Goal: Task Accomplishment & Management: Complete application form

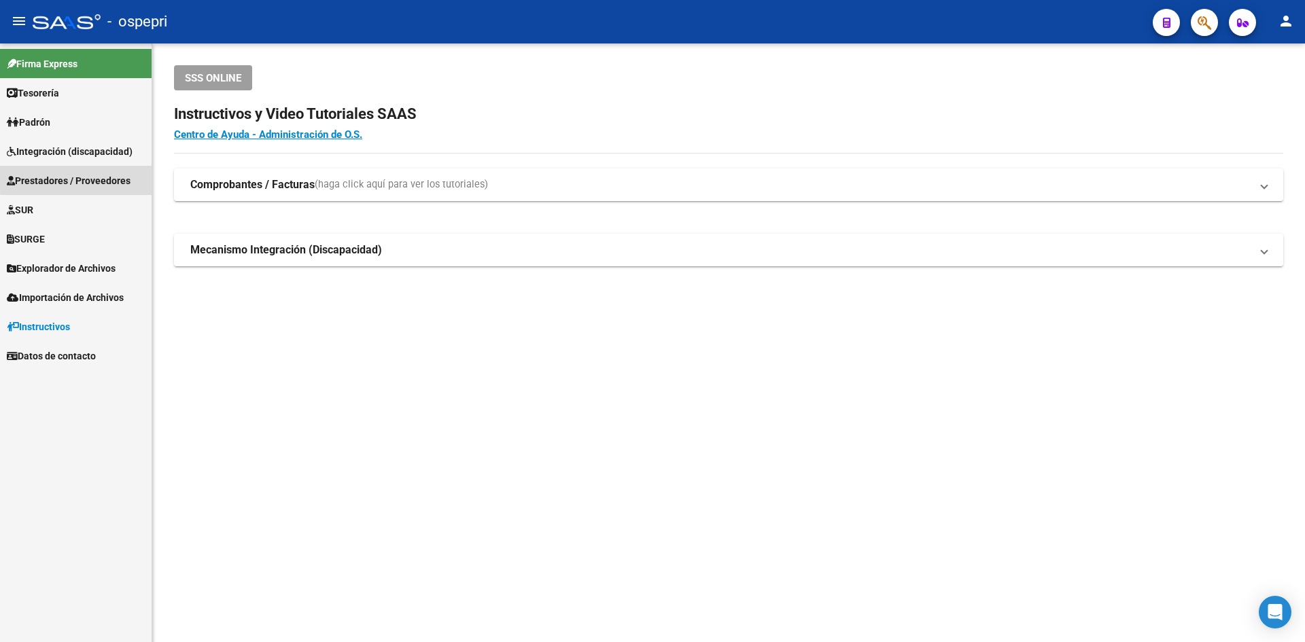
click at [96, 177] on span "Prestadores / Proveedores" at bounding box center [69, 180] width 124 height 15
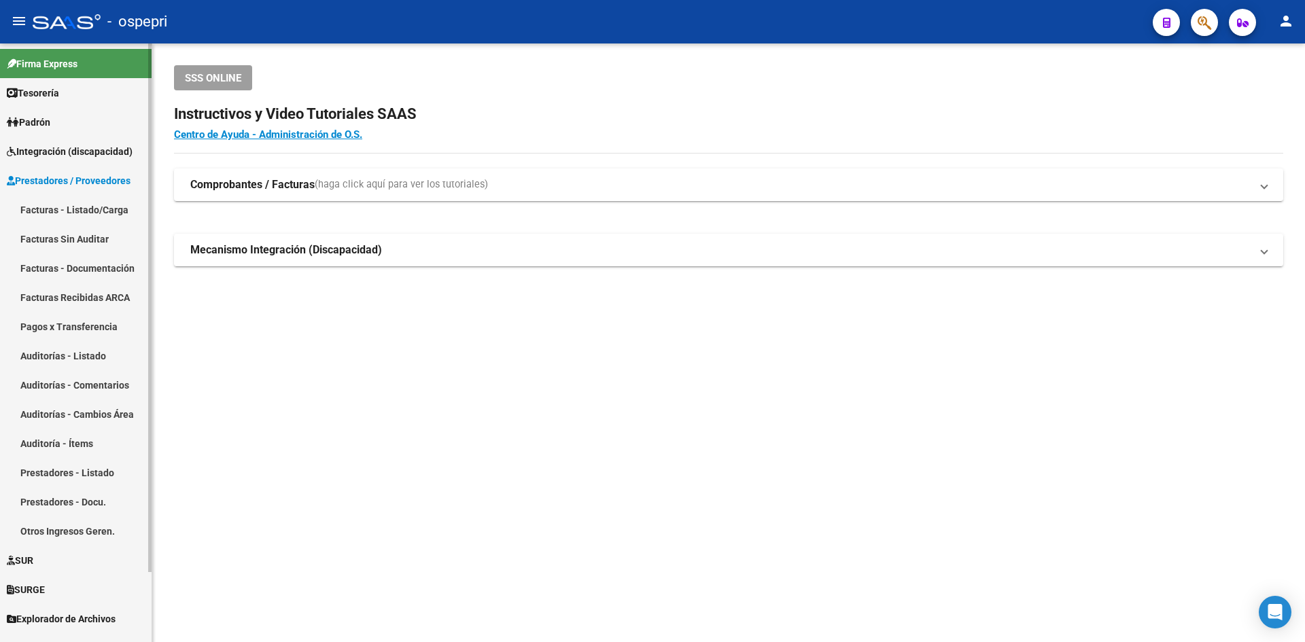
click at [89, 201] on link "Facturas - Listado/Carga" at bounding box center [76, 209] width 152 height 29
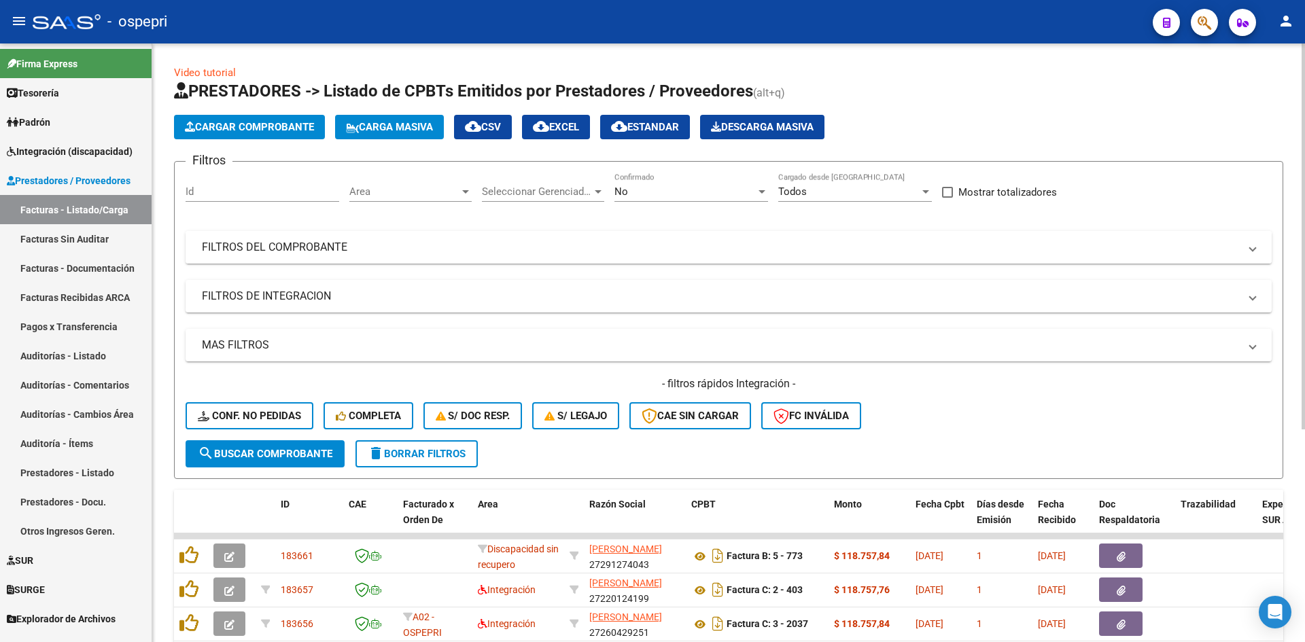
click at [727, 258] on mat-expansion-panel-header "FILTROS DEL COMPROBANTE" at bounding box center [729, 247] width 1086 height 33
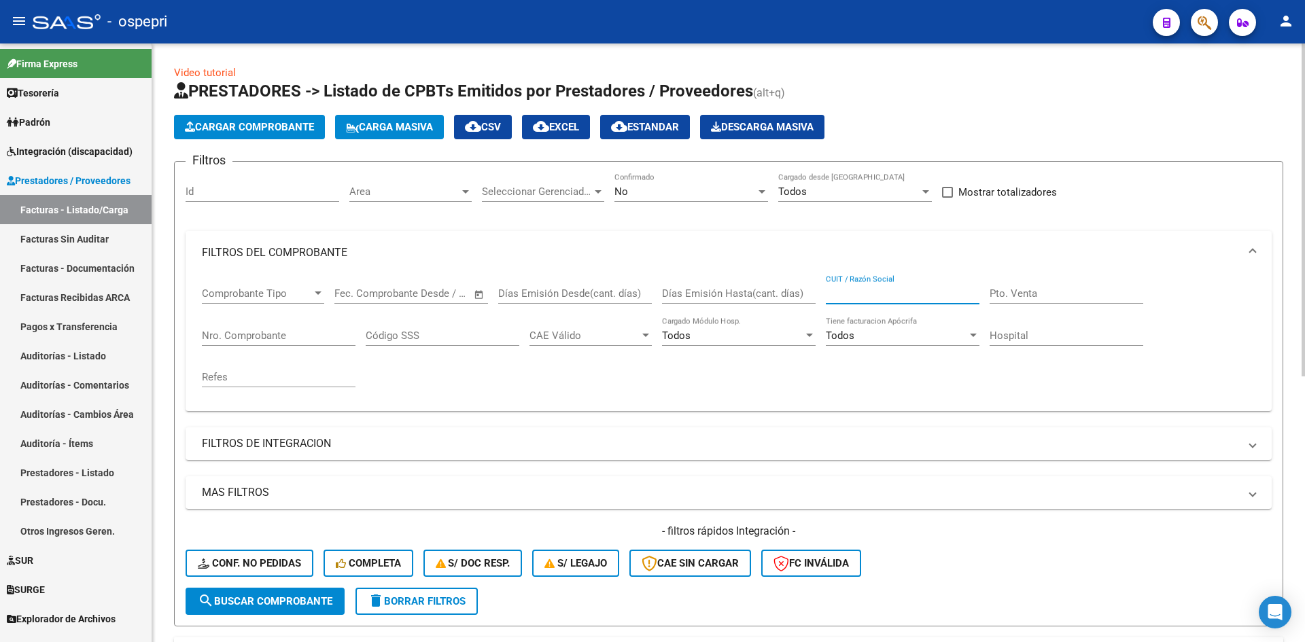
click at [844, 290] on input "CUIT / Razón Social" at bounding box center [903, 294] width 154 height 12
paste input "23329856194"
type input "23329856194"
click at [317, 606] on span "search Buscar Comprobante" at bounding box center [265, 601] width 135 height 12
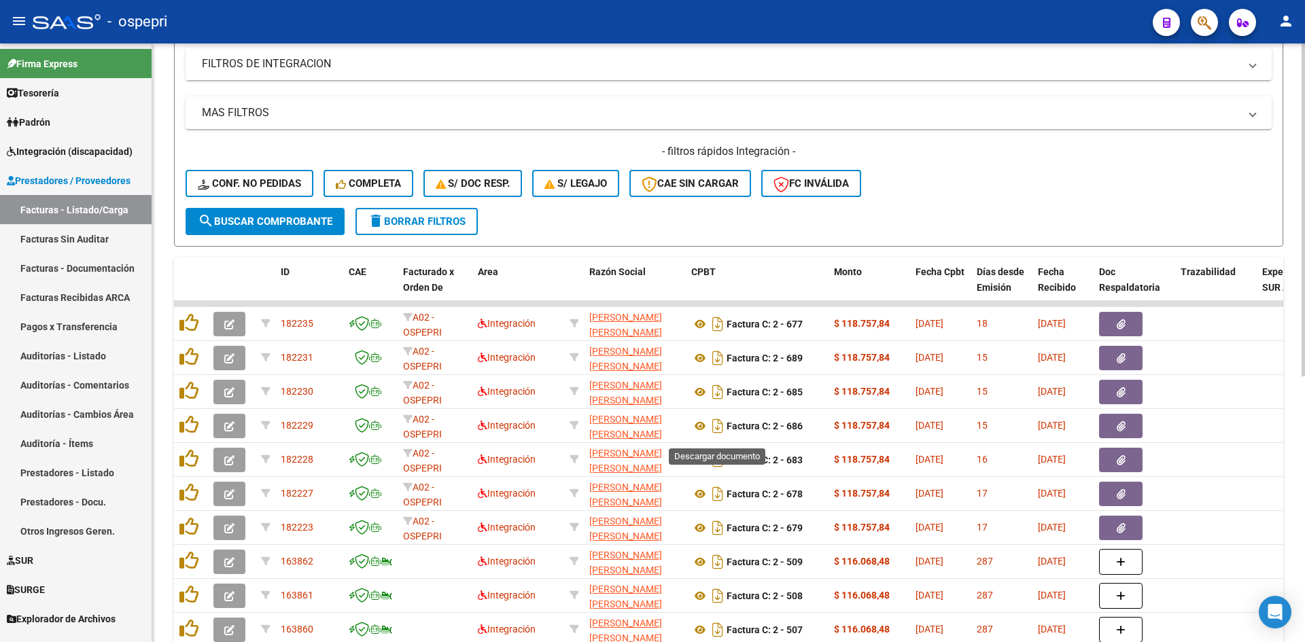
scroll to position [408, 0]
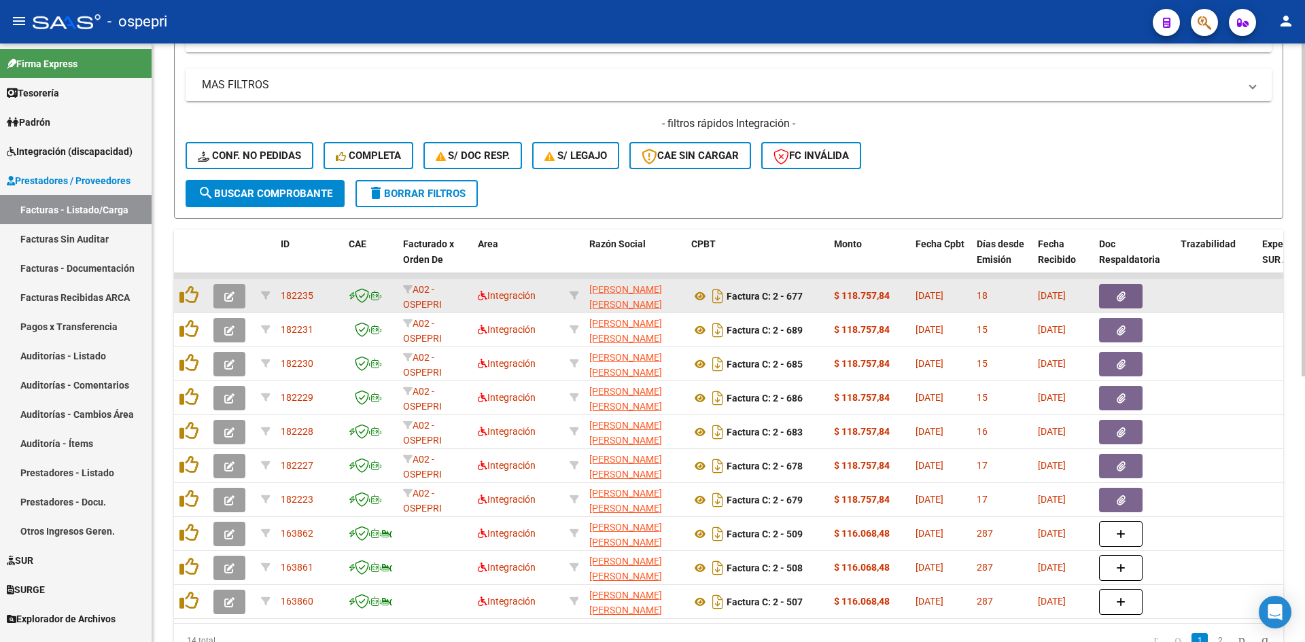
click at [232, 291] on span "button" at bounding box center [229, 296] width 10 height 12
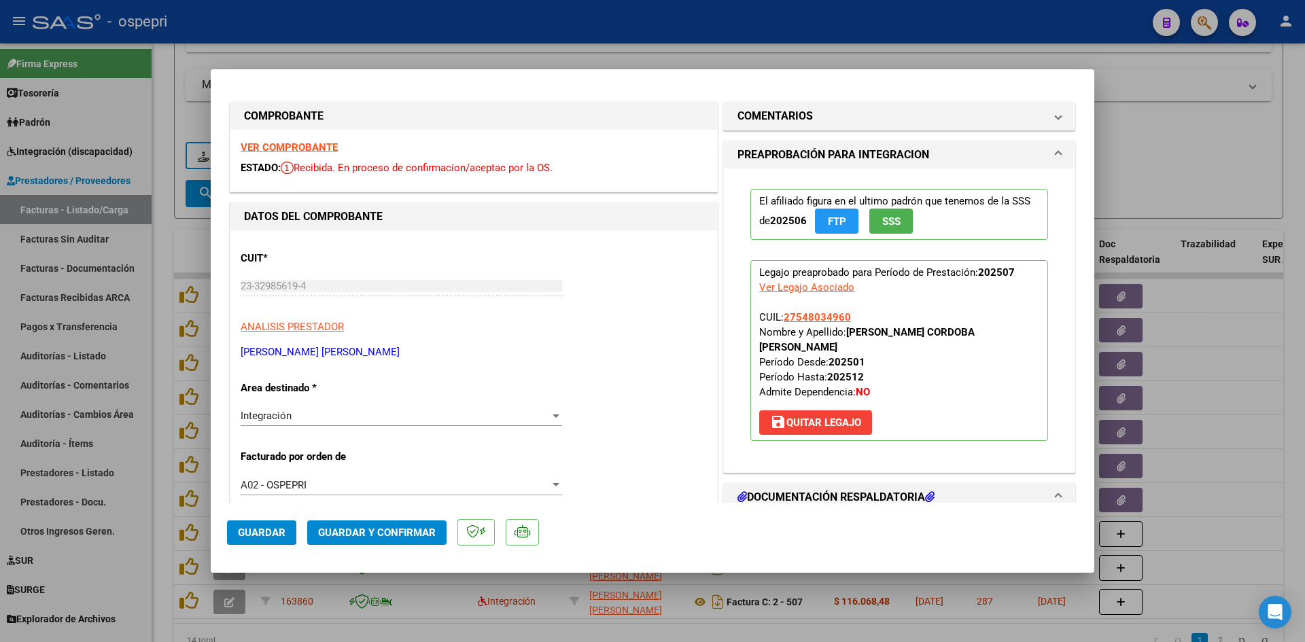
scroll to position [0, 0]
click at [322, 150] on strong "VER COMPROBANTE" at bounding box center [289, 149] width 97 height 12
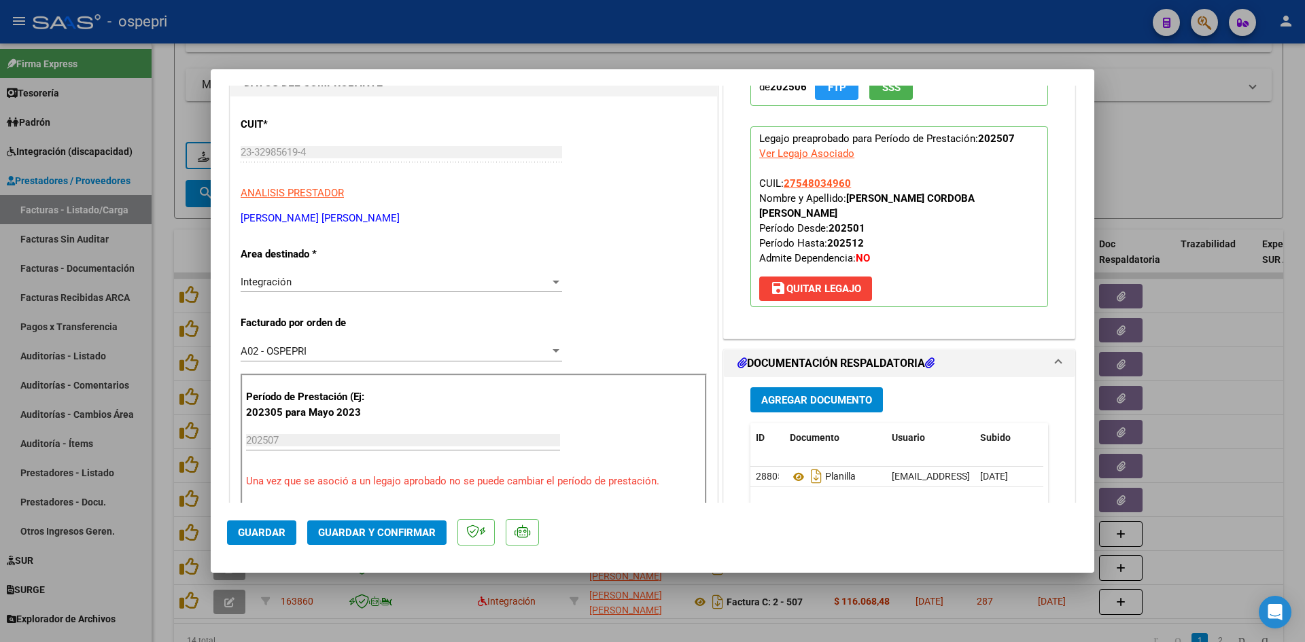
scroll to position [204, 0]
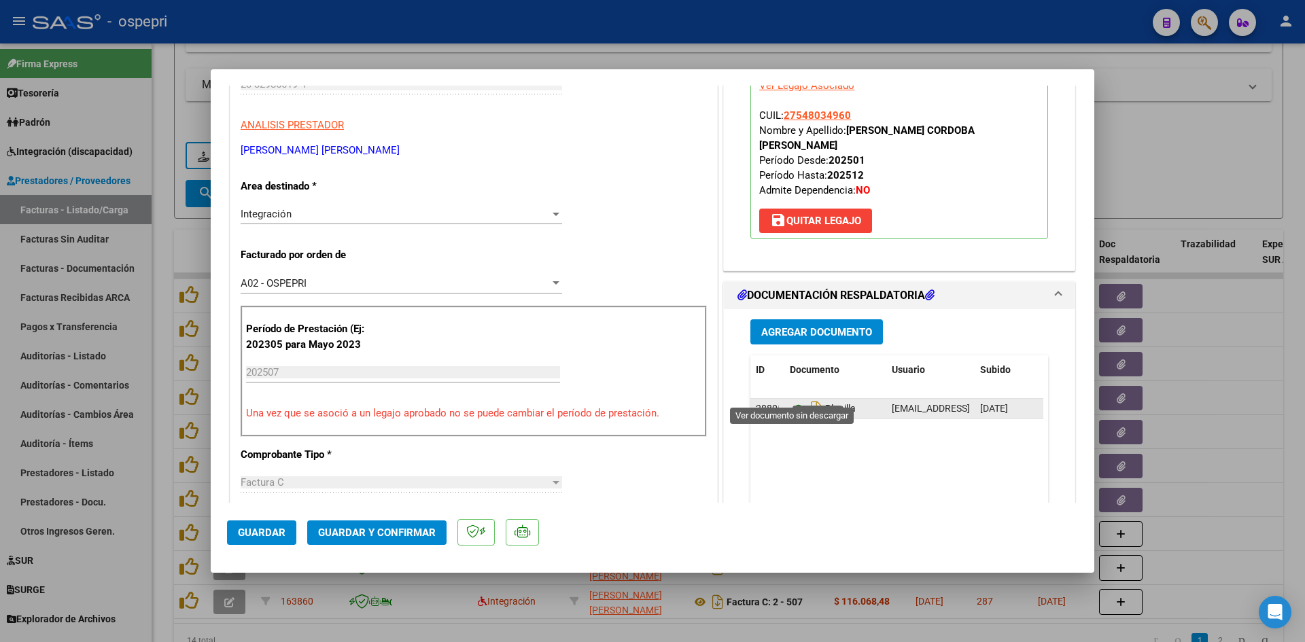
click at [793, 401] on icon at bounding box center [799, 409] width 18 height 16
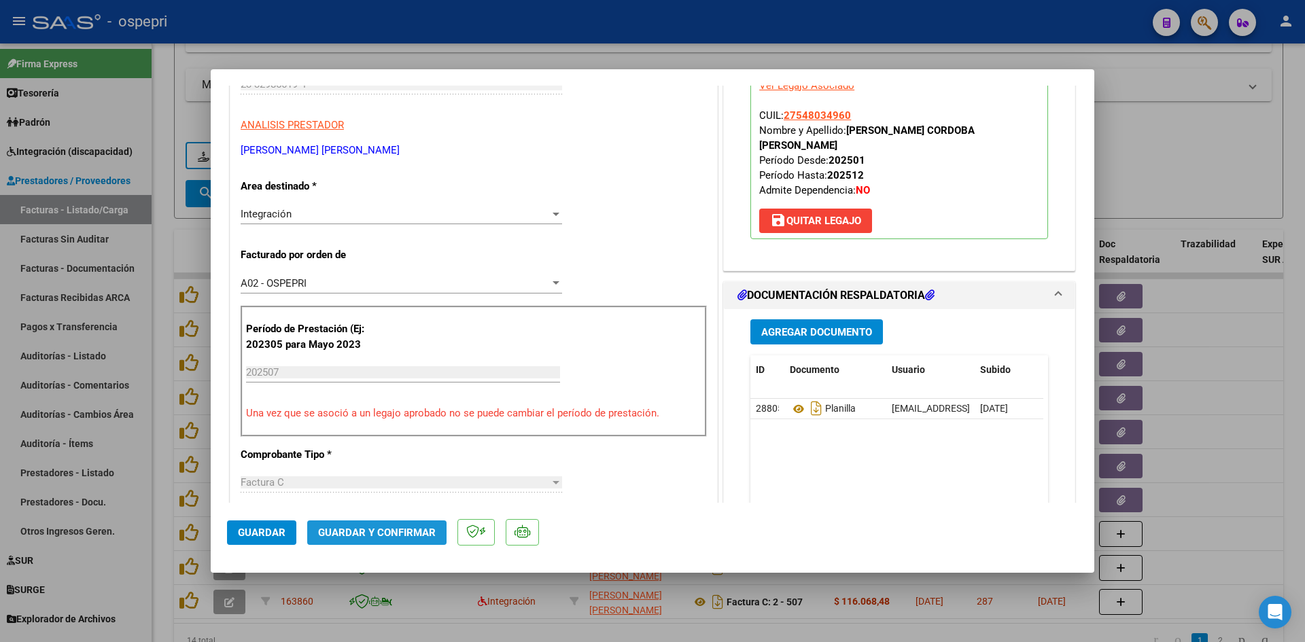
click at [398, 534] on span "Guardar y Confirmar" at bounding box center [377, 533] width 118 height 12
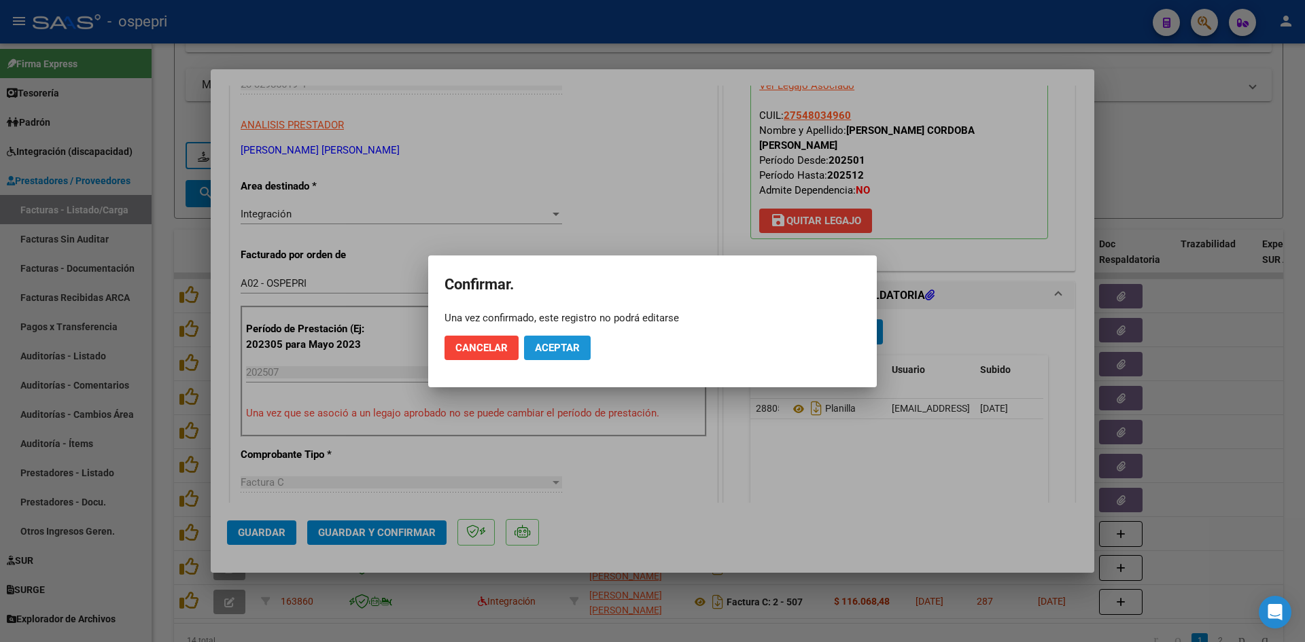
click at [551, 345] on span "Aceptar" at bounding box center [557, 348] width 45 height 12
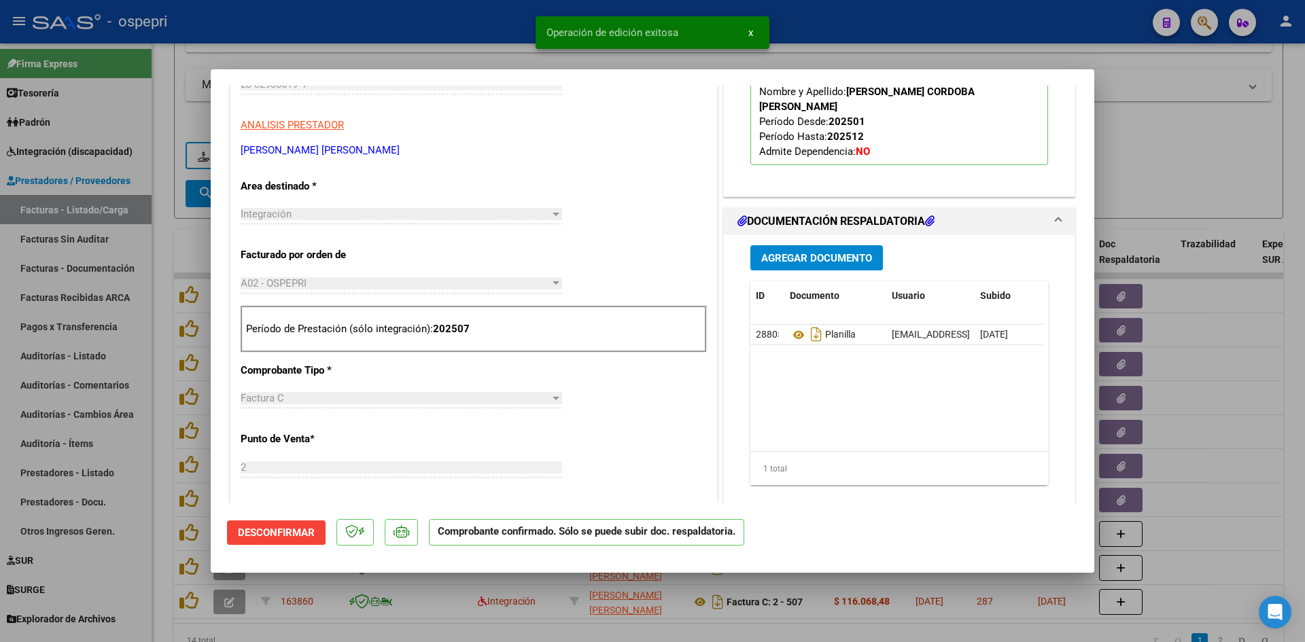
type input "$ 0,00"
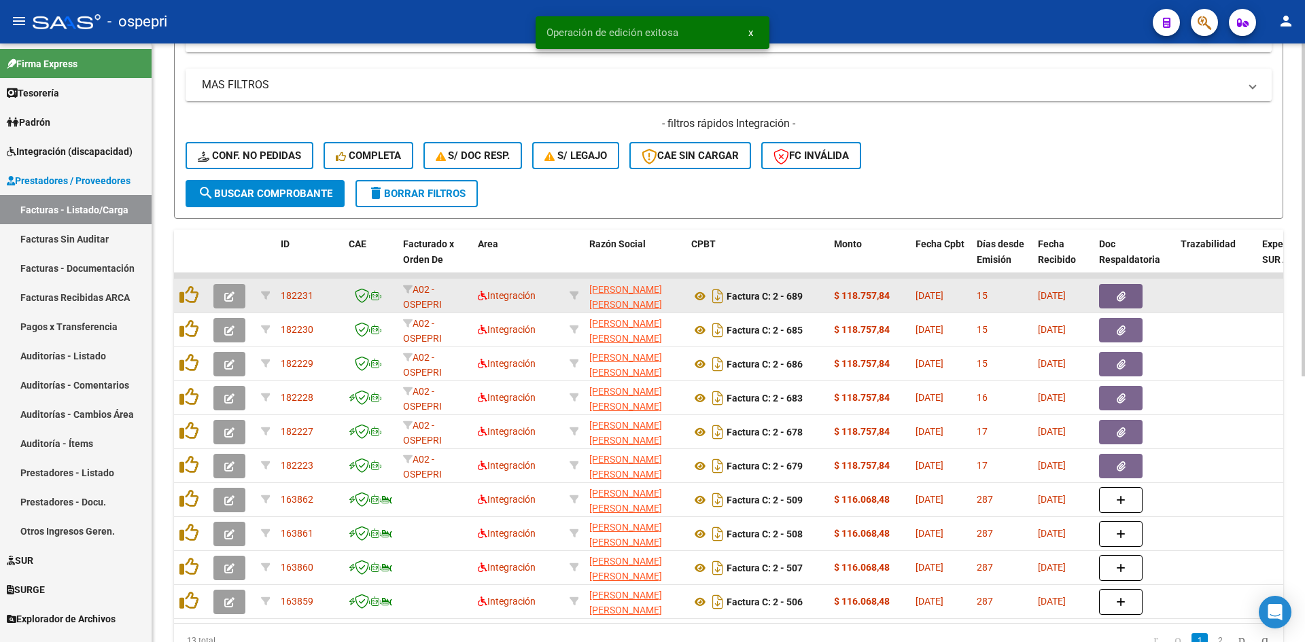
click at [227, 292] on icon "button" at bounding box center [229, 297] width 10 height 10
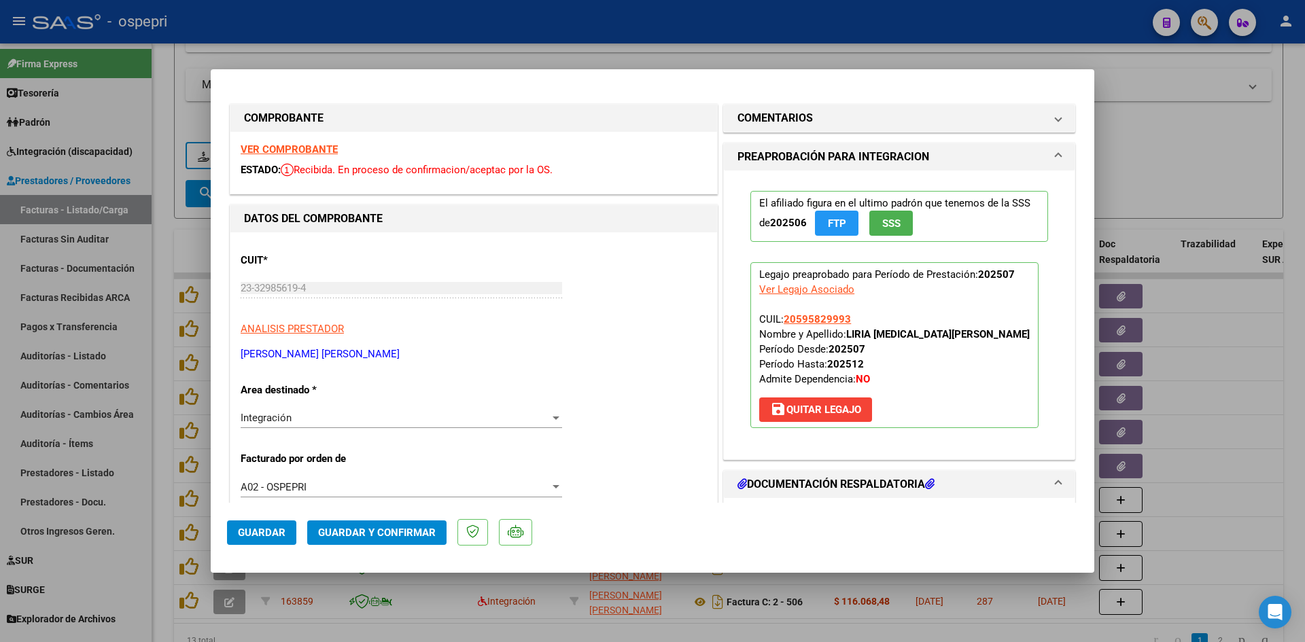
click at [299, 150] on strong "VER COMPROBANTE" at bounding box center [289, 149] width 97 height 12
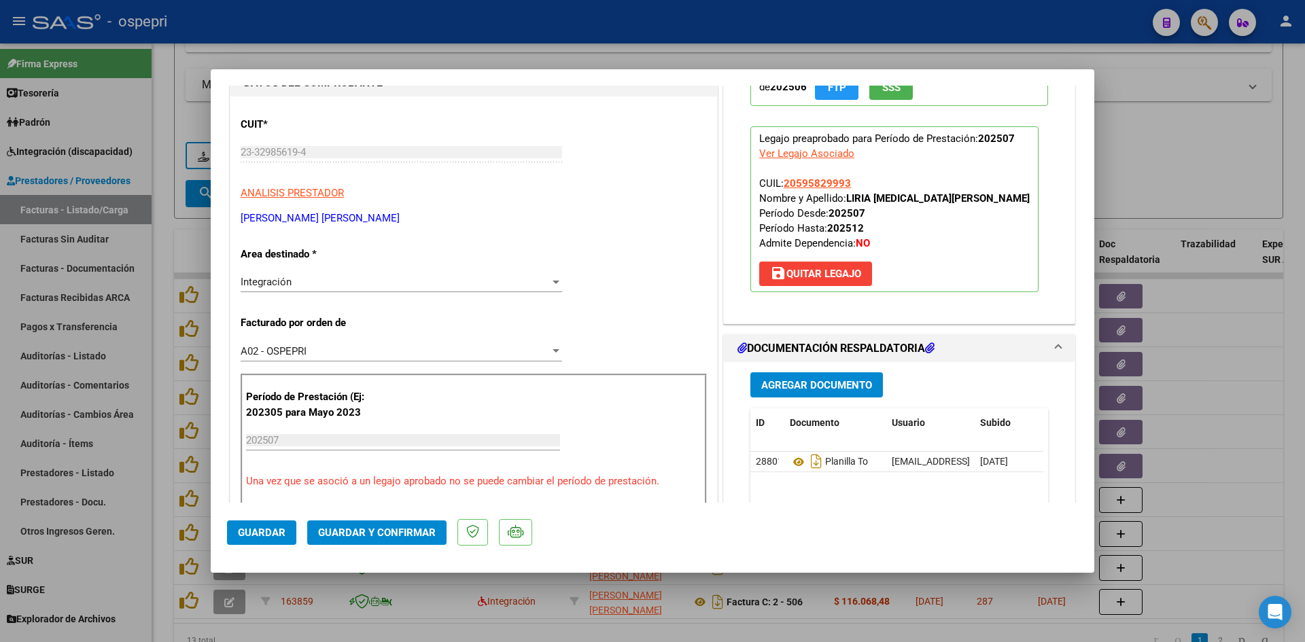
scroll to position [204, 0]
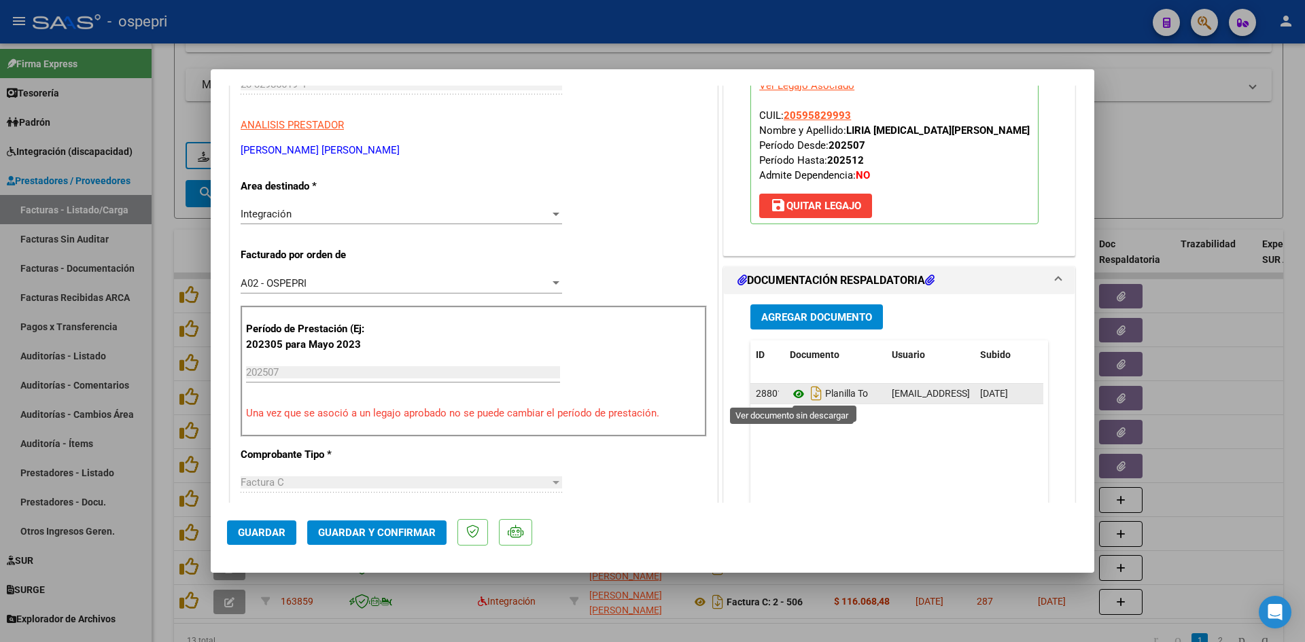
click at [791, 394] on icon at bounding box center [799, 394] width 18 height 16
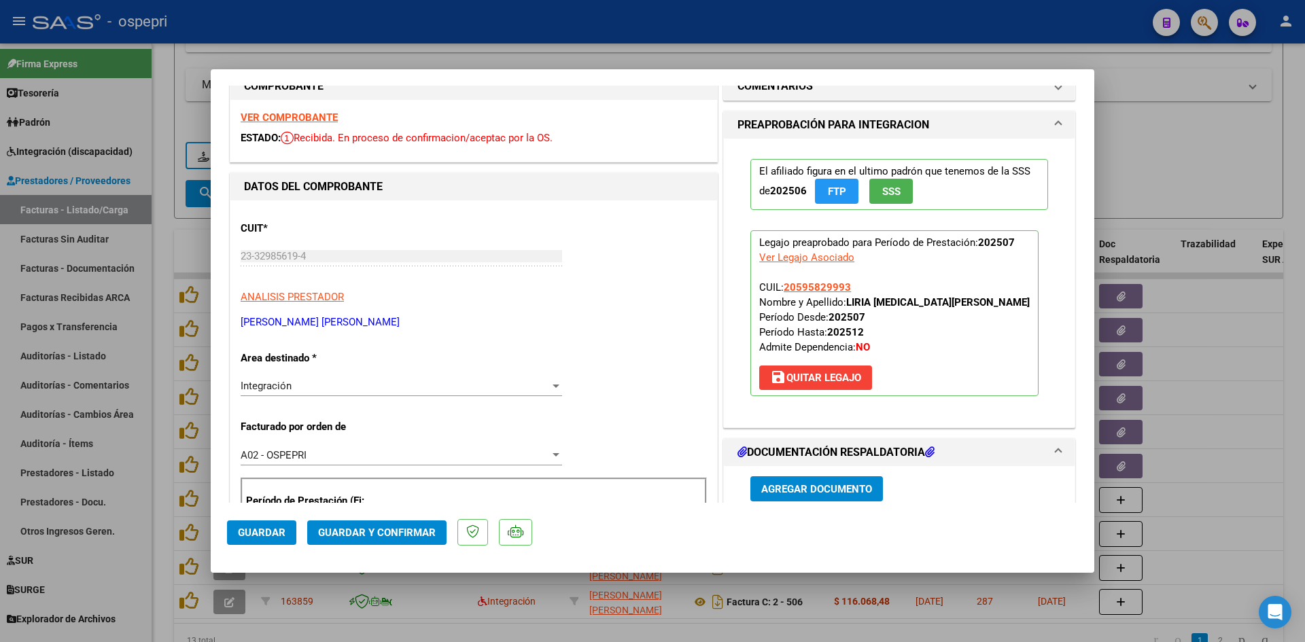
scroll to position [0, 0]
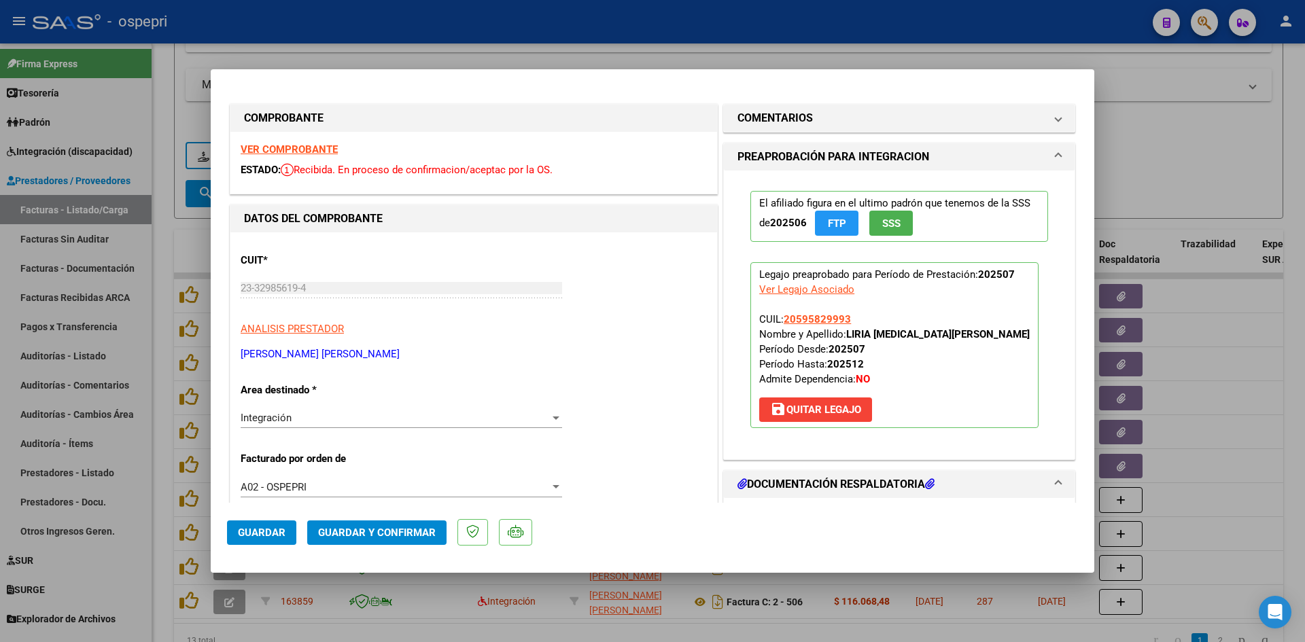
click at [327, 148] on strong "VER COMPROBANTE" at bounding box center [289, 149] width 97 height 12
click at [394, 538] on span "Guardar y Confirmar" at bounding box center [377, 533] width 118 height 12
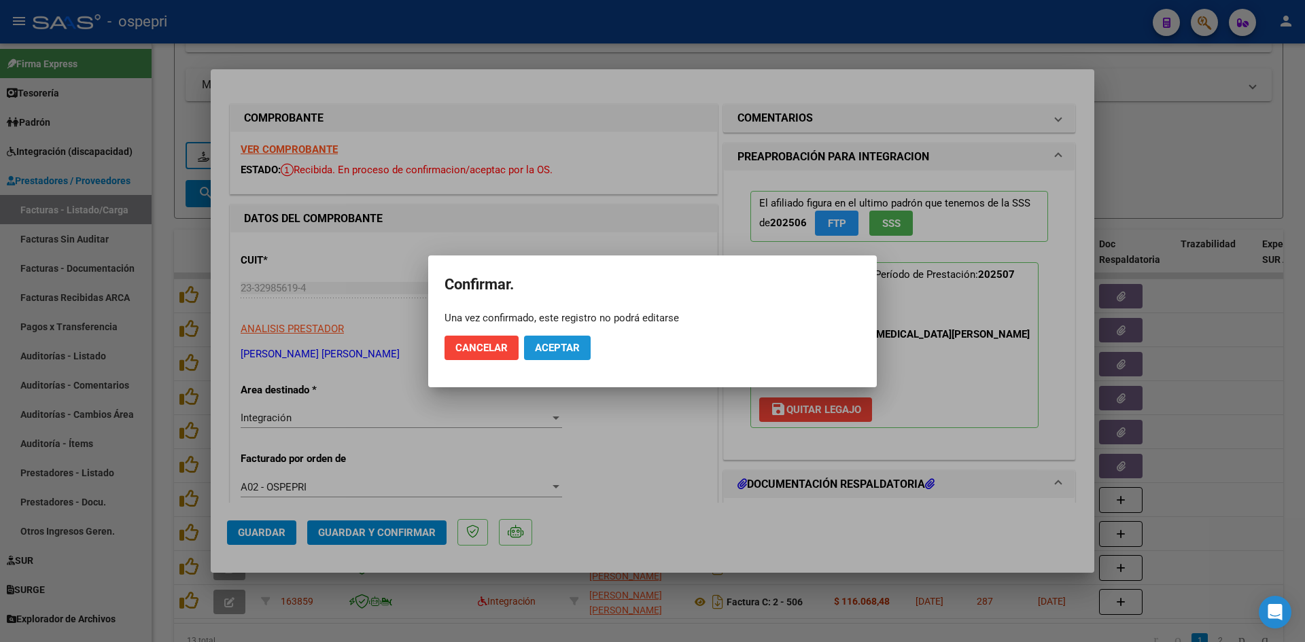
click at [561, 347] on span "Aceptar" at bounding box center [557, 348] width 45 height 12
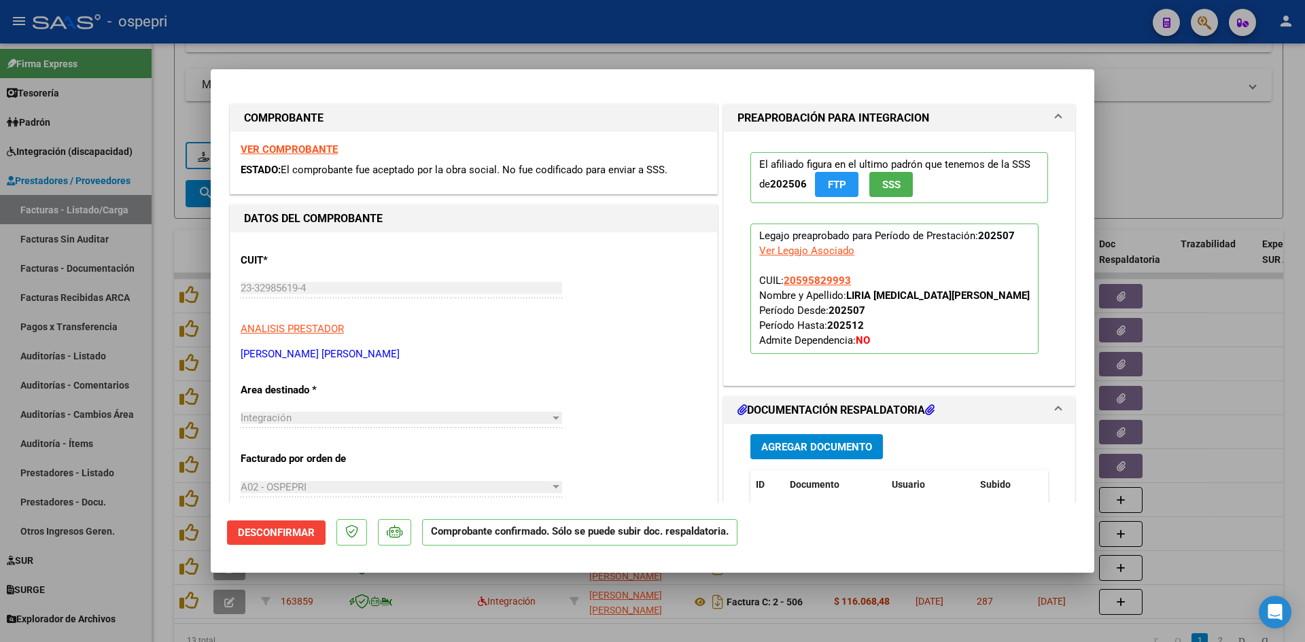
type input "$ 0,00"
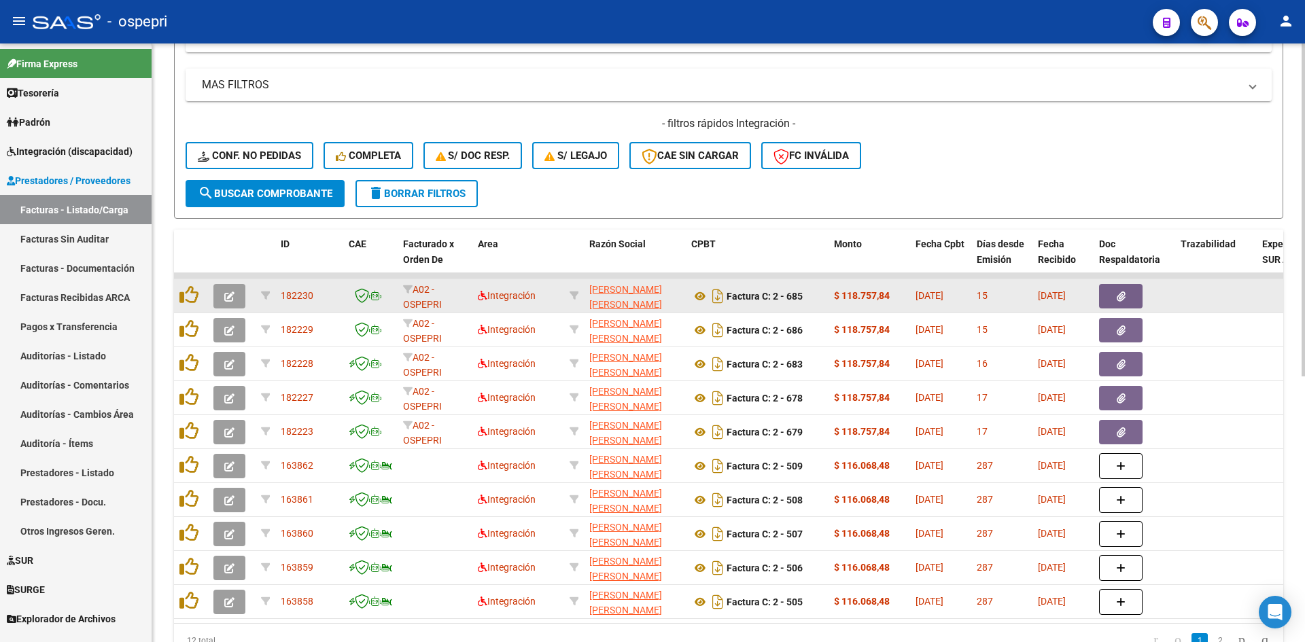
click at [226, 298] on icon "button" at bounding box center [229, 297] width 10 height 10
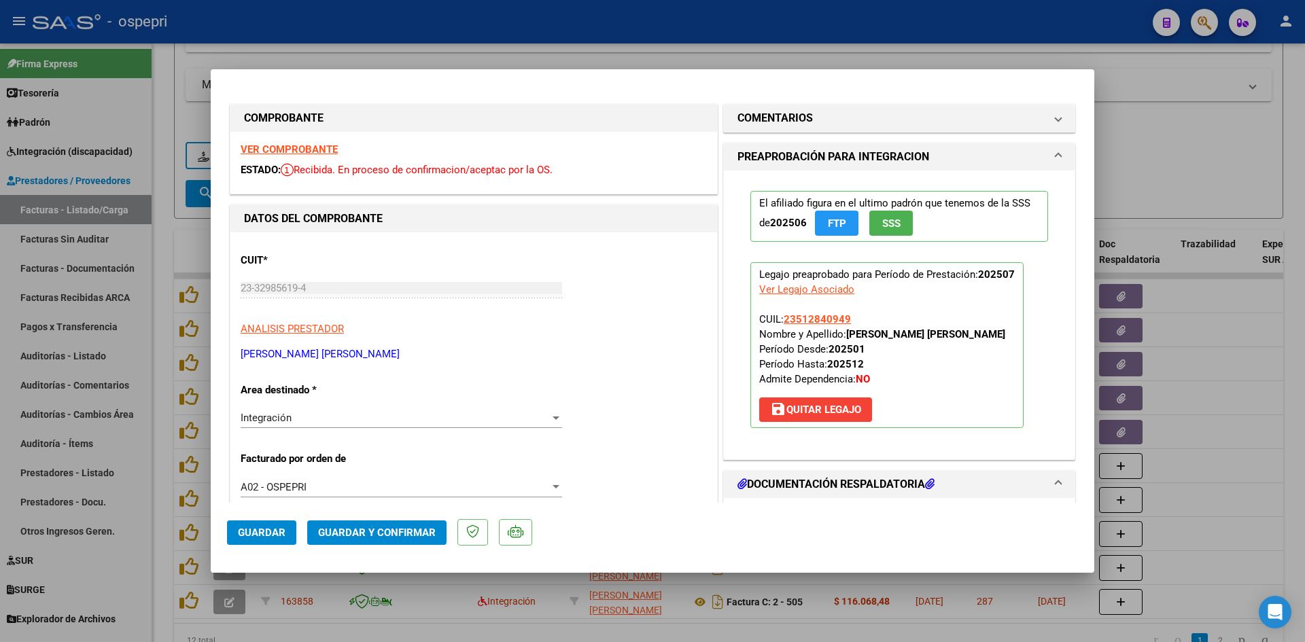
click at [326, 151] on strong "VER COMPROBANTE" at bounding box center [289, 149] width 97 height 12
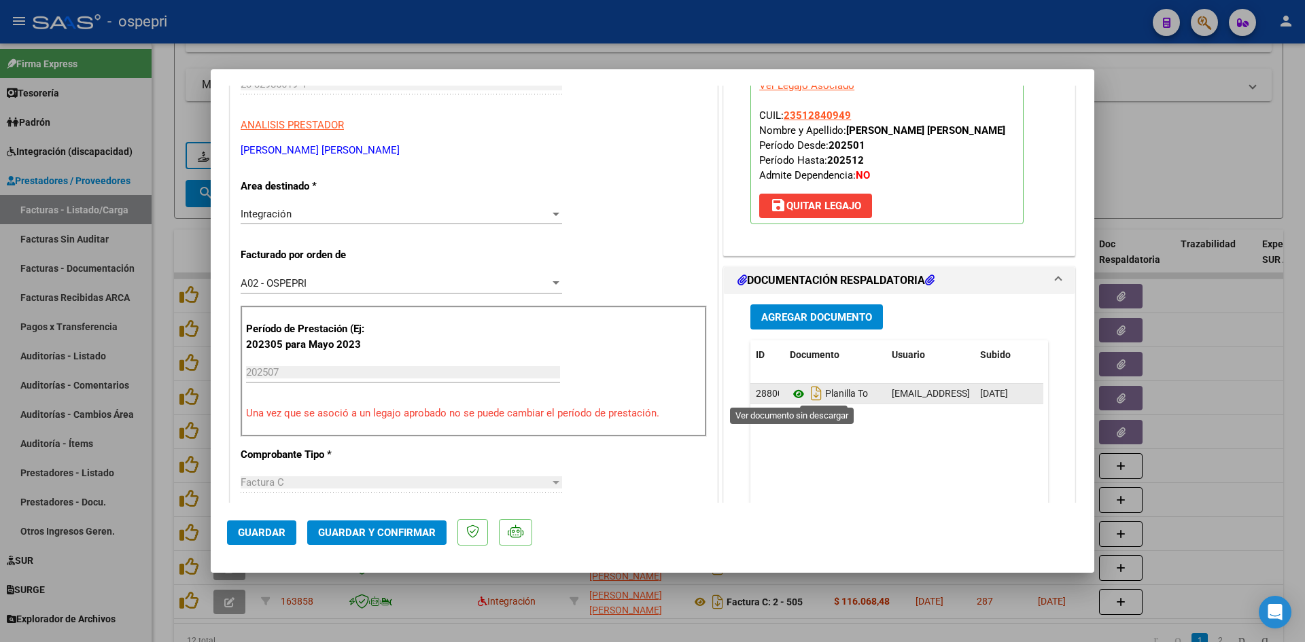
click at [793, 396] on icon at bounding box center [799, 394] width 18 height 16
click at [381, 528] on span "Guardar y Confirmar" at bounding box center [377, 533] width 118 height 12
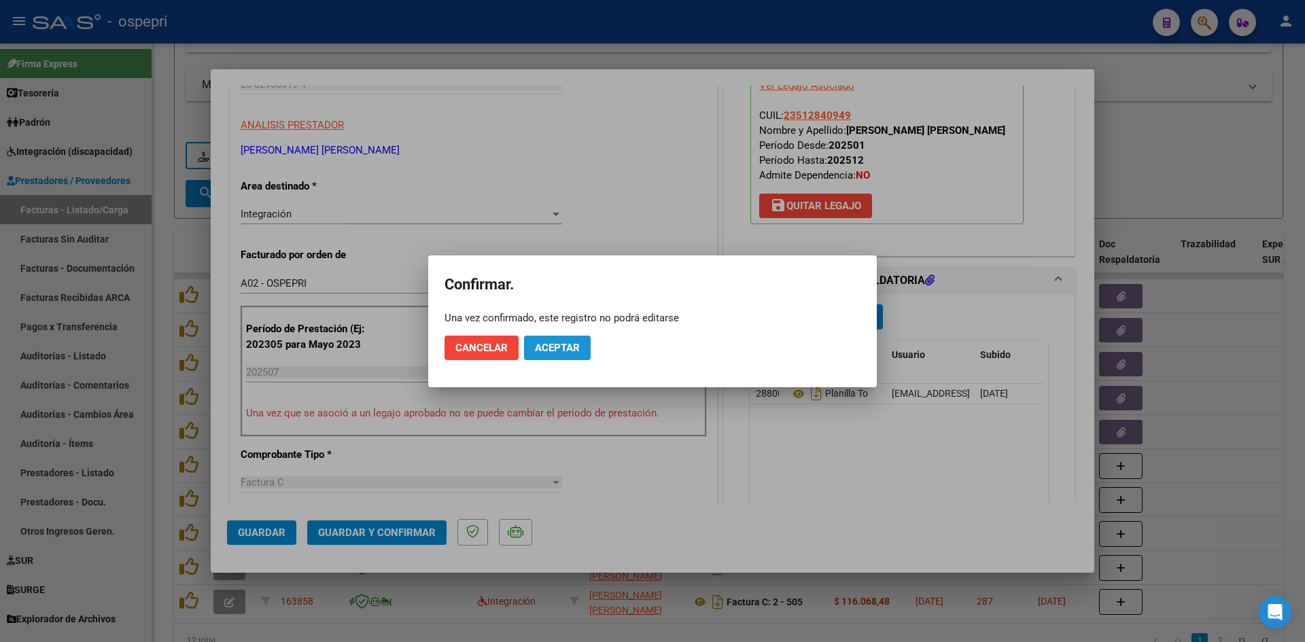
click at [573, 345] on span "Aceptar" at bounding box center [557, 348] width 45 height 12
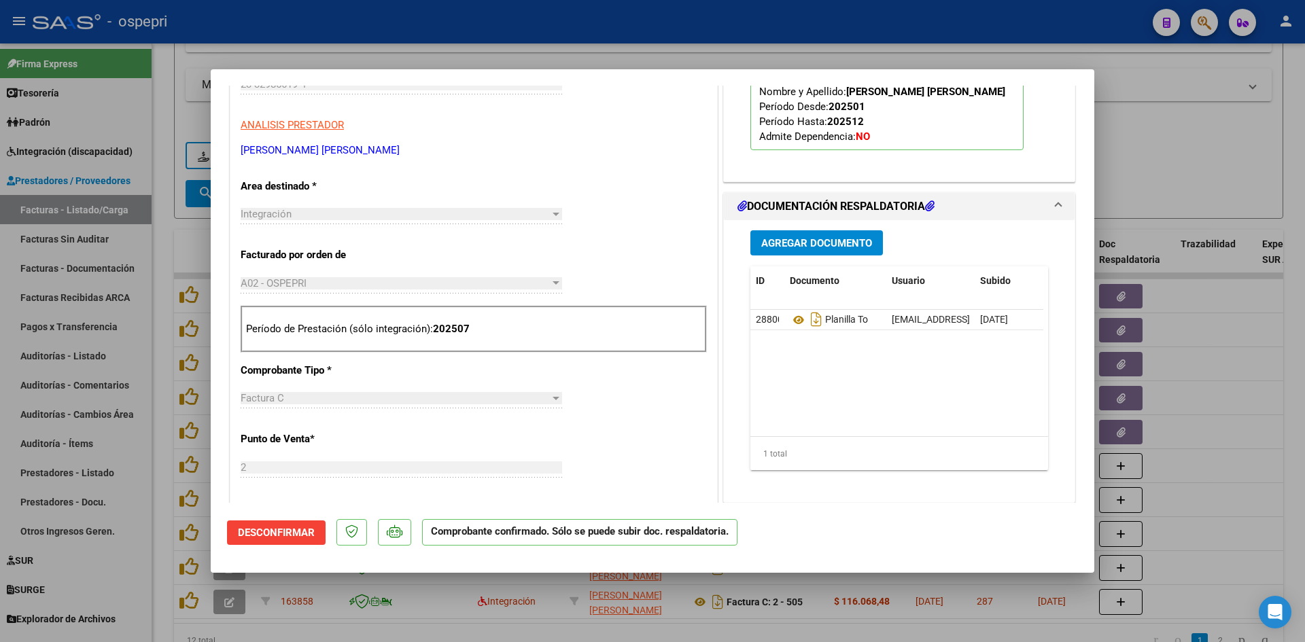
type input "$ 0,00"
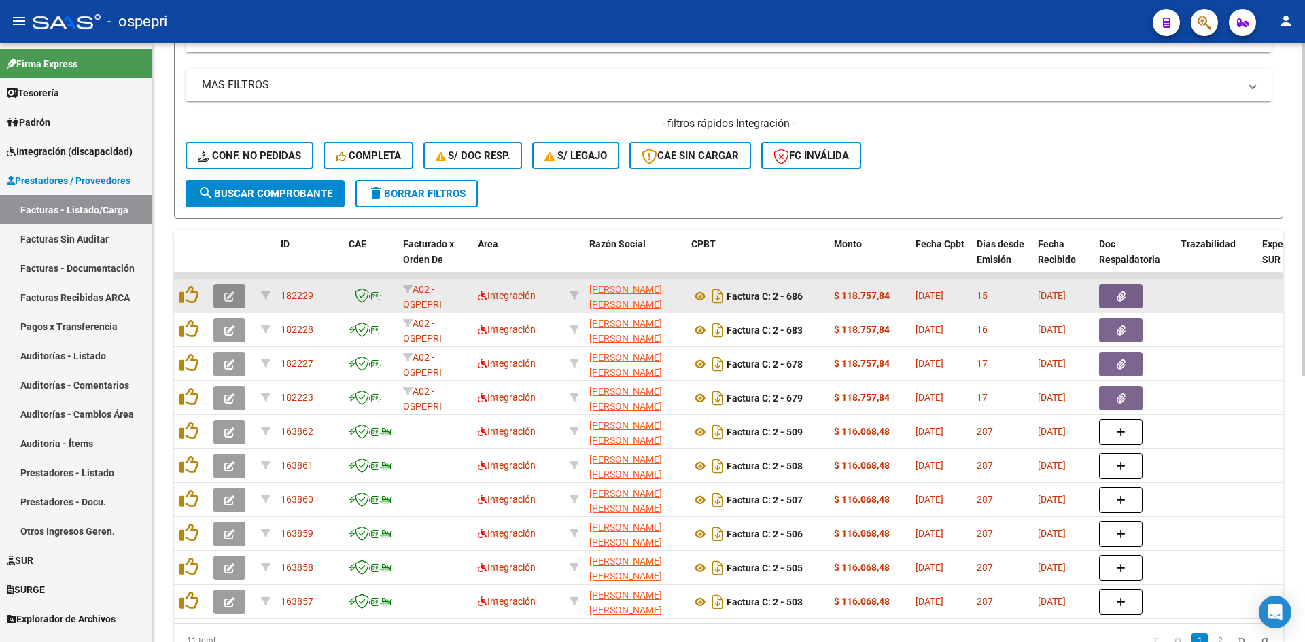
click at [222, 296] on button "button" at bounding box center [229, 296] width 32 height 24
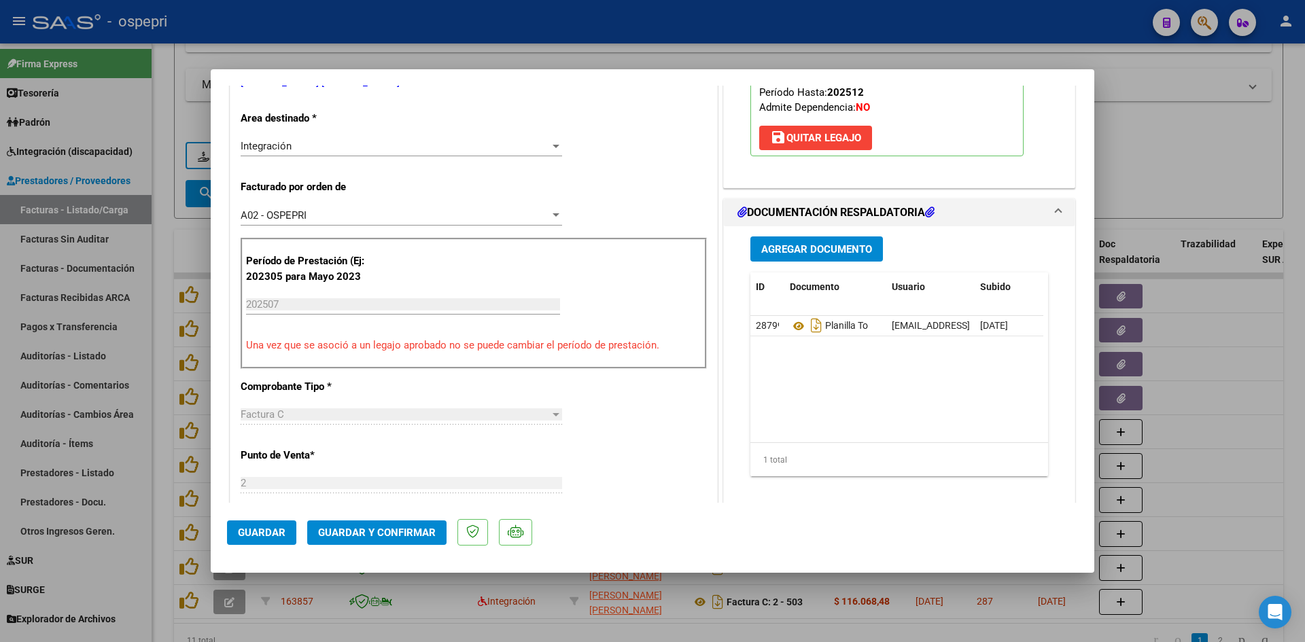
scroll to position [0, 0]
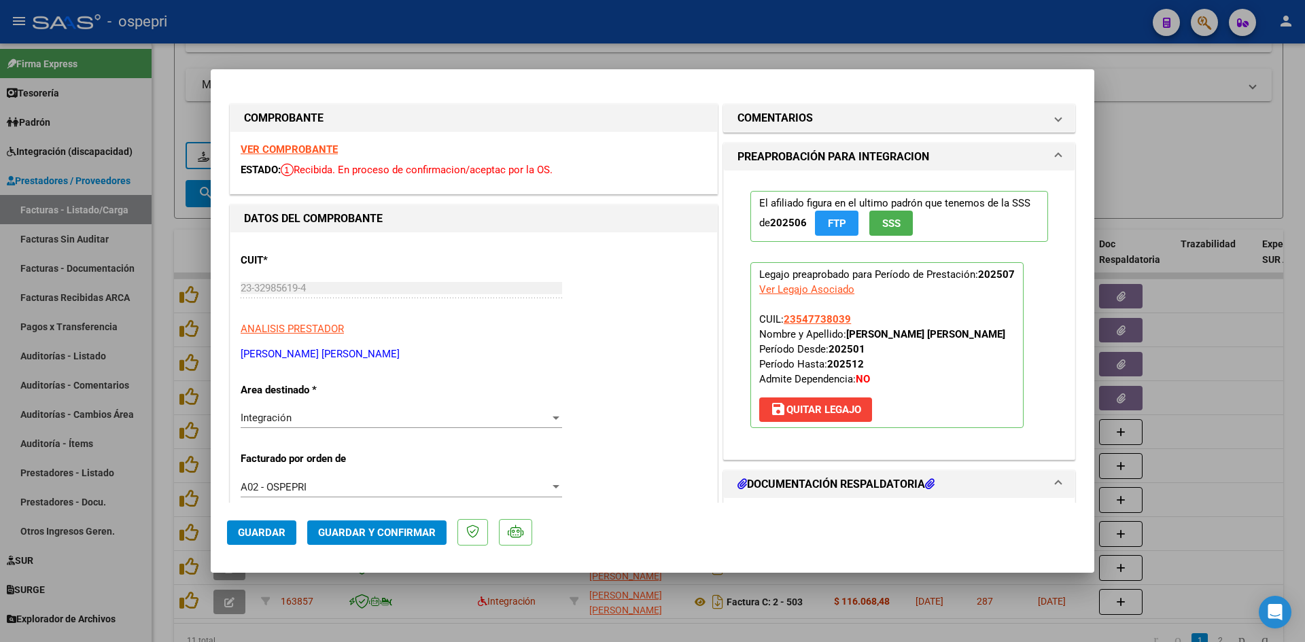
click at [288, 154] on strong "VER COMPROBANTE" at bounding box center [289, 149] width 97 height 12
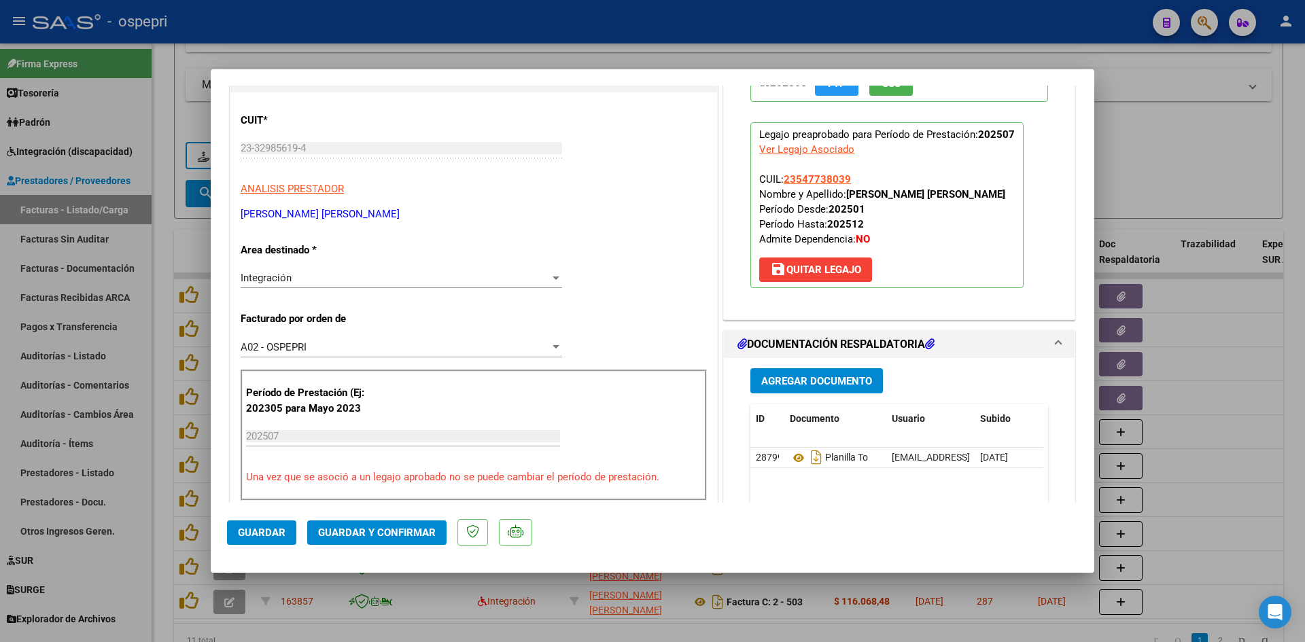
scroll to position [272, 0]
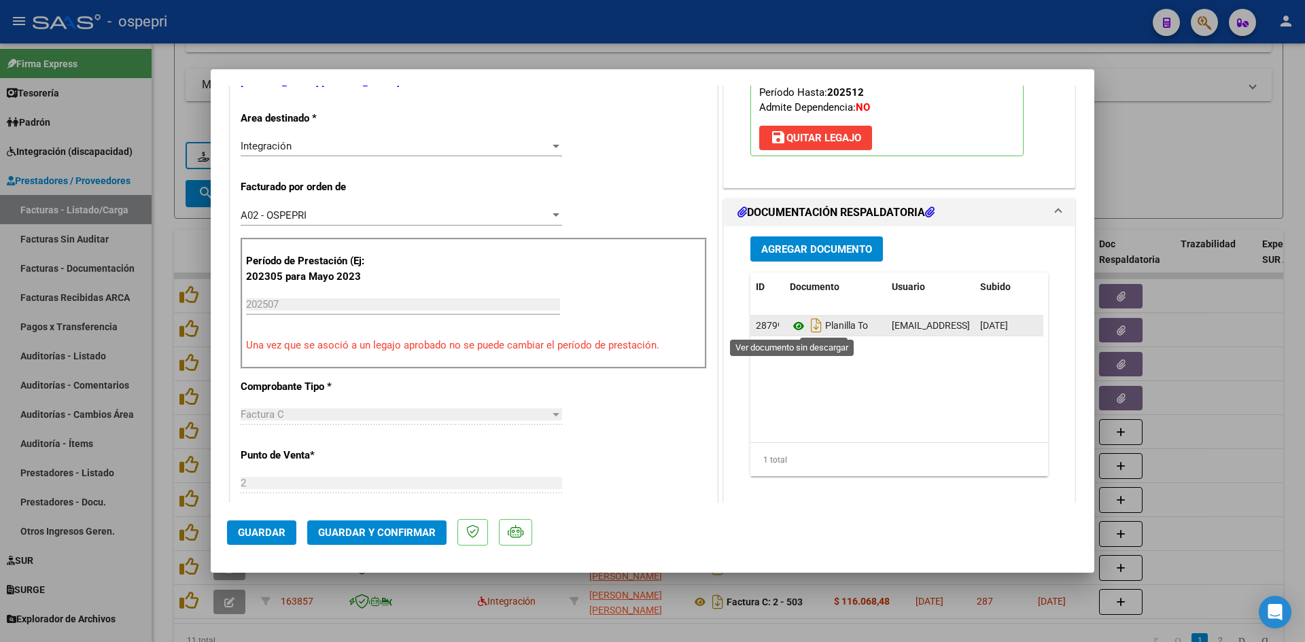
click at [790, 326] on icon at bounding box center [799, 326] width 18 height 16
click at [404, 535] on span "Guardar y Confirmar" at bounding box center [377, 533] width 118 height 12
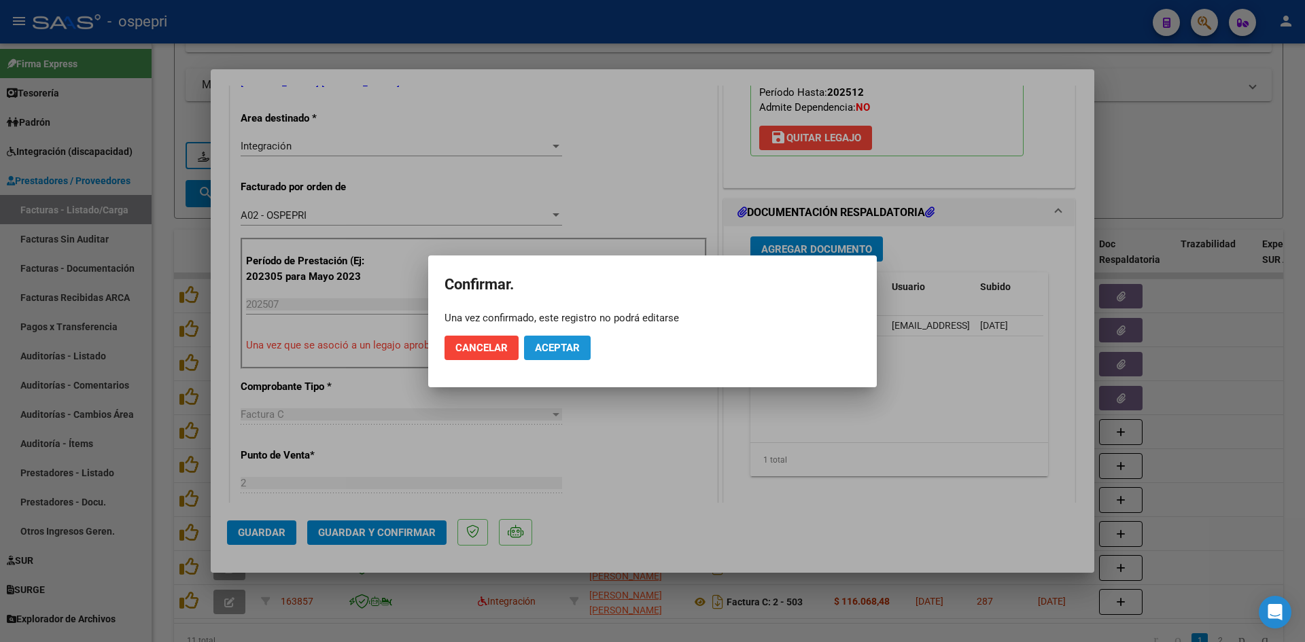
click at [543, 350] on span "Aceptar" at bounding box center [557, 348] width 45 height 12
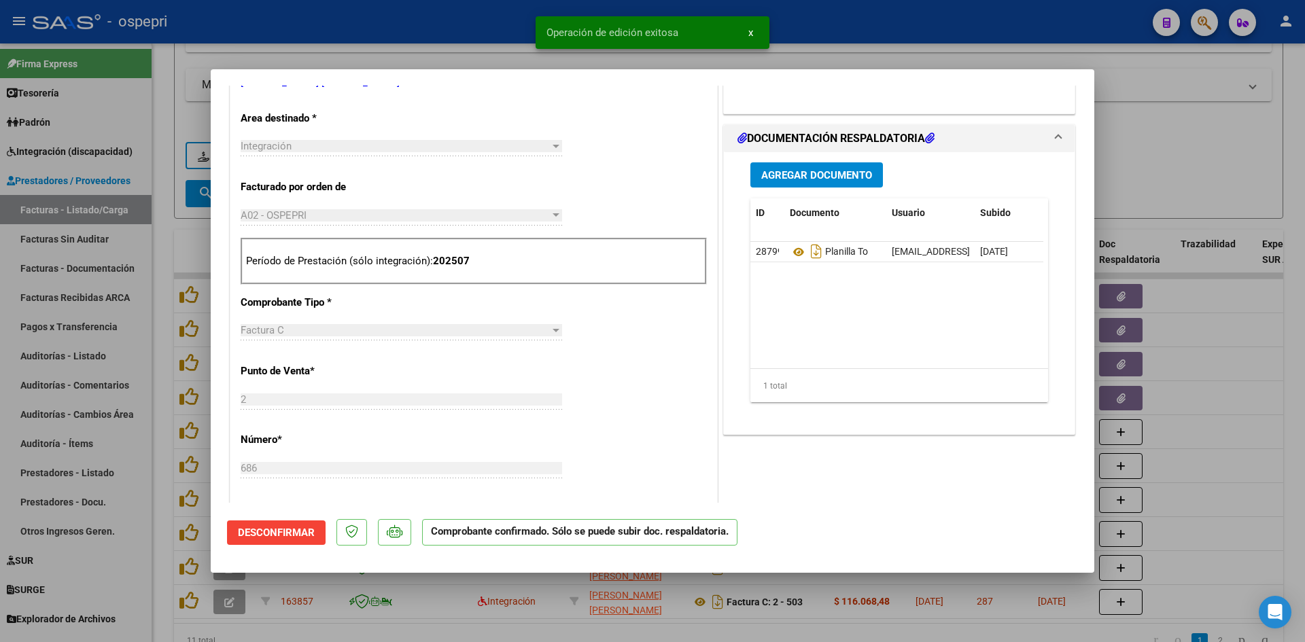
type input "$ 0,00"
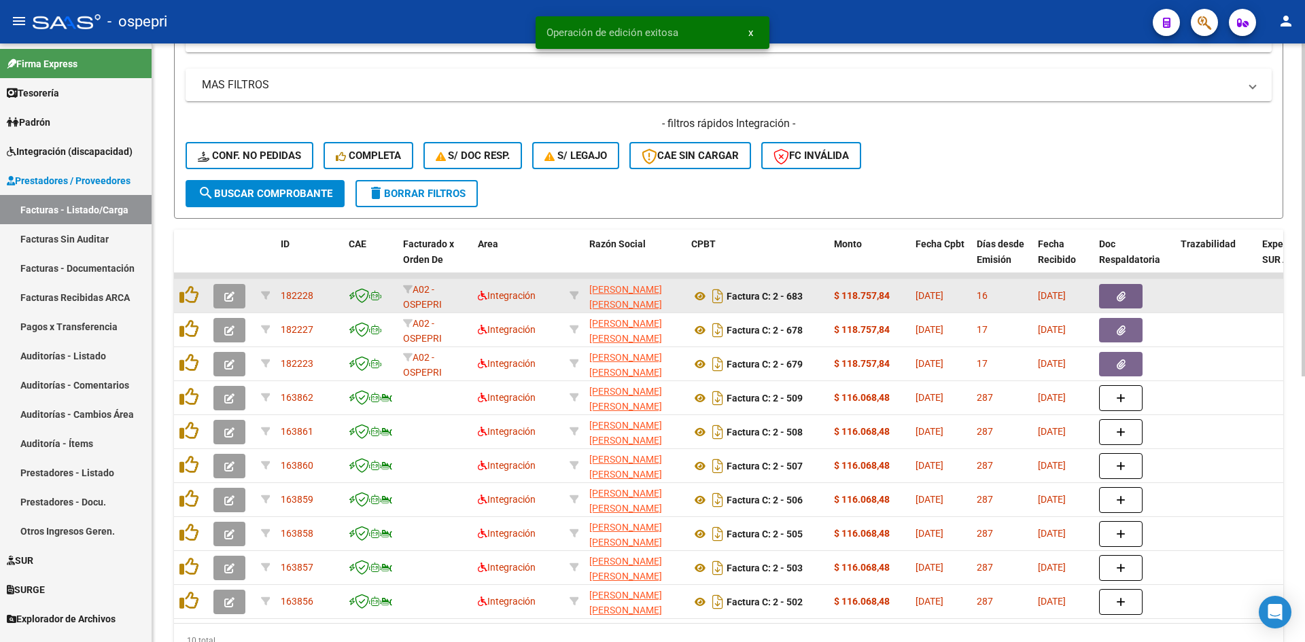
click at [239, 302] on button "button" at bounding box center [229, 296] width 32 height 24
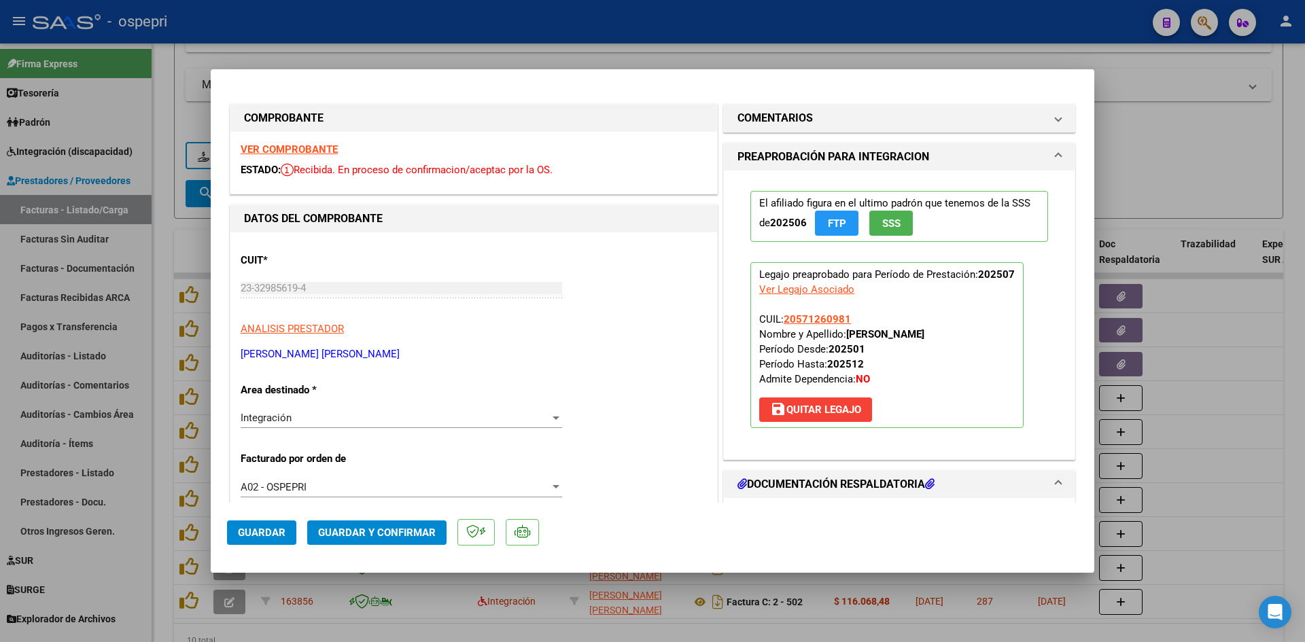
click at [307, 149] on strong "VER COMPROBANTE" at bounding box center [289, 149] width 97 height 12
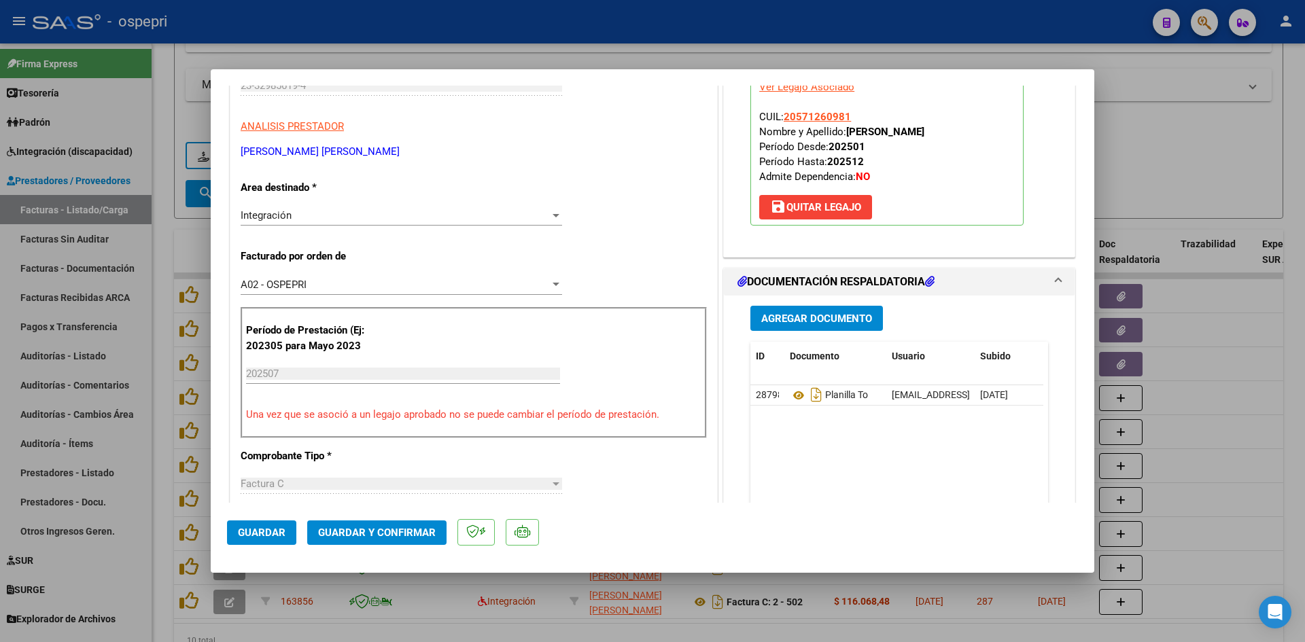
scroll to position [204, 0]
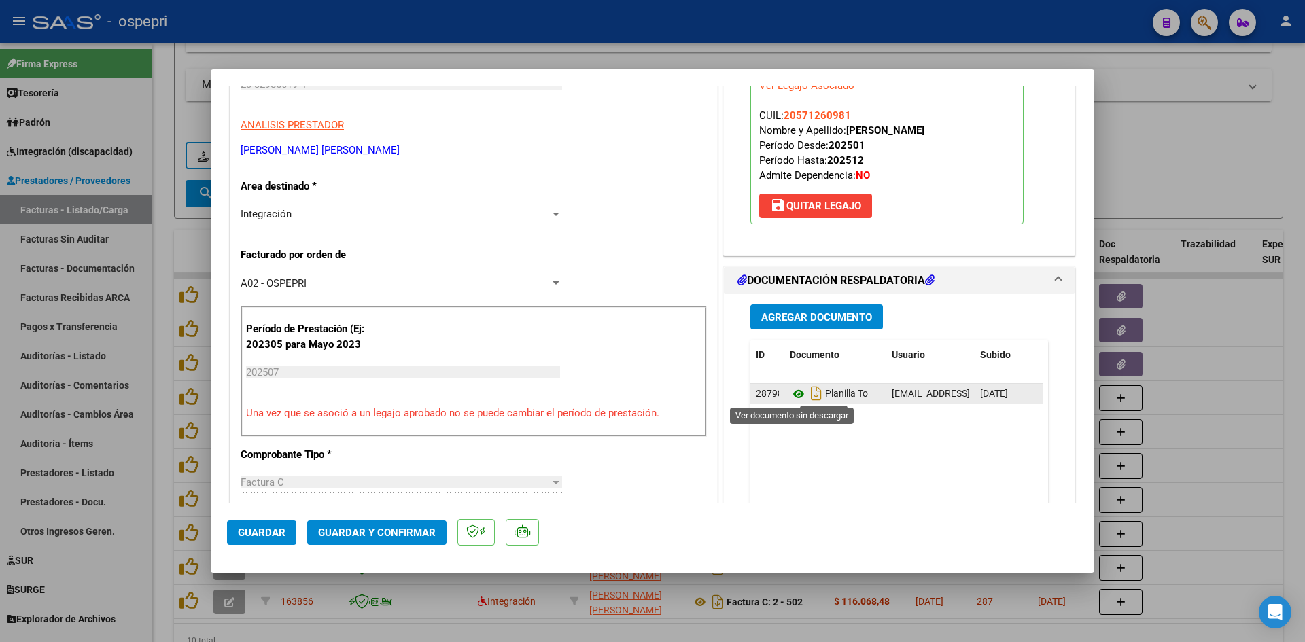
click at [792, 394] on icon at bounding box center [799, 394] width 18 height 16
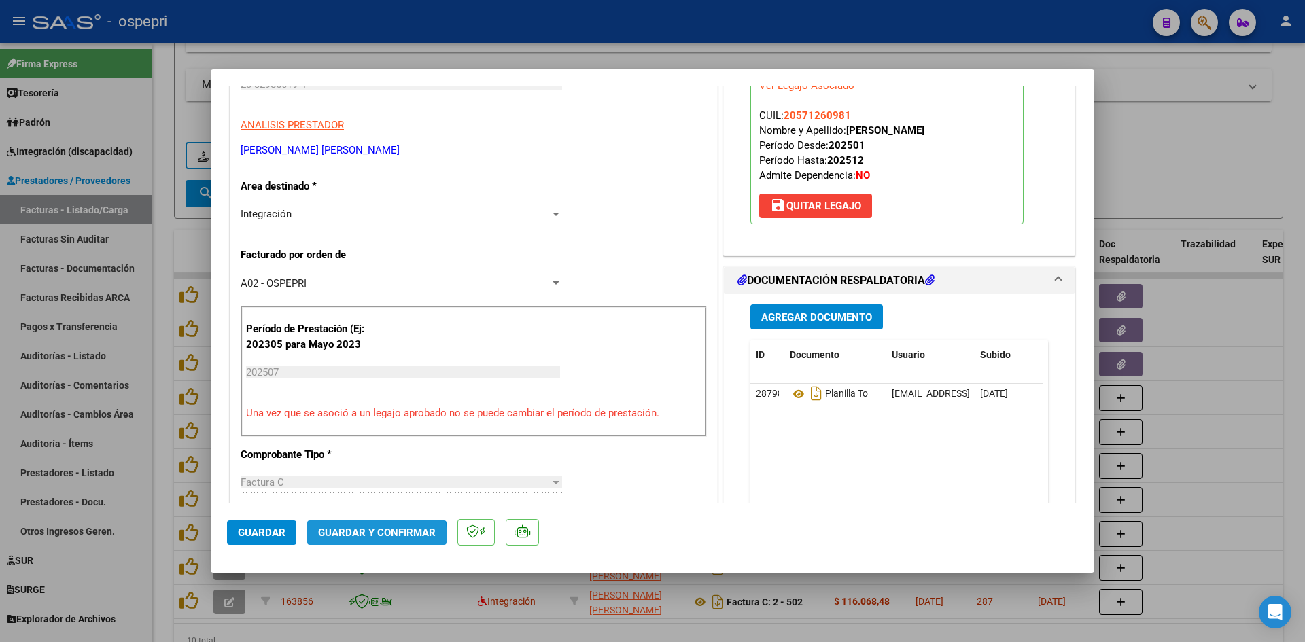
click at [348, 540] on button "Guardar y Confirmar" at bounding box center [376, 533] width 139 height 24
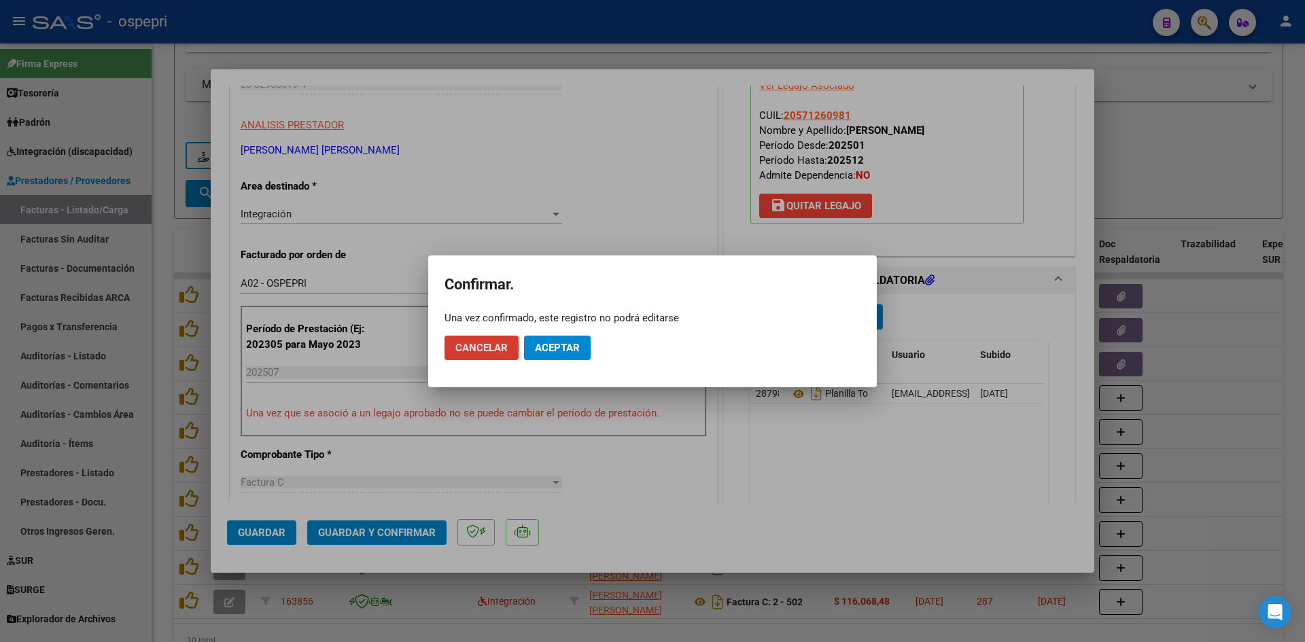
click at [548, 353] on span "Aceptar" at bounding box center [557, 348] width 45 height 12
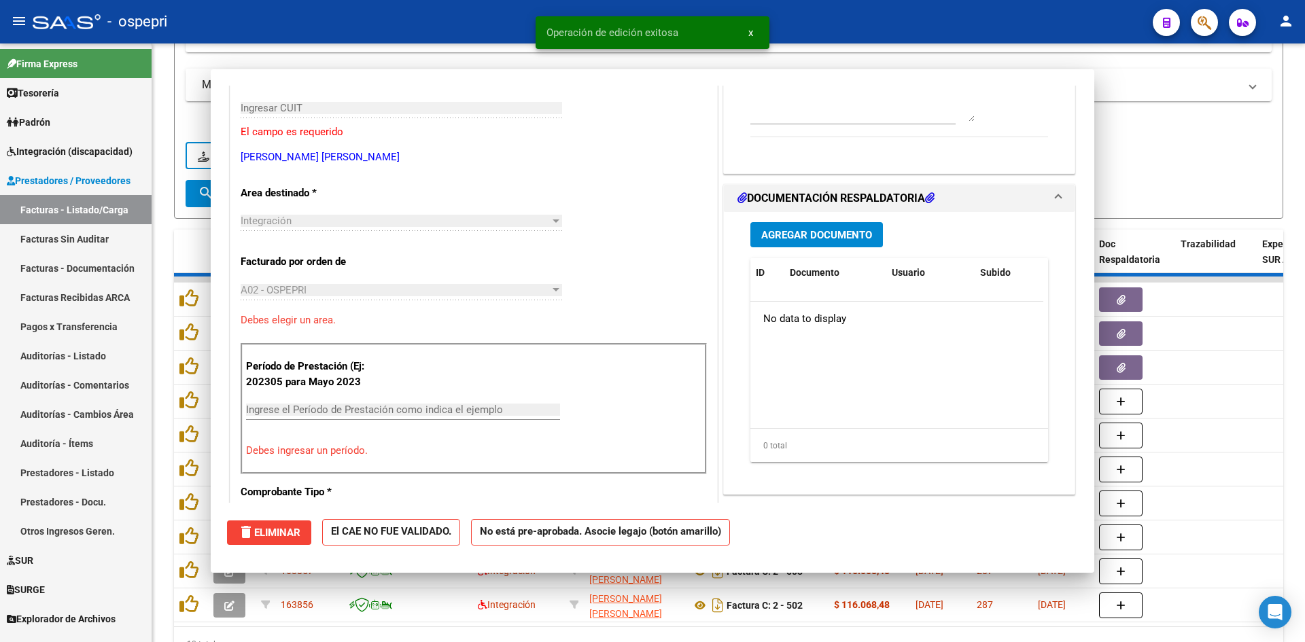
scroll to position [0, 0]
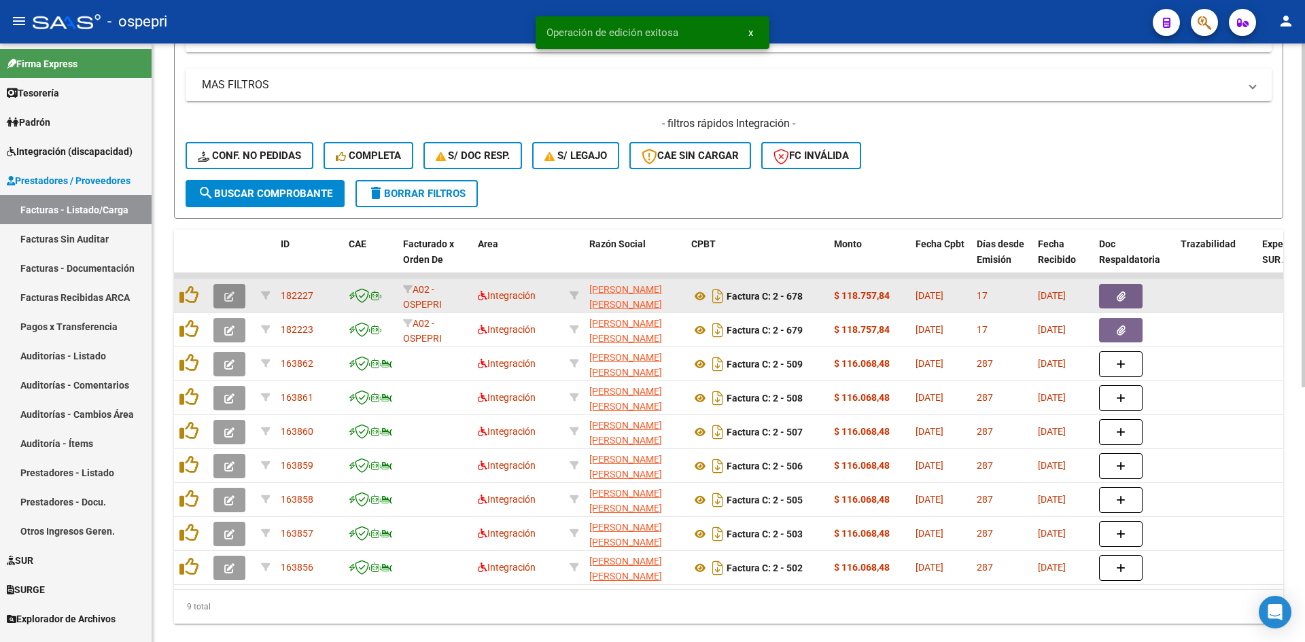
click at [226, 289] on button "button" at bounding box center [229, 296] width 32 height 24
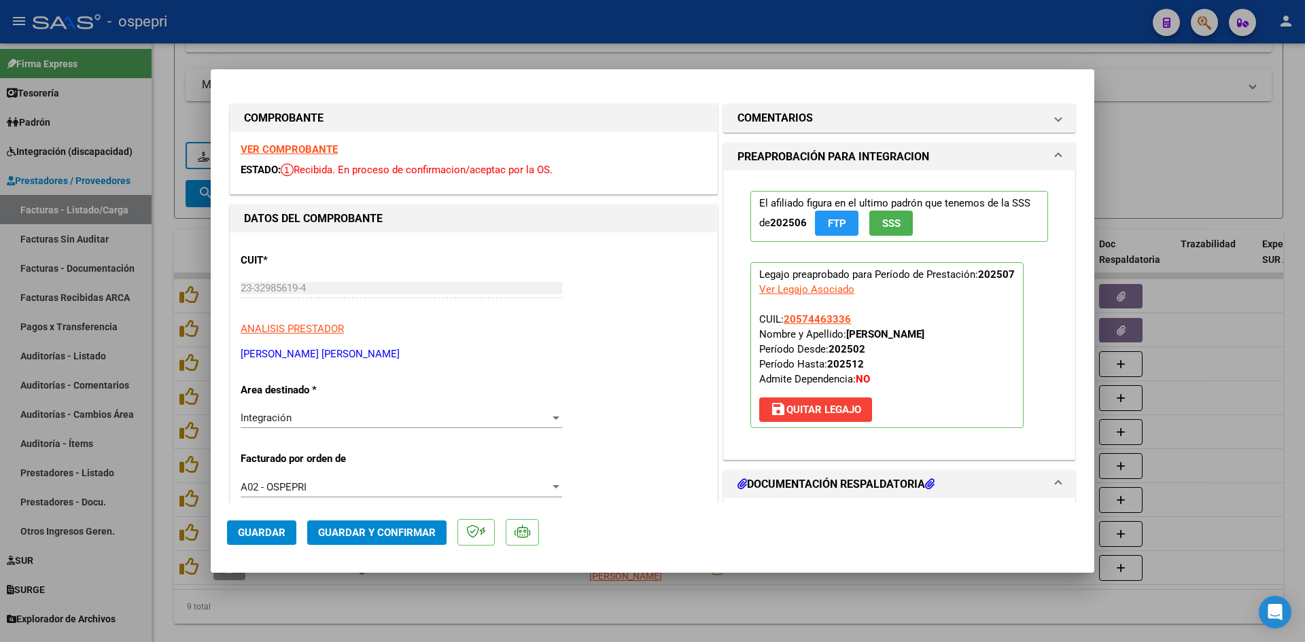
click at [296, 150] on strong "VER COMPROBANTE" at bounding box center [289, 149] width 97 height 12
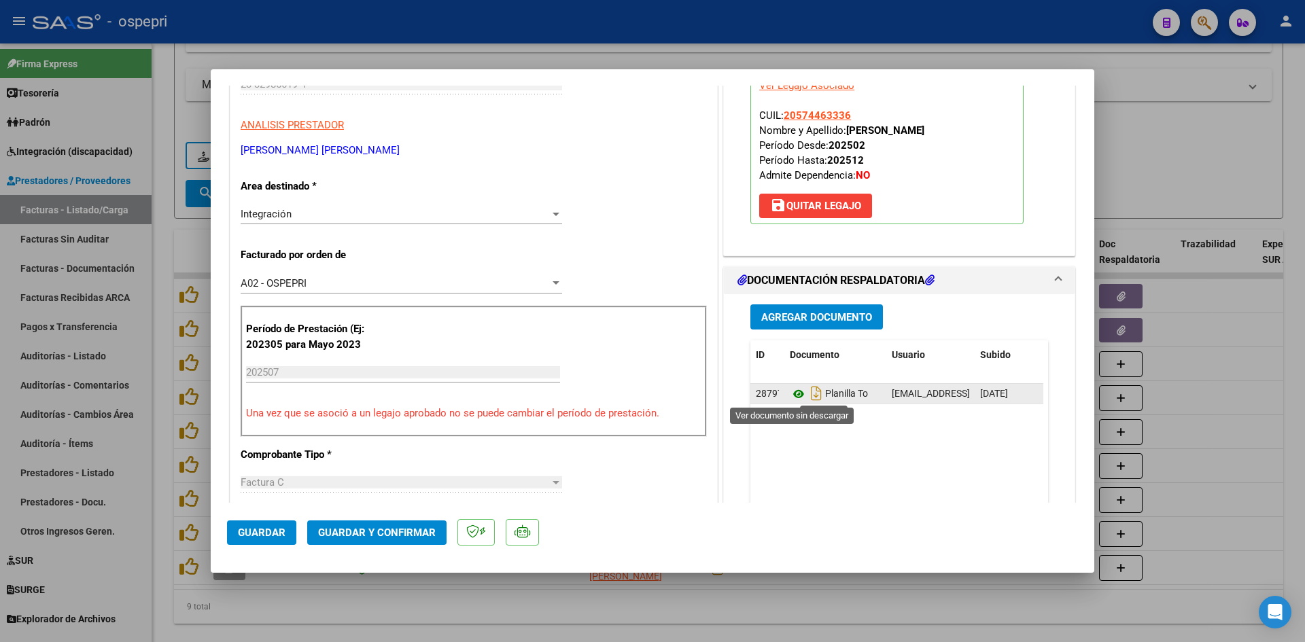
click at [793, 393] on icon at bounding box center [799, 394] width 18 height 16
click at [399, 527] on span "Guardar y Confirmar" at bounding box center [377, 533] width 118 height 12
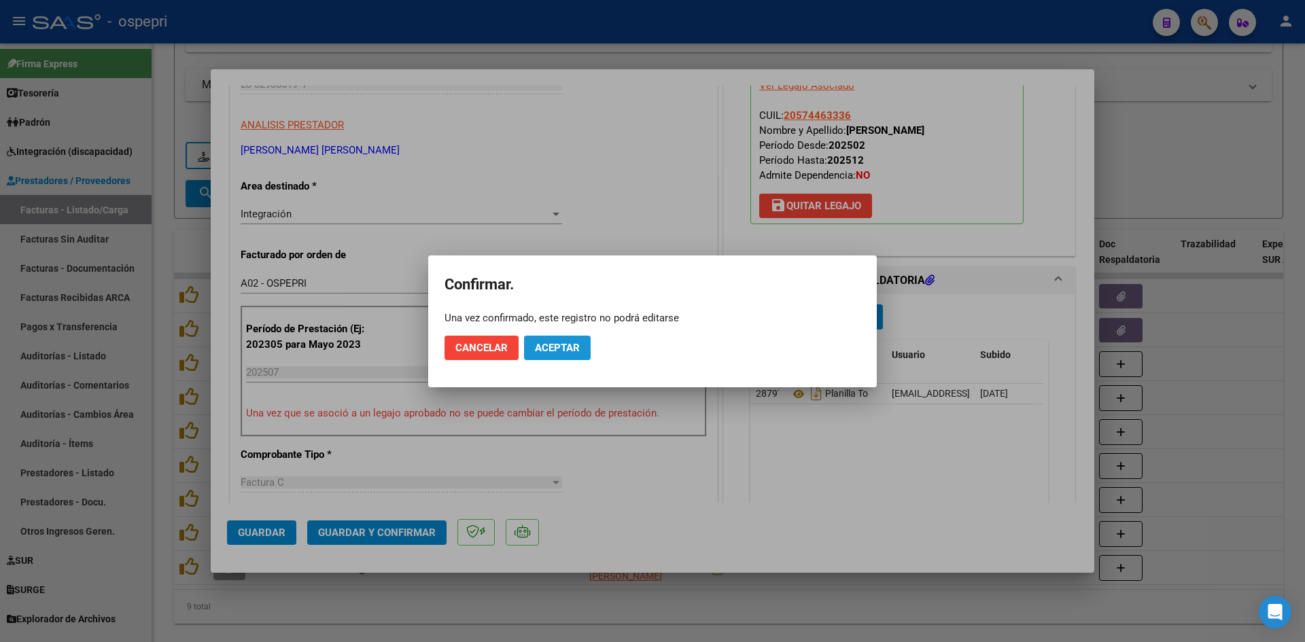
click at [542, 346] on span "Aceptar" at bounding box center [557, 348] width 45 height 12
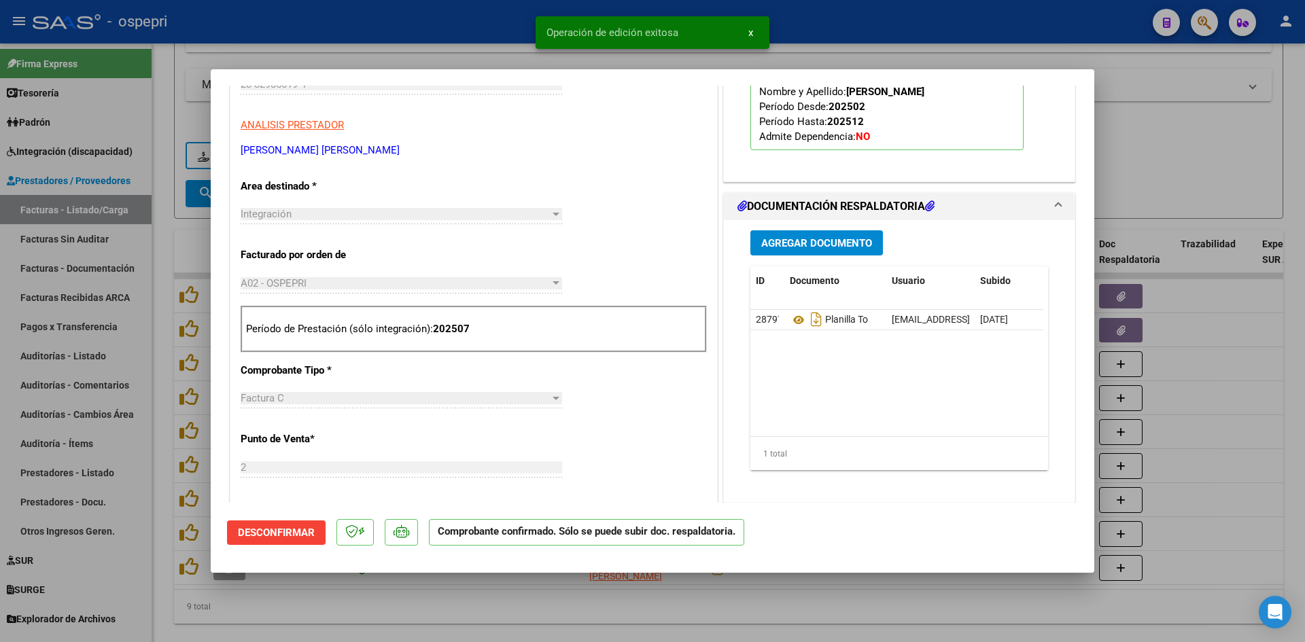
type input "$ 0,00"
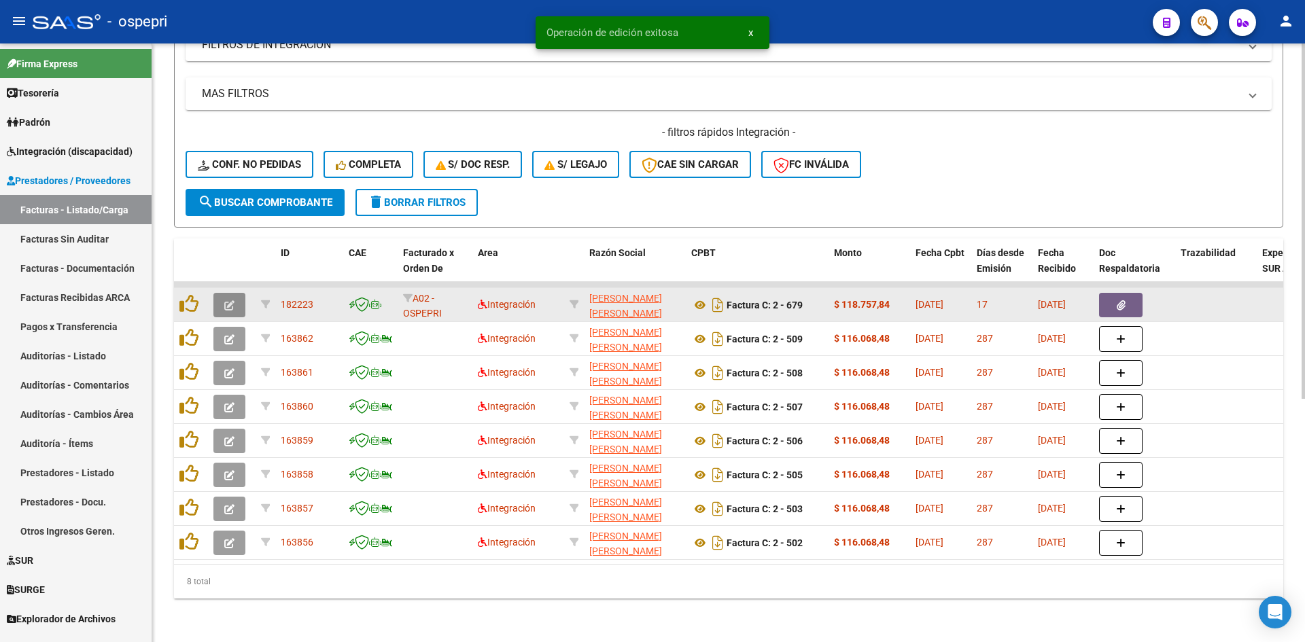
click at [223, 293] on button "button" at bounding box center [229, 305] width 32 height 24
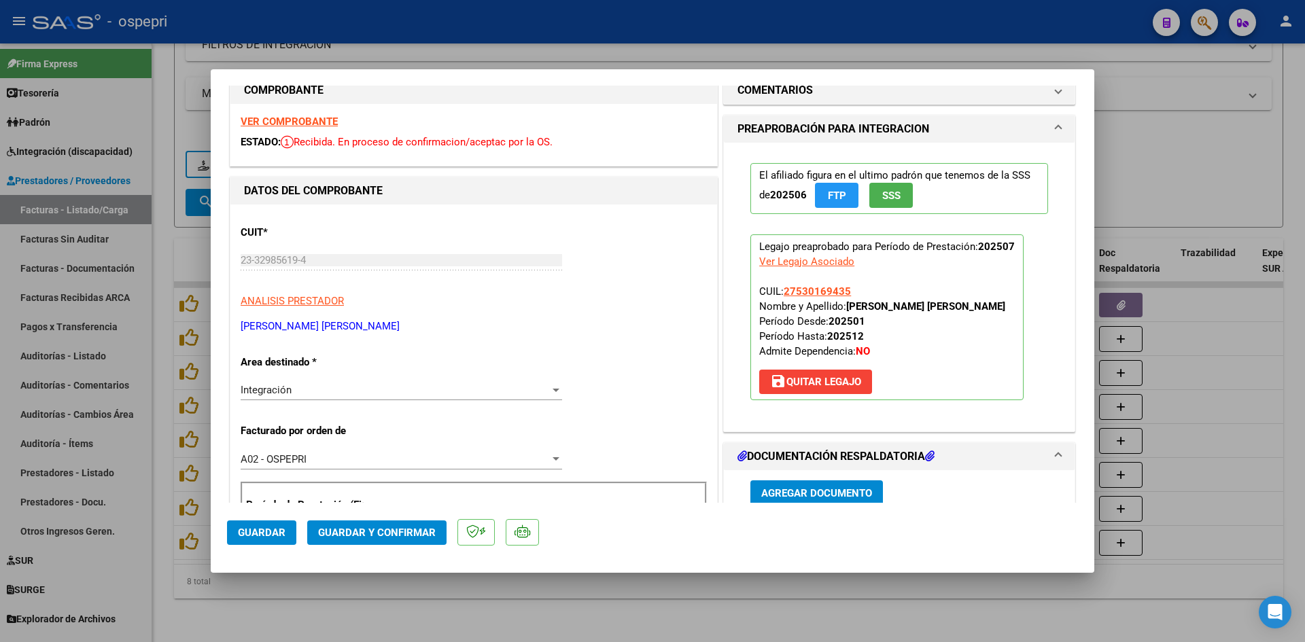
scroll to position [0, 0]
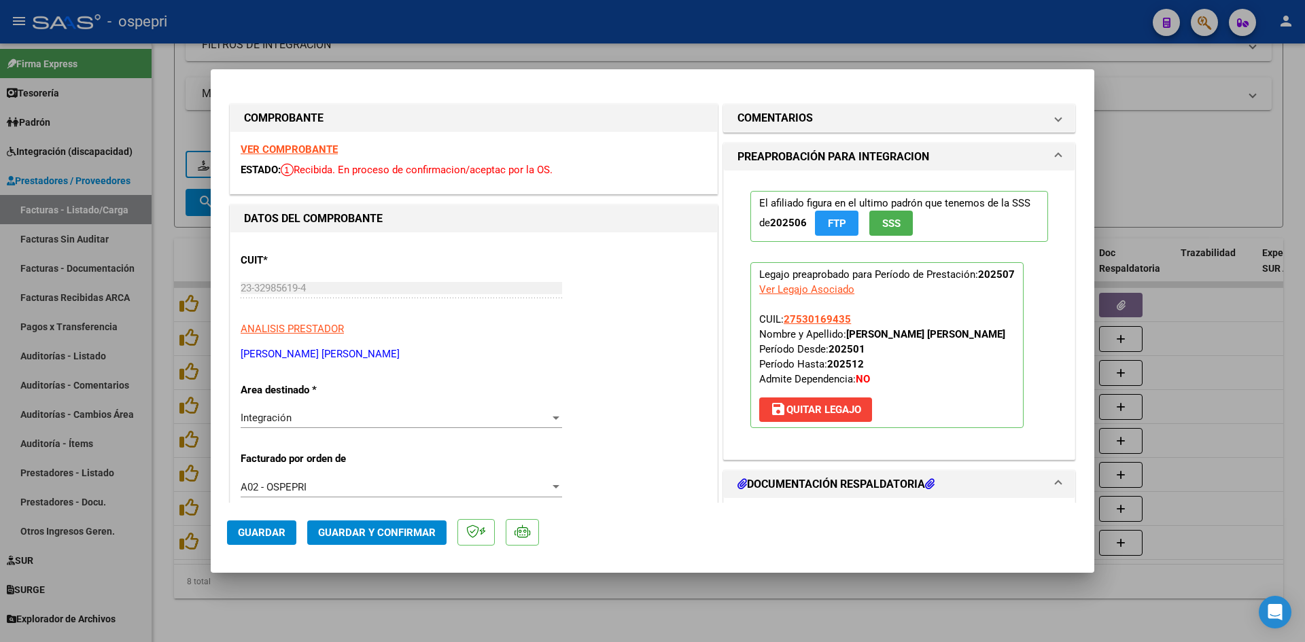
click at [303, 148] on strong "VER COMPROBANTE" at bounding box center [289, 149] width 97 height 12
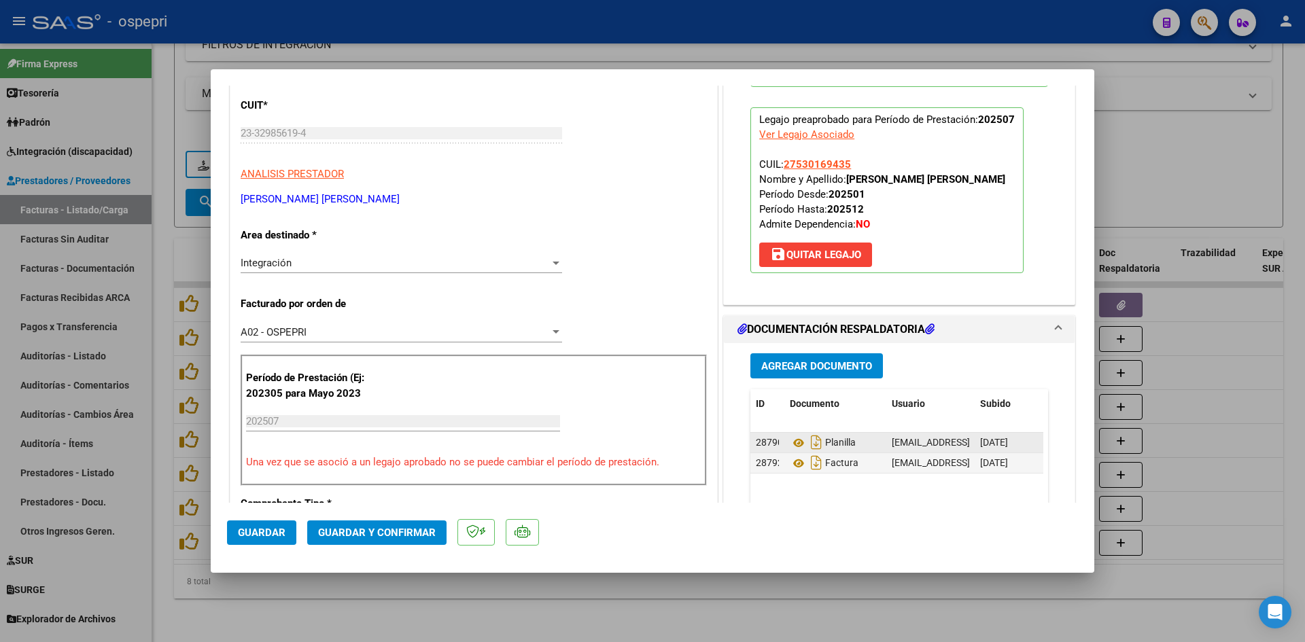
scroll to position [204, 0]
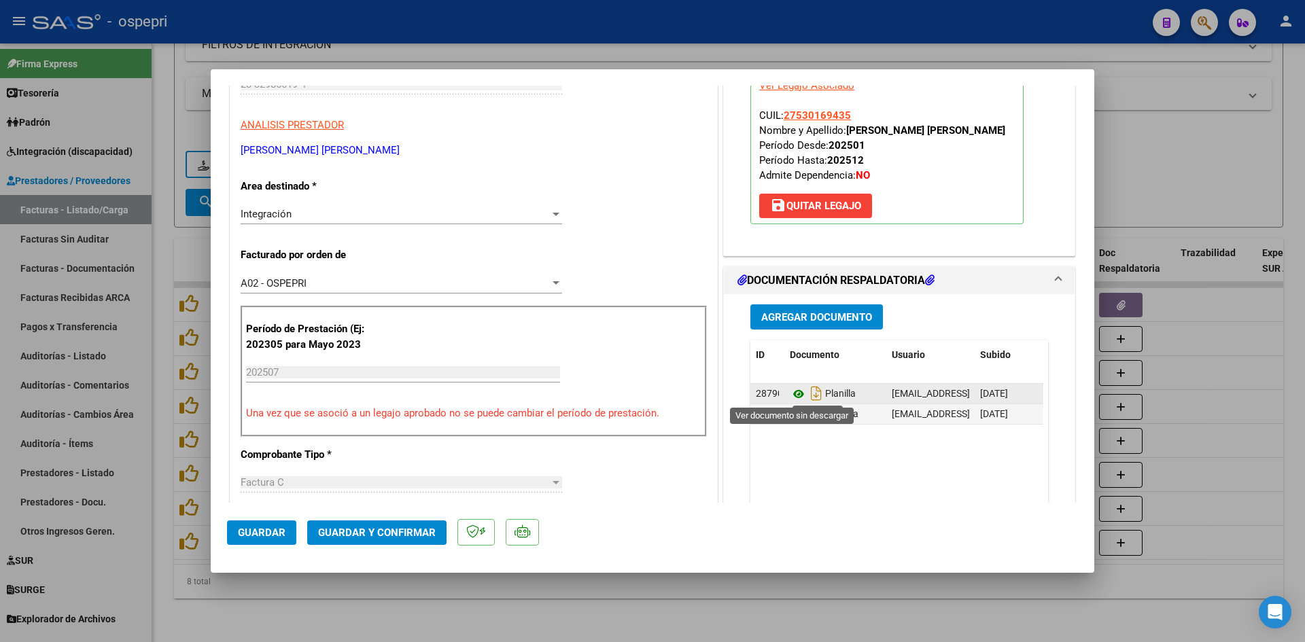
click at [790, 394] on icon at bounding box center [799, 394] width 18 height 16
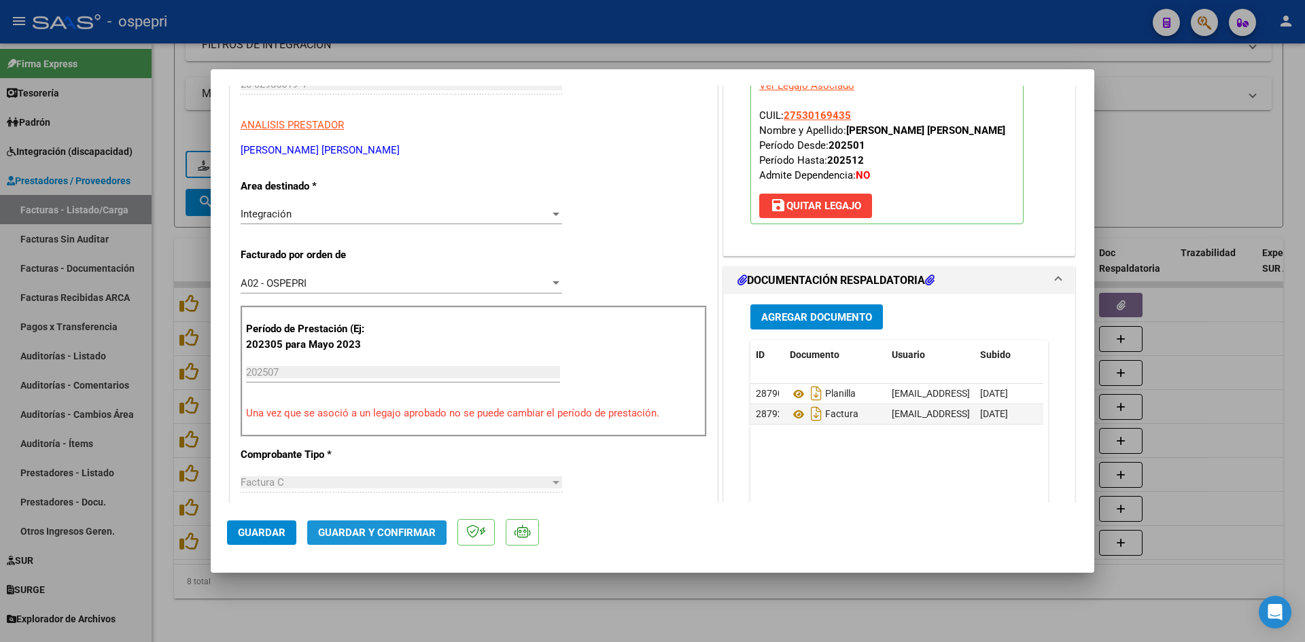
click at [356, 533] on span "Guardar y Confirmar" at bounding box center [377, 533] width 118 height 12
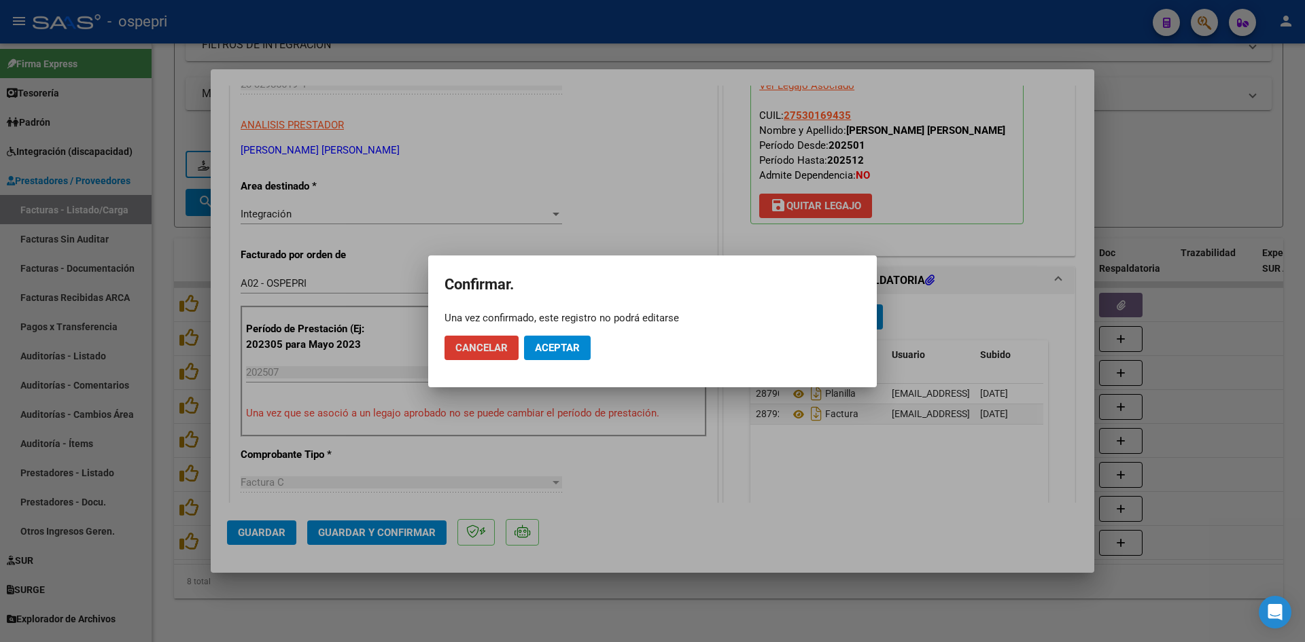
click at [566, 348] on span "Aceptar" at bounding box center [557, 348] width 45 height 12
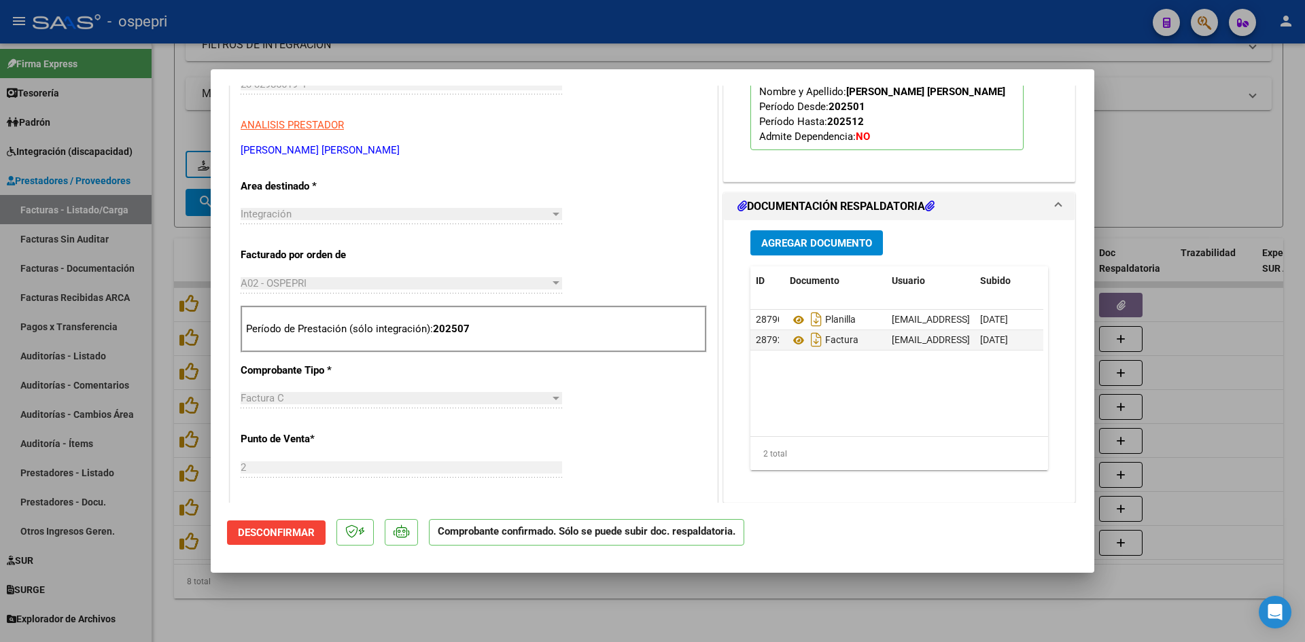
type input "$ 0,00"
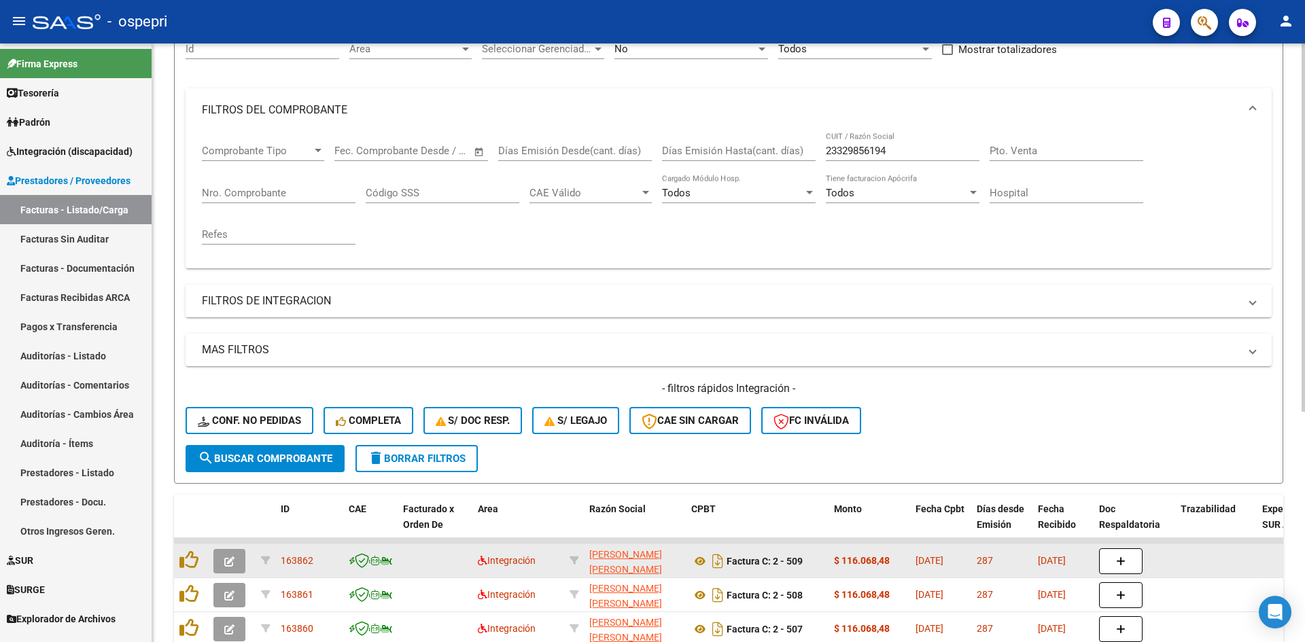
scroll to position [0, 0]
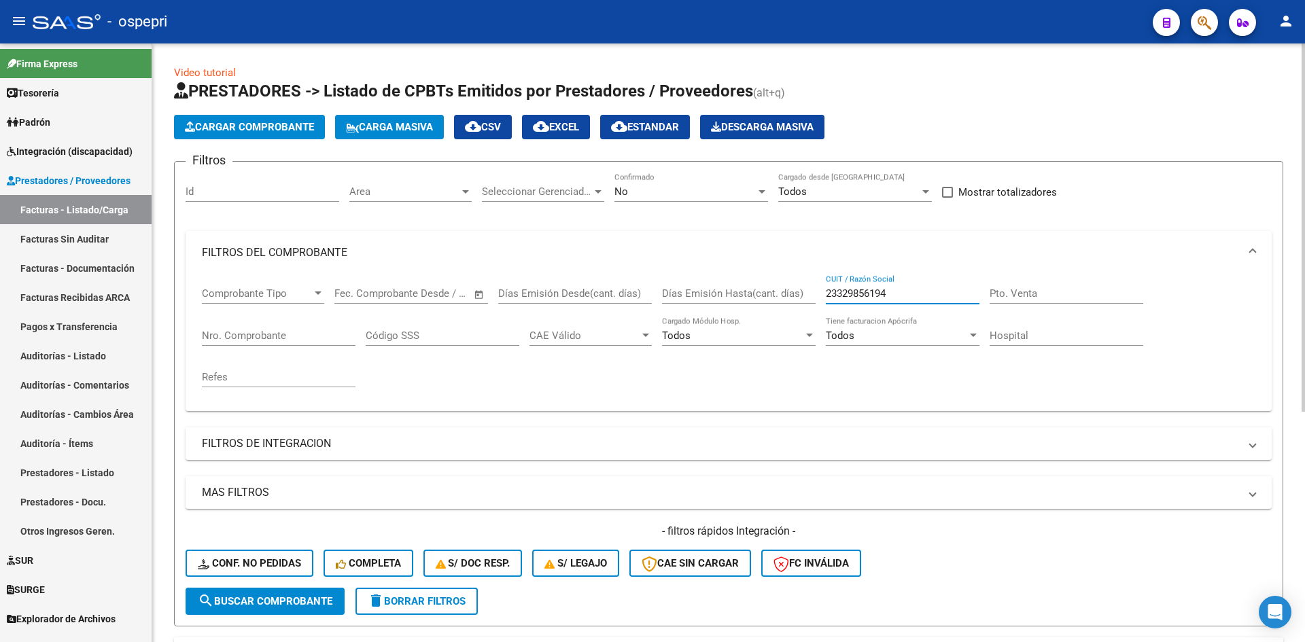
drag, startPoint x: 916, startPoint y: 292, endPoint x: 810, endPoint y: 305, distance: 106.8
click at [810, 305] on div "Comprobante Tipo Comprobante Tipo Start date – End date Fec. Comprobante Desde …" at bounding box center [729, 338] width 1054 height 126
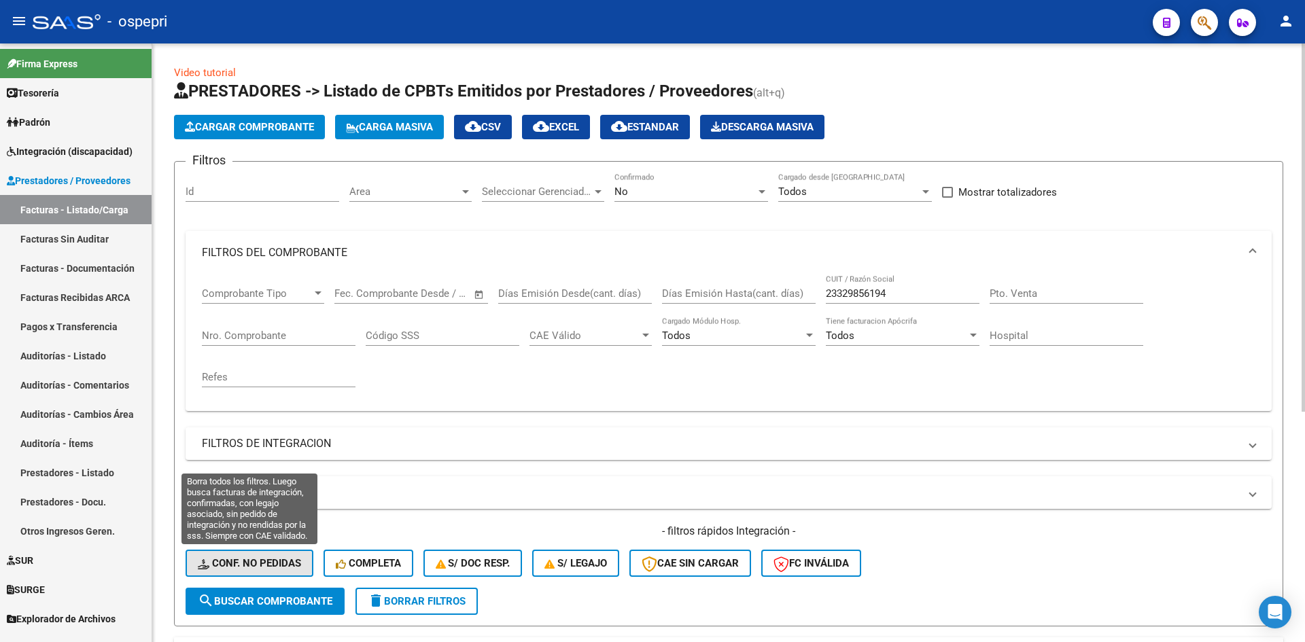
click at [283, 555] on button "Conf. no pedidas" at bounding box center [250, 563] width 128 height 27
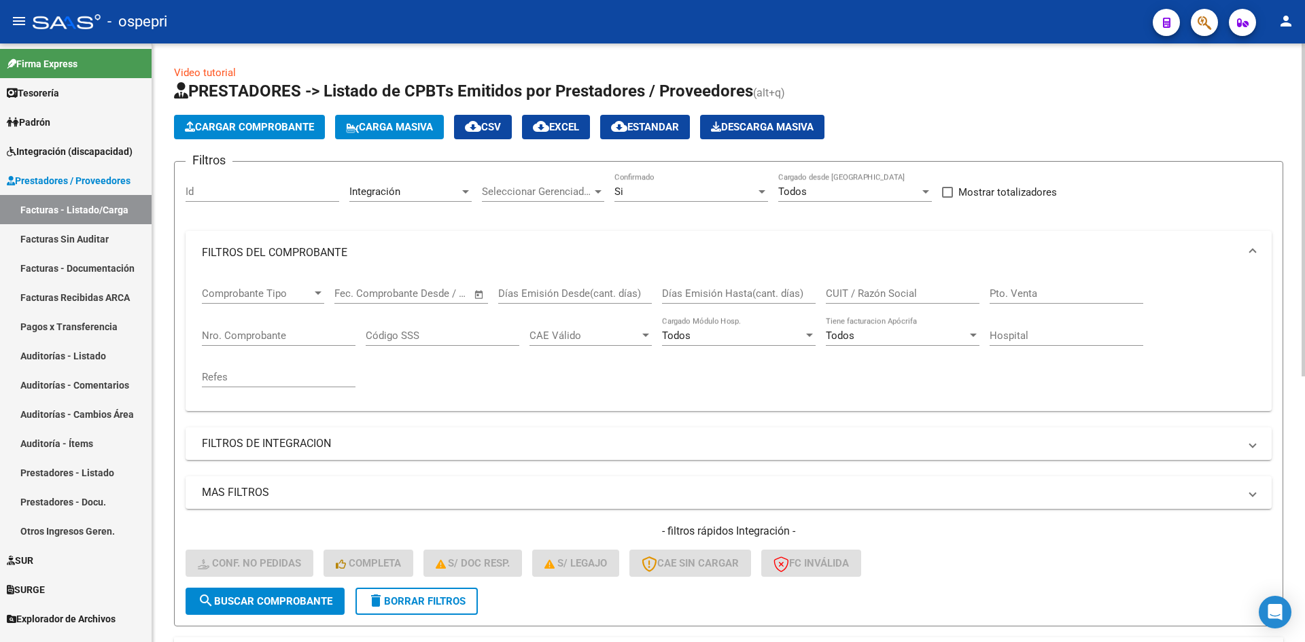
click at [852, 292] on input "CUIT / Razón Social" at bounding box center [903, 294] width 154 height 12
paste input "23329856194"
type input "23329856194"
click at [313, 596] on span "search Buscar Comprobante" at bounding box center [265, 601] width 135 height 12
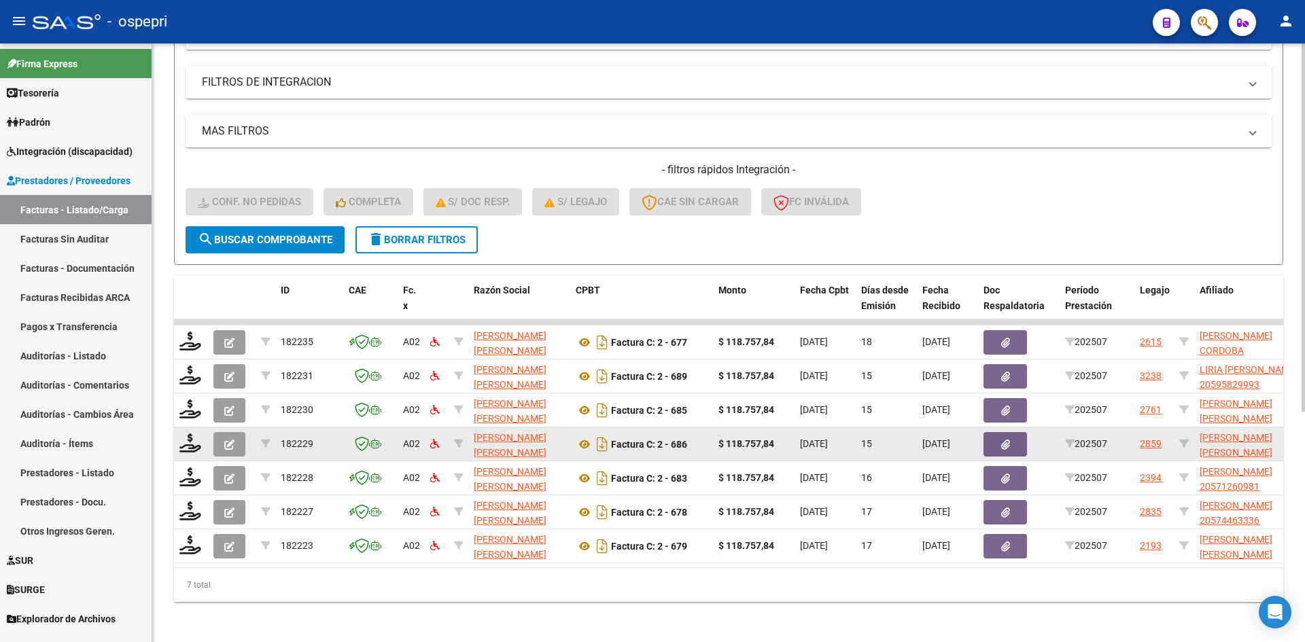
scroll to position [375, 0]
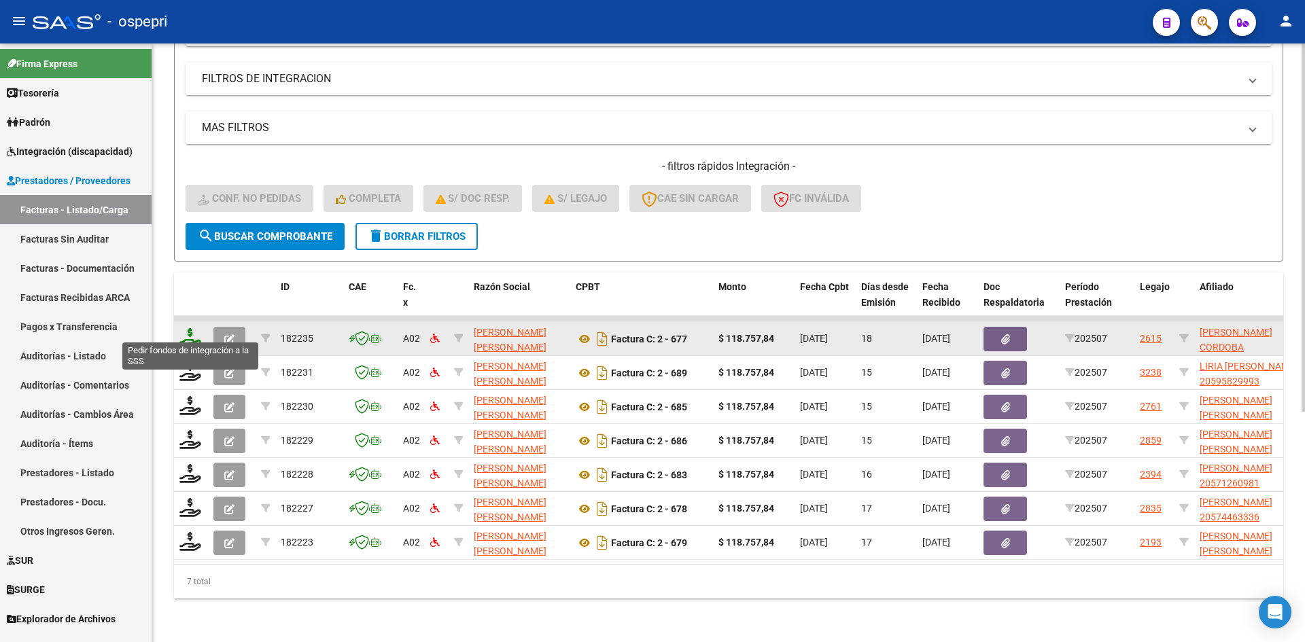
click at [187, 328] on icon at bounding box center [190, 337] width 22 height 19
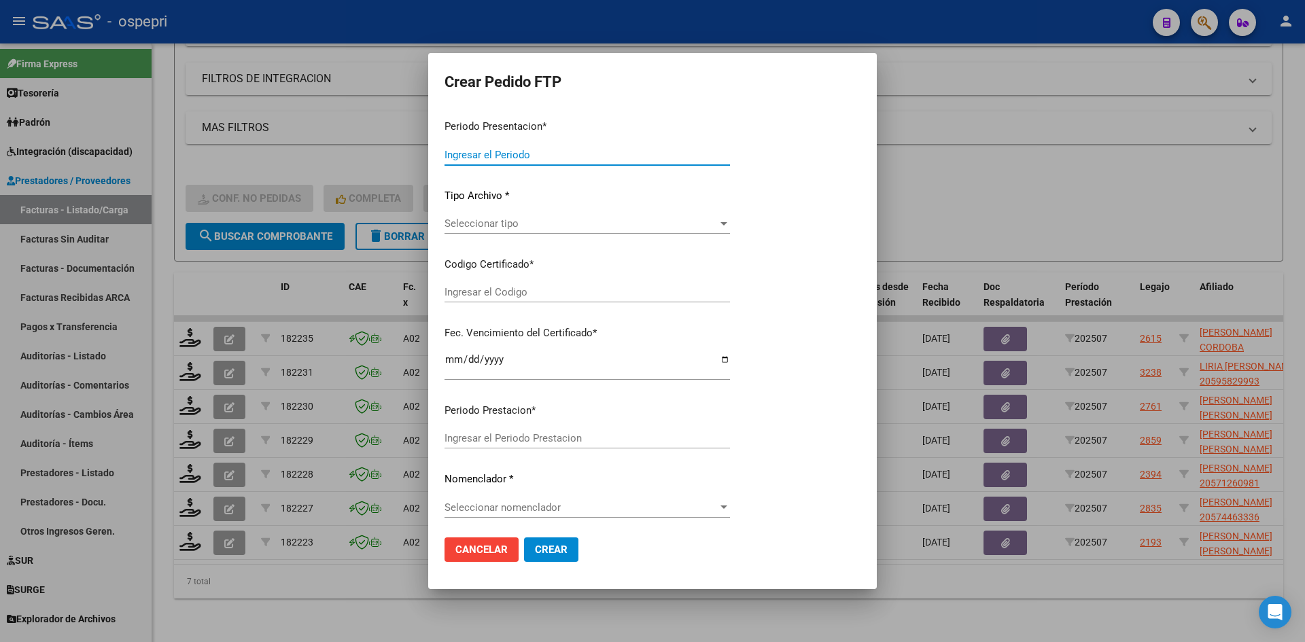
type input "202507"
type input "$ 118.757,84"
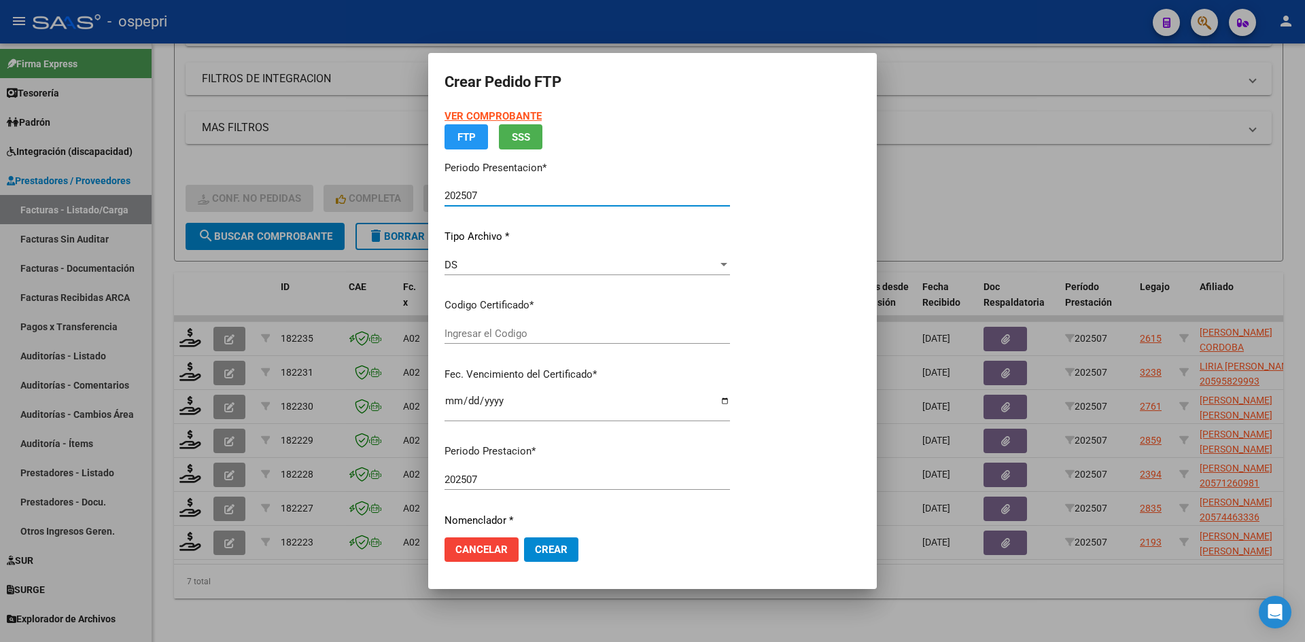
type input "27548034960"
type input "2025-12-17"
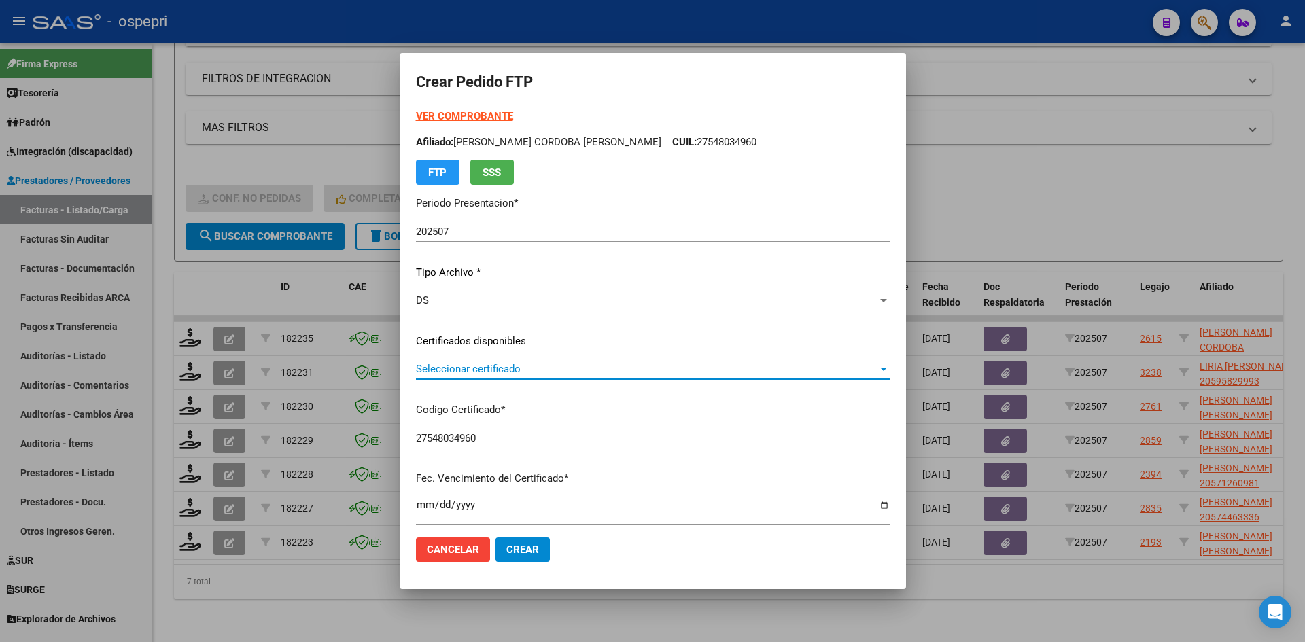
click at [586, 367] on span "Seleccionar certificado" at bounding box center [647, 369] width 462 height 12
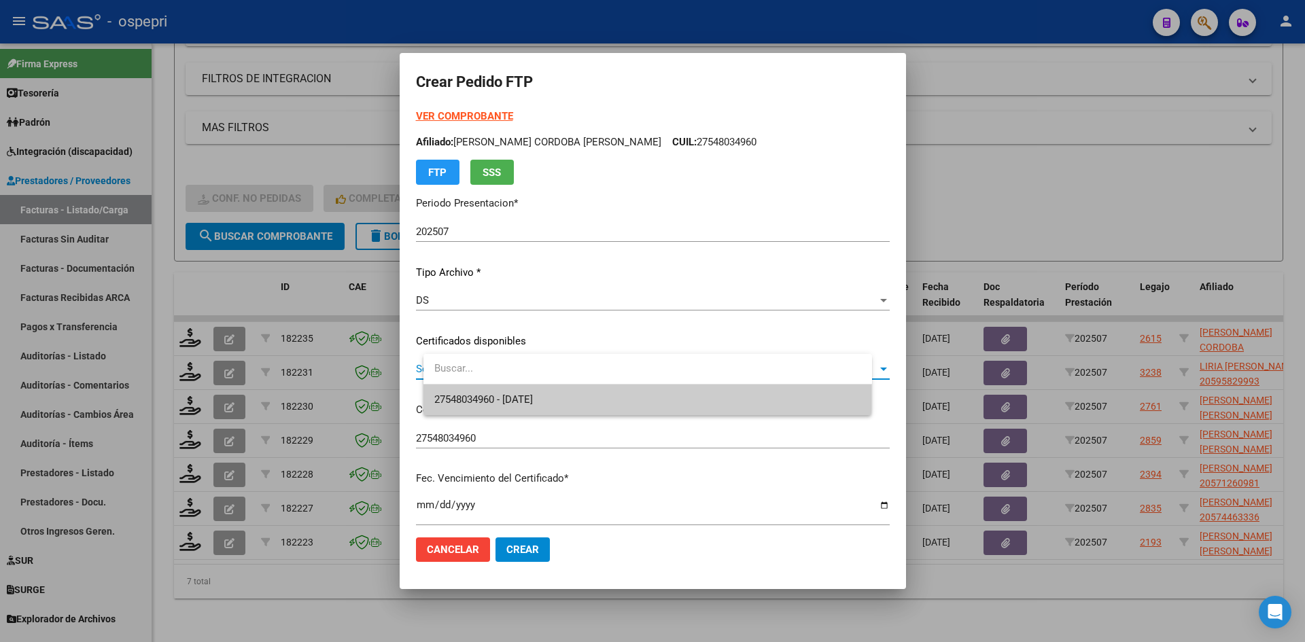
click at [586, 398] on span "27548034960 - 2025-12-17" at bounding box center [647, 400] width 427 height 31
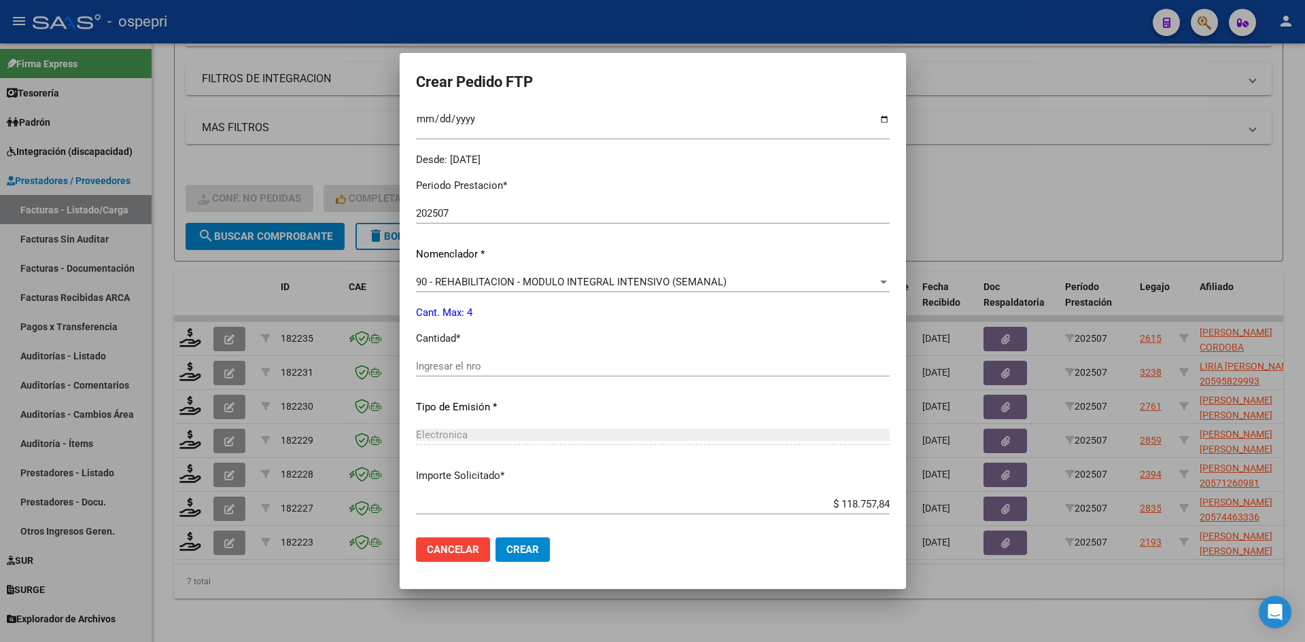
scroll to position [408, 0]
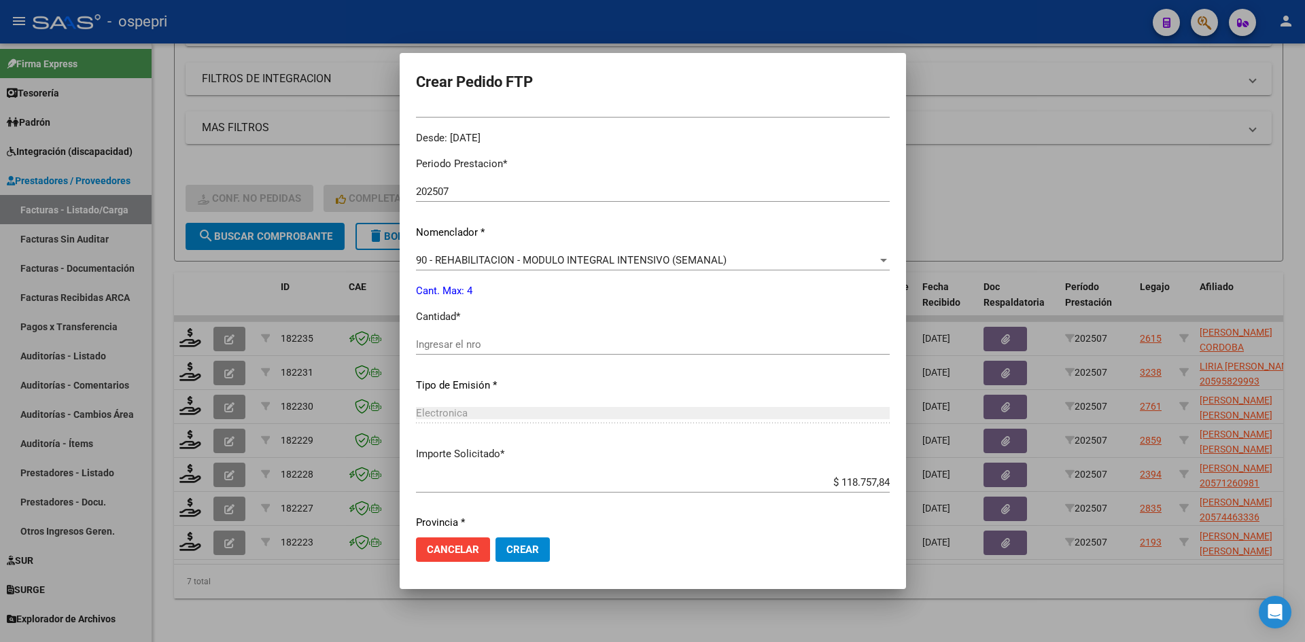
click at [513, 350] on input "Ingresar el nro" at bounding box center [653, 345] width 474 height 12
type input "4"
click at [539, 549] on span "Crear" at bounding box center [522, 550] width 33 height 12
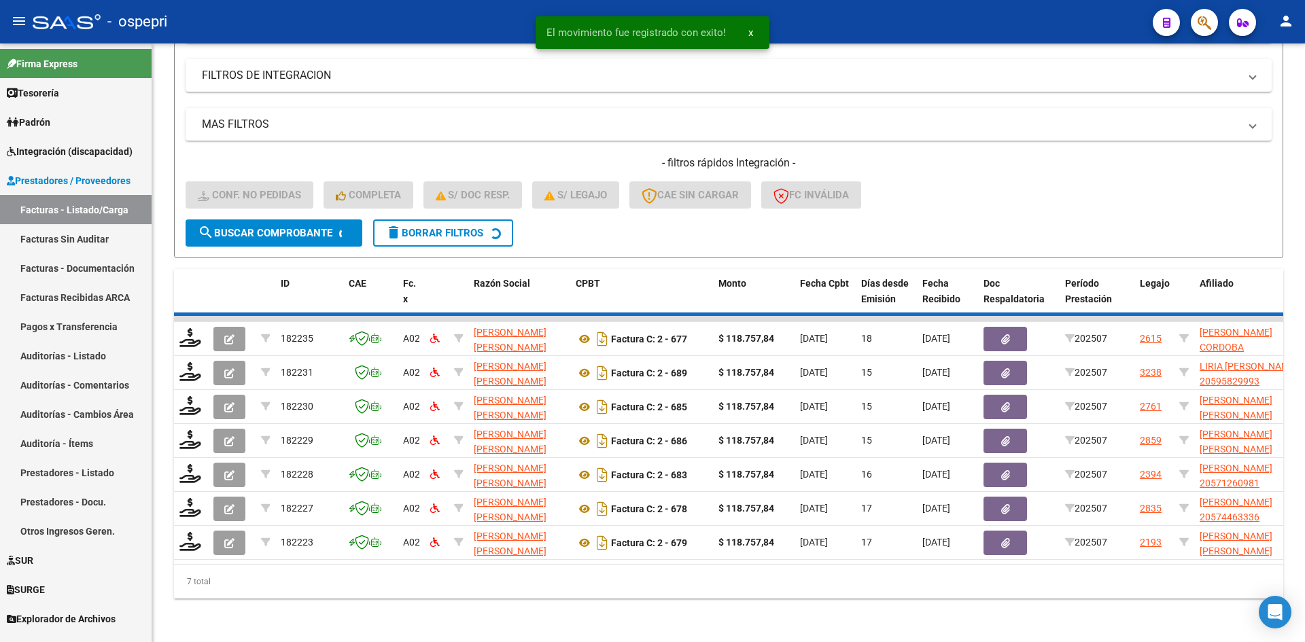
scroll to position [341, 0]
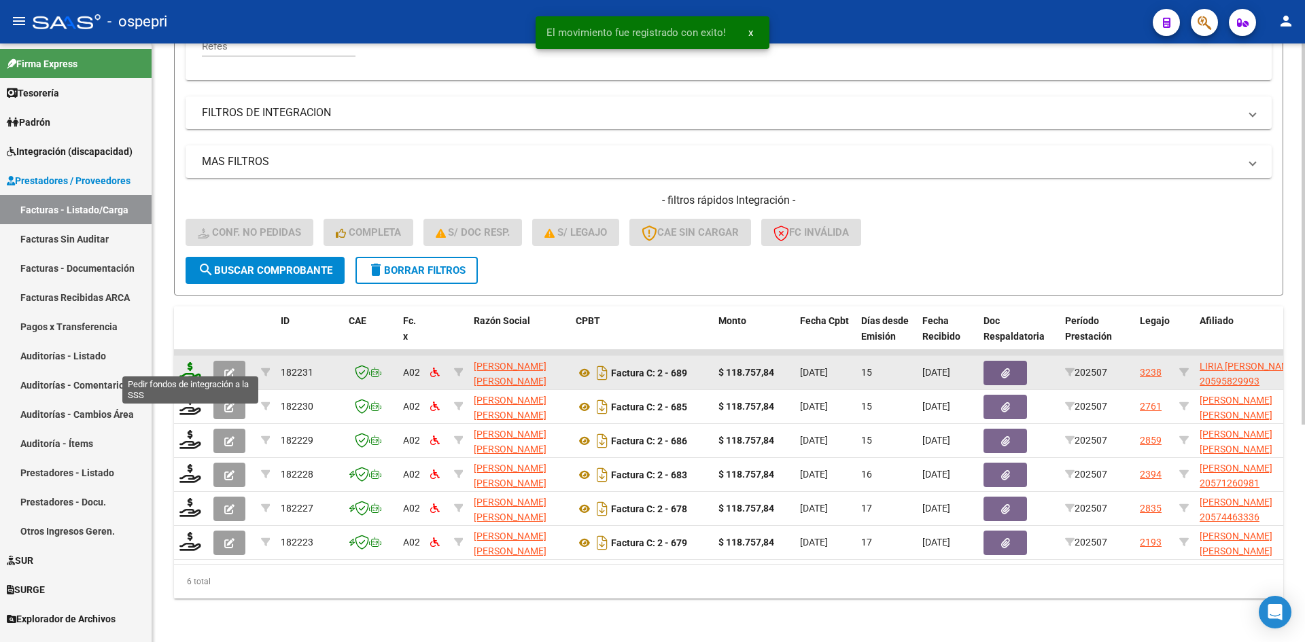
click at [186, 362] on icon at bounding box center [190, 371] width 22 height 19
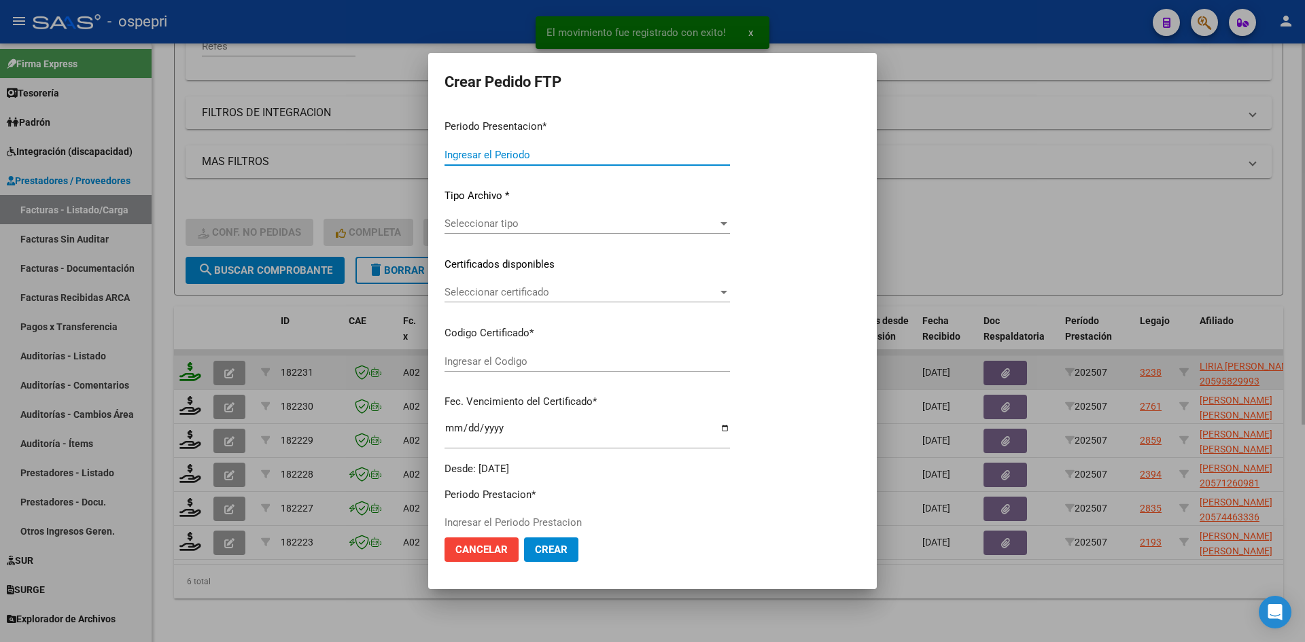
type input "202507"
type input "$ 118.757,84"
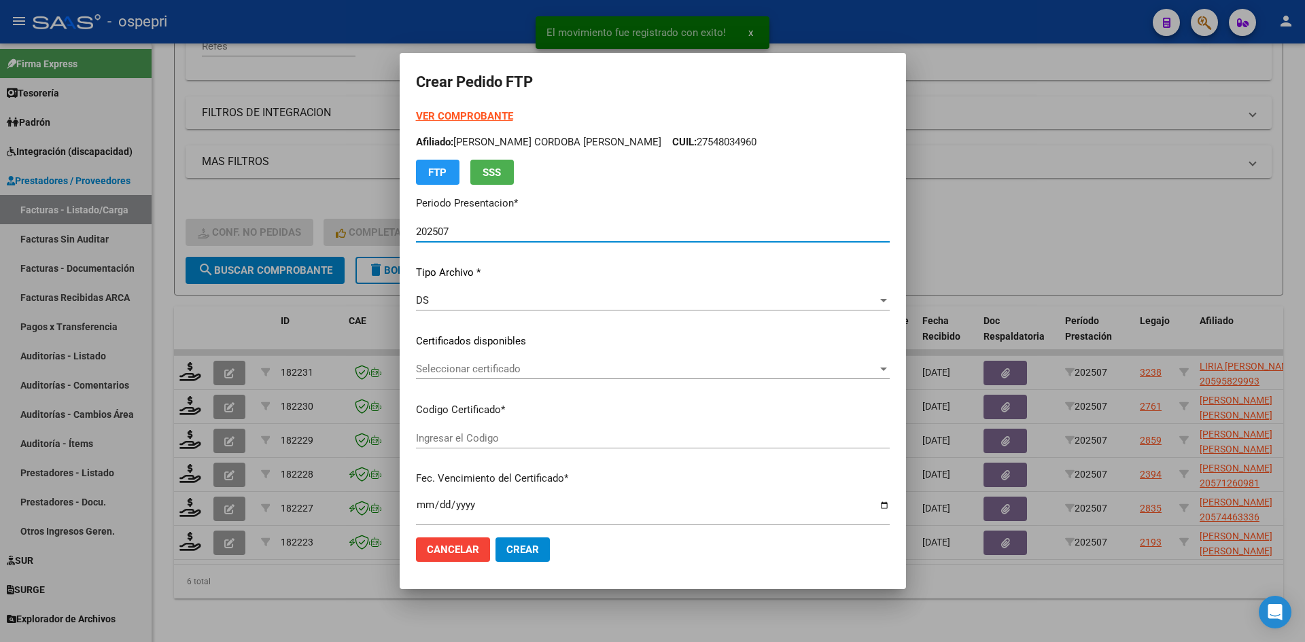
type input "2059582999-3"
type input "2028-05-19"
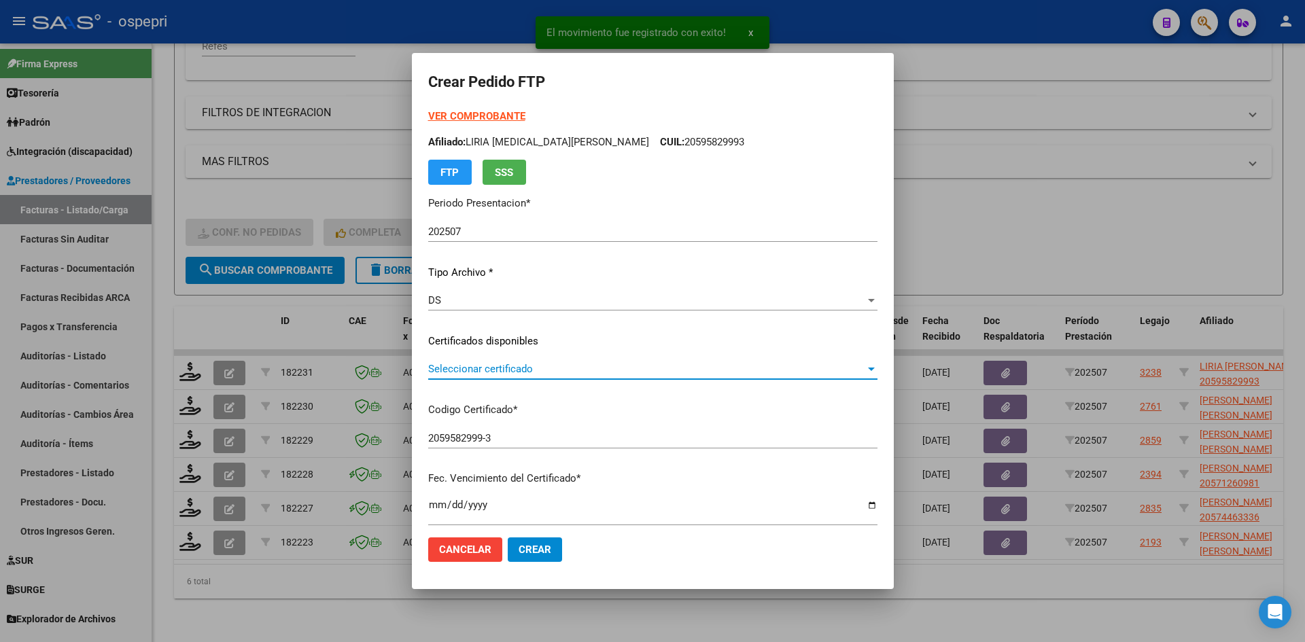
click at [618, 370] on span "Seleccionar certificado" at bounding box center [624, 369] width 358 height 12
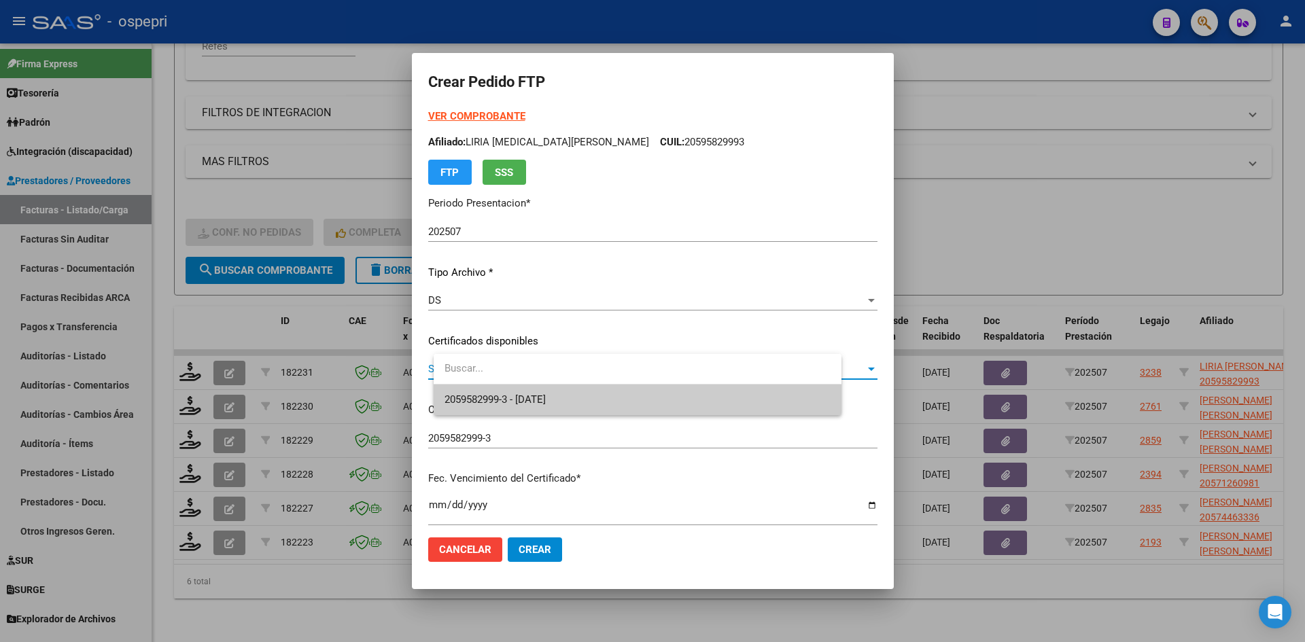
click at [616, 395] on span "2059582999-3 - 2028-05-19" at bounding box center [638, 400] width 386 height 31
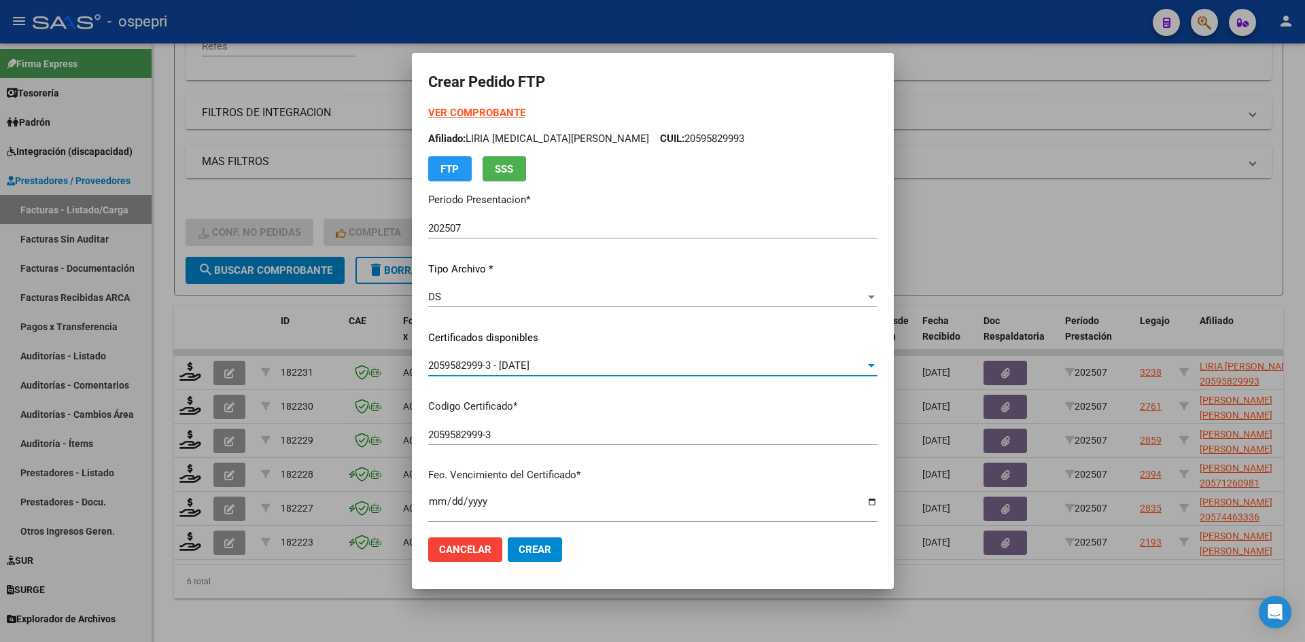
scroll to position [0, 0]
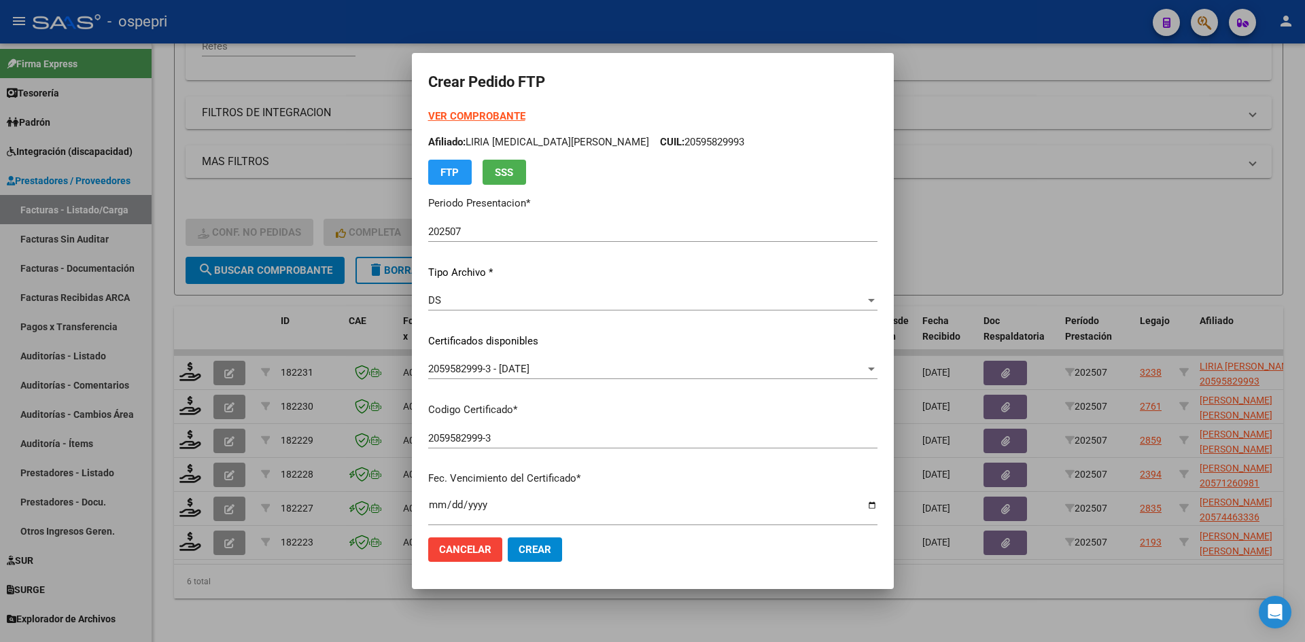
click at [534, 116] on strong "VER COMPROBANTE" at bounding box center [493, 116] width 97 height 12
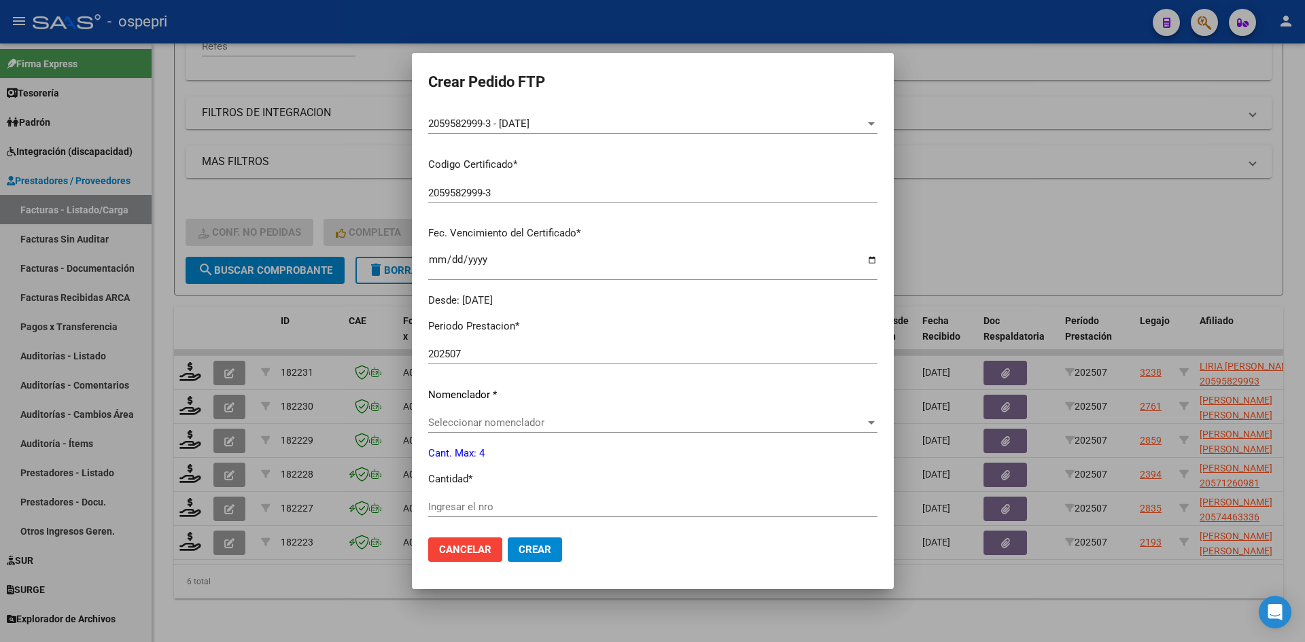
scroll to position [272, 0]
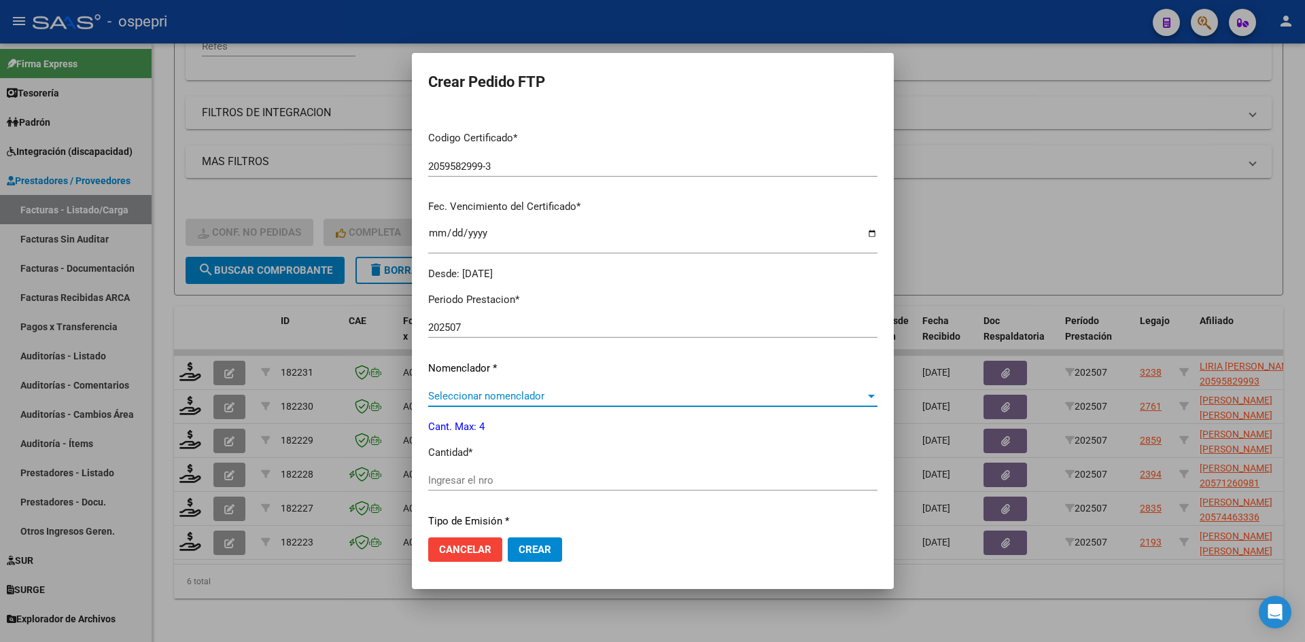
click at [553, 398] on span "Seleccionar nomenclador" at bounding box center [624, 396] width 358 height 12
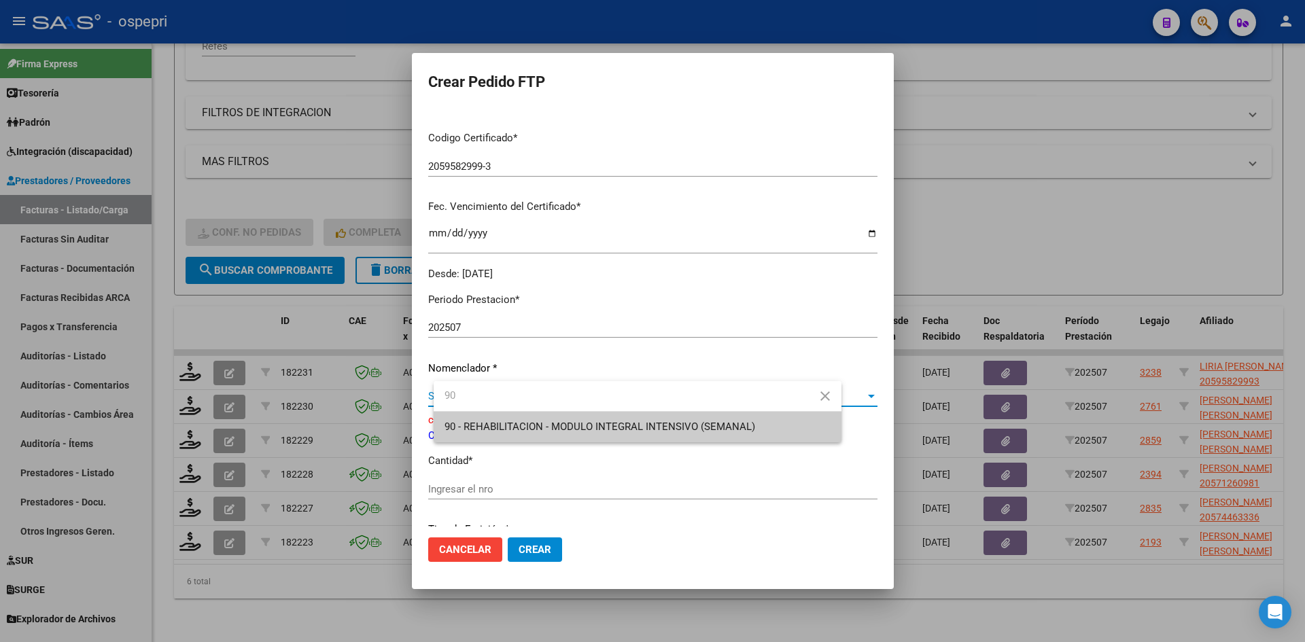
type input "90"
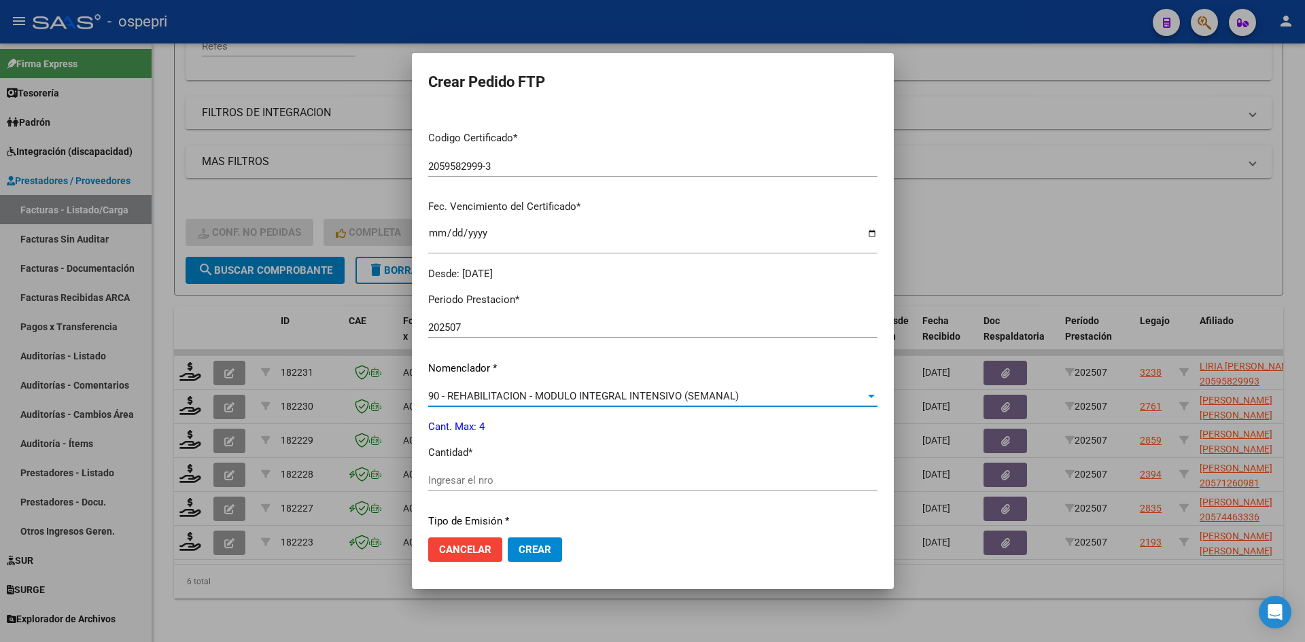
click at [495, 480] on input "Ingresar el nro" at bounding box center [630, 480] width 370 height 12
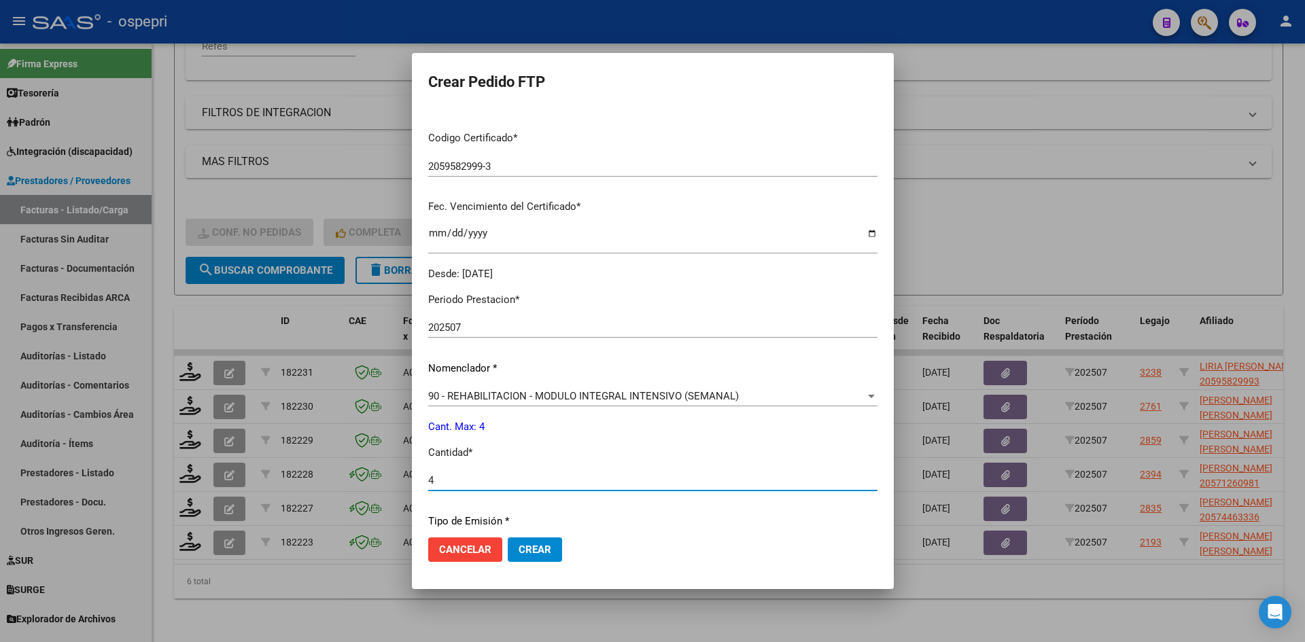
type input "4"
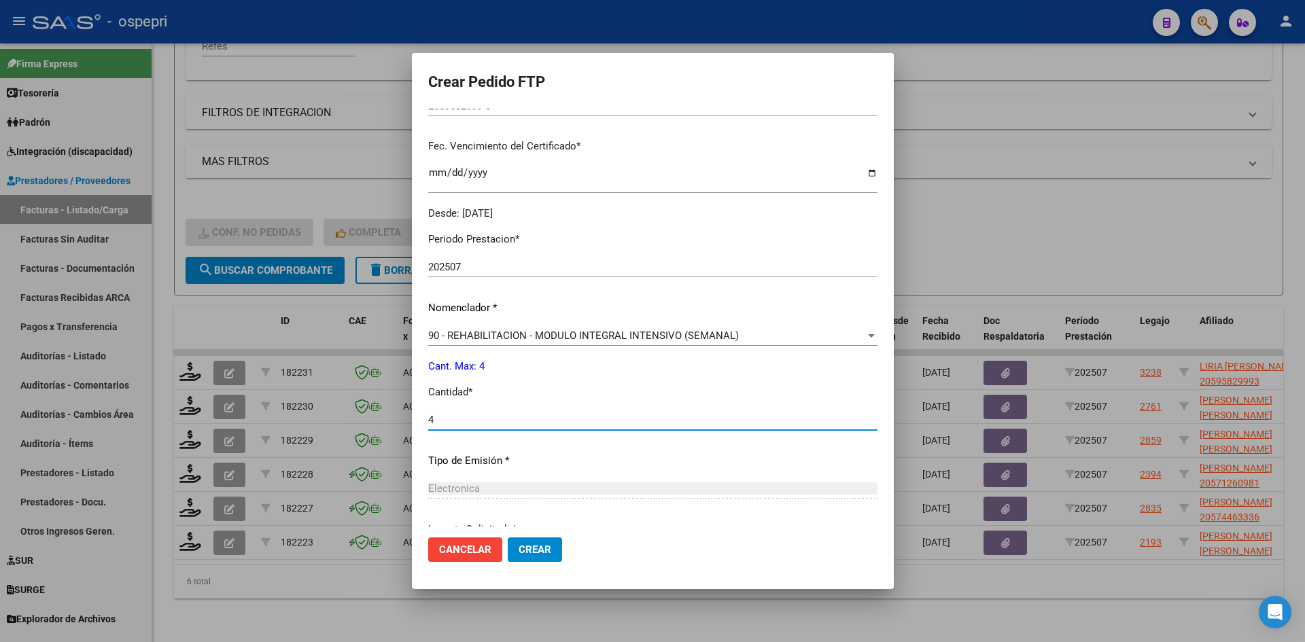
scroll to position [455, 0]
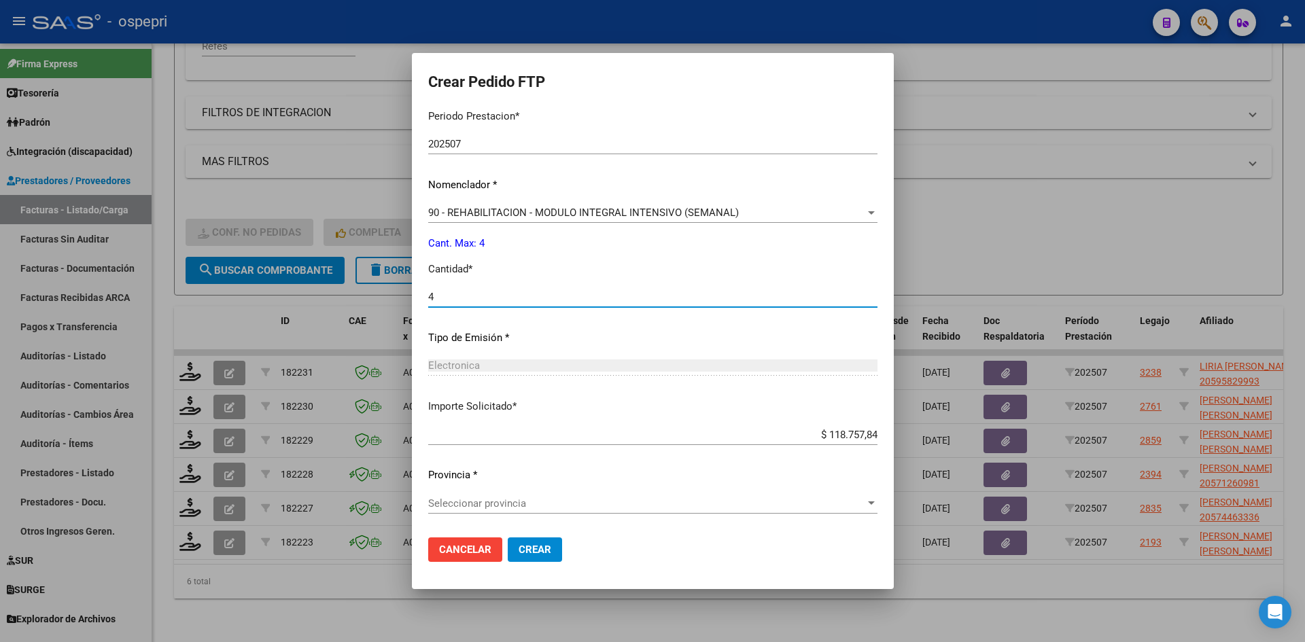
drag, startPoint x: 498, startPoint y: 501, endPoint x: 505, endPoint y: 481, distance: 20.9
click at [499, 488] on div "Periodo Prestacion * 202507 Ingresar el Periodo Prestacion Nomenclador * 90 - R…" at bounding box center [630, 313] width 370 height 428
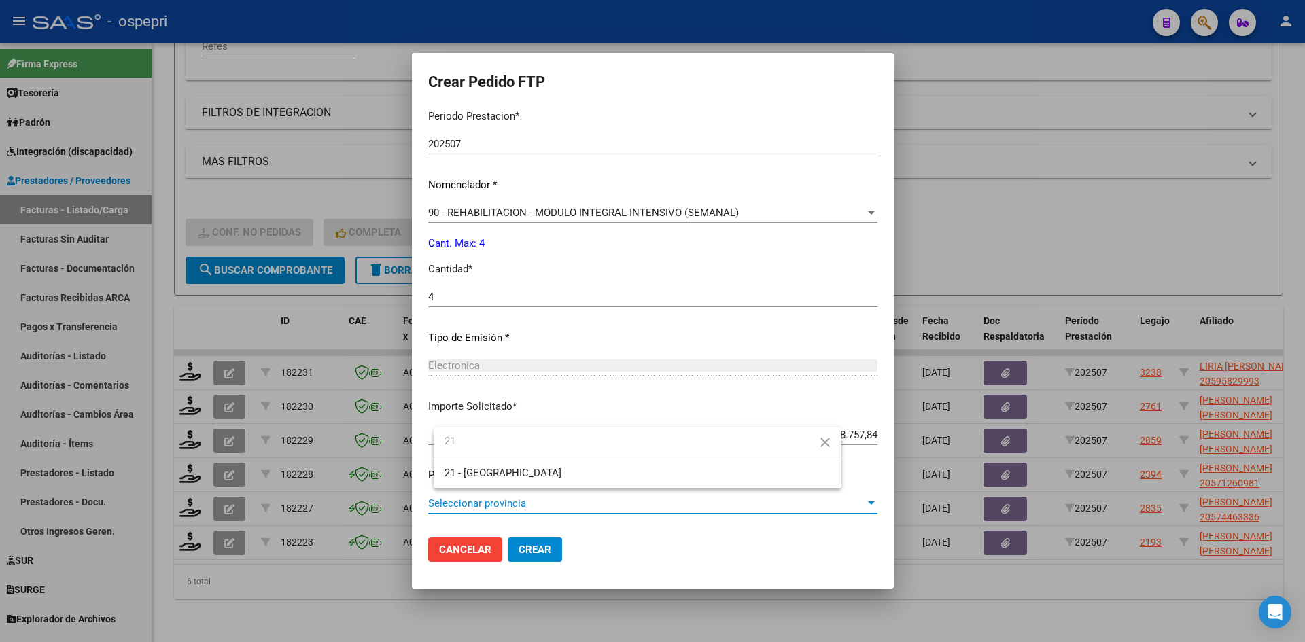
type input "21"
click at [556, 545] on span "Crear" at bounding box center [551, 550] width 33 height 12
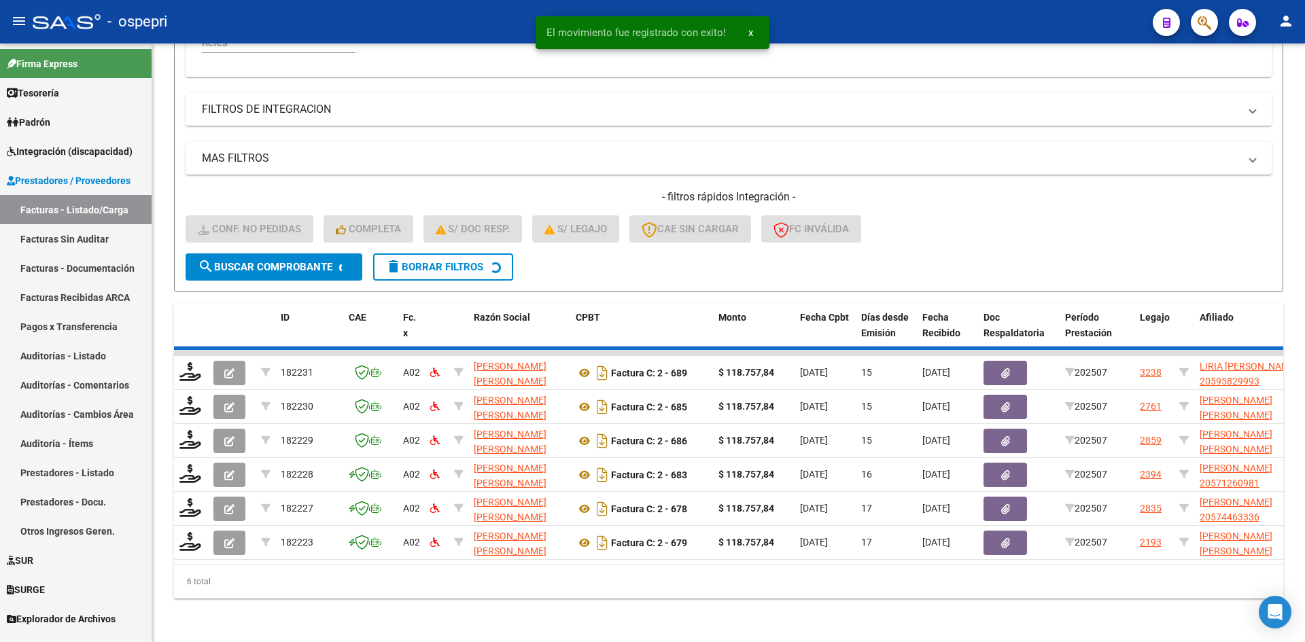
scroll to position [307, 0]
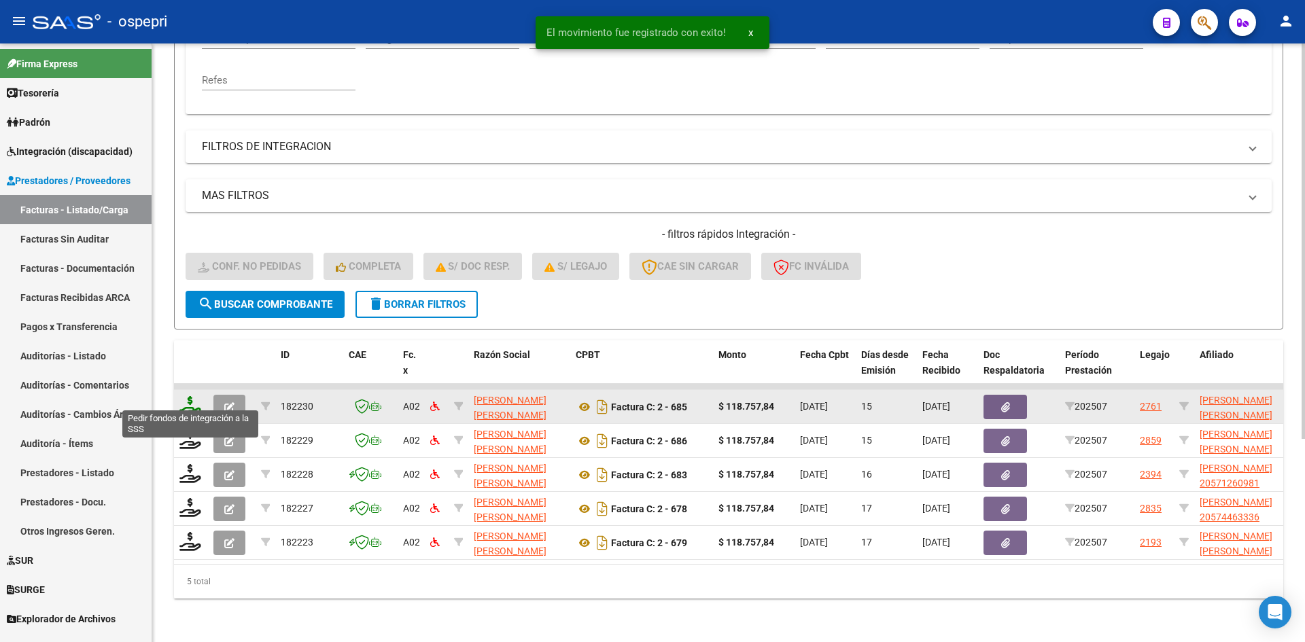
click at [185, 398] on icon at bounding box center [190, 405] width 22 height 19
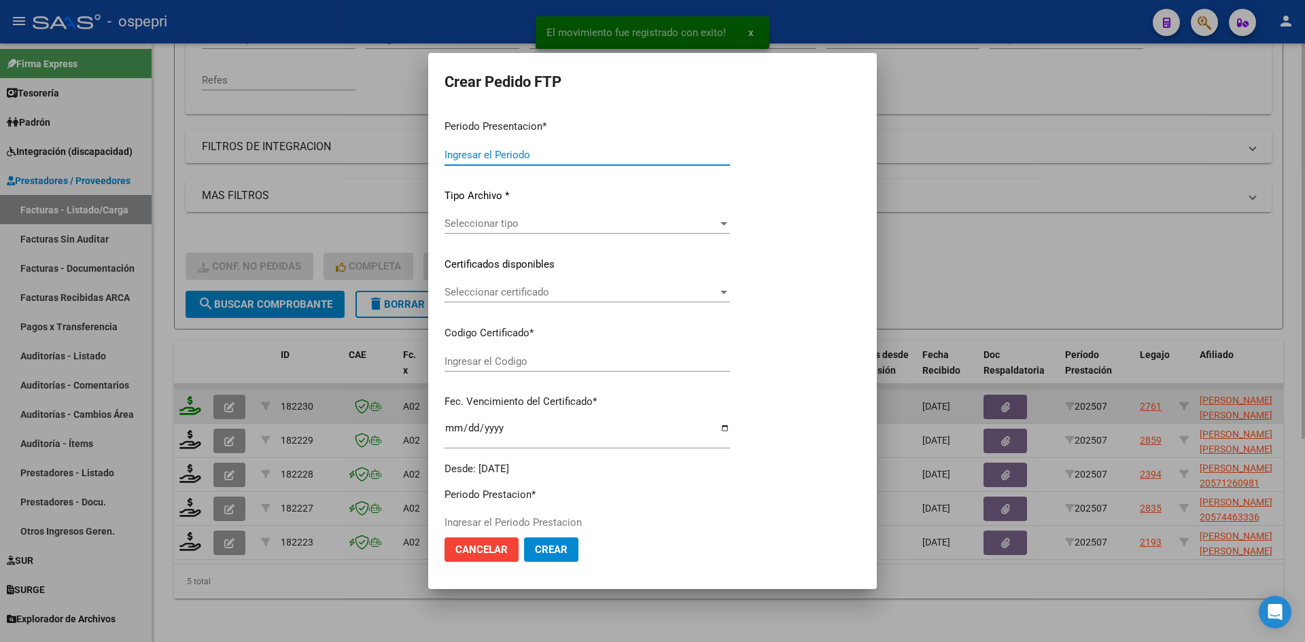
type input "202507"
type input "$ 118.757,84"
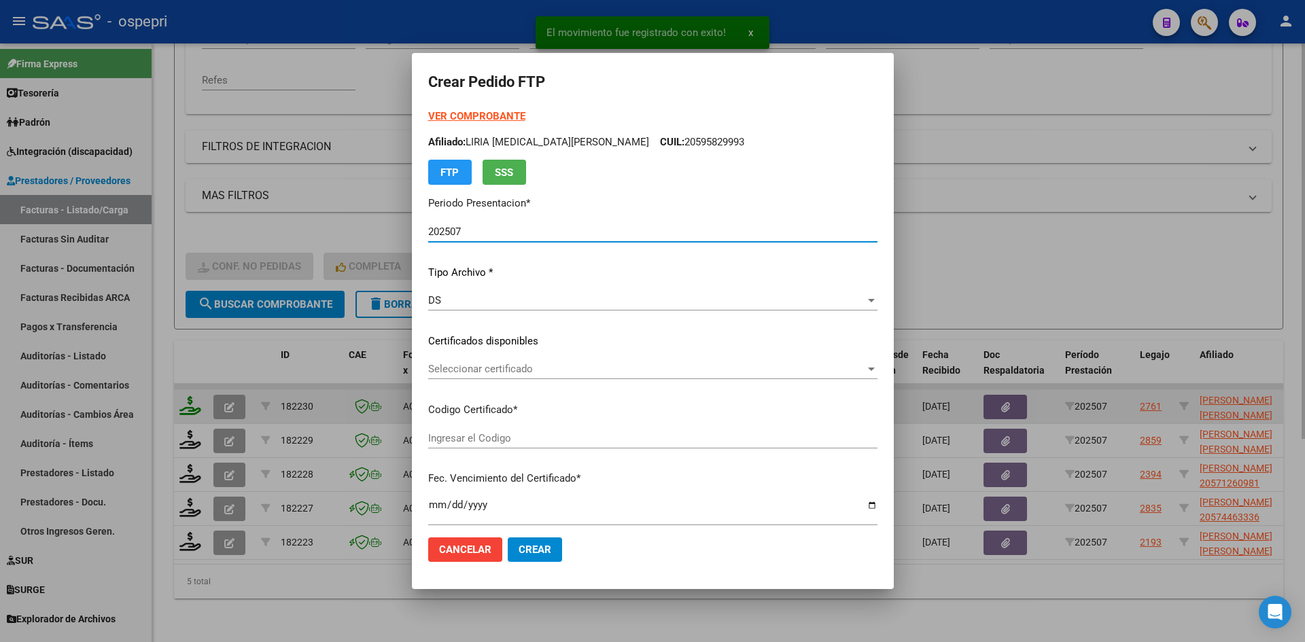
type input "ARG02000512840942018082420280824NQN249"
type input "2028-08-24"
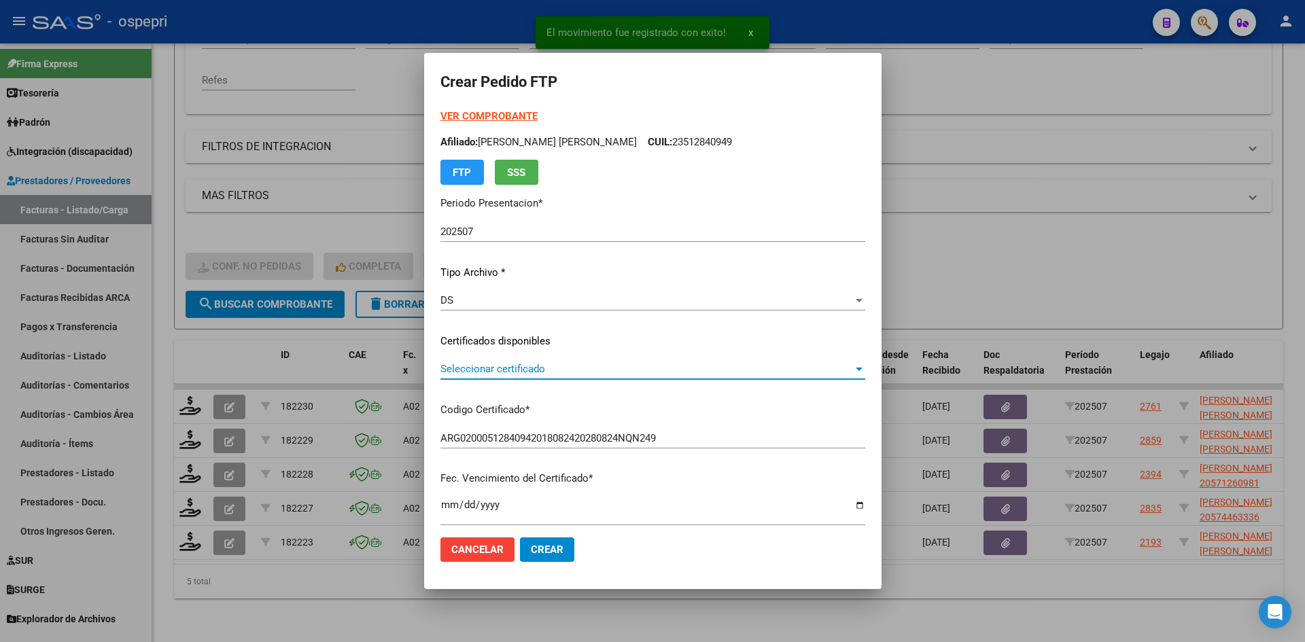
click at [498, 372] on span "Seleccionar certificado" at bounding box center [646, 369] width 413 height 12
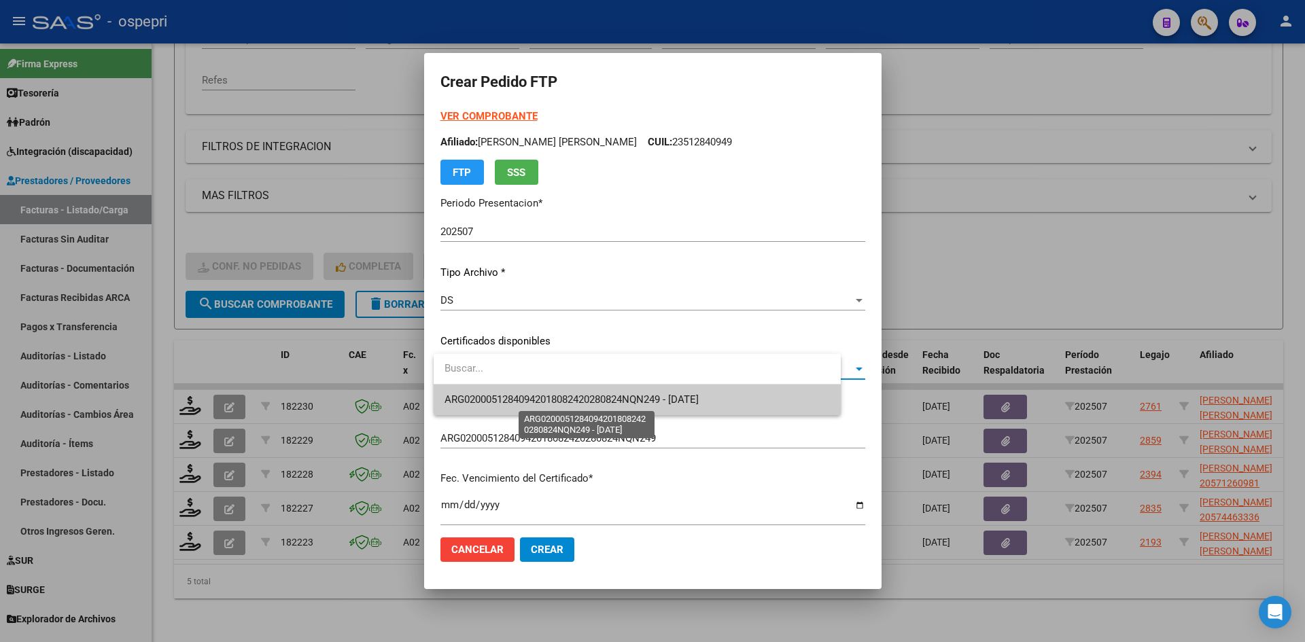
click at [511, 394] on span "ARG02000512840942018082420280824NQN249 - 2028-08-24" at bounding box center [572, 400] width 254 height 12
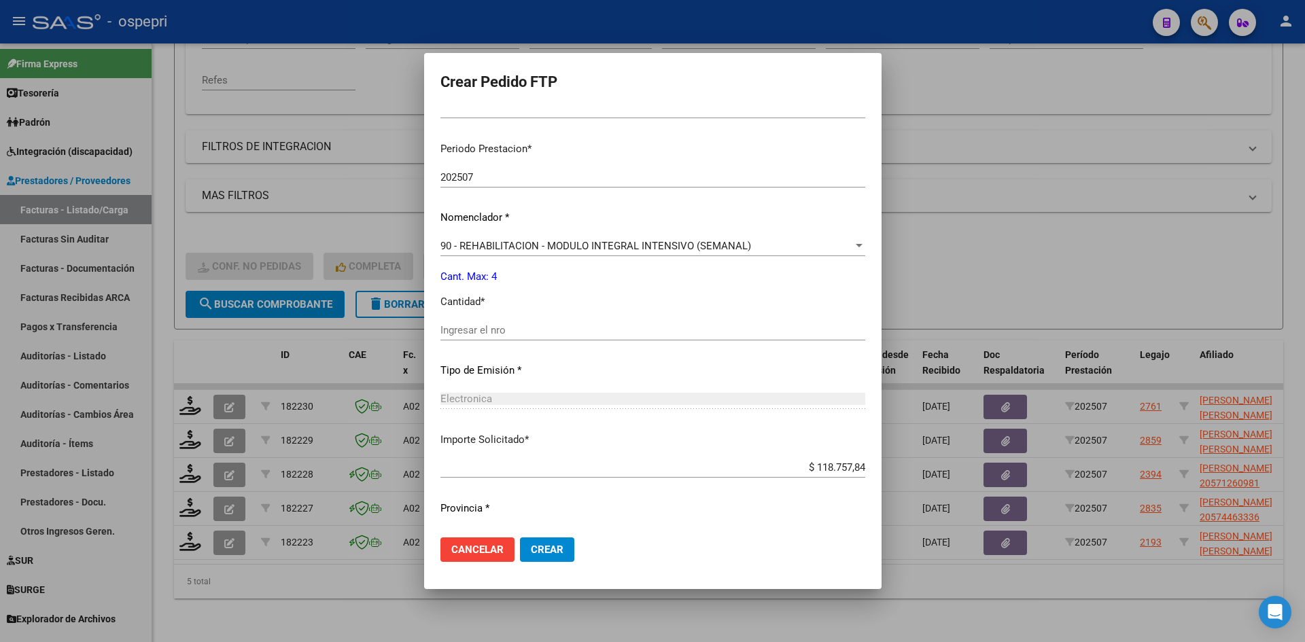
scroll to position [408, 0]
click at [489, 326] on input "Ingresar el nro" at bounding box center [652, 330] width 425 height 12
type input "4"
click at [556, 550] on span "Crear" at bounding box center [547, 550] width 33 height 12
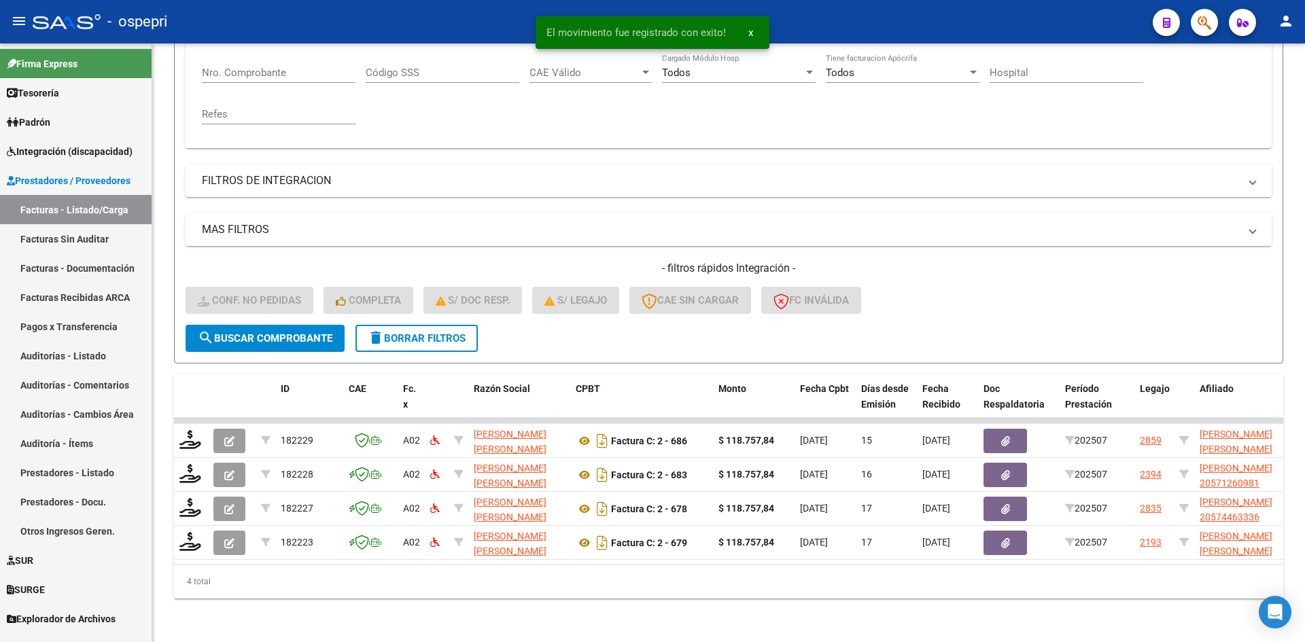
scroll to position [273, 0]
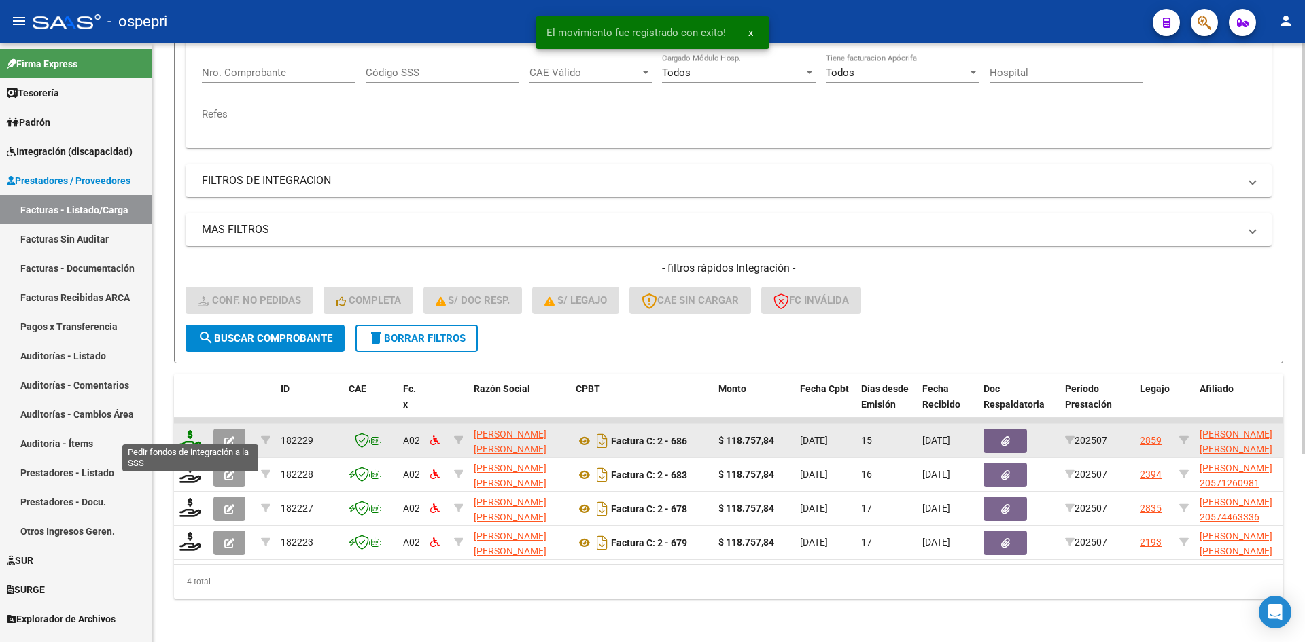
click at [189, 430] on icon at bounding box center [190, 439] width 22 height 19
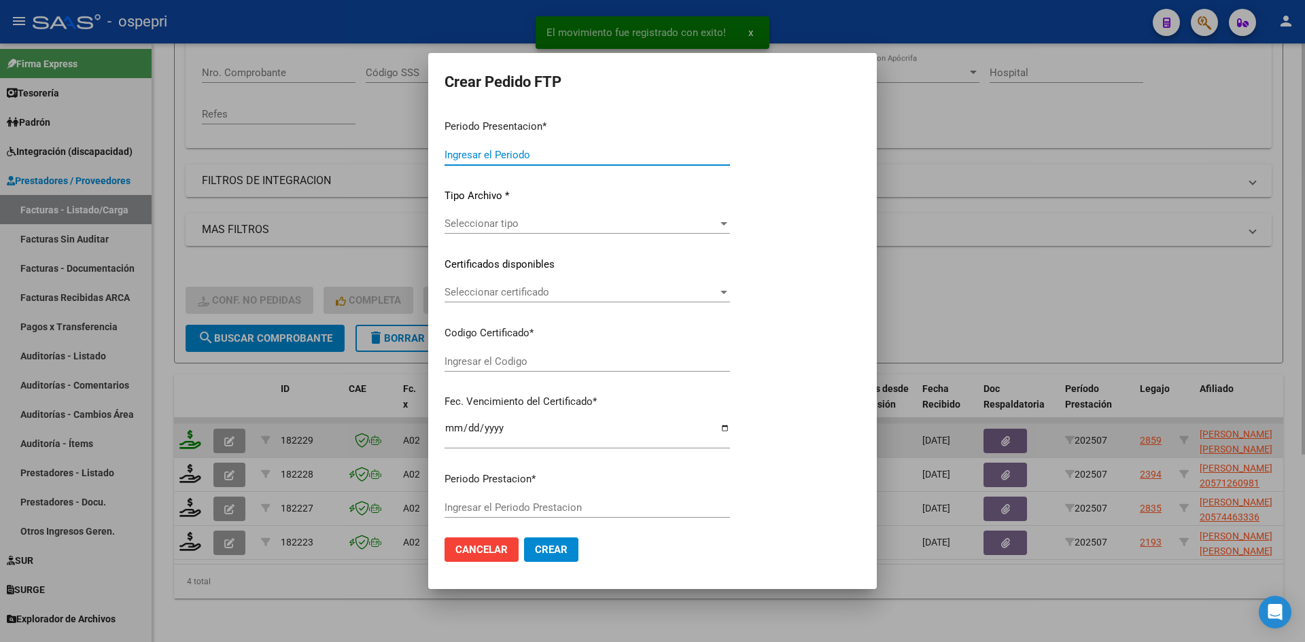
type input "202507"
type input "$ 118.757,84"
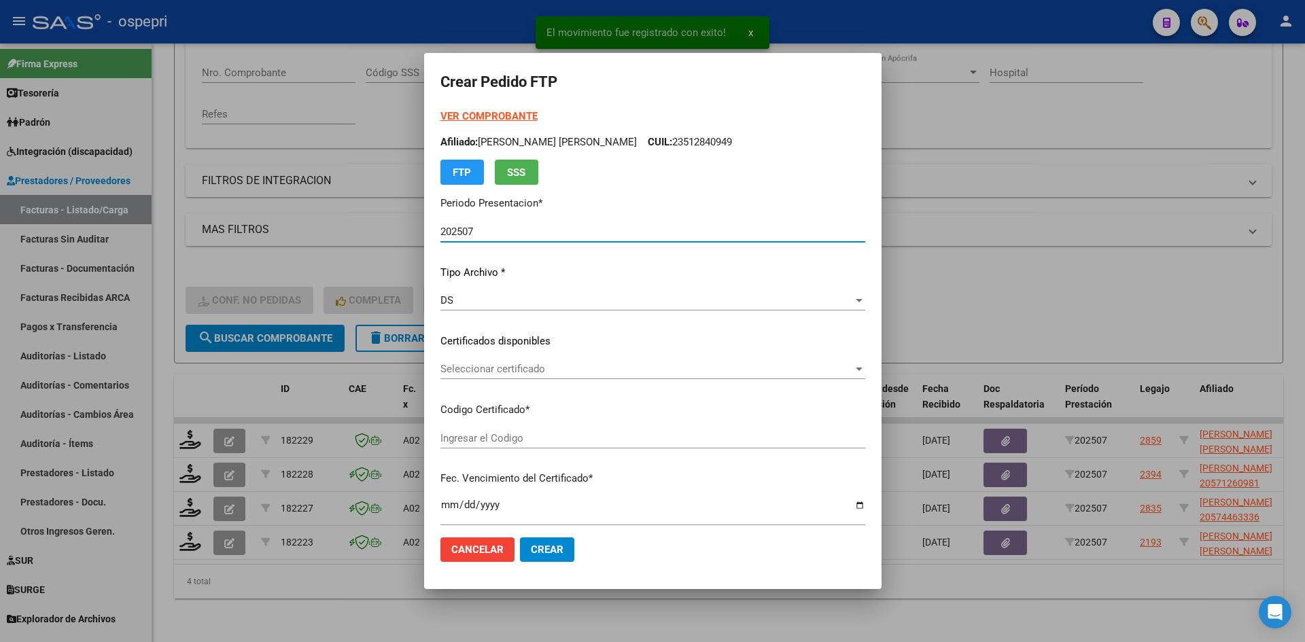
type input "2354773803-9"
type input "2026-06-12"
click at [555, 377] on div "Seleccionar certificado Seleccionar certificado" at bounding box center [652, 369] width 425 height 20
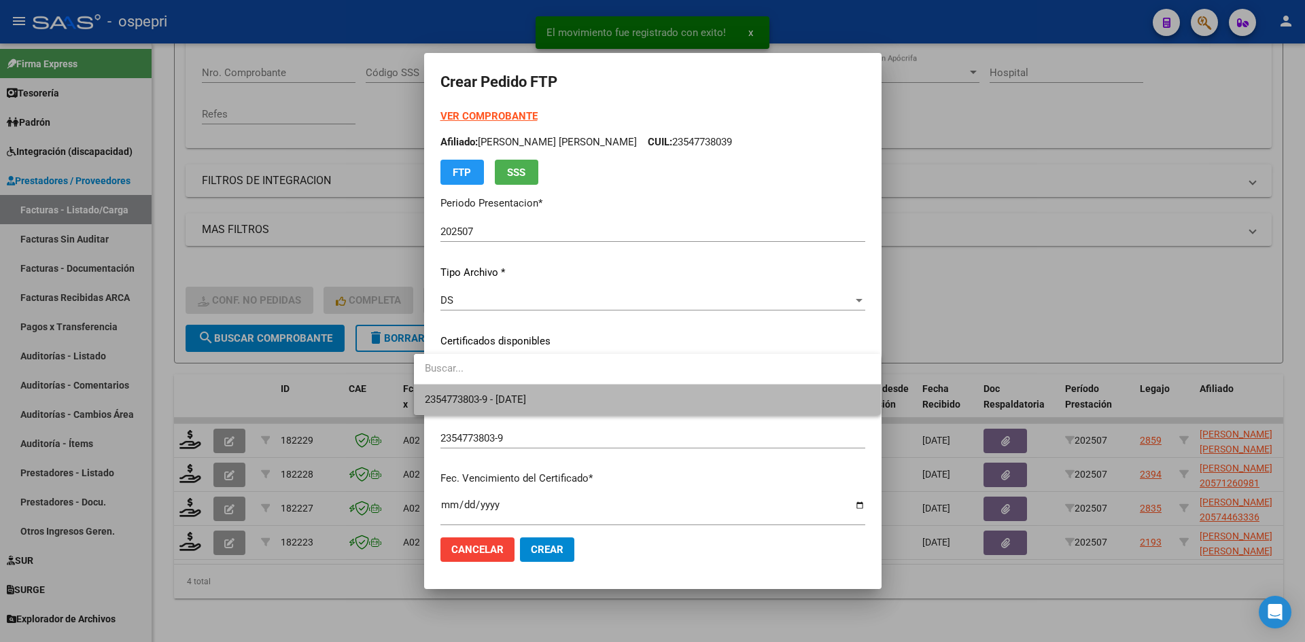
click at [557, 402] on span "2354773803-9 - 2026-06-12" at bounding box center [647, 400] width 445 height 31
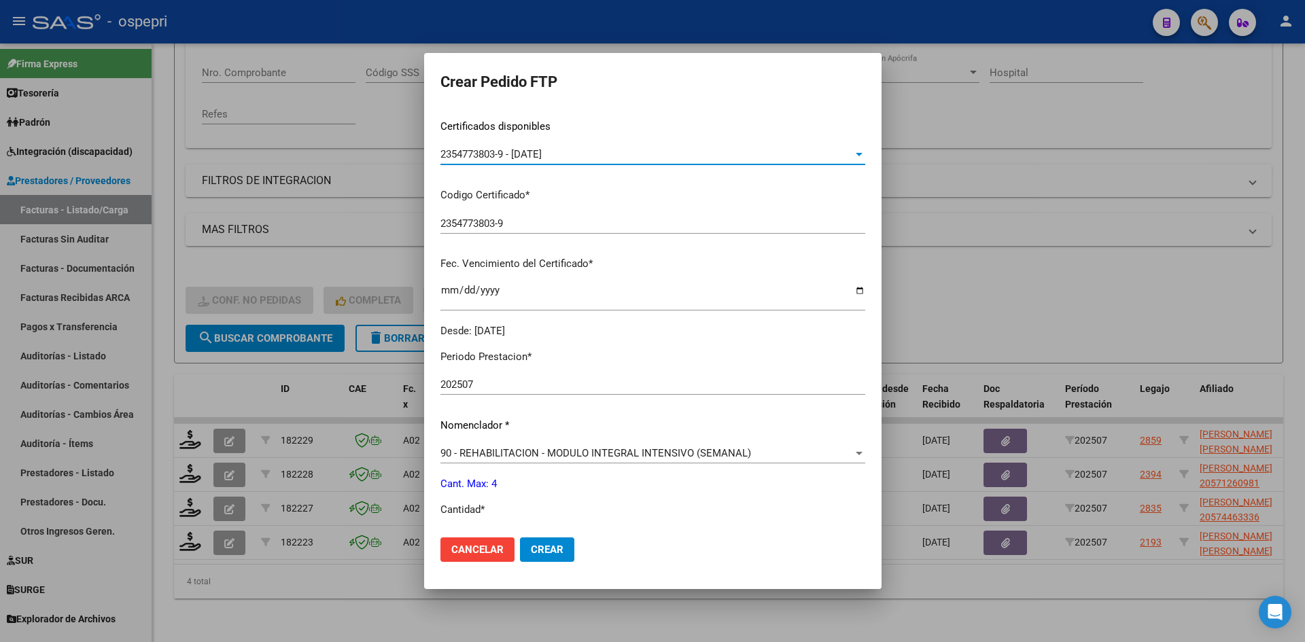
scroll to position [340, 0]
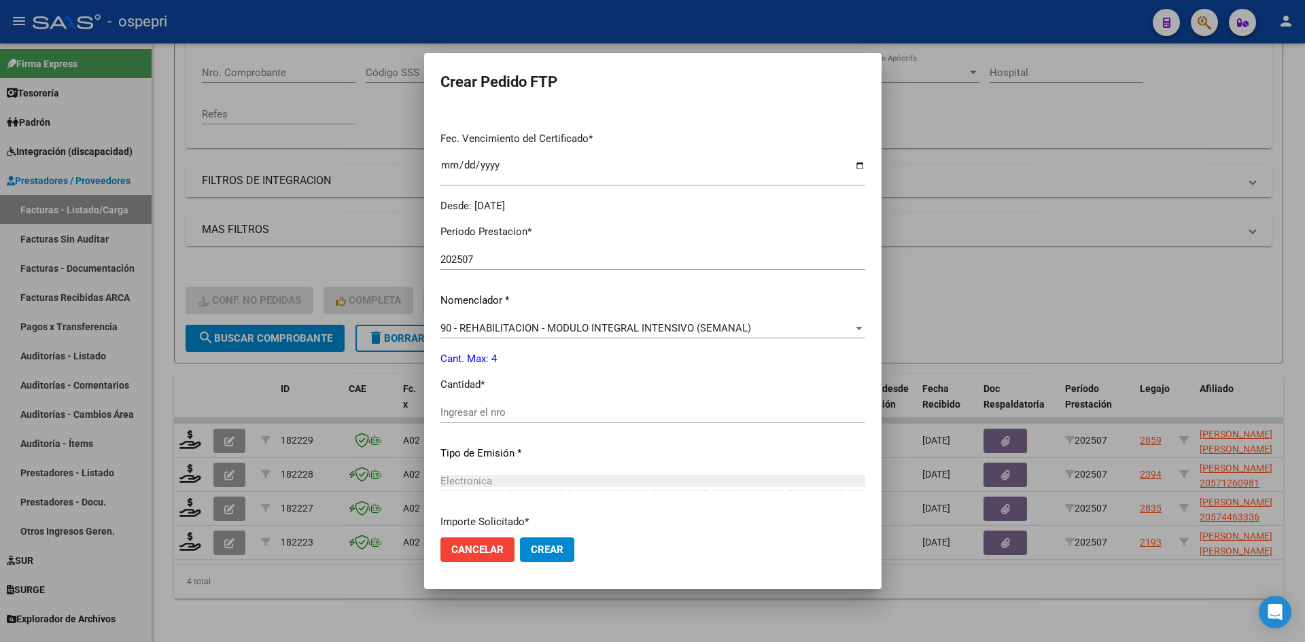
click at [447, 411] on input "Ingresar el nro" at bounding box center [652, 413] width 425 height 12
type input "4"
click at [537, 551] on span "Crear" at bounding box center [547, 550] width 33 height 12
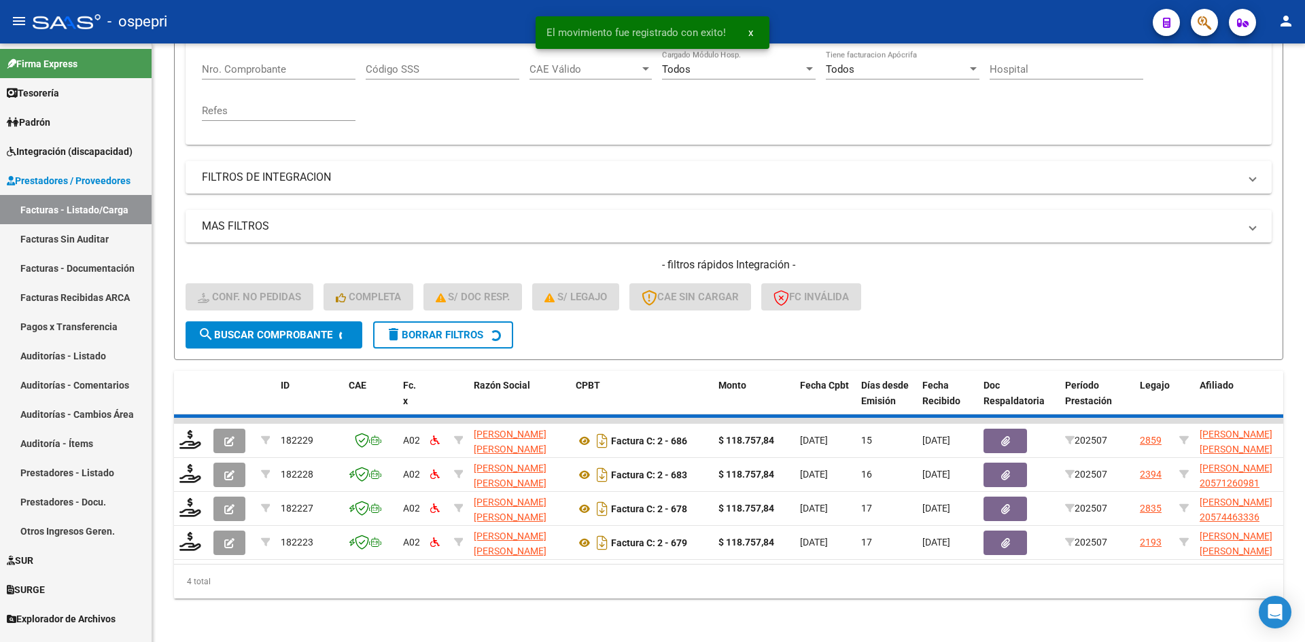
scroll to position [239, 0]
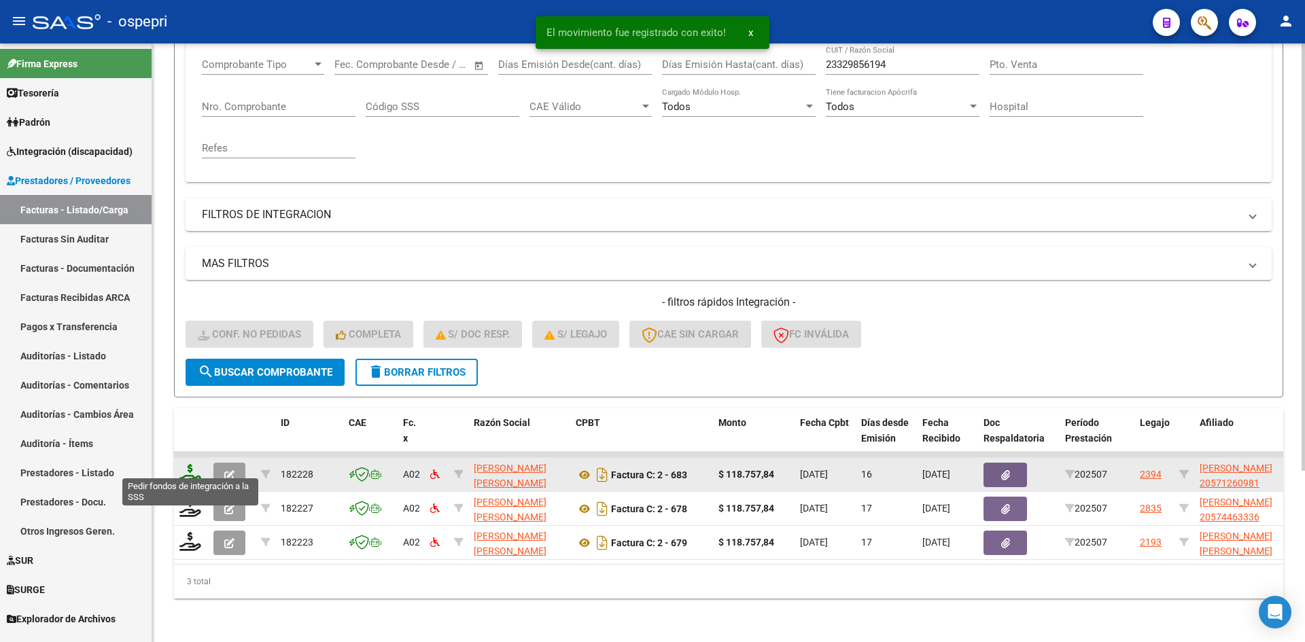
click at [192, 464] on icon at bounding box center [190, 473] width 22 height 19
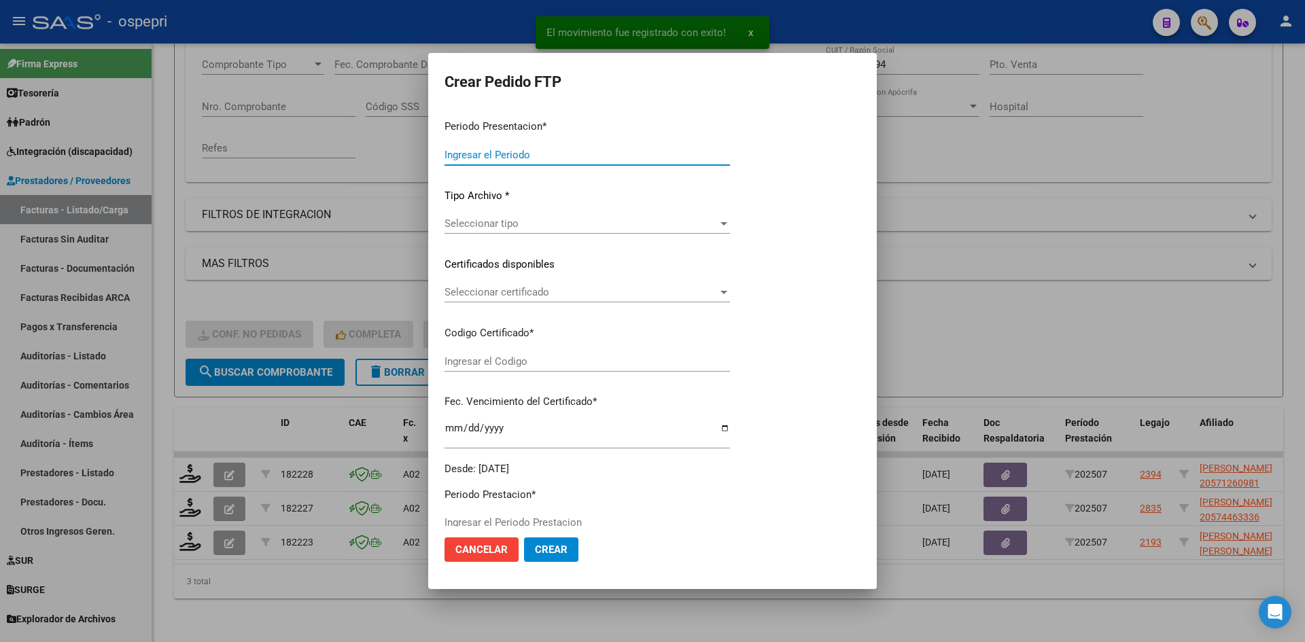
type input "202507"
type input "$ 118.757,84"
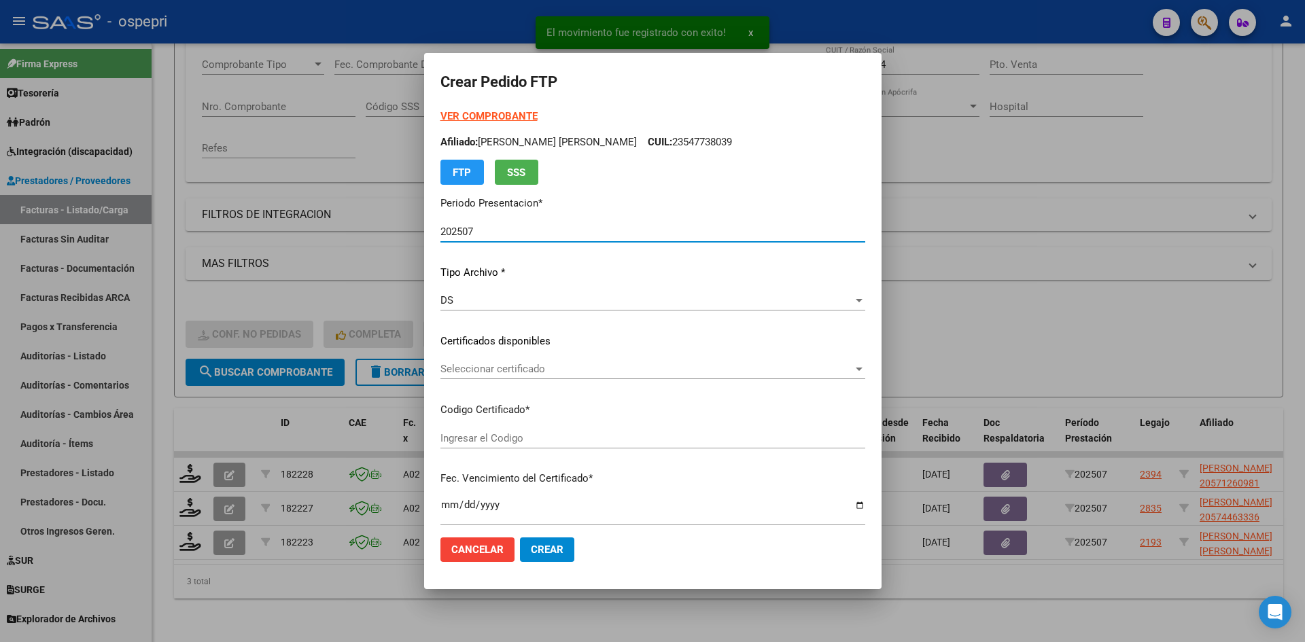
type input "2057126098-1"
type input "2026-10-06"
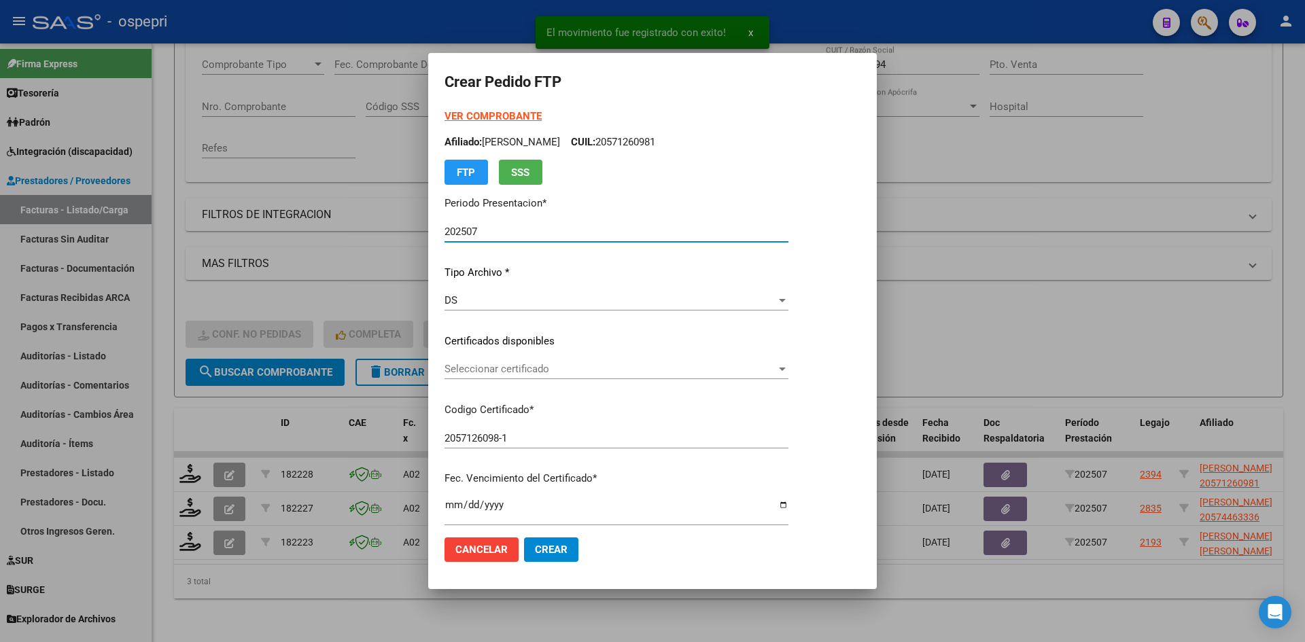
click at [534, 373] on span "Seleccionar certificado" at bounding box center [611, 369] width 332 height 12
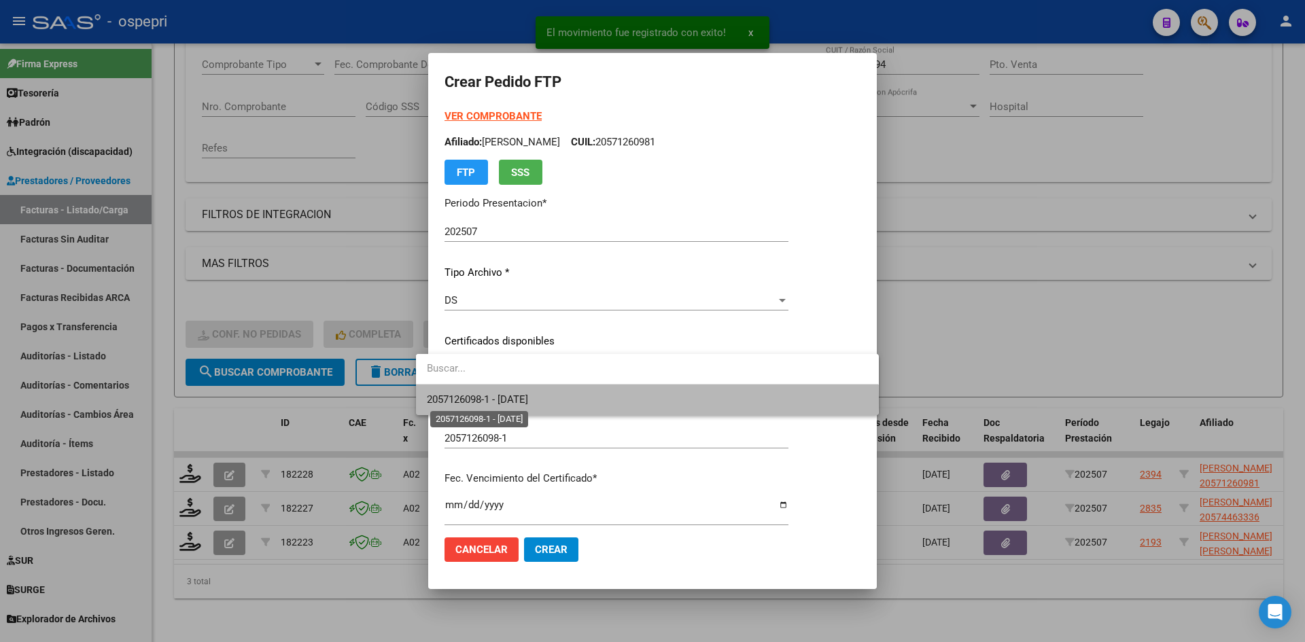
click at [528, 398] on span "2057126098-1 - 2026-10-06" at bounding box center [477, 400] width 101 height 12
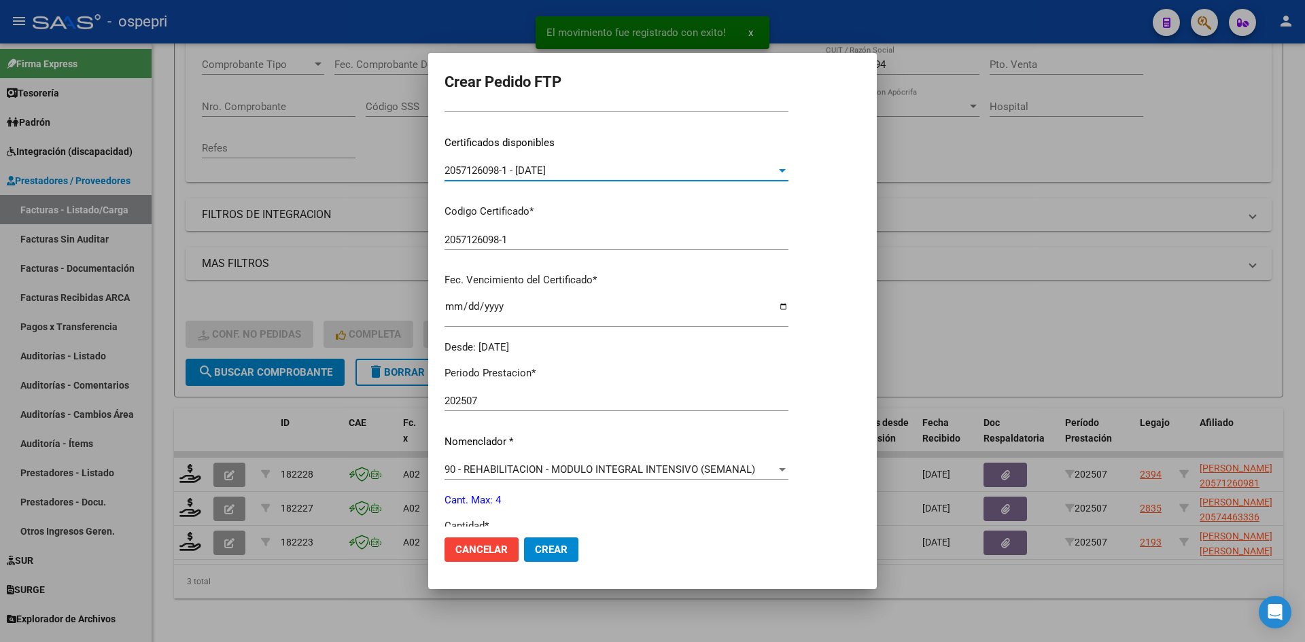
scroll to position [272, 0]
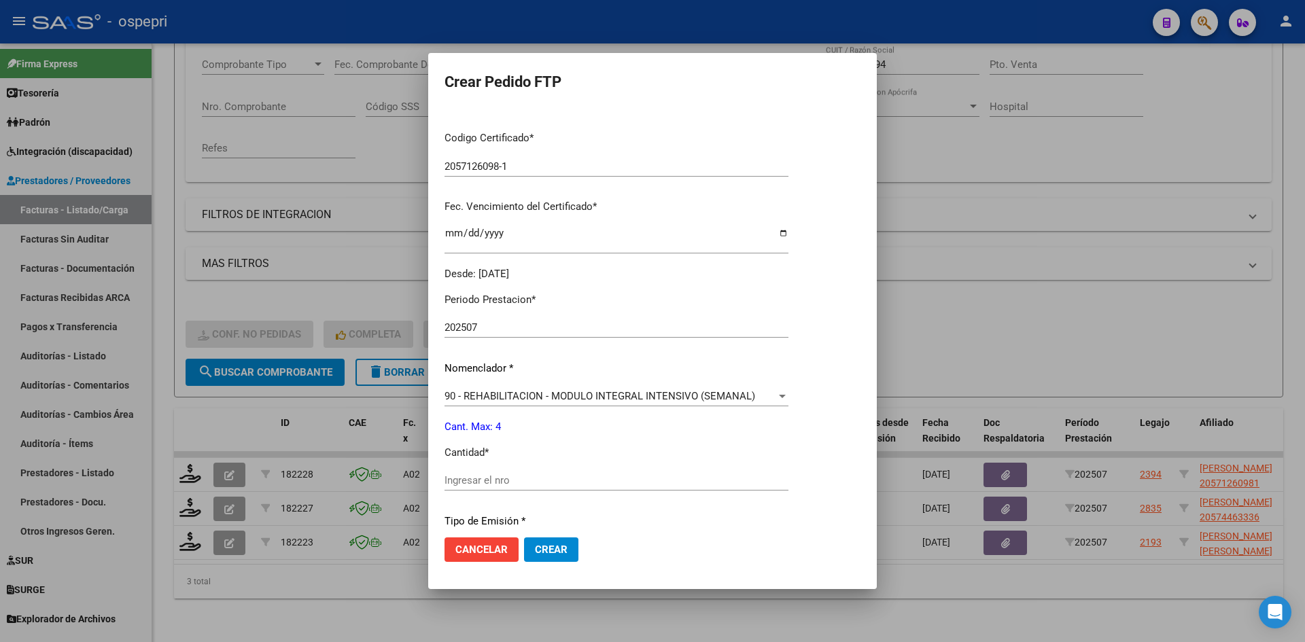
click at [466, 482] on input "Ingresar el nro" at bounding box center [617, 480] width 344 height 12
type input "4"
click at [544, 555] on span "Crear" at bounding box center [551, 550] width 33 height 12
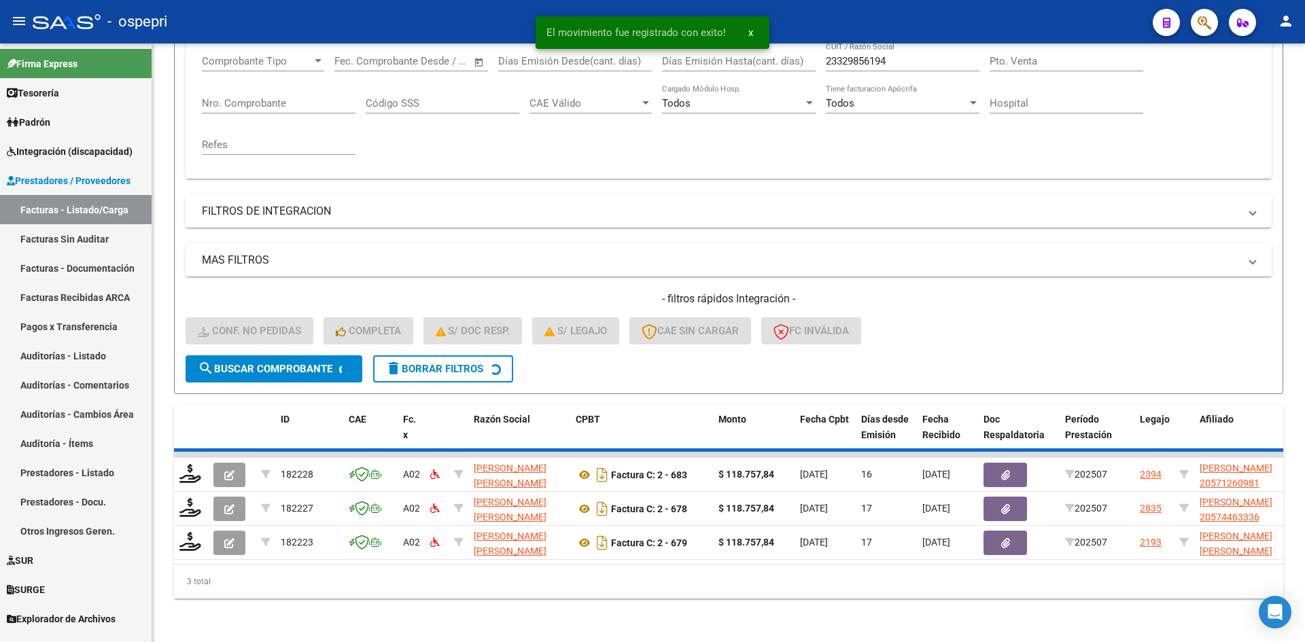
scroll to position [205, 0]
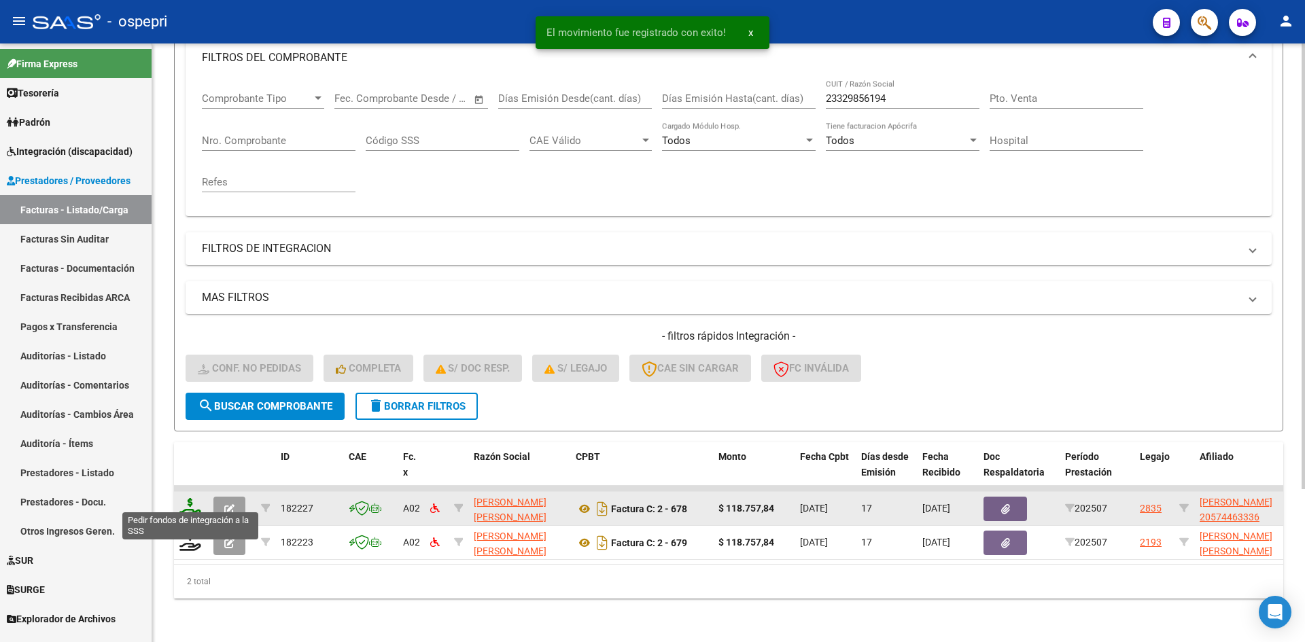
click at [184, 498] on icon at bounding box center [190, 507] width 22 height 19
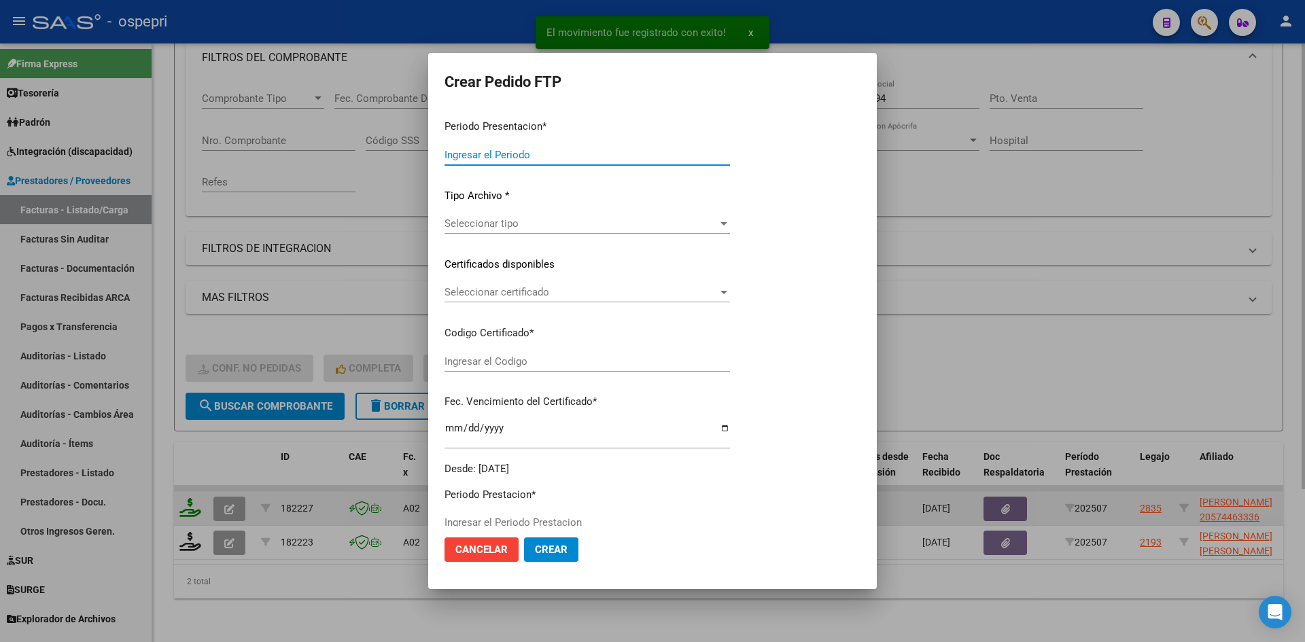
type input "202507"
type input "$ 118.757,84"
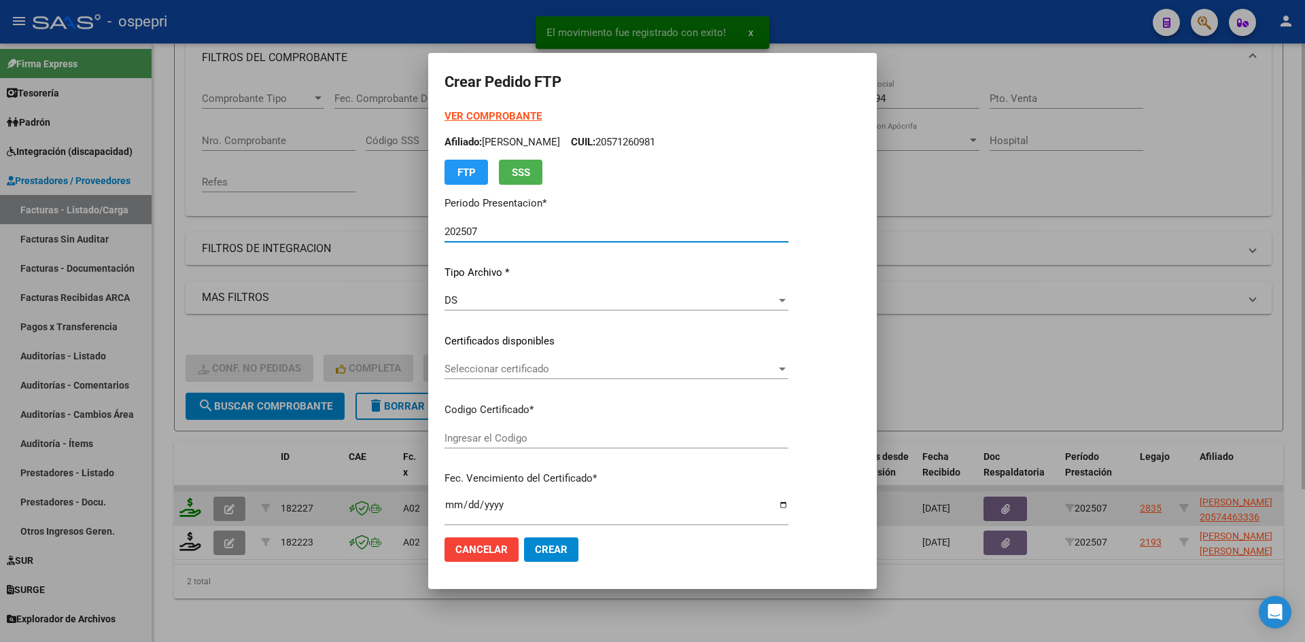
type input "2057446333-6"
type input "2028-03-22"
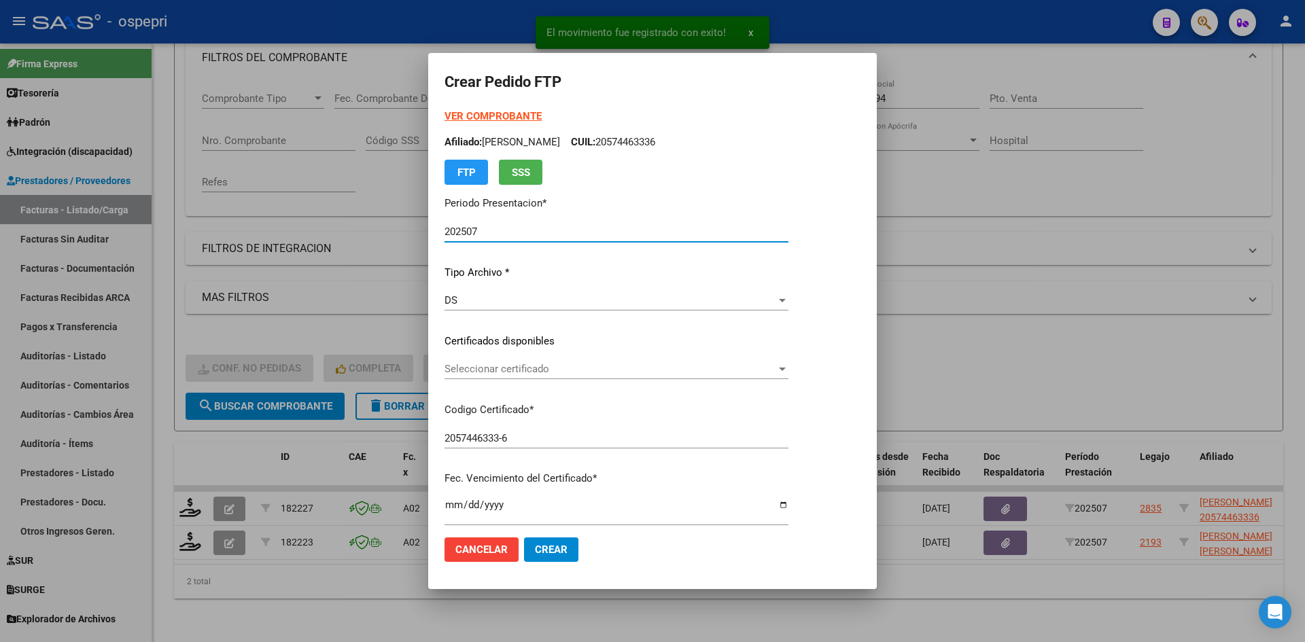
click at [577, 372] on span "Seleccionar certificado" at bounding box center [611, 369] width 332 height 12
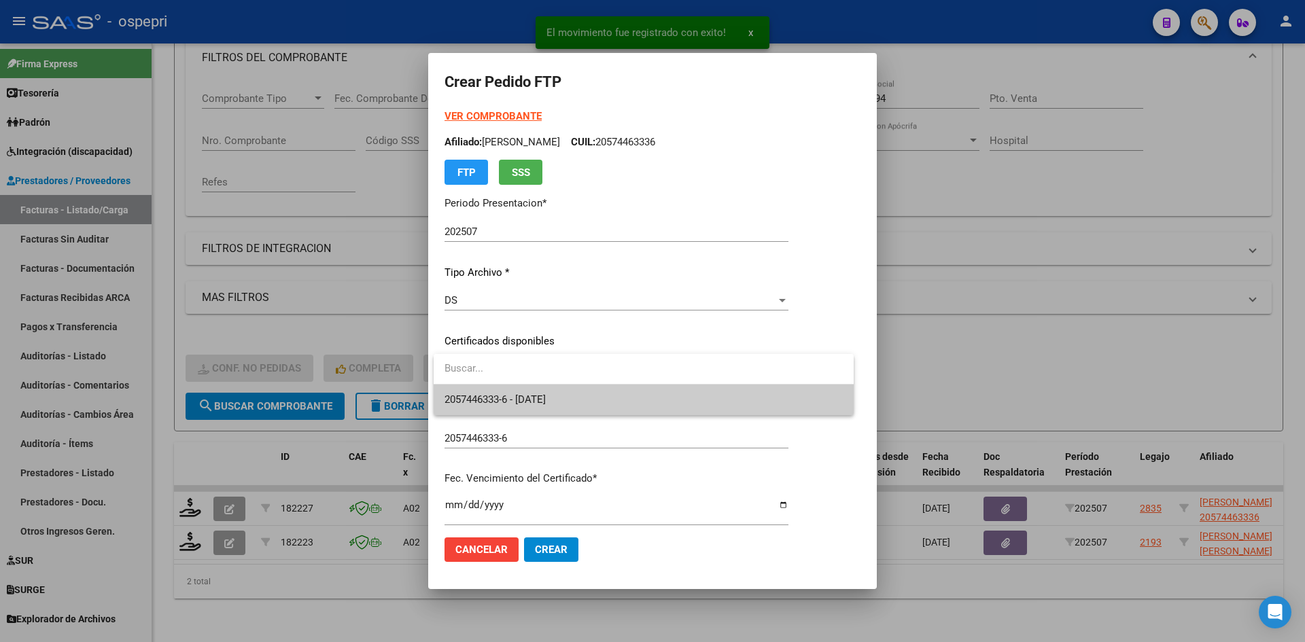
click at [576, 399] on span "2057446333-6 - 2028-03-22" at bounding box center [644, 400] width 398 height 31
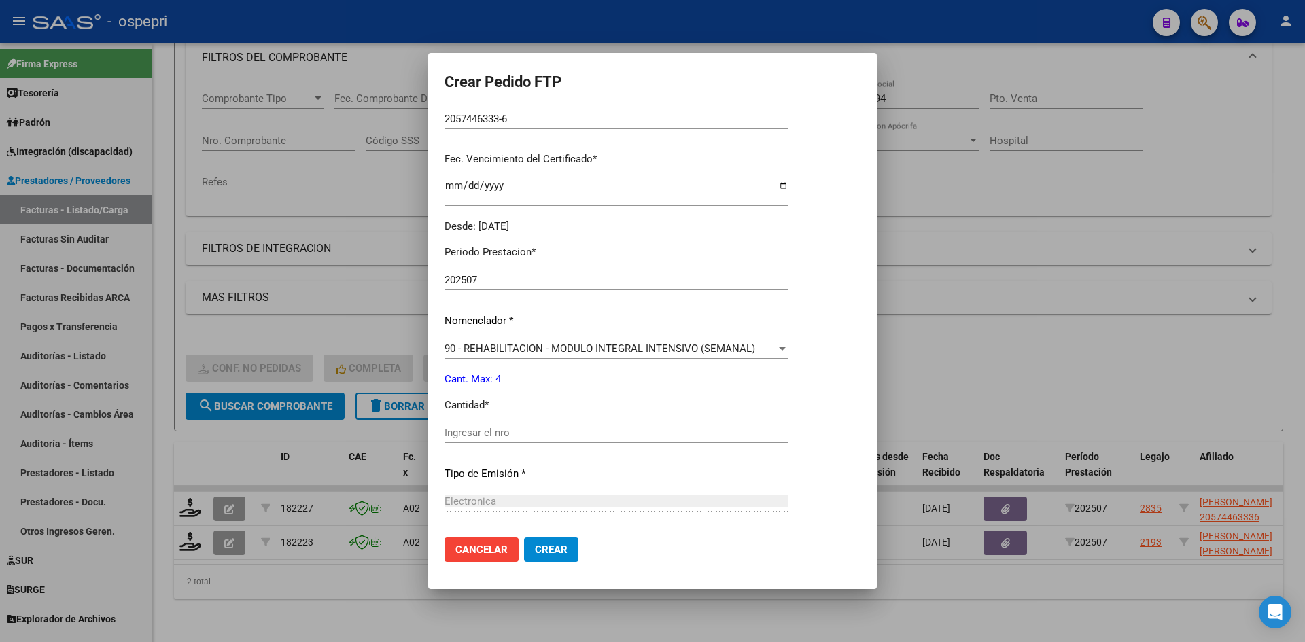
scroll to position [340, 0]
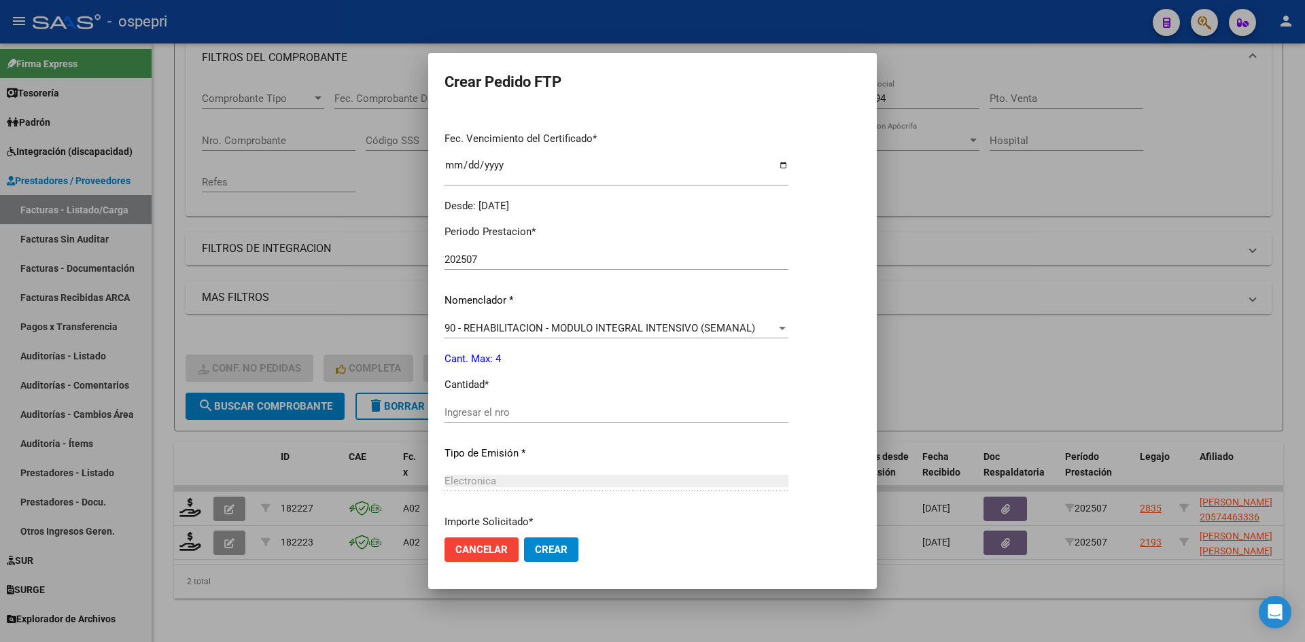
click at [527, 411] on input "Ingresar el nro" at bounding box center [617, 413] width 344 height 12
type input "4"
click at [549, 551] on span "Crear" at bounding box center [551, 550] width 33 height 12
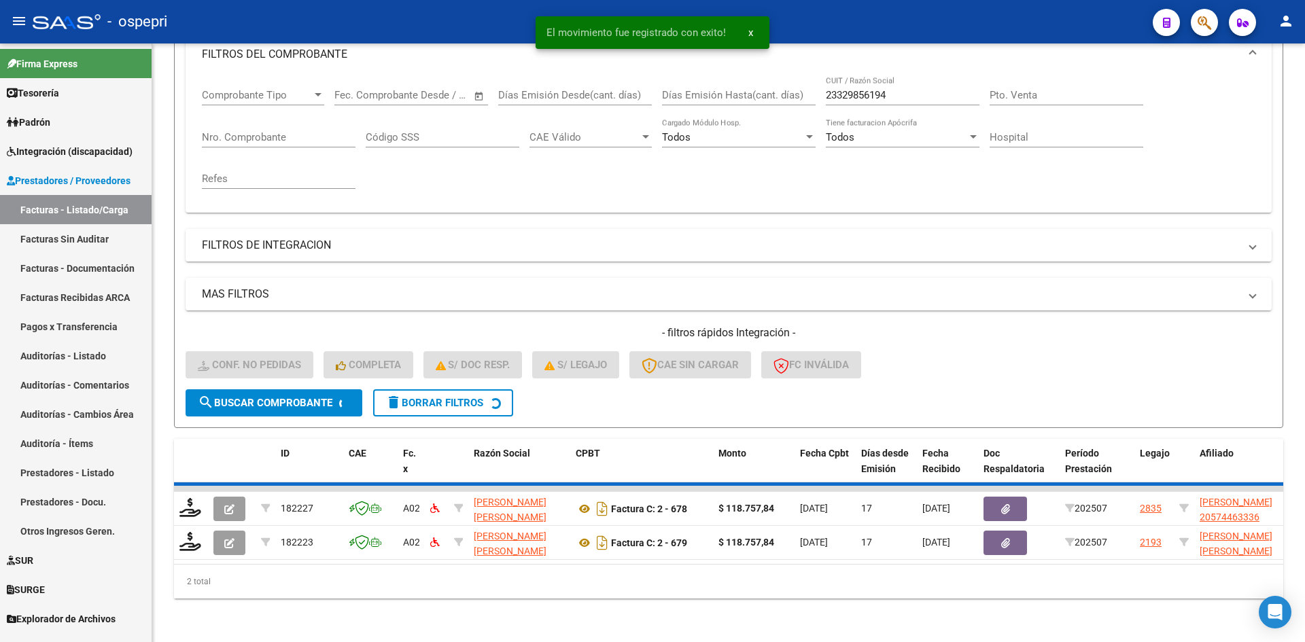
scroll to position [171, 0]
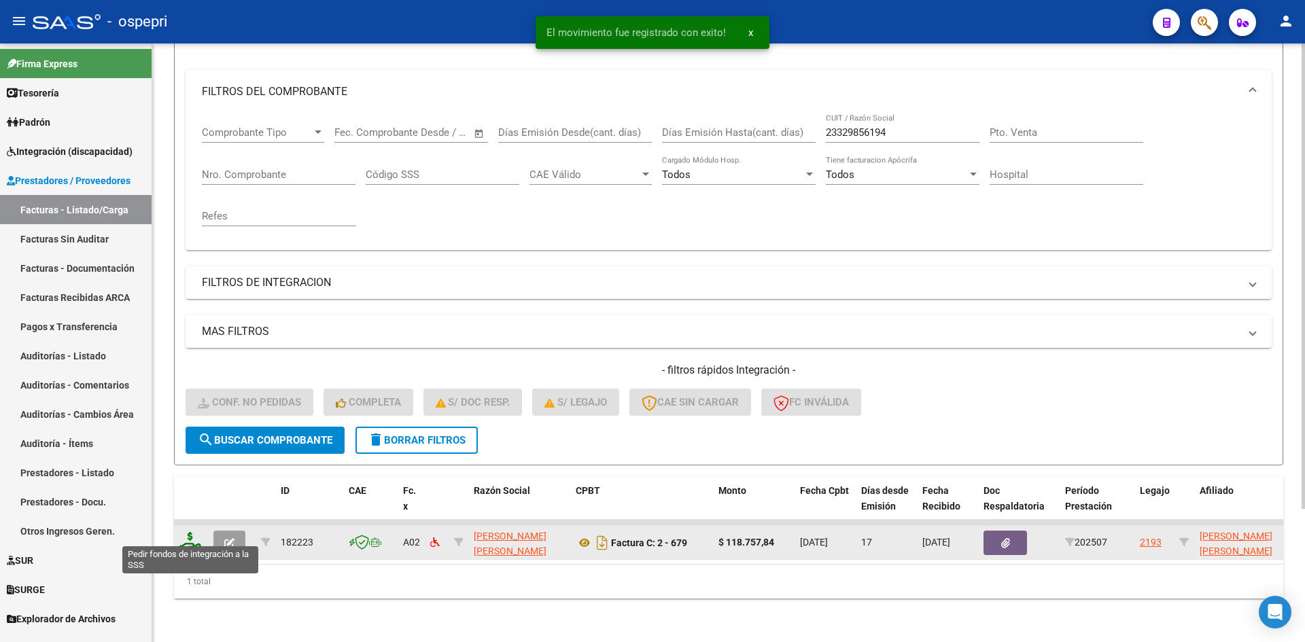
click at [188, 538] on icon at bounding box center [190, 541] width 22 height 19
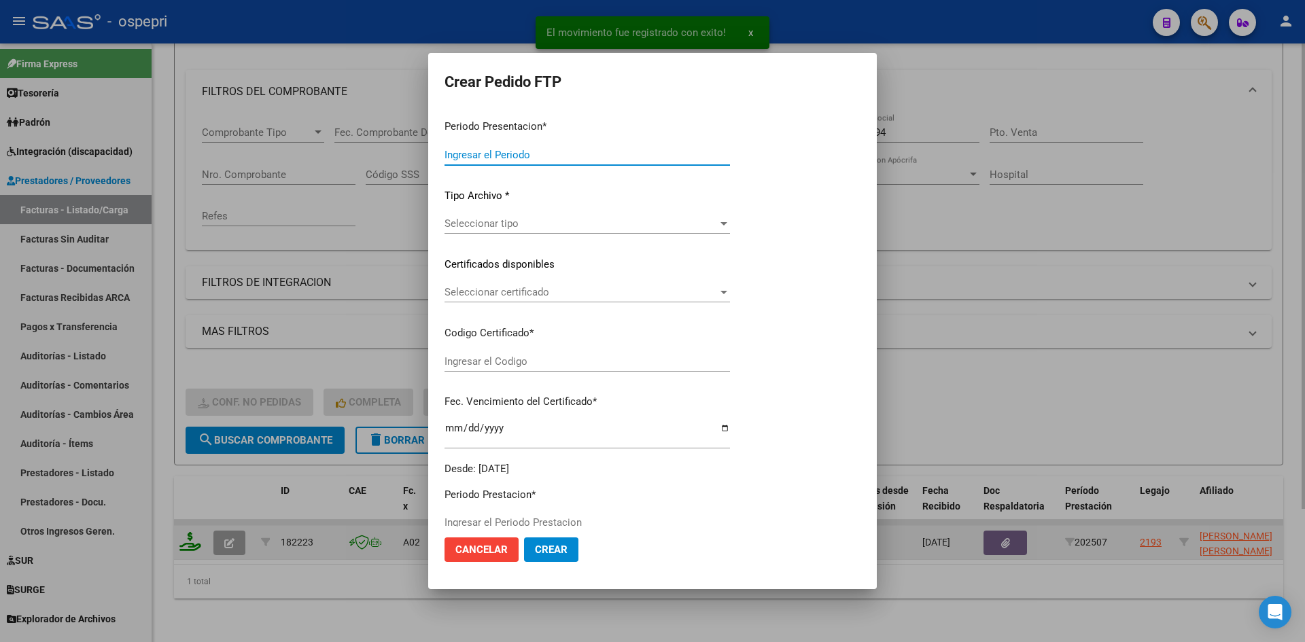
type input "202507"
type input "$ 118.757,84"
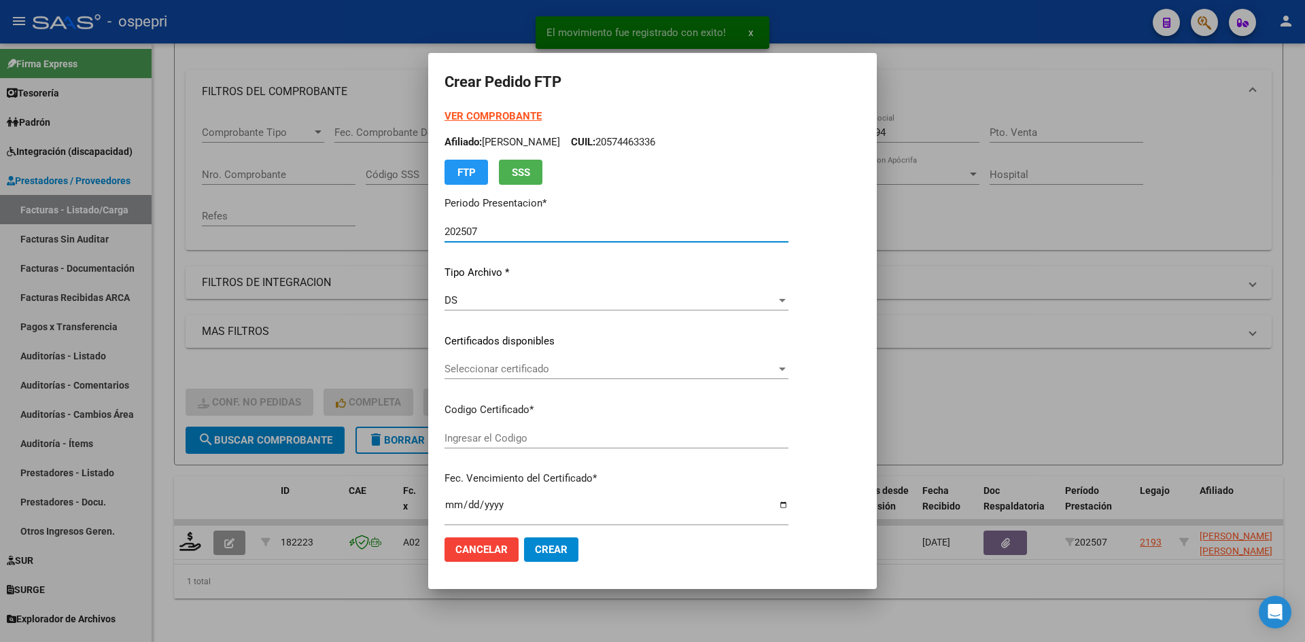
type input "2753016943-5"
type input "2031-06-15"
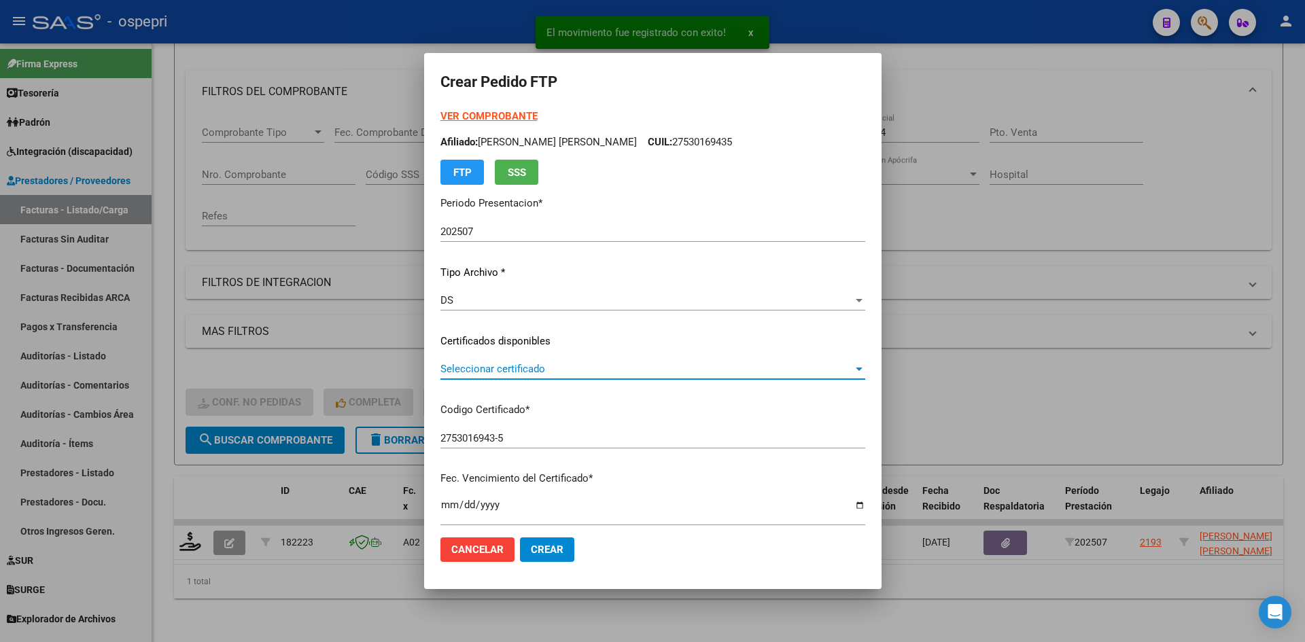
click at [578, 371] on span "Seleccionar certificado" at bounding box center [646, 369] width 413 height 12
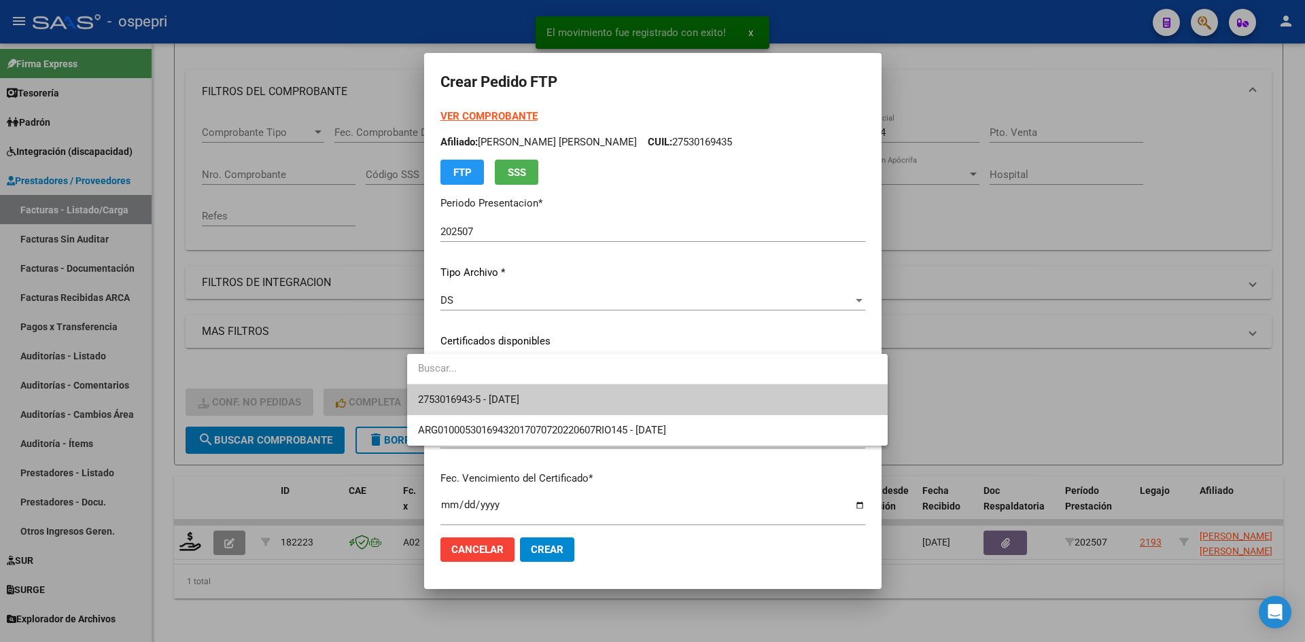
click at [574, 396] on span "2753016943-5 - 2031-06-15" at bounding box center [647, 400] width 458 height 31
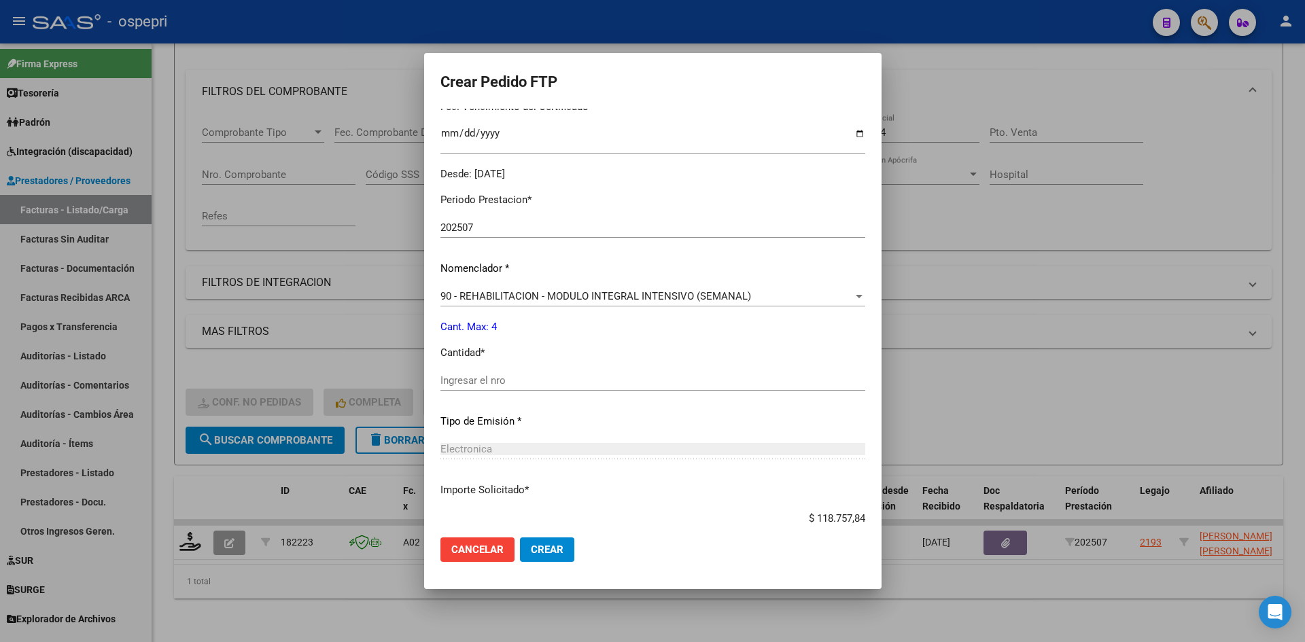
scroll to position [408, 0]
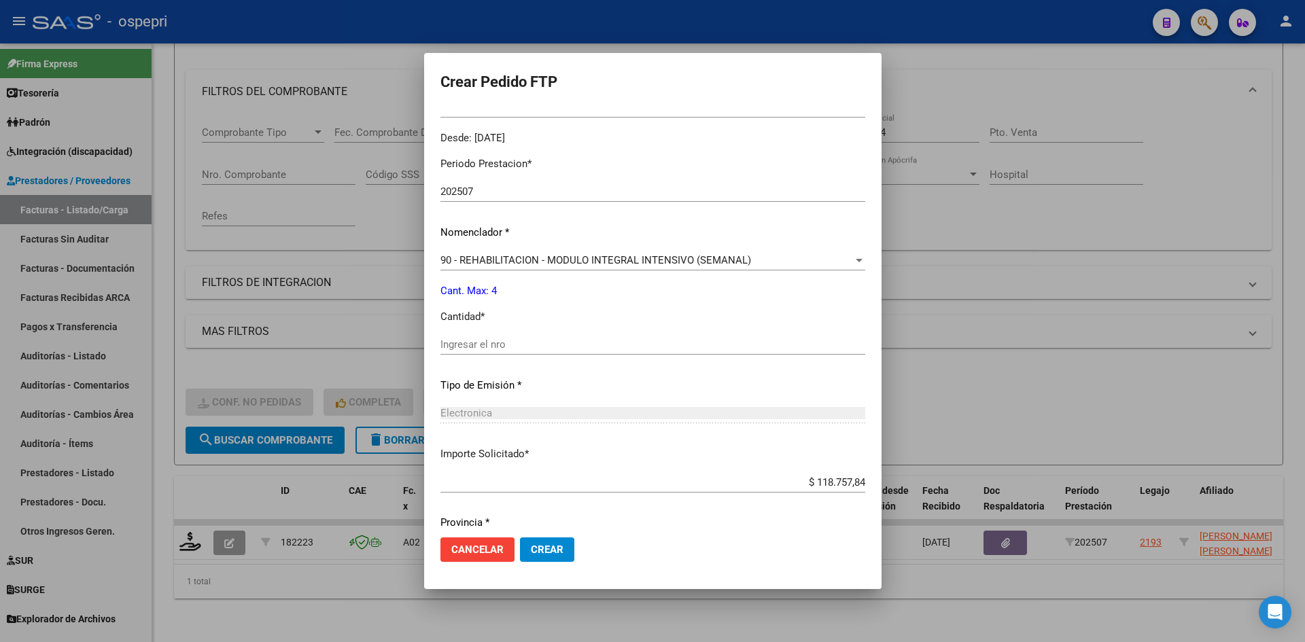
click at [521, 348] on input "Ingresar el nro" at bounding box center [652, 345] width 425 height 12
type input "4"
click at [533, 553] on span "Crear" at bounding box center [547, 550] width 33 height 12
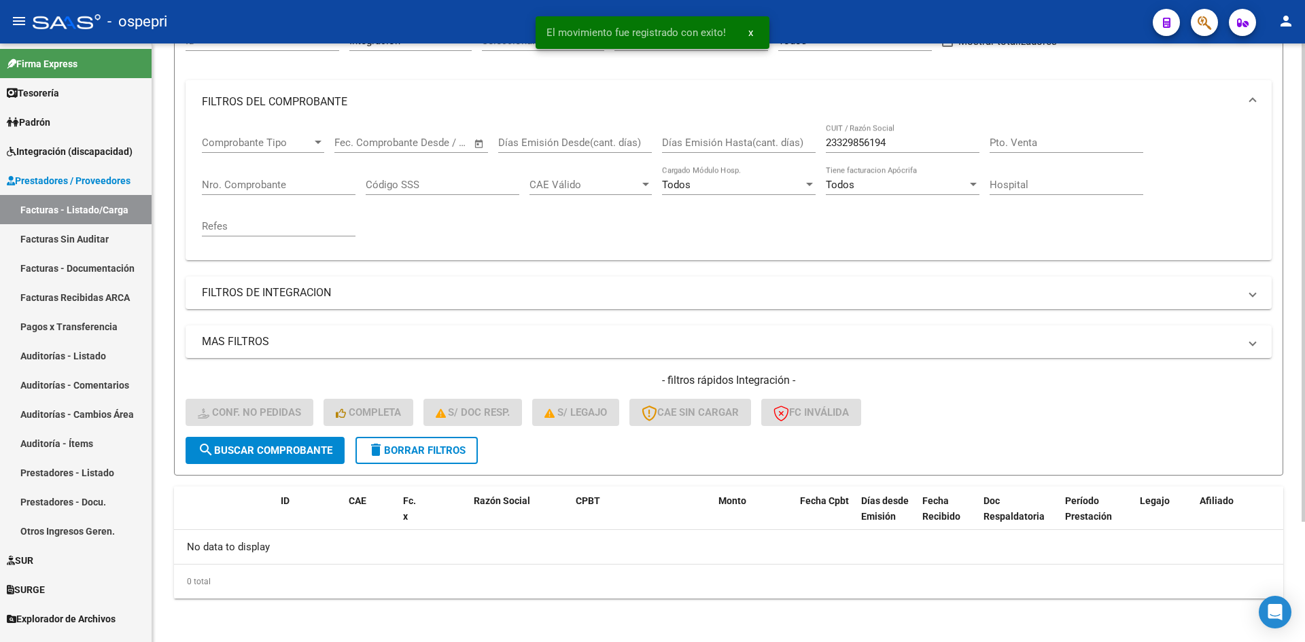
click at [463, 440] on button "delete Borrar Filtros" at bounding box center [417, 450] width 122 height 27
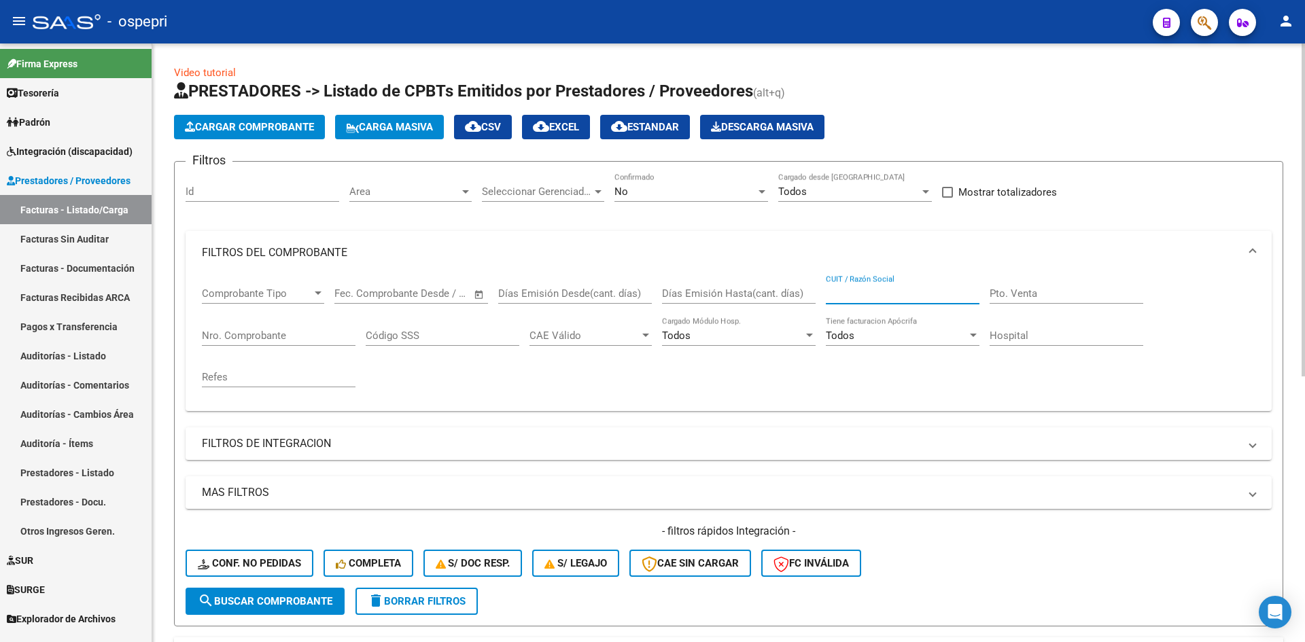
click at [853, 290] on input "CUIT / Razón Social" at bounding box center [903, 294] width 154 height 12
paste input "27202386437"
type input "27202386437"
click at [290, 599] on span "search Buscar Comprobante" at bounding box center [265, 601] width 135 height 12
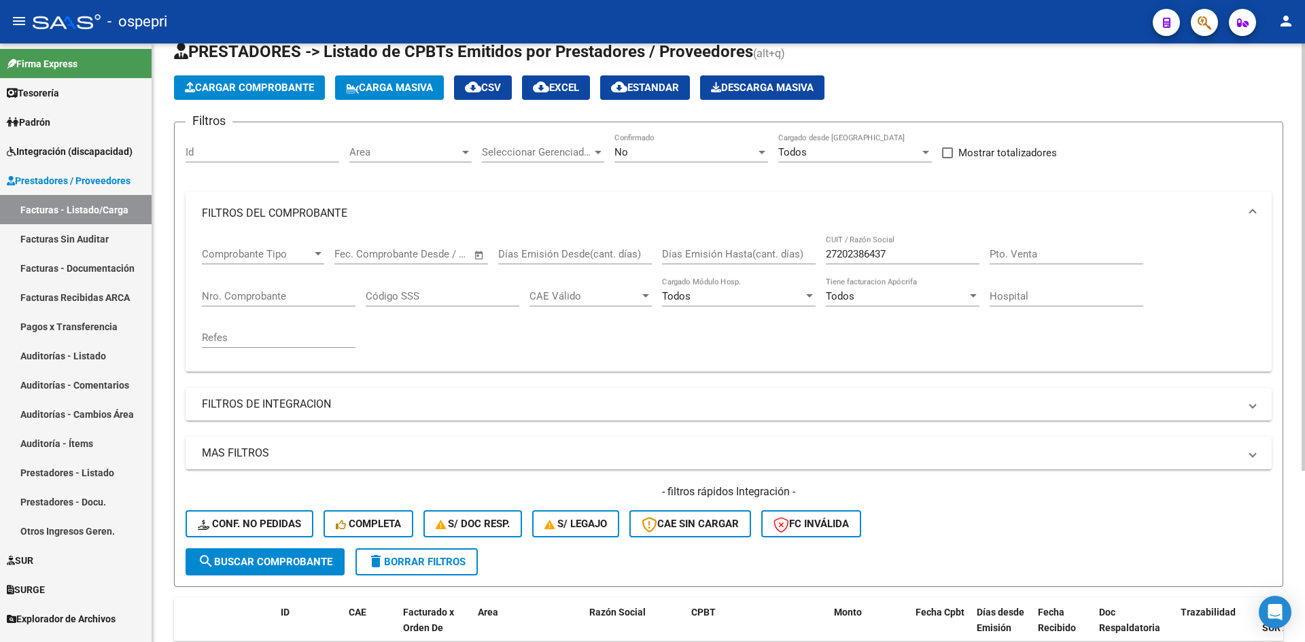
scroll to position [204, 0]
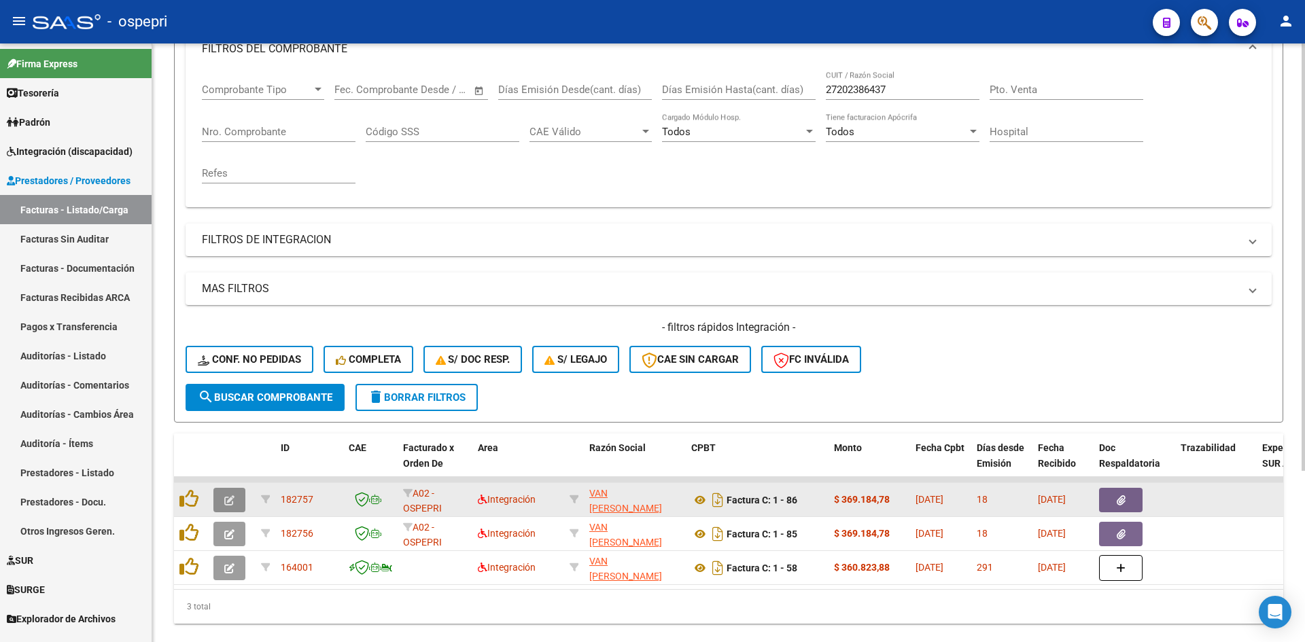
click at [228, 498] on icon "button" at bounding box center [229, 501] width 10 height 10
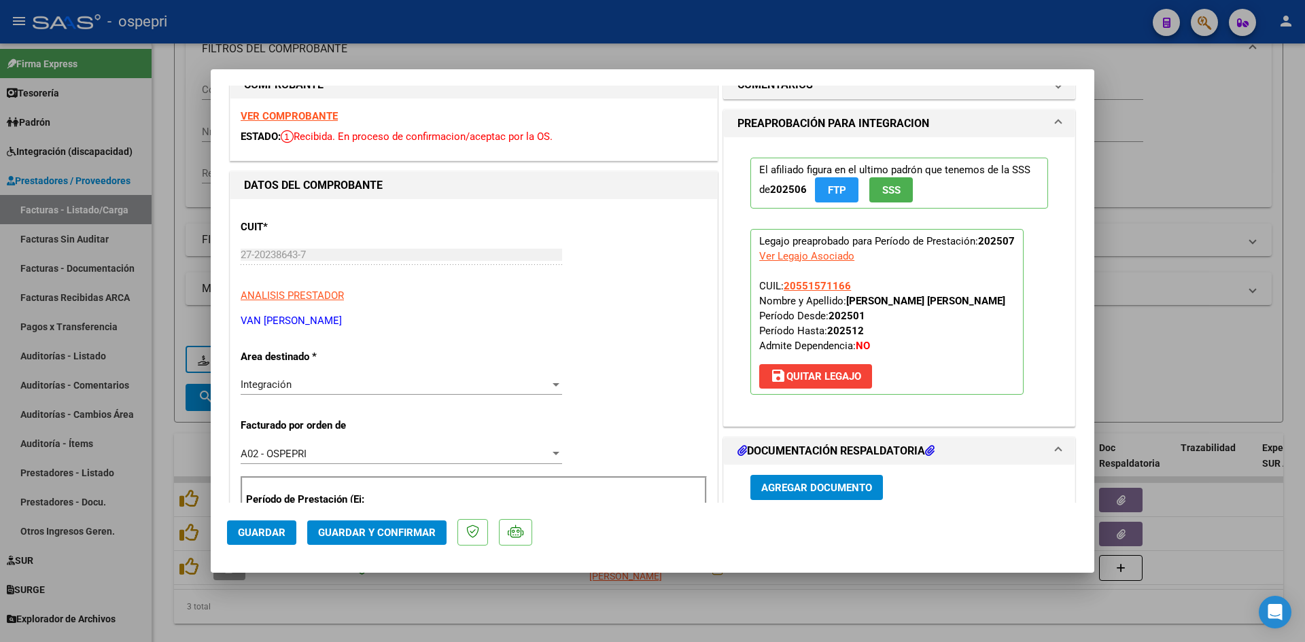
scroll to position [0, 0]
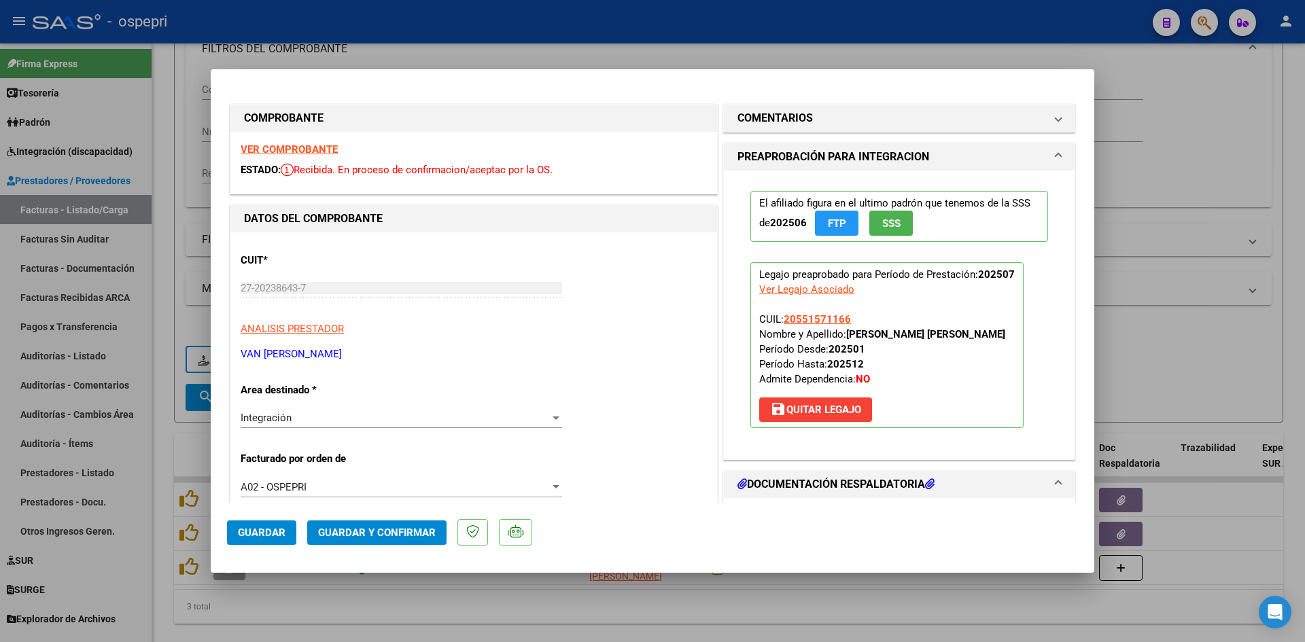
click at [325, 152] on strong "VER COMPROBANTE" at bounding box center [289, 149] width 97 height 12
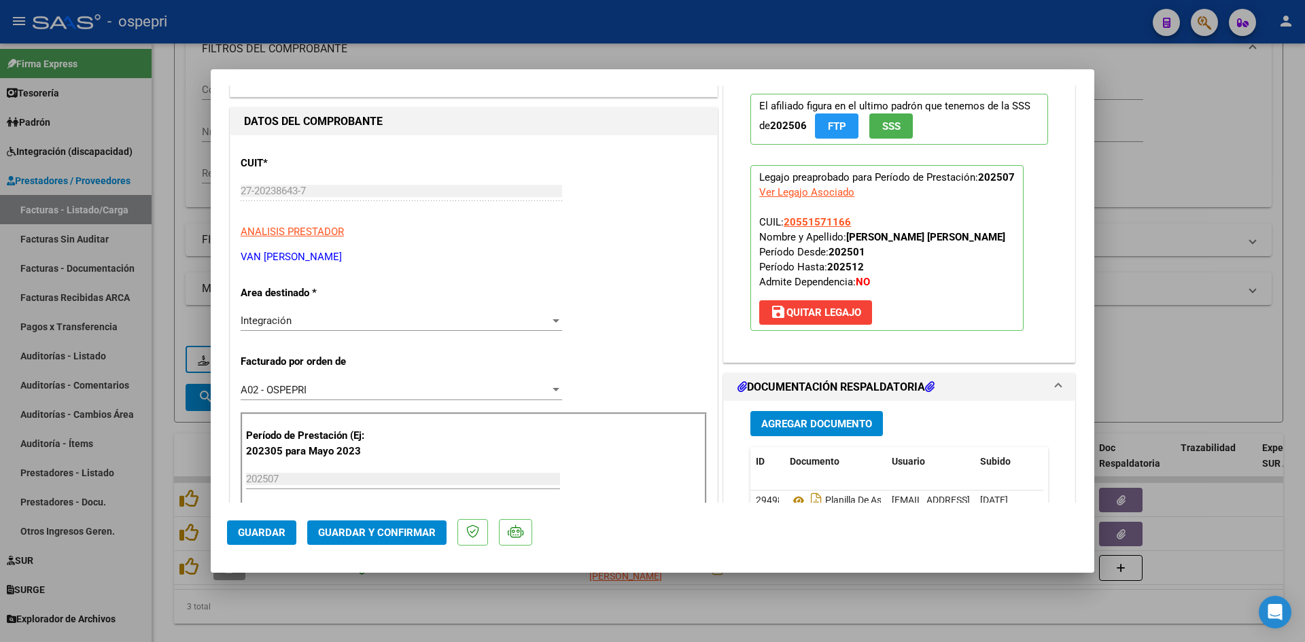
scroll to position [136, 0]
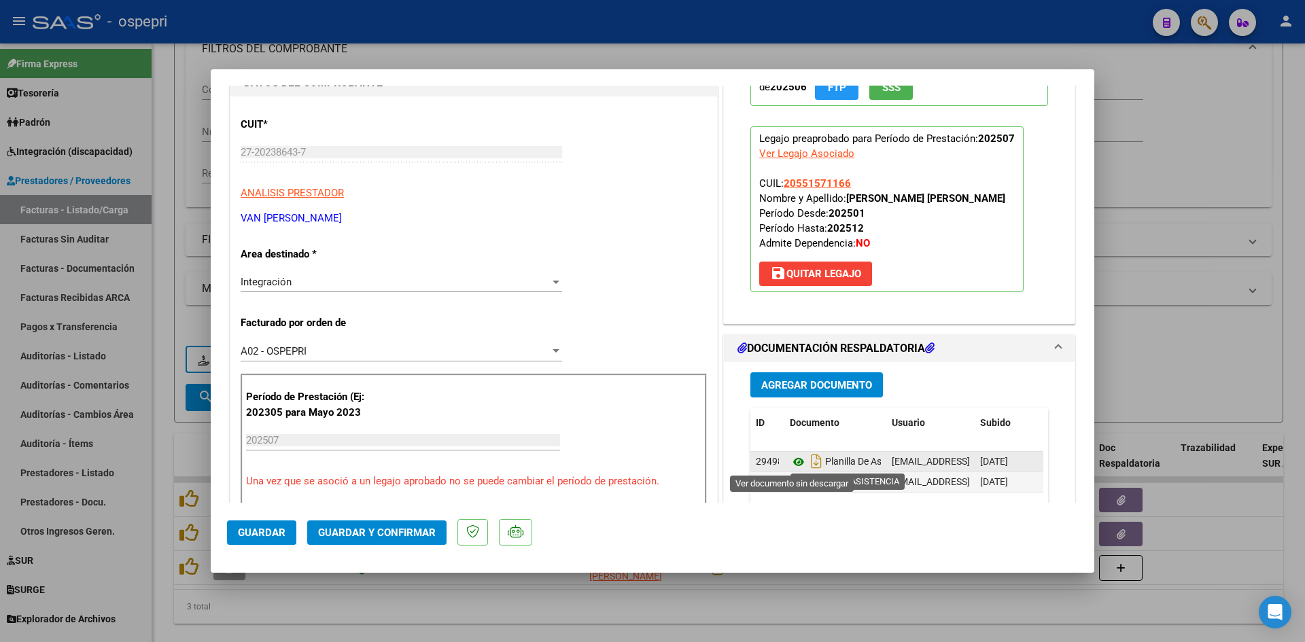
click at [792, 462] on icon at bounding box center [799, 462] width 18 height 16
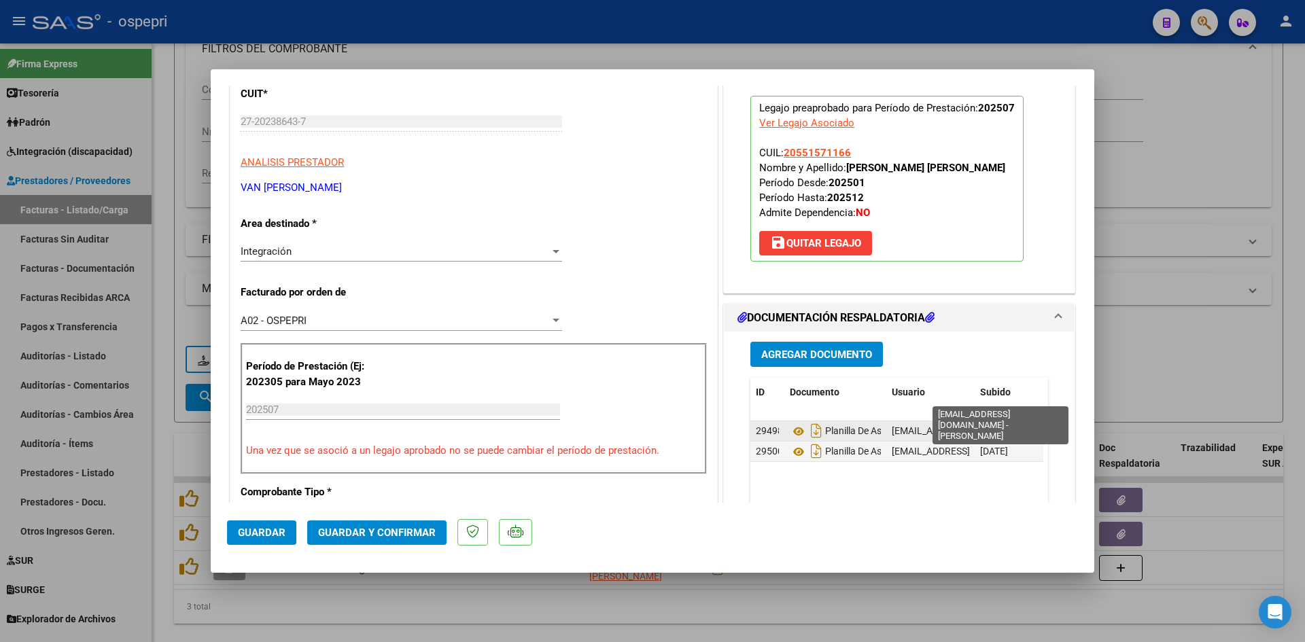
scroll to position [204, 0]
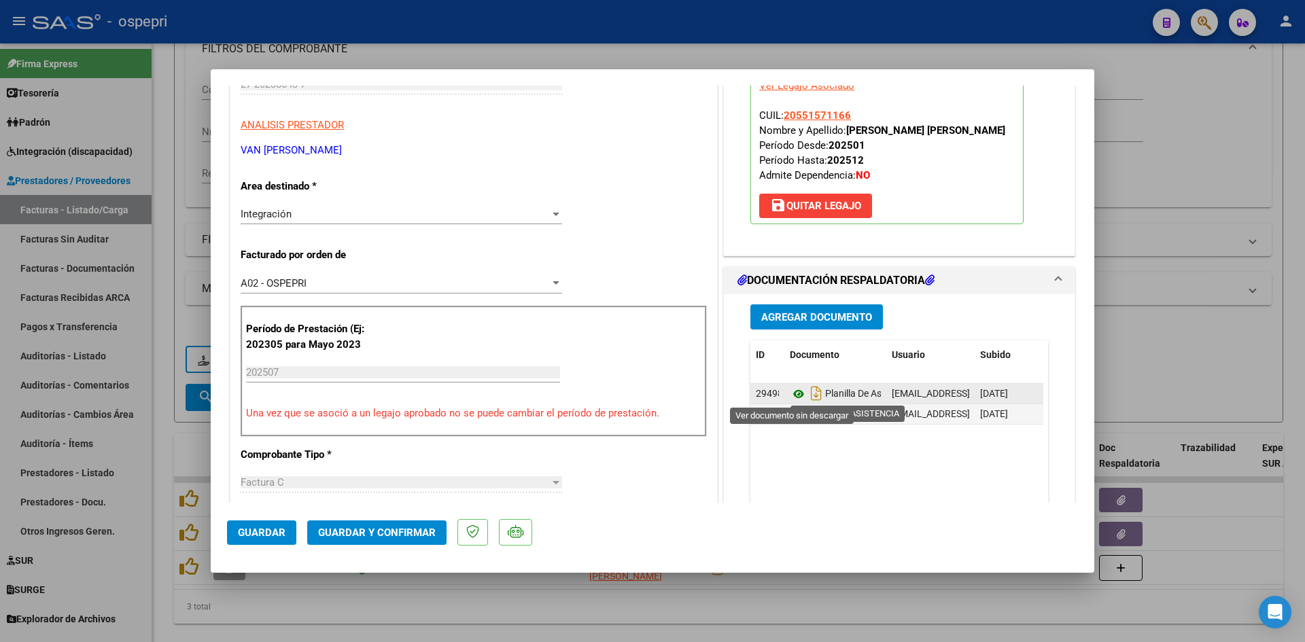
click at [792, 392] on icon at bounding box center [799, 394] width 18 height 16
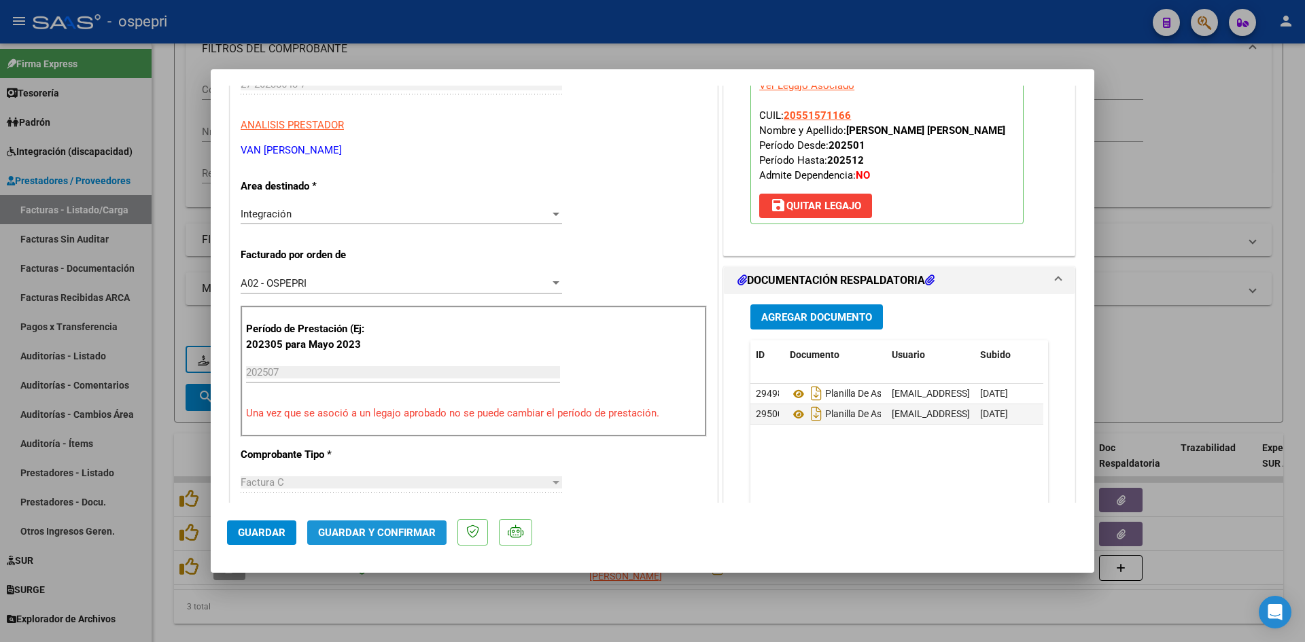
click at [431, 533] on span "Guardar y Confirmar" at bounding box center [377, 533] width 118 height 12
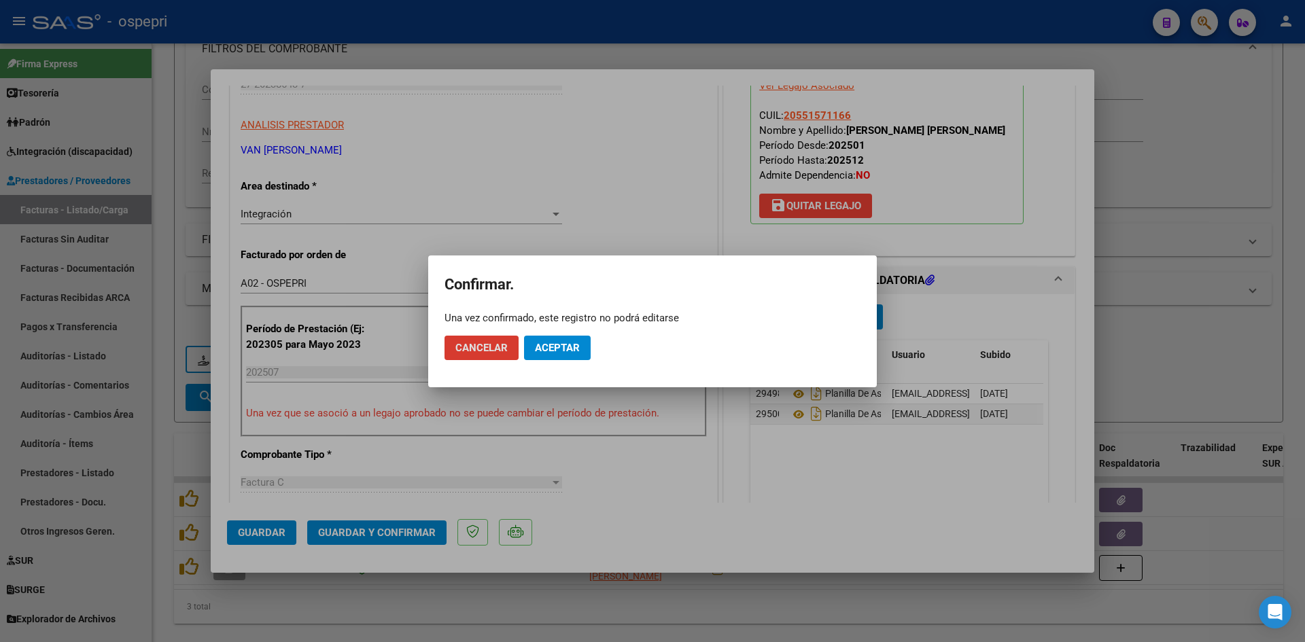
click at [570, 351] on span "Aceptar" at bounding box center [557, 348] width 45 height 12
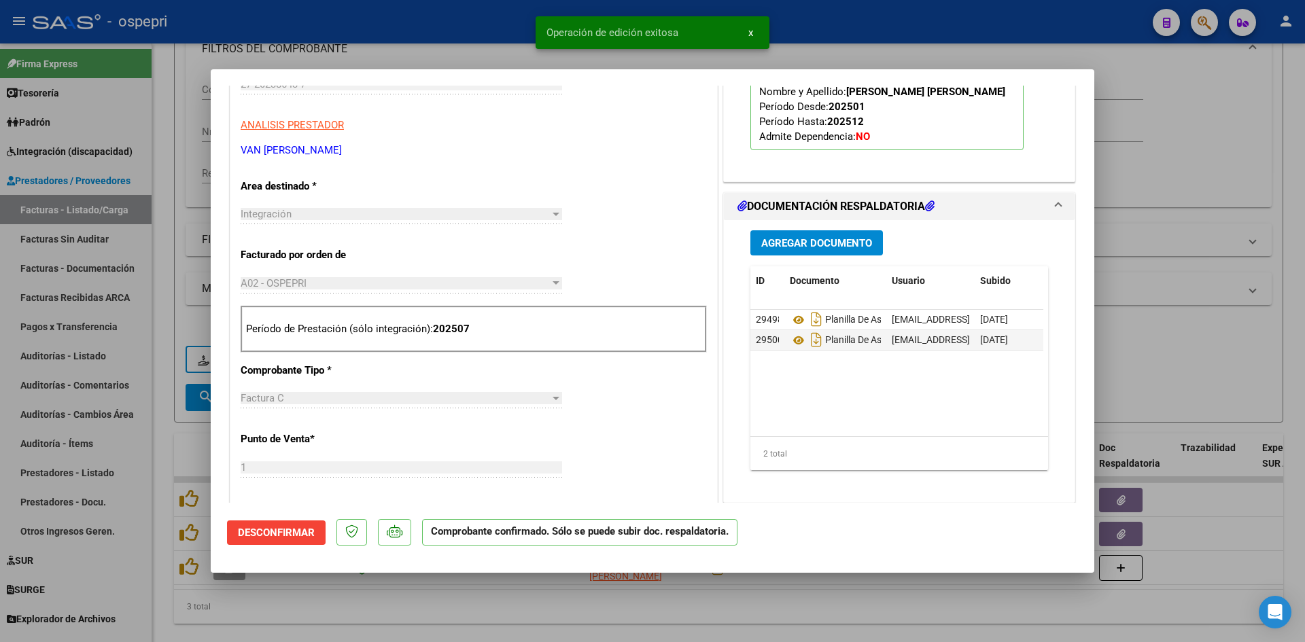
type input "$ 0,00"
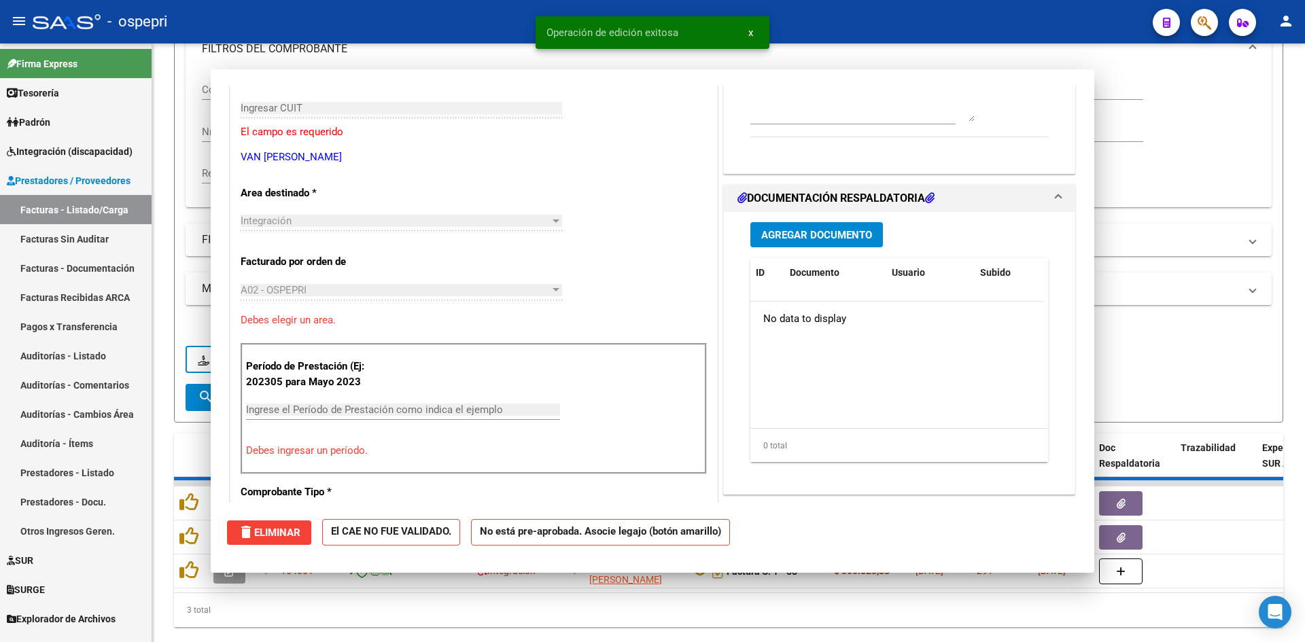
scroll to position [0, 0]
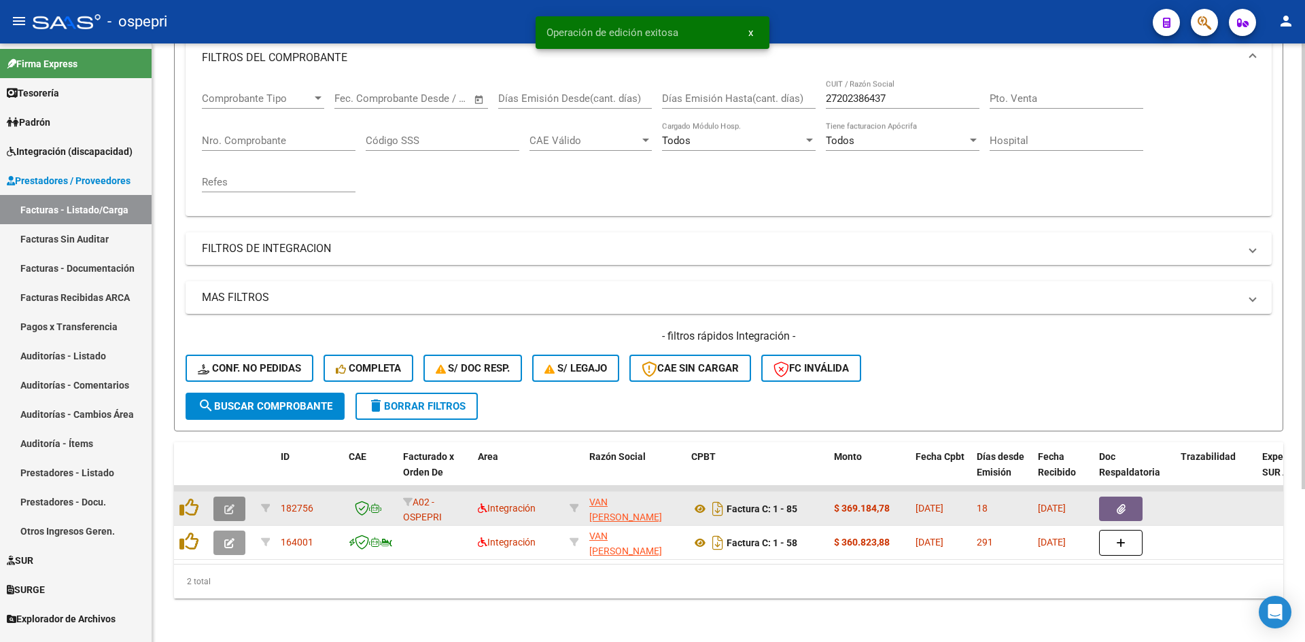
click at [226, 503] on span "button" at bounding box center [229, 509] width 10 height 12
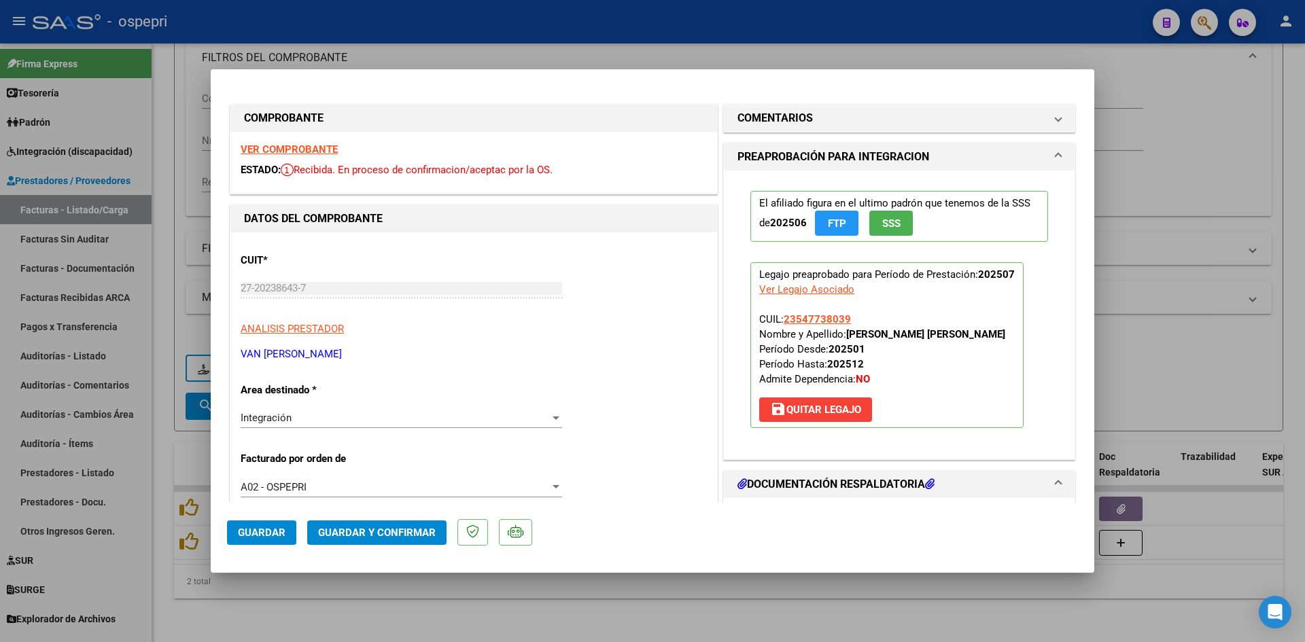
click at [315, 145] on strong "VER COMPROBANTE" at bounding box center [289, 149] width 97 height 12
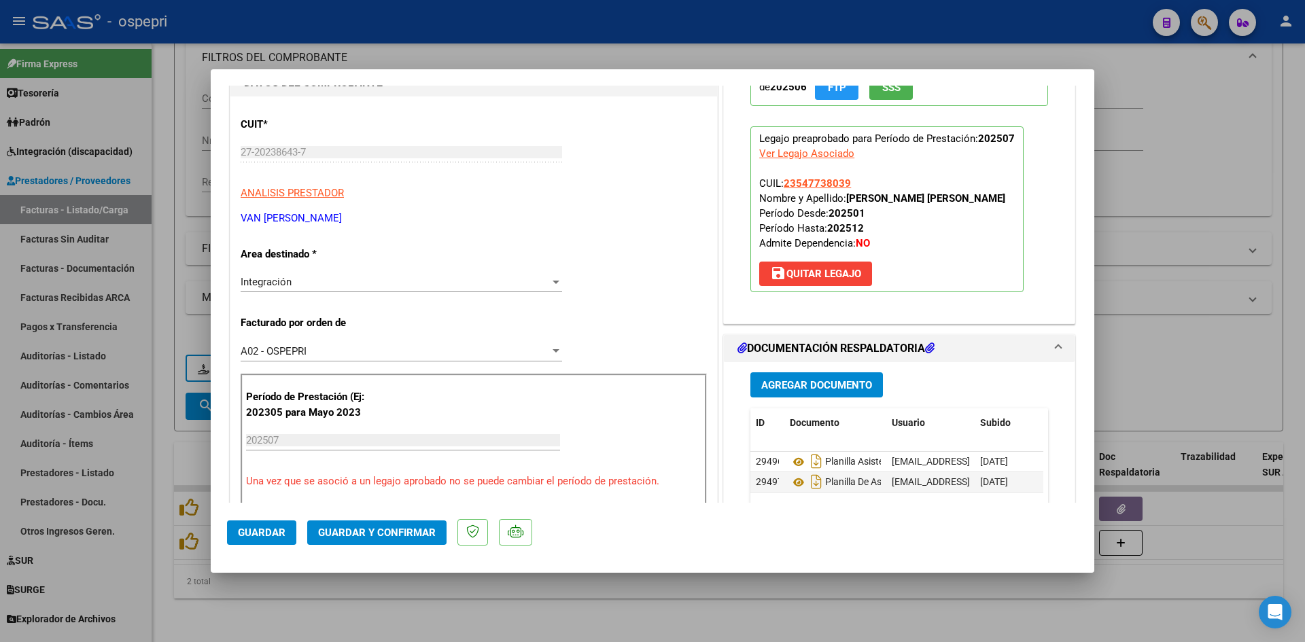
scroll to position [204, 0]
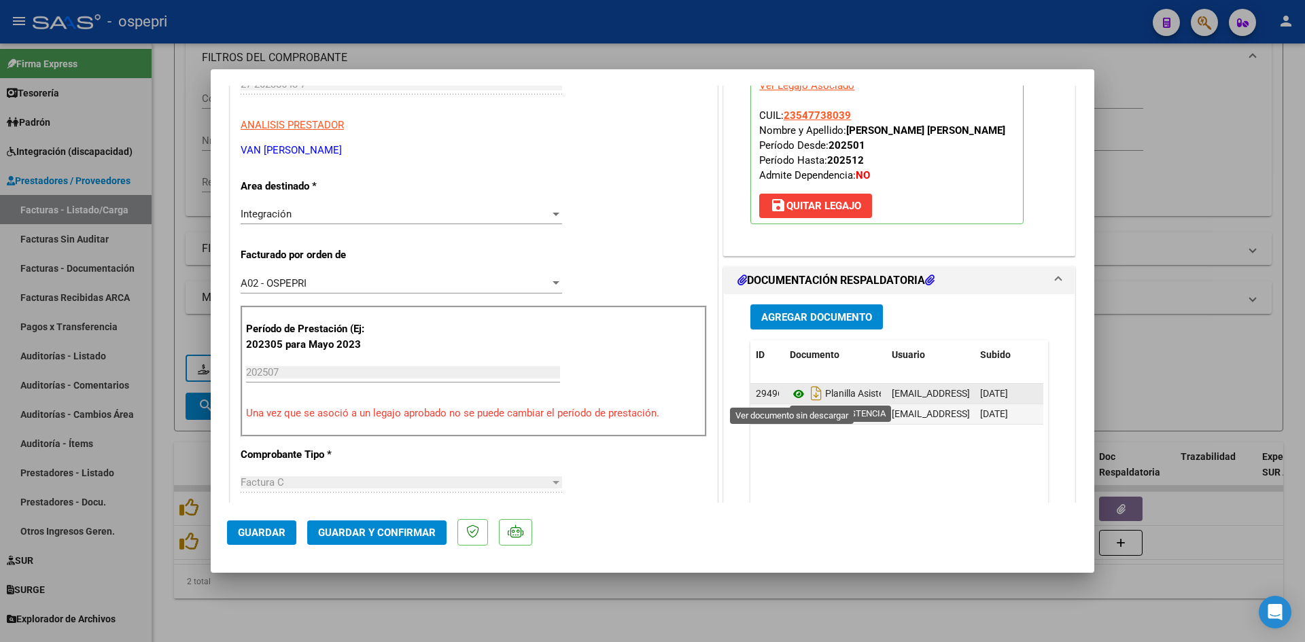
click at [793, 393] on icon at bounding box center [799, 394] width 18 height 16
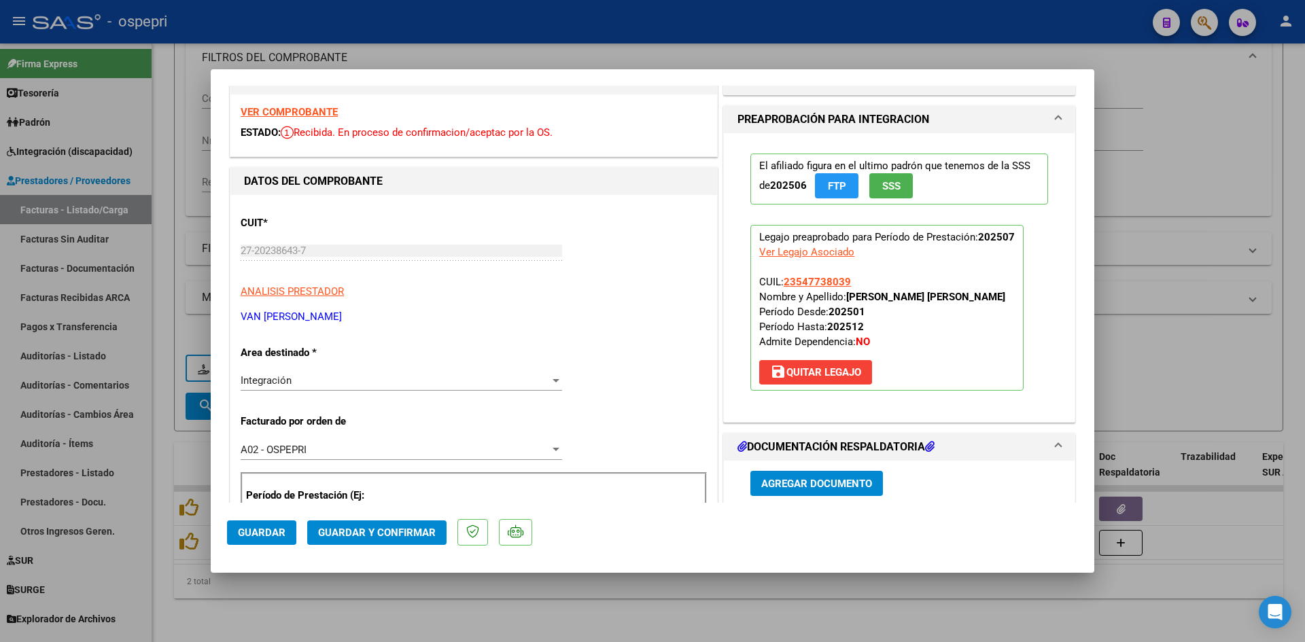
scroll to position [0, 0]
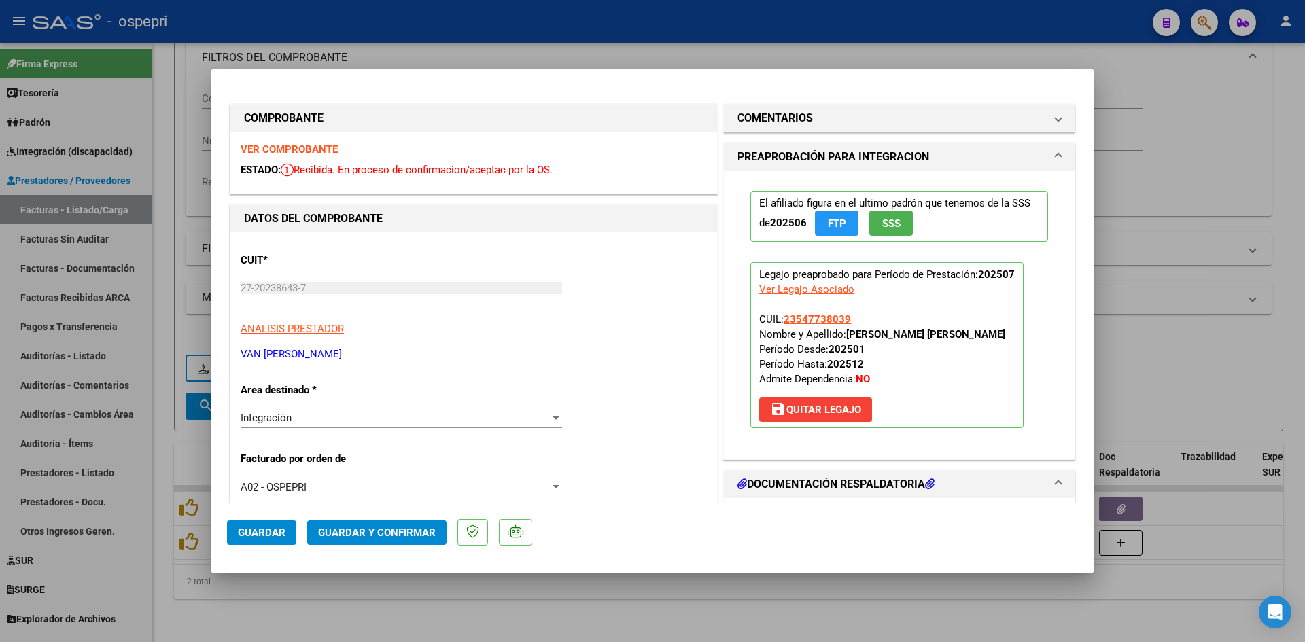
click at [275, 148] on strong "VER COMPROBANTE" at bounding box center [289, 149] width 97 height 12
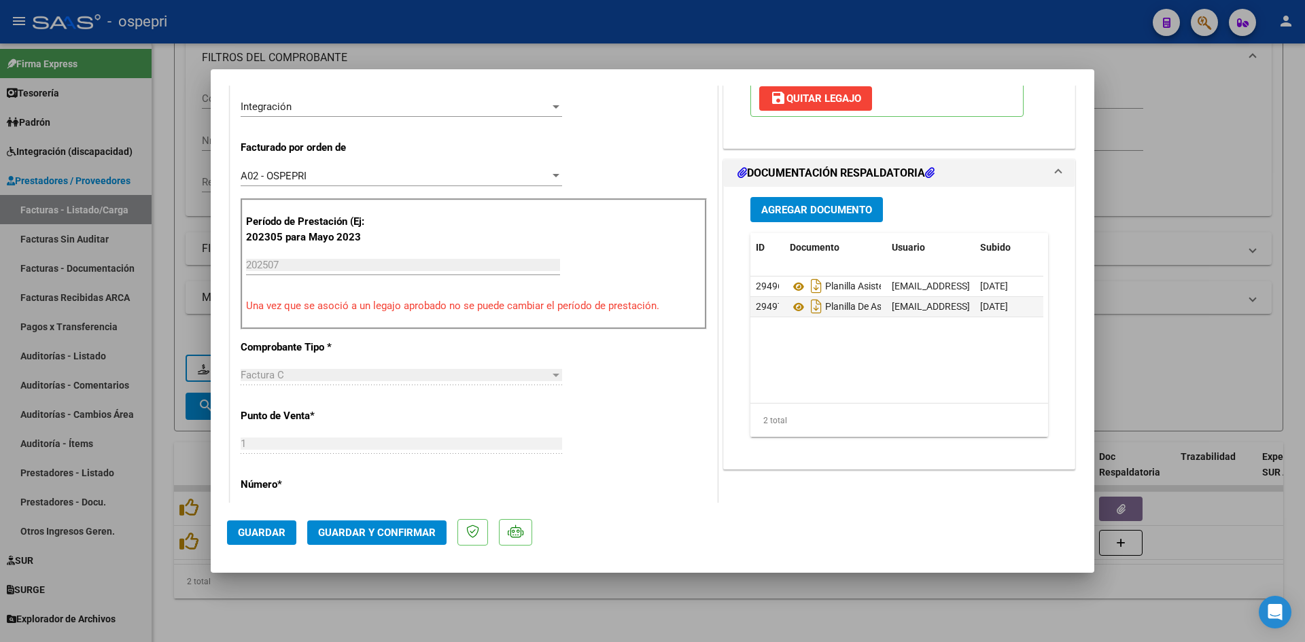
scroll to position [340, 0]
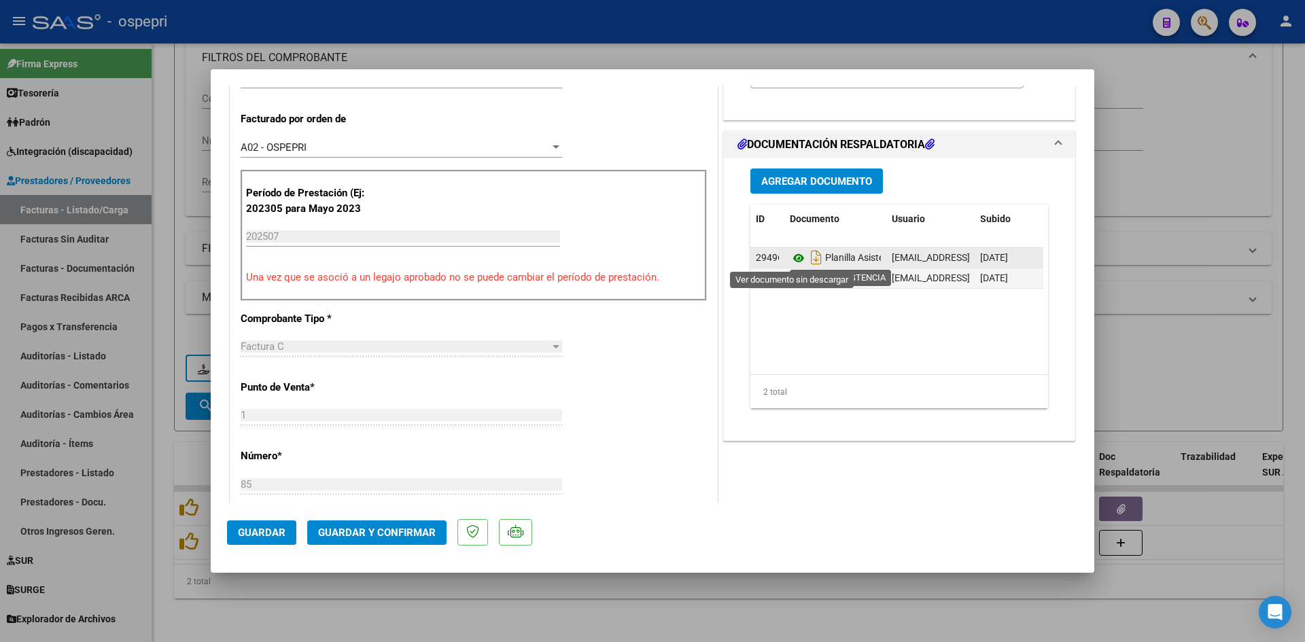
click at [792, 258] on icon at bounding box center [799, 258] width 18 height 16
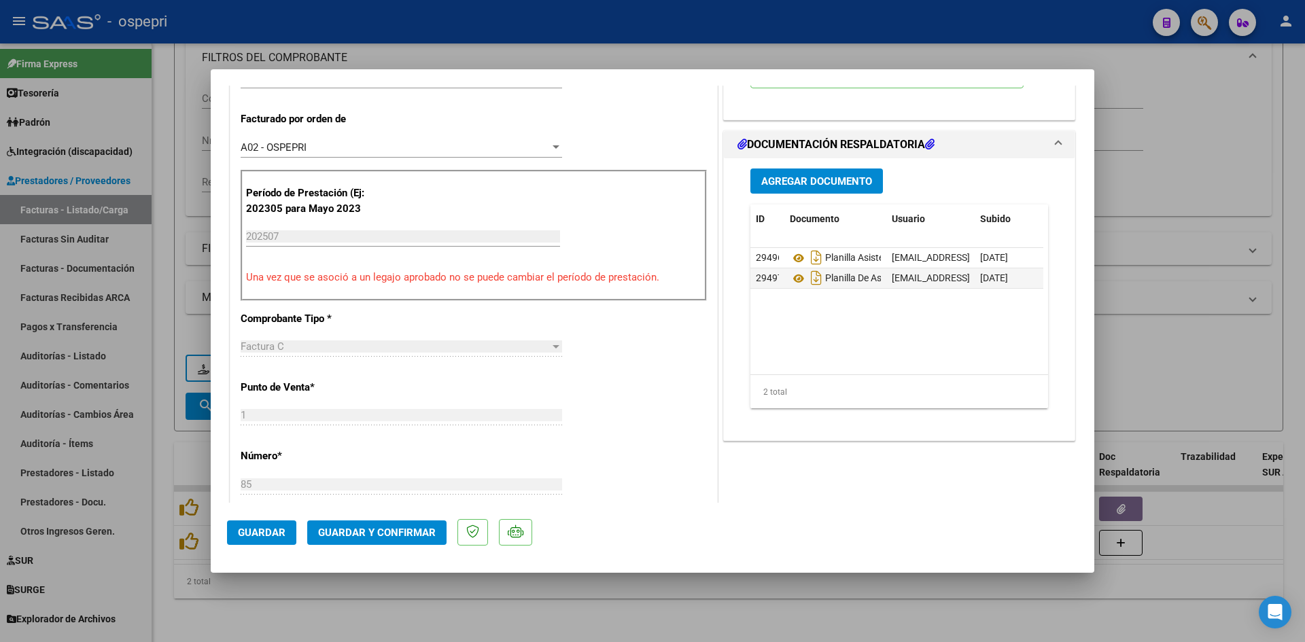
click at [420, 535] on span "Guardar y Confirmar" at bounding box center [377, 533] width 118 height 12
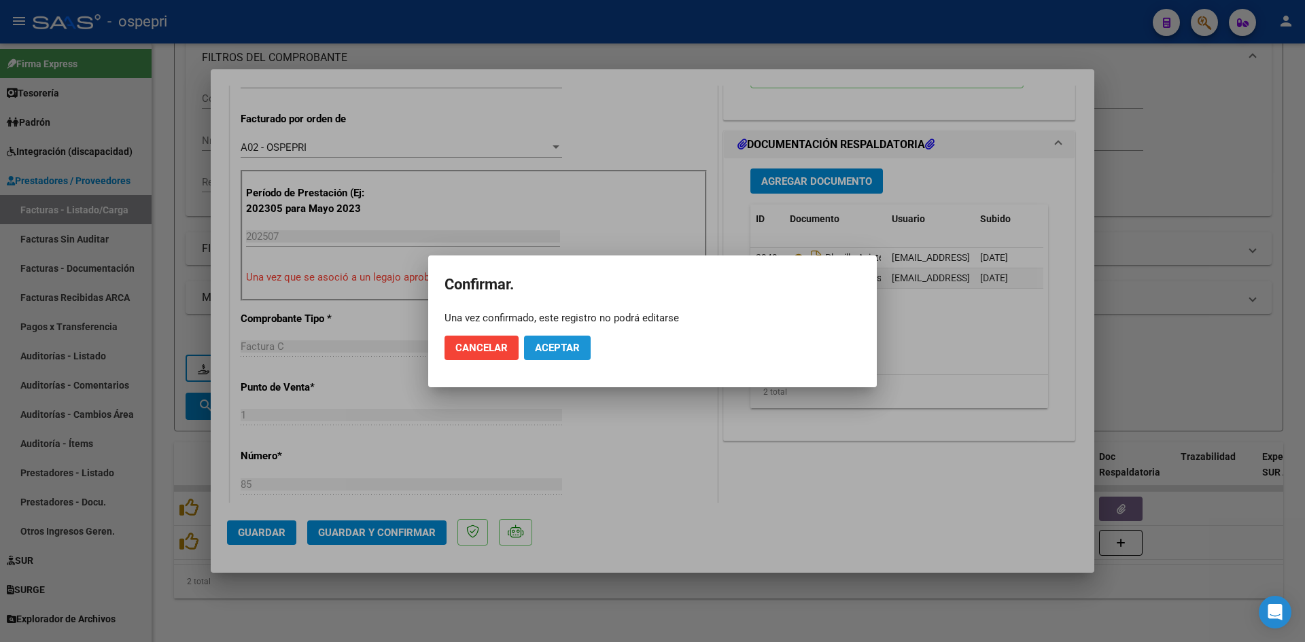
click at [564, 351] on span "Aceptar" at bounding box center [557, 348] width 45 height 12
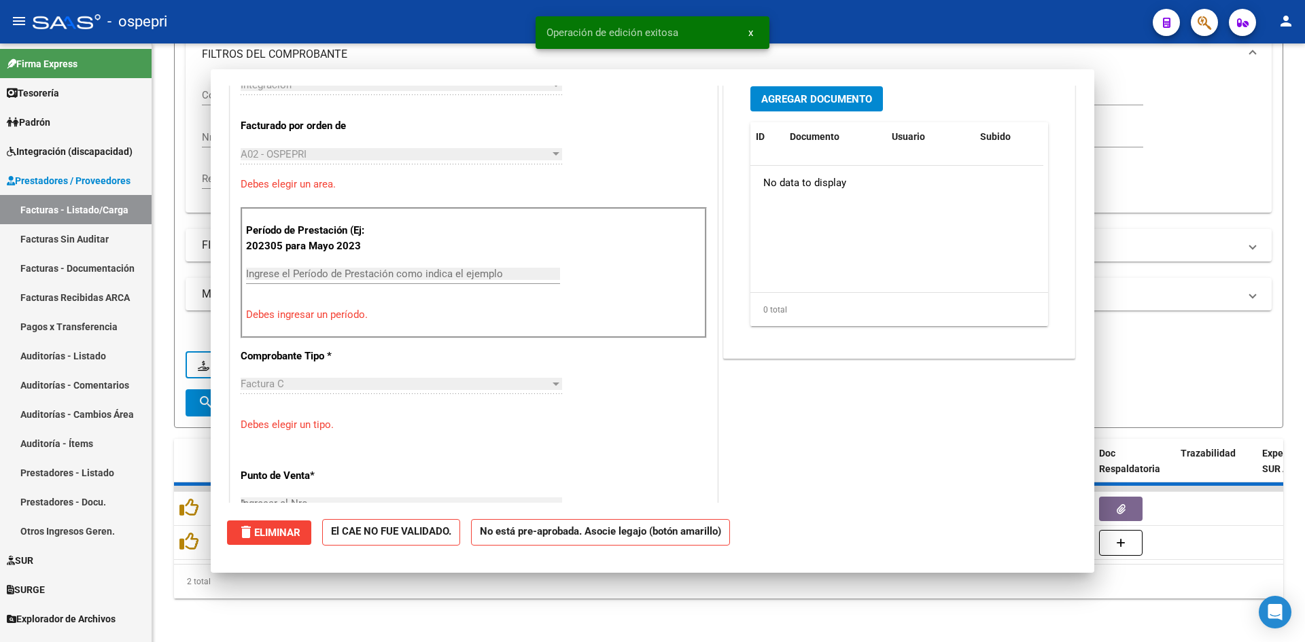
type input "$ 0,00"
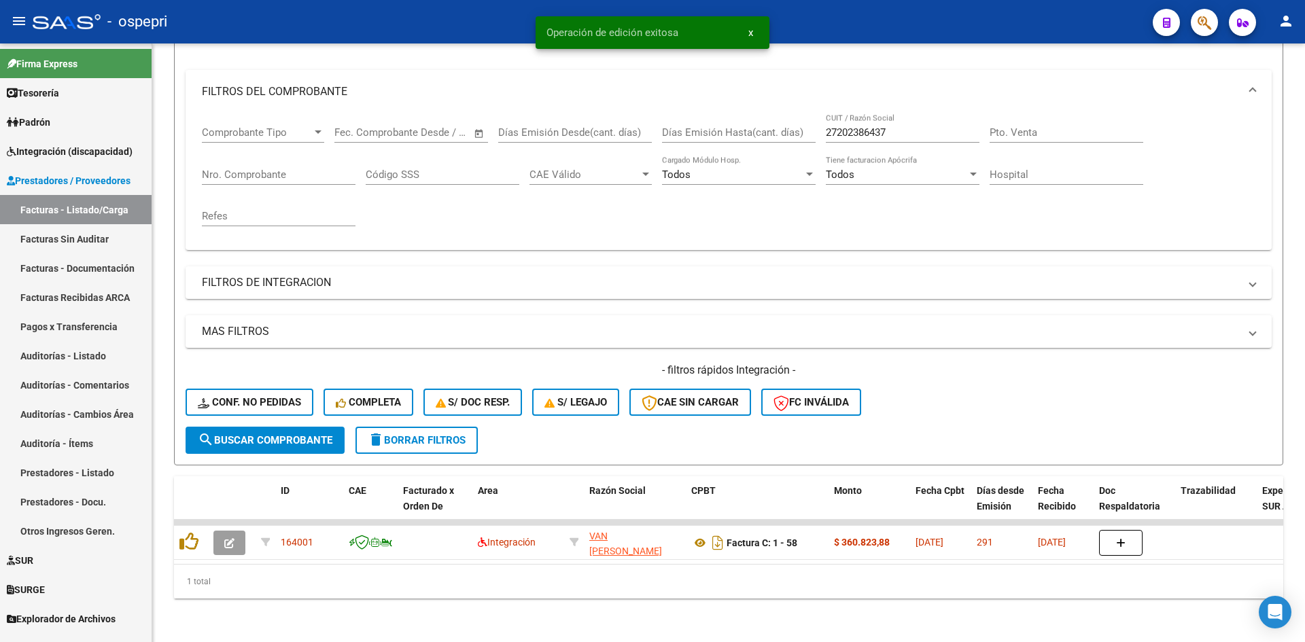
scroll to position [171, 0]
drag, startPoint x: 852, startPoint y: 132, endPoint x: 816, endPoint y: 139, distance: 36.7
click at [816, 139] on div "Comprobante Tipo Comprobante Tipo Start date – End date Fec. Comprobante Desde …" at bounding box center [729, 177] width 1054 height 126
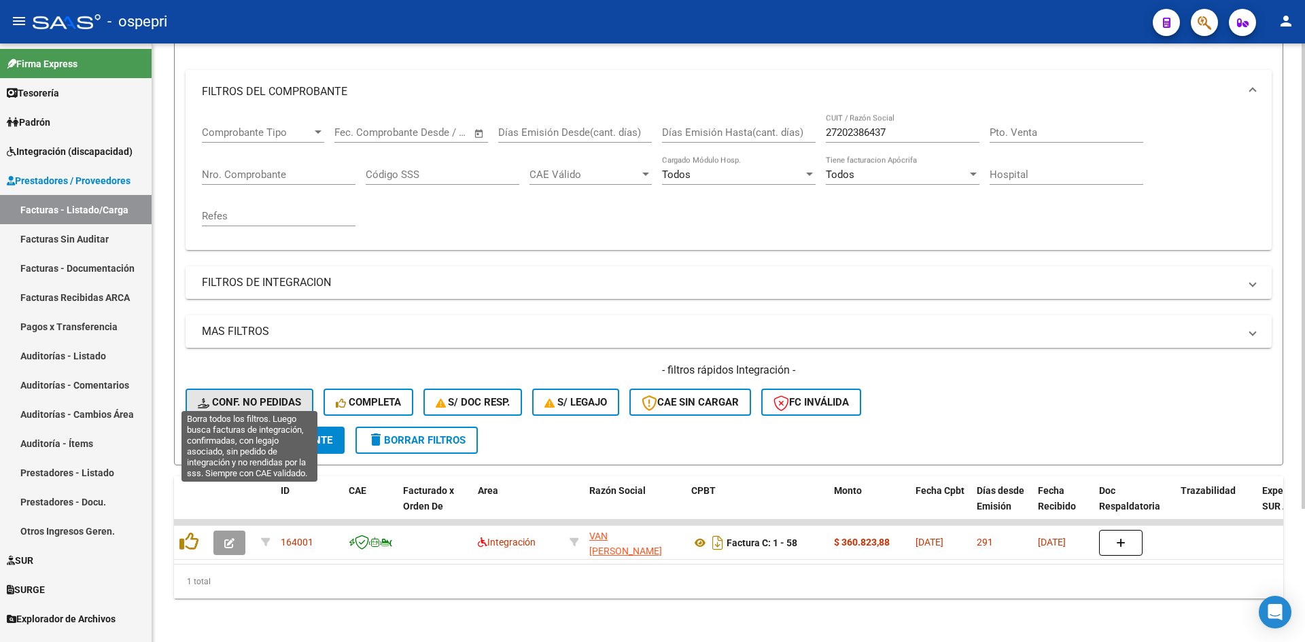
click at [279, 389] on button "Conf. no pedidas" at bounding box center [250, 402] width 128 height 27
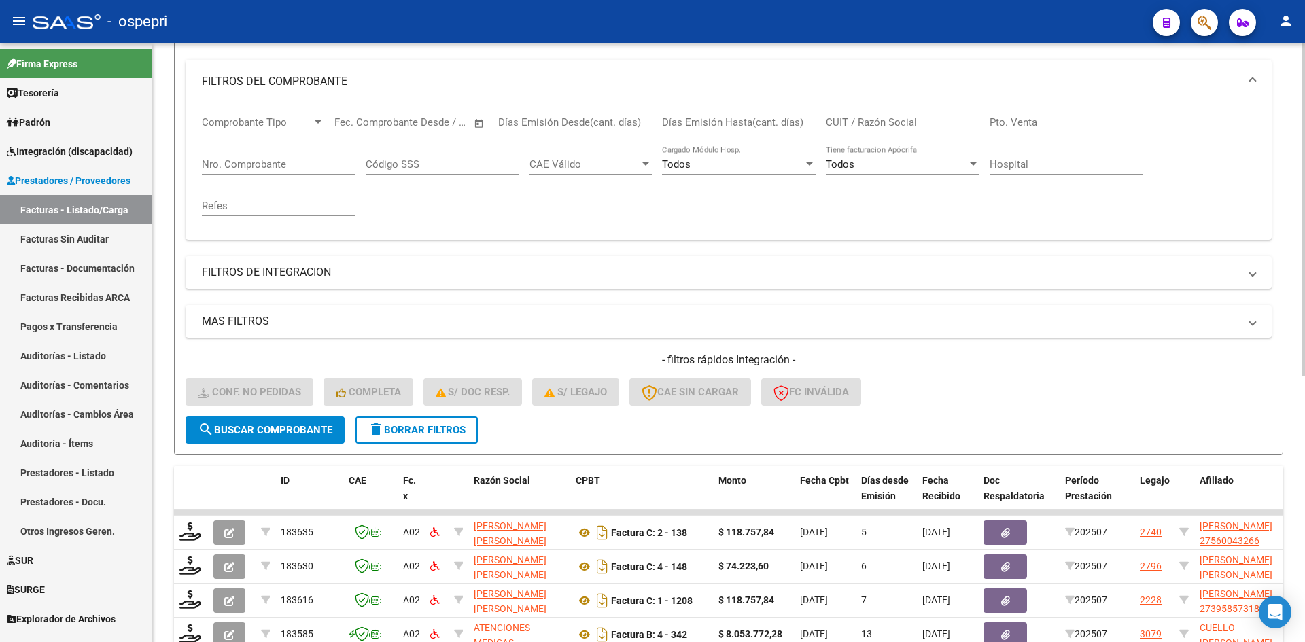
click at [880, 122] on input "CUIT / Razón Social" at bounding box center [903, 122] width 154 height 12
paste input "27202386437"
type input "27202386437"
click at [302, 431] on span "search Buscar Comprobante" at bounding box center [265, 430] width 135 height 12
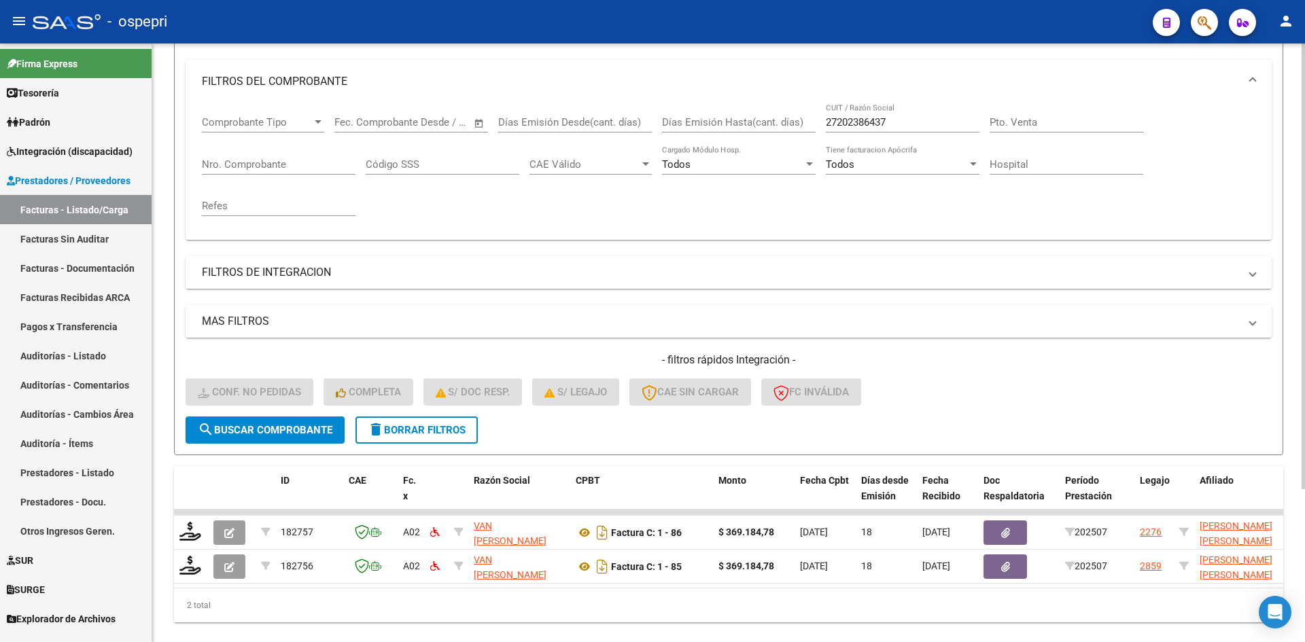
scroll to position [205, 0]
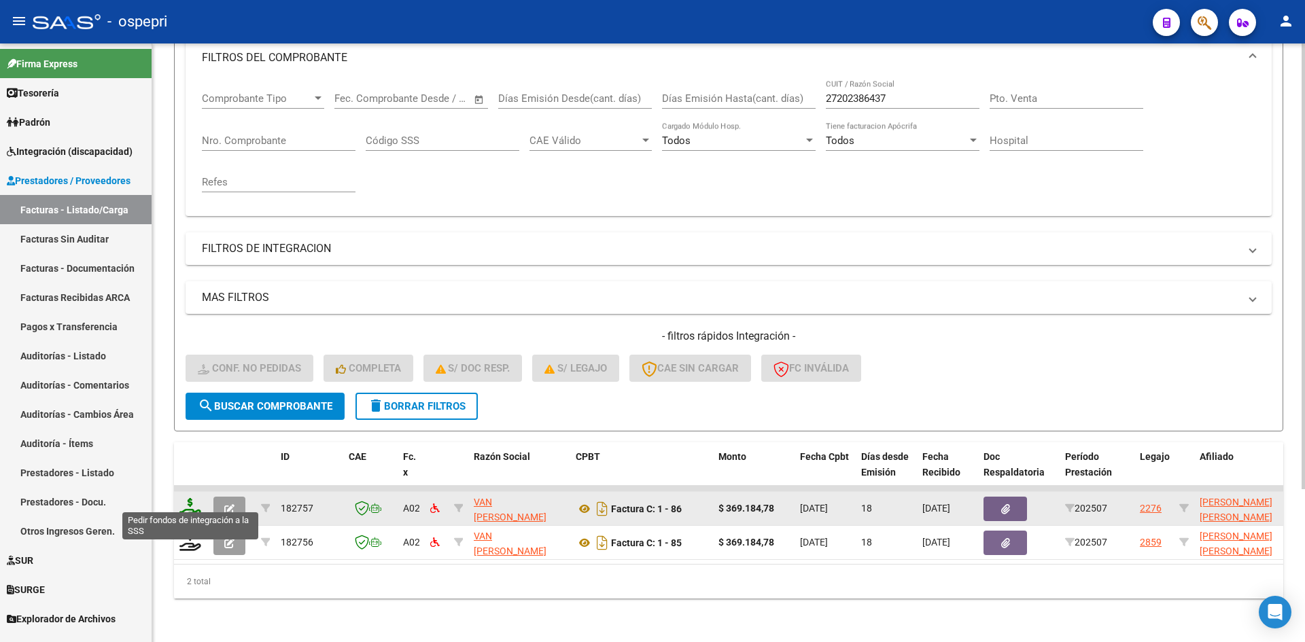
click at [186, 498] on icon at bounding box center [190, 507] width 22 height 19
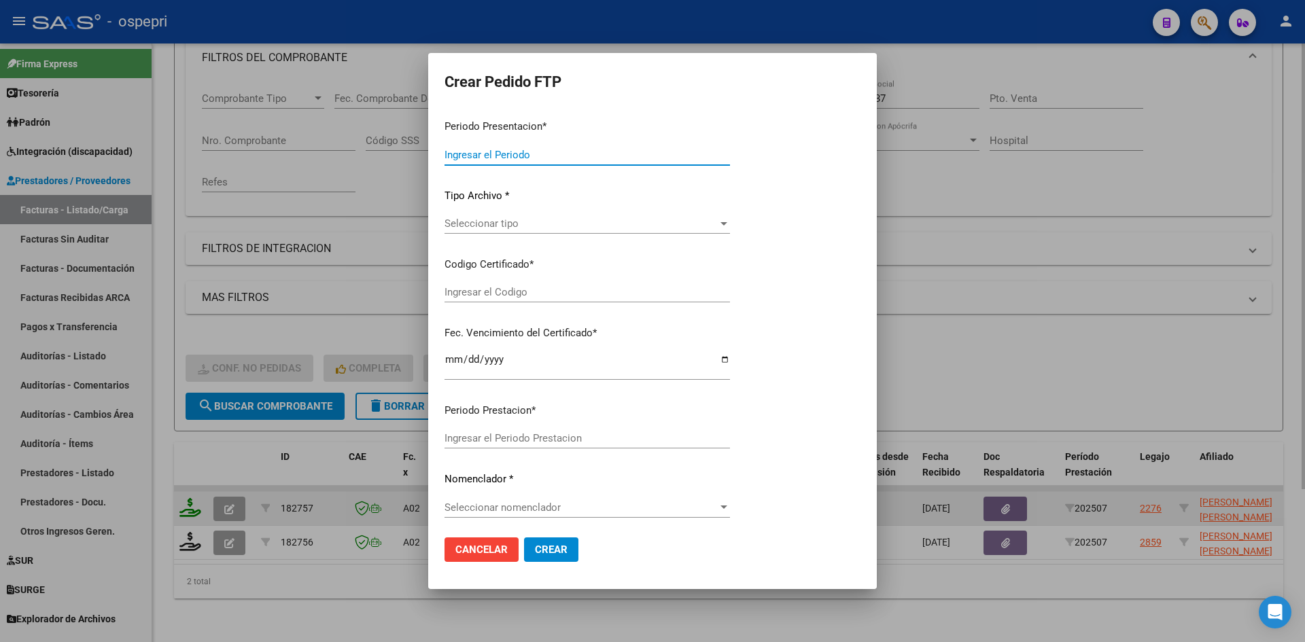
type input "202507"
type input "$ 369.184,78"
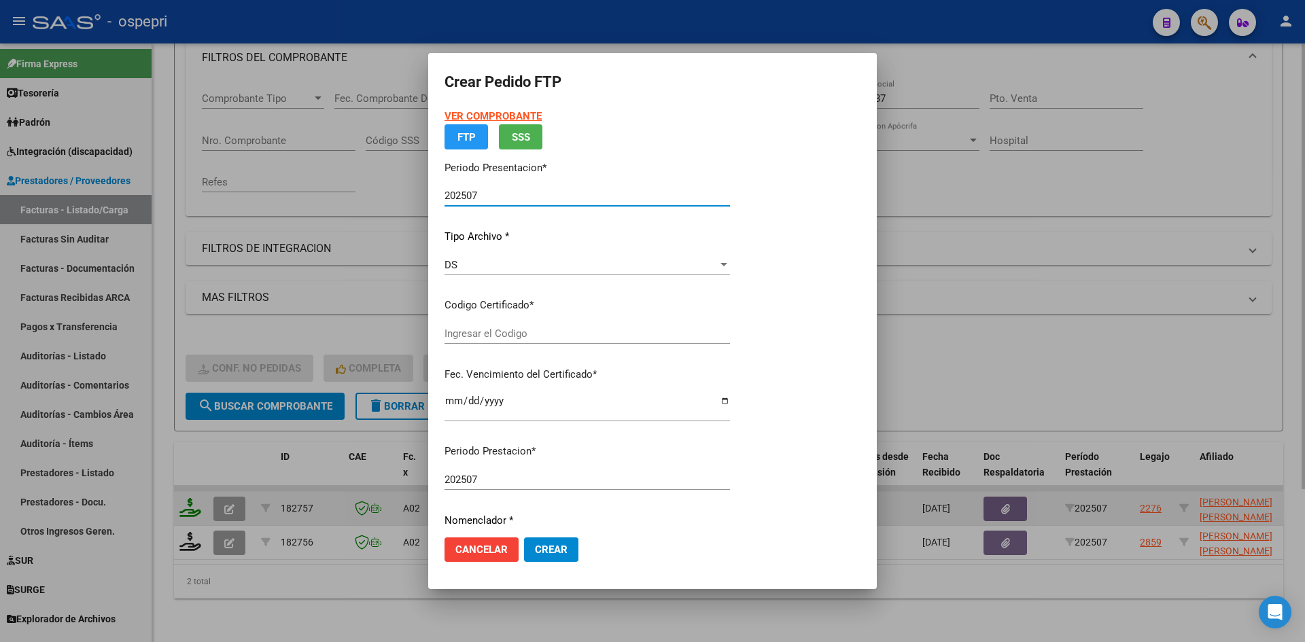
type input "2055157116-6"
type input "2026-10-04"
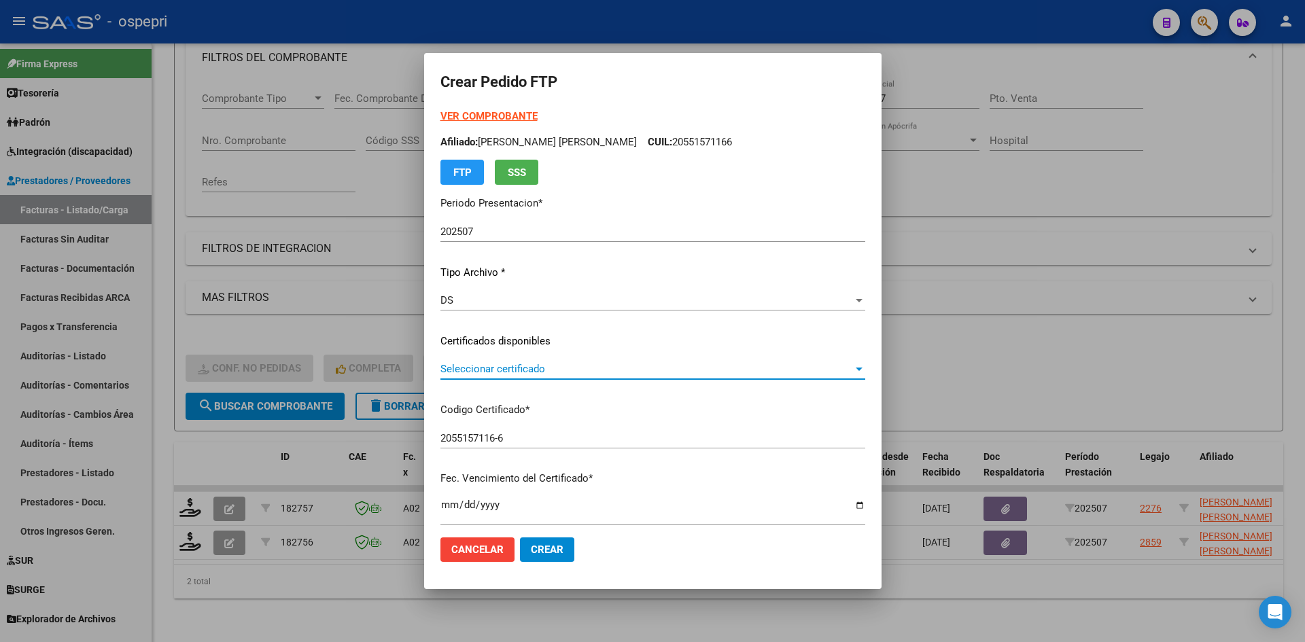
click at [524, 375] on span "Seleccionar certificado" at bounding box center [646, 369] width 413 height 12
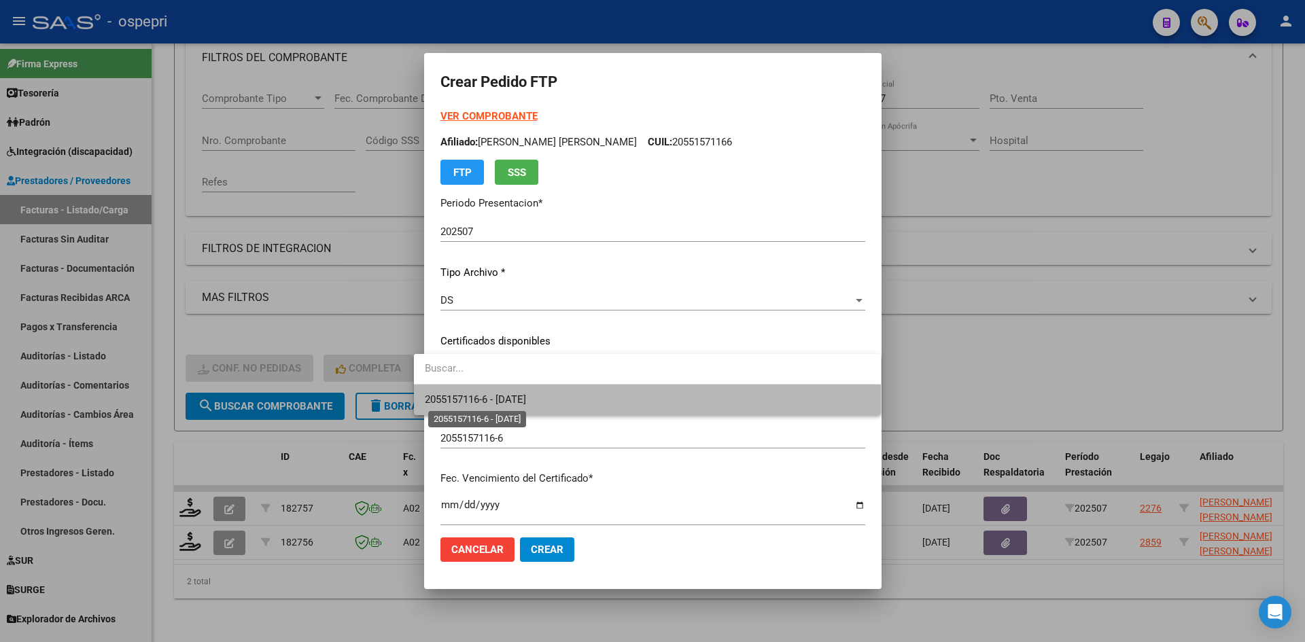
click at [525, 394] on span "2055157116-6 - 2026-10-04" at bounding box center [475, 400] width 101 height 12
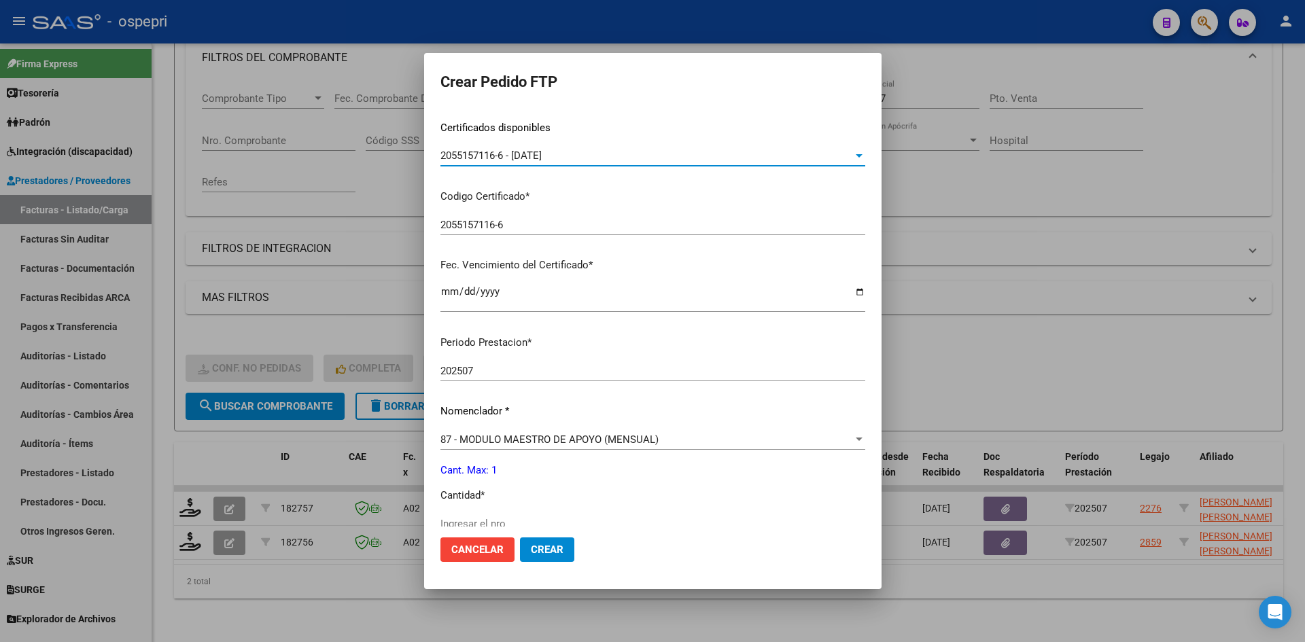
scroll to position [272, 0]
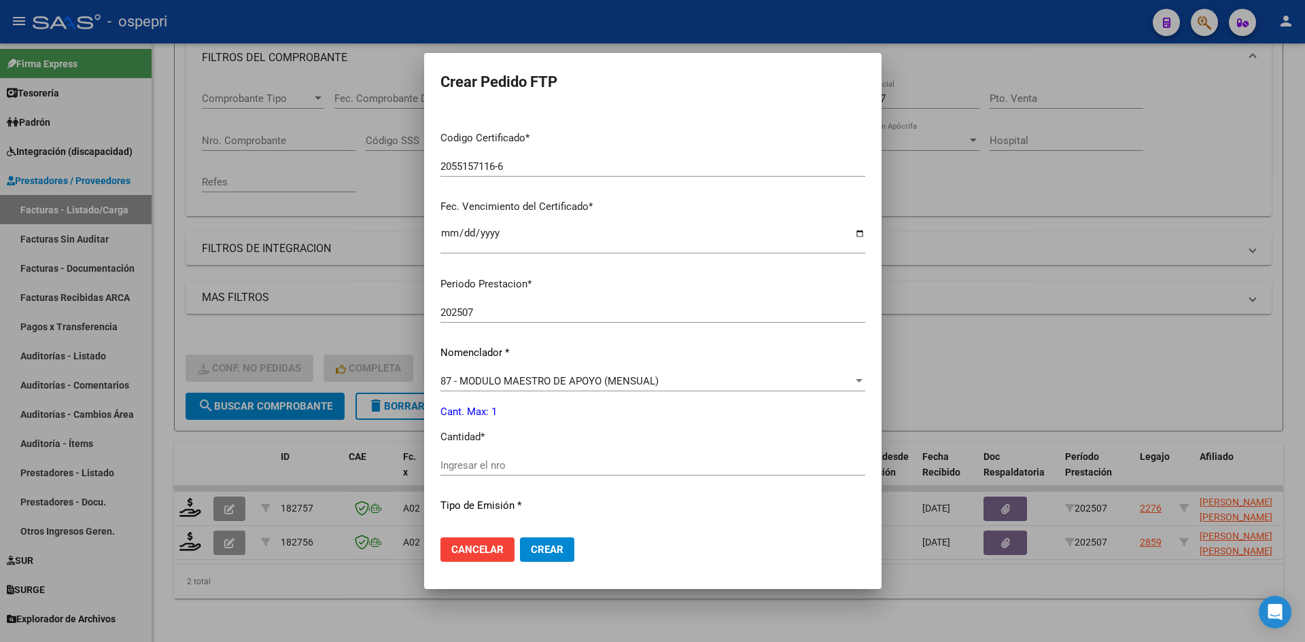
click at [498, 467] on input "Ingresar el nro" at bounding box center [652, 466] width 425 height 12
type input "1"
click at [538, 544] on span "Crear" at bounding box center [547, 550] width 33 height 12
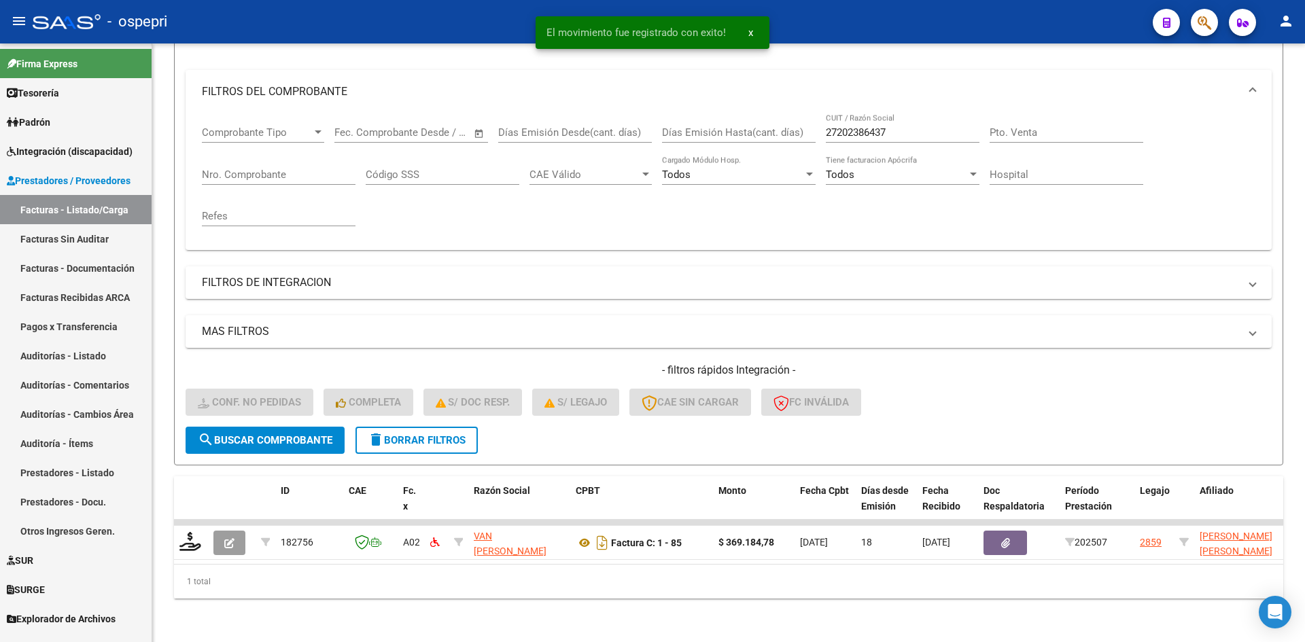
scroll to position [171, 0]
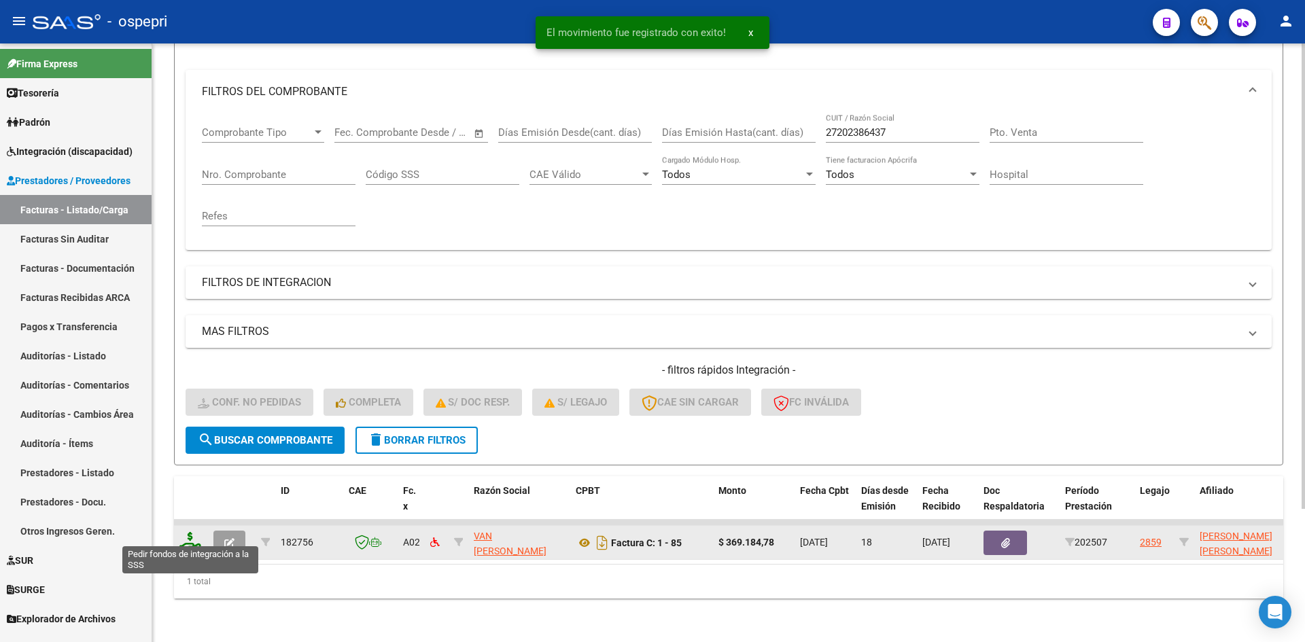
click at [186, 532] on icon at bounding box center [190, 541] width 22 height 19
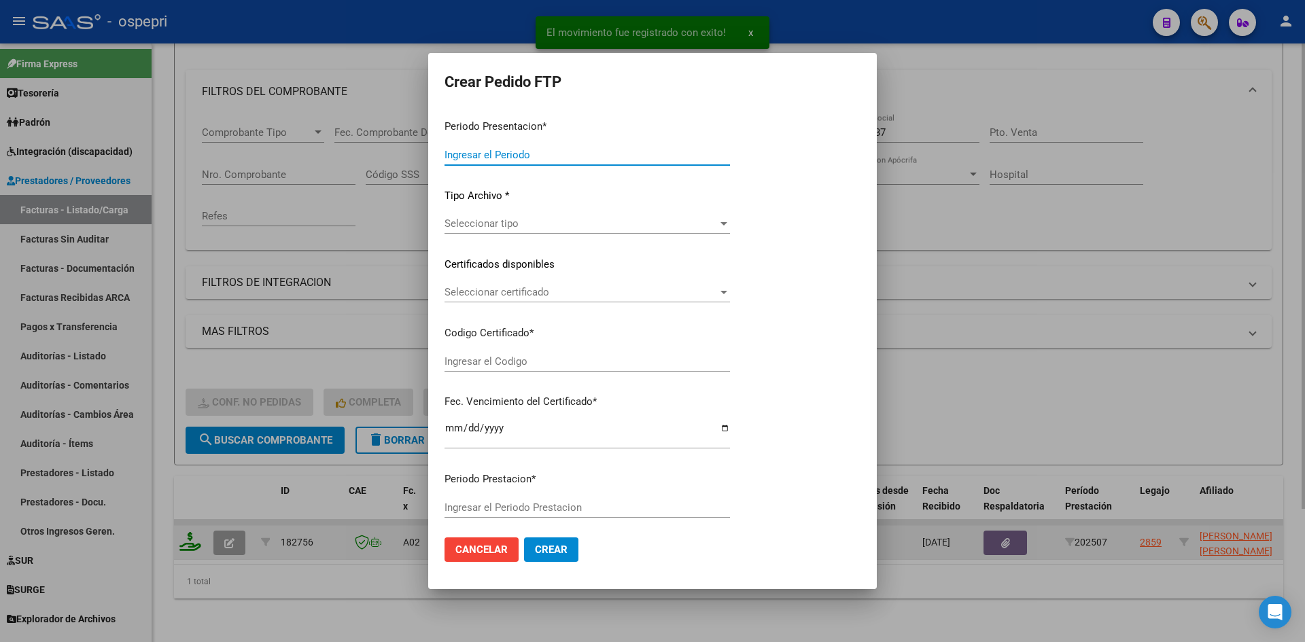
type input "202507"
type input "$ 369.184,78"
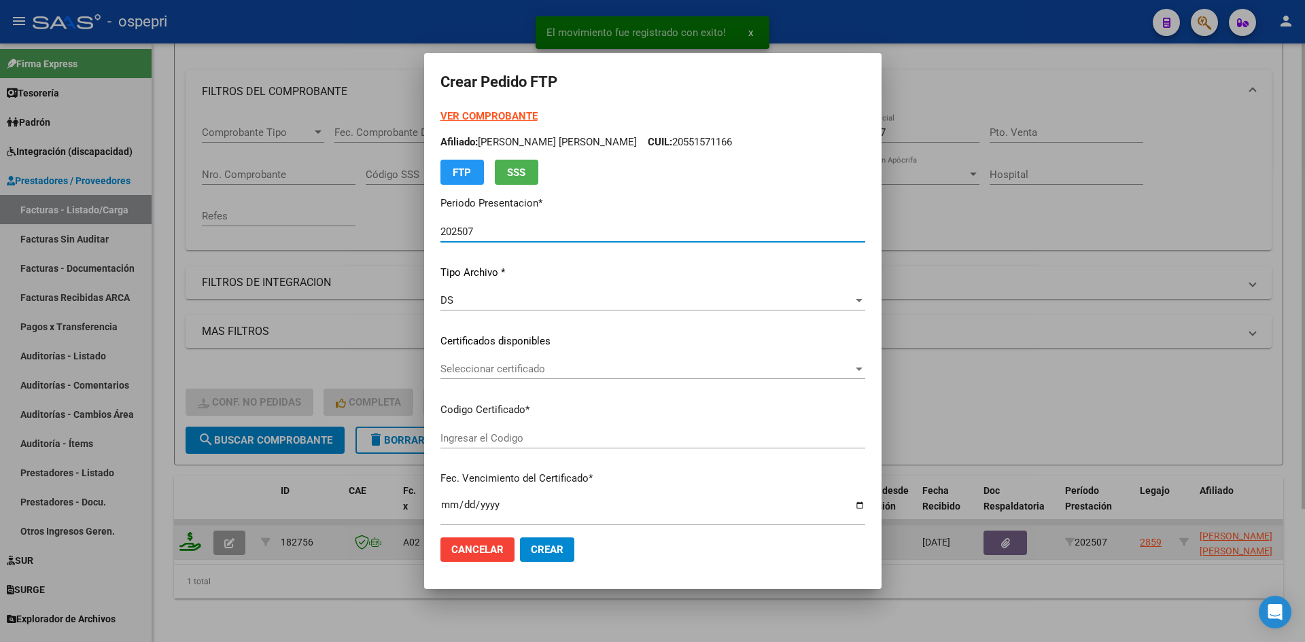
type input "2354773803-9"
type input "2026-06-12"
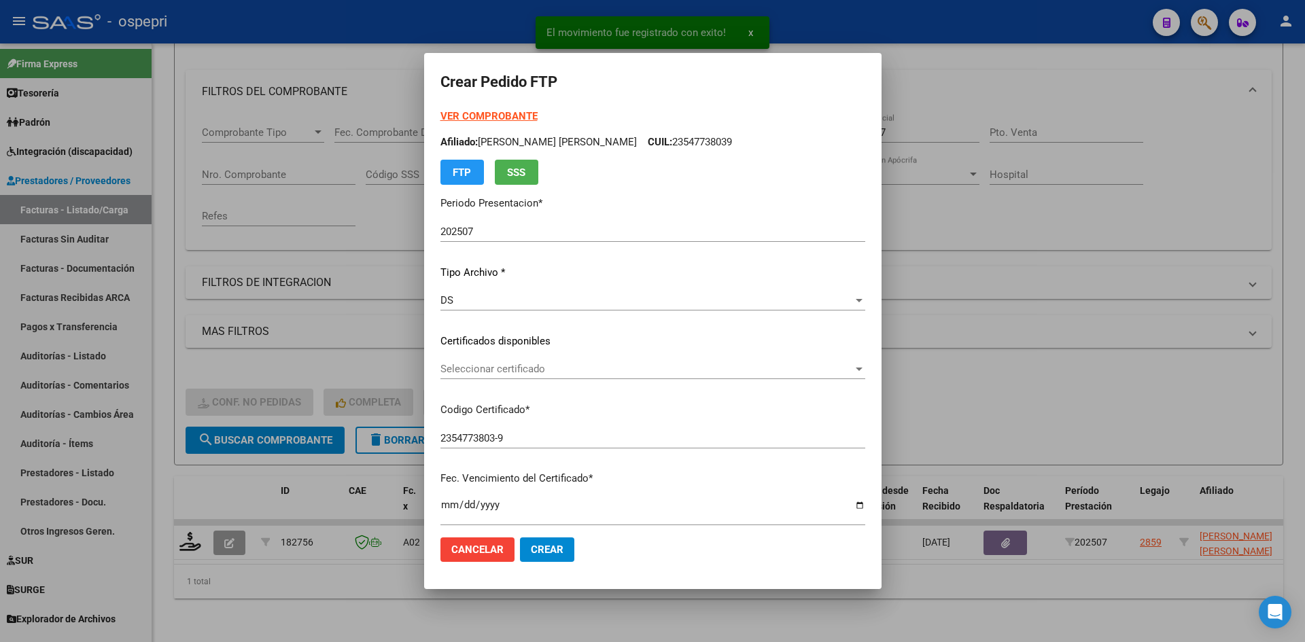
click at [548, 376] on div "Seleccionar certificado Seleccionar certificado" at bounding box center [652, 369] width 425 height 20
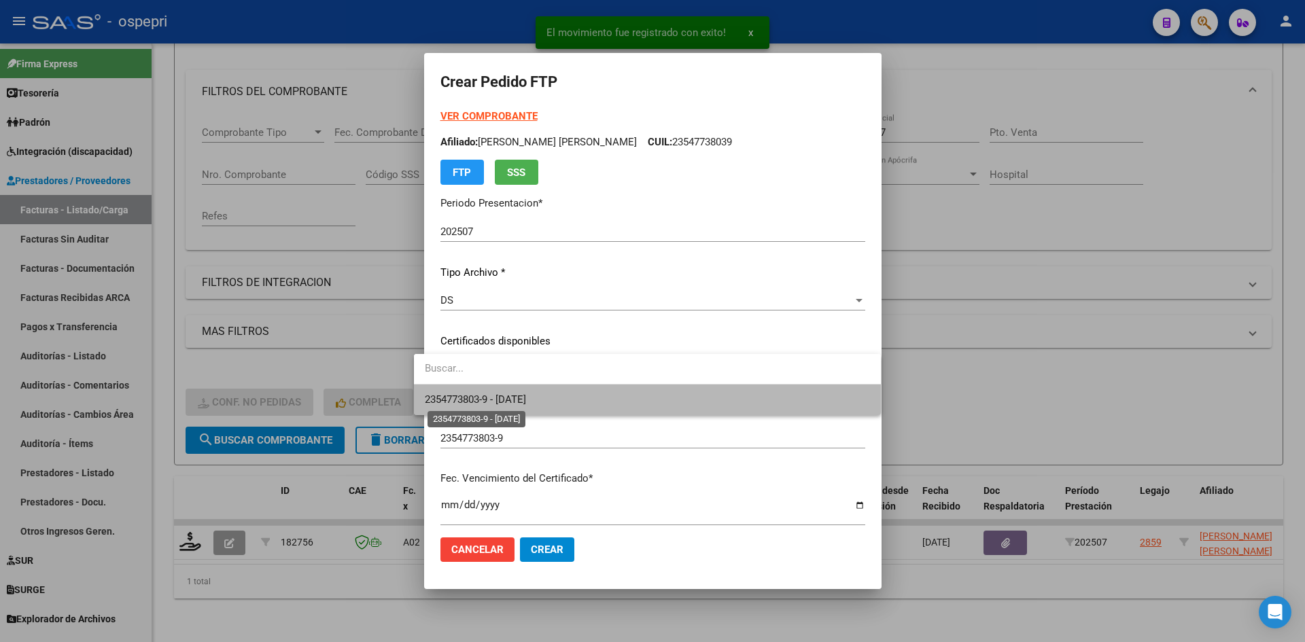
click at [526, 403] on span "2354773803-9 - 2026-06-12" at bounding box center [475, 400] width 101 height 12
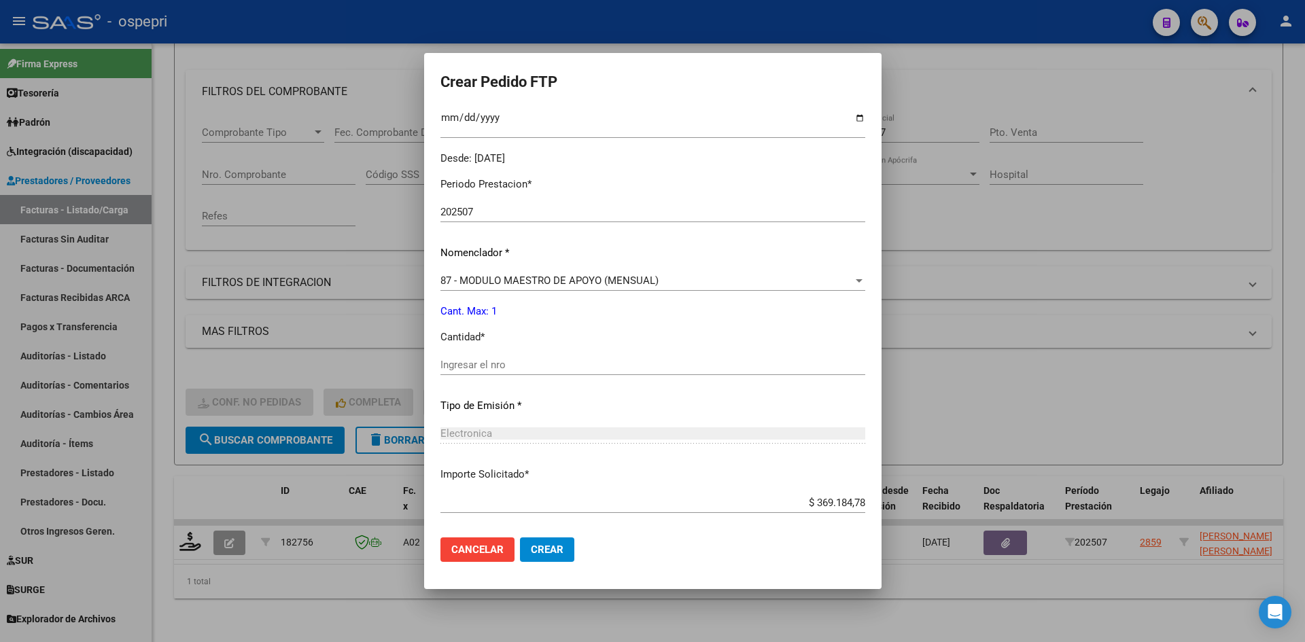
scroll to position [408, 0]
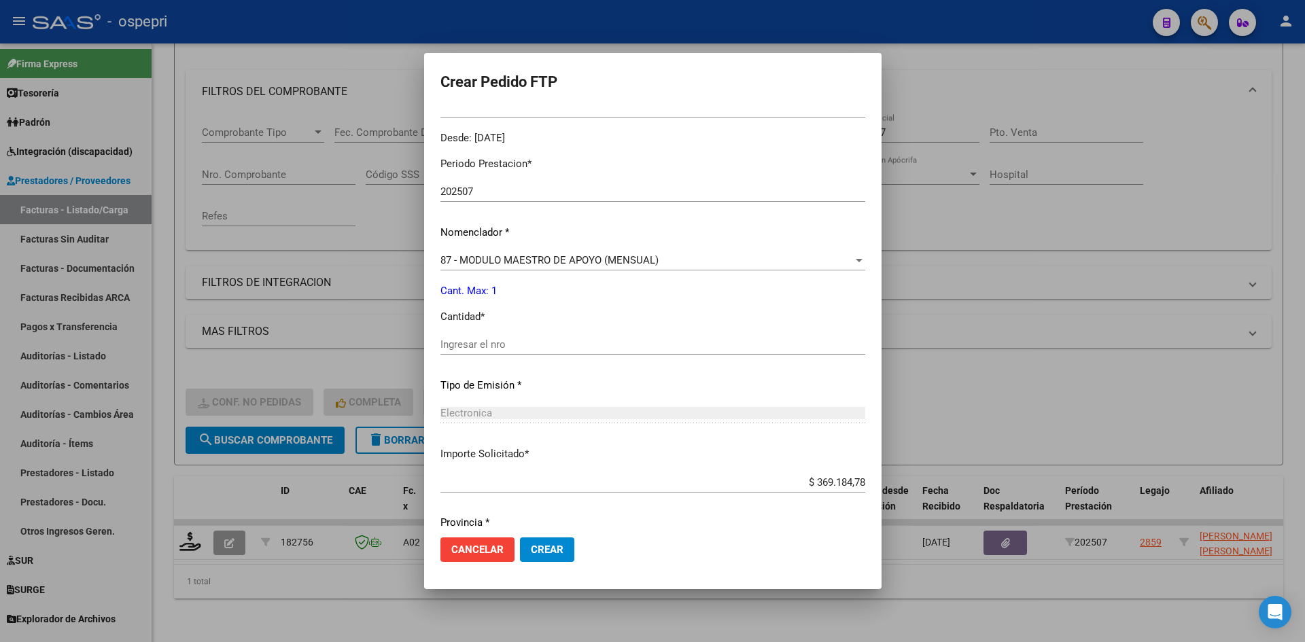
click at [484, 336] on div "Ingresar el nro" at bounding box center [652, 344] width 425 height 20
type input "1"
click at [531, 546] on span "Crear" at bounding box center [547, 550] width 33 height 12
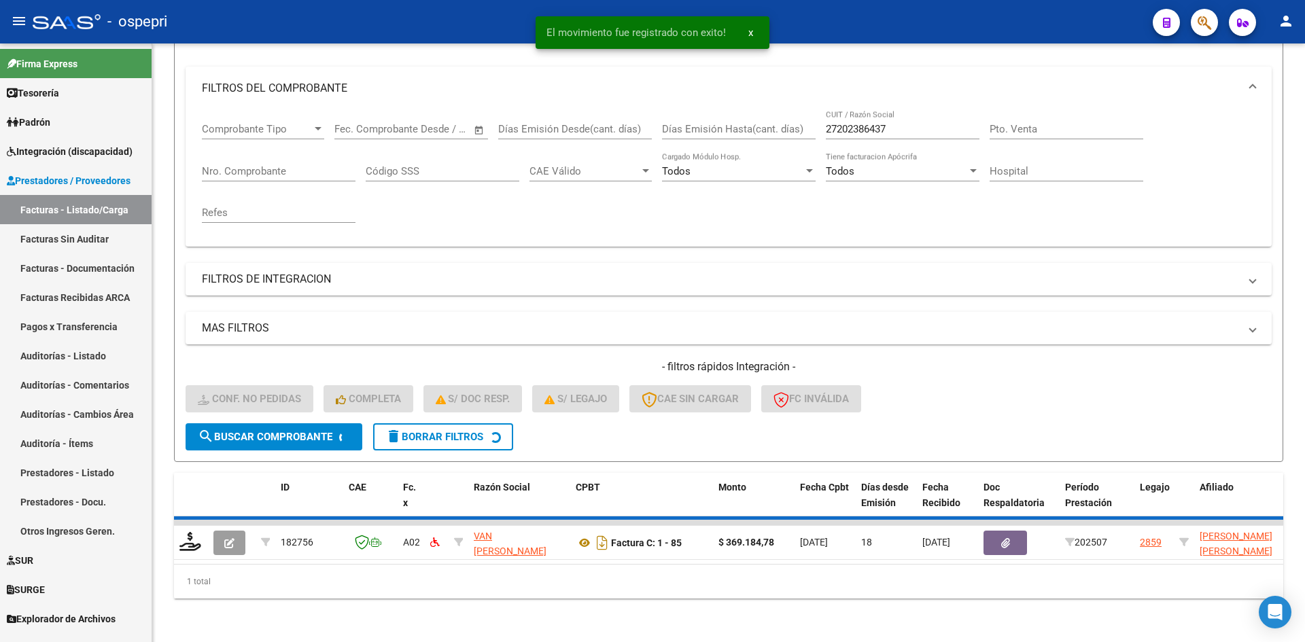
scroll to position [151, 0]
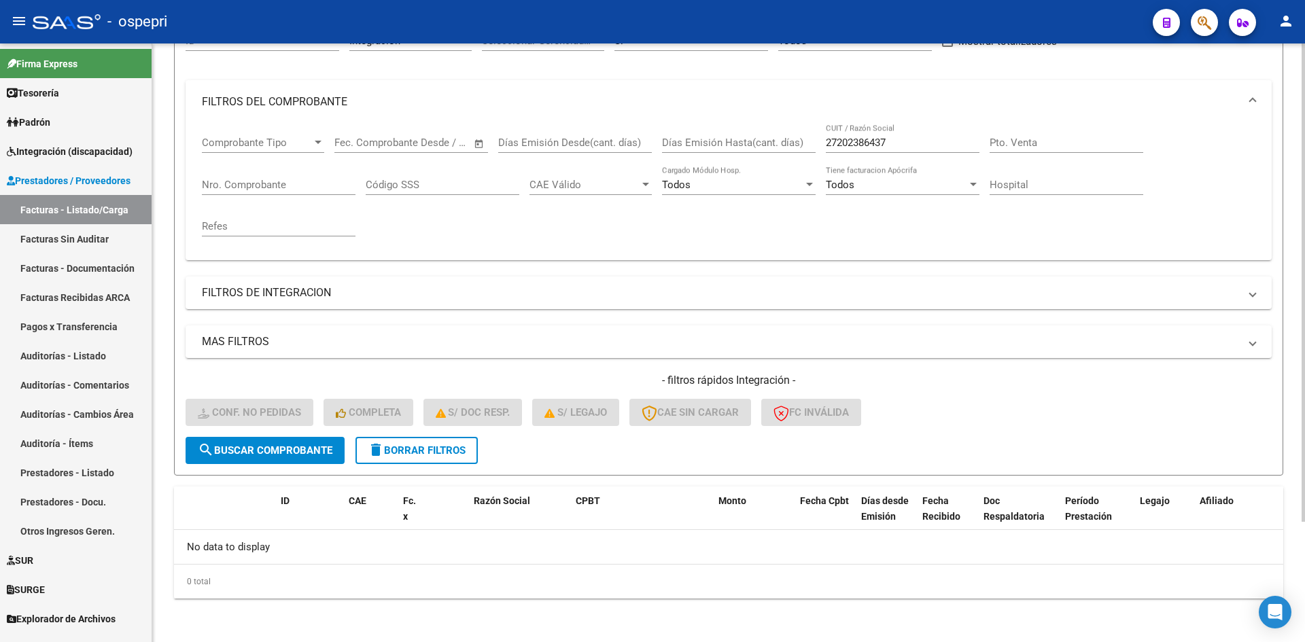
click at [424, 441] on button "delete Borrar Filtros" at bounding box center [417, 450] width 122 height 27
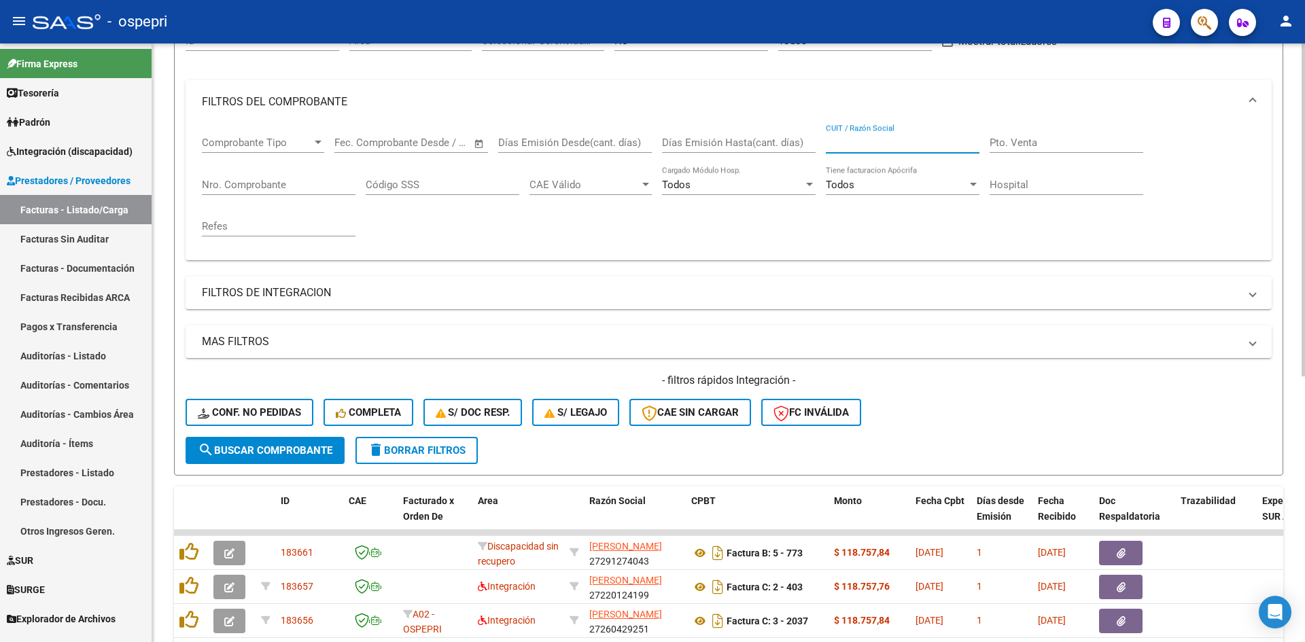
click at [860, 141] on input "CUIT / Razón Social" at bounding box center [903, 143] width 154 height 12
paste input "24274064117"
type input "24274064117"
click at [305, 455] on span "search Buscar Comprobante" at bounding box center [265, 451] width 135 height 12
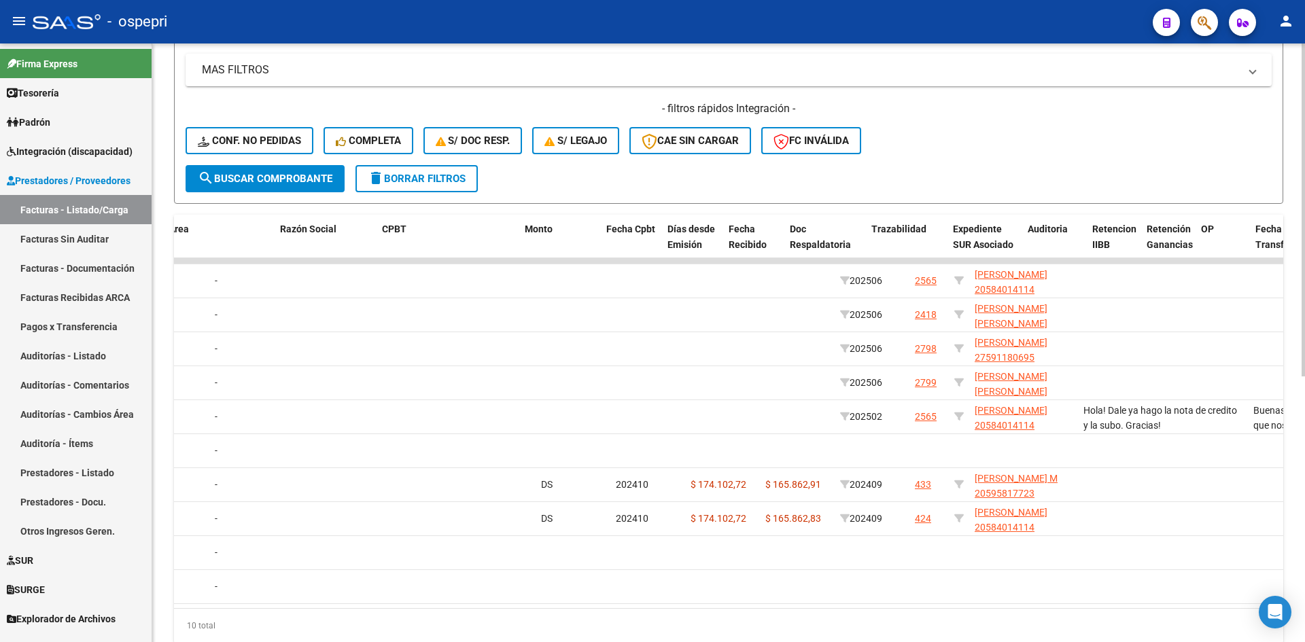
scroll to position [0, 0]
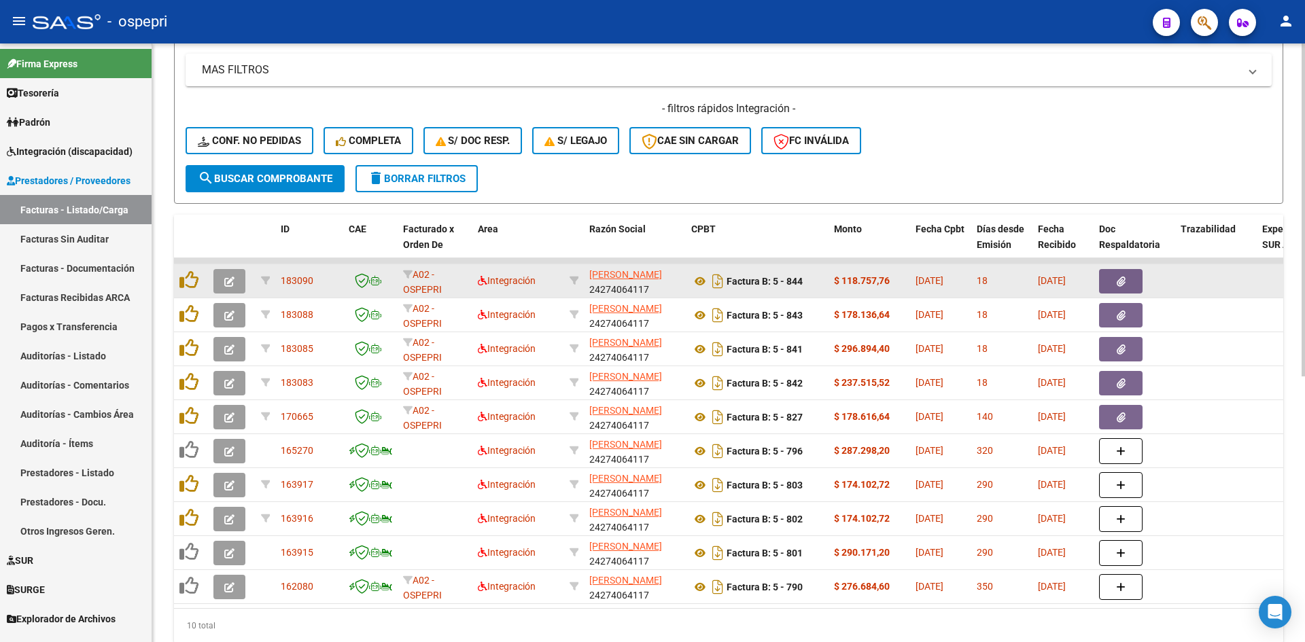
click at [231, 284] on icon "button" at bounding box center [229, 282] width 10 height 10
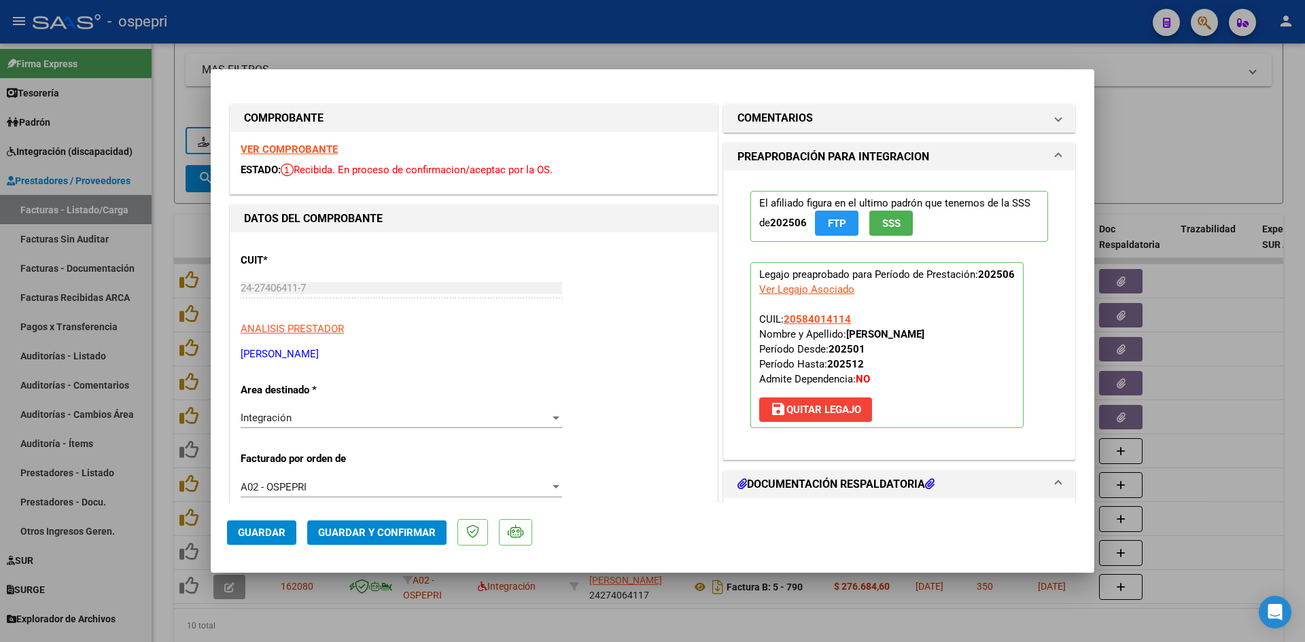
click at [324, 144] on strong "VER COMPROBANTE" at bounding box center [289, 149] width 97 height 12
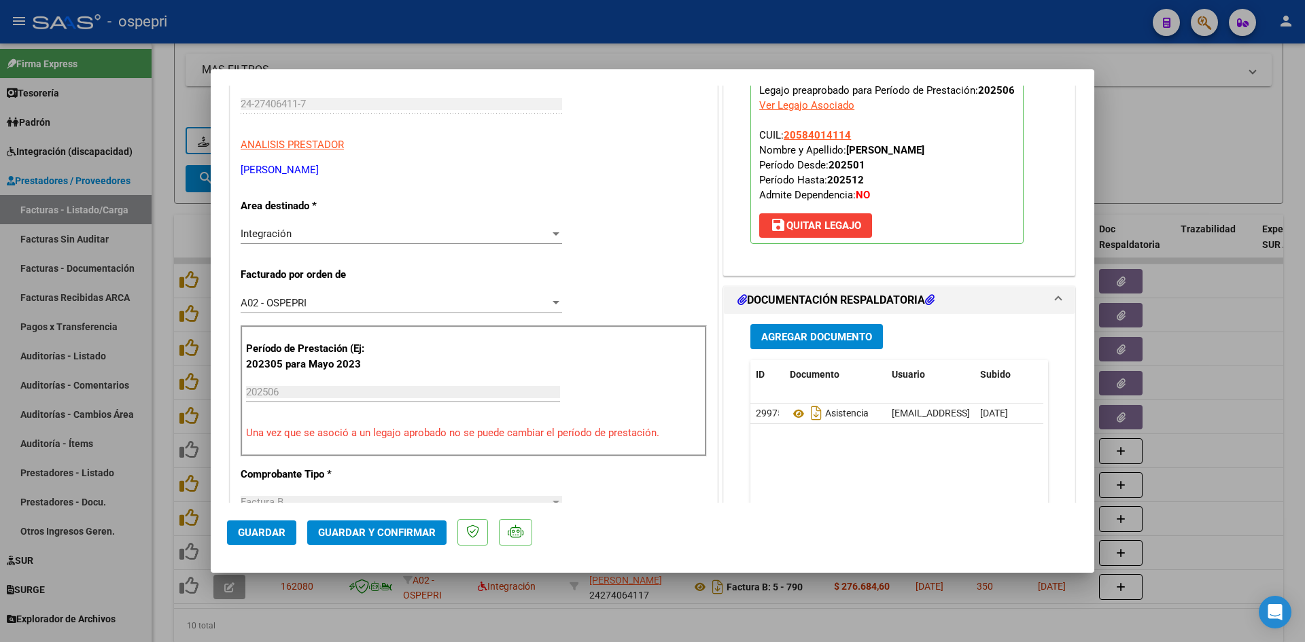
scroll to position [204, 0]
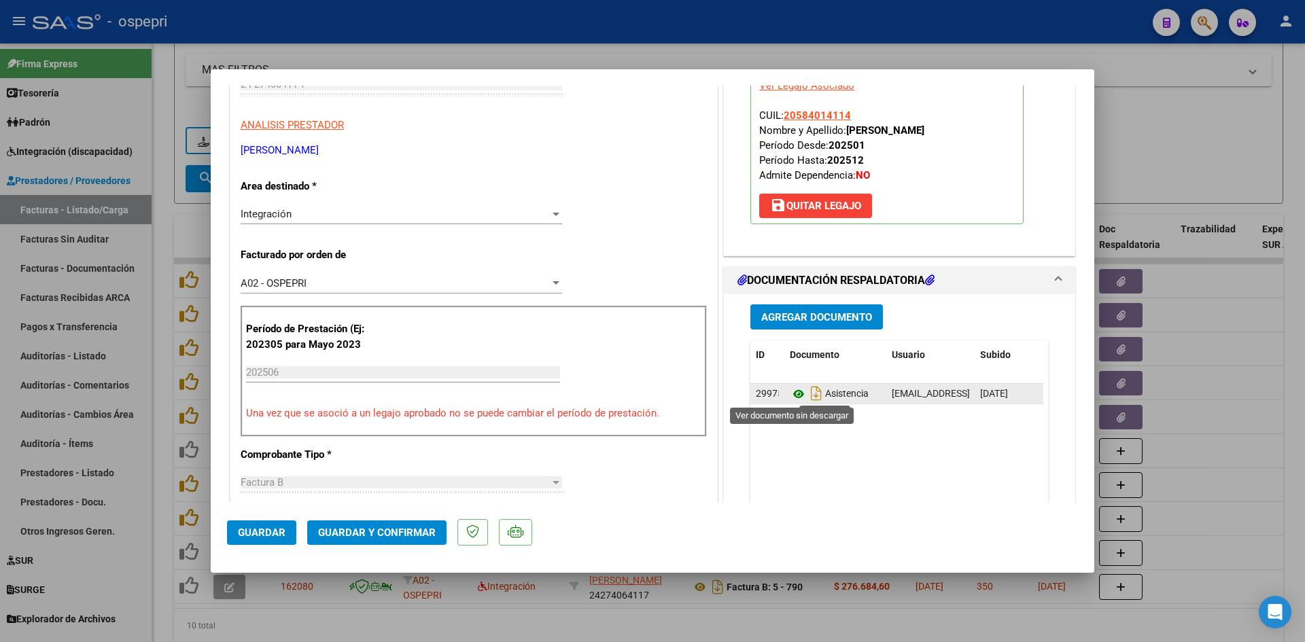
click at [793, 392] on icon at bounding box center [799, 394] width 18 height 16
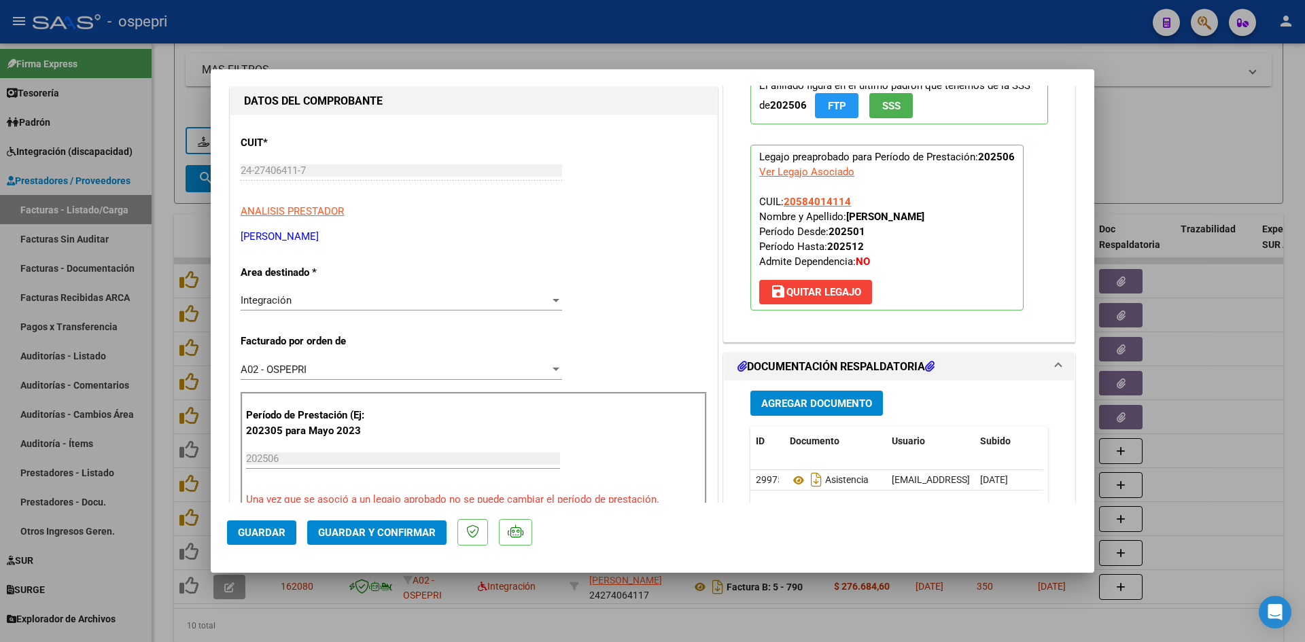
scroll to position [0, 0]
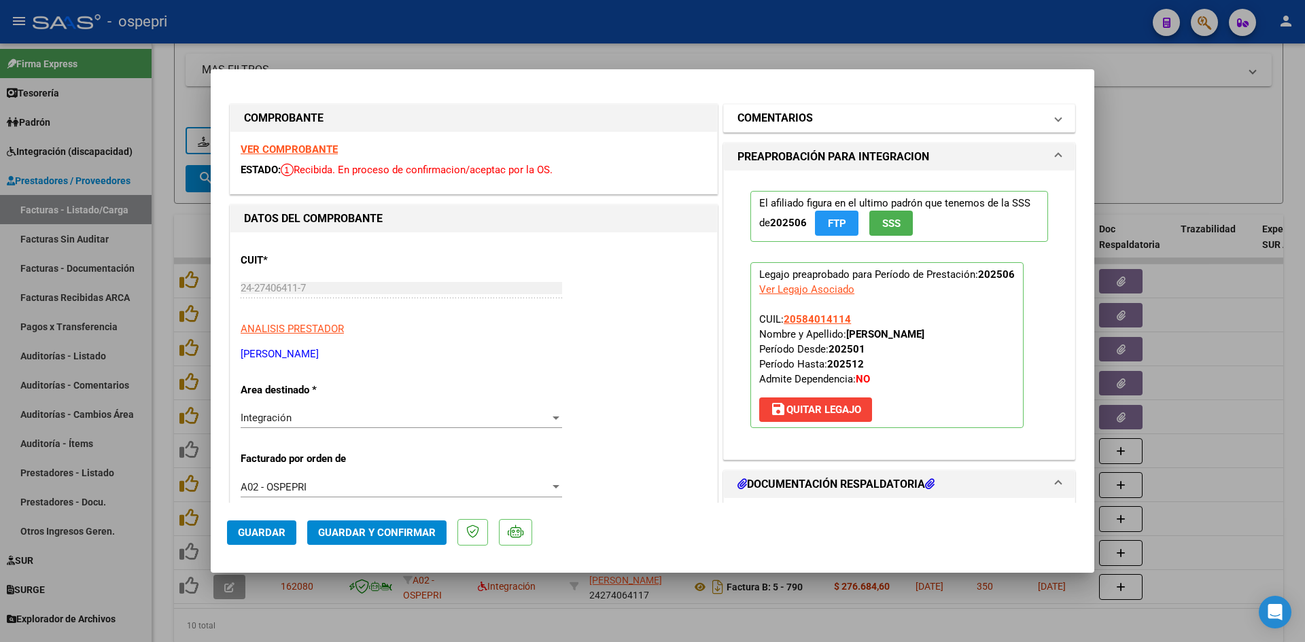
click at [769, 130] on mat-expansion-panel-header "COMENTARIOS" at bounding box center [899, 118] width 351 height 27
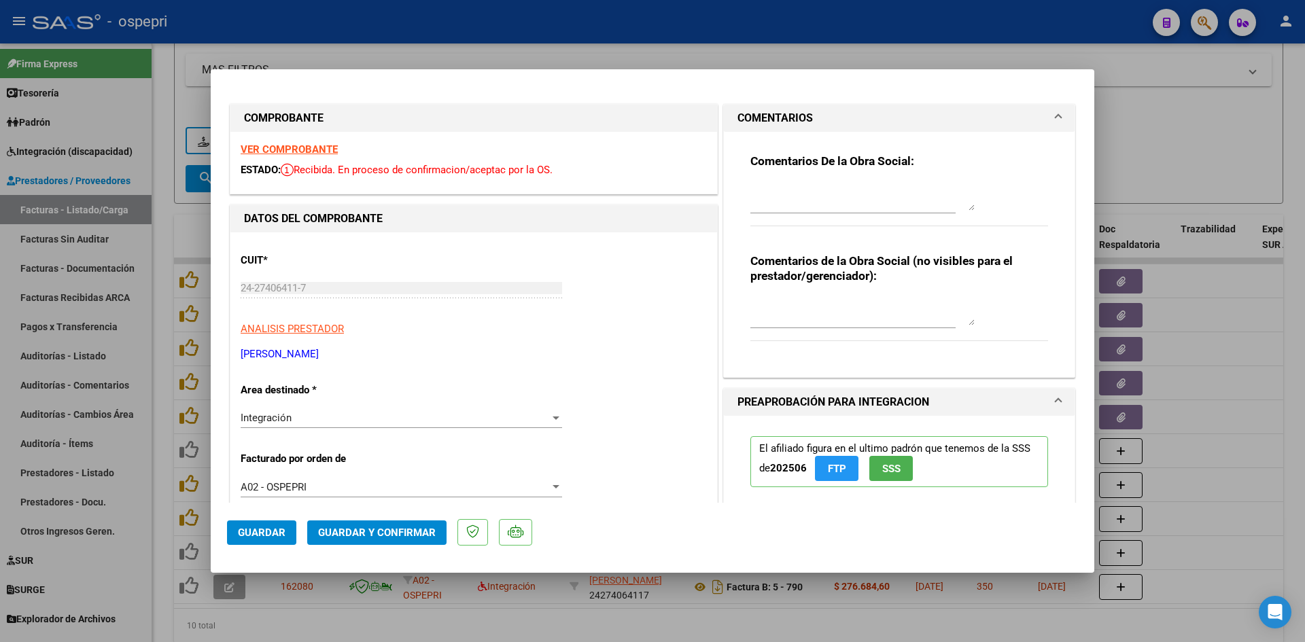
click at [772, 290] on div "Comentarios de la Obra Social (no visibles para el prestador/gerenciador):" at bounding box center [899, 305] width 298 height 103
click at [769, 302] on textarea at bounding box center [862, 311] width 224 height 27
type textarea "PLANILLA RECHAZADA"
click at [789, 186] on textarea at bounding box center [862, 197] width 224 height 27
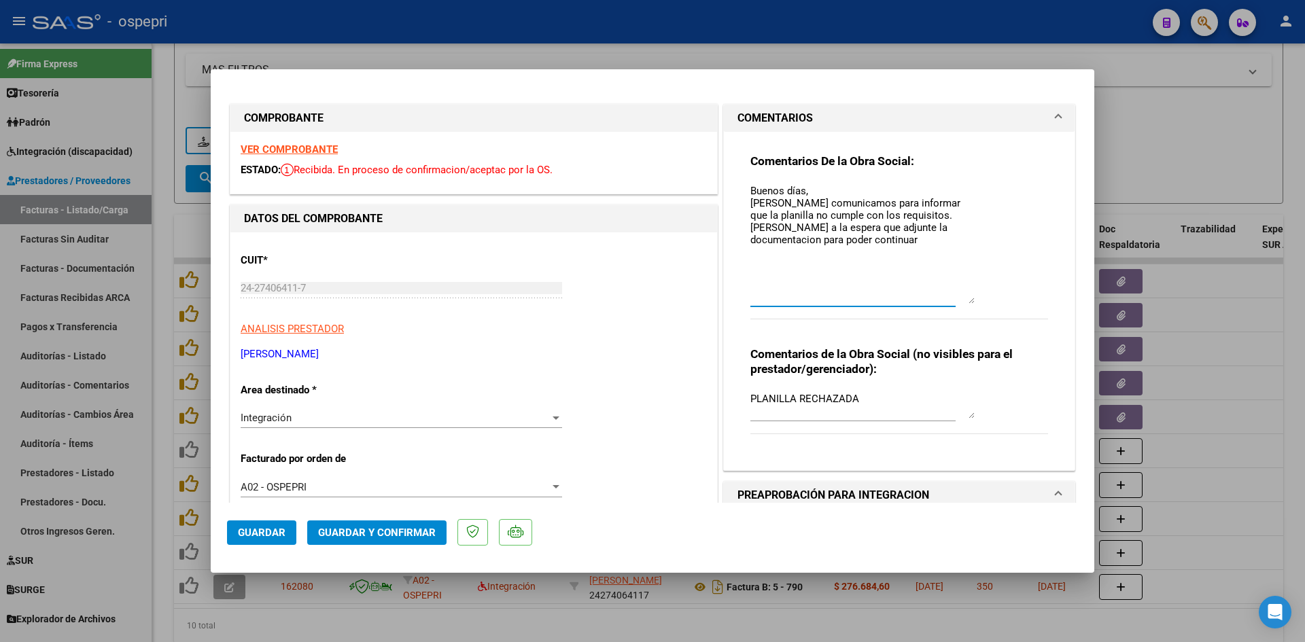
drag, startPoint x: 966, startPoint y: 205, endPoint x: 970, endPoint y: 298, distance: 93.2
click at [970, 298] on div "Comentarios De la Obra Social: Buenos días, Nos comunicamos para informar que l…" at bounding box center [899, 244] width 298 height 181
click at [927, 241] on textarea "Buenos días, Nos comunicamos para informar que la planilla no cumple con los re…" at bounding box center [862, 244] width 224 height 120
click at [893, 211] on textarea "Buenos días, Nos comunicamos para informar que la planilla no cumple con los re…" at bounding box center [862, 244] width 224 height 120
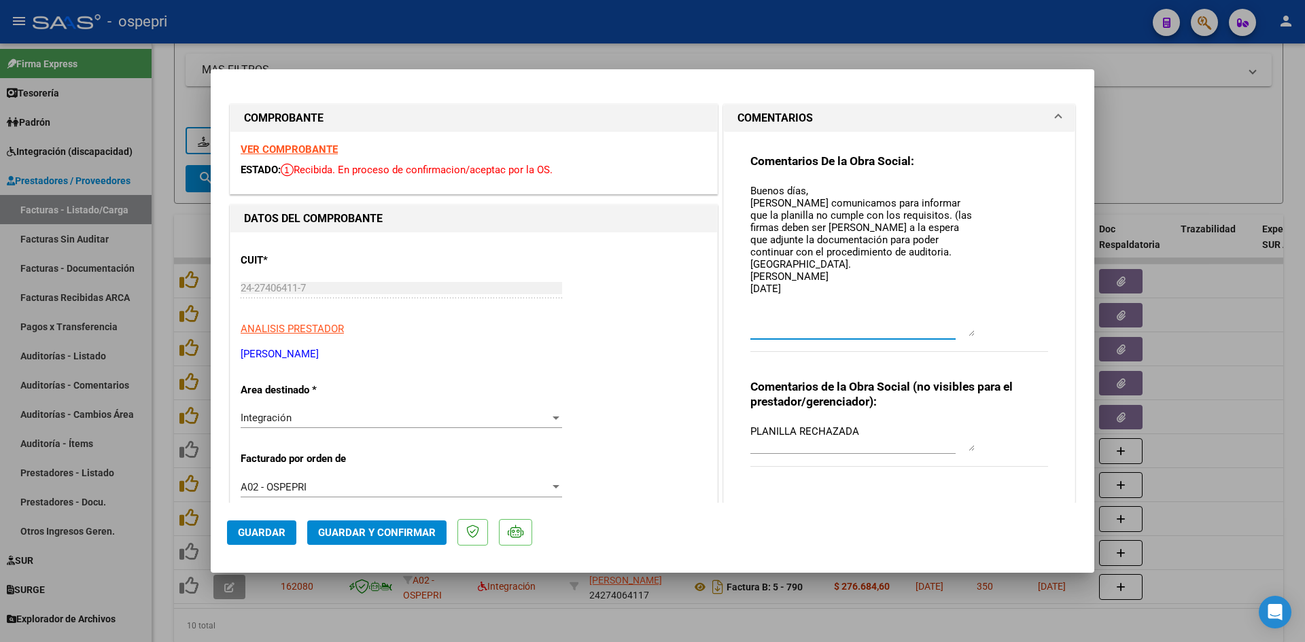
drag, startPoint x: 967, startPoint y: 300, endPoint x: 968, endPoint y: 332, distance: 32.7
click at [968, 332] on textarea "Buenos días, Nos comunicamos para informar que la planilla no cumple con los re…" at bounding box center [862, 260] width 224 height 153
click at [884, 219] on textarea "Buenos días, Nos comunicamos para informar que la planilla no cumple con los re…" at bounding box center [862, 260] width 224 height 153
drag, startPoint x: 872, startPoint y: 228, endPoint x: 897, endPoint y: 230, distance: 25.2
click at [878, 228] on textarea "Buenos días, Nos comunicamos para informar que la planilla no cumple con los re…" at bounding box center [862, 260] width 224 height 153
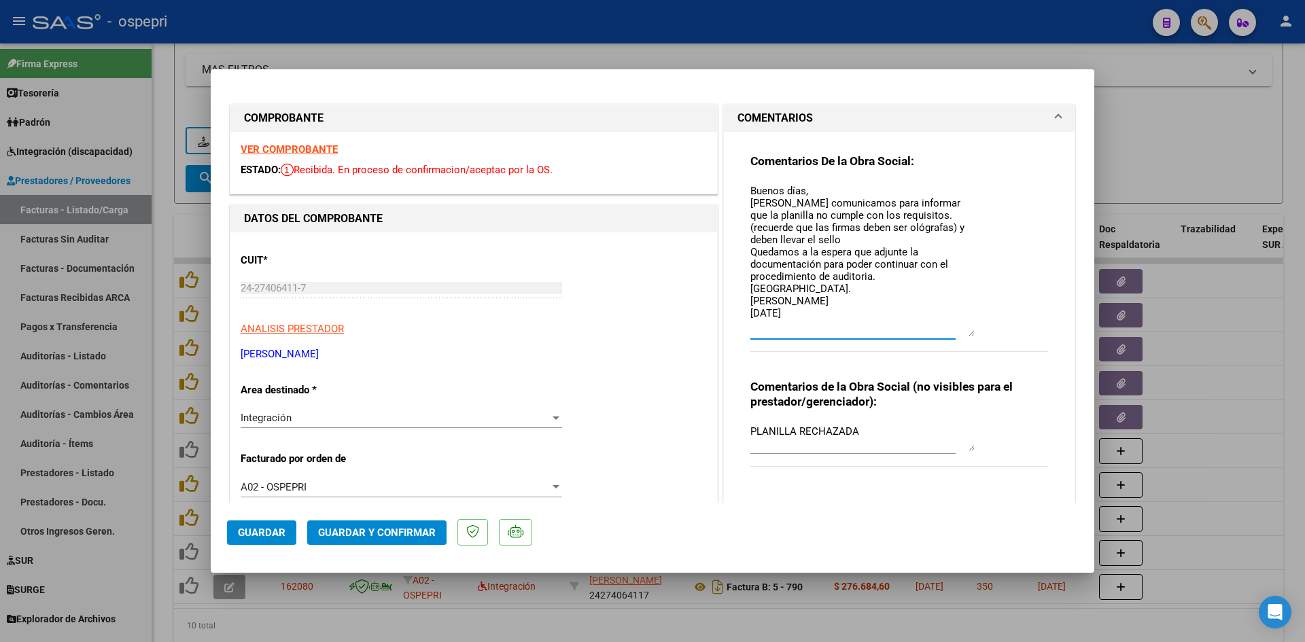
click at [933, 232] on textarea "Buenos días, Nos comunicamos para informar que la planilla no cumple con los re…" at bounding box center [862, 260] width 224 height 153
drag, startPoint x: 962, startPoint y: 230, endPoint x: 962, endPoint y: 258, distance: 27.2
click at [962, 231] on textarea "Buenos días, Nos comunicamos para informar que la planilla no cumple con los re…" at bounding box center [862, 260] width 224 height 153
click at [872, 231] on textarea "Buenos días, Nos comunicamos para informar que la planilla no cumple con los re…" at bounding box center [862, 260] width 224 height 153
drag, startPoint x: 958, startPoint y: 230, endPoint x: 958, endPoint y: 262, distance: 31.9
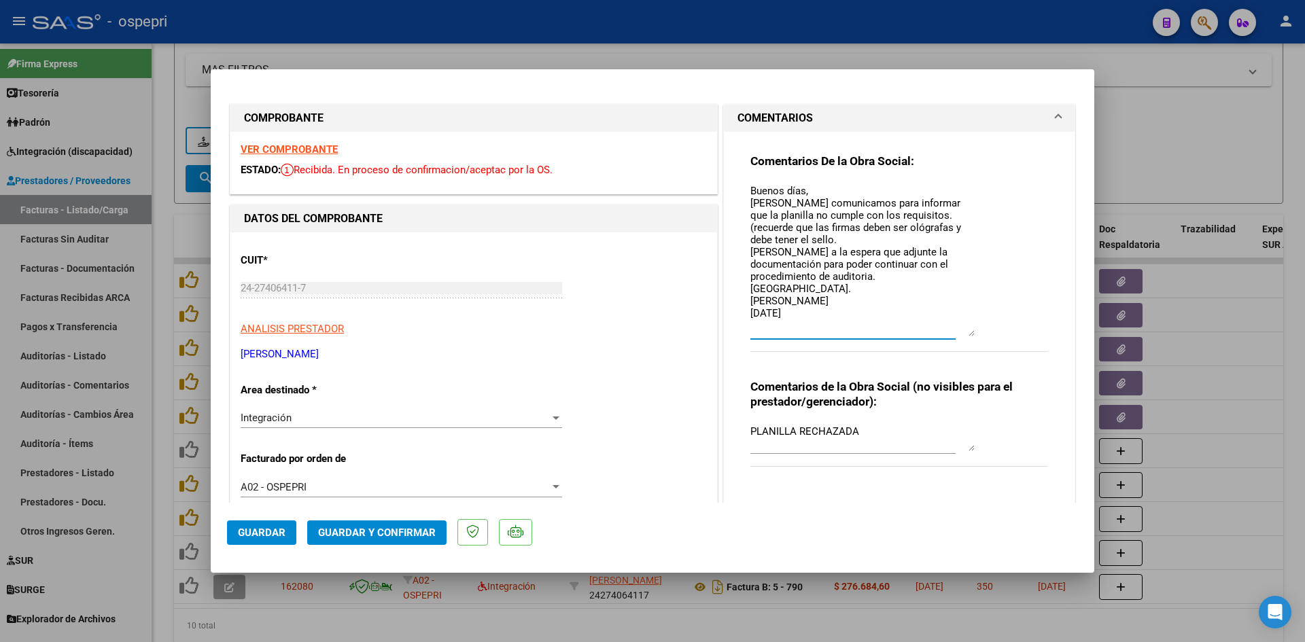
click at [958, 233] on textarea "Buenos días, Nos comunicamos para informar que la planilla no cumple con los re…" at bounding box center [862, 260] width 224 height 153
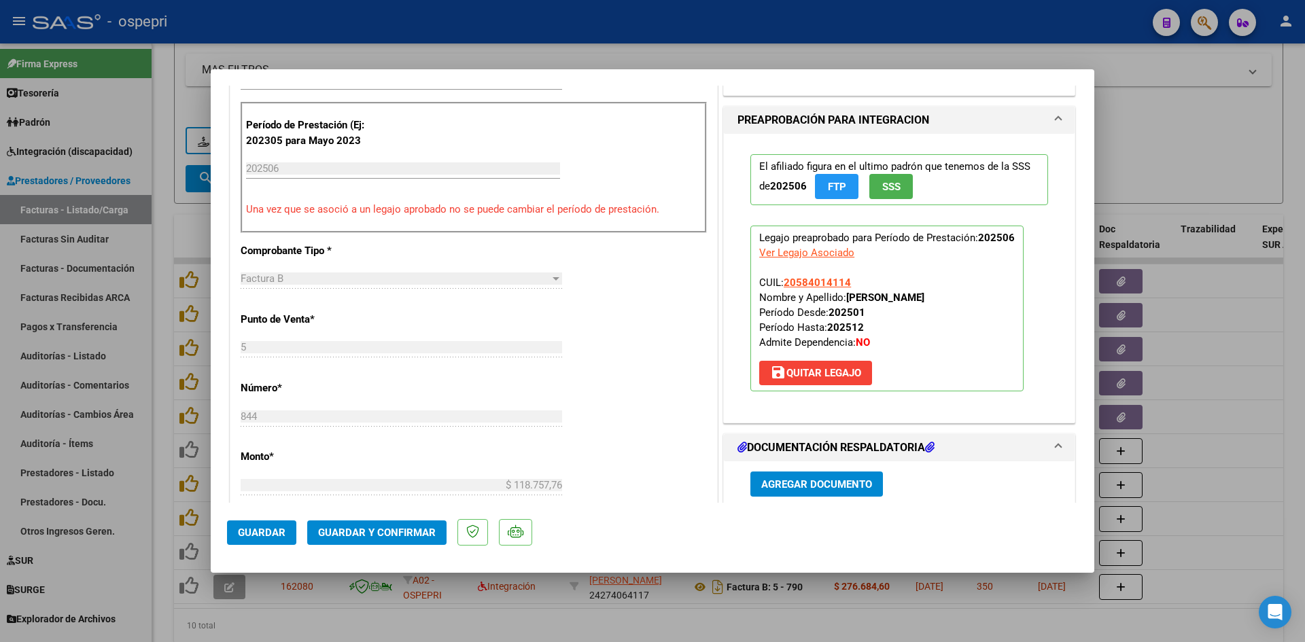
scroll to position [476, 0]
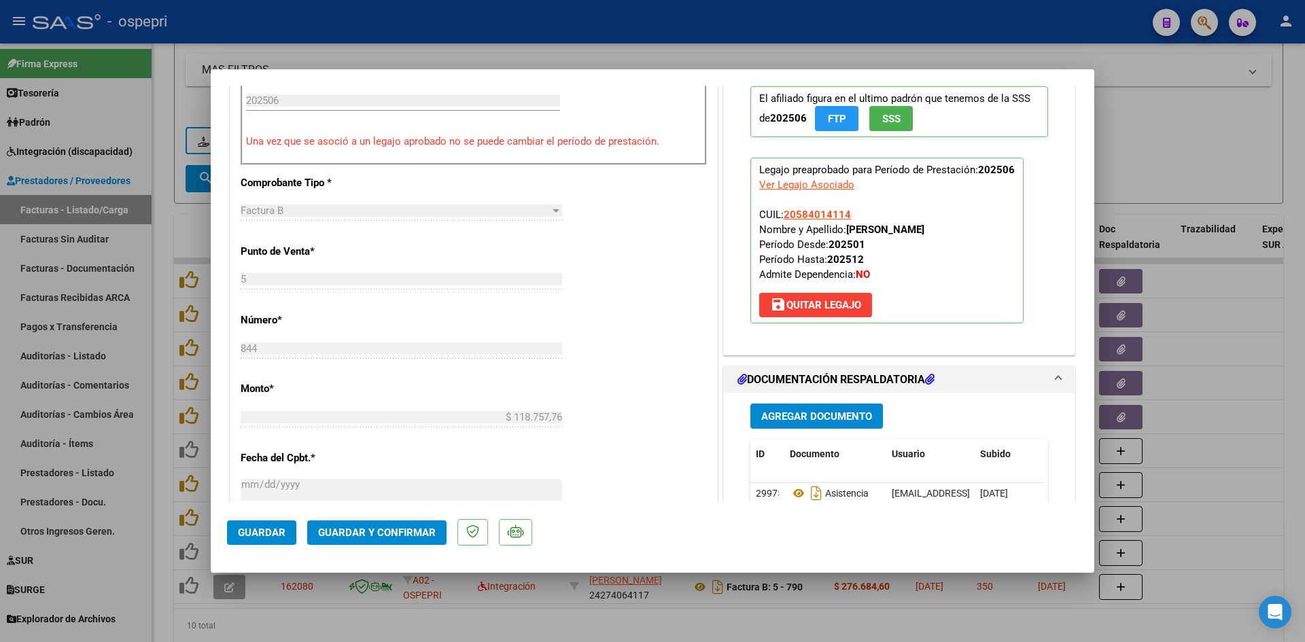
type textarea "Buenos días, Nos comunicamos para informar que la planilla no cumple con los re…"
click at [254, 532] on span "Guardar" at bounding box center [262, 533] width 48 height 12
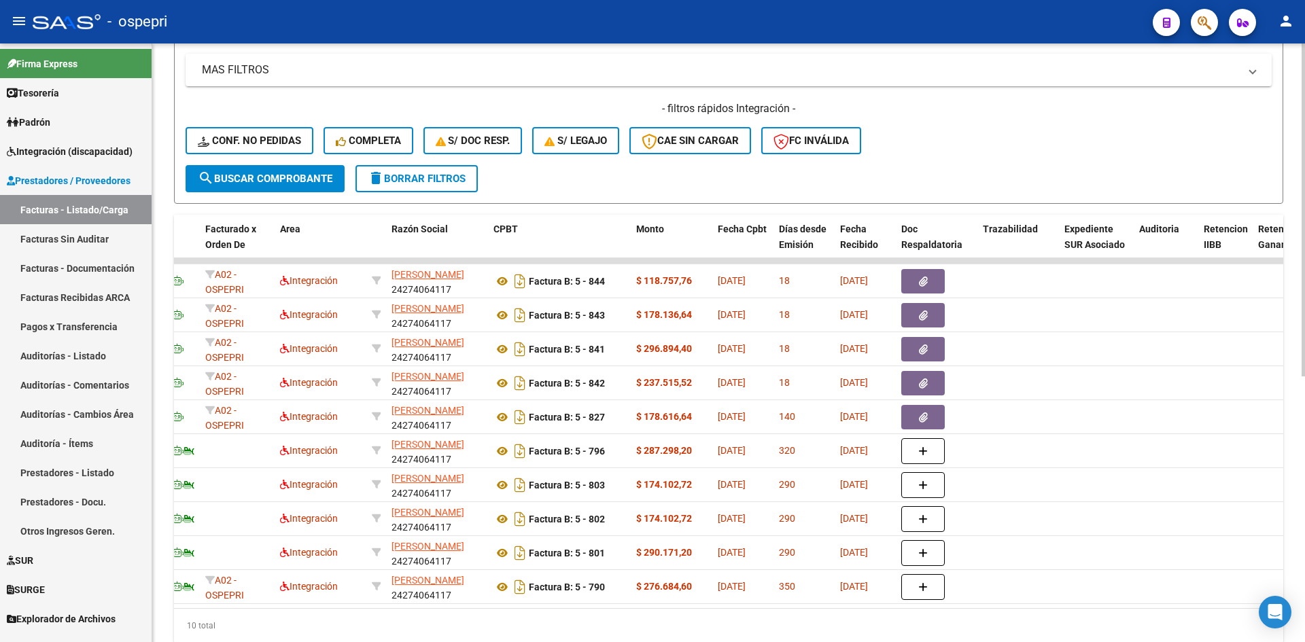
scroll to position [0, 0]
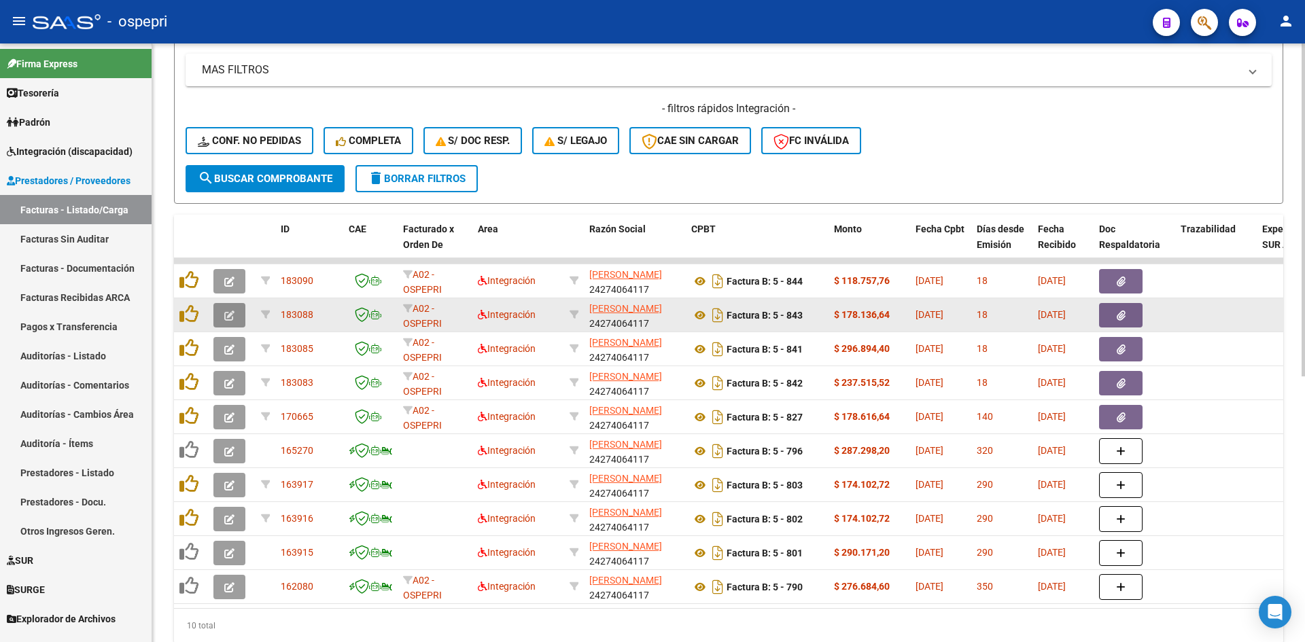
click at [225, 319] on icon "button" at bounding box center [229, 316] width 10 height 10
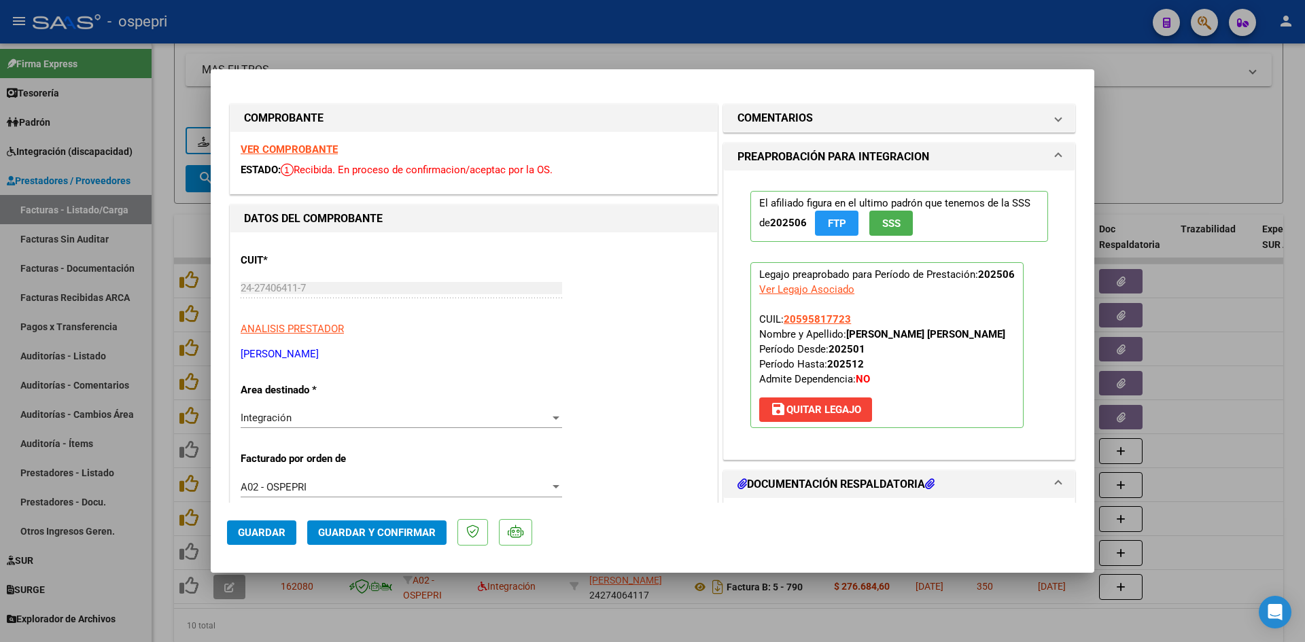
click at [319, 147] on strong "VER COMPROBANTE" at bounding box center [289, 149] width 97 height 12
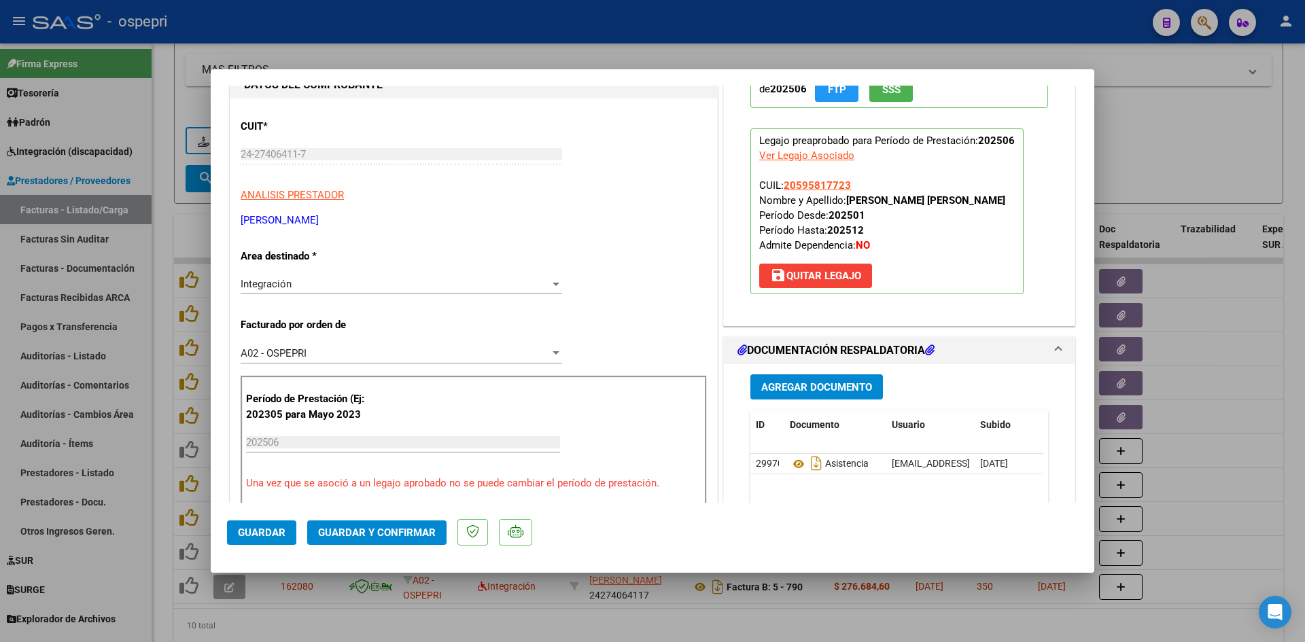
scroll to position [204, 0]
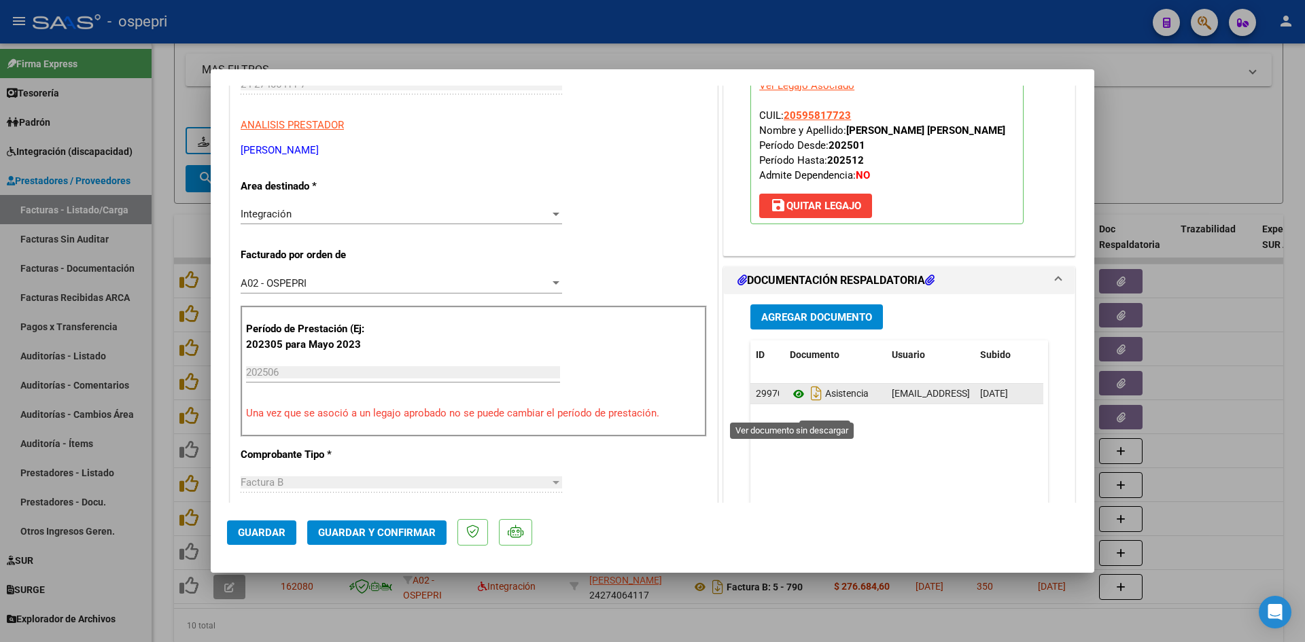
click at [793, 402] on icon at bounding box center [799, 394] width 18 height 16
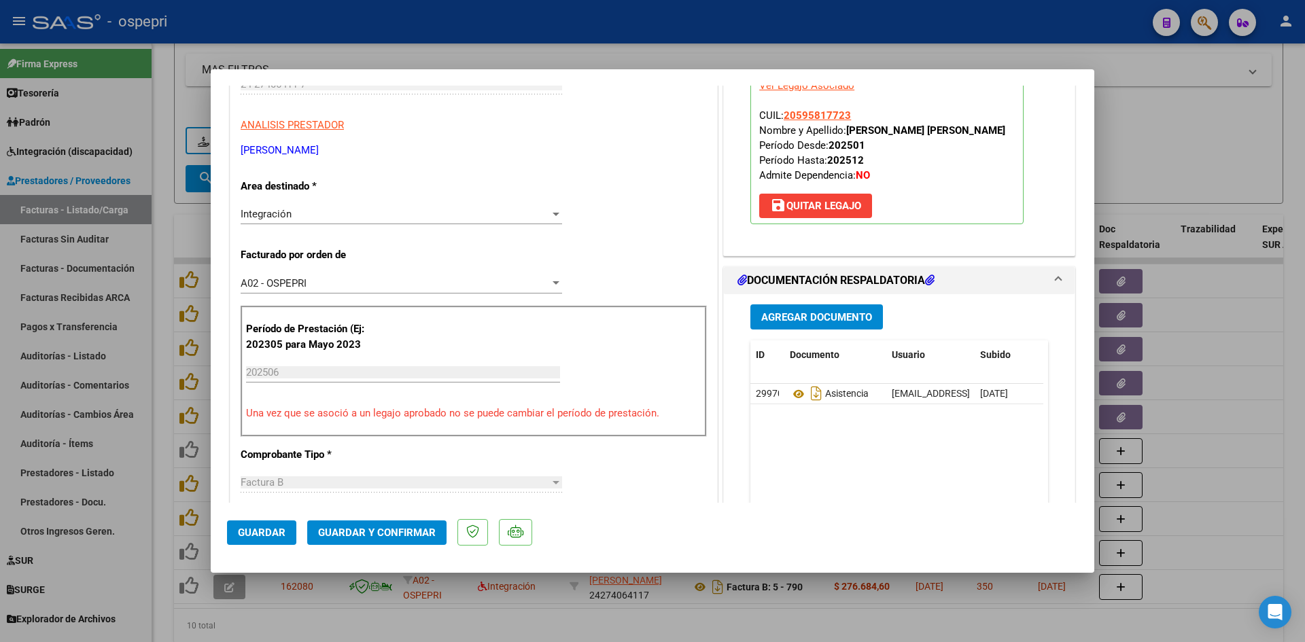
scroll to position [0, 0]
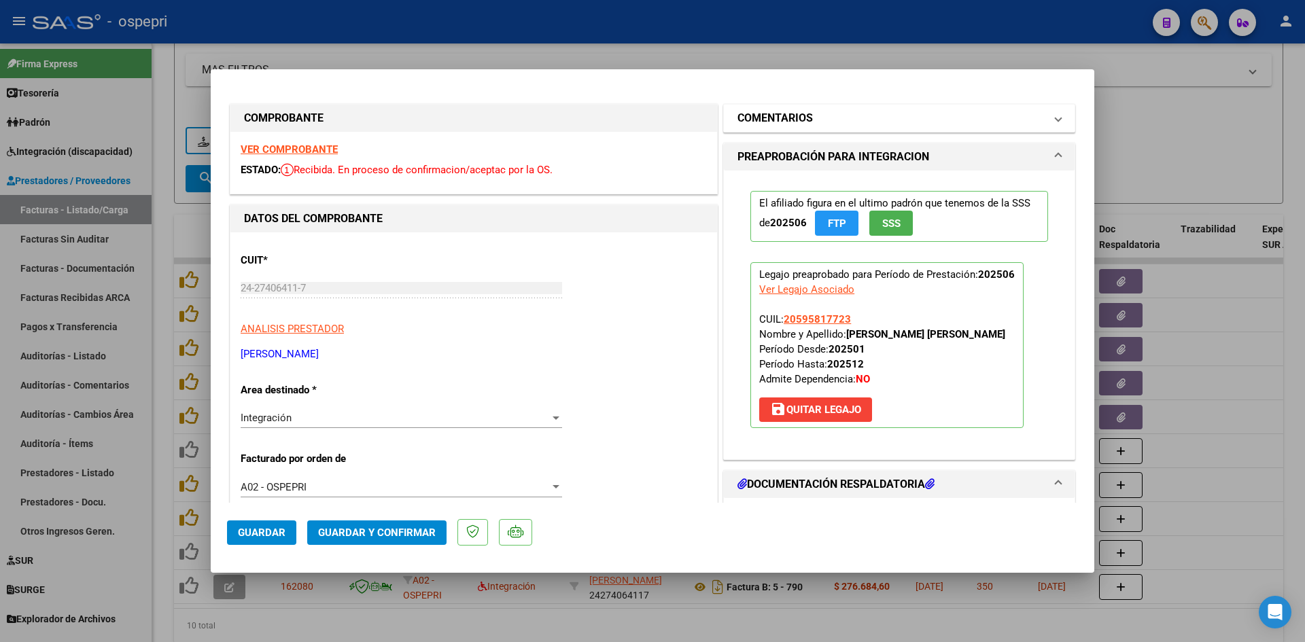
click at [918, 122] on mat-panel-title "COMENTARIOS" at bounding box center [891, 118] width 307 height 16
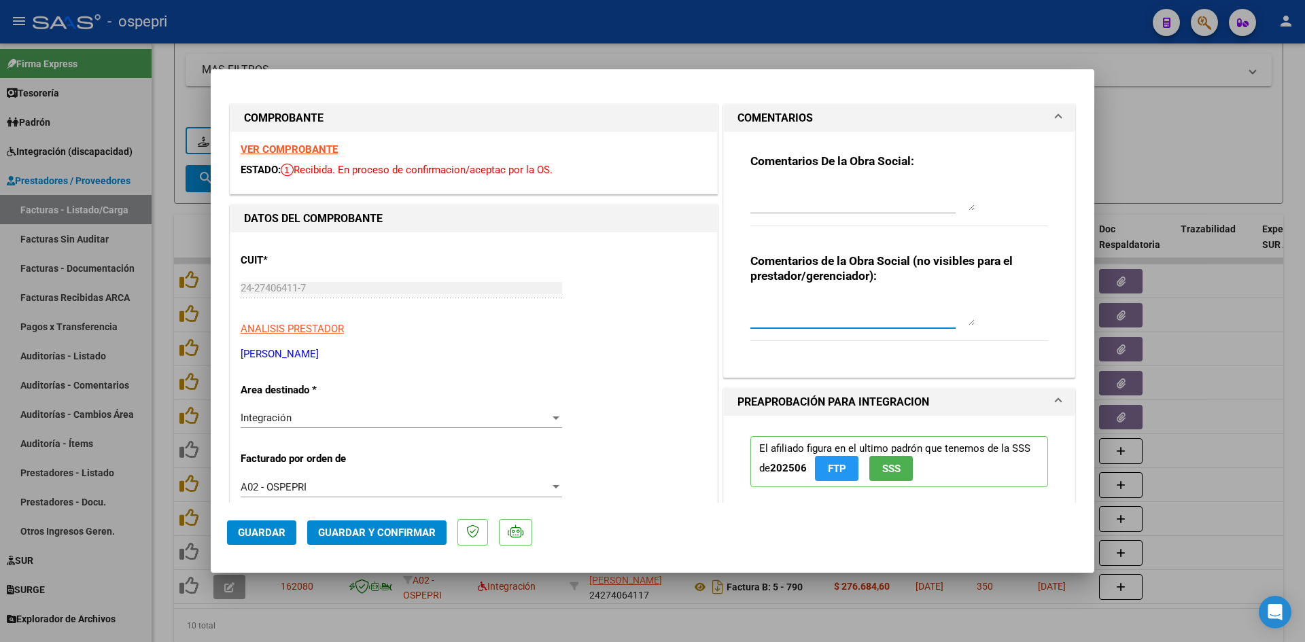
click at [808, 300] on textarea at bounding box center [862, 311] width 224 height 27
type textarea "PLANILLA RECHAZADA"
click at [786, 188] on textarea at bounding box center [862, 197] width 224 height 27
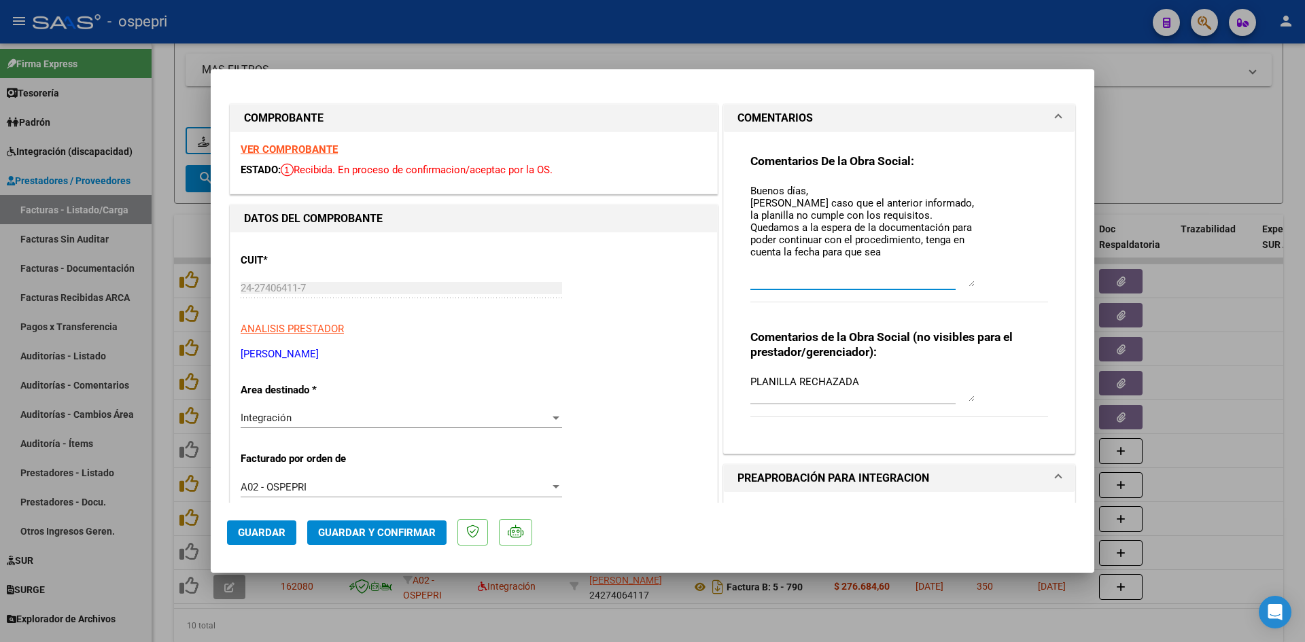
drag, startPoint x: 959, startPoint y: 207, endPoint x: 972, endPoint y: 283, distance: 77.2
click at [972, 283] on div "Comentarios De la Obra Social: Buenos días, Mismo caso que el anterior informad…" at bounding box center [899, 236] width 298 height 164
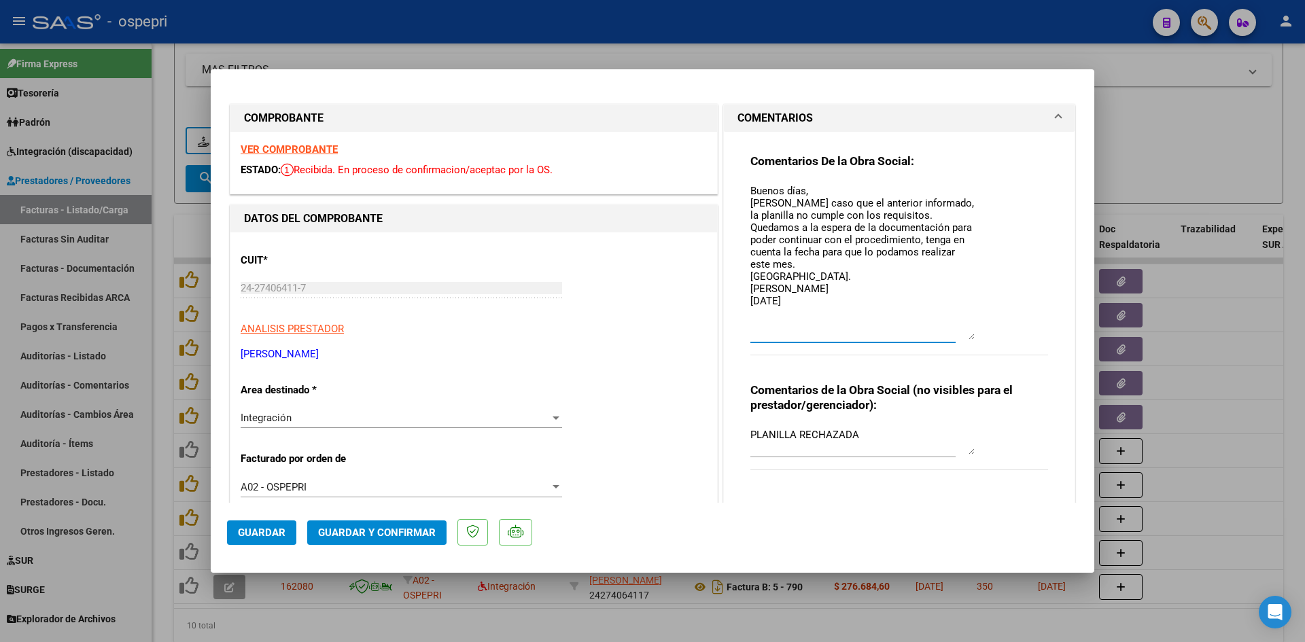
drag, startPoint x: 967, startPoint y: 282, endPoint x: 967, endPoint y: 335, distance: 53.0
click at [967, 335] on textarea "Buenos días, Mismo caso que el anterior informado, la planilla no cumple con lo…" at bounding box center [862, 262] width 224 height 156
click at [764, 262] on textarea "Buenos días, Mismo caso que el anterior informado, la planilla no cumple con lo…" at bounding box center [862, 262] width 224 height 156
click at [952, 250] on textarea "Buenos días, Mismo caso que el anterior informado, la planilla no cumple con lo…" at bounding box center [862, 262] width 224 height 156
click at [940, 276] on textarea "Buenos días, Mismo caso que el anterior informado, la planilla no cumple con lo…" at bounding box center [862, 262] width 224 height 156
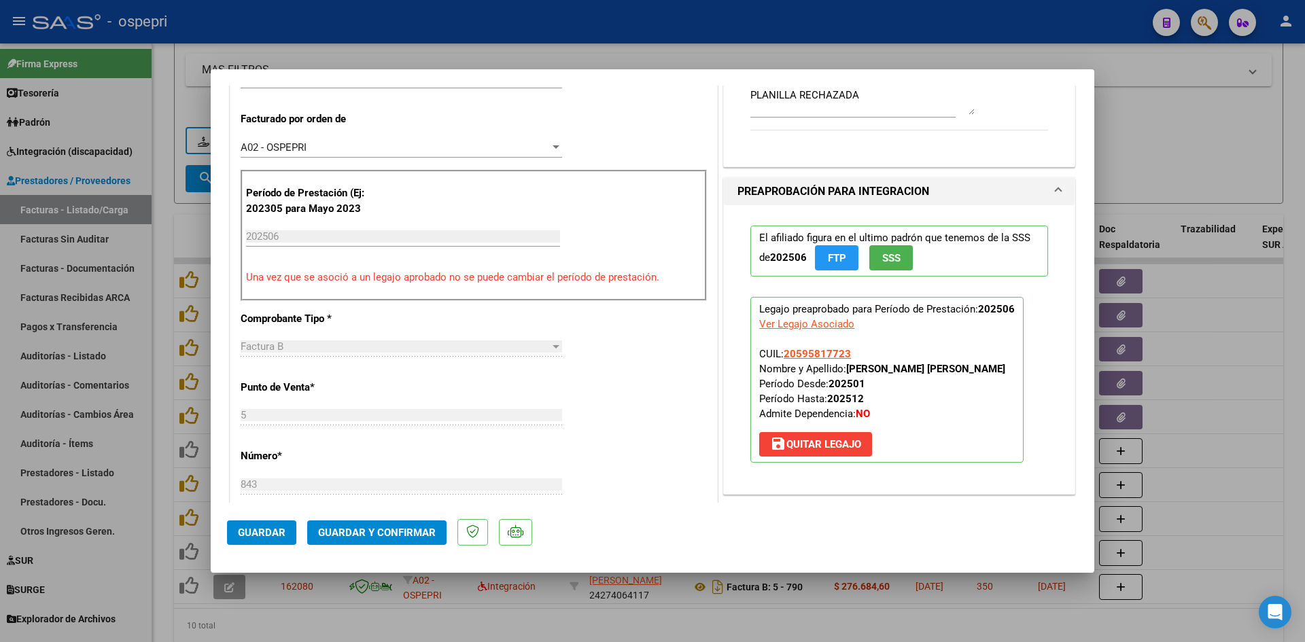
scroll to position [408, 0]
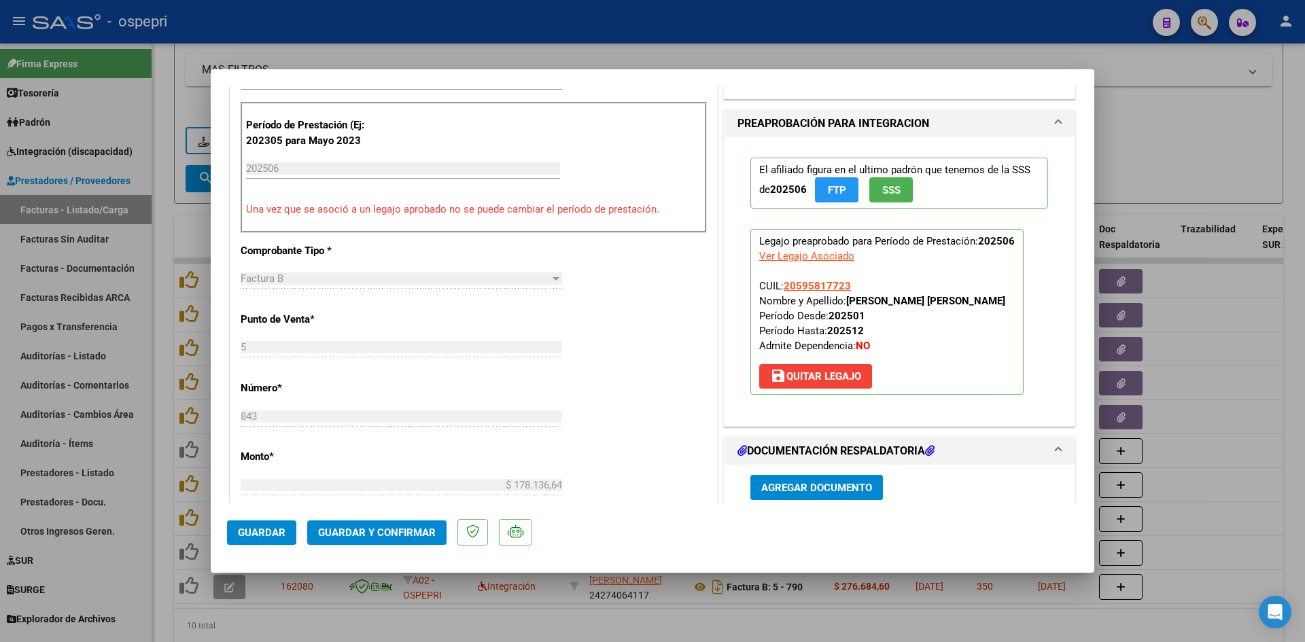
type textarea "Buenos días, Mismo caso que el anterior informado, la planilla no cumple con lo…"
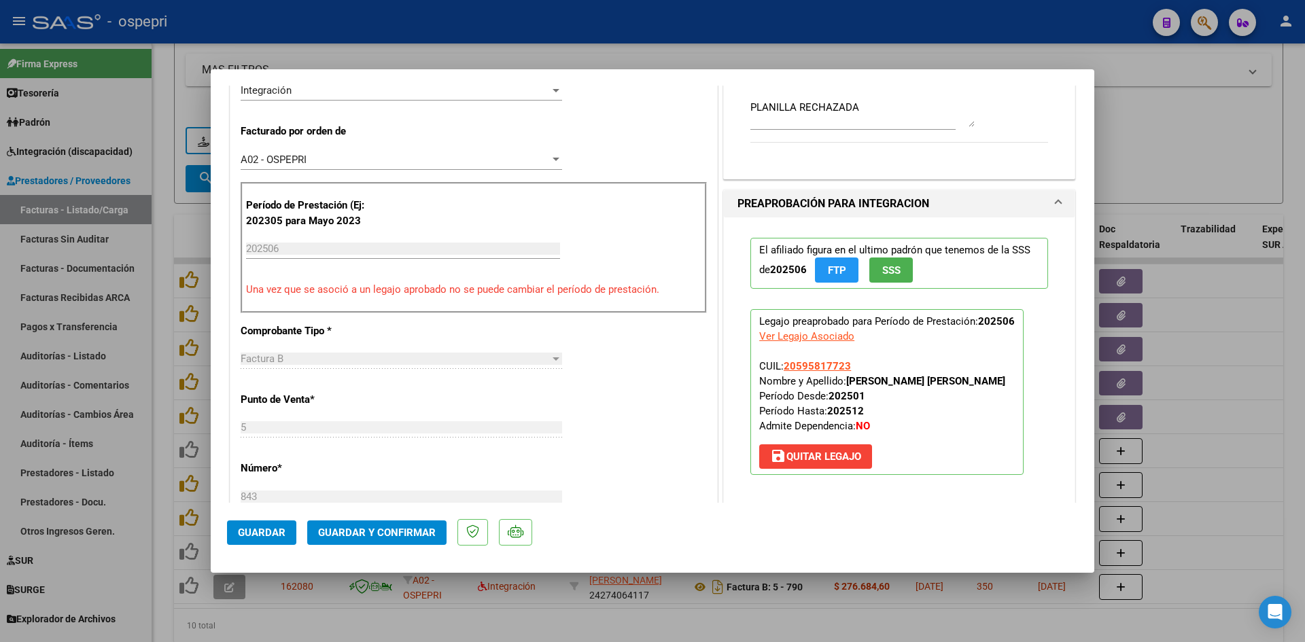
scroll to position [340, 0]
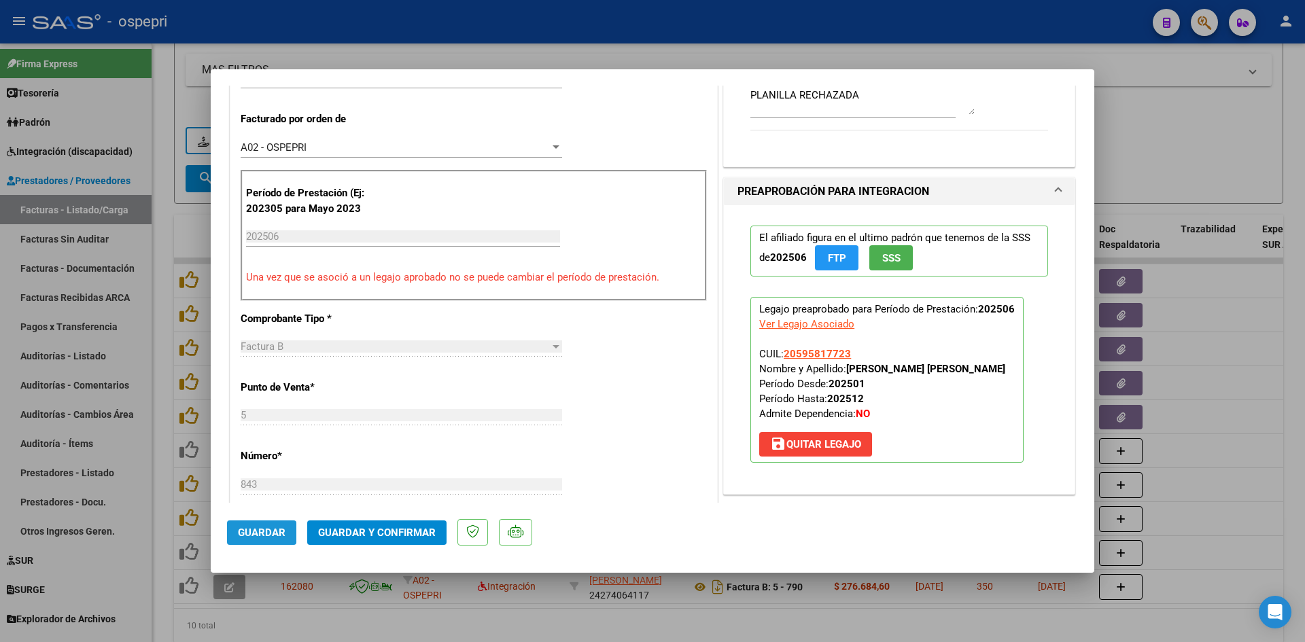
click at [255, 532] on span "Guardar" at bounding box center [262, 533] width 48 height 12
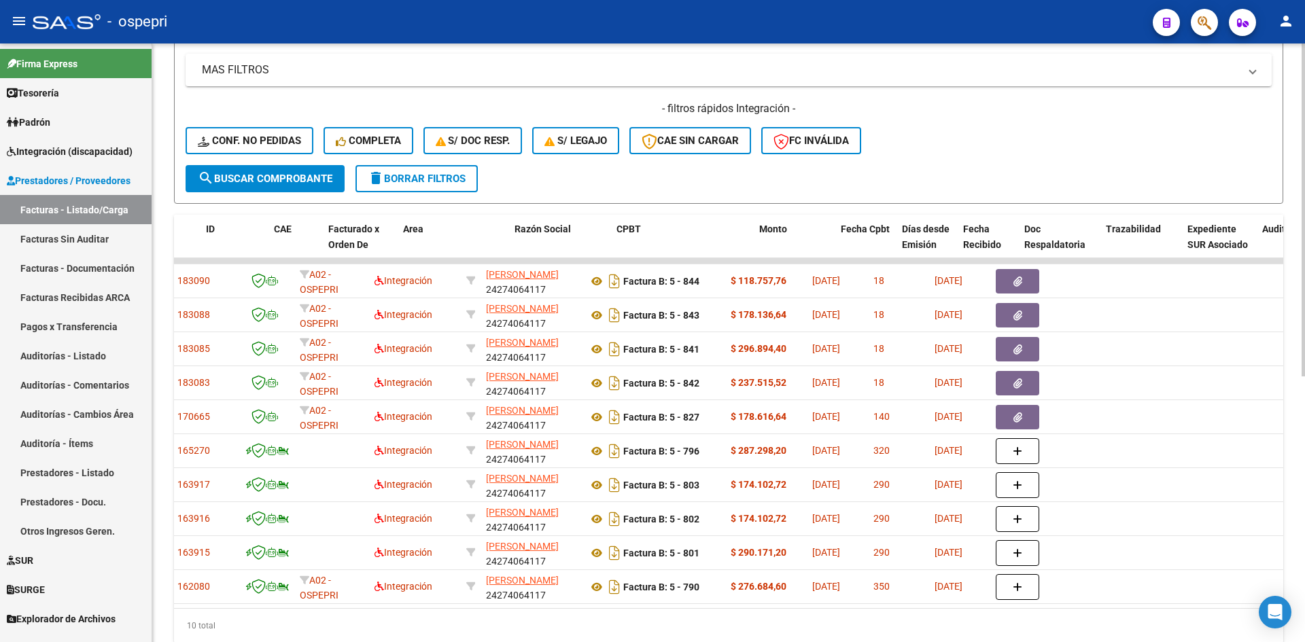
scroll to position [0, 0]
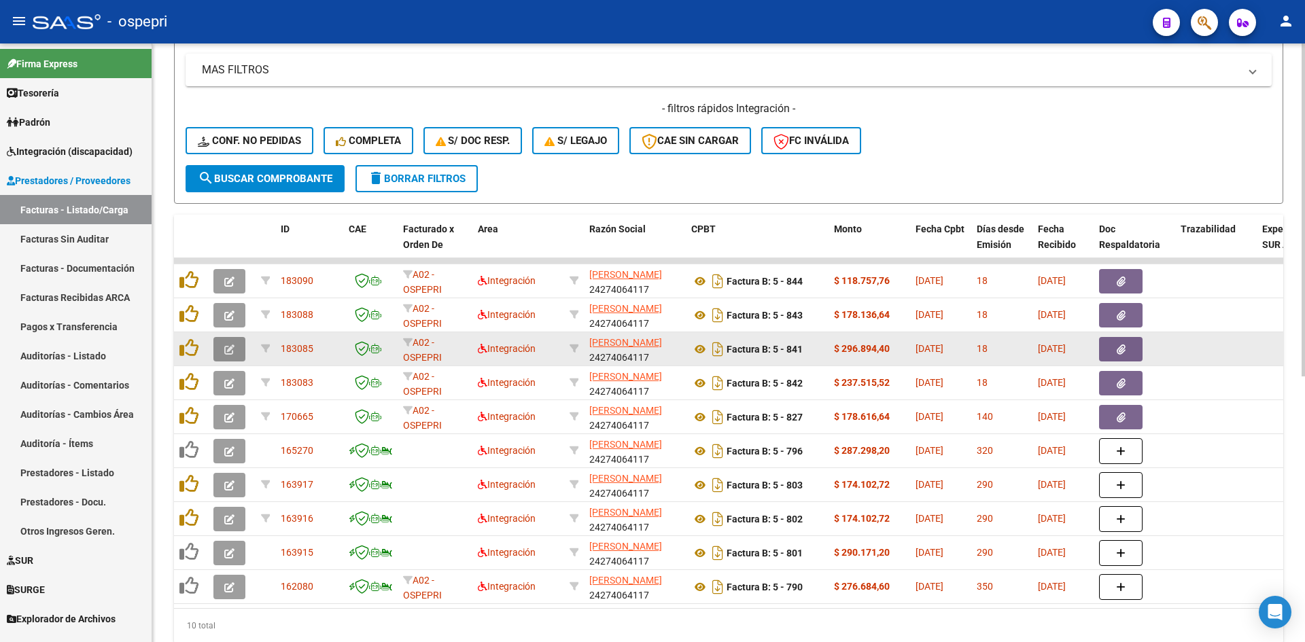
click at [231, 349] on icon "button" at bounding box center [229, 350] width 10 height 10
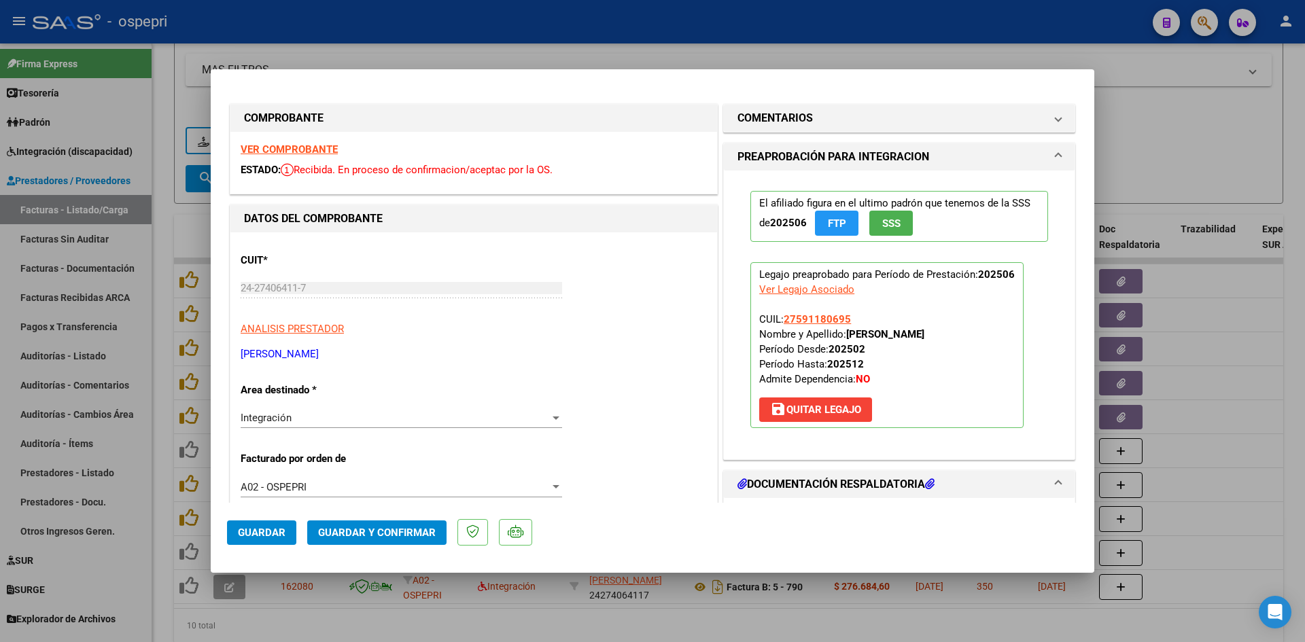
click at [313, 147] on strong "VER COMPROBANTE" at bounding box center [289, 149] width 97 height 12
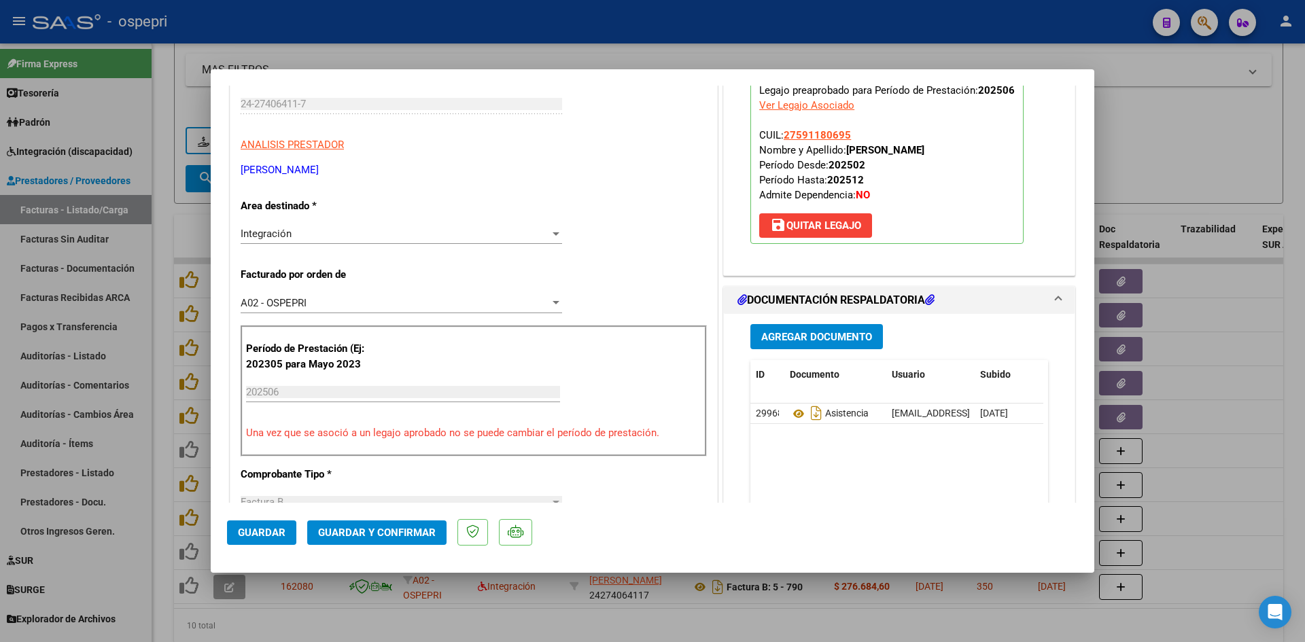
scroll to position [204, 0]
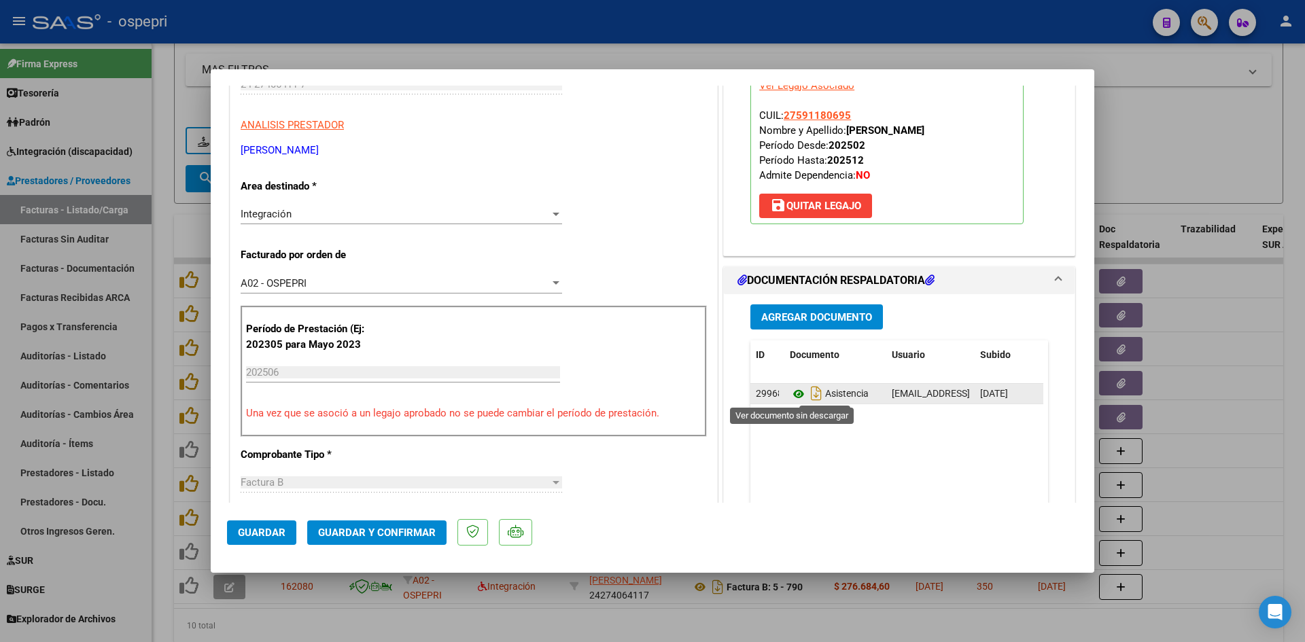
click at [793, 395] on icon at bounding box center [799, 394] width 18 height 16
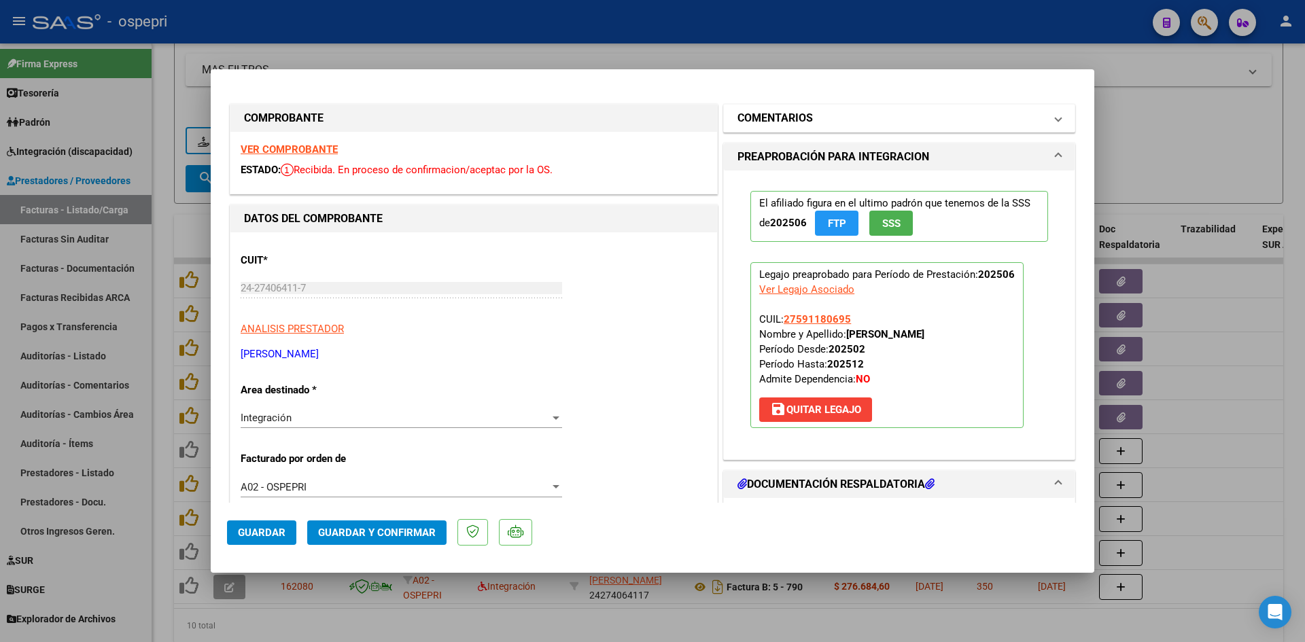
click at [968, 118] on mat-panel-title "COMENTARIOS" at bounding box center [891, 118] width 307 height 16
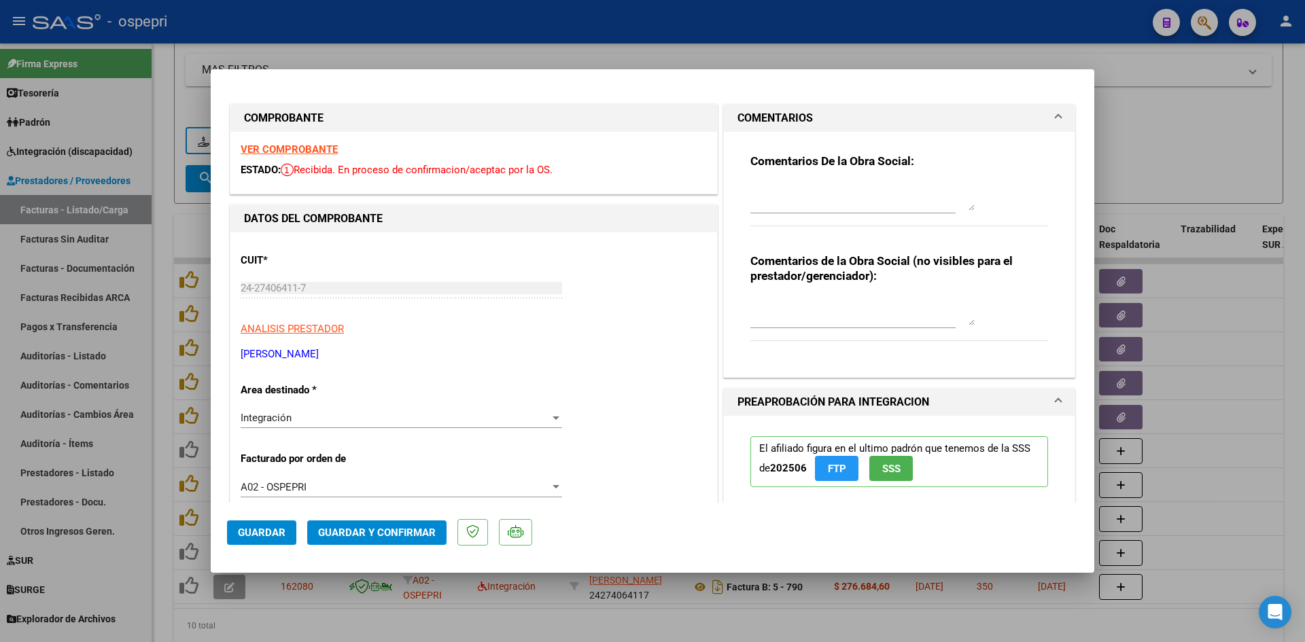
click at [756, 303] on textarea at bounding box center [862, 311] width 224 height 27
type textarea "PLANILLA RECHAZADA"
click at [788, 190] on textarea at bounding box center [862, 197] width 224 height 27
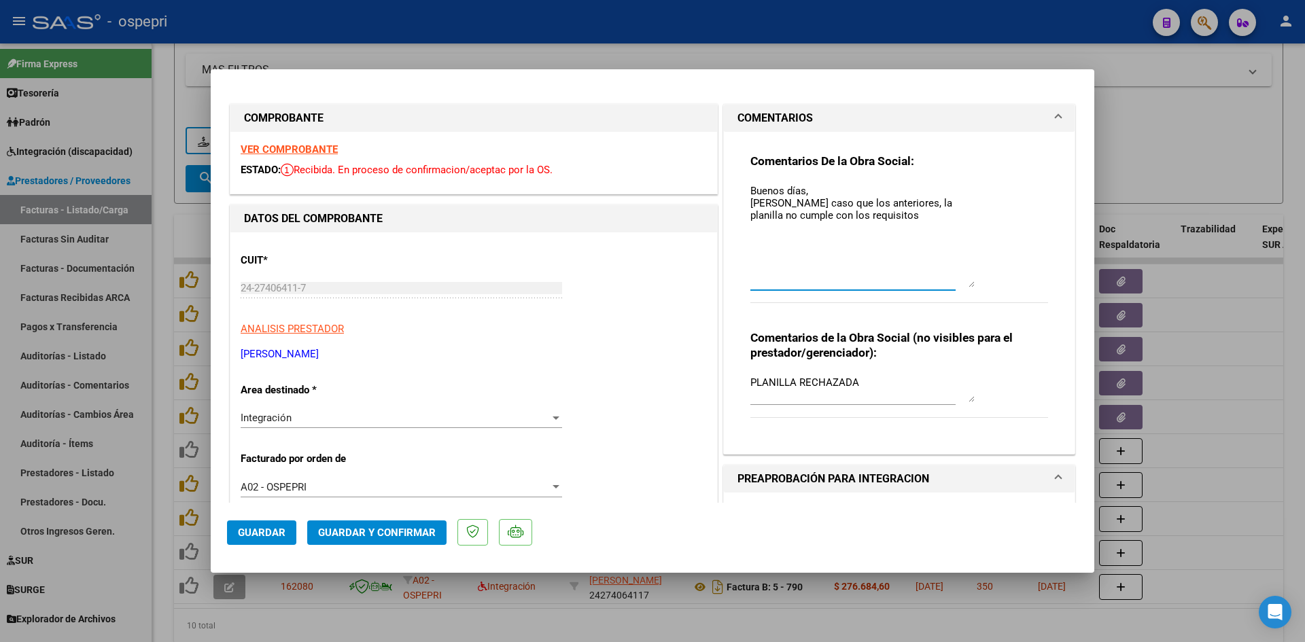
drag, startPoint x: 965, startPoint y: 209, endPoint x: 965, endPoint y: 286, distance: 76.8
click at [965, 286] on textarea "Buenos días, Mismo caso que los anteriores, la planilla no cumple con los requi…" at bounding box center [862, 236] width 224 height 104
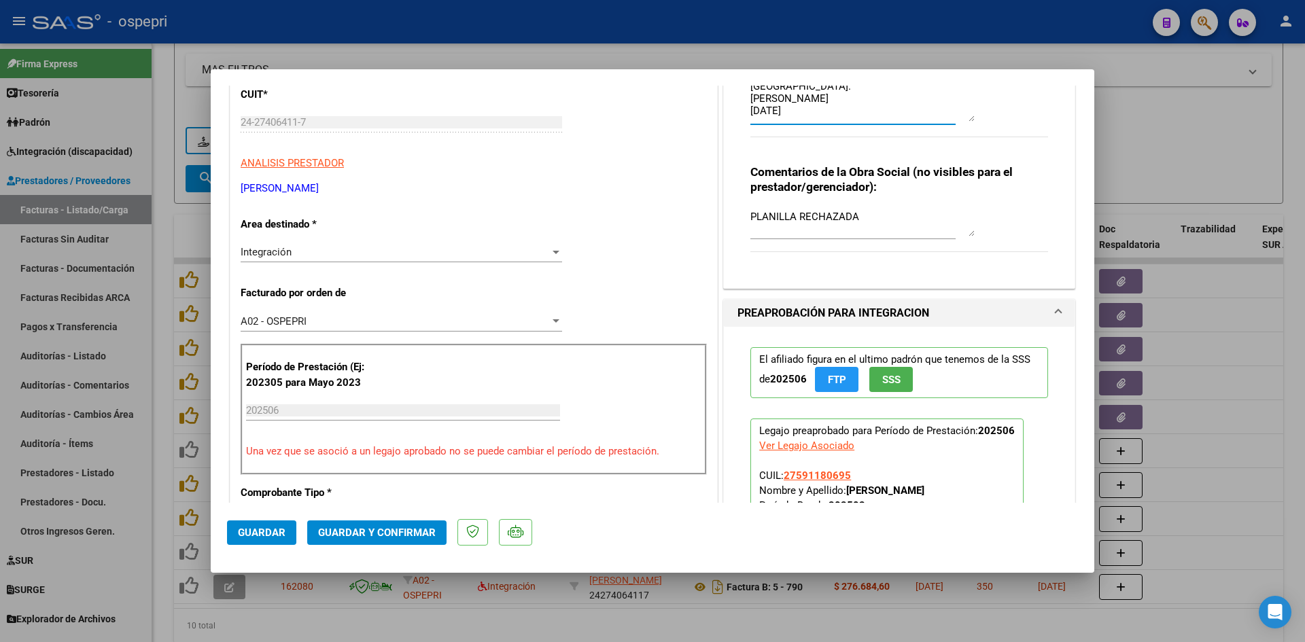
scroll to position [272, 0]
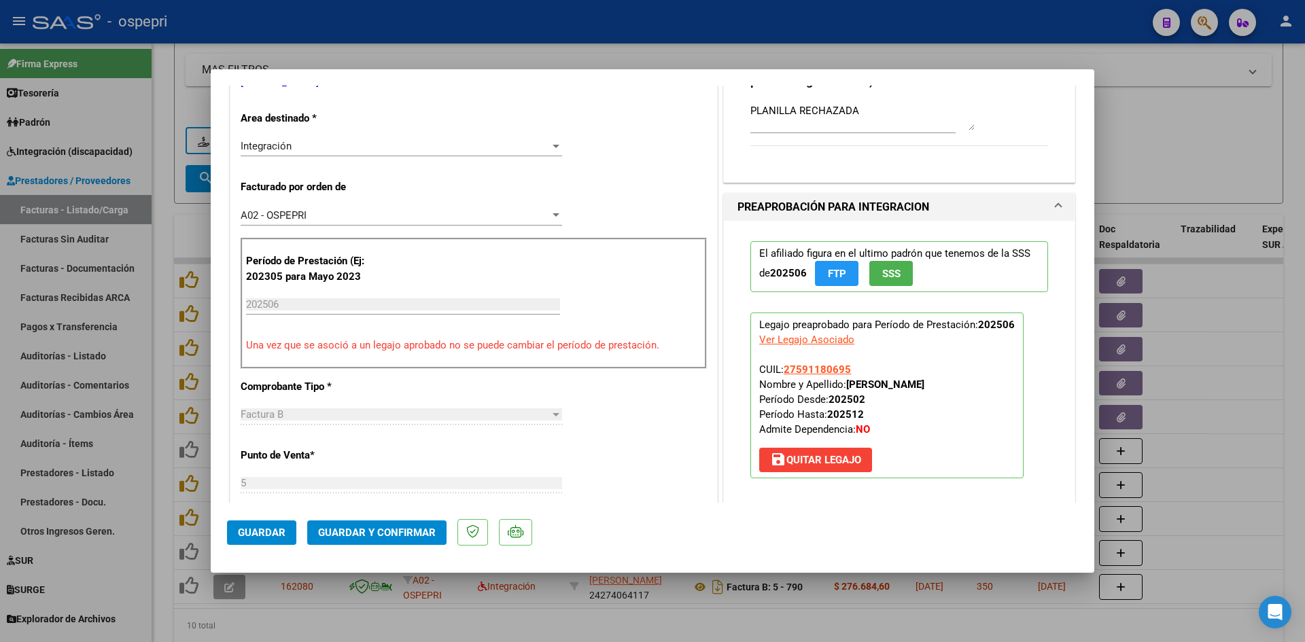
type textarea "Buenos días, Mismo caso que los anteriores, la planilla no cumple con los requi…"
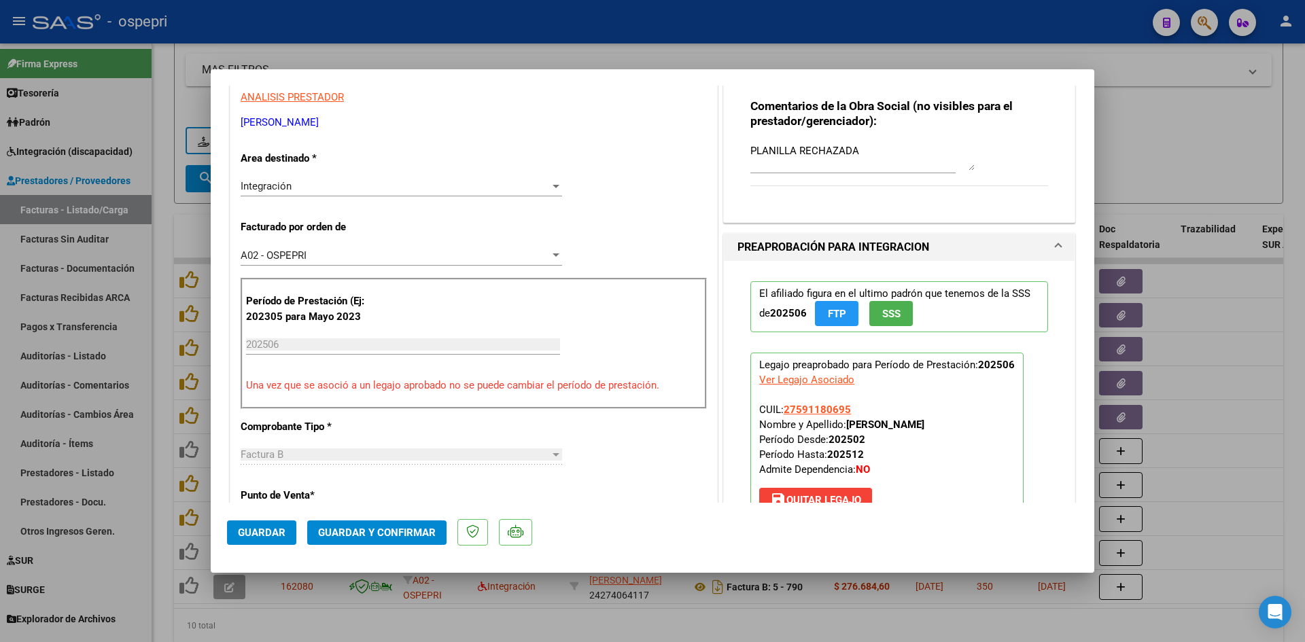
scroll to position [340, 0]
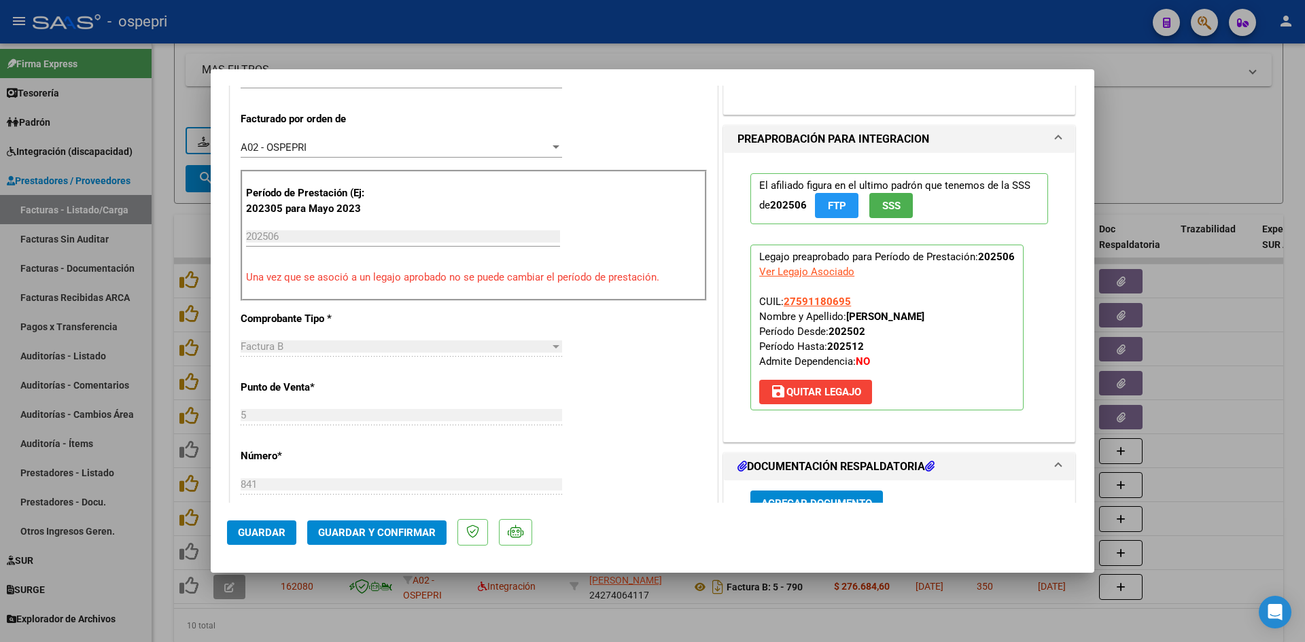
click at [248, 538] on span "Guardar" at bounding box center [262, 533] width 48 height 12
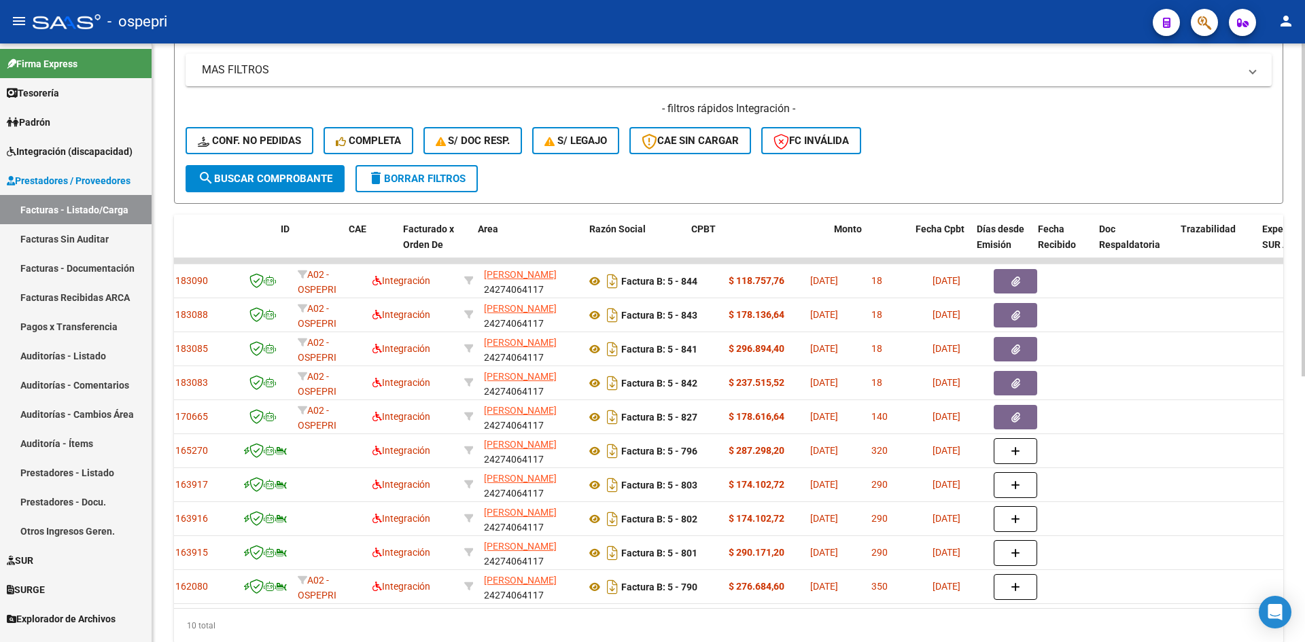
scroll to position [0, 0]
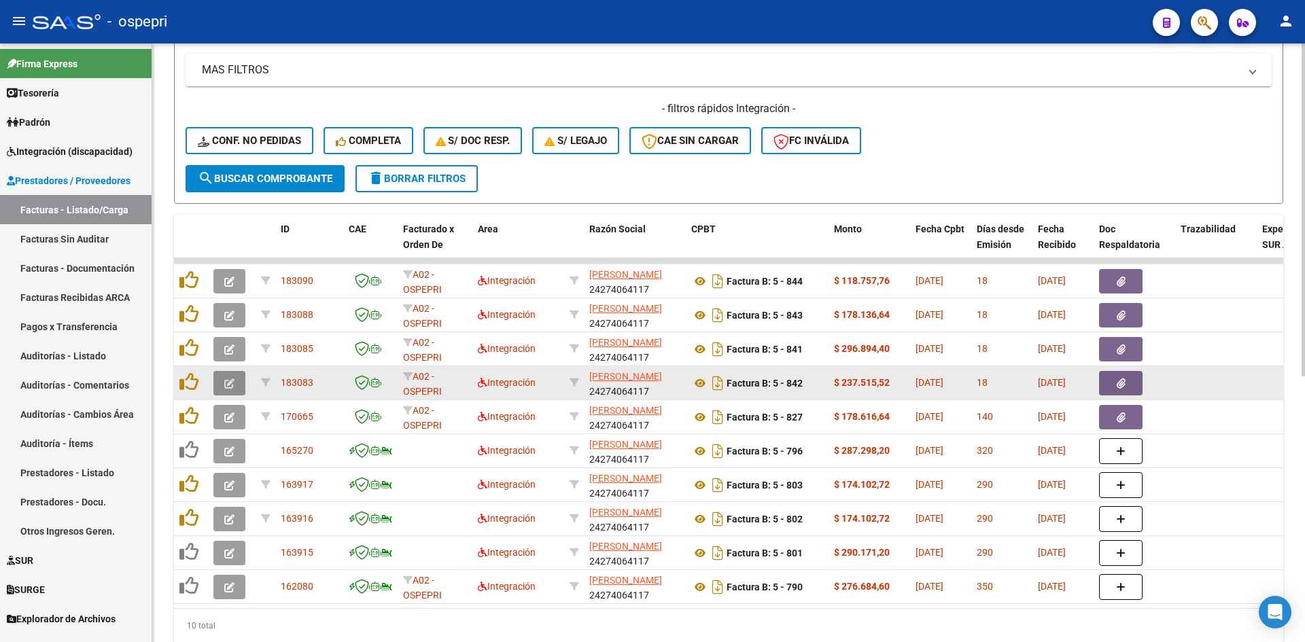
click at [224, 382] on button "button" at bounding box center [229, 383] width 32 height 24
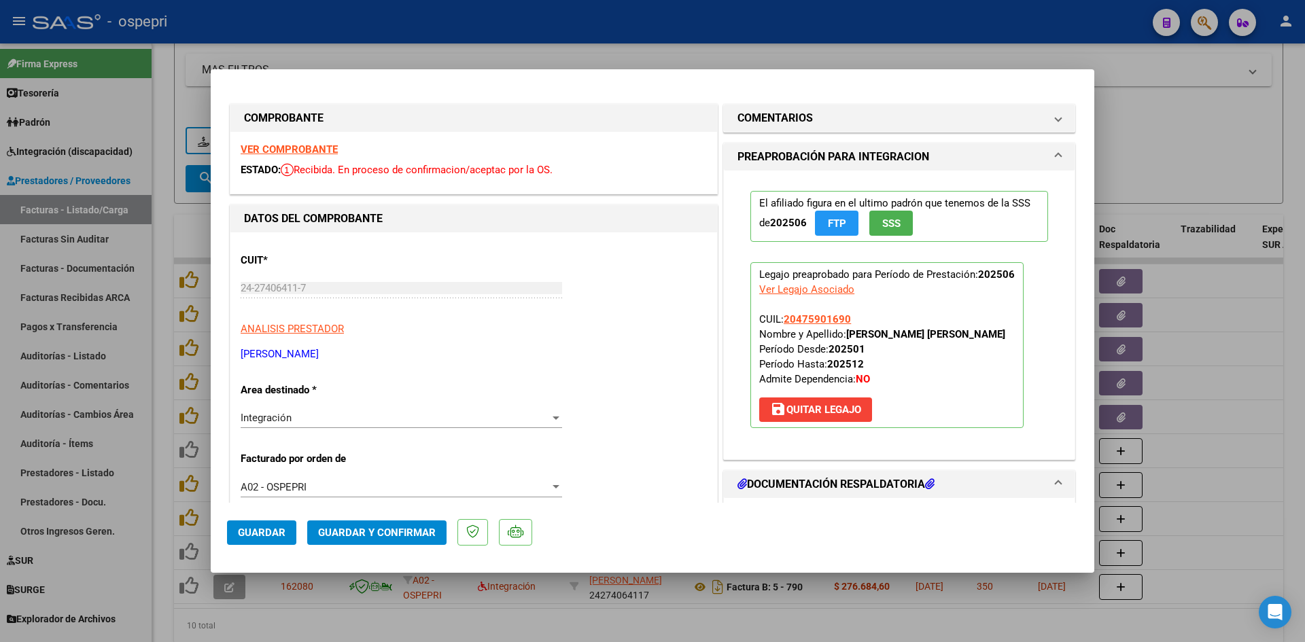
type input "$ 0,00"
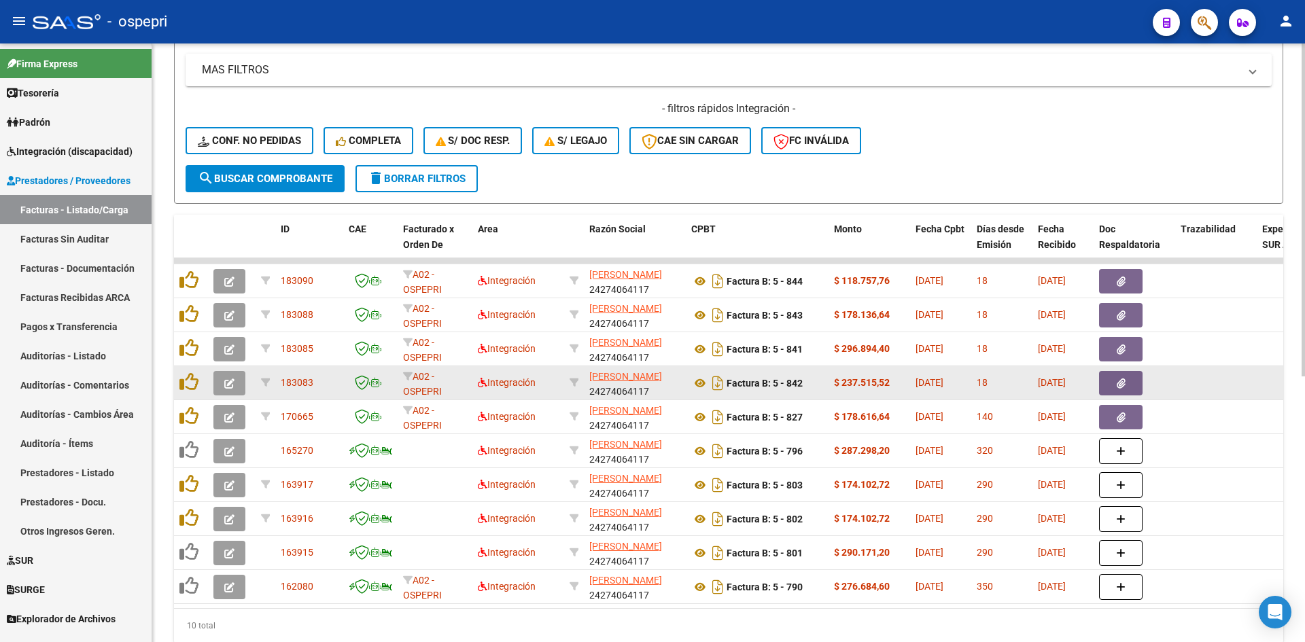
click at [230, 384] on icon "button" at bounding box center [229, 384] width 10 height 10
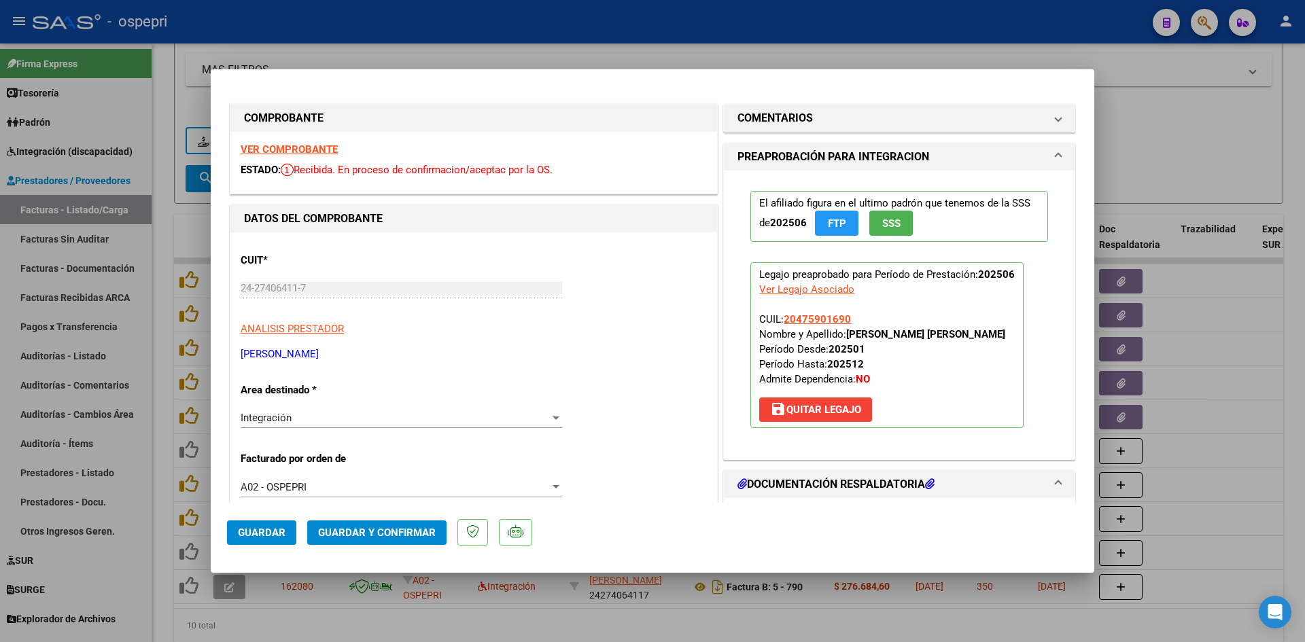
click at [318, 154] on strong "VER COMPROBANTE" at bounding box center [289, 149] width 97 height 12
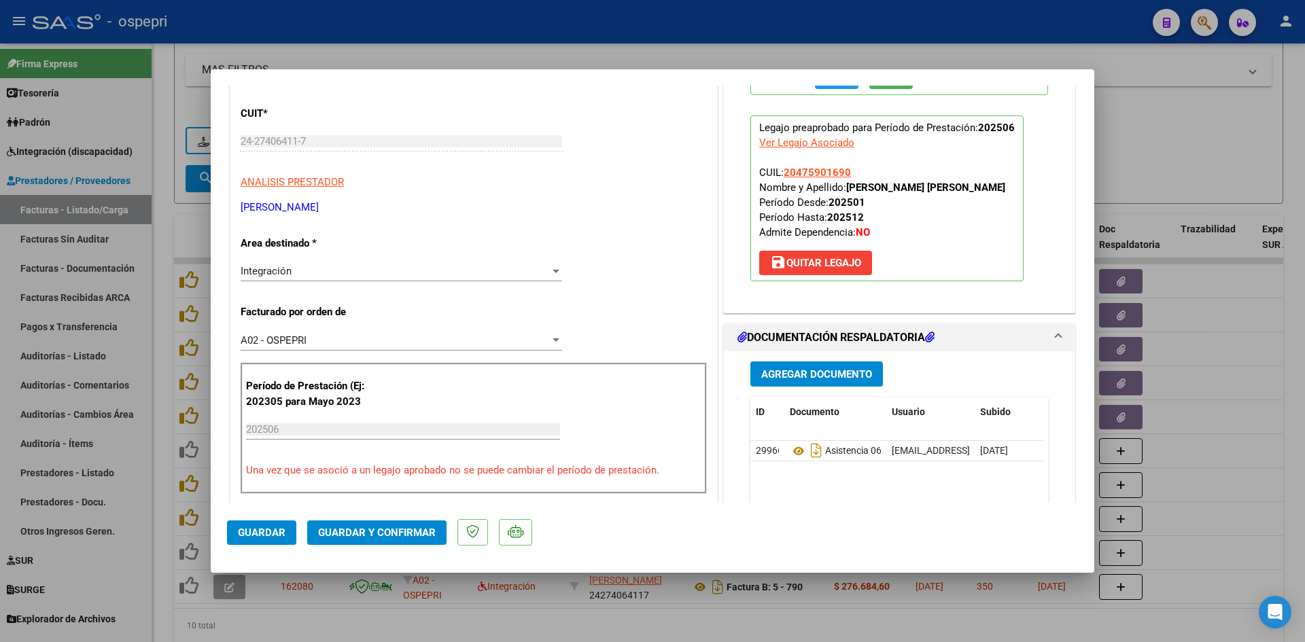
scroll to position [204, 0]
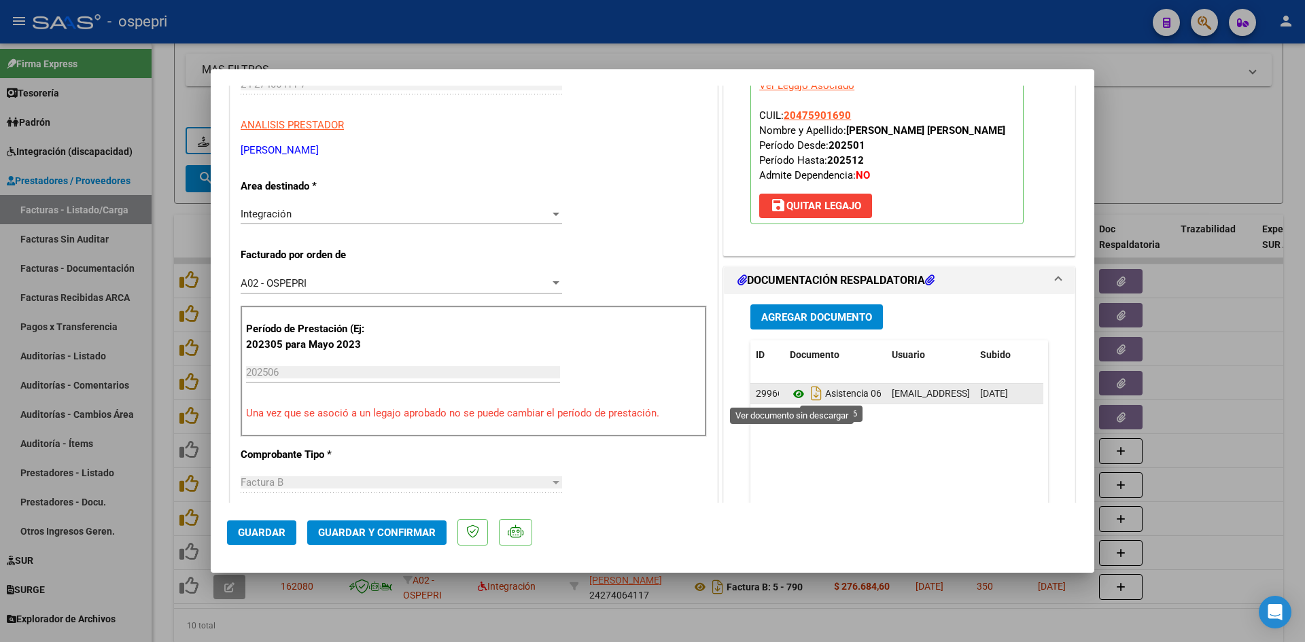
click at [793, 396] on icon at bounding box center [799, 394] width 18 height 16
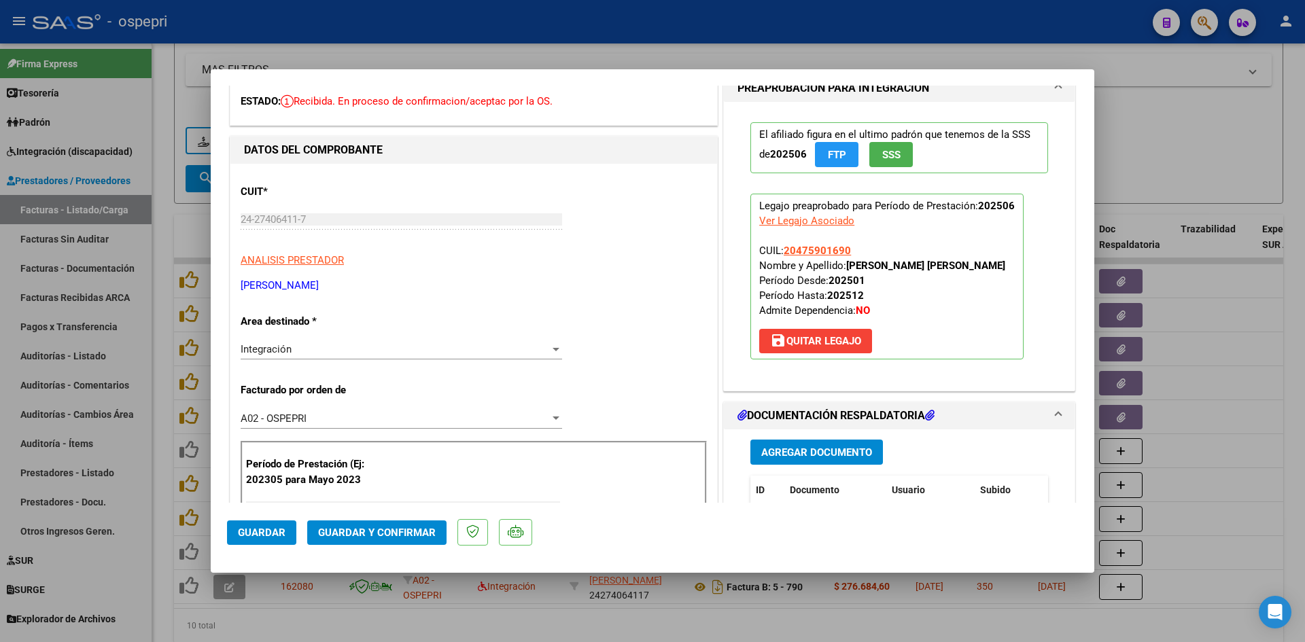
scroll to position [68, 0]
click at [400, 527] on span "Guardar y Confirmar" at bounding box center [377, 533] width 118 height 12
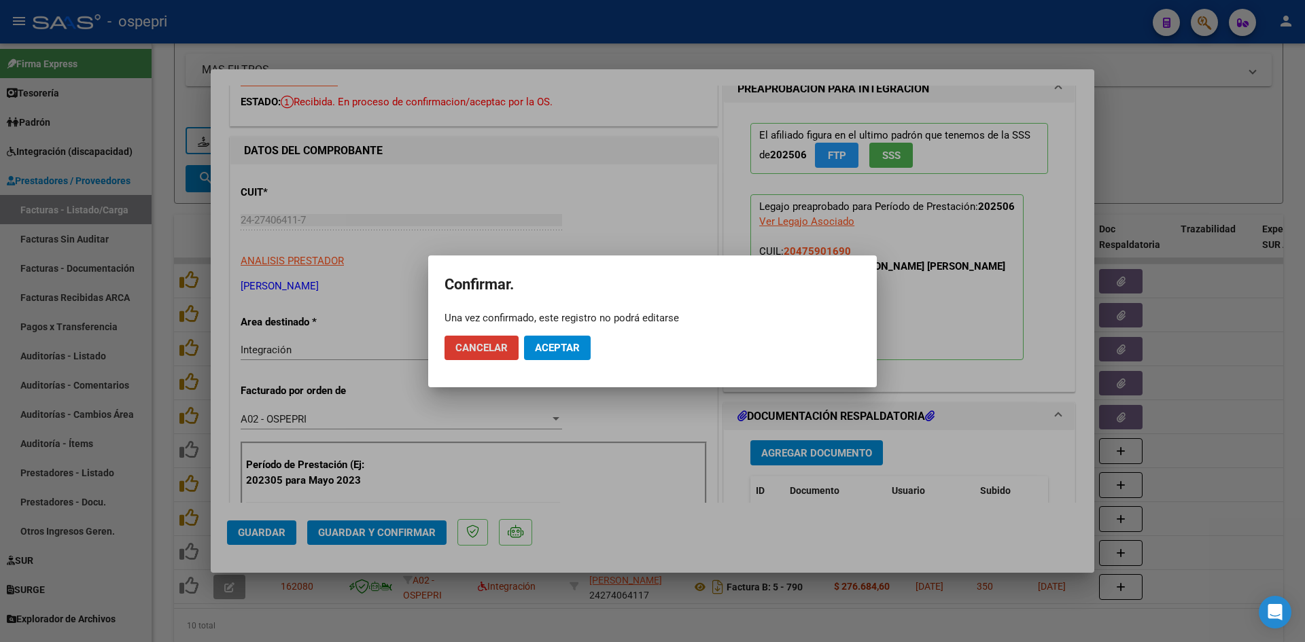
click at [555, 348] on span "Aceptar" at bounding box center [557, 348] width 45 height 12
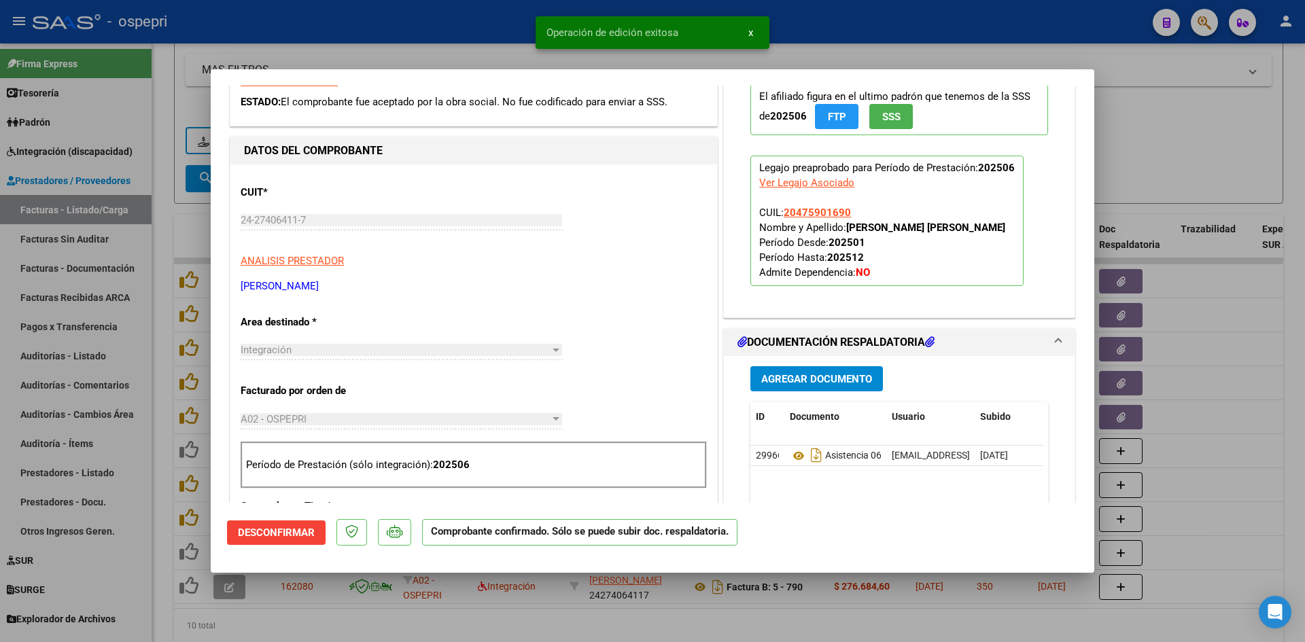
type input "$ 0,00"
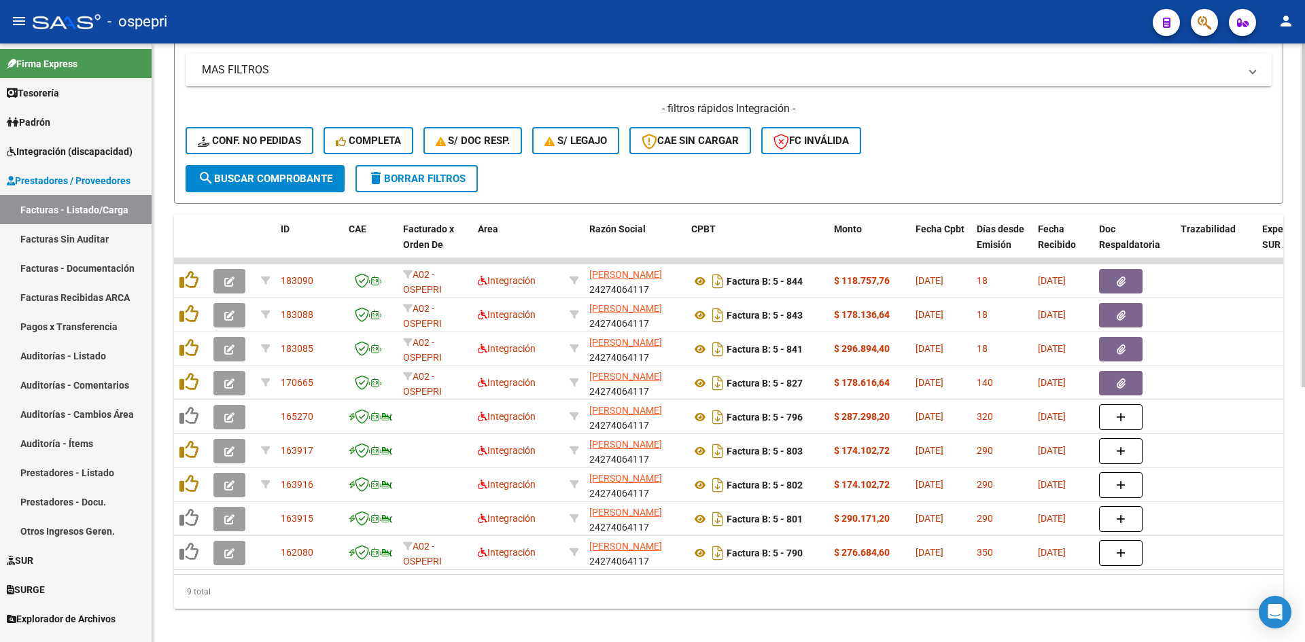
scroll to position [83, 0]
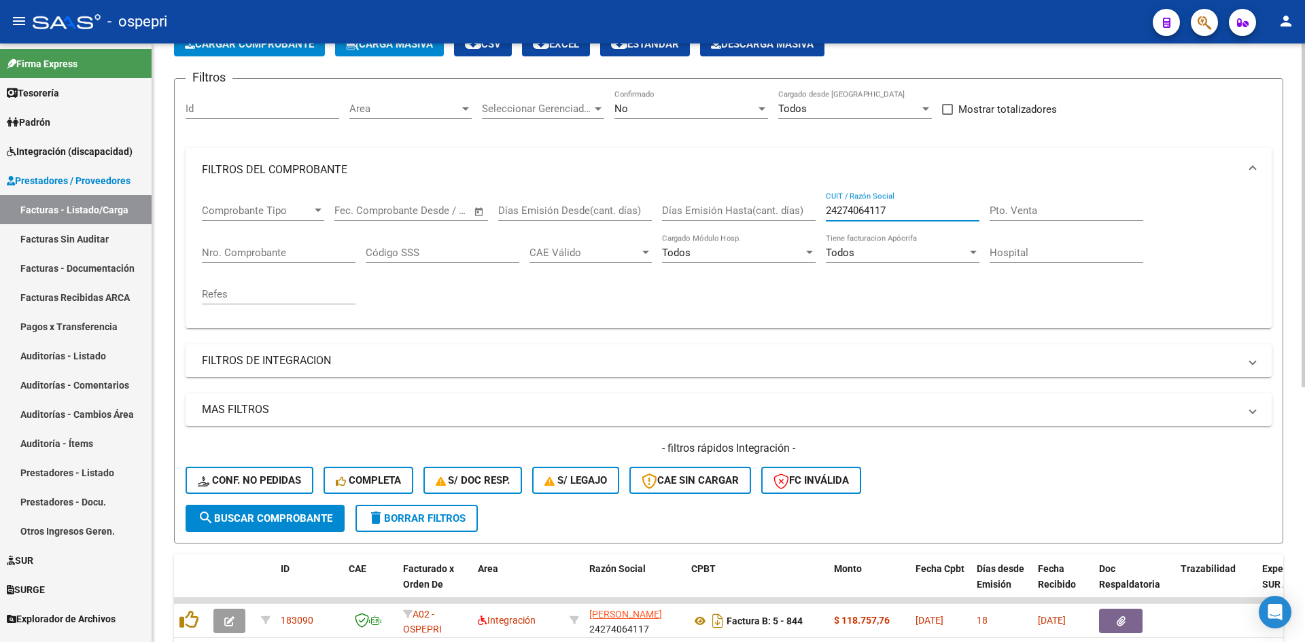
drag, startPoint x: 903, startPoint y: 210, endPoint x: 786, endPoint y: 224, distance: 117.8
click at [786, 224] on div "Comprobante Tipo Comprobante Tipo Start date – End date Fec. Comprobante Desde …" at bounding box center [729, 255] width 1054 height 126
click at [275, 483] on span "Conf. no pedidas" at bounding box center [249, 480] width 103 height 12
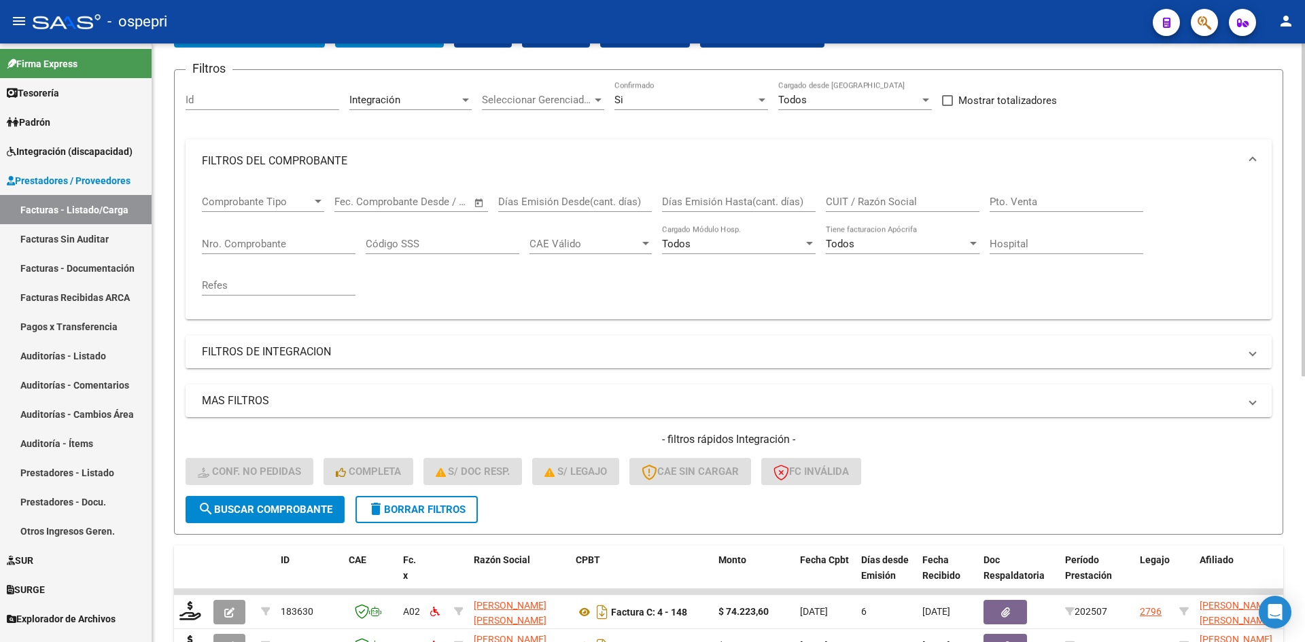
scroll to position [15, 0]
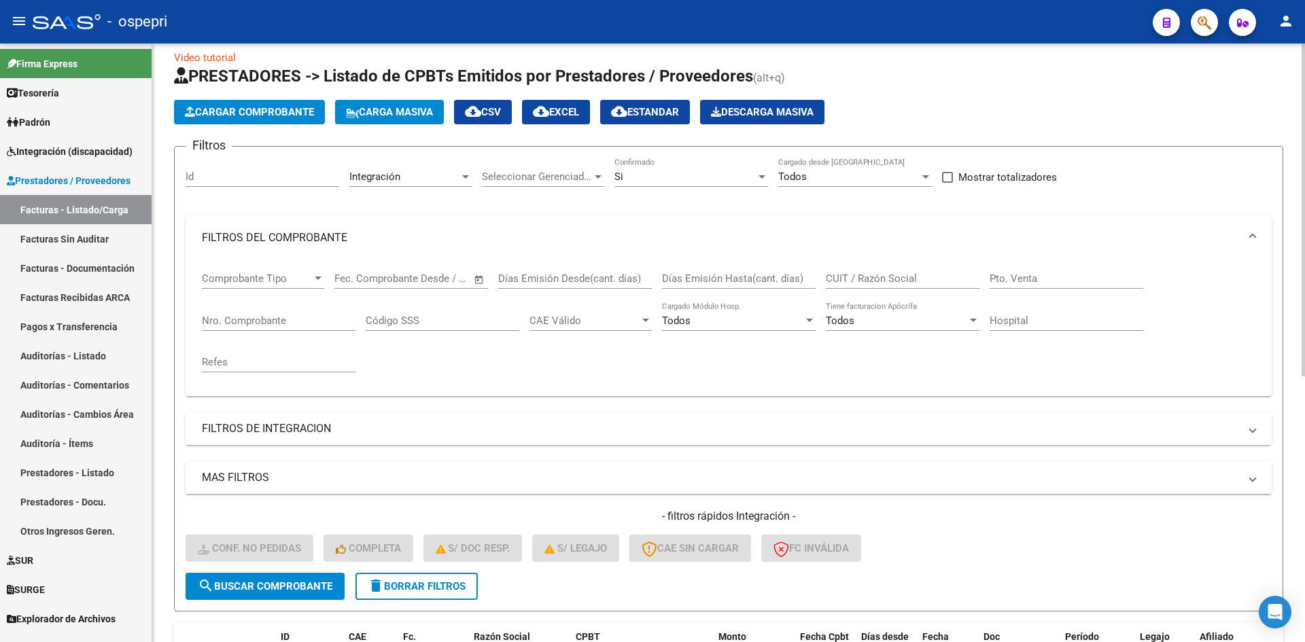
click at [854, 279] on input "CUIT / Razón Social" at bounding box center [903, 279] width 154 height 12
paste input "24274064117"
type input "24274064117"
click at [324, 585] on span "search Buscar Comprobante" at bounding box center [265, 587] width 135 height 12
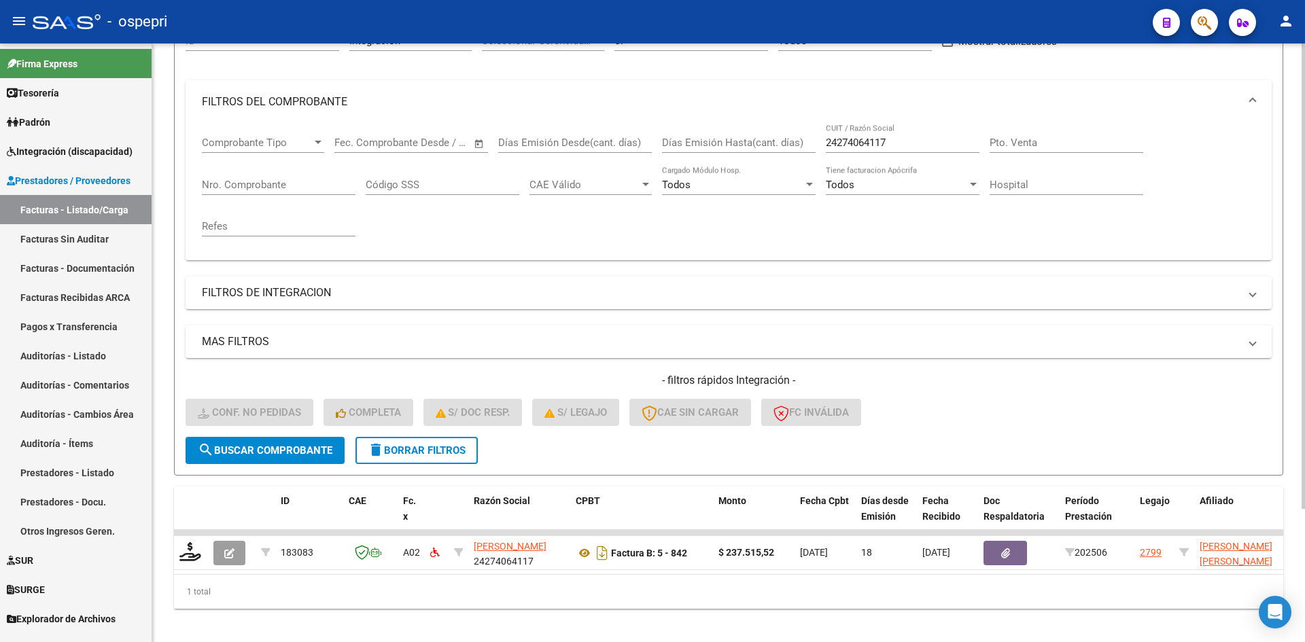
scroll to position [171, 0]
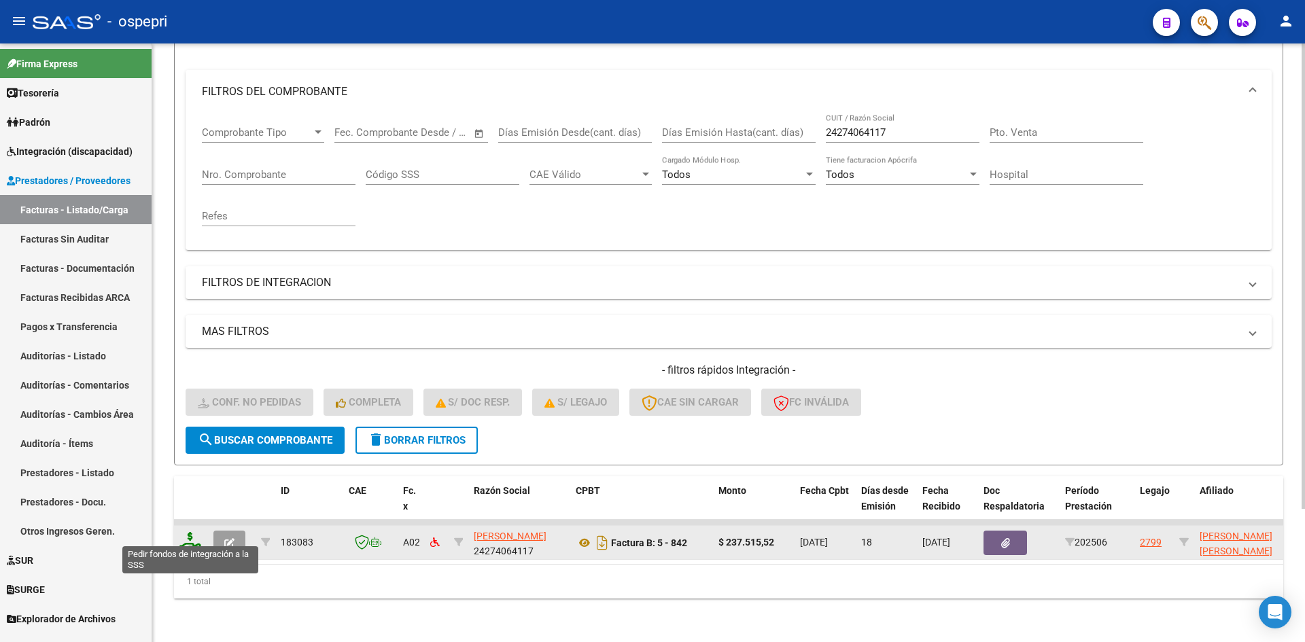
click at [191, 532] on icon at bounding box center [190, 541] width 22 height 19
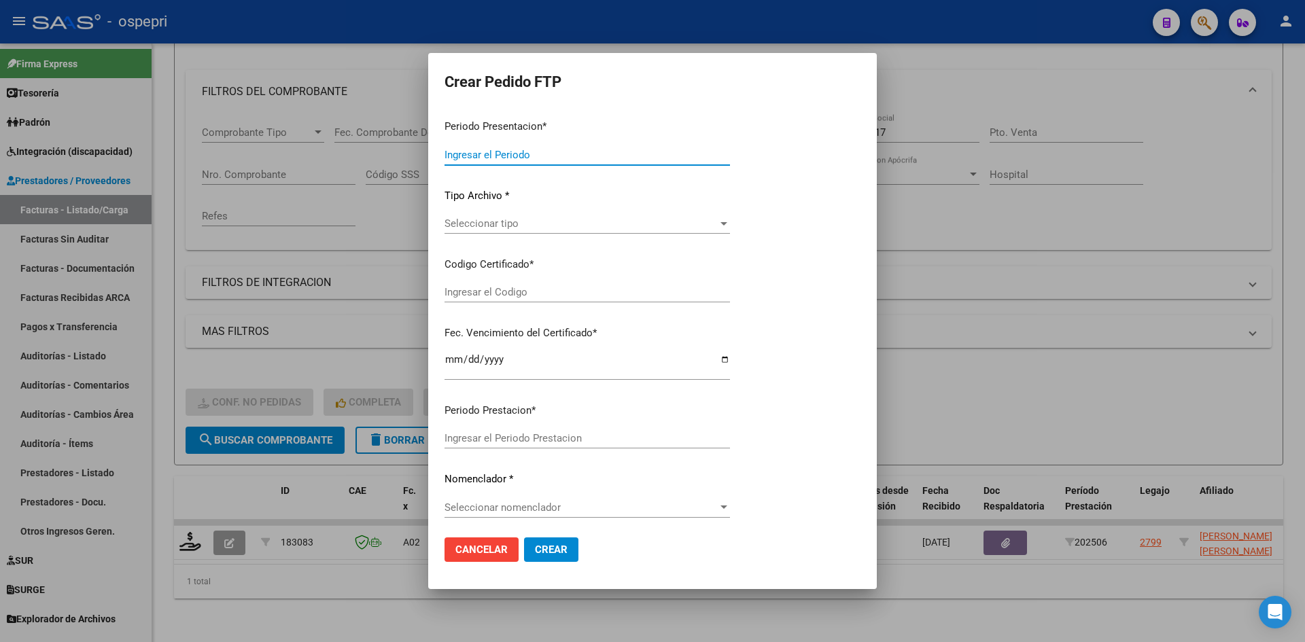
type input "202507"
type input "202506"
type input "$ 237.515,52"
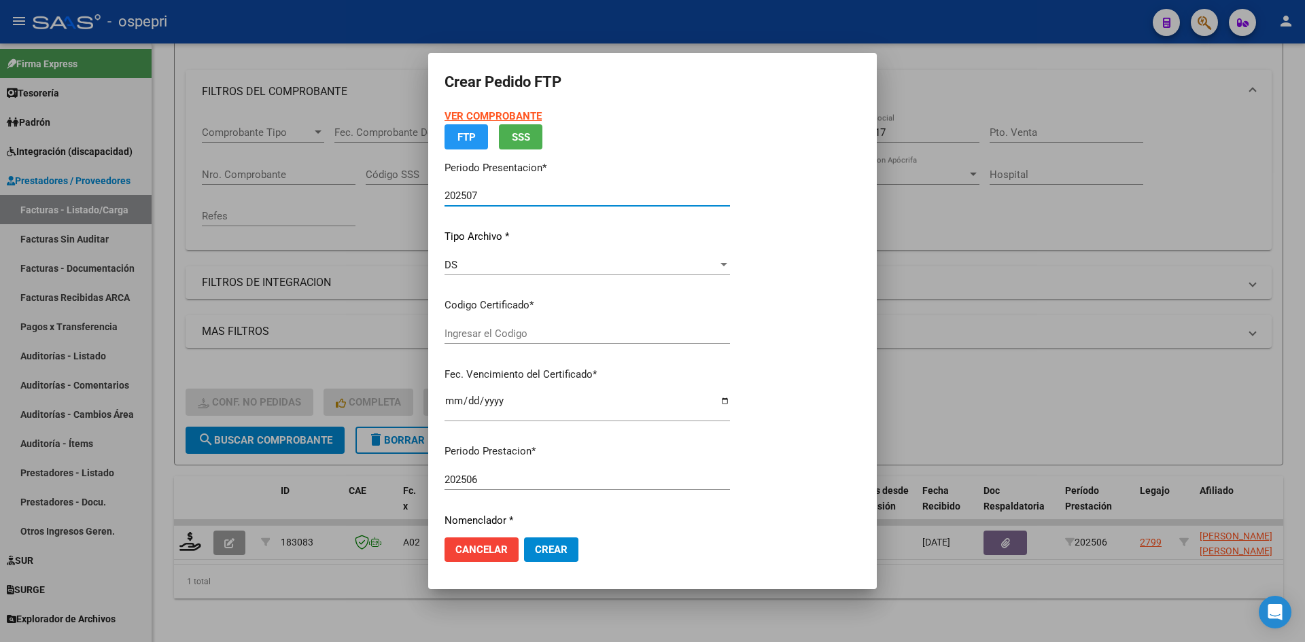
type input "ARG02000475901602017062820270628NQN249"
type input "2027-06-28"
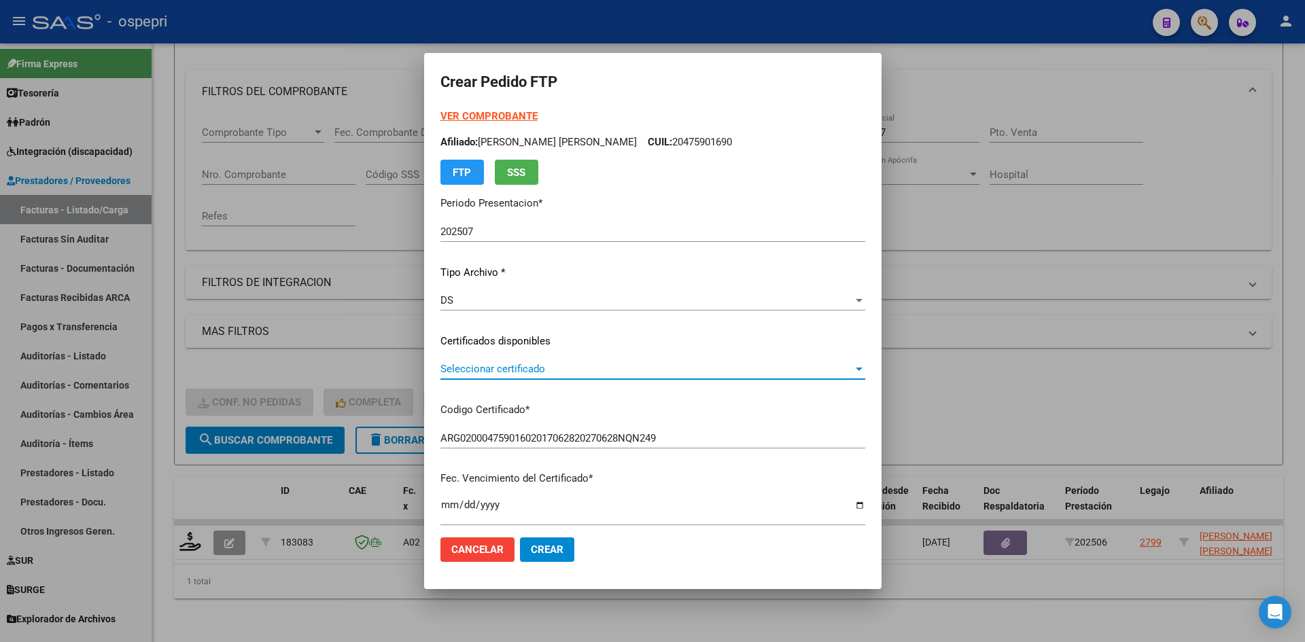
click at [685, 373] on span "Seleccionar certificado" at bounding box center [646, 369] width 413 height 12
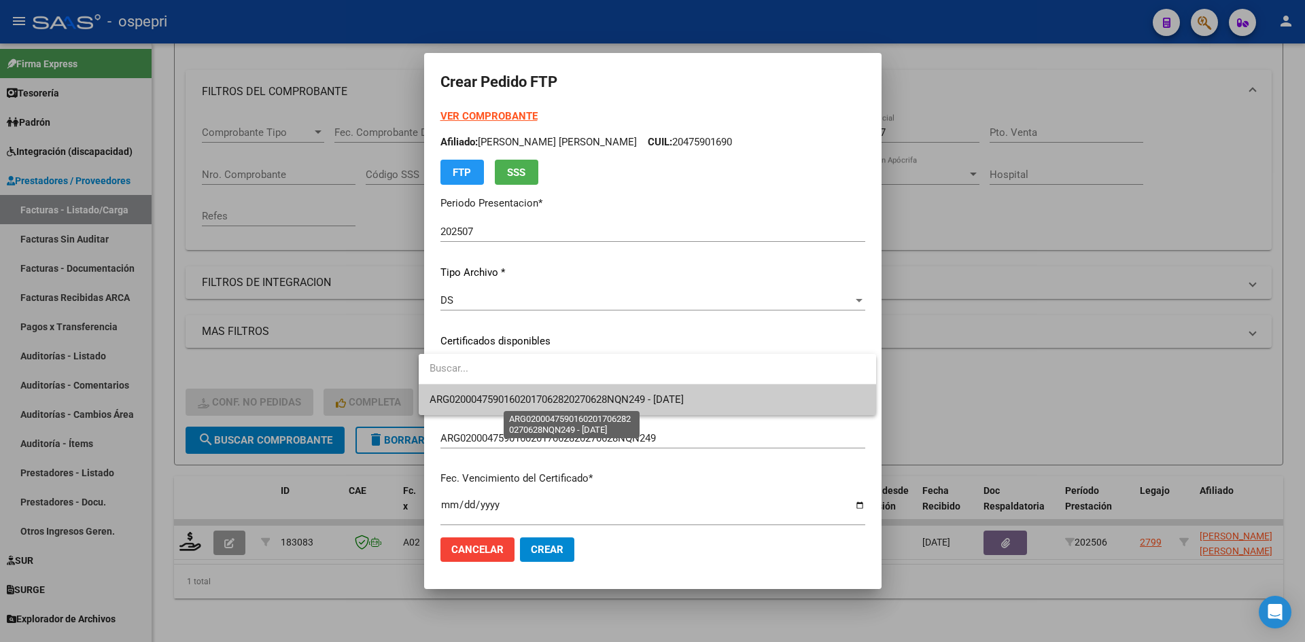
click at [682, 394] on span "ARG02000475901602017062820270628NQN249 - 2027-06-28" at bounding box center [557, 400] width 254 height 12
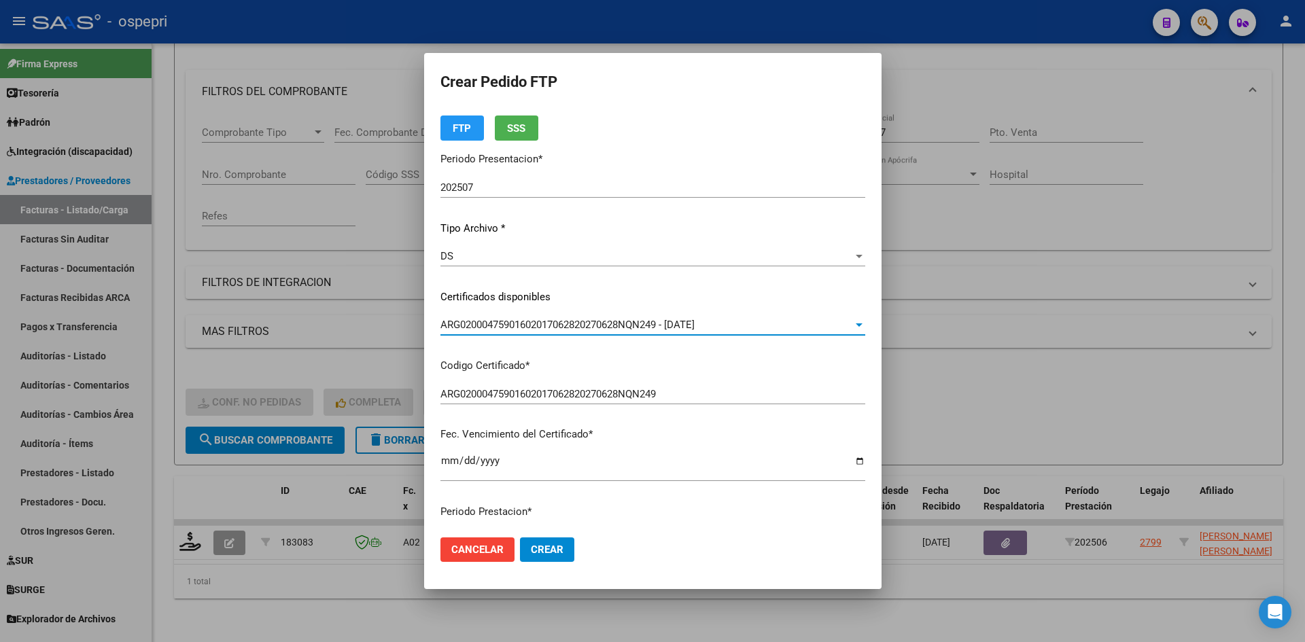
scroll to position [272, 0]
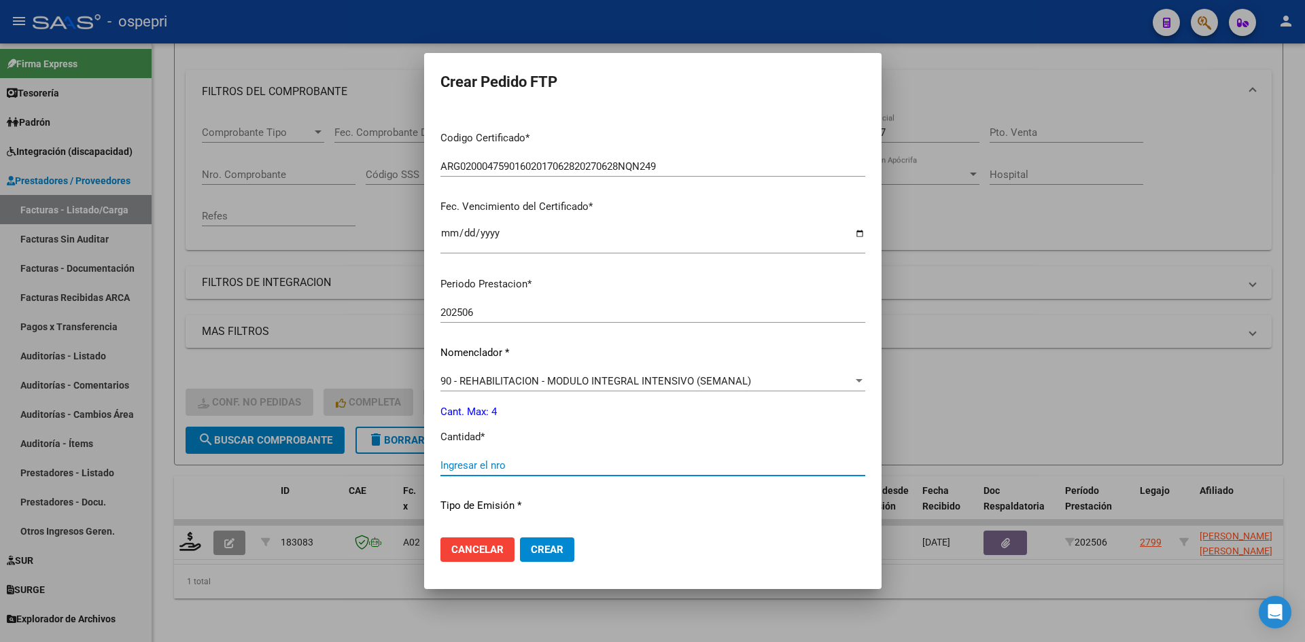
click at [470, 460] on input "Ingresar el nro" at bounding box center [652, 466] width 425 height 12
type input "4"
click at [540, 544] on span "Crear" at bounding box center [547, 550] width 33 height 12
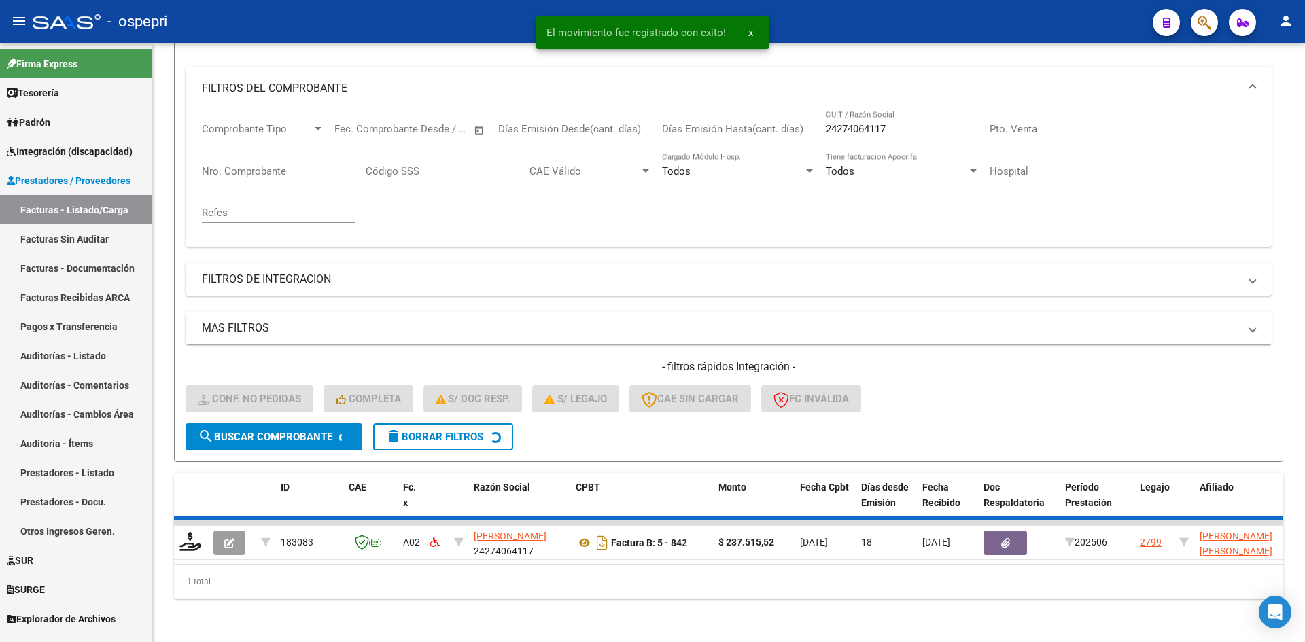
scroll to position [151, 0]
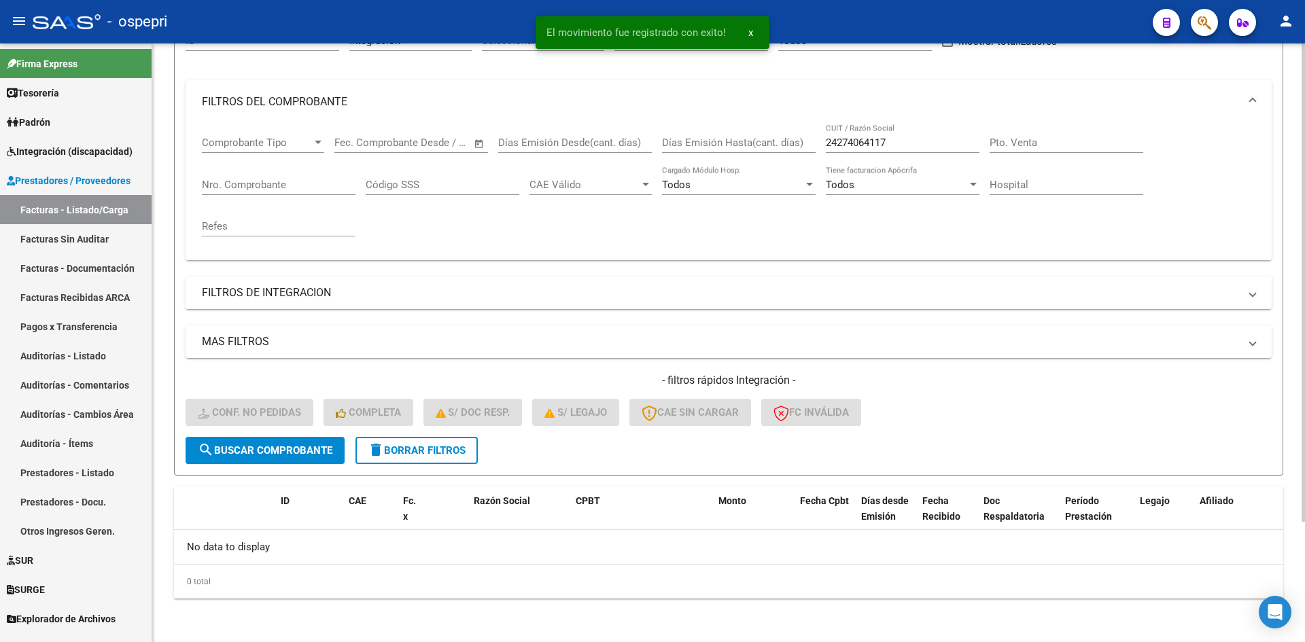
click at [450, 440] on button "delete Borrar Filtros" at bounding box center [417, 450] width 122 height 27
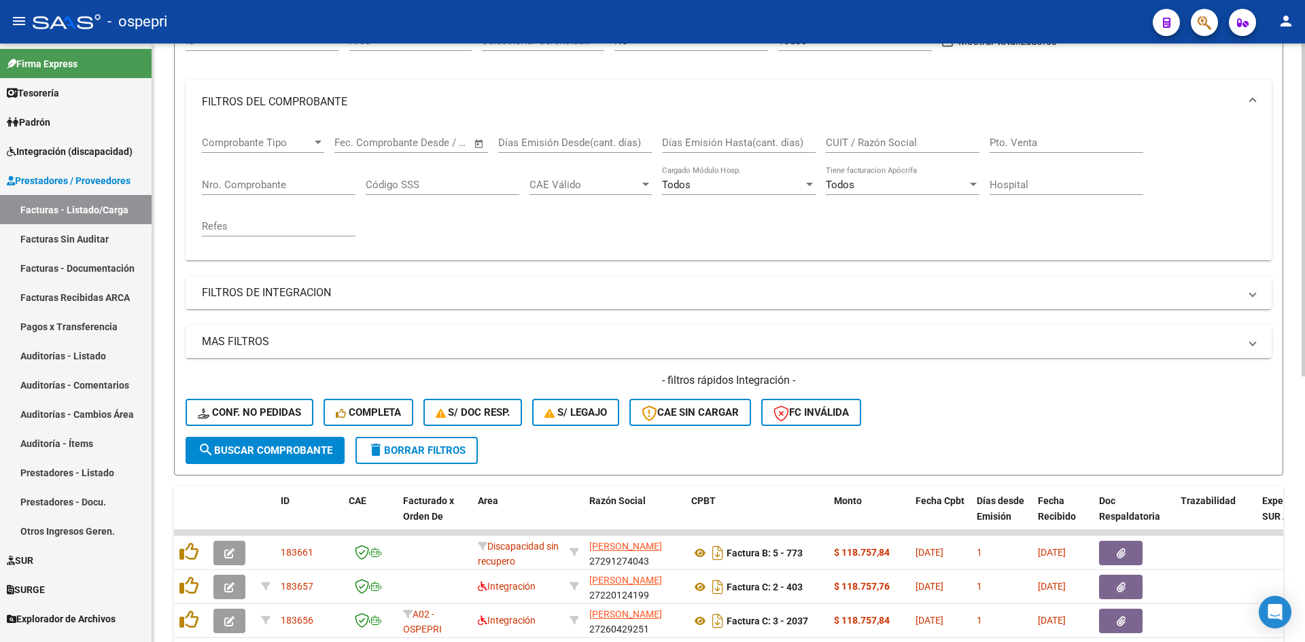
click at [426, 451] on span "delete Borrar Filtros" at bounding box center [417, 451] width 98 height 12
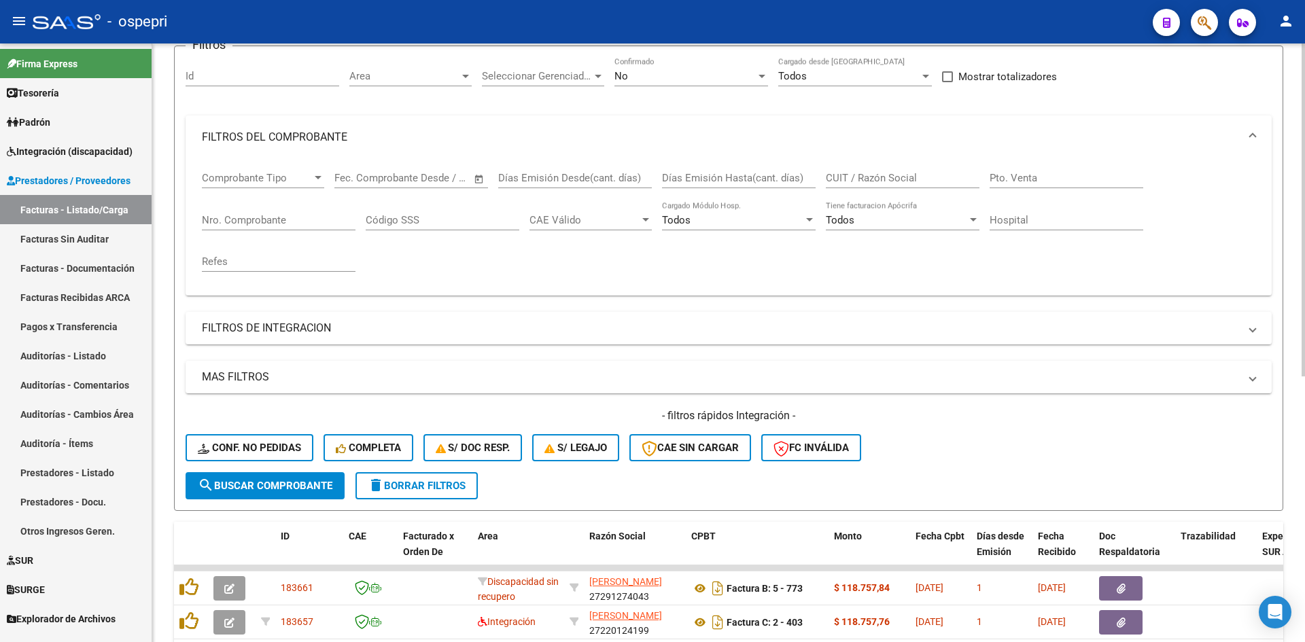
scroll to position [0, 0]
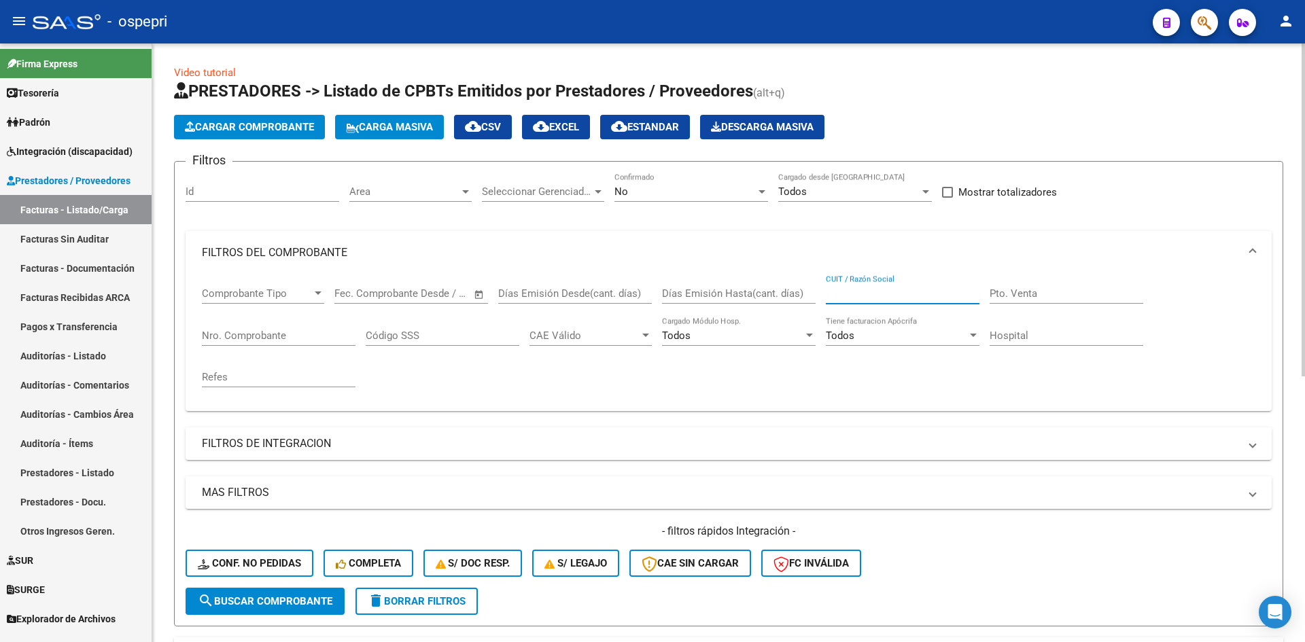
click at [839, 295] on input "CUIT / Razón Social" at bounding box center [903, 294] width 154 height 12
paste input "27302334310"
type input "27302334310"
click at [284, 597] on span "search Buscar Comprobante" at bounding box center [265, 601] width 135 height 12
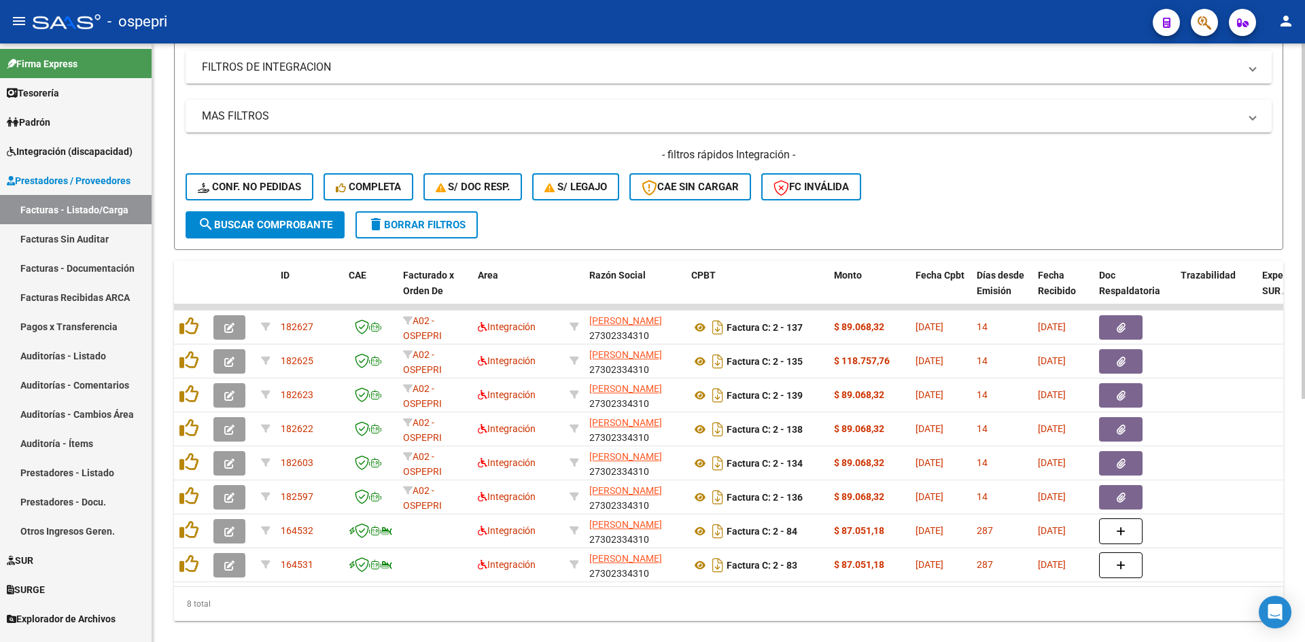
scroll to position [408, 0]
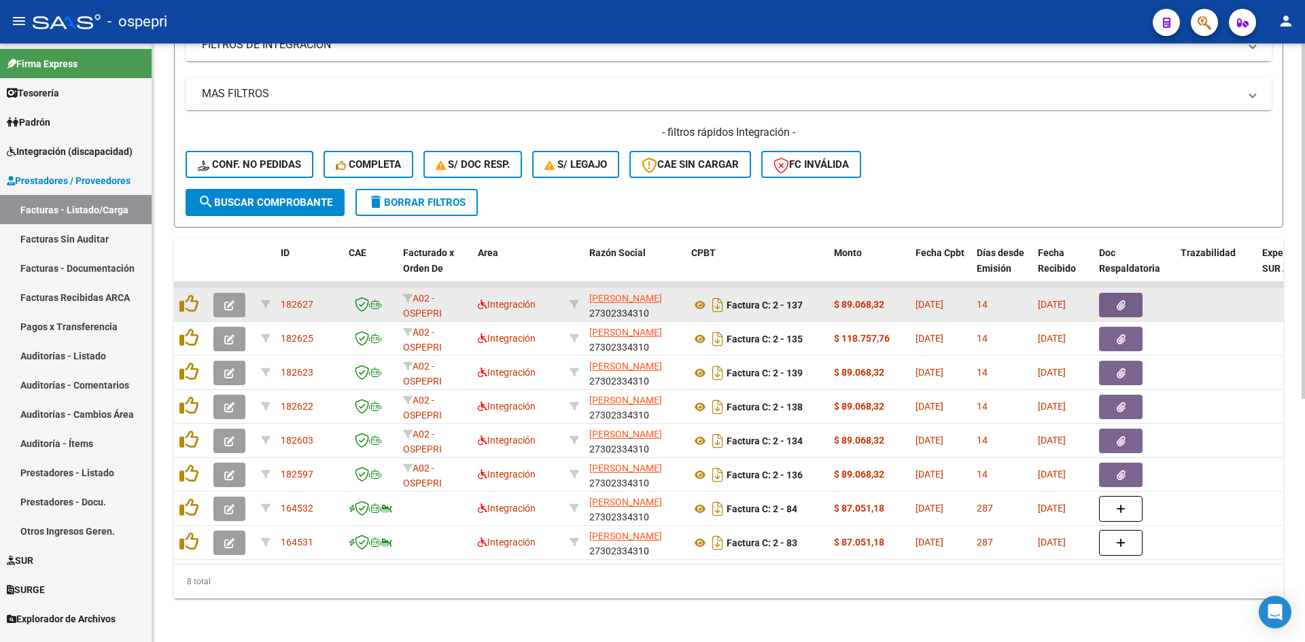
click at [222, 298] on button "button" at bounding box center [229, 305] width 32 height 24
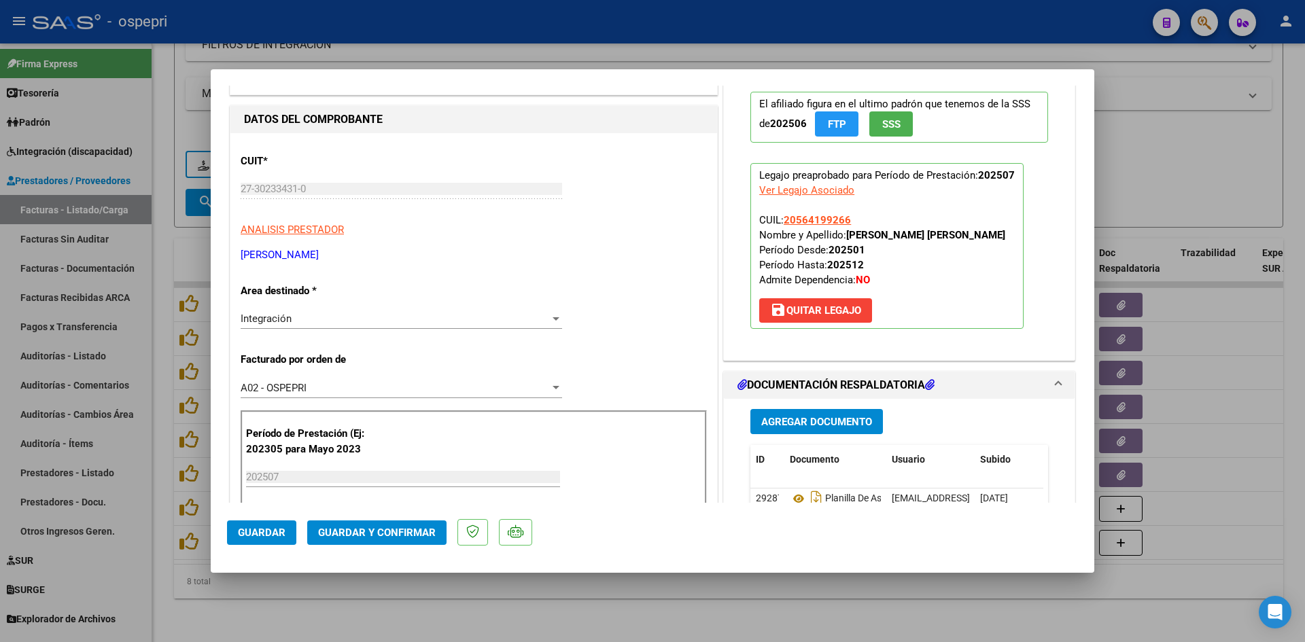
scroll to position [0, 0]
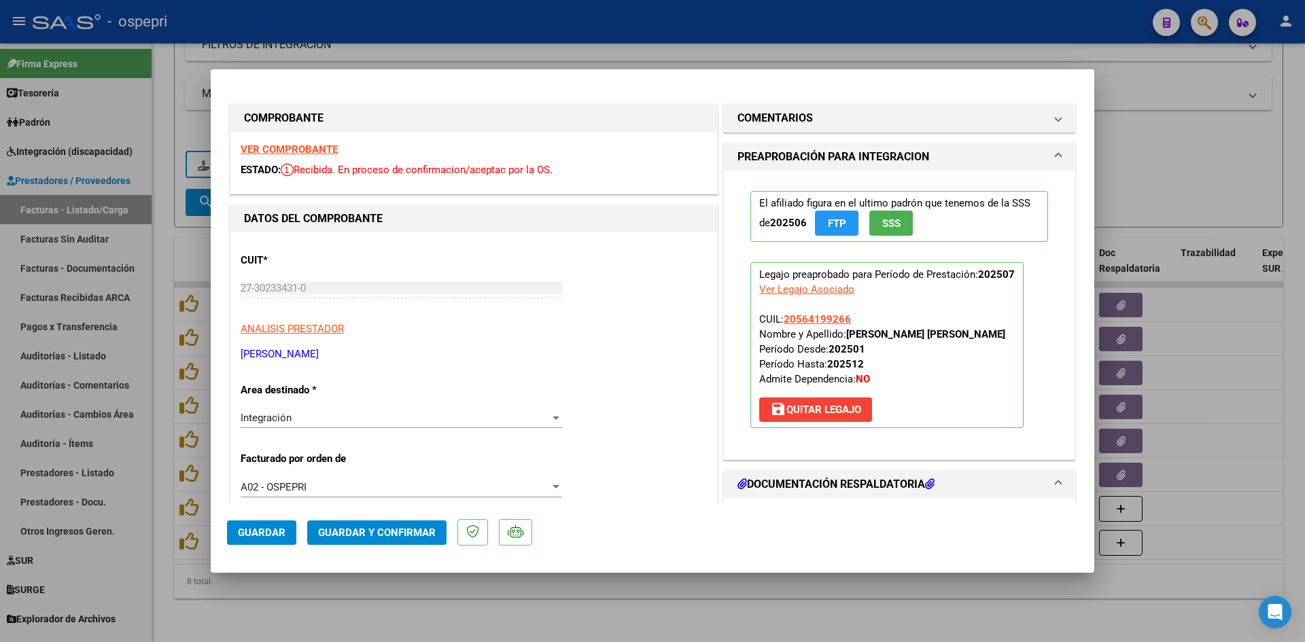
click at [296, 152] on strong "VER COMPROBANTE" at bounding box center [289, 149] width 97 height 12
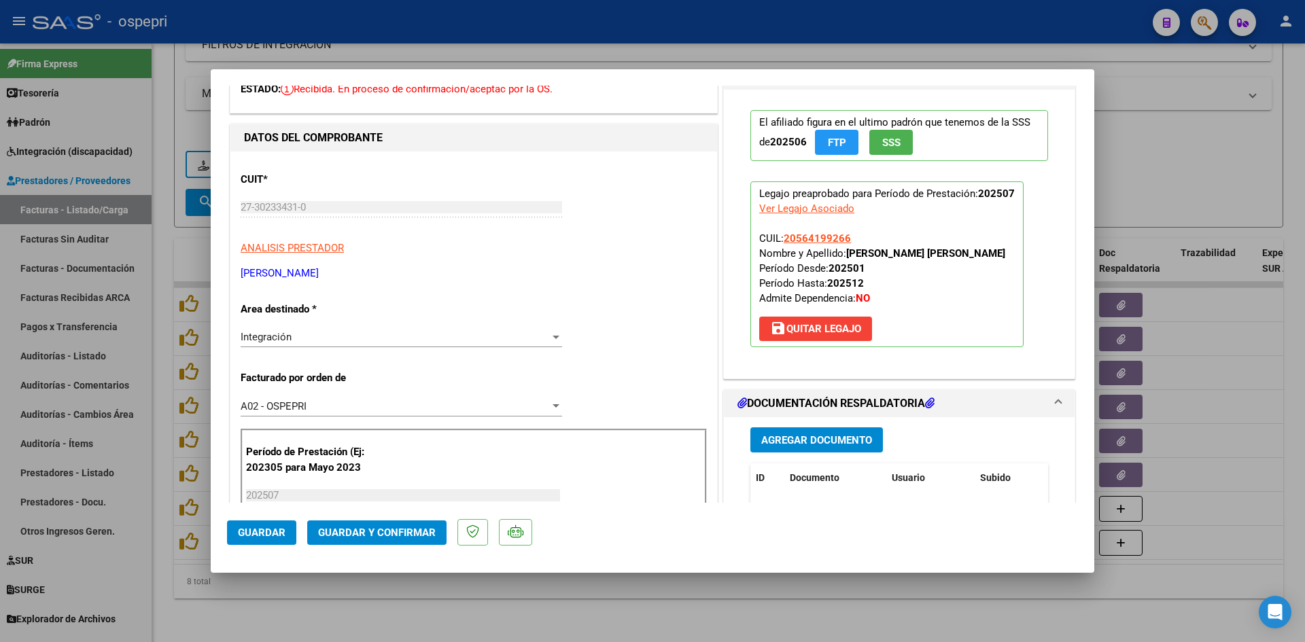
scroll to position [136, 0]
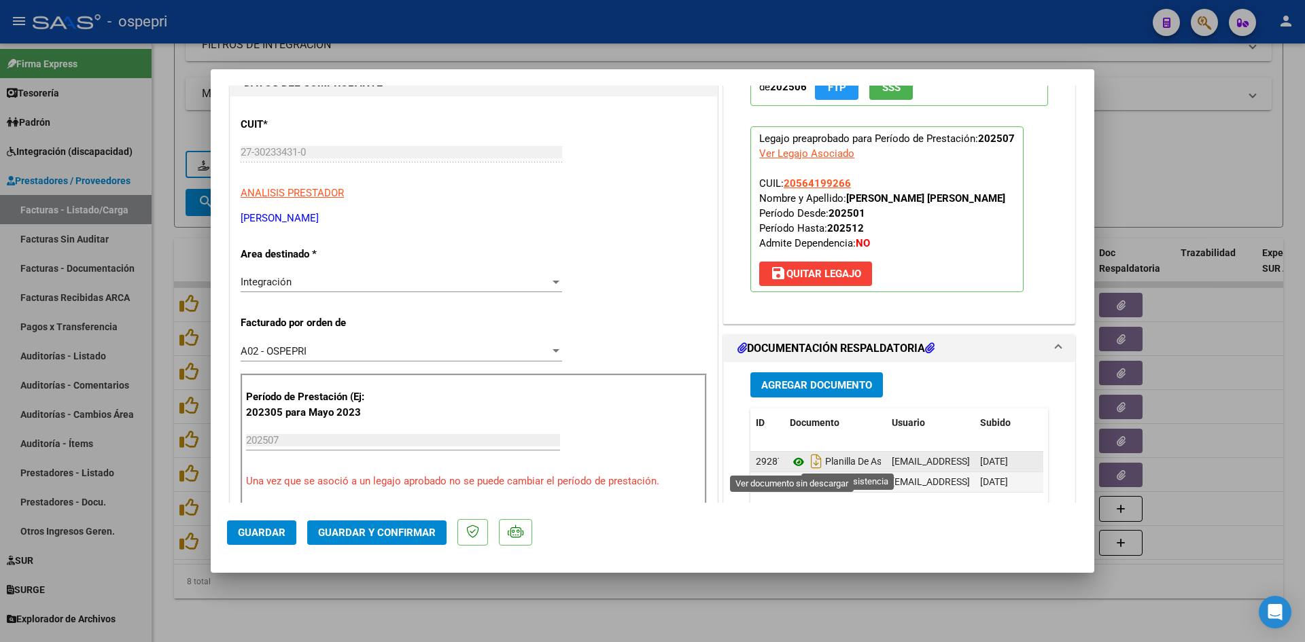
click at [792, 460] on icon at bounding box center [799, 462] width 18 height 16
click at [397, 530] on span "Guardar y Confirmar" at bounding box center [377, 533] width 118 height 12
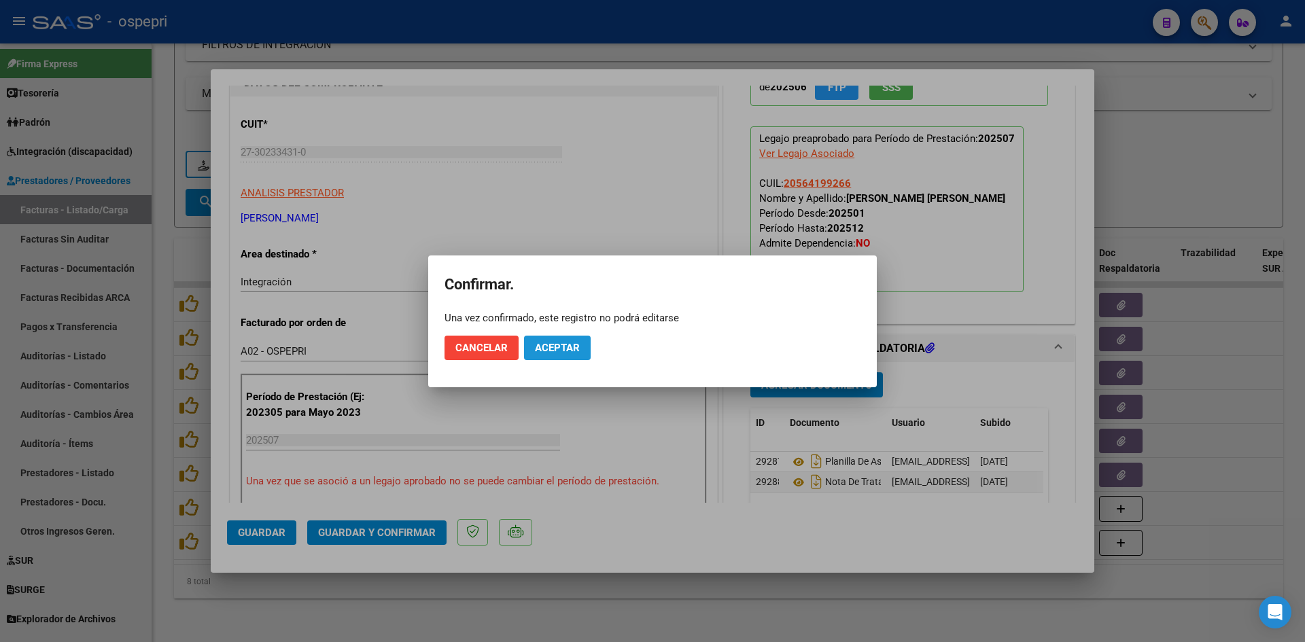
click at [570, 351] on span "Aceptar" at bounding box center [557, 348] width 45 height 12
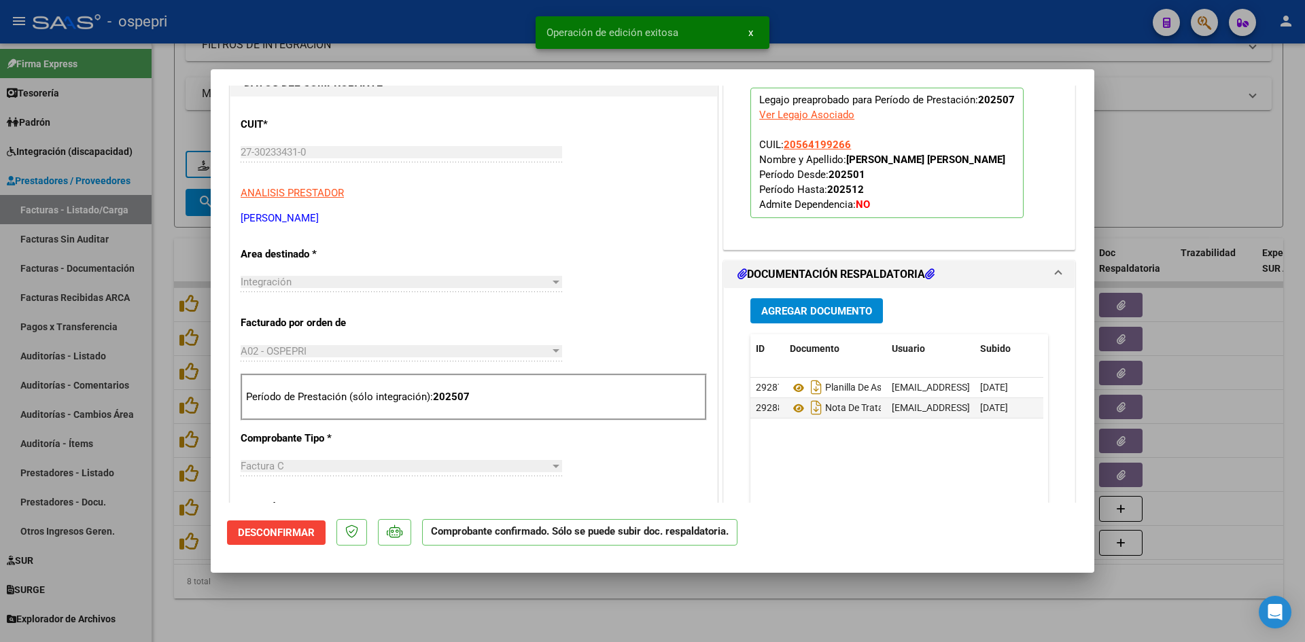
type input "$ 0,00"
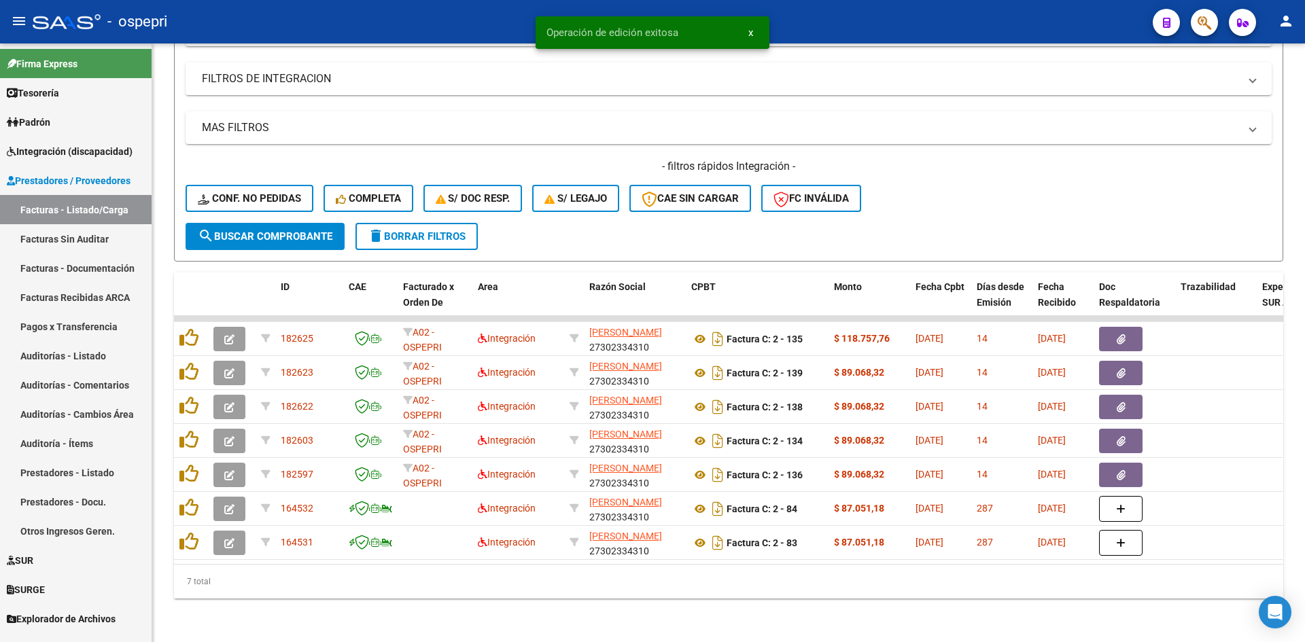
scroll to position [375, 0]
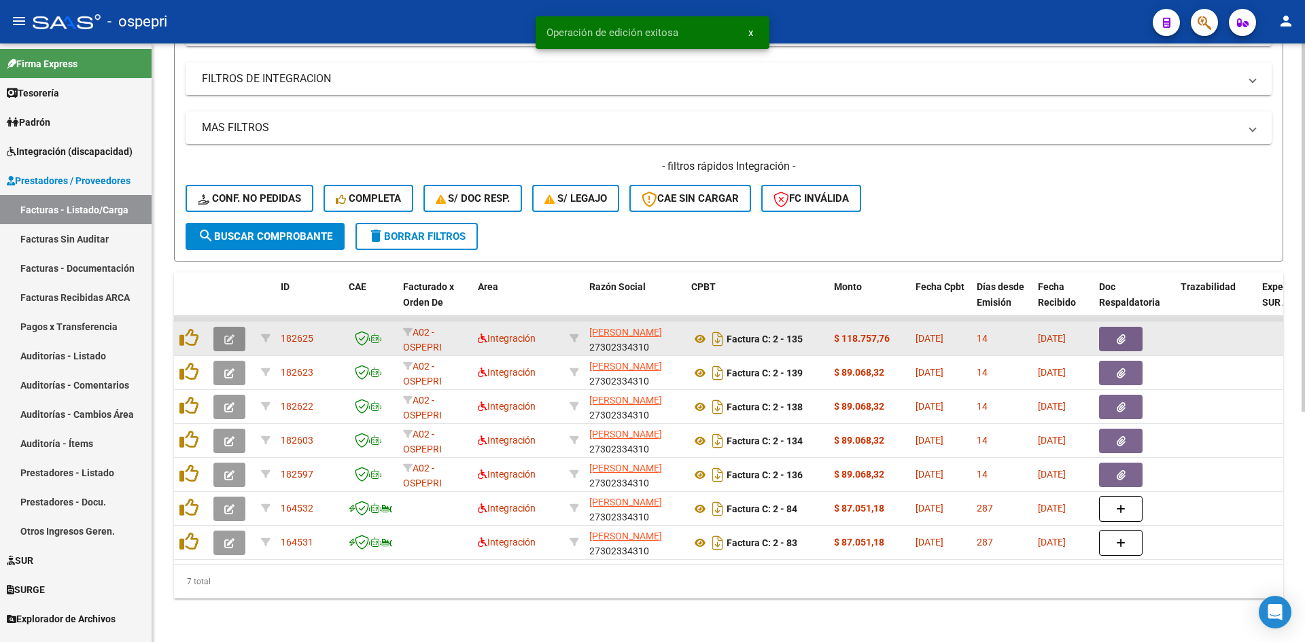
click at [232, 334] on icon "button" at bounding box center [229, 339] width 10 height 10
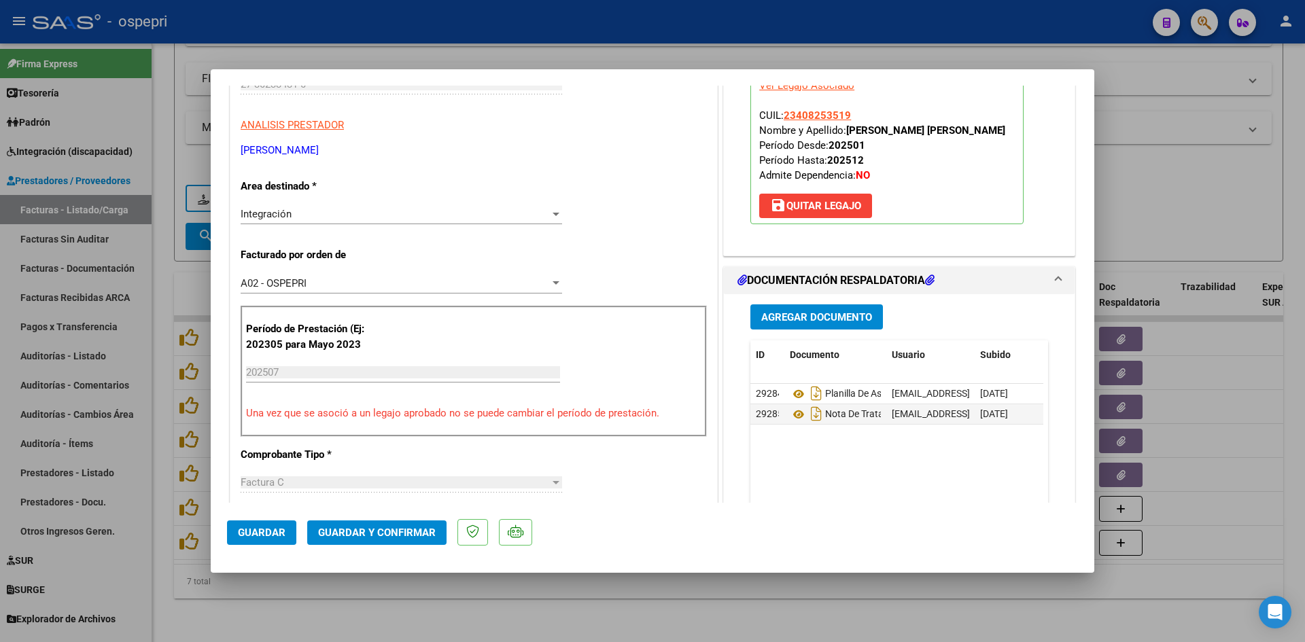
scroll to position [0, 0]
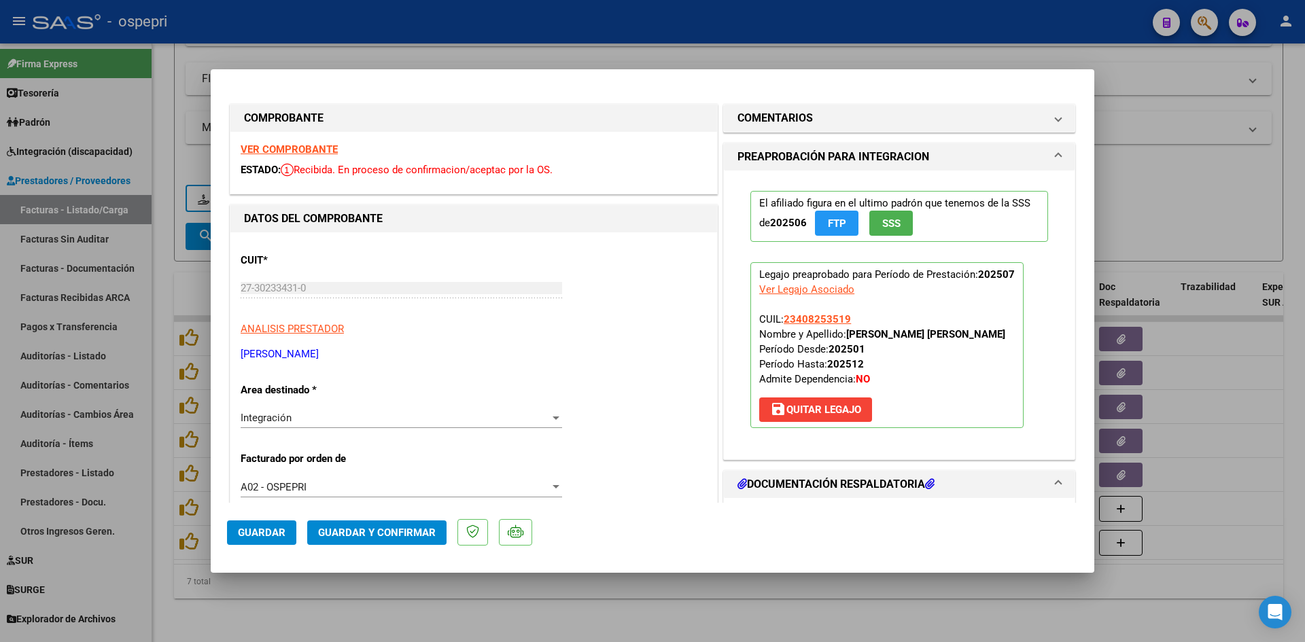
click at [292, 148] on strong "VER COMPROBANTE" at bounding box center [289, 149] width 97 height 12
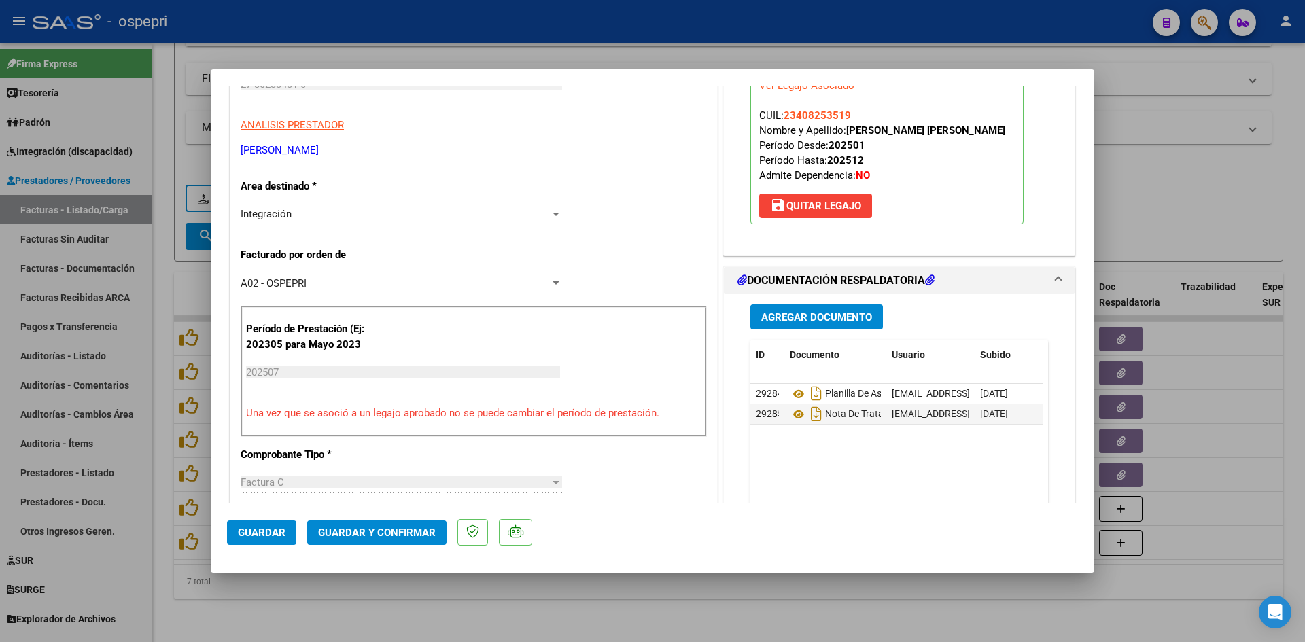
scroll to position [340, 0]
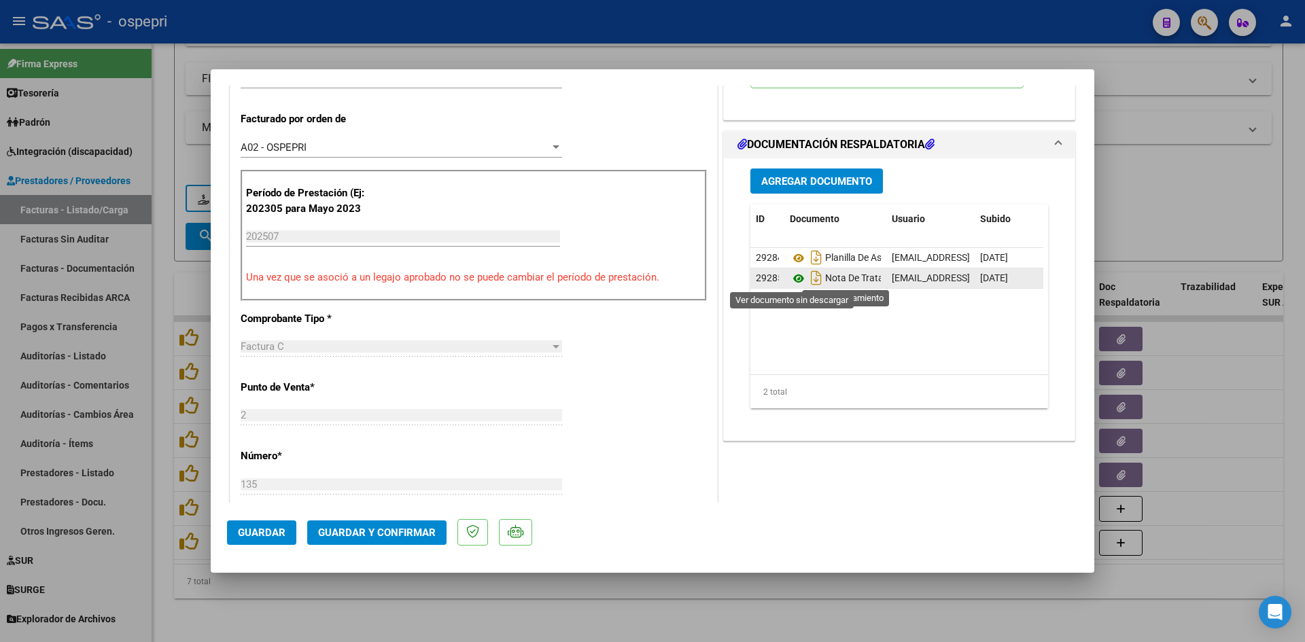
click at [792, 275] on icon at bounding box center [799, 279] width 18 height 16
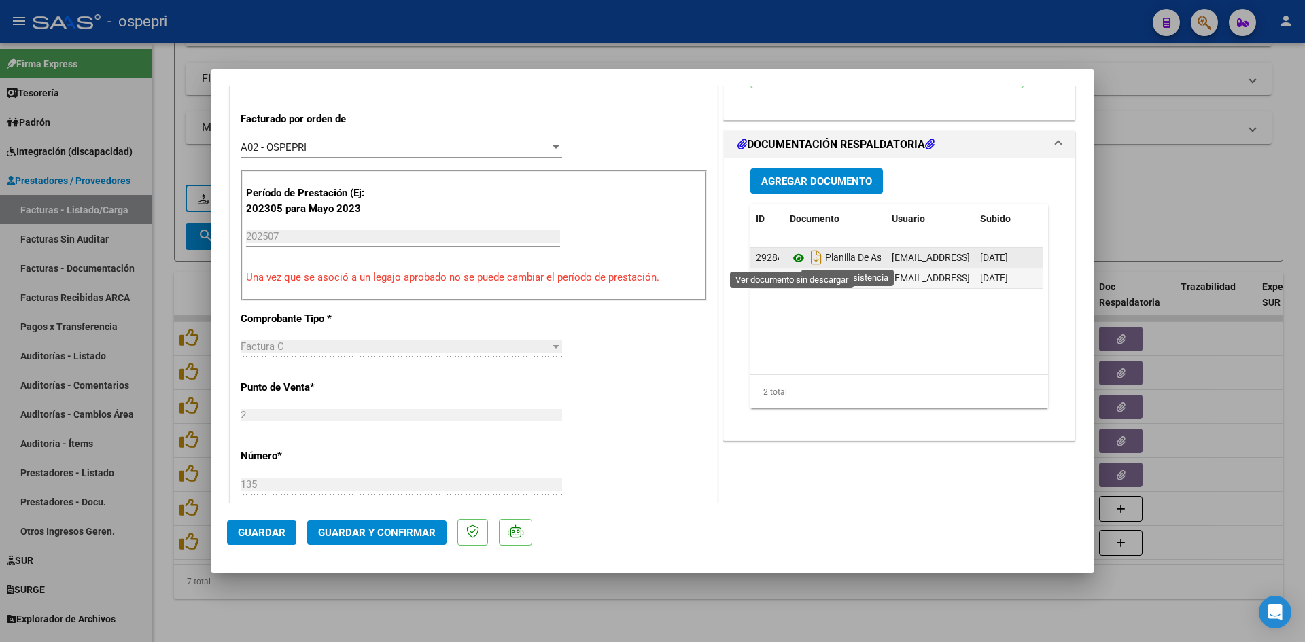
click at [793, 259] on icon at bounding box center [799, 258] width 18 height 16
click at [796, 258] on icon at bounding box center [799, 258] width 18 height 16
click at [791, 258] on icon at bounding box center [799, 258] width 18 height 16
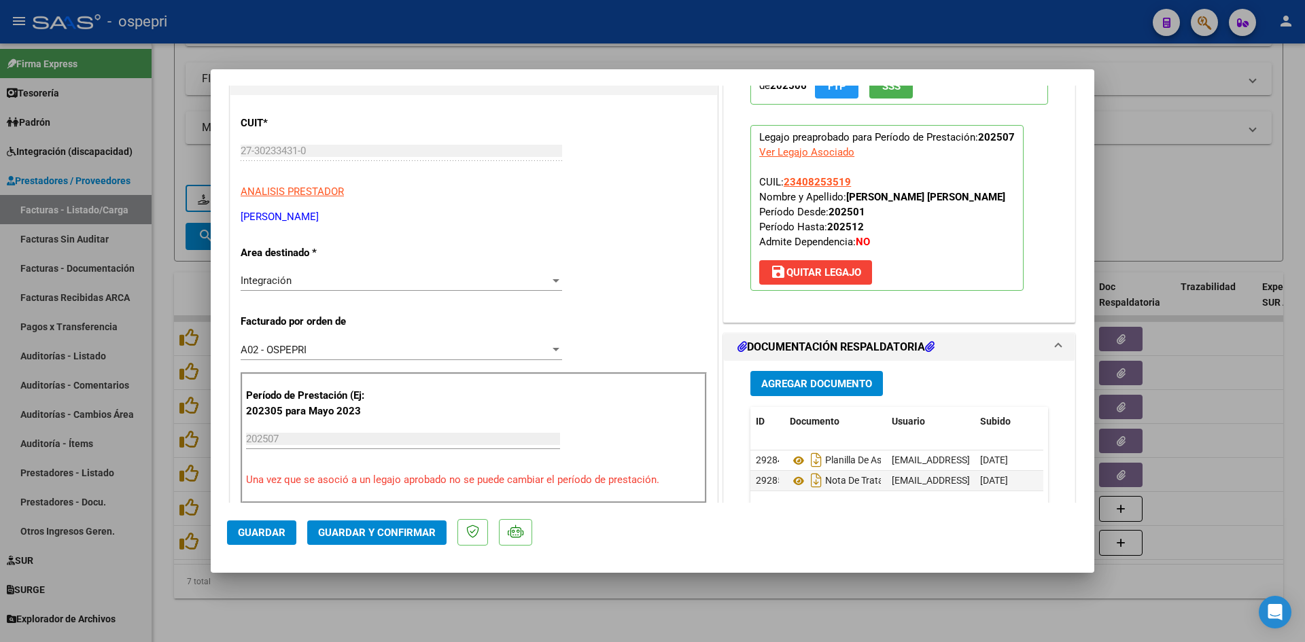
scroll to position [68, 0]
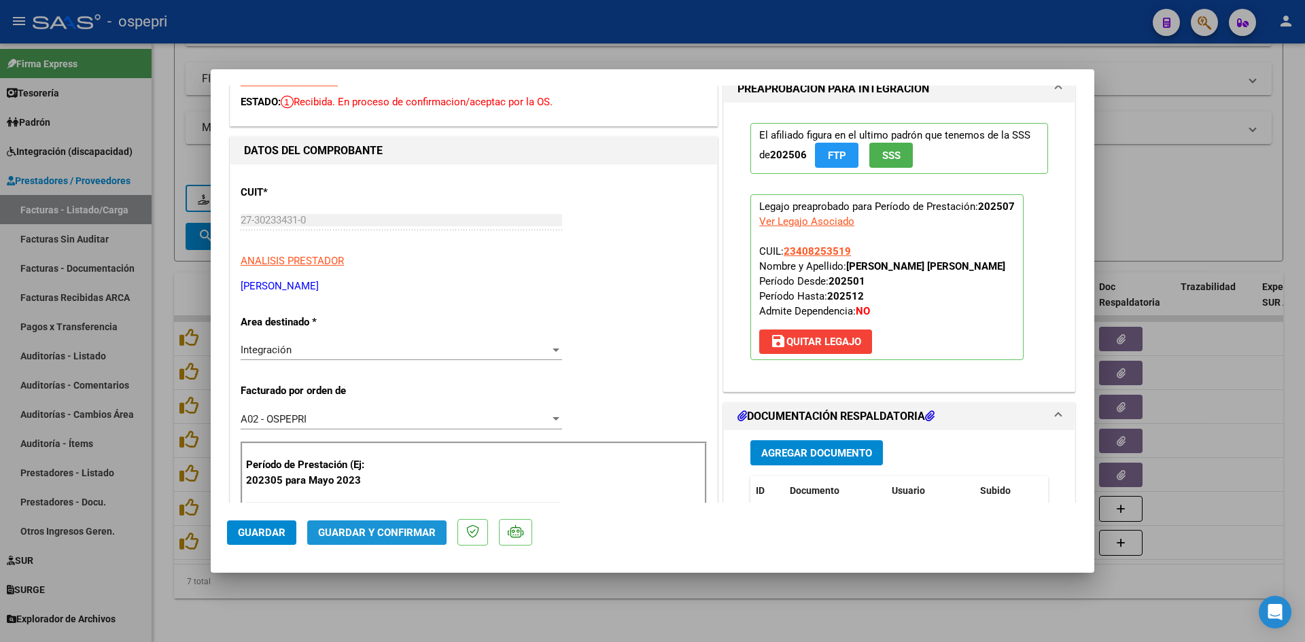
click at [336, 532] on span "Guardar y Confirmar" at bounding box center [377, 533] width 118 height 12
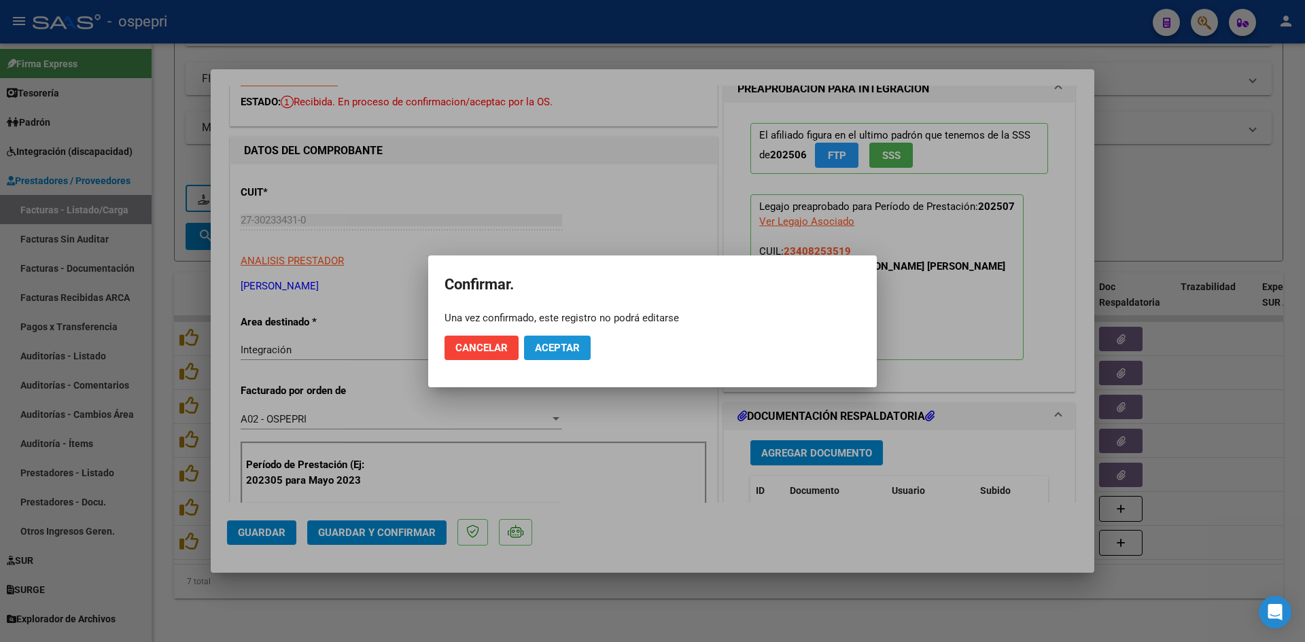
click at [553, 342] on span "Aceptar" at bounding box center [557, 348] width 45 height 12
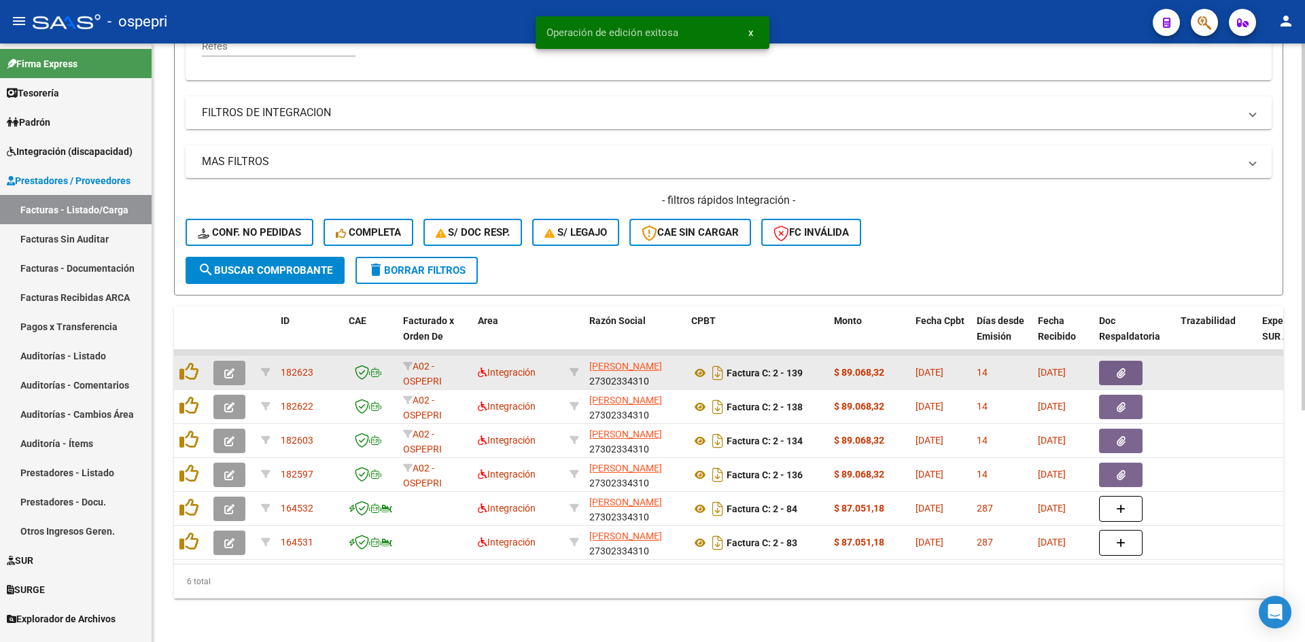
scroll to position [341, 0]
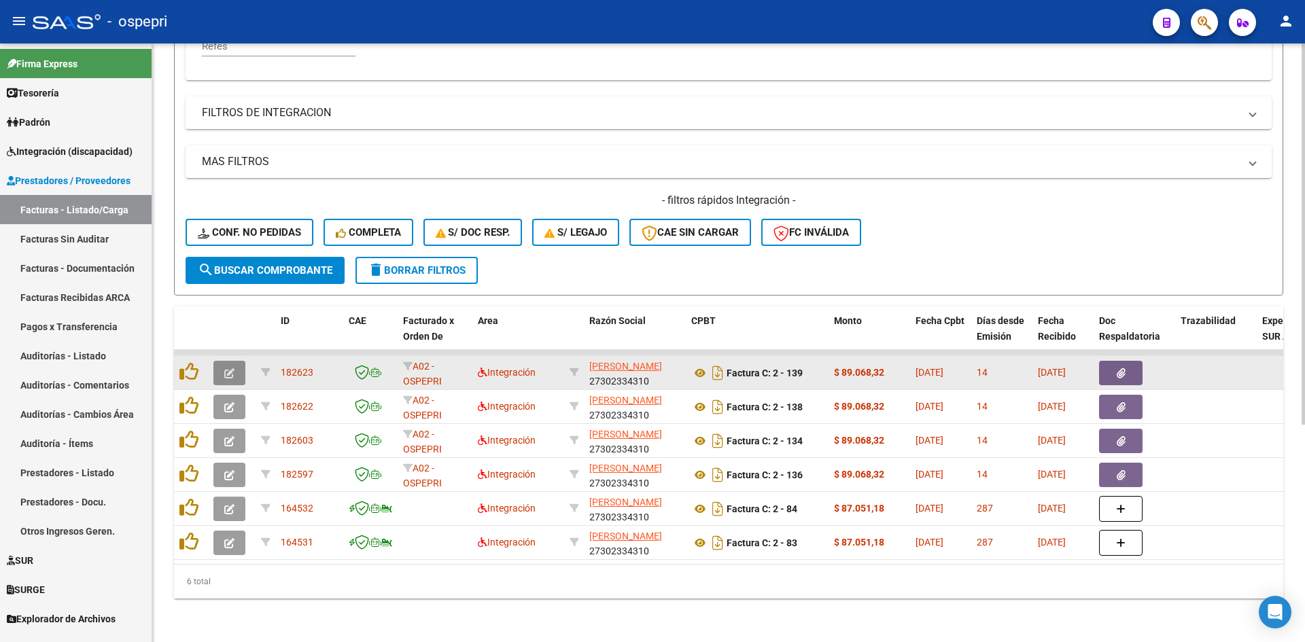
click at [227, 368] on icon "button" at bounding box center [229, 373] width 10 height 10
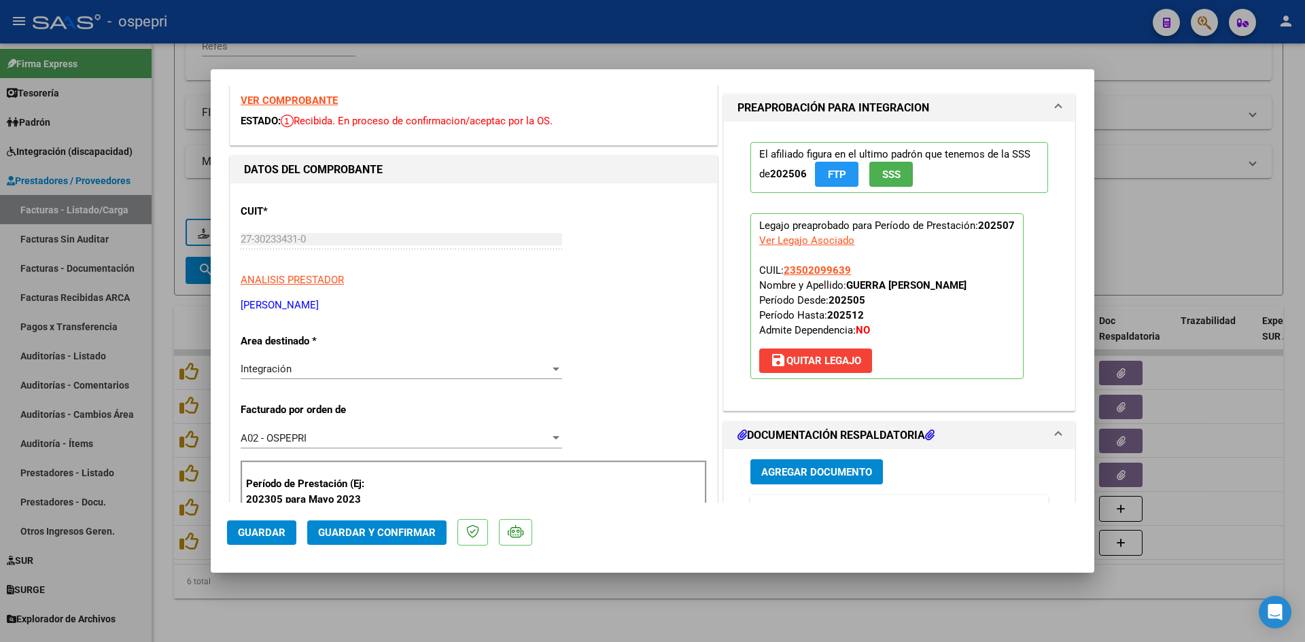
scroll to position [0, 0]
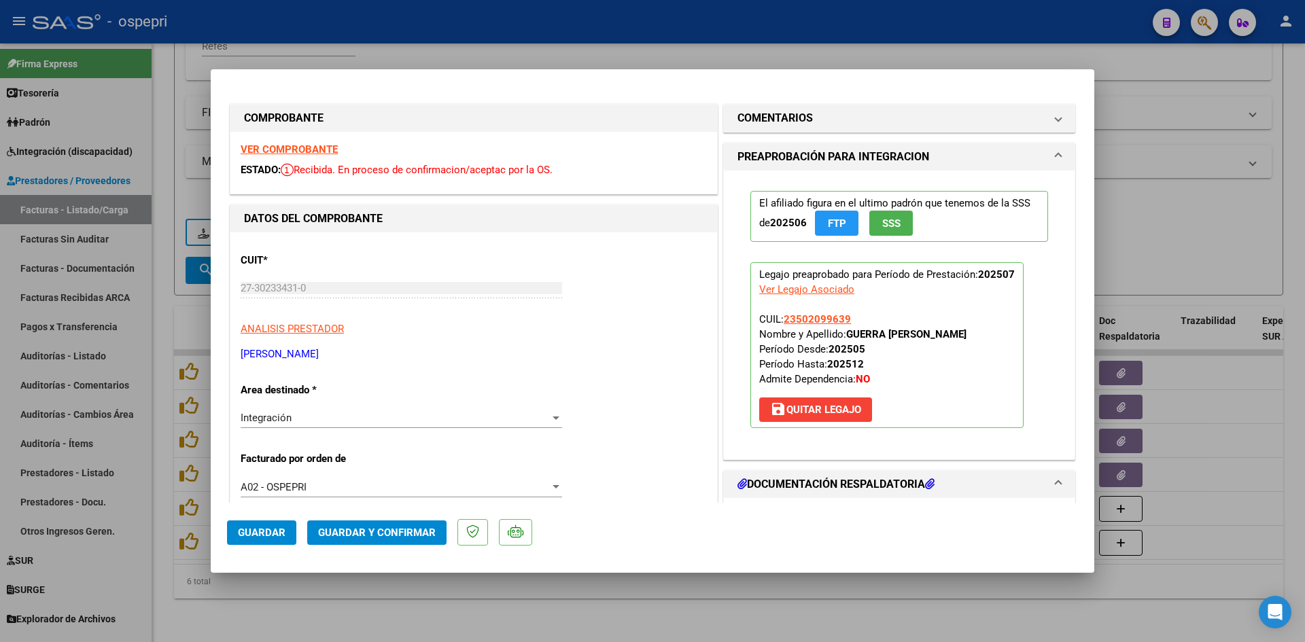
click at [322, 150] on strong "VER COMPROBANTE" at bounding box center [289, 149] width 97 height 12
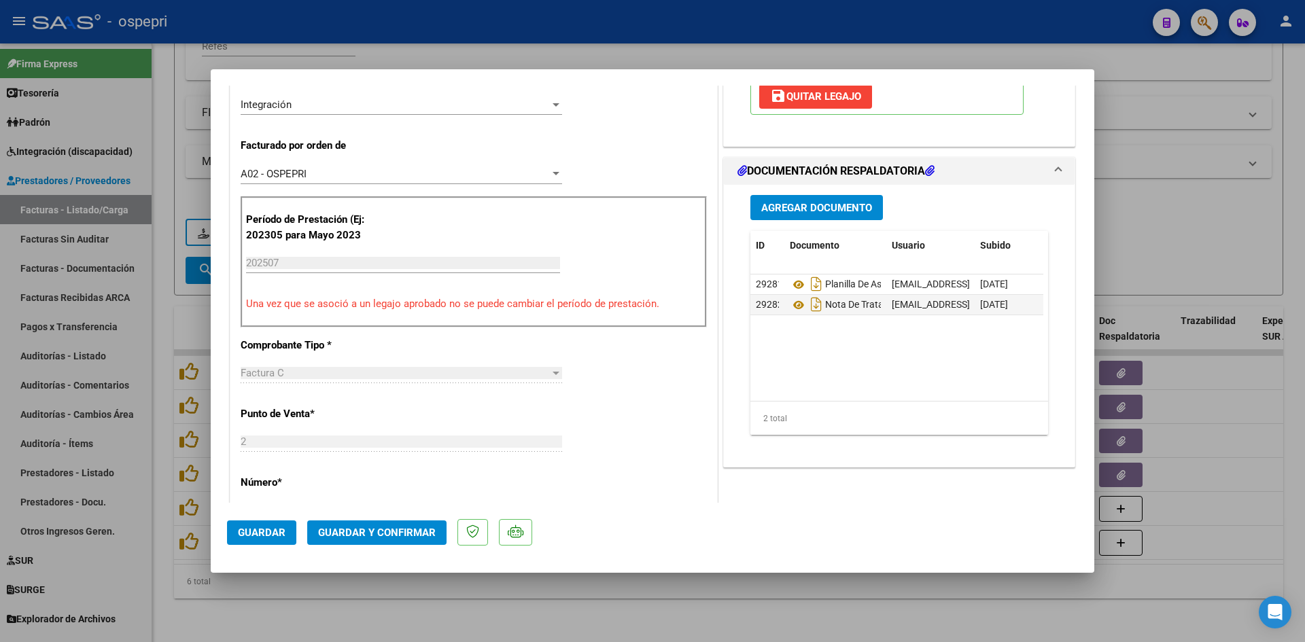
scroll to position [340, 0]
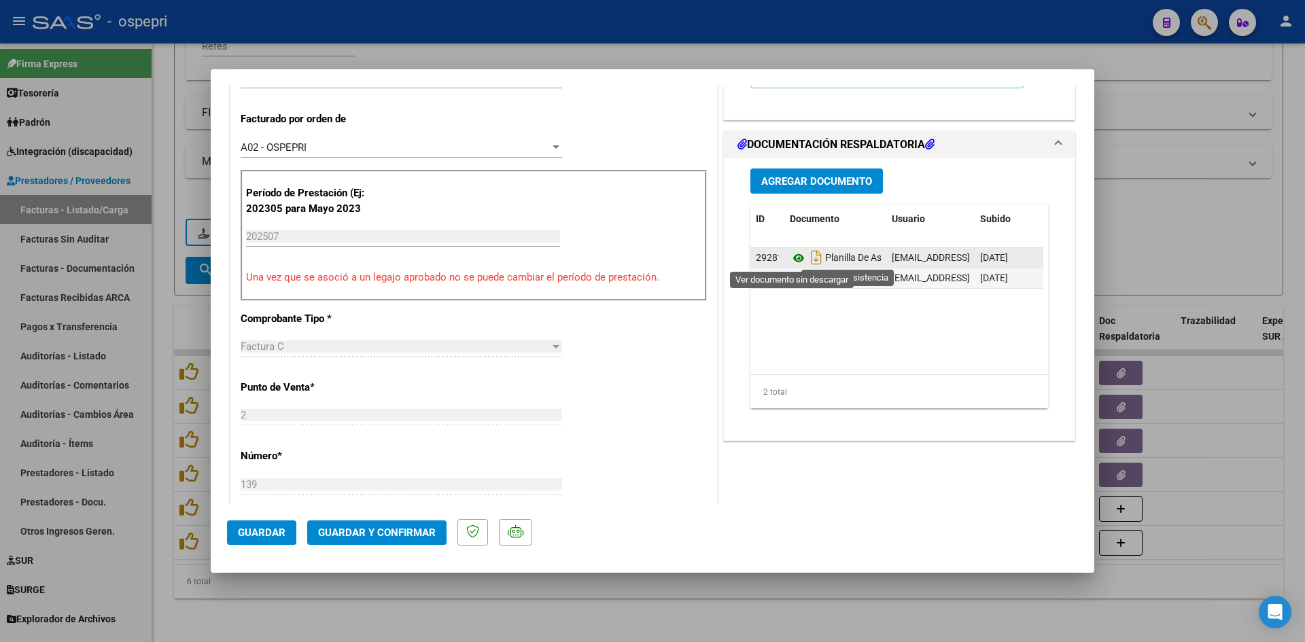
click at [791, 258] on icon at bounding box center [799, 258] width 18 height 16
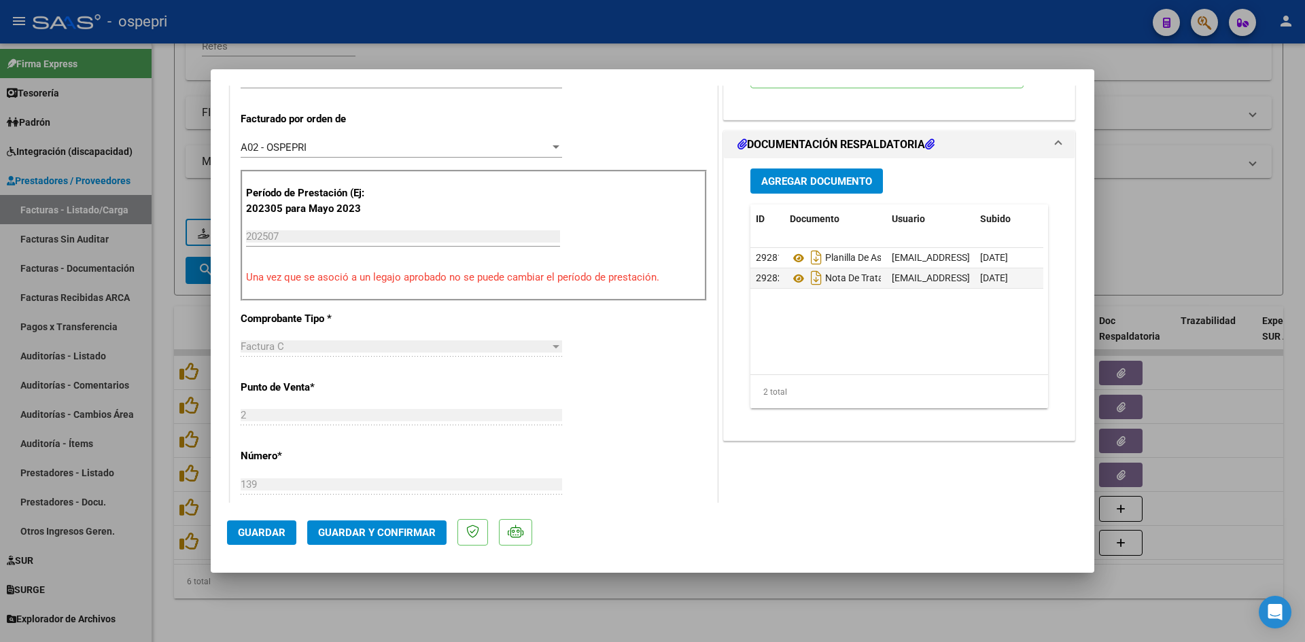
click at [423, 540] on button "Guardar y Confirmar" at bounding box center [376, 533] width 139 height 24
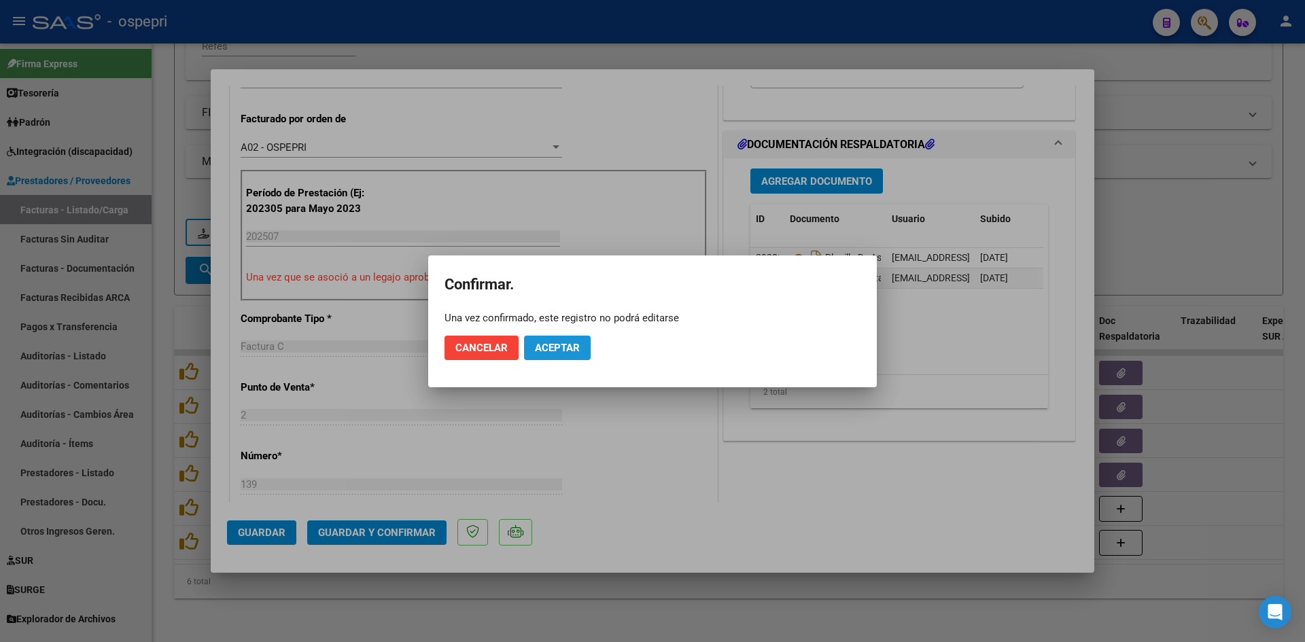
click at [570, 342] on span "Aceptar" at bounding box center [557, 348] width 45 height 12
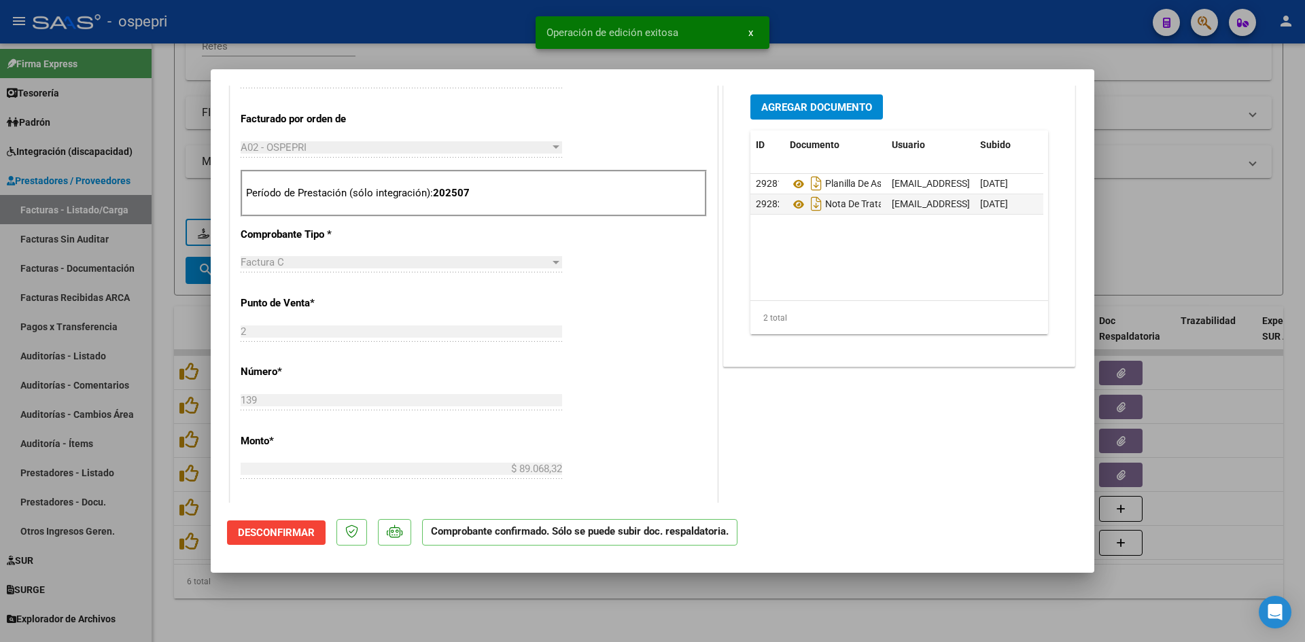
type input "$ 0,00"
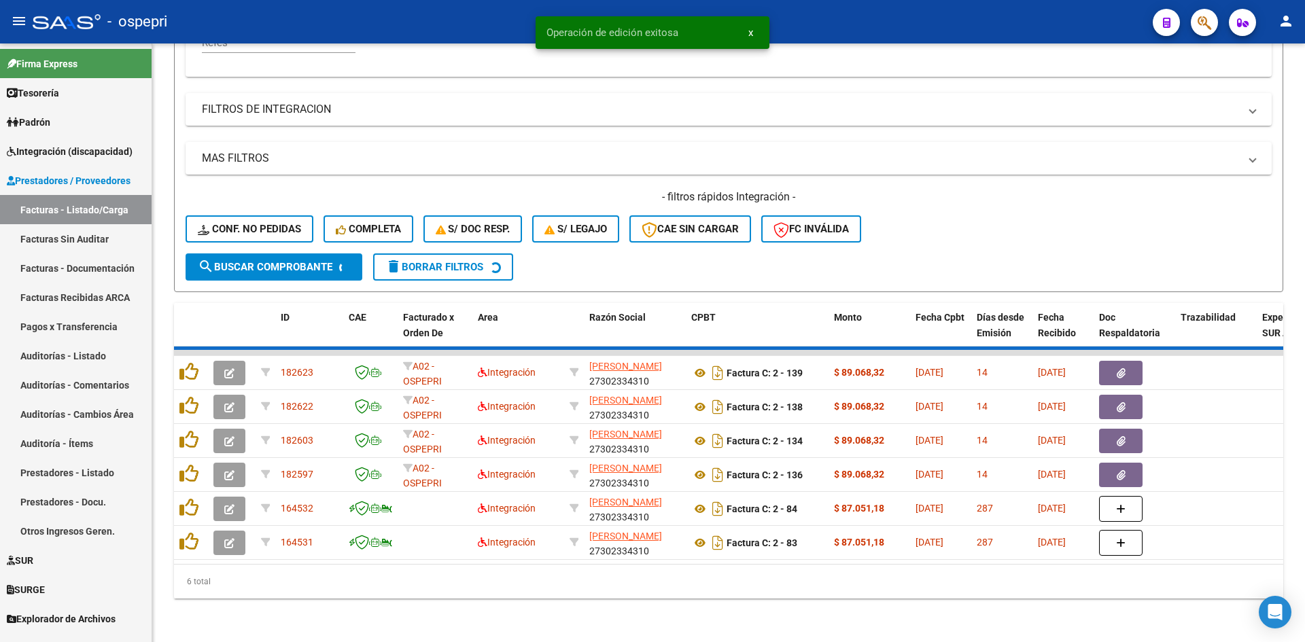
scroll to position [307, 0]
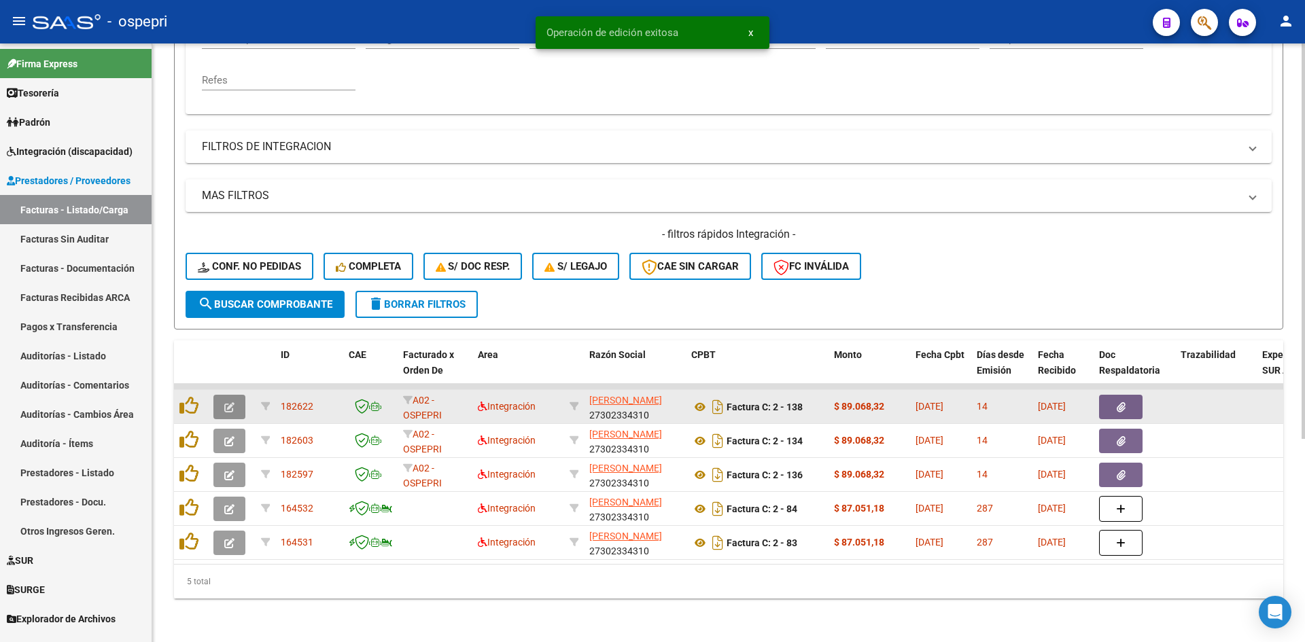
click at [239, 395] on button "button" at bounding box center [229, 407] width 32 height 24
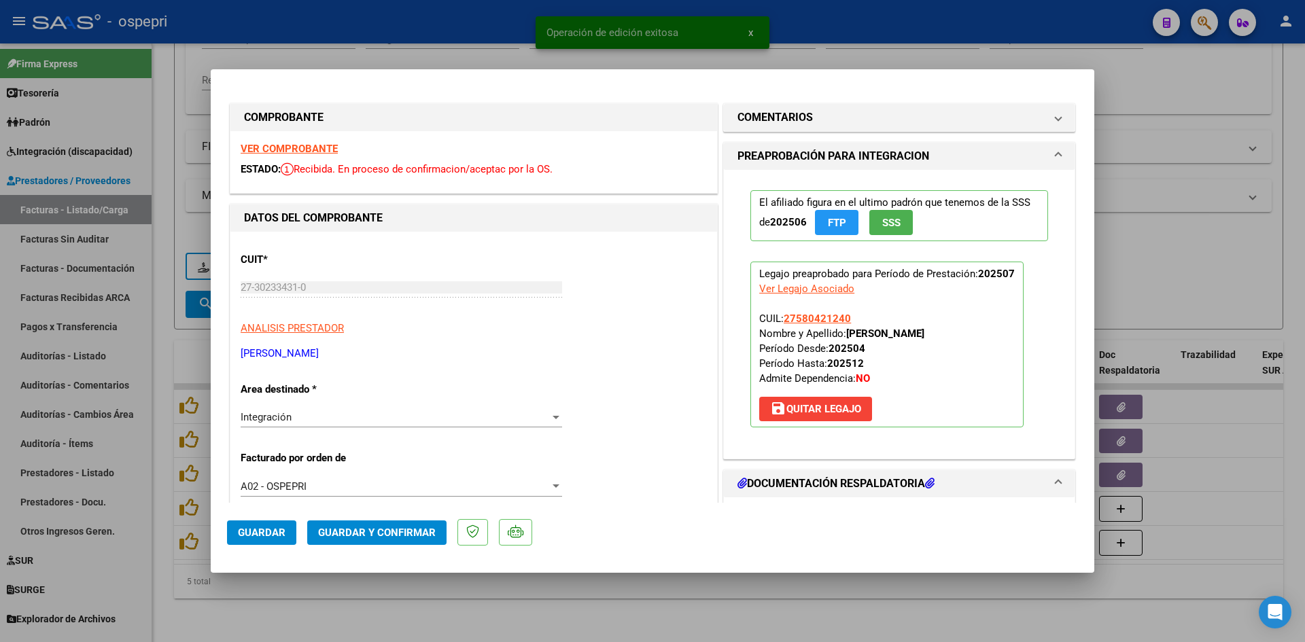
scroll to position [0, 0]
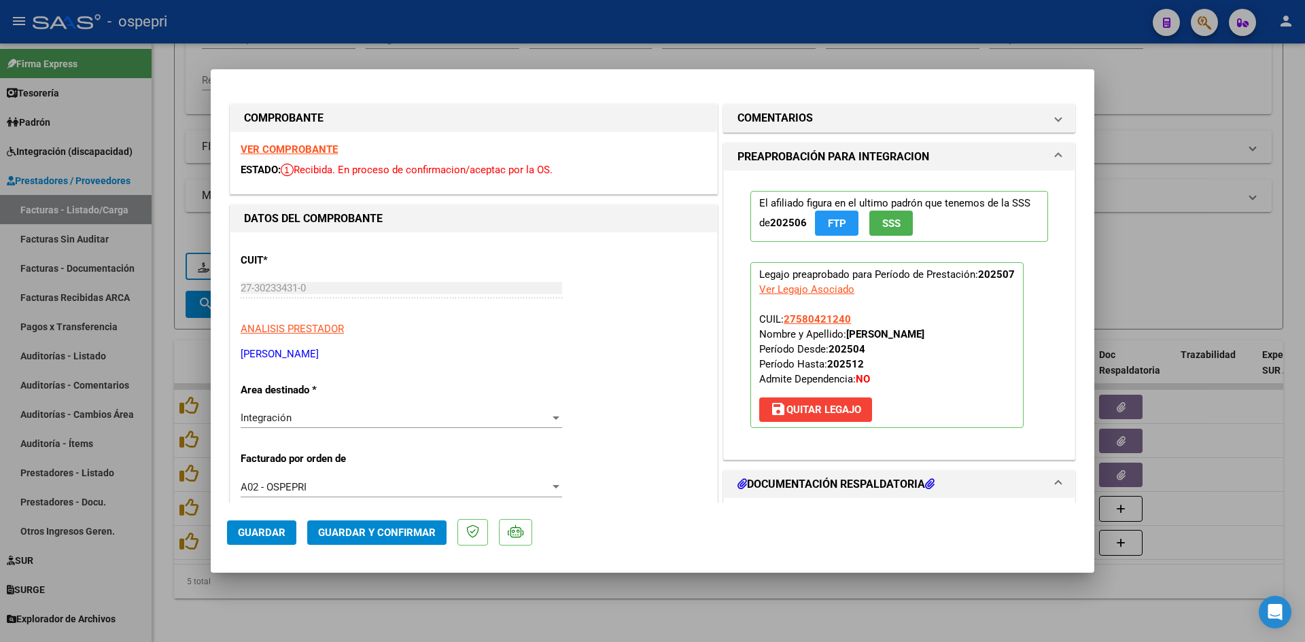
click at [286, 148] on strong "VER COMPROBANTE" at bounding box center [289, 149] width 97 height 12
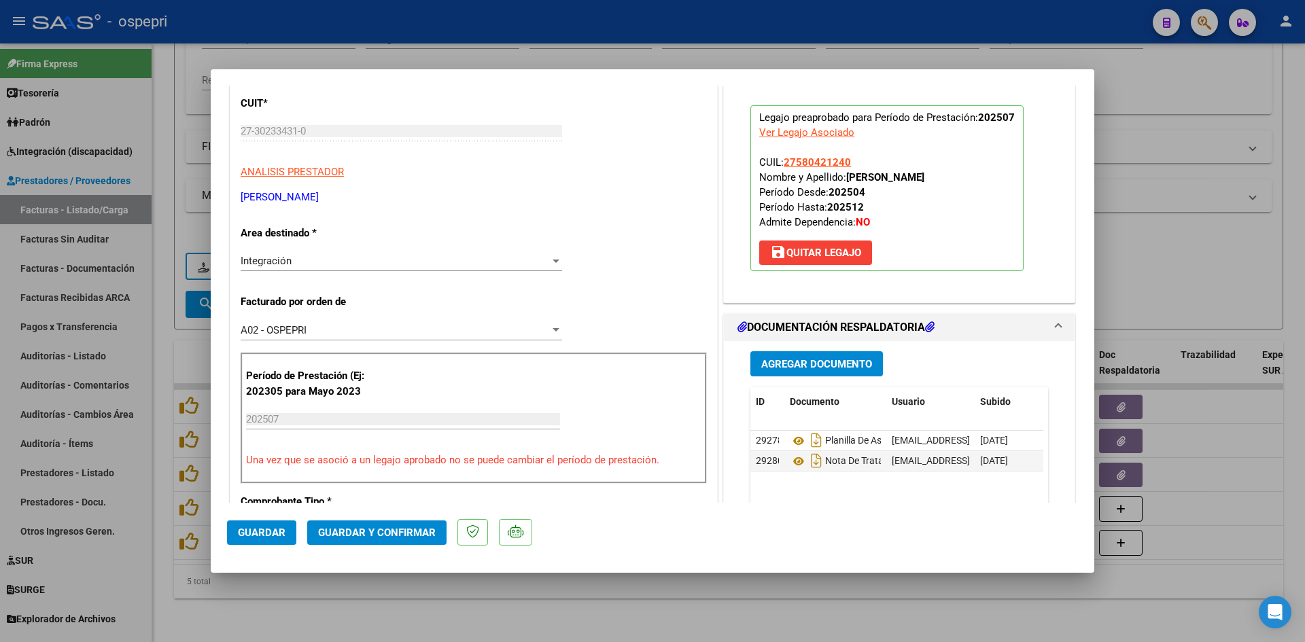
scroll to position [204, 0]
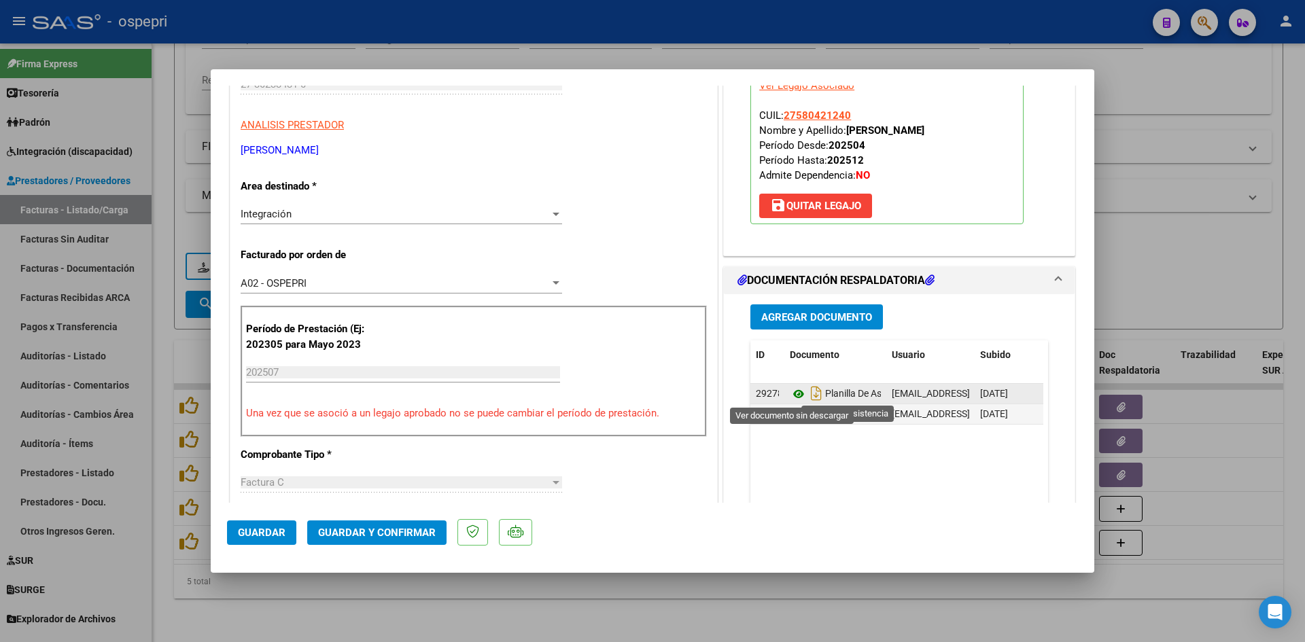
click at [790, 392] on icon at bounding box center [799, 394] width 18 height 16
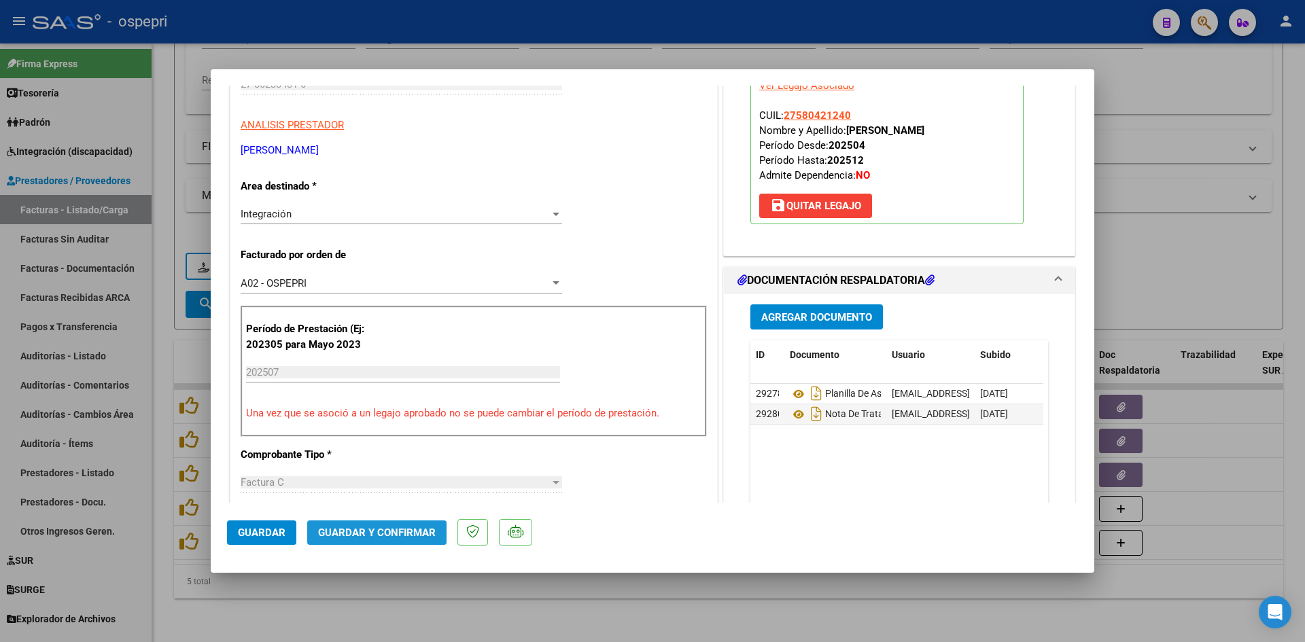
click at [419, 536] on span "Guardar y Confirmar" at bounding box center [377, 533] width 118 height 12
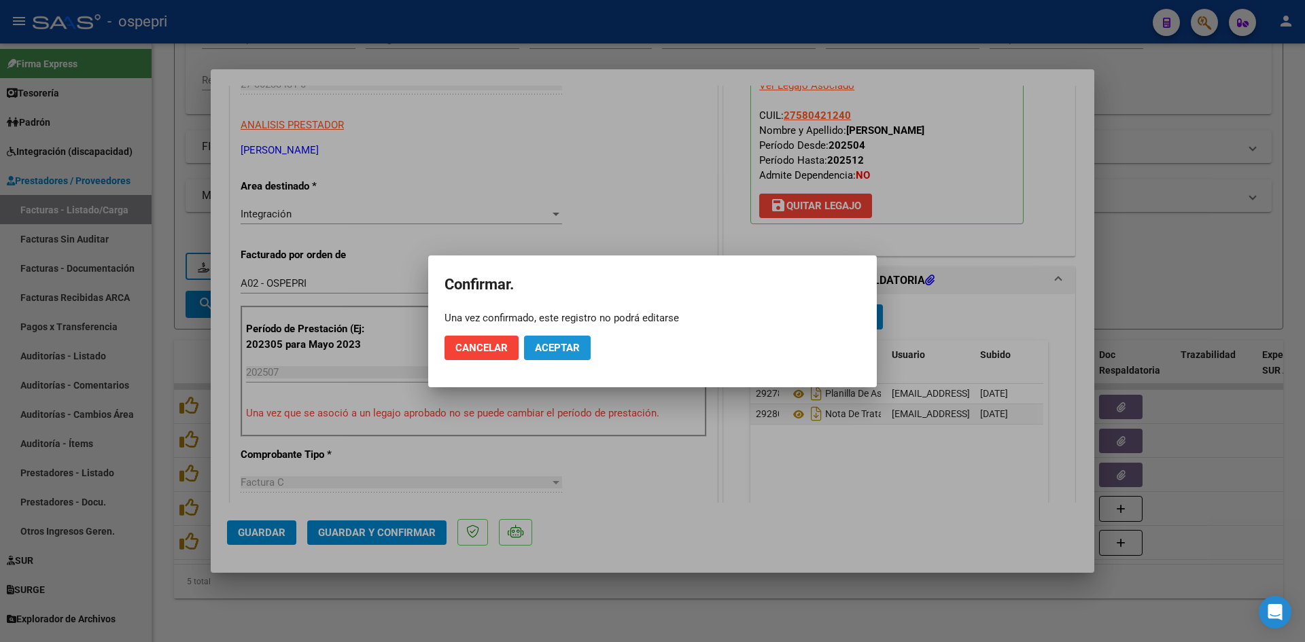
click at [568, 351] on span "Aceptar" at bounding box center [557, 348] width 45 height 12
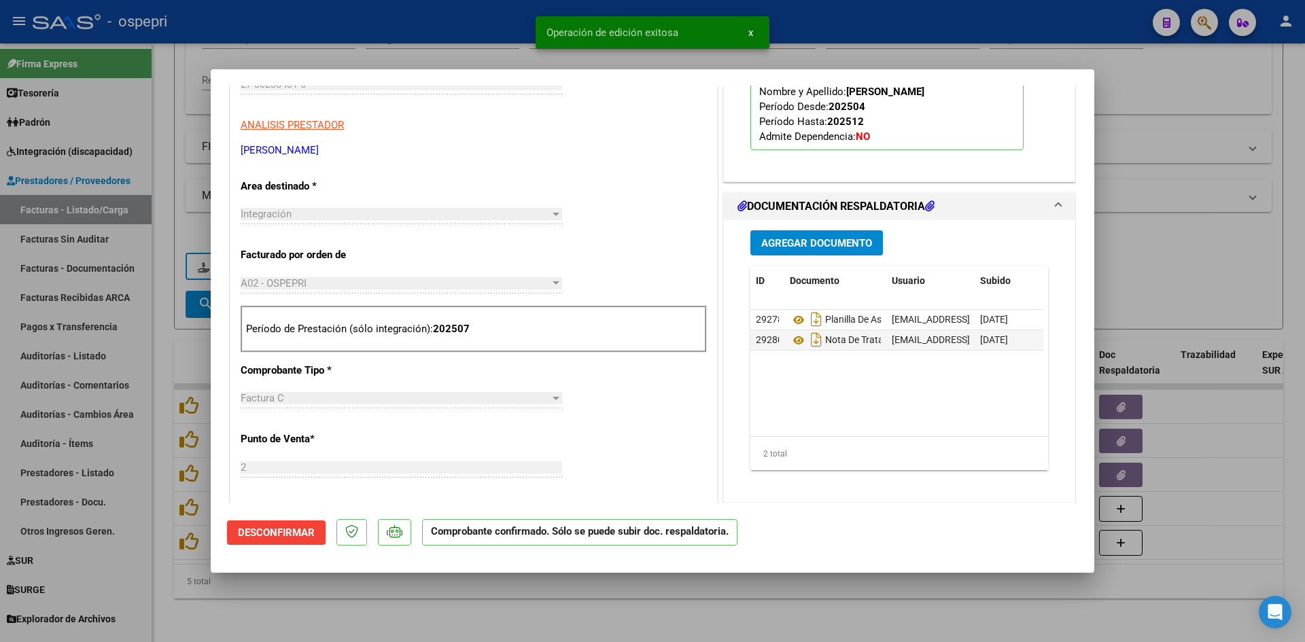
type input "$ 0,00"
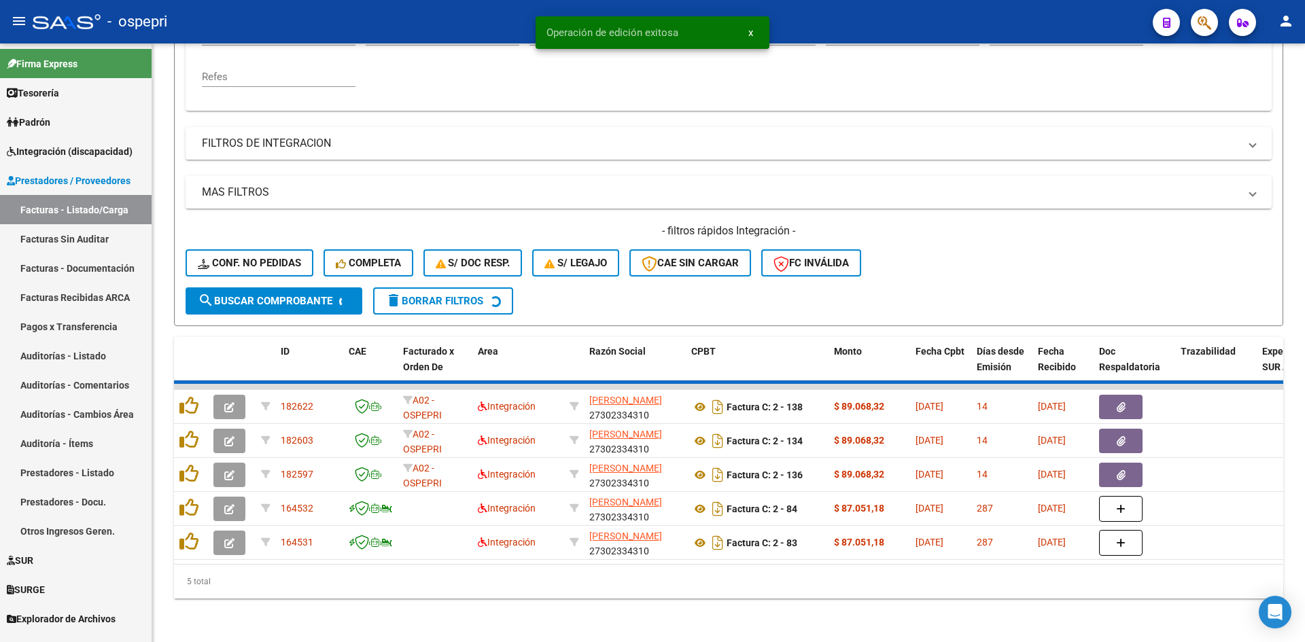
scroll to position [273, 0]
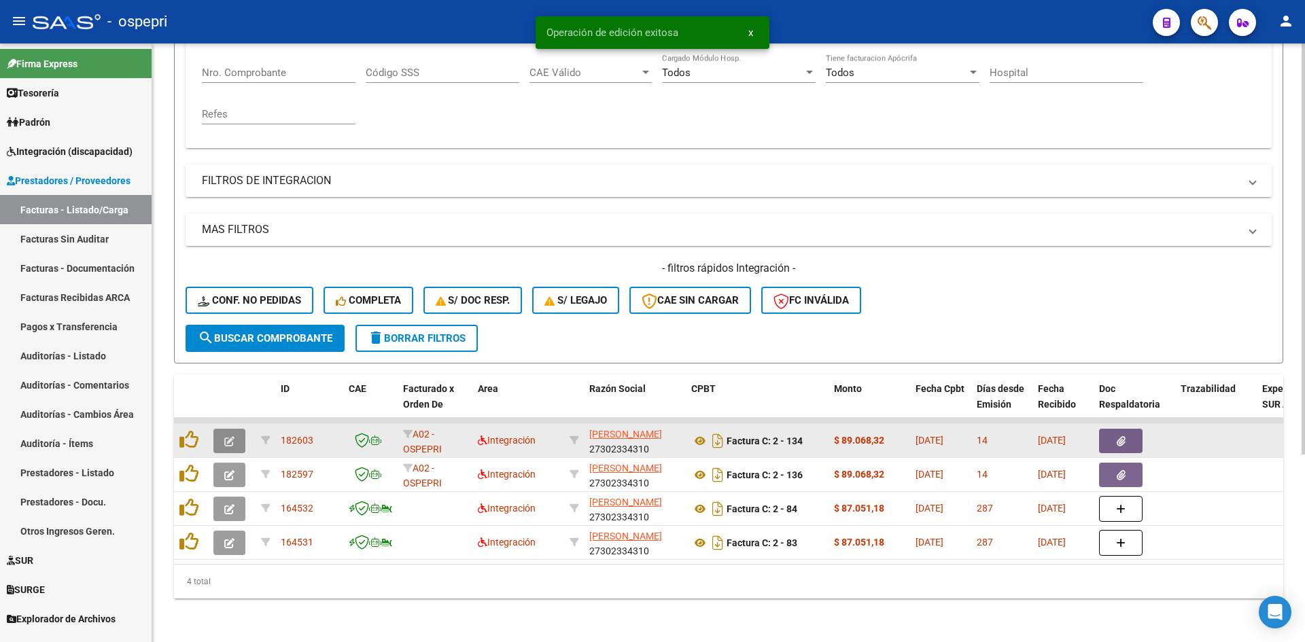
click at [228, 436] on icon "button" at bounding box center [229, 441] width 10 height 10
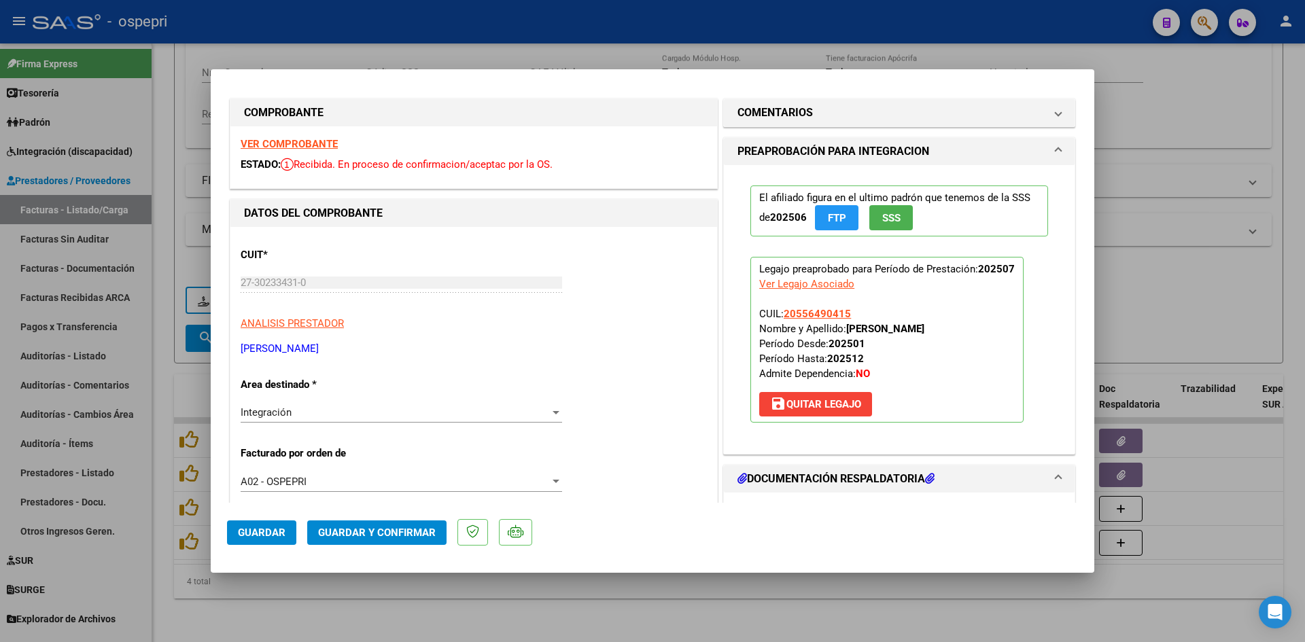
scroll to position [0, 0]
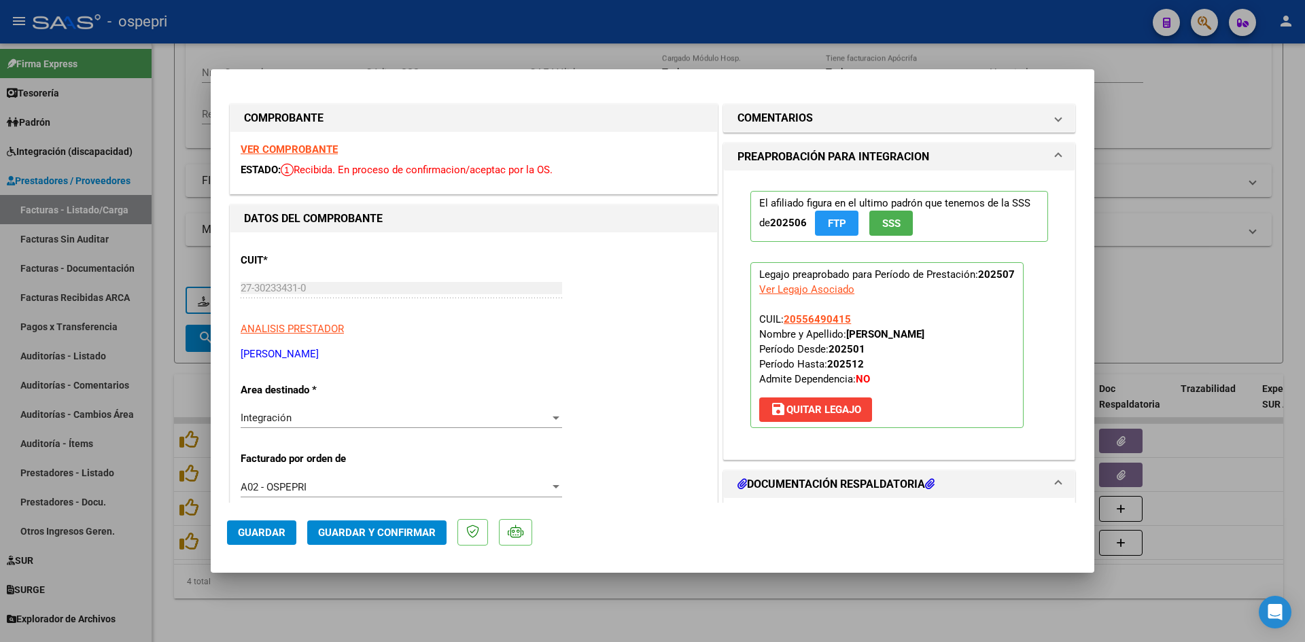
click at [278, 150] on strong "VER COMPROBANTE" at bounding box center [289, 149] width 97 height 12
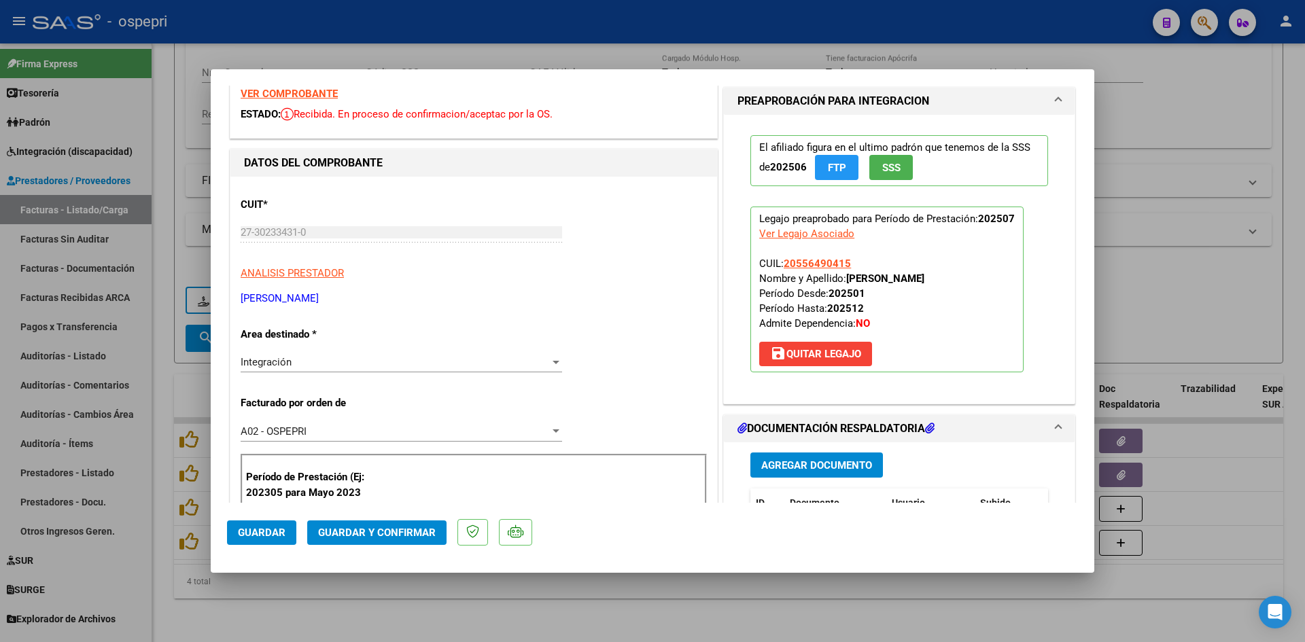
scroll to position [204, 0]
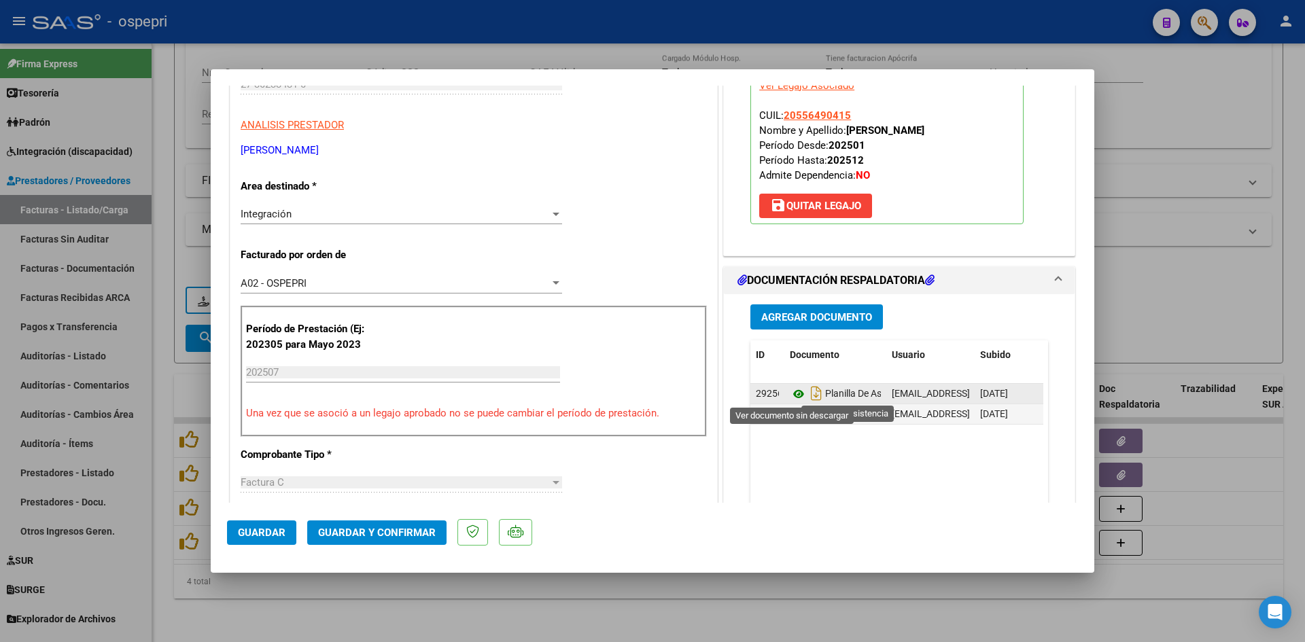
click at [792, 390] on icon at bounding box center [799, 394] width 18 height 16
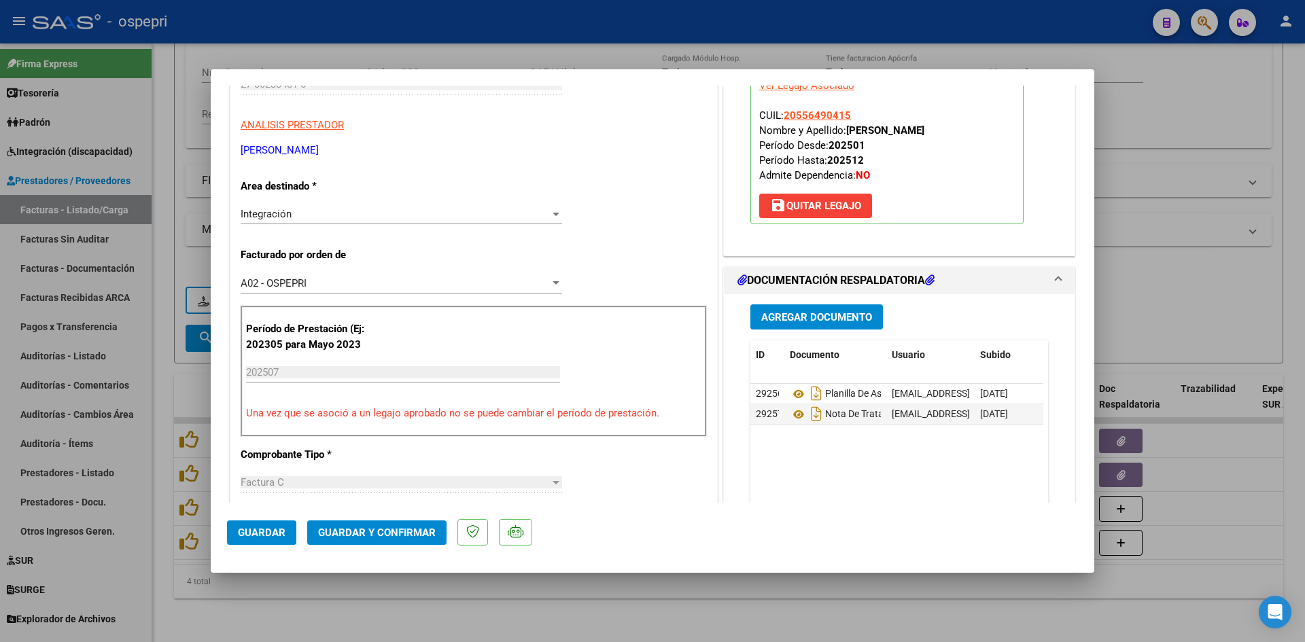
click at [405, 532] on span "Guardar y Confirmar" at bounding box center [377, 533] width 118 height 12
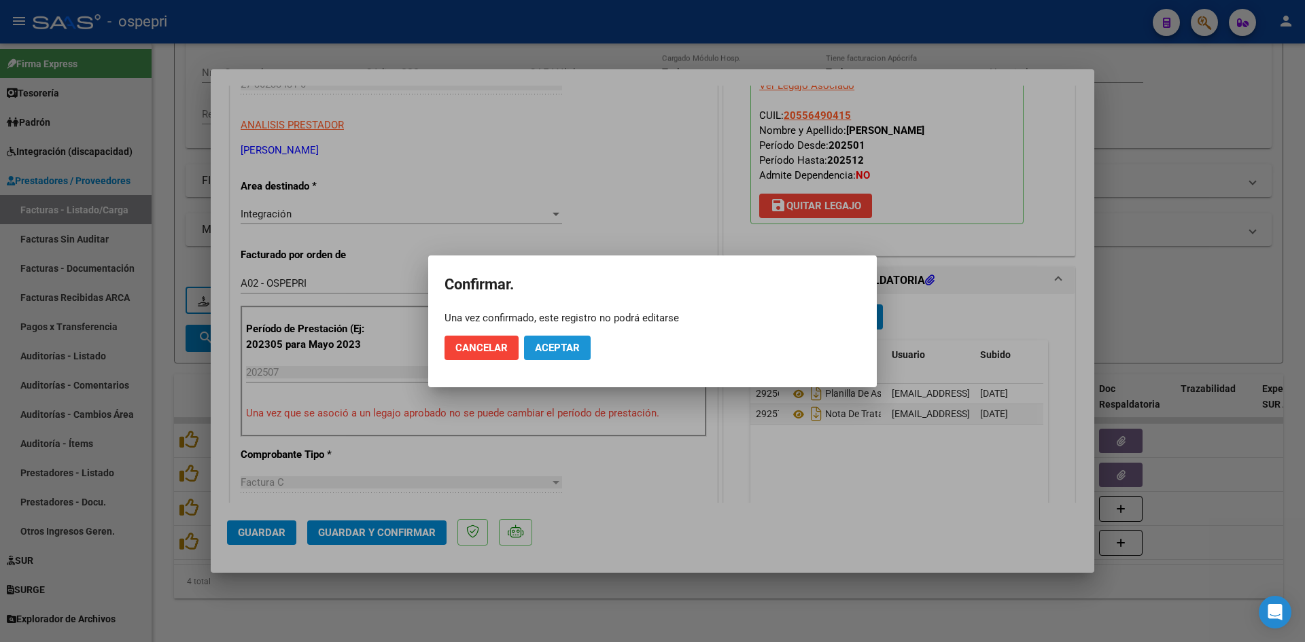
click at [543, 347] on span "Aceptar" at bounding box center [557, 348] width 45 height 12
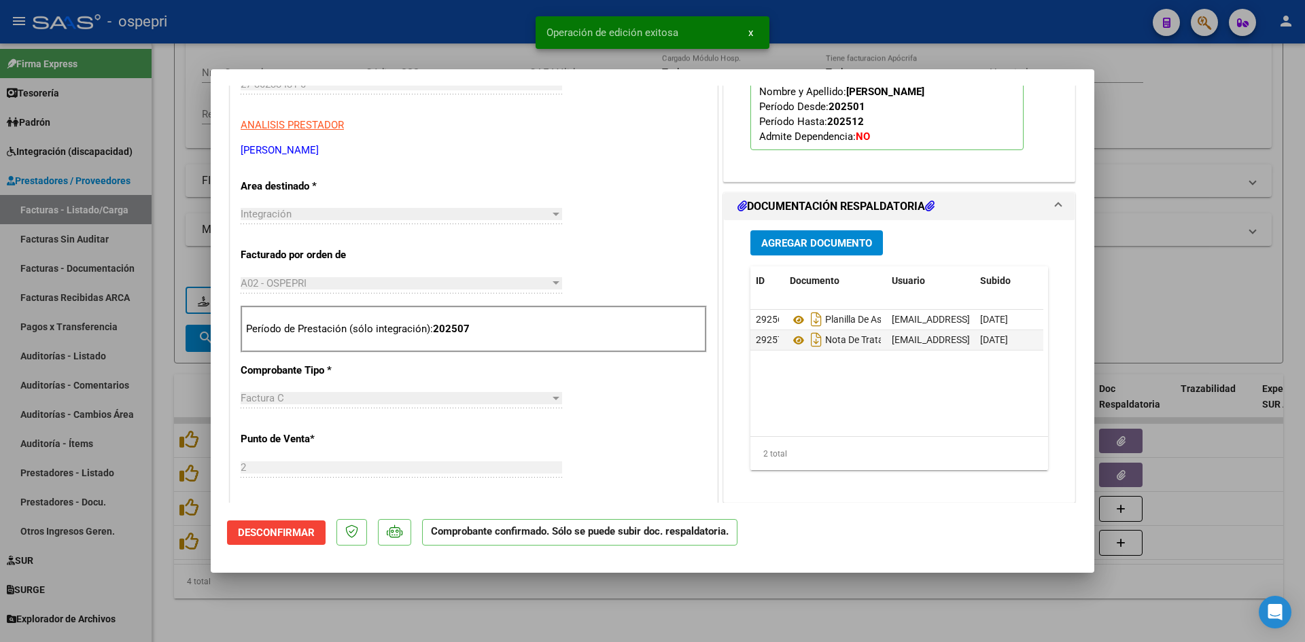
type input "$ 0,00"
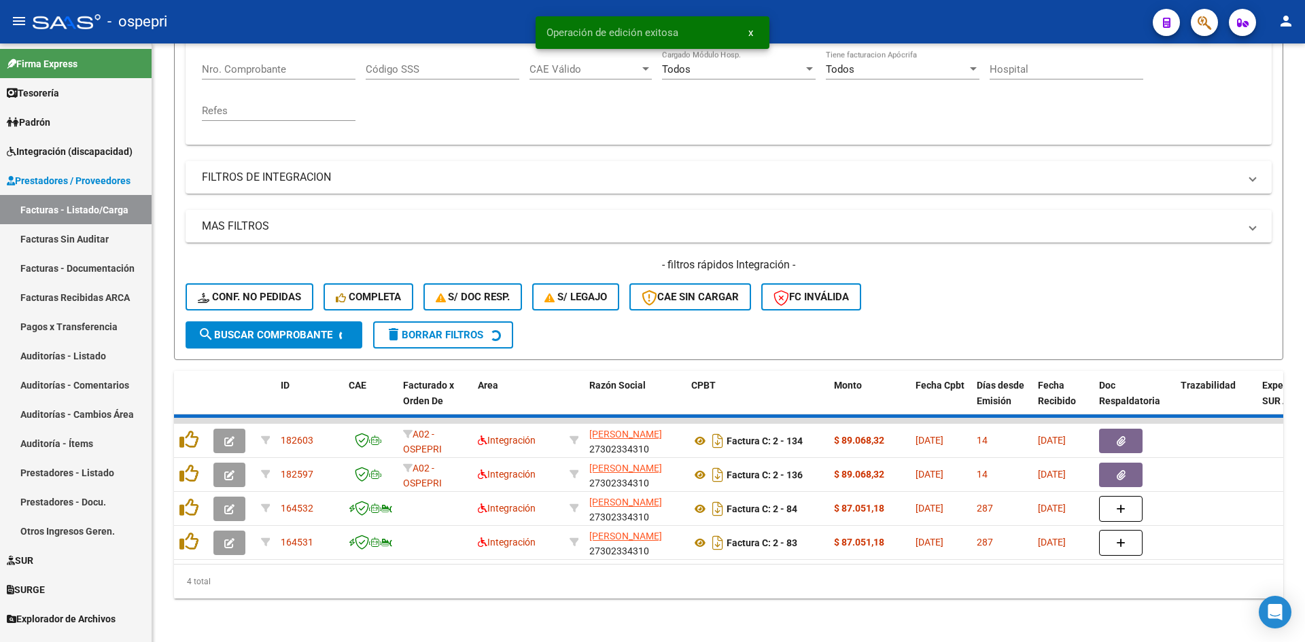
scroll to position [239, 0]
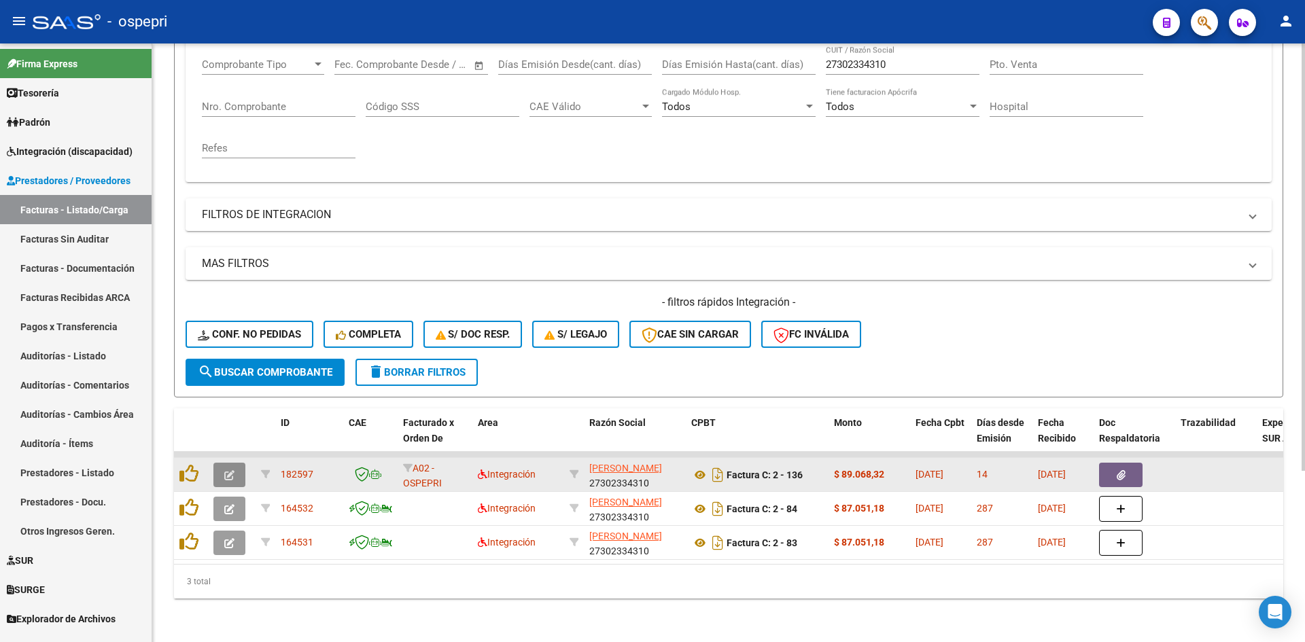
click at [232, 470] on icon "button" at bounding box center [229, 475] width 10 height 10
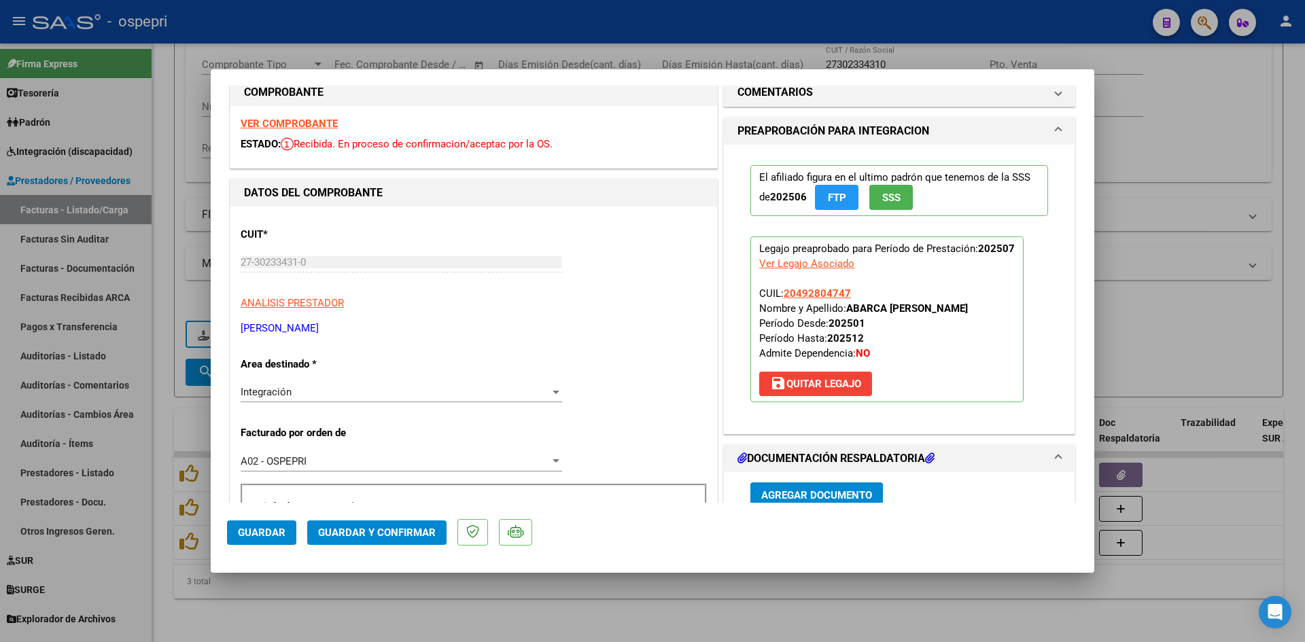
scroll to position [0, 0]
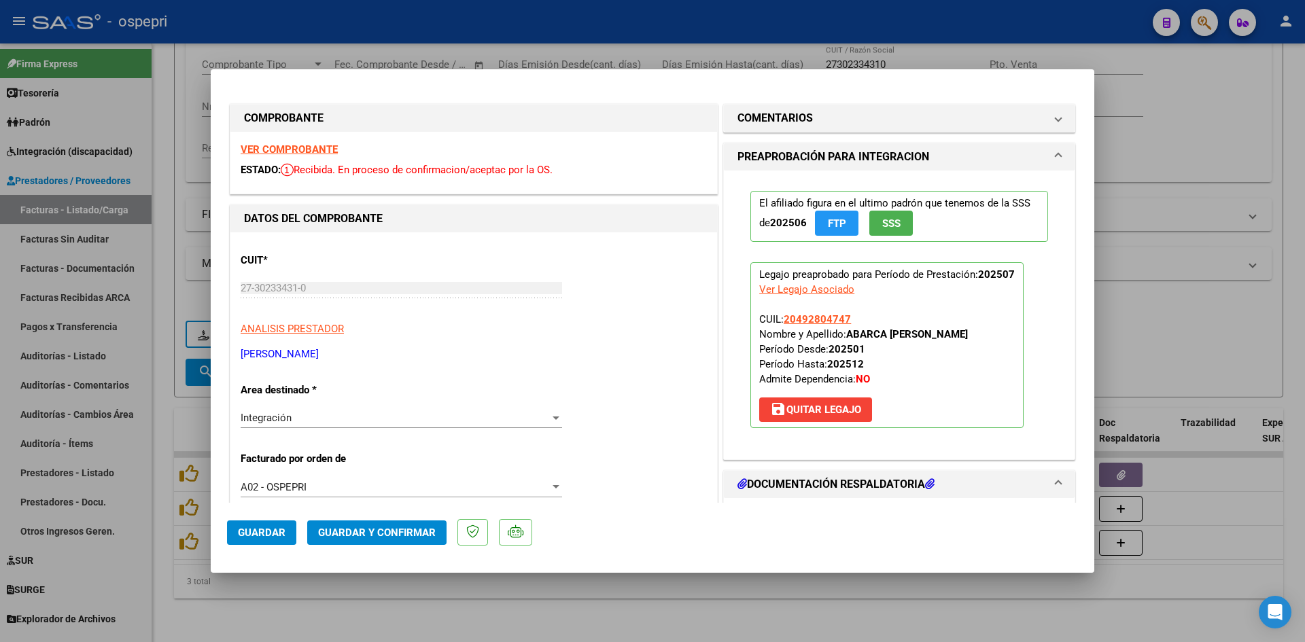
click at [330, 150] on strong "VER COMPROBANTE" at bounding box center [289, 149] width 97 height 12
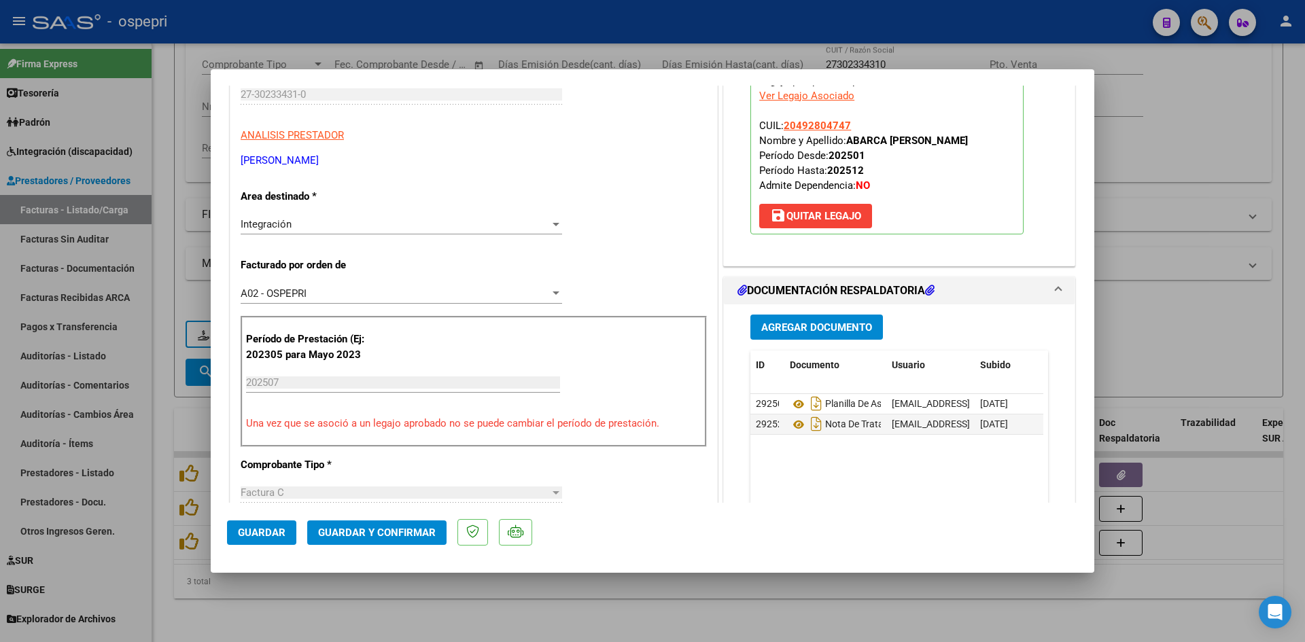
scroll to position [204, 0]
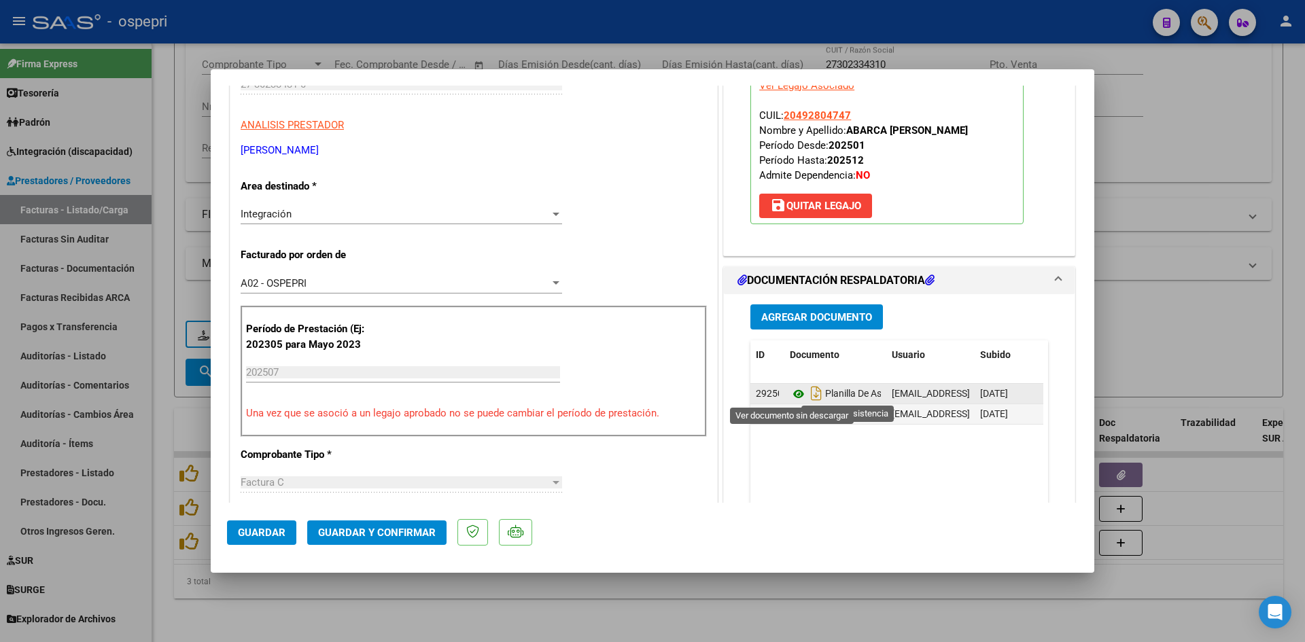
click at [791, 395] on icon at bounding box center [799, 394] width 18 height 16
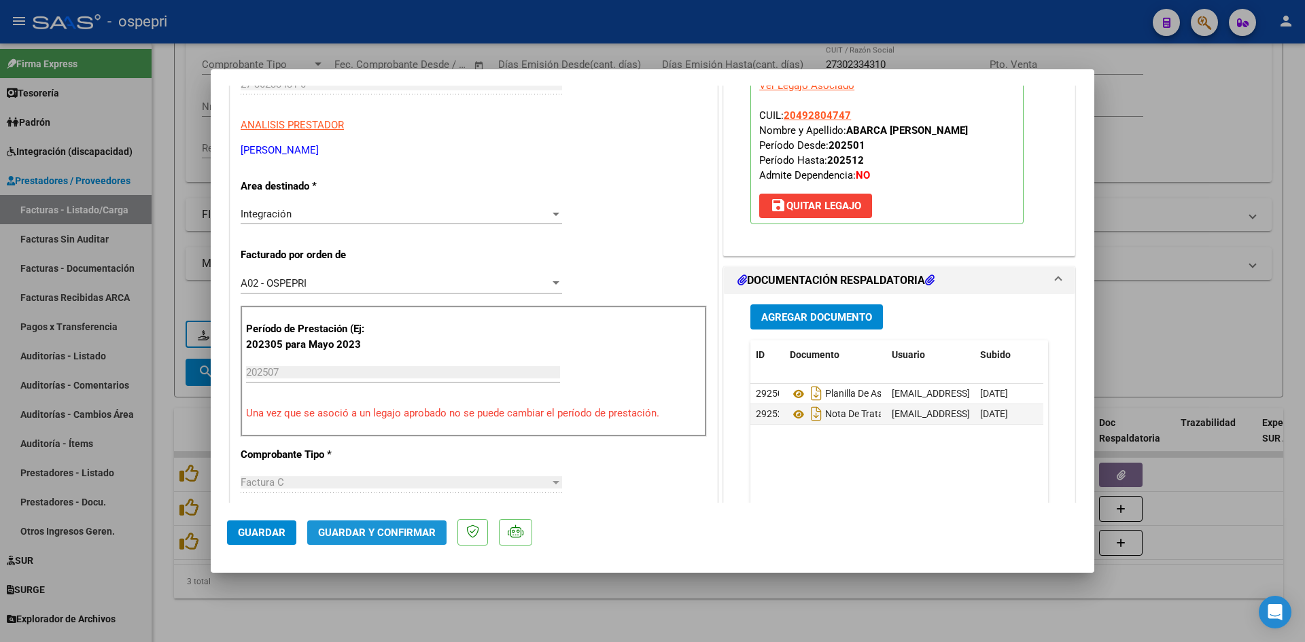
click at [430, 534] on span "Guardar y Confirmar" at bounding box center [377, 533] width 118 height 12
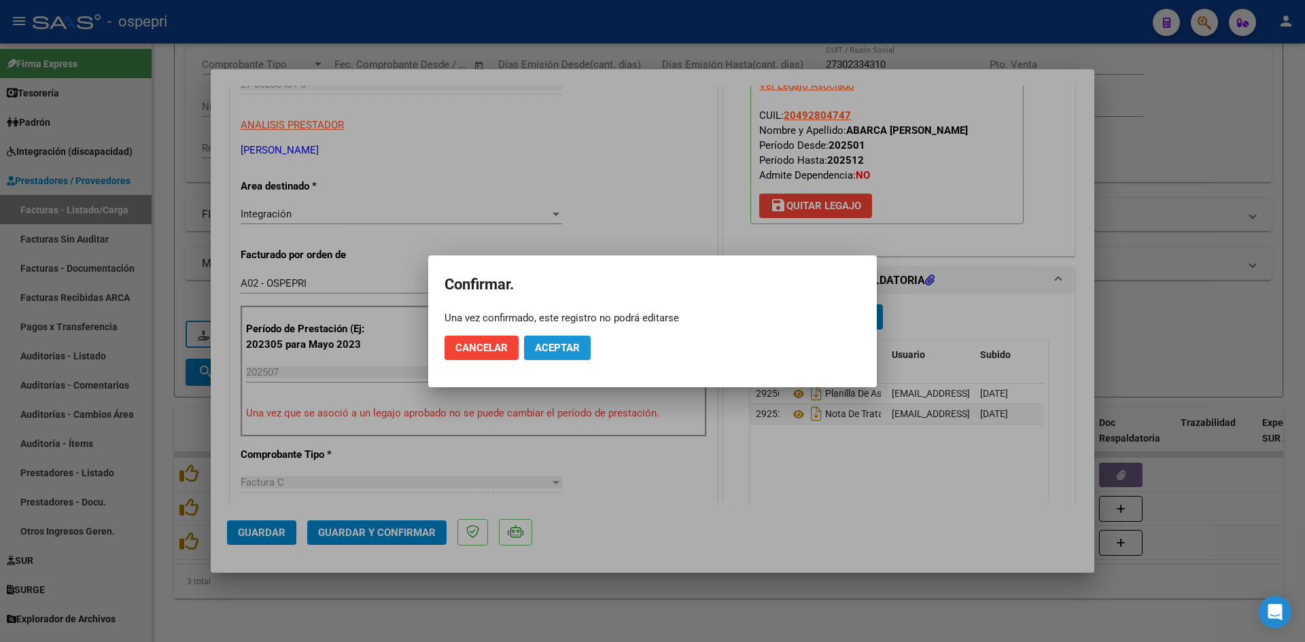
click at [549, 339] on button "Aceptar" at bounding box center [557, 348] width 67 height 24
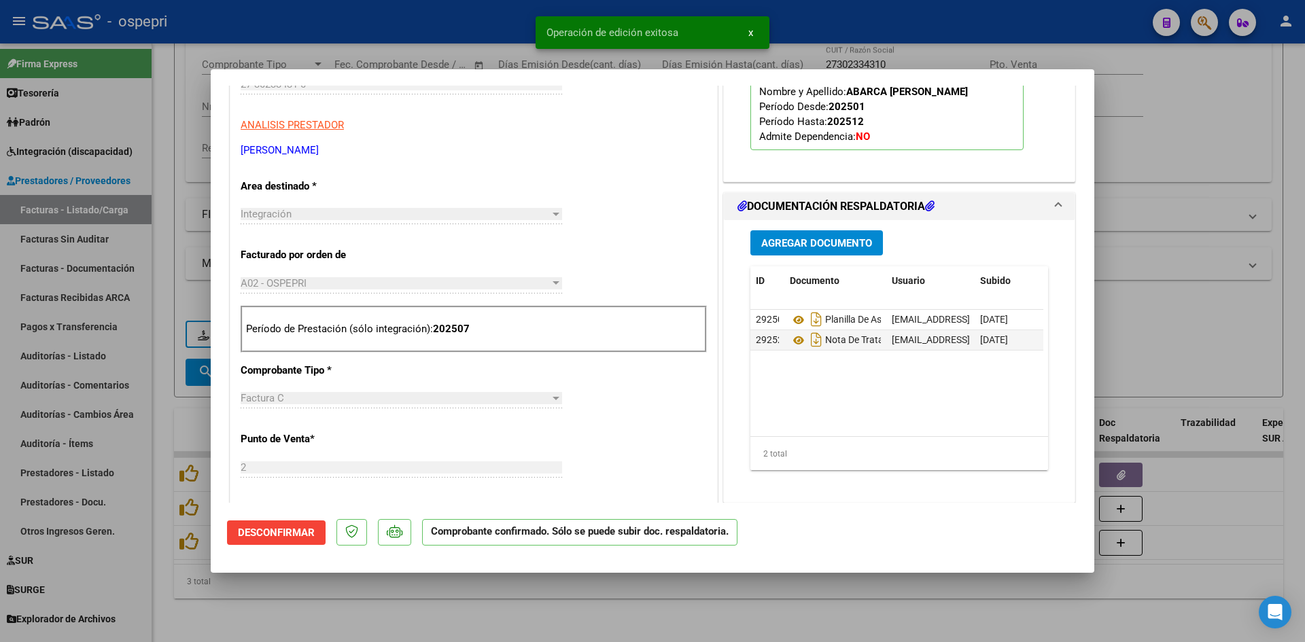
type input "$ 0,00"
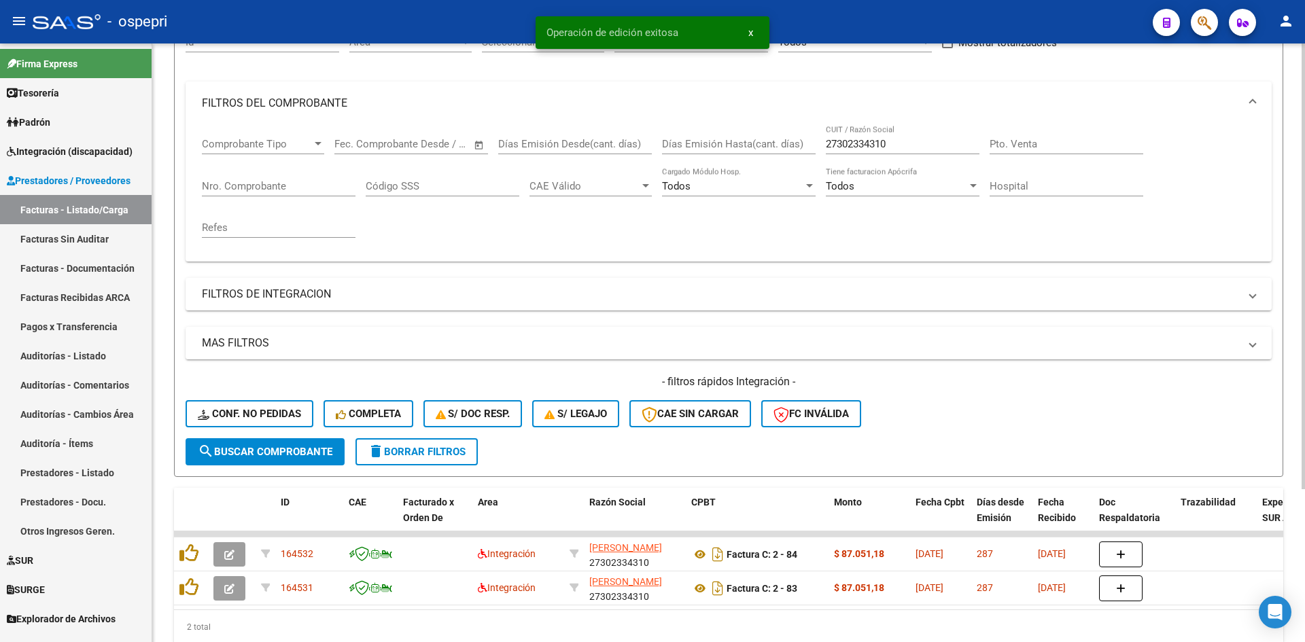
scroll to position [69, 0]
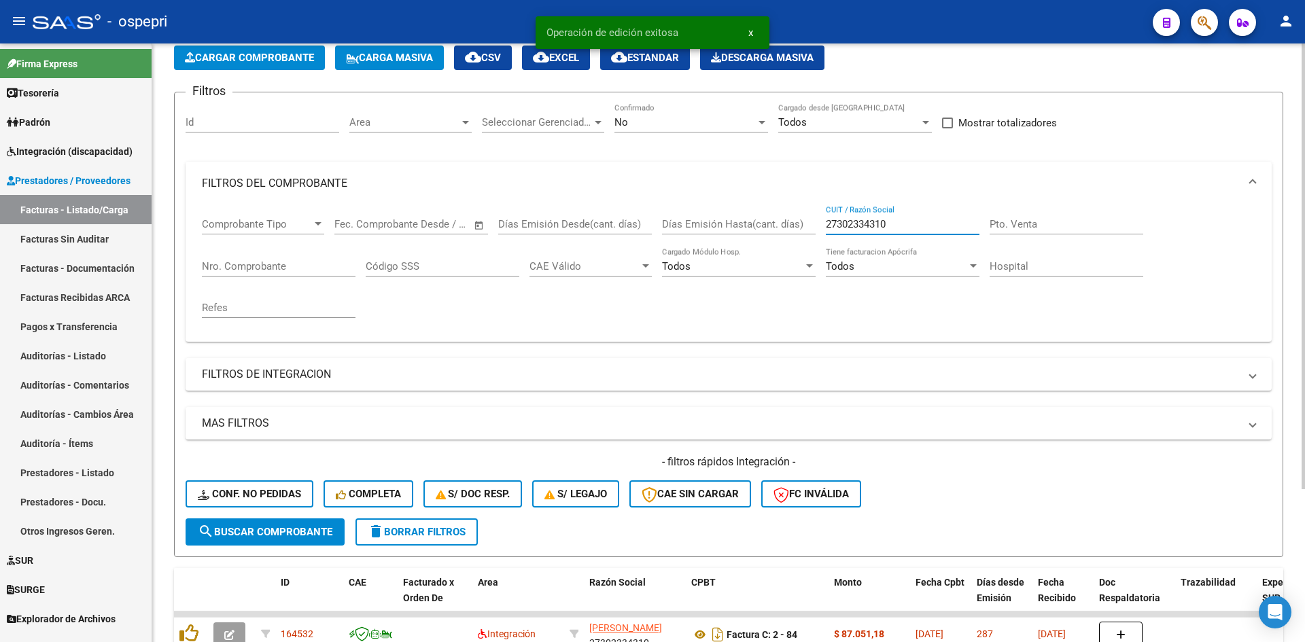
drag, startPoint x: 893, startPoint y: 222, endPoint x: 809, endPoint y: 259, distance: 91.6
click at [809, 259] on div "Comprobante Tipo Comprobante Tipo Start date – End date Fec. Comprobante Desde …" at bounding box center [729, 268] width 1054 height 126
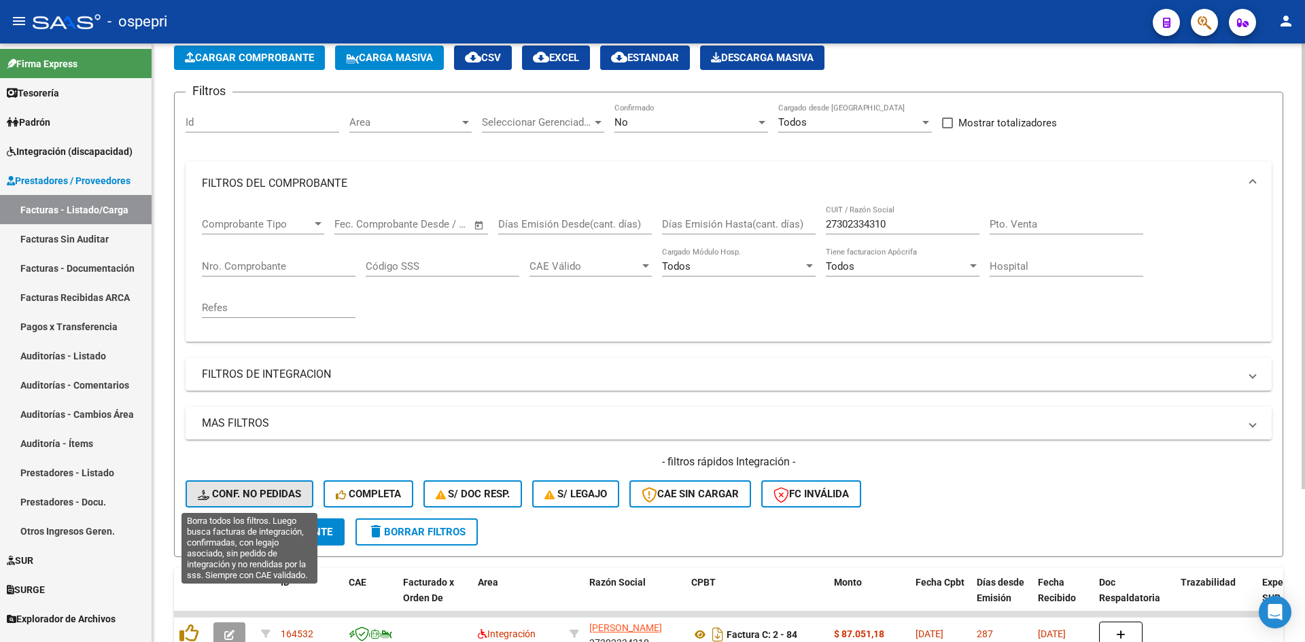
click at [271, 493] on span "Conf. no pedidas" at bounding box center [249, 494] width 103 height 12
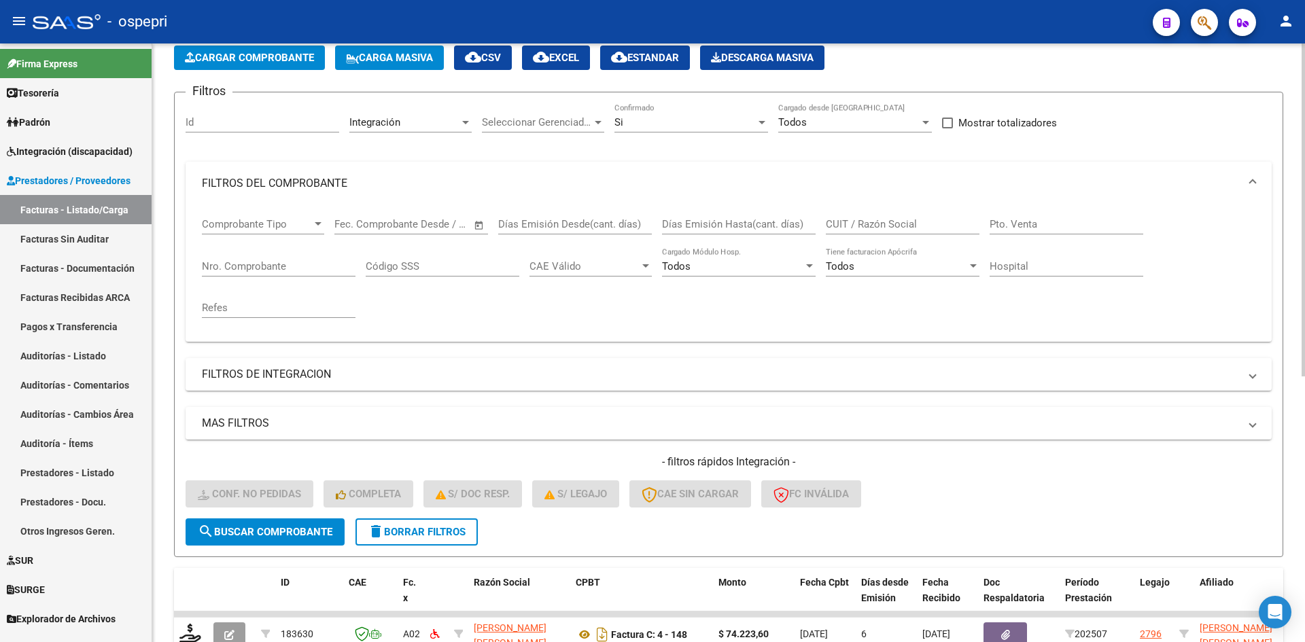
click at [853, 223] on input "CUIT / Razón Social" at bounding box center [903, 224] width 154 height 12
paste input "27302334310"
type input "27302334310"
click at [322, 536] on span "search Buscar Comprobante" at bounding box center [265, 532] width 135 height 12
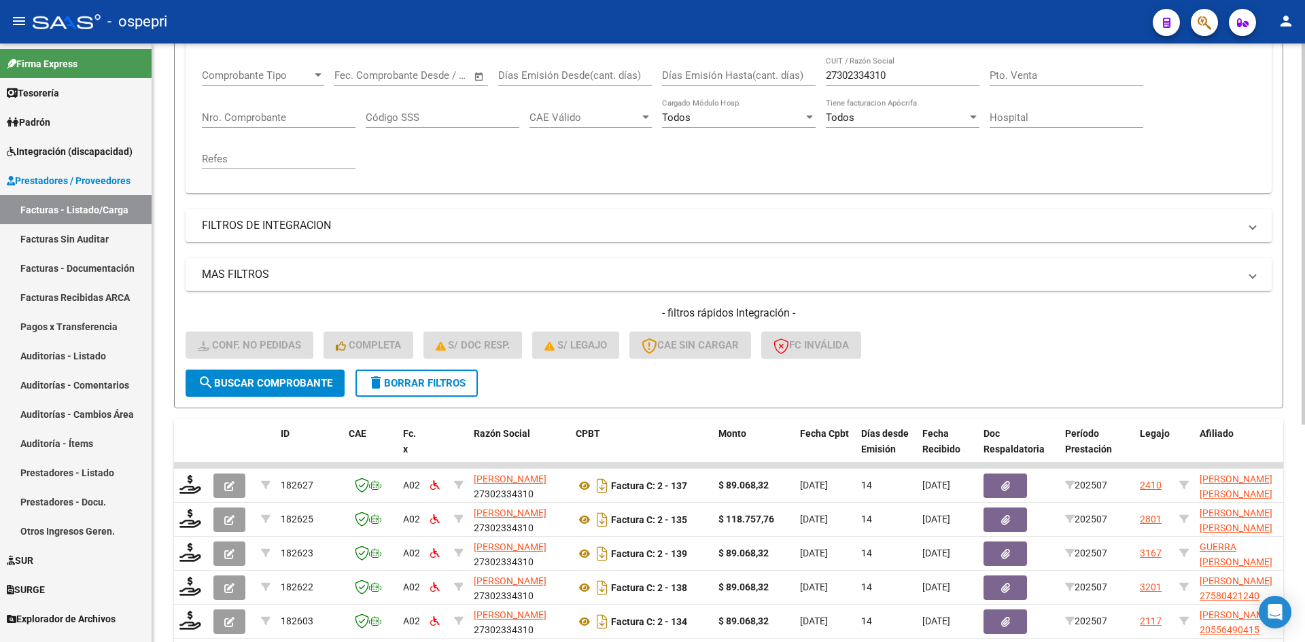
scroll to position [341, 0]
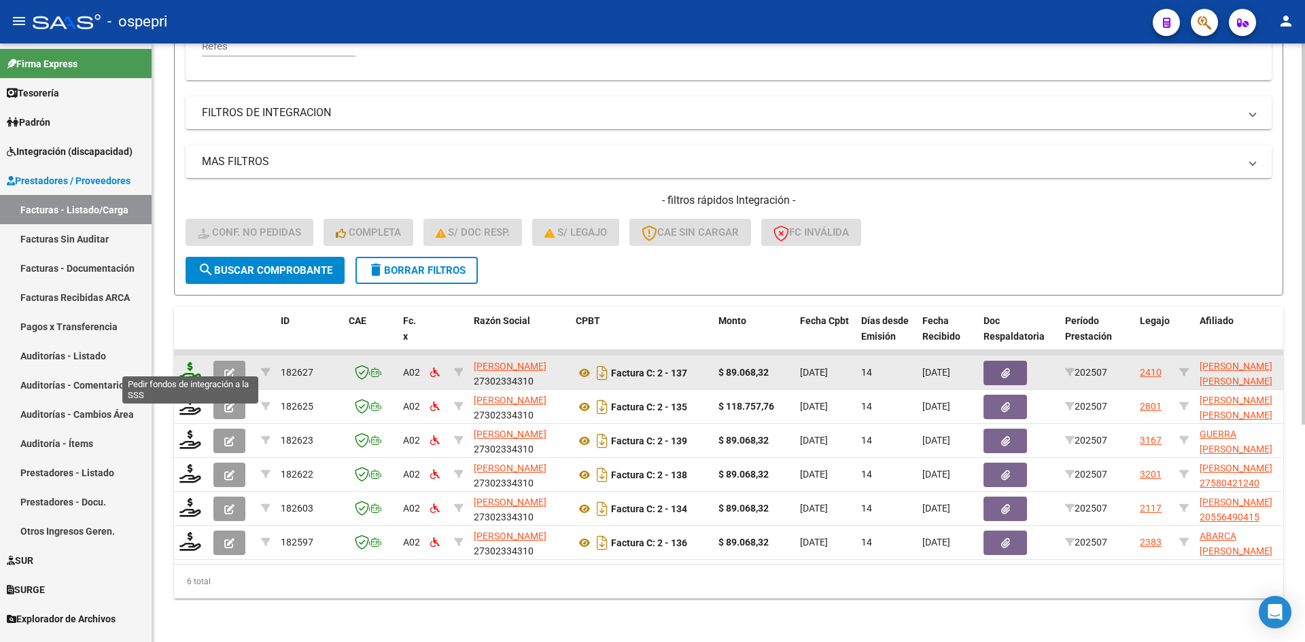
click at [188, 362] on icon at bounding box center [190, 371] width 22 height 19
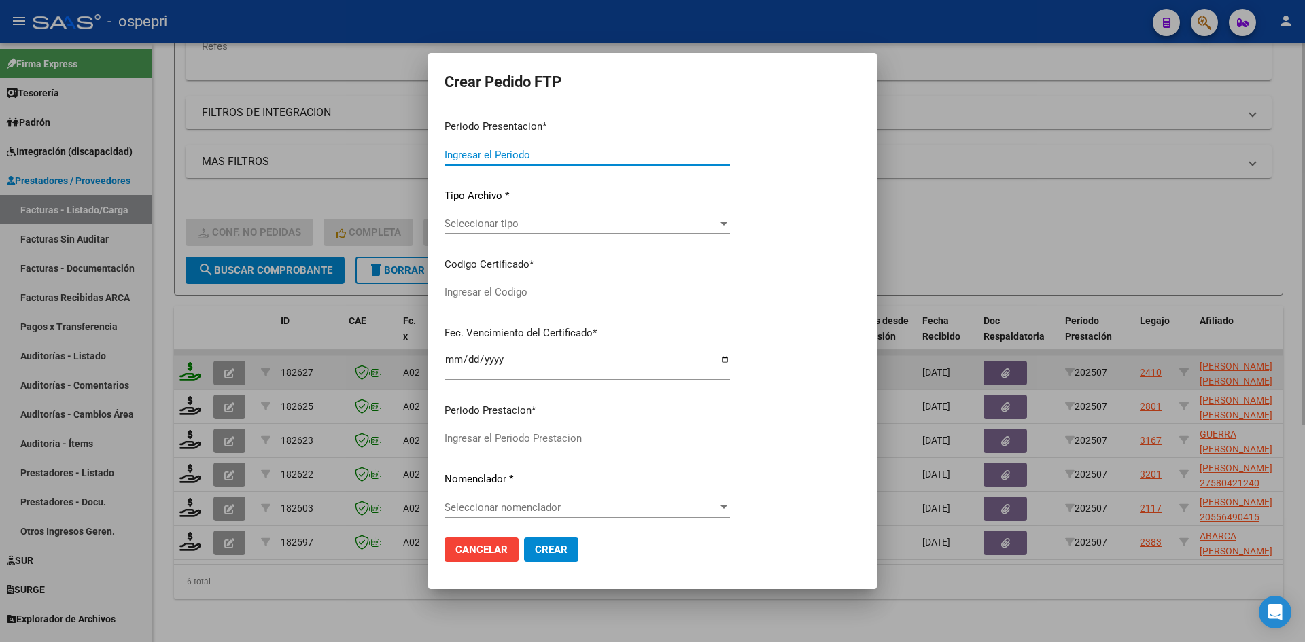
type input "202507"
type input "$ 89.068,32"
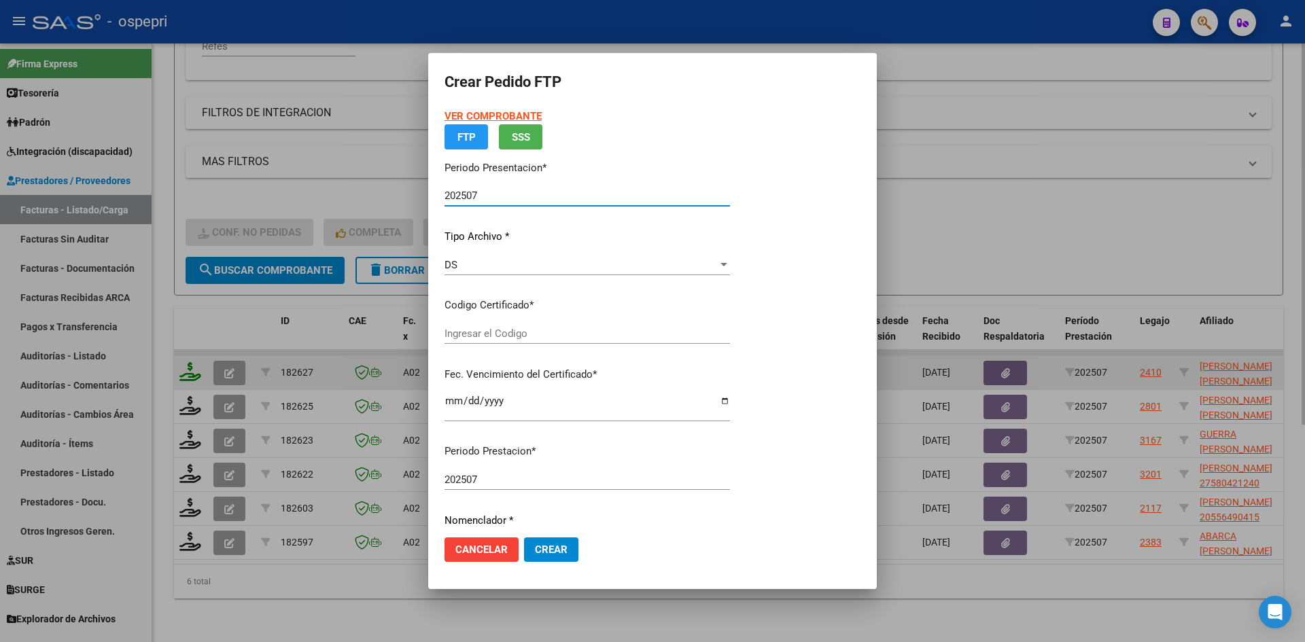
type input "20564199266"
type input "2027-08-22"
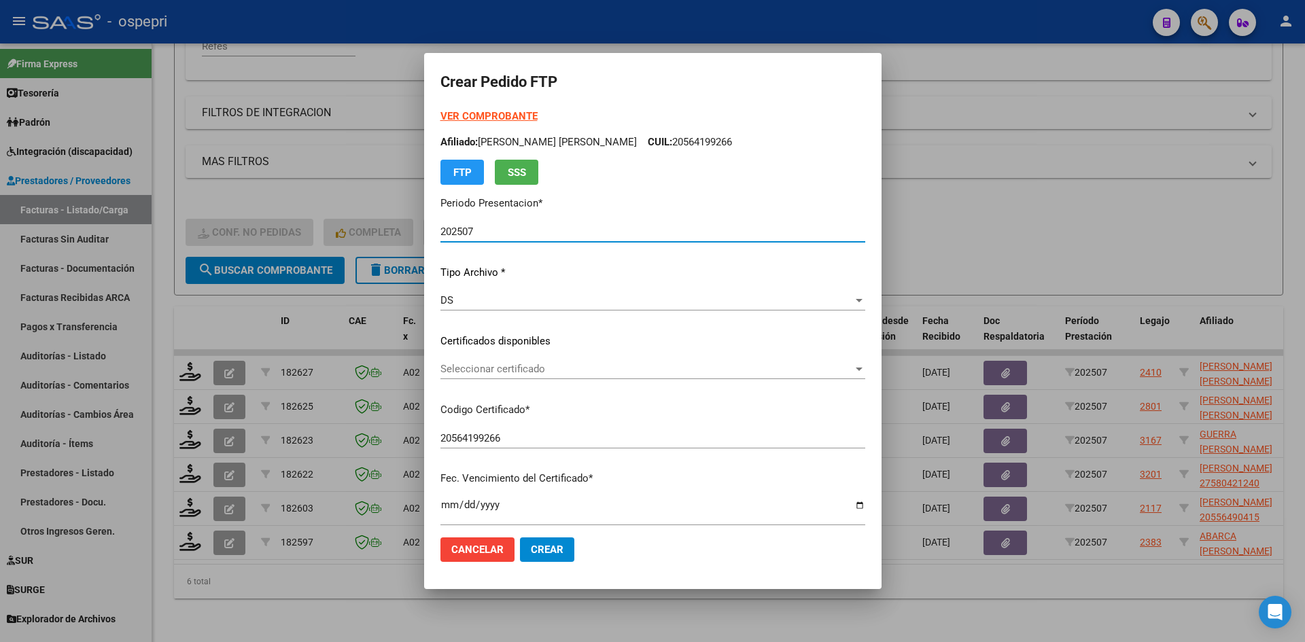
click at [559, 370] on span "Seleccionar certificado" at bounding box center [646, 369] width 413 height 12
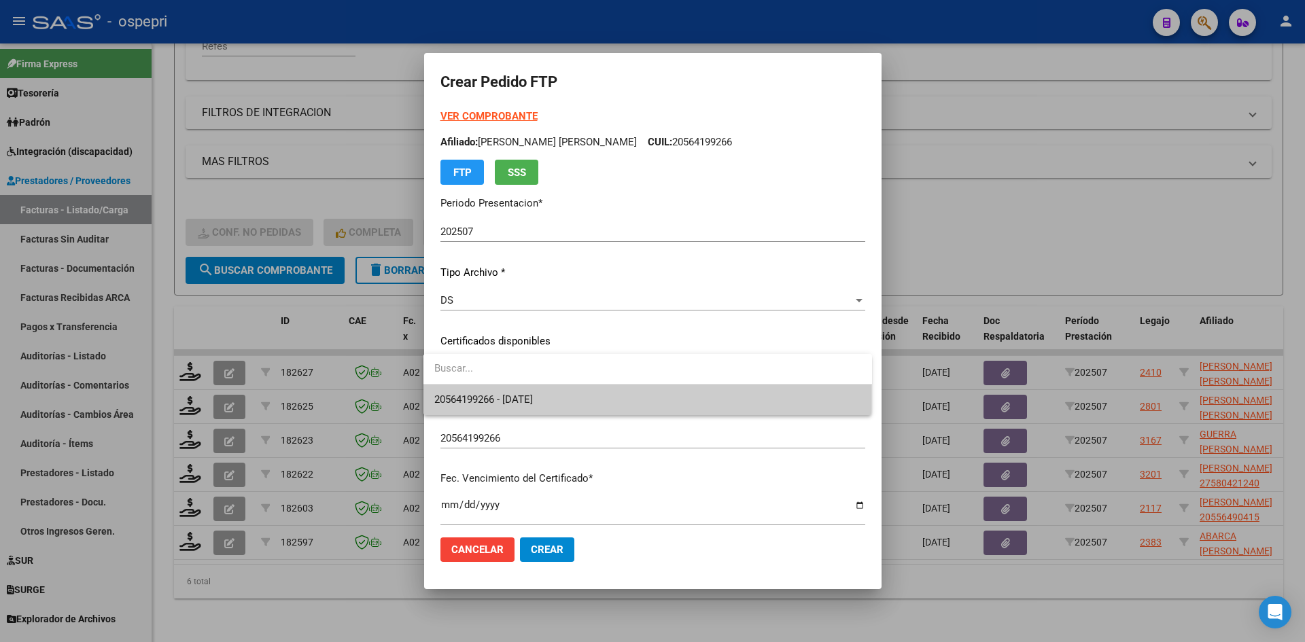
click at [579, 407] on span "20564199266 - 2027-08-22" at bounding box center [647, 400] width 427 height 31
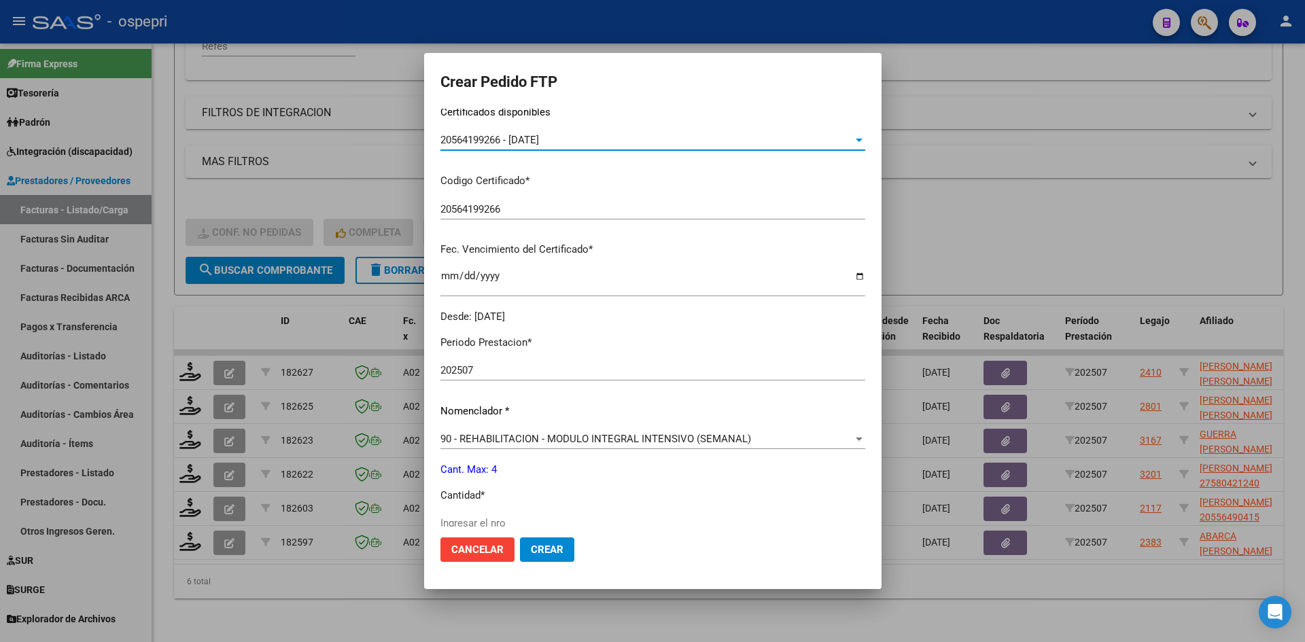
scroll to position [340, 0]
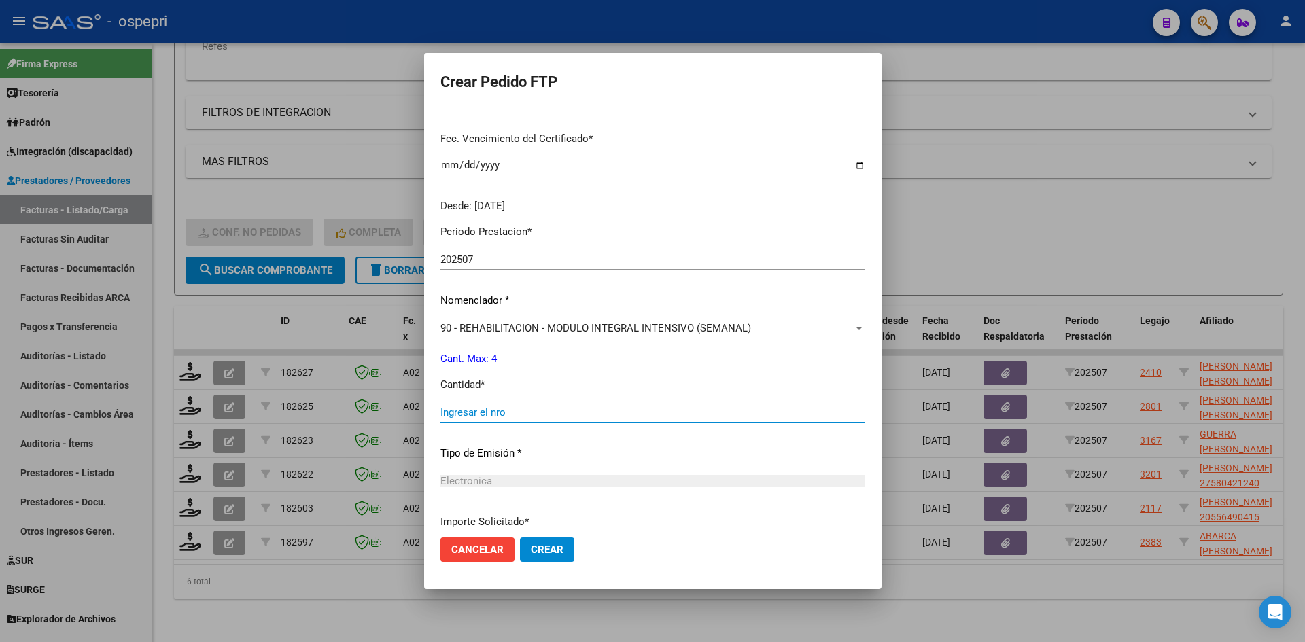
click at [504, 415] on input "Ingresar el nro" at bounding box center [652, 413] width 425 height 12
type input "4"
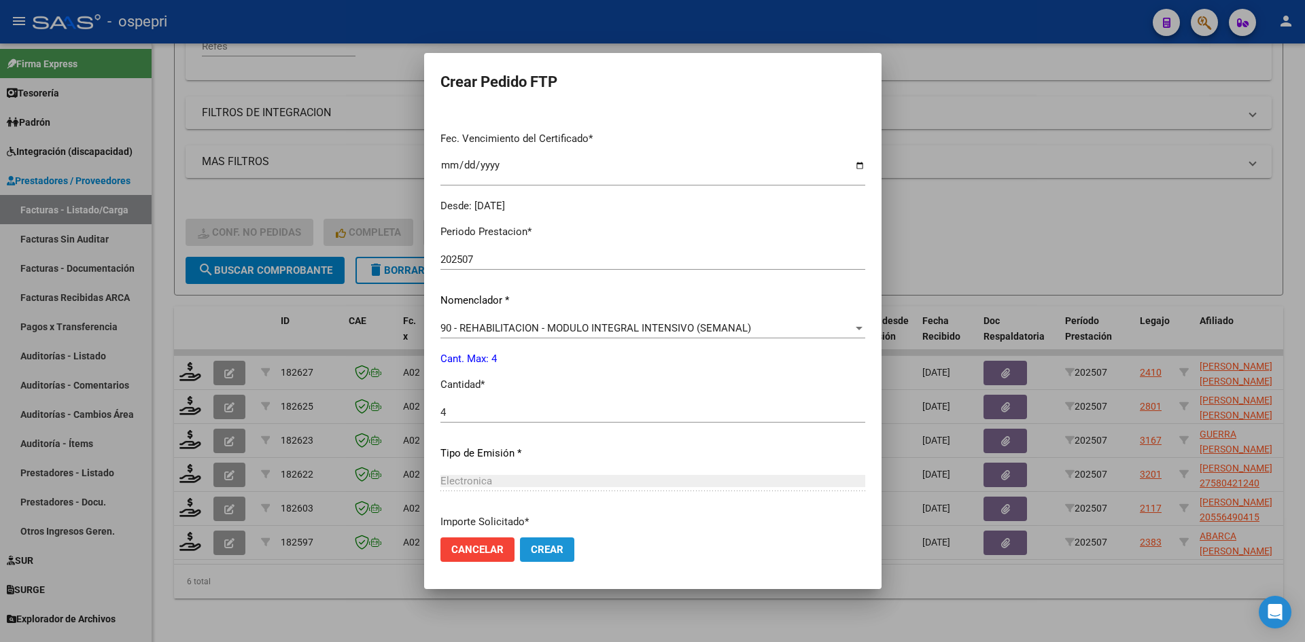
click at [543, 546] on span "Crear" at bounding box center [547, 550] width 33 height 12
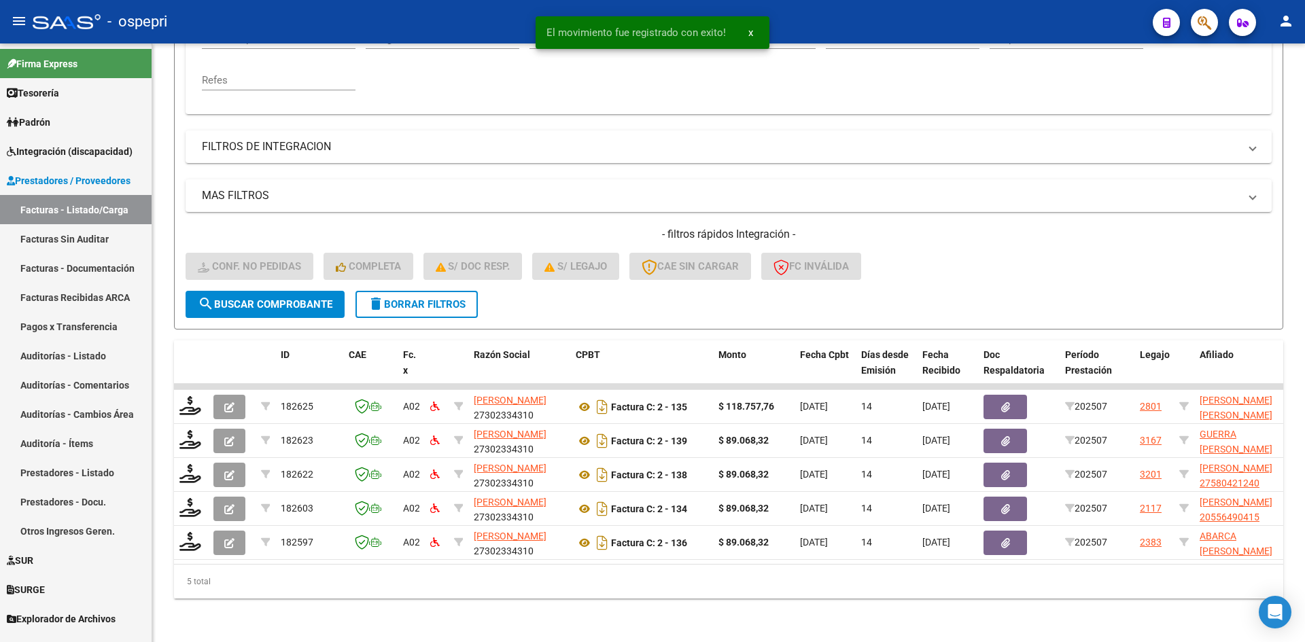
scroll to position [307, 0]
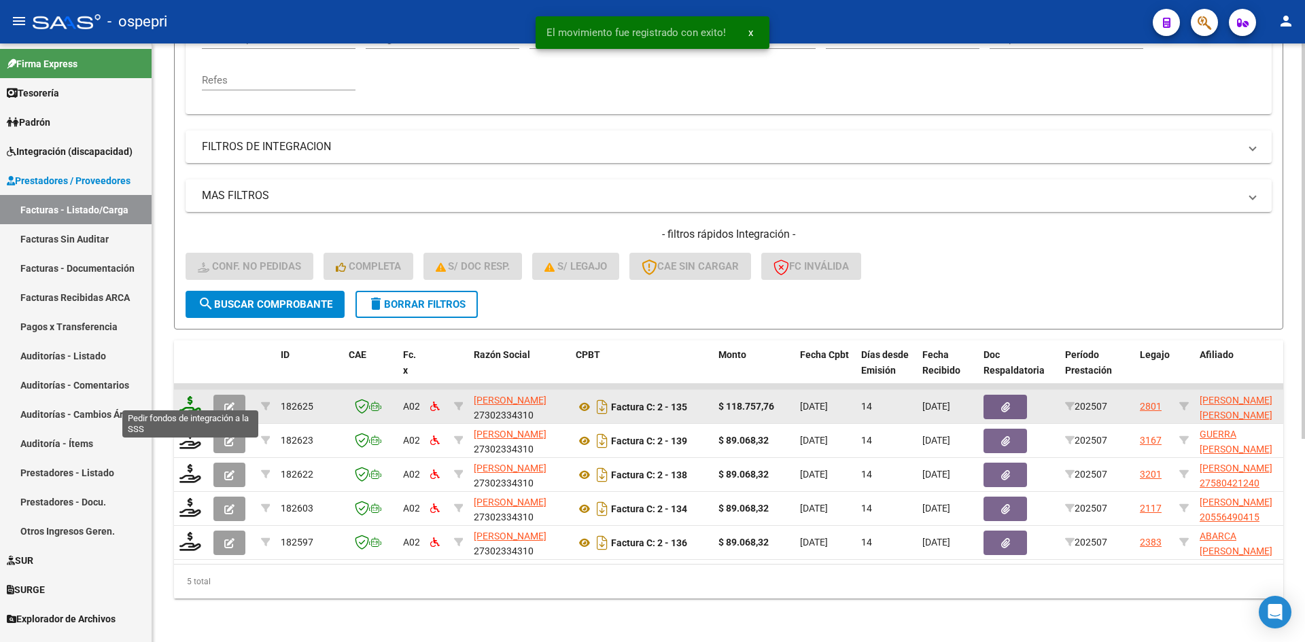
click at [183, 396] on icon at bounding box center [190, 405] width 22 height 19
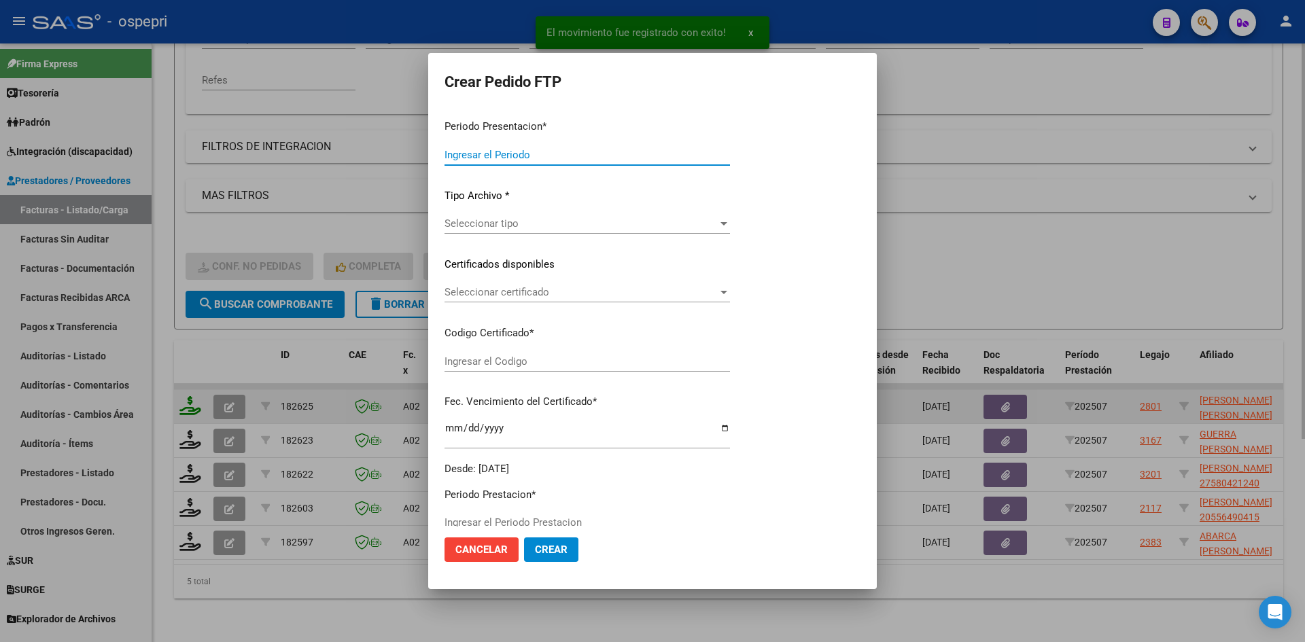
type input "202507"
type input "$ 118.757,76"
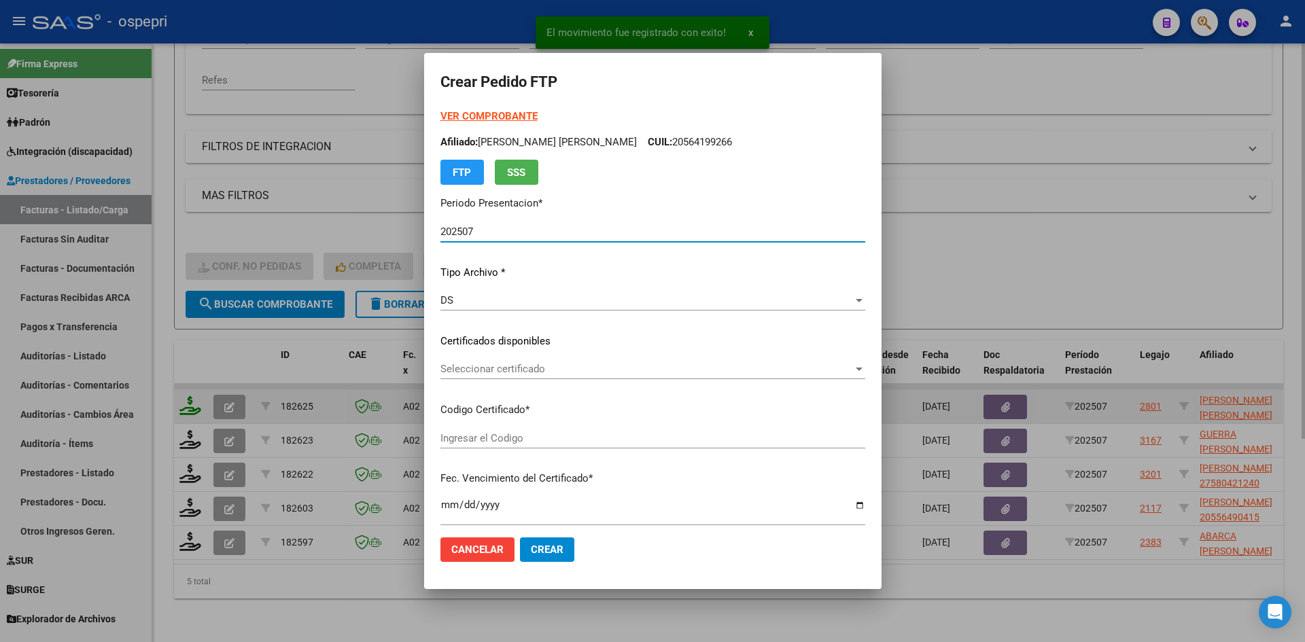
type input "2340825351-9"
type input "2026-02-04"
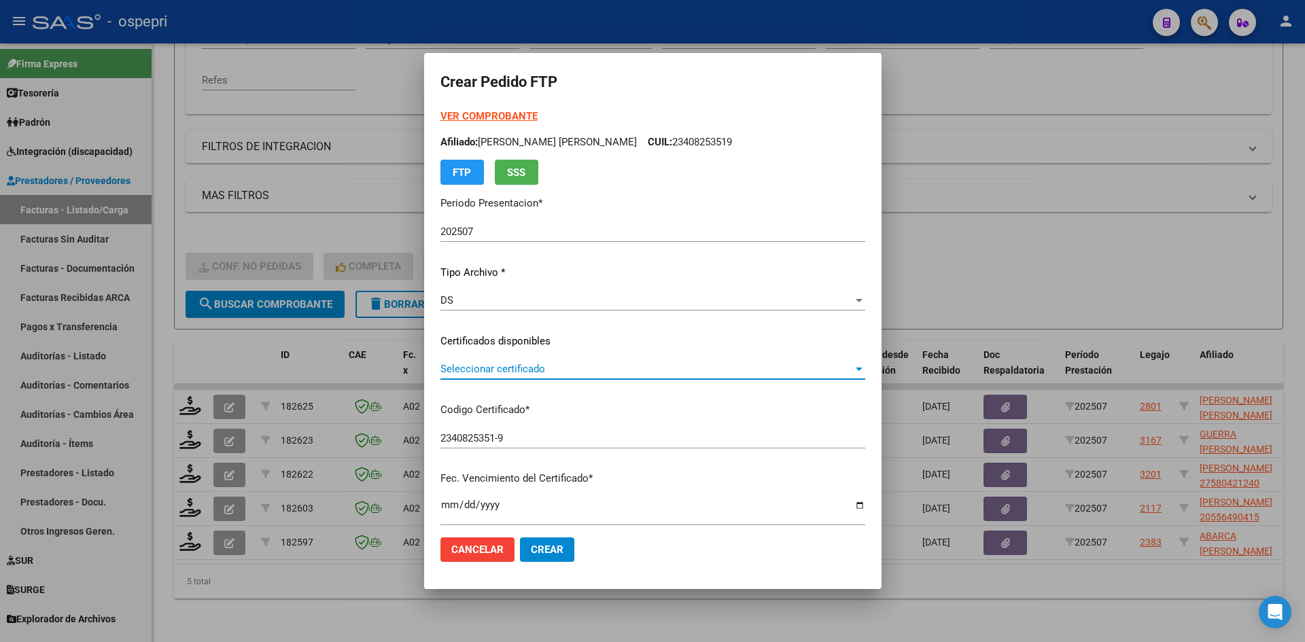
click at [537, 366] on span "Seleccionar certificado" at bounding box center [646, 369] width 413 height 12
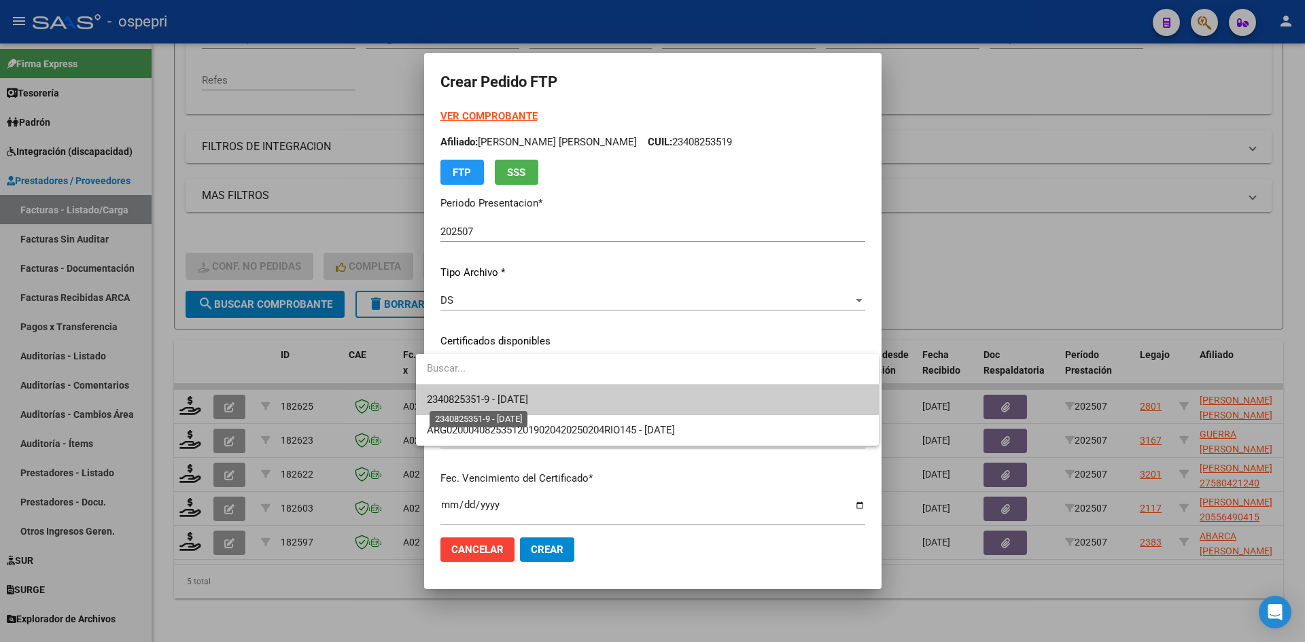
click at [528, 404] on span "2340825351-9 - 2026-02-04" at bounding box center [477, 400] width 101 height 12
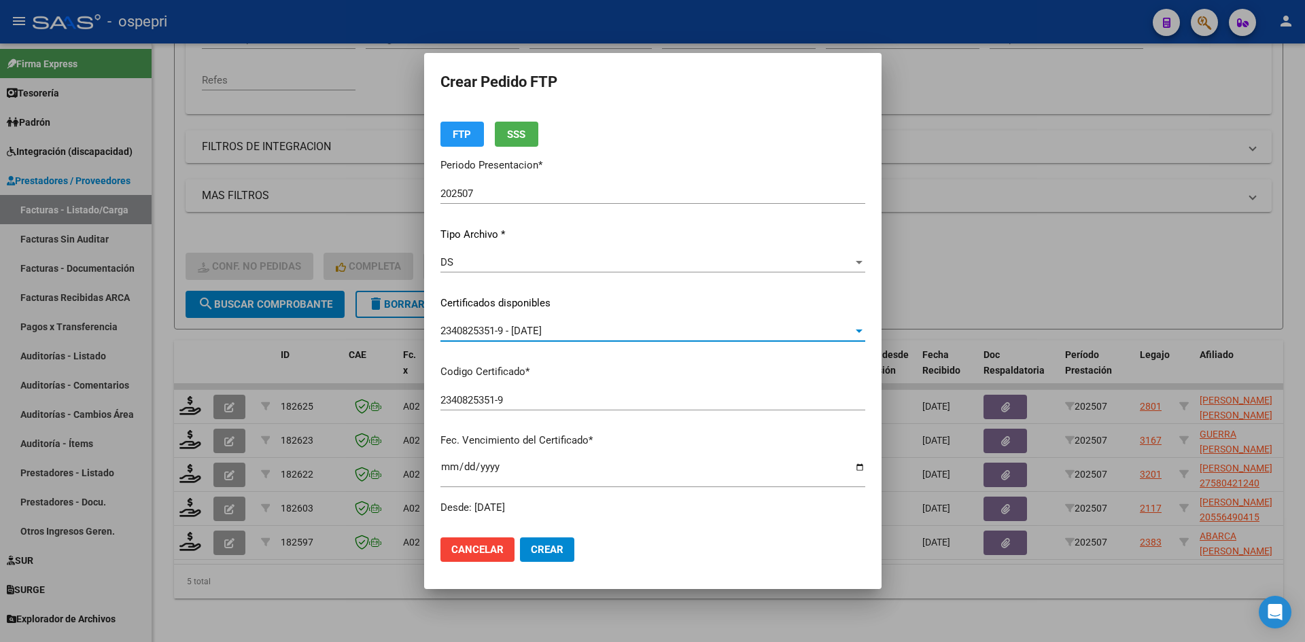
scroll to position [272, 0]
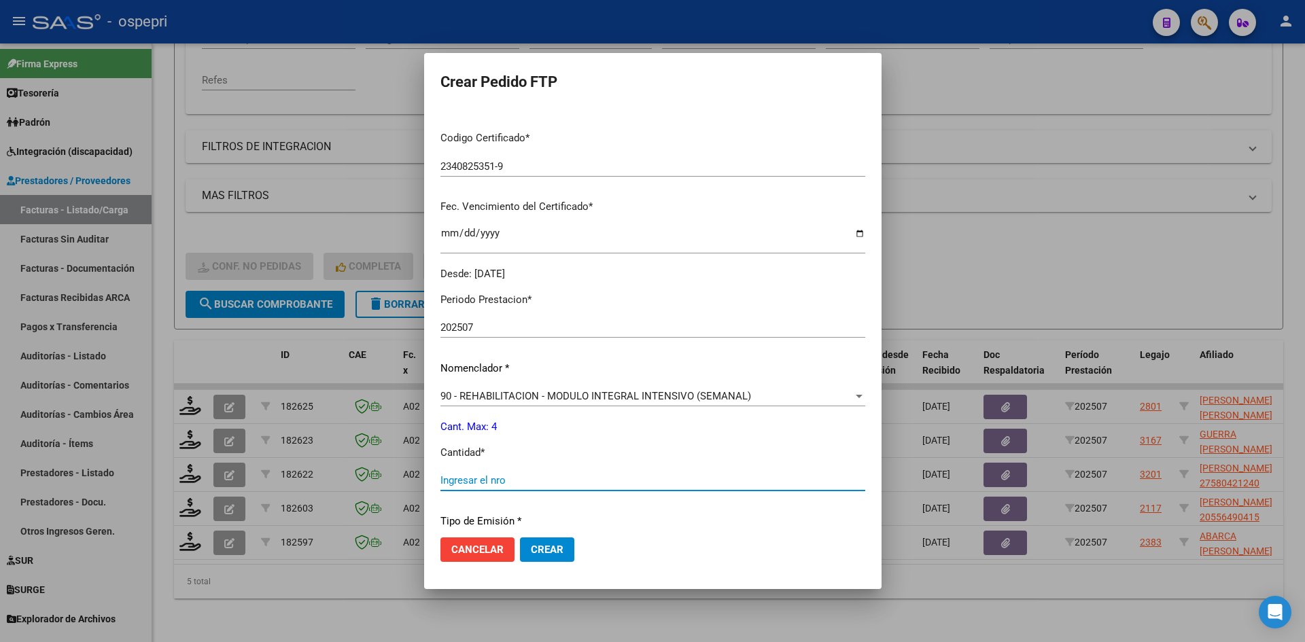
click at [490, 480] on input "Ingresar el nro" at bounding box center [652, 480] width 425 height 12
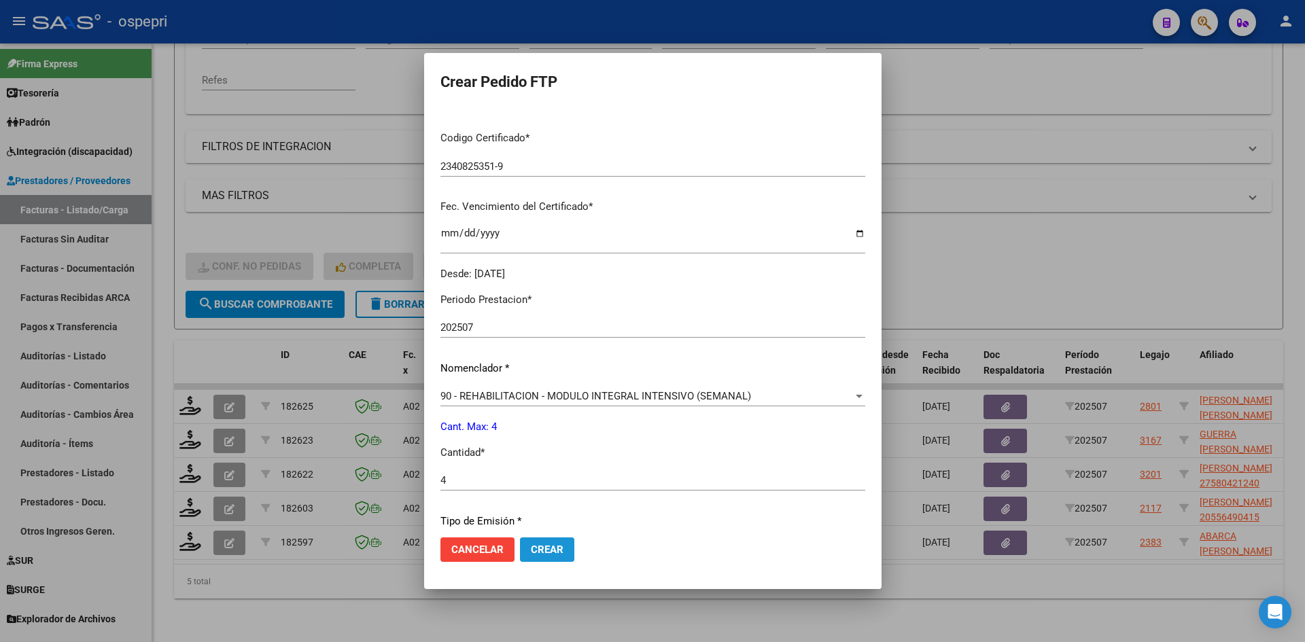
click at [531, 555] on span "Crear" at bounding box center [547, 550] width 33 height 12
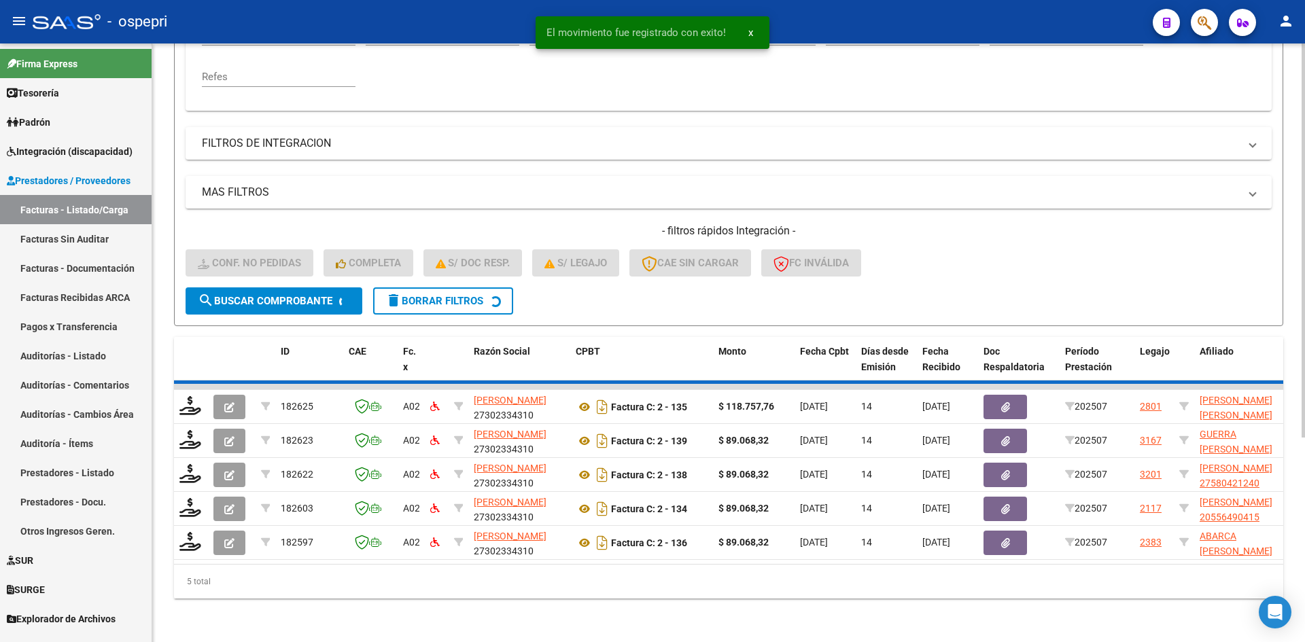
scroll to position [273, 0]
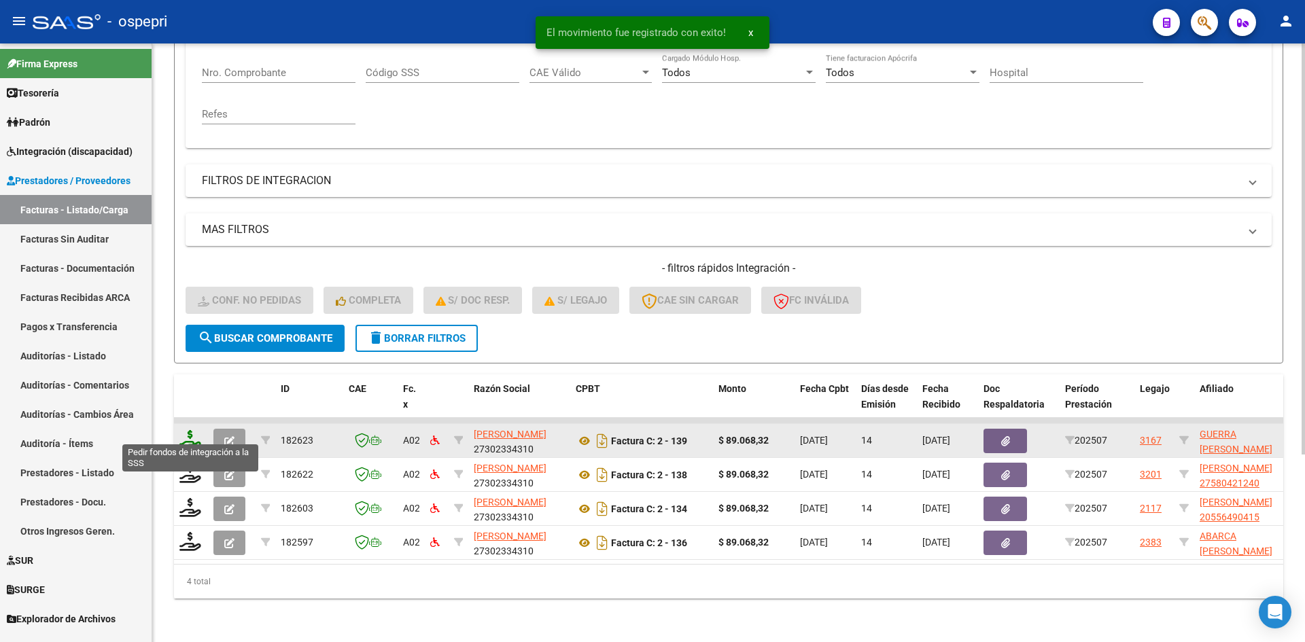
click at [186, 430] on icon at bounding box center [190, 439] width 22 height 19
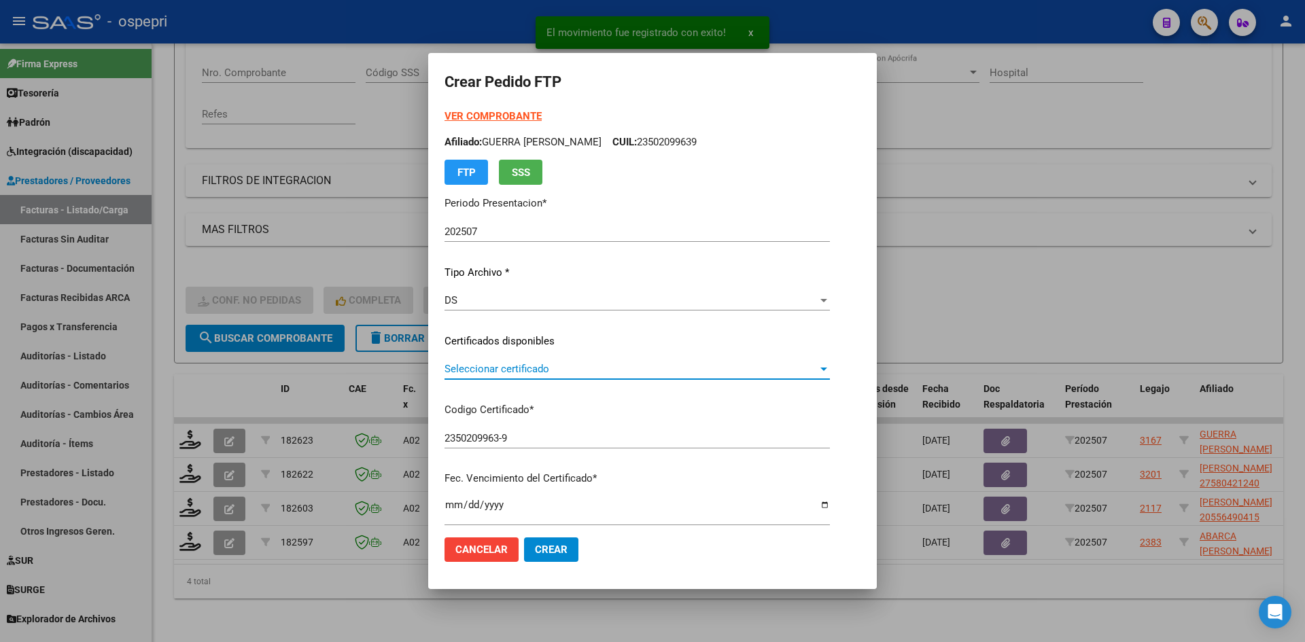
click at [513, 374] on span "Seleccionar certificado" at bounding box center [631, 369] width 373 height 12
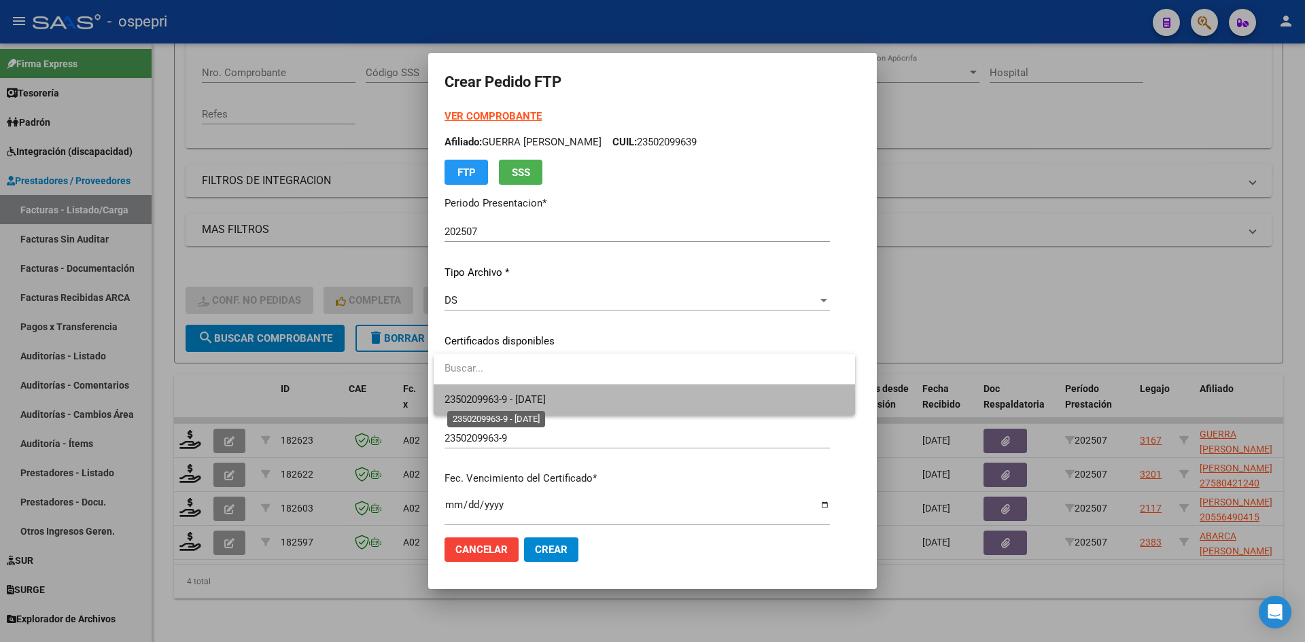
click at [538, 400] on span "2350209963-9 - 2035-04-16" at bounding box center [495, 400] width 101 height 12
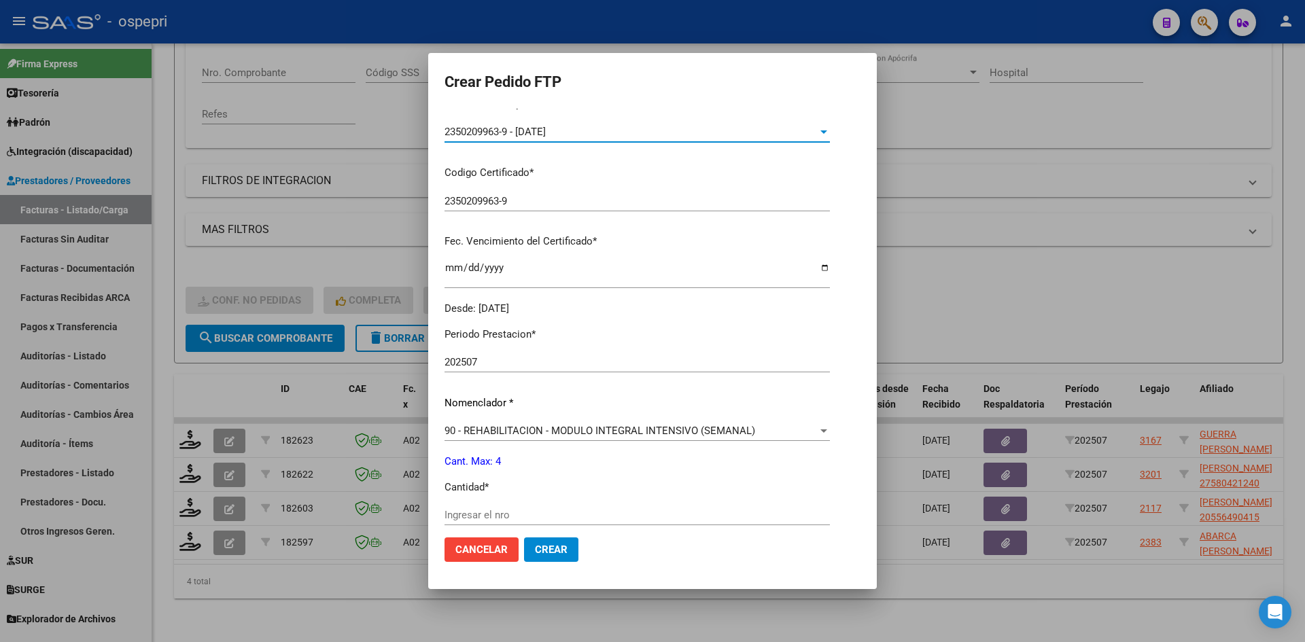
scroll to position [272, 0]
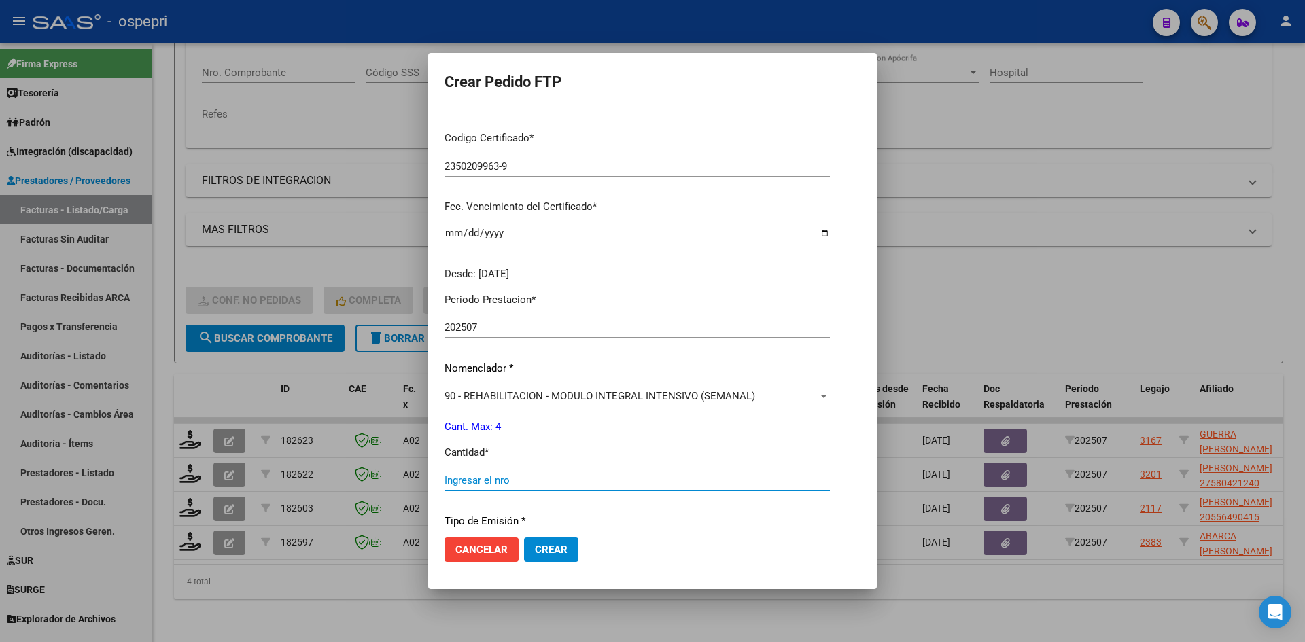
click at [519, 483] on input "Ingresar el nro" at bounding box center [637, 480] width 385 height 12
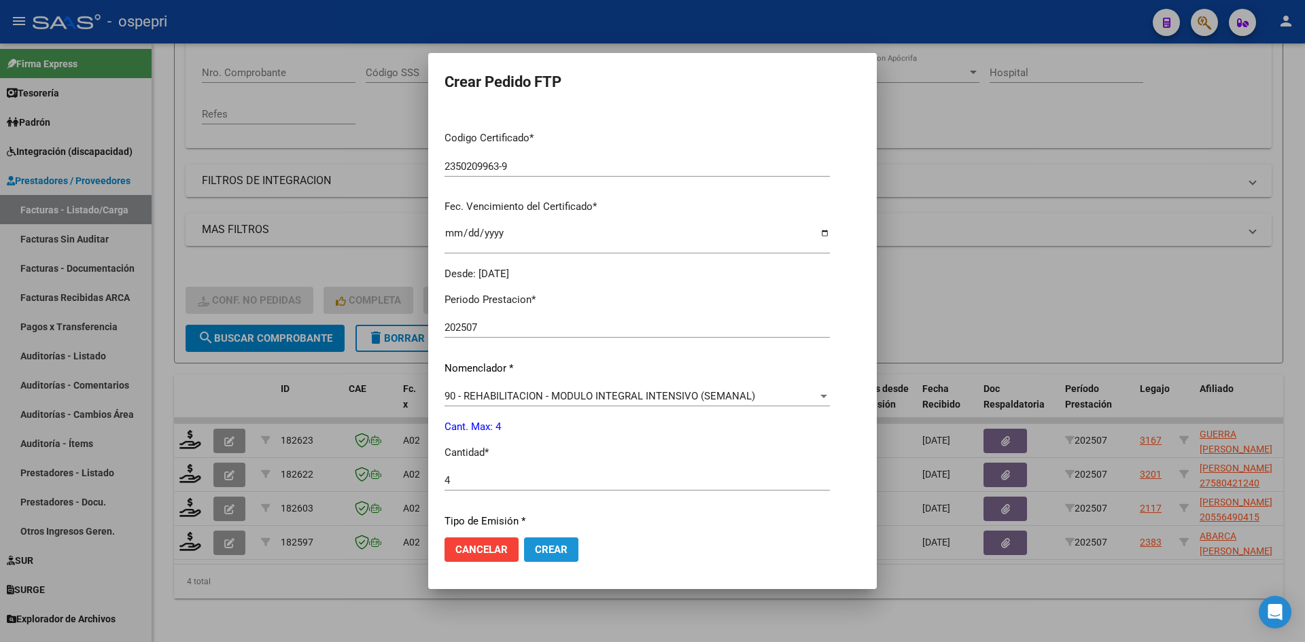
click at [556, 551] on span "Crear" at bounding box center [551, 550] width 33 height 12
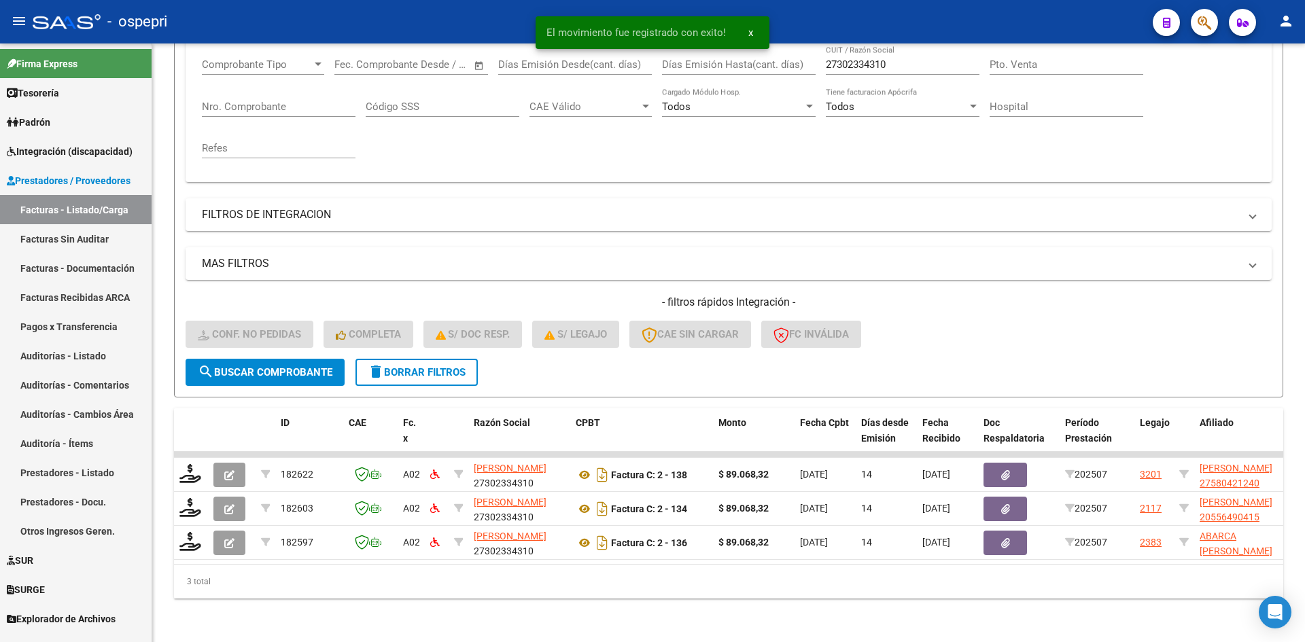
scroll to position [239, 0]
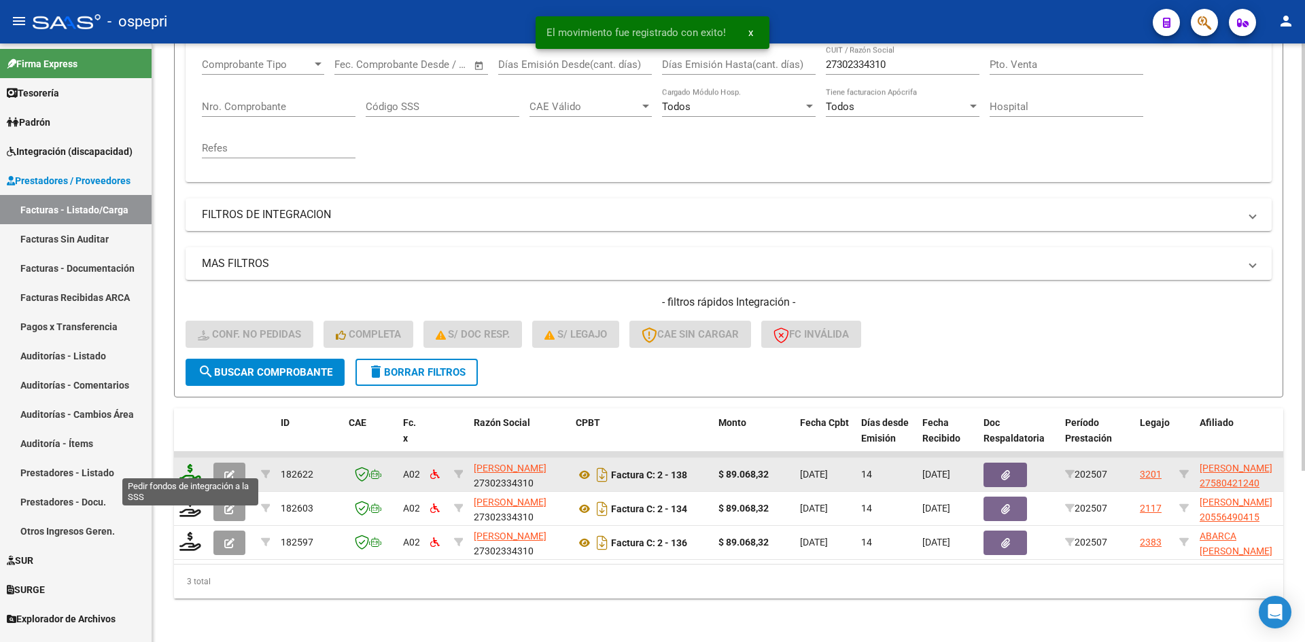
click at [193, 466] on icon at bounding box center [190, 473] width 22 height 19
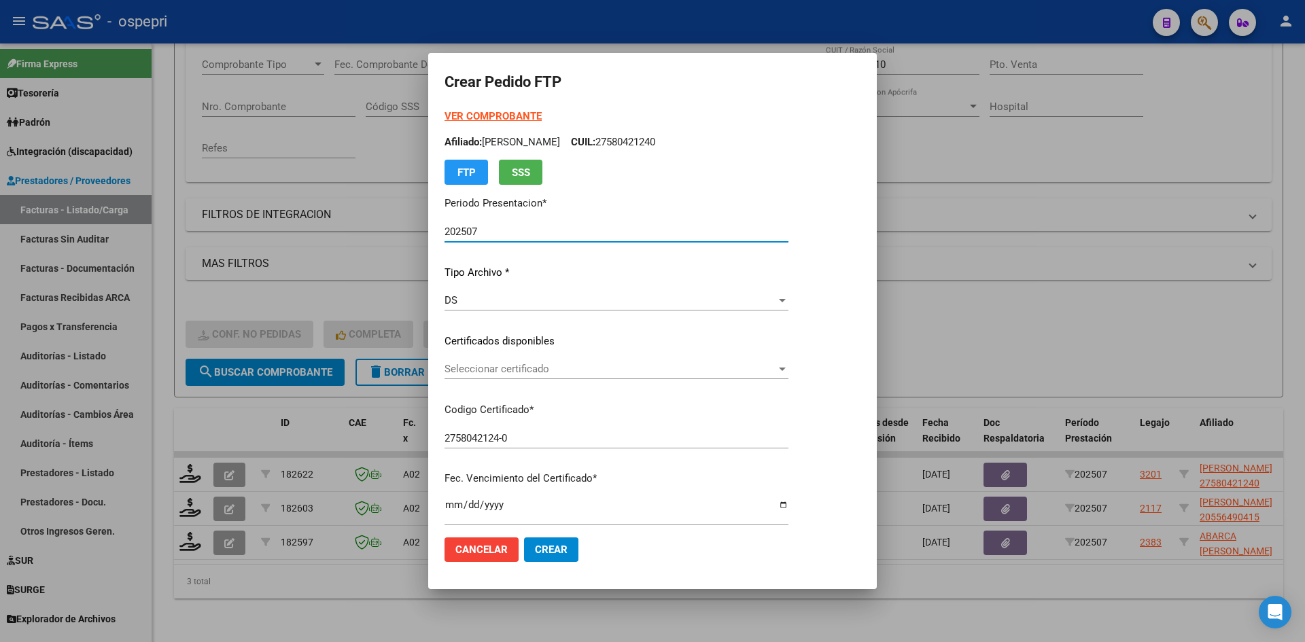
click at [549, 373] on span "Seleccionar certificado" at bounding box center [611, 369] width 332 height 12
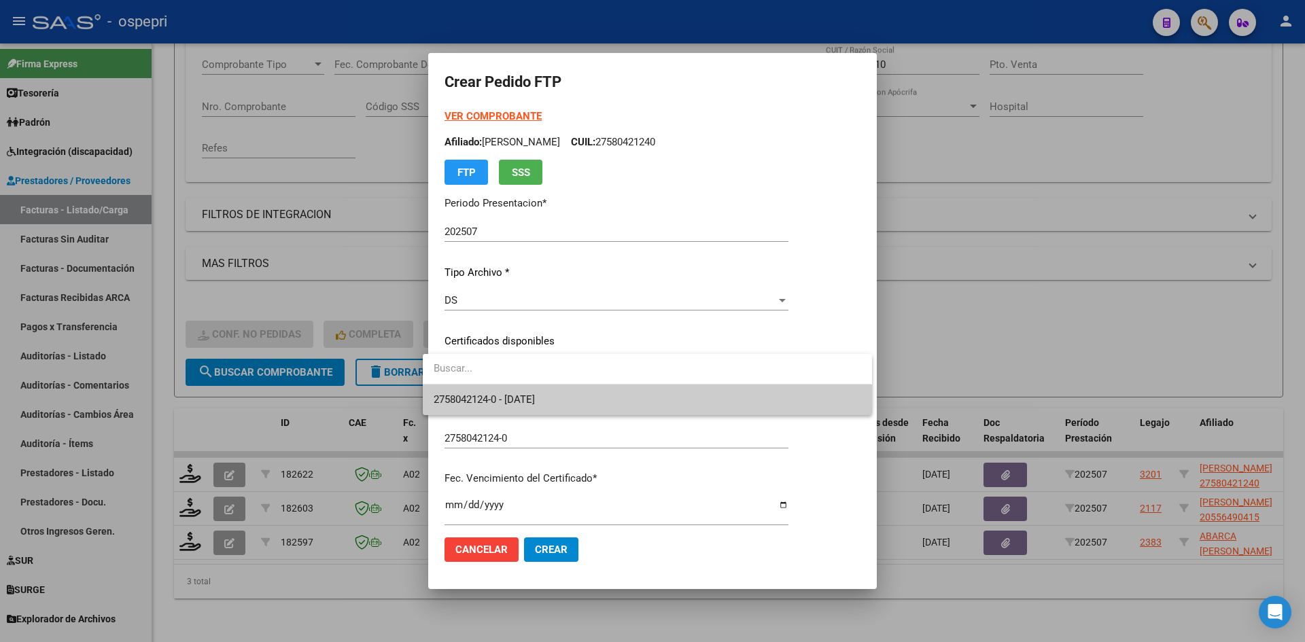
click at [566, 399] on span "2758042124-0 - 2026-03-28" at bounding box center [647, 400] width 427 height 31
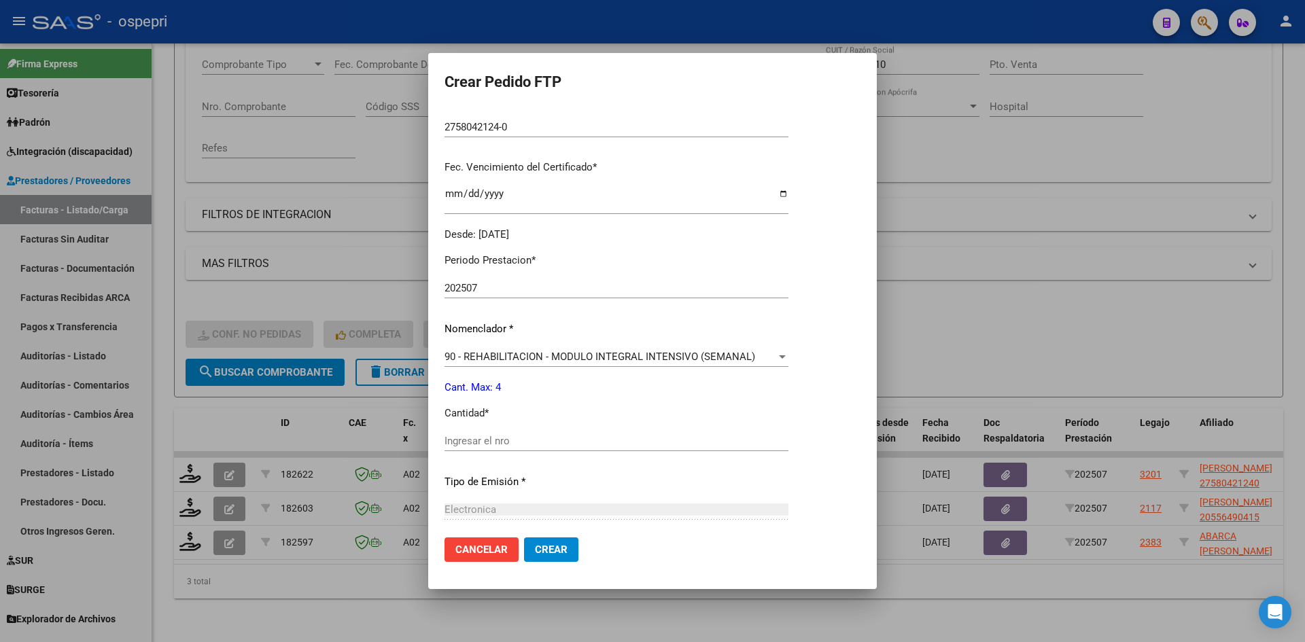
scroll to position [340, 0]
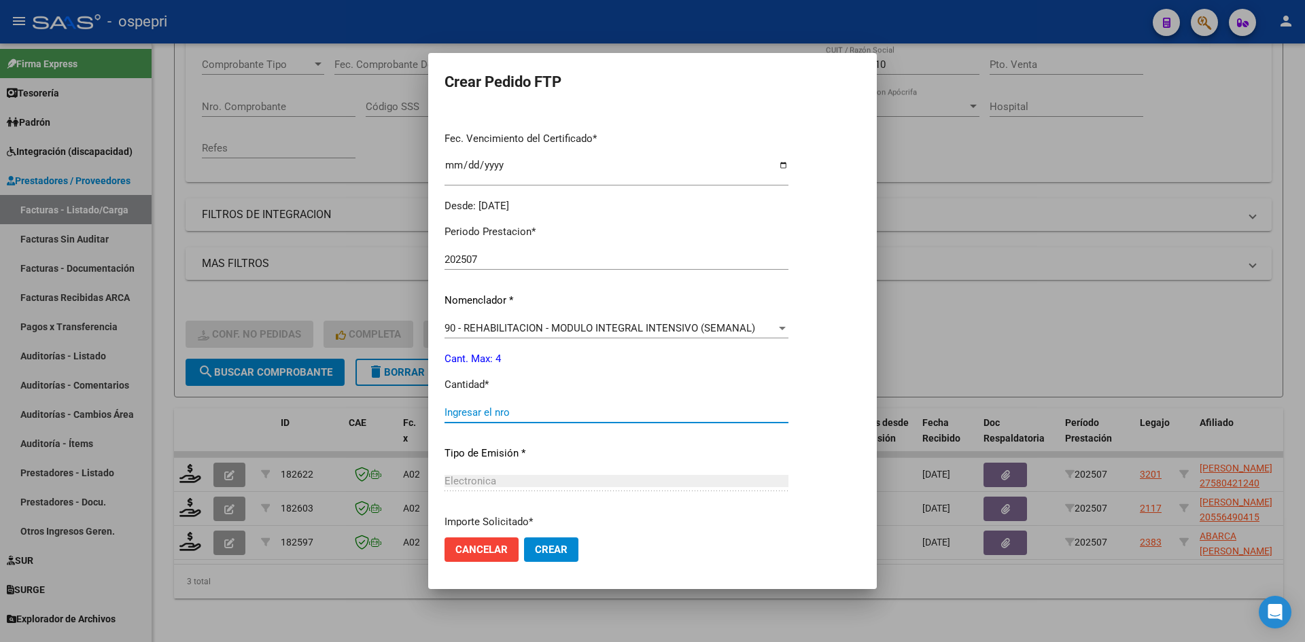
click at [497, 409] on input "Ingresar el nro" at bounding box center [617, 413] width 344 height 12
click at [524, 546] on button "Crear" at bounding box center [551, 550] width 54 height 24
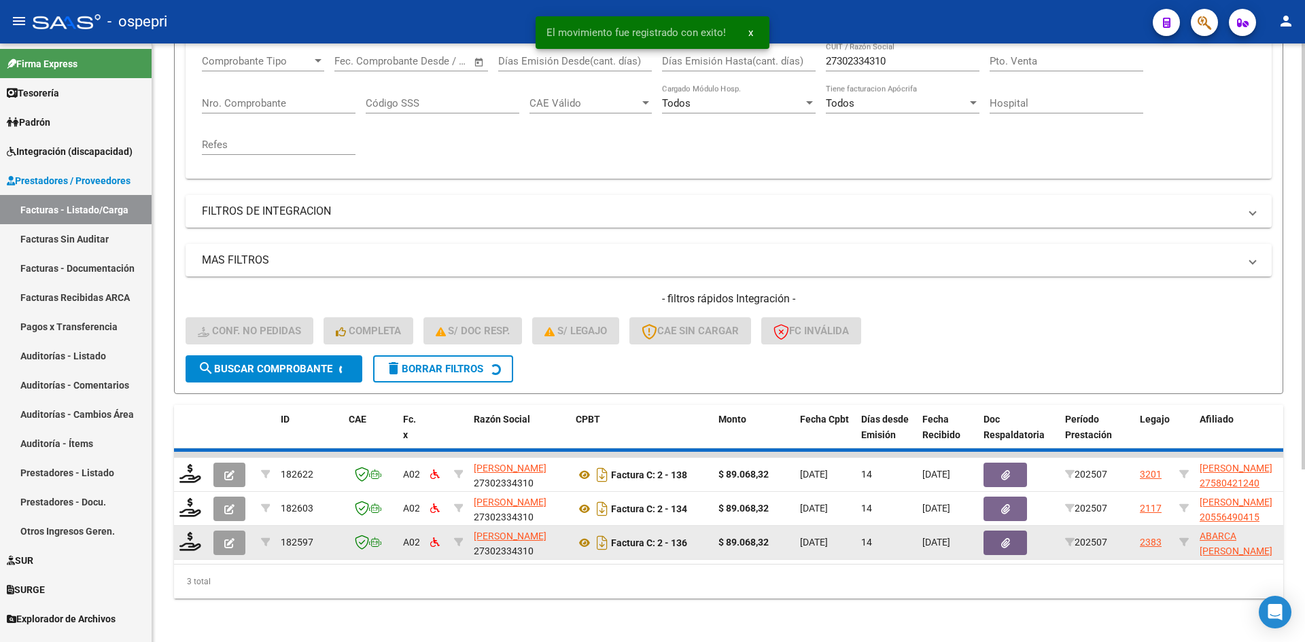
scroll to position [205, 0]
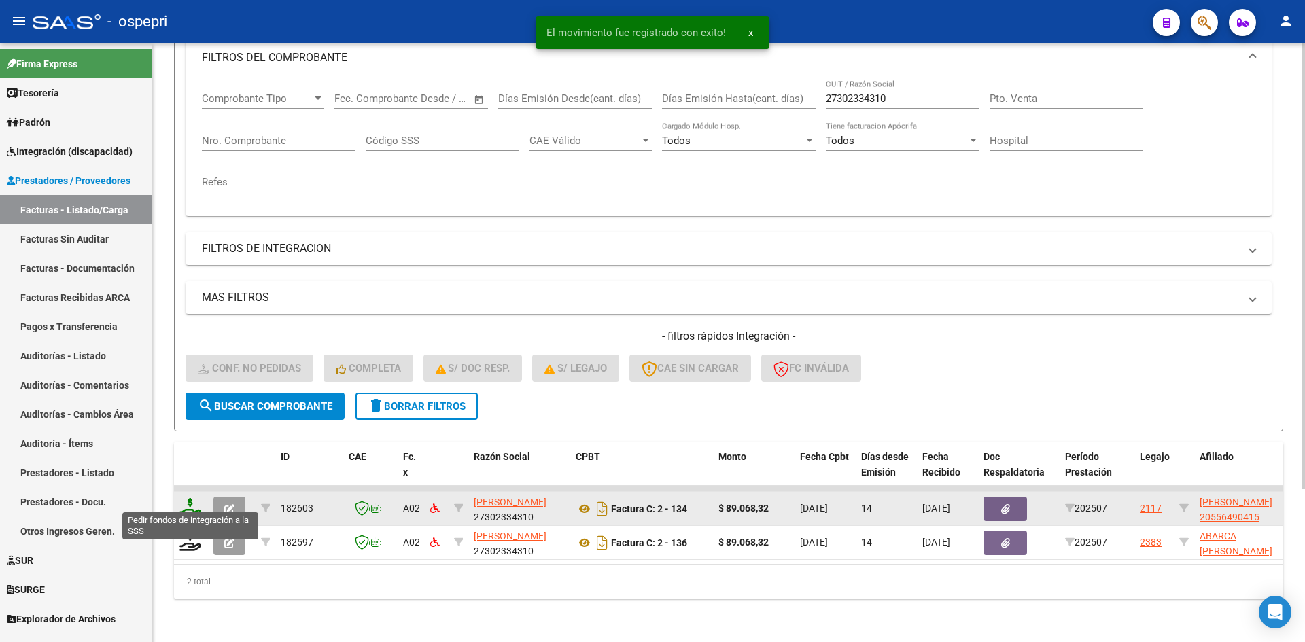
click at [192, 498] on icon at bounding box center [190, 507] width 22 height 19
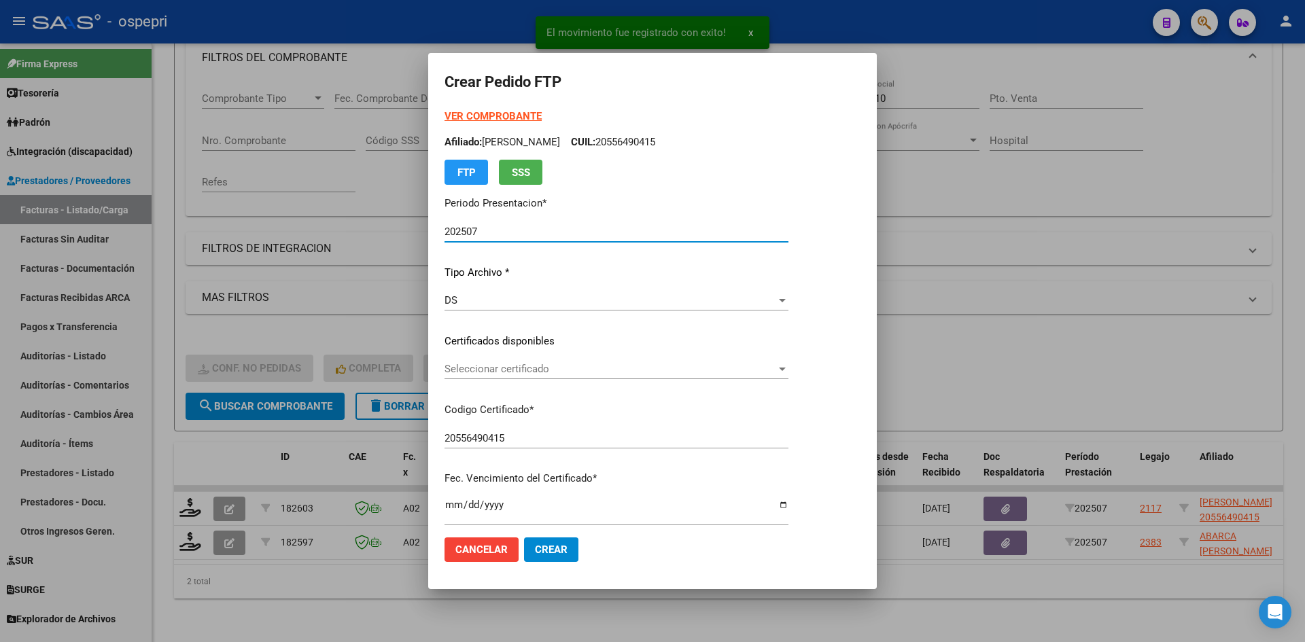
click at [554, 370] on span "Seleccionar certificado" at bounding box center [611, 369] width 332 height 12
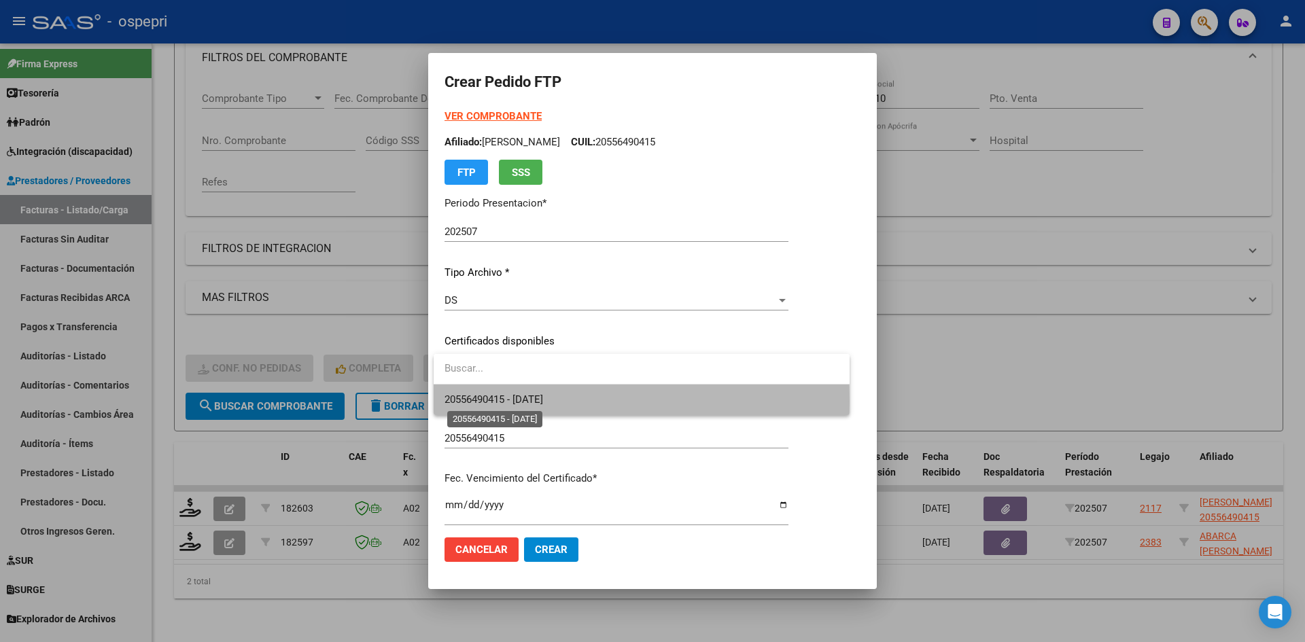
click at [543, 402] on span "20556490415 - 2026-08-14" at bounding box center [494, 400] width 99 height 12
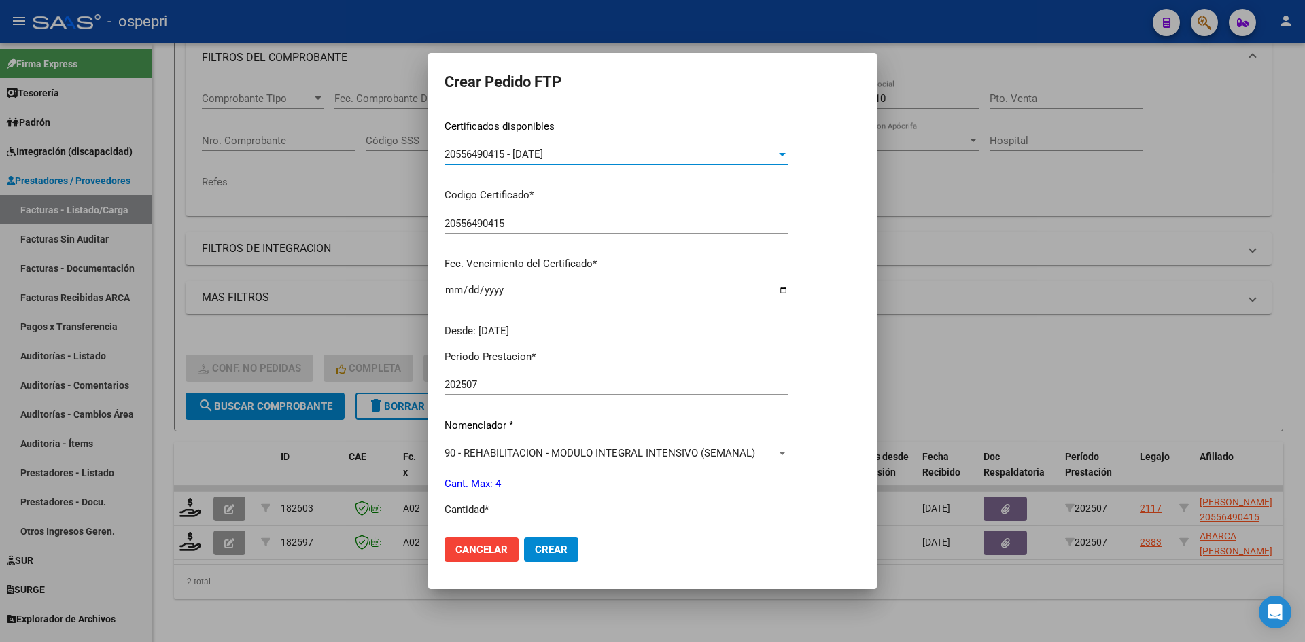
scroll to position [408, 0]
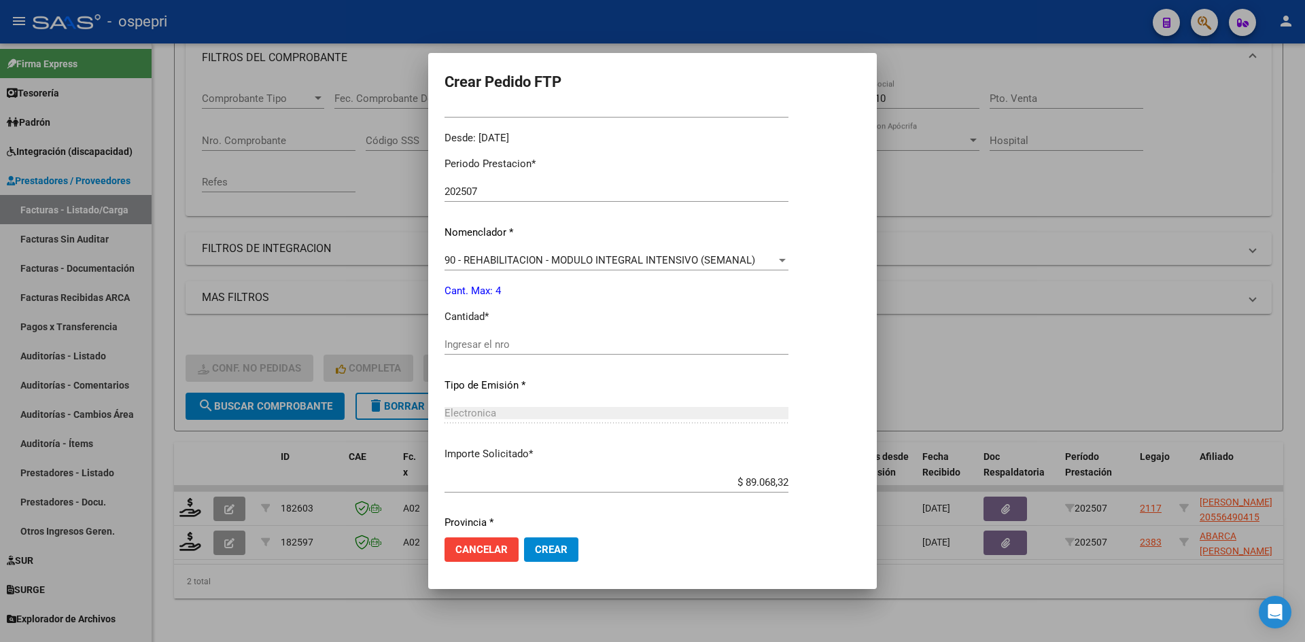
click at [532, 343] on input "Ingresar el nro" at bounding box center [617, 345] width 344 height 12
click at [557, 550] on span "Crear" at bounding box center [551, 550] width 33 height 12
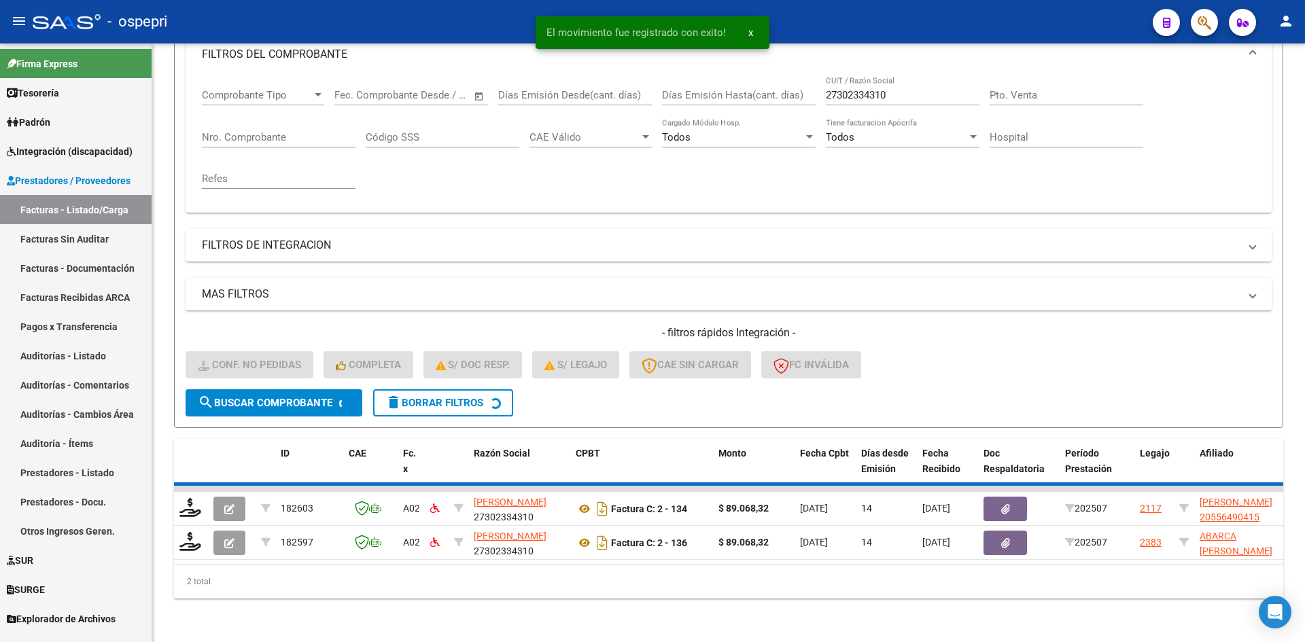
scroll to position [171, 0]
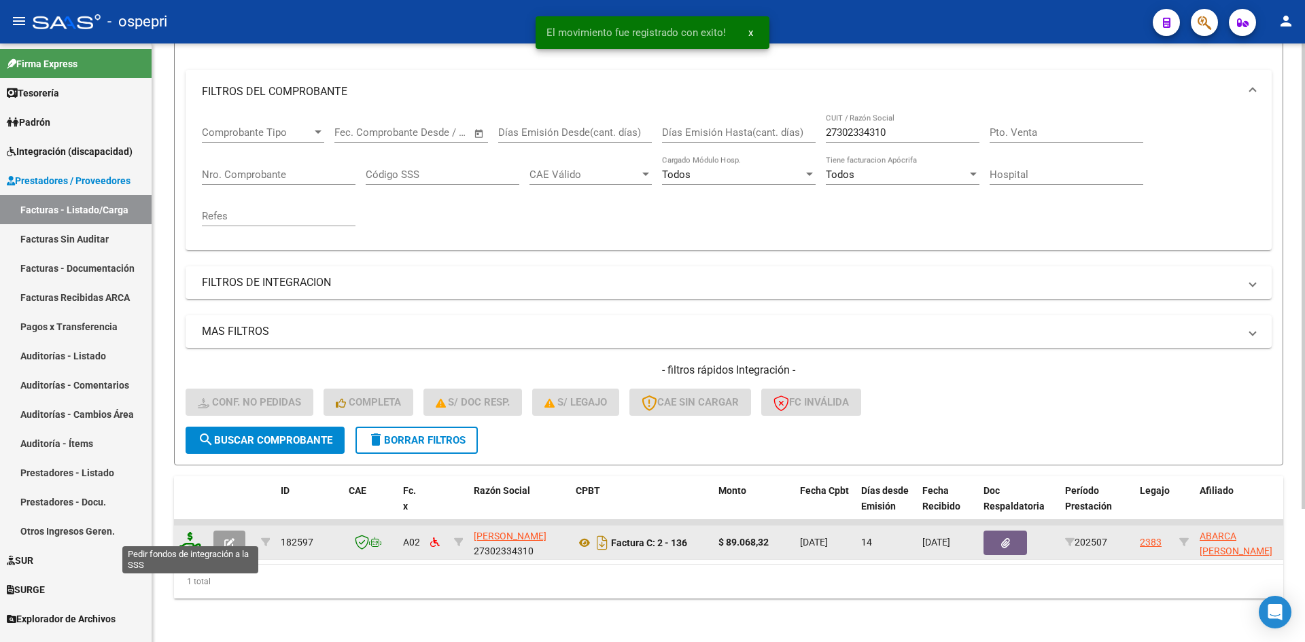
click at [192, 534] on icon at bounding box center [190, 541] width 22 height 19
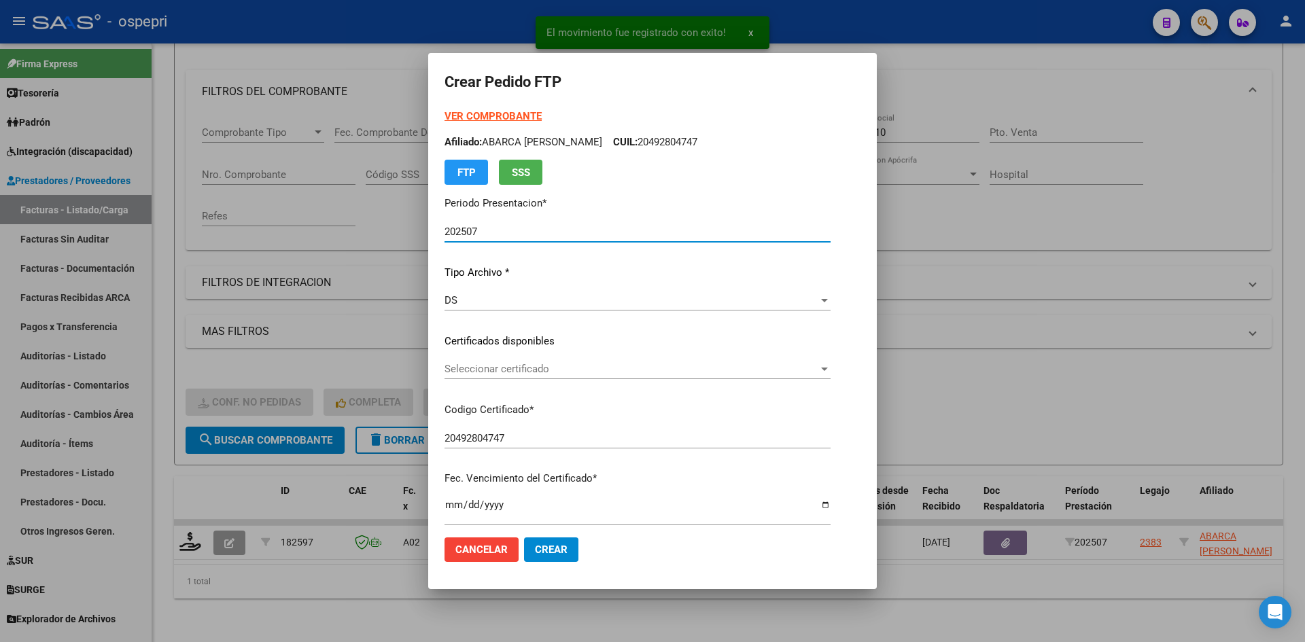
click at [623, 371] on span "Seleccionar certificado" at bounding box center [632, 369] width 374 height 12
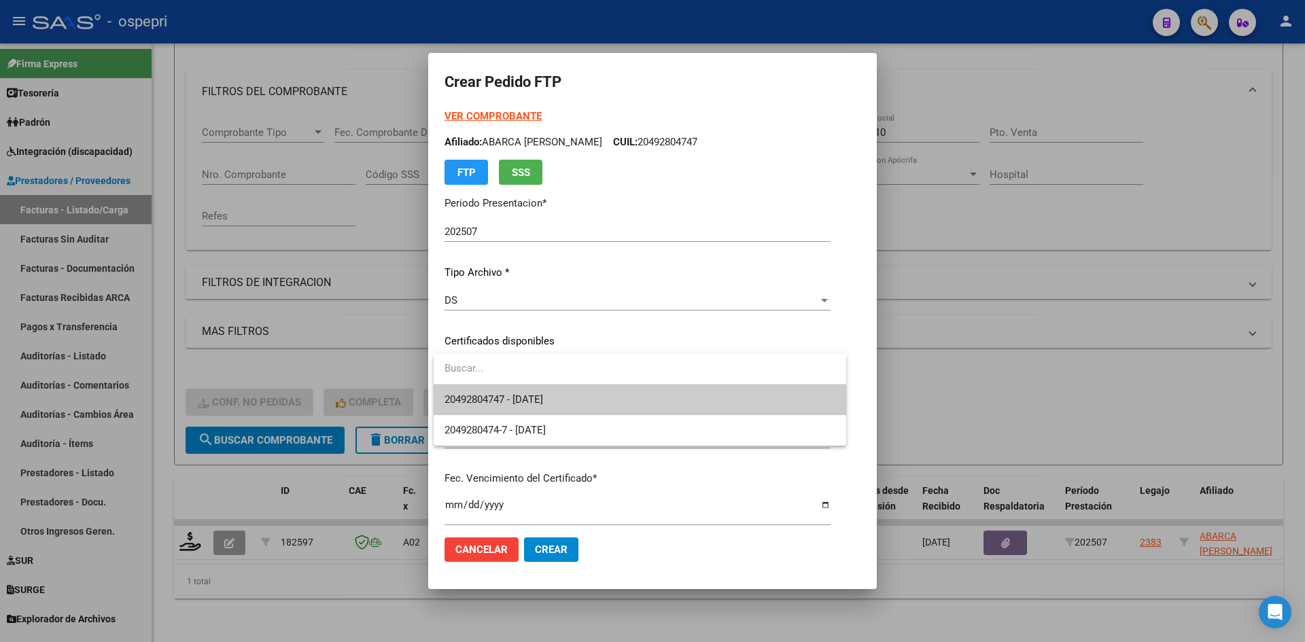
click at [621, 392] on span "20492804747 - 2026-01-26" at bounding box center [640, 400] width 391 height 31
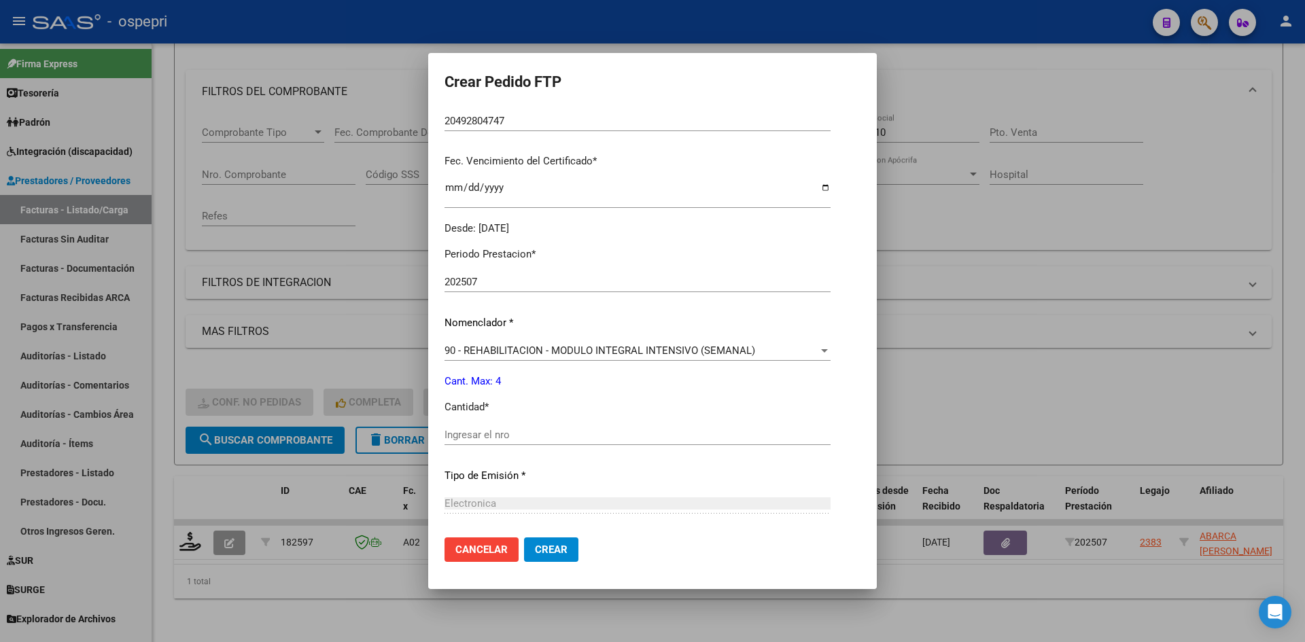
scroll to position [340, 0]
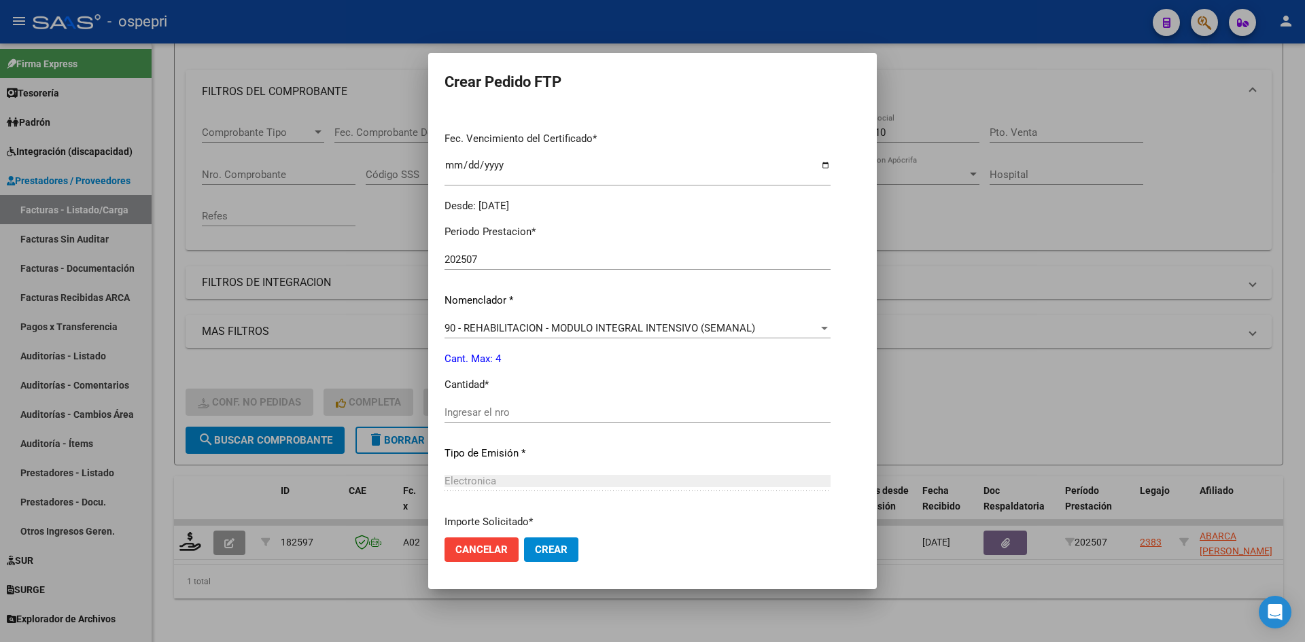
click at [502, 411] on input "Ingresar el nro" at bounding box center [638, 413] width 386 height 12
click at [561, 553] on span "Crear" at bounding box center [551, 550] width 33 height 12
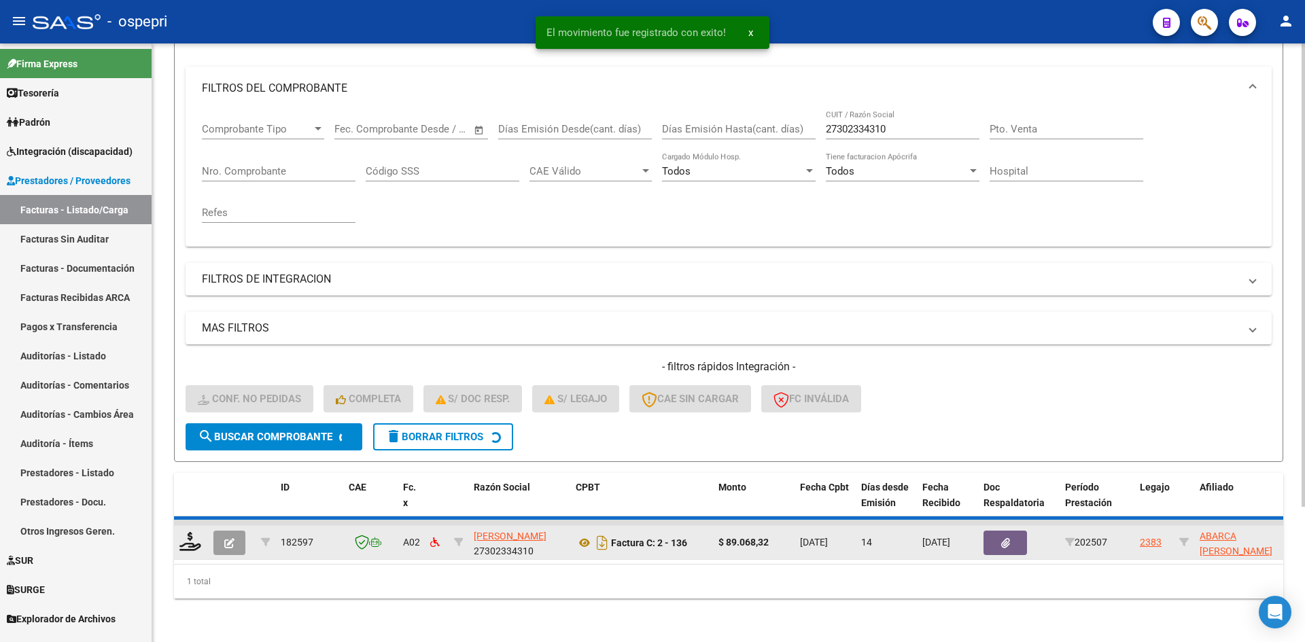
scroll to position [151, 0]
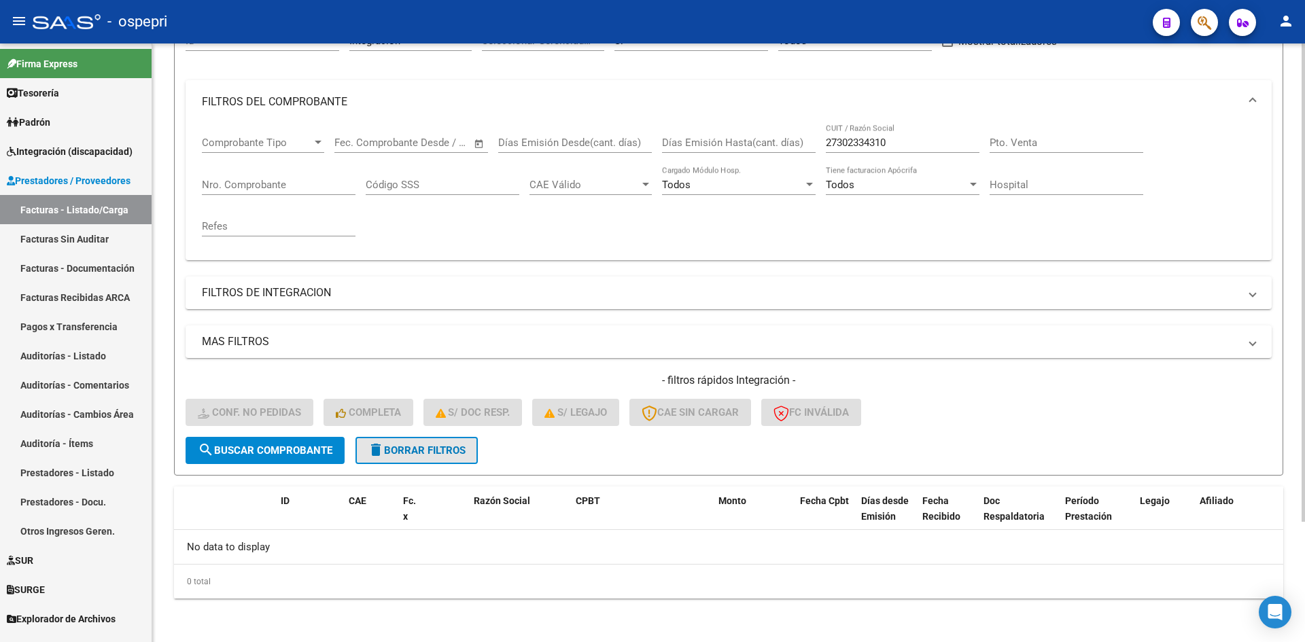
click at [460, 451] on span "delete Borrar Filtros" at bounding box center [417, 451] width 98 height 12
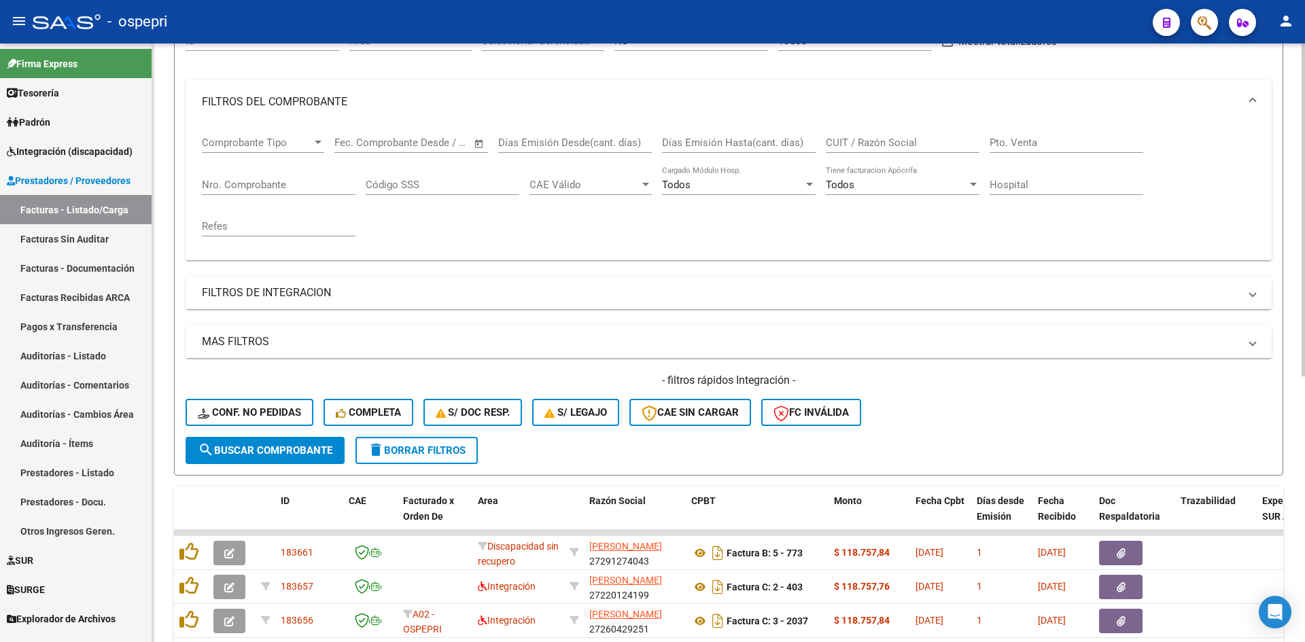
click at [844, 128] on div "CUIT / Razón Social" at bounding box center [903, 138] width 154 height 29
paste input "23347215724"
click at [239, 449] on span "search Buscar Comprobante" at bounding box center [265, 451] width 135 height 12
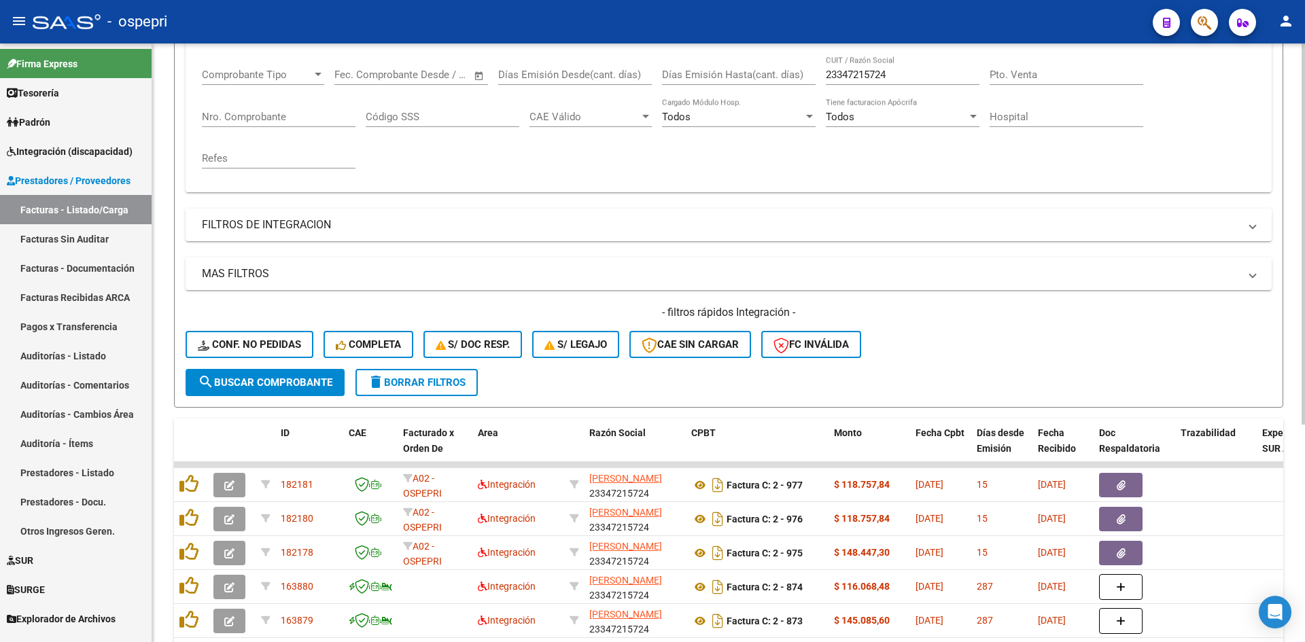
scroll to position [287, 0]
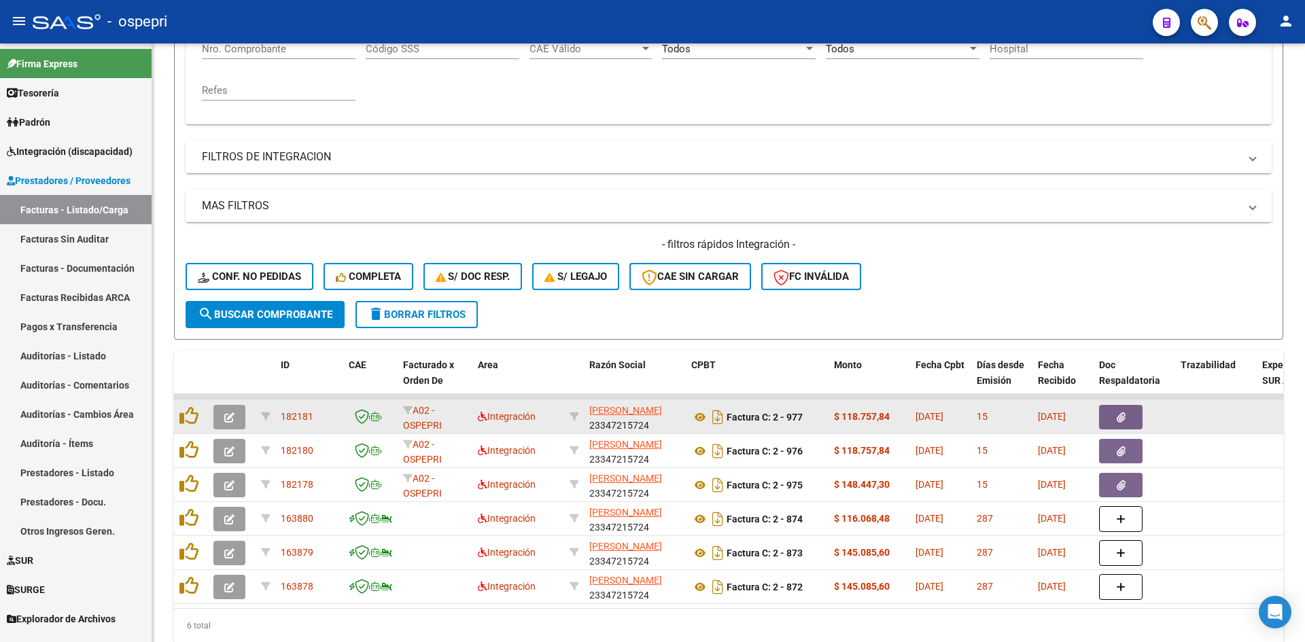
click at [229, 416] on icon "button" at bounding box center [229, 418] width 10 height 10
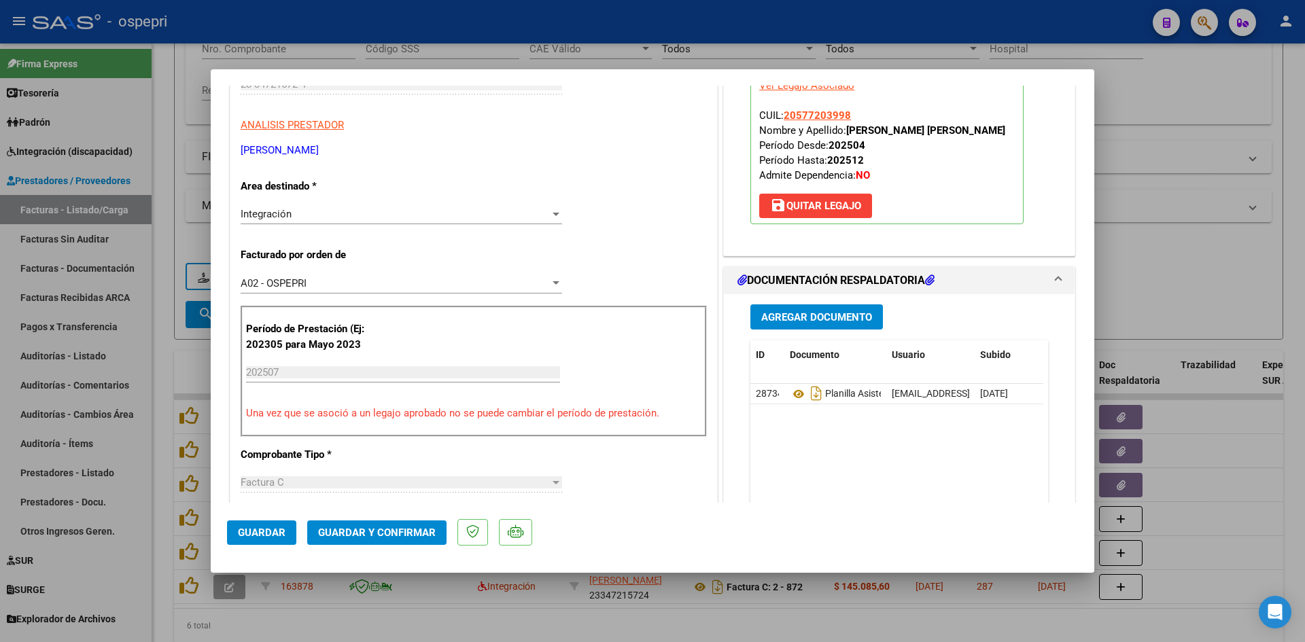
scroll to position [0, 0]
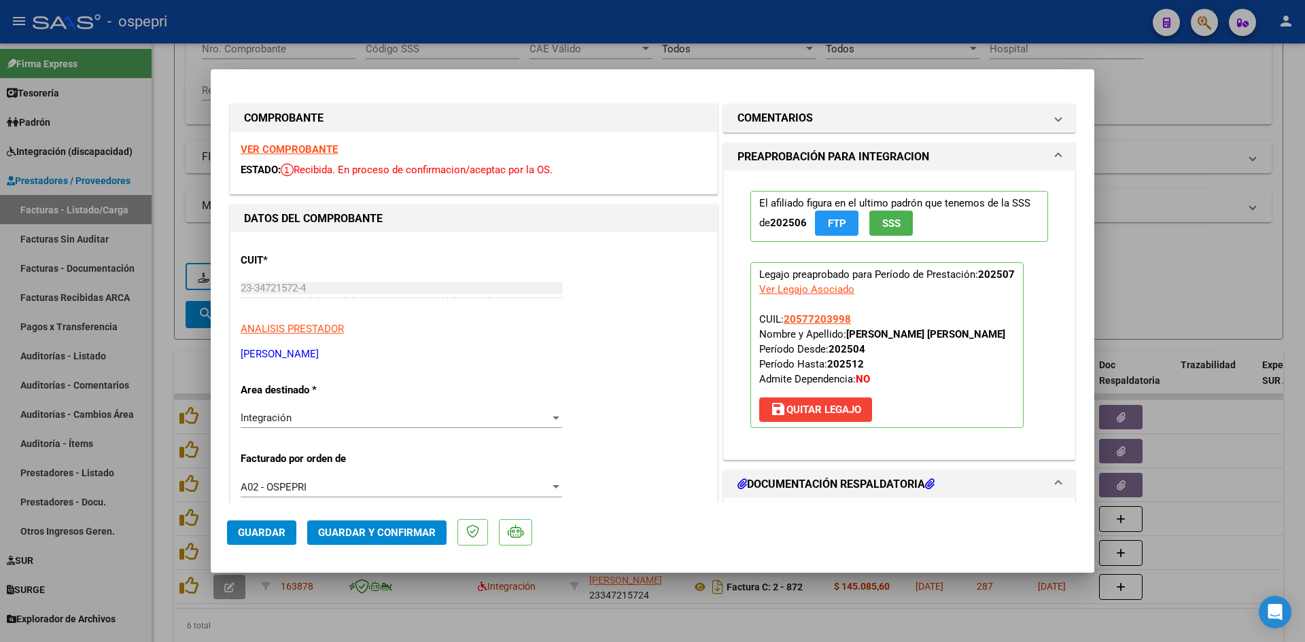
click at [322, 149] on strong "VER COMPROBANTE" at bounding box center [289, 149] width 97 height 12
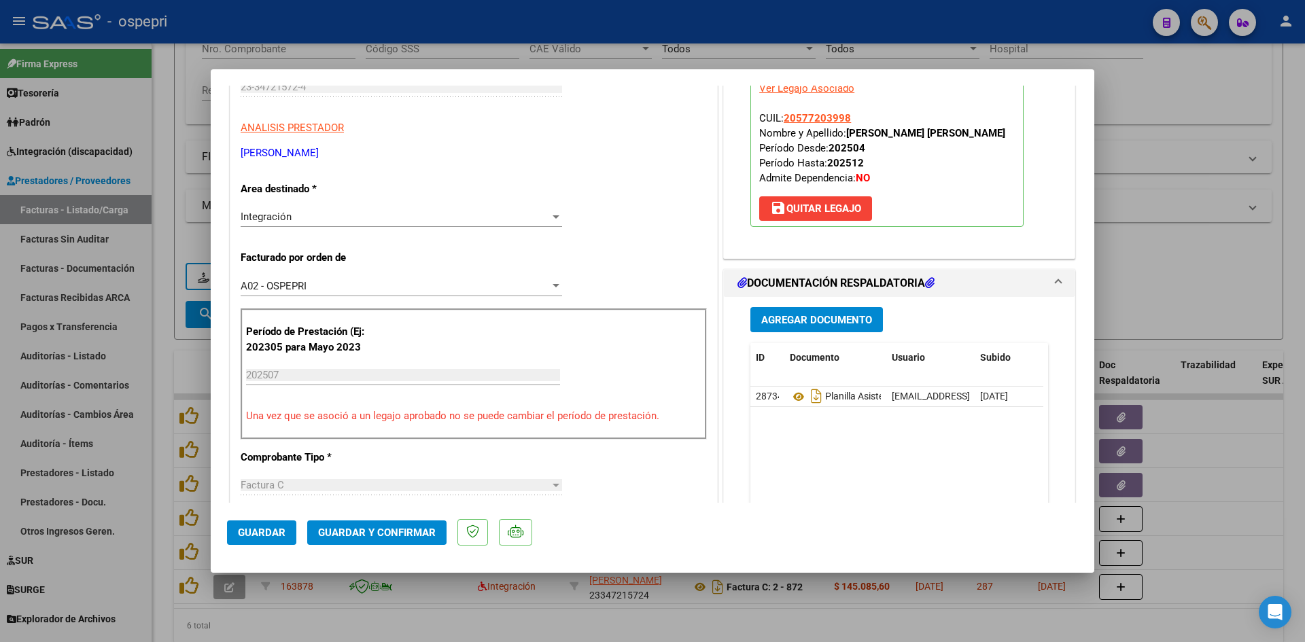
scroll to position [204, 0]
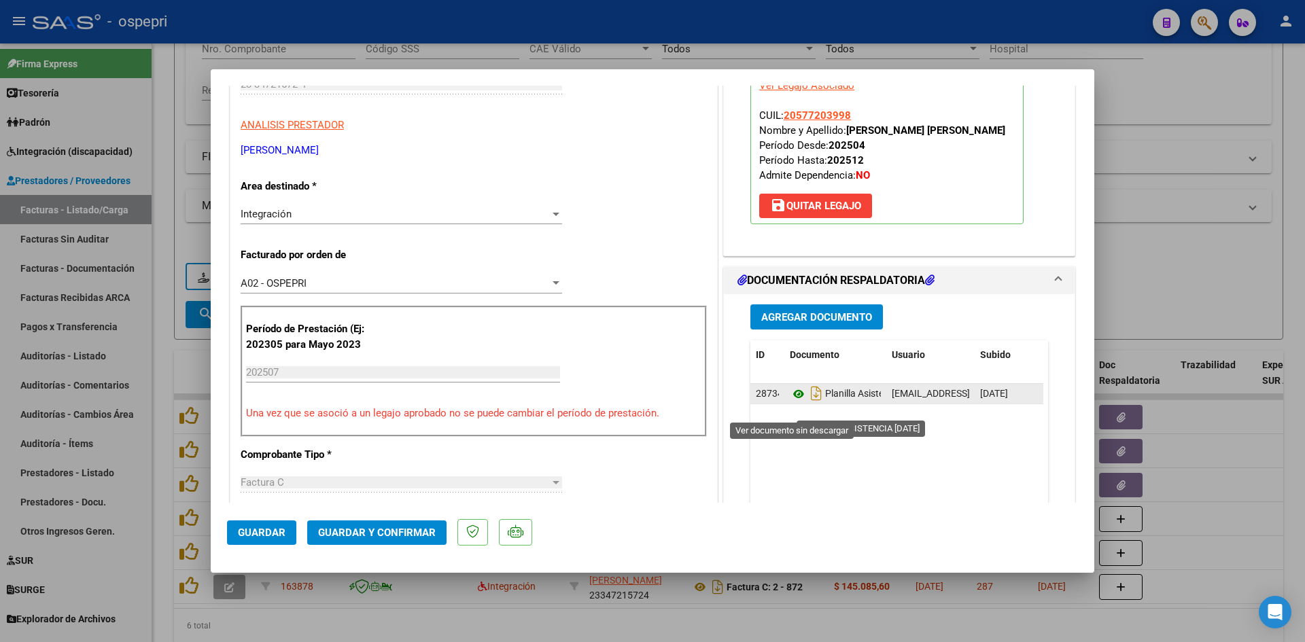
click at [791, 402] on icon at bounding box center [799, 394] width 18 height 16
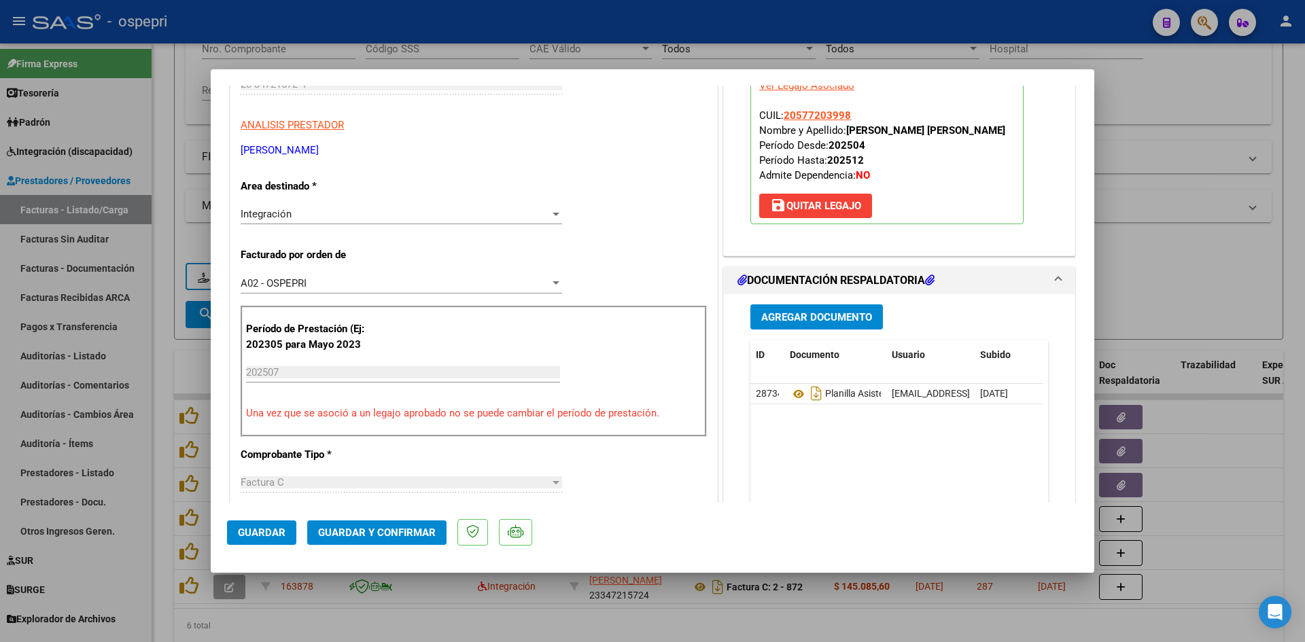
click at [407, 531] on span "Guardar y Confirmar" at bounding box center [377, 533] width 118 height 12
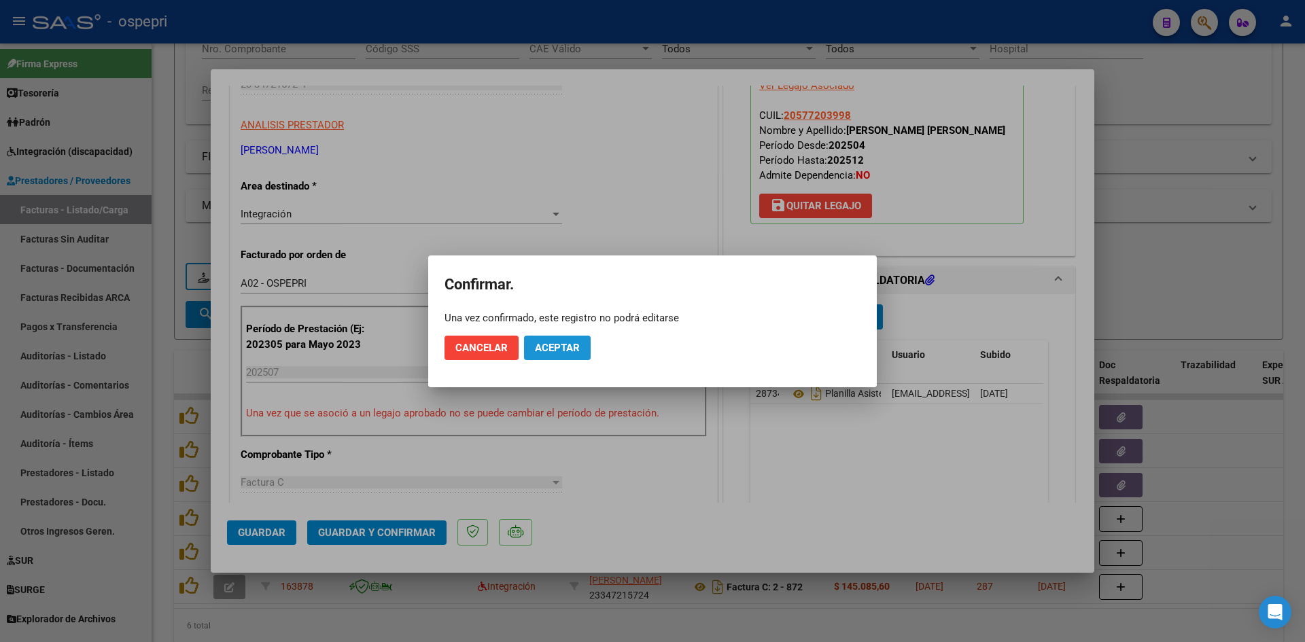
click at [576, 347] on span "Aceptar" at bounding box center [557, 348] width 45 height 12
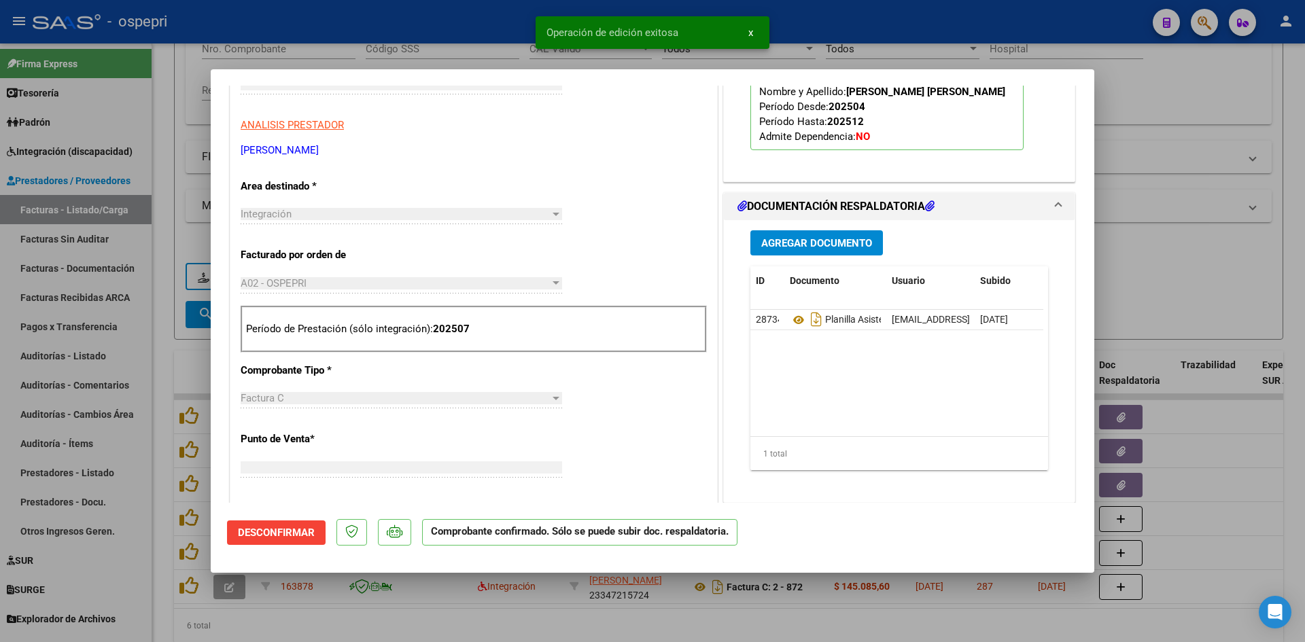
scroll to position [228, 0]
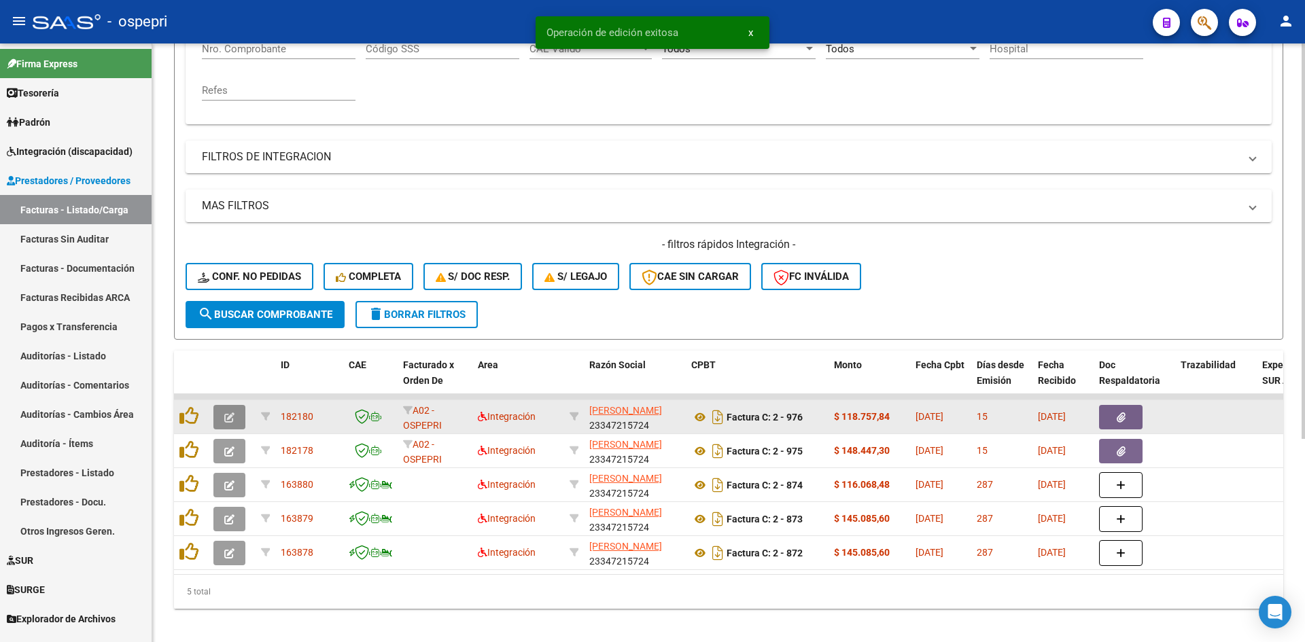
click at [222, 417] on button "button" at bounding box center [229, 417] width 32 height 24
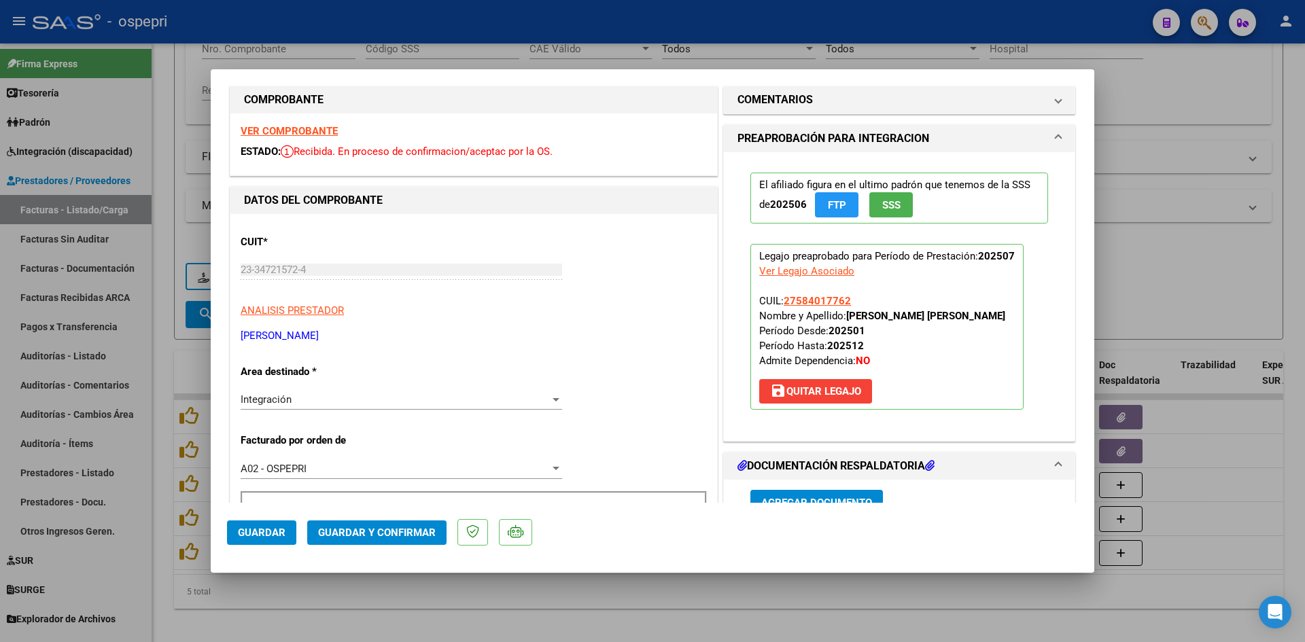
scroll to position [0, 0]
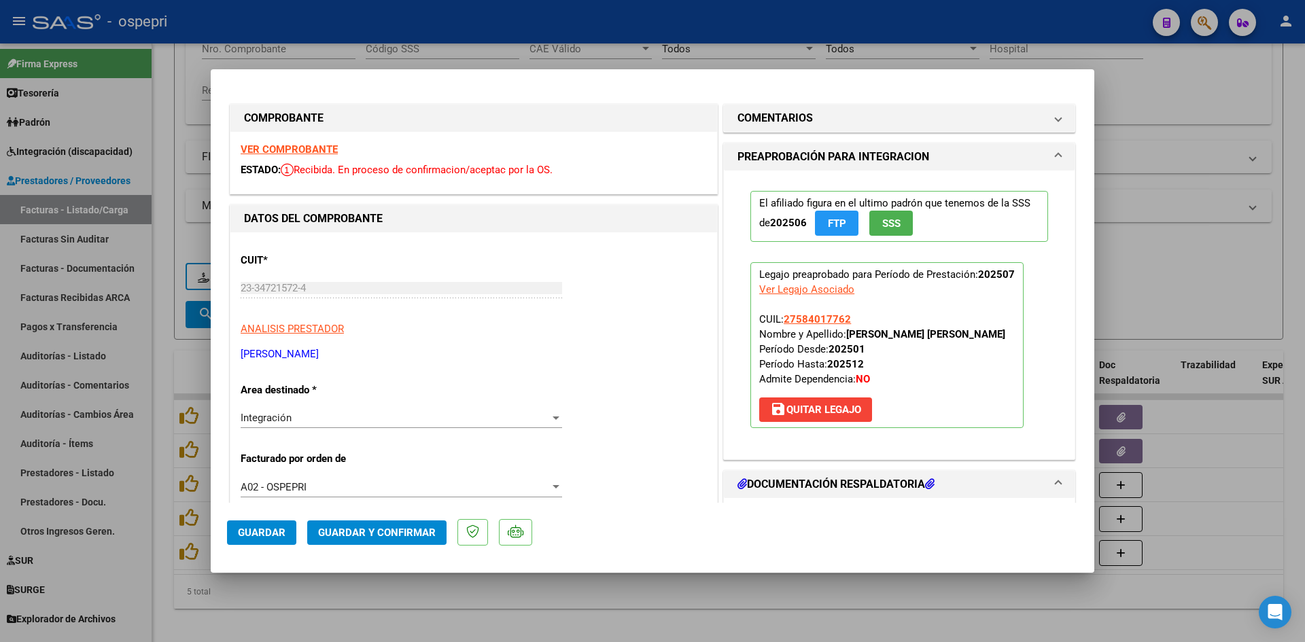
click at [330, 144] on strong "VER COMPROBANTE" at bounding box center [289, 149] width 97 height 12
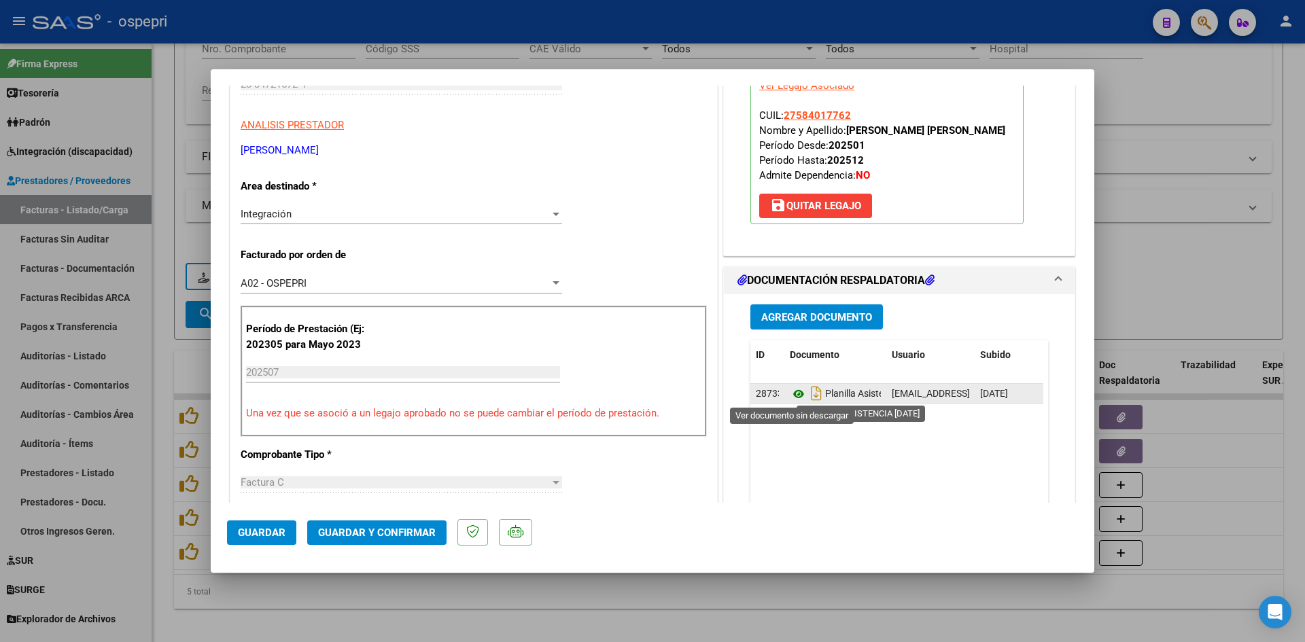
click at [793, 395] on icon at bounding box center [799, 394] width 18 height 16
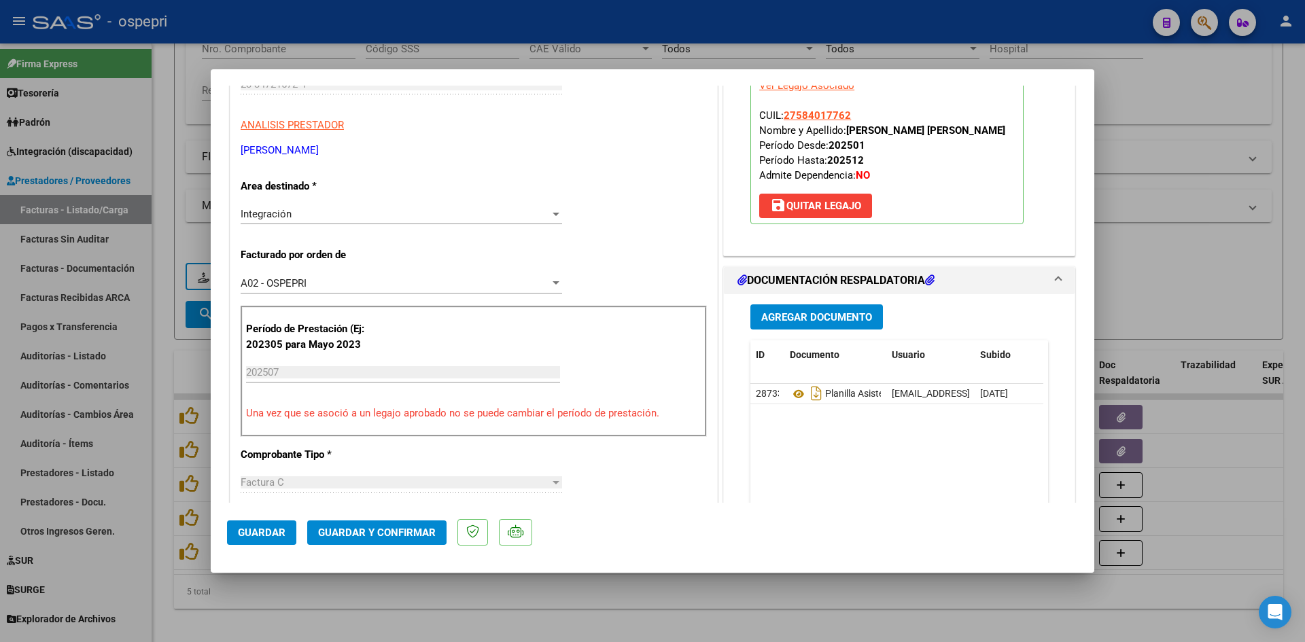
click at [407, 531] on span "Guardar y Confirmar" at bounding box center [377, 533] width 118 height 12
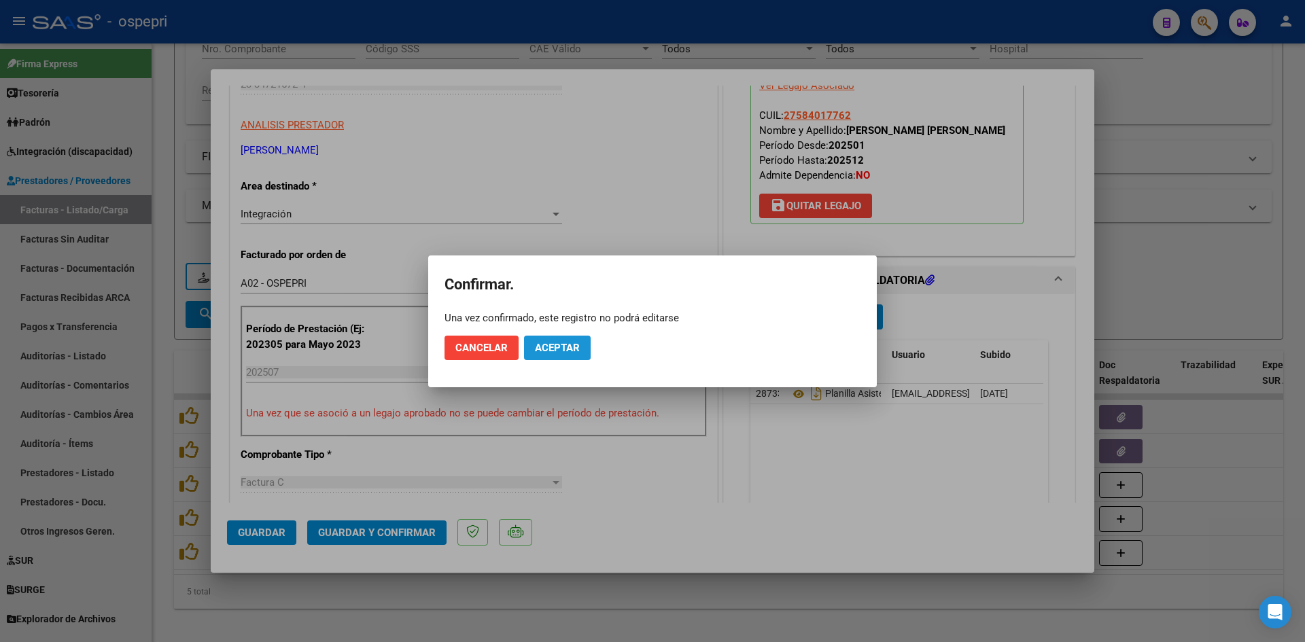
click at [566, 347] on span "Aceptar" at bounding box center [557, 348] width 45 height 12
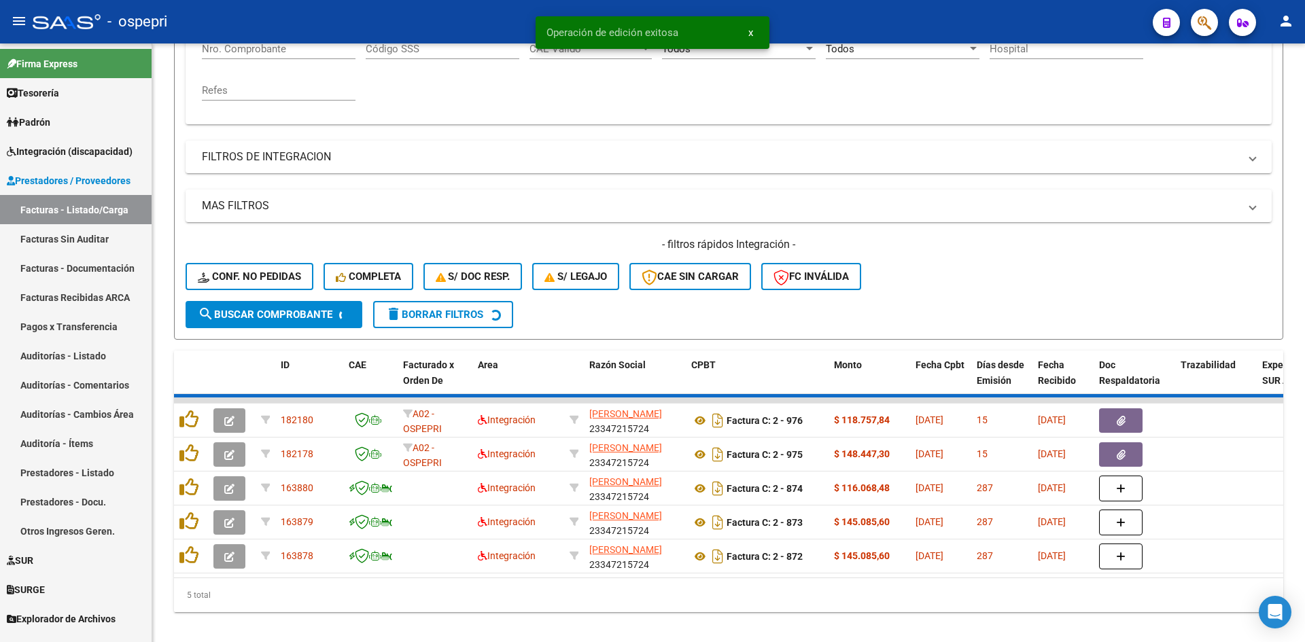
scroll to position [273, 0]
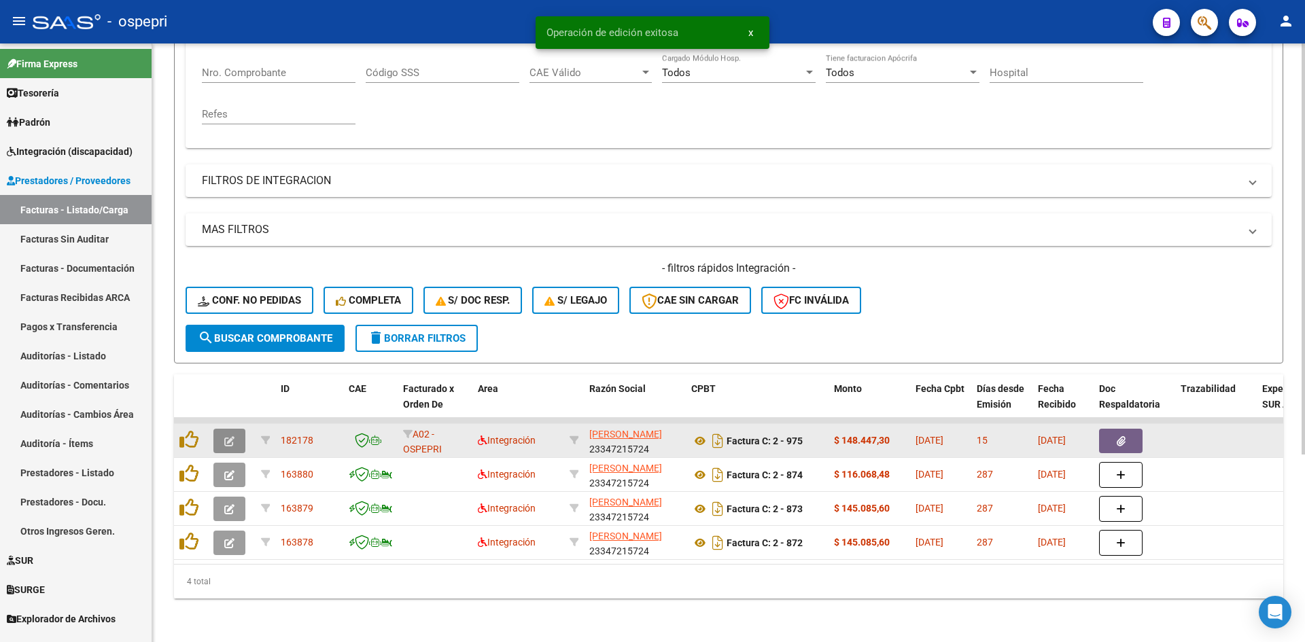
click at [234, 436] on icon "button" at bounding box center [229, 441] width 10 height 10
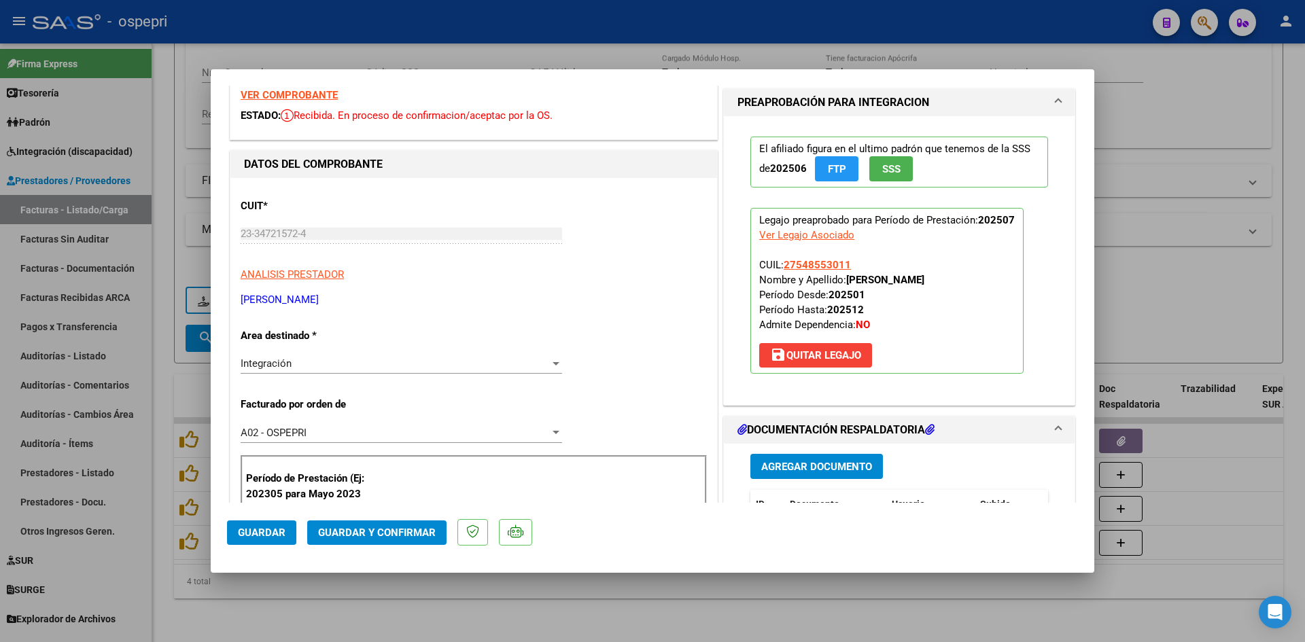
scroll to position [0, 0]
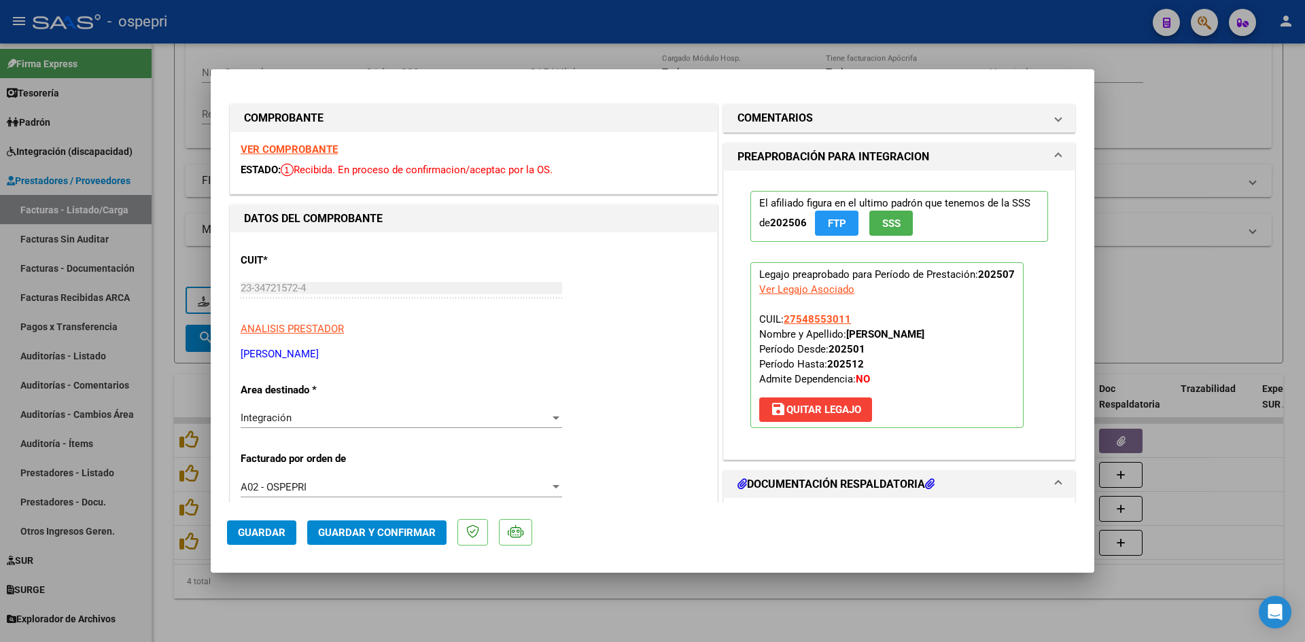
click at [296, 147] on strong "VER COMPROBANTE" at bounding box center [289, 149] width 97 height 12
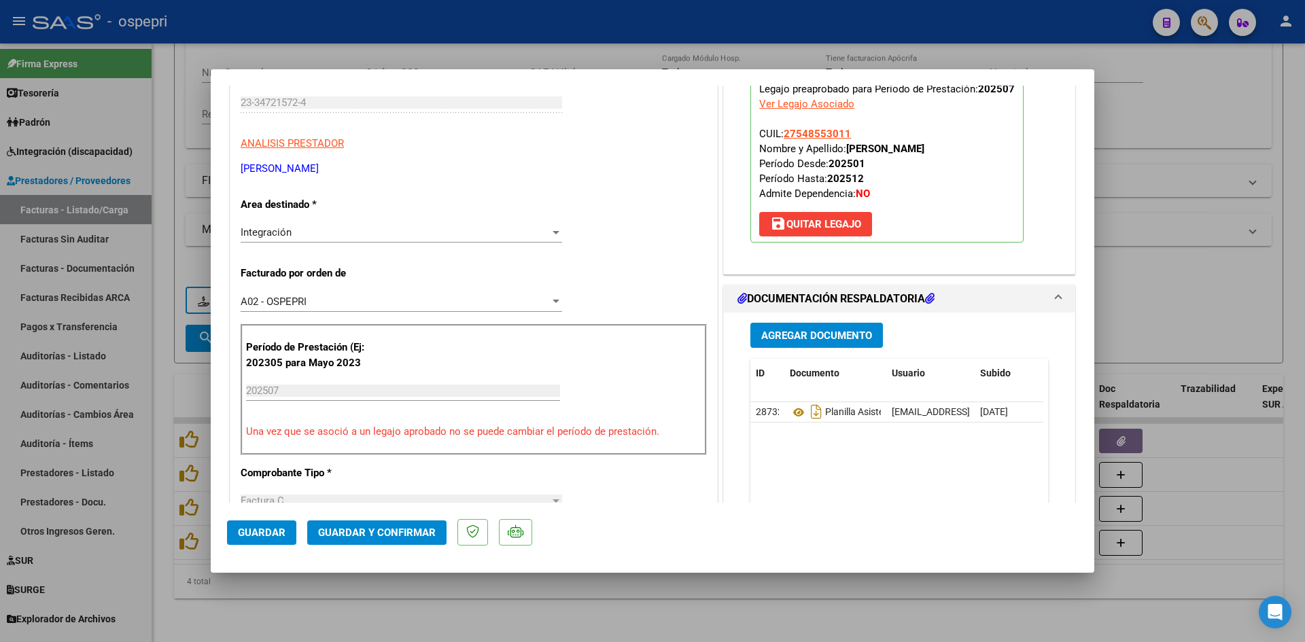
scroll to position [204, 0]
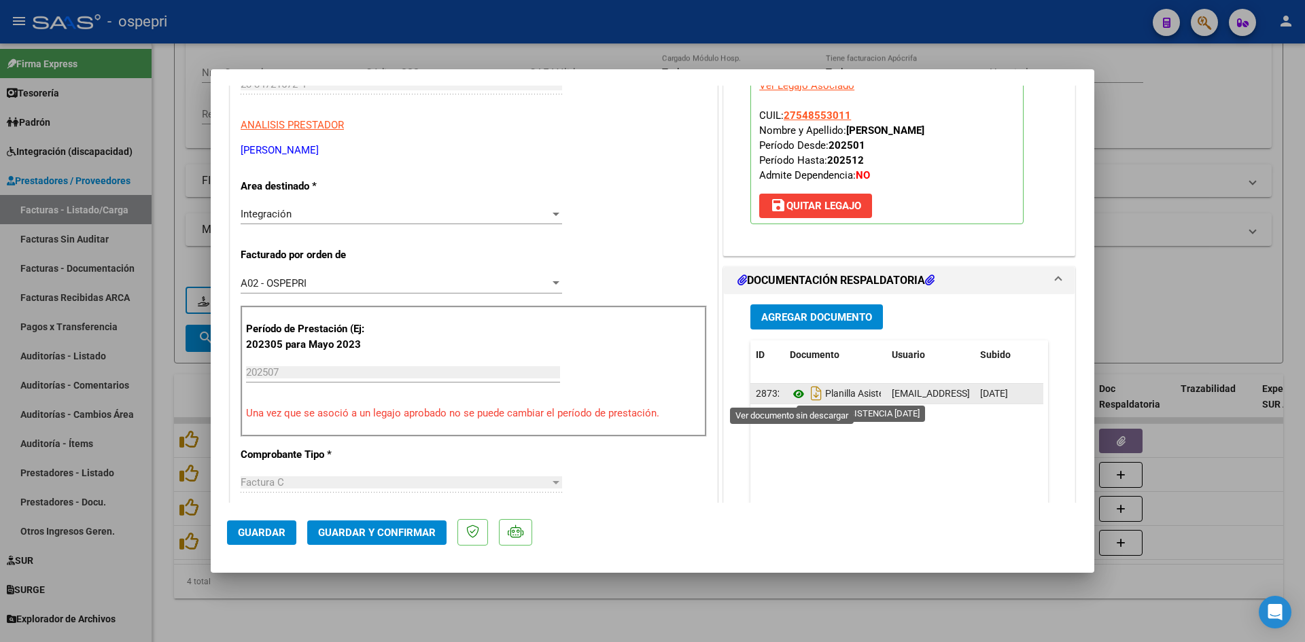
click at [792, 396] on icon at bounding box center [799, 394] width 18 height 16
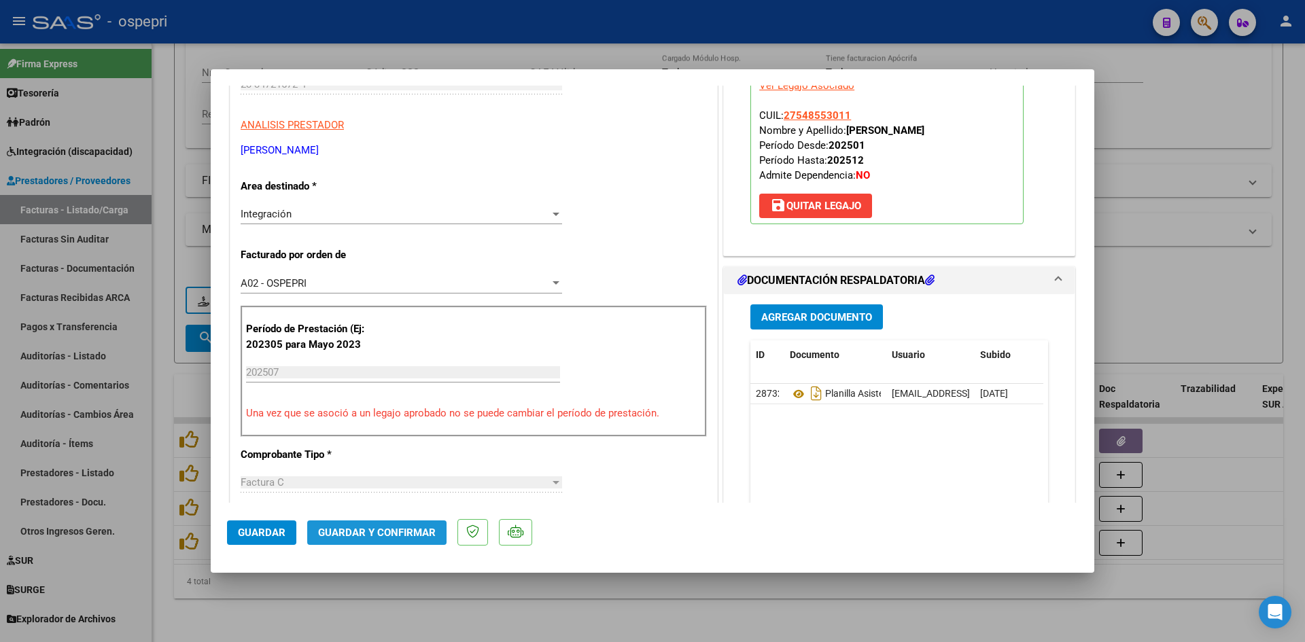
click at [411, 532] on span "Guardar y Confirmar" at bounding box center [377, 533] width 118 height 12
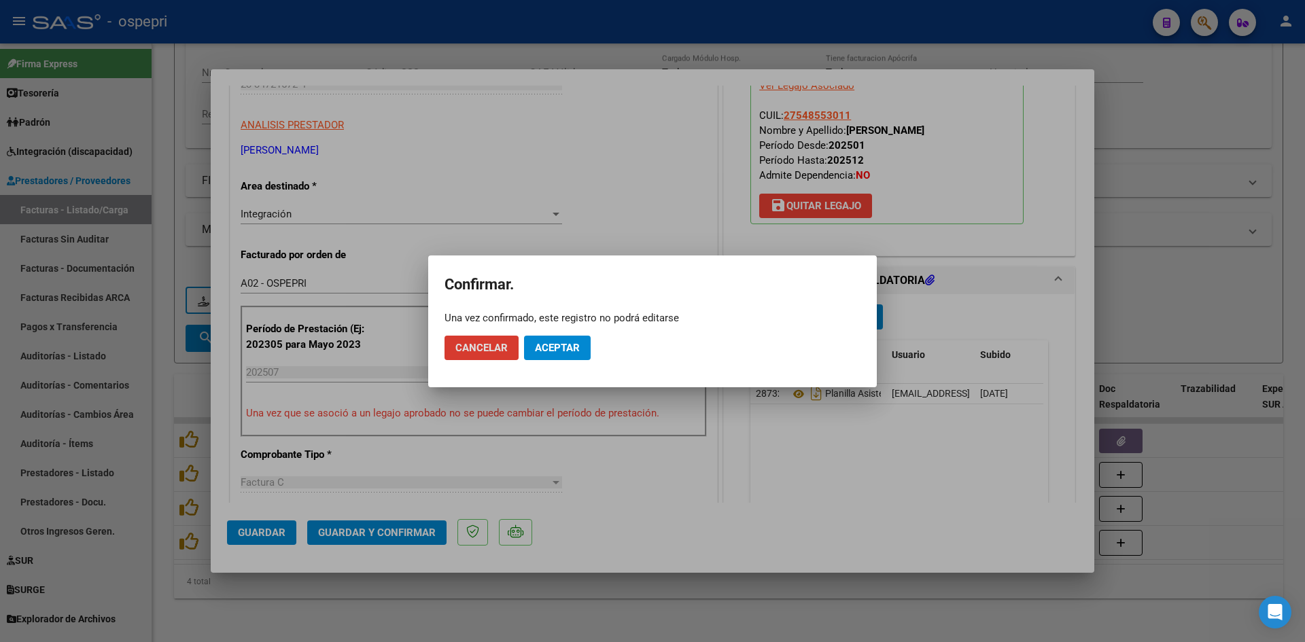
click at [571, 351] on span "Aceptar" at bounding box center [557, 348] width 45 height 12
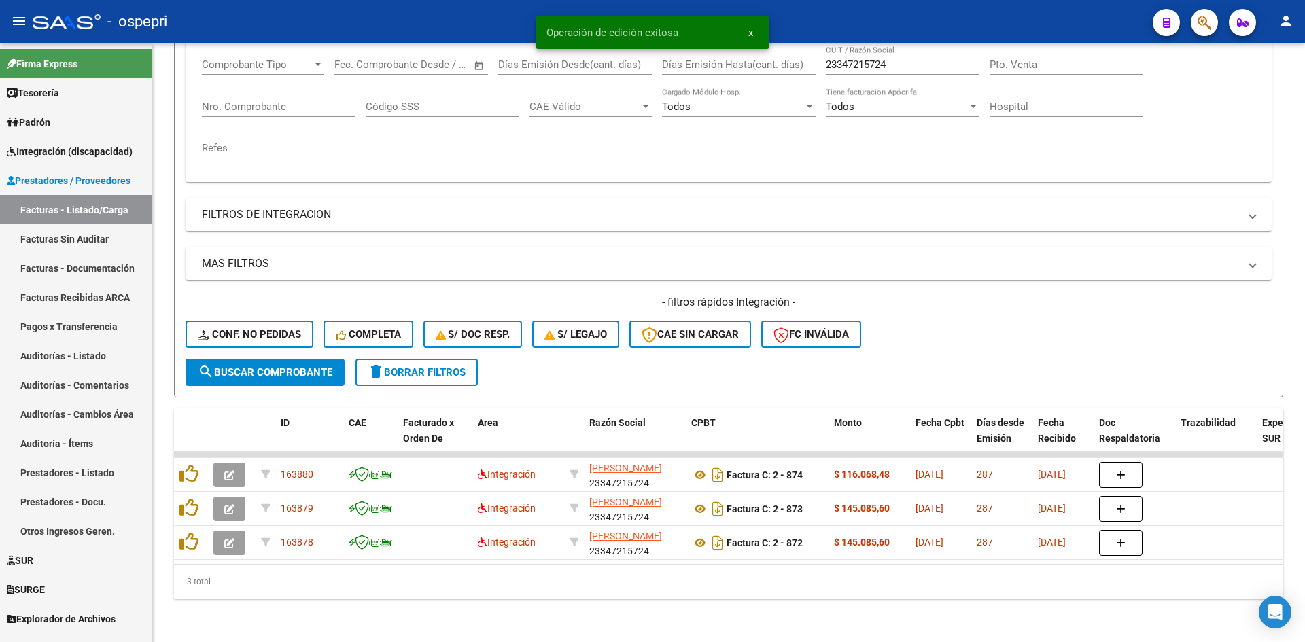
scroll to position [239, 0]
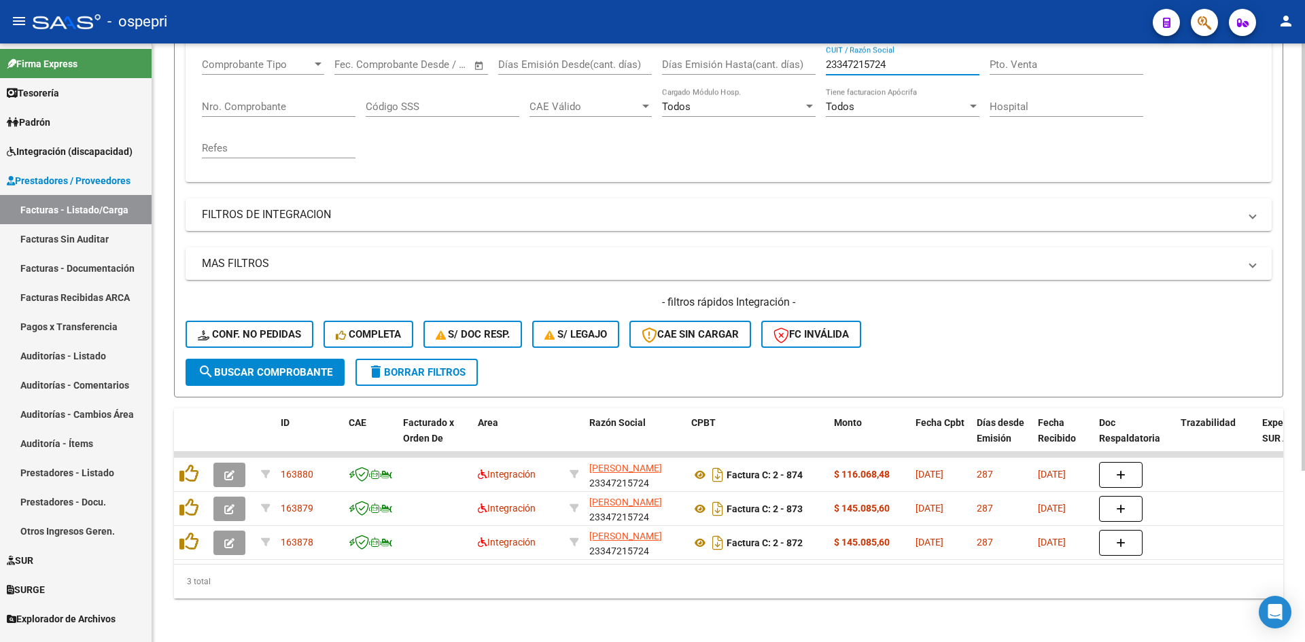
drag, startPoint x: 917, startPoint y: 55, endPoint x: 801, endPoint y: 66, distance: 116.7
click at [801, 66] on div "Comprobante Tipo Comprobante Tipo Start date – End date Fec. Comprobante Desde …" at bounding box center [729, 109] width 1054 height 126
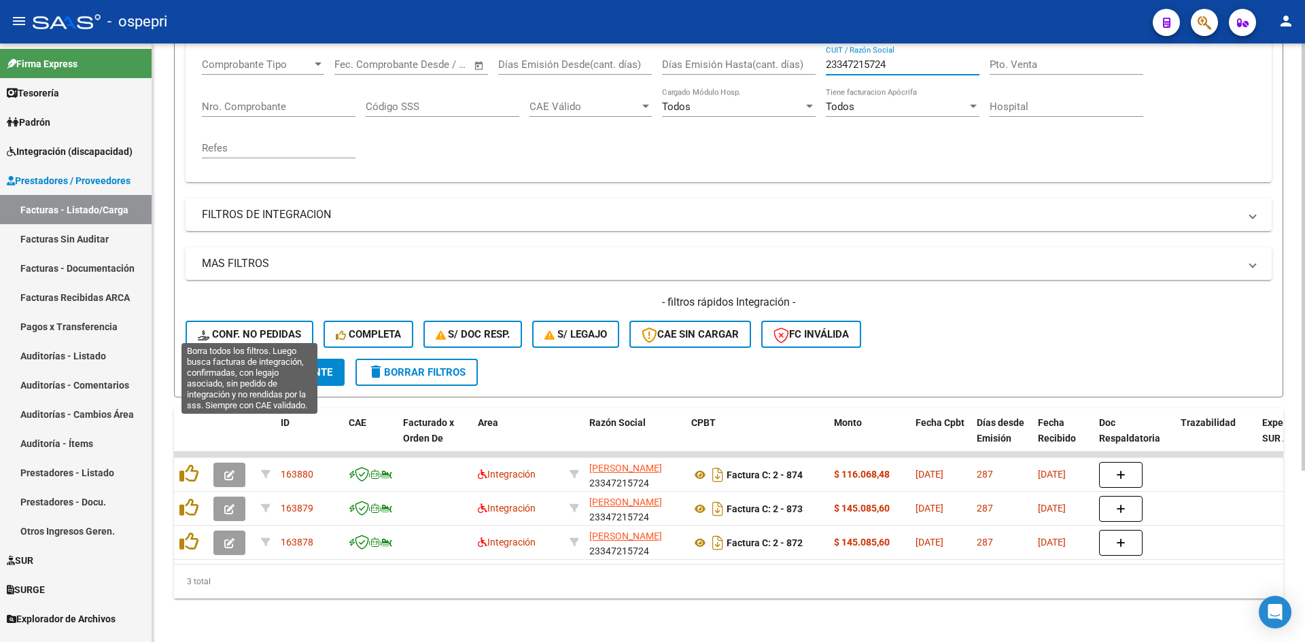
click at [286, 328] on span "Conf. no pedidas" at bounding box center [249, 334] width 103 height 12
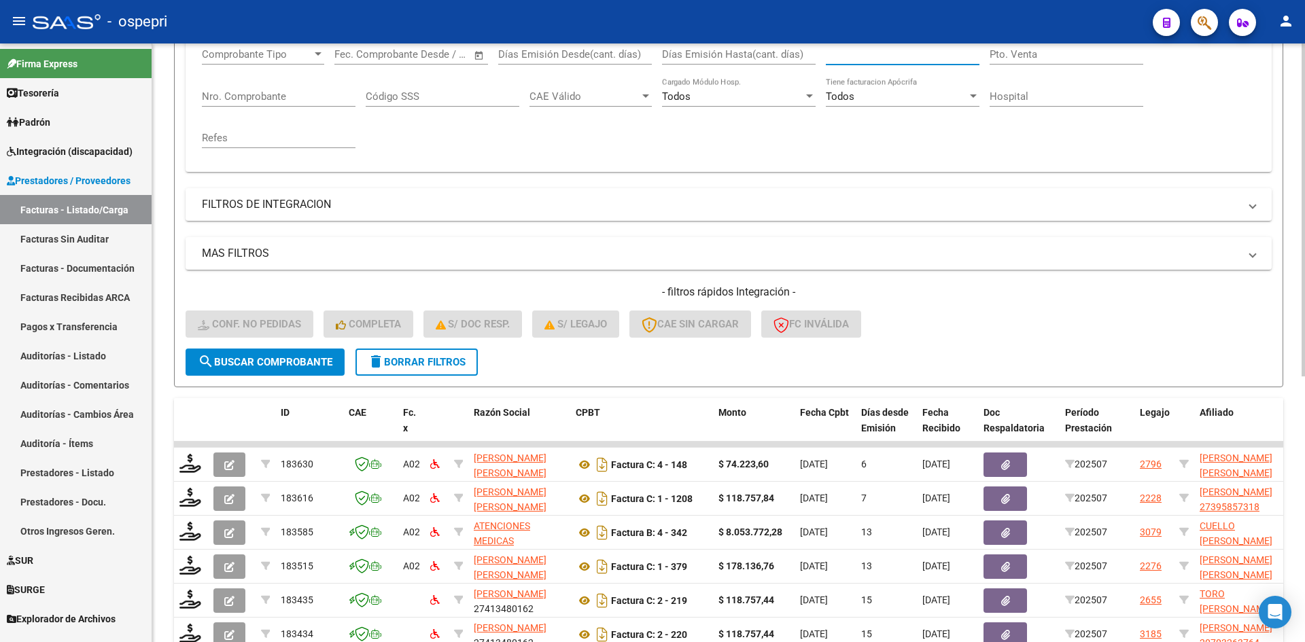
click at [871, 58] on input "CUIT / Razón Social" at bounding box center [903, 54] width 154 height 12
paste input "23347215724"
click at [313, 359] on span "search Buscar Comprobante" at bounding box center [265, 362] width 135 height 12
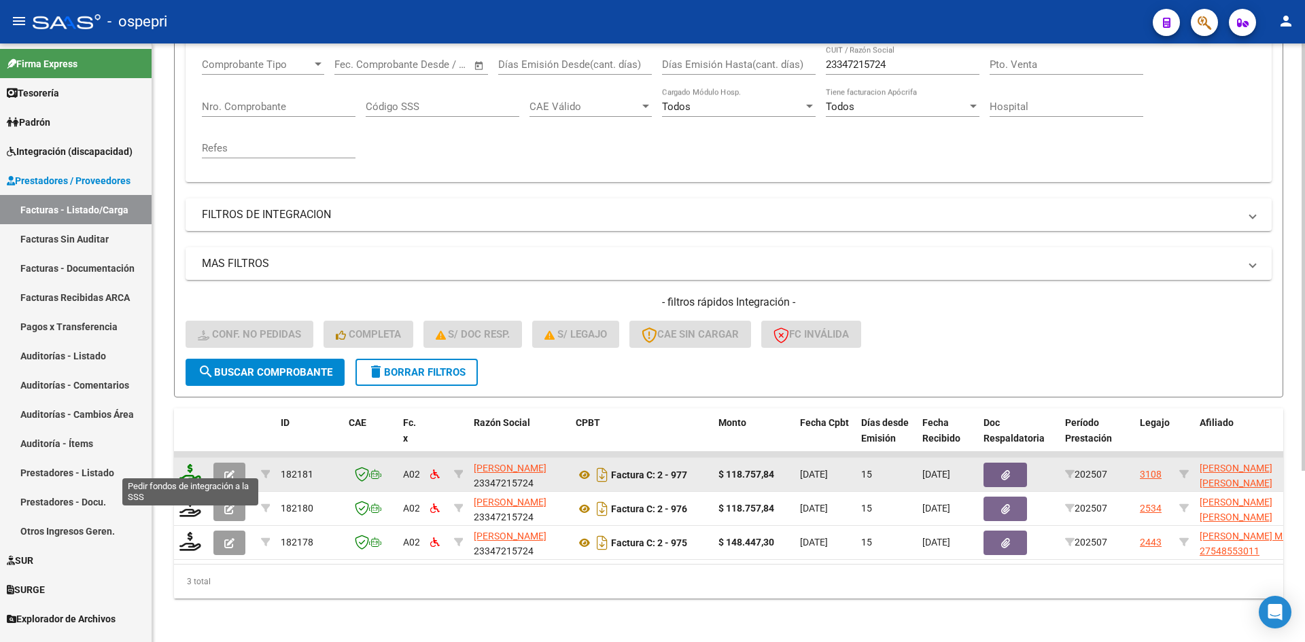
click at [186, 466] on icon at bounding box center [190, 473] width 22 height 19
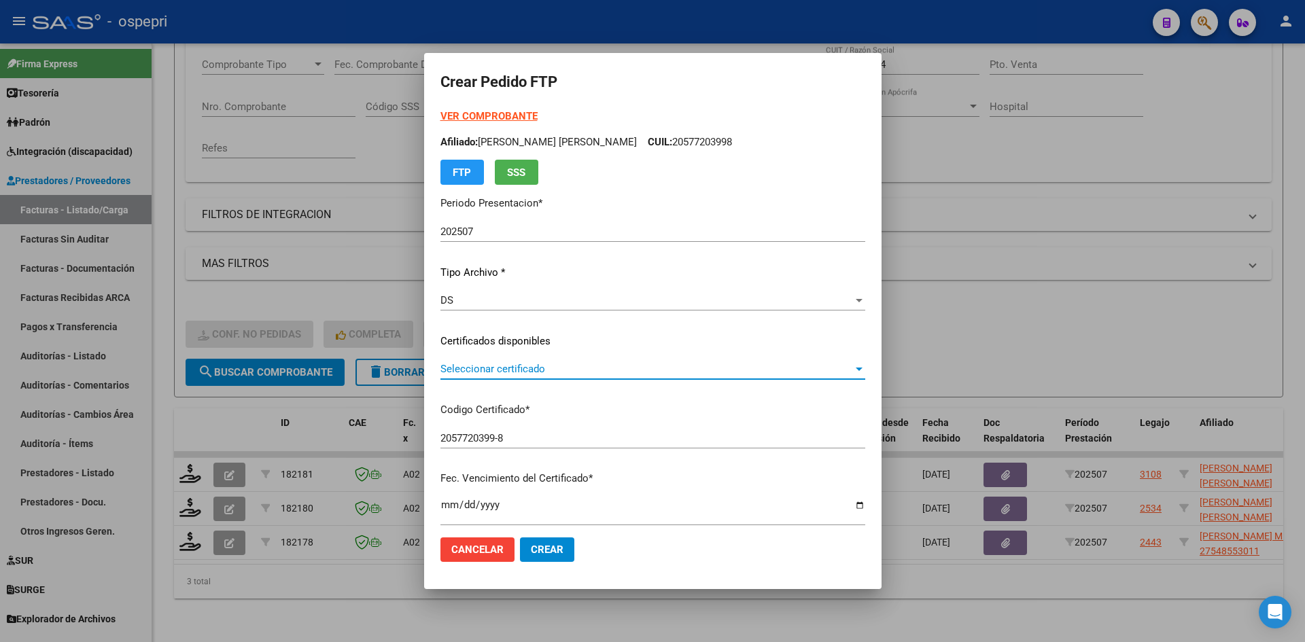
click at [624, 371] on span "Seleccionar certificado" at bounding box center [646, 369] width 413 height 12
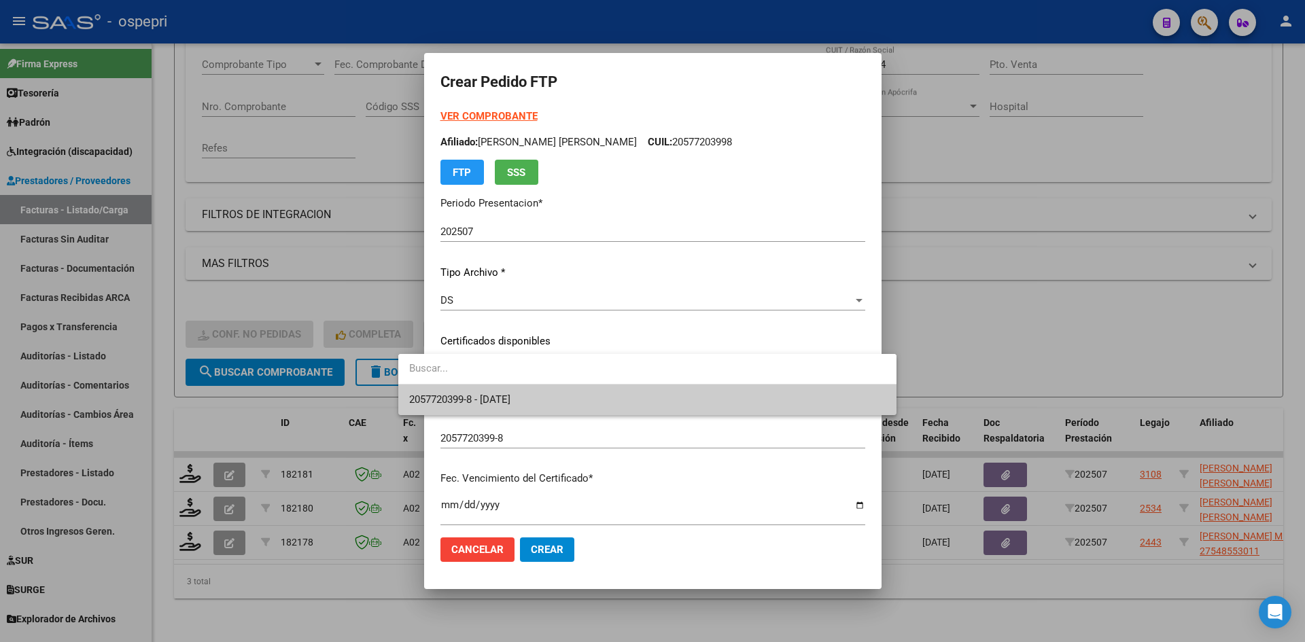
click at [618, 396] on span "2057720399-8 - 2028-07-01" at bounding box center [647, 400] width 477 height 31
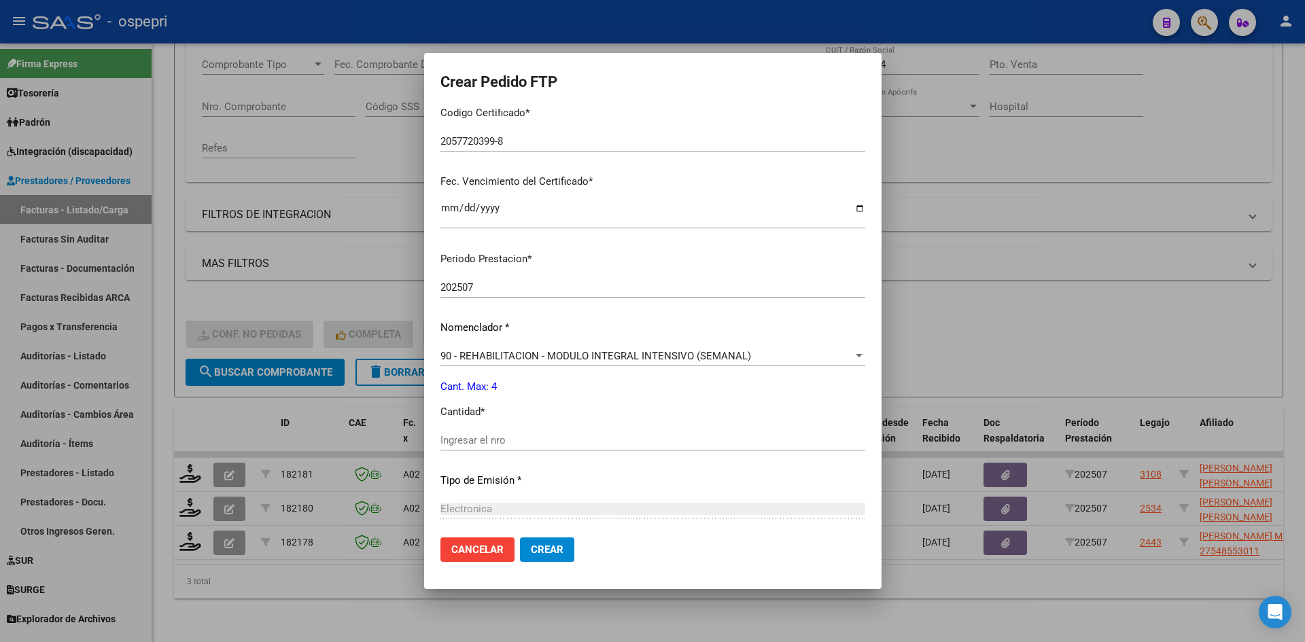
scroll to position [340, 0]
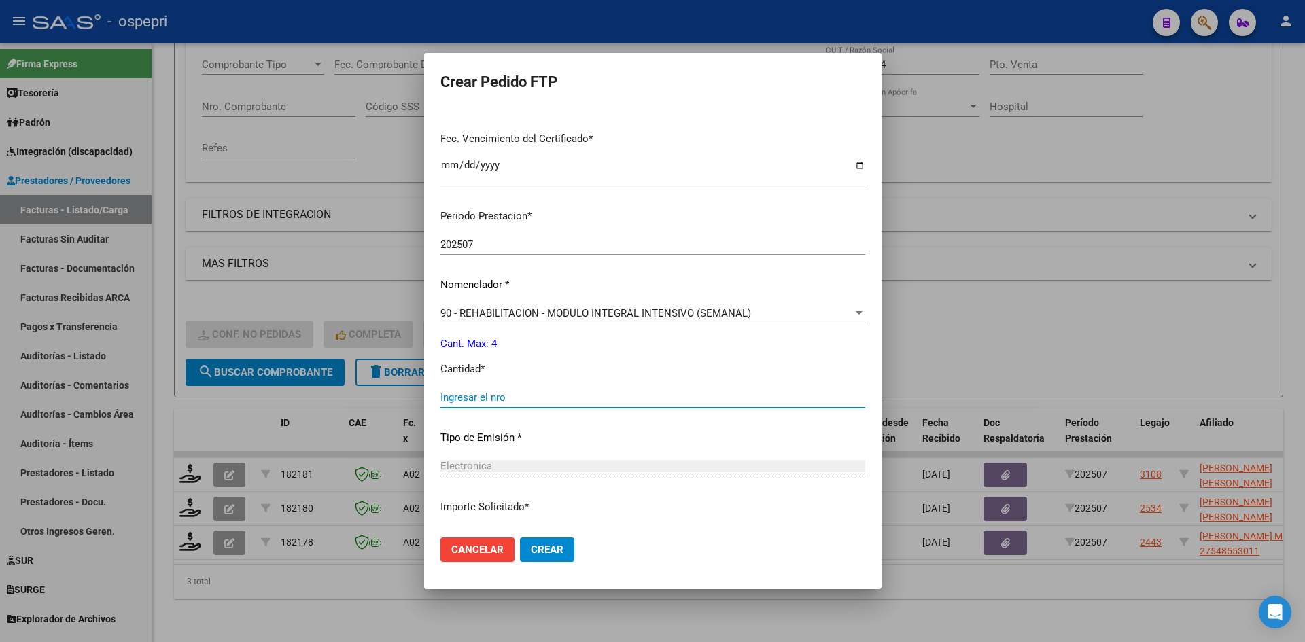
click at [505, 399] on input "Ingresar el nro" at bounding box center [652, 398] width 425 height 12
click at [531, 545] on span "Crear" at bounding box center [547, 550] width 33 height 12
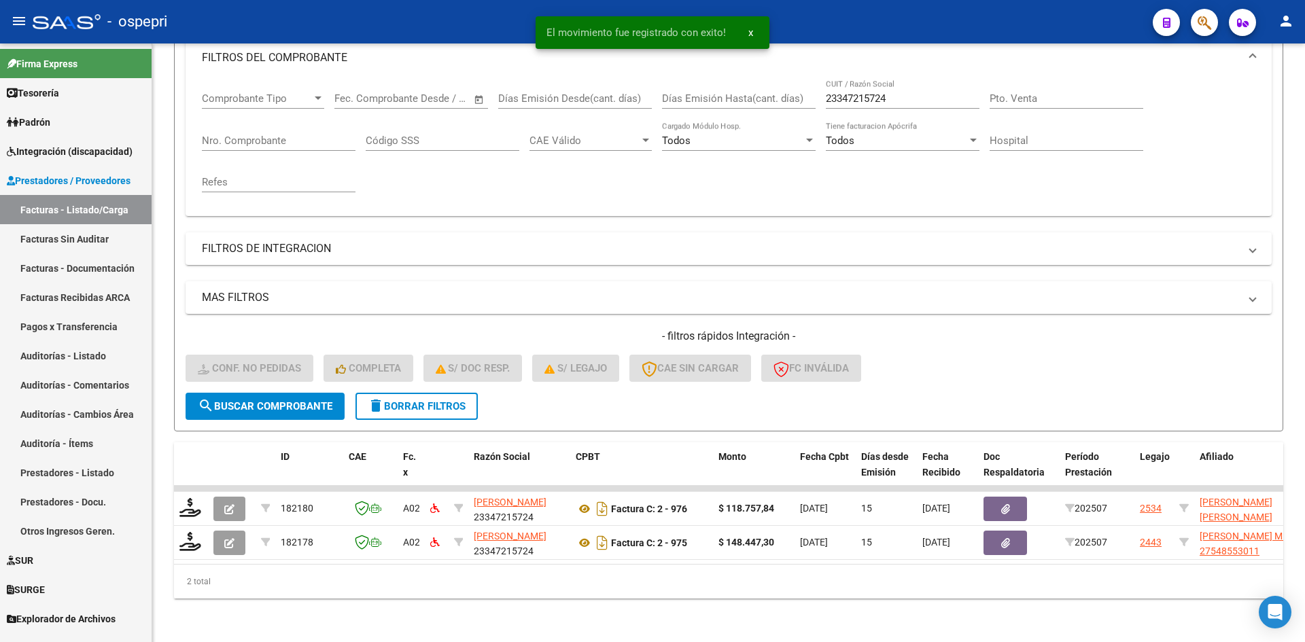
scroll to position [205, 0]
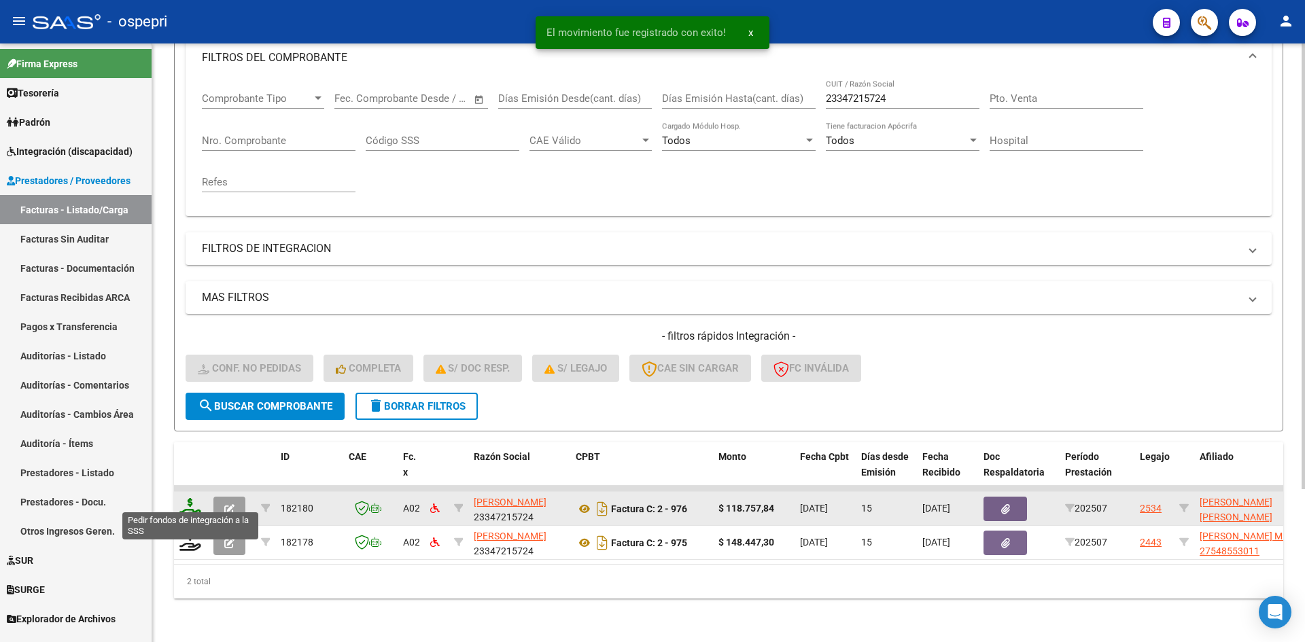
click at [190, 498] on icon at bounding box center [190, 507] width 22 height 19
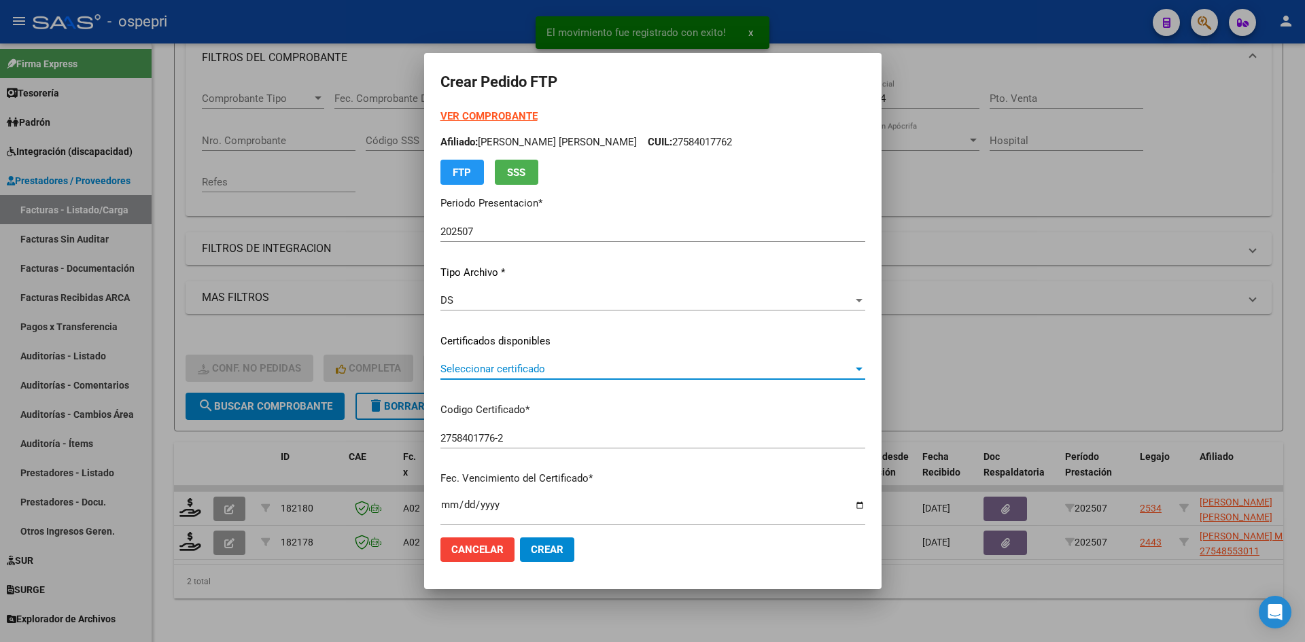
click at [556, 370] on span "Seleccionar certificado" at bounding box center [646, 369] width 413 height 12
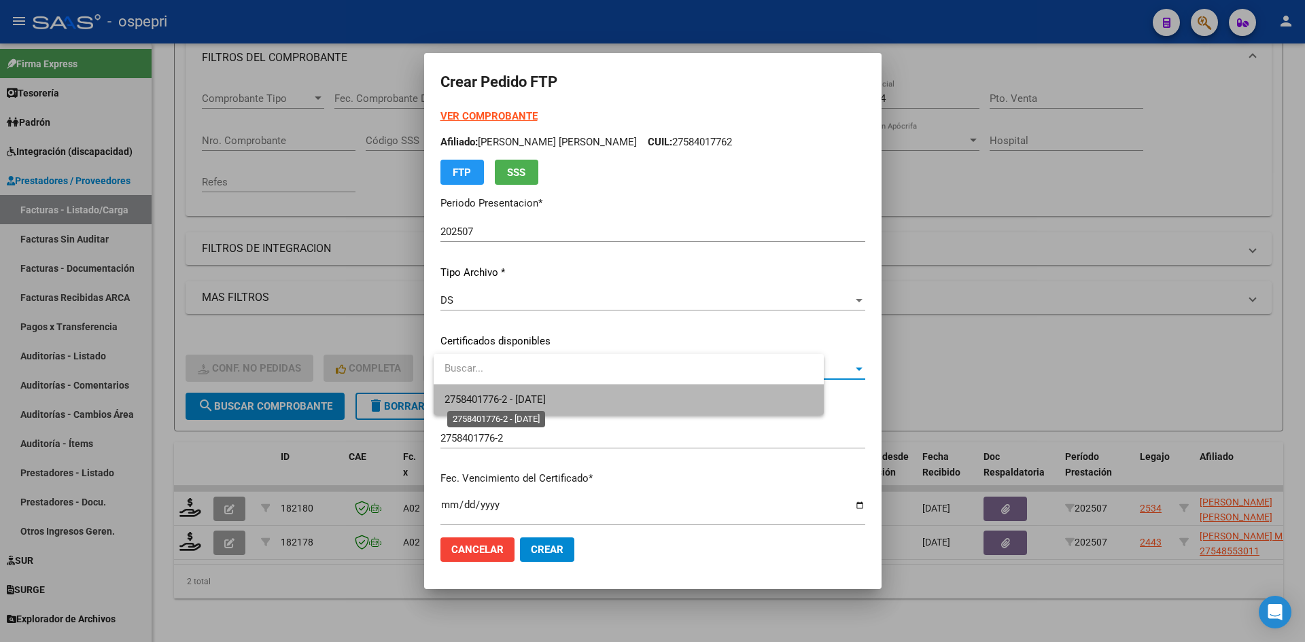
click at [546, 395] on span "2758401776-2 - 2027-07-24" at bounding box center [495, 400] width 101 height 12
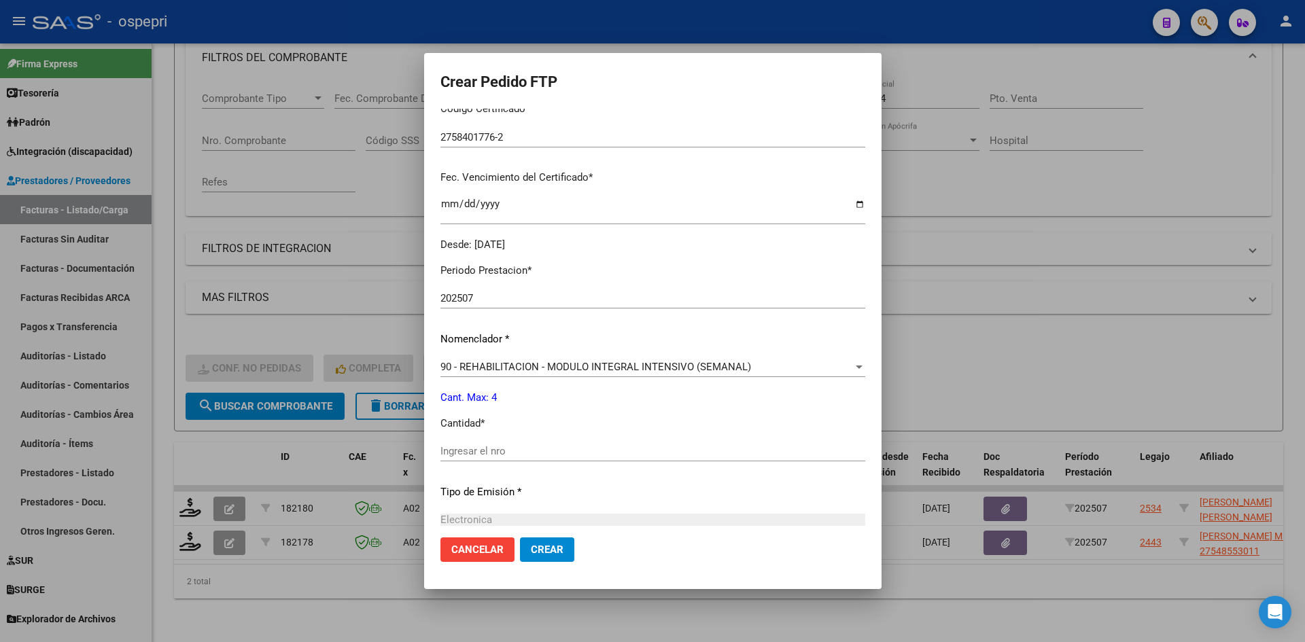
scroll to position [340, 0]
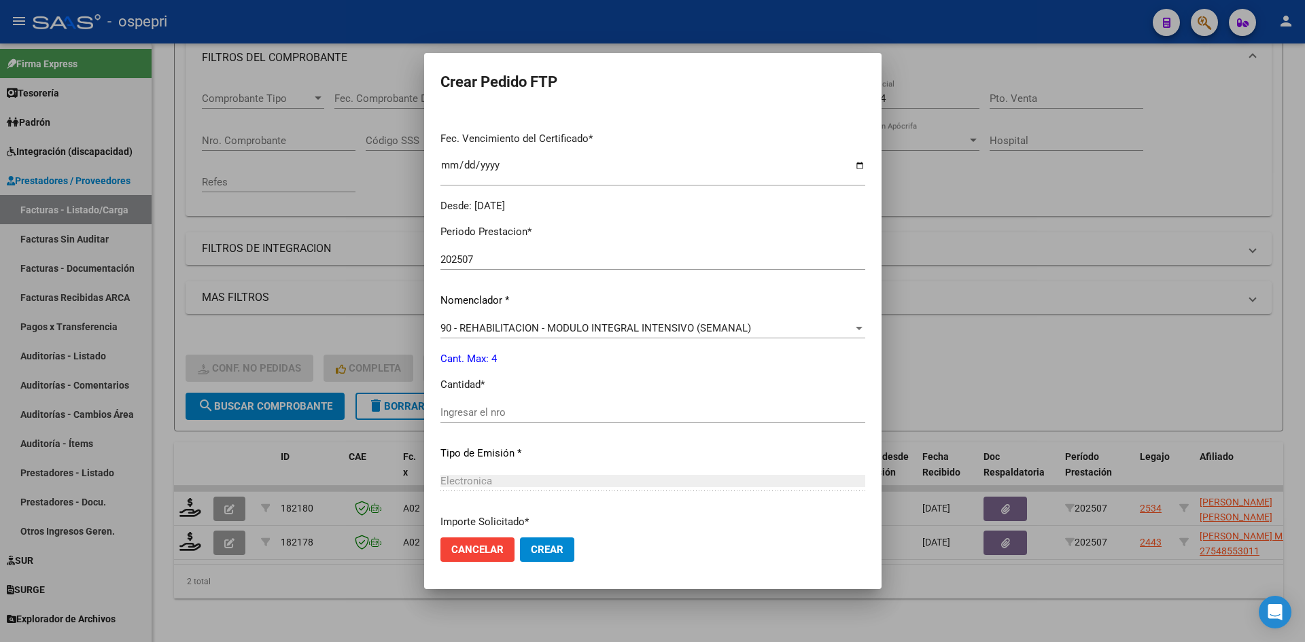
click at [530, 417] on input "Ingresar el nro" at bounding box center [652, 413] width 425 height 12
click at [556, 555] on span "Crear" at bounding box center [547, 550] width 33 height 12
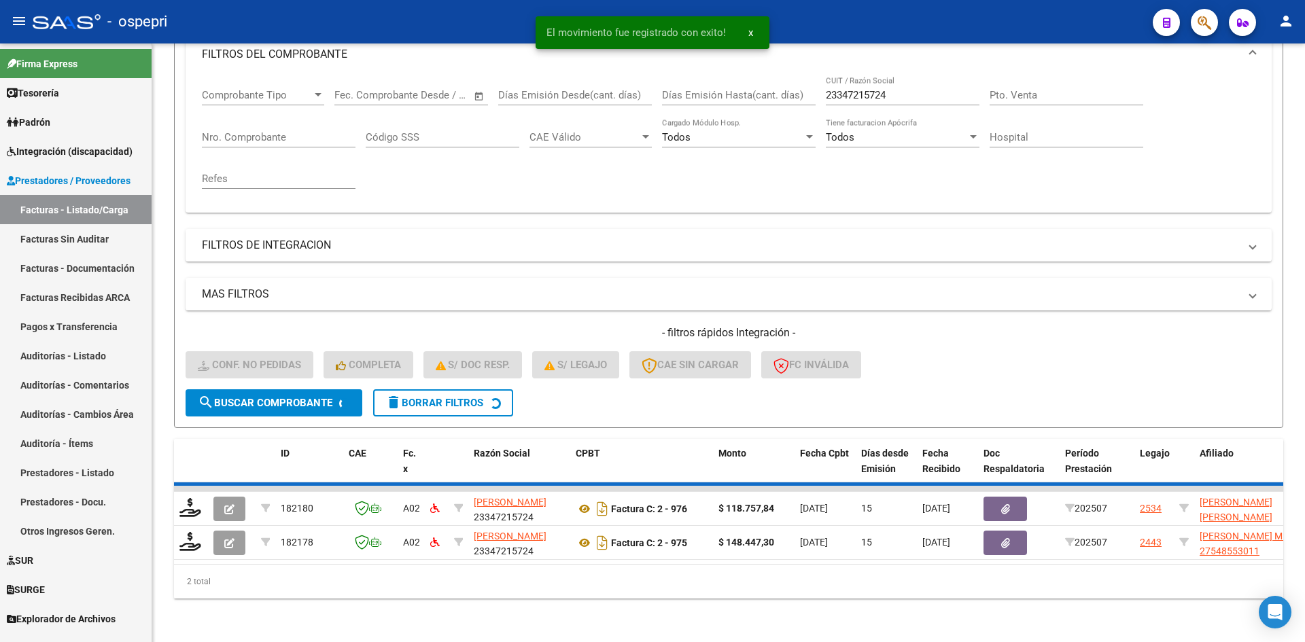
scroll to position [171, 0]
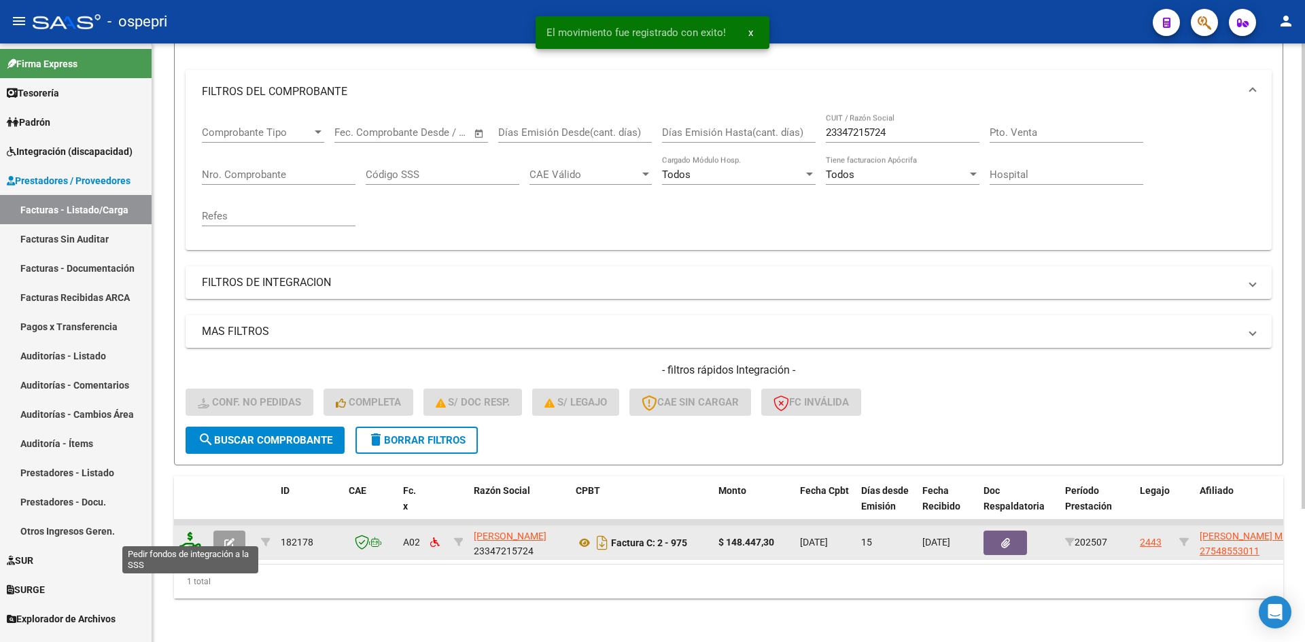
click at [179, 532] on icon at bounding box center [190, 541] width 22 height 19
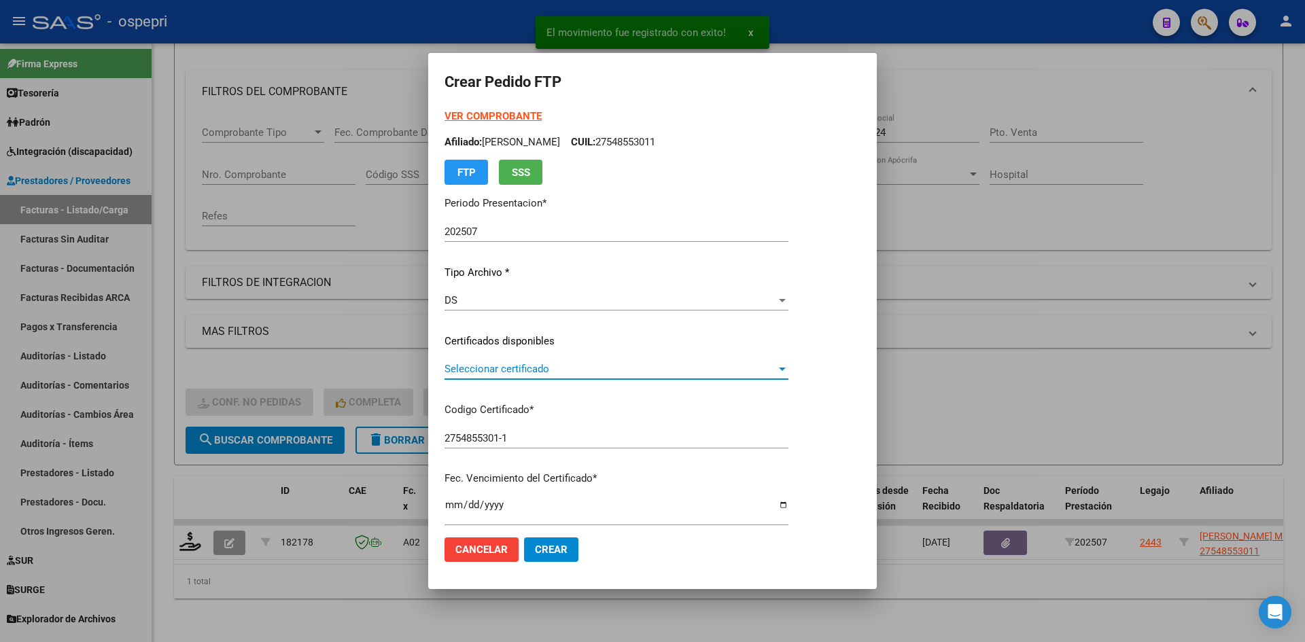
click at [574, 373] on span "Seleccionar certificado" at bounding box center [611, 369] width 332 height 12
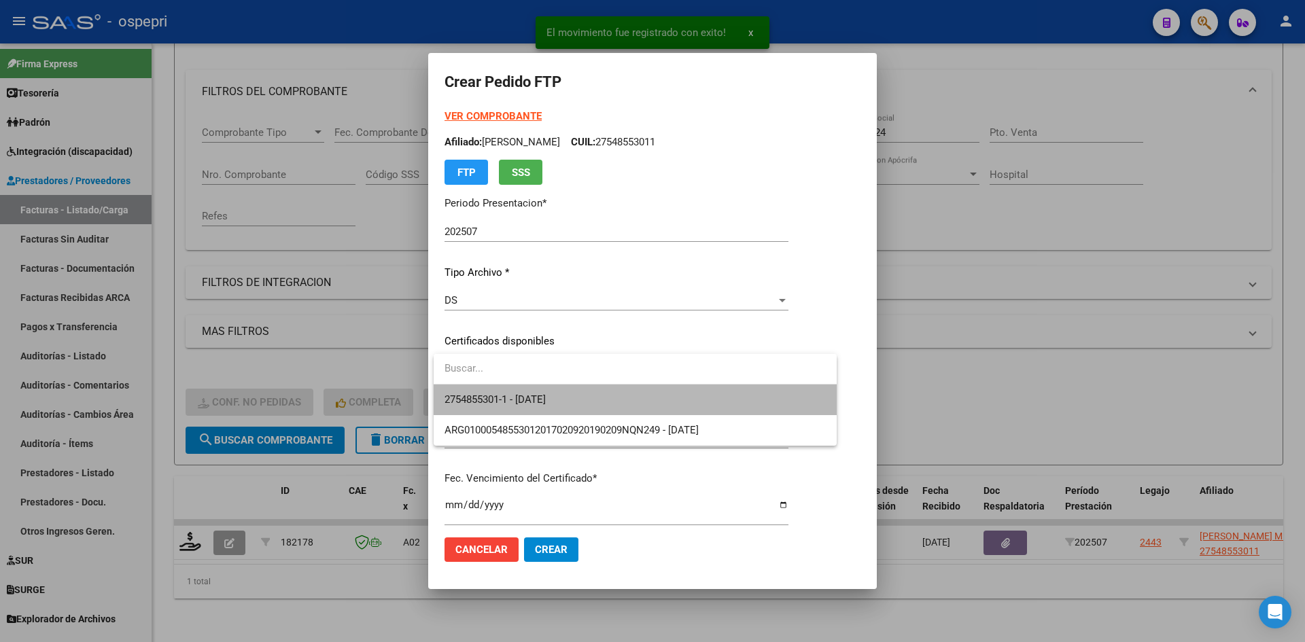
click at [576, 402] on span "2754855301-1 - 2034-03-14" at bounding box center [635, 400] width 381 height 31
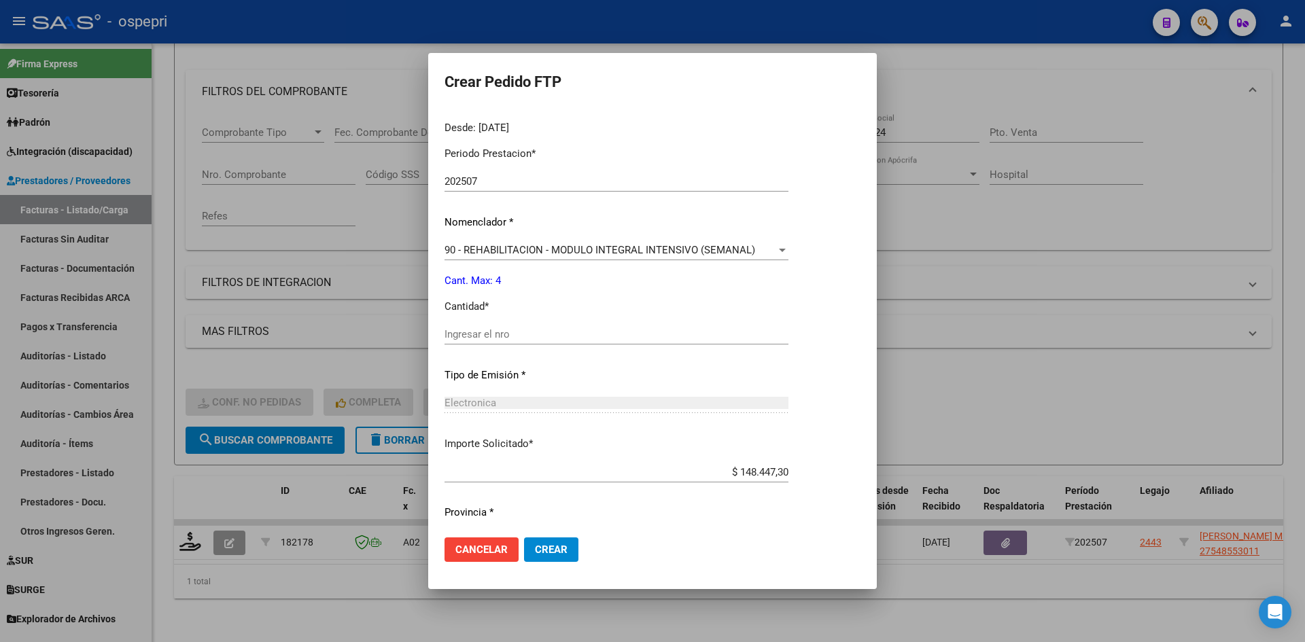
scroll to position [455, 0]
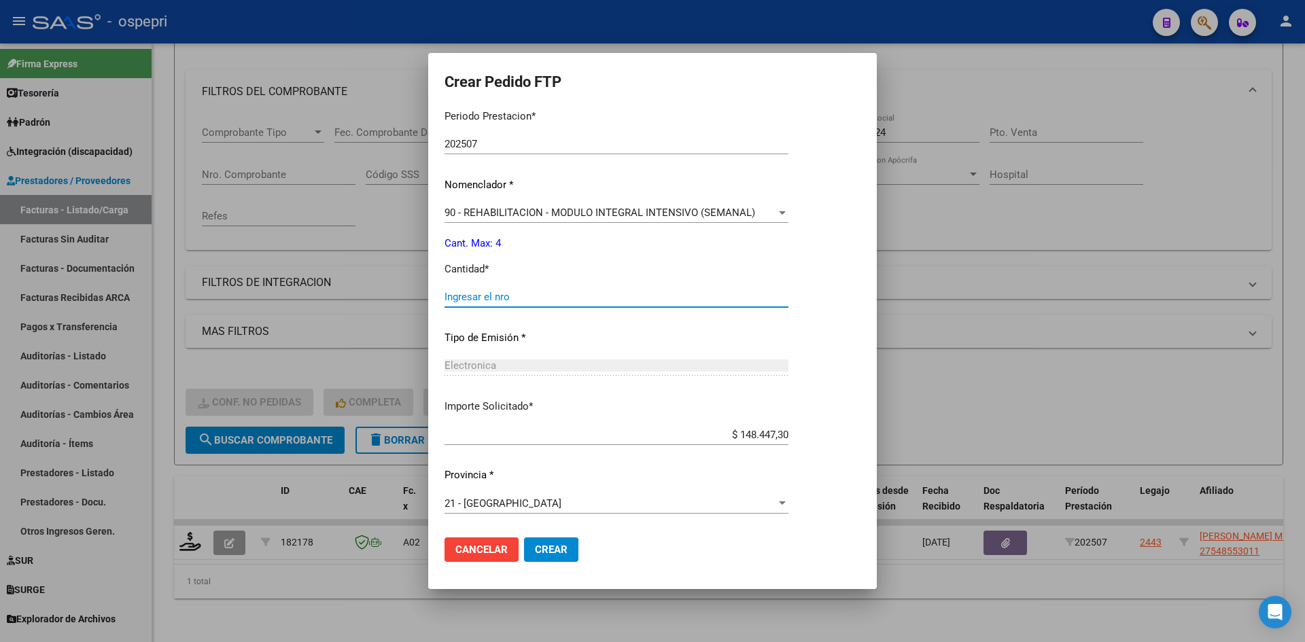
click at [514, 302] on input "Ingresar el nro" at bounding box center [617, 297] width 344 height 12
click at [543, 554] on span "Crear" at bounding box center [551, 550] width 33 height 12
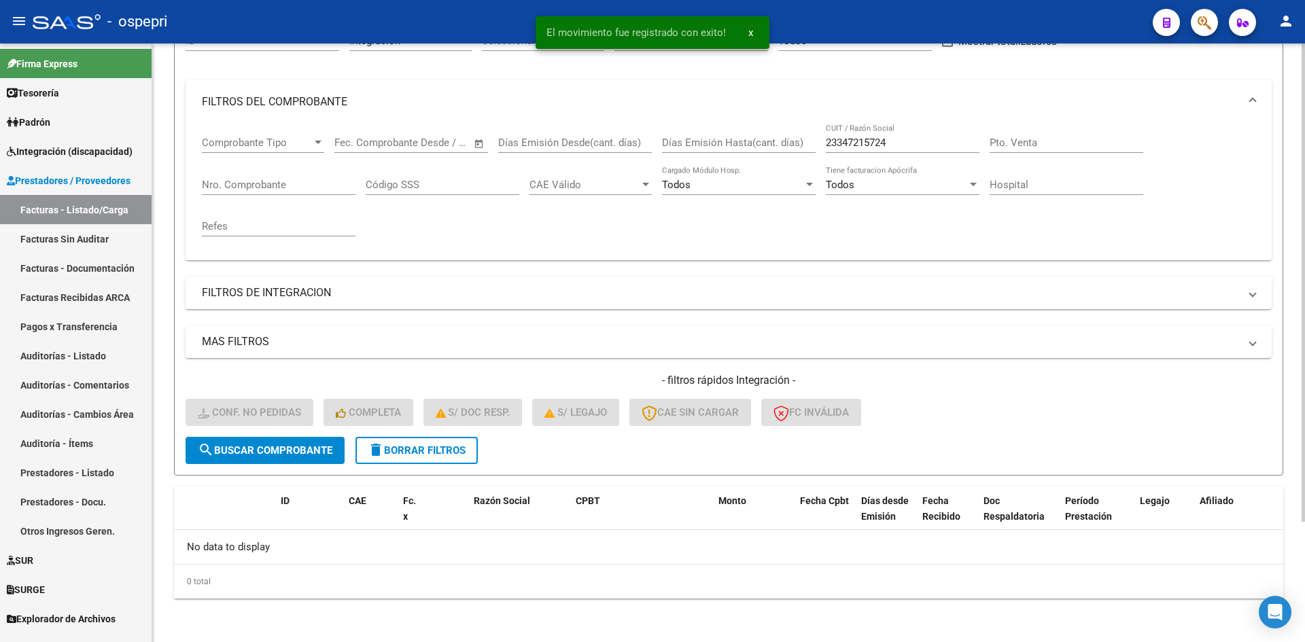
scroll to position [151, 0]
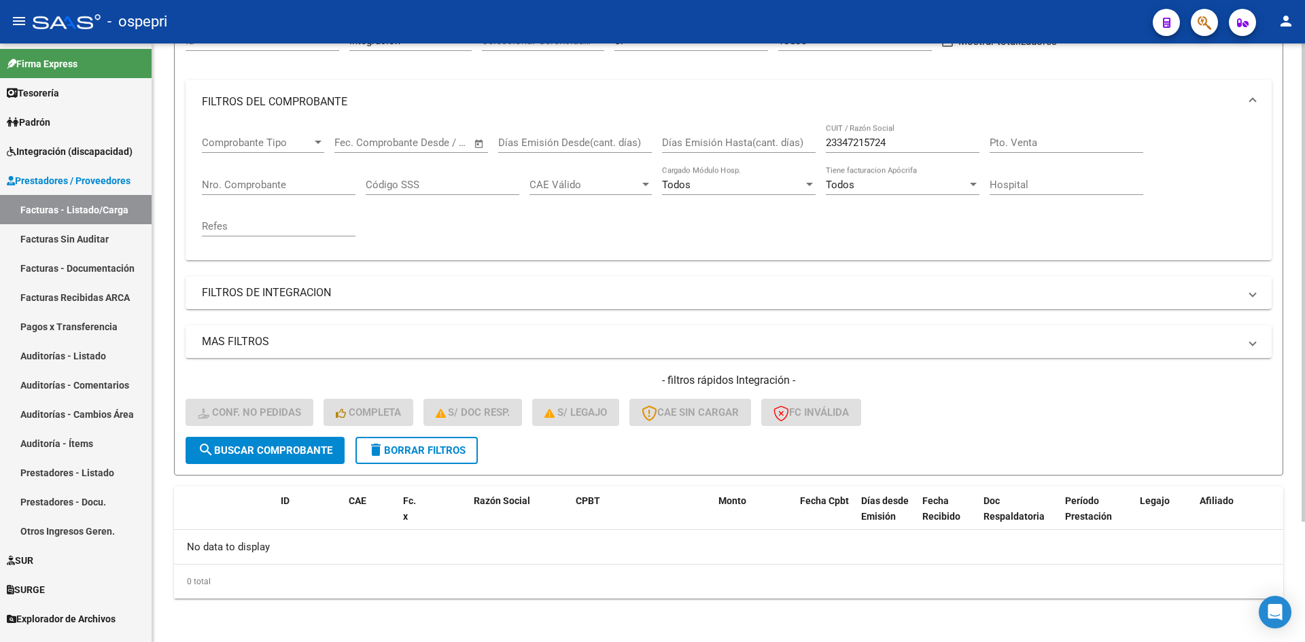
click at [441, 449] on span "delete Borrar Filtros" at bounding box center [417, 451] width 98 height 12
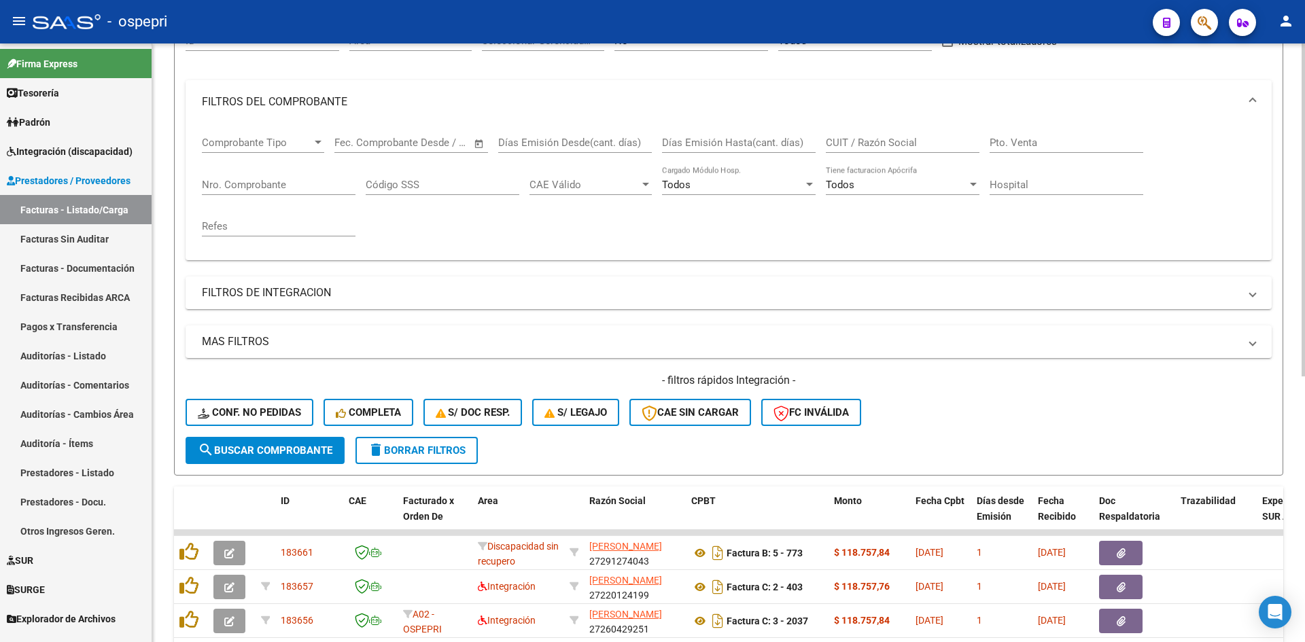
click at [846, 141] on input "CUIT / Razón Social" at bounding box center [903, 143] width 154 height 12
paste input "27286653265"
click at [264, 458] on button "search Buscar Comprobante" at bounding box center [265, 450] width 159 height 27
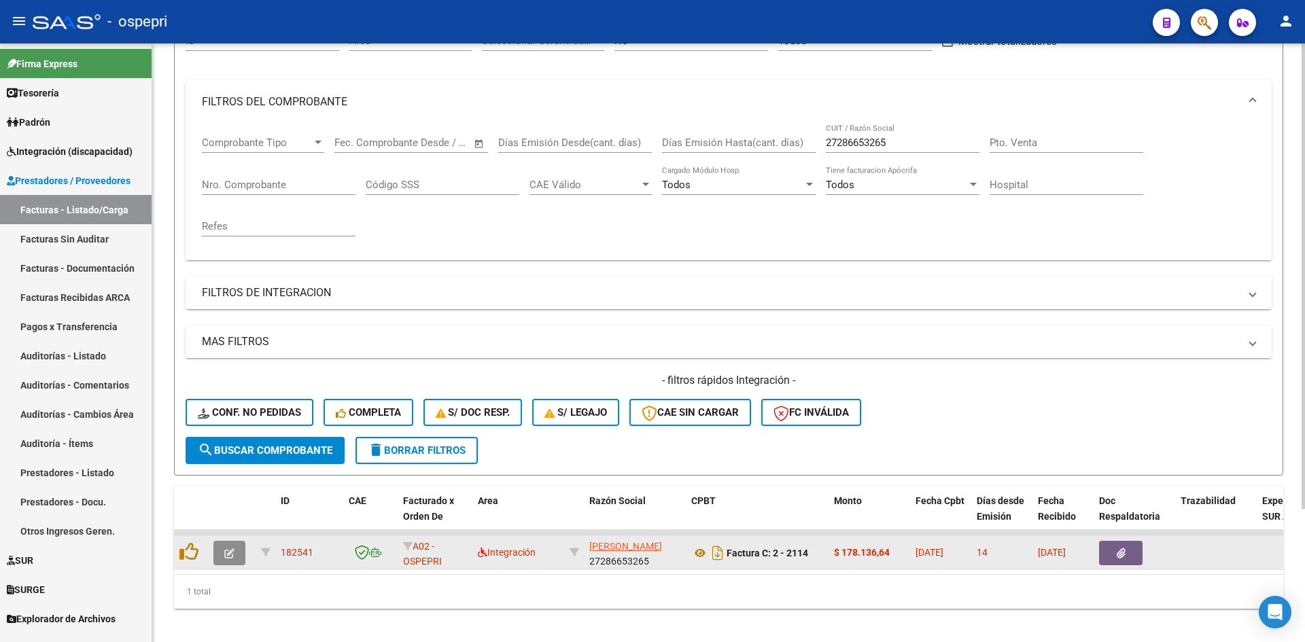
click at [221, 553] on button "button" at bounding box center [229, 553] width 32 height 24
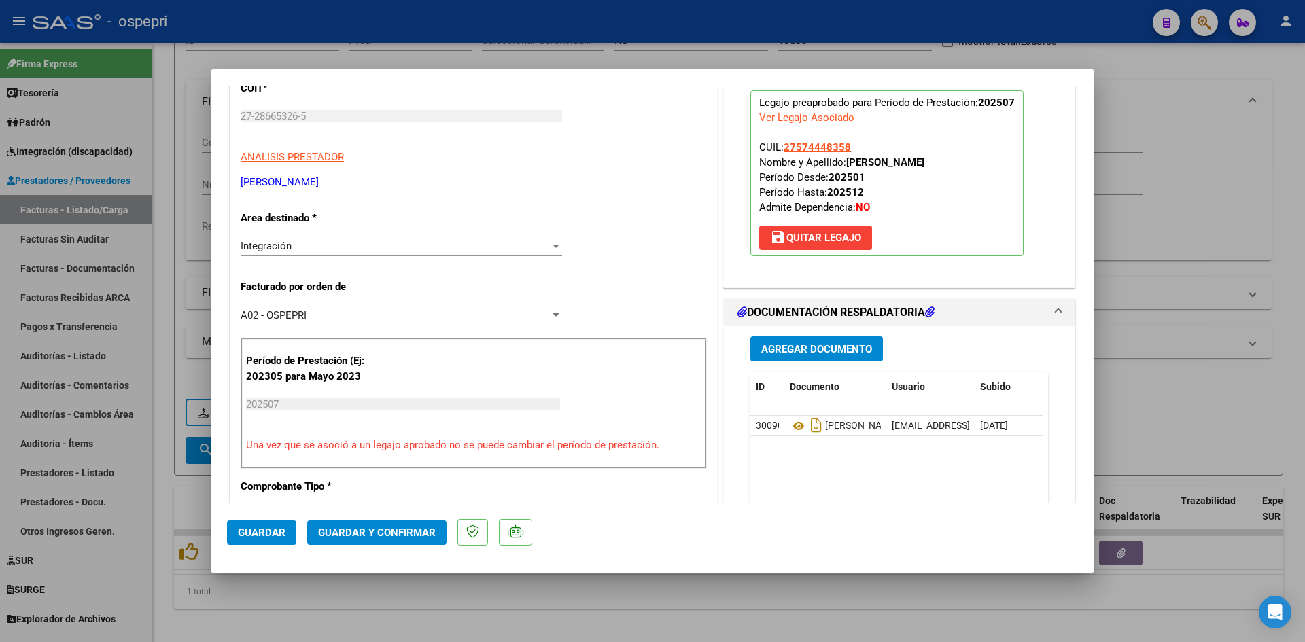
scroll to position [0, 0]
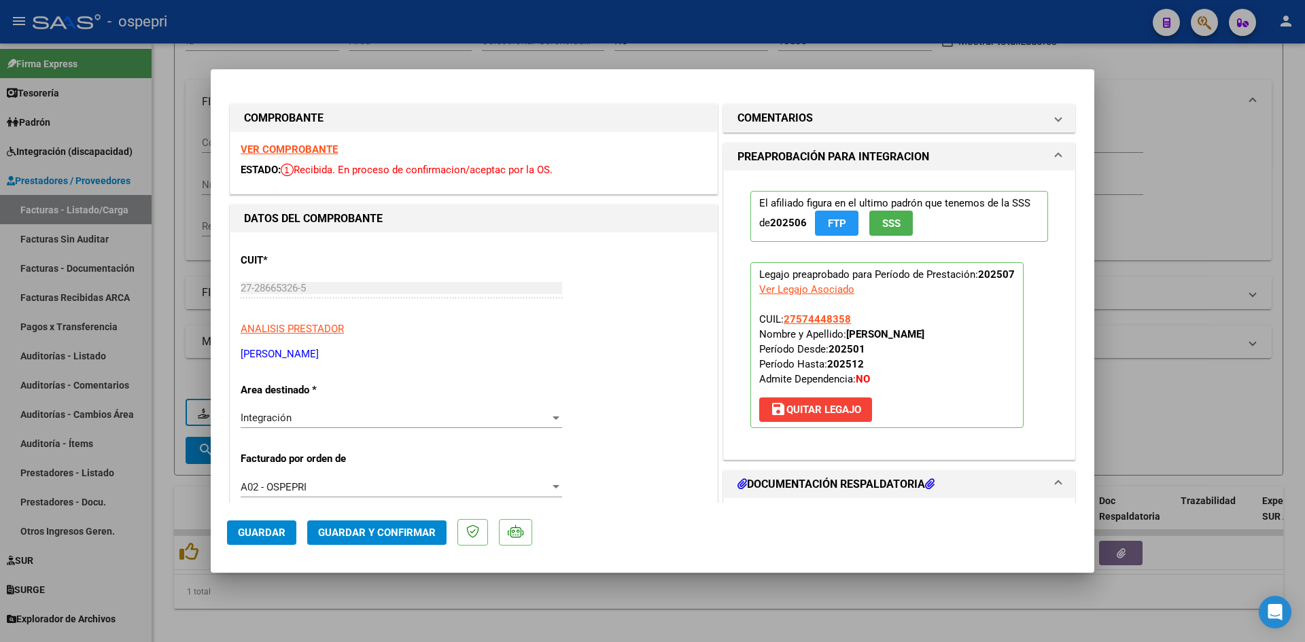
click at [324, 145] on strong "VER COMPROBANTE" at bounding box center [289, 149] width 97 height 12
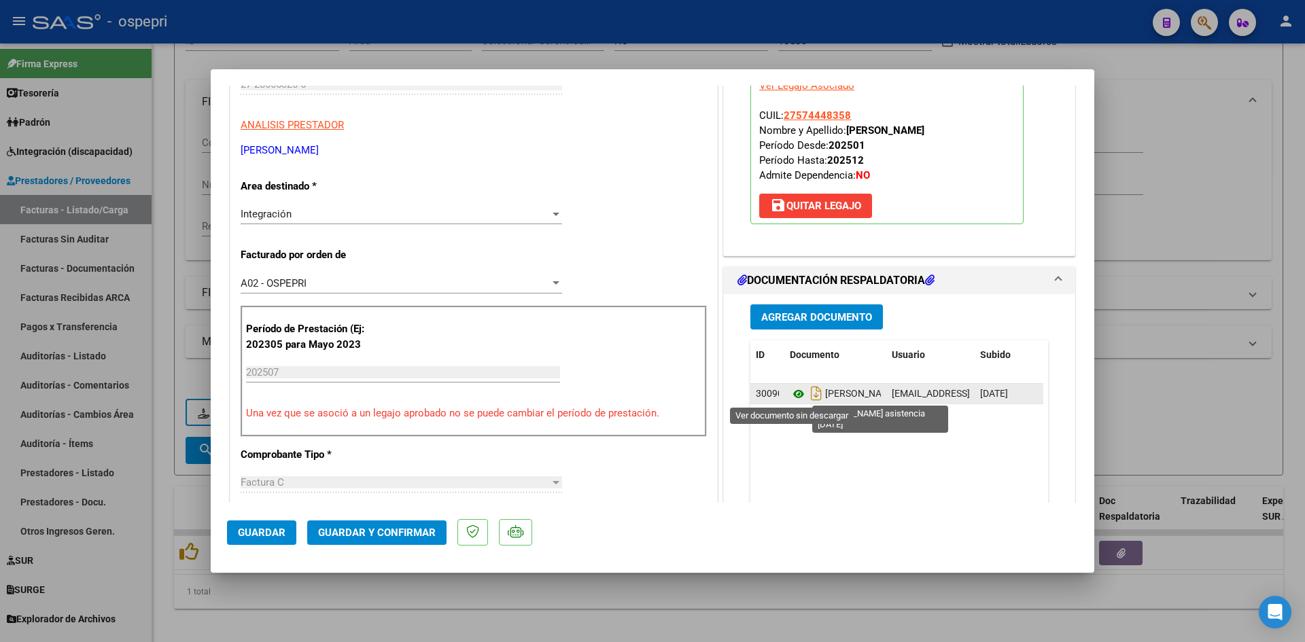
click at [795, 391] on icon at bounding box center [799, 394] width 18 height 16
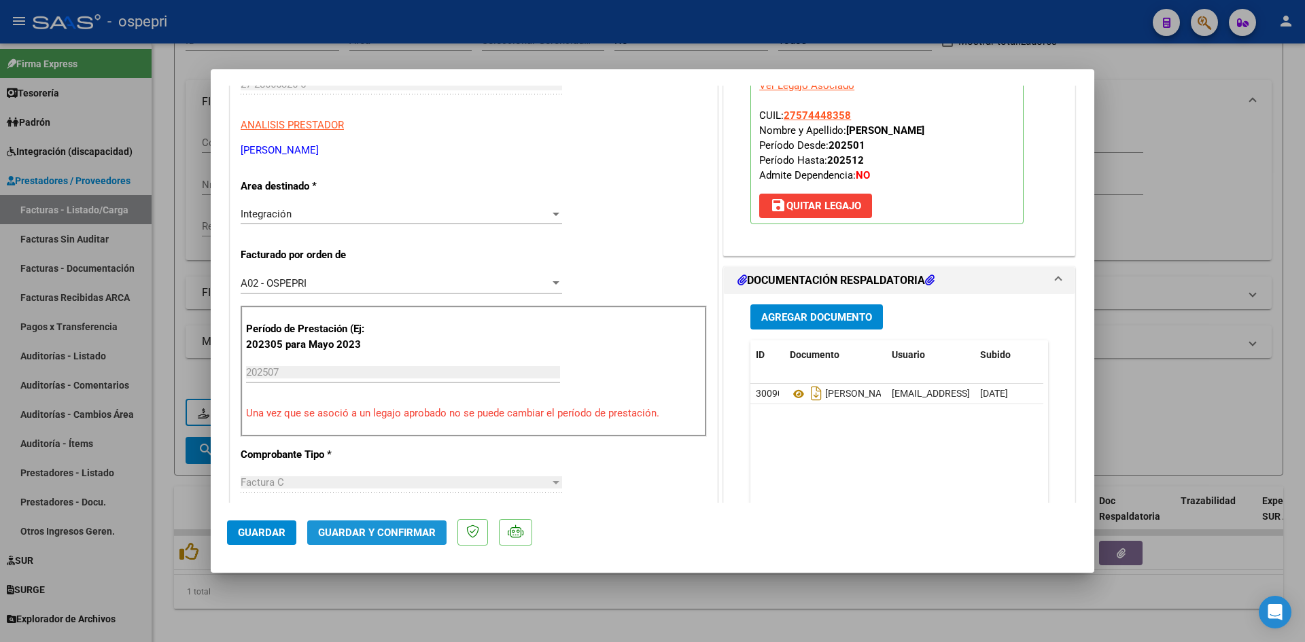
click at [411, 534] on span "Guardar y Confirmar" at bounding box center [377, 533] width 118 height 12
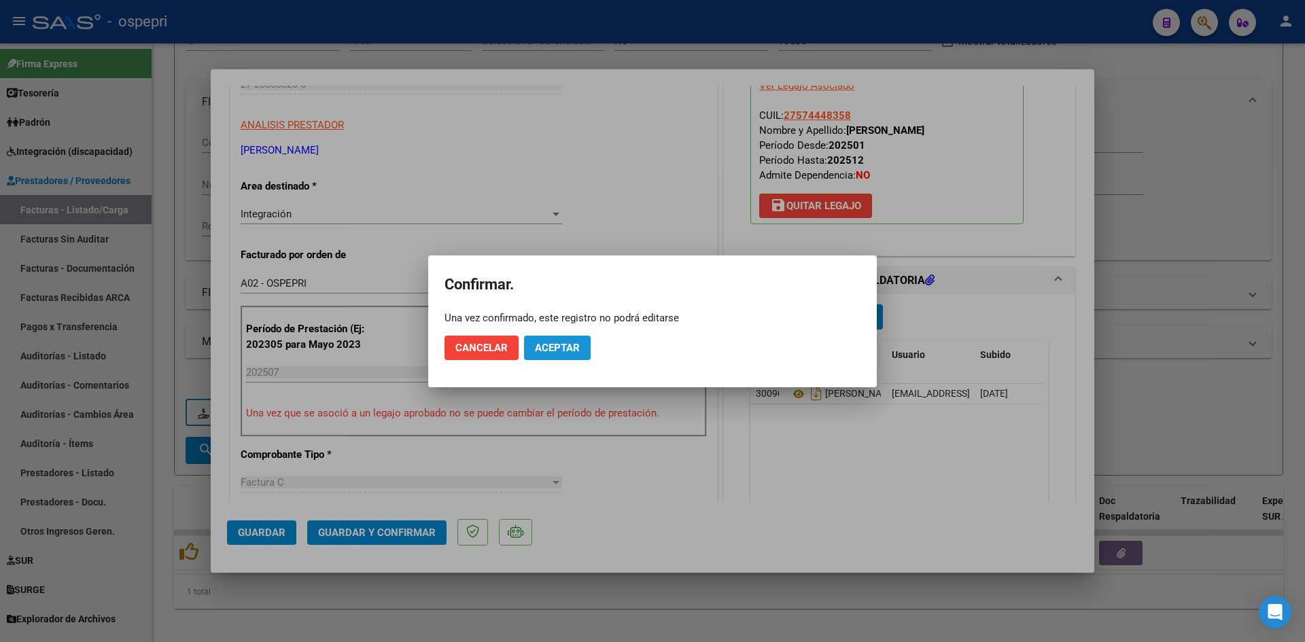
click at [561, 353] on span "Aceptar" at bounding box center [557, 348] width 45 height 12
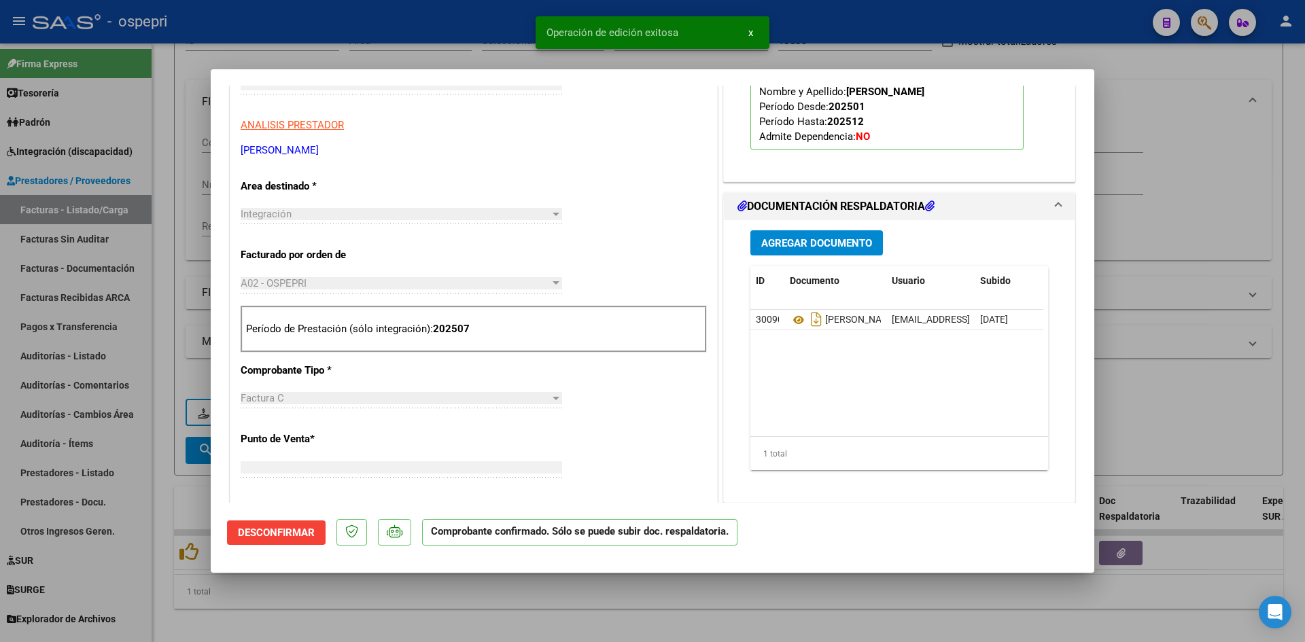
scroll to position [228, 0]
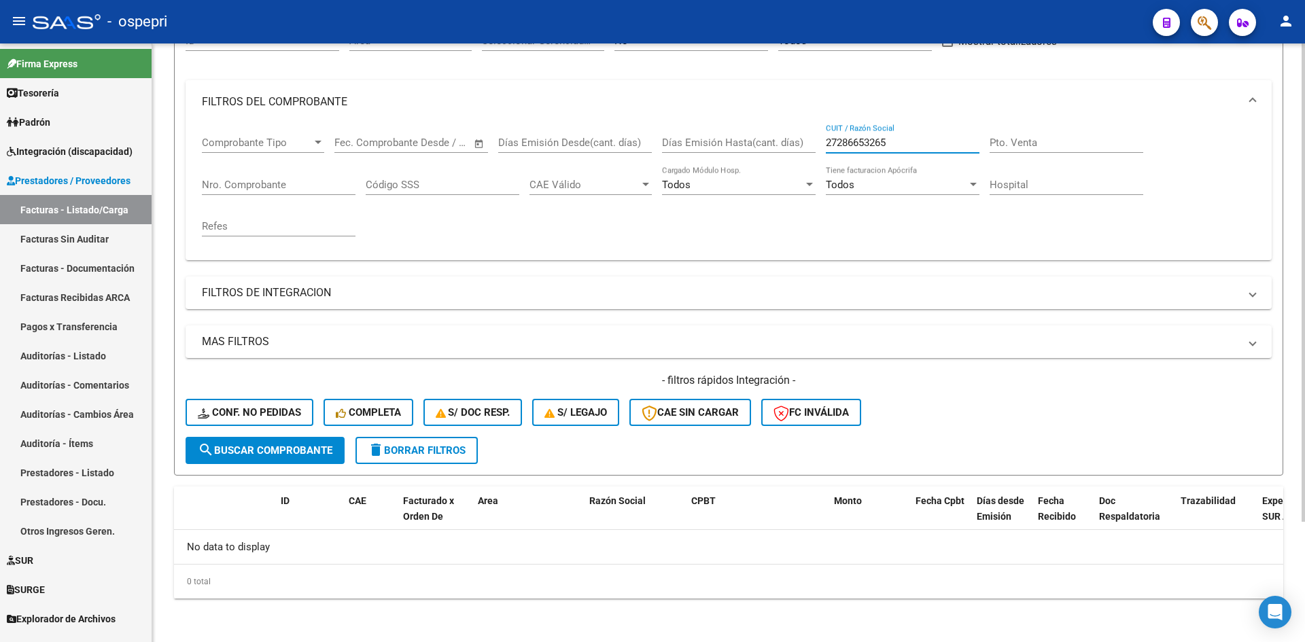
drag, startPoint x: 909, startPoint y: 145, endPoint x: 819, endPoint y: 157, distance: 90.6
click at [819, 157] on div "Comprobante Tipo Comprobante Tipo Start date – End date Fec. Comprobante Desde …" at bounding box center [729, 187] width 1054 height 126
click at [283, 408] on span "Conf. no pedidas" at bounding box center [249, 413] width 103 height 12
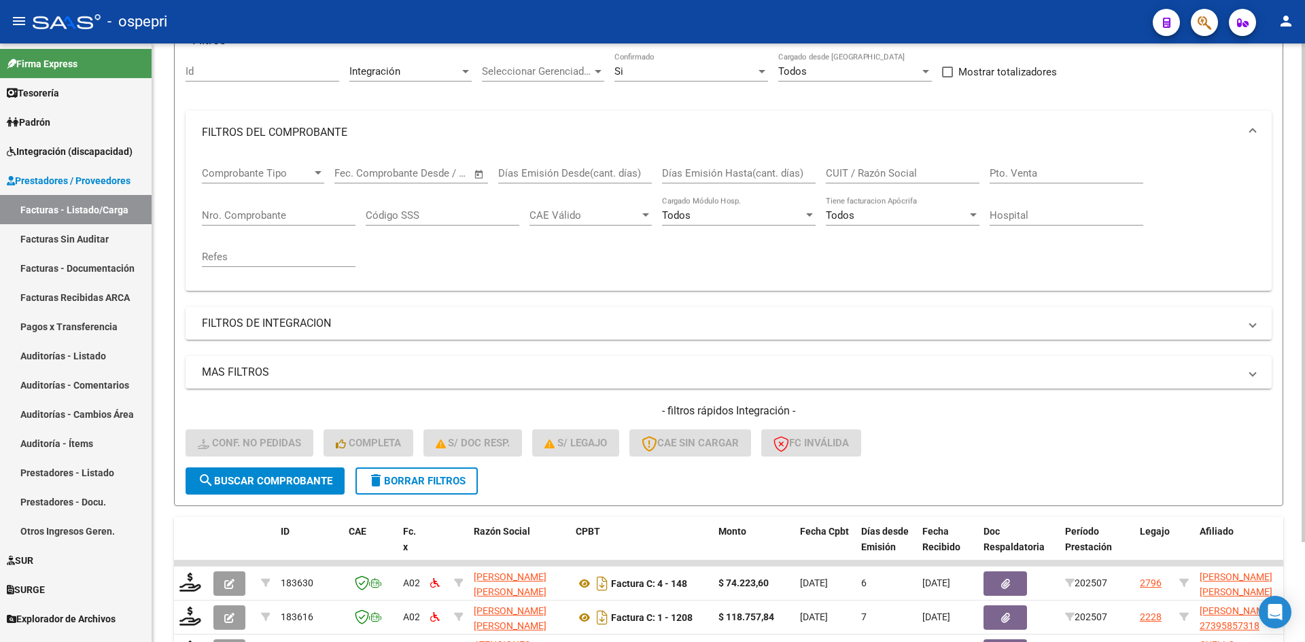
scroll to position [151, 0]
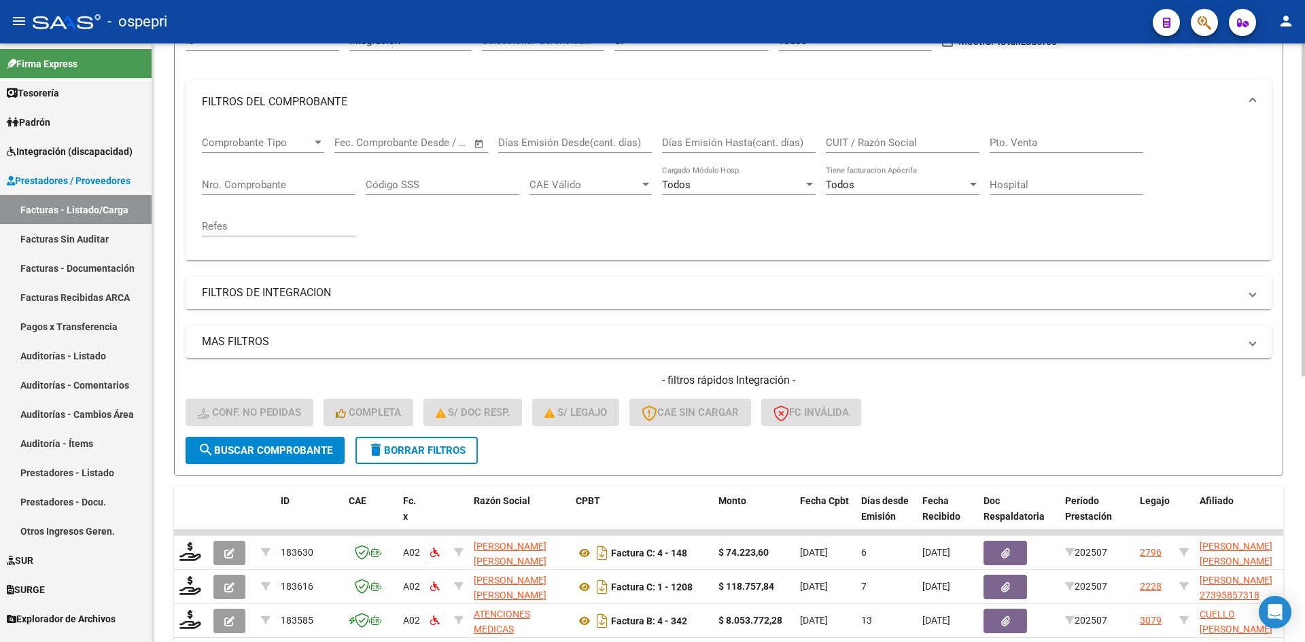
click at [848, 145] on input "CUIT / Razón Social" at bounding box center [903, 143] width 154 height 12
paste input "27286653265"
click at [326, 447] on span "search Buscar Comprobante" at bounding box center [265, 451] width 135 height 12
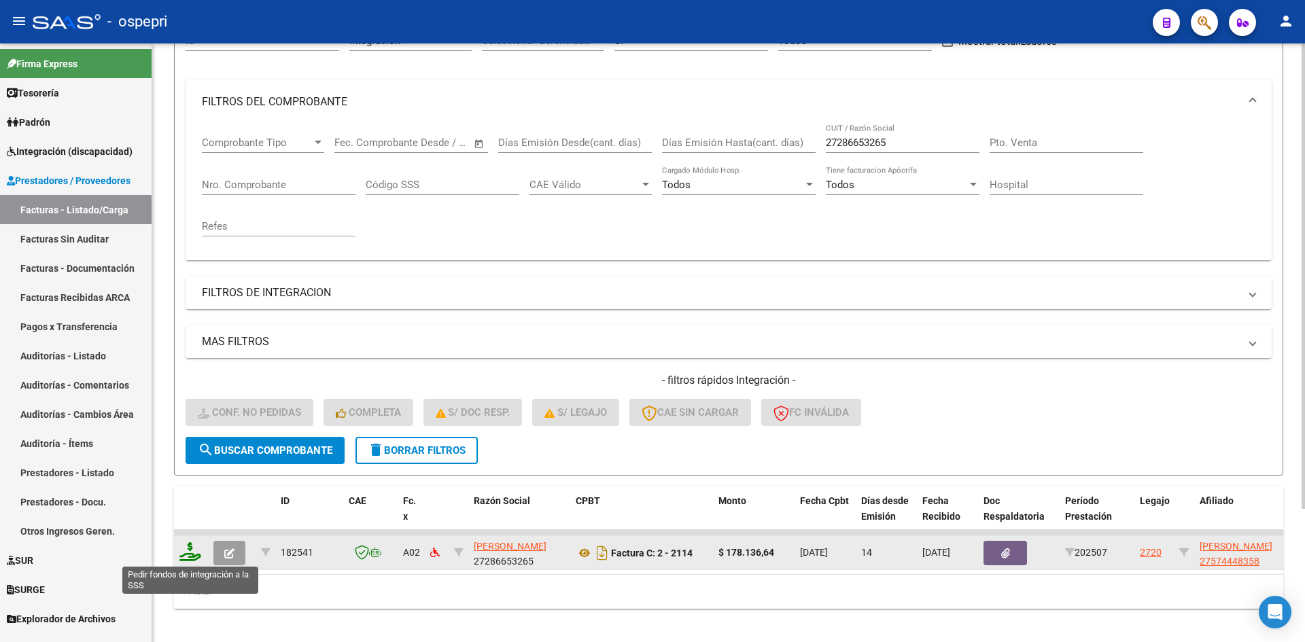
click at [190, 553] on icon at bounding box center [190, 551] width 22 height 19
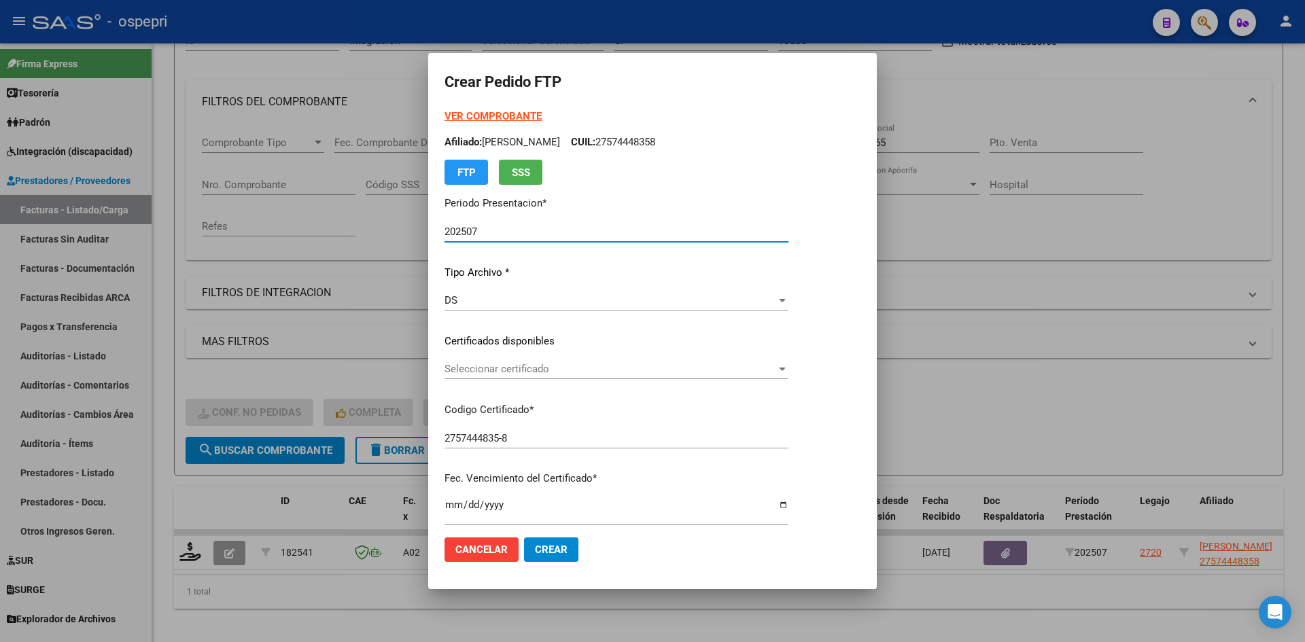
click at [578, 375] on span "Seleccionar certificado" at bounding box center [611, 369] width 332 height 12
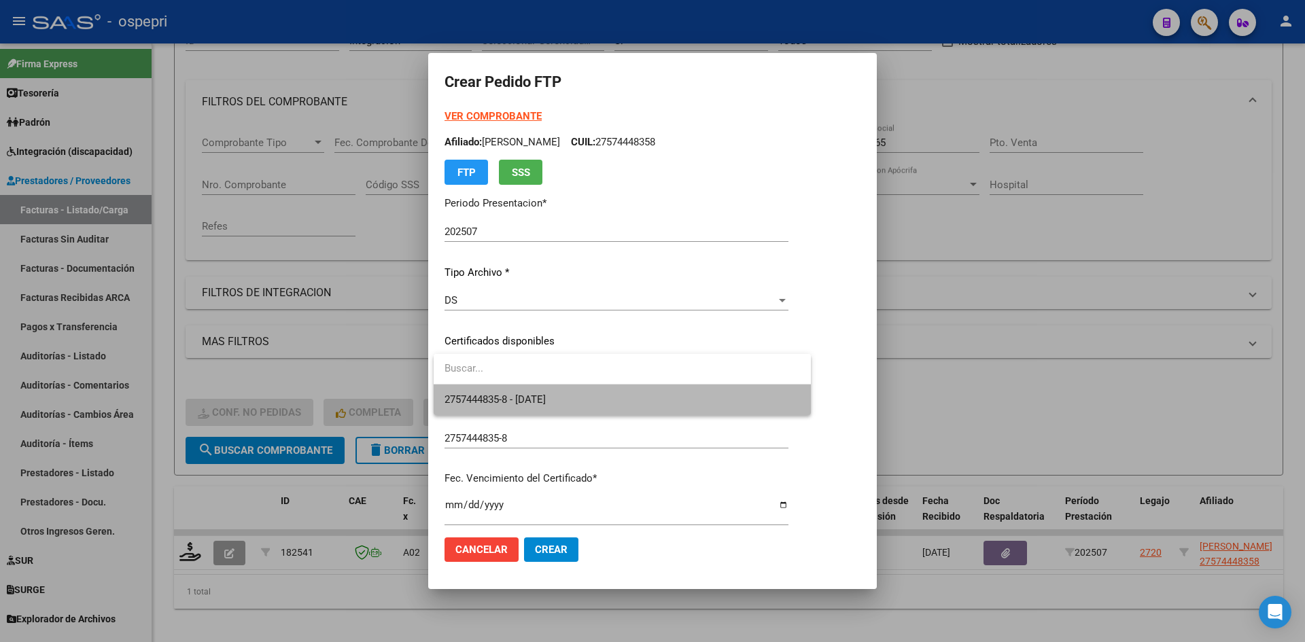
click at [574, 399] on span "2757444835-8 - 2027-01-19" at bounding box center [623, 400] width 356 height 31
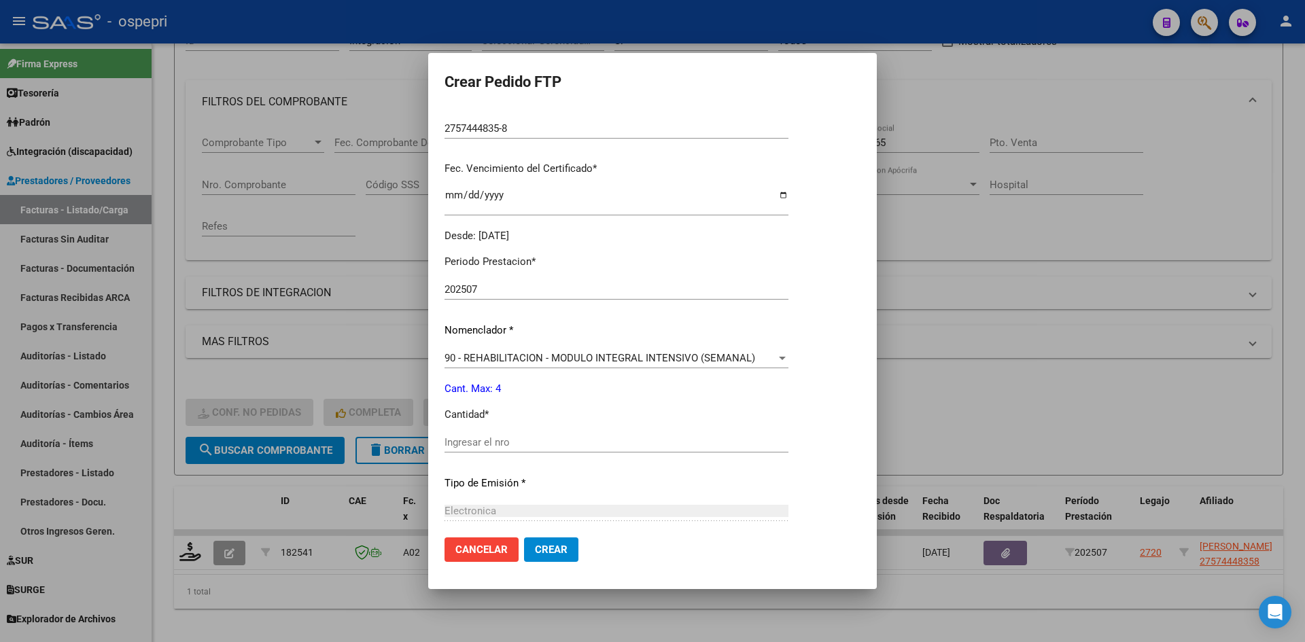
scroll to position [340, 0]
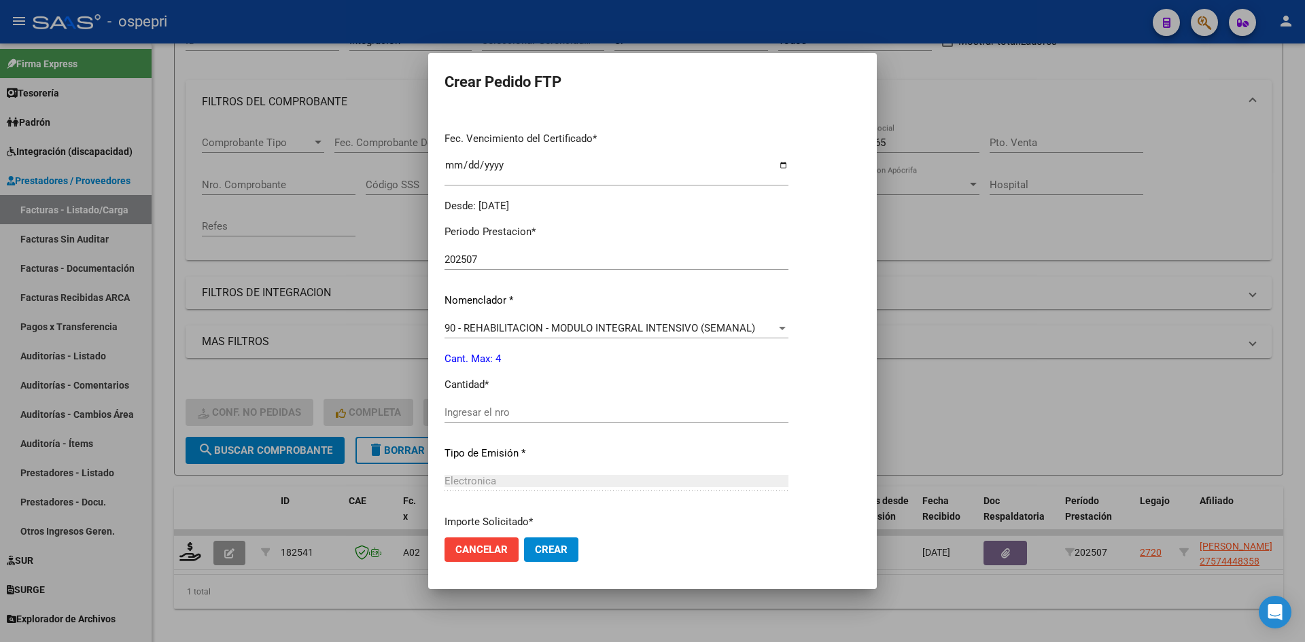
click at [489, 413] on input "Ingresar el nro" at bounding box center [617, 413] width 344 height 12
click at [547, 550] on span "Crear" at bounding box center [551, 550] width 33 height 12
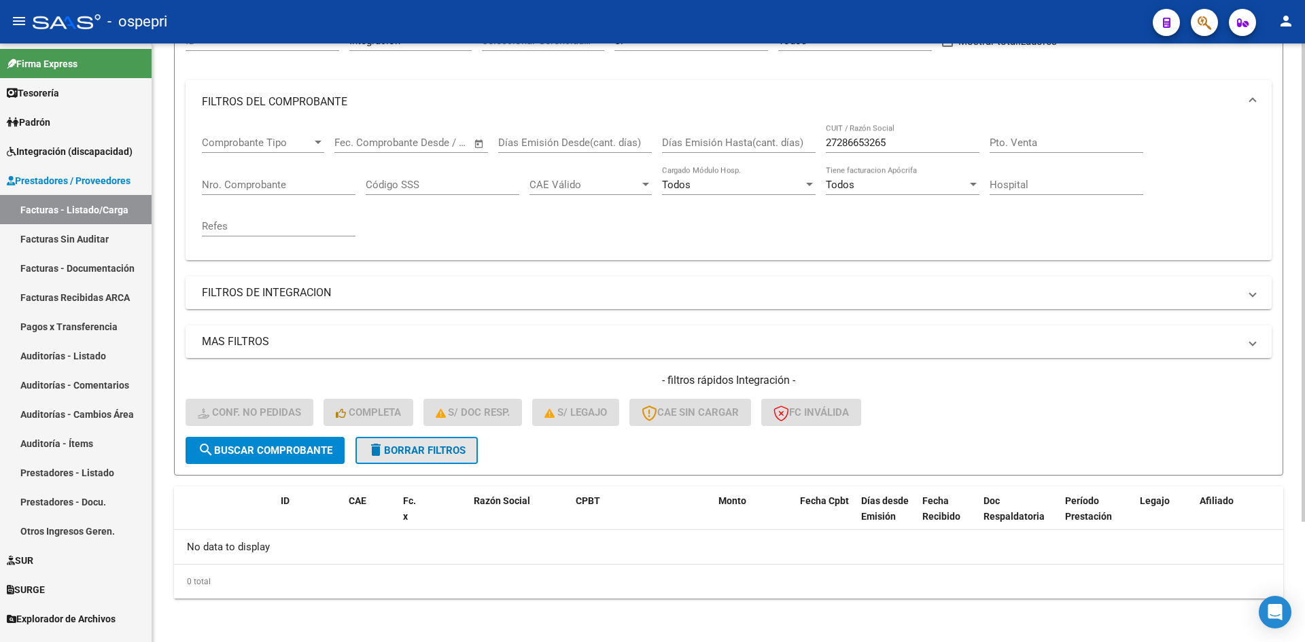
click at [455, 460] on button "delete Borrar Filtros" at bounding box center [417, 450] width 122 height 27
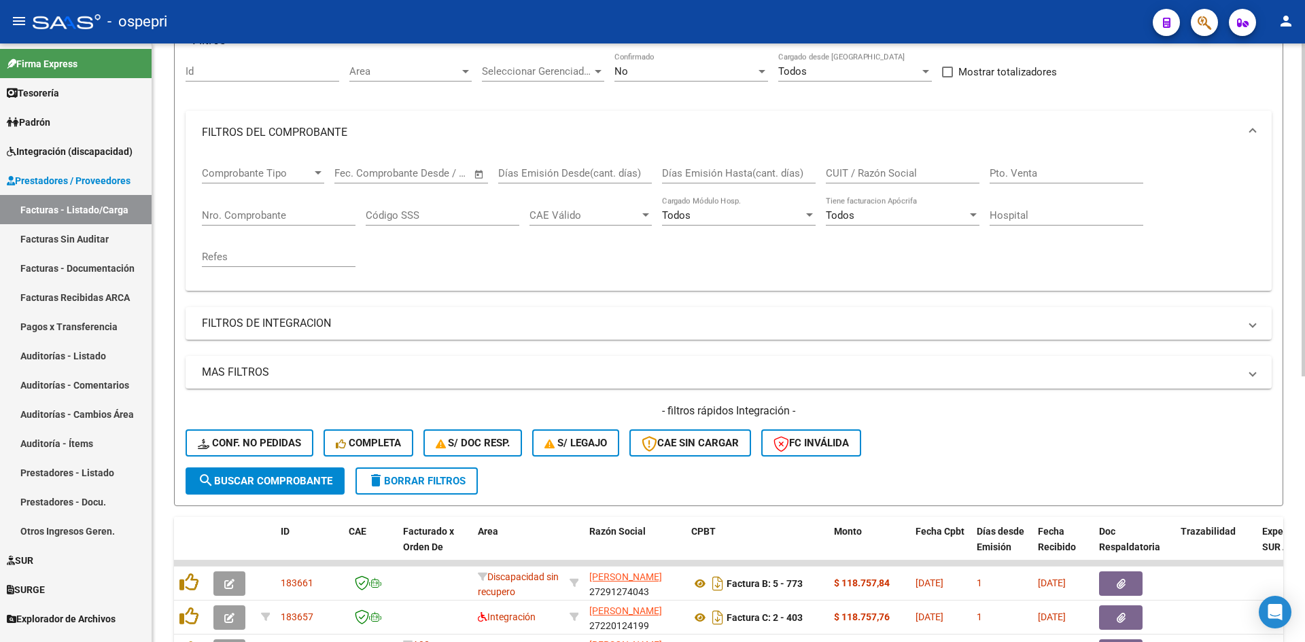
scroll to position [151, 0]
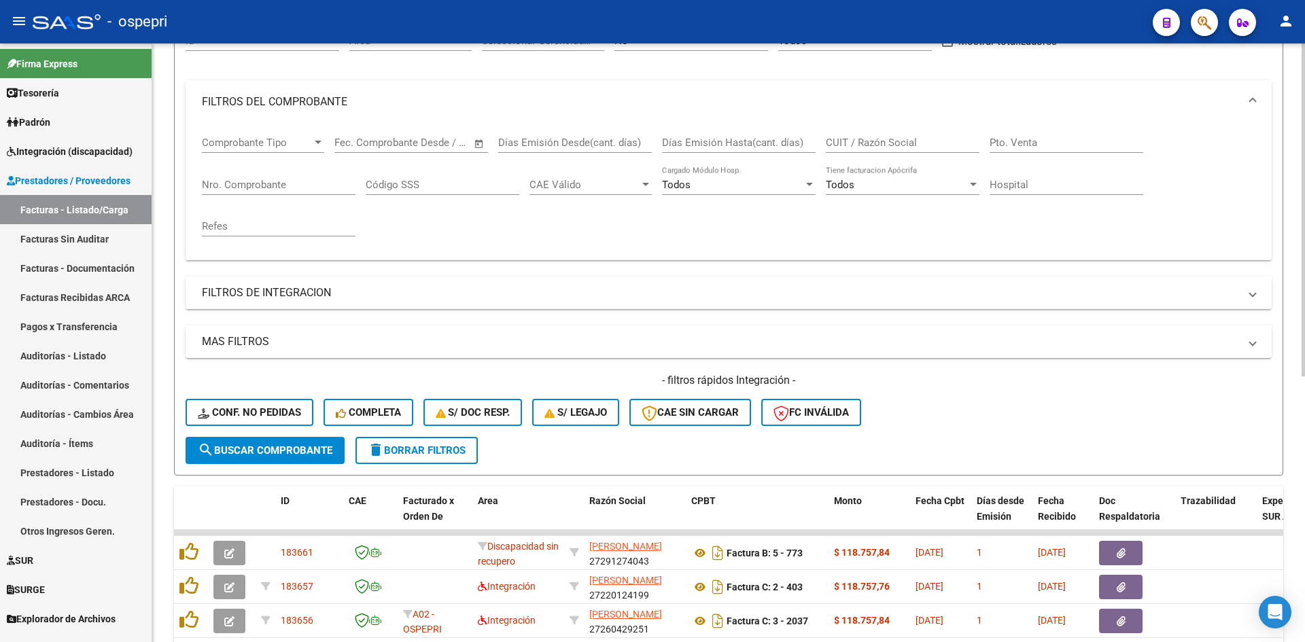
click at [867, 144] on input "CUIT / Razón Social" at bounding box center [903, 143] width 154 height 12
paste input "27260272611"
click at [293, 453] on span "search Buscar Comprobante" at bounding box center [265, 451] width 135 height 12
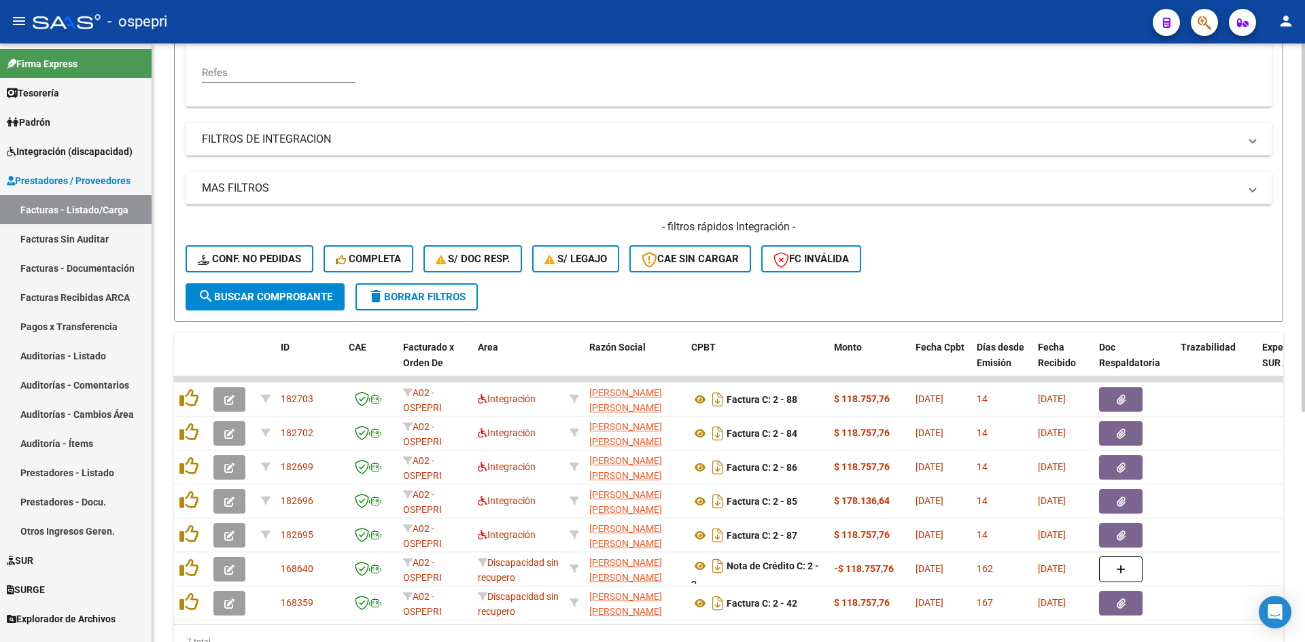
scroll to position [375, 0]
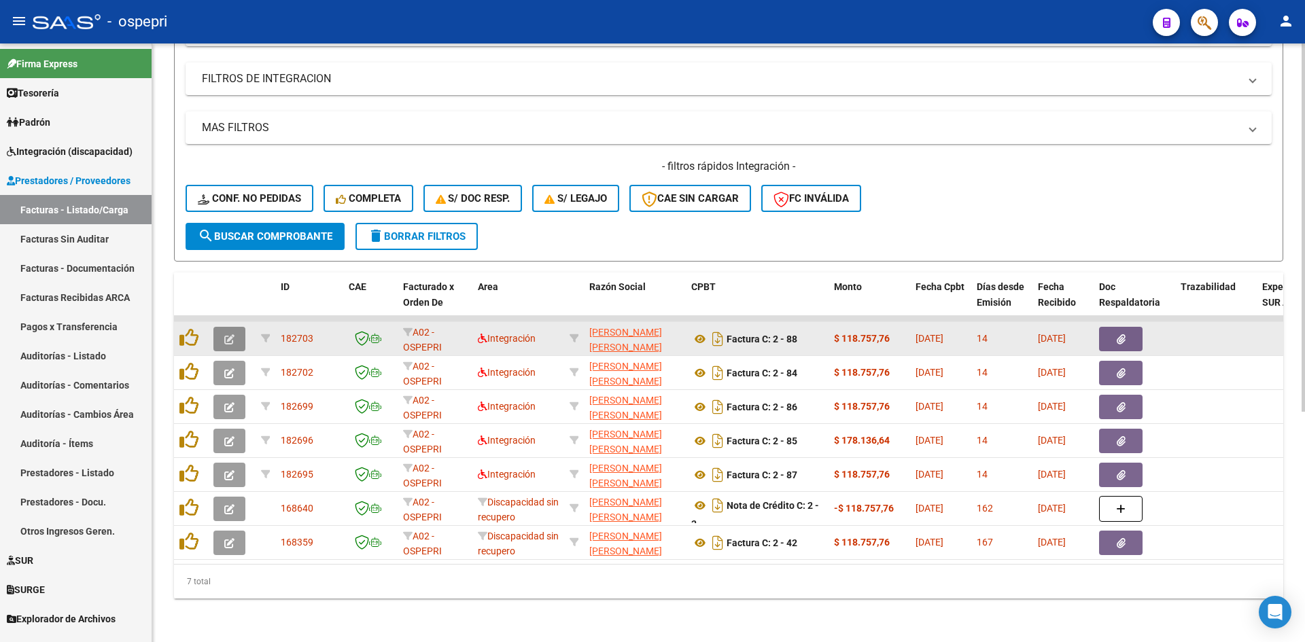
click at [228, 334] on icon "button" at bounding box center [229, 339] width 10 height 10
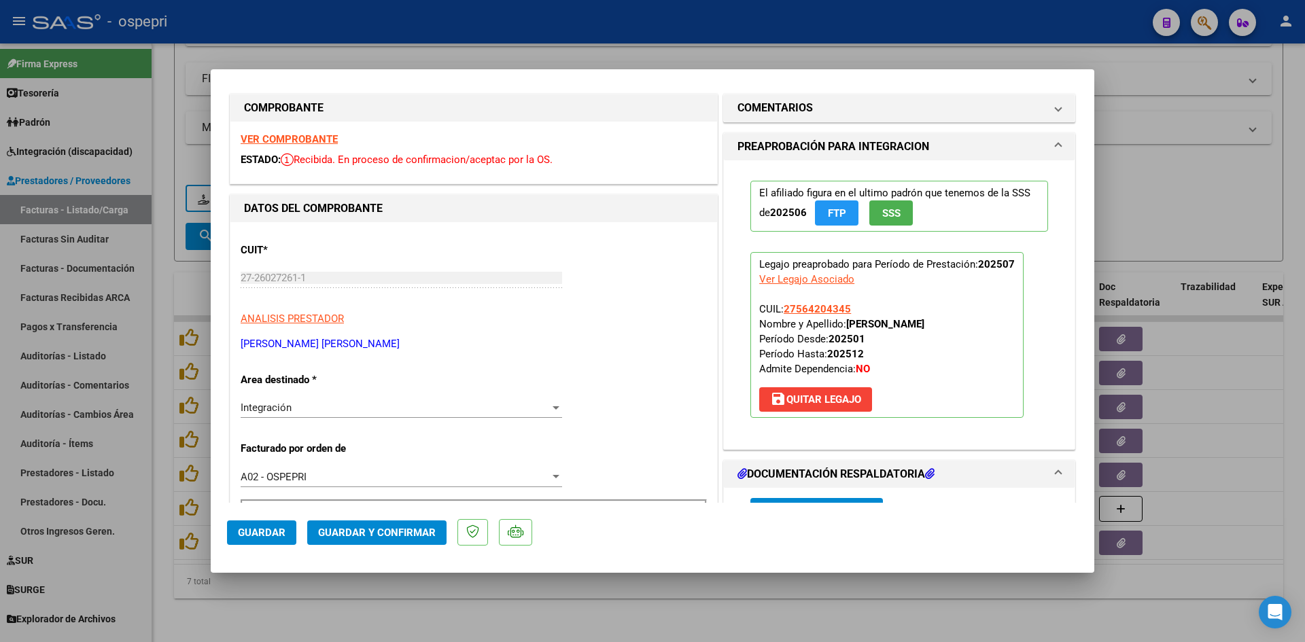
scroll to position [0, 0]
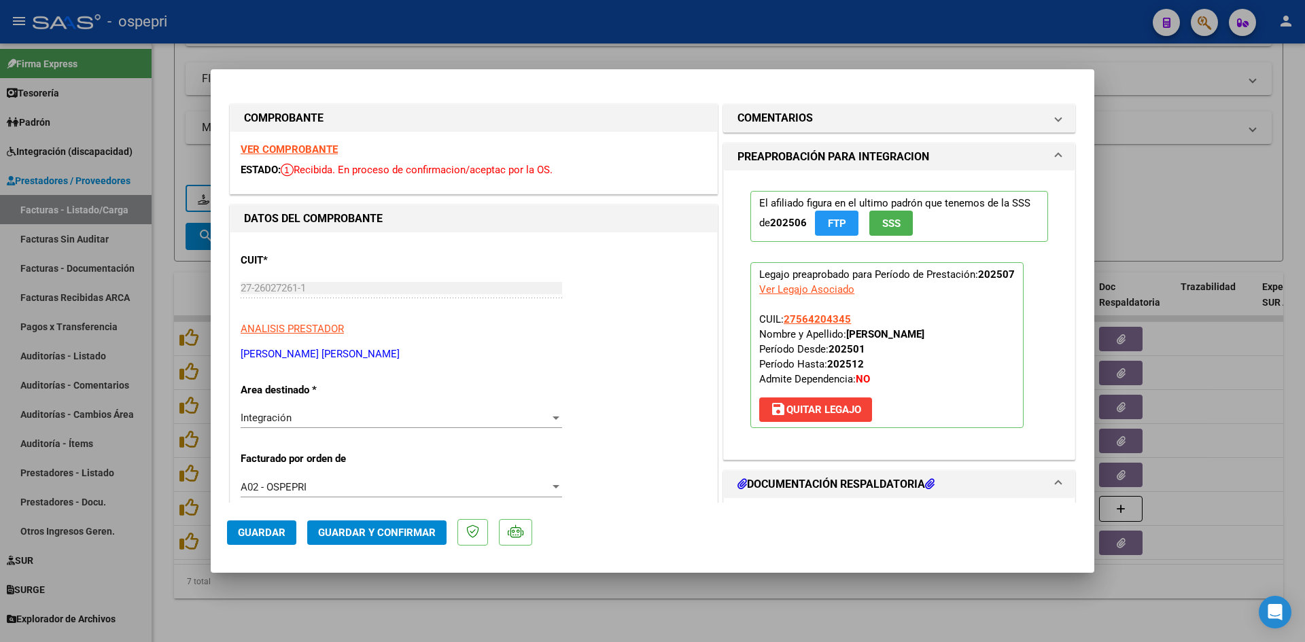
click at [319, 147] on strong "VER COMPROBANTE" at bounding box center [289, 149] width 97 height 12
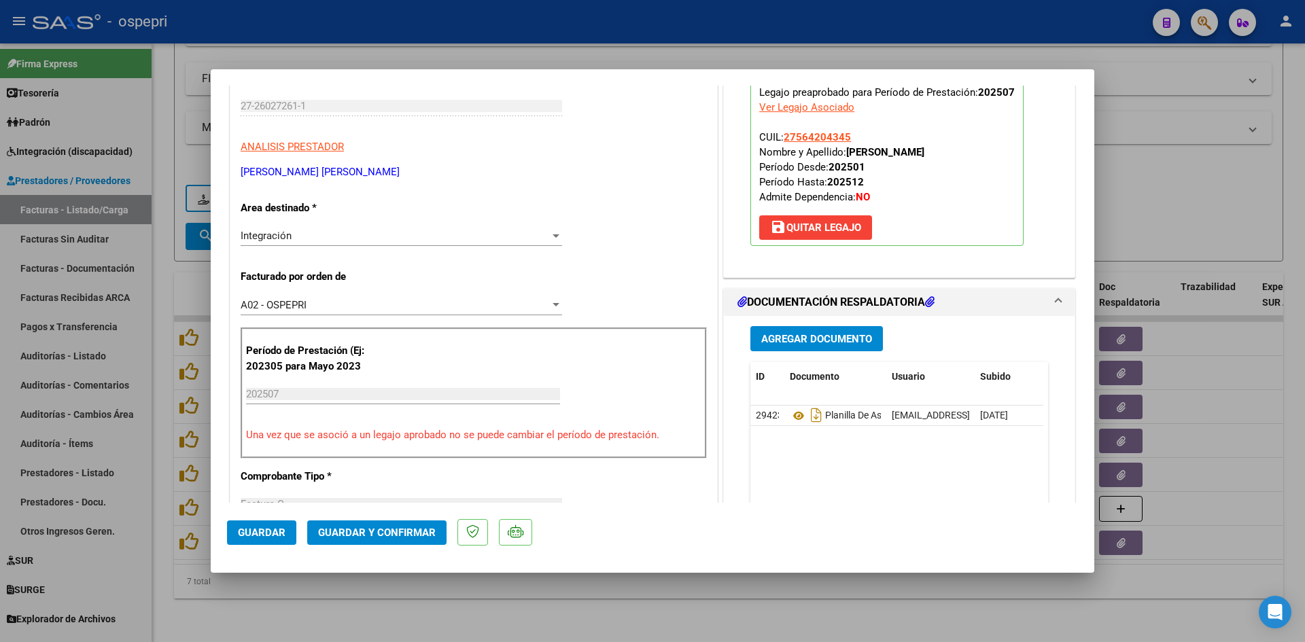
scroll to position [204, 0]
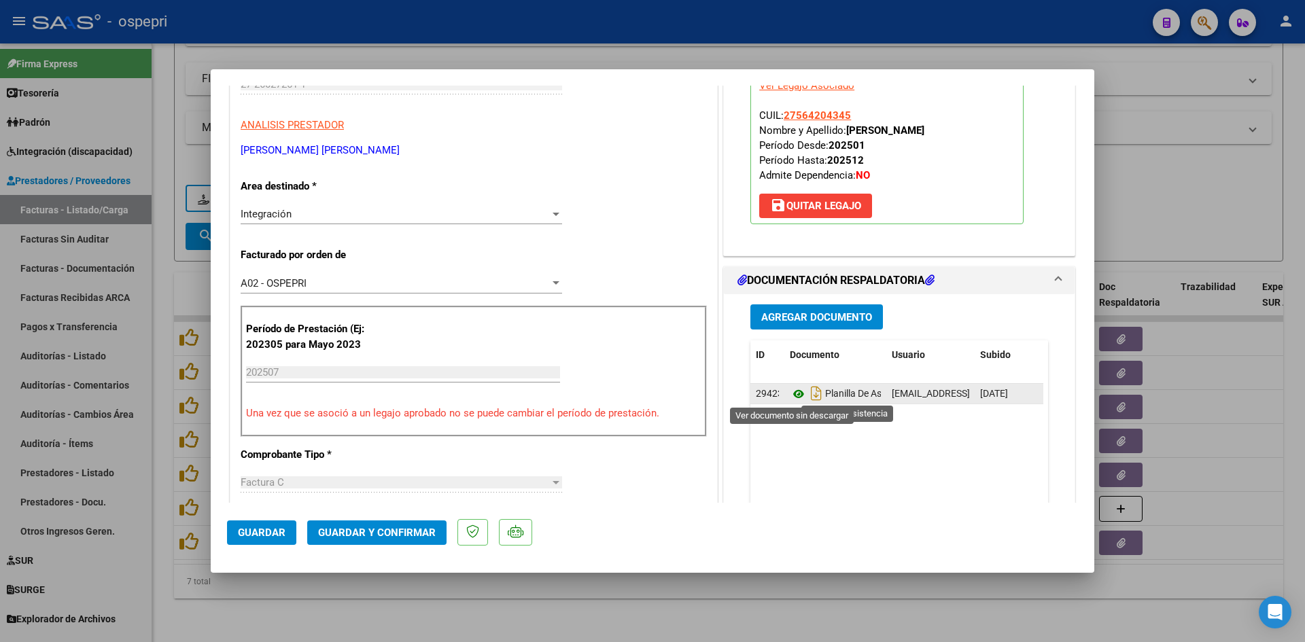
click at [795, 393] on icon at bounding box center [799, 394] width 18 height 16
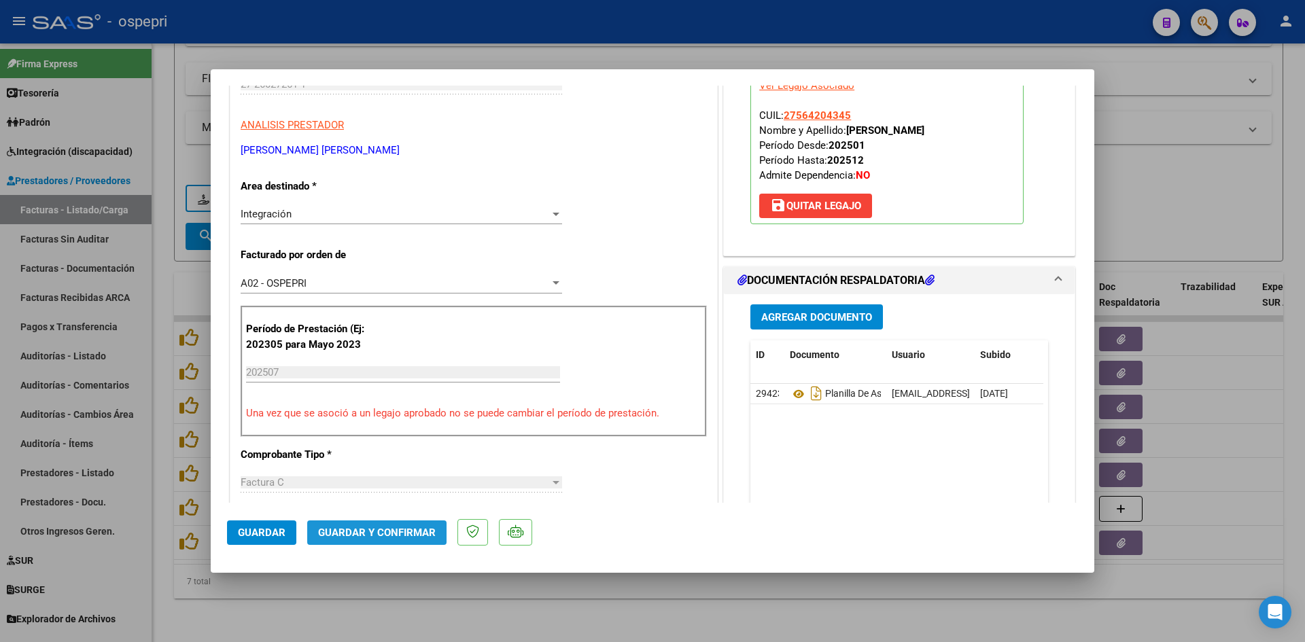
click at [404, 532] on span "Guardar y Confirmar" at bounding box center [377, 533] width 118 height 12
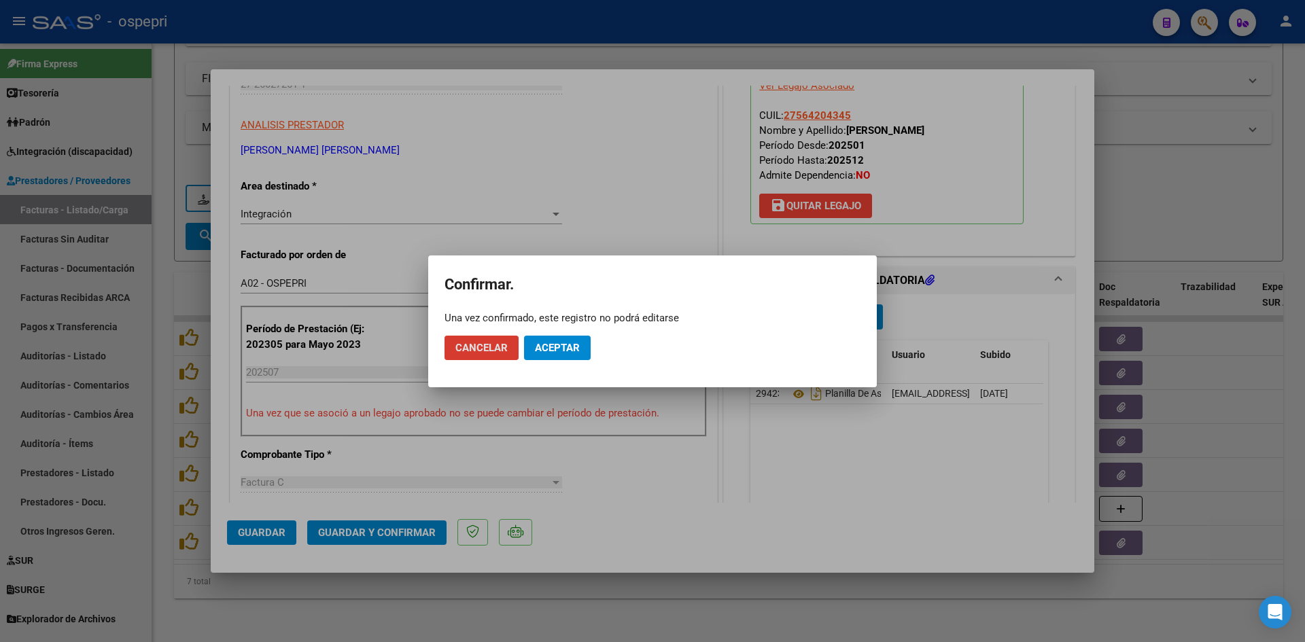
click at [570, 342] on span "Aceptar" at bounding box center [557, 348] width 45 height 12
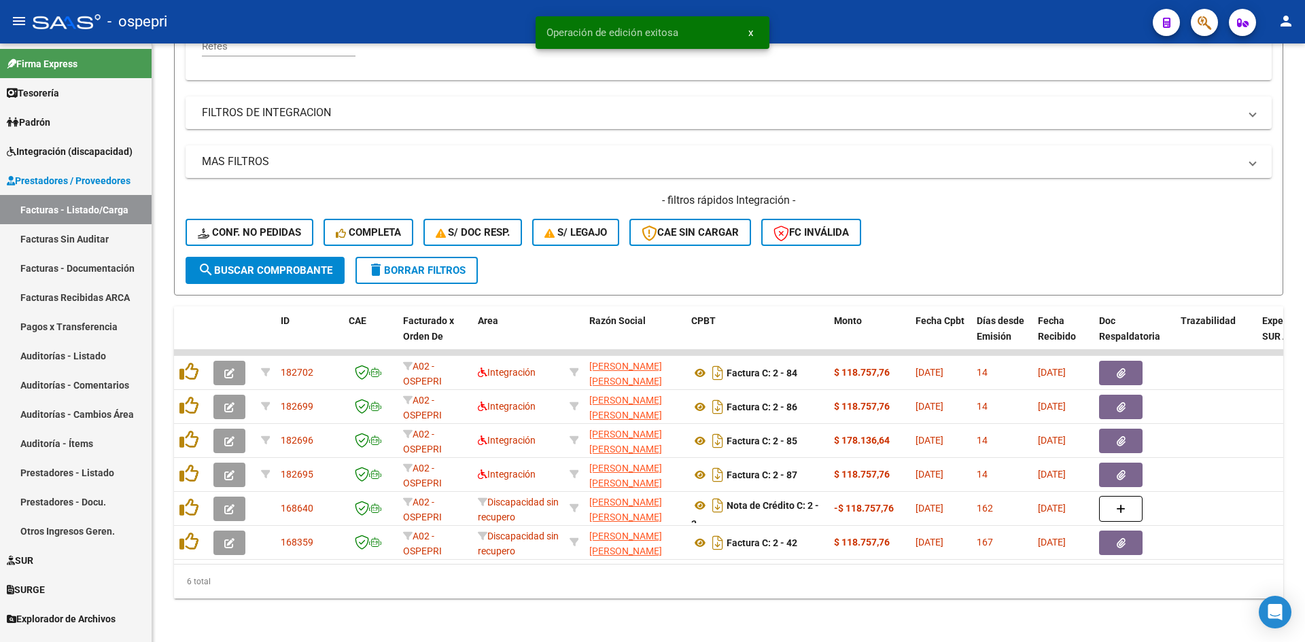
scroll to position [341, 0]
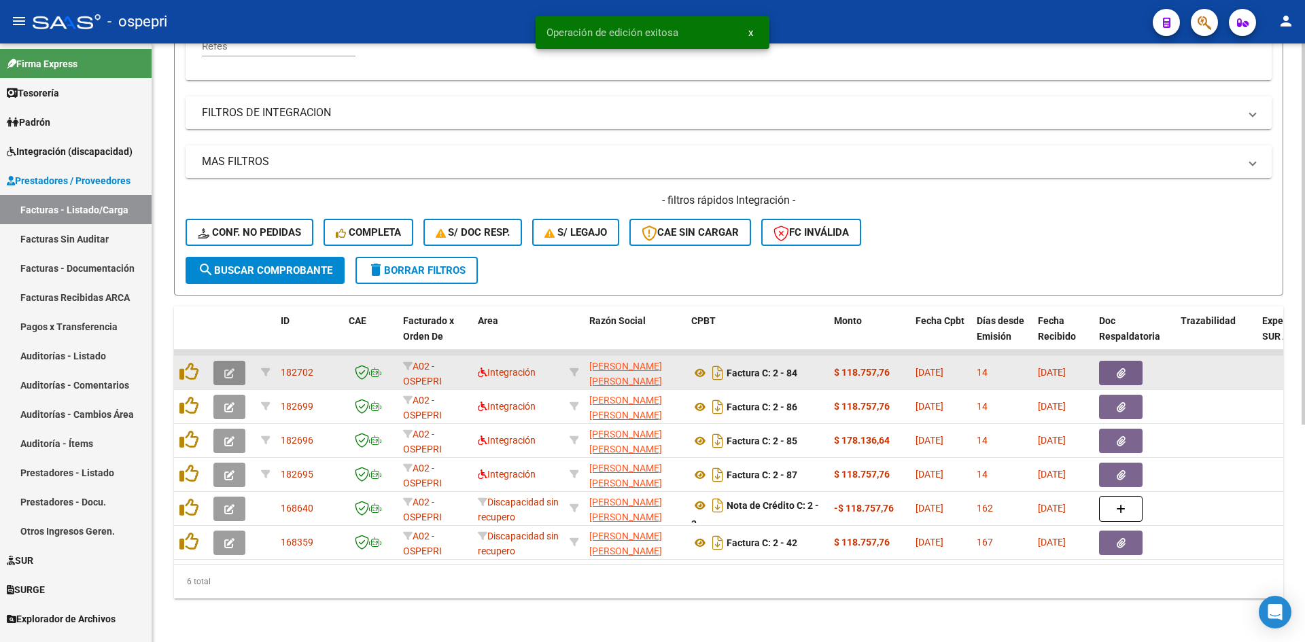
click at [216, 361] on button "button" at bounding box center [229, 373] width 32 height 24
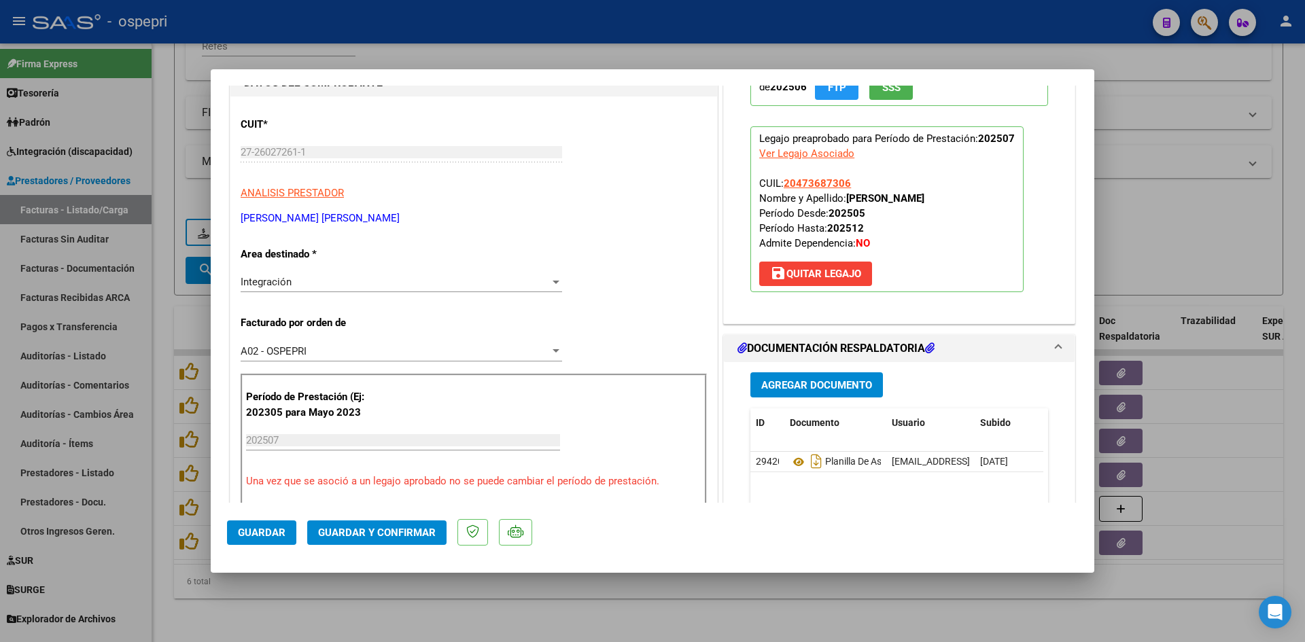
scroll to position [0, 0]
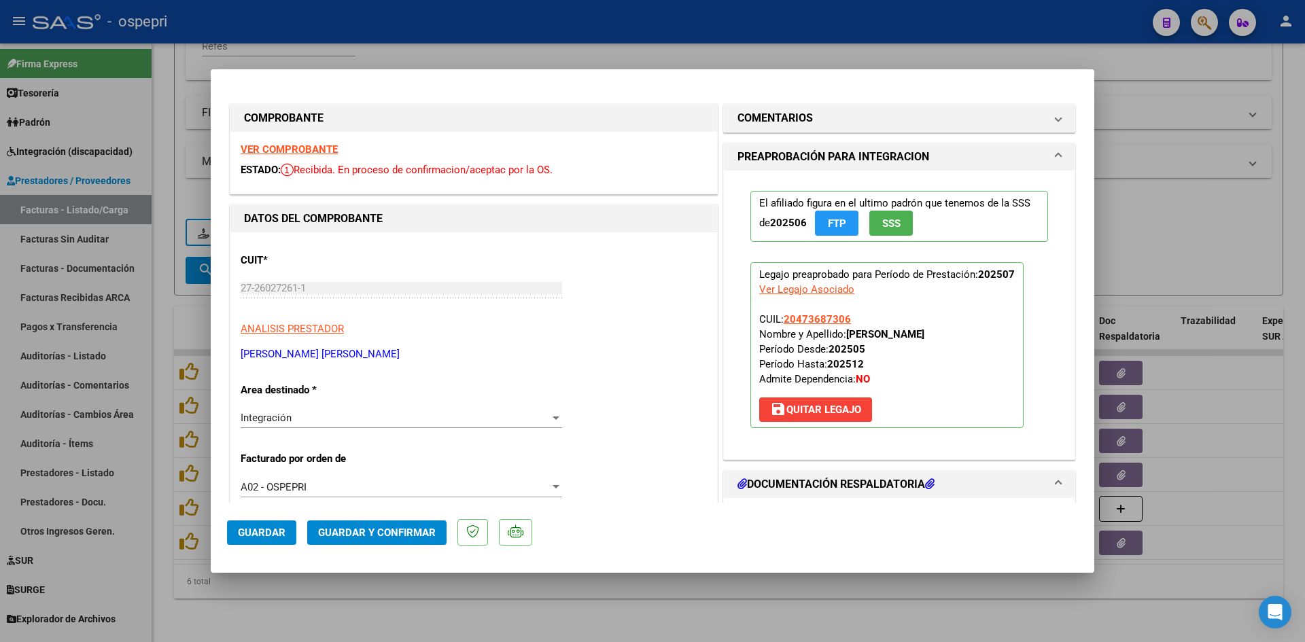
click at [324, 152] on strong "VER COMPROBANTE" at bounding box center [289, 149] width 97 height 12
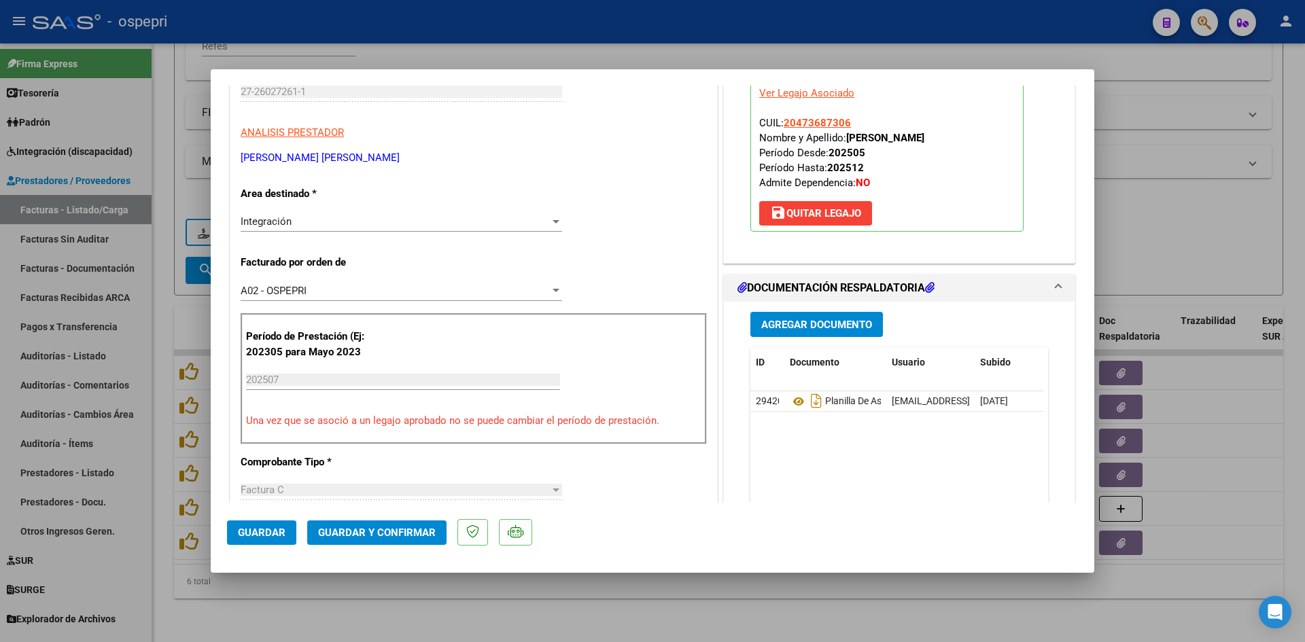
scroll to position [204, 0]
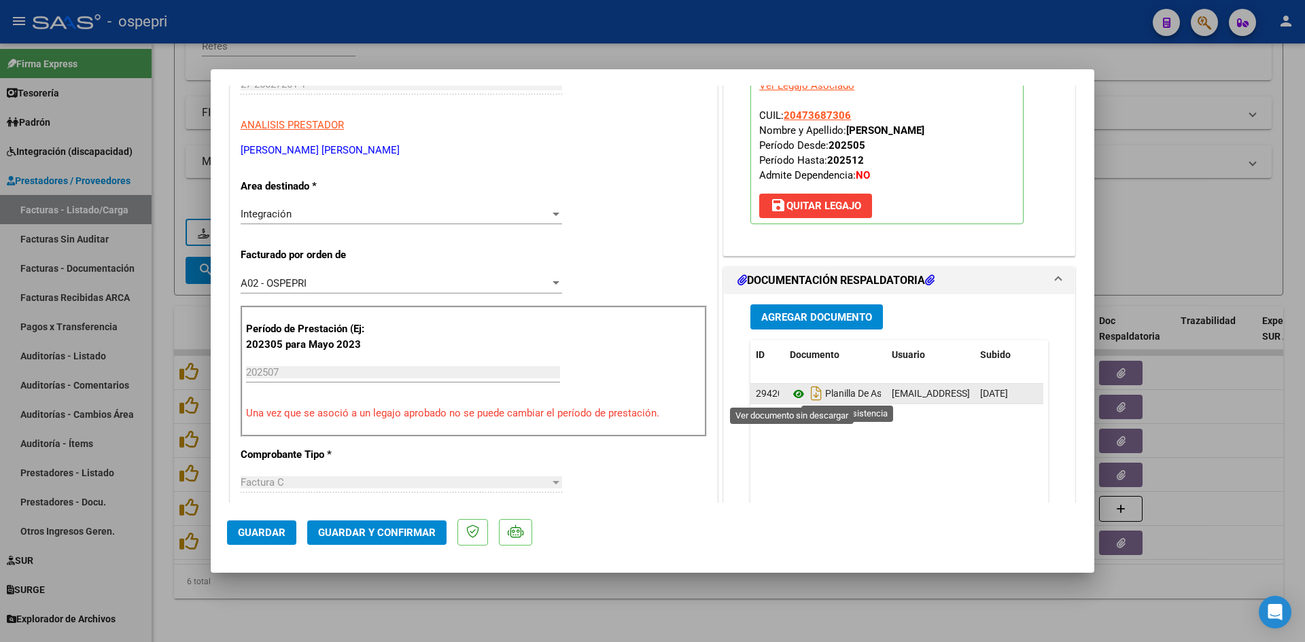
click at [793, 392] on icon at bounding box center [799, 394] width 18 height 16
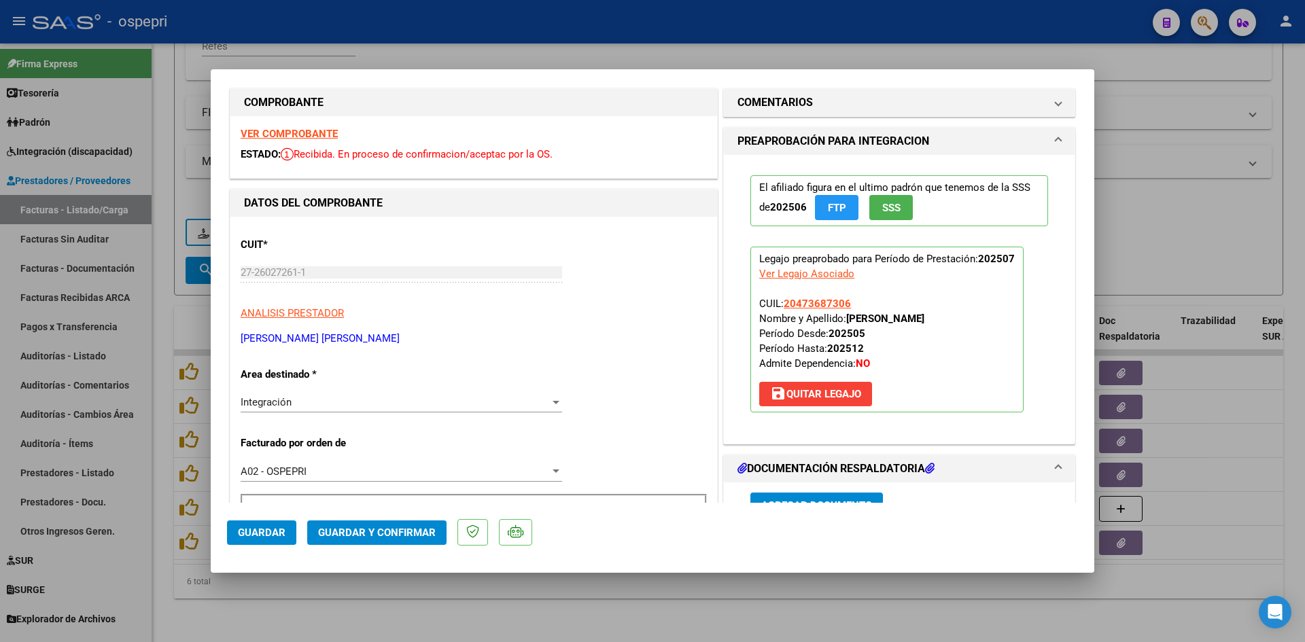
scroll to position [0, 0]
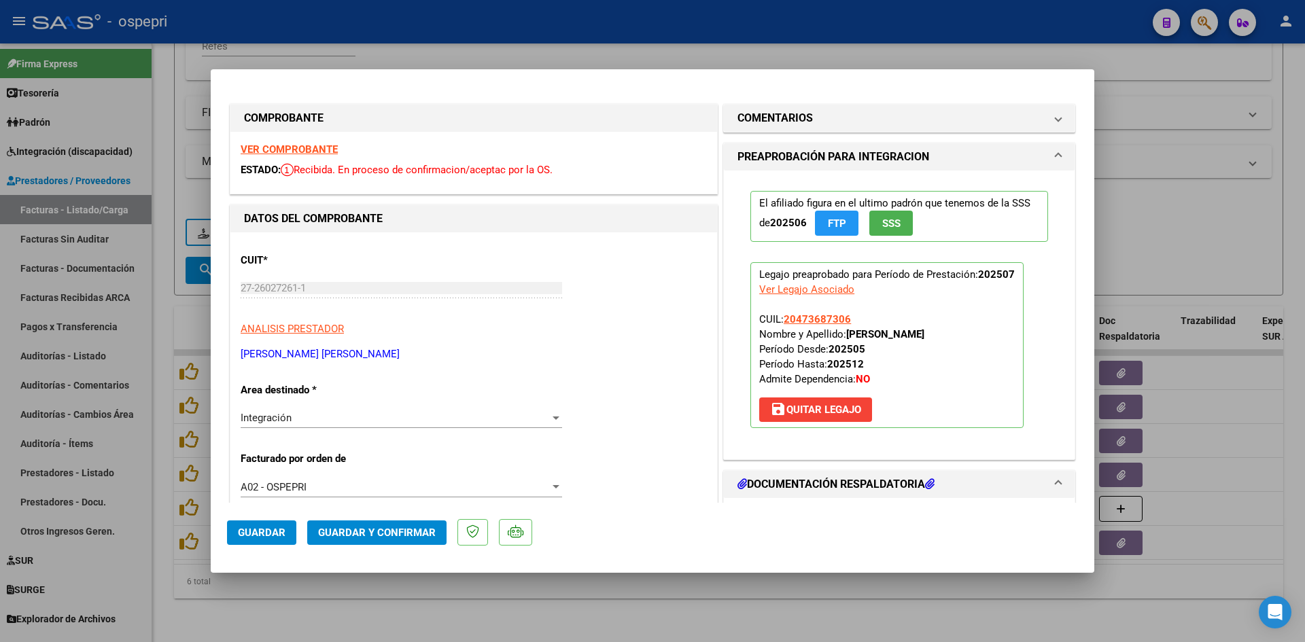
click at [296, 143] on strong "VER COMPROBANTE" at bounding box center [289, 149] width 97 height 12
click at [414, 538] on span "Guardar y Confirmar" at bounding box center [377, 533] width 118 height 12
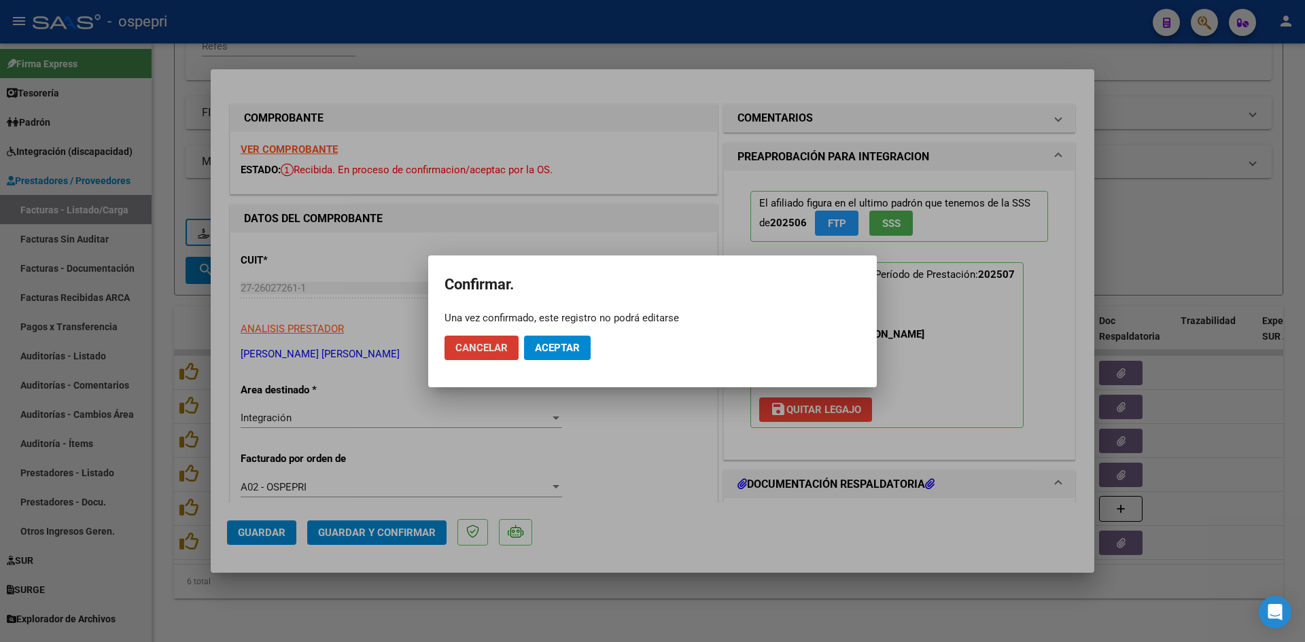
click at [551, 342] on span "Aceptar" at bounding box center [557, 348] width 45 height 12
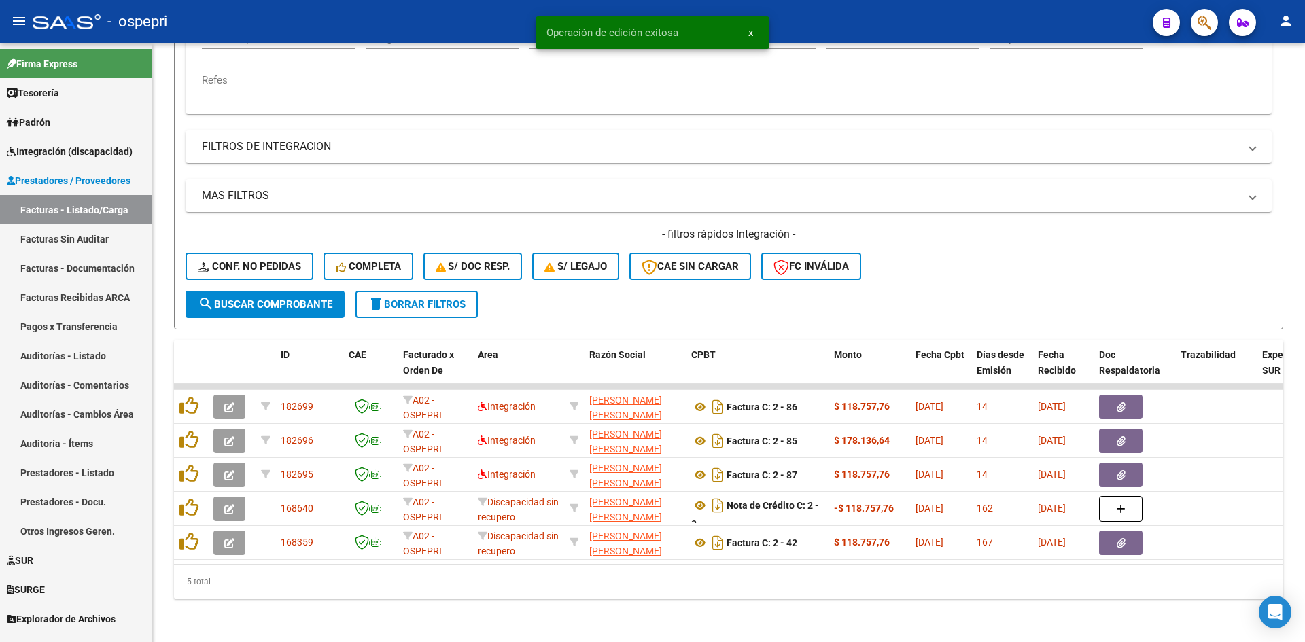
scroll to position [307, 0]
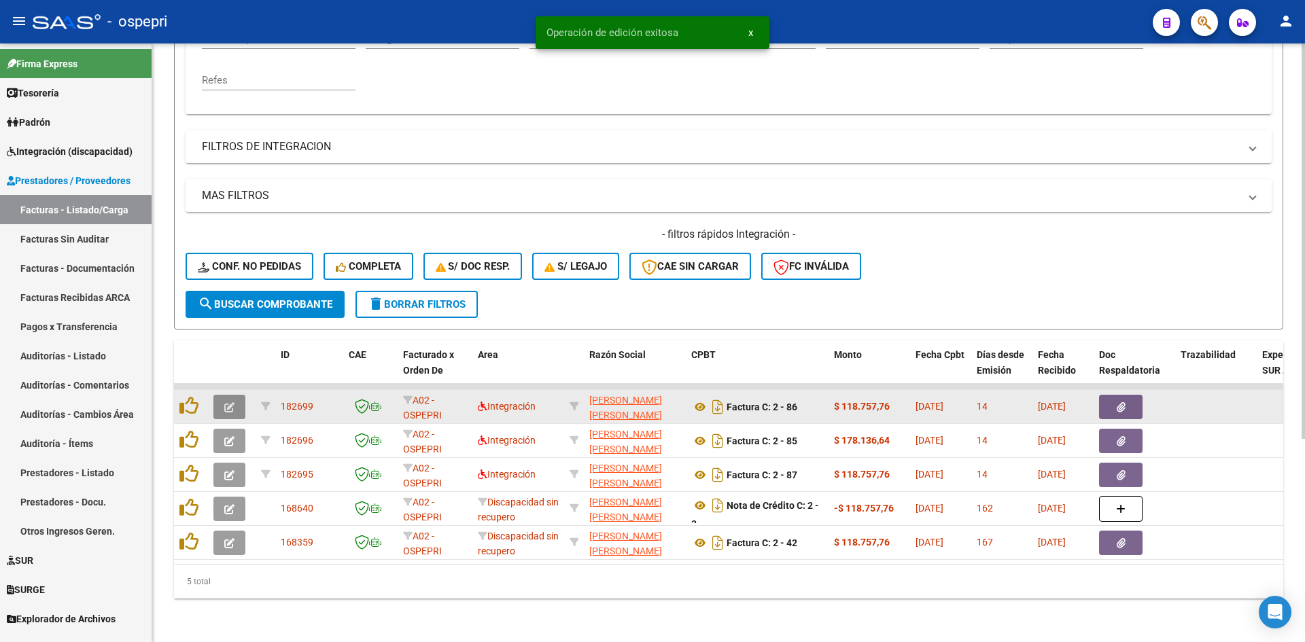
click at [232, 402] on icon "button" at bounding box center [229, 407] width 10 height 10
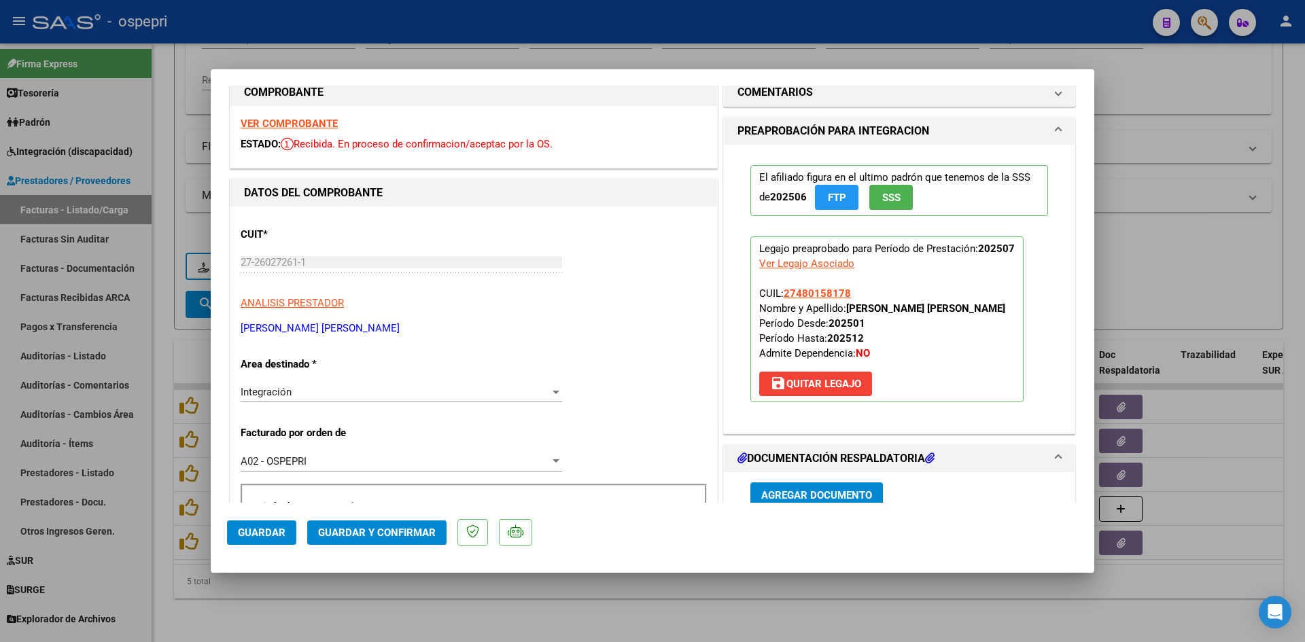
scroll to position [0, 0]
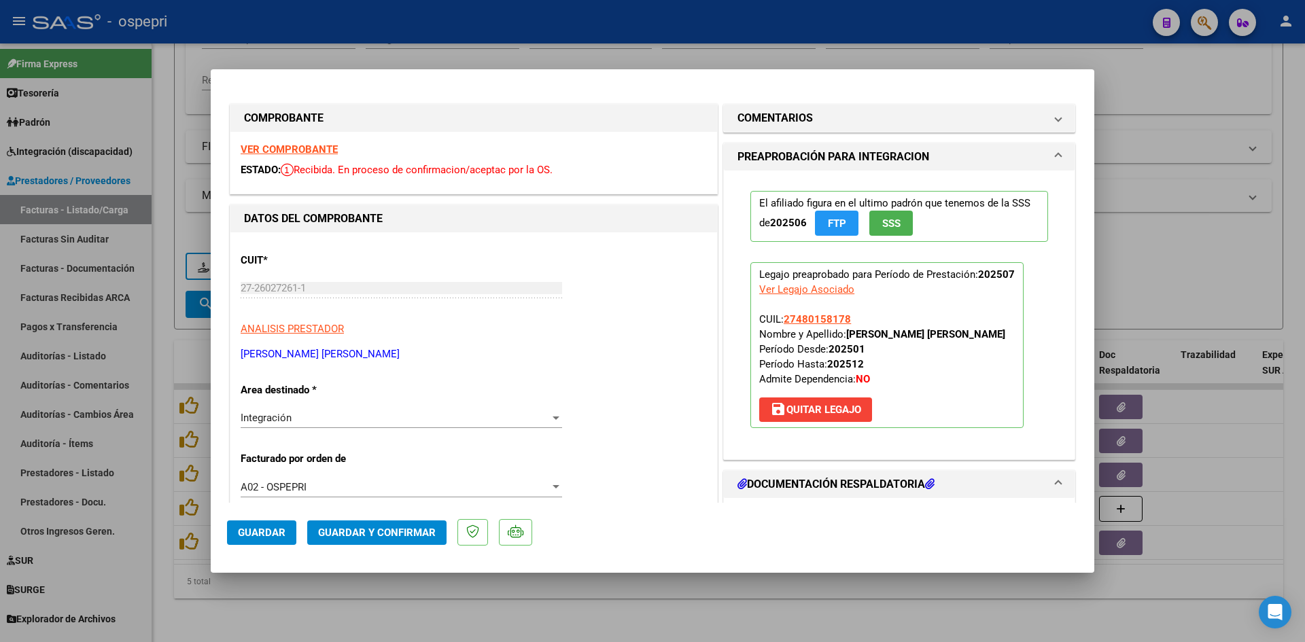
click at [322, 145] on strong "VER COMPROBANTE" at bounding box center [289, 149] width 97 height 12
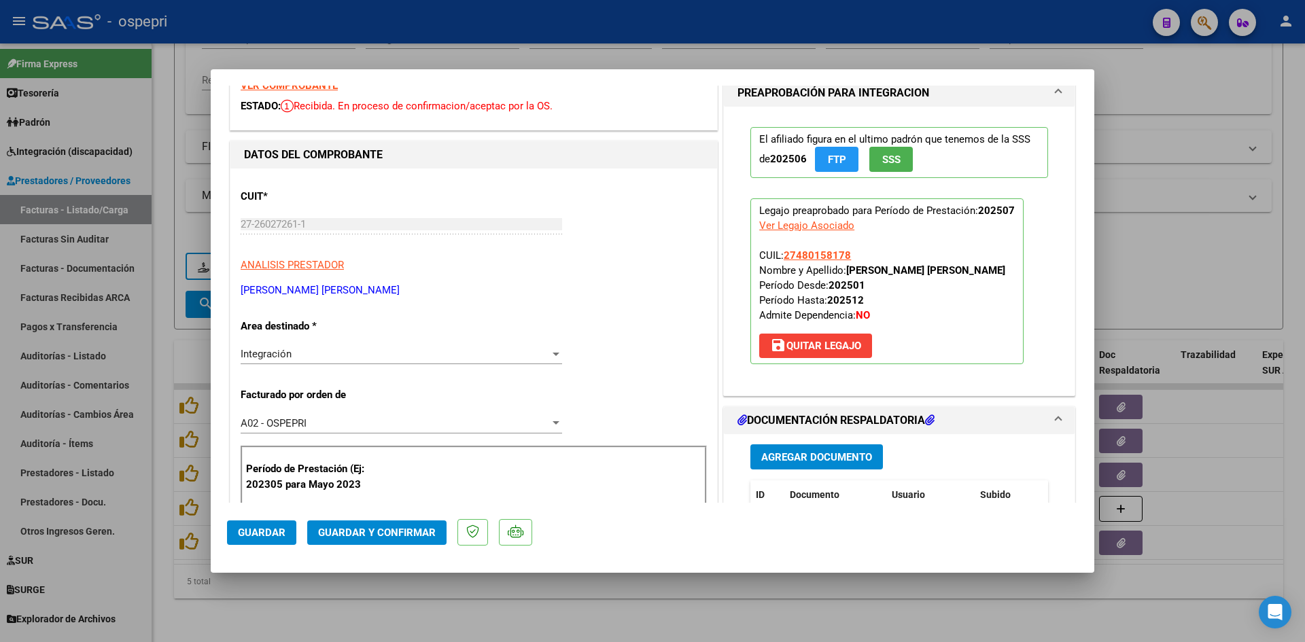
scroll to position [136, 0]
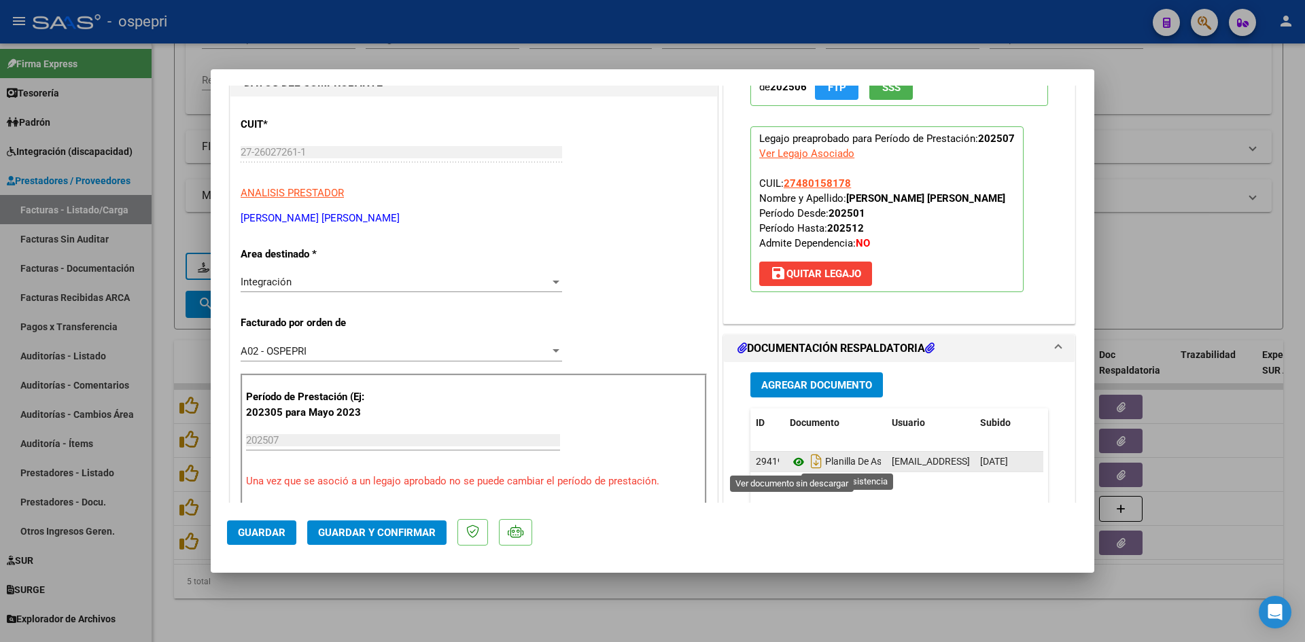
click at [791, 464] on icon at bounding box center [799, 462] width 18 height 16
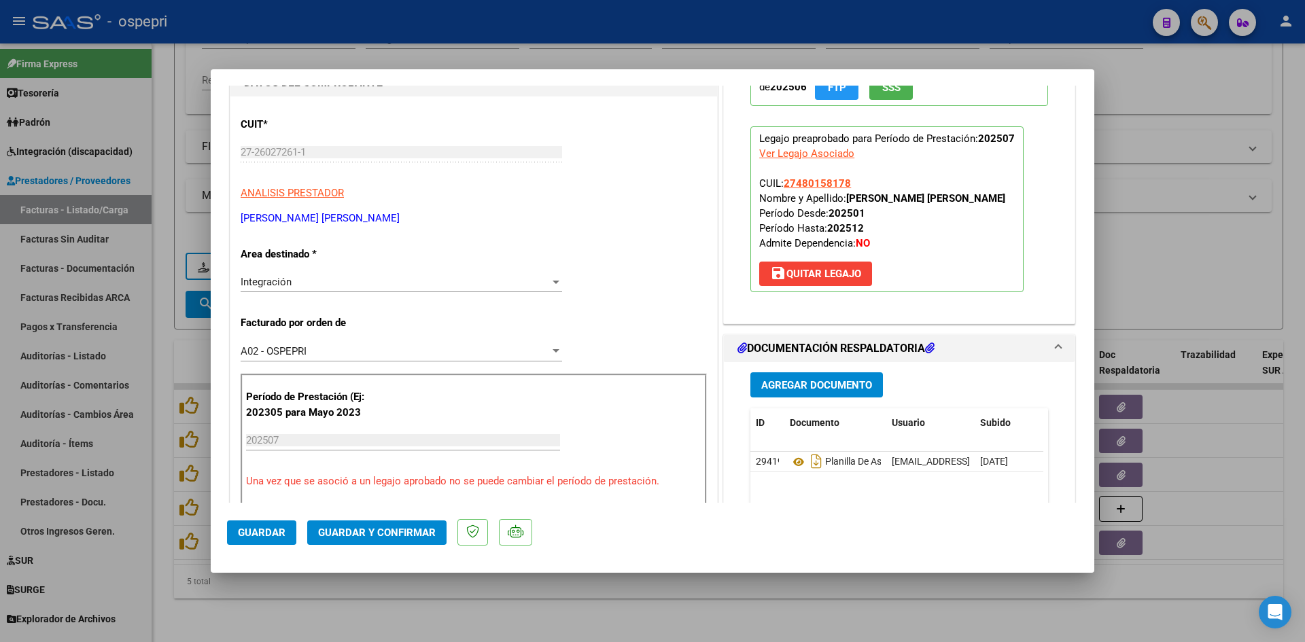
click at [411, 536] on span "Guardar y Confirmar" at bounding box center [377, 533] width 118 height 12
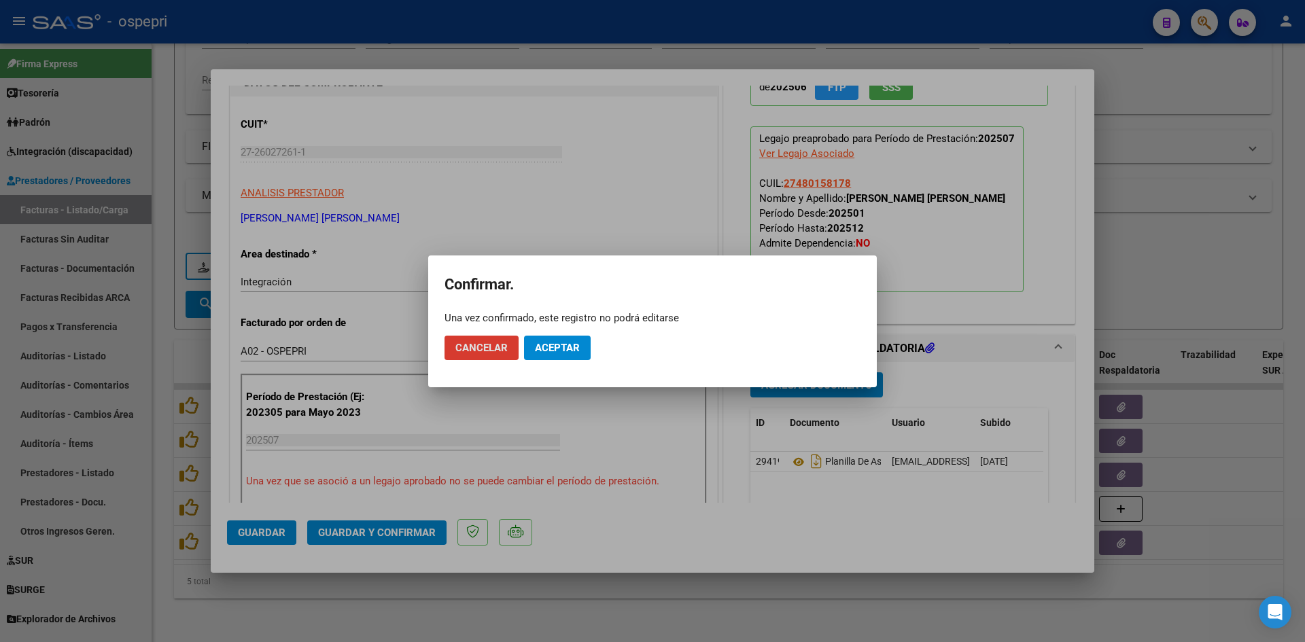
click at [570, 352] on span "Aceptar" at bounding box center [557, 348] width 45 height 12
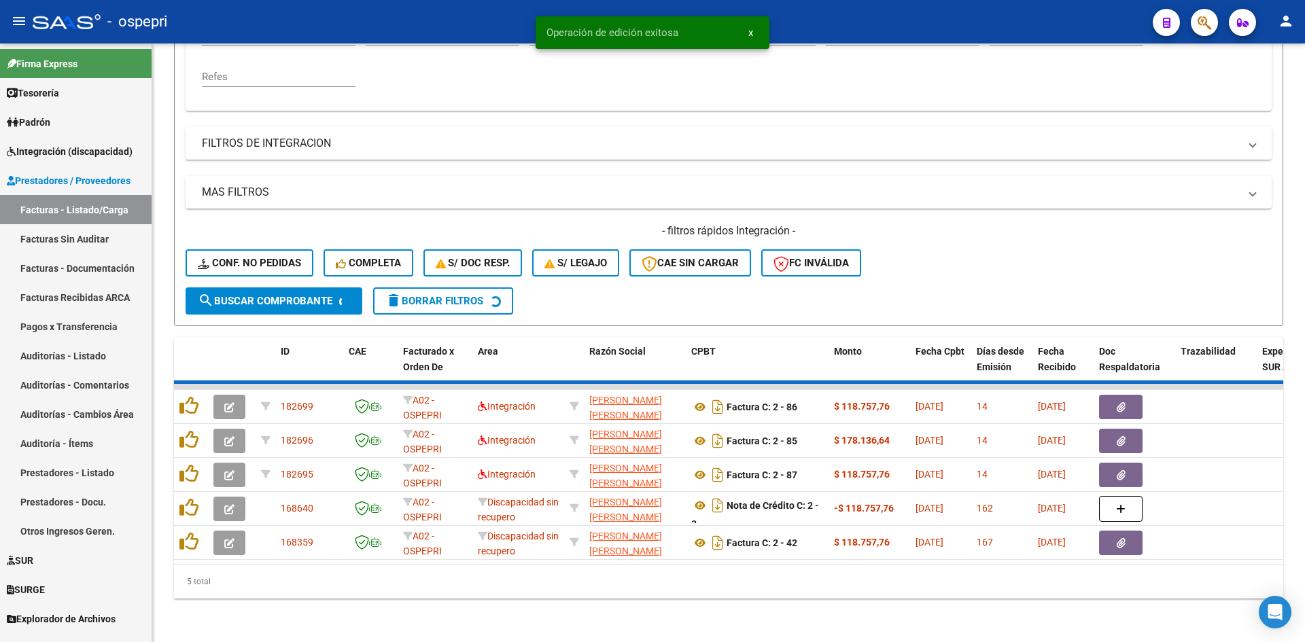
scroll to position [273, 0]
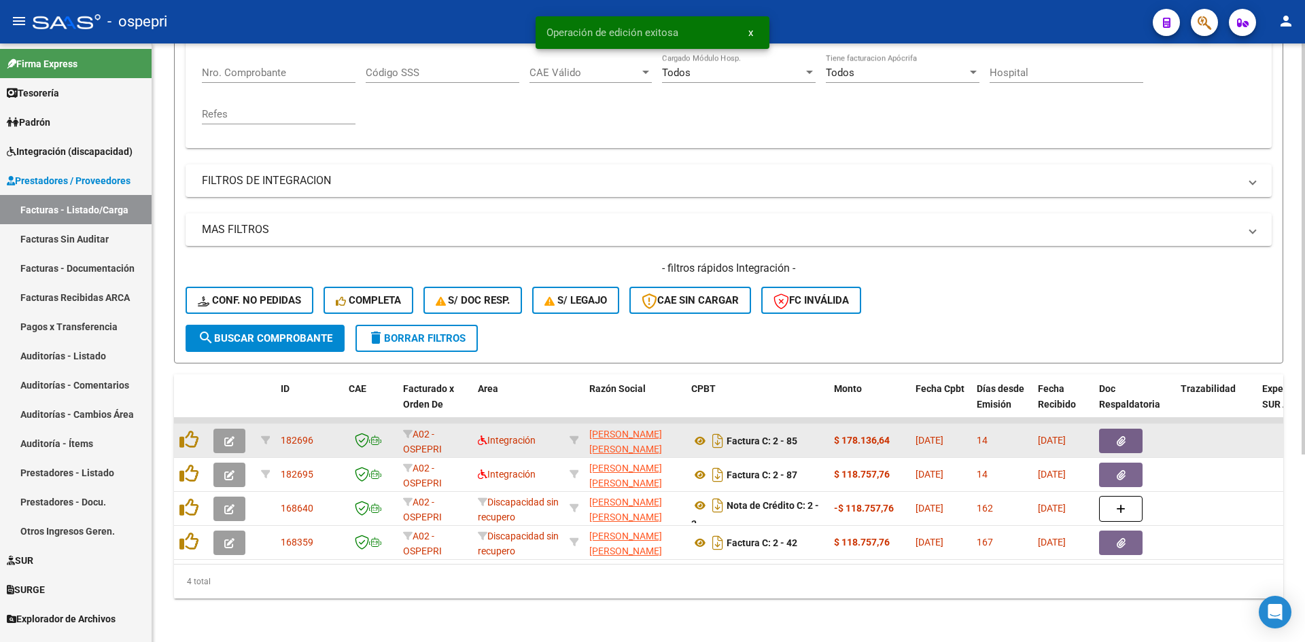
click at [233, 436] on icon "button" at bounding box center [229, 441] width 10 height 10
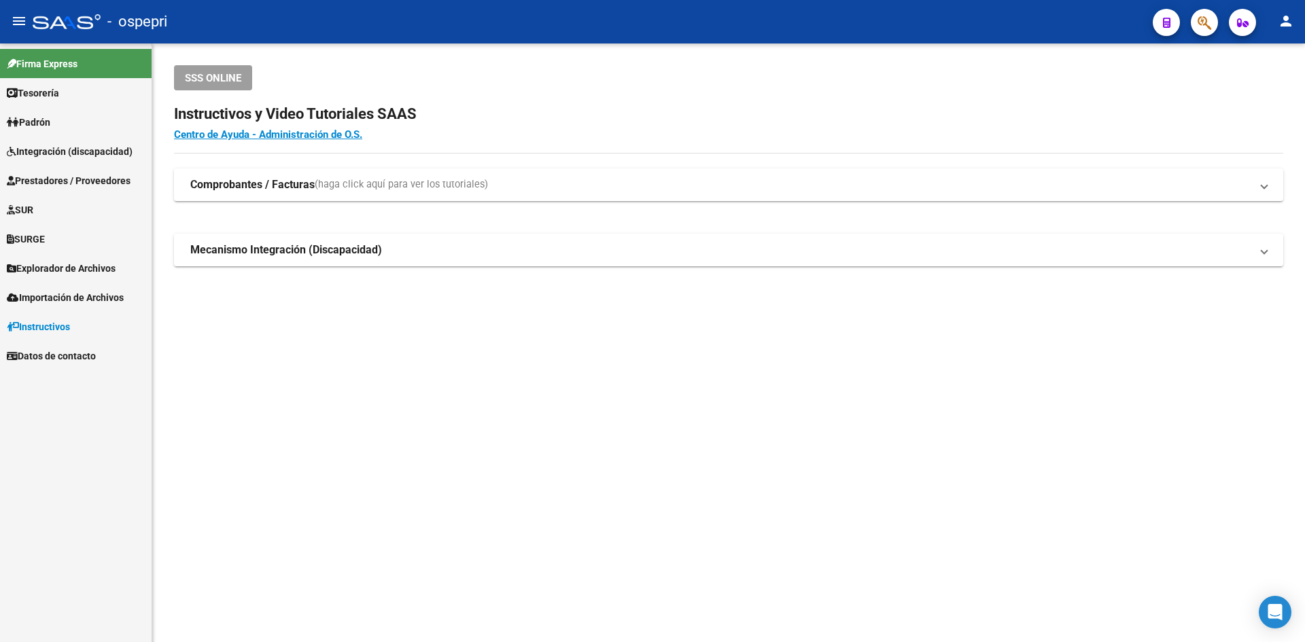
click at [71, 152] on span "Integración (discapacidad)" at bounding box center [70, 151] width 126 height 15
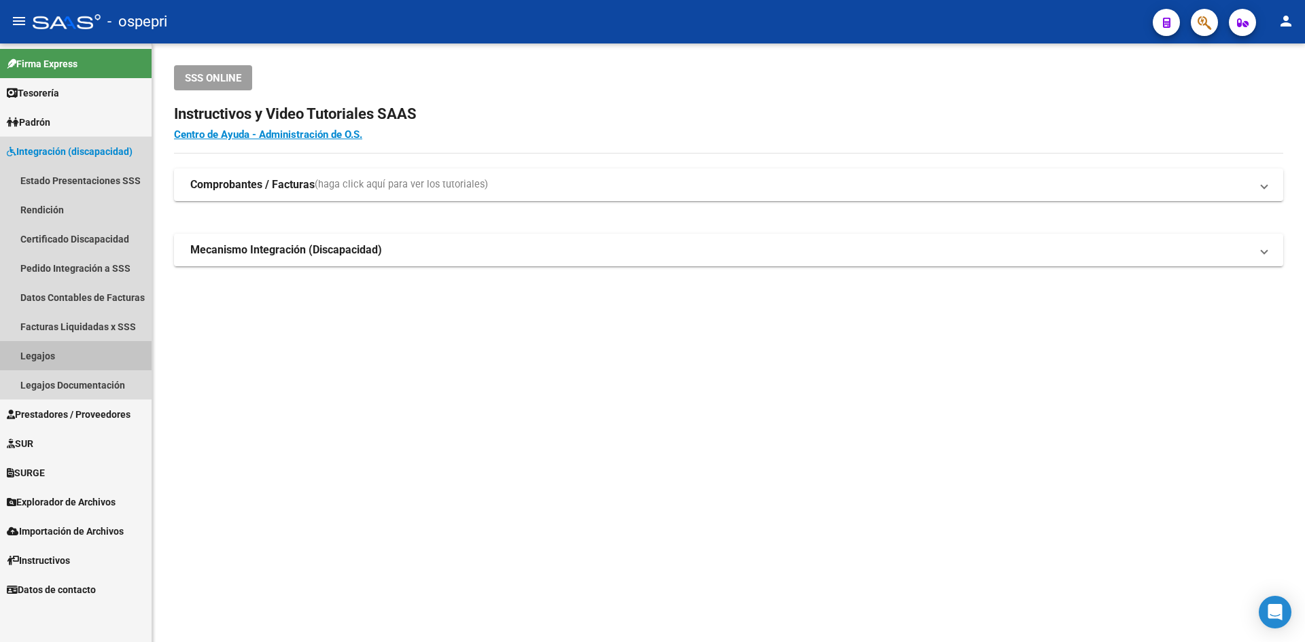
click at [37, 349] on link "Legajos" at bounding box center [76, 355] width 152 height 29
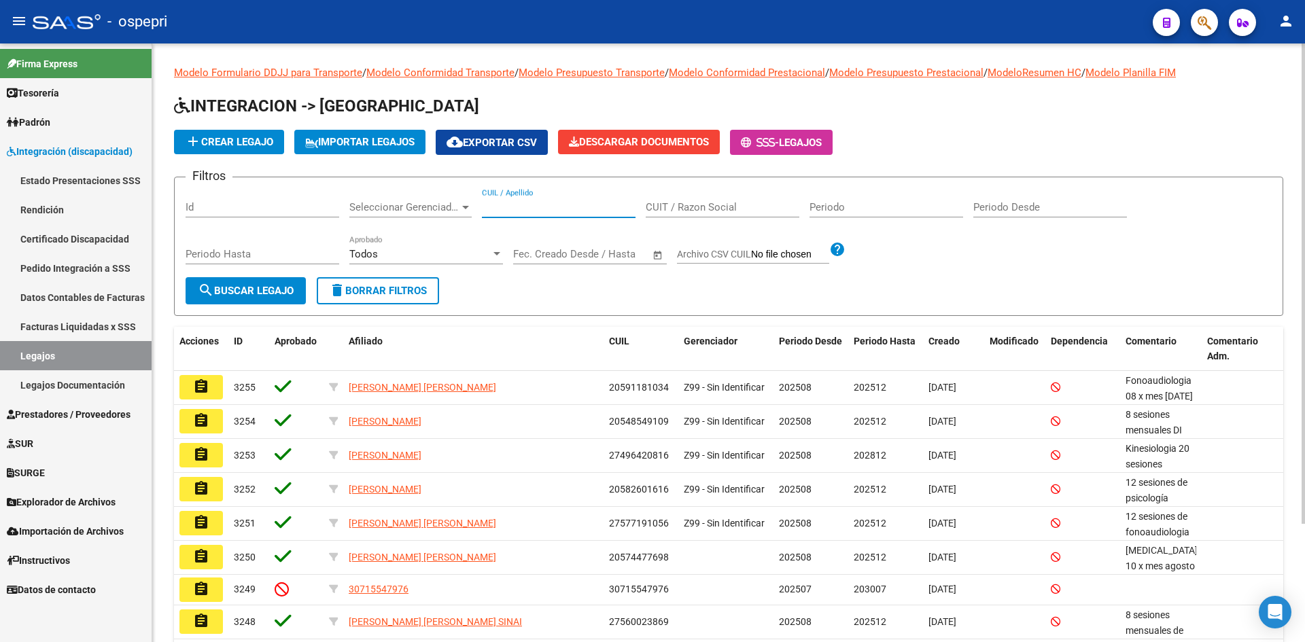
click at [523, 203] on input "CUIL / Apellido" at bounding box center [559, 207] width 154 height 12
click at [525, 201] on div "548034 CUIL / Apellido" at bounding box center [559, 202] width 154 height 29
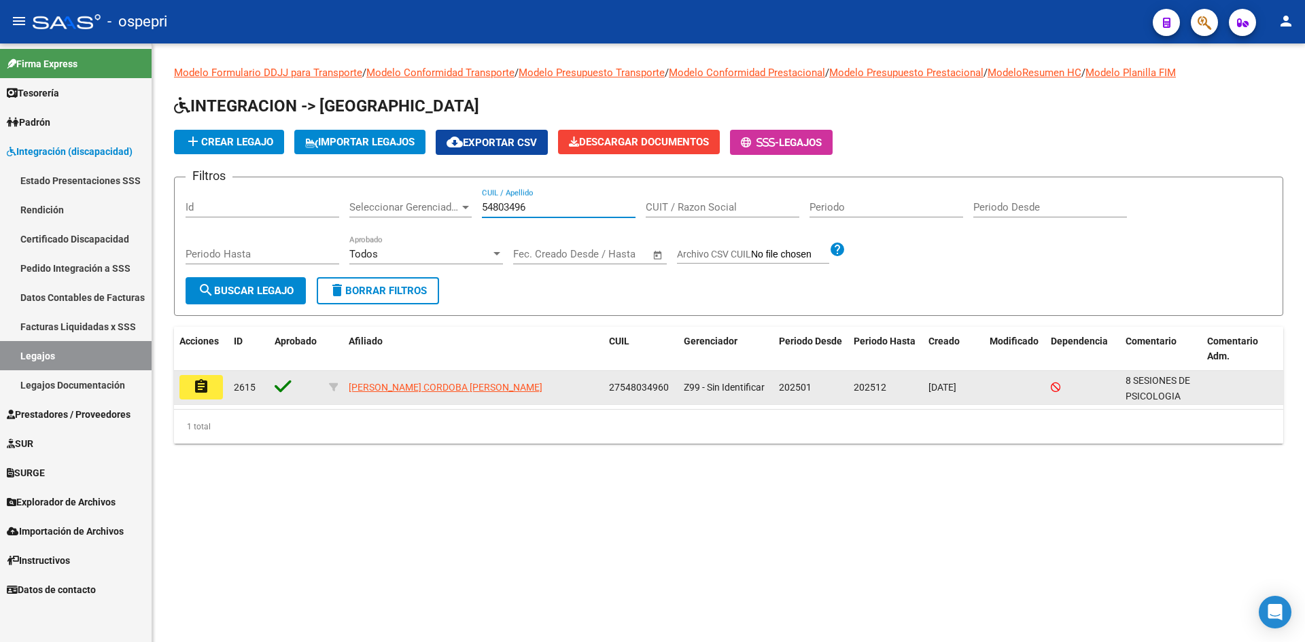
type input "54803496"
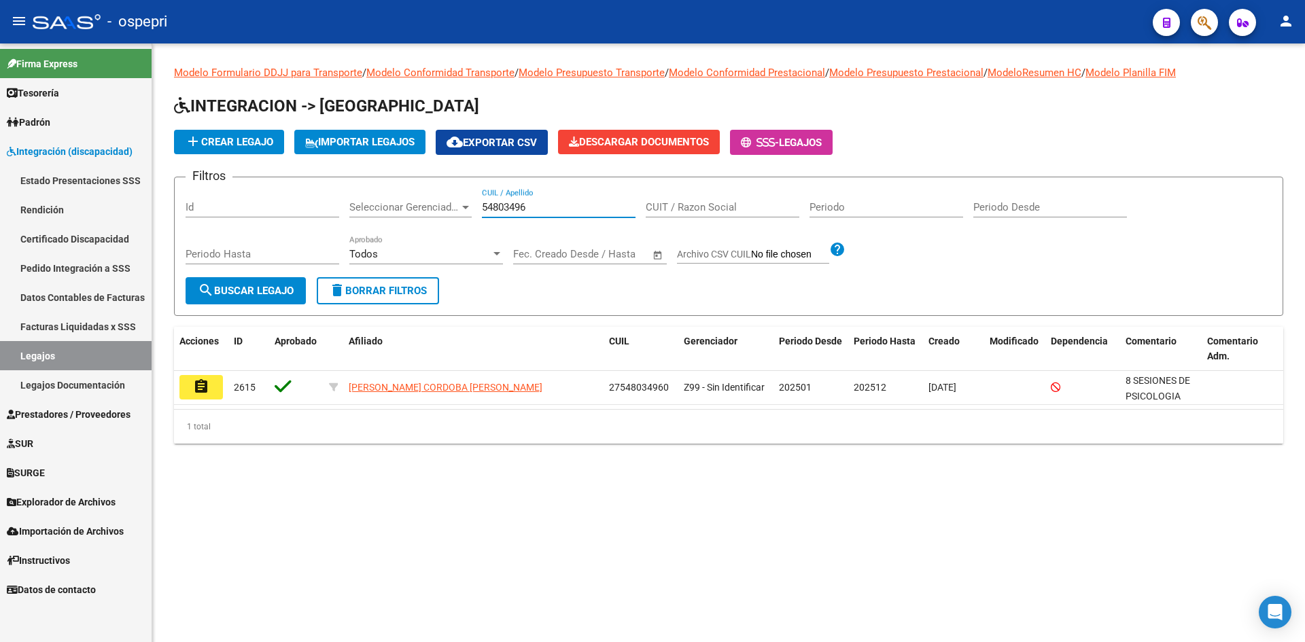
click at [207, 390] on mat-icon "assignment" at bounding box center [201, 387] width 16 height 16
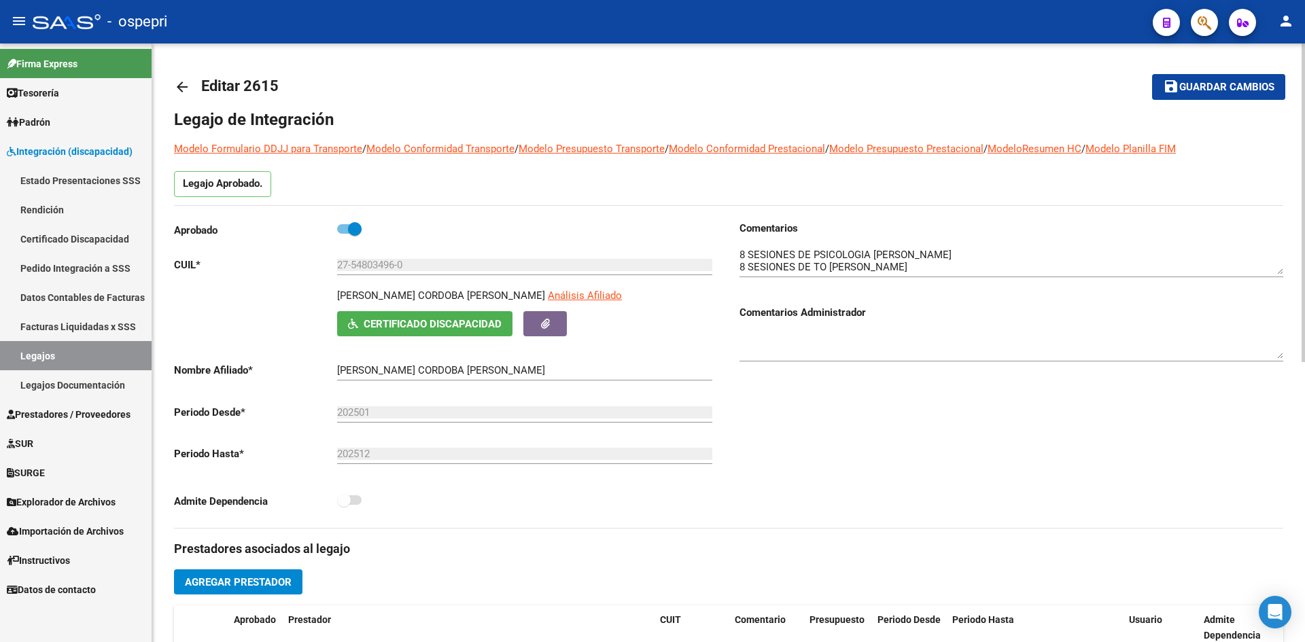
click at [178, 87] on mat-icon "arrow_back" at bounding box center [182, 87] width 16 height 16
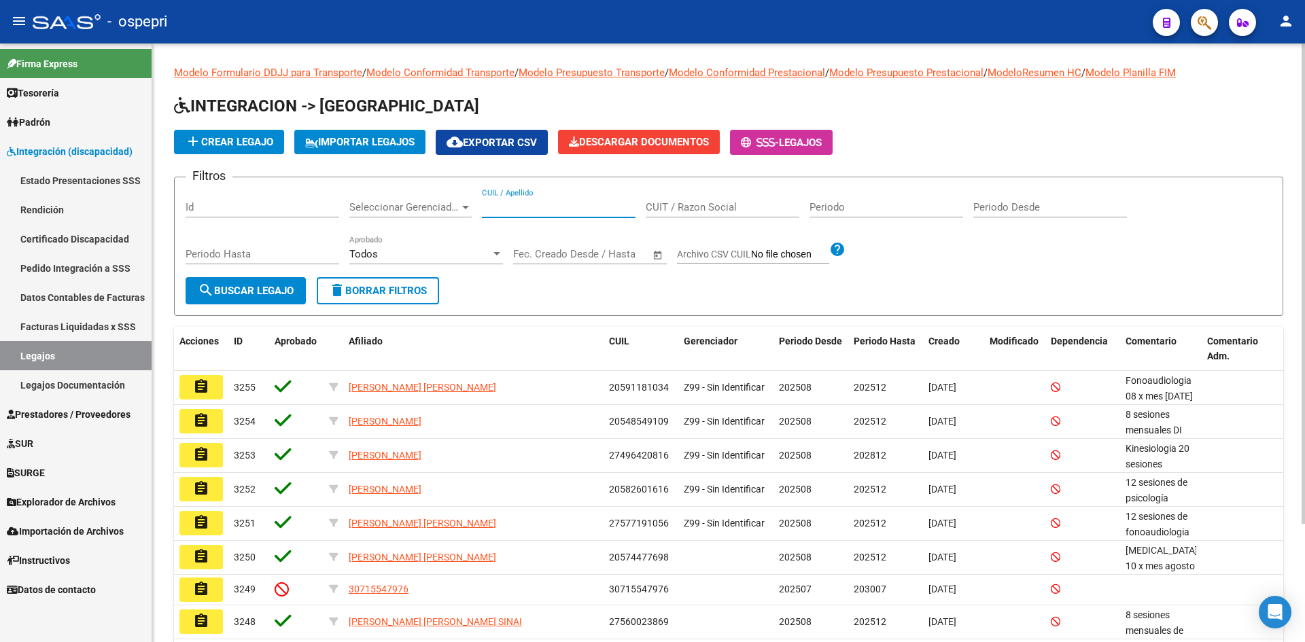
click at [577, 208] on input "CUIL / Apellido" at bounding box center [559, 207] width 154 height 12
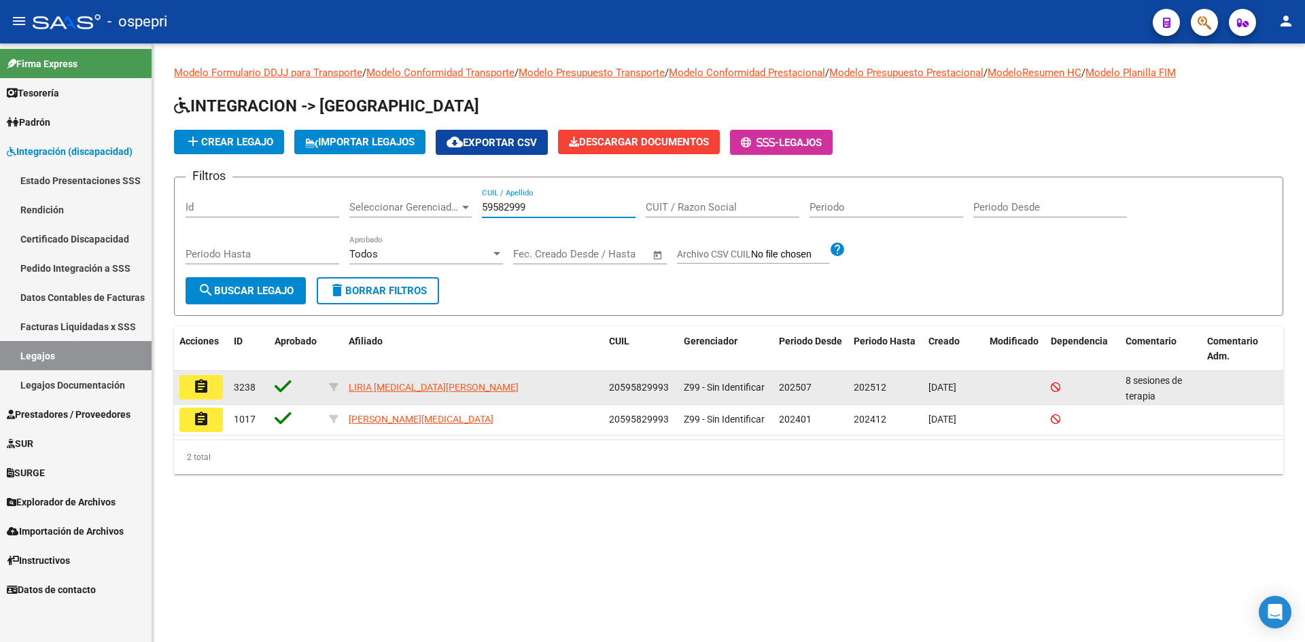
type input "59582999"
click at [202, 383] on mat-icon "assignment" at bounding box center [201, 387] width 16 height 16
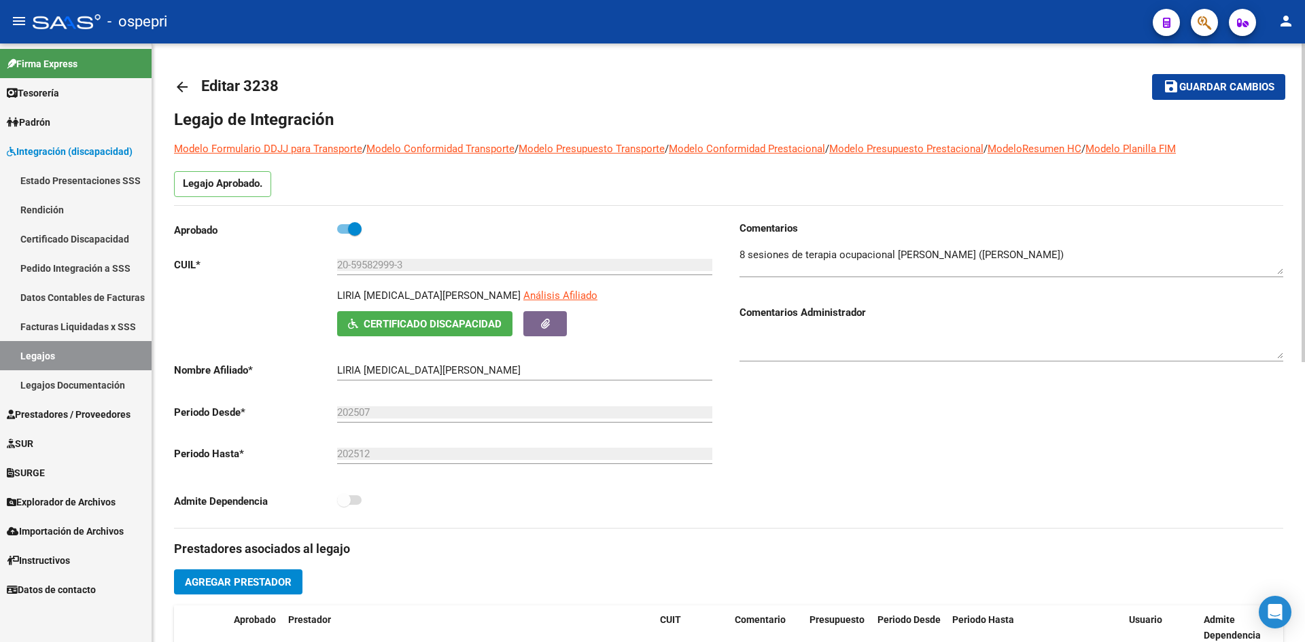
click at [184, 82] on mat-icon "arrow_back" at bounding box center [182, 87] width 16 height 16
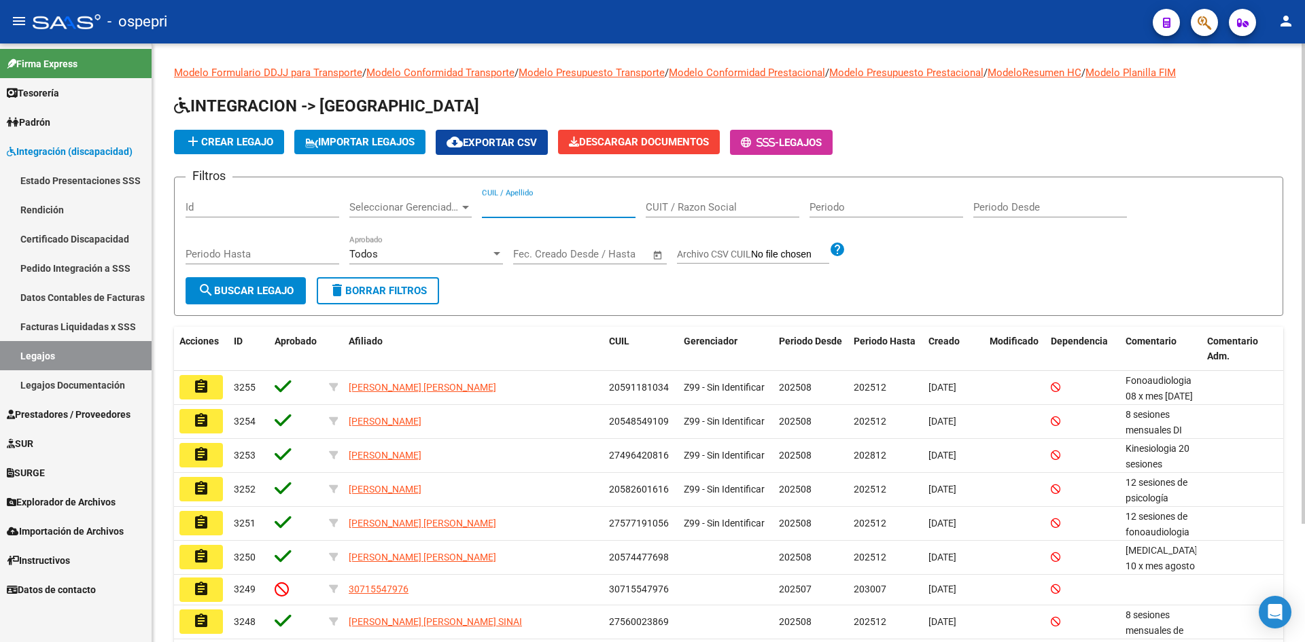
click at [506, 209] on input "CUIL / Apellido" at bounding box center [559, 207] width 154 height 12
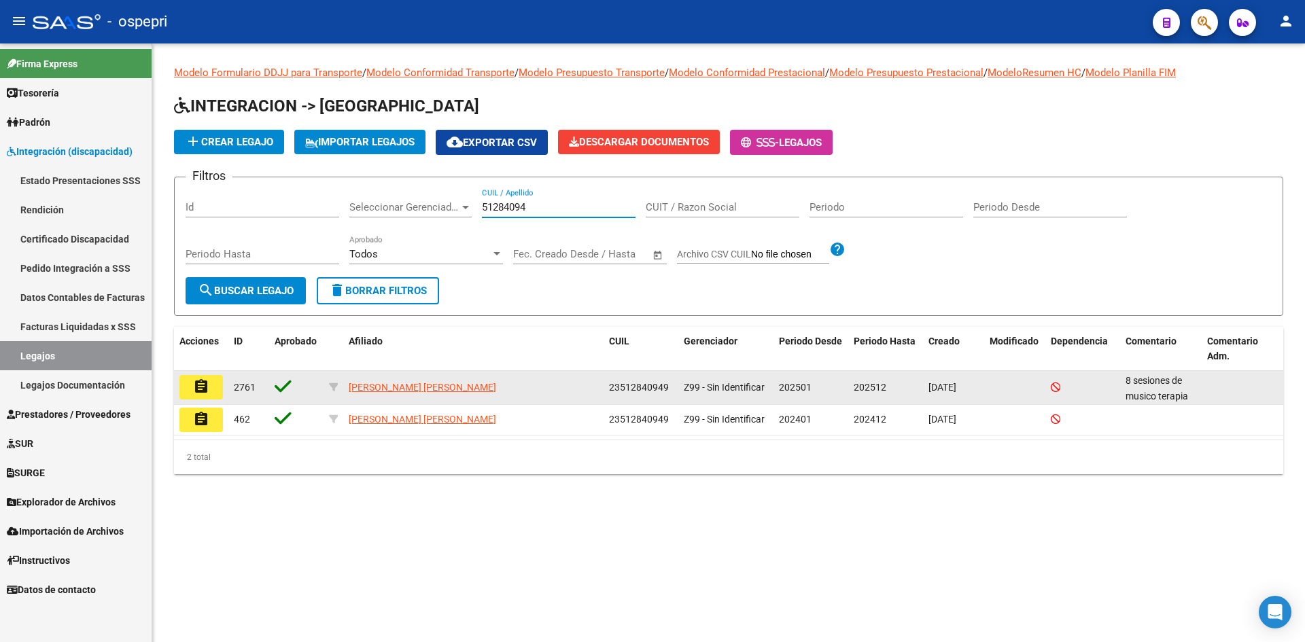
type input "51284094"
click at [205, 387] on mat-icon "assignment" at bounding box center [201, 387] width 16 height 16
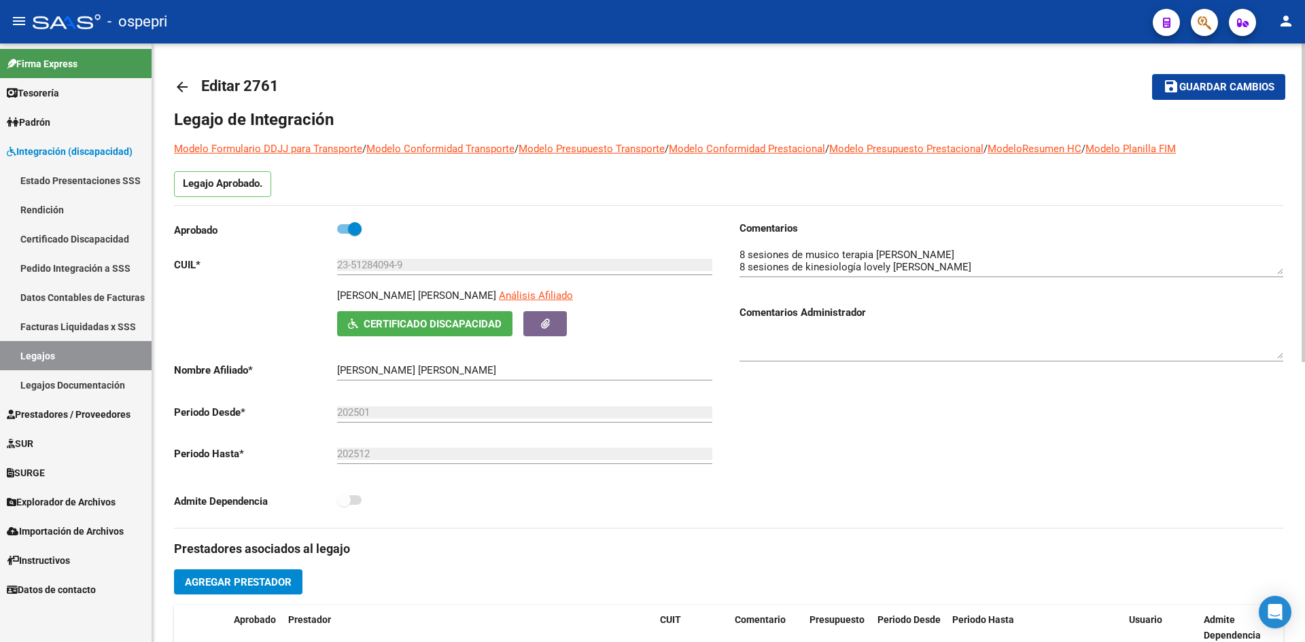
click at [1281, 276] on div at bounding box center [1012, 256] width 544 height 41
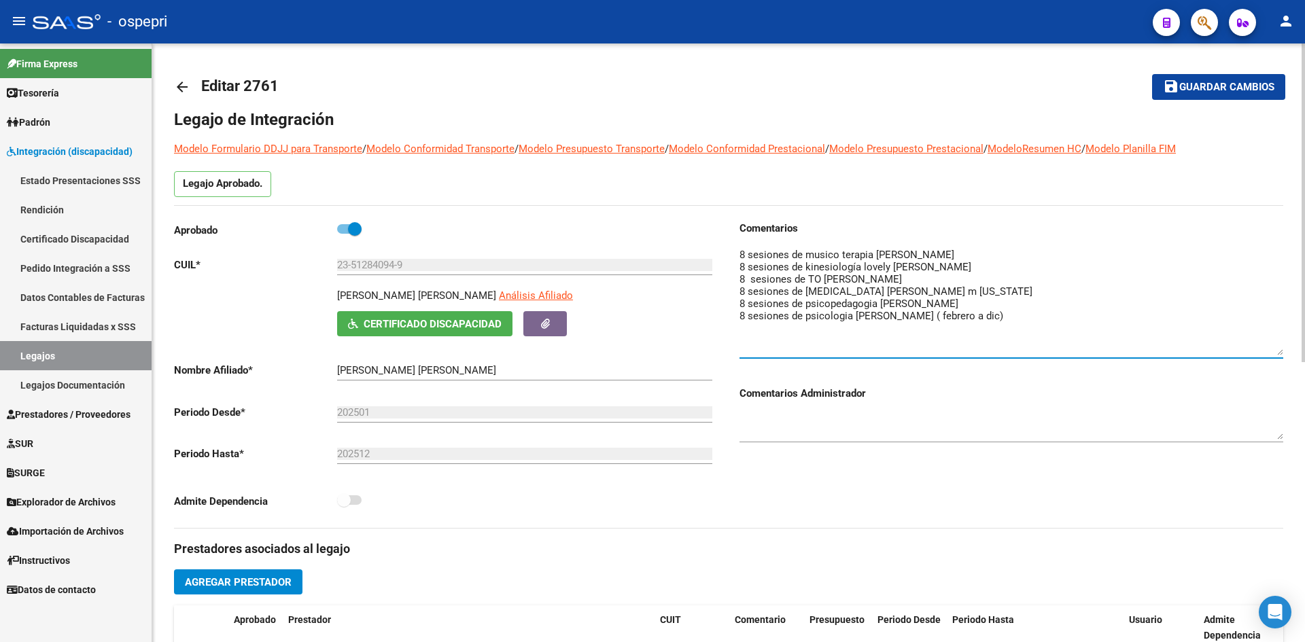
drag, startPoint x: 1279, startPoint y: 272, endPoint x: 1278, endPoint y: 353, distance: 80.9
click at [1278, 353] on textarea at bounding box center [1012, 301] width 544 height 108
click at [186, 86] on mat-icon "arrow_back" at bounding box center [182, 87] width 16 height 16
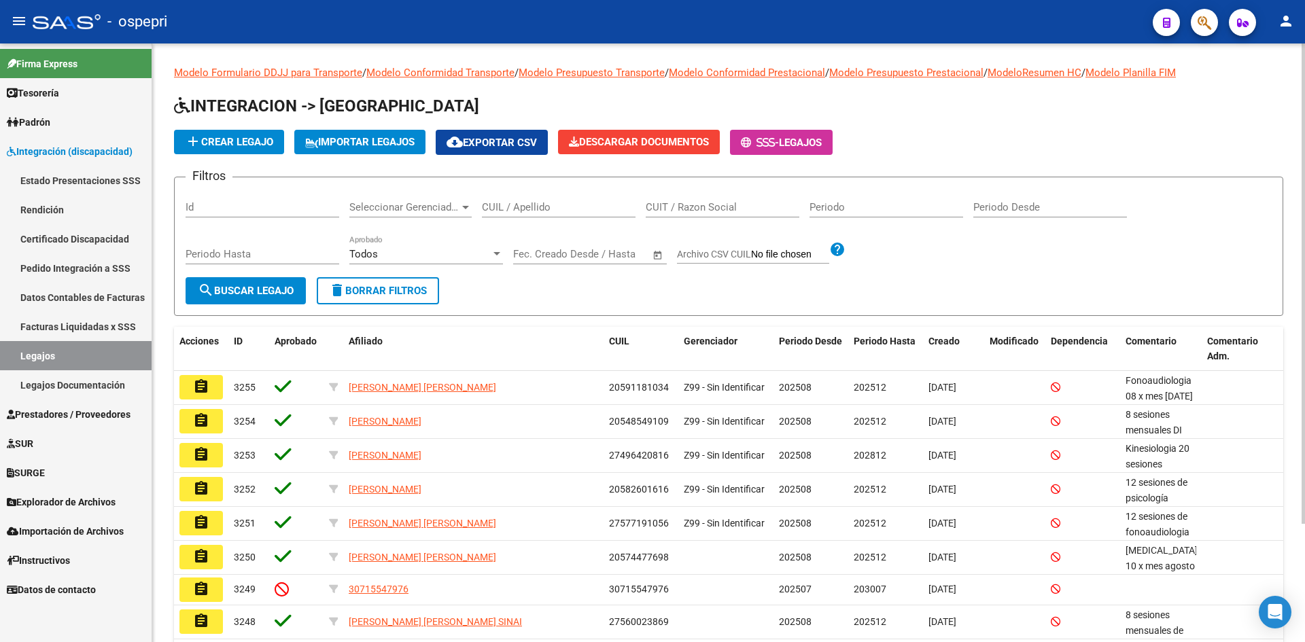
click at [512, 211] on input "CUIL / Apellido" at bounding box center [559, 207] width 154 height 12
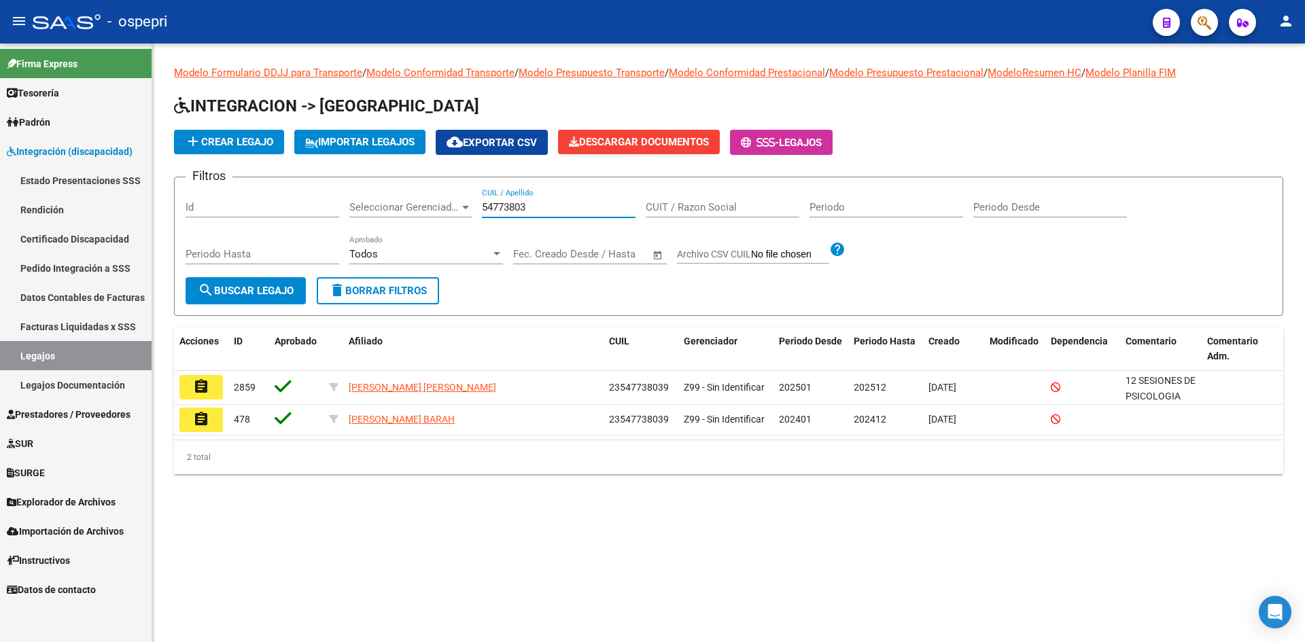
type input "54773803"
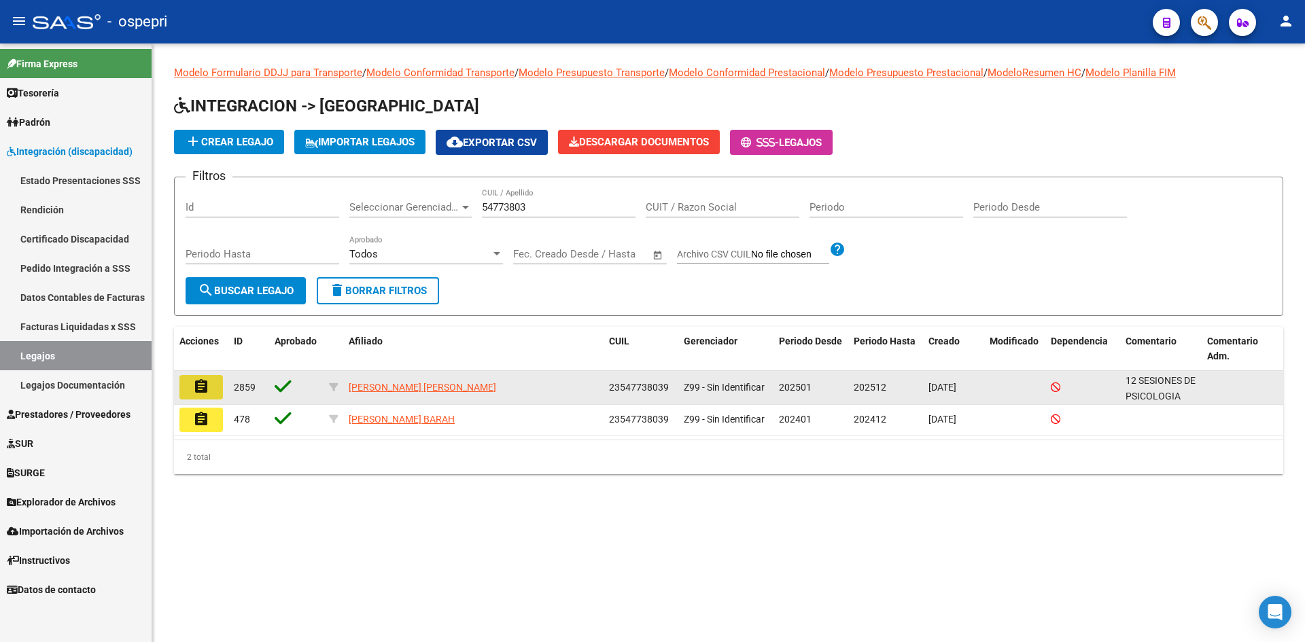
click at [206, 392] on mat-icon "assignment" at bounding box center [201, 387] width 16 height 16
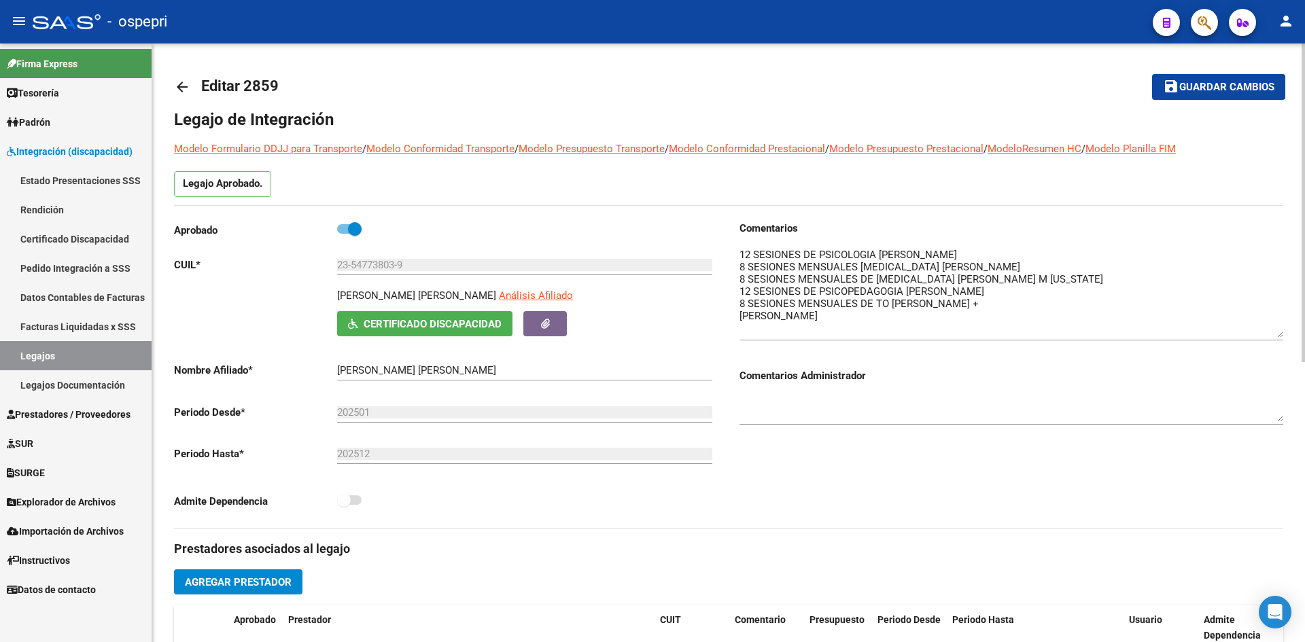
drag, startPoint x: 1281, startPoint y: 271, endPoint x: 1271, endPoint y: 334, distance: 64.0
click at [1271, 334] on textarea at bounding box center [1012, 292] width 544 height 90
click at [184, 84] on mat-icon "arrow_back" at bounding box center [182, 87] width 16 height 16
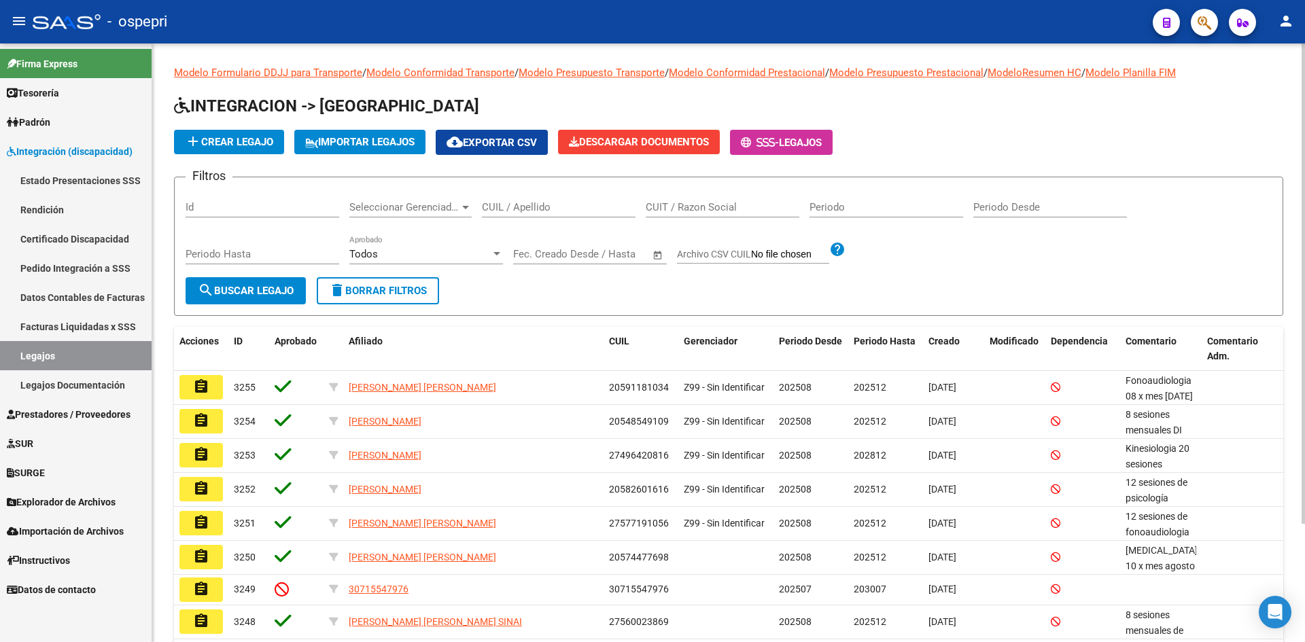
click at [527, 209] on input "CUIL / Apellido" at bounding box center [559, 207] width 154 height 12
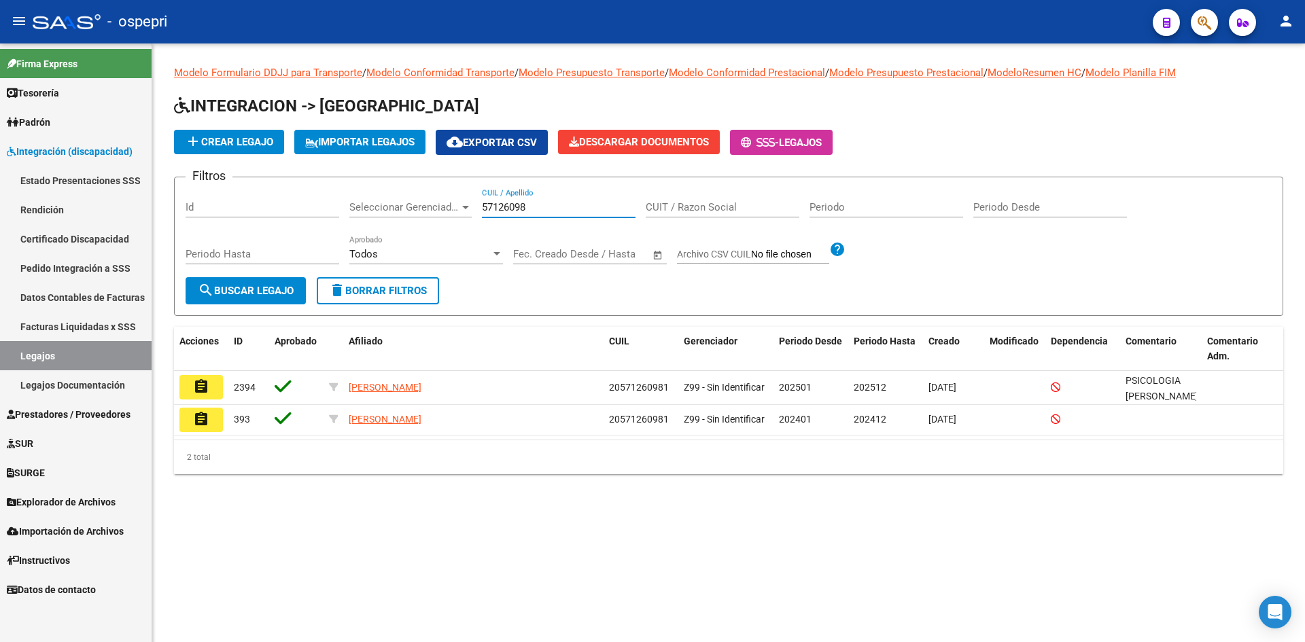
type input "57126098"
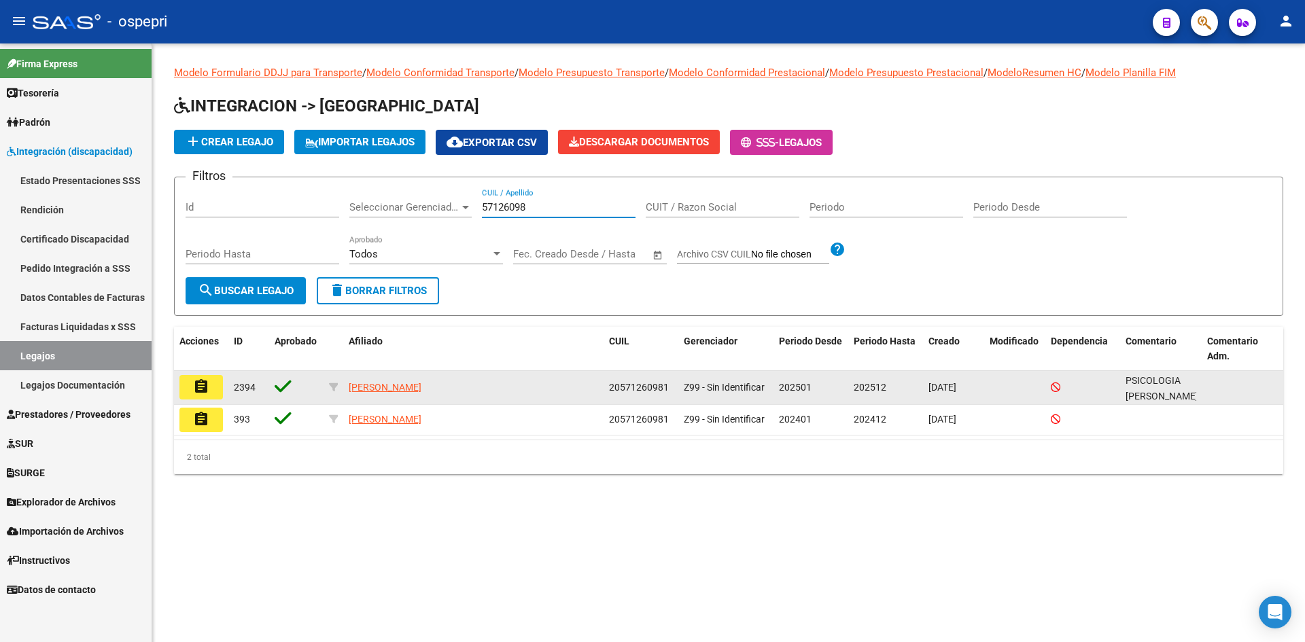
click at [203, 390] on mat-icon "assignment" at bounding box center [201, 387] width 16 height 16
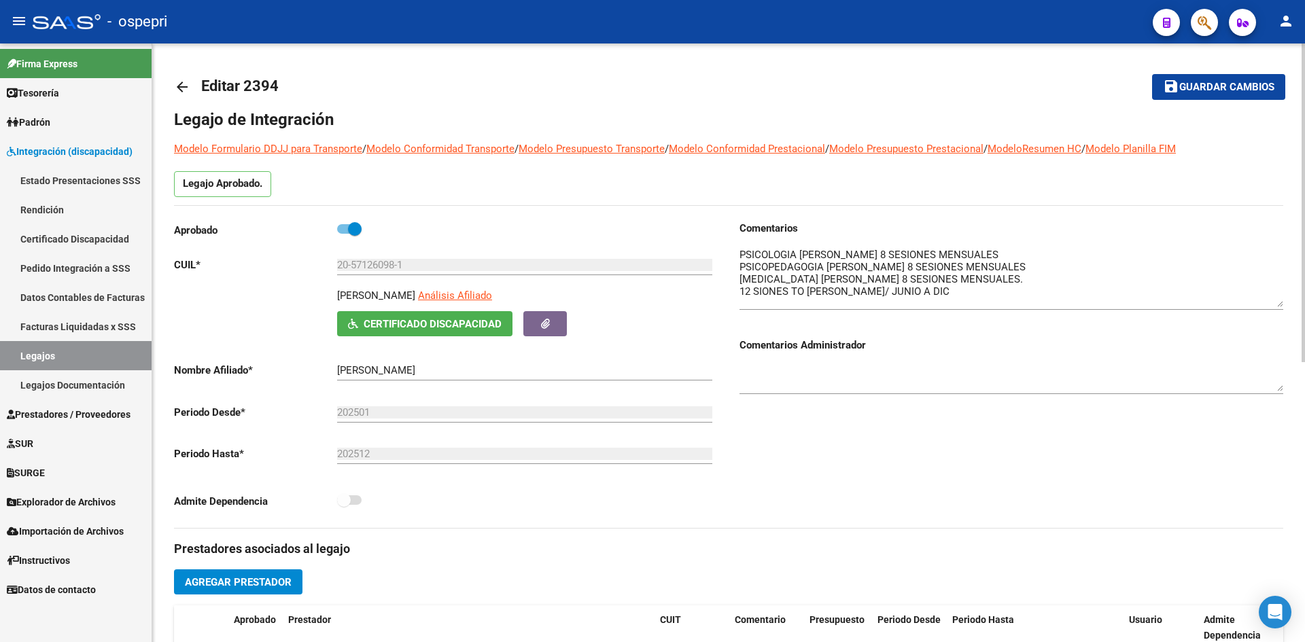
drag, startPoint x: 1277, startPoint y: 273, endPoint x: 1281, endPoint y: 305, distance: 33.0
click at [1281, 305] on textarea at bounding box center [1012, 277] width 544 height 60
click at [183, 83] on mat-icon "arrow_back" at bounding box center [182, 87] width 16 height 16
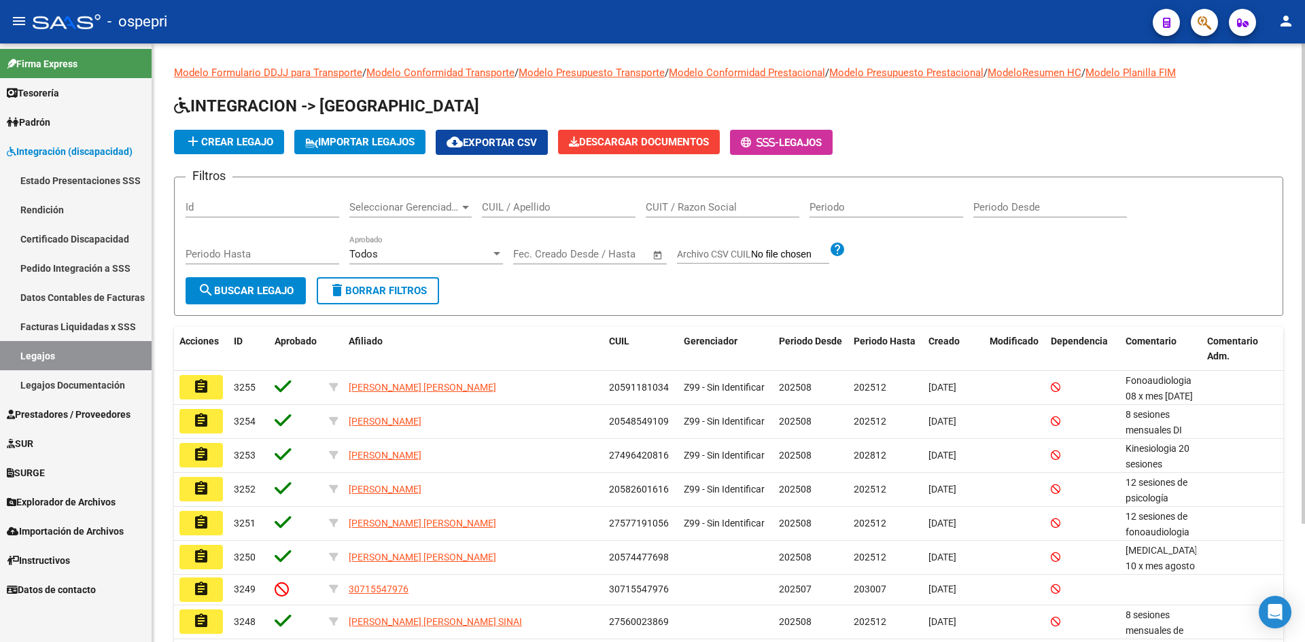
click at [518, 205] on input "CUIL / Apellido" at bounding box center [559, 207] width 154 height 12
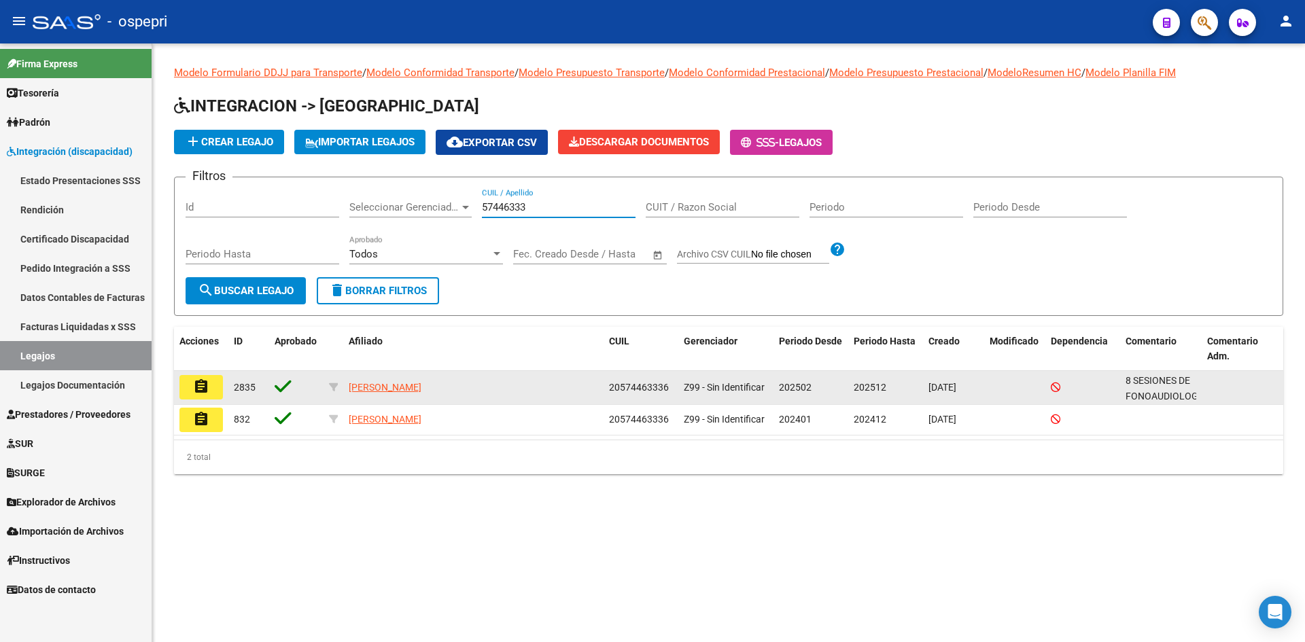
type input "57446333"
click at [198, 390] on mat-icon "assignment" at bounding box center [201, 387] width 16 height 16
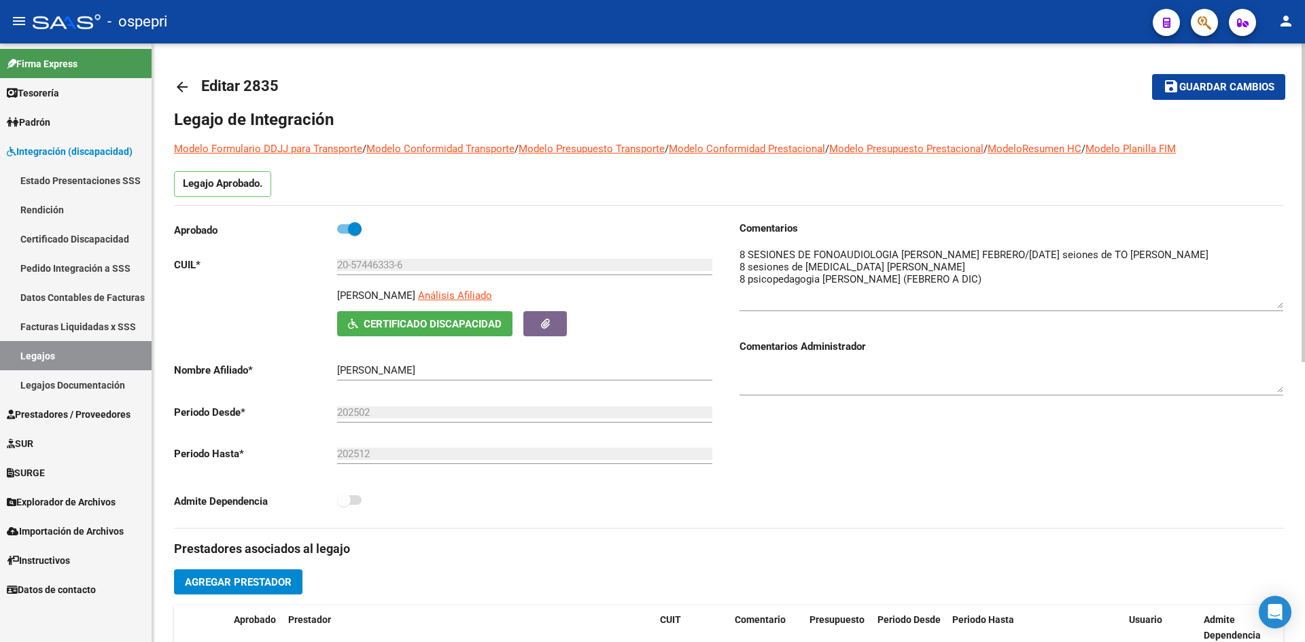
drag, startPoint x: 1280, startPoint y: 273, endPoint x: 1278, endPoint y: 307, distance: 34.0
click at [1278, 307] on textarea at bounding box center [1012, 277] width 544 height 61
click at [186, 80] on mat-icon "arrow_back" at bounding box center [182, 87] width 16 height 16
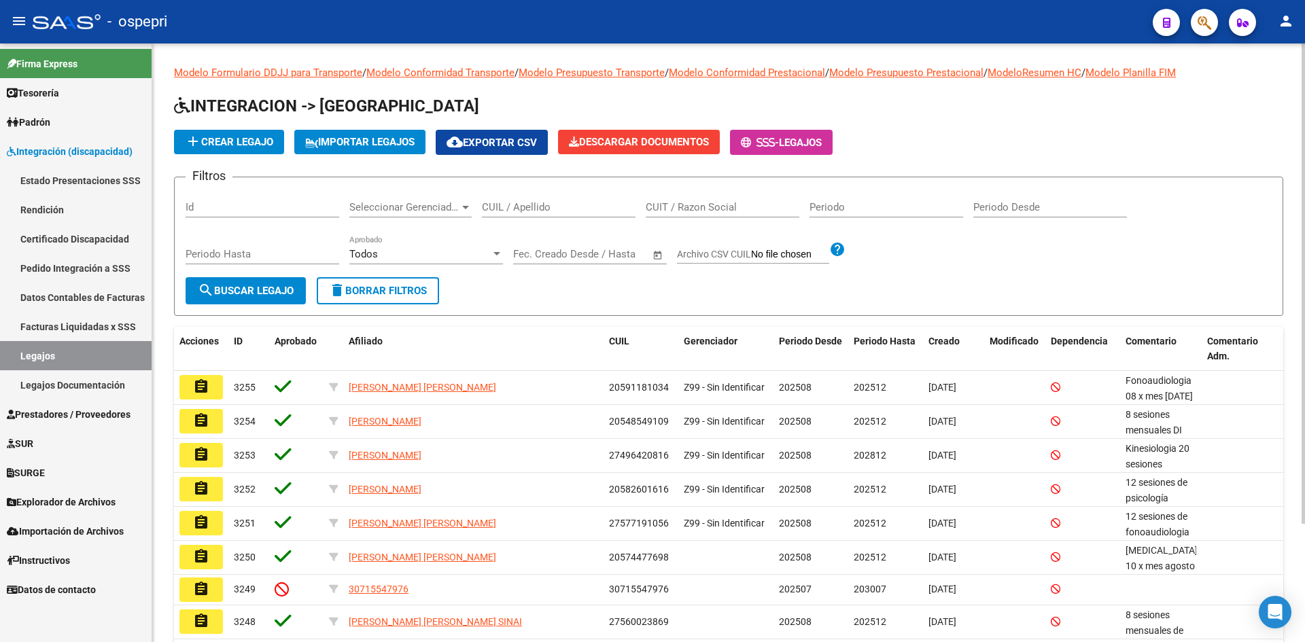
click at [572, 200] on div "CUIL / Apellido" at bounding box center [559, 202] width 154 height 29
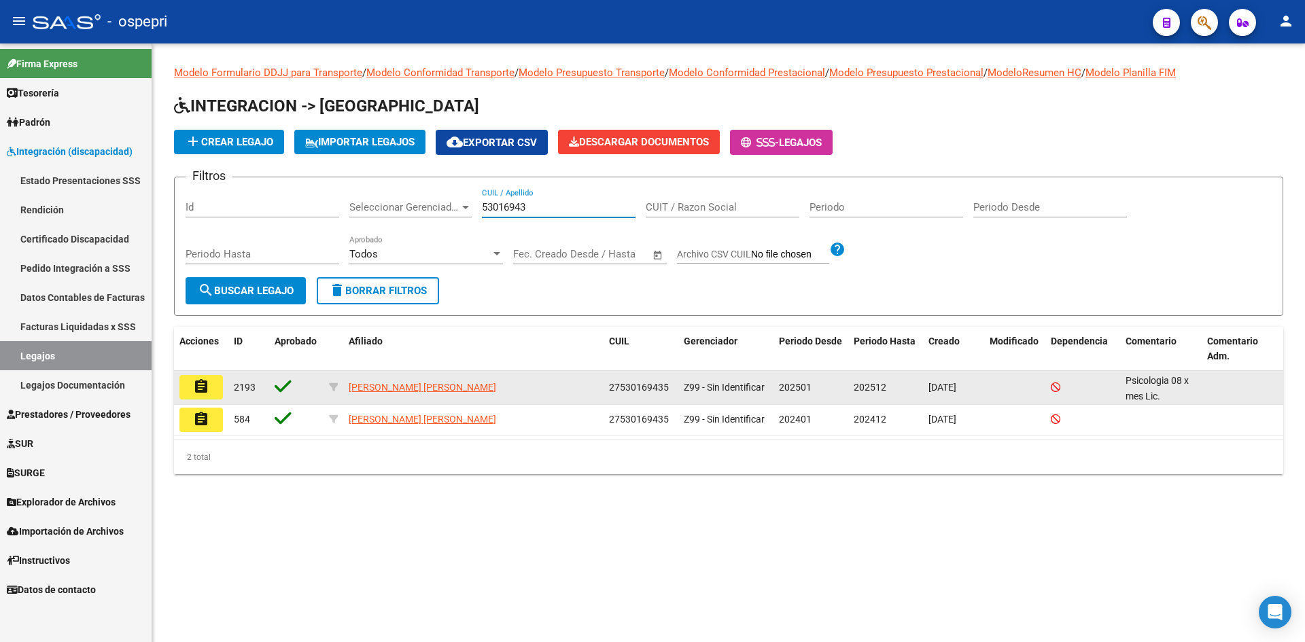
type input "53016943"
click at [205, 386] on mat-icon "assignment" at bounding box center [201, 387] width 16 height 16
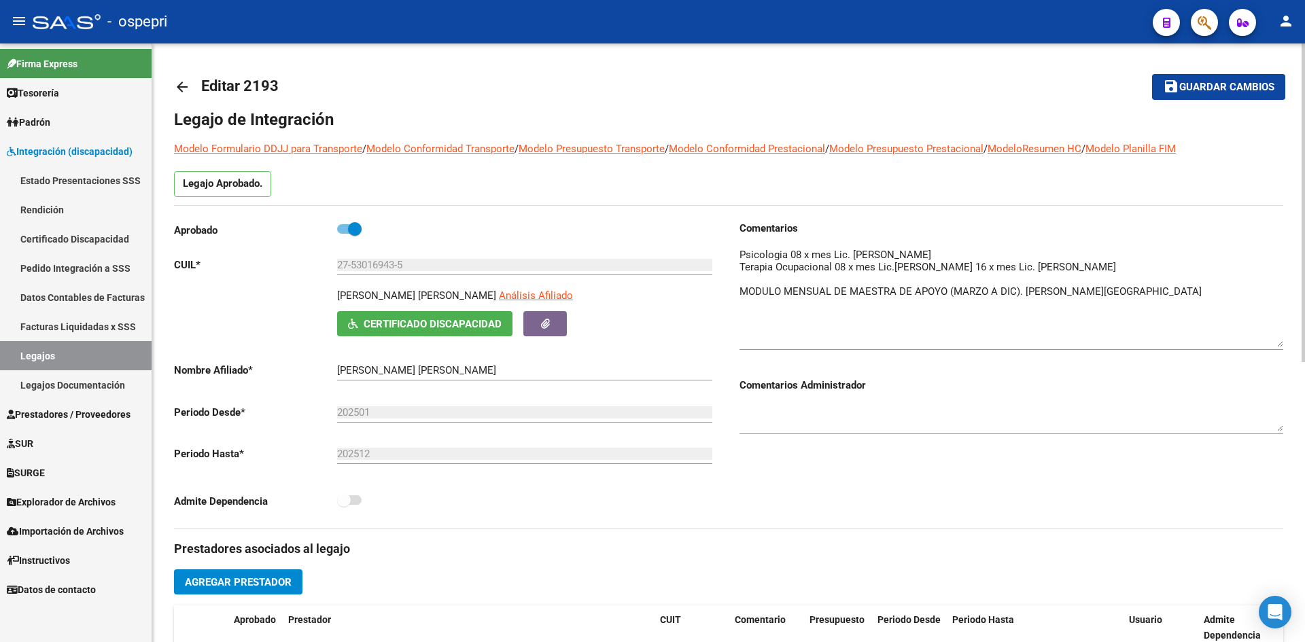
drag, startPoint x: 1279, startPoint y: 273, endPoint x: 1260, endPoint y: 345, distance: 75.4
click at [1260, 345] on textarea at bounding box center [1012, 297] width 544 height 100
click at [178, 86] on mat-icon "arrow_back" at bounding box center [182, 87] width 16 height 16
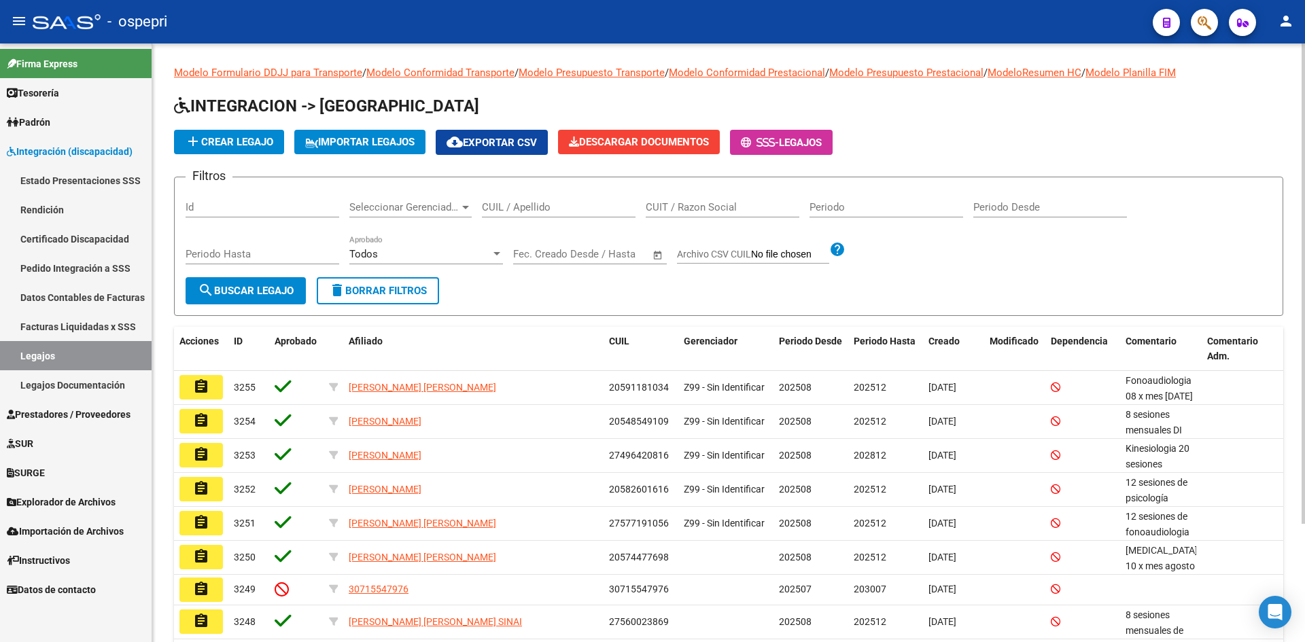
click at [510, 197] on div "CUIL / Apellido" at bounding box center [559, 202] width 154 height 29
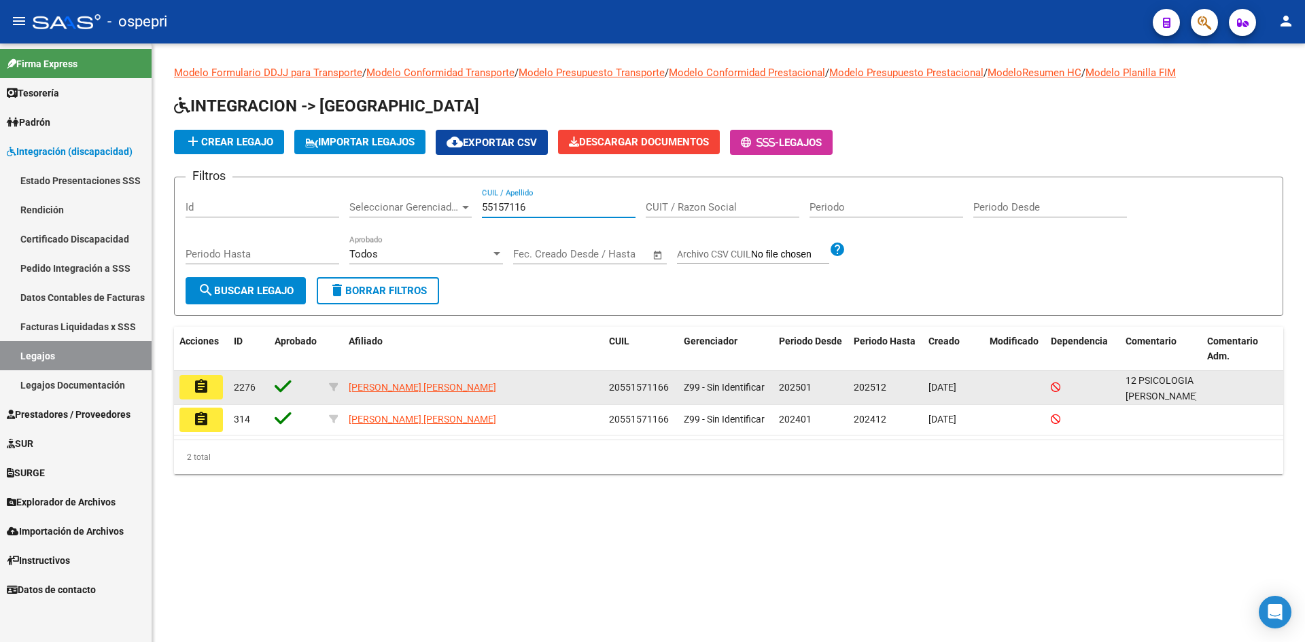
type input "55157116"
click at [198, 386] on mat-icon "assignment" at bounding box center [201, 387] width 16 height 16
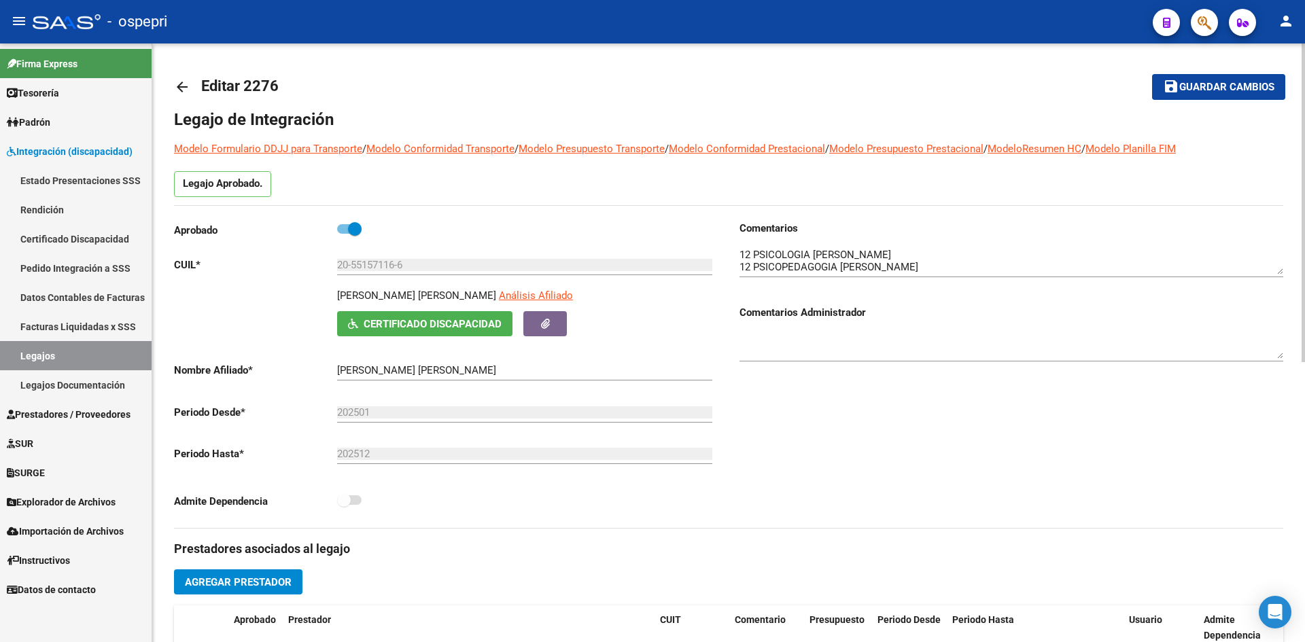
click at [185, 97] on link "arrow_back" at bounding box center [187, 87] width 27 height 32
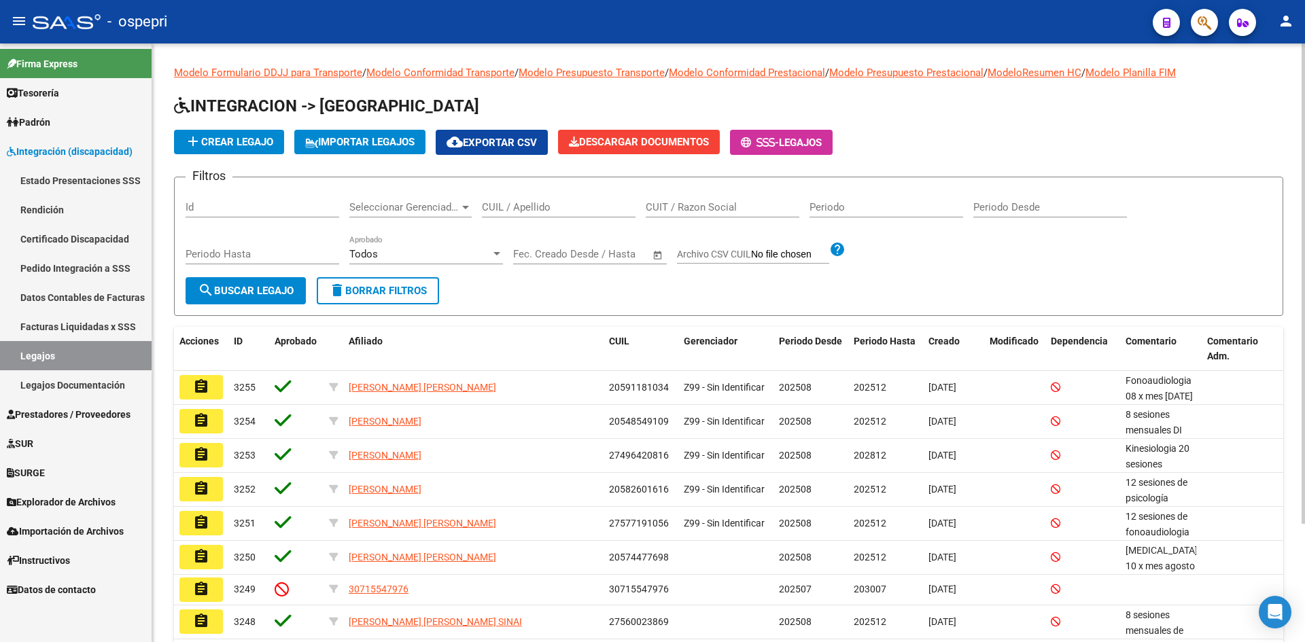
click at [511, 213] on input "CUIL / Apellido" at bounding box center [559, 207] width 154 height 12
type input "54773803"
click at [282, 292] on span "search Buscar Legajo" at bounding box center [246, 291] width 96 height 12
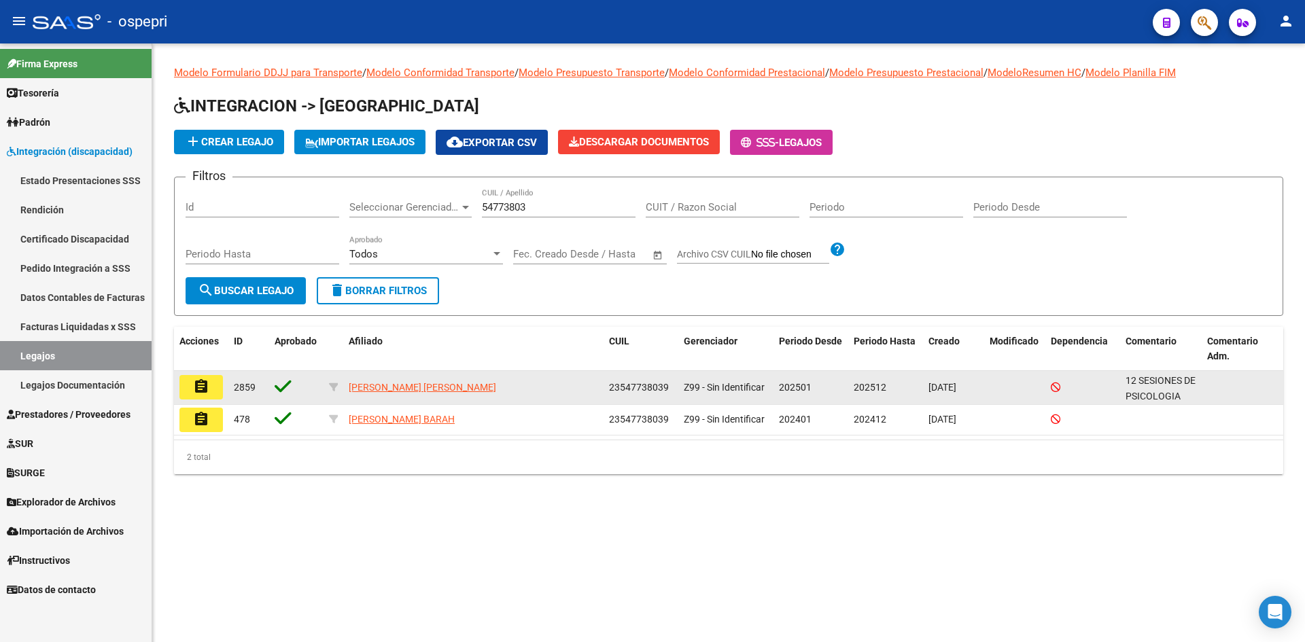
click at [201, 390] on mat-icon "assignment" at bounding box center [201, 387] width 16 height 16
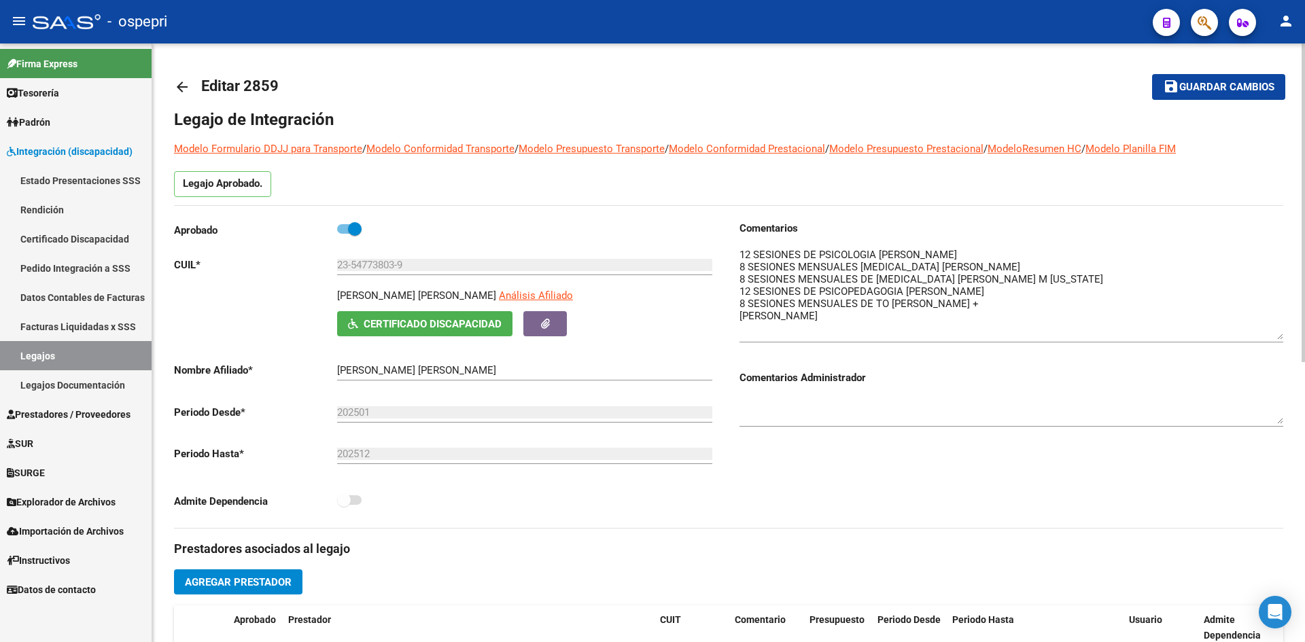
drag, startPoint x: 1279, startPoint y: 273, endPoint x: 1287, endPoint y: 338, distance: 65.8
click at [1287, 338] on div "arrow_back Editar 2859 save Guardar cambios Legajo de Integración Modelo Formul…" at bounding box center [728, 606] width 1153 height 1125
click at [186, 89] on mat-icon "arrow_back" at bounding box center [182, 87] width 16 height 16
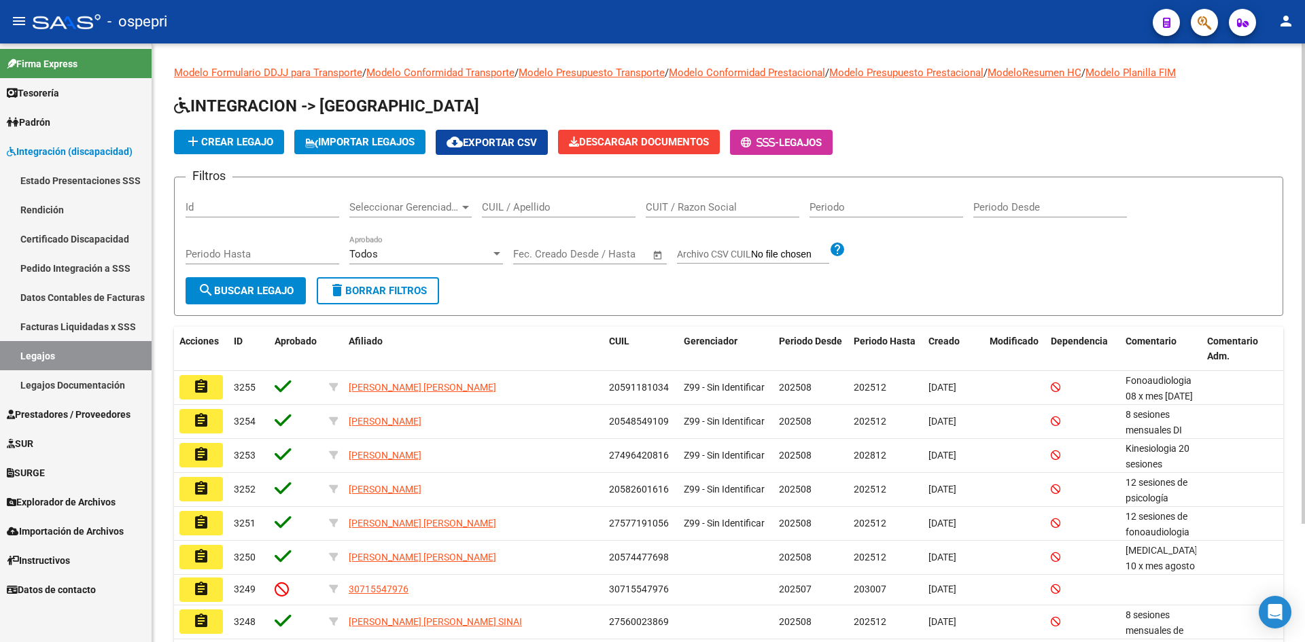
click at [517, 210] on input "CUIL / Apellido" at bounding box center [559, 207] width 154 height 12
type input "58401411"
click at [269, 282] on button "search Buscar Legajo" at bounding box center [246, 290] width 120 height 27
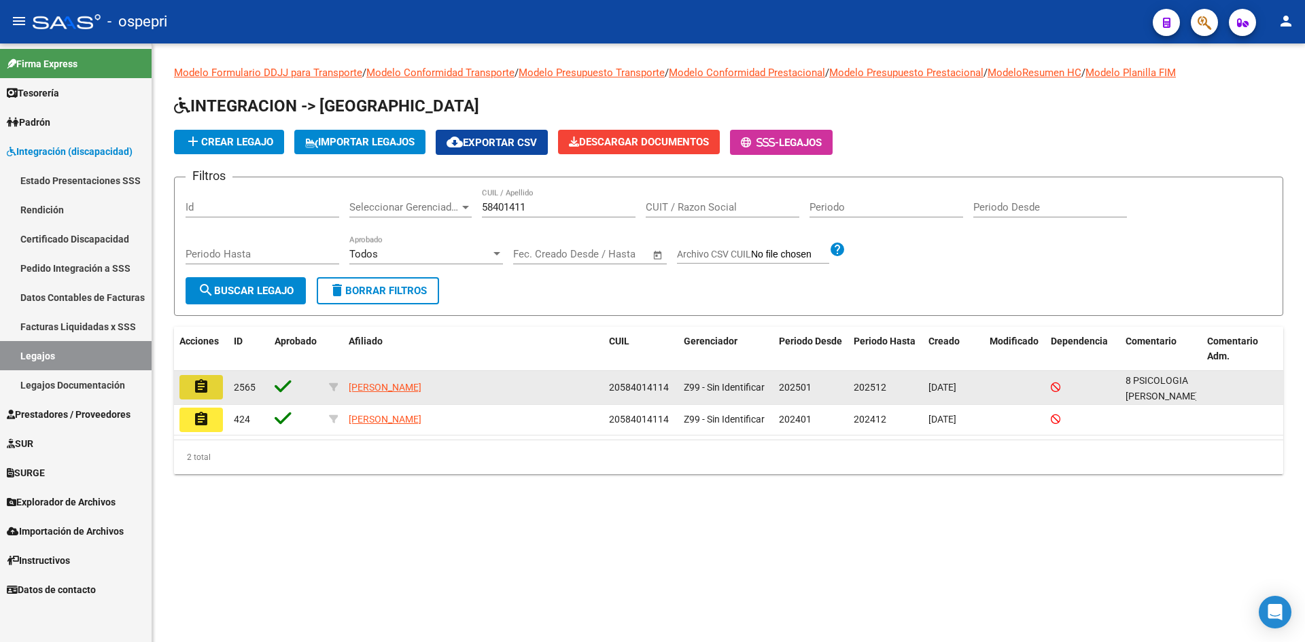
click at [207, 388] on mat-icon "assignment" at bounding box center [201, 387] width 16 height 16
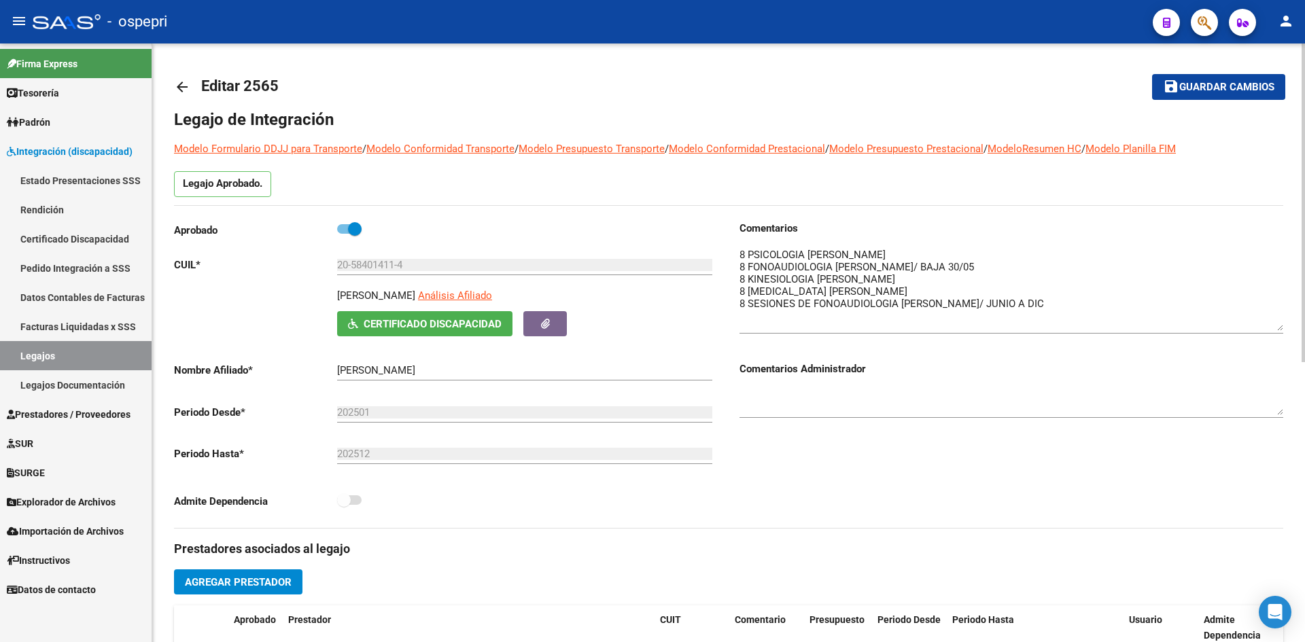
drag, startPoint x: 1279, startPoint y: 271, endPoint x: 1273, endPoint y: 326, distance: 54.7
click at [1273, 326] on textarea at bounding box center [1012, 289] width 544 height 84
click at [184, 92] on mat-icon "arrow_back" at bounding box center [182, 87] width 16 height 16
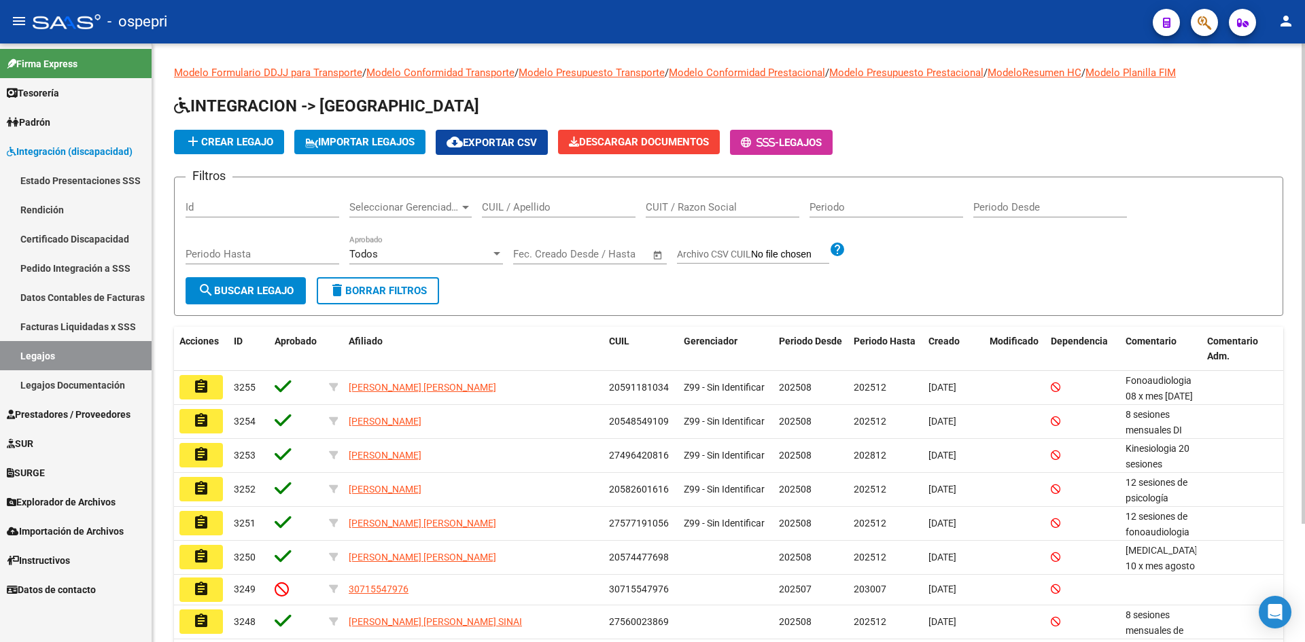
click at [531, 206] on input "CUIL / Apellido" at bounding box center [559, 207] width 154 height 12
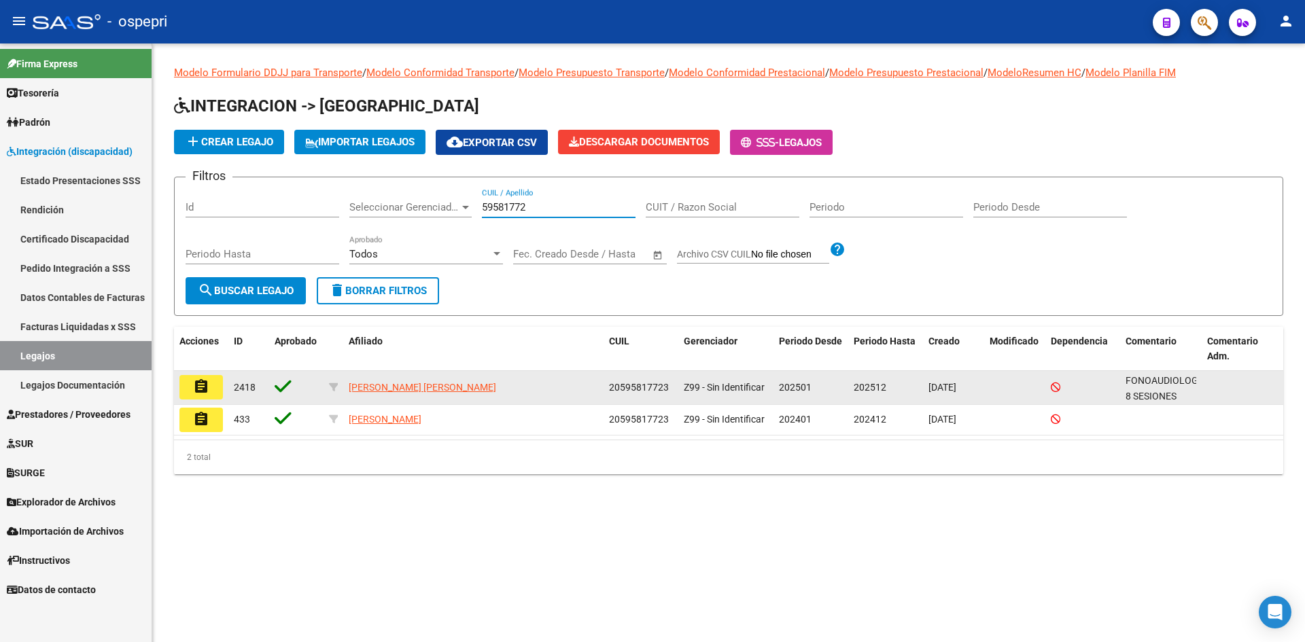
type input "59581772"
click at [202, 387] on mat-icon "assignment" at bounding box center [201, 387] width 16 height 16
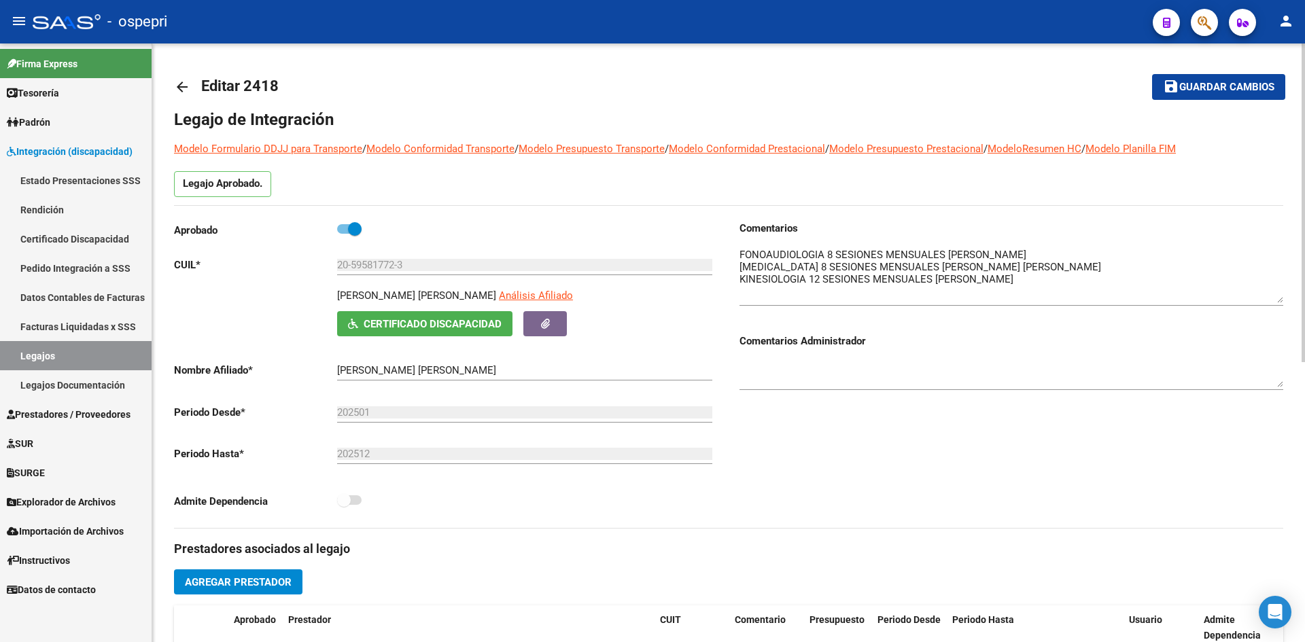
drag, startPoint x: 1280, startPoint y: 270, endPoint x: 1280, endPoint y: 298, distance: 28.6
click at [1280, 298] on textarea at bounding box center [1012, 275] width 544 height 56
click at [178, 85] on mat-icon "arrow_back" at bounding box center [182, 87] width 16 height 16
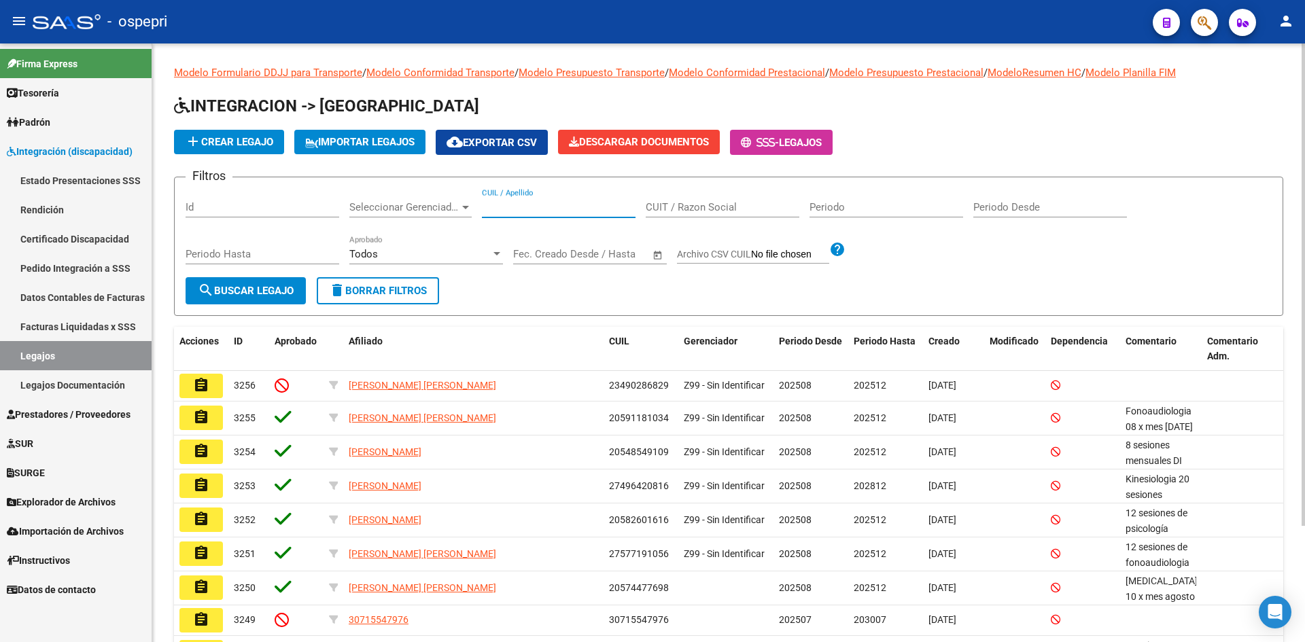
click at [502, 205] on input "CUIL / Apellido" at bounding box center [559, 207] width 154 height 12
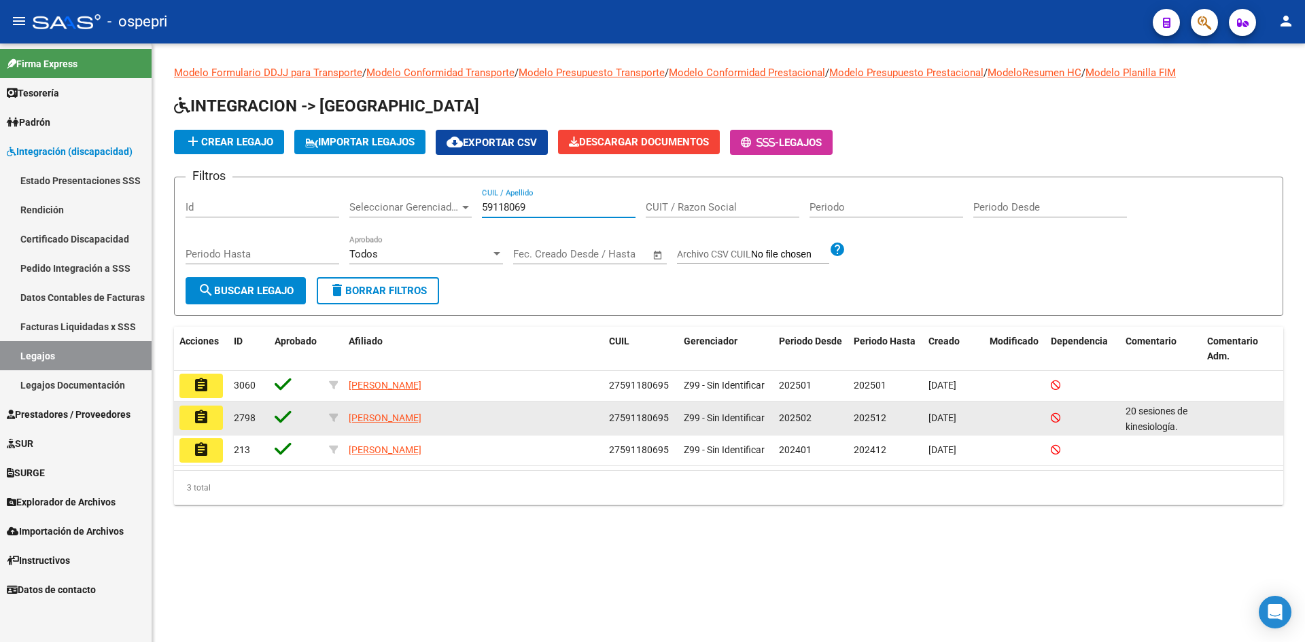
type input "59118069"
click at [205, 420] on mat-icon "assignment" at bounding box center [201, 417] width 16 height 16
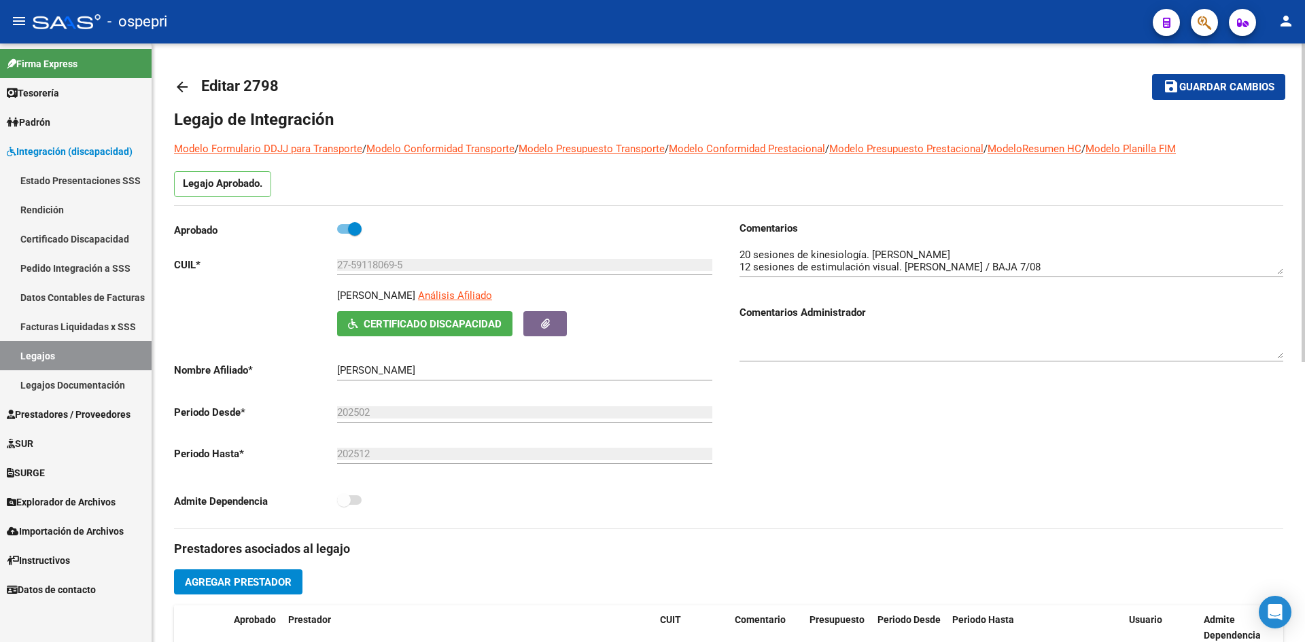
click at [185, 86] on mat-icon "arrow_back" at bounding box center [182, 87] width 16 height 16
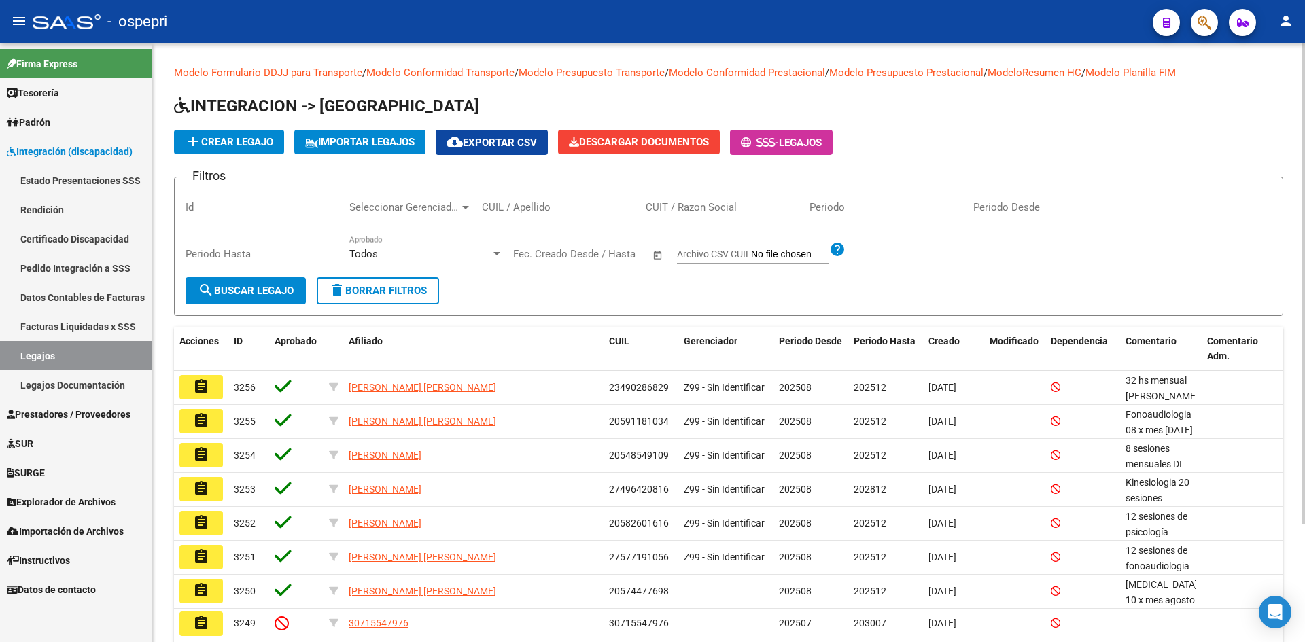
click at [511, 209] on input "CUIL / Apellido" at bounding box center [559, 207] width 154 height 12
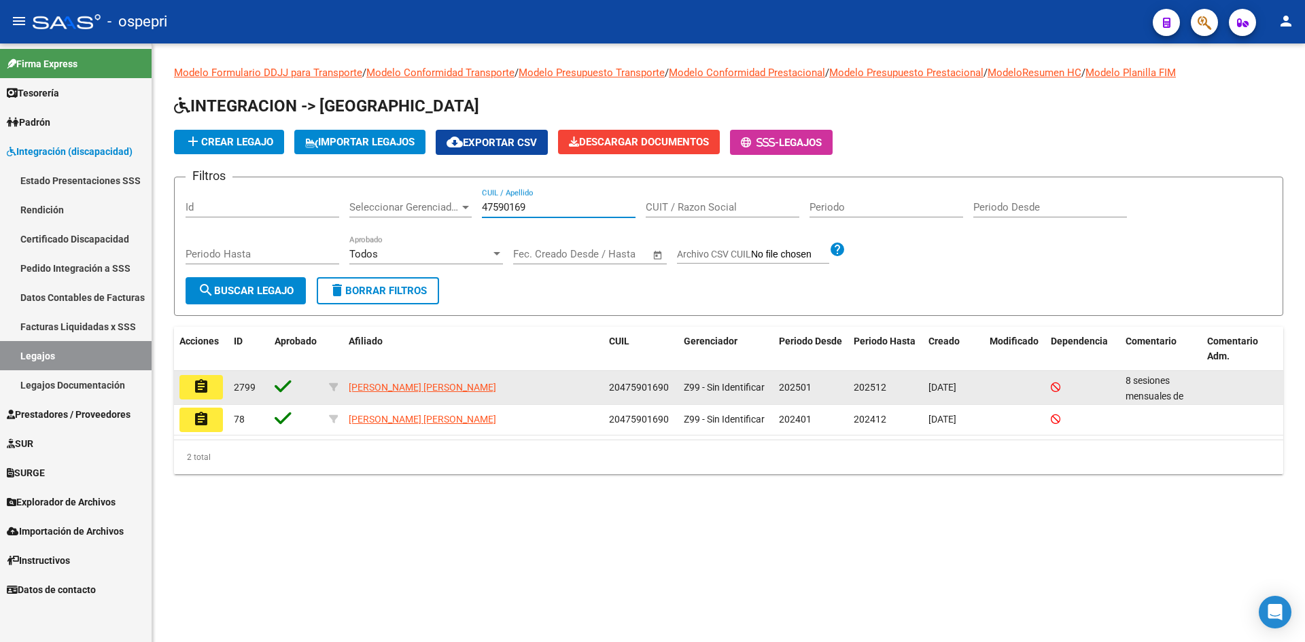
type input "47590169"
click at [211, 387] on button "assignment" at bounding box center [201, 387] width 44 height 24
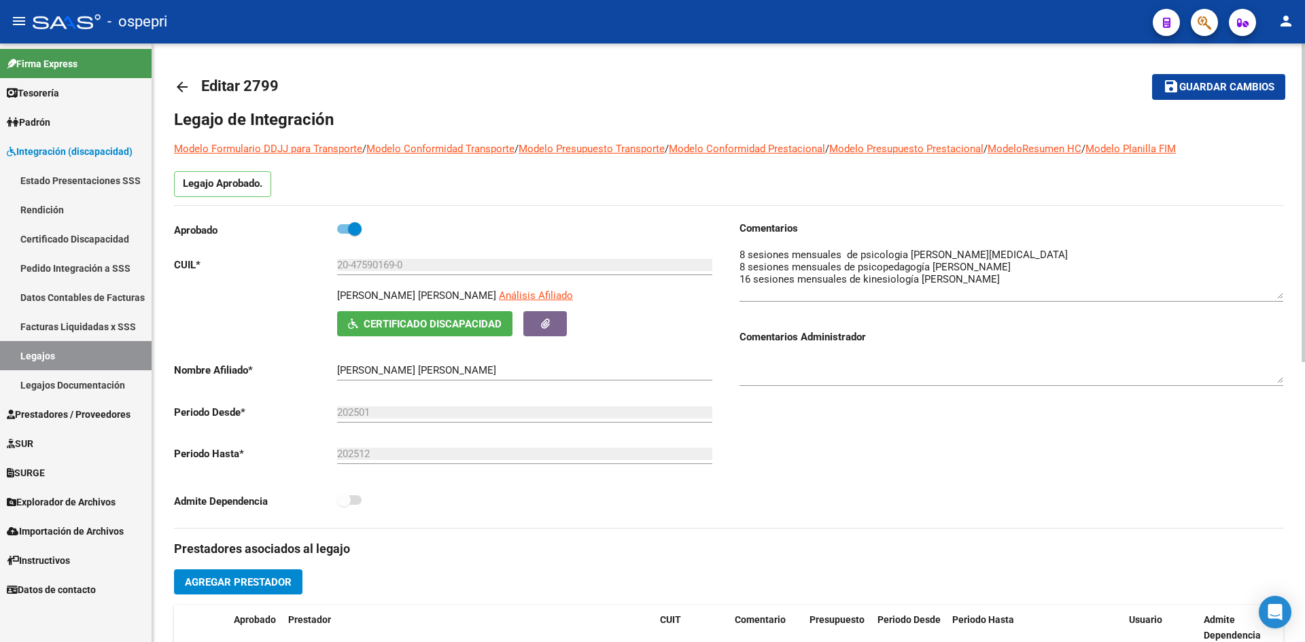
drag, startPoint x: 1280, startPoint y: 273, endPoint x: 1279, endPoint y: 298, distance: 24.5
click at [1279, 298] on textarea at bounding box center [1012, 273] width 544 height 52
click at [186, 86] on mat-icon "arrow_back" at bounding box center [182, 87] width 16 height 16
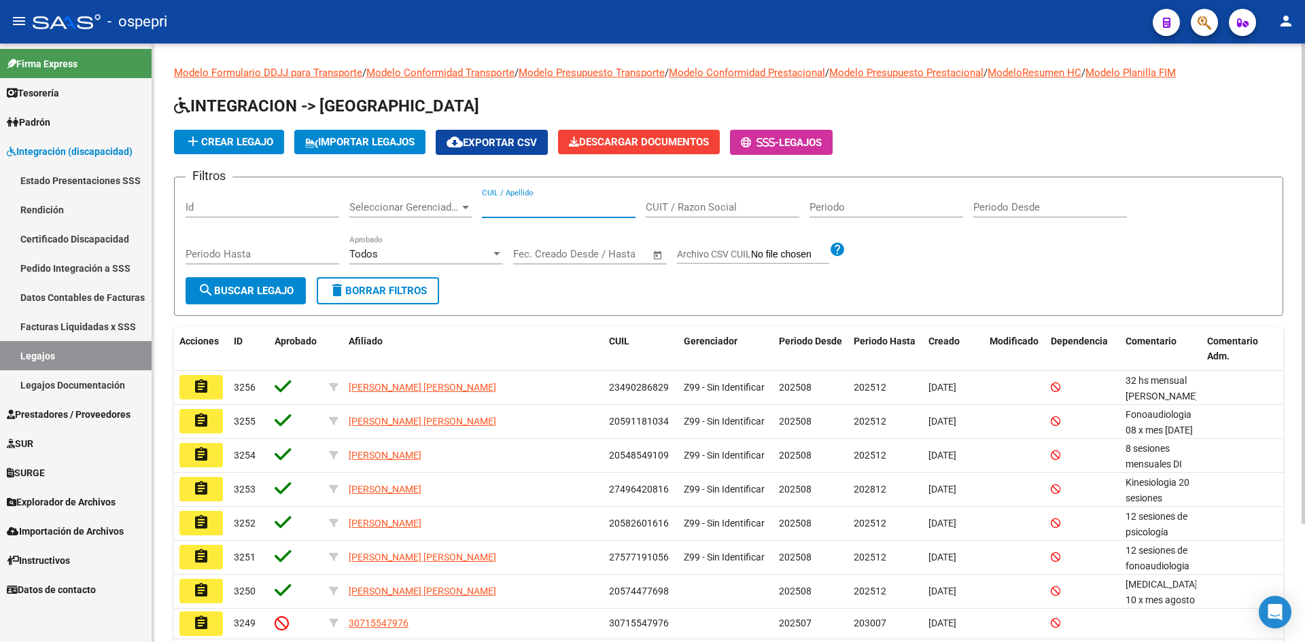
click at [552, 203] on input "CUIL / Apellido" at bounding box center [559, 207] width 154 height 12
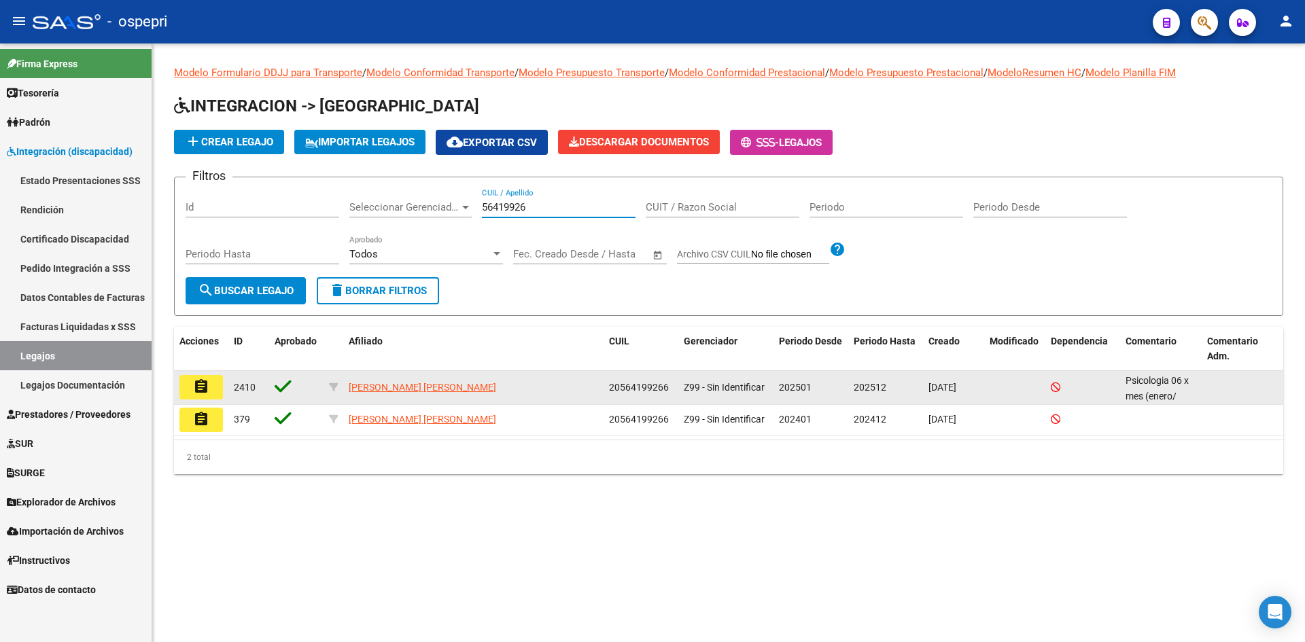
type input "56419926"
click at [209, 390] on button "assignment" at bounding box center [201, 387] width 44 height 24
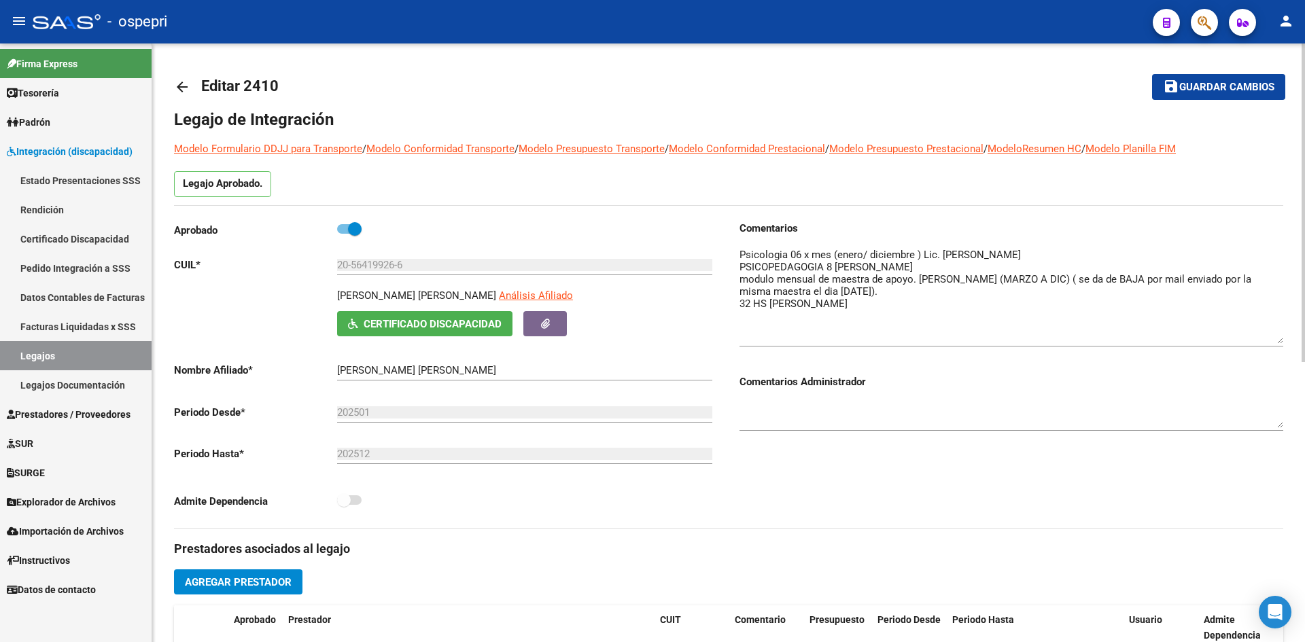
drag, startPoint x: 1279, startPoint y: 273, endPoint x: 1268, endPoint y: 342, distance: 70.1
click at [1268, 342] on textarea at bounding box center [1012, 295] width 544 height 97
click at [179, 94] on mat-icon "arrow_back" at bounding box center [182, 87] width 16 height 16
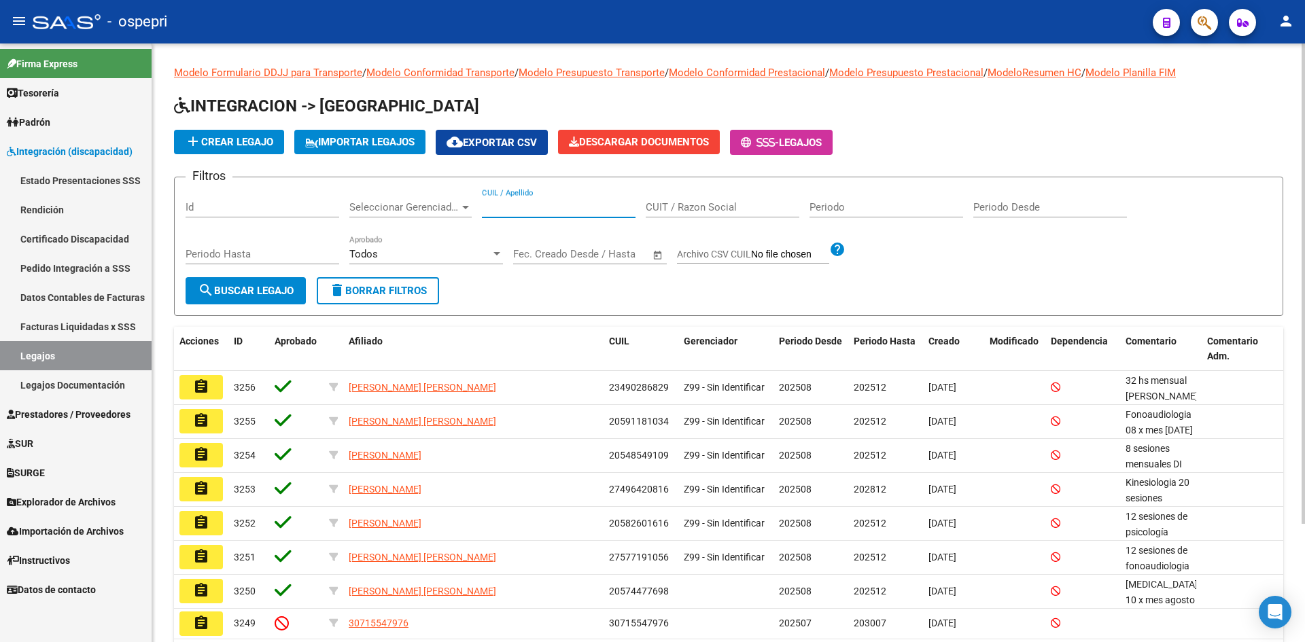
click at [540, 208] on input "CUIL / Apellido" at bounding box center [559, 207] width 154 height 12
type input "40825351"
click at [265, 291] on span "search Buscar Legajo" at bounding box center [246, 291] width 96 height 12
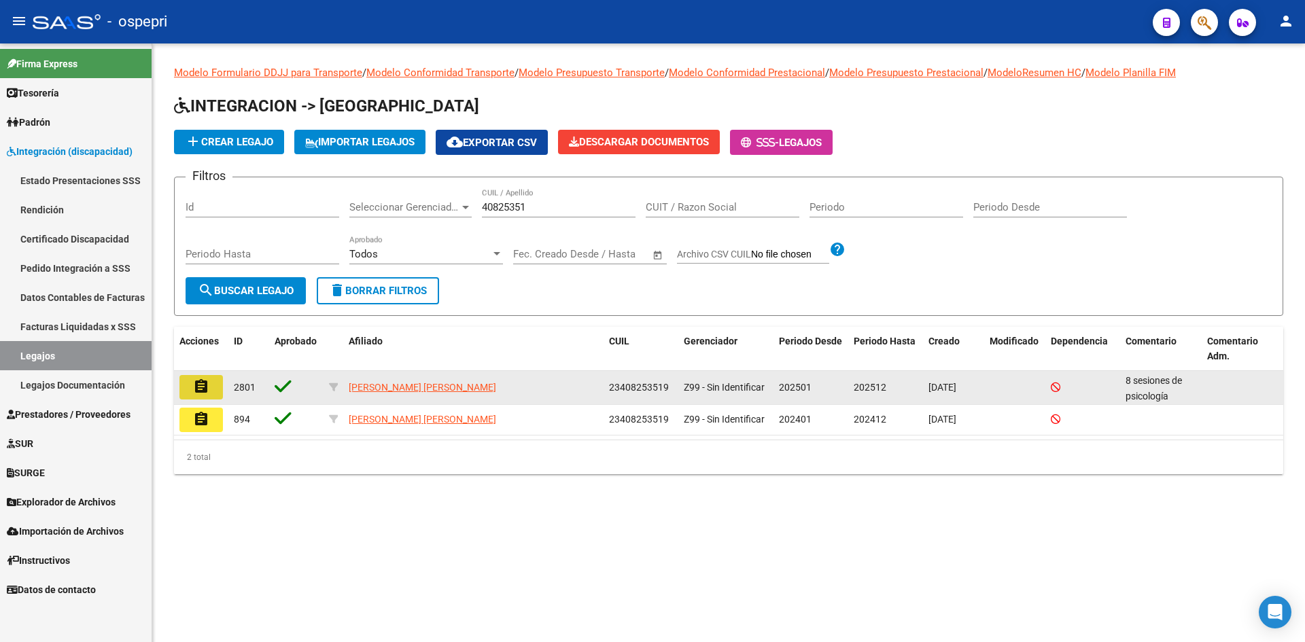
click at [205, 389] on mat-icon "assignment" at bounding box center [201, 387] width 16 height 16
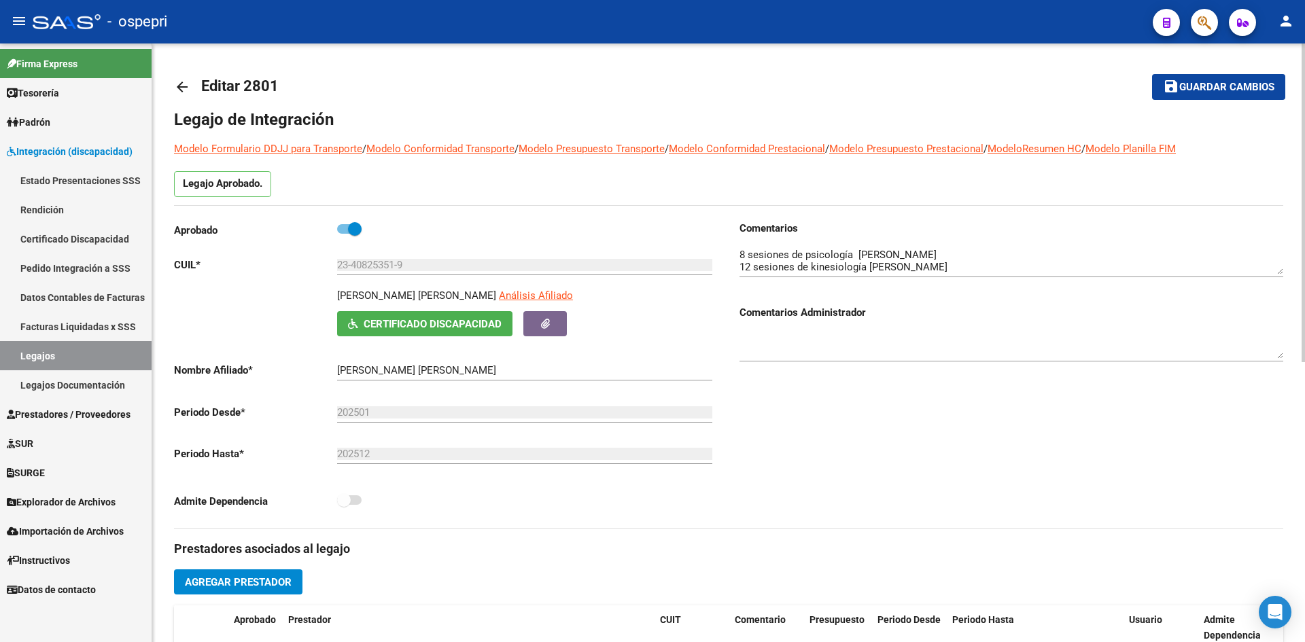
click at [185, 90] on mat-icon "arrow_back" at bounding box center [182, 87] width 16 height 16
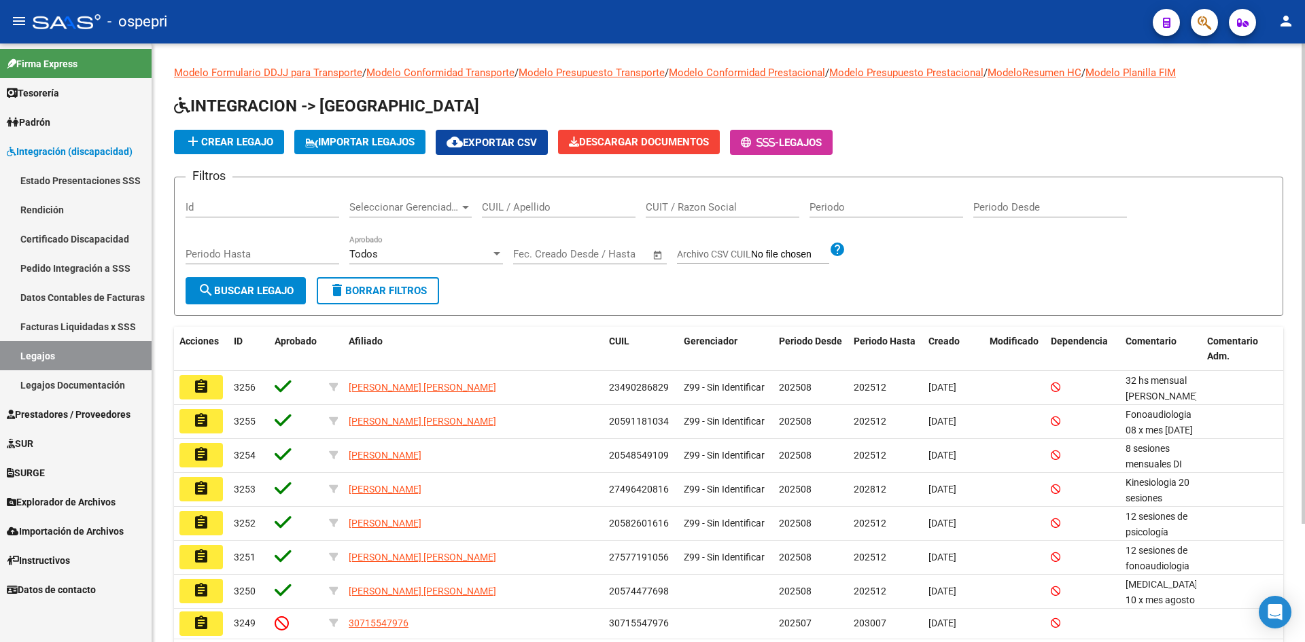
click at [536, 208] on input "CUIL / Apellido" at bounding box center [559, 207] width 154 height 12
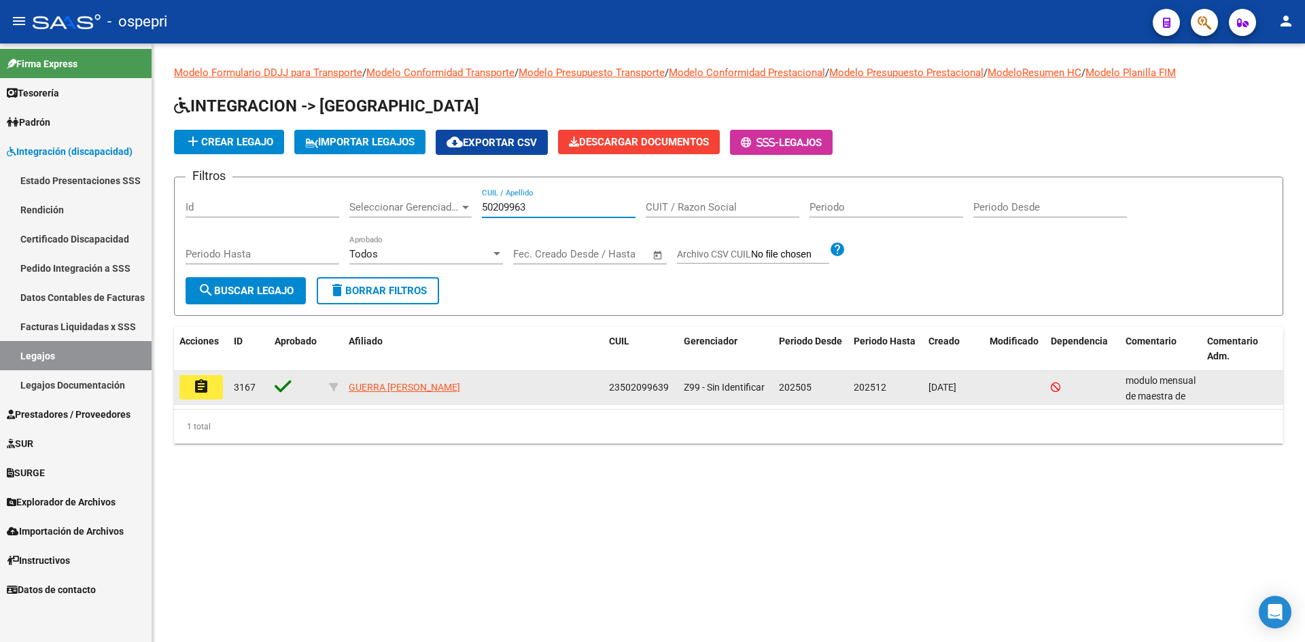
type input "50209963"
click at [204, 394] on mat-icon "assignment" at bounding box center [201, 387] width 16 height 16
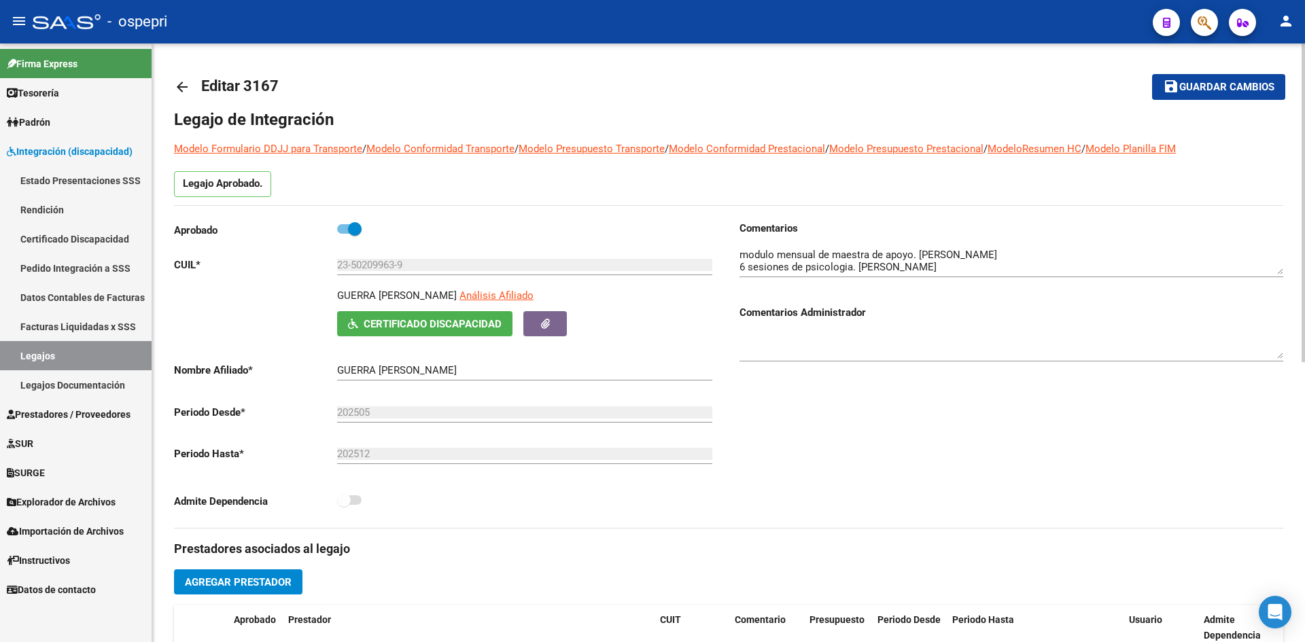
click at [181, 84] on mat-icon "arrow_back" at bounding box center [182, 87] width 16 height 16
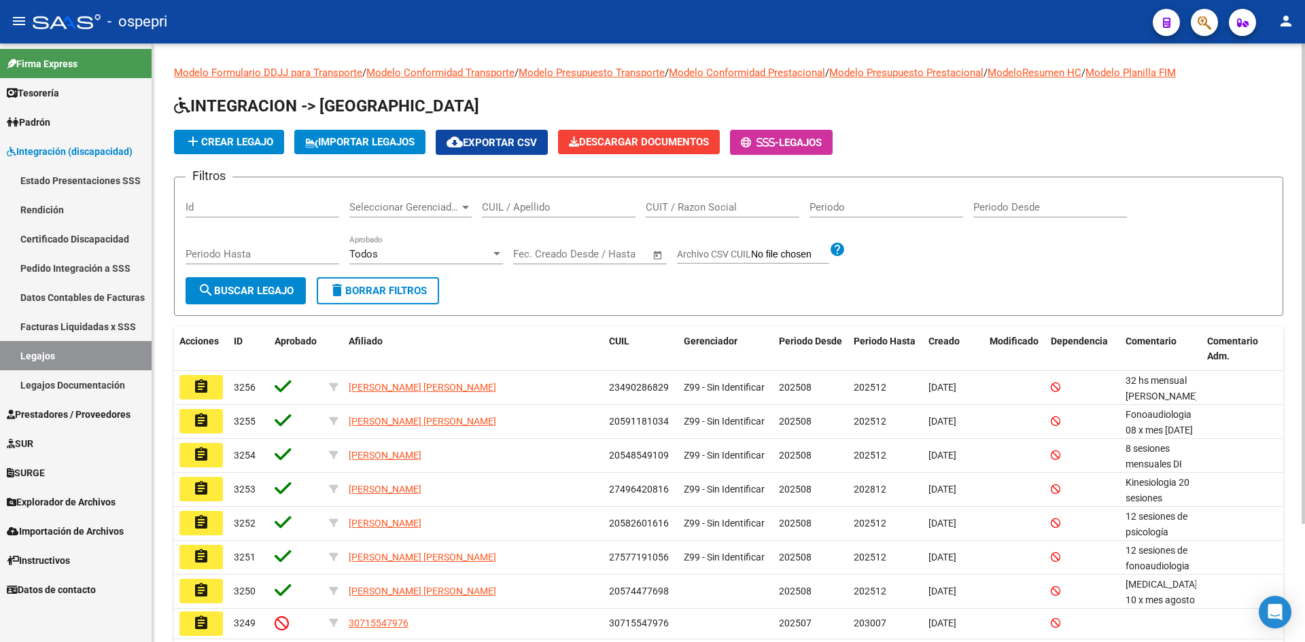
click at [533, 209] on input "CUIL / Apellido" at bounding box center [559, 207] width 154 height 12
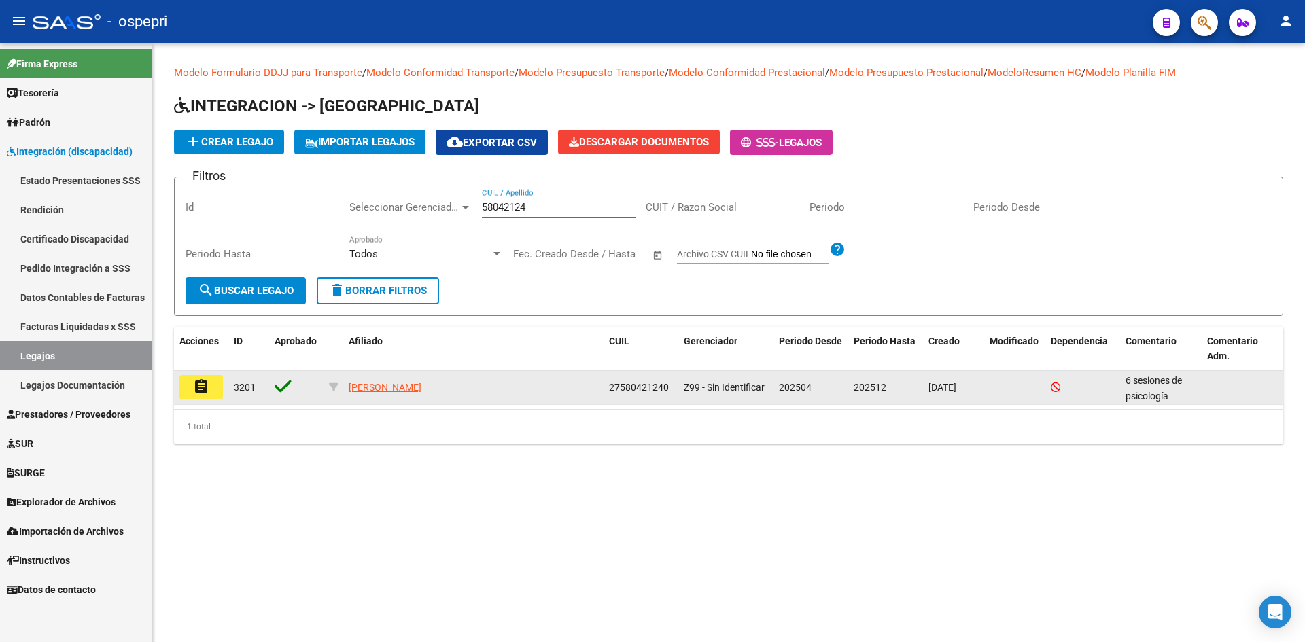
type input "58042124"
click at [204, 390] on mat-icon "assignment" at bounding box center [201, 387] width 16 height 16
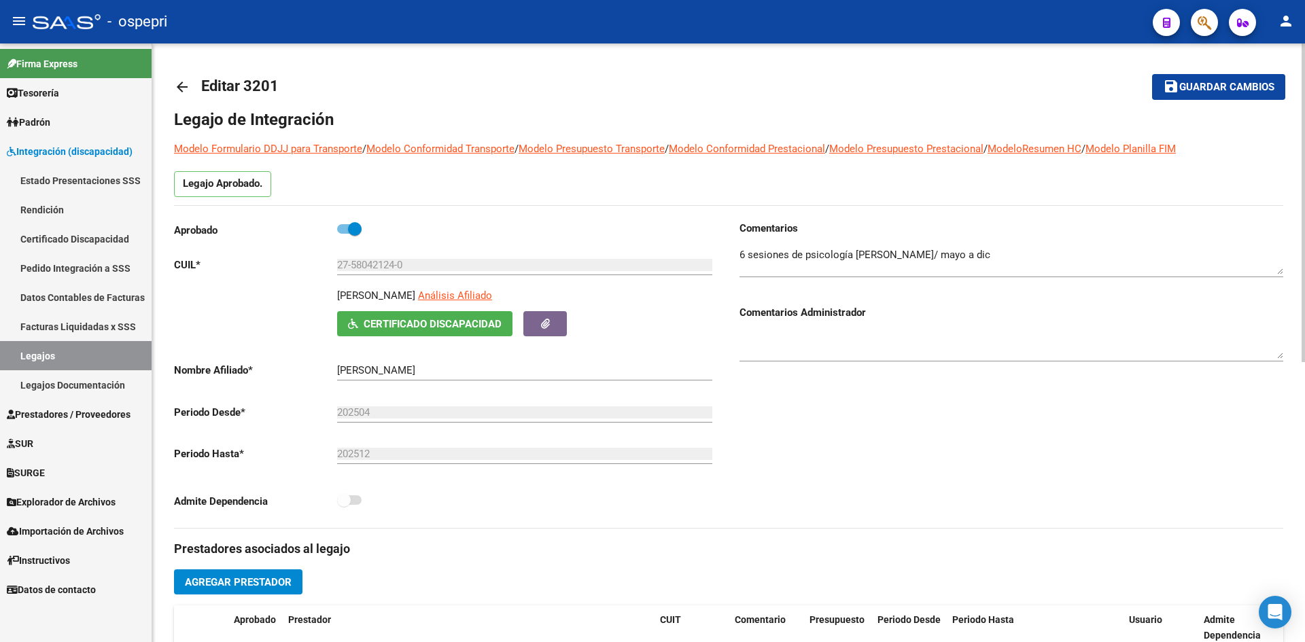
click at [184, 87] on mat-icon "arrow_back" at bounding box center [182, 87] width 16 height 16
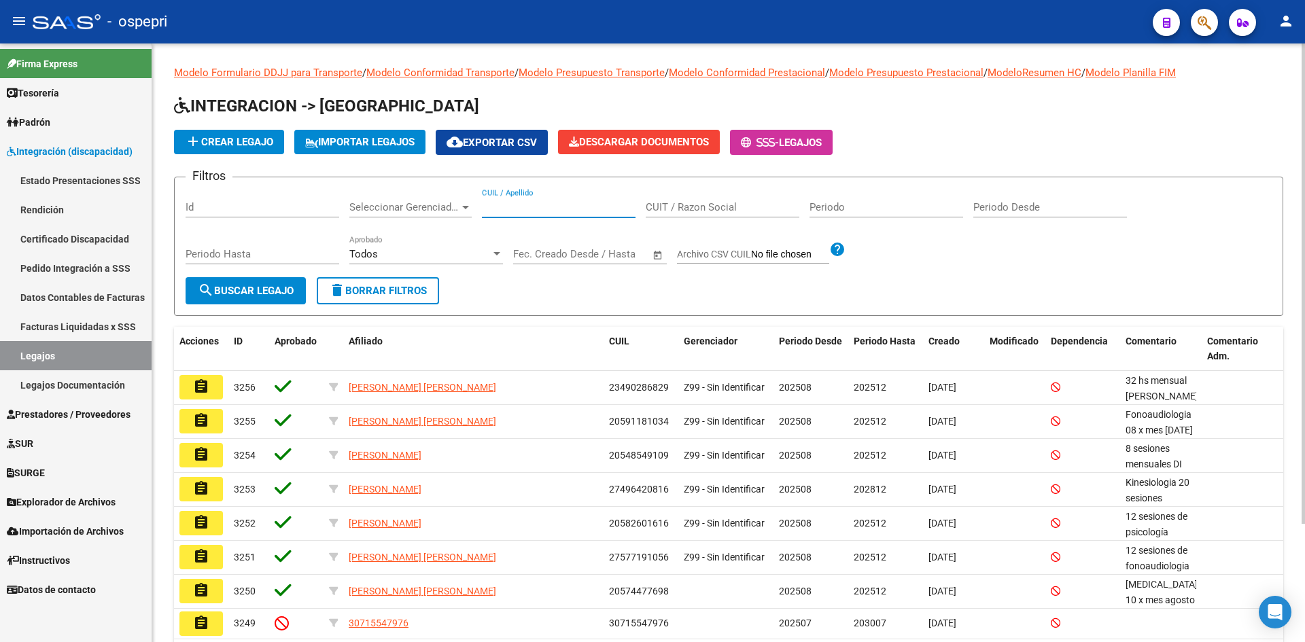
click at [530, 207] on input "CUIL / Apellido" at bounding box center [559, 207] width 154 height 12
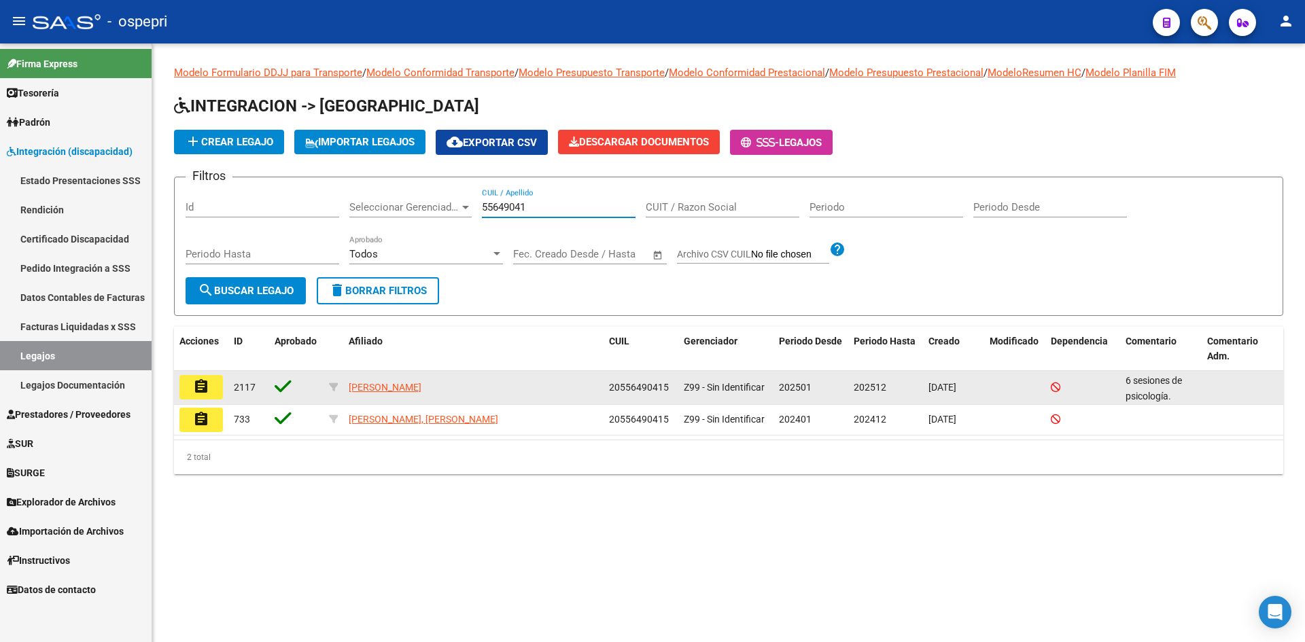
type input "55649041"
click at [205, 385] on mat-icon "assignment" at bounding box center [201, 387] width 16 height 16
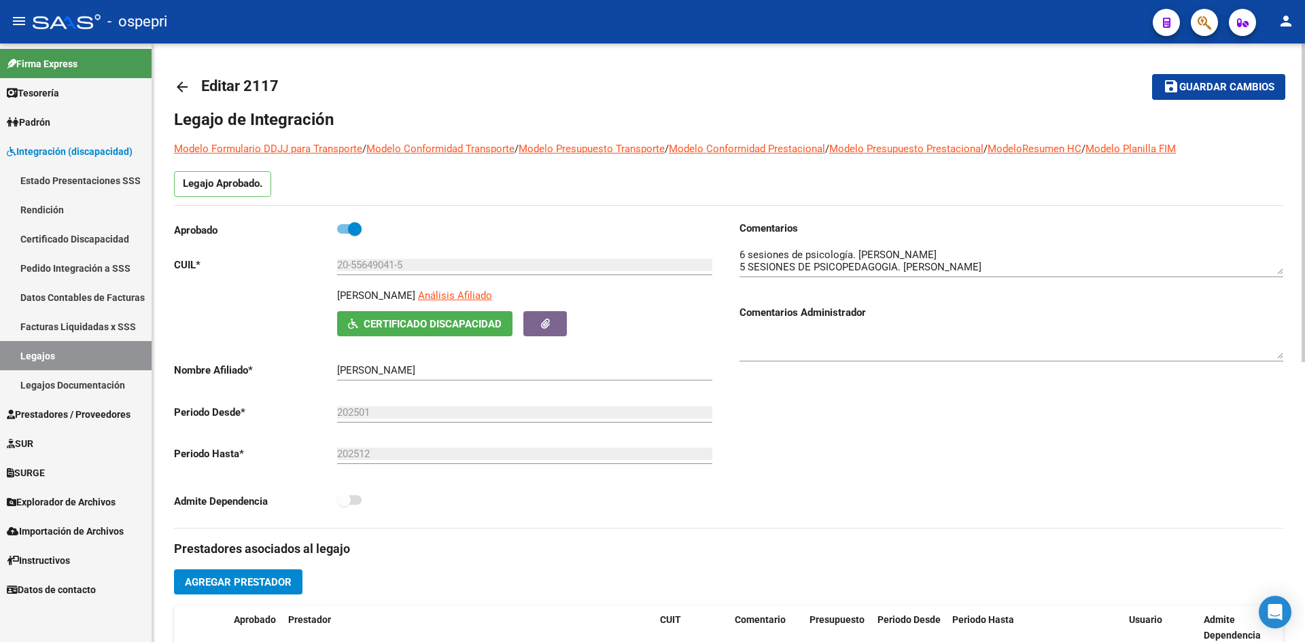
click at [182, 84] on mat-icon "arrow_back" at bounding box center [182, 87] width 16 height 16
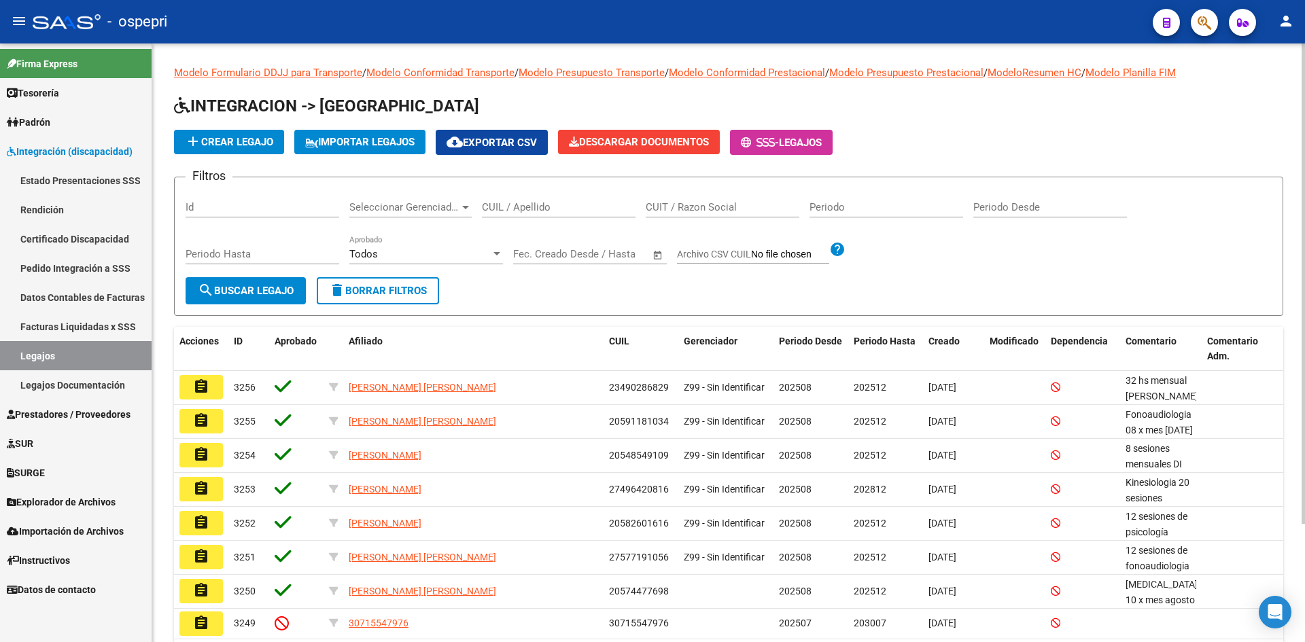
click at [534, 203] on input "CUIL / Apellido" at bounding box center [559, 207] width 154 height 12
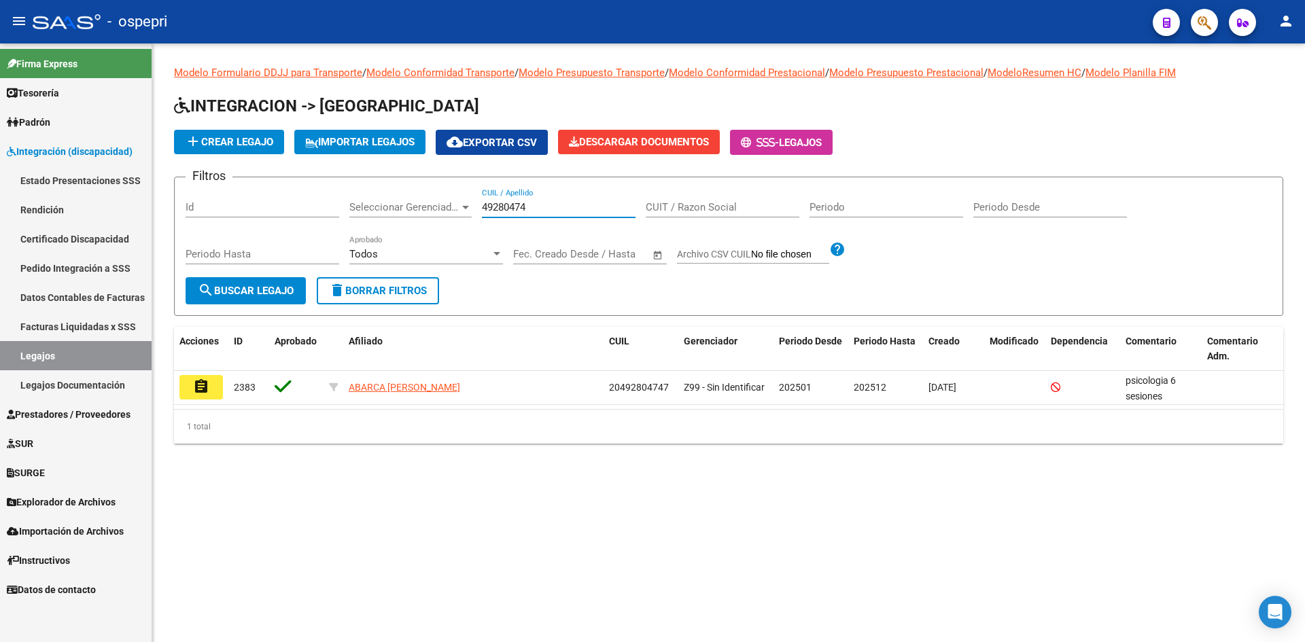
type input "49280474"
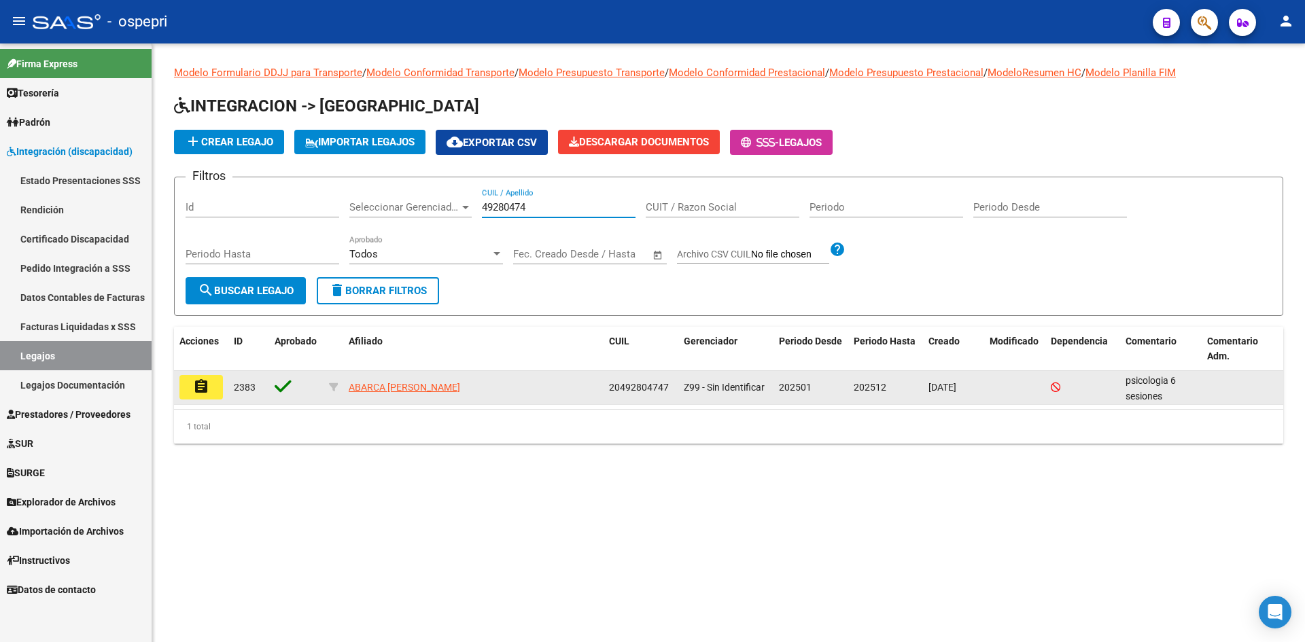
click at [203, 383] on mat-icon "assignment" at bounding box center [201, 387] width 16 height 16
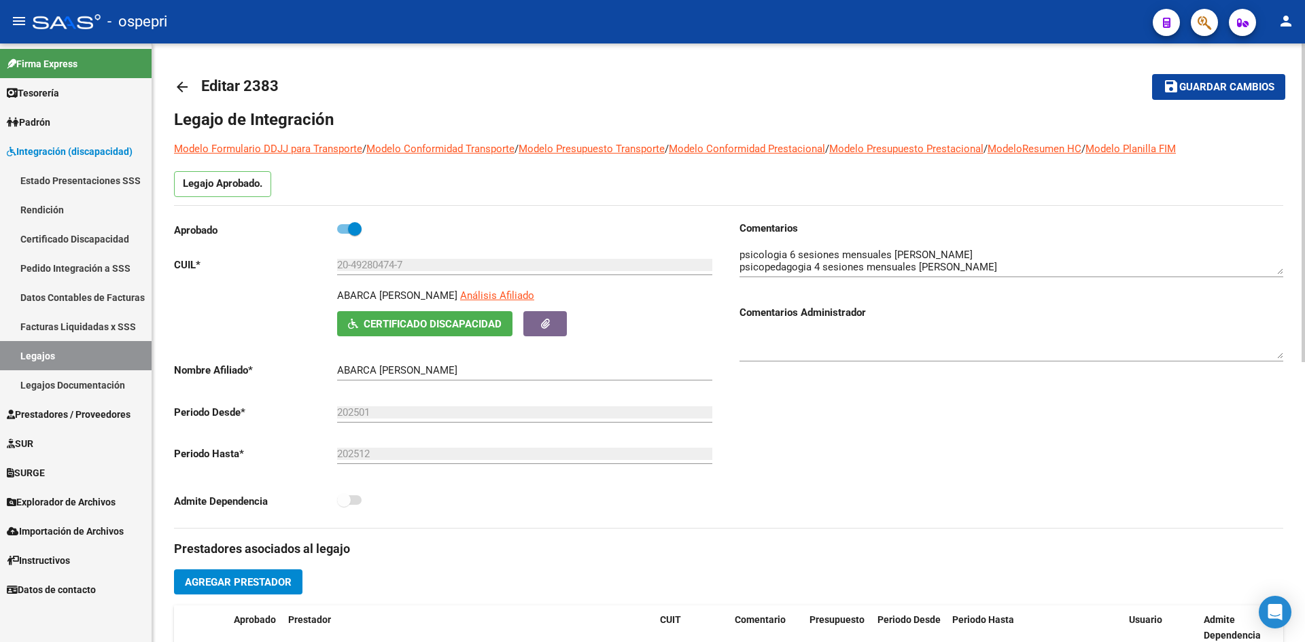
click at [186, 87] on mat-icon "arrow_back" at bounding box center [182, 87] width 16 height 16
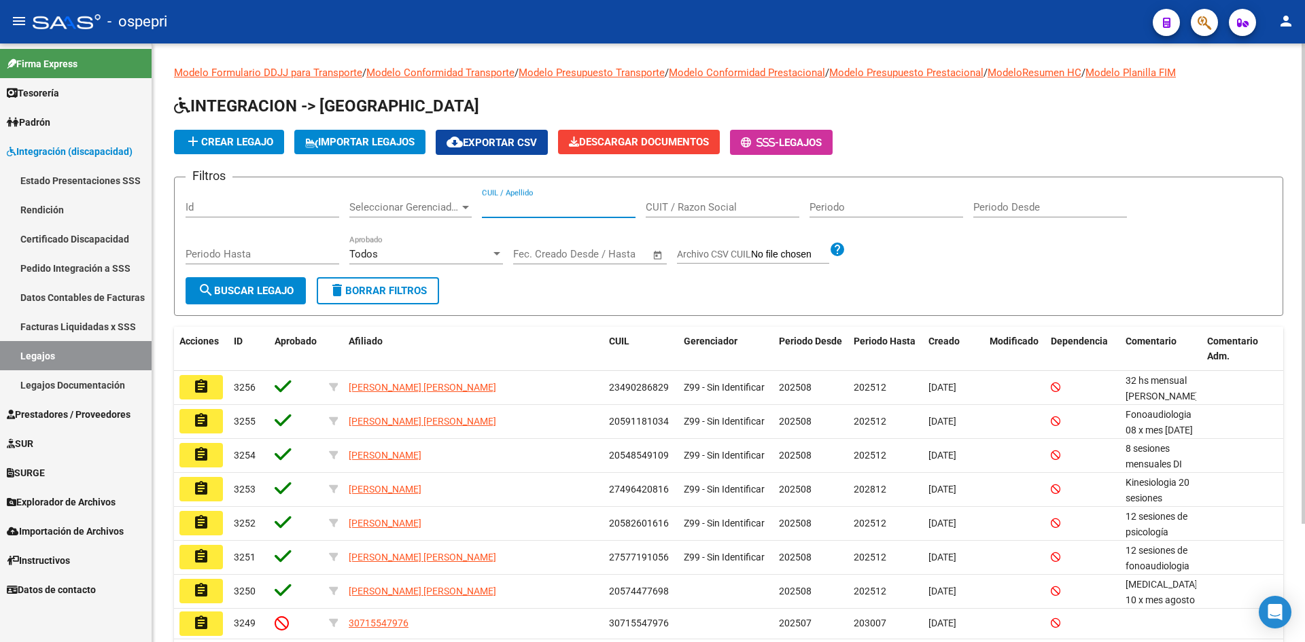
click at [499, 208] on input "CUIL / Apellido" at bounding box center [559, 207] width 154 height 12
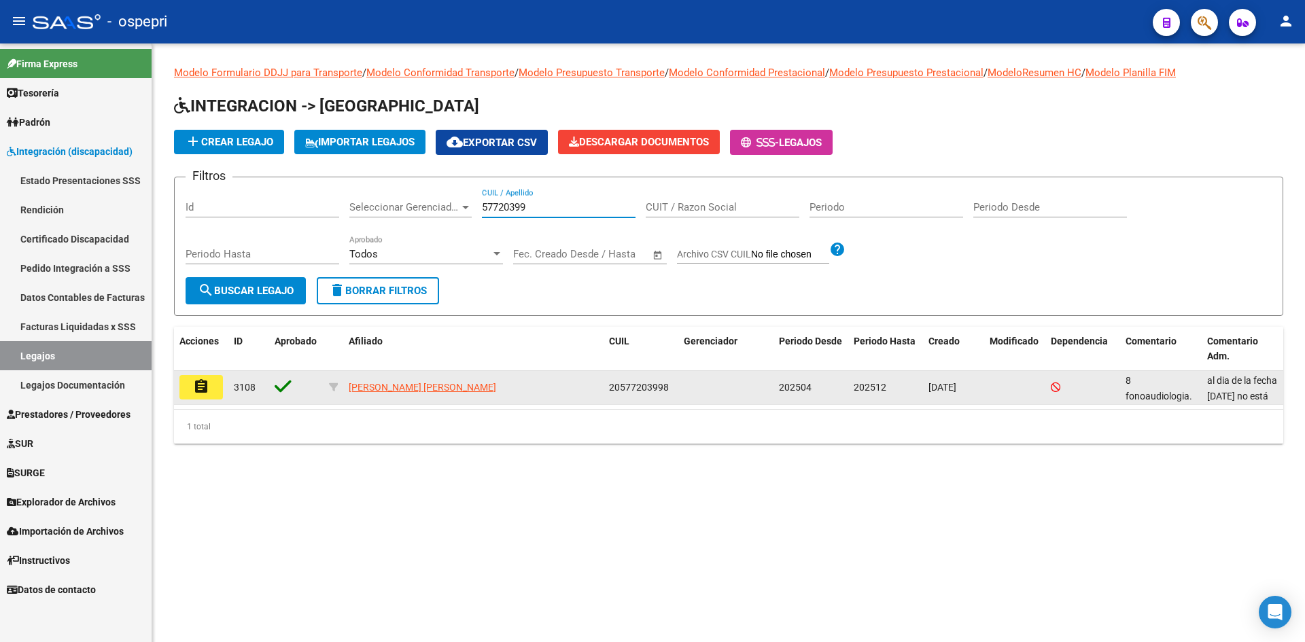
type input "57720399"
click at [198, 389] on mat-icon "assignment" at bounding box center [201, 387] width 16 height 16
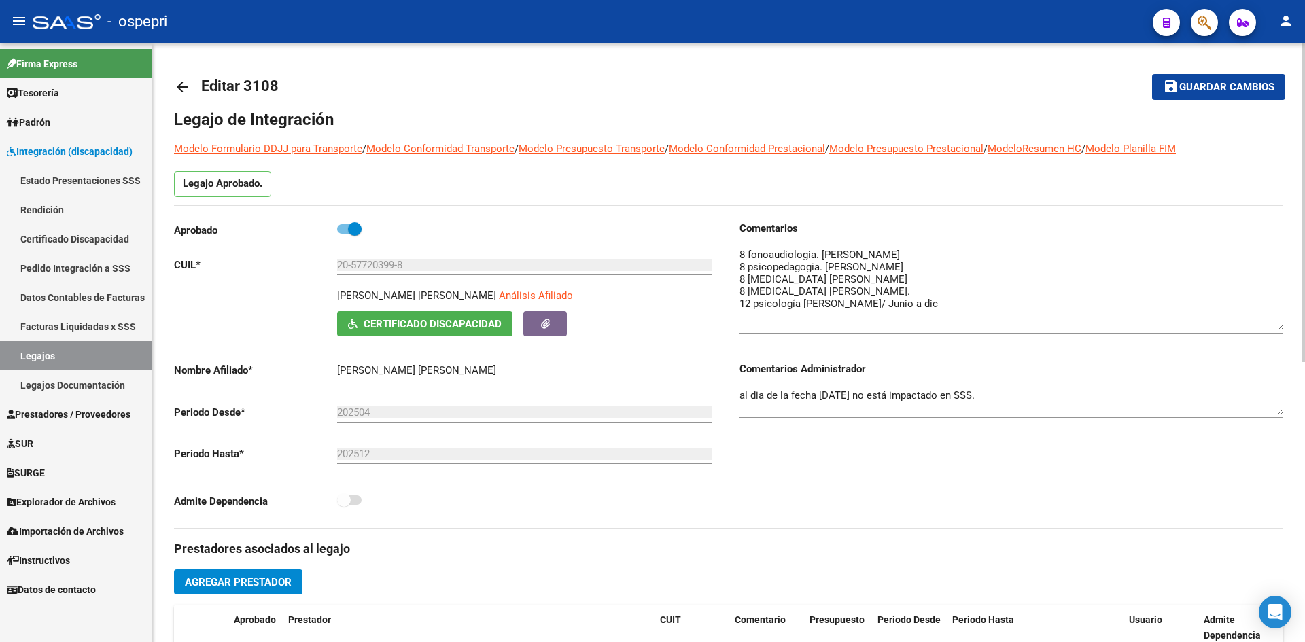
drag, startPoint x: 1277, startPoint y: 271, endPoint x: 1277, endPoint y: 326, distance: 55.7
click at [1277, 326] on textarea at bounding box center [1012, 289] width 544 height 84
click at [186, 88] on mat-icon "arrow_back" at bounding box center [182, 87] width 16 height 16
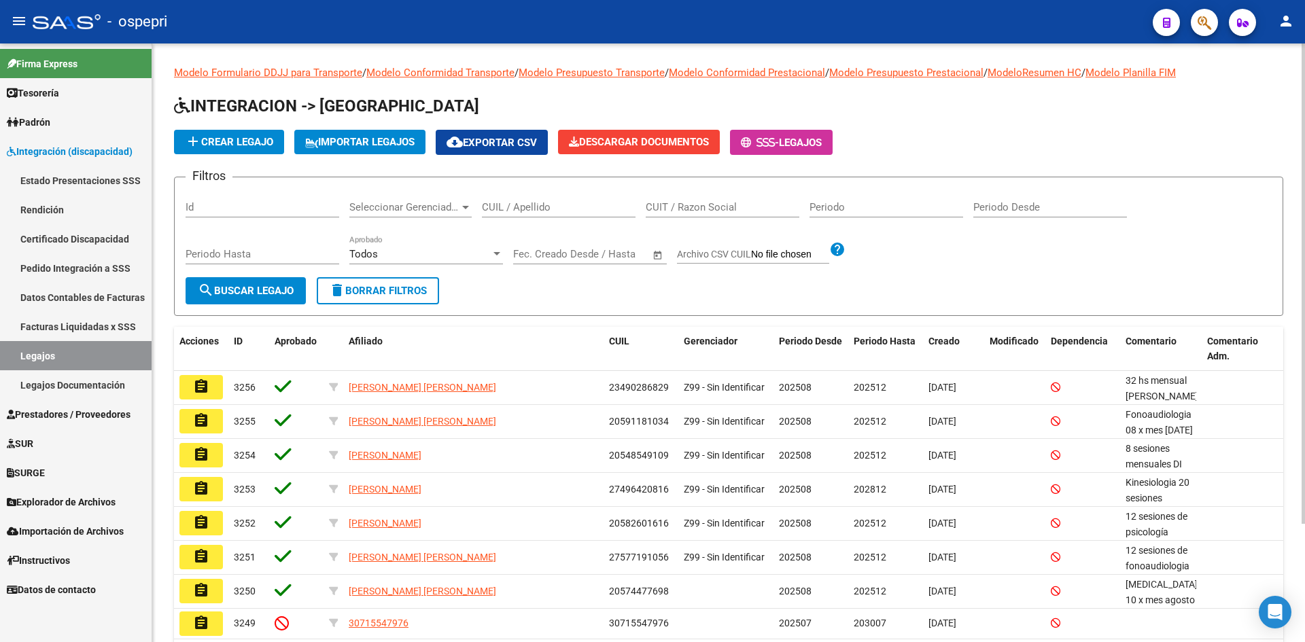
click at [525, 213] on input "CUIL / Apellido" at bounding box center [559, 207] width 154 height 12
type input "58401776"
click at [260, 289] on span "search Buscar Legajo" at bounding box center [246, 291] width 96 height 12
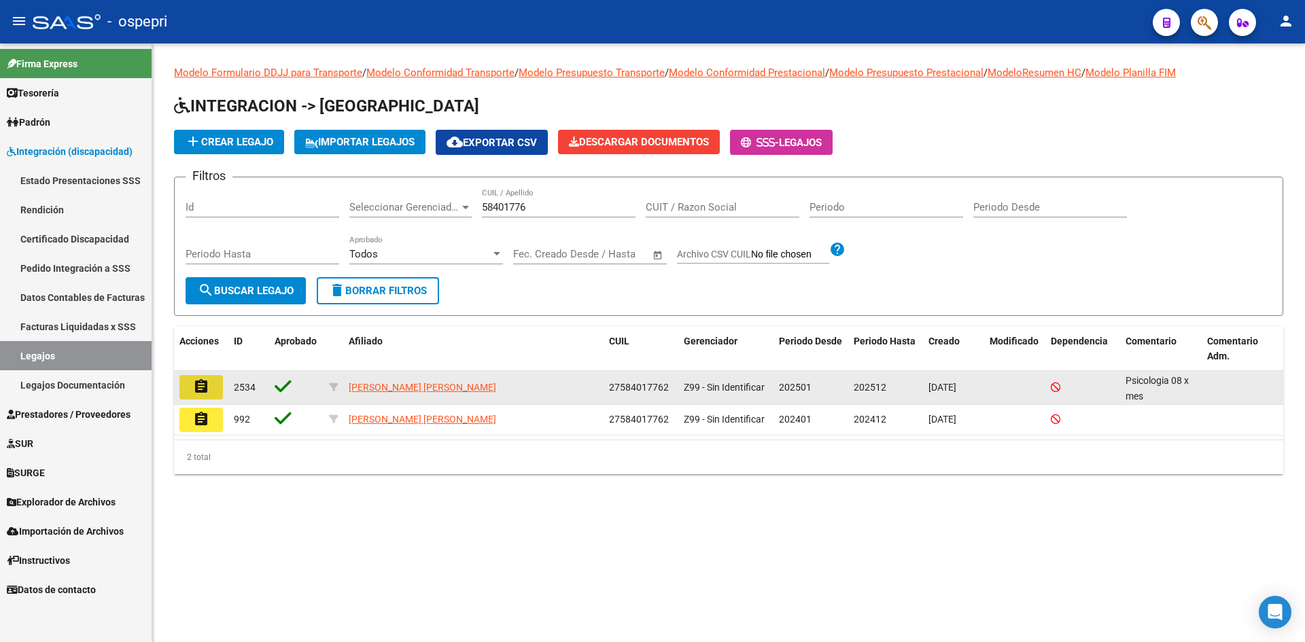
click at [200, 386] on mat-icon "assignment" at bounding box center [201, 387] width 16 height 16
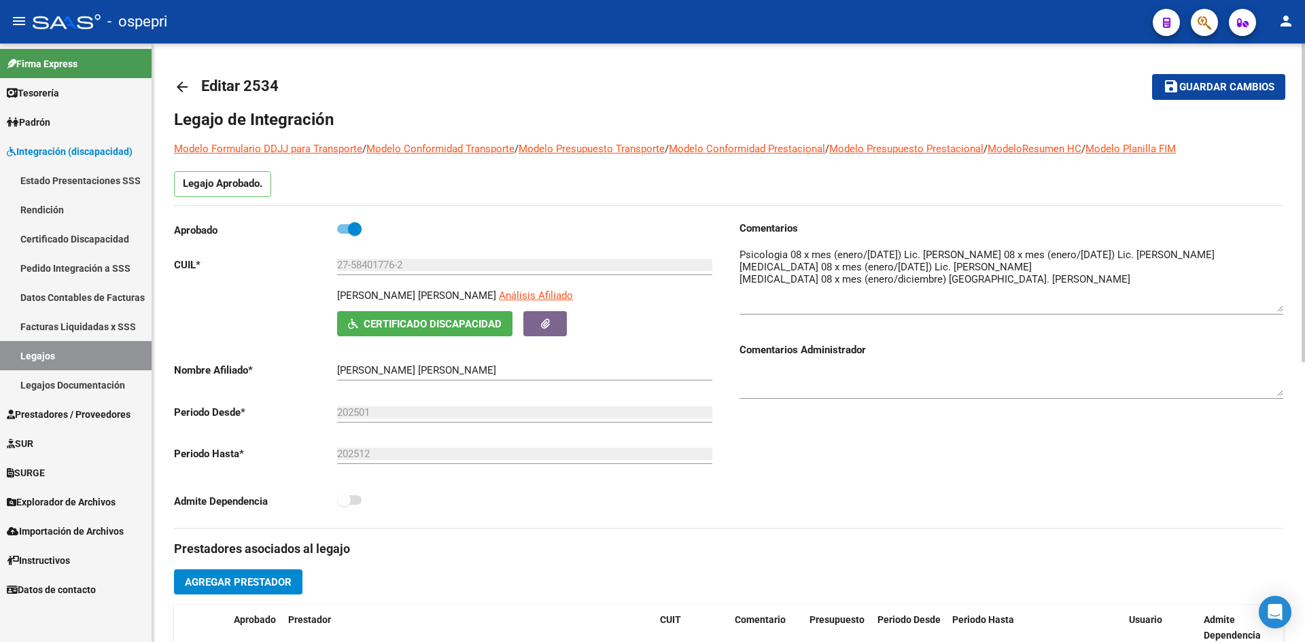
drag, startPoint x: 1279, startPoint y: 273, endPoint x: 1279, endPoint y: 311, distance: 37.4
click at [1279, 311] on textarea at bounding box center [1012, 279] width 544 height 65
click at [177, 85] on mat-icon "arrow_back" at bounding box center [182, 87] width 16 height 16
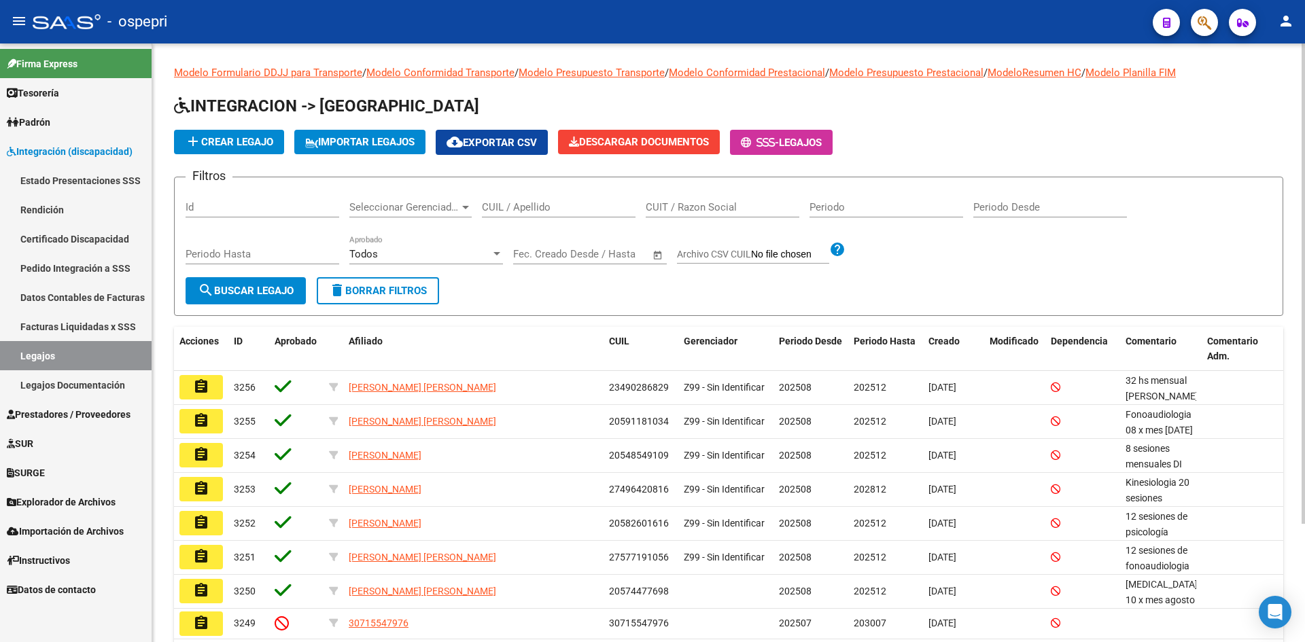
click at [554, 211] on input "CUIL / Apellido" at bounding box center [559, 207] width 154 height 12
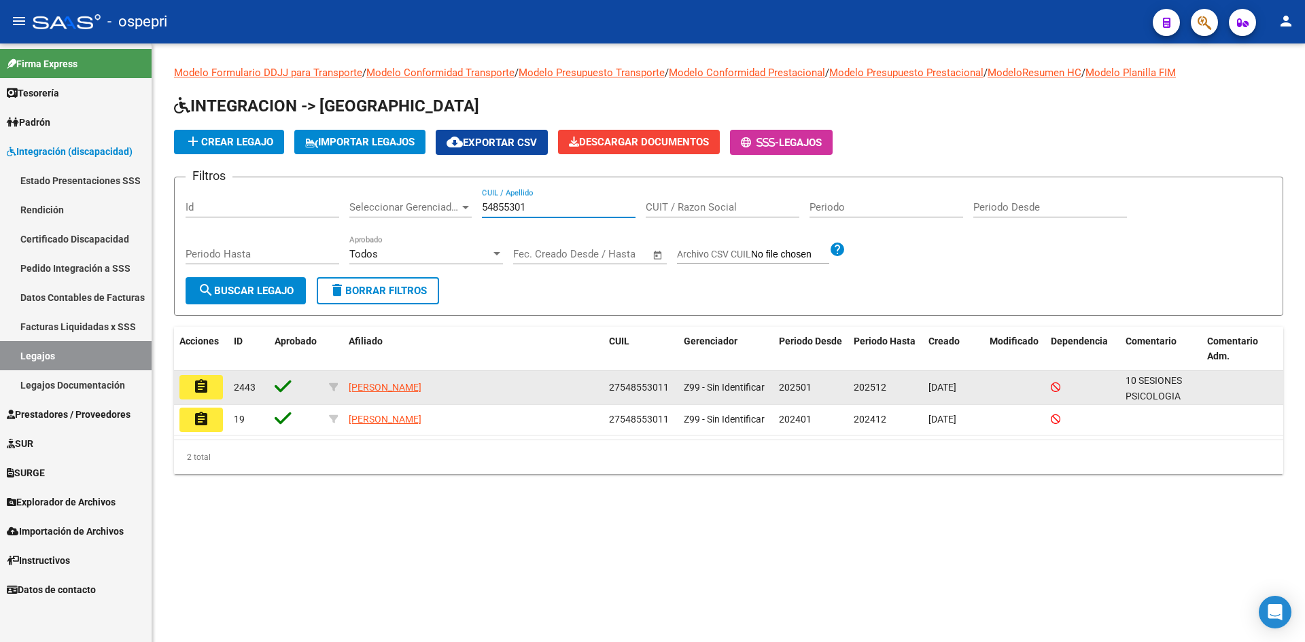
type input "54855301"
click at [200, 381] on mat-icon "assignment" at bounding box center [201, 387] width 16 height 16
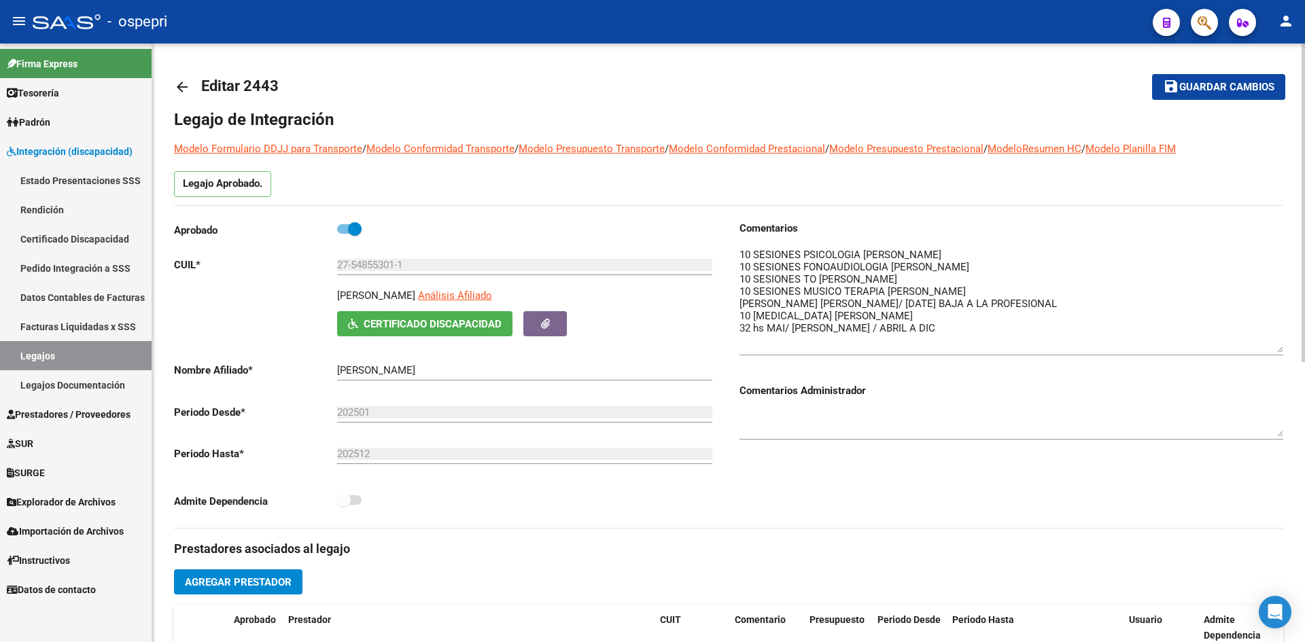
drag, startPoint x: 1278, startPoint y: 273, endPoint x: 1275, endPoint y: 348, distance: 75.5
click at [1275, 349] on textarea at bounding box center [1012, 299] width 544 height 105
click at [182, 80] on mat-icon "arrow_back" at bounding box center [182, 87] width 16 height 16
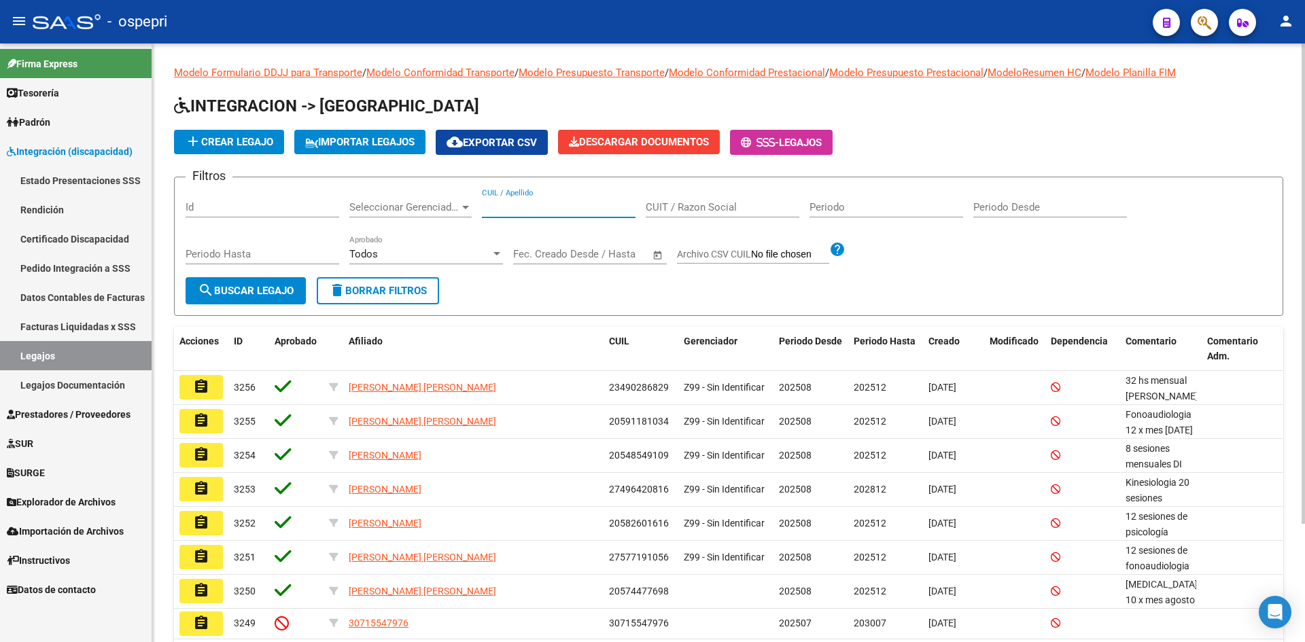
click at [516, 208] on input "CUIL / Apellido" at bounding box center [559, 207] width 154 height 12
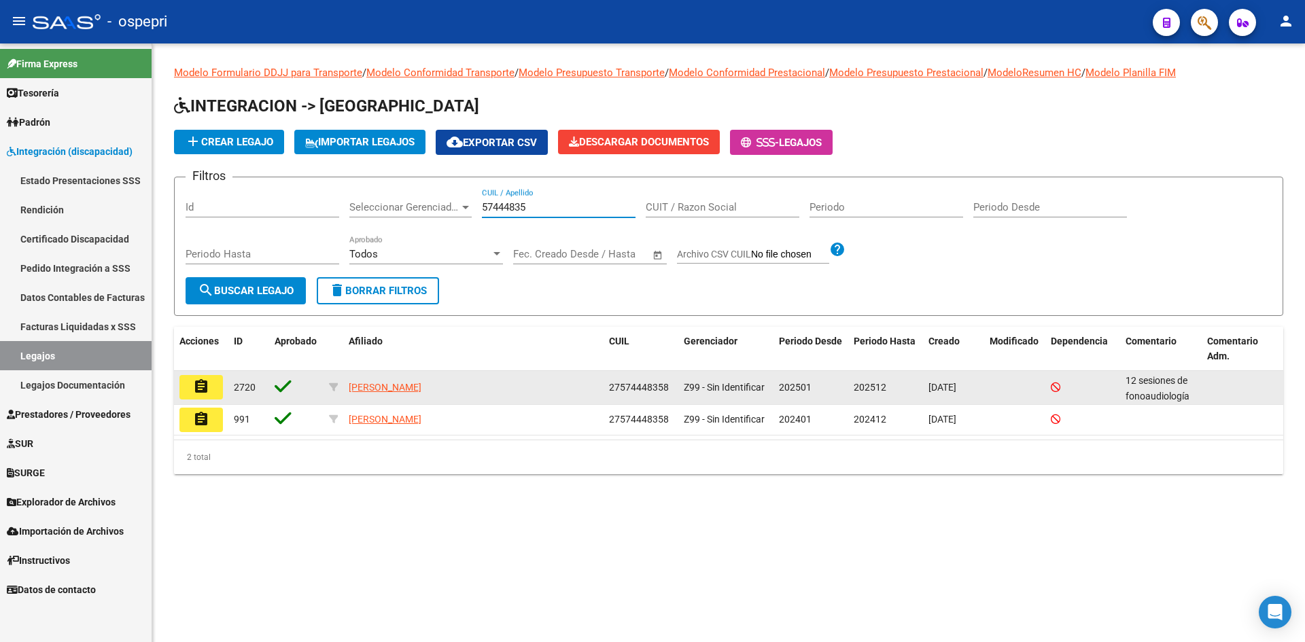
type input "57444835"
click at [201, 392] on mat-icon "assignment" at bounding box center [201, 387] width 16 height 16
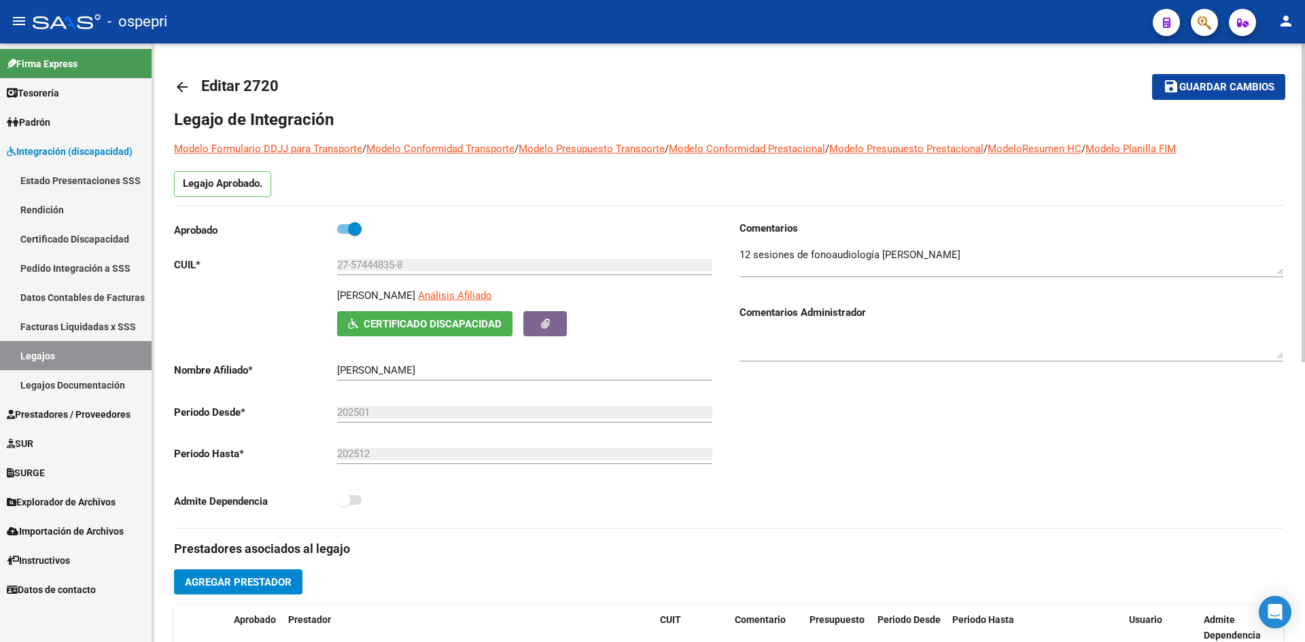
click at [184, 81] on mat-icon "arrow_back" at bounding box center [182, 87] width 16 height 16
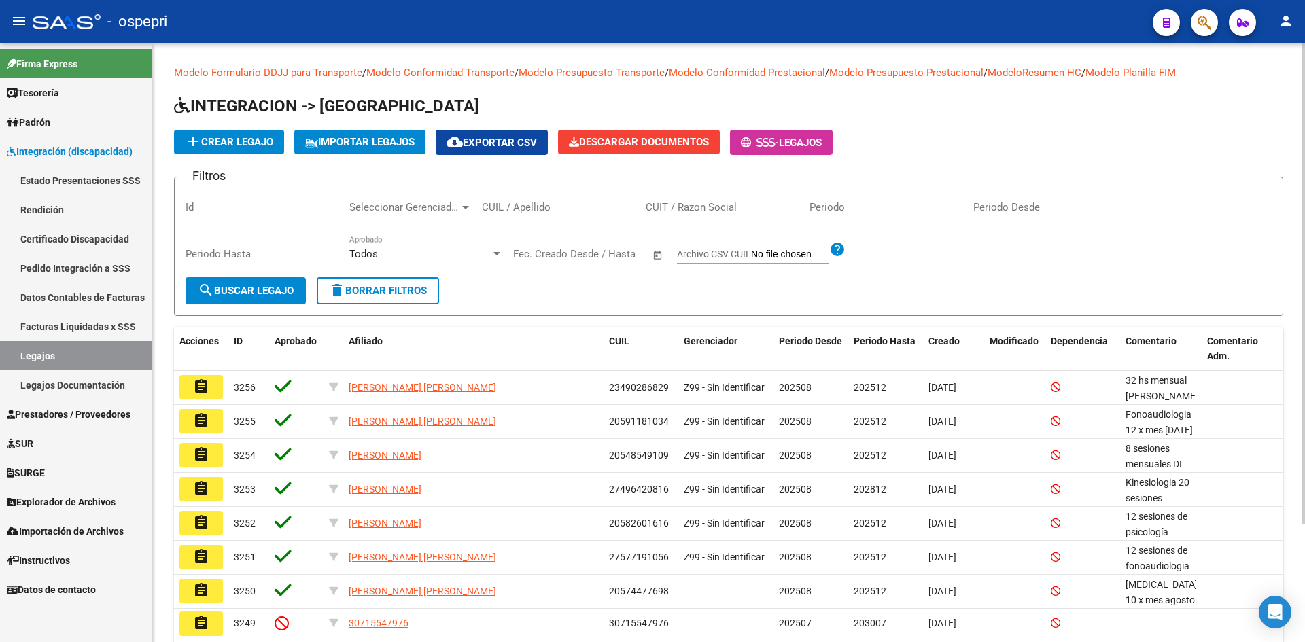
click at [533, 211] on input "CUIL / Apellido" at bounding box center [559, 207] width 154 height 12
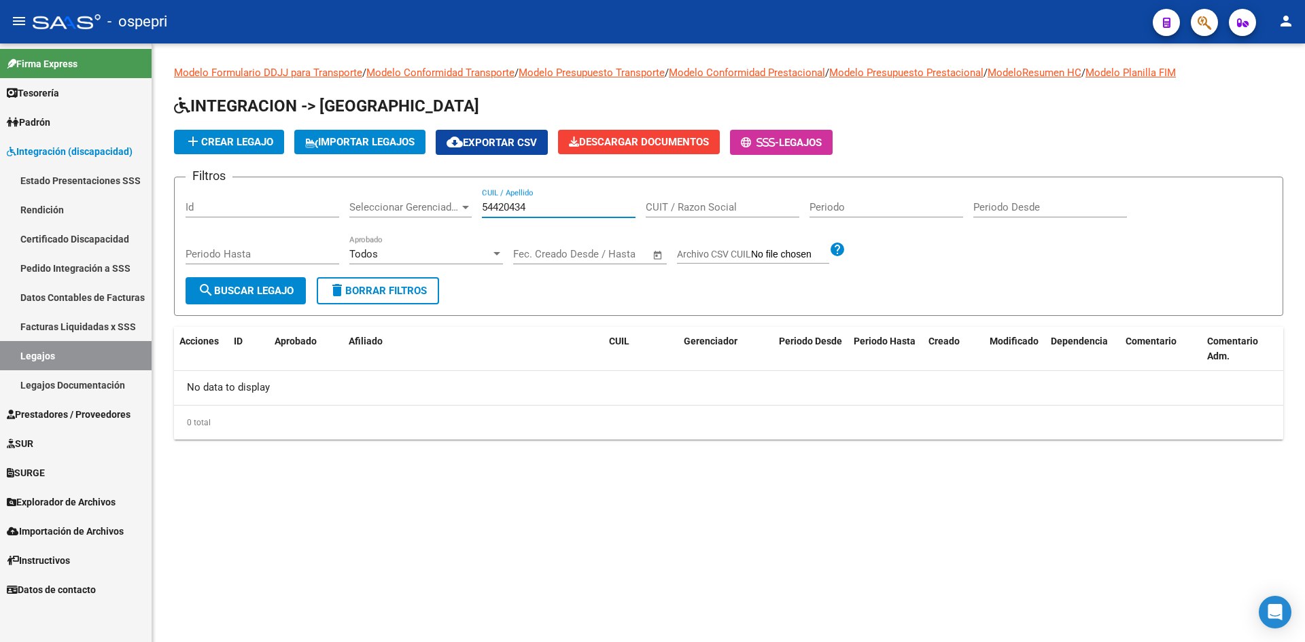
click at [494, 212] on input "54420434" at bounding box center [559, 207] width 154 height 12
type input "56420434"
click at [264, 286] on span "search Buscar Legajo" at bounding box center [246, 291] width 96 height 12
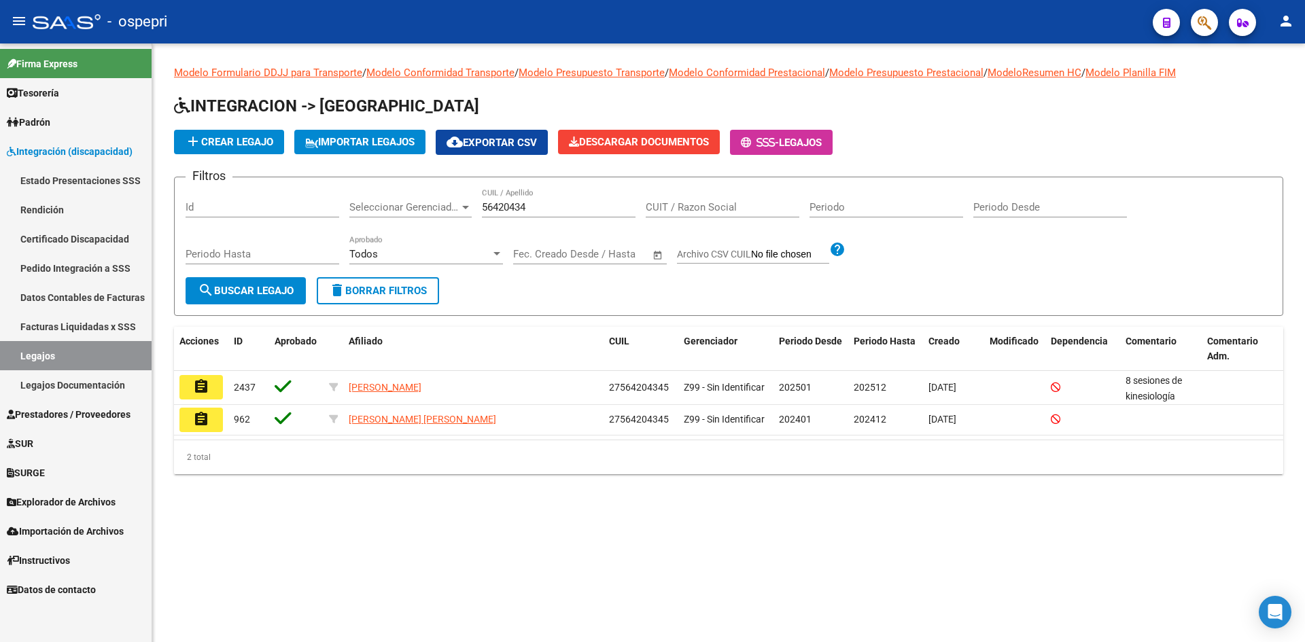
click at [213, 390] on button "assignment" at bounding box center [201, 387] width 44 height 24
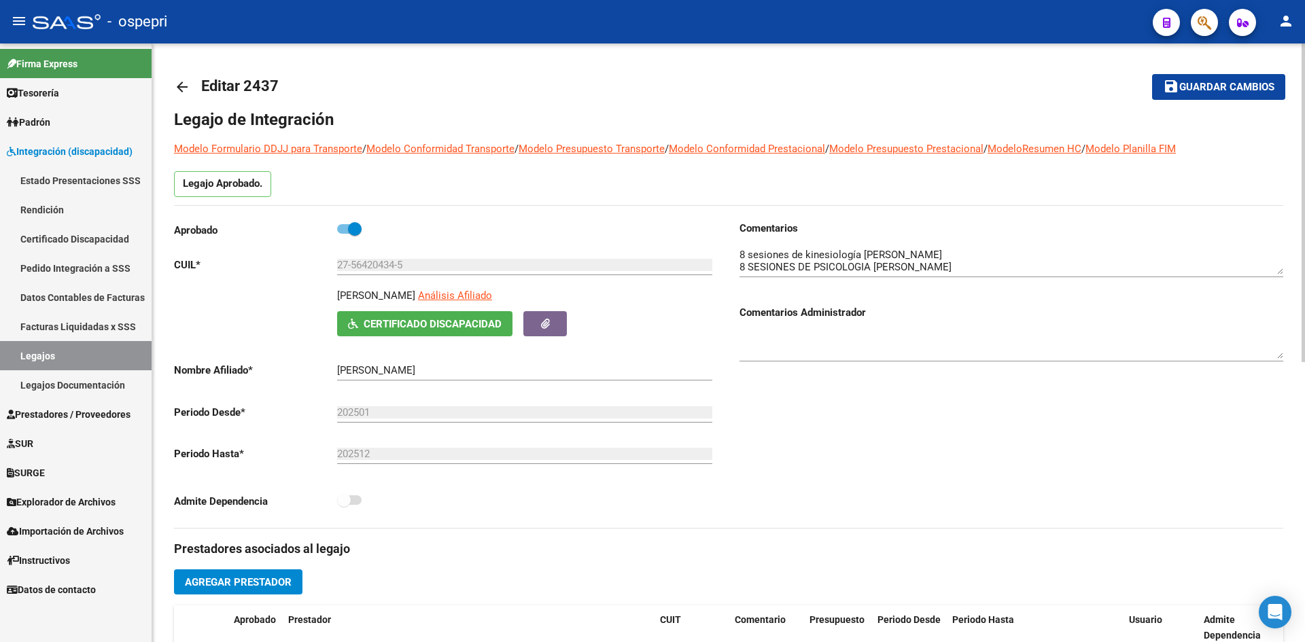
click at [173, 87] on div "arrow_back Editar 2437 save Guardar cambios Legajo de Integración Modelo Formul…" at bounding box center [728, 606] width 1153 height 1125
click at [186, 86] on mat-icon "arrow_back" at bounding box center [182, 87] width 16 height 16
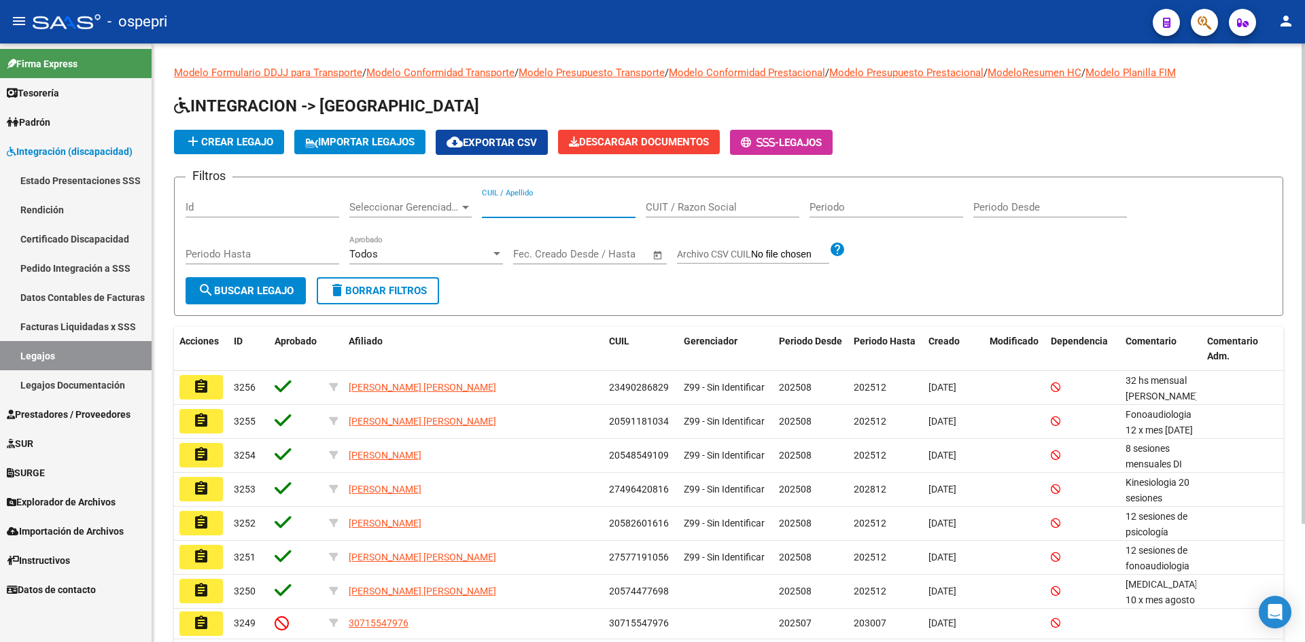
click at [504, 203] on input "CUIL / Apellido" at bounding box center [559, 207] width 154 height 12
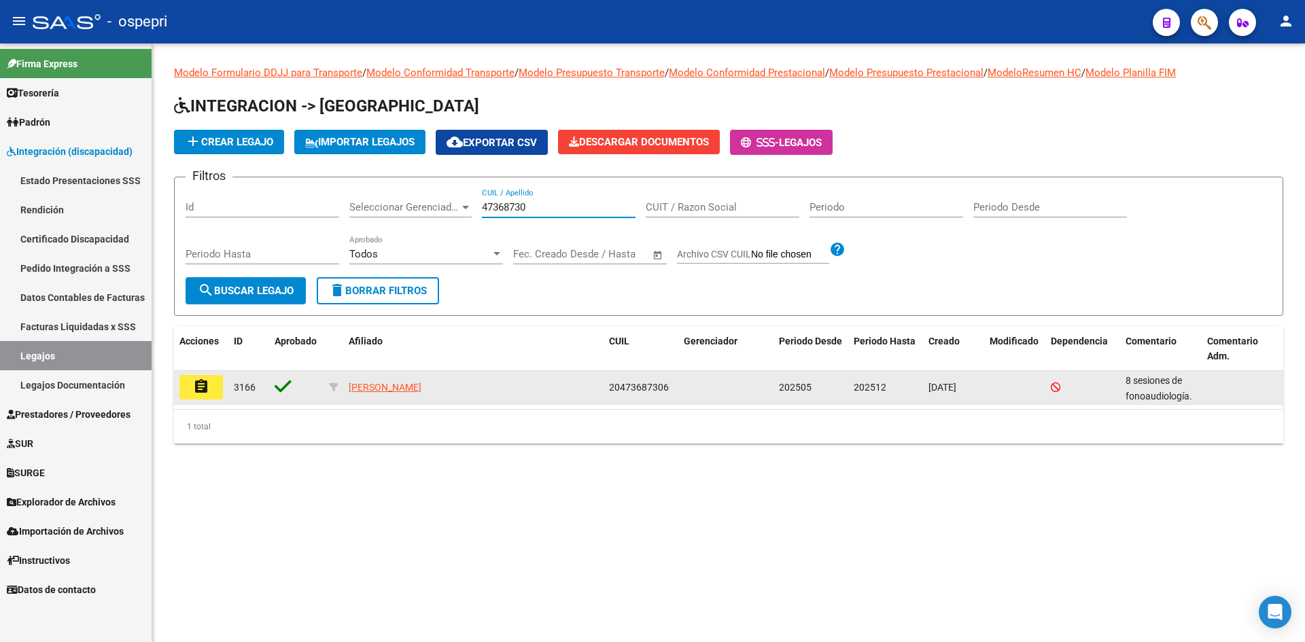
type input "47368730"
click at [206, 385] on mat-icon "assignment" at bounding box center [201, 387] width 16 height 16
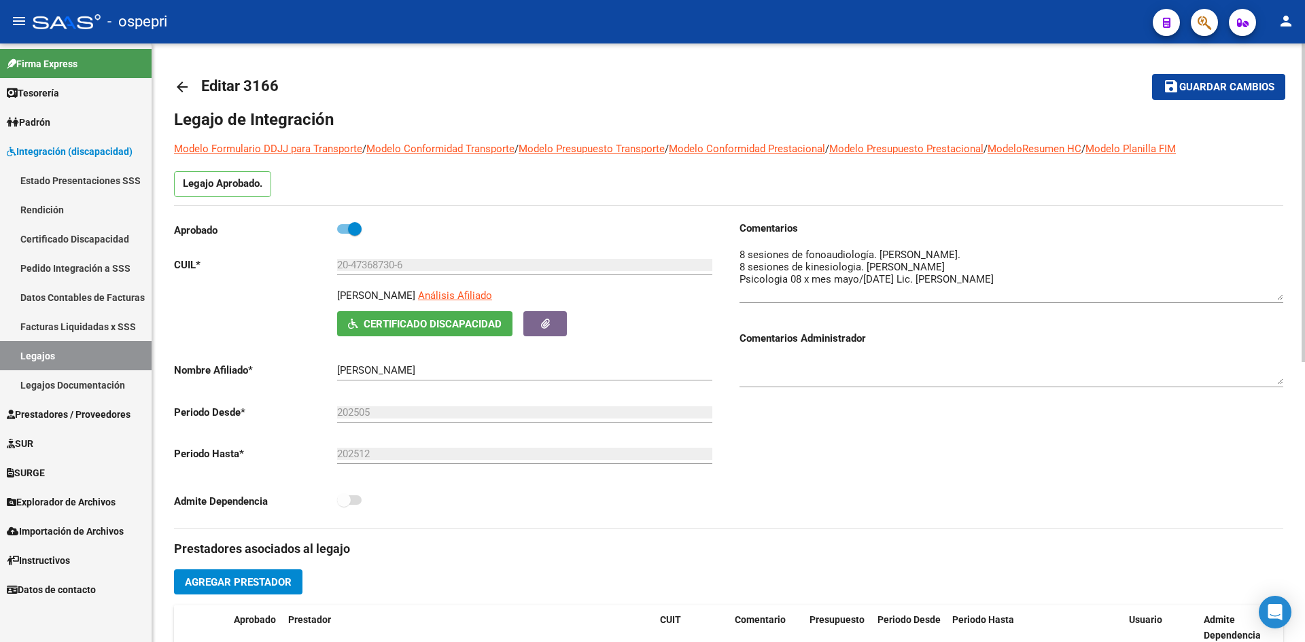
drag, startPoint x: 1278, startPoint y: 271, endPoint x: 1279, endPoint y: 297, distance: 25.8
click at [1279, 297] on textarea at bounding box center [1012, 273] width 544 height 53
click at [182, 86] on mat-icon "arrow_back" at bounding box center [182, 87] width 16 height 16
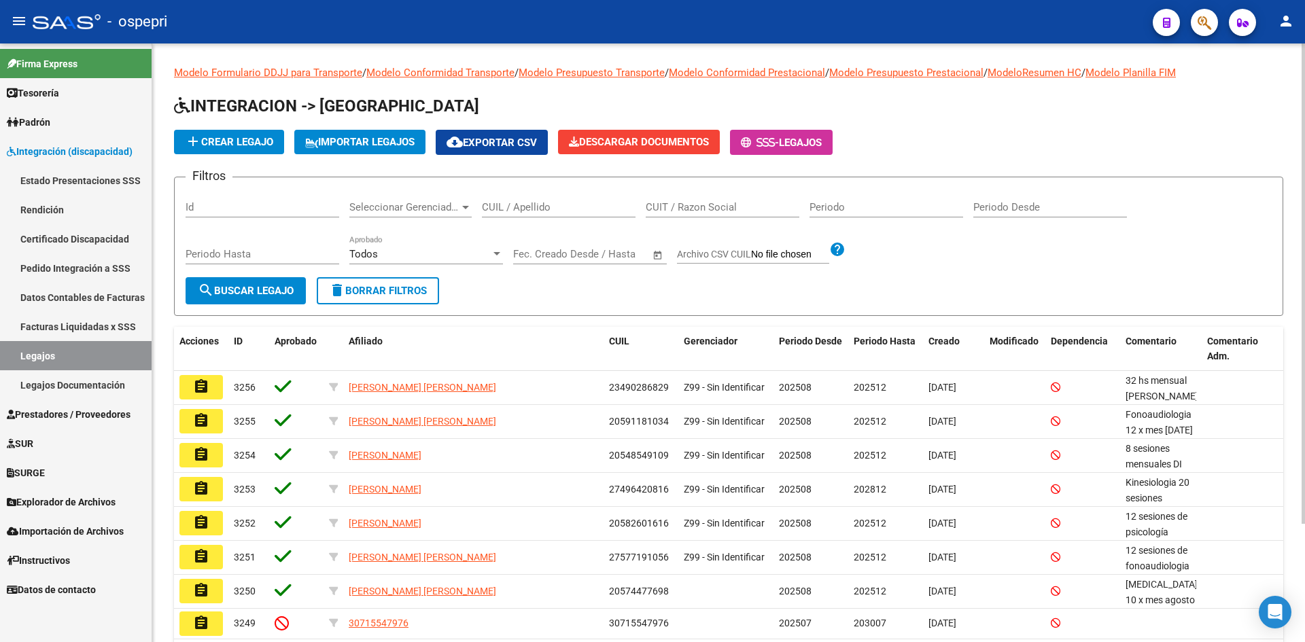
click at [502, 208] on input "CUIL / Apellido" at bounding box center [559, 207] width 154 height 12
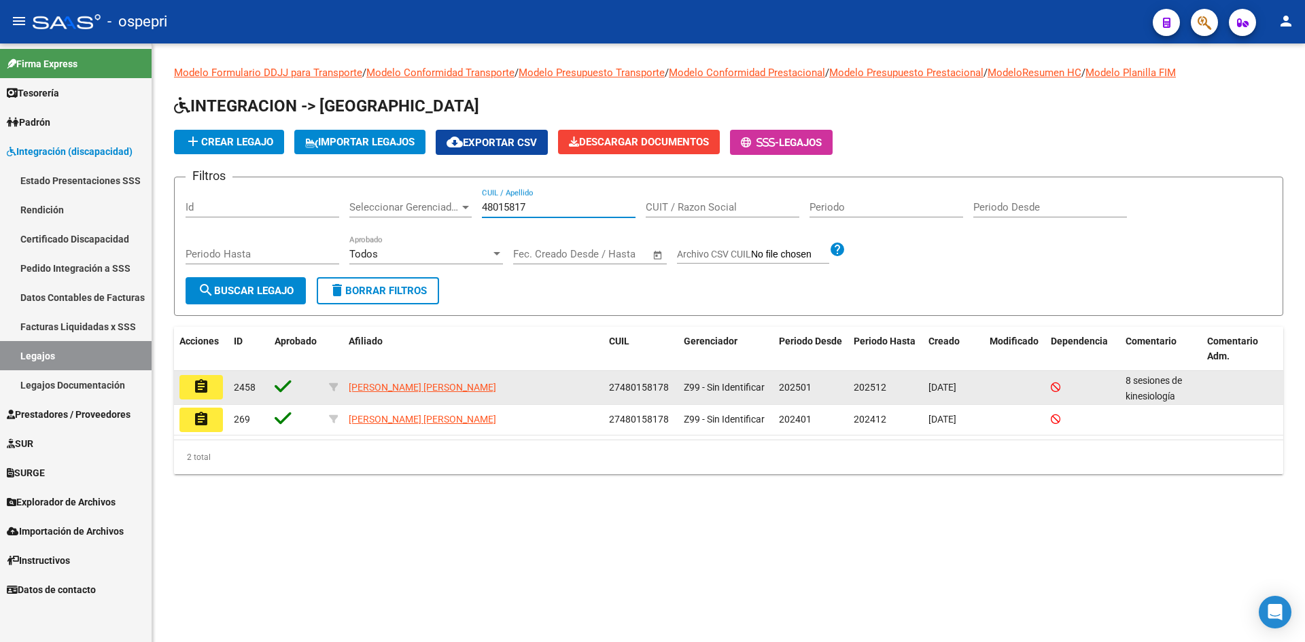
type input "48015817"
click at [207, 385] on mat-icon "assignment" at bounding box center [201, 387] width 16 height 16
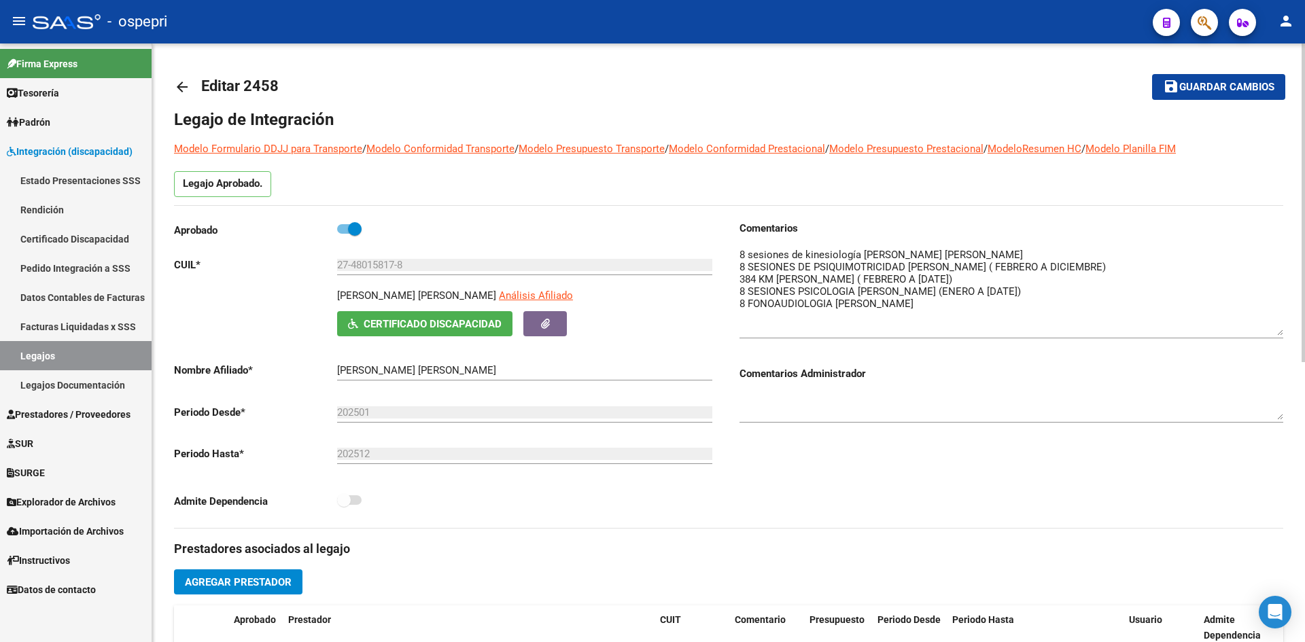
drag, startPoint x: 1277, startPoint y: 269, endPoint x: 1284, endPoint y: 330, distance: 61.6
click at [1284, 330] on div "arrow_back Editar 2458 save Guardar cambios Legajo de Integración Modelo Formul…" at bounding box center [728, 606] width 1153 height 1125
click at [185, 86] on mat-icon "arrow_back" at bounding box center [182, 87] width 16 height 16
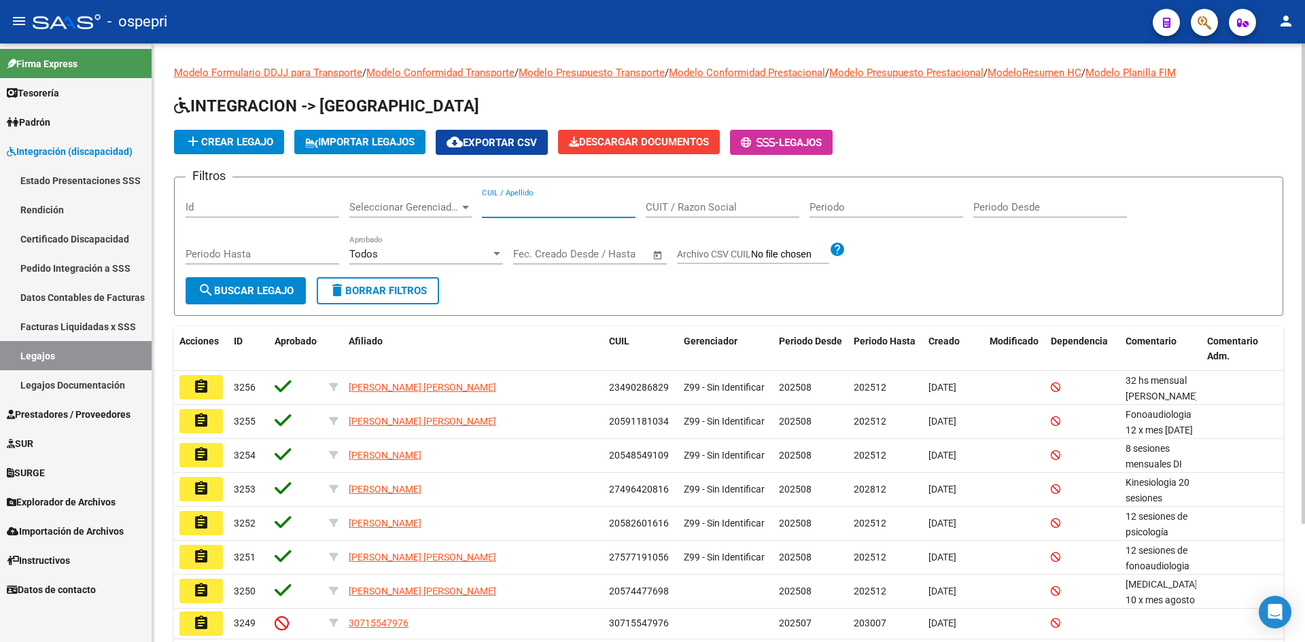
click at [526, 205] on input "CUIL / Apellido" at bounding box center [559, 207] width 154 height 12
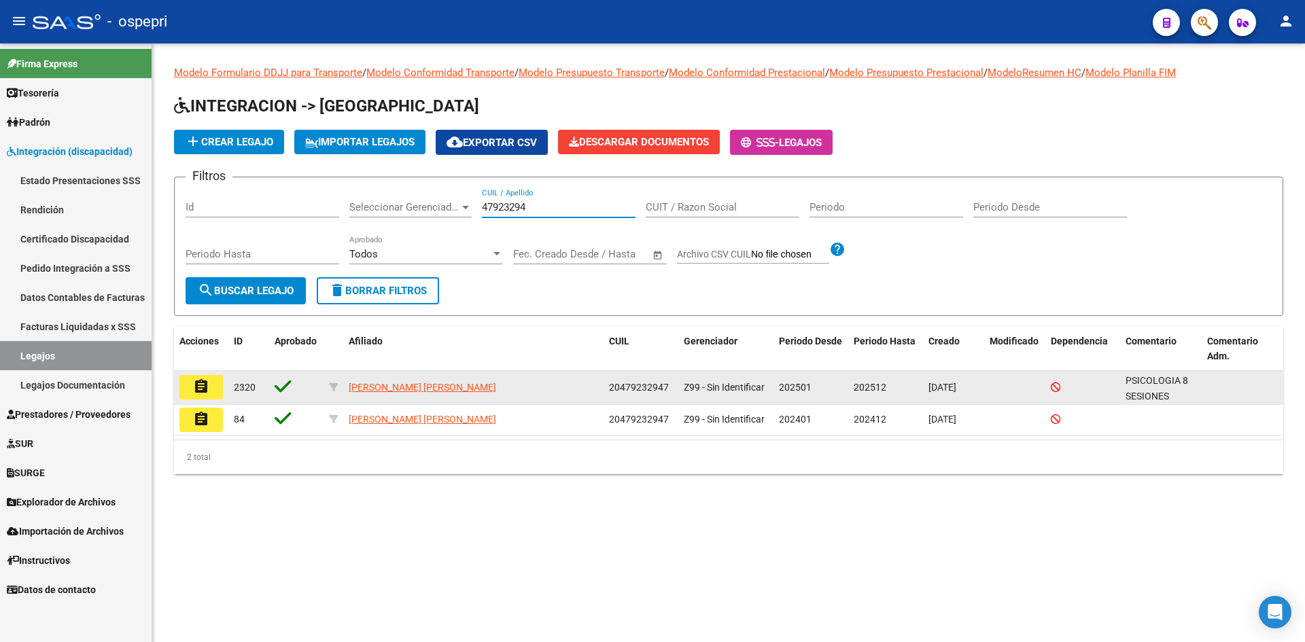
type input "47923294"
click at [205, 390] on mat-icon "assignment" at bounding box center [201, 387] width 16 height 16
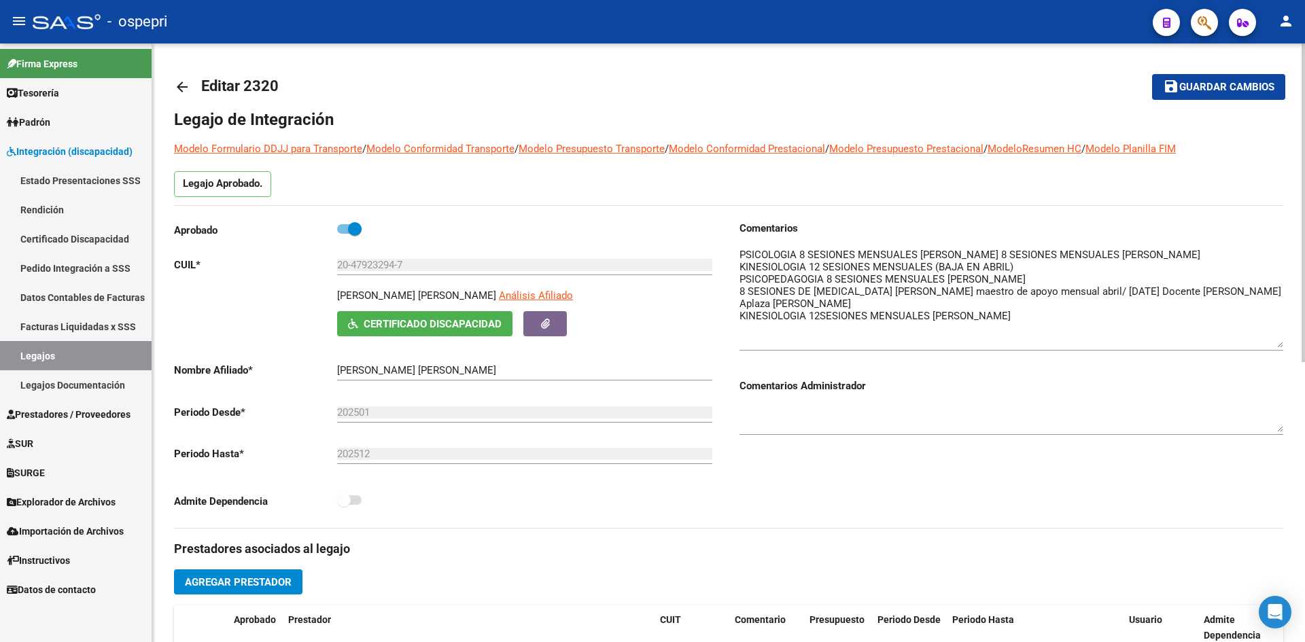
drag, startPoint x: 1278, startPoint y: 273, endPoint x: 1290, endPoint y: 347, distance: 74.3
click at [1290, 347] on div "arrow_back Editar 2320 save Guardar cambios Legajo de Integración Modelo Formul…" at bounding box center [728, 606] width 1153 height 1125
click at [180, 85] on mat-icon "arrow_back" at bounding box center [182, 87] width 16 height 16
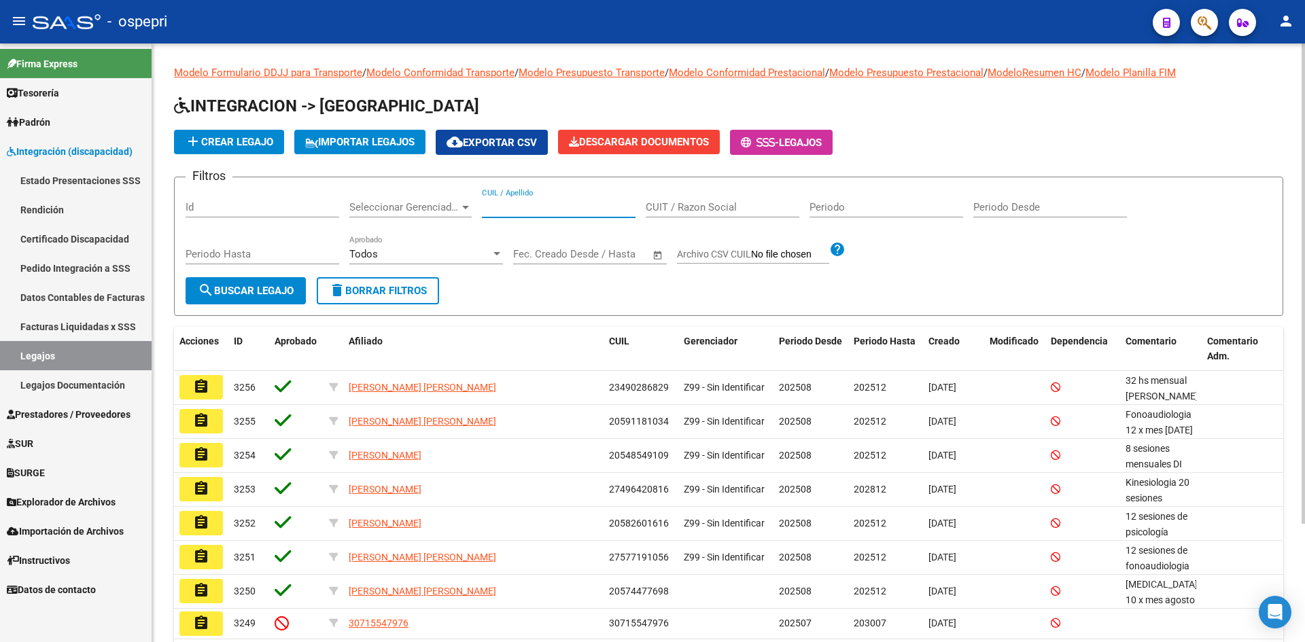
click at [506, 209] on input "CUIL / Apellido" at bounding box center [559, 207] width 154 height 12
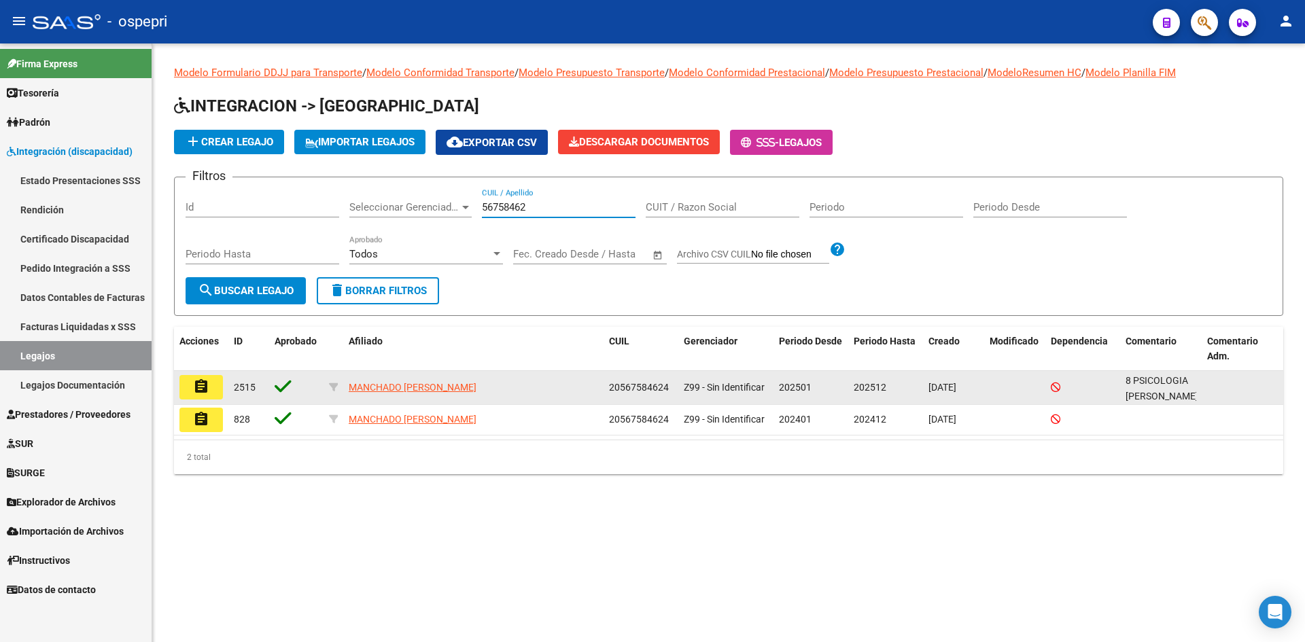
type input "56758462"
click at [201, 385] on mat-icon "assignment" at bounding box center [201, 387] width 16 height 16
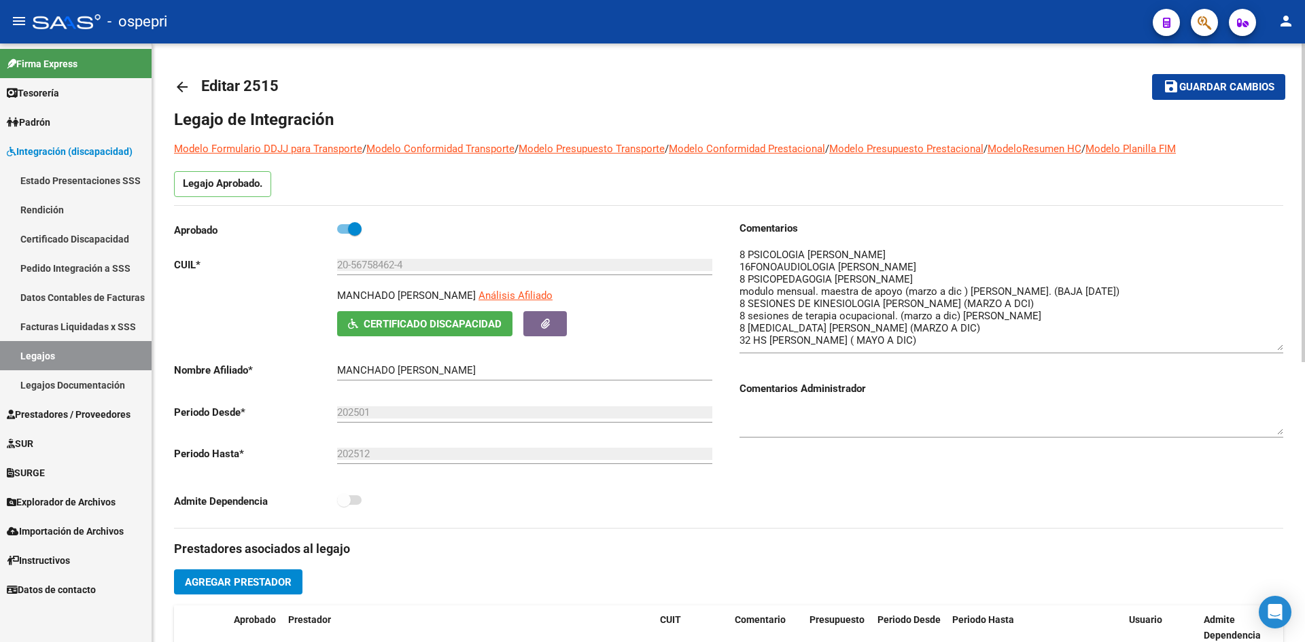
drag, startPoint x: 1279, startPoint y: 271, endPoint x: 1273, endPoint y: 347, distance: 76.4
click at [1273, 347] on textarea at bounding box center [1012, 298] width 544 height 103
click at [181, 88] on mat-icon "arrow_back" at bounding box center [182, 87] width 16 height 16
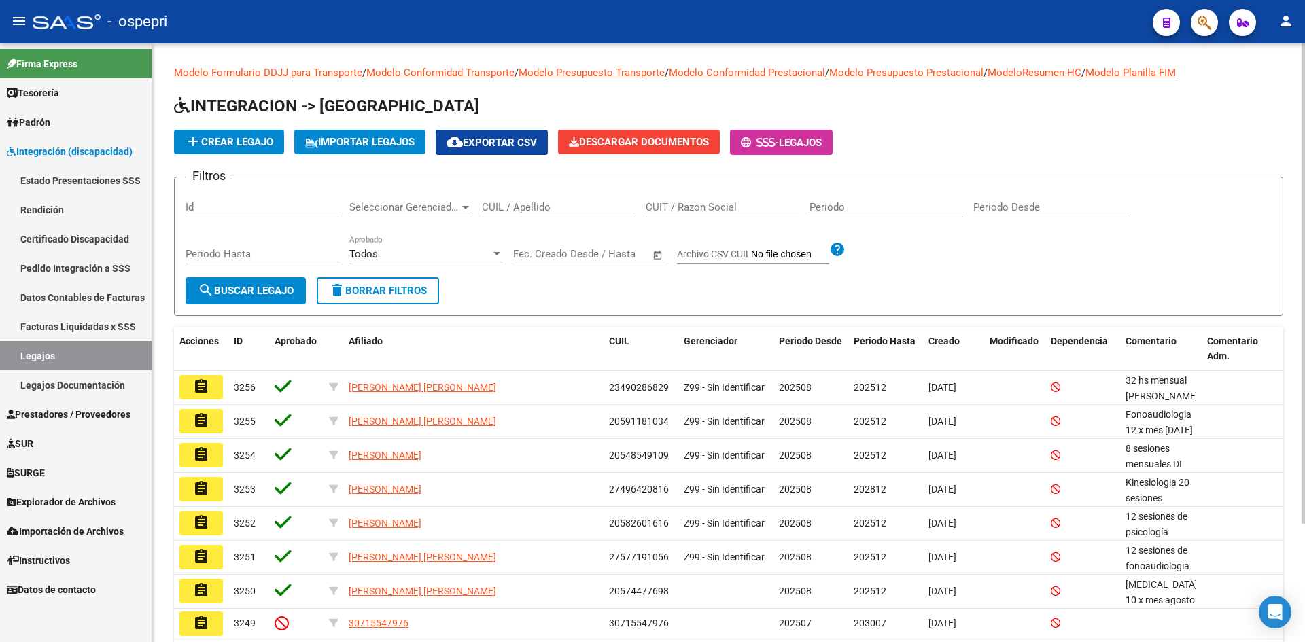
click at [499, 201] on div "CUIL / Apellido" at bounding box center [559, 202] width 154 height 29
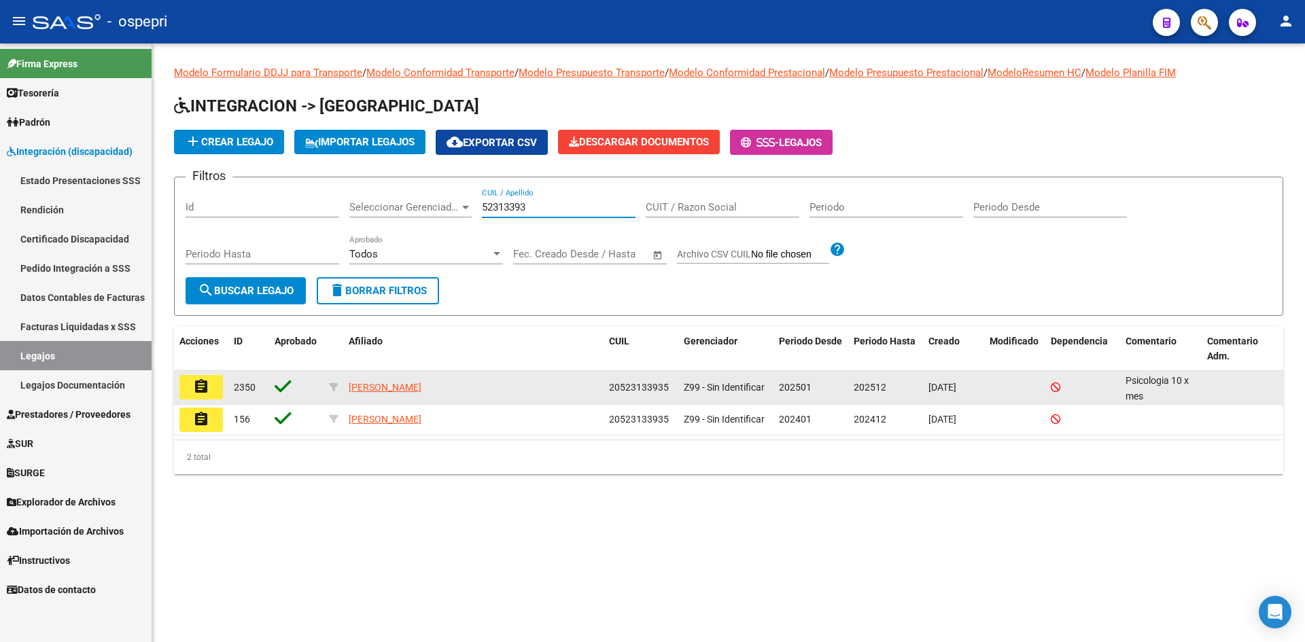
type input "52313393"
click at [203, 381] on mat-icon "assignment" at bounding box center [201, 387] width 16 height 16
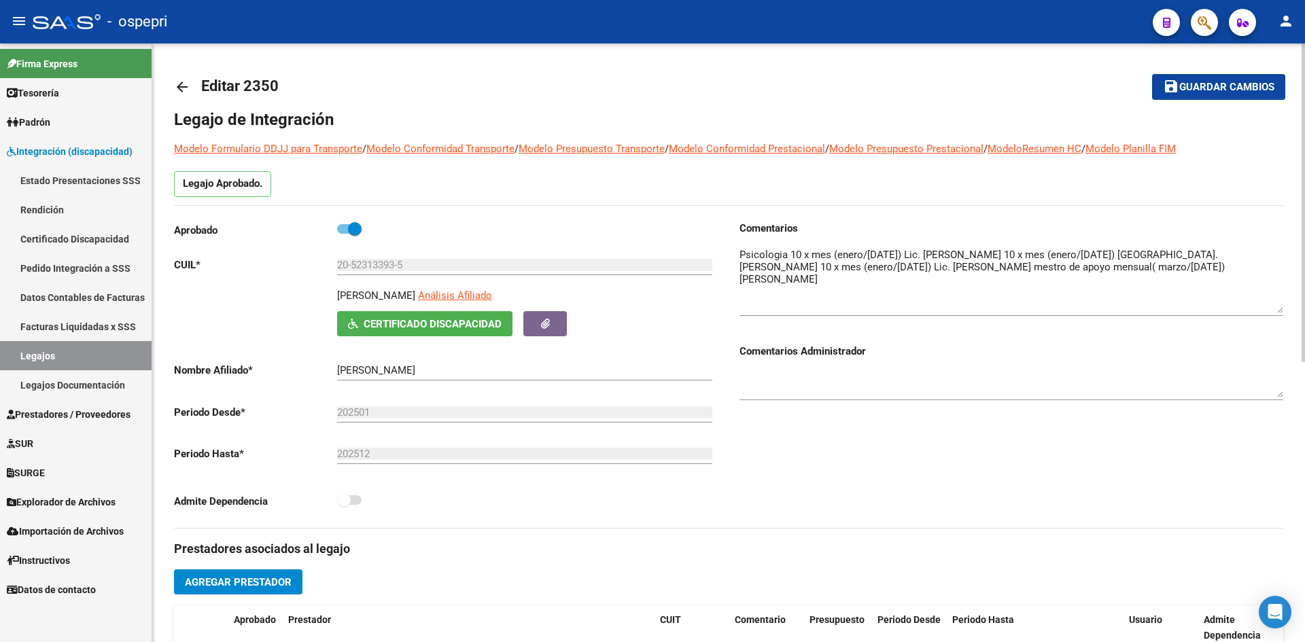
drag, startPoint x: 1278, startPoint y: 273, endPoint x: 1279, endPoint y: 312, distance: 38.8
click at [1279, 312] on textarea at bounding box center [1012, 280] width 544 height 66
click at [186, 90] on mat-icon "arrow_back" at bounding box center [182, 87] width 16 height 16
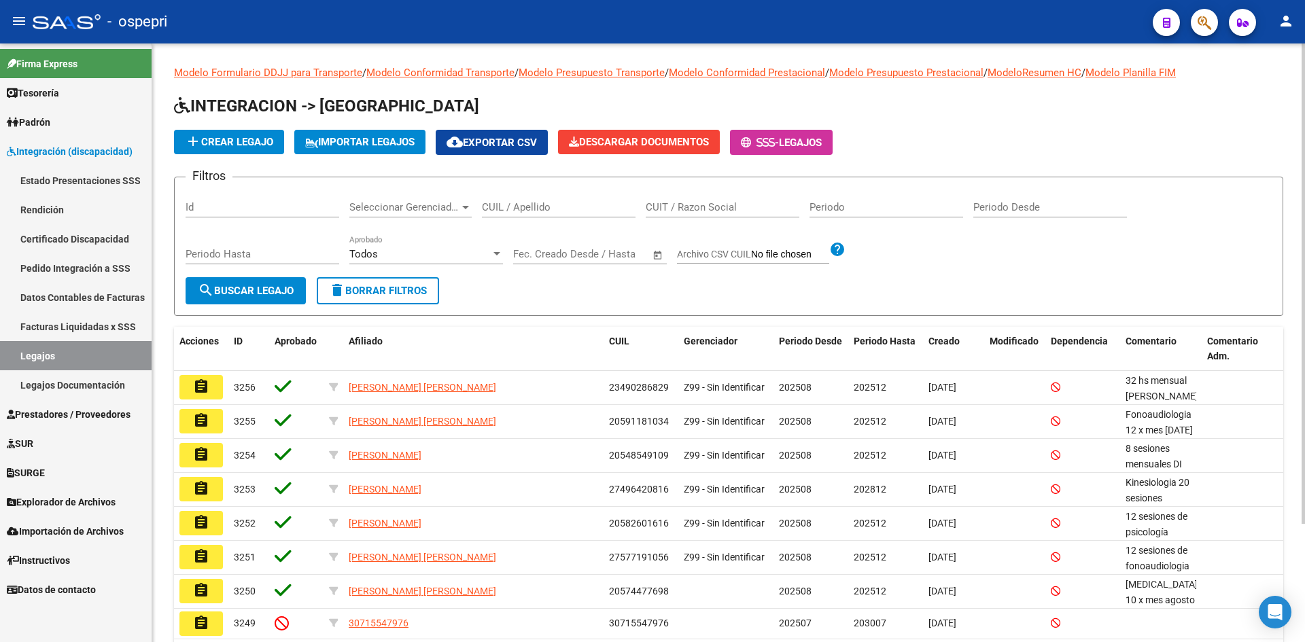
click at [532, 207] on input "CUIL / Apellido" at bounding box center [559, 207] width 154 height 12
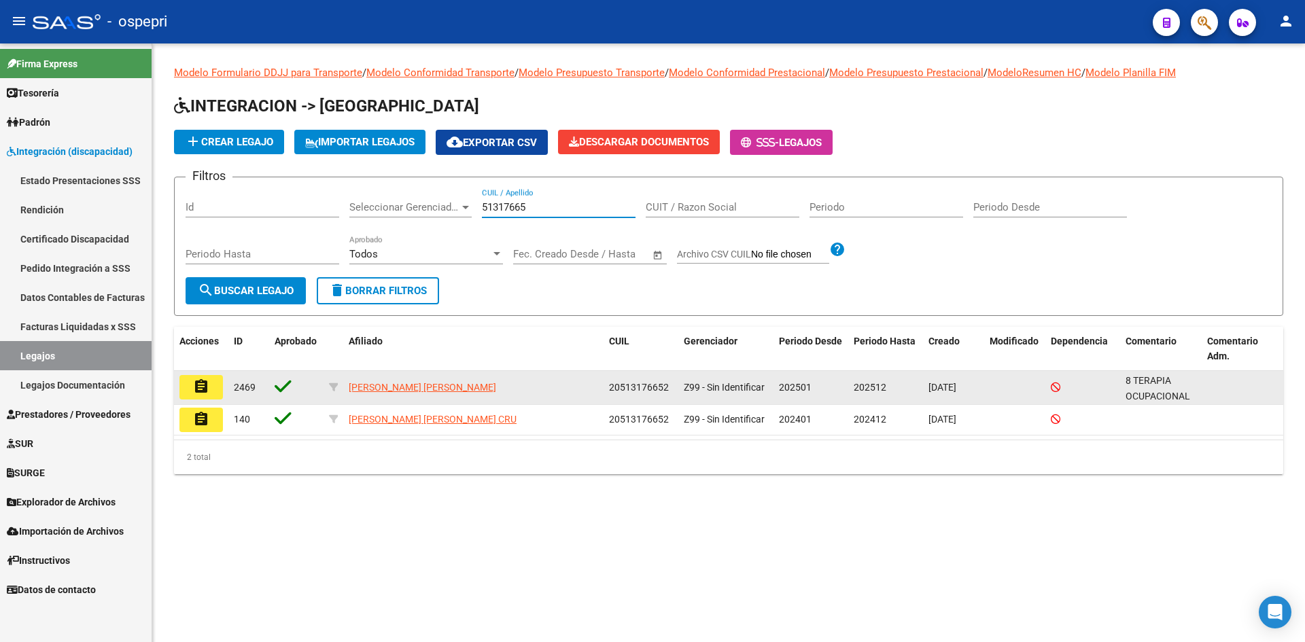
type input "51317665"
click at [194, 387] on mat-icon "assignment" at bounding box center [201, 387] width 16 height 16
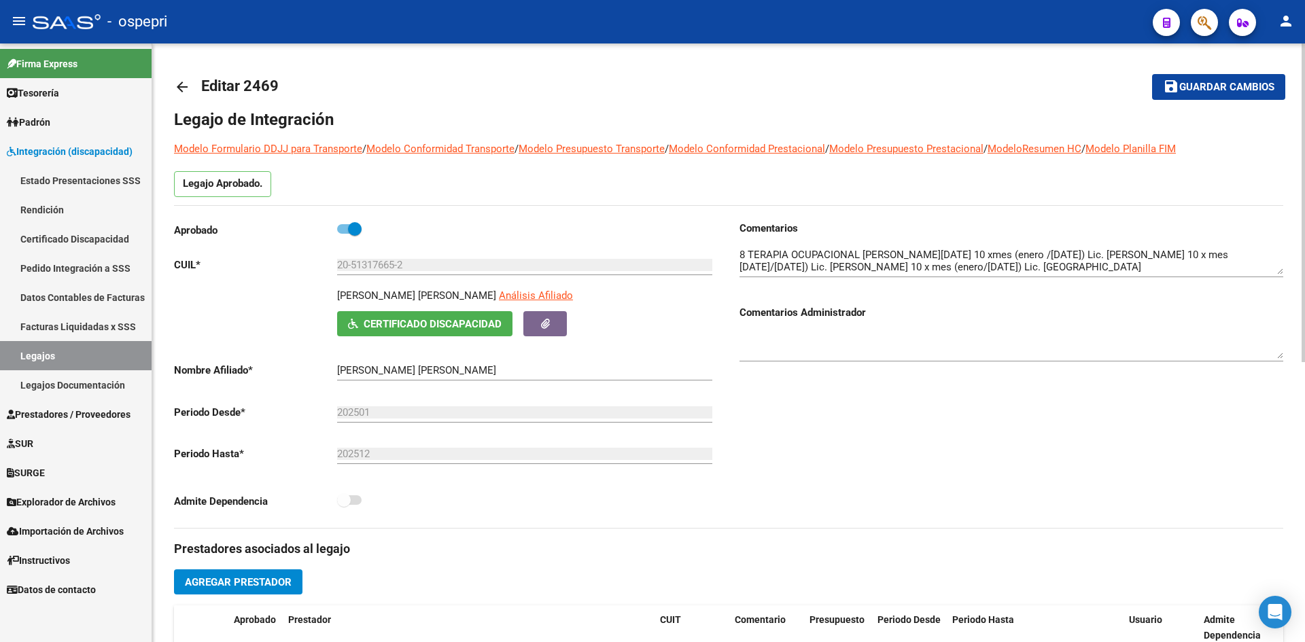
click at [176, 88] on mat-icon "arrow_back" at bounding box center [182, 87] width 16 height 16
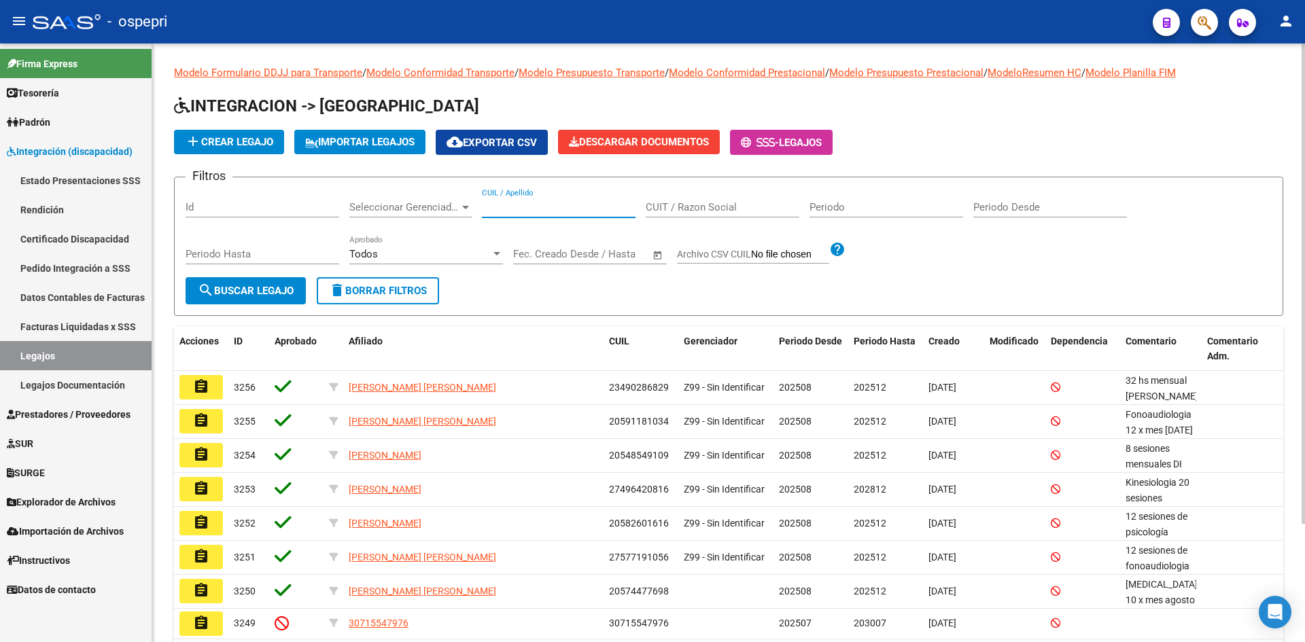
click at [530, 207] on input "CUIL / Apellido" at bounding box center [559, 207] width 154 height 12
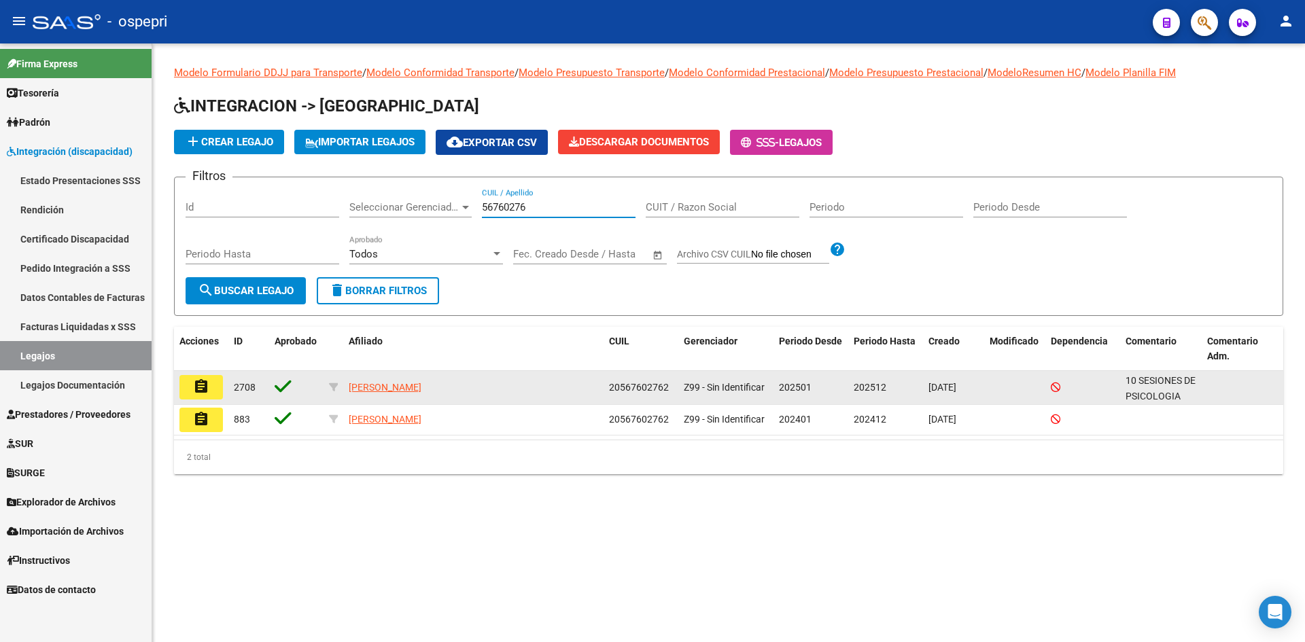
type input "56760276"
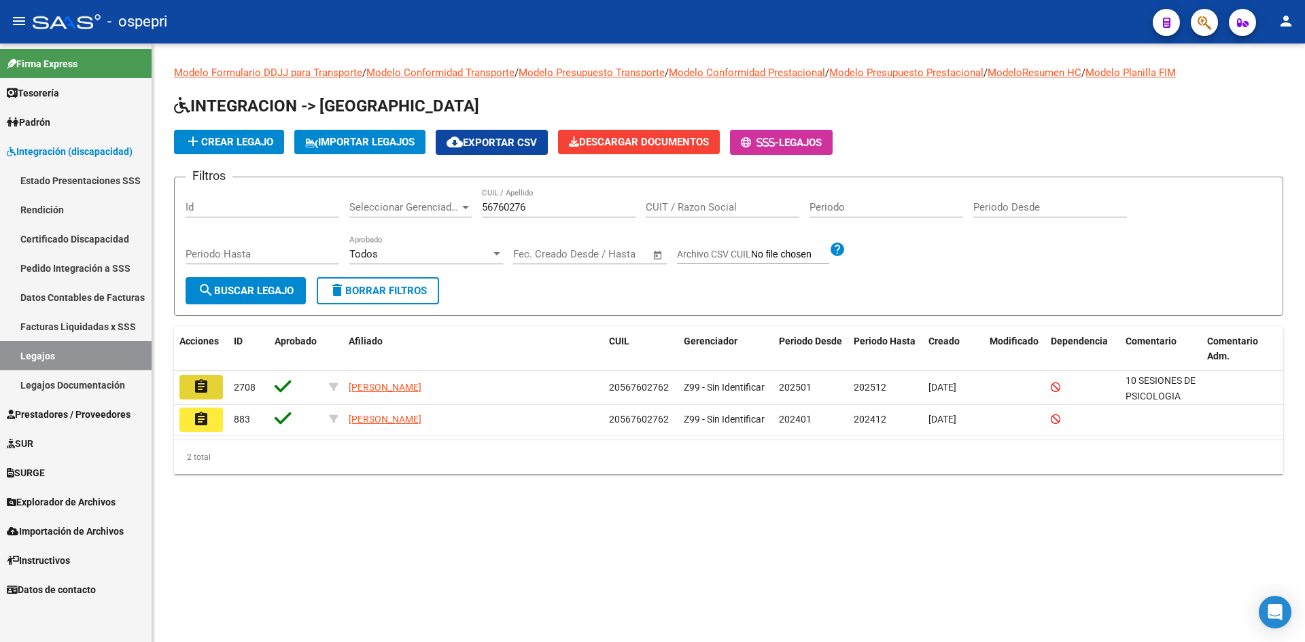
click at [207, 389] on mat-icon "assignment" at bounding box center [201, 387] width 16 height 16
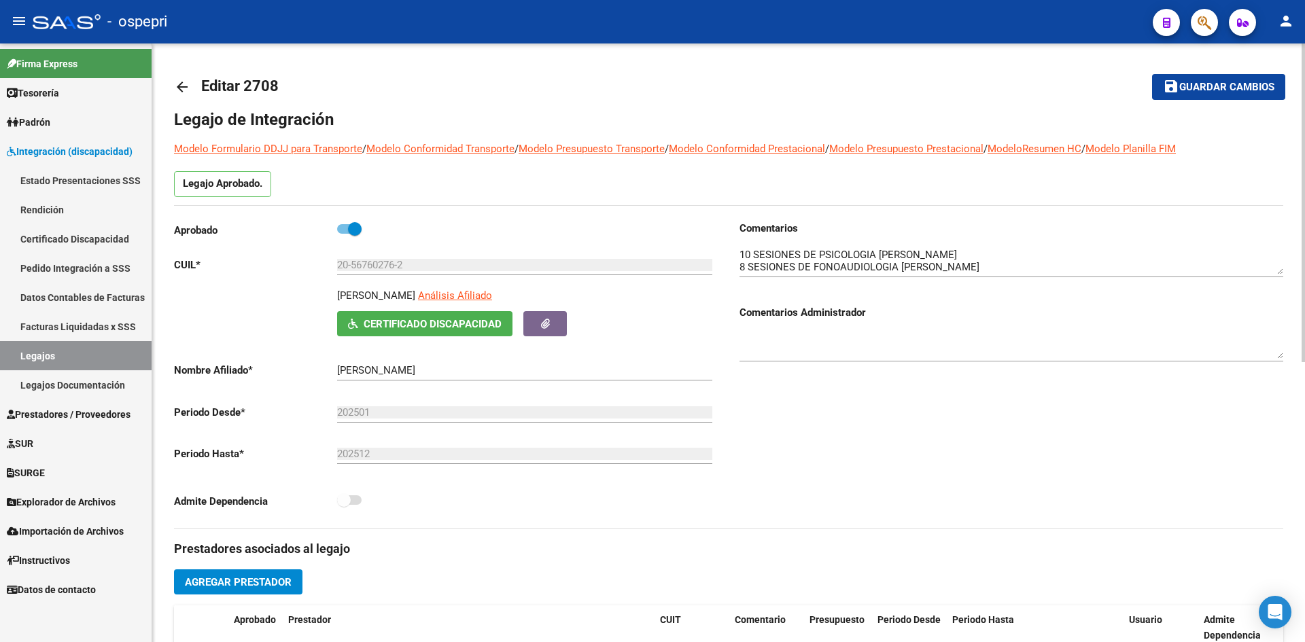
click at [185, 90] on mat-icon "arrow_back" at bounding box center [182, 87] width 16 height 16
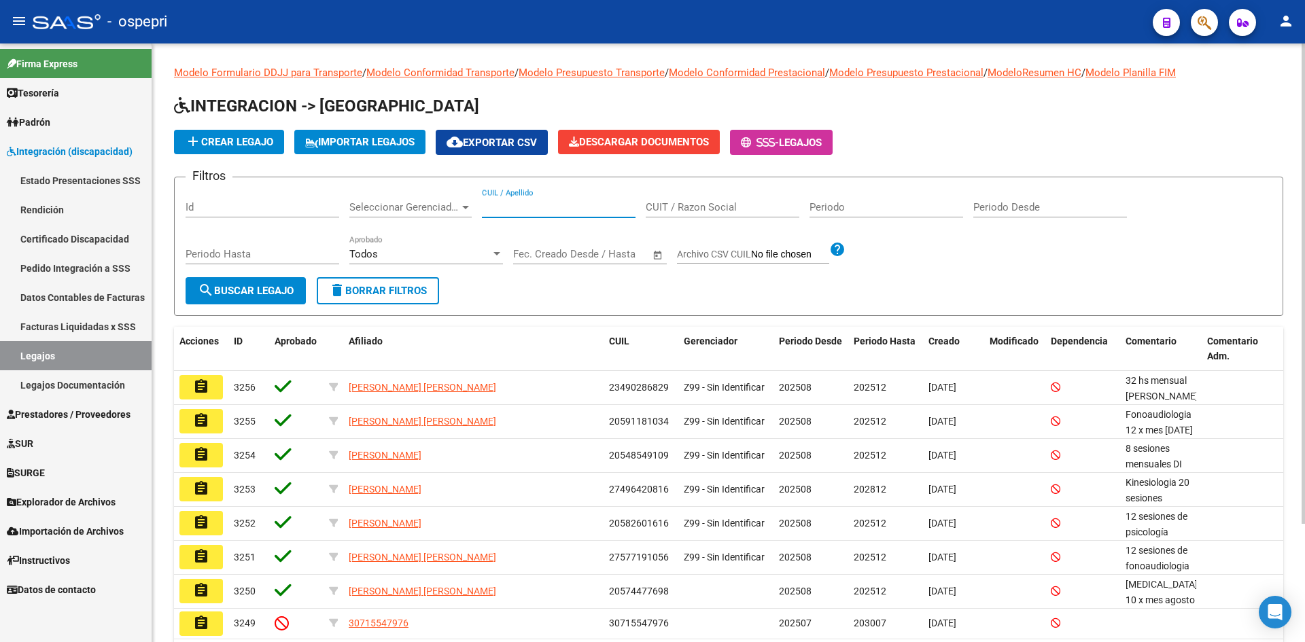
click at [511, 211] on input "CUIL / Apellido" at bounding box center [559, 207] width 154 height 12
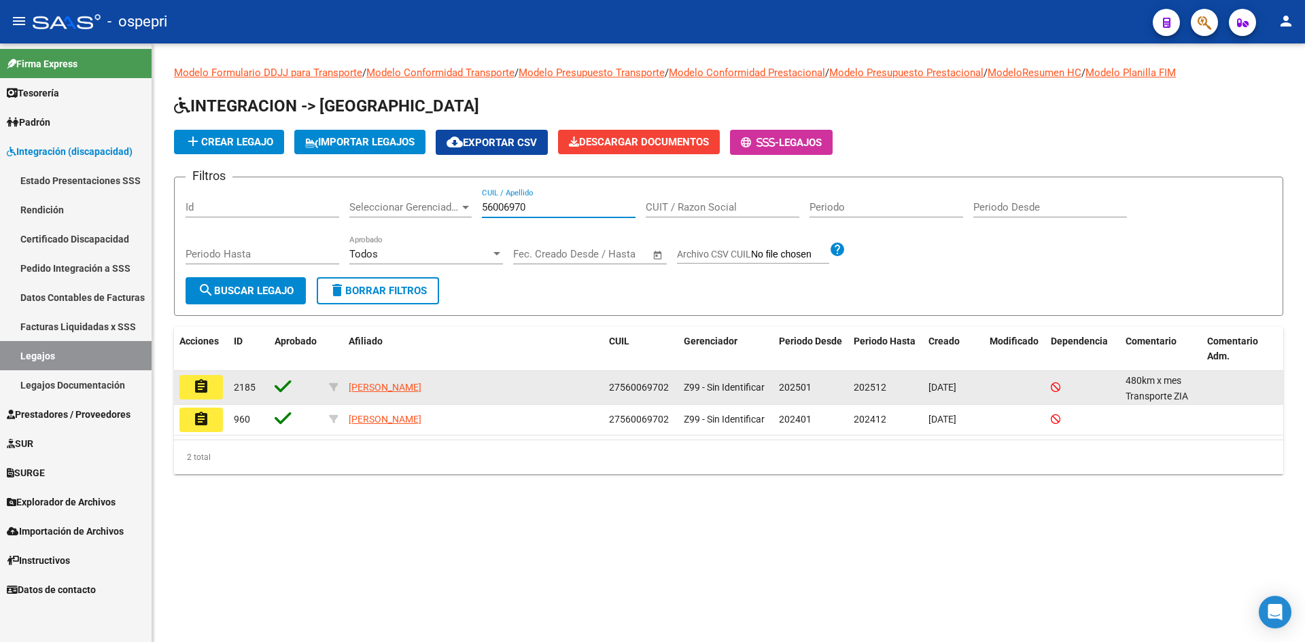
type input "56006970"
click at [197, 390] on mat-icon "assignment" at bounding box center [201, 387] width 16 height 16
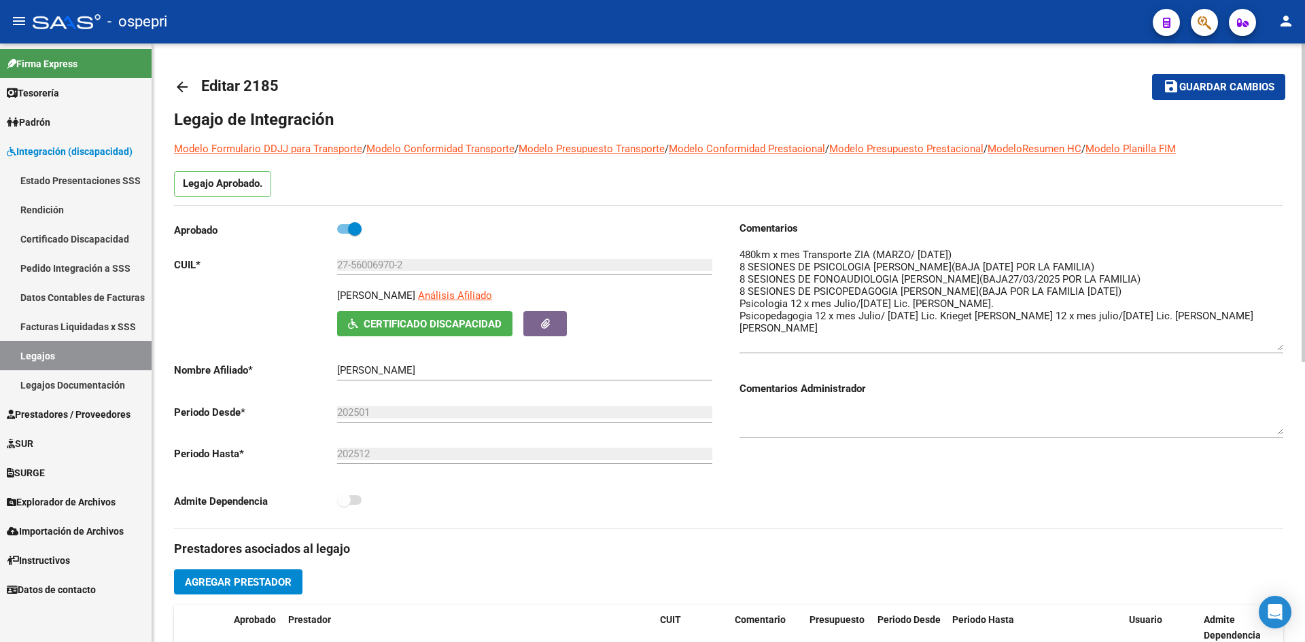
drag, startPoint x: 1282, startPoint y: 272, endPoint x: 1270, endPoint y: 348, distance: 77.1
click at [1270, 348] on textarea at bounding box center [1012, 298] width 544 height 103
click at [184, 91] on mat-icon "arrow_back" at bounding box center [182, 87] width 16 height 16
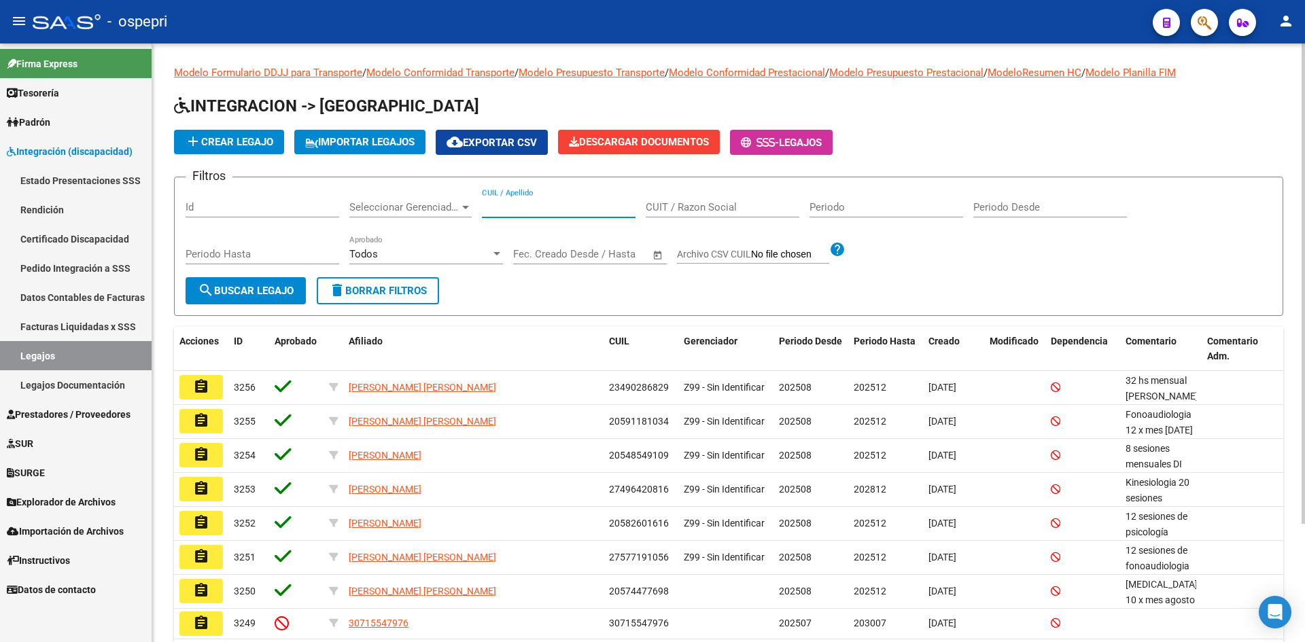
click at [507, 205] on input "CUIL / Apellido" at bounding box center [559, 207] width 154 height 12
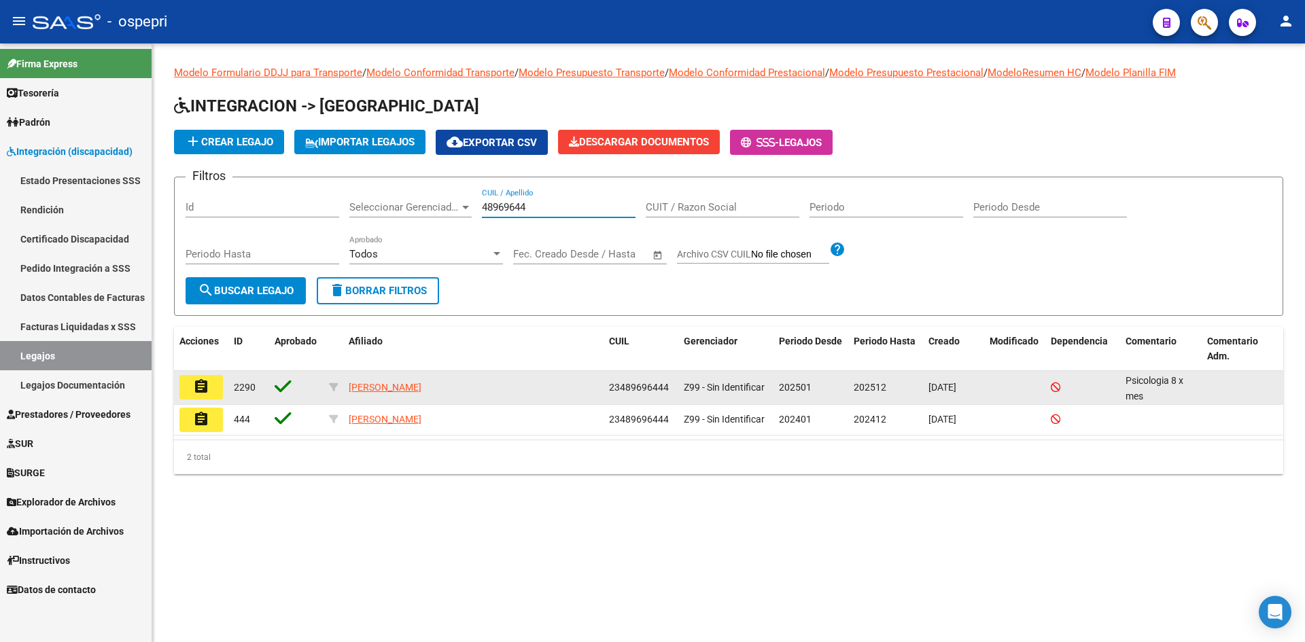
type input "48969644"
click at [205, 386] on mat-icon "assignment" at bounding box center [201, 387] width 16 height 16
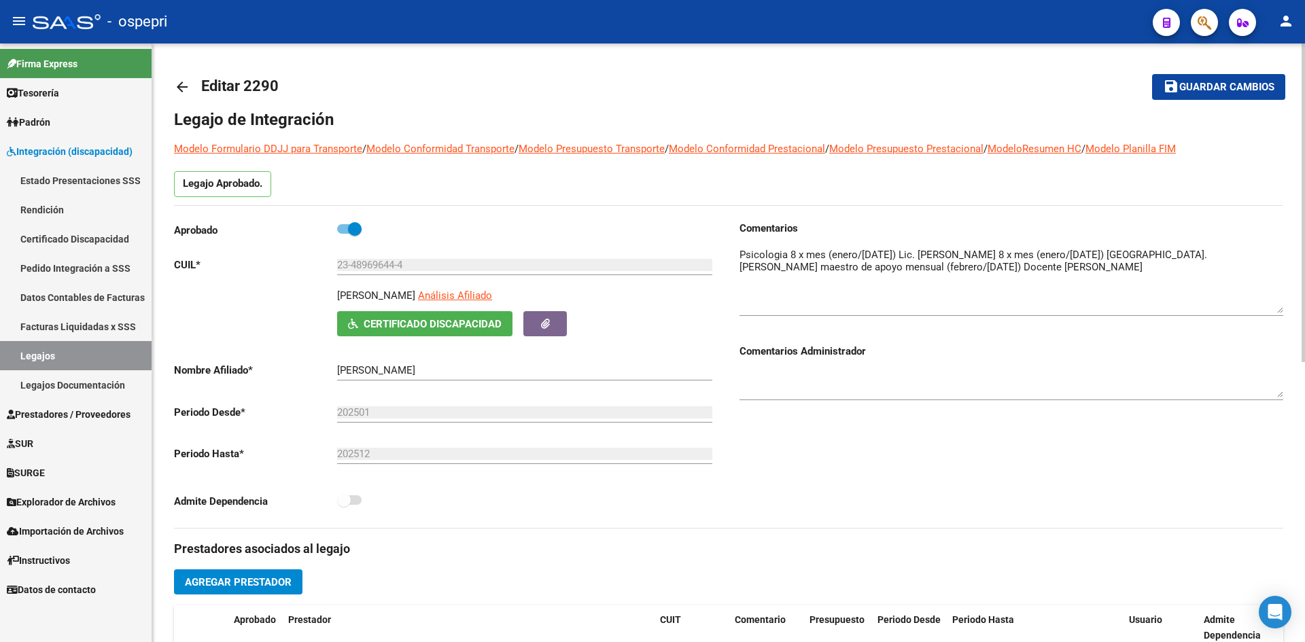
drag, startPoint x: 1279, startPoint y: 272, endPoint x: 1285, endPoint y: 311, distance: 39.2
click at [1285, 311] on div "arrow_back Editar 2290 save Guardar cambios Legajo de Integración Modelo Formul…" at bounding box center [728, 606] width 1153 height 1125
click at [180, 88] on mat-icon "arrow_back" at bounding box center [182, 87] width 16 height 16
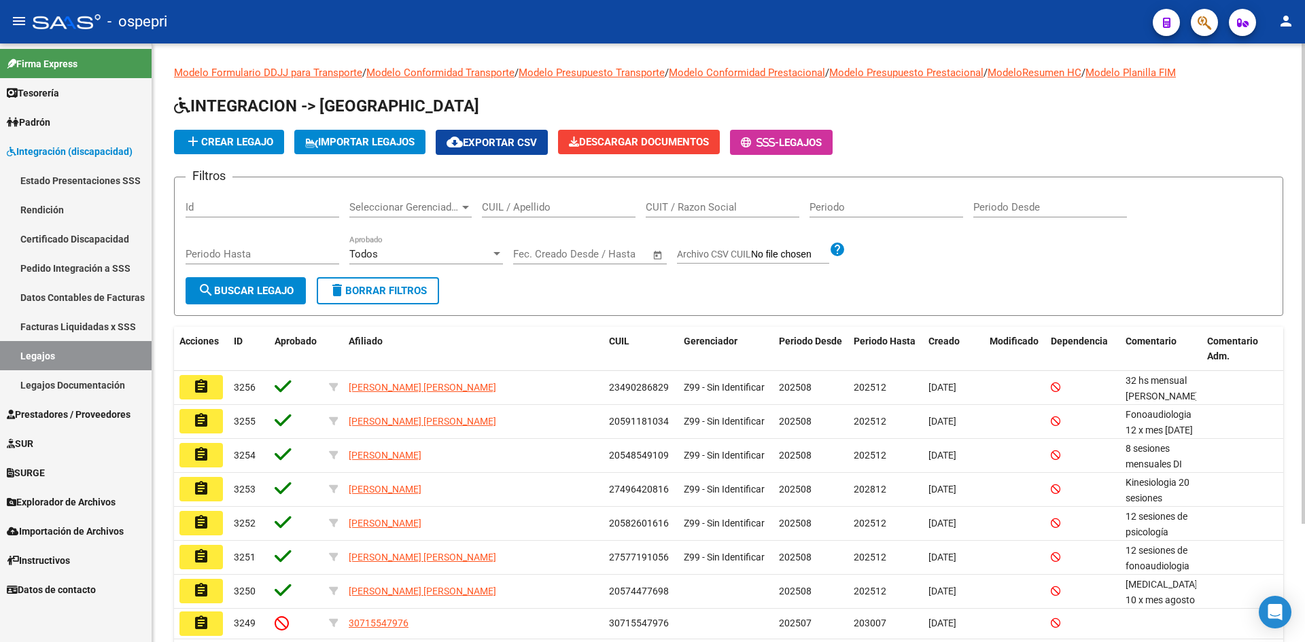
click at [506, 204] on input "CUIL / Apellido" at bounding box center [559, 207] width 154 height 12
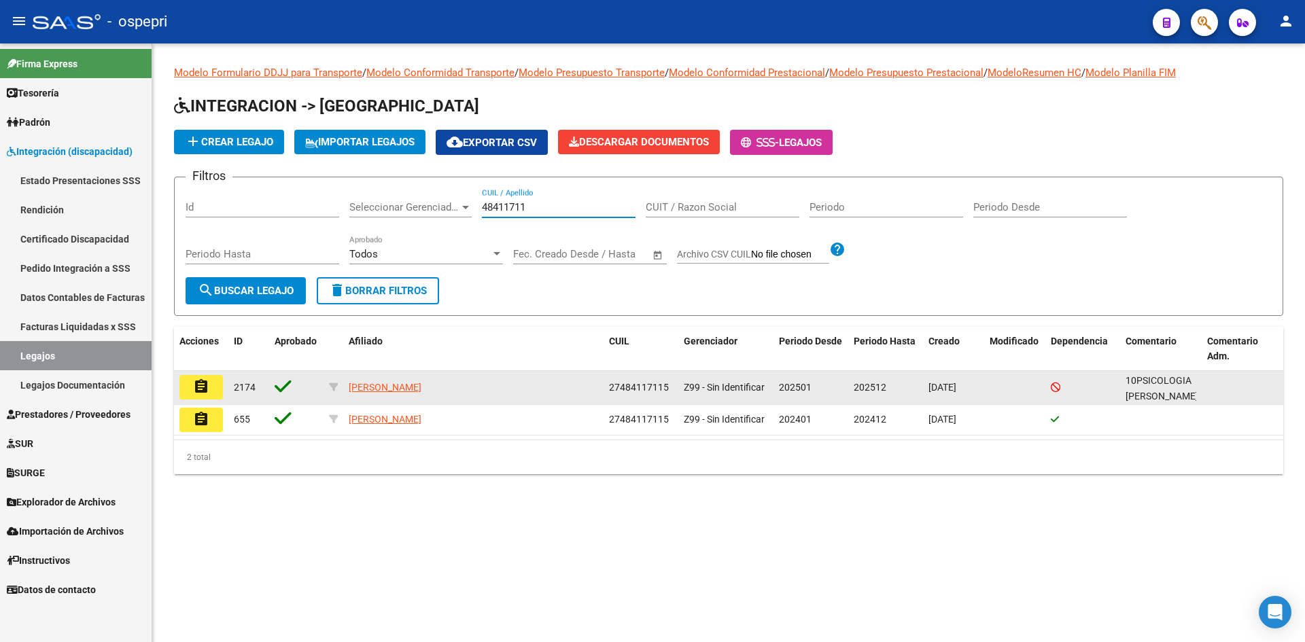
type input "48411711"
click at [205, 387] on mat-icon "assignment" at bounding box center [201, 387] width 16 height 16
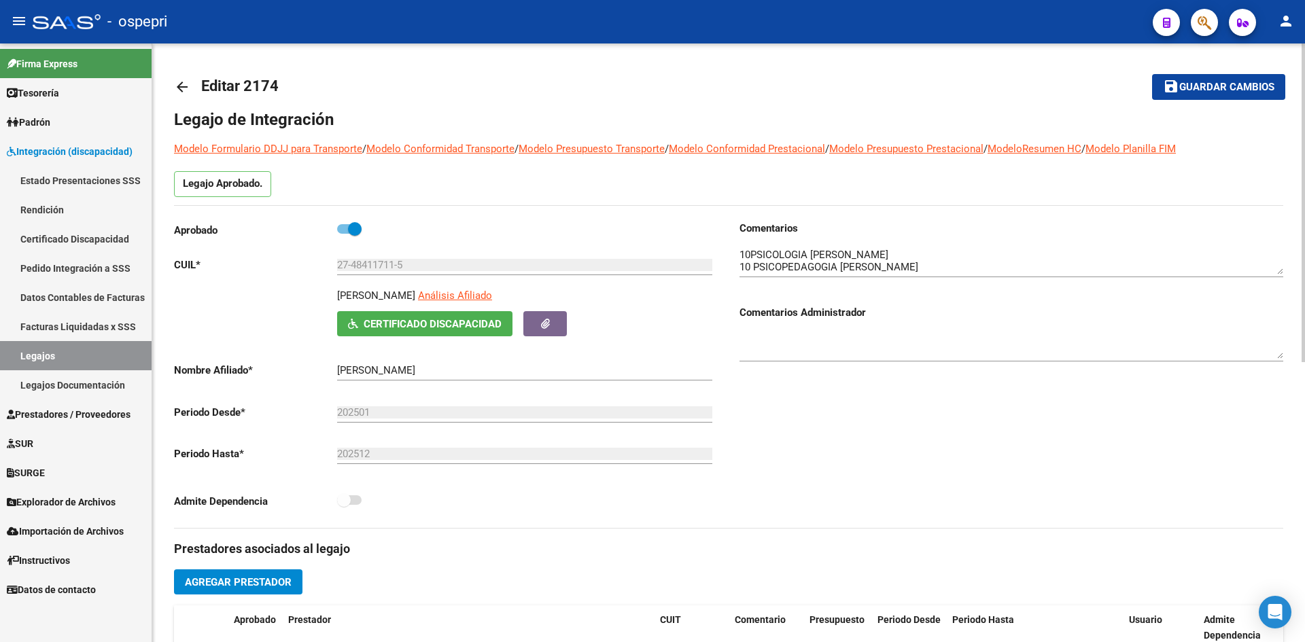
click at [180, 83] on mat-icon "arrow_back" at bounding box center [182, 87] width 16 height 16
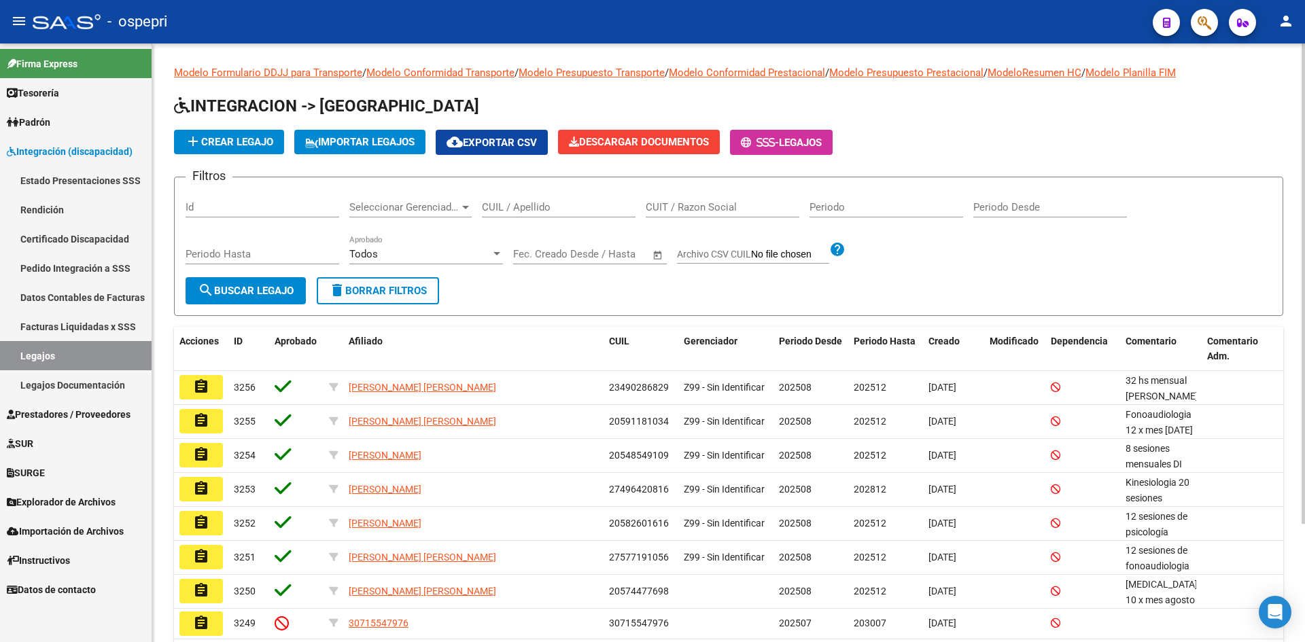
click at [553, 205] on input "CUIL / Apellido" at bounding box center [559, 207] width 154 height 12
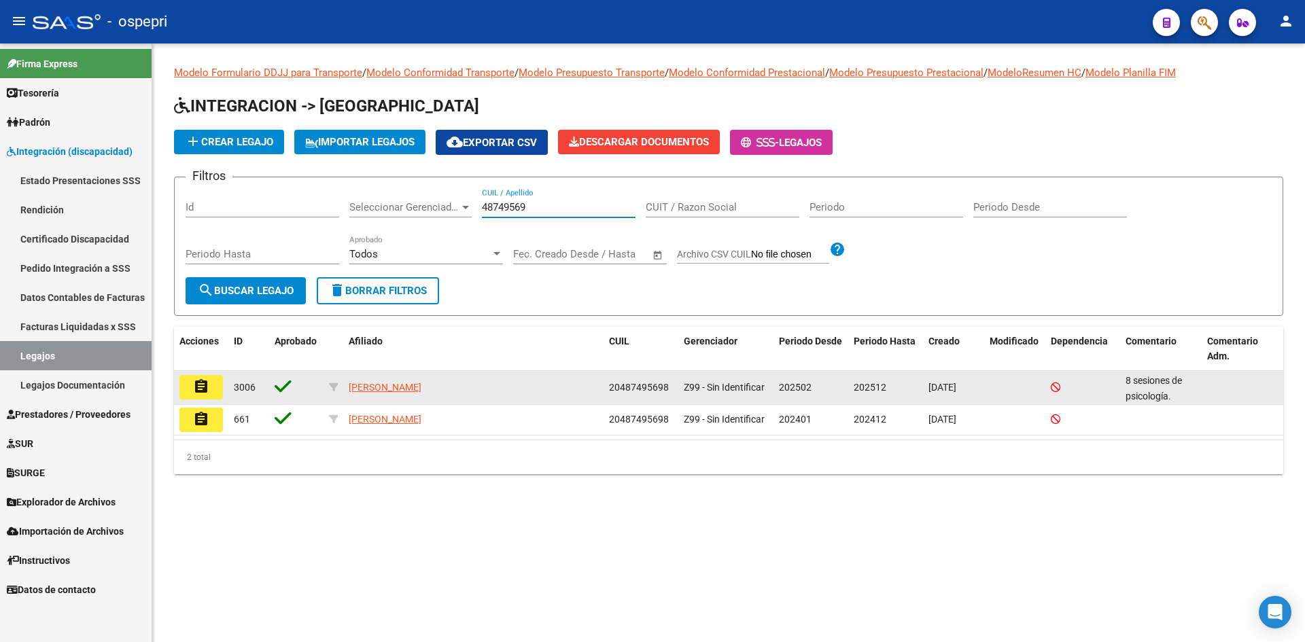
type input "48749569"
click at [202, 385] on mat-icon "assignment" at bounding box center [201, 387] width 16 height 16
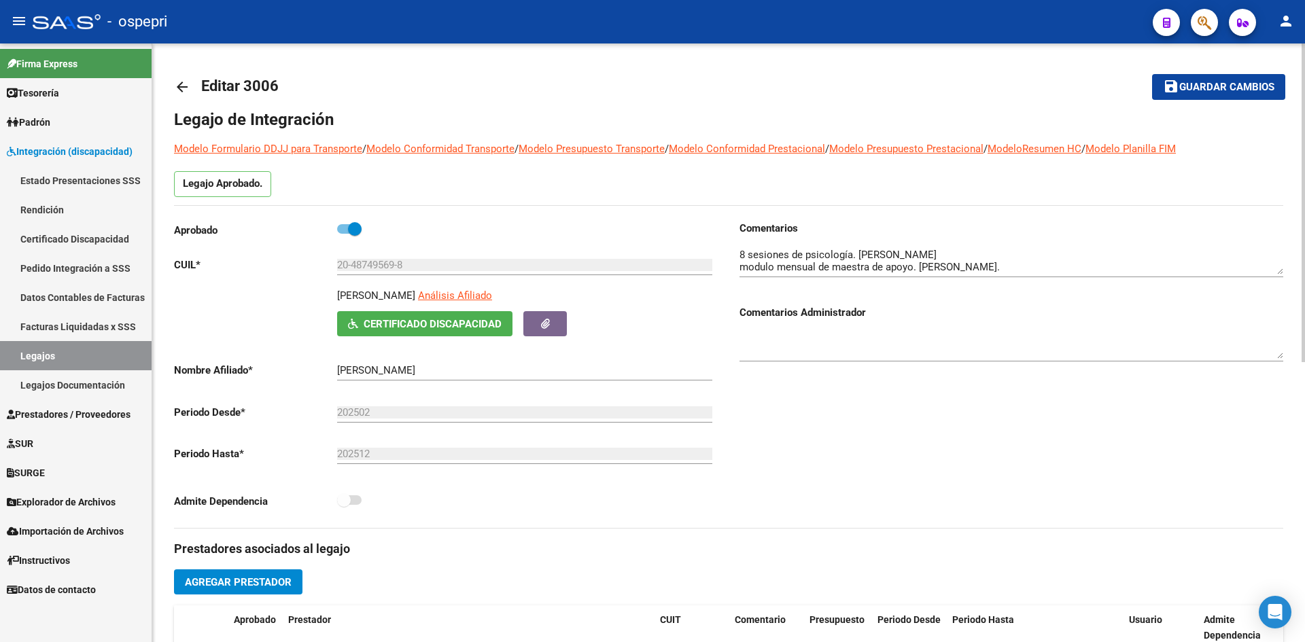
click at [175, 84] on mat-icon "arrow_back" at bounding box center [182, 87] width 16 height 16
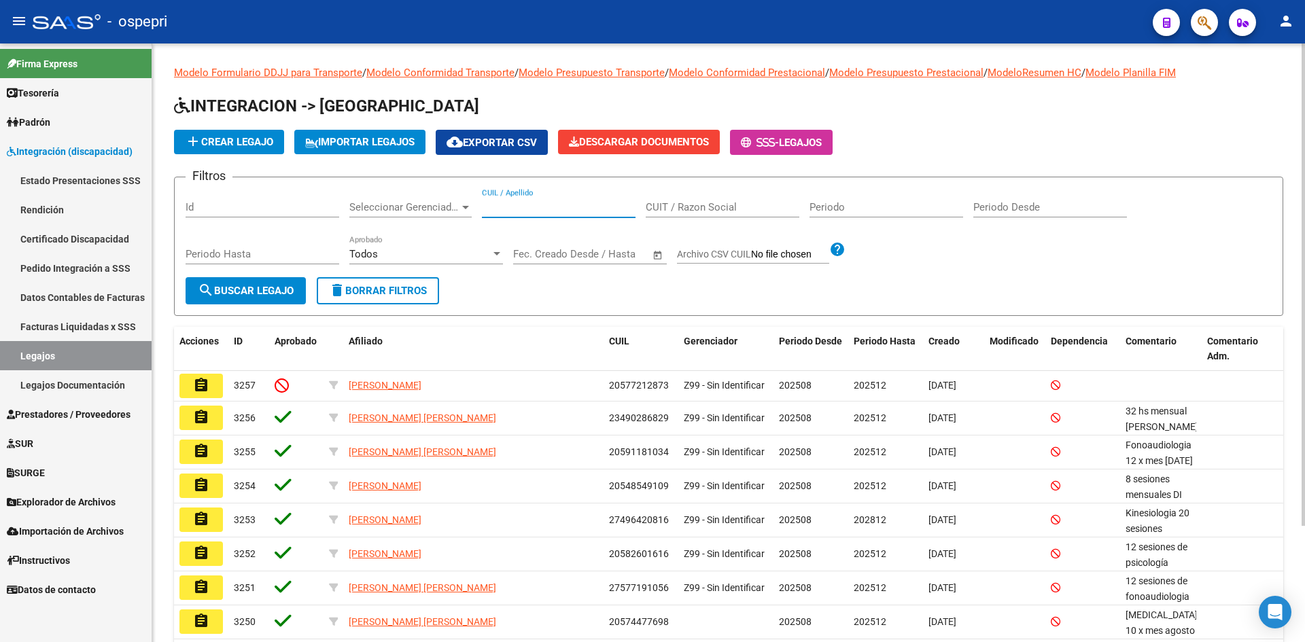
click at [525, 209] on input "CUIL / Apellido" at bounding box center [559, 207] width 154 height 12
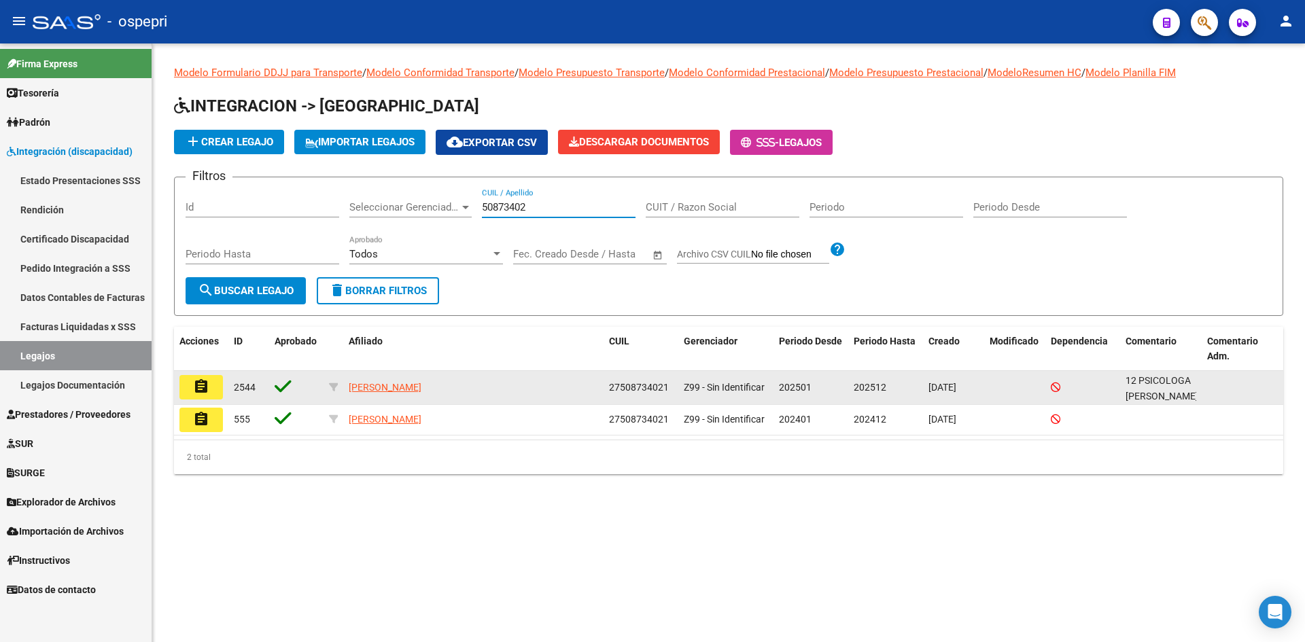
type input "50873402"
click at [207, 391] on mat-icon "assignment" at bounding box center [201, 387] width 16 height 16
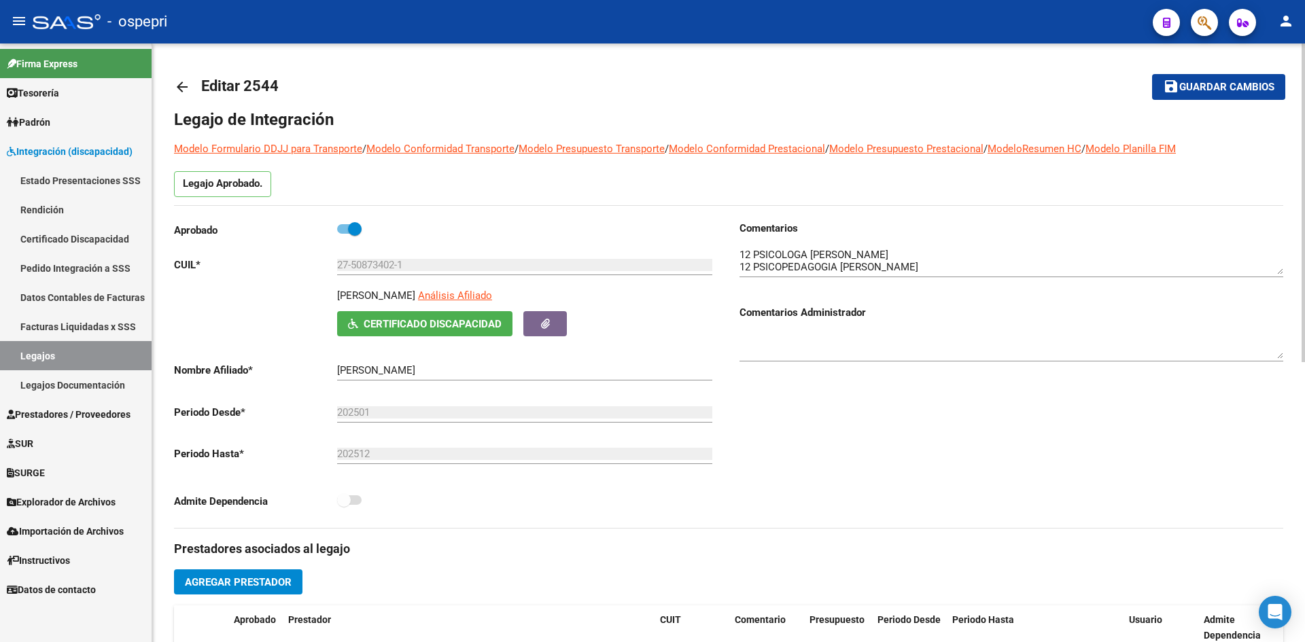
click at [177, 84] on mat-icon "arrow_back" at bounding box center [182, 87] width 16 height 16
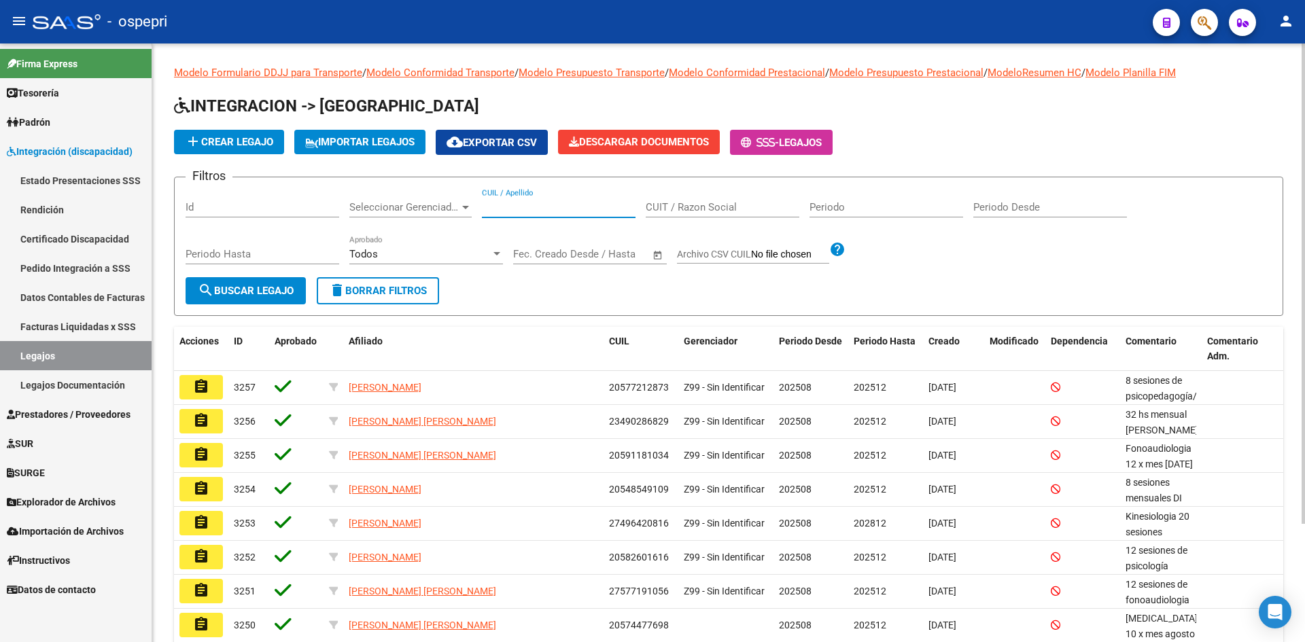
click at [548, 207] on input "CUIL / Apellido" at bounding box center [559, 207] width 154 height 12
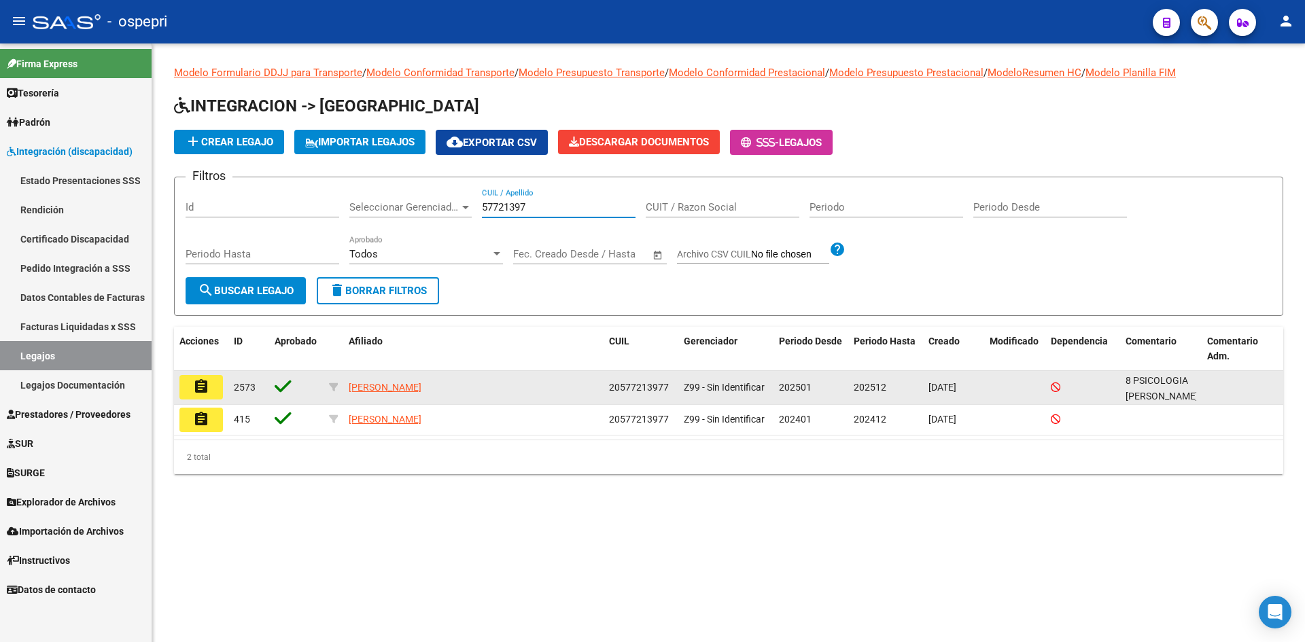
type input "57721397"
click at [196, 383] on mat-icon "assignment" at bounding box center [201, 387] width 16 height 16
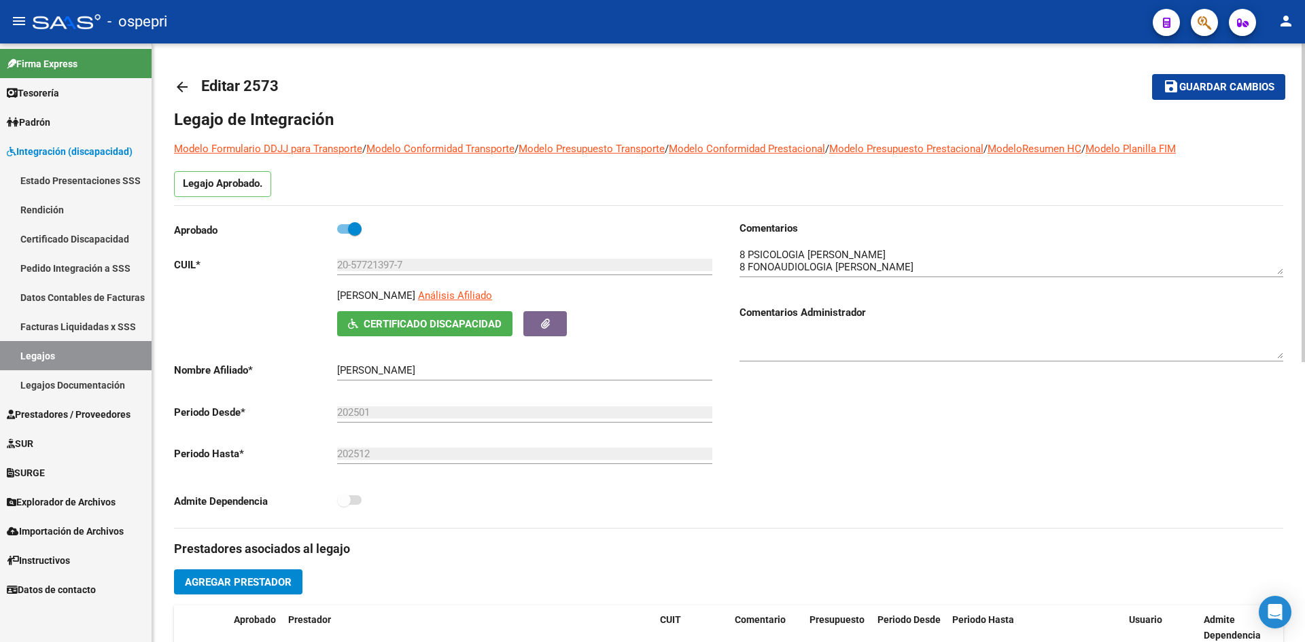
click at [487, 78] on mat-toolbar-row "arrow_back Editar 2573" at bounding box center [606, 87] width 865 height 44
click at [180, 86] on mat-icon "arrow_back" at bounding box center [182, 87] width 16 height 16
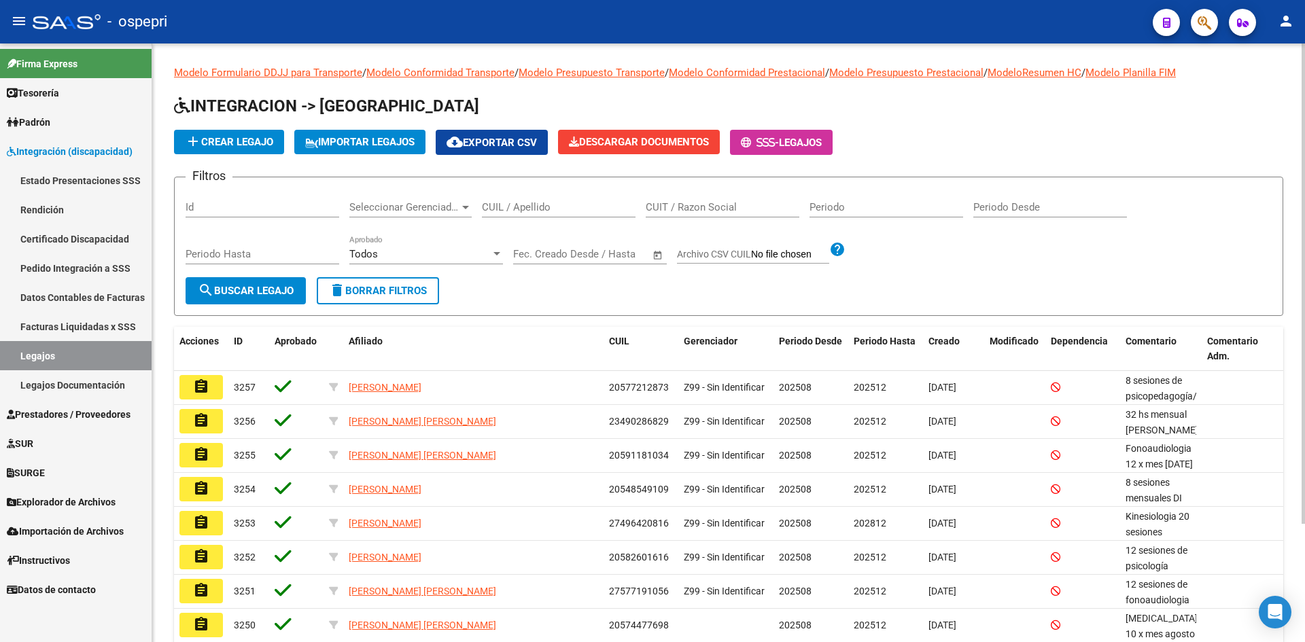
click at [524, 208] on input "CUIL / Apellido" at bounding box center [559, 207] width 154 height 12
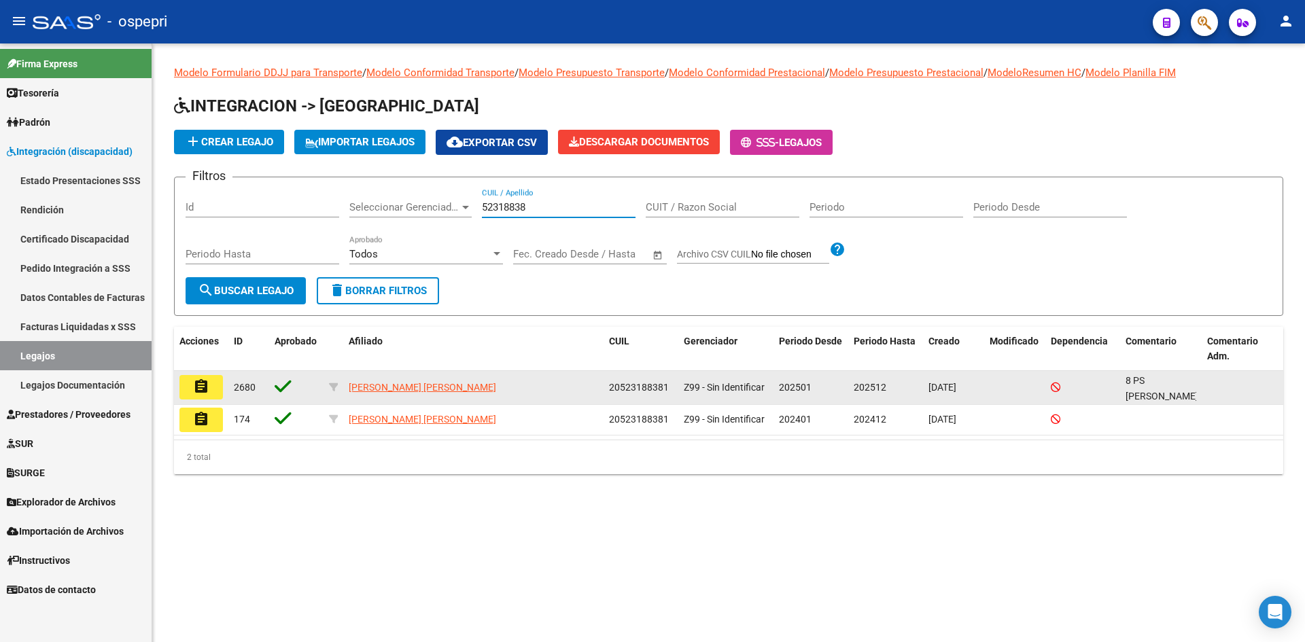
type input "52318838"
click at [203, 394] on mat-icon "assignment" at bounding box center [201, 387] width 16 height 16
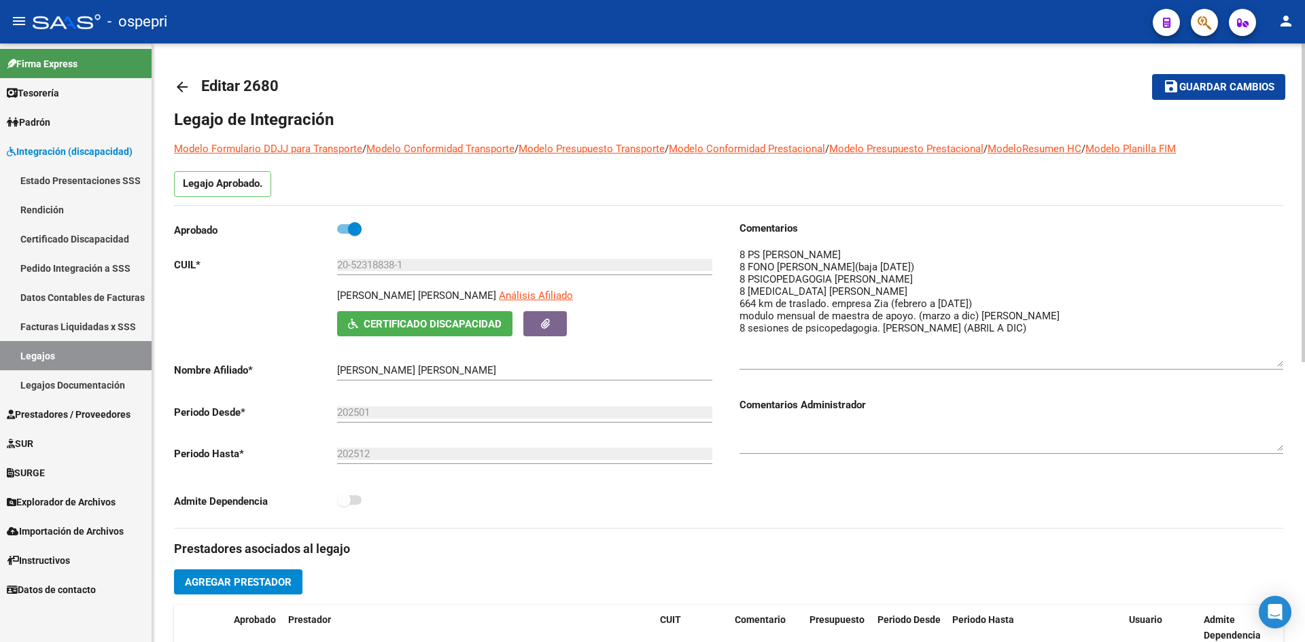
drag, startPoint x: 1280, startPoint y: 272, endPoint x: 1267, endPoint y: 364, distance: 93.3
click at [1267, 364] on textarea at bounding box center [1012, 307] width 544 height 120
click at [184, 88] on mat-icon "arrow_back" at bounding box center [182, 87] width 16 height 16
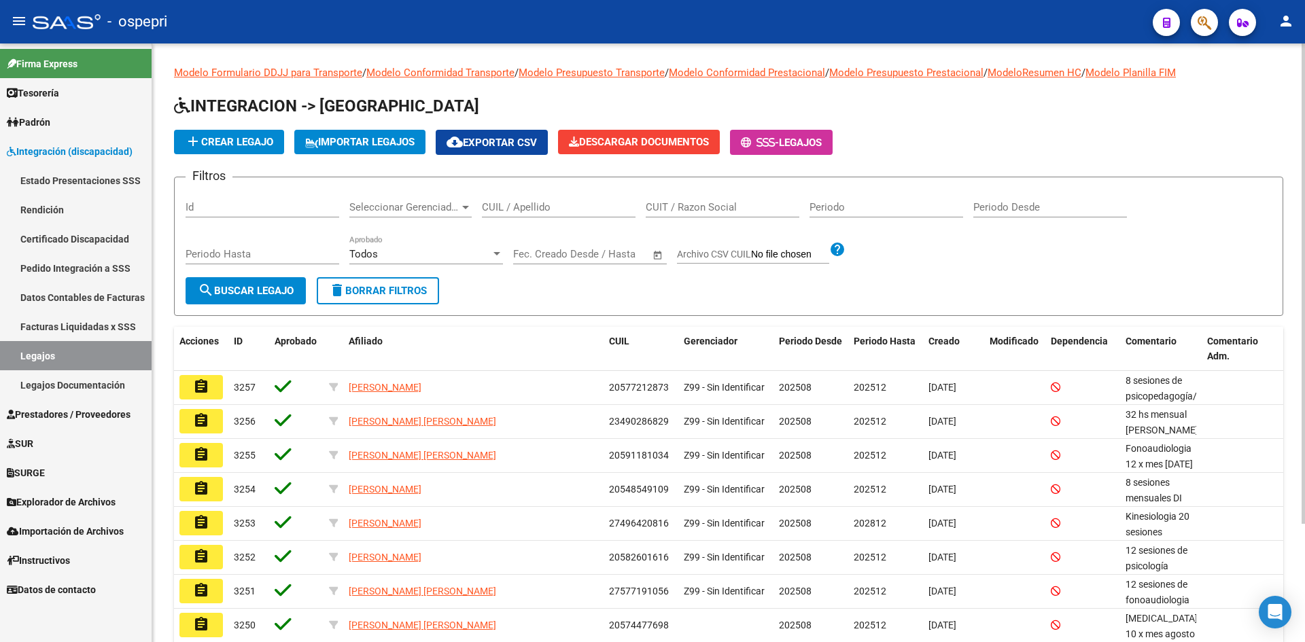
click at [495, 209] on input "CUIL / Apellido" at bounding box center [559, 207] width 154 height 12
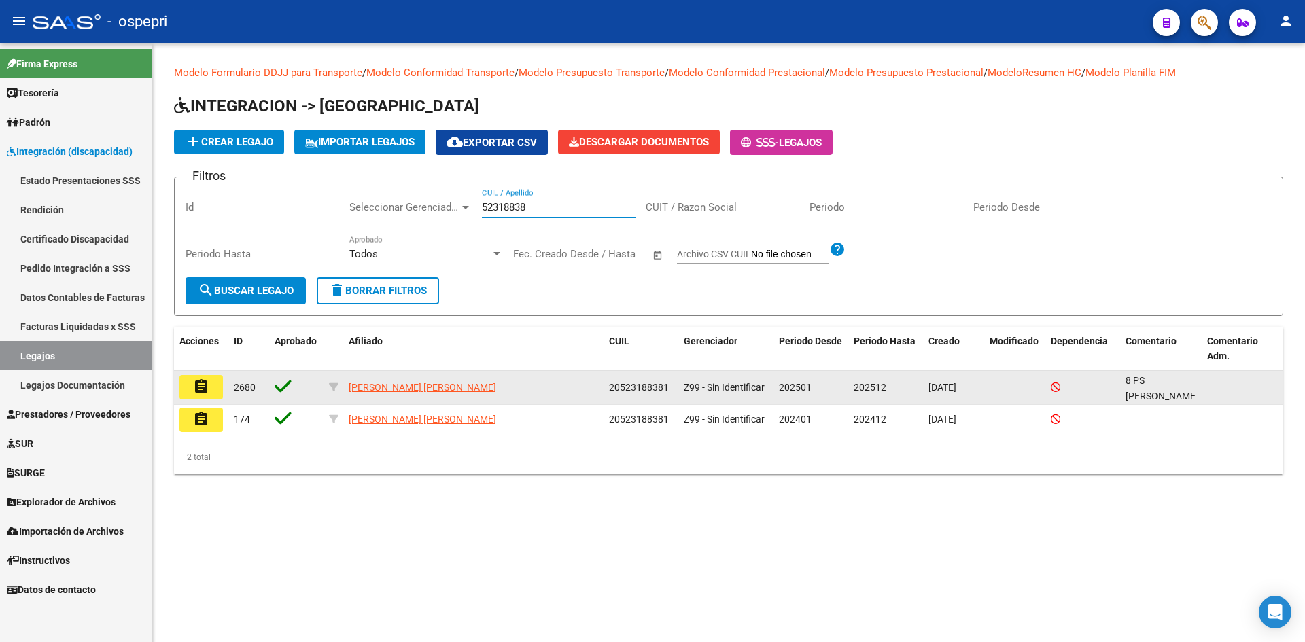
type input "52318838"
click at [199, 387] on mat-icon "assignment" at bounding box center [201, 387] width 16 height 16
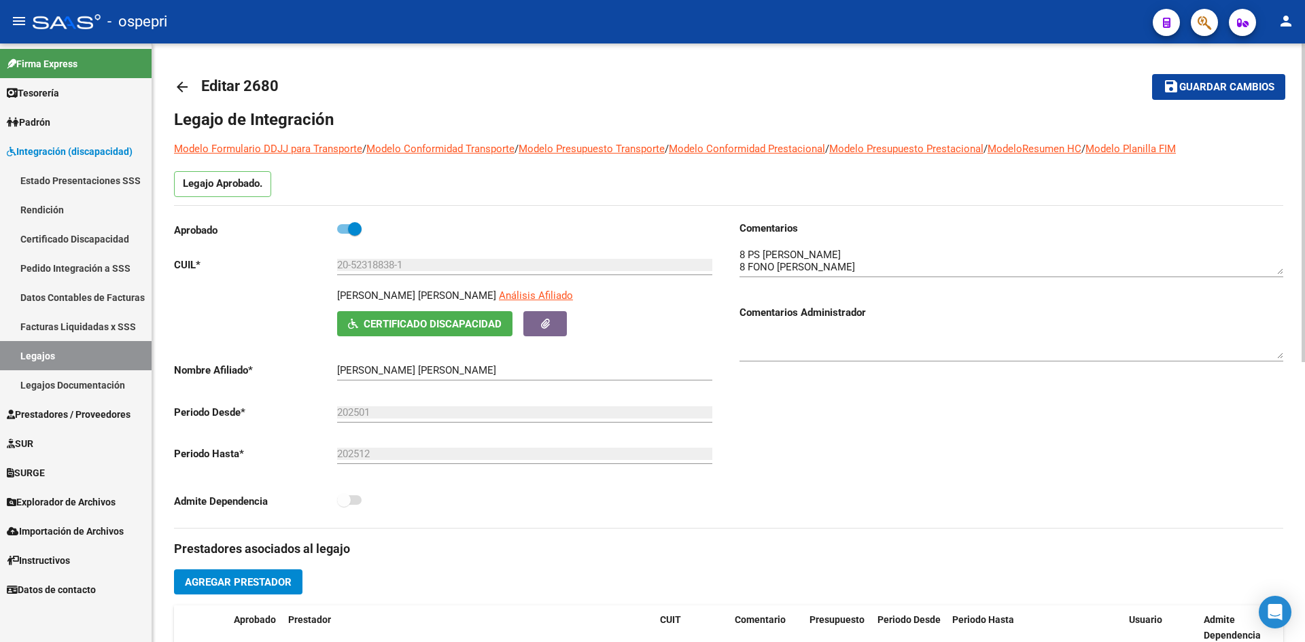
click at [186, 88] on mat-icon "arrow_back" at bounding box center [182, 87] width 16 height 16
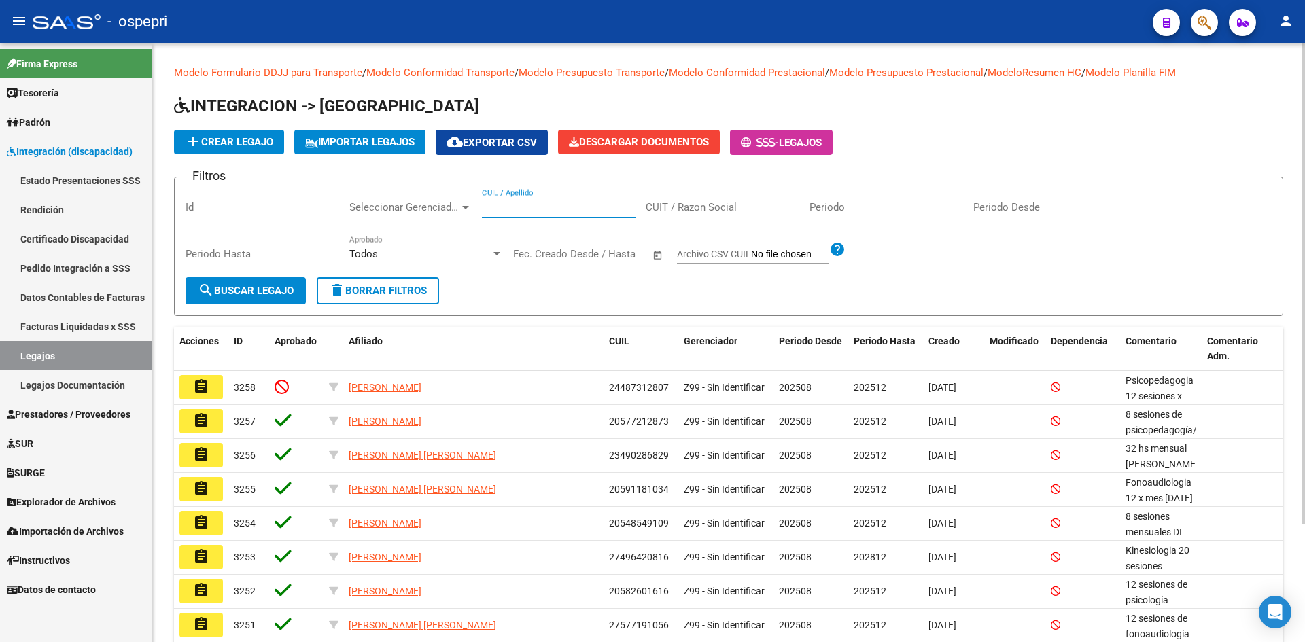
drag, startPoint x: 561, startPoint y: 208, endPoint x: 566, endPoint y: 199, distance: 10.4
click at [562, 205] on input "CUIL / Apellido" at bounding box center [559, 207] width 154 height 12
type input "58890243"
click at [288, 281] on button "search Buscar Legajo" at bounding box center [246, 290] width 120 height 27
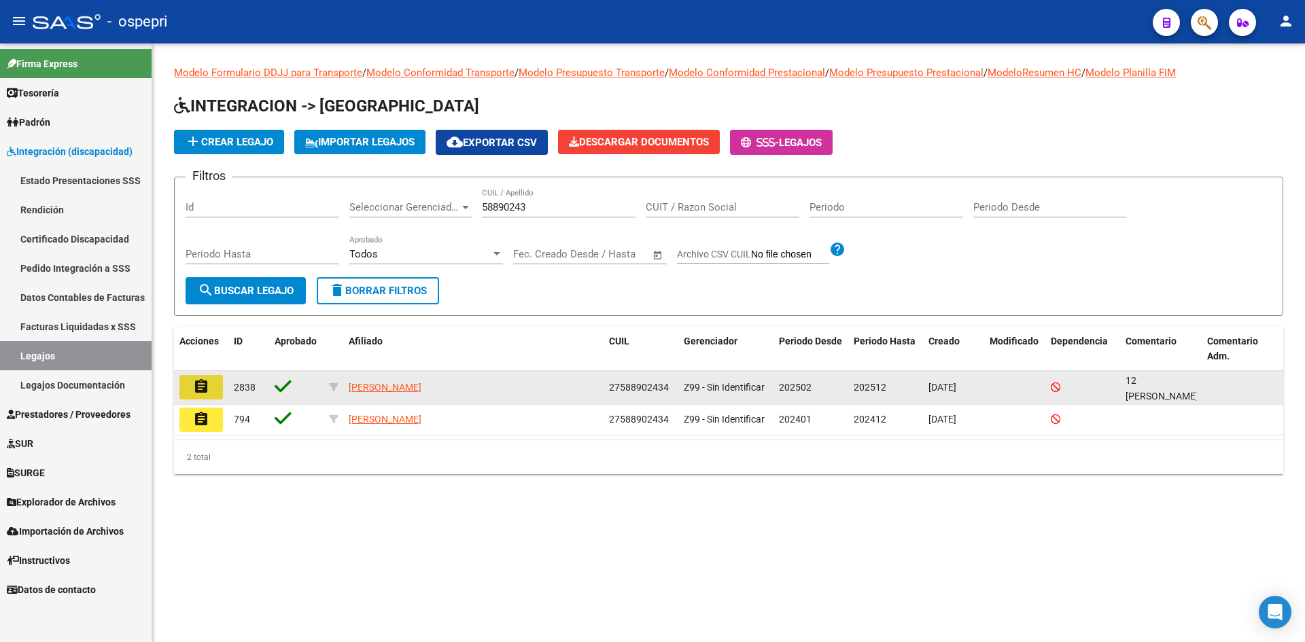
click at [212, 387] on button "assignment" at bounding box center [201, 387] width 44 height 24
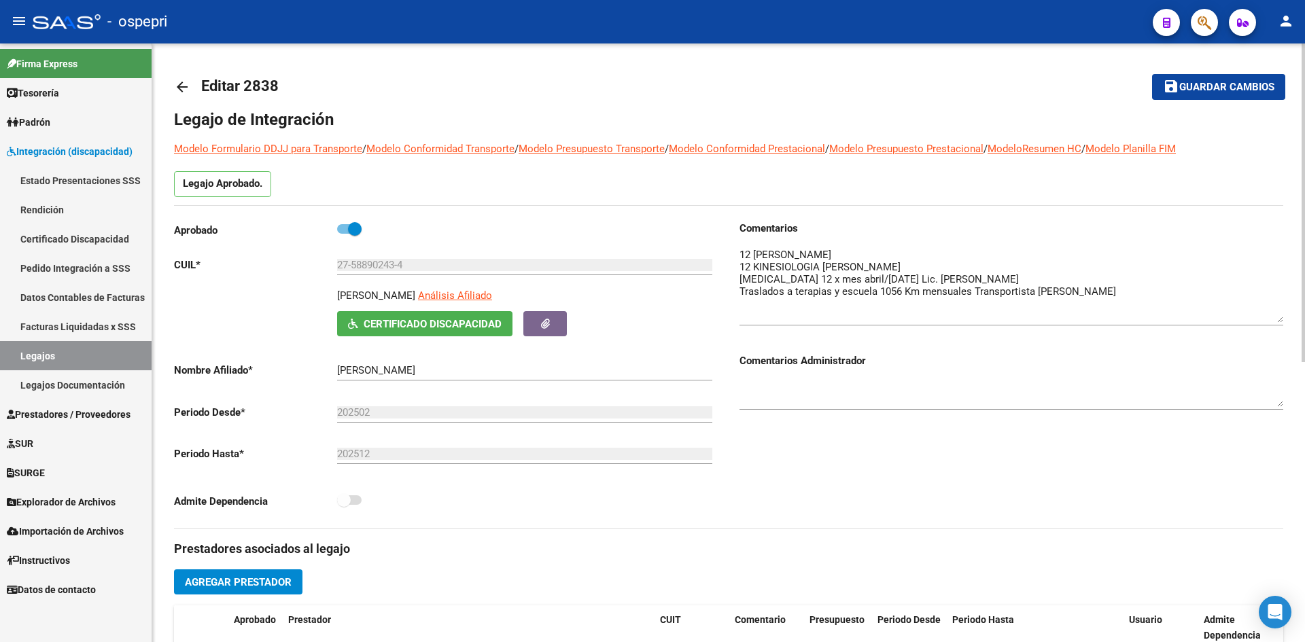
drag, startPoint x: 1280, startPoint y: 273, endPoint x: 1275, endPoint y: 321, distance: 48.6
click at [1275, 321] on textarea at bounding box center [1012, 284] width 544 height 75
click at [179, 85] on mat-icon "arrow_back" at bounding box center [182, 87] width 16 height 16
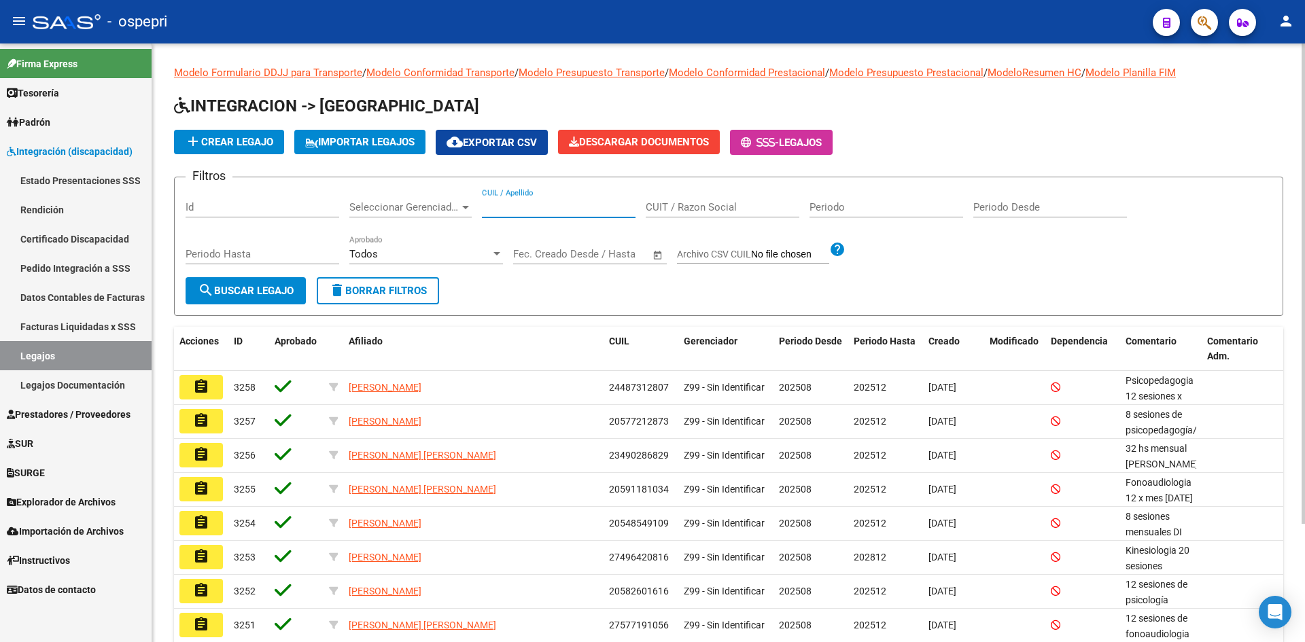
click at [528, 207] on input "CUIL / Apellido" at bounding box center [559, 207] width 154 height 12
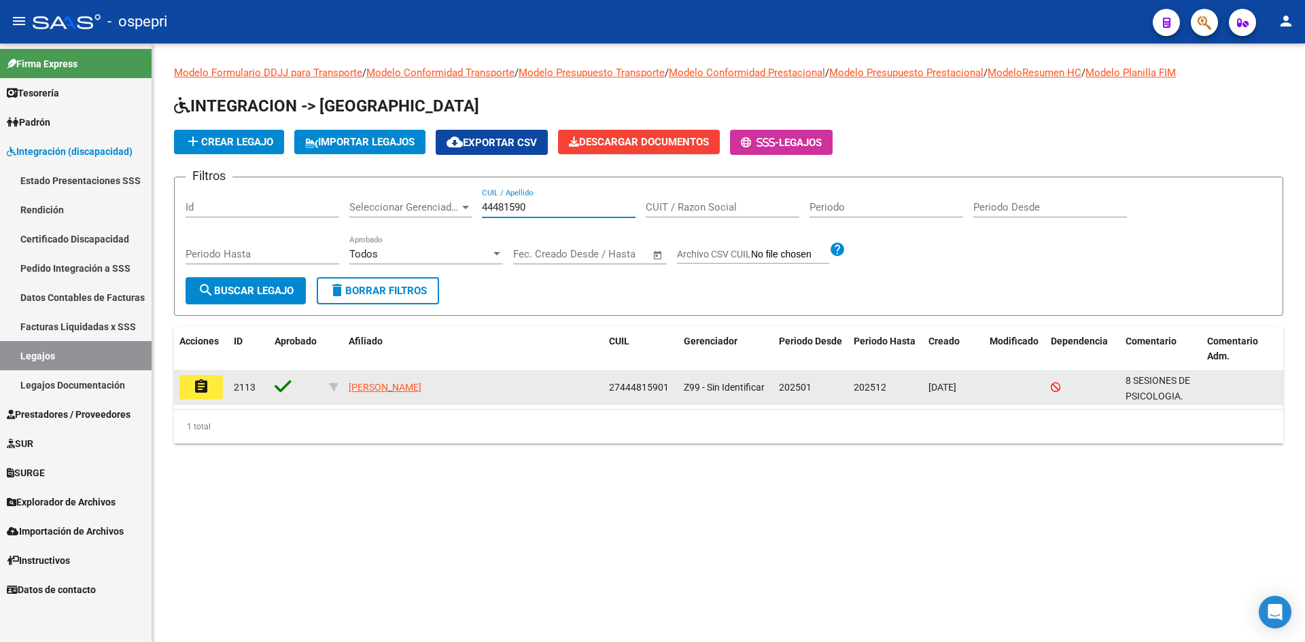
type input "44481590"
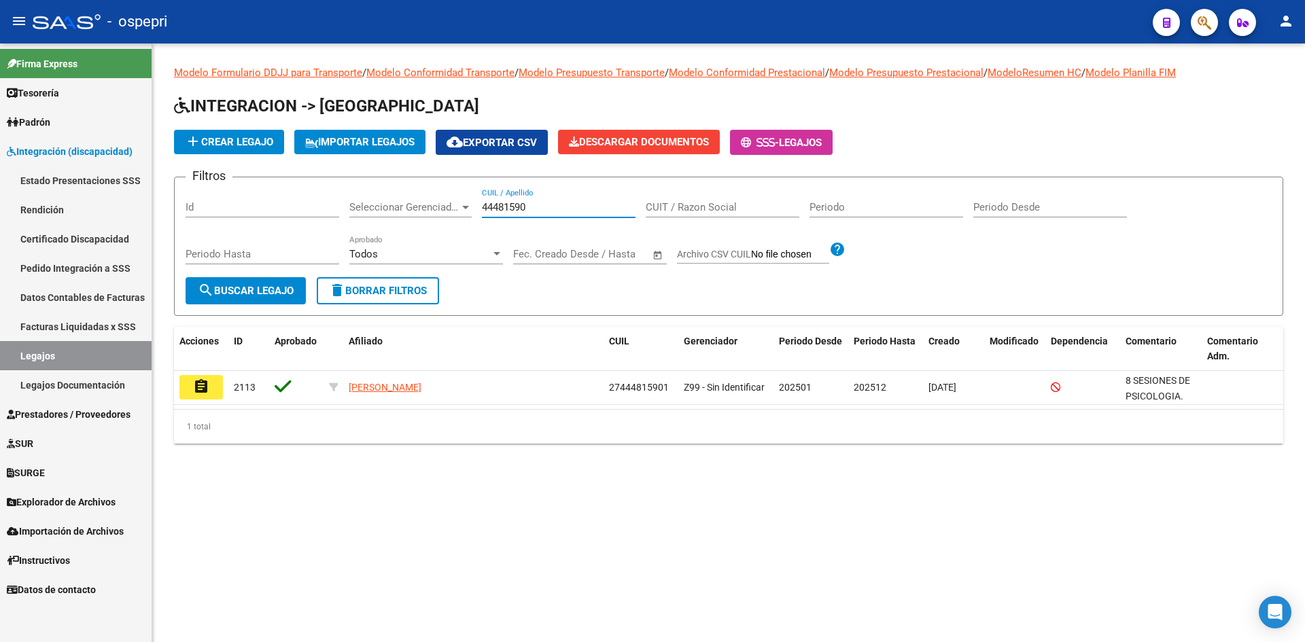
click at [201, 385] on mat-icon "assignment" at bounding box center [201, 387] width 16 height 16
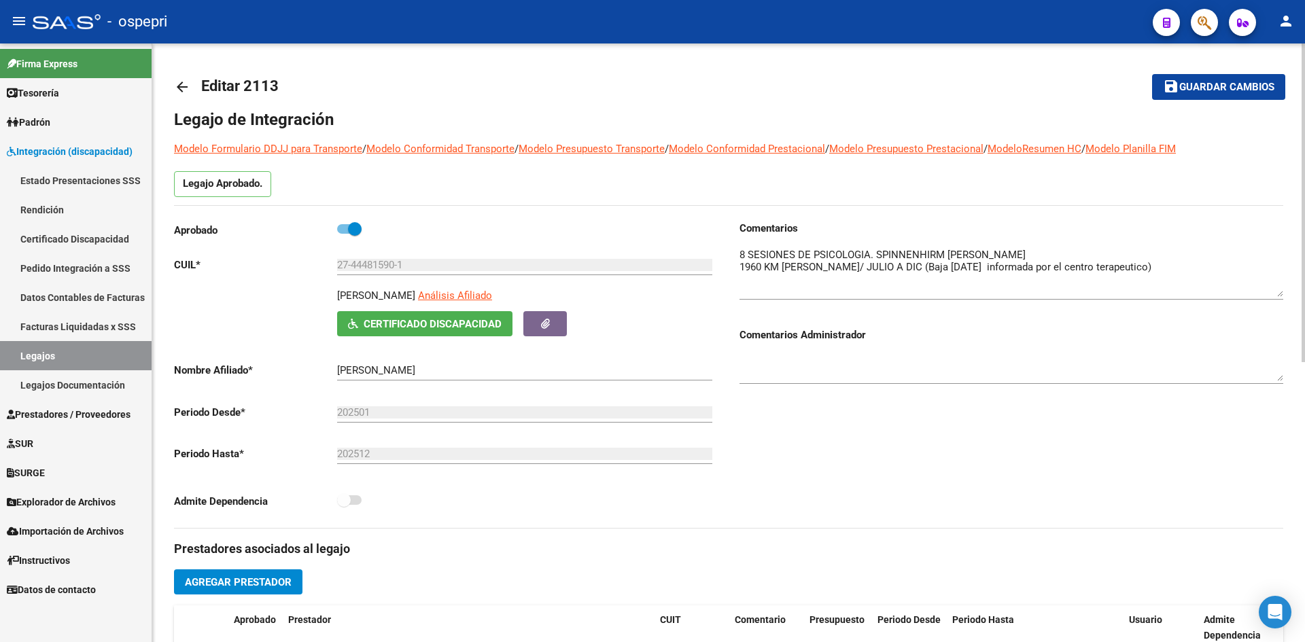
drag, startPoint x: 1281, startPoint y: 273, endPoint x: 1281, endPoint y: 296, distance: 22.4
click at [1281, 296] on textarea at bounding box center [1012, 272] width 544 height 50
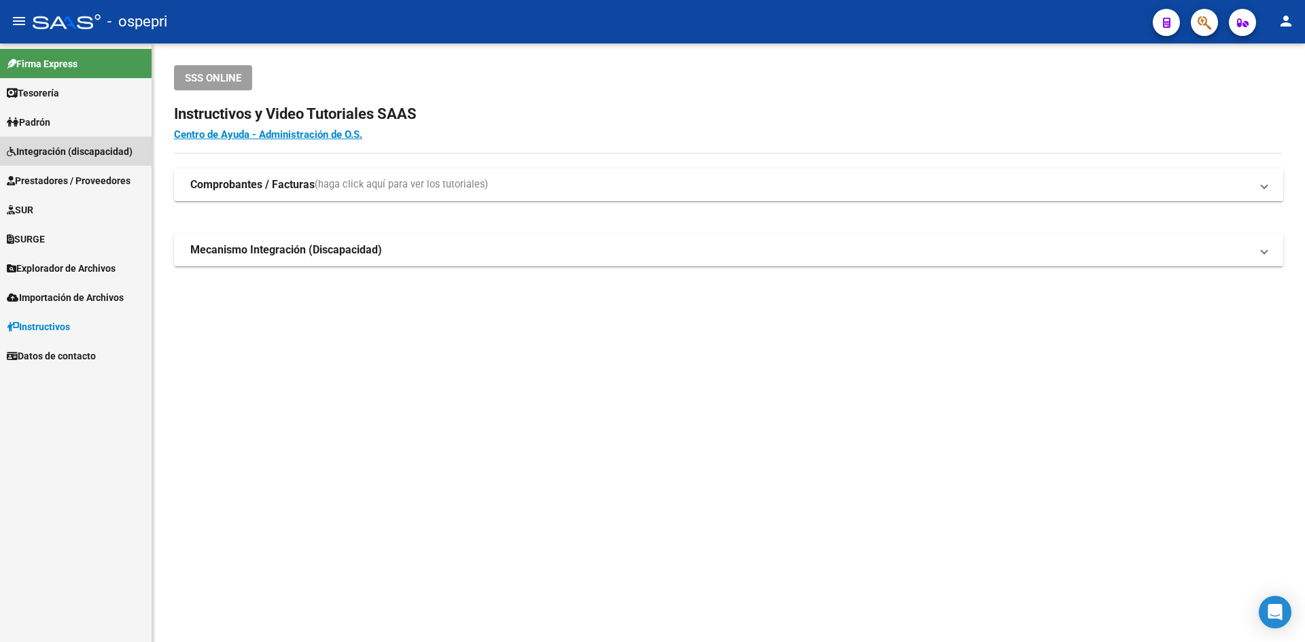
click at [87, 147] on span "Integración (discapacidad)" at bounding box center [70, 151] width 126 height 15
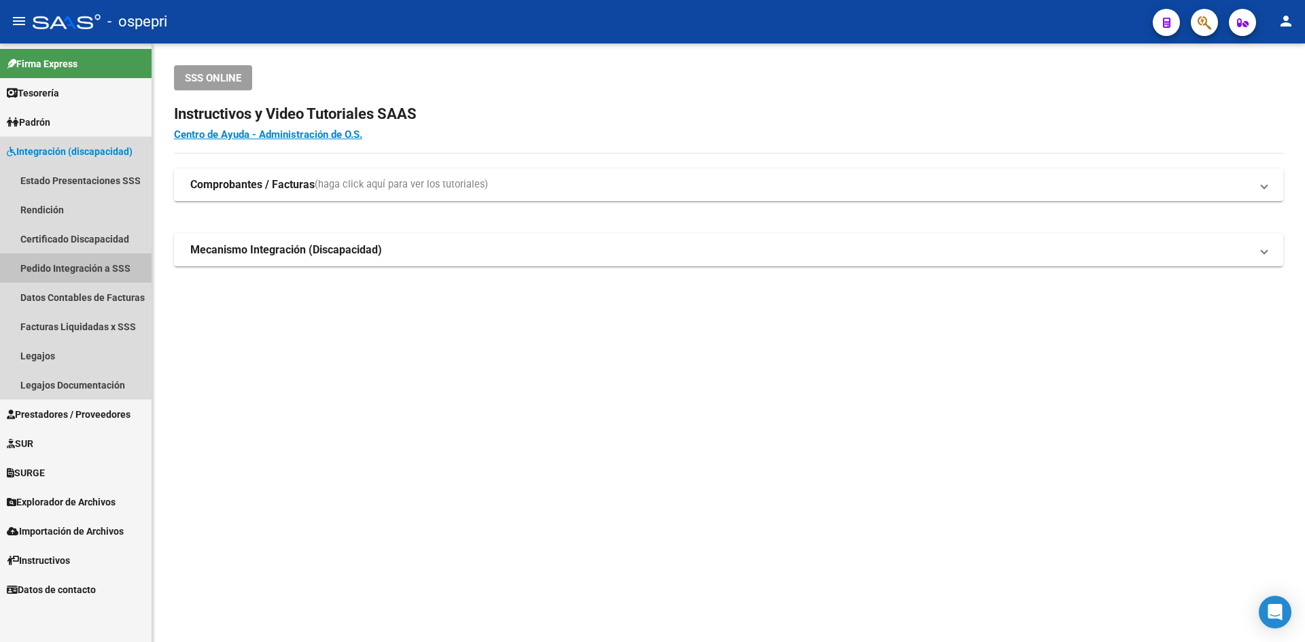
click at [46, 267] on link "Pedido Integración a SSS" at bounding box center [76, 268] width 152 height 29
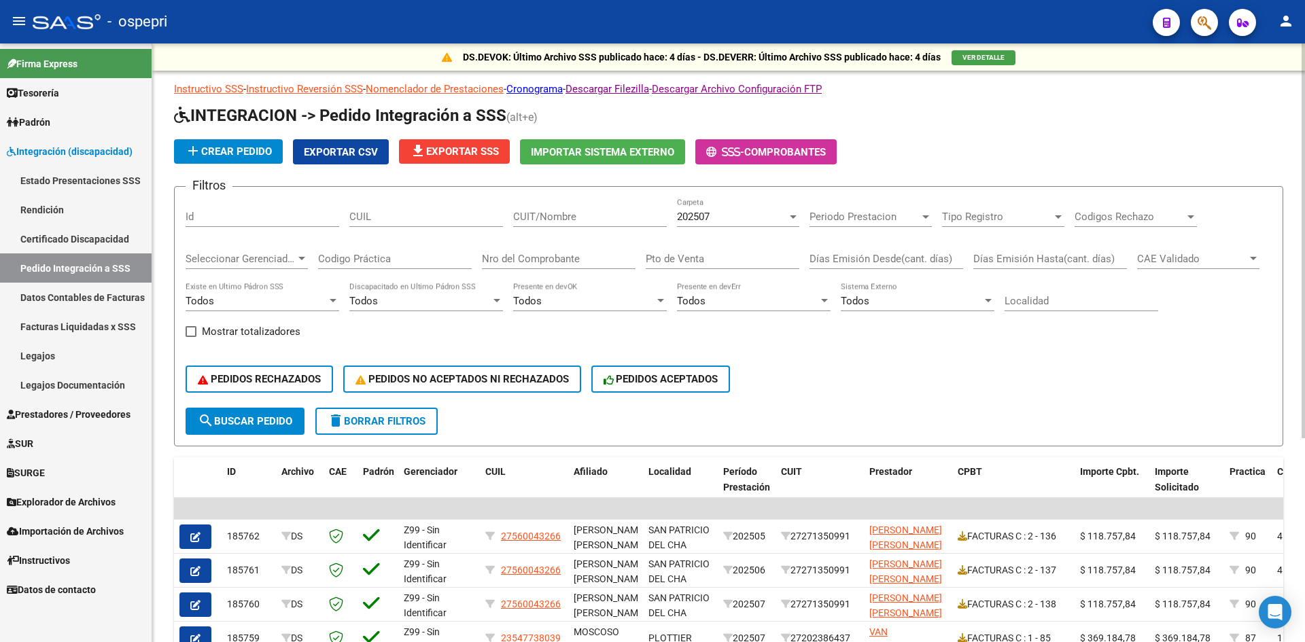
click at [529, 213] on input "CUIT/Nombre" at bounding box center [590, 217] width 154 height 12
paste input "24274064117"
type input "24274064117"
click at [706, 220] on span "202507" at bounding box center [693, 217] width 33 height 12
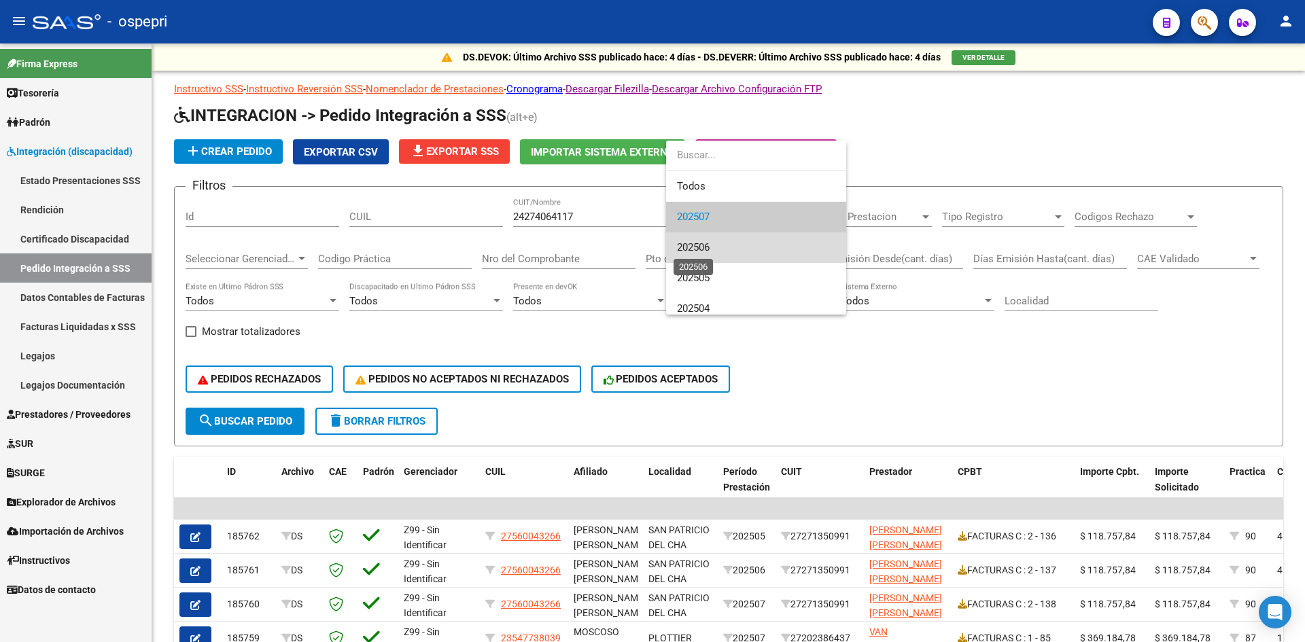
click at [705, 250] on span "202506" at bounding box center [693, 247] width 33 height 12
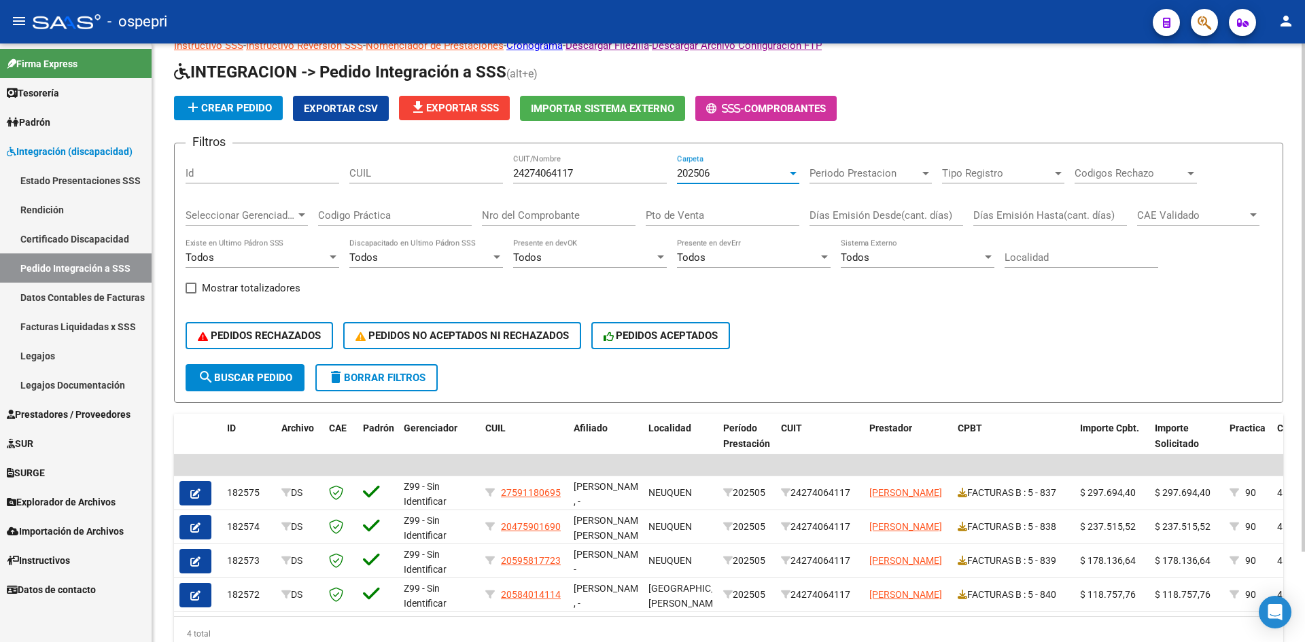
scroll to position [106, 0]
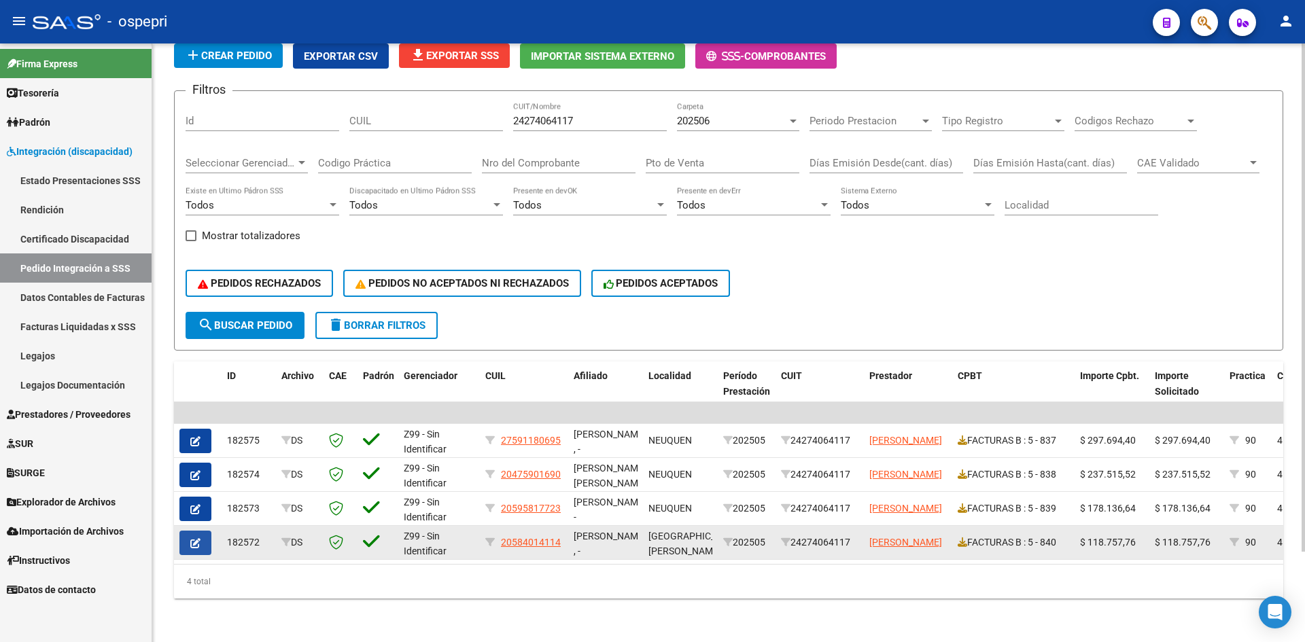
click at [191, 538] on icon "button" at bounding box center [195, 543] width 10 height 10
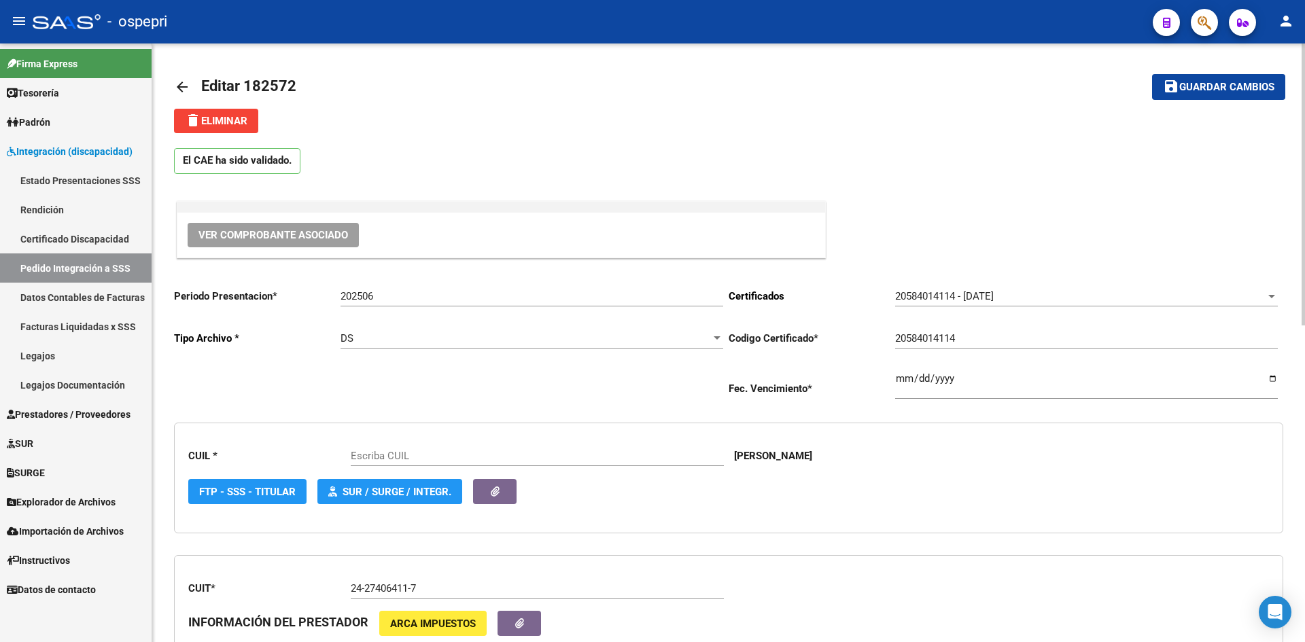
click at [284, 235] on span "Ver Comprobante Asociado" at bounding box center [273, 235] width 150 height 12
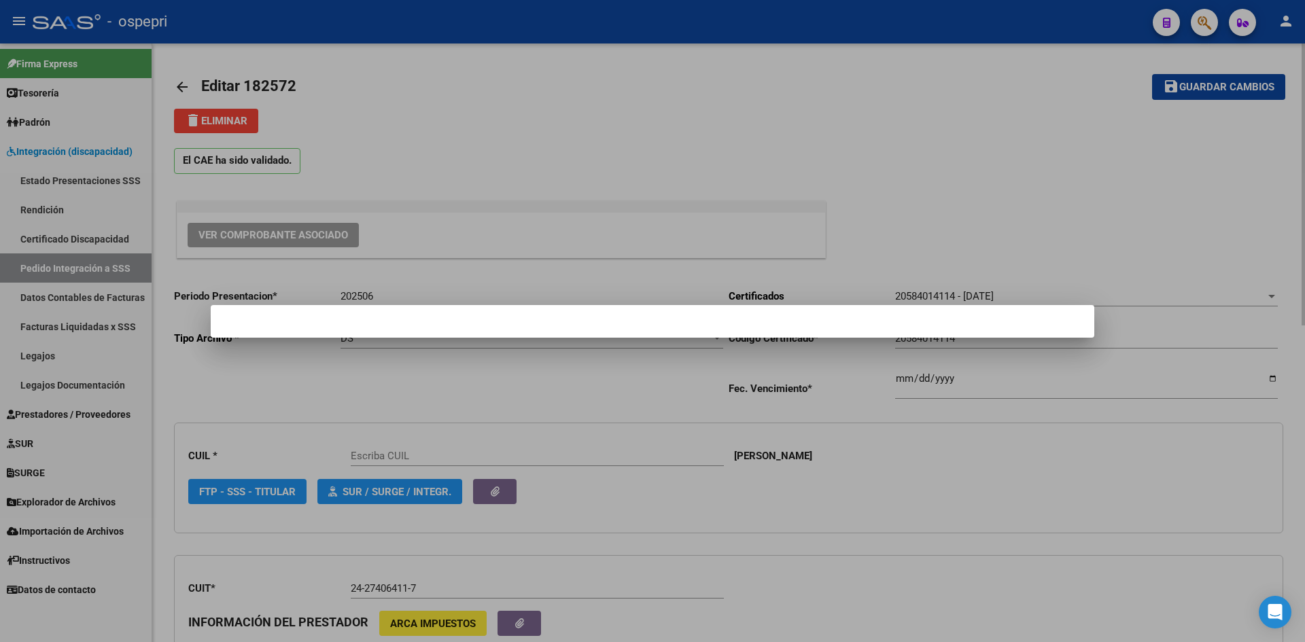
type input "20584014114"
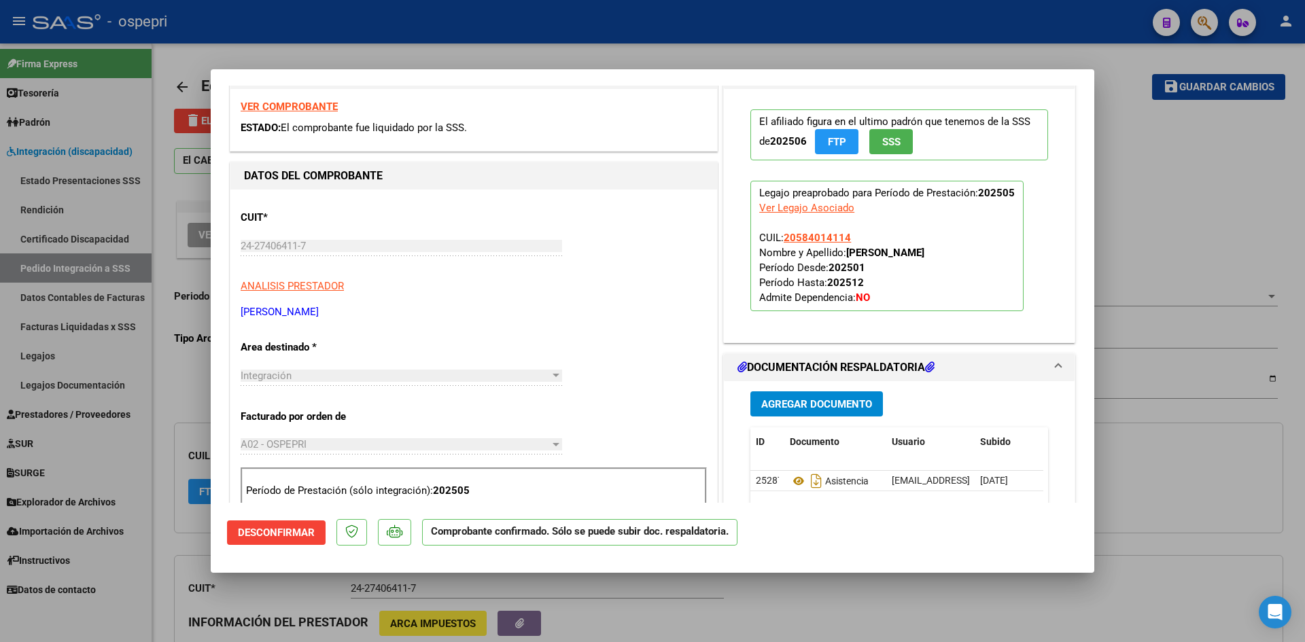
scroll to position [272, 0]
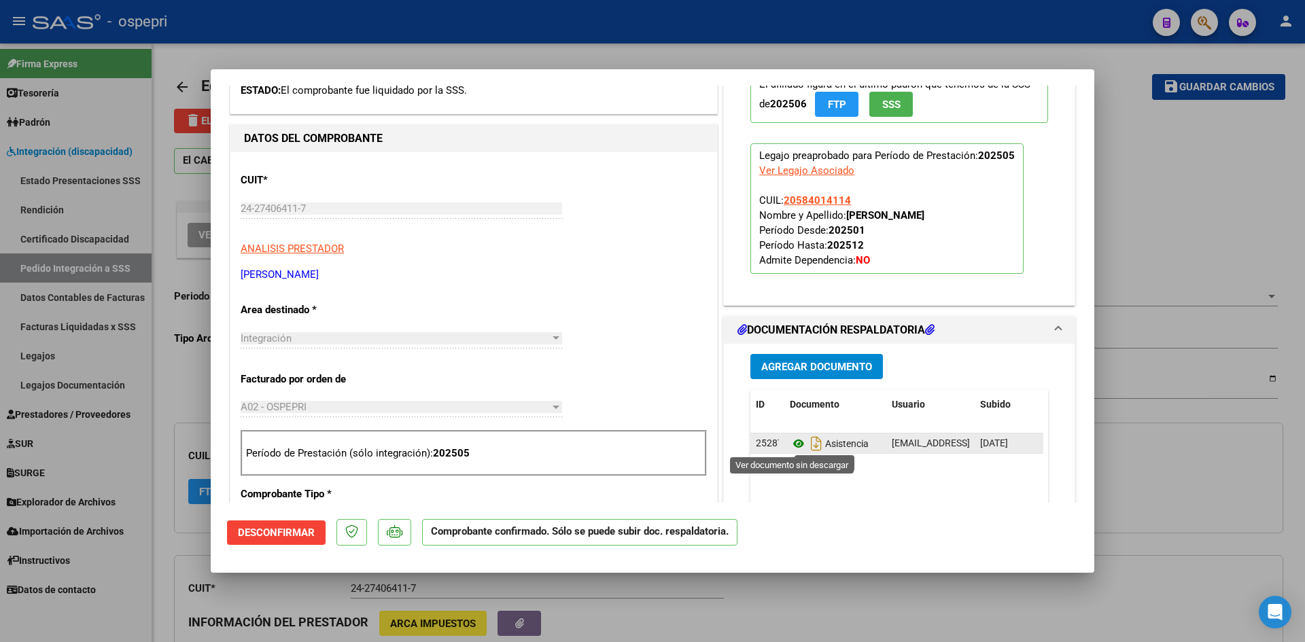
click at [791, 442] on icon at bounding box center [799, 444] width 18 height 16
type input "$ 0,00"
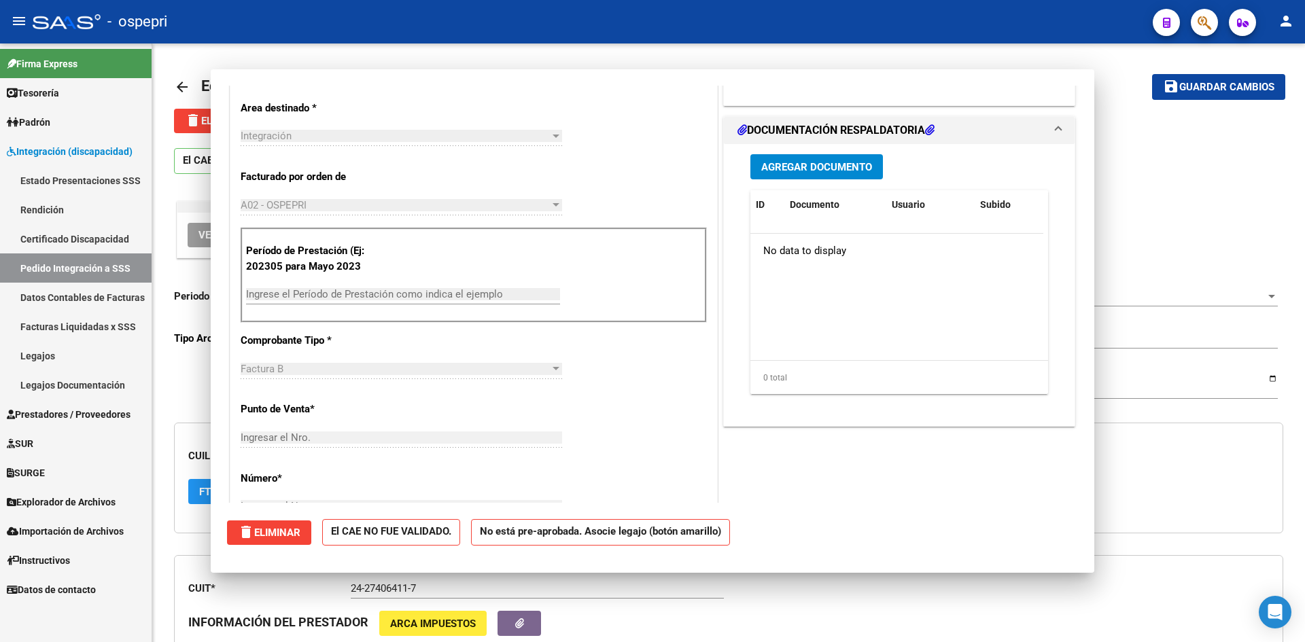
scroll to position [0, 0]
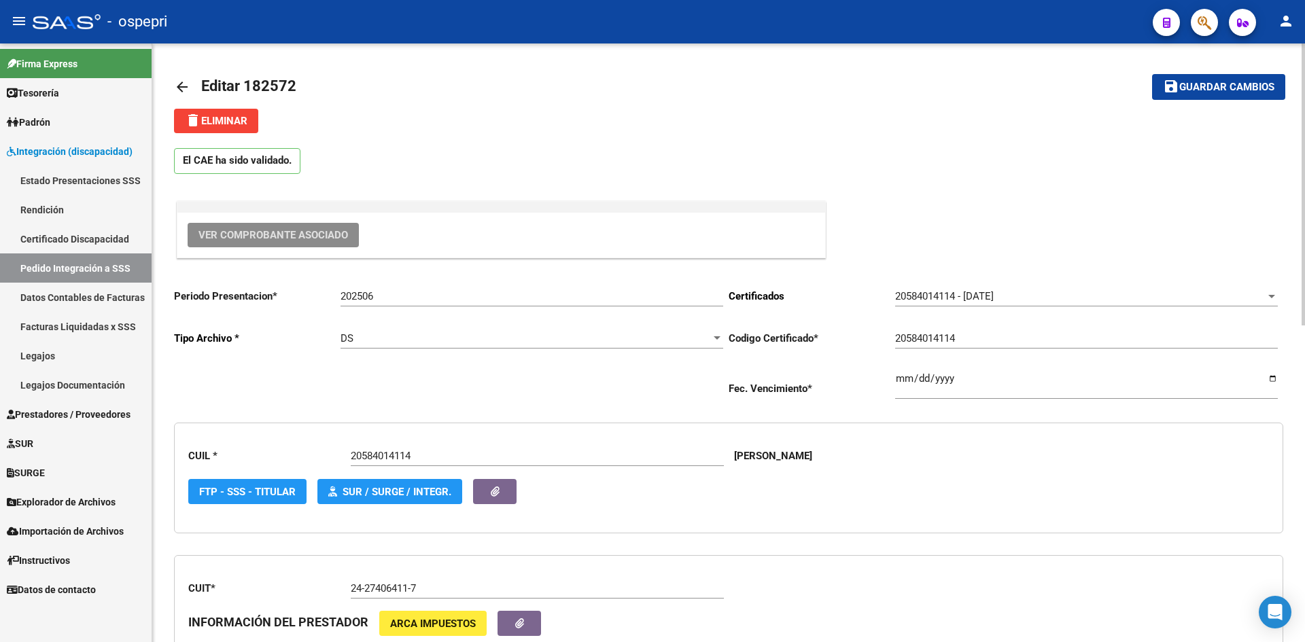
click at [181, 86] on mat-icon "arrow_back" at bounding box center [182, 87] width 16 height 16
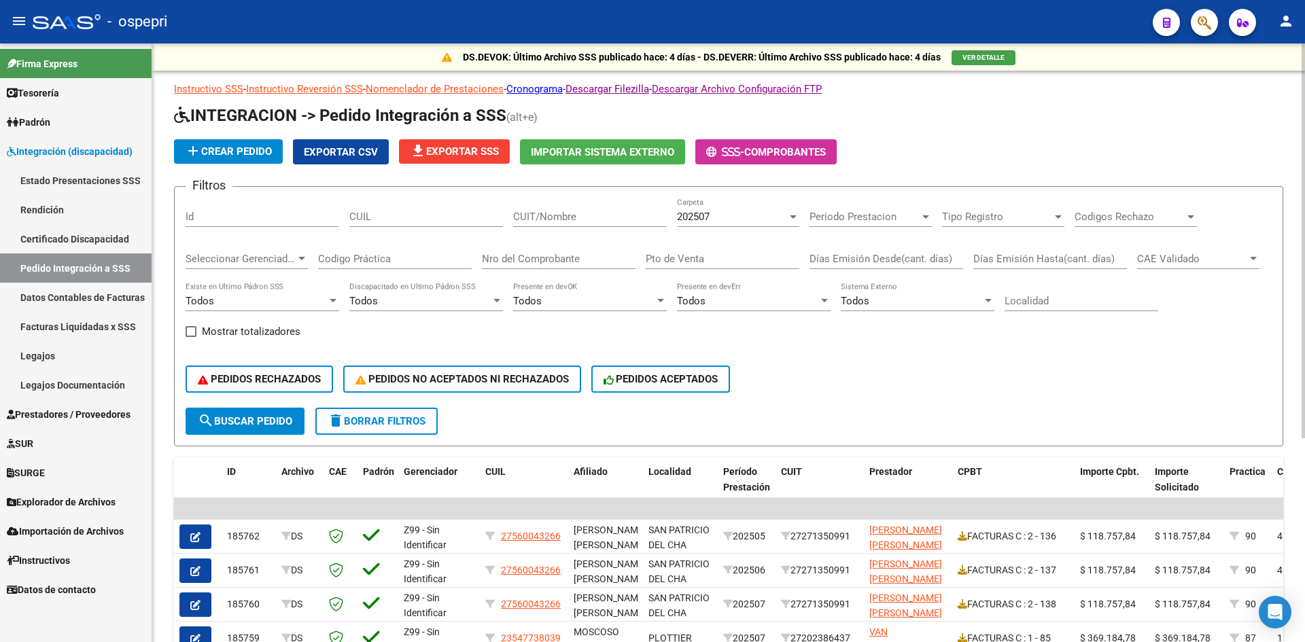
click at [726, 220] on div "202507" at bounding box center [732, 217] width 110 height 12
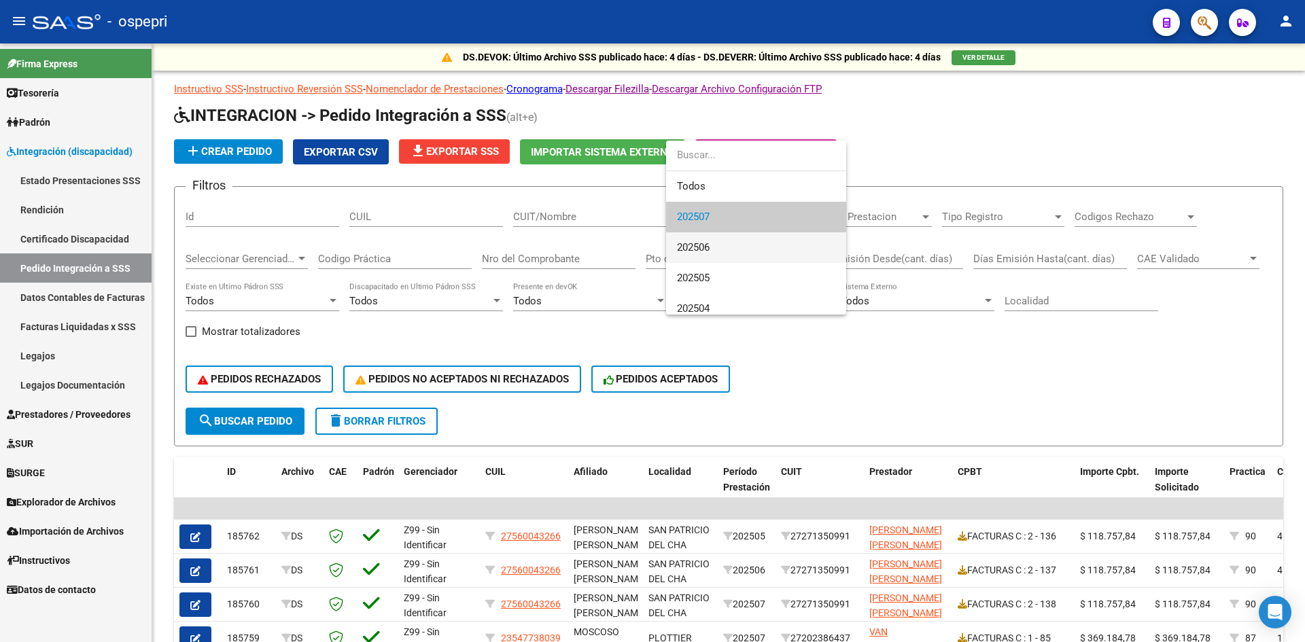
click at [725, 244] on span "202506" at bounding box center [756, 247] width 158 height 31
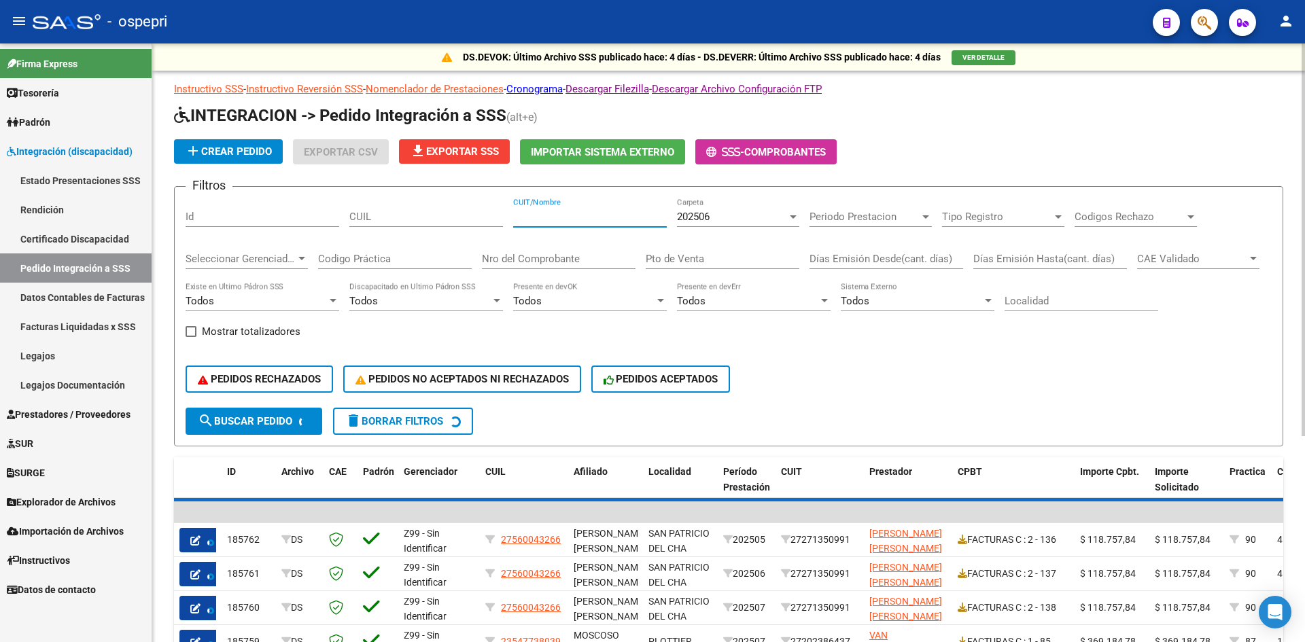
click at [558, 217] on input "CUIT/Nombre" at bounding box center [590, 217] width 154 height 12
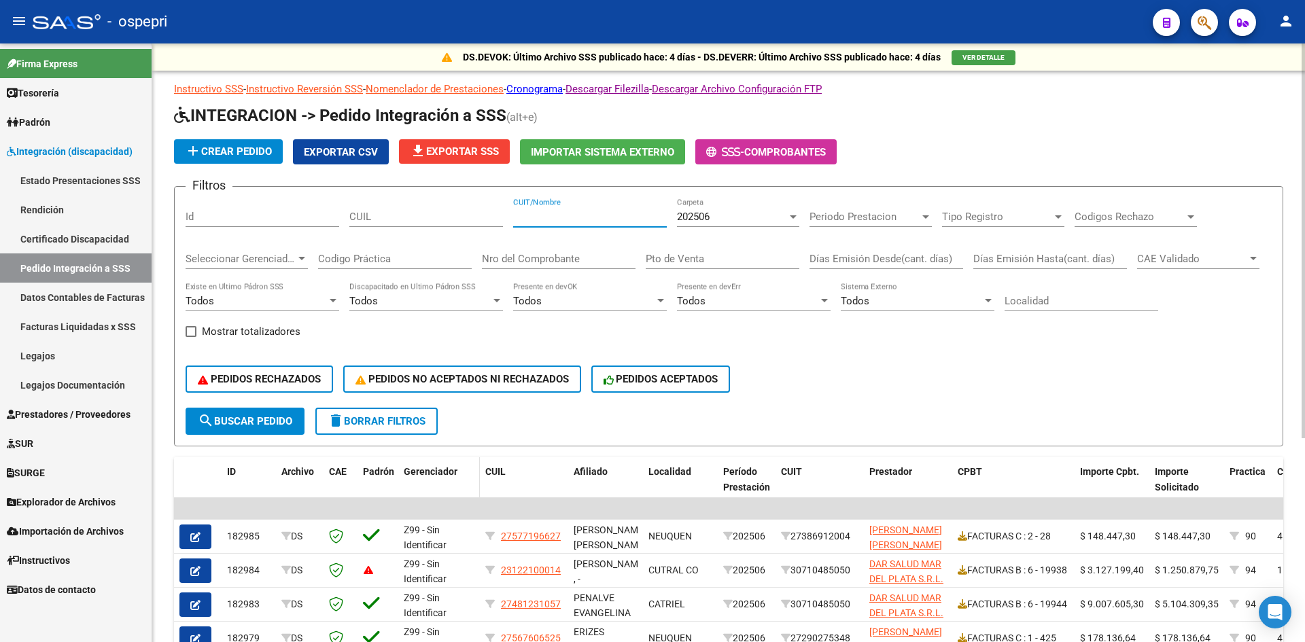
paste input "24274064117"
type input "24274064117"
click at [278, 422] on span "search Buscar Pedido" at bounding box center [245, 421] width 94 height 12
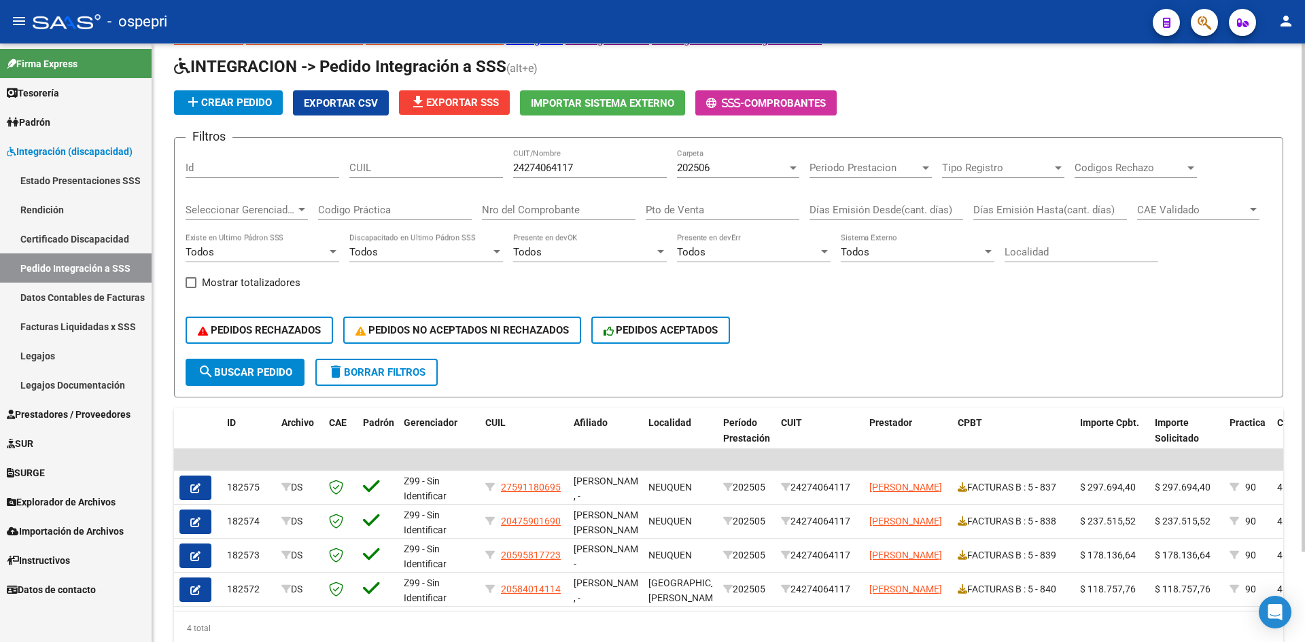
scroll to position [106, 0]
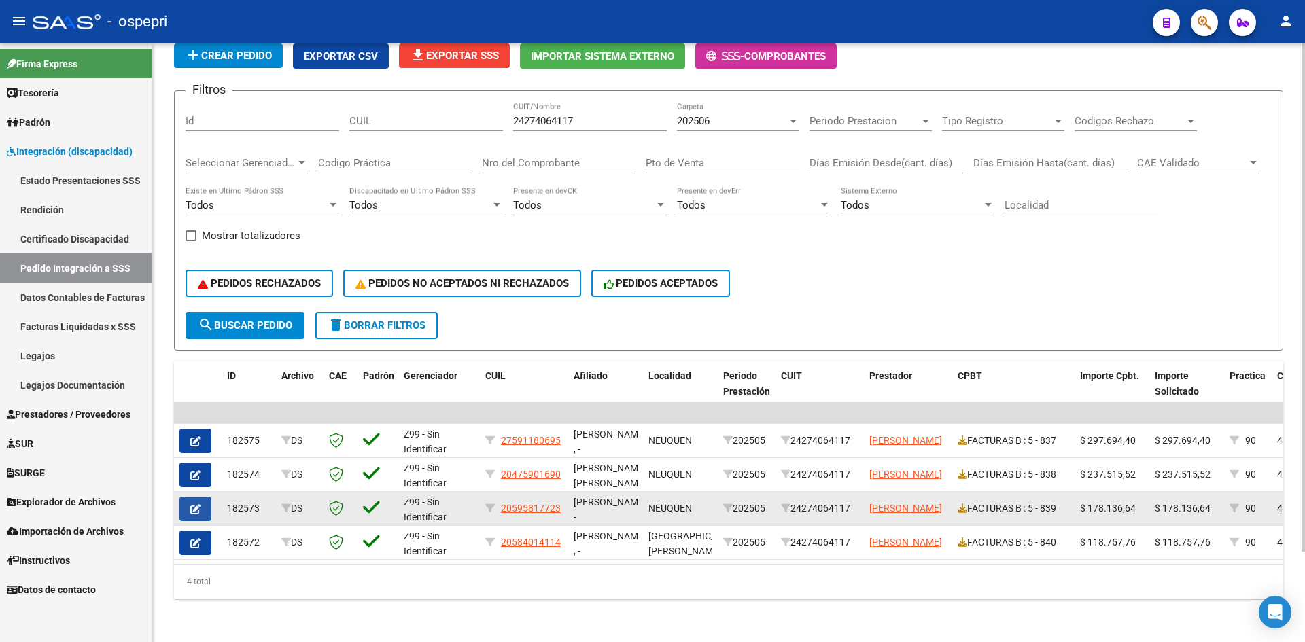
click at [196, 504] on icon "button" at bounding box center [195, 509] width 10 height 10
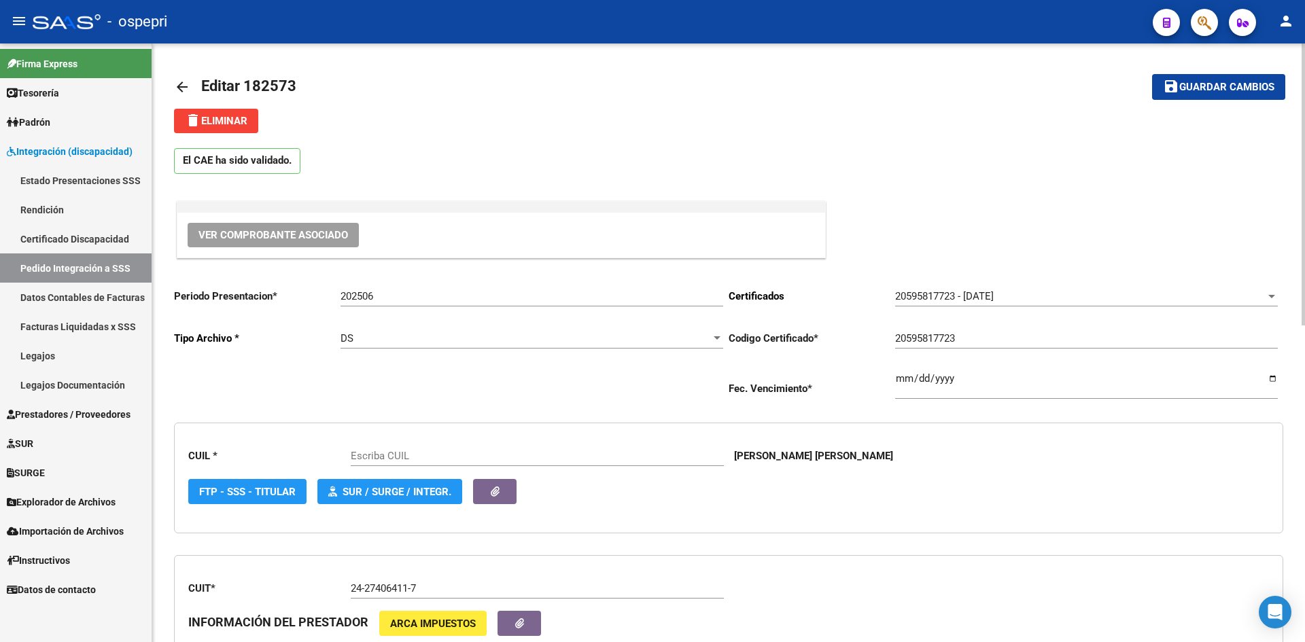
type input "20595817723"
click at [316, 240] on span "Ver Comprobante Asociado" at bounding box center [273, 235] width 150 height 12
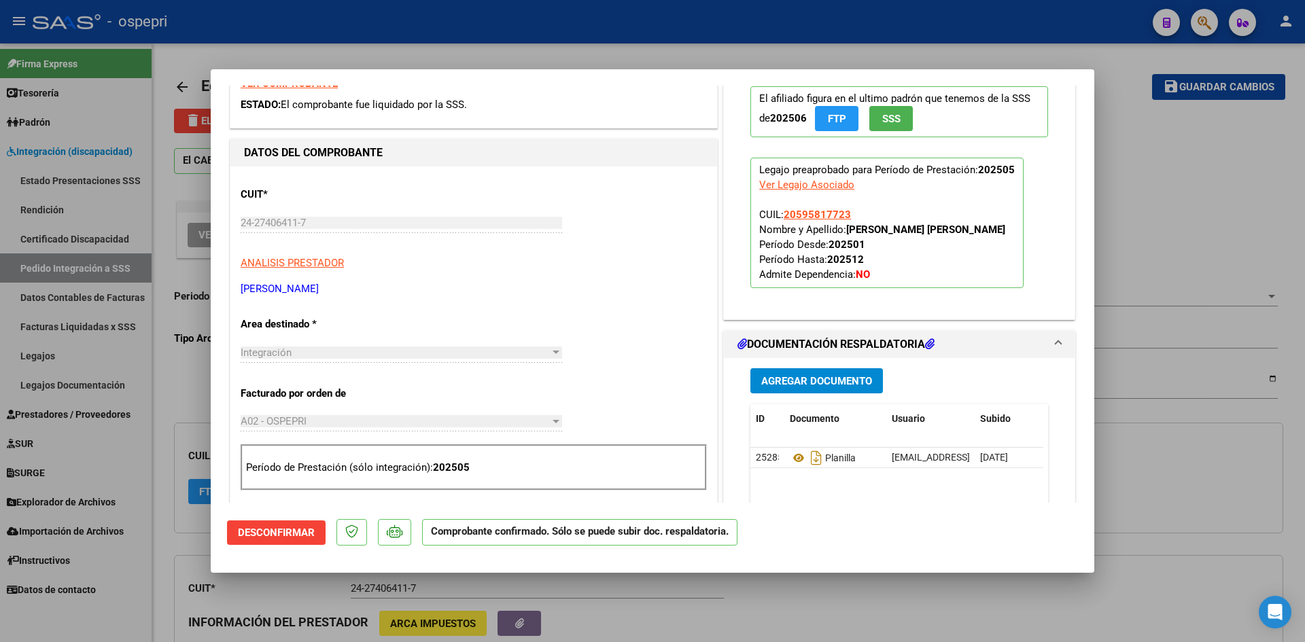
scroll to position [272, 0]
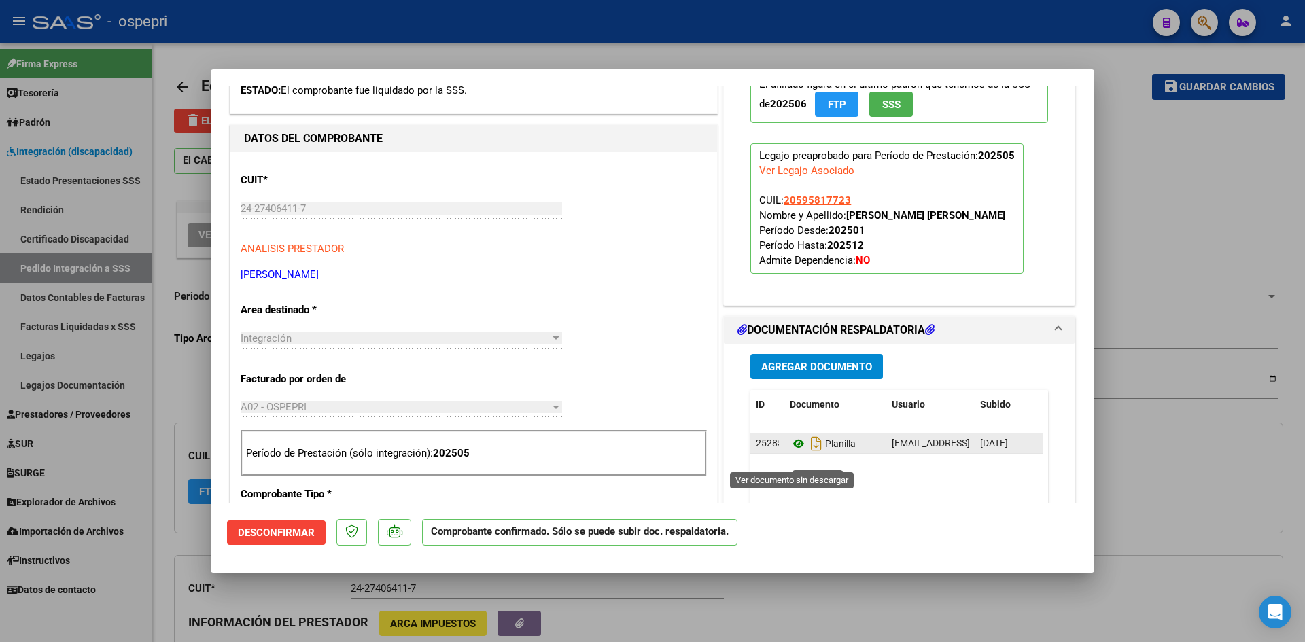
click at [791, 452] on icon at bounding box center [799, 444] width 18 height 16
type input "$ 0,00"
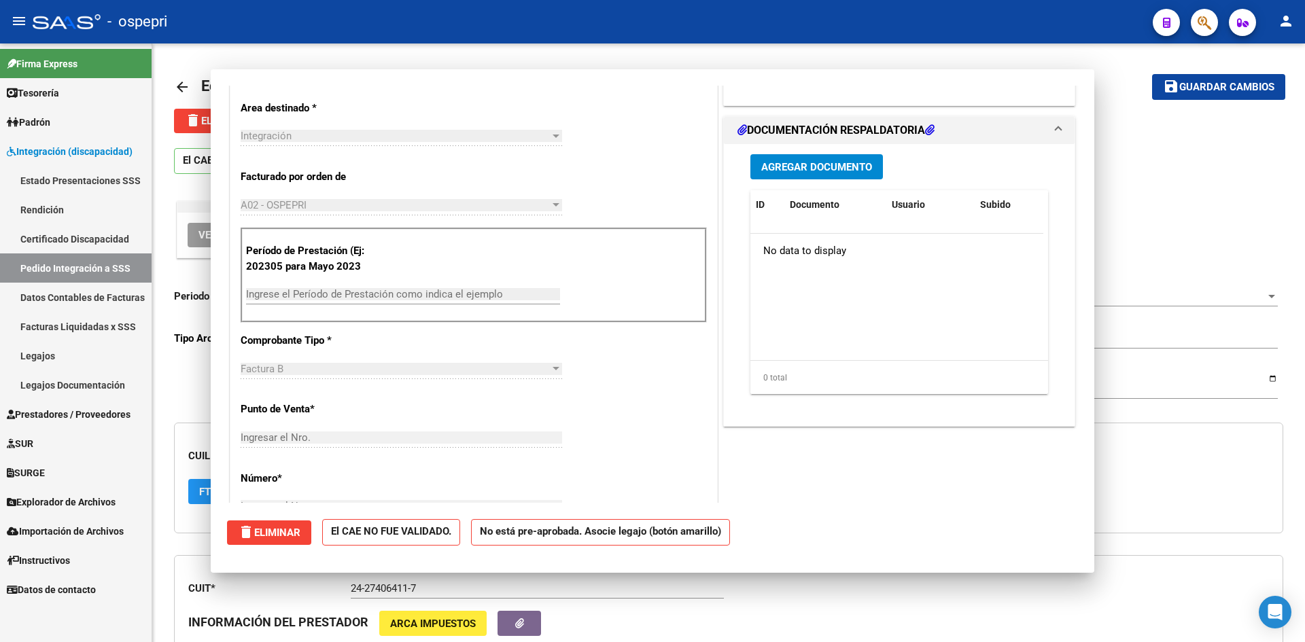
scroll to position [0, 0]
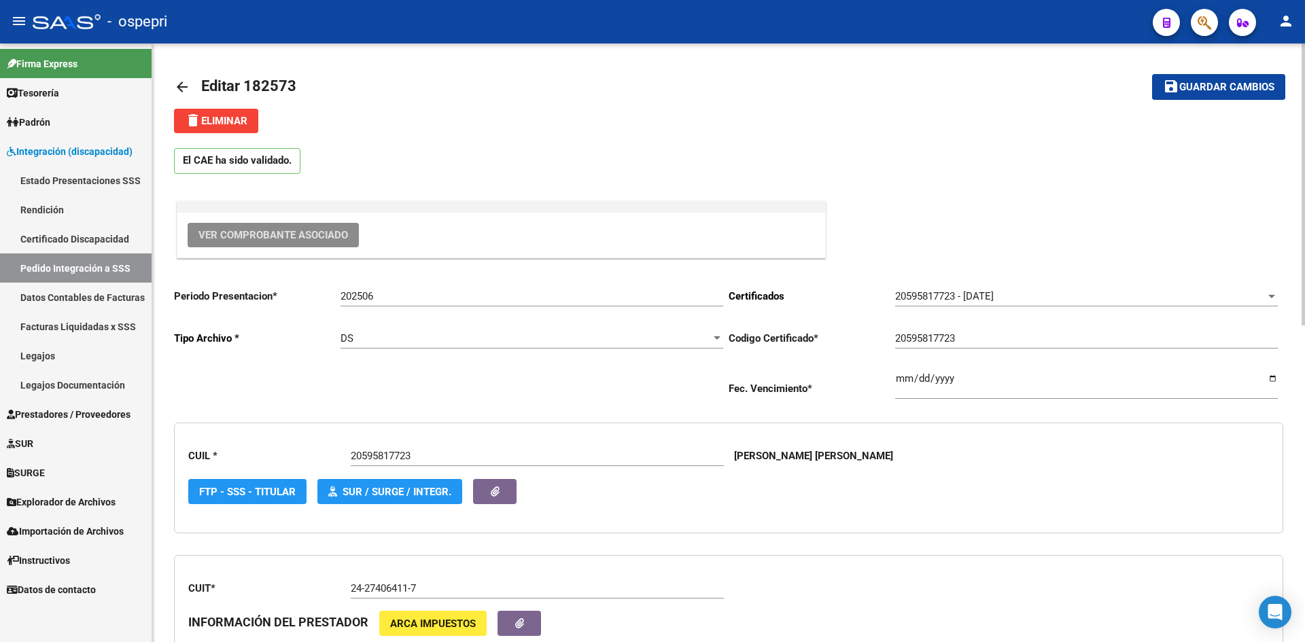
click at [184, 86] on mat-icon "arrow_back" at bounding box center [182, 87] width 16 height 16
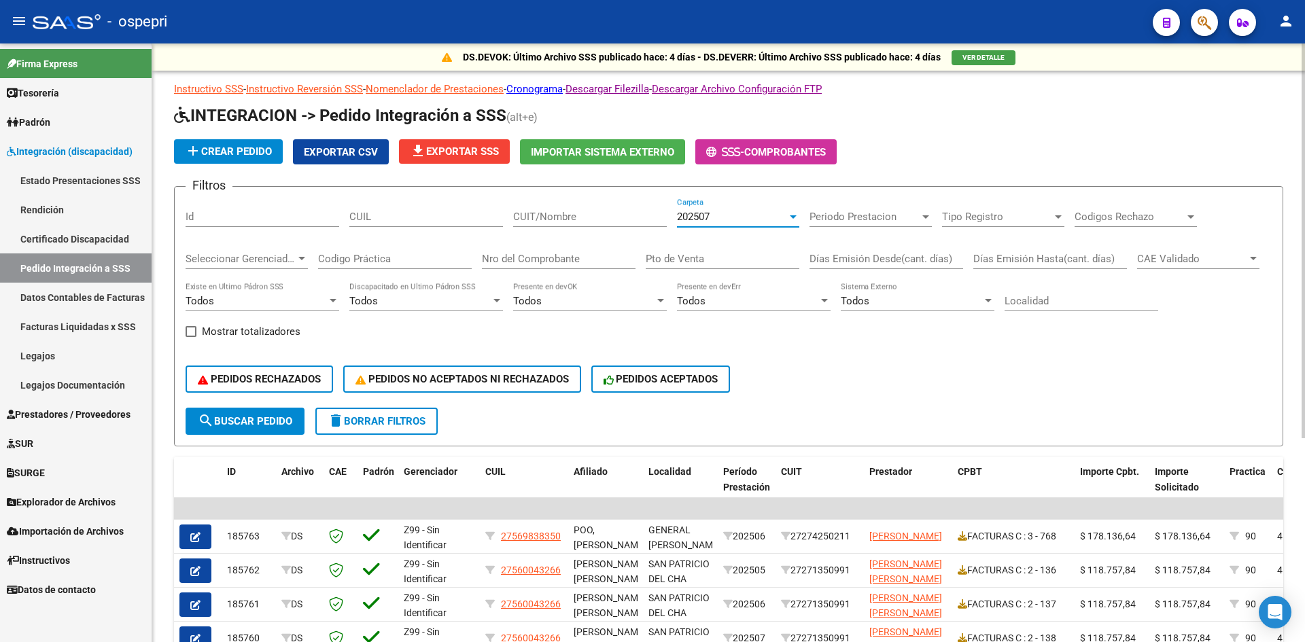
click at [735, 218] on div "202507" at bounding box center [732, 217] width 110 height 12
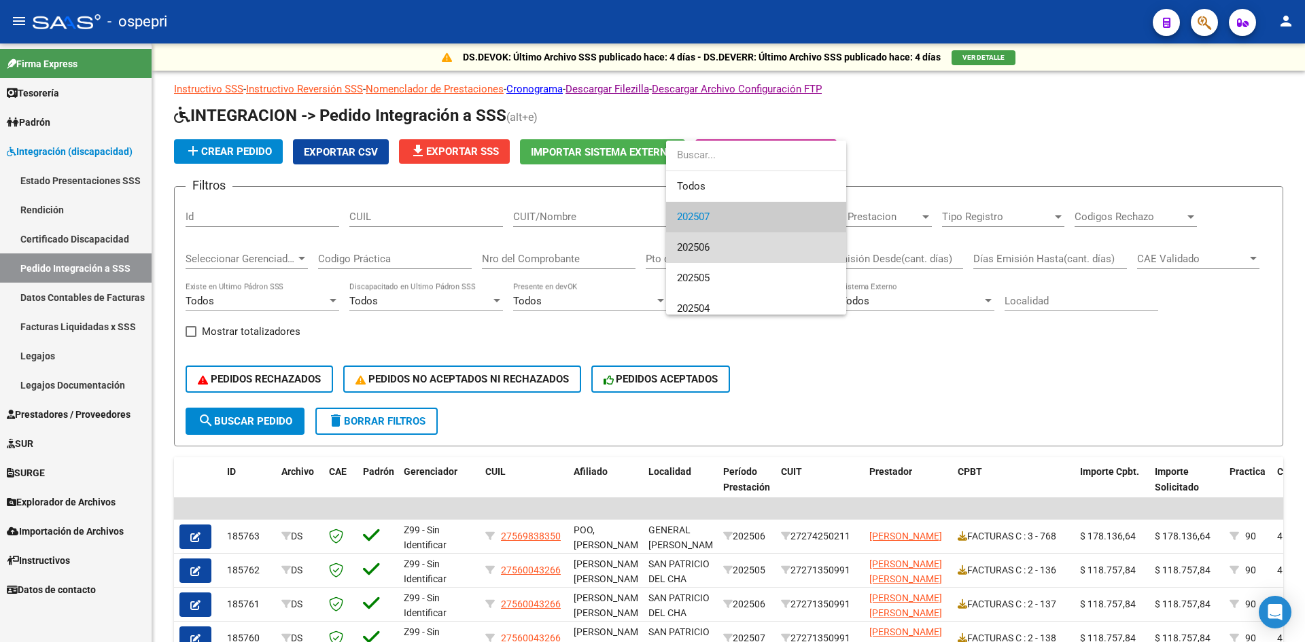
click at [719, 245] on span "202506" at bounding box center [756, 247] width 158 height 31
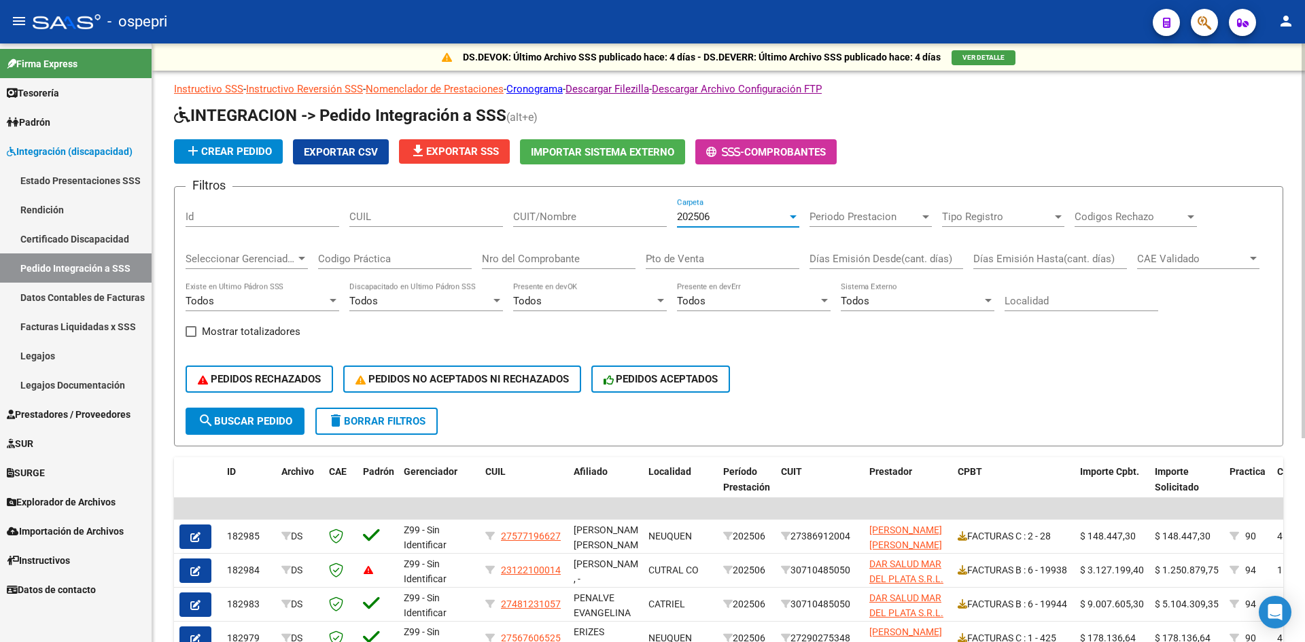
click at [566, 221] on input "CUIT/Nombre" at bounding box center [590, 217] width 154 height 12
paste input "24274064117"
type input "24274064117"
click at [260, 427] on span "search Buscar Pedido" at bounding box center [245, 421] width 94 height 12
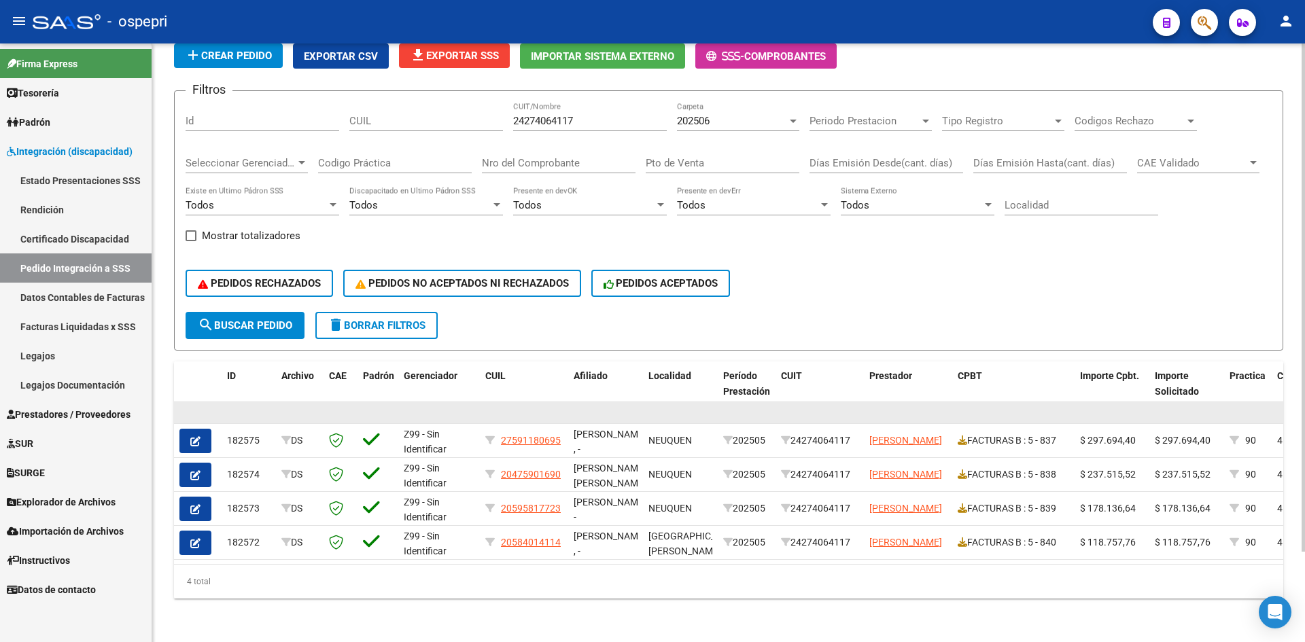
scroll to position [106, 0]
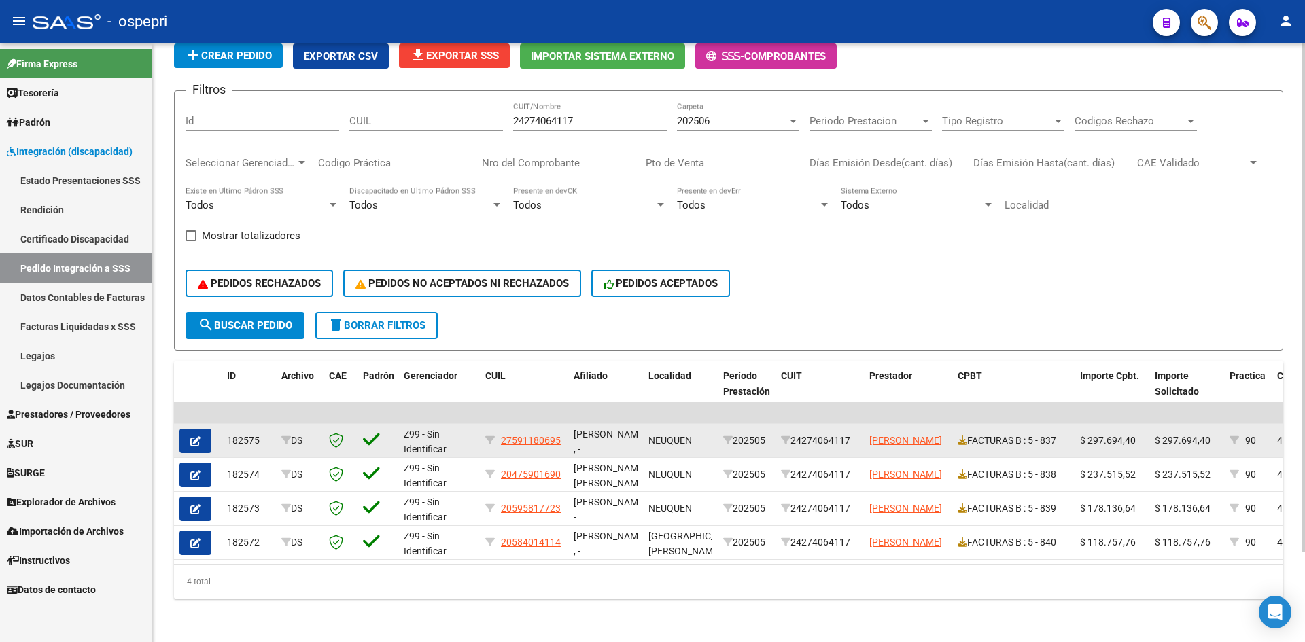
click at [190, 429] on button "button" at bounding box center [195, 441] width 32 height 24
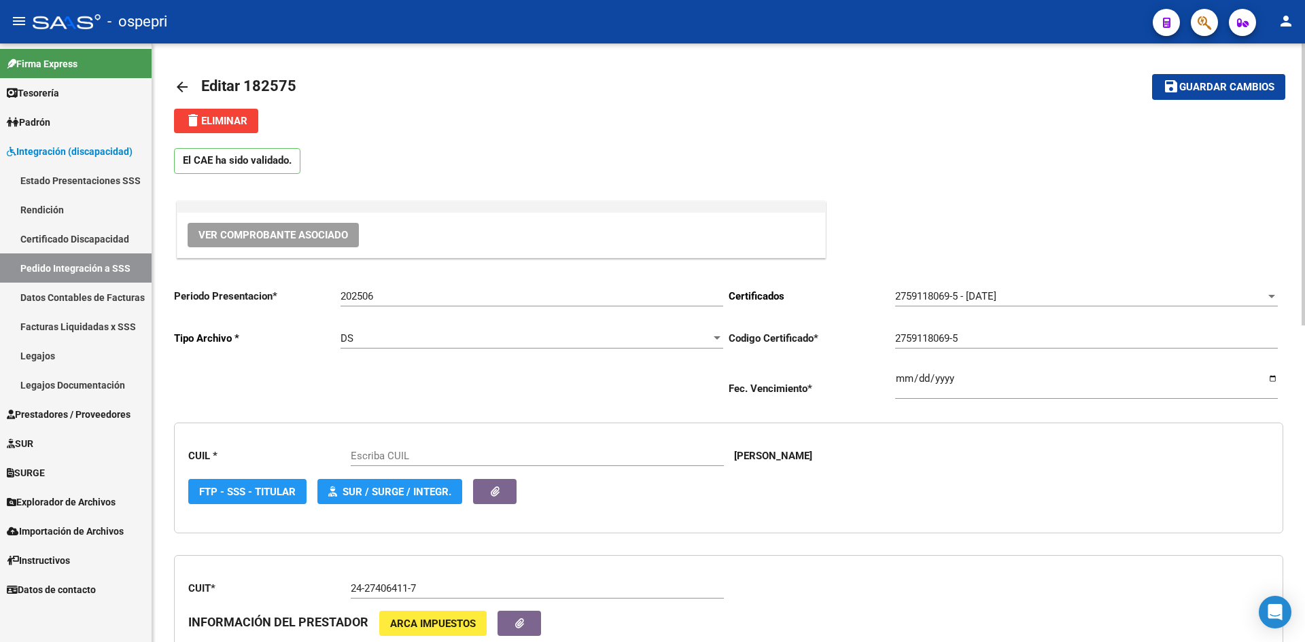
click at [288, 235] on span "Ver Comprobante Asociado" at bounding box center [273, 235] width 150 height 12
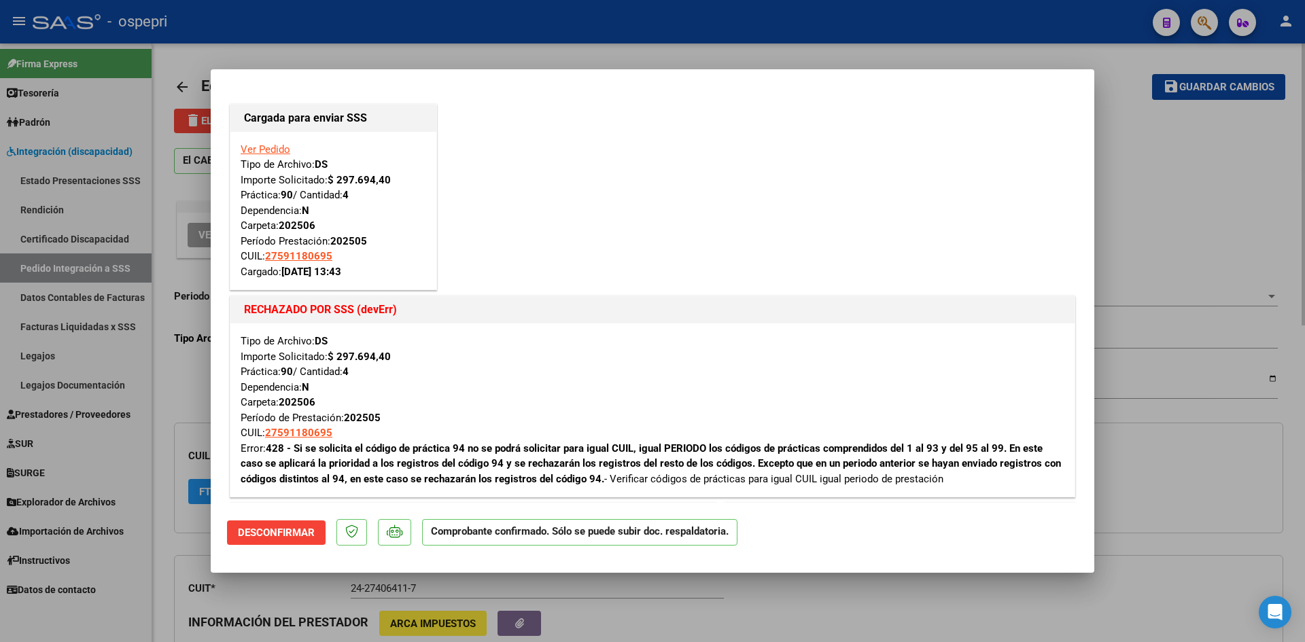
type input "27591180695"
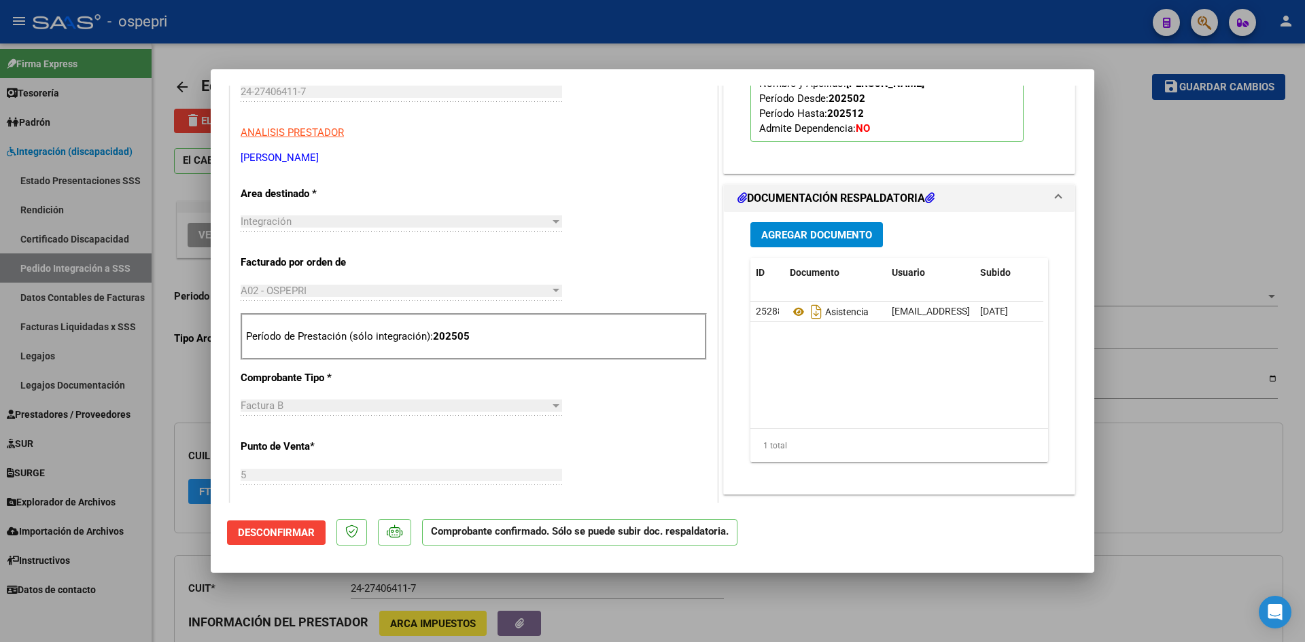
scroll to position [612, 0]
click at [795, 309] on icon at bounding box center [799, 311] width 18 height 16
type input "$ 0,00"
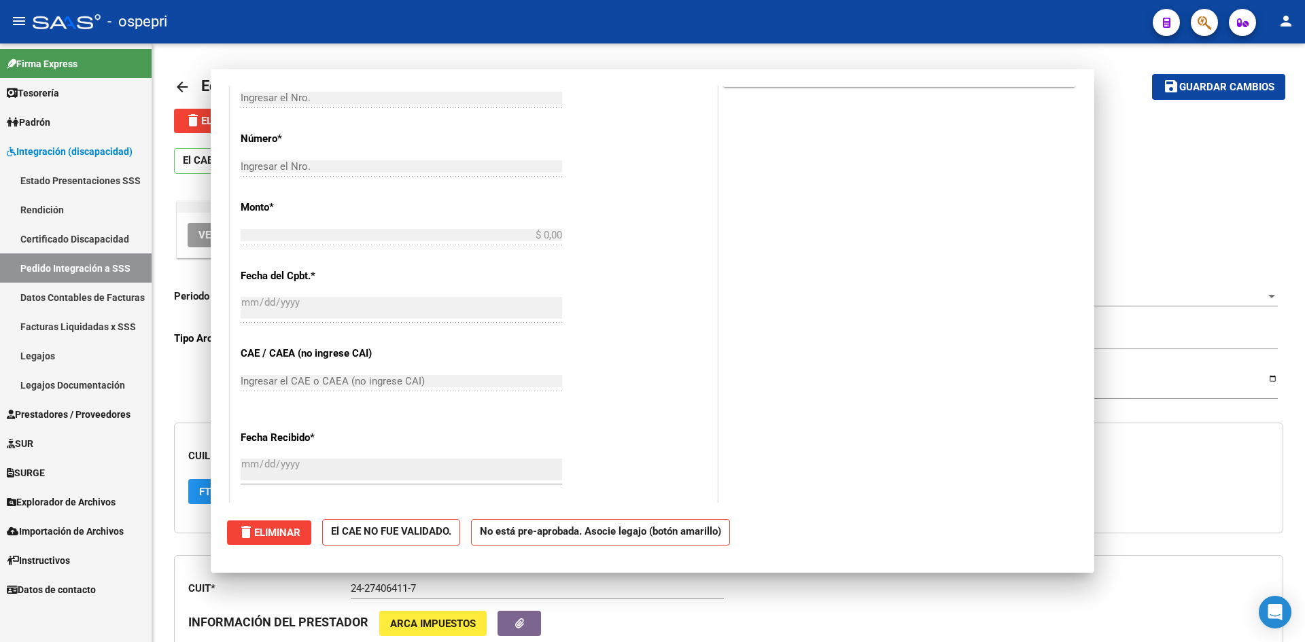
scroll to position [0, 0]
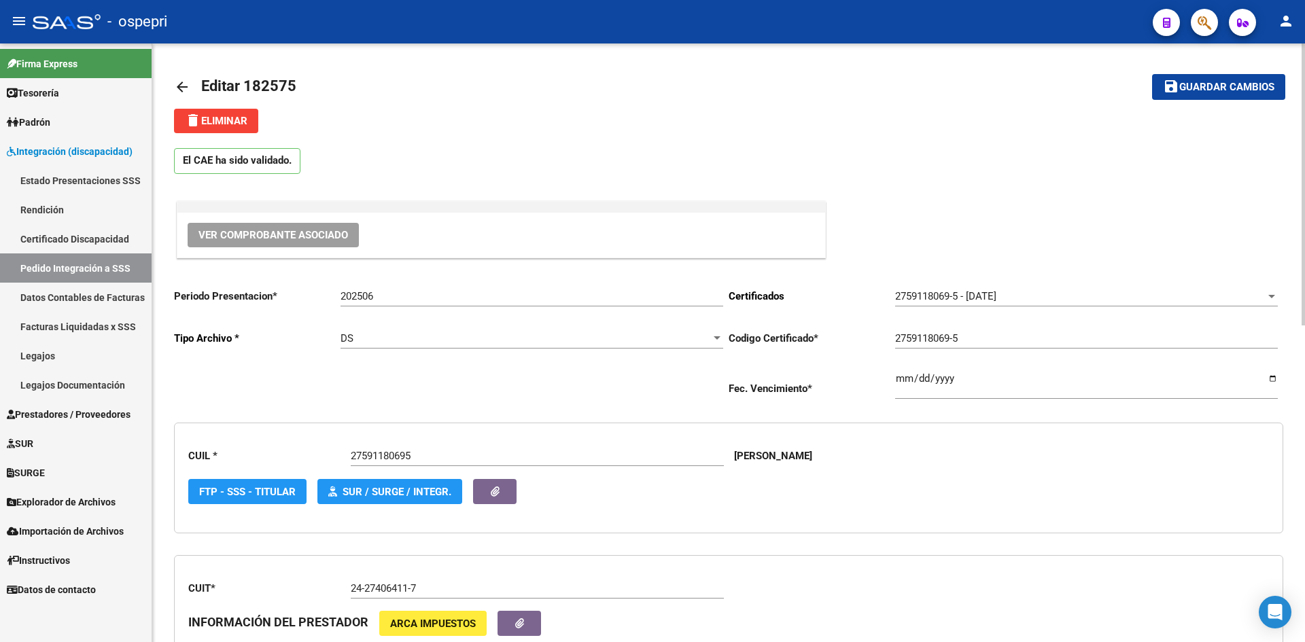
click at [181, 88] on mat-icon "arrow_back" at bounding box center [182, 87] width 16 height 16
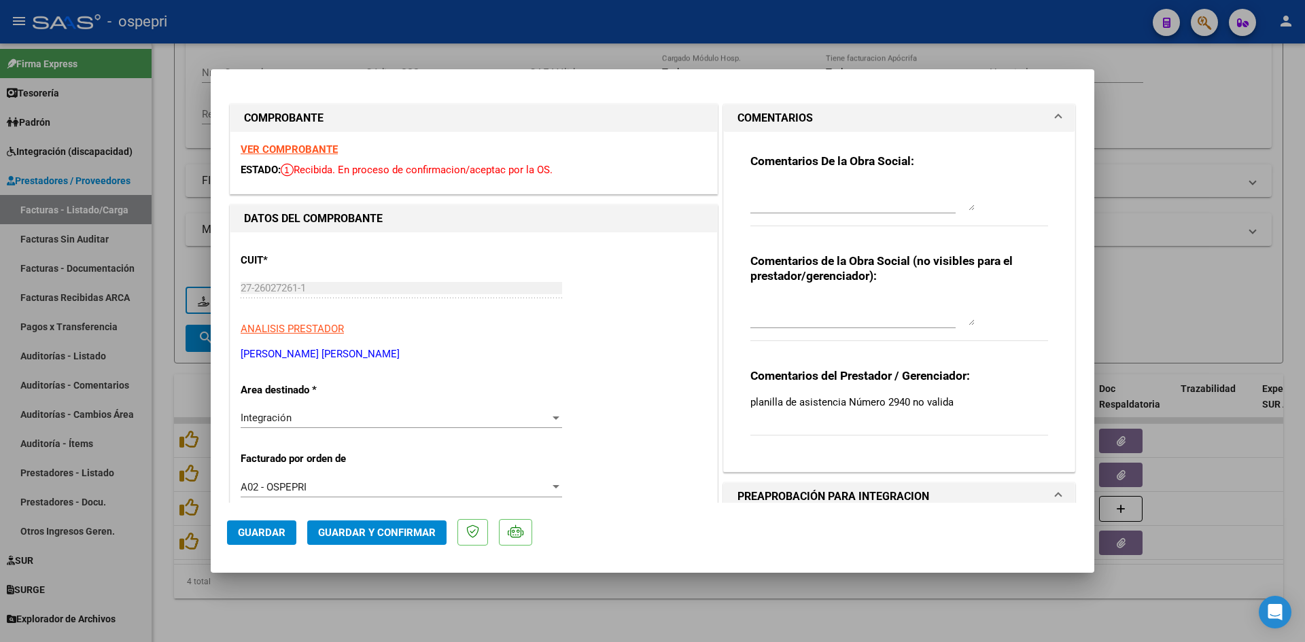
click at [328, 148] on strong "VER COMPROBANTE" at bounding box center [289, 149] width 97 height 12
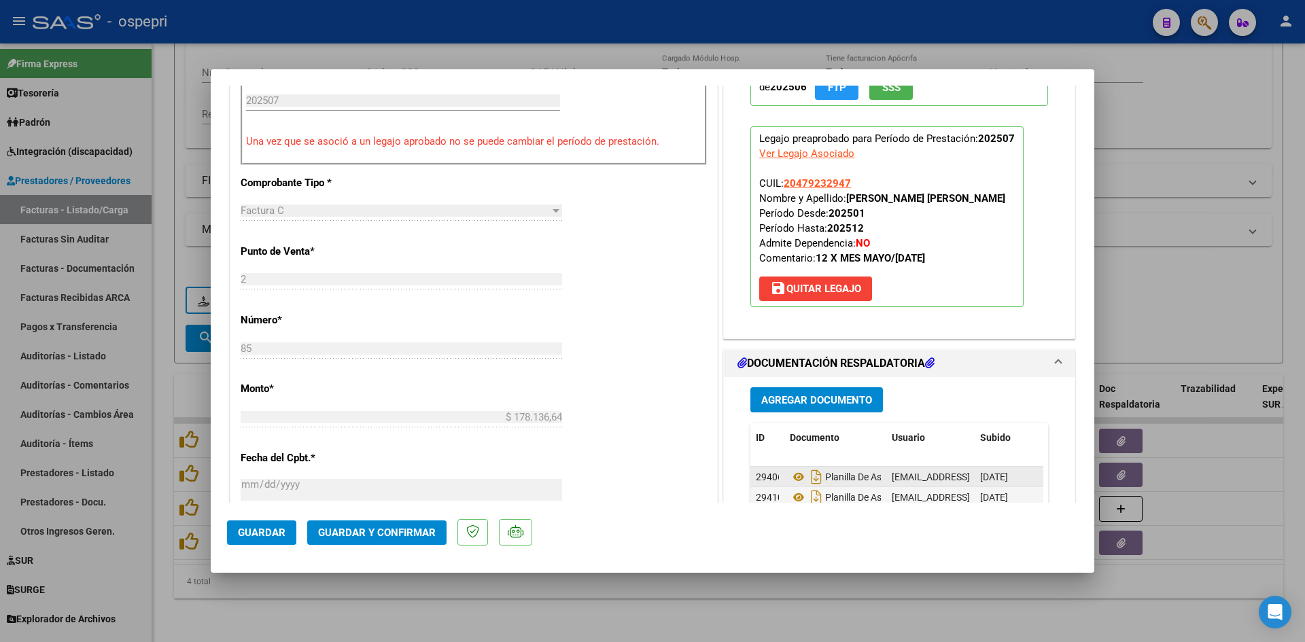
scroll to position [544, 0]
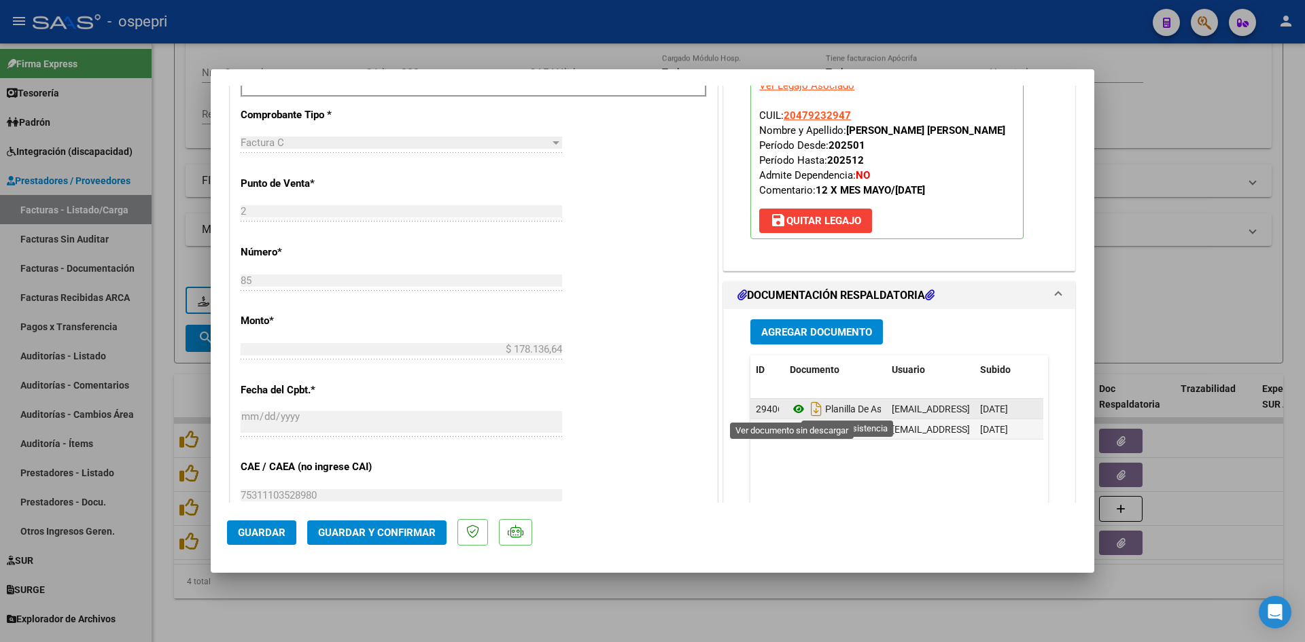
click at [795, 409] on icon at bounding box center [799, 409] width 18 height 16
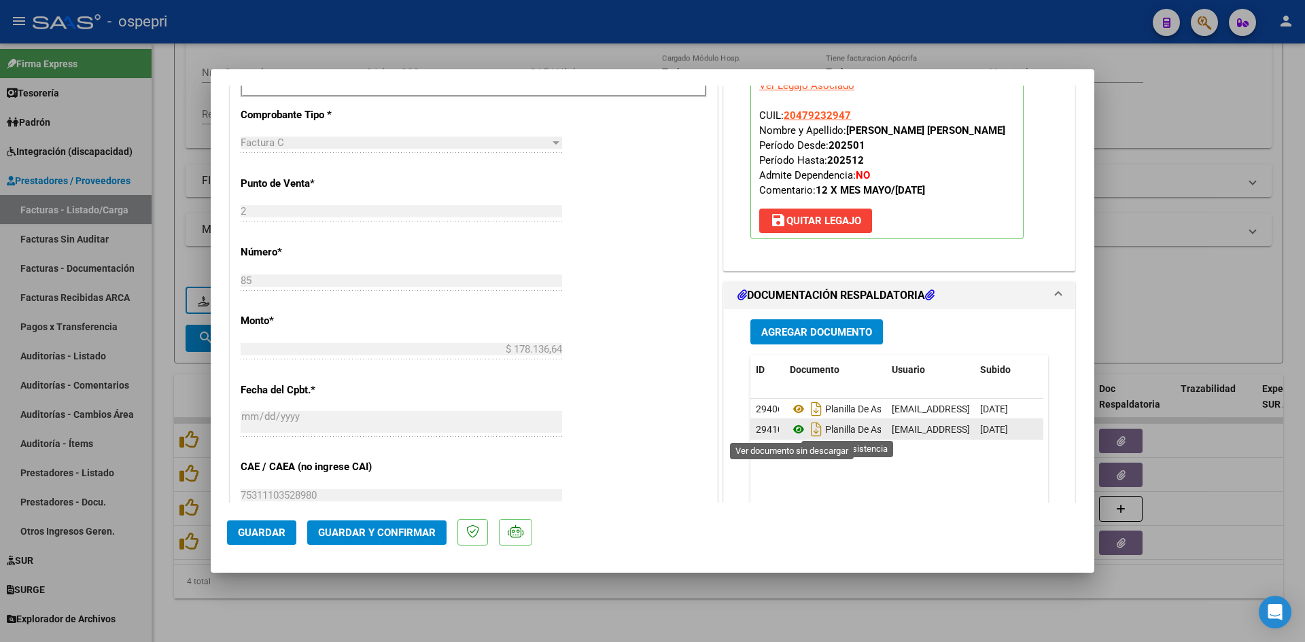
click at [793, 428] on icon at bounding box center [799, 429] width 18 height 16
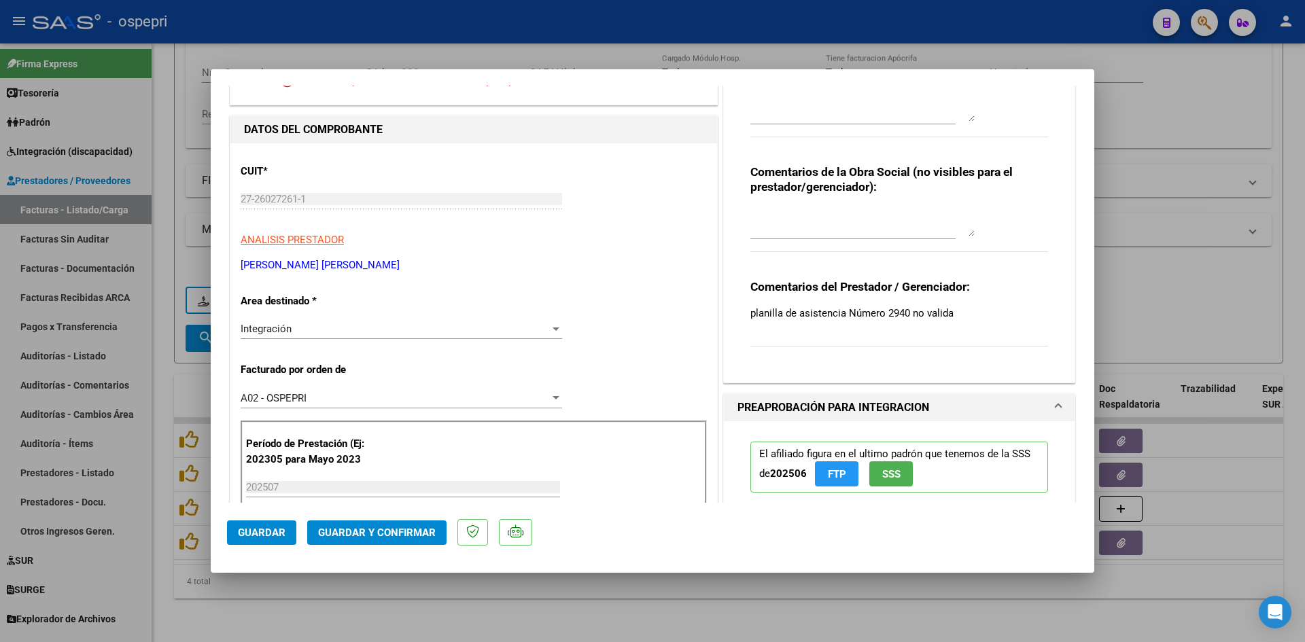
scroll to position [0, 0]
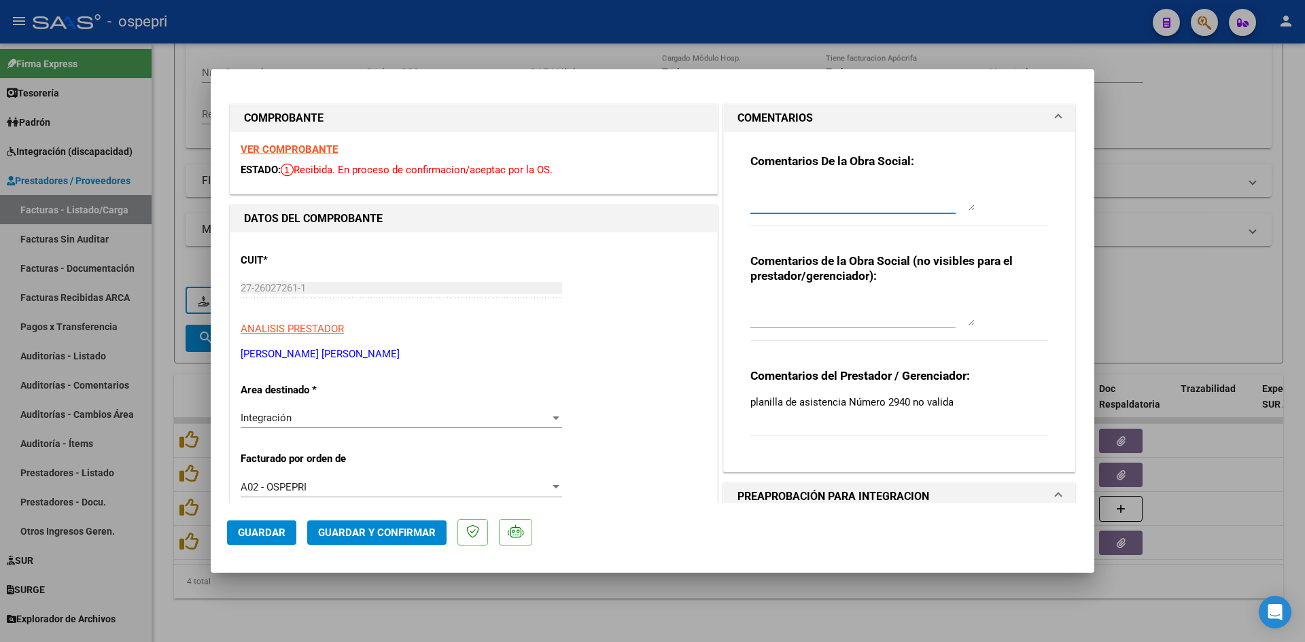
click at [765, 186] on textarea at bounding box center [862, 197] width 224 height 27
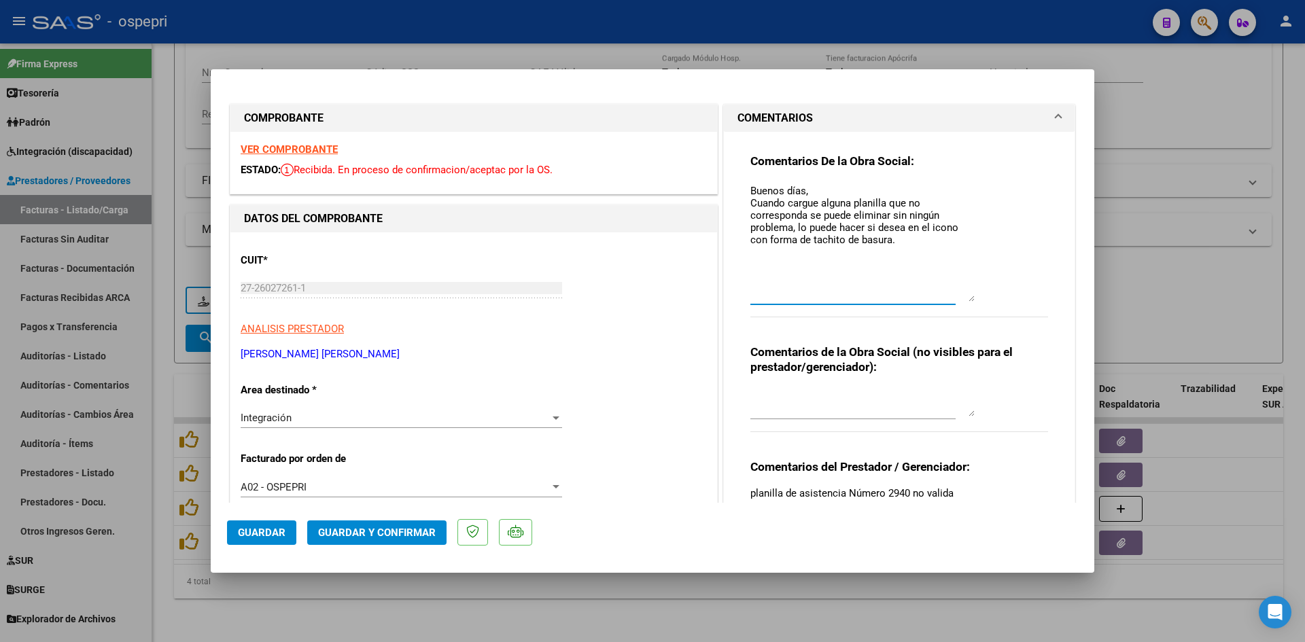
drag, startPoint x: 966, startPoint y: 209, endPoint x: 975, endPoint y: 291, distance: 82.7
click at [981, 299] on div "Comentarios De la Obra Social: Buenos días, Cuando cargue alguna planilla que n…" at bounding box center [899, 243] width 298 height 179
click at [899, 230] on textarea "Buenos días, Cuando cargue alguna planilla que no corresponda se puede eliminar…" at bounding box center [862, 243] width 224 height 118
click at [897, 239] on textarea "Buenos días, Cuando cargue alguna planilla que no corresponda se puede eliminar…" at bounding box center [862, 243] width 224 height 118
click at [880, 198] on textarea "Buenos días, Cuando cargue alguna planilla que no corresponda se puede eliminar…" at bounding box center [862, 243] width 224 height 118
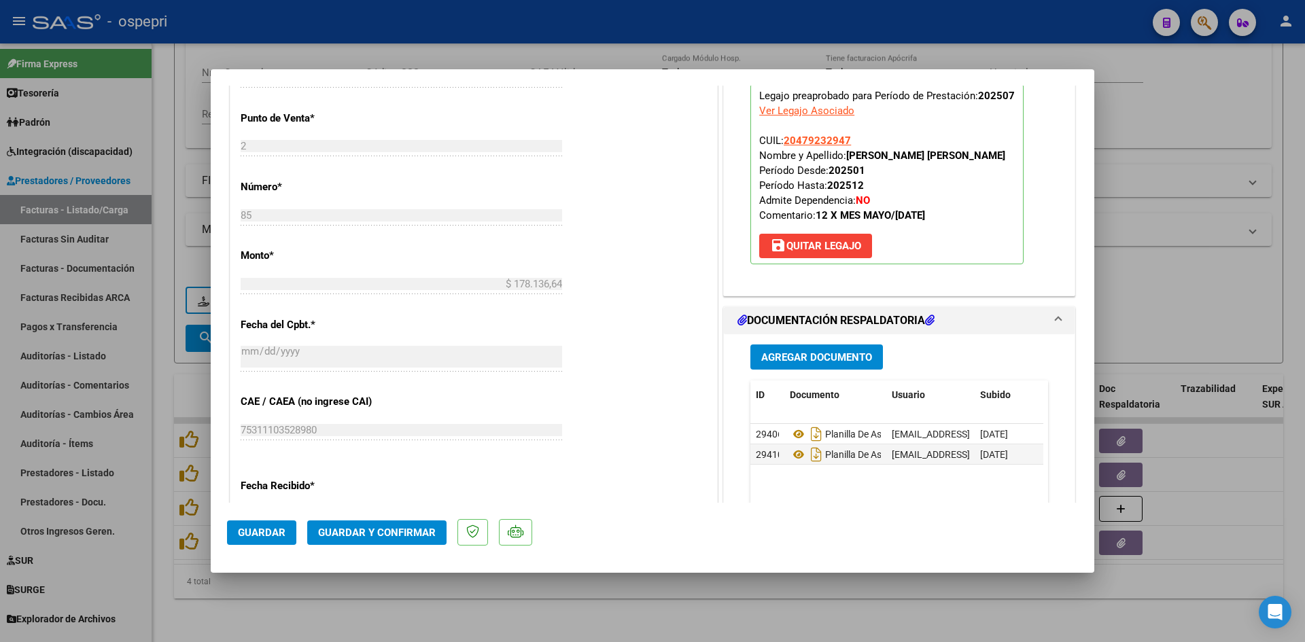
scroll to position [612, 0]
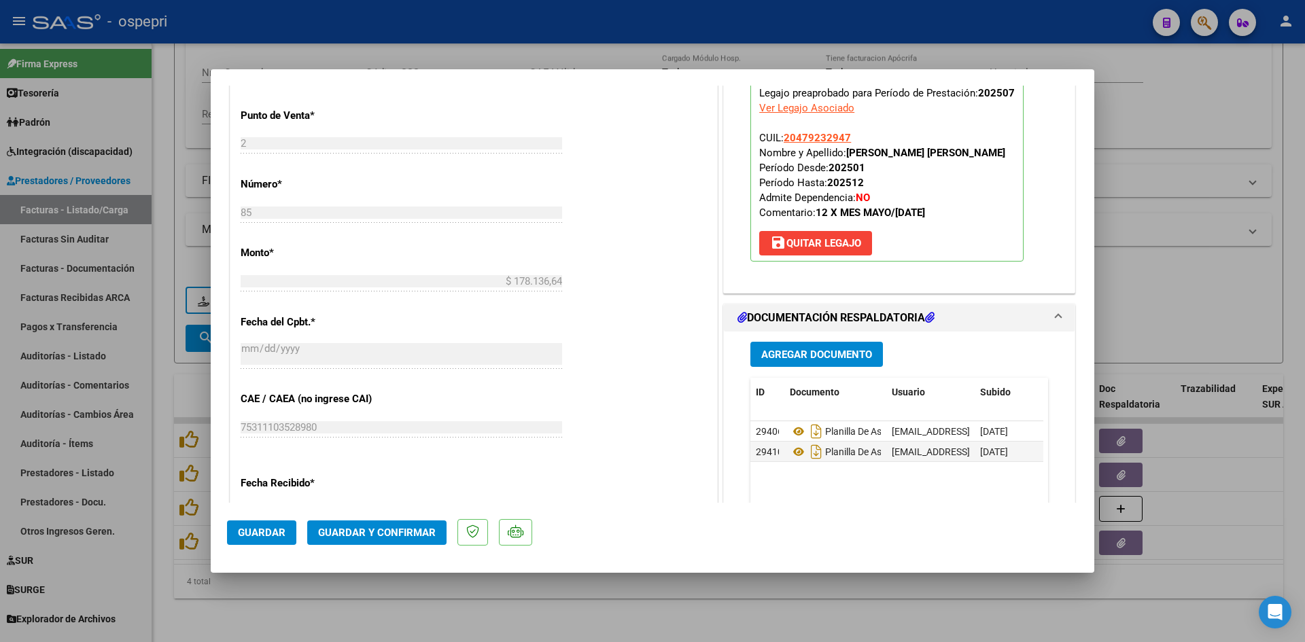
type textarea "Buenos días, Cuando cargue alguna planilla o documentación que no corresponda s…"
click at [253, 530] on span "Guardar" at bounding box center [262, 533] width 48 height 12
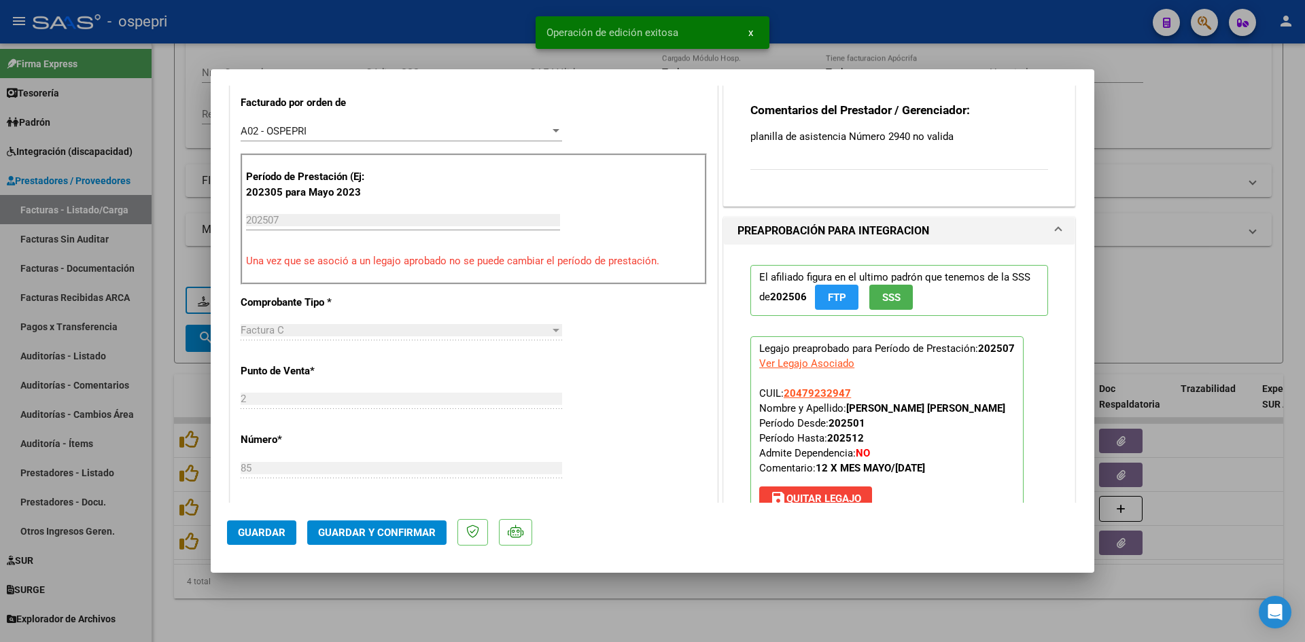
scroll to position [340, 0]
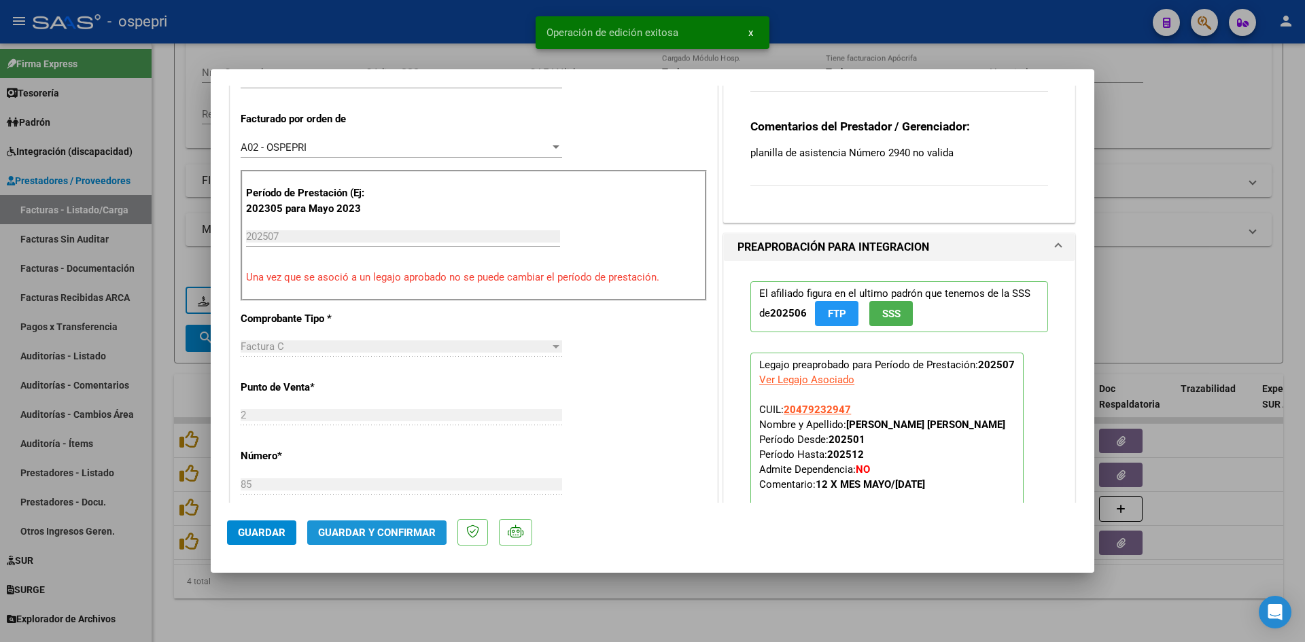
click at [375, 530] on span "Guardar y Confirmar" at bounding box center [377, 533] width 118 height 12
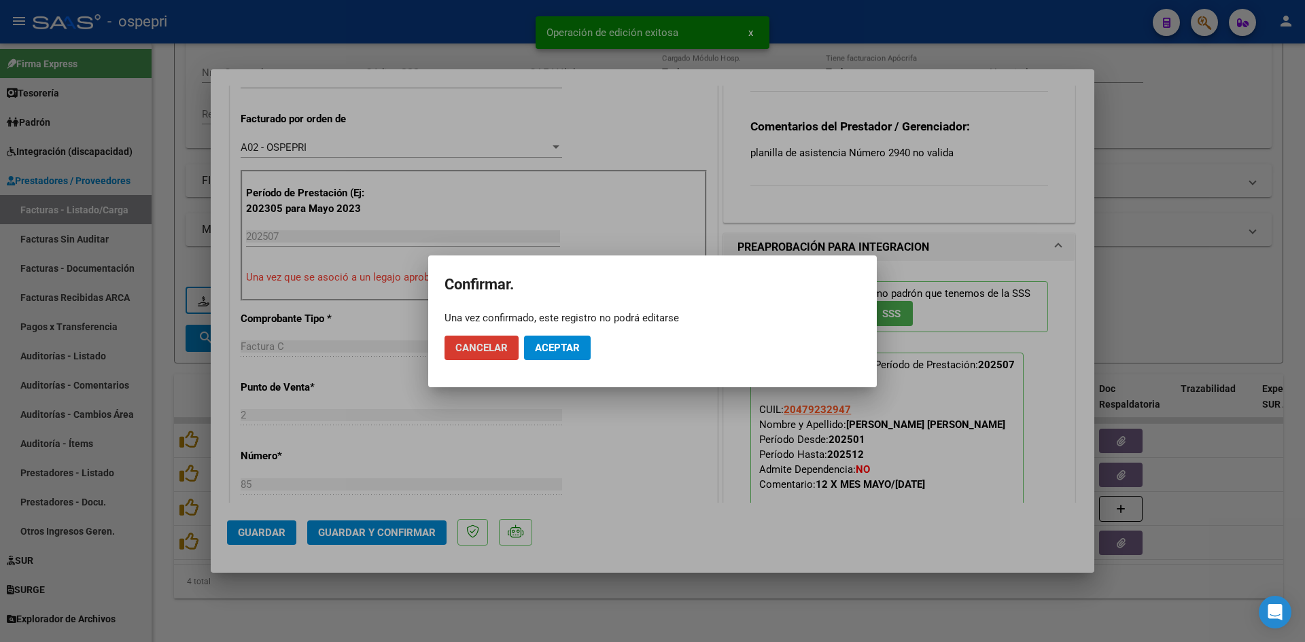
click at [568, 345] on span "Aceptar" at bounding box center [557, 348] width 45 height 12
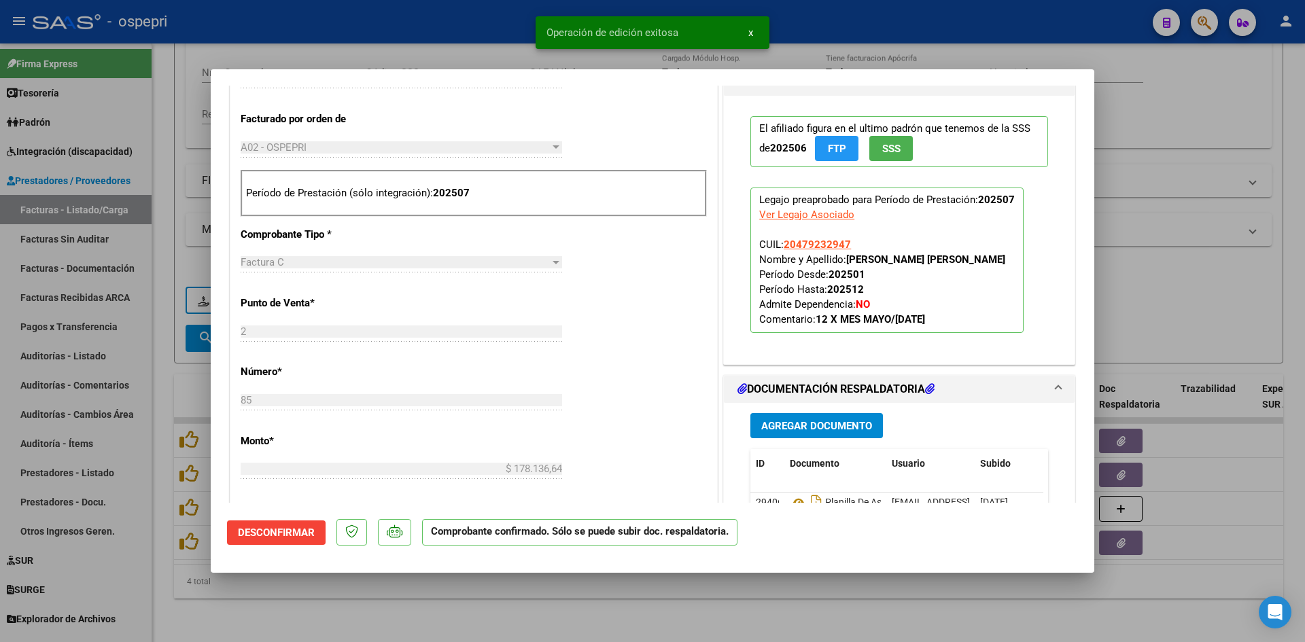
type input "$ 0,00"
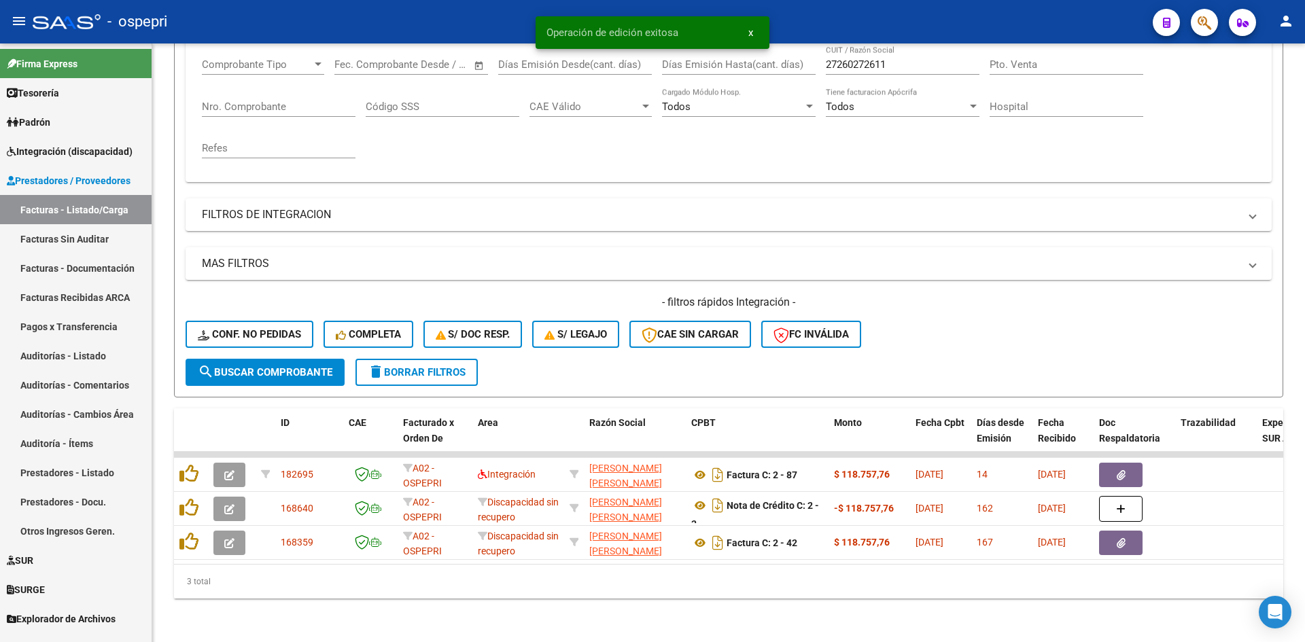
scroll to position [239, 0]
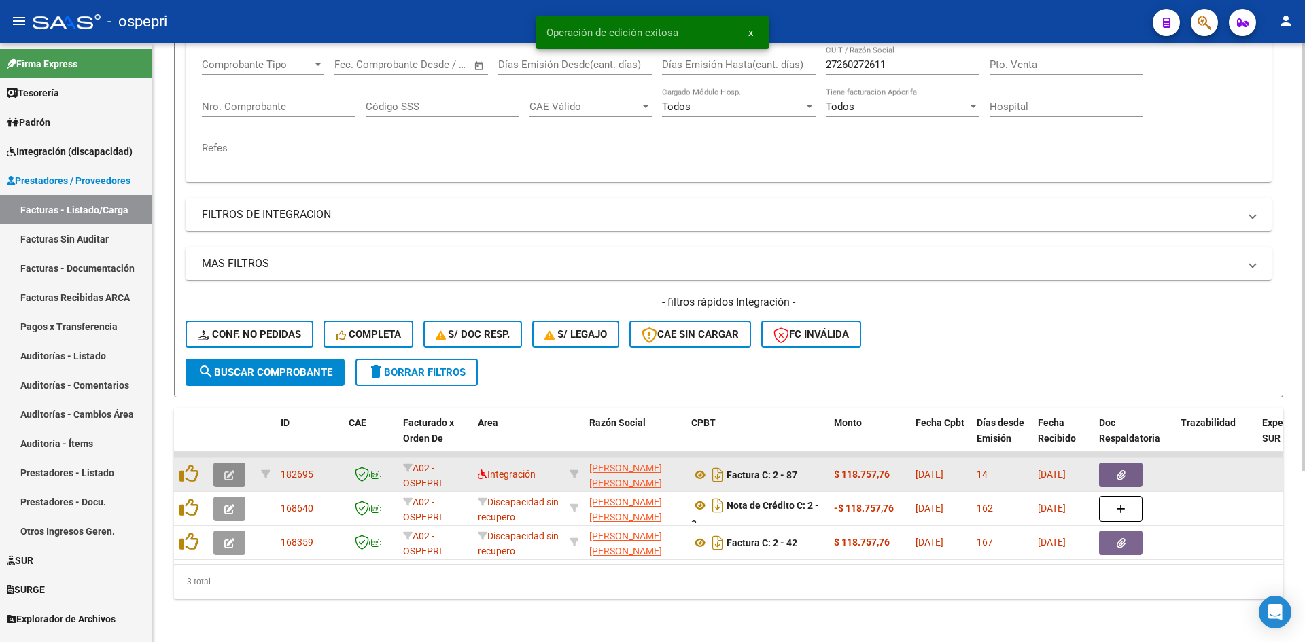
click at [224, 469] on button "button" at bounding box center [229, 475] width 32 height 24
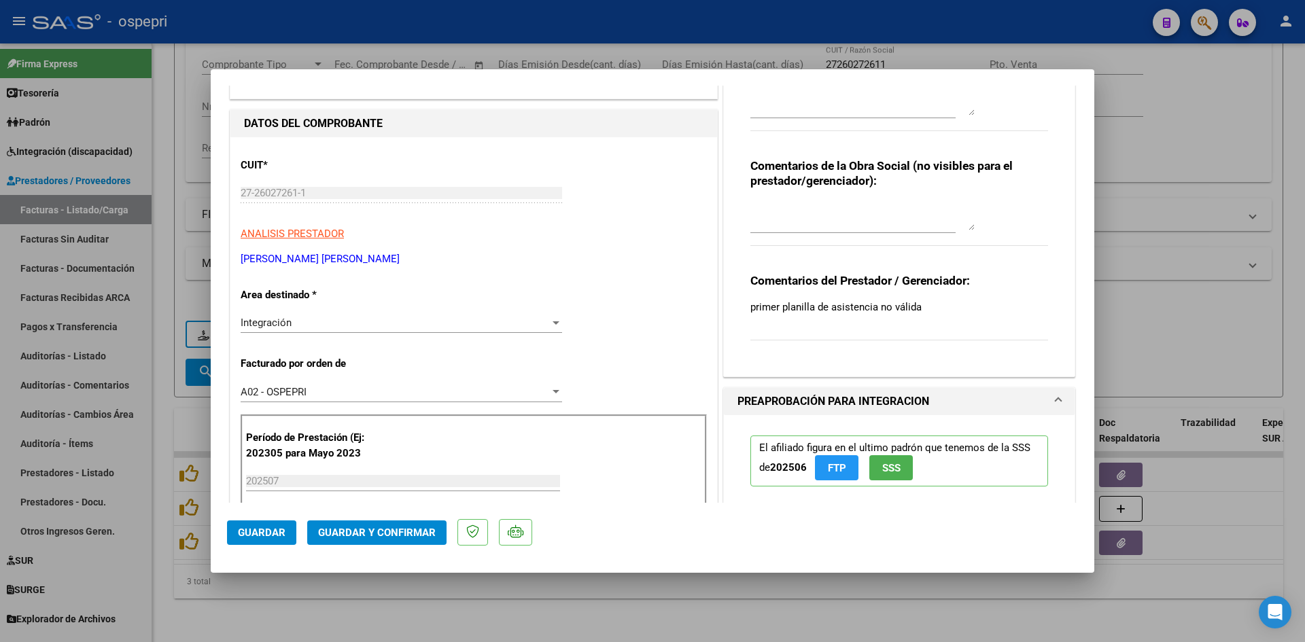
scroll to position [0, 0]
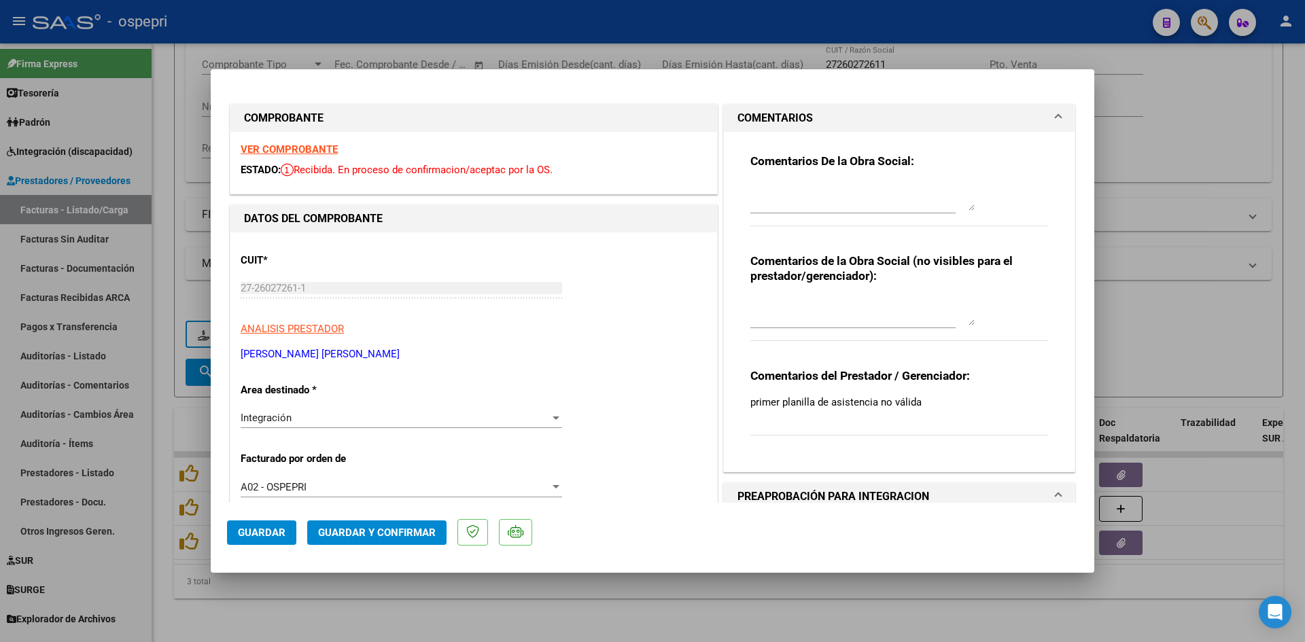
click at [326, 151] on strong "VER COMPROBANTE" at bounding box center [289, 149] width 97 height 12
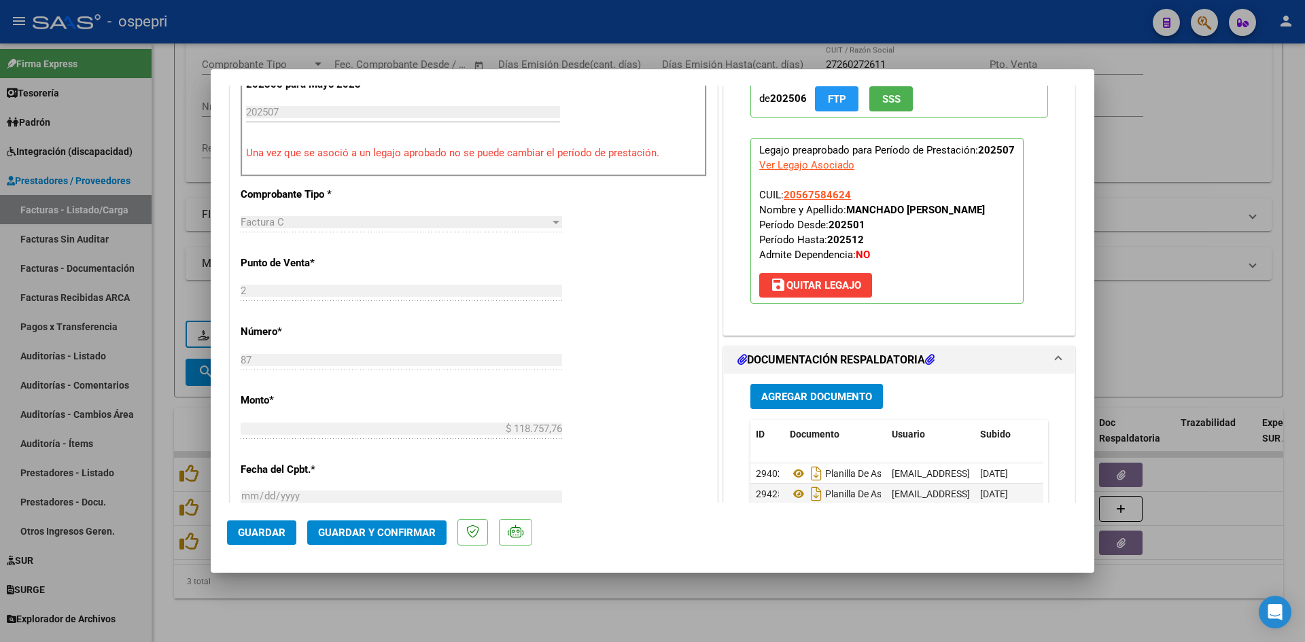
scroll to position [680, 0]
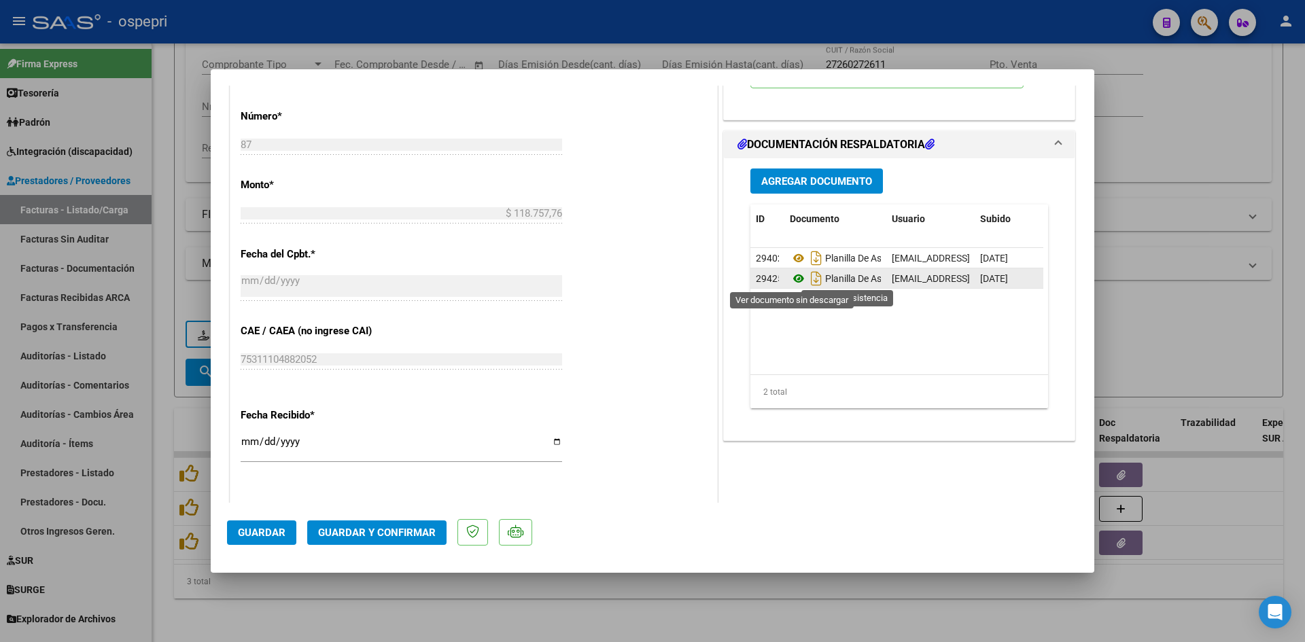
click at [791, 279] on icon at bounding box center [799, 279] width 18 height 16
click at [378, 534] on span "Guardar y Confirmar" at bounding box center [377, 533] width 118 height 12
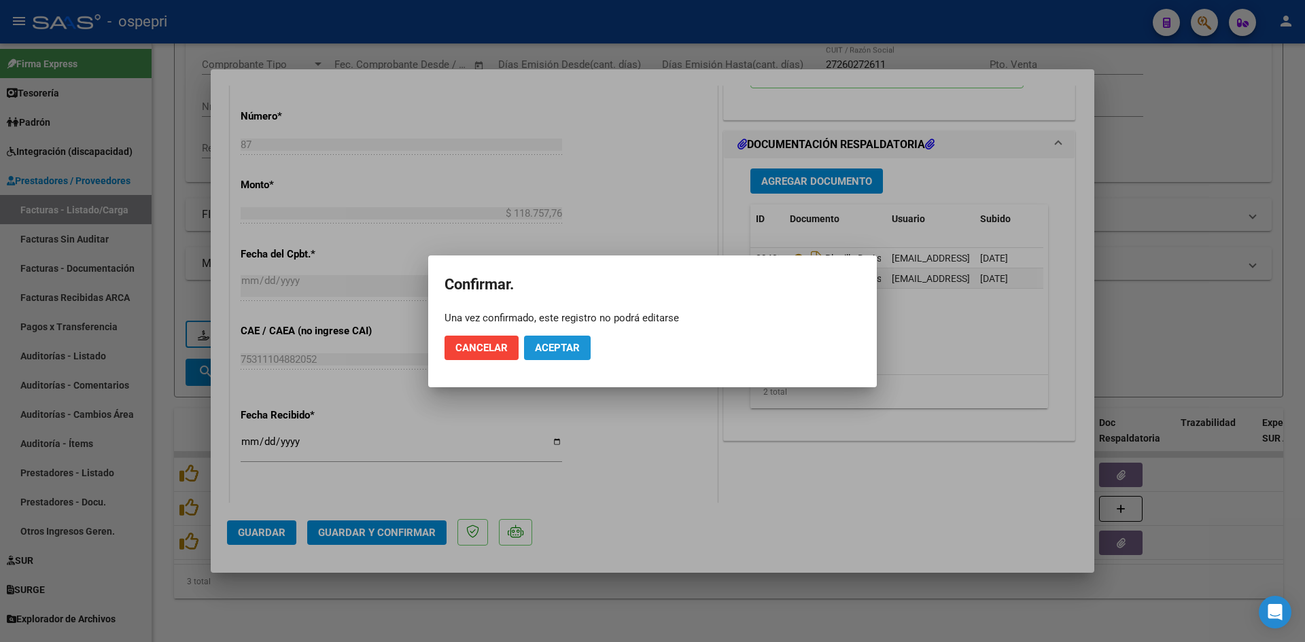
click at [567, 341] on button "Aceptar" at bounding box center [557, 348] width 67 height 24
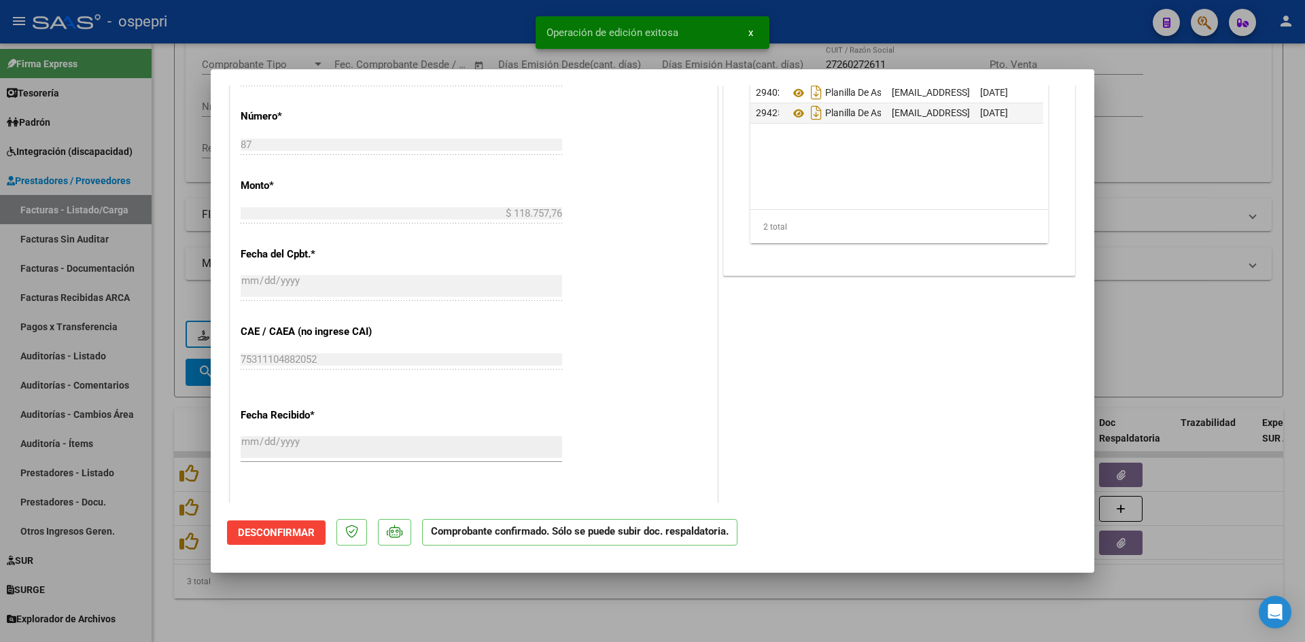
type input "$ 0,00"
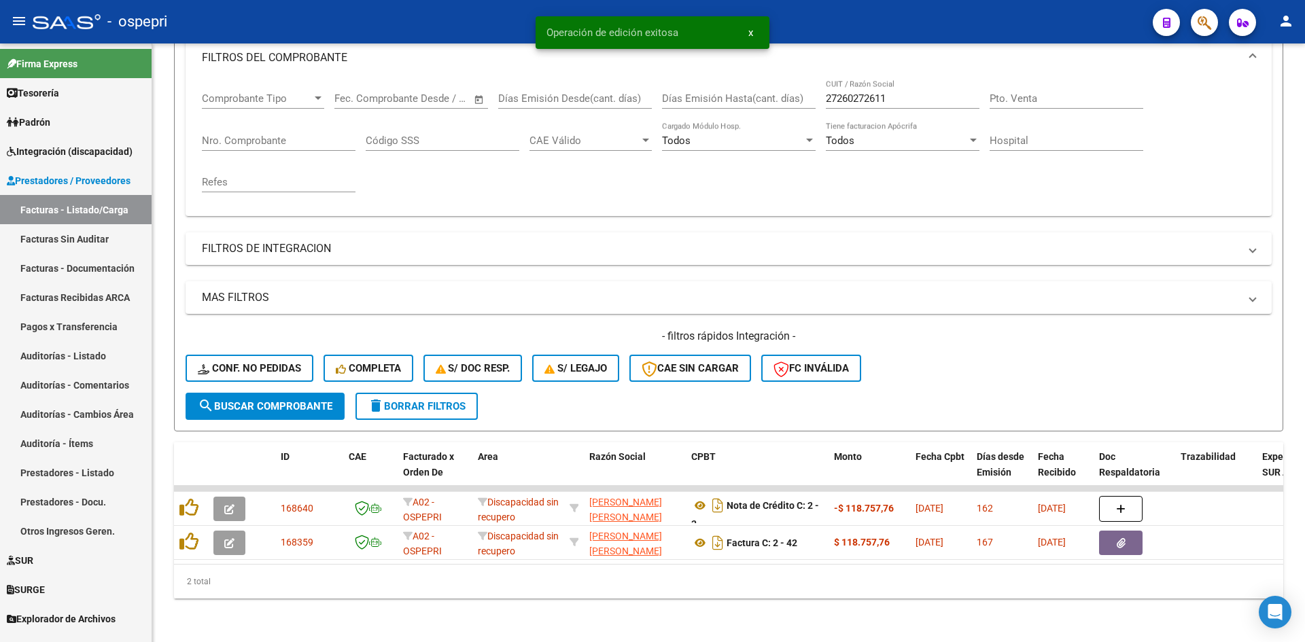
scroll to position [205, 0]
drag, startPoint x: 898, startPoint y: 88, endPoint x: 820, endPoint y: 106, distance: 80.3
click at [820, 106] on div "Comprobante Tipo Comprobante Tipo Start date – End date Fec. Comprobante Desde …" at bounding box center [729, 143] width 1054 height 126
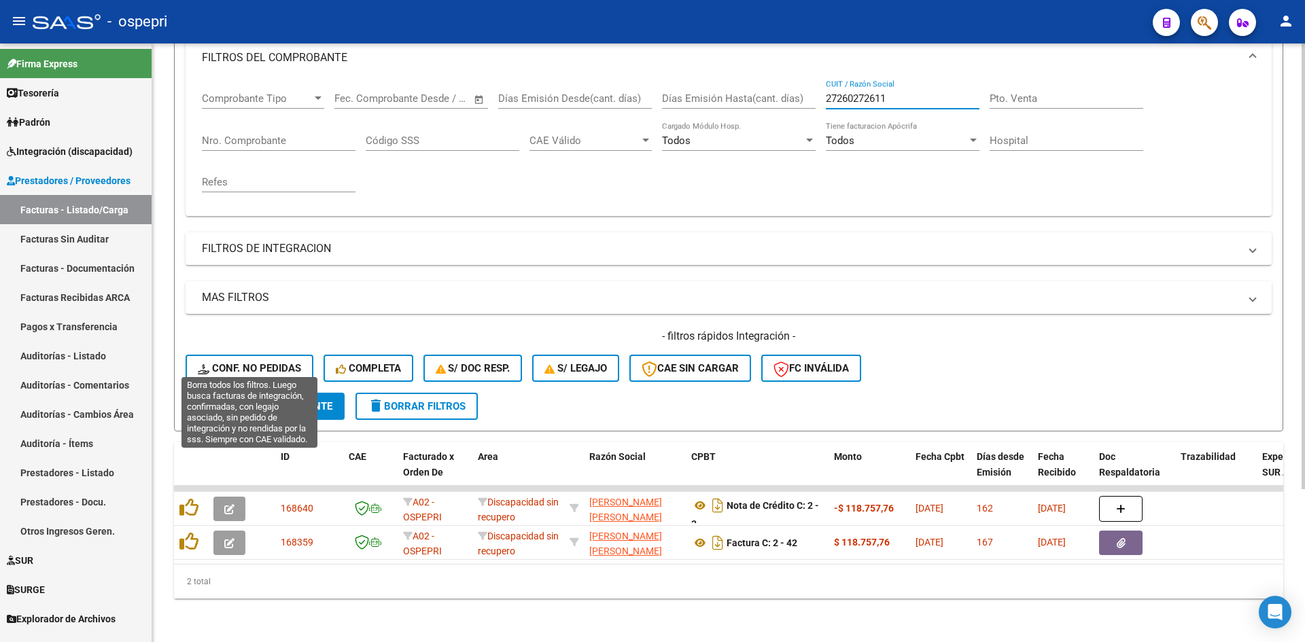
click at [279, 362] on span "Conf. no pedidas" at bounding box center [249, 368] width 103 height 12
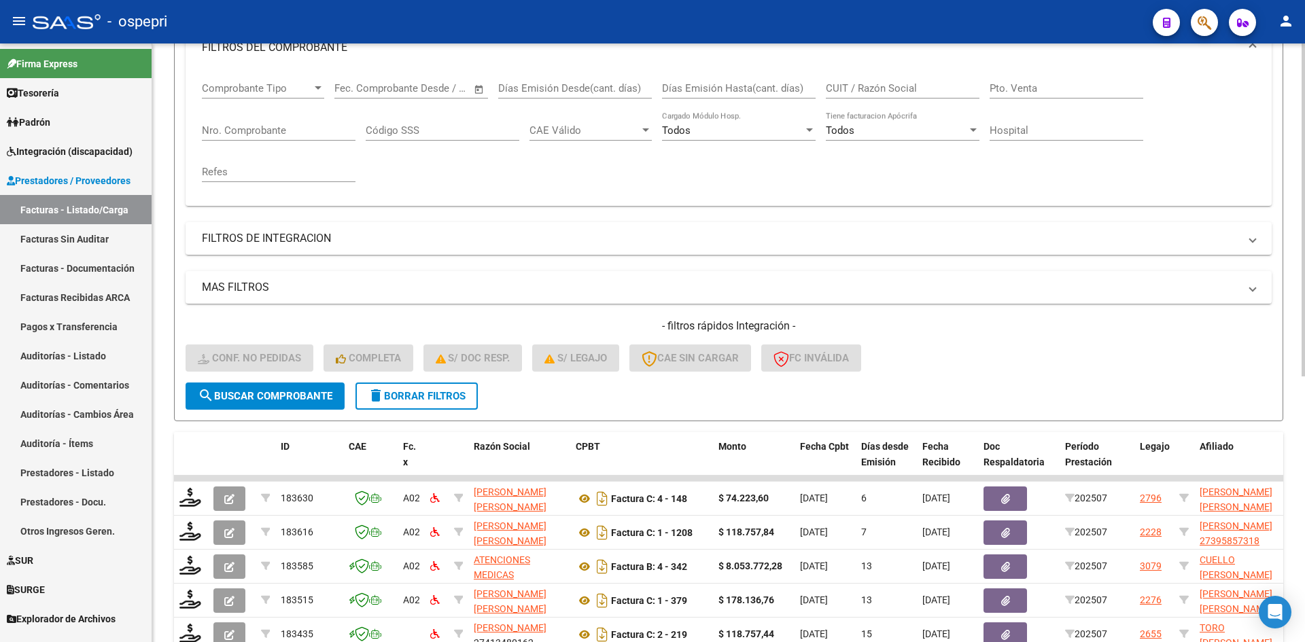
click at [859, 86] on input "CUIT / Razón Social" at bounding box center [903, 88] width 154 height 12
paste input "27260272611"
type input "27260272611"
click at [311, 402] on span "search Buscar Comprobante" at bounding box center [265, 396] width 135 height 12
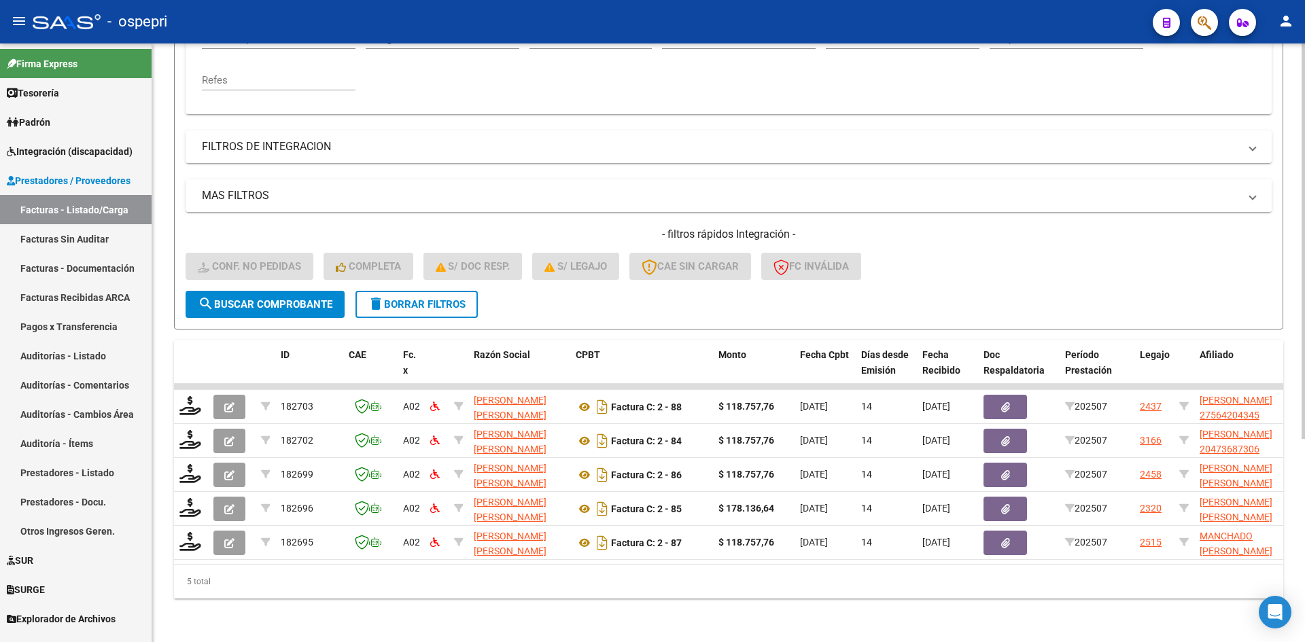
scroll to position [307, 0]
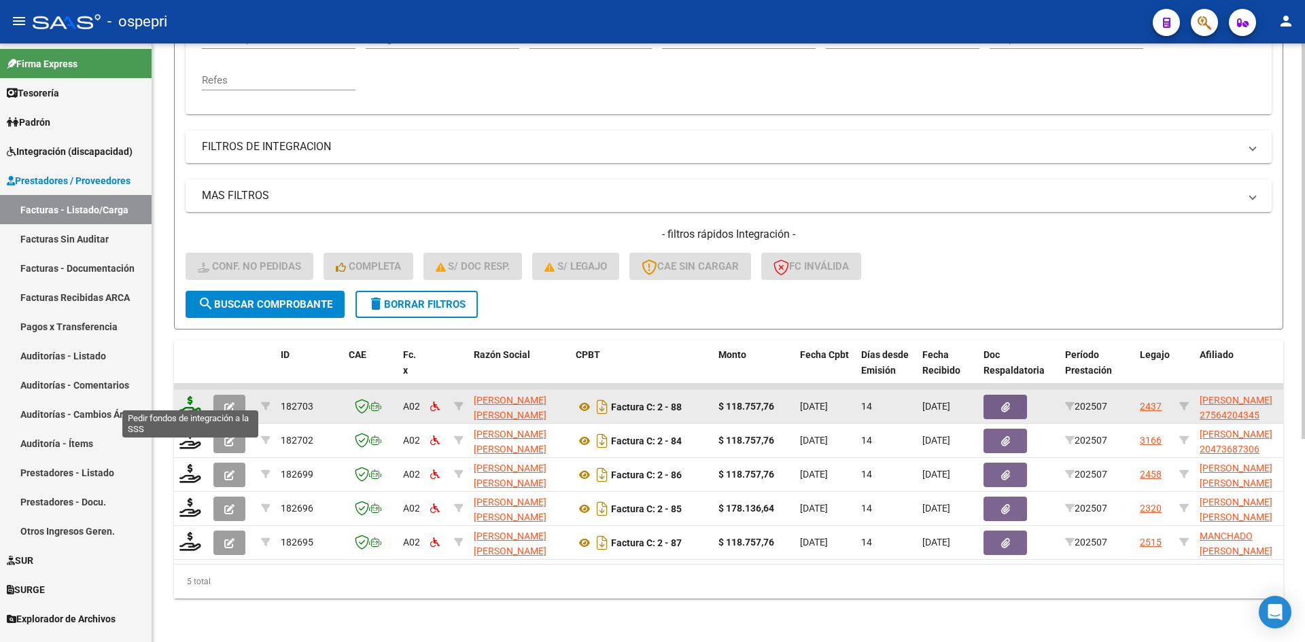
click at [186, 396] on icon at bounding box center [190, 405] width 22 height 19
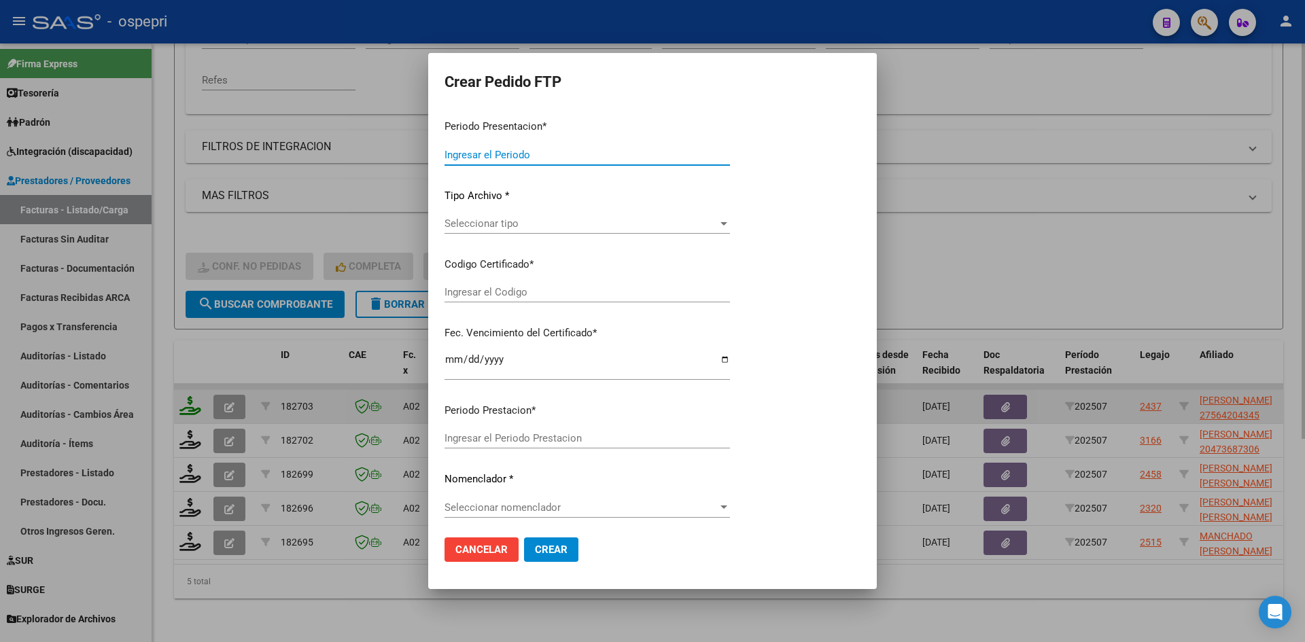
type input "202507"
type input "$ 118.757,76"
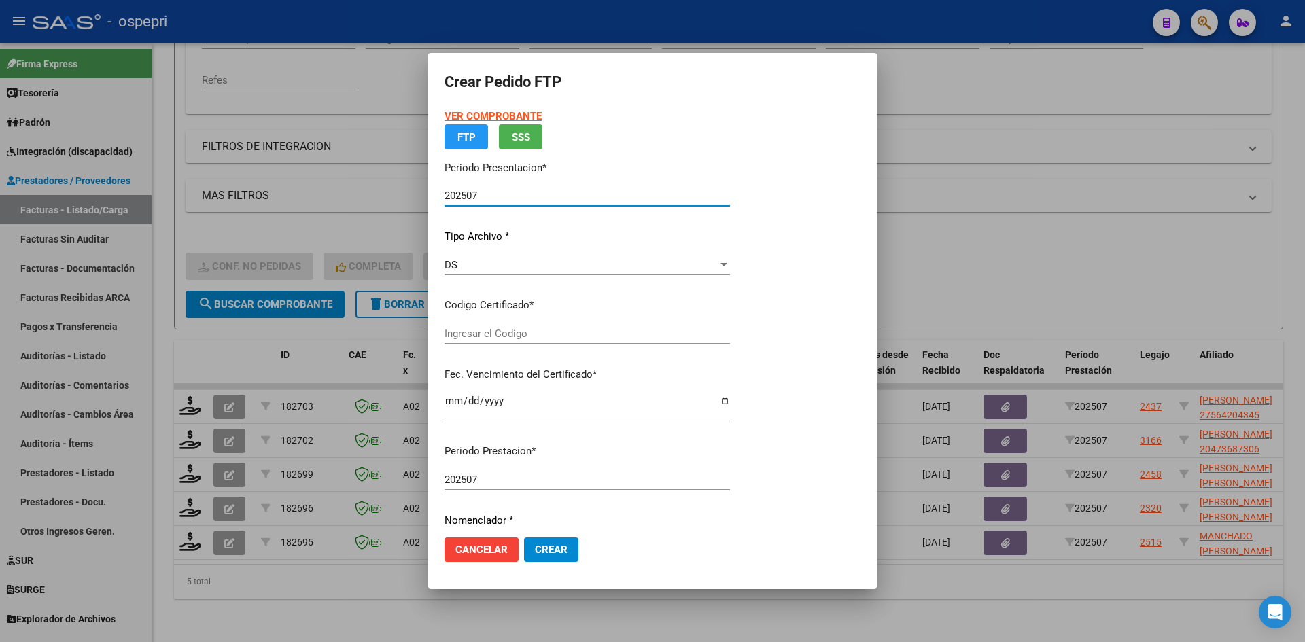
type input "27564204345"
type input "2026-07-13"
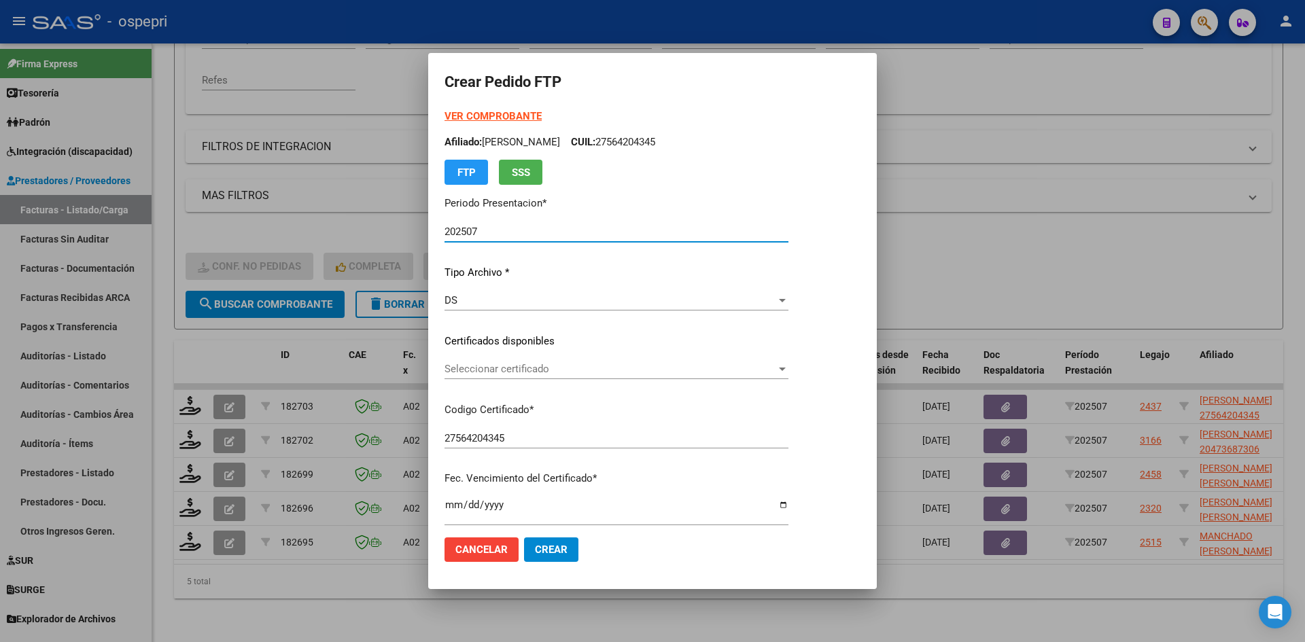
click at [542, 371] on span "Seleccionar certificado" at bounding box center [611, 369] width 332 height 12
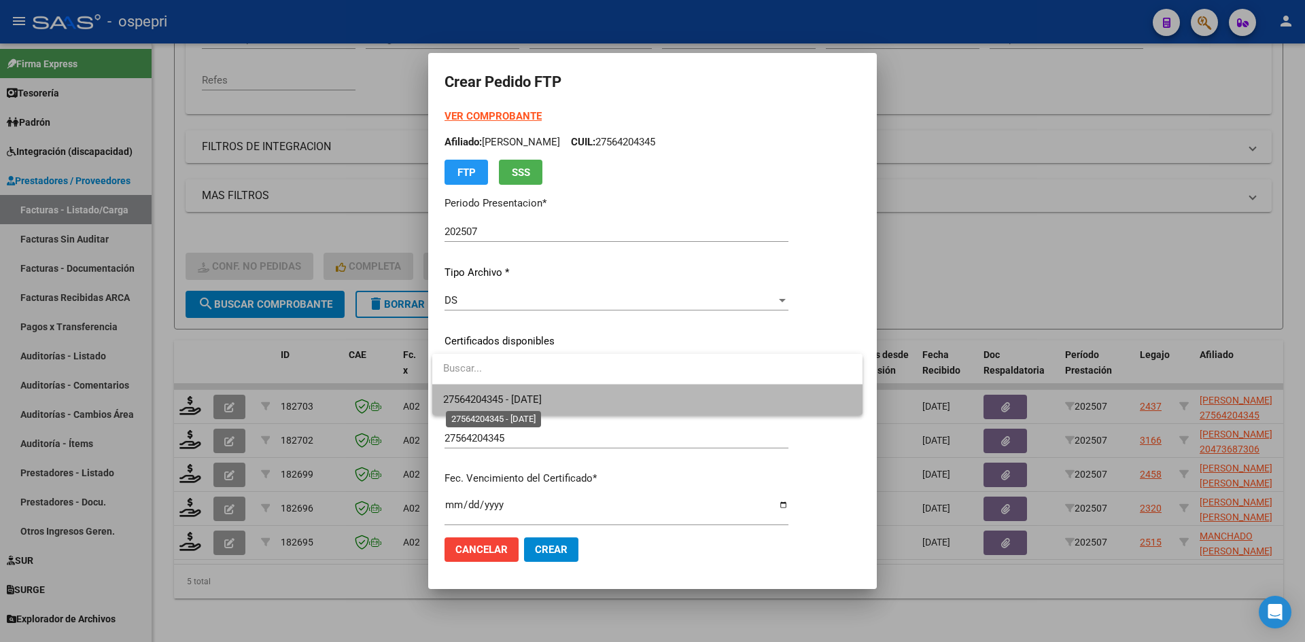
click at [542, 398] on span "27564204345 - 2026-07-13" at bounding box center [492, 400] width 99 height 12
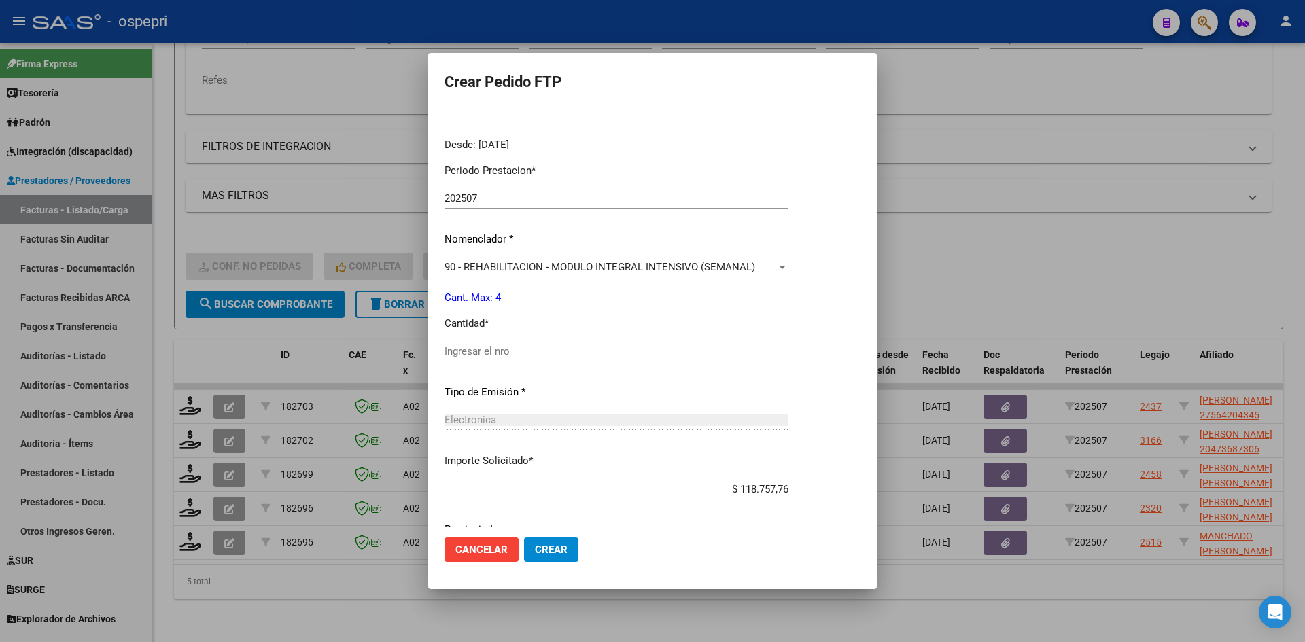
scroll to position [408, 0]
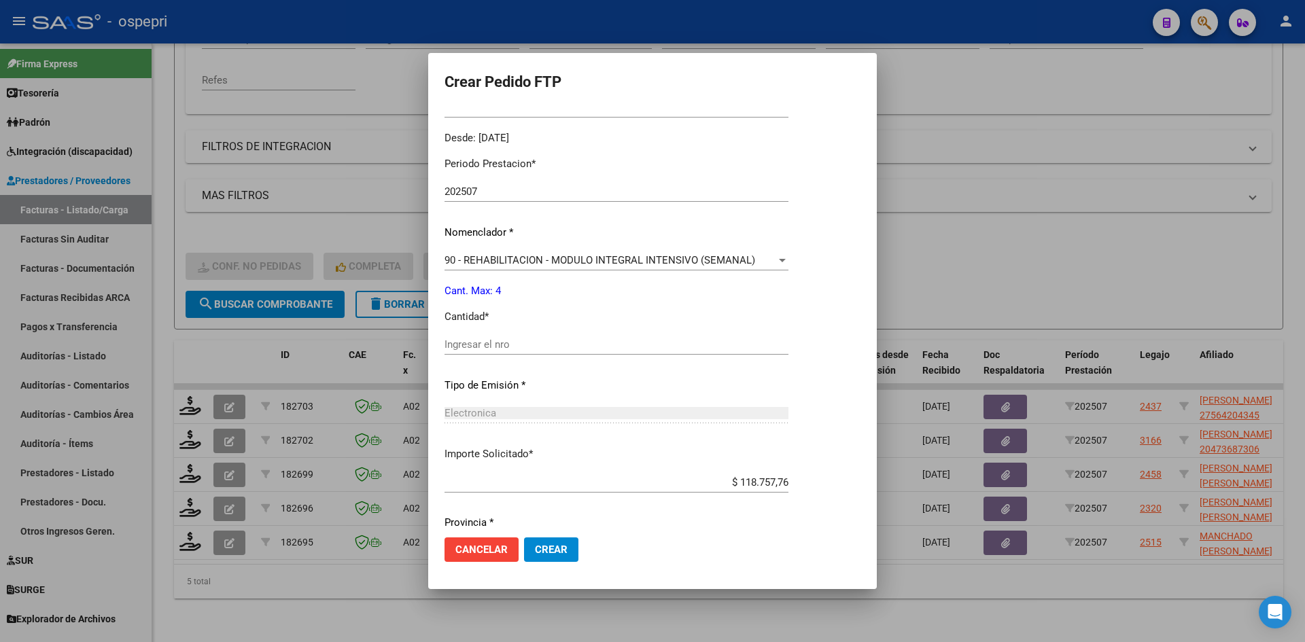
click at [535, 345] on input "Ingresar el nro" at bounding box center [617, 345] width 344 height 12
type input "4"
click at [547, 553] on span "Crear" at bounding box center [551, 550] width 33 height 12
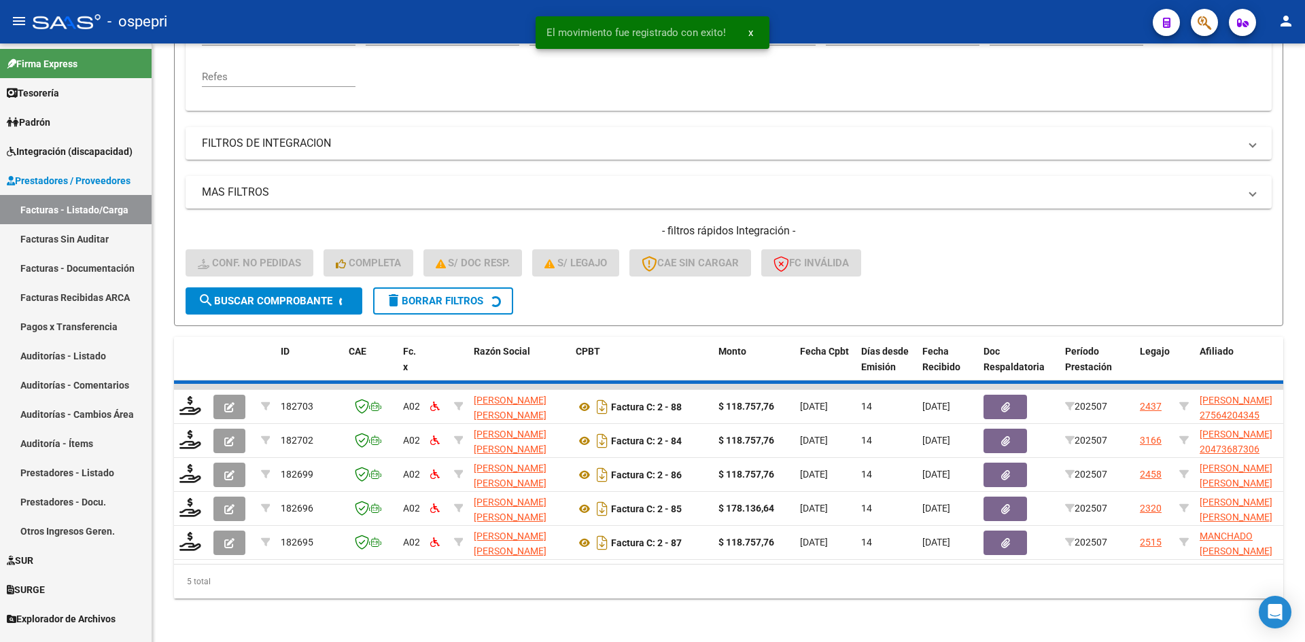
scroll to position [273, 0]
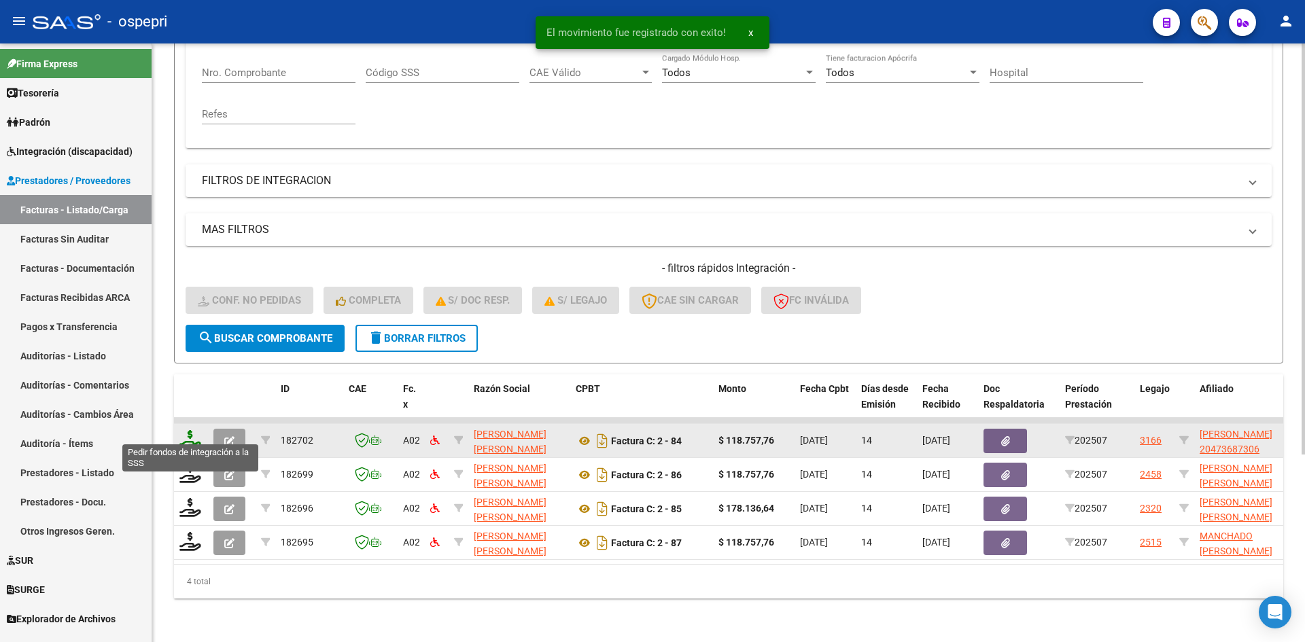
click at [188, 434] on icon at bounding box center [190, 439] width 22 height 19
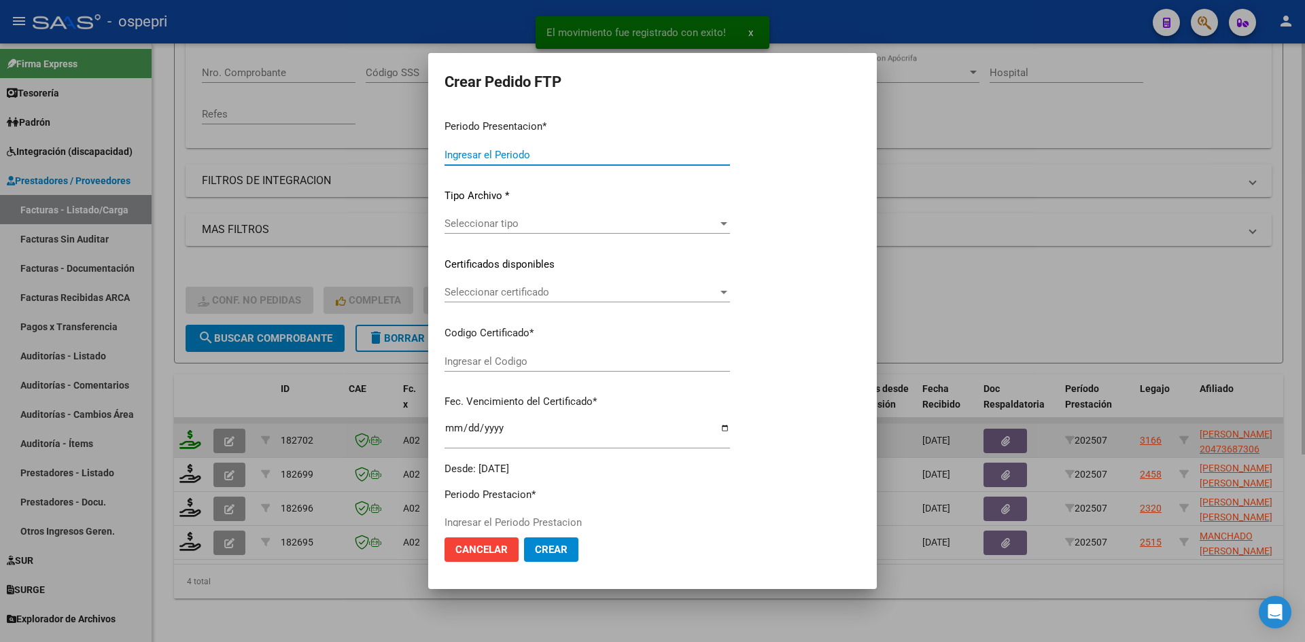
type input "202507"
type input "$ 118.757,76"
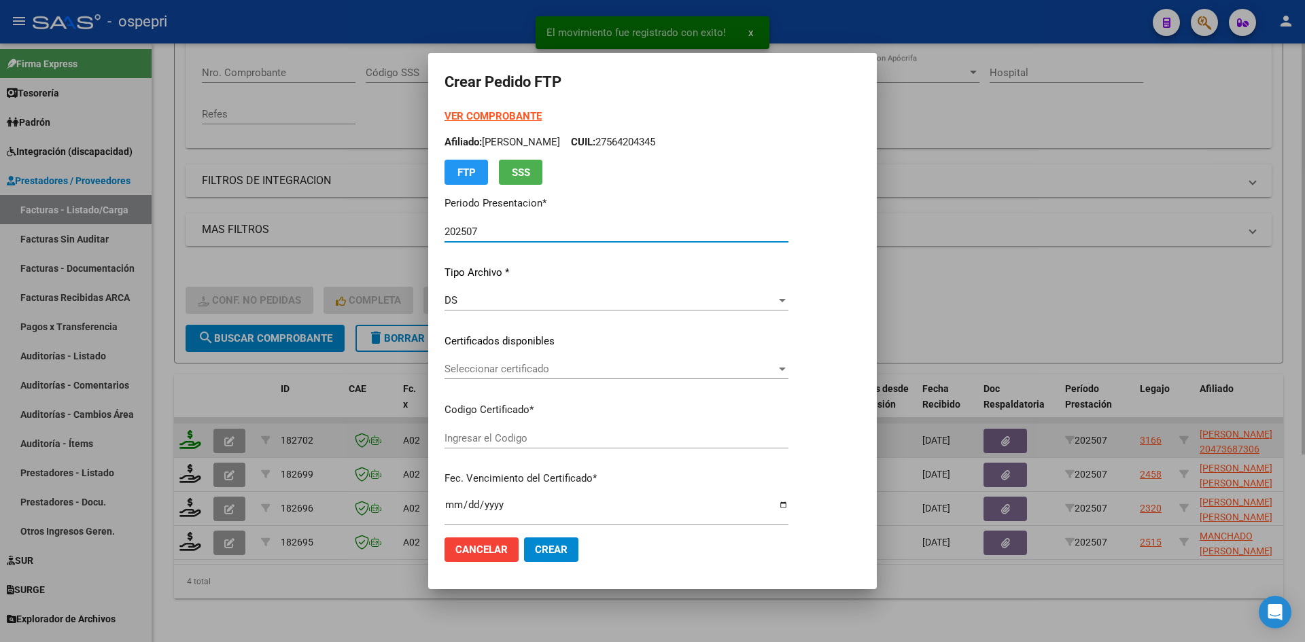
type input "2047368730-6"
type input "2027-01-06"
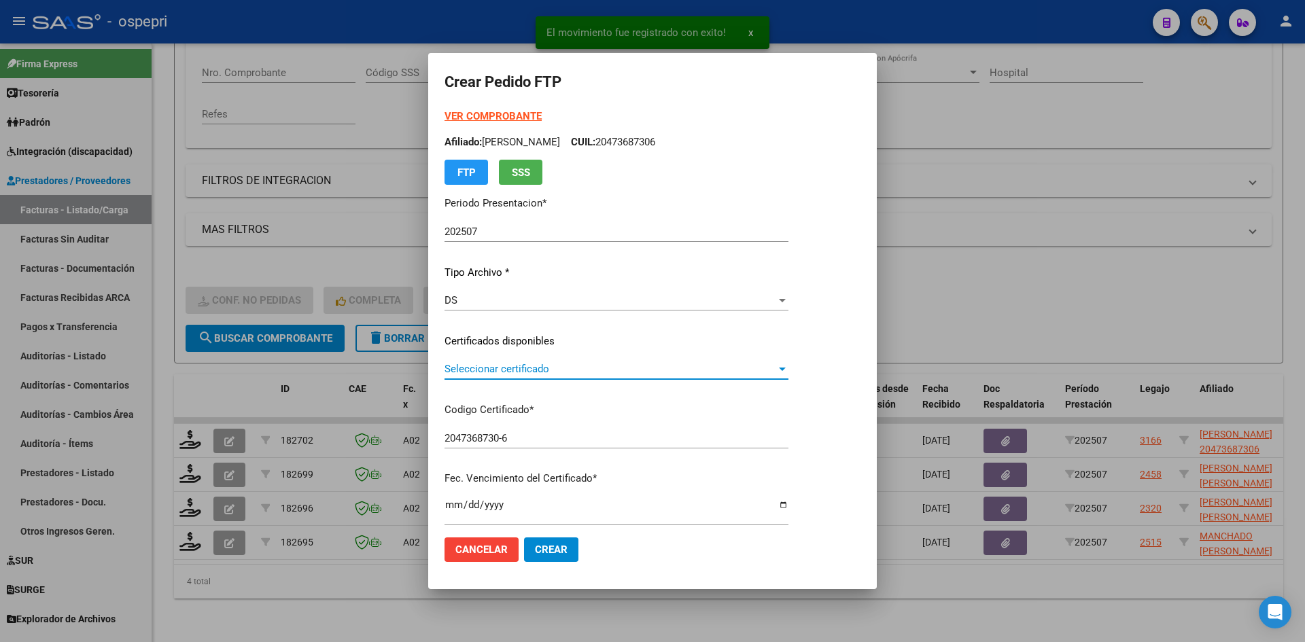
click at [581, 374] on span "Seleccionar certificado" at bounding box center [611, 369] width 332 height 12
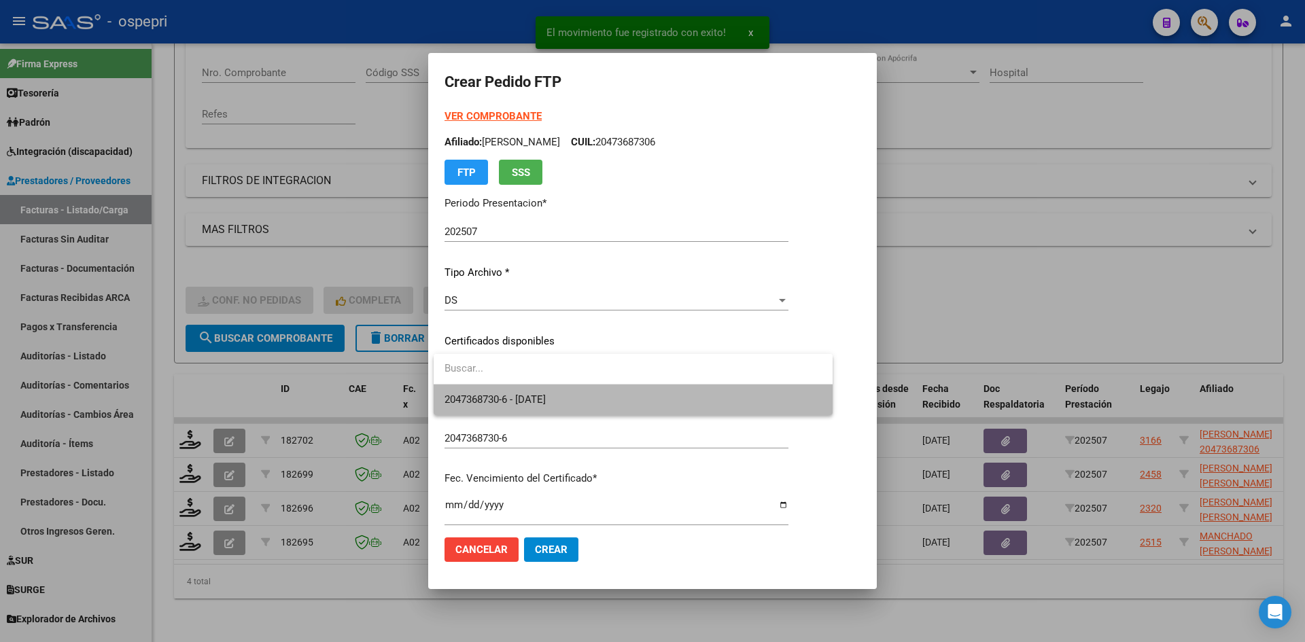
click at [583, 402] on span "2047368730-6 - 2027-01-06" at bounding box center [633, 400] width 377 height 31
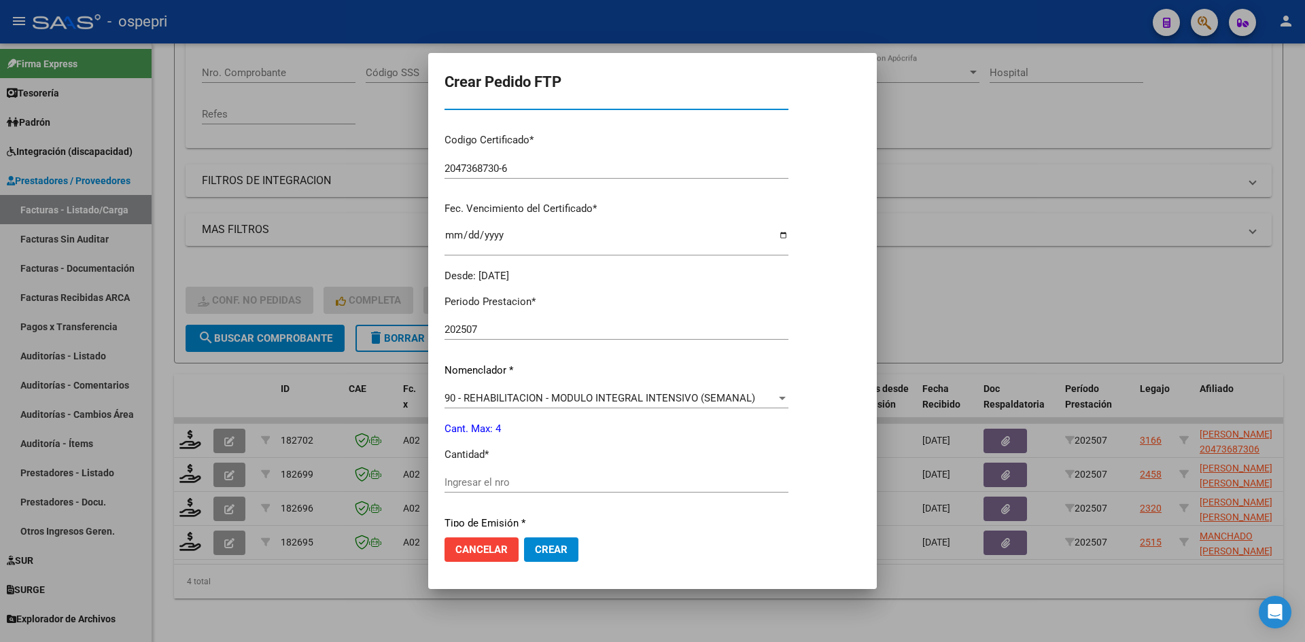
scroll to position [272, 0]
click at [519, 477] on input "Ingresar el nro" at bounding box center [617, 480] width 344 height 12
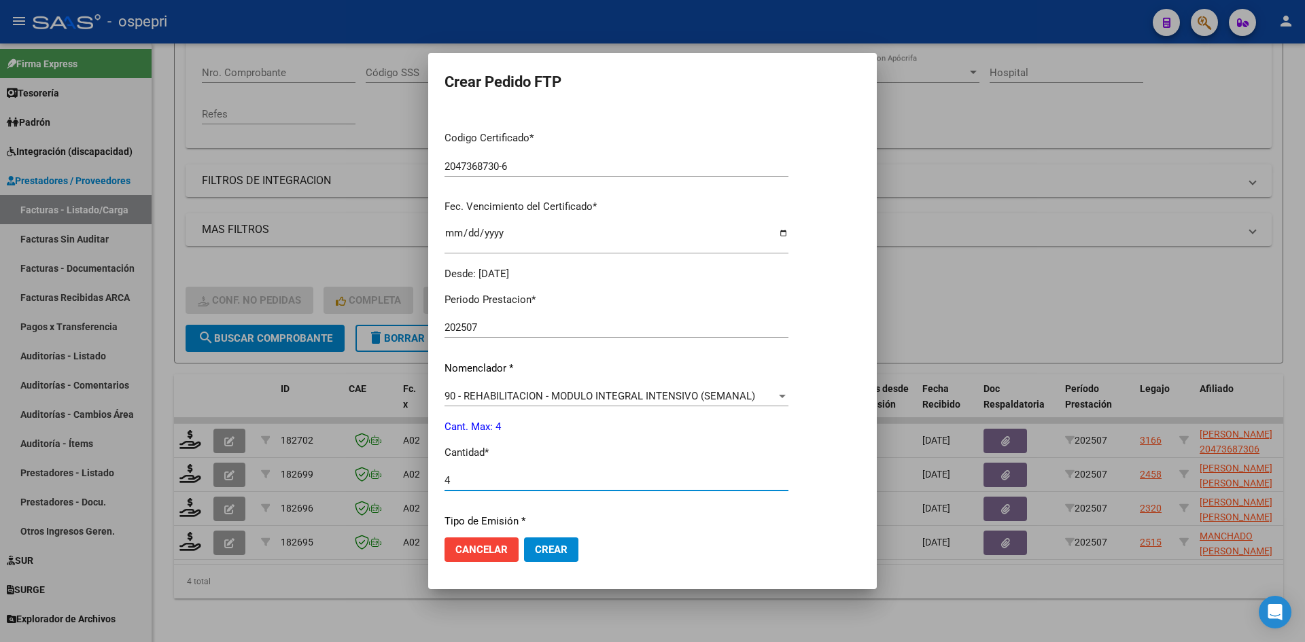
type input "4"
click at [558, 549] on span "Crear" at bounding box center [551, 550] width 33 height 12
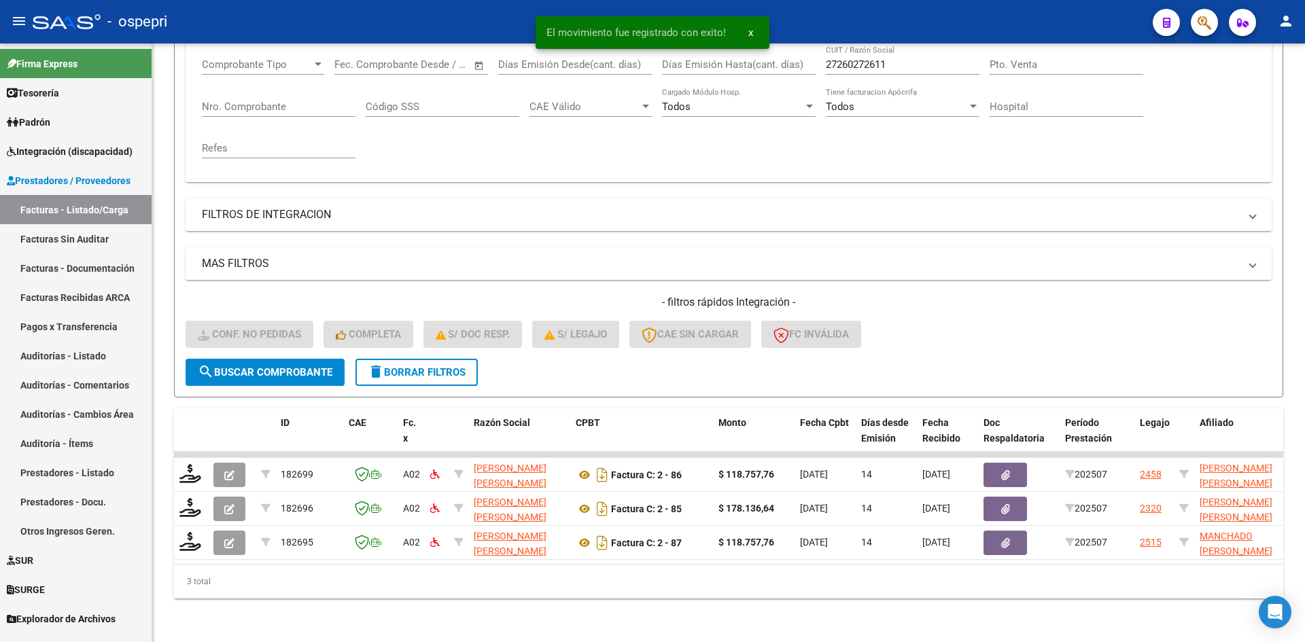
scroll to position [239, 0]
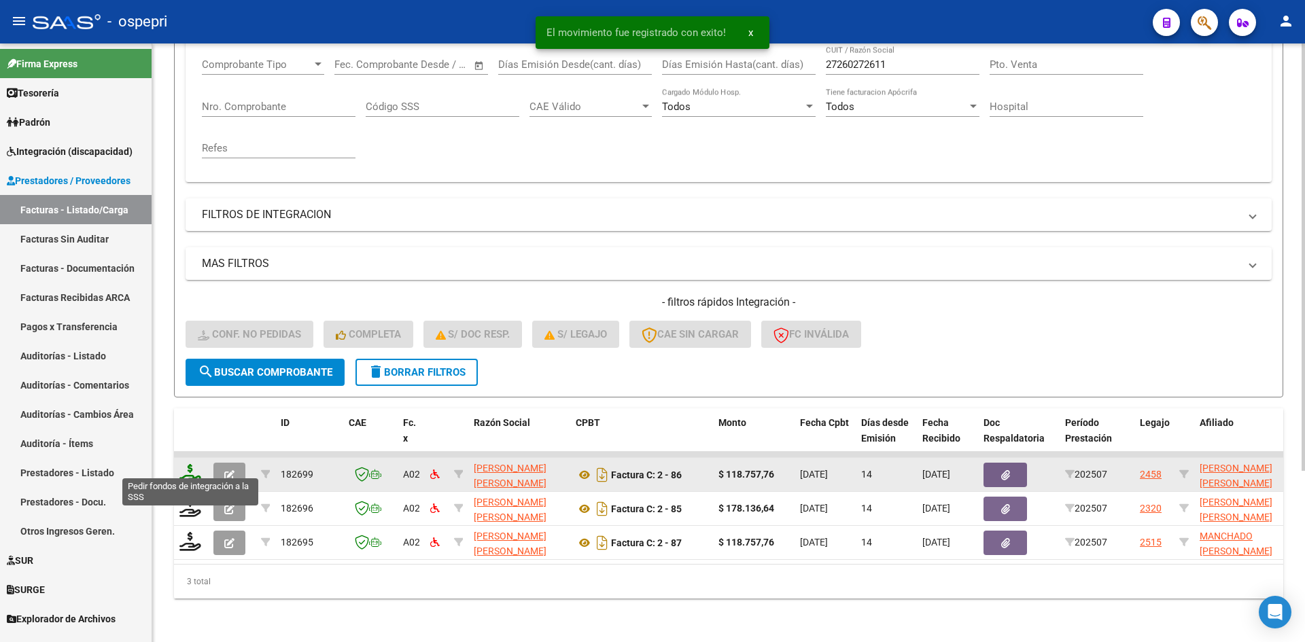
click at [191, 466] on icon at bounding box center [190, 473] width 22 height 19
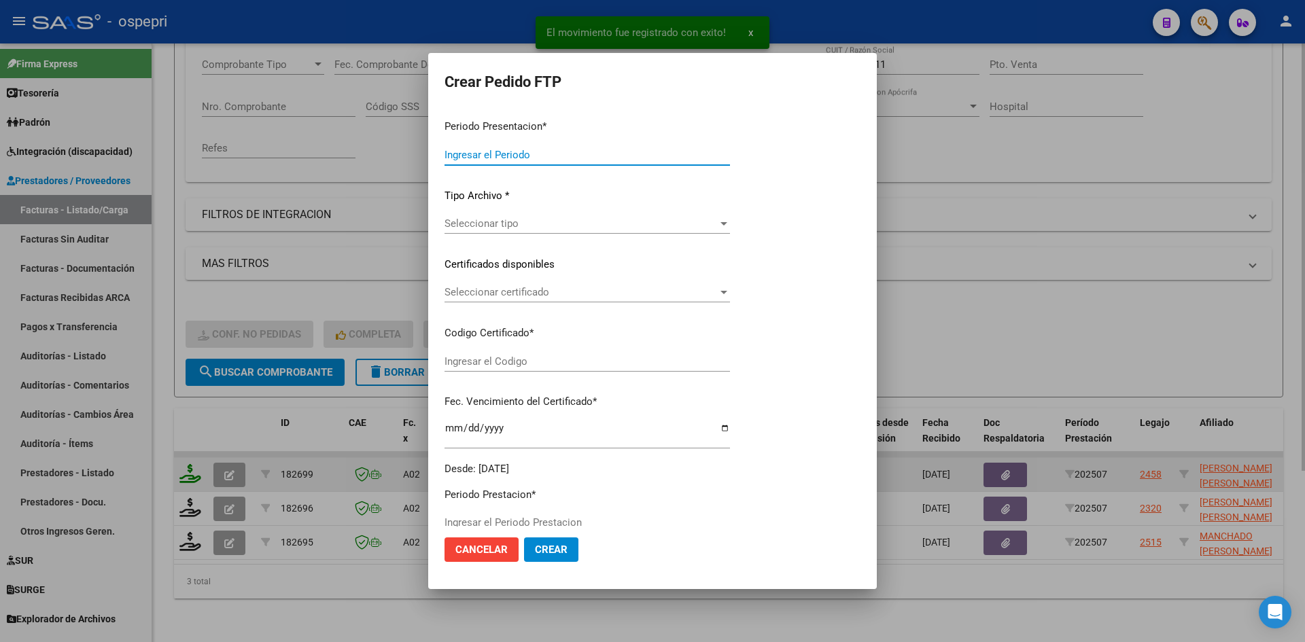
type input "202507"
type input "$ 118.757,76"
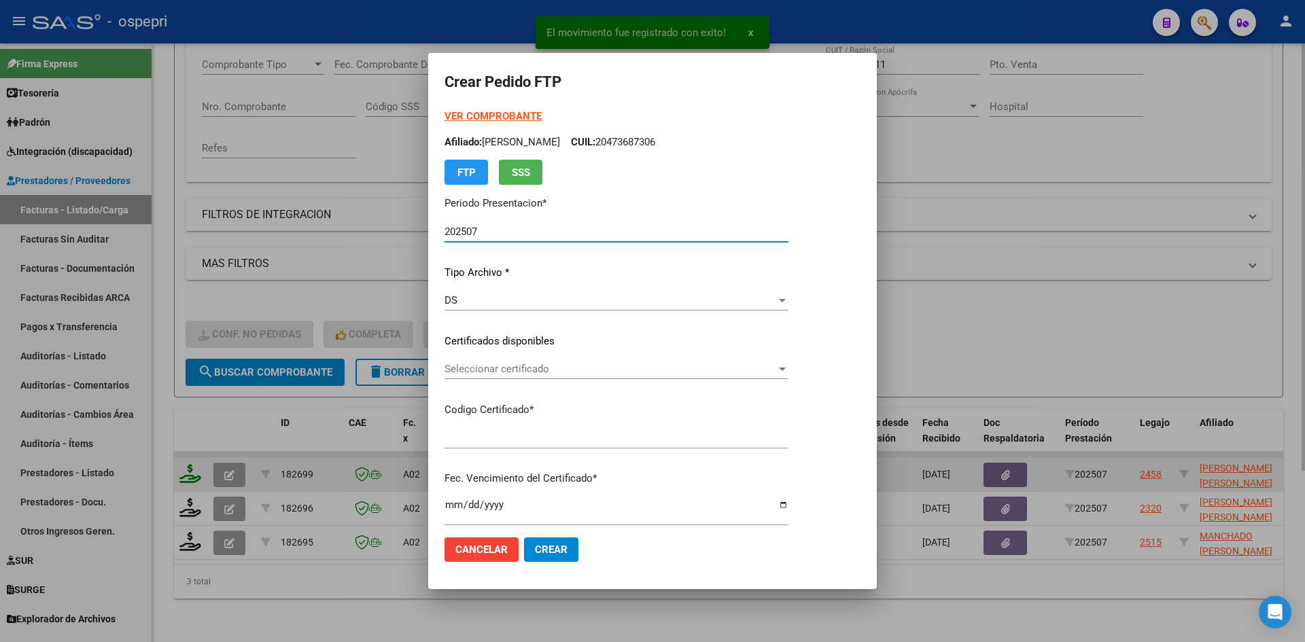
type input "27480158178"
type input "2039-06-05"
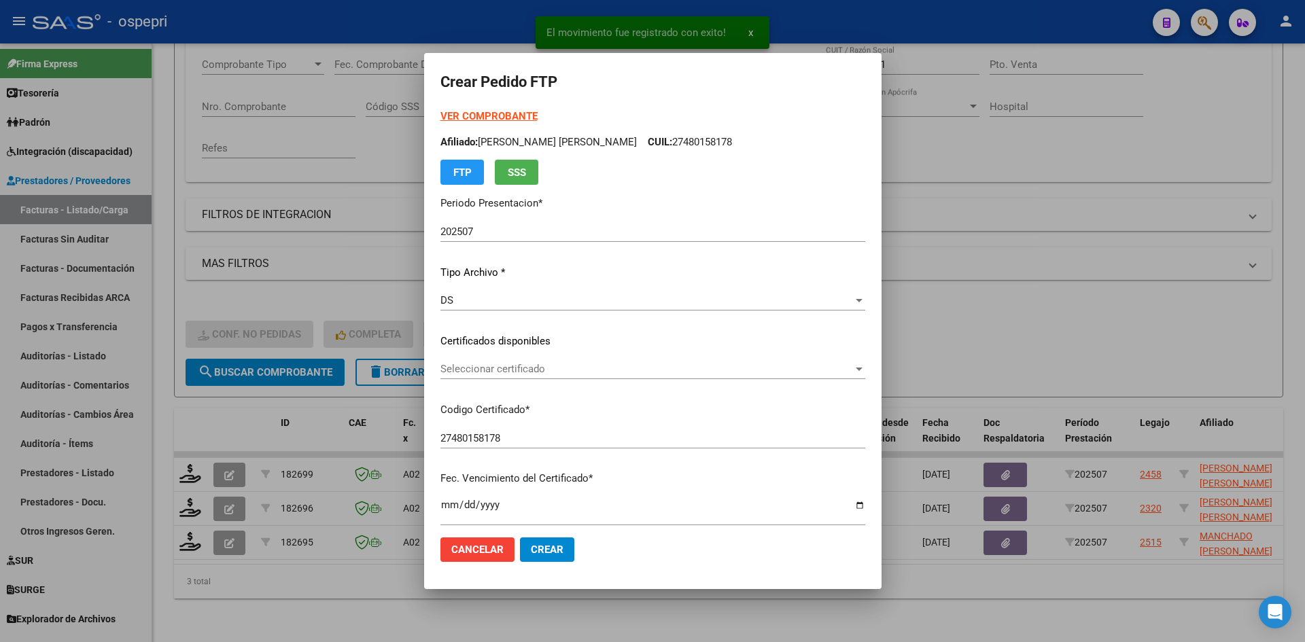
click at [579, 378] on div "Seleccionar certificado Seleccionar certificado" at bounding box center [652, 369] width 425 height 20
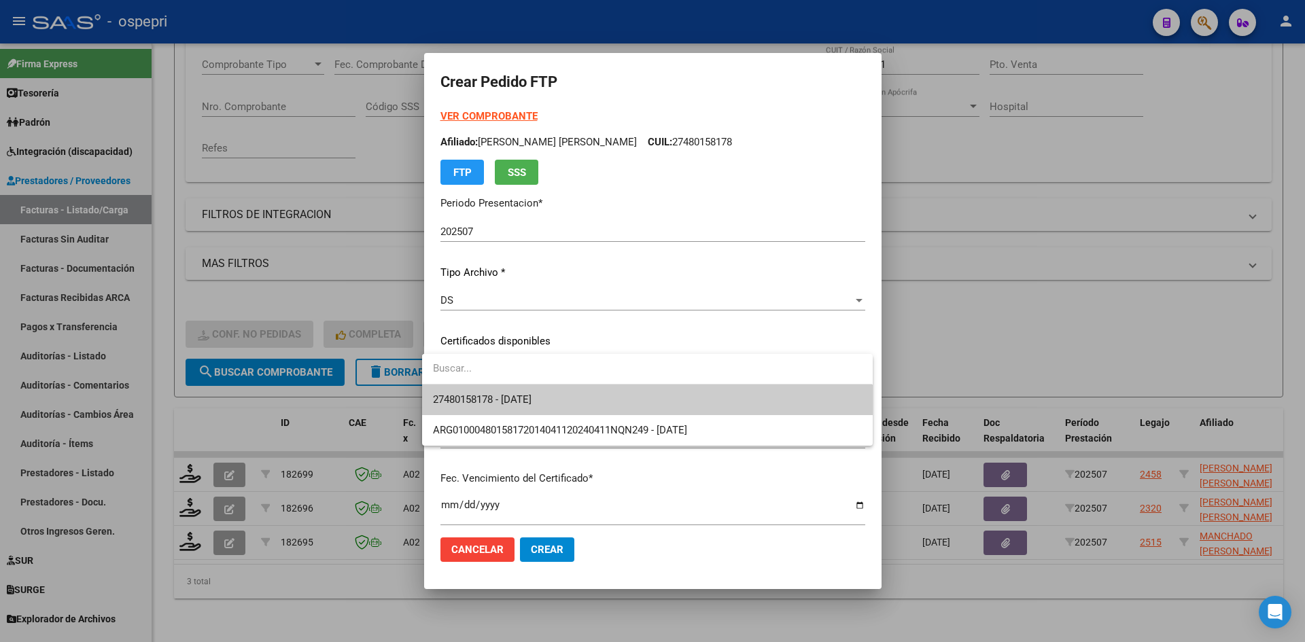
click at [576, 400] on span "27480158178 - 2039-06-05" at bounding box center [647, 400] width 428 height 31
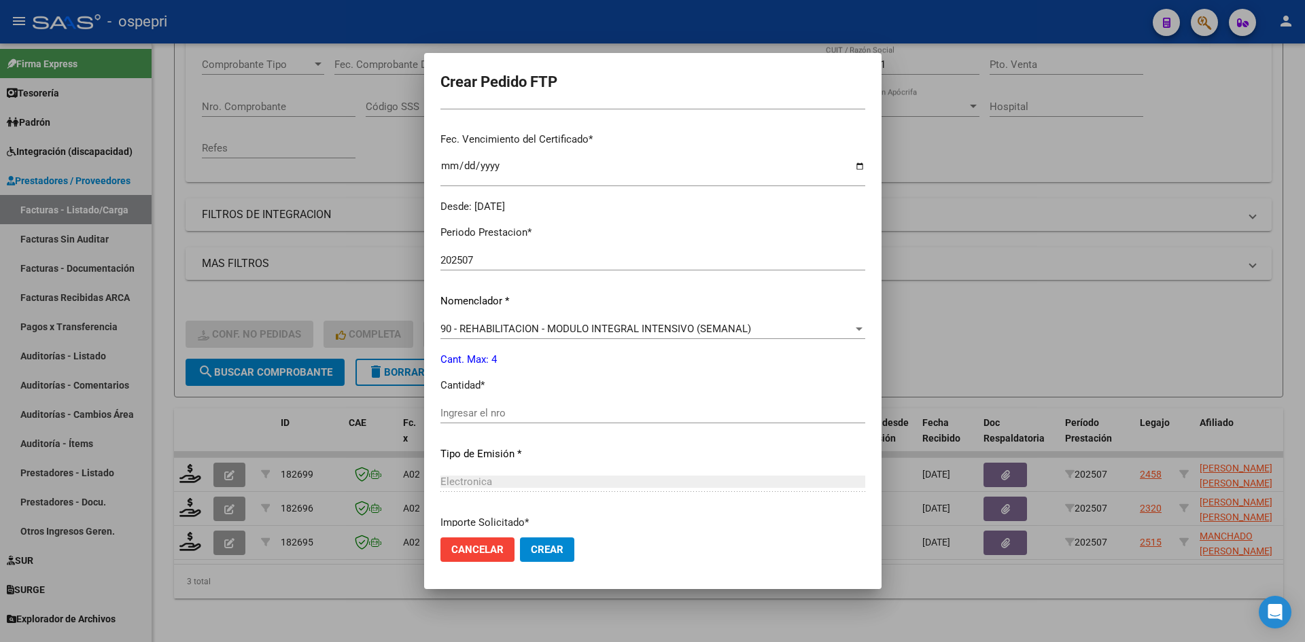
scroll to position [340, 0]
click at [501, 415] on input "Ingresar el nro" at bounding box center [652, 413] width 425 height 12
type input "4"
click at [541, 555] on span "Crear" at bounding box center [547, 550] width 33 height 12
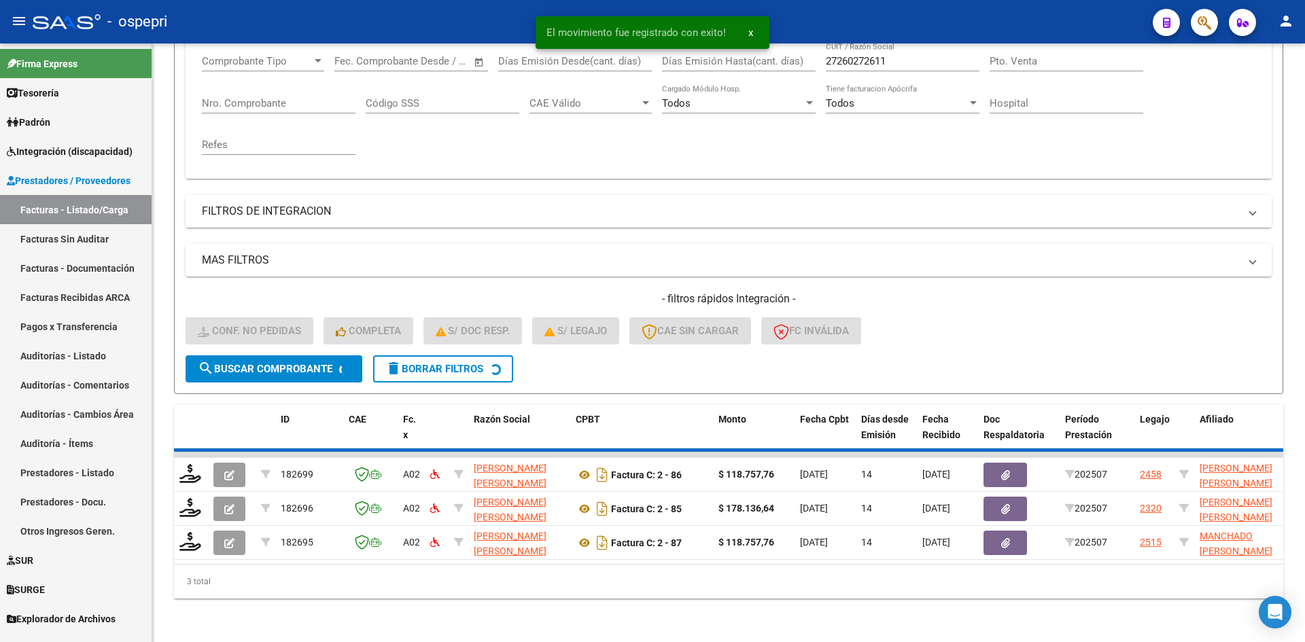
scroll to position [205, 0]
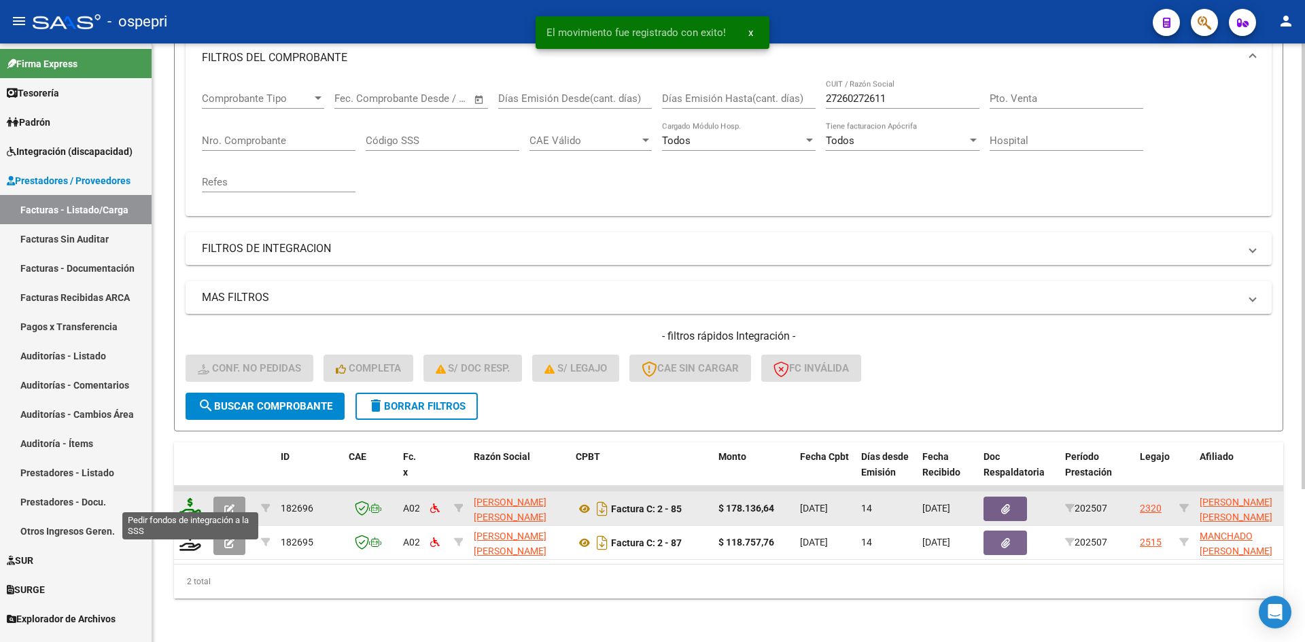
click at [190, 500] on icon at bounding box center [190, 507] width 22 height 19
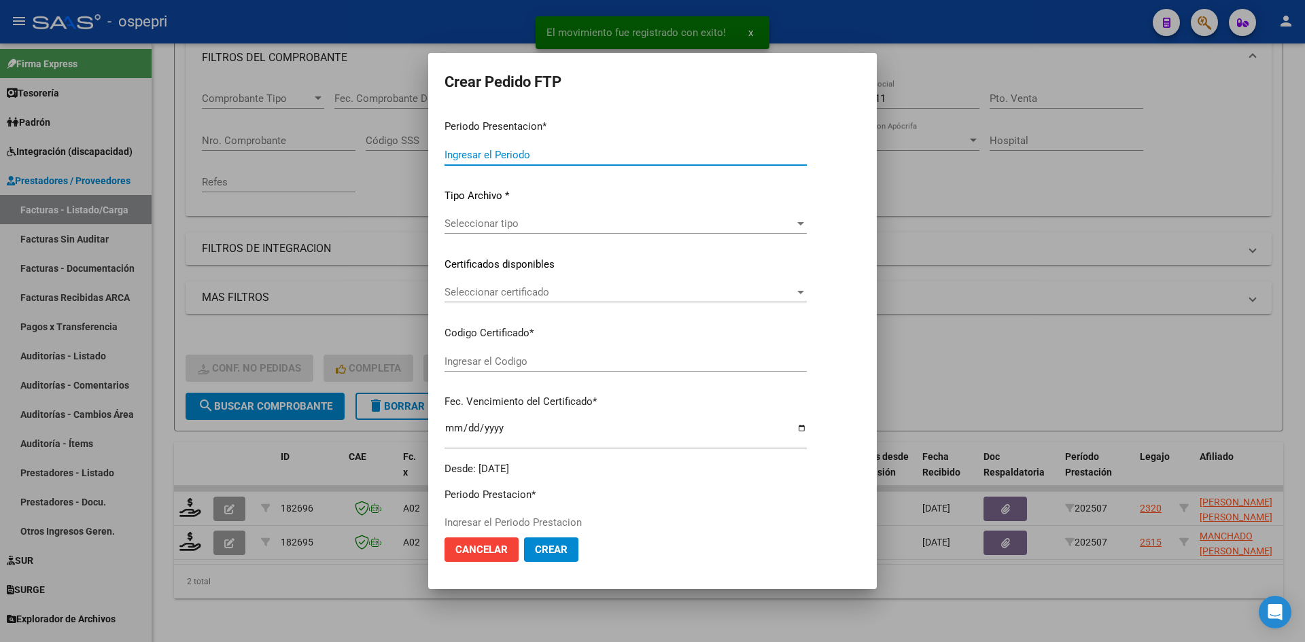
type input "202507"
type input "$ 178.136,64"
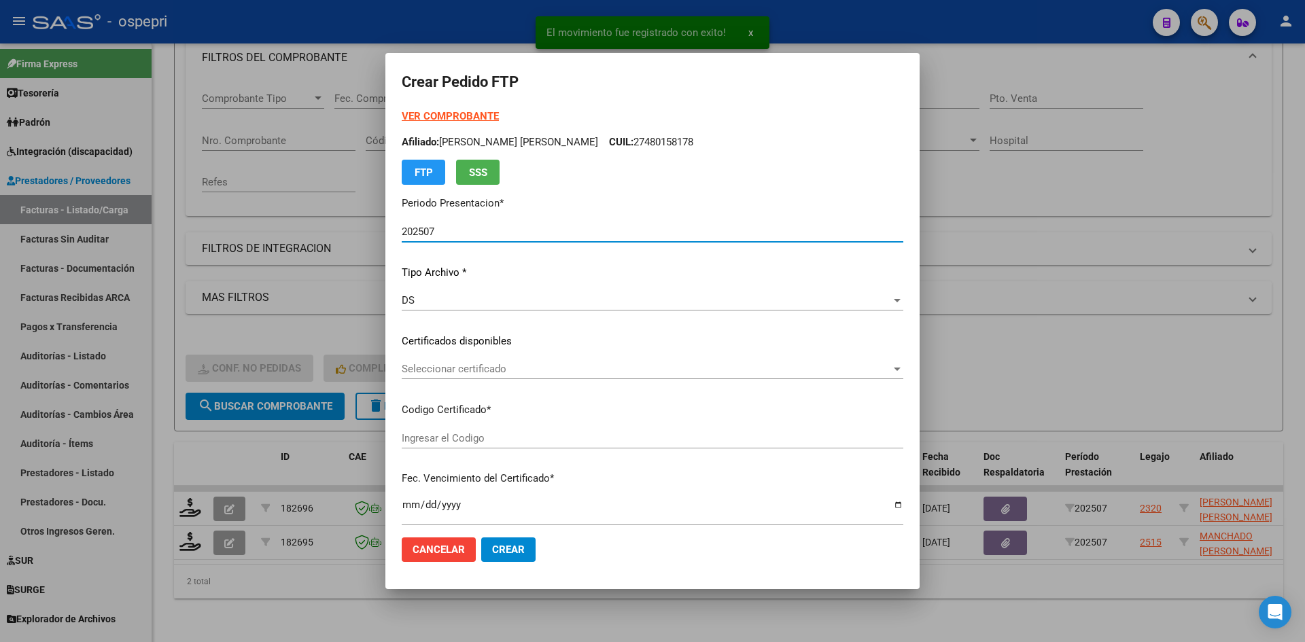
type input "2047923294-7"
type input "2033-01-26"
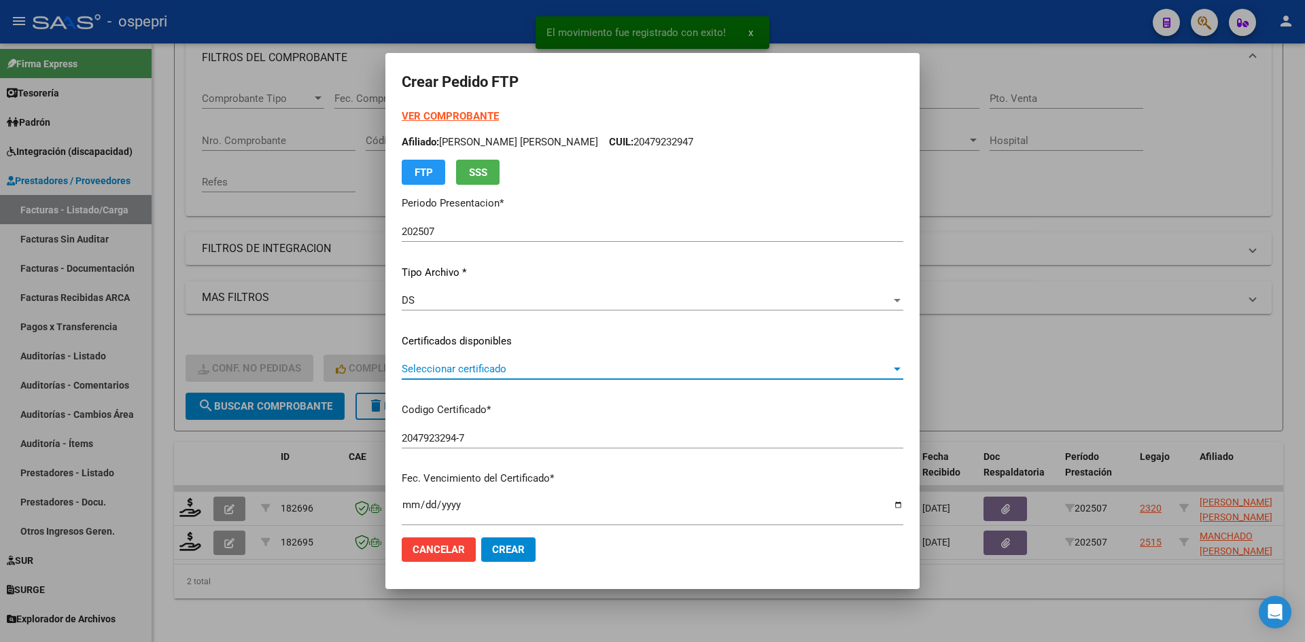
click at [471, 369] on span "Seleccionar certificado" at bounding box center [646, 369] width 489 height 12
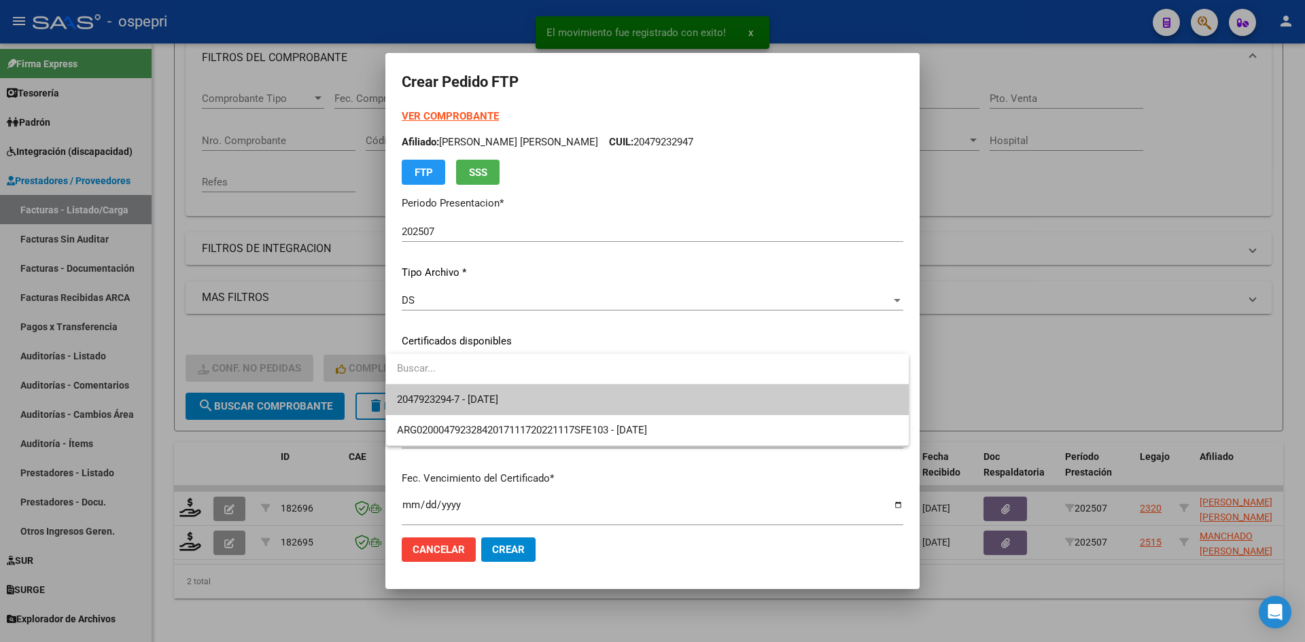
click at [549, 399] on span "2047923294-7 - 2033-01-26" at bounding box center [647, 400] width 501 height 31
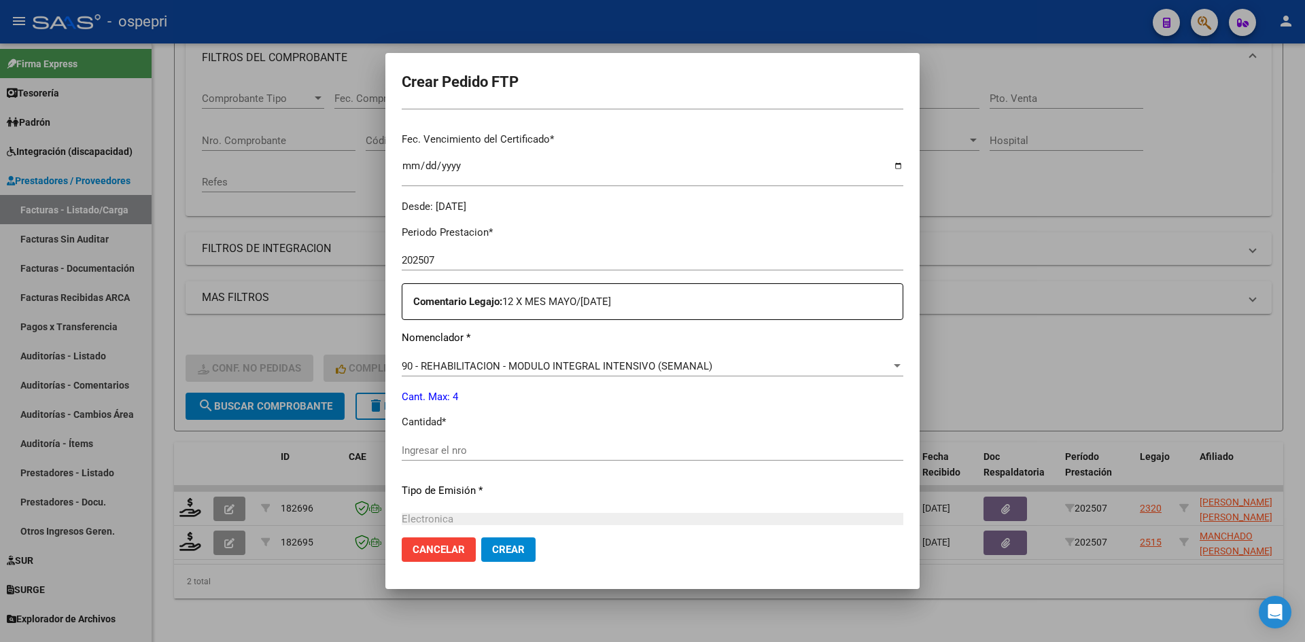
scroll to position [340, 0]
click at [460, 447] on input "Ingresar el nro" at bounding box center [653, 450] width 502 height 12
type input "4"
click at [502, 552] on span "Crear" at bounding box center [508, 550] width 33 height 12
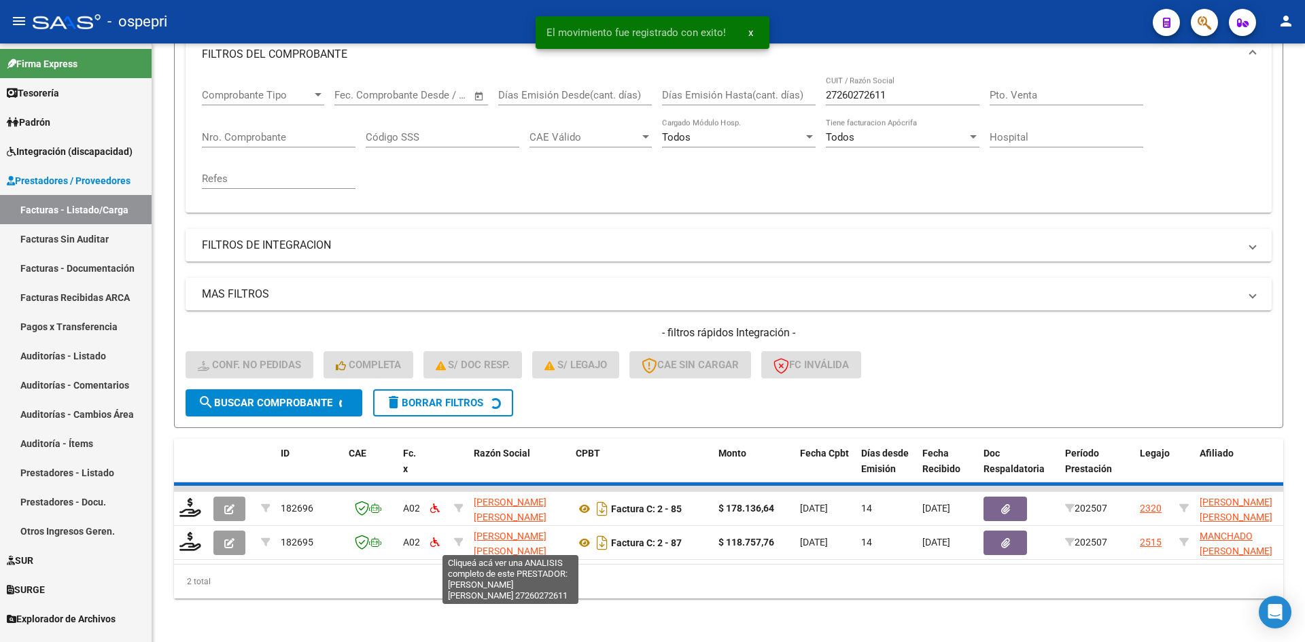
scroll to position [171, 0]
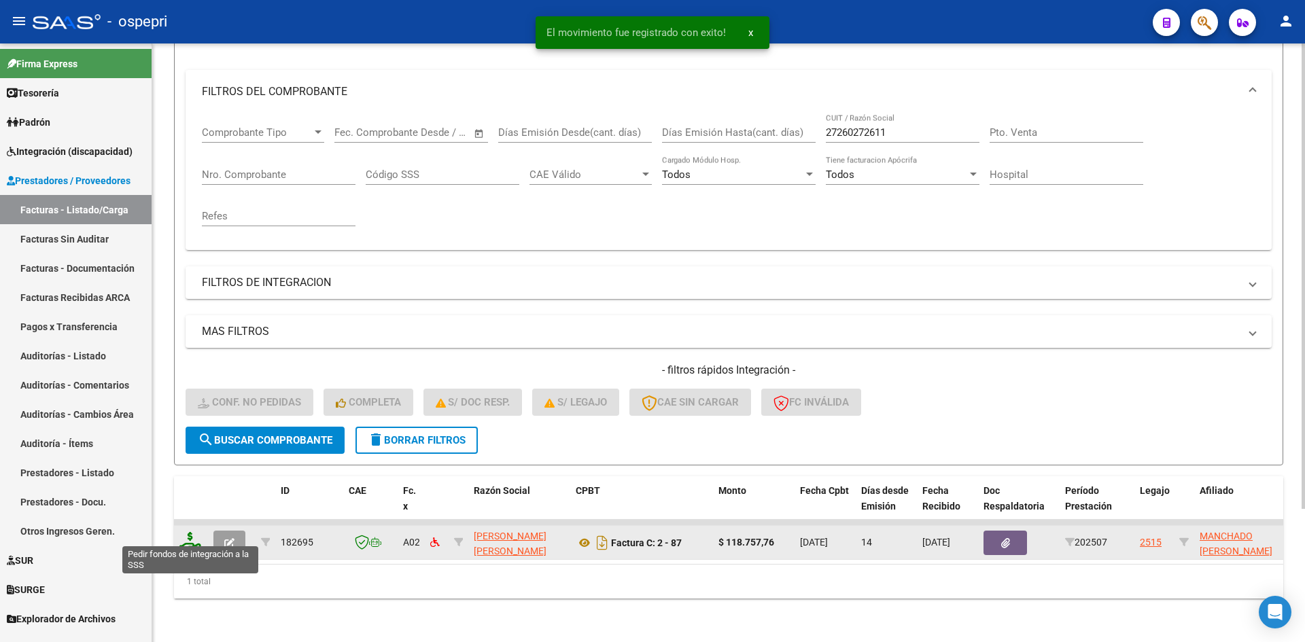
click at [182, 536] on icon at bounding box center [190, 541] width 22 height 19
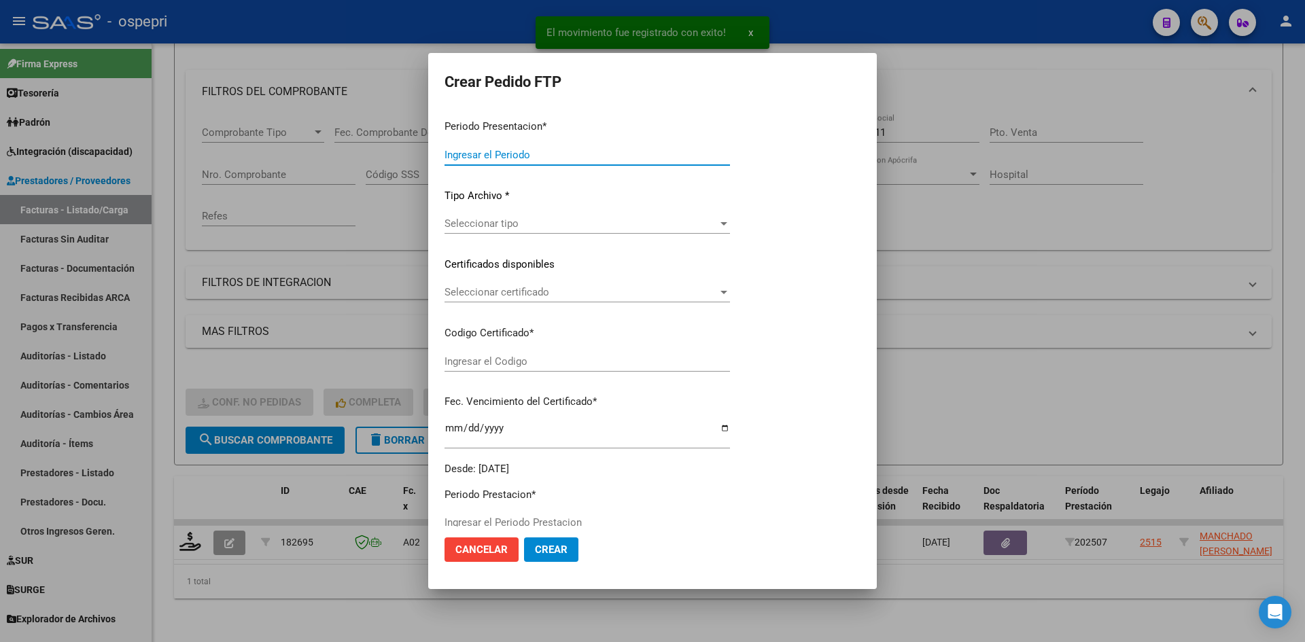
type input "202507"
type input "$ 118.757,76"
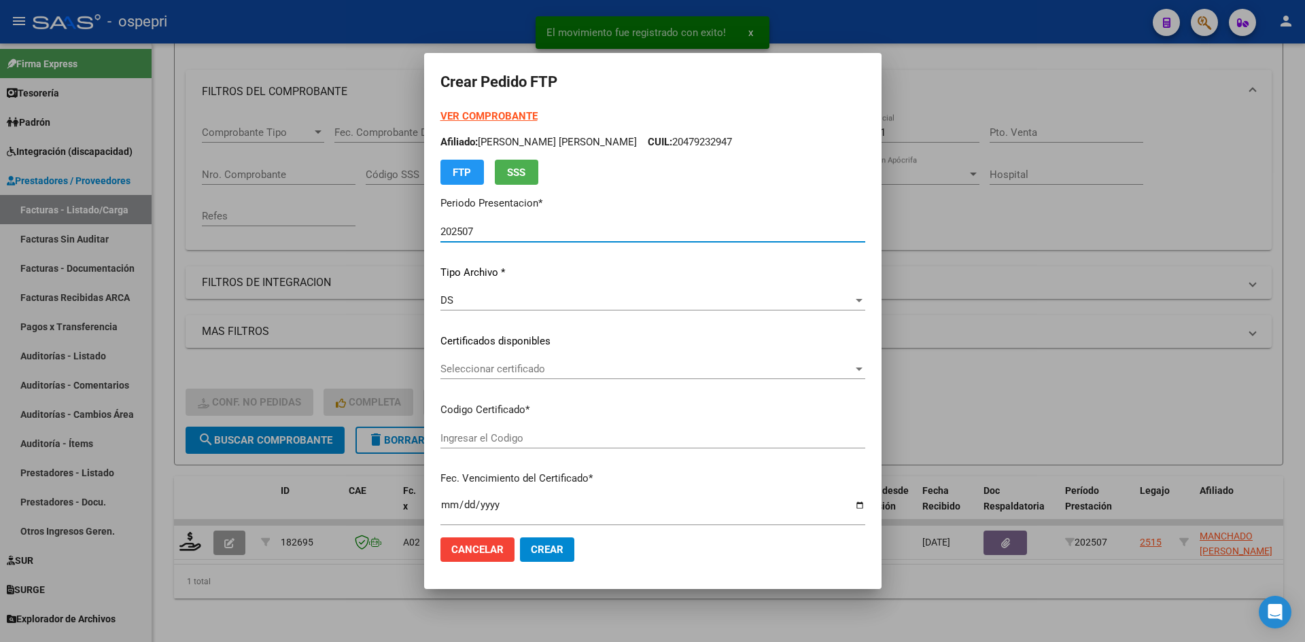
type input "20567584624"
type input "2029-08-28"
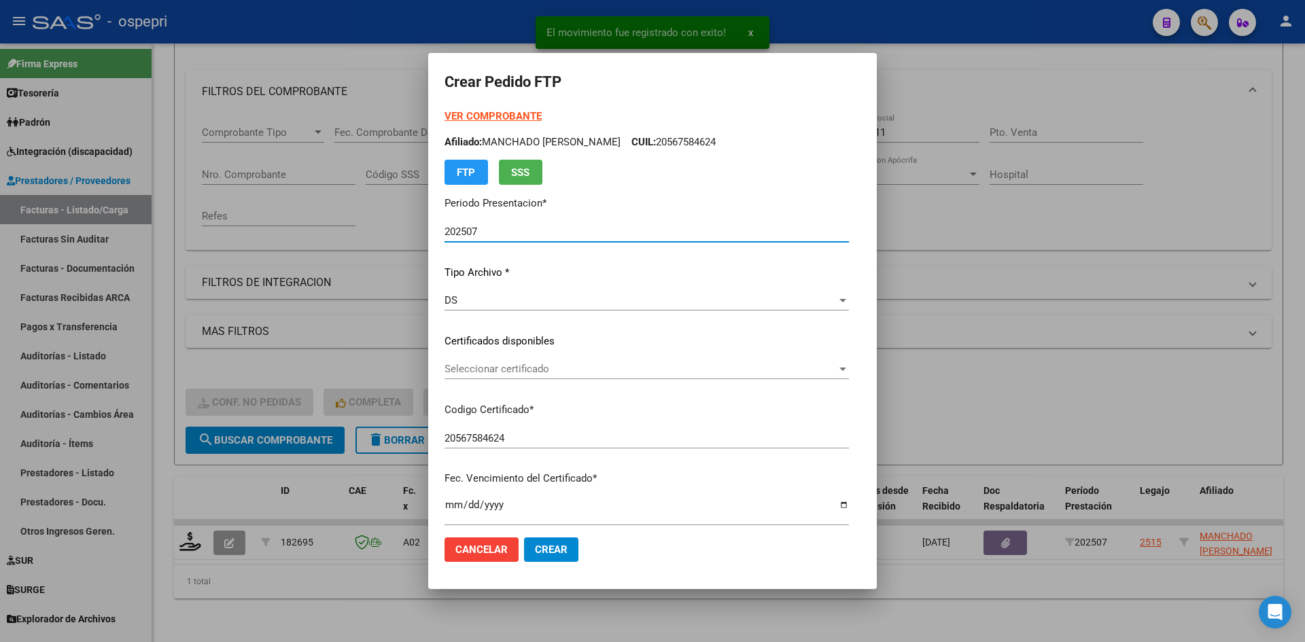
click at [534, 370] on span "Seleccionar certificado" at bounding box center [641, 369] width 392 height 12
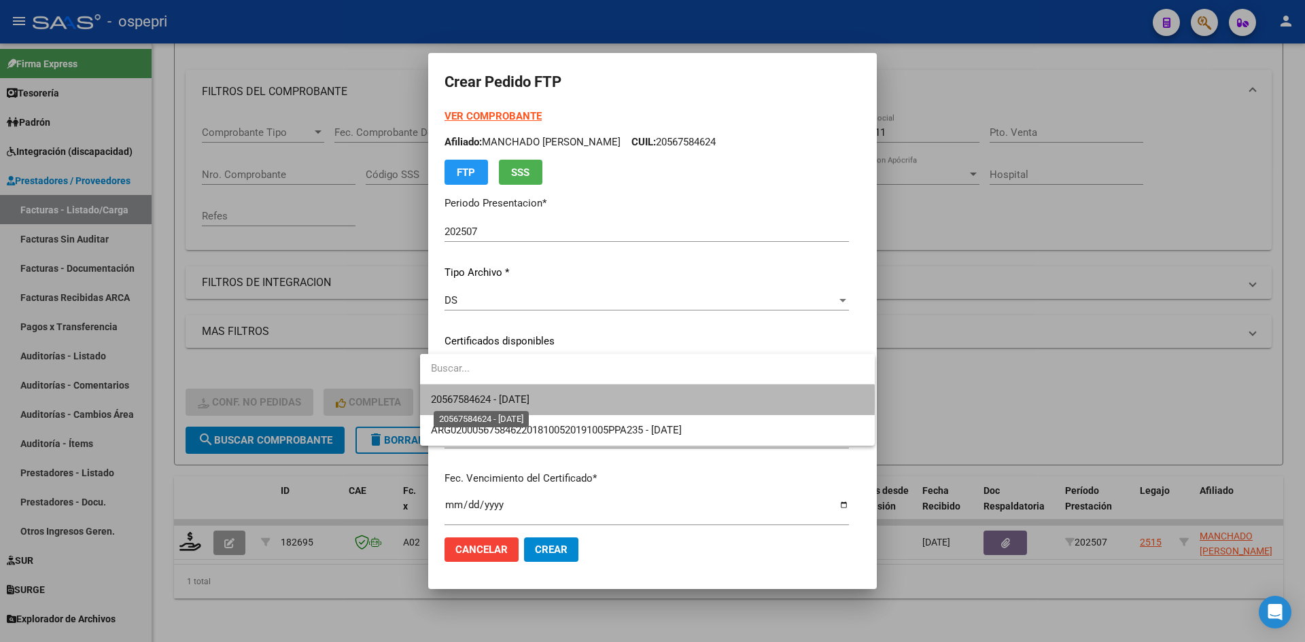
click at [530, 398] on span "20567584624 - 2029-08-28" at bounding box center [480, 400] width 99 height 12
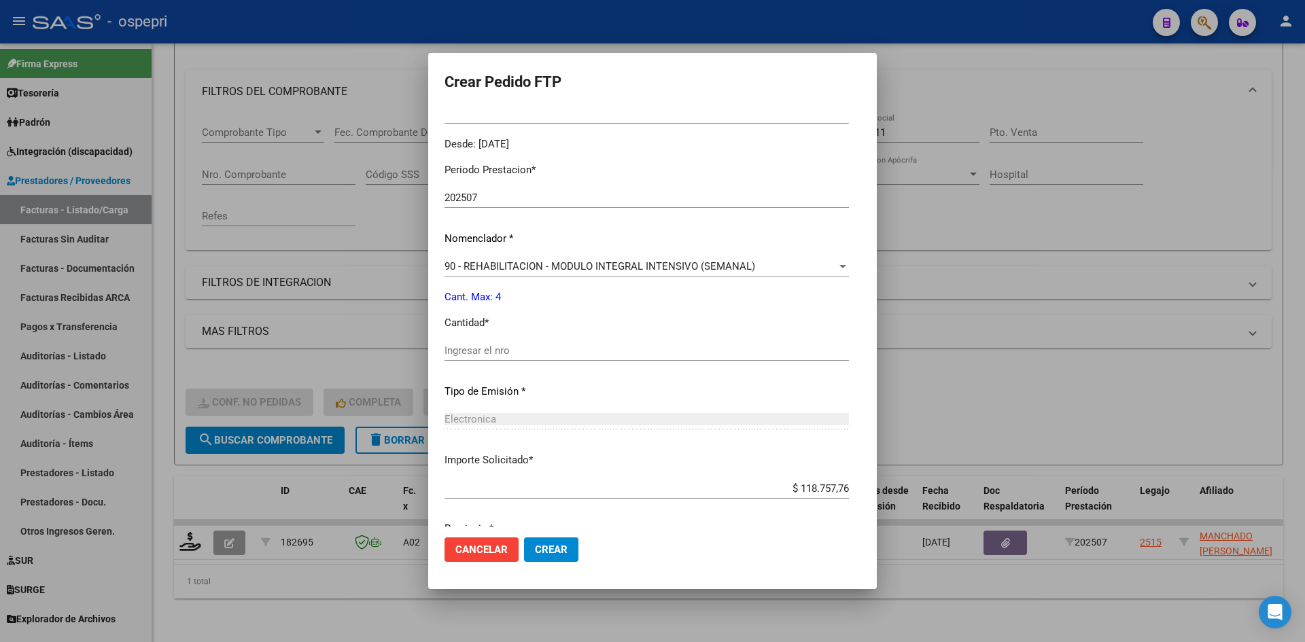
scroll to position [408, 0]
click at [503, 347] on input "Ingresar el nro" at bounding box center [647, 345] width 404 height 12
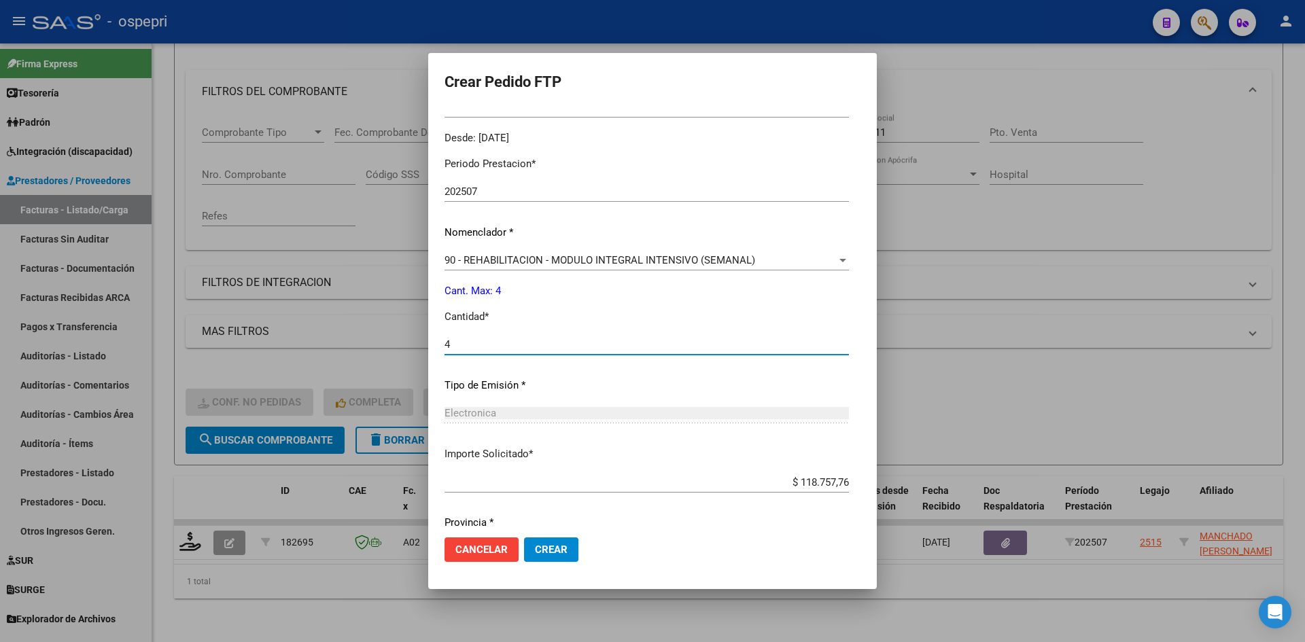
type input "4"
click at [535, 552] on span "Crear" at bounding box center [551, 550] width 33 height 12
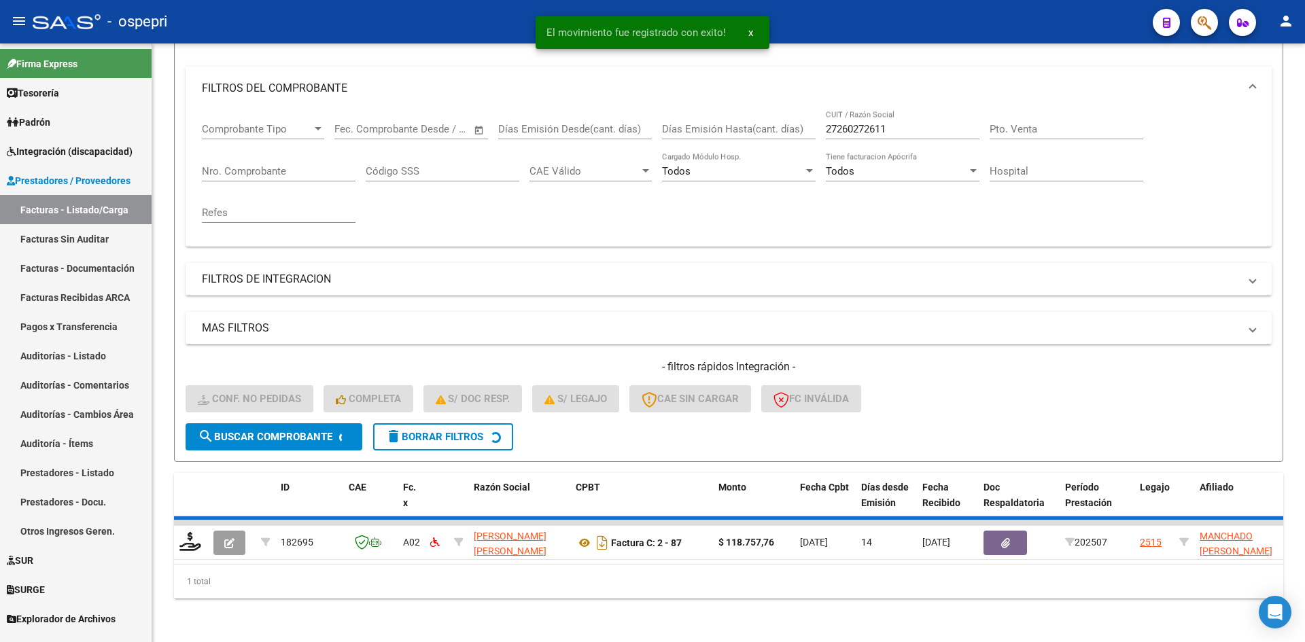
scroll to position [151, 0]
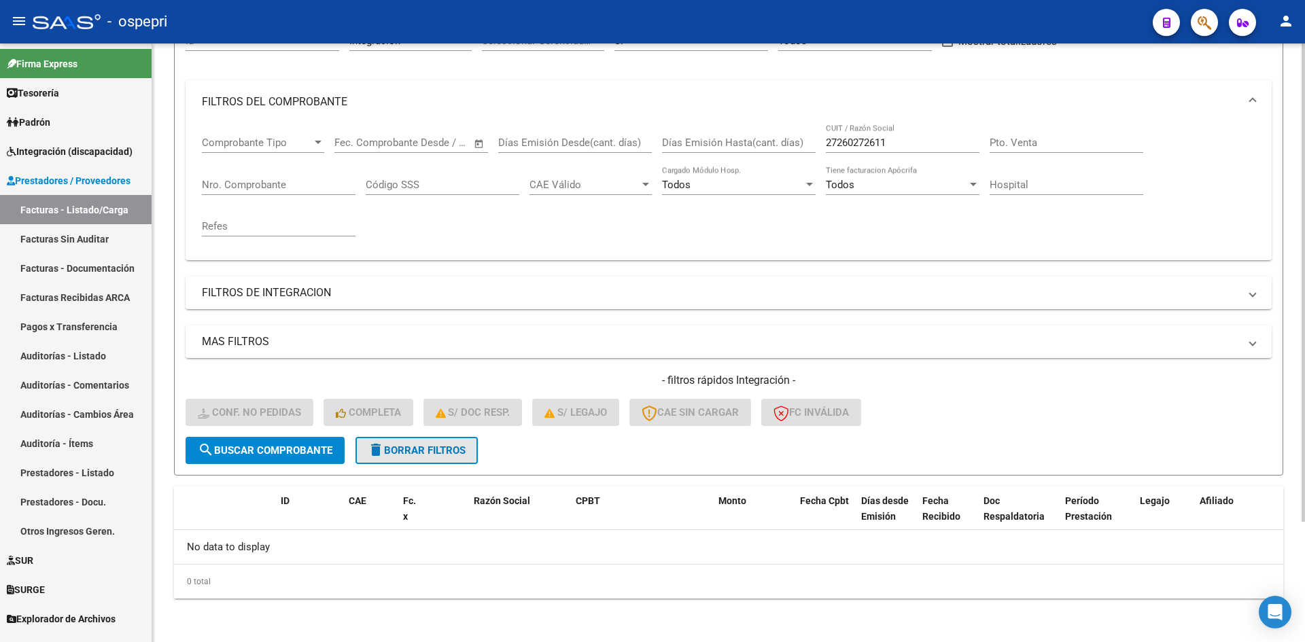
click at [448, 453] on span "delete Borrar Filtros" at bounding box center [417, 451] width 98 height 12
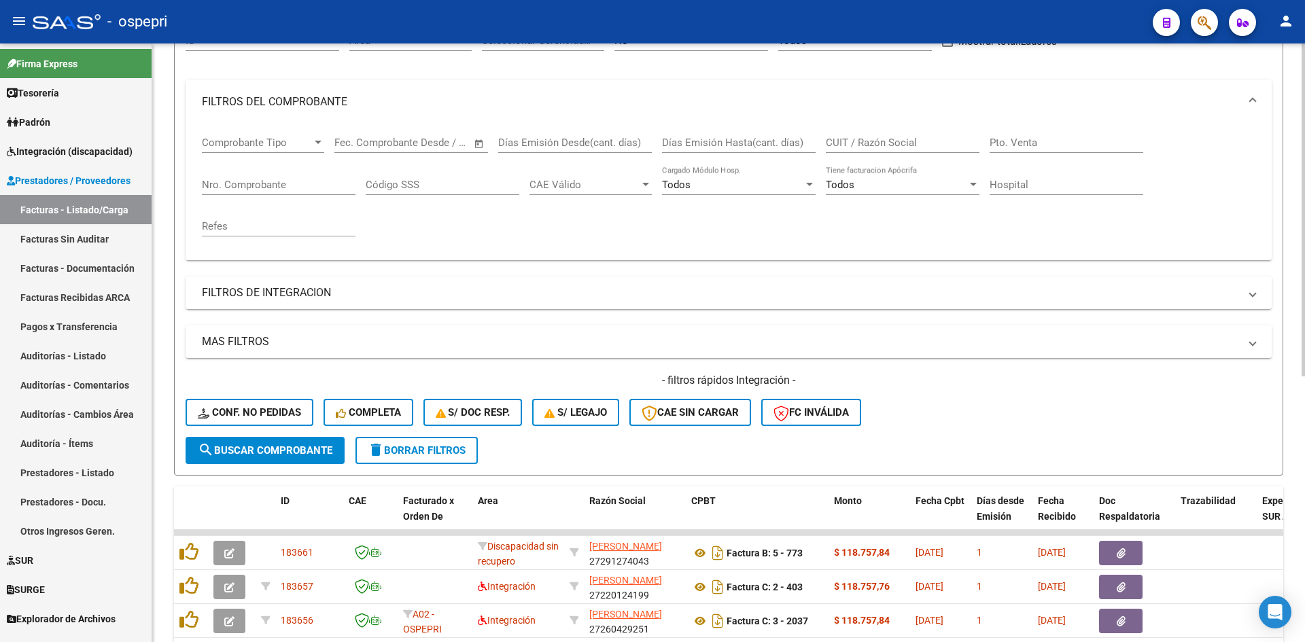
click at [859, 143] on input "CUIT / Razón Social" at bounding box center [903, 143] width 154 height 12
paste input "27256888977"
type input "27256888977"
click at [299, 456] on span "search Buscar Comprobante" at bounding box center [265, 451] width 135 height 12
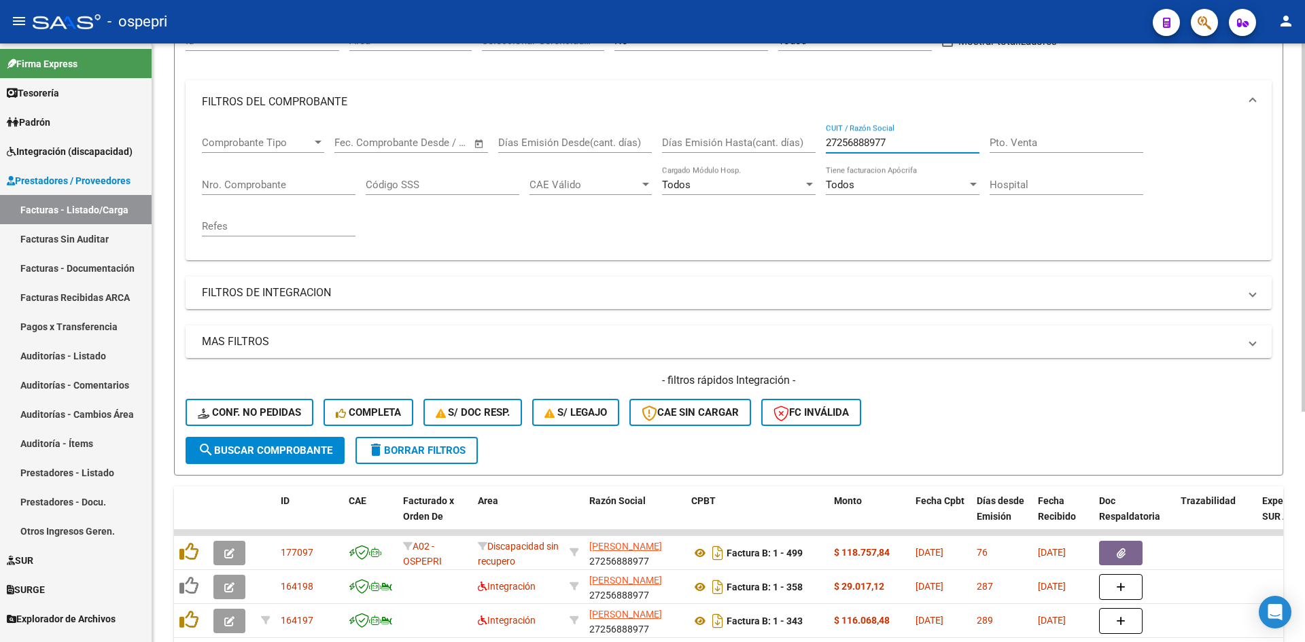
drag, startPoint x: 909, startPoint y: 140, endPoint x: 790, endPoint y: 162, distance: 120.9
click at [790, 162] on div "Comprobante Tipo Comprobante Tipo Start date – End date Fec. Comprobante Desde …" at bounding box center [729, 187] width 1054 height 126
paste input "27276876649"
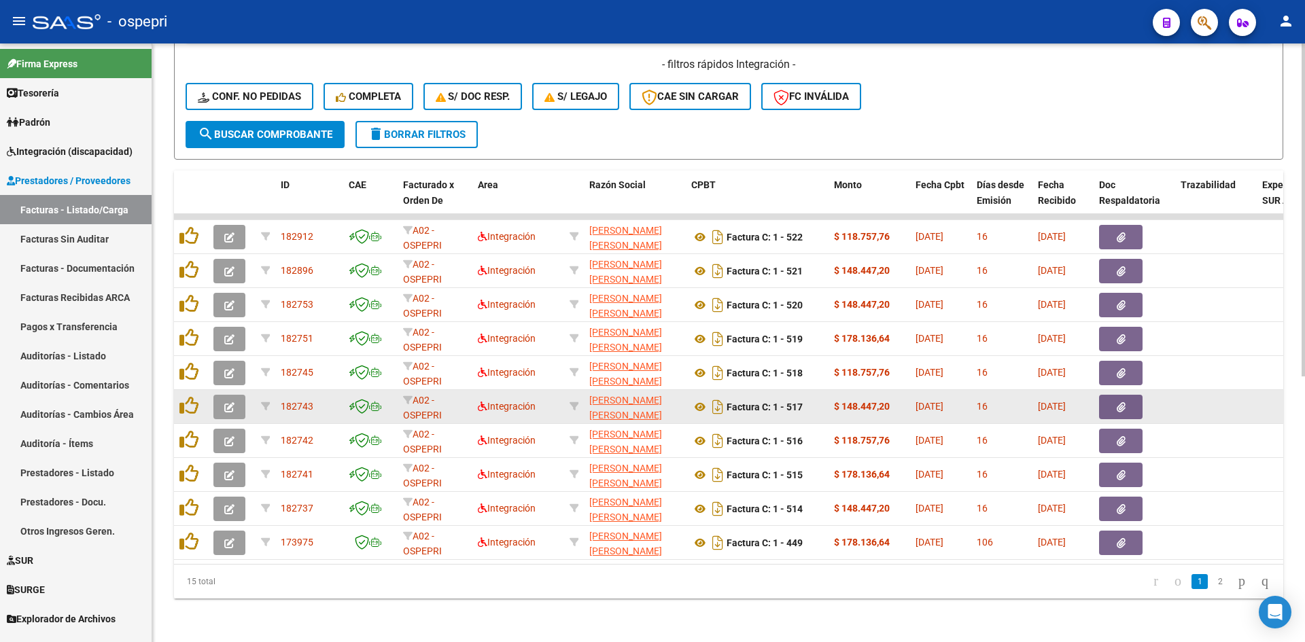
scroll to position [477, 0]
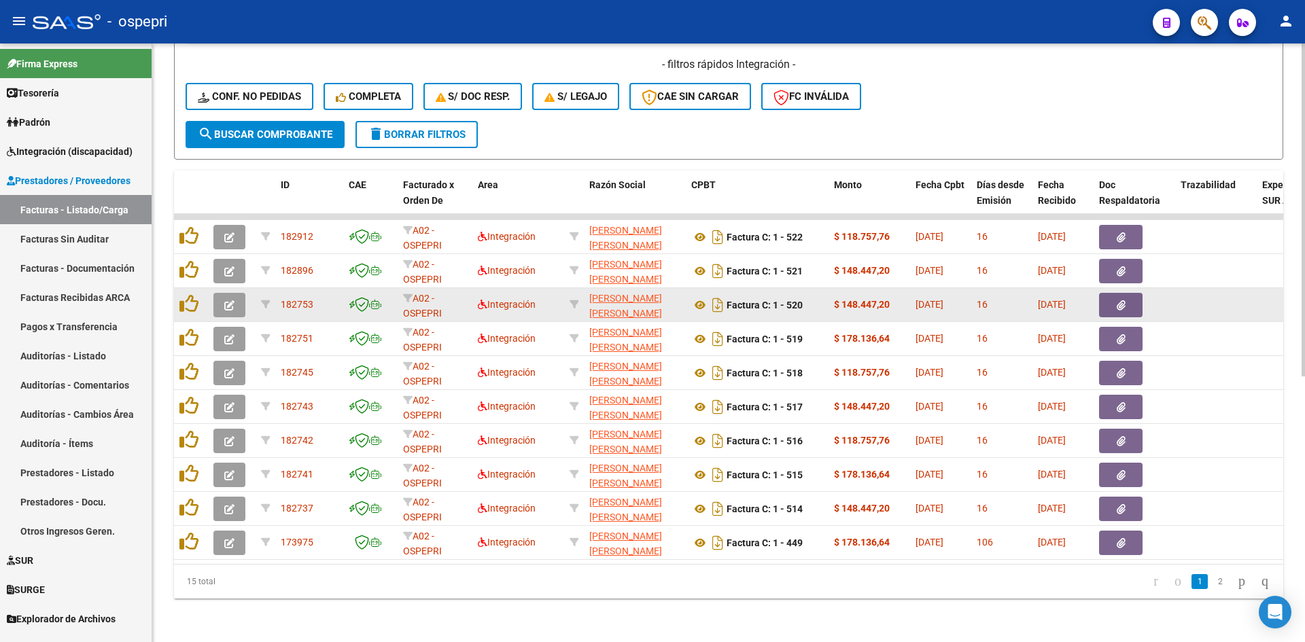
type input "27276876649"
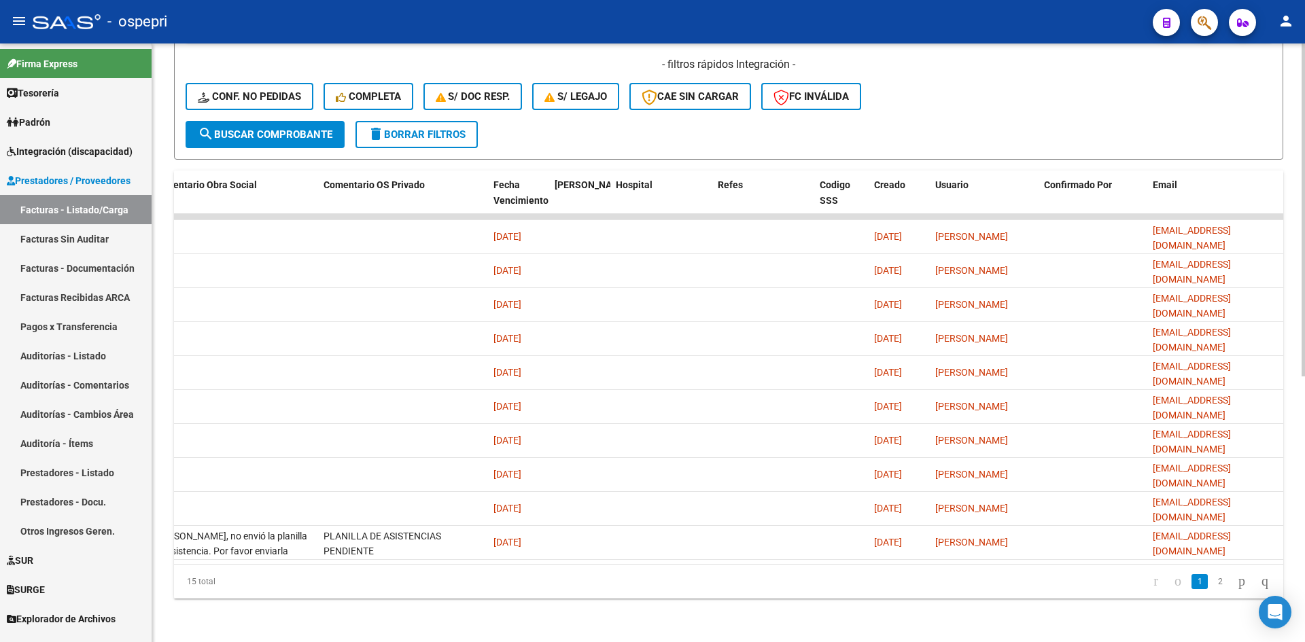
scroll to position [0, 0]
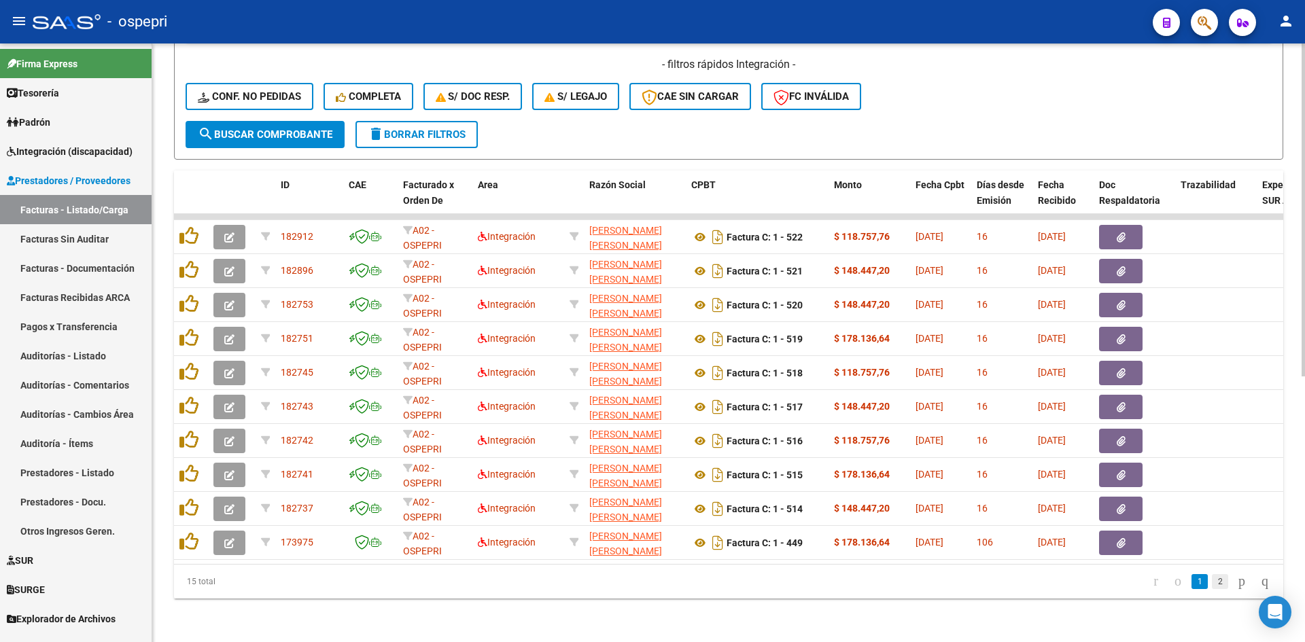
click at [1212, 585] on link "2" at bounding box center [1220, 581] width 16 height 15
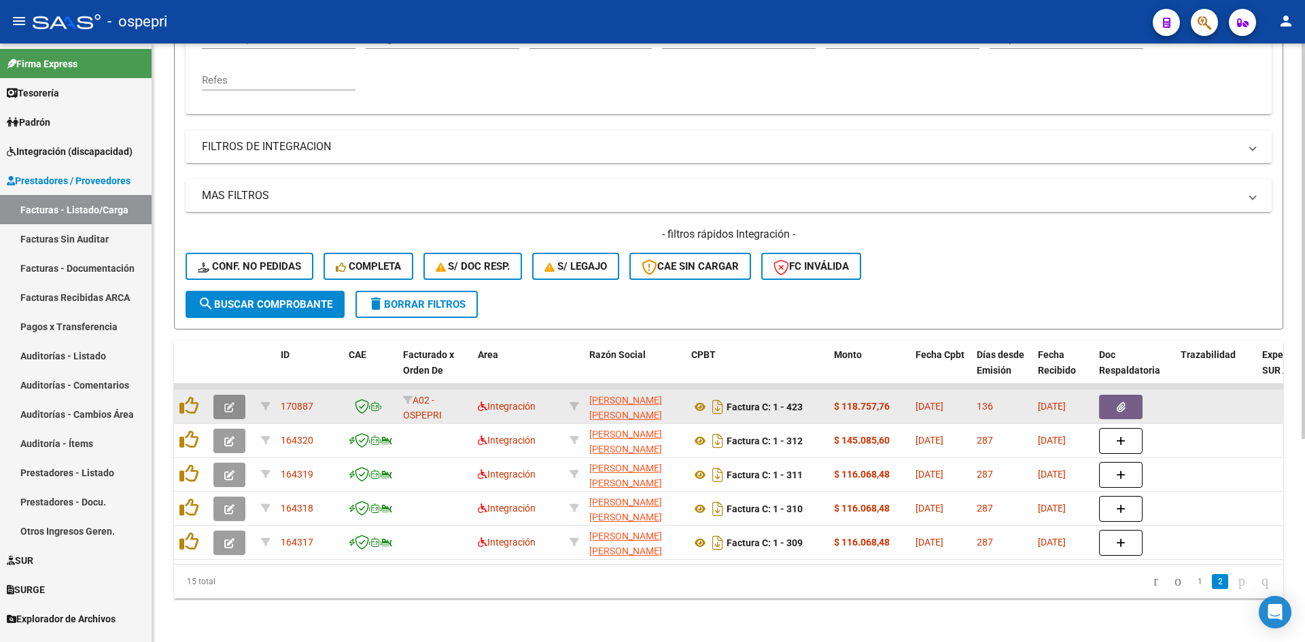
click at [230, 402] on icon "button" at bounding box center [229, 407] width 10 height 10
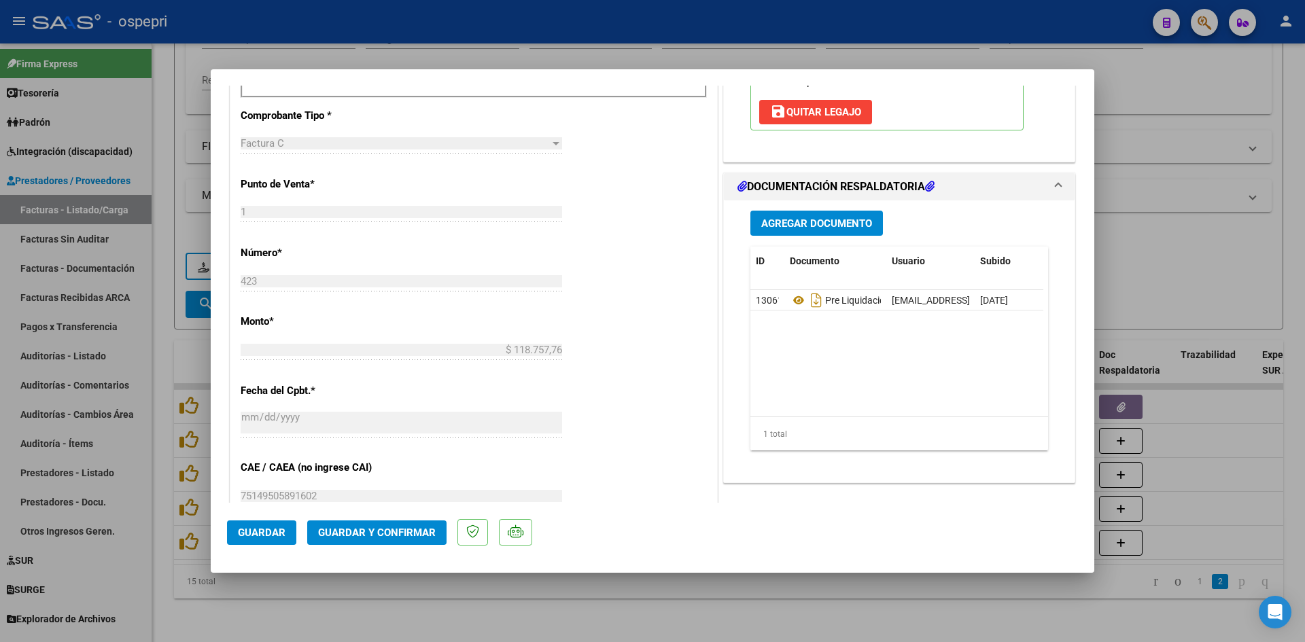
scroll to position [544, 0]
click at [793, 300] on icon at bounding box center [799, 300] width 18 height 16
type input "$ 0,00"
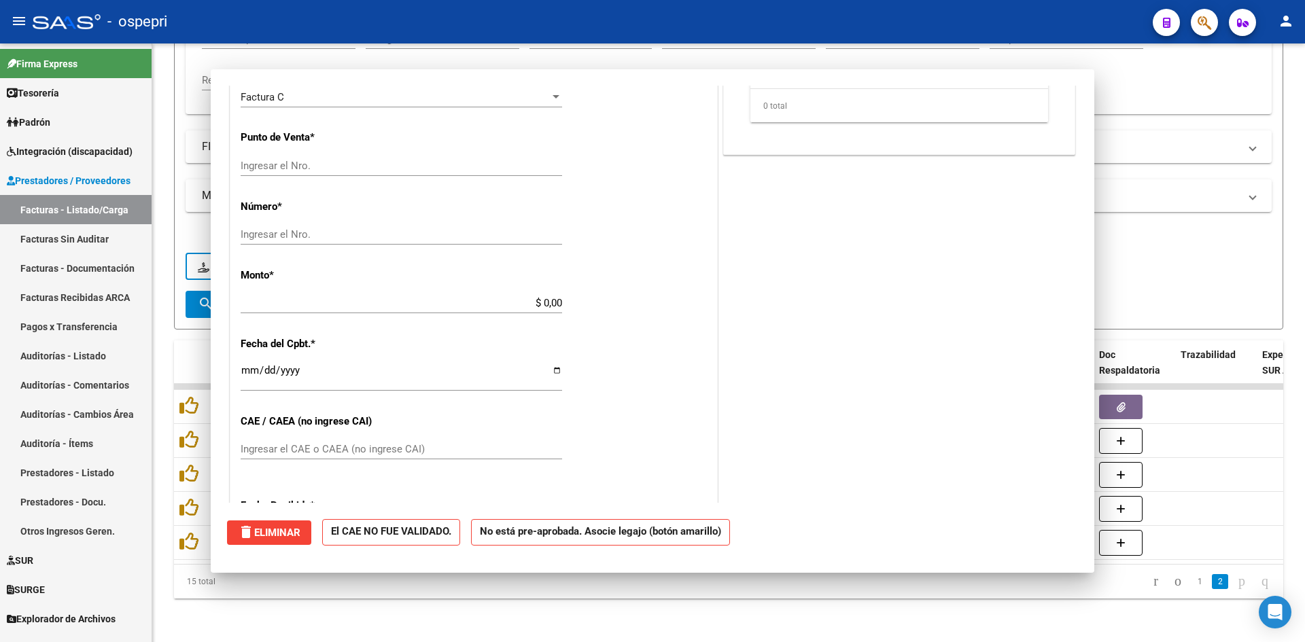
scroll to position [0, 0]
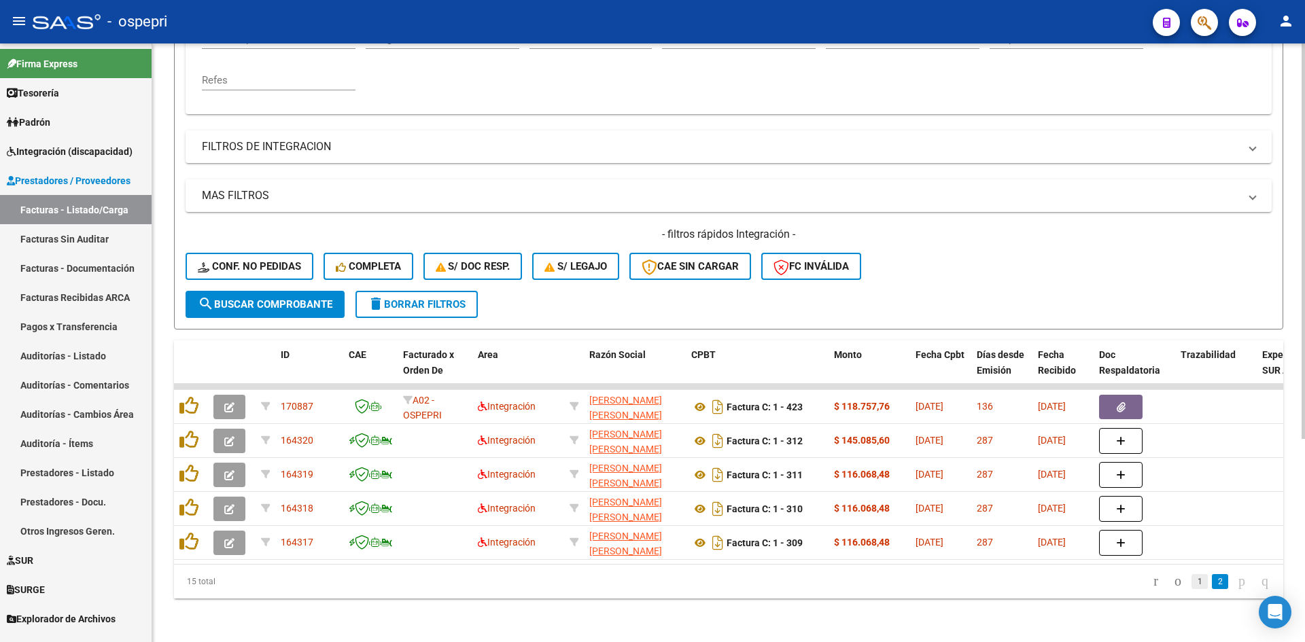
click at [1192, 581] on link "1" at bounding box center [1200, 581] width 16 height 15
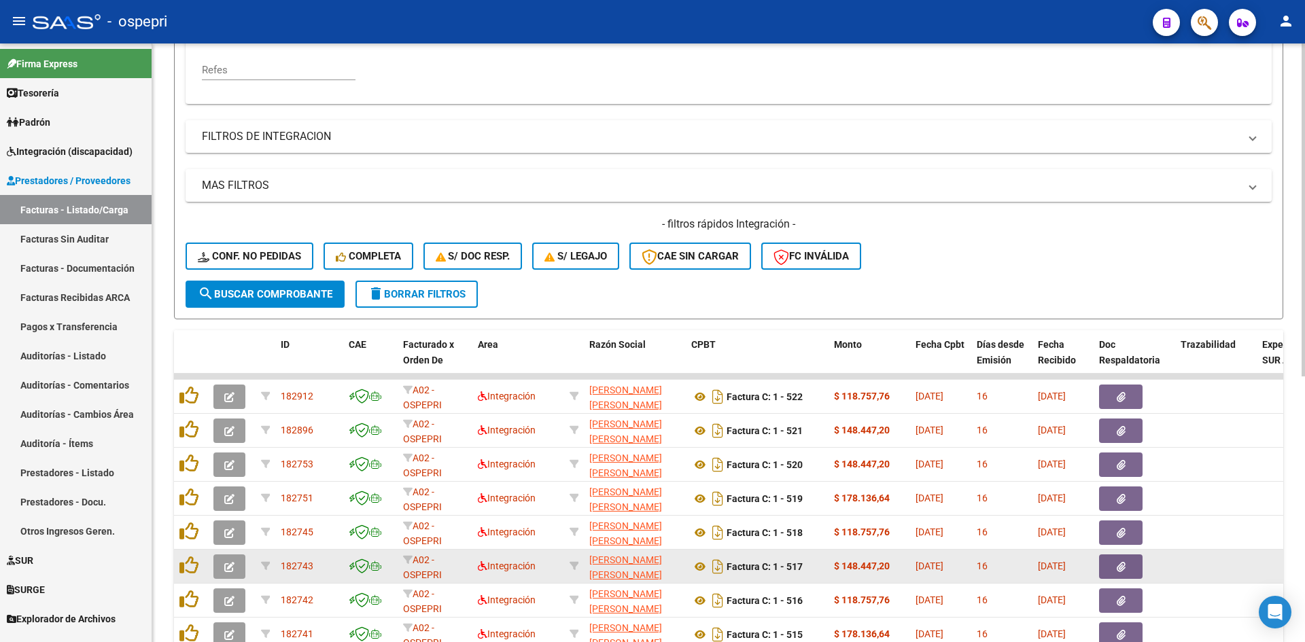
scroll to position [477, 0]
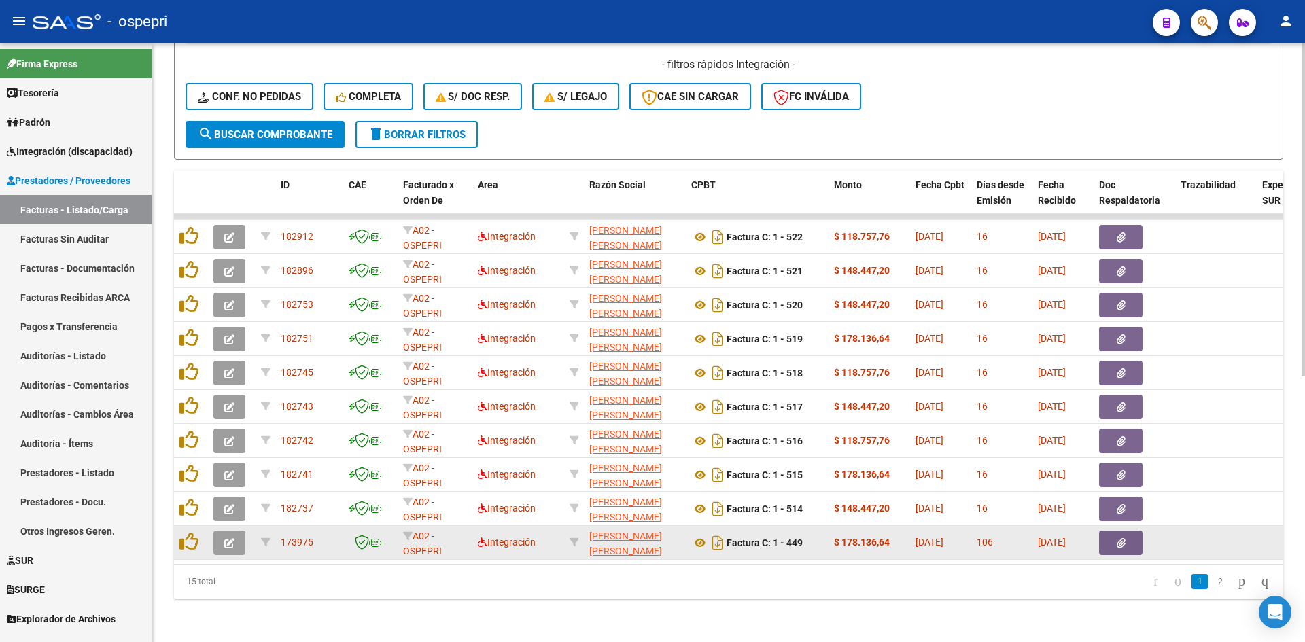
click at [228, 538] on icon "button" at bounding box center [229, 543] width 10 height 10
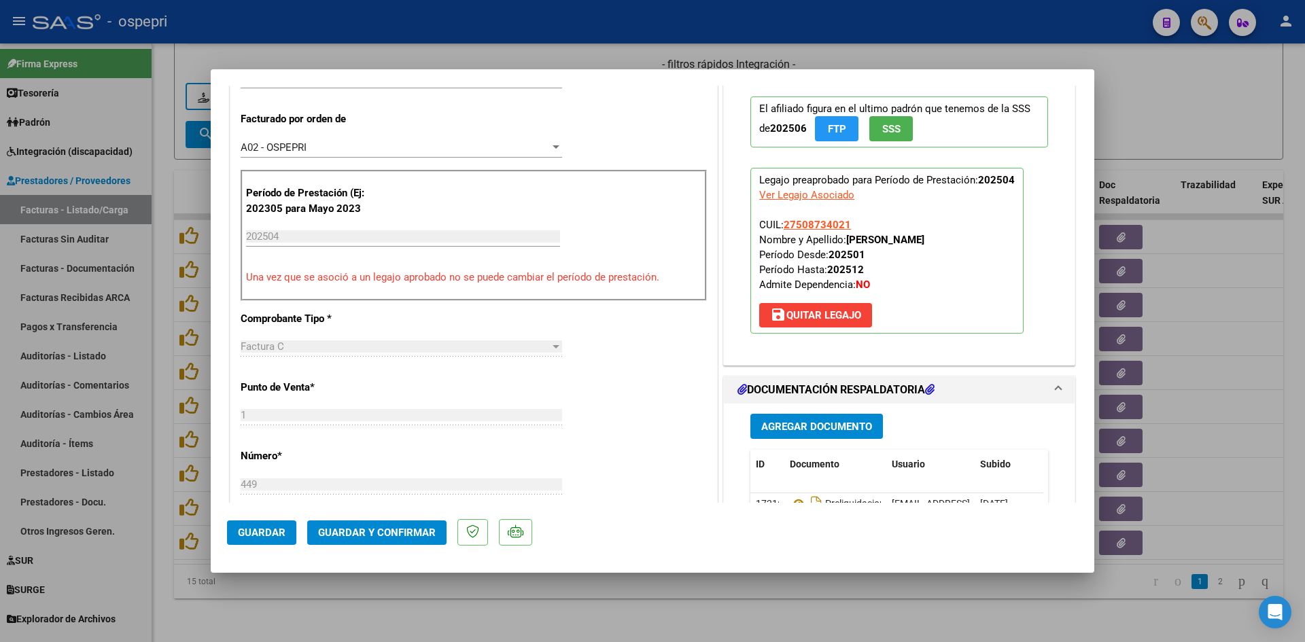
scroll to position [544, 0]
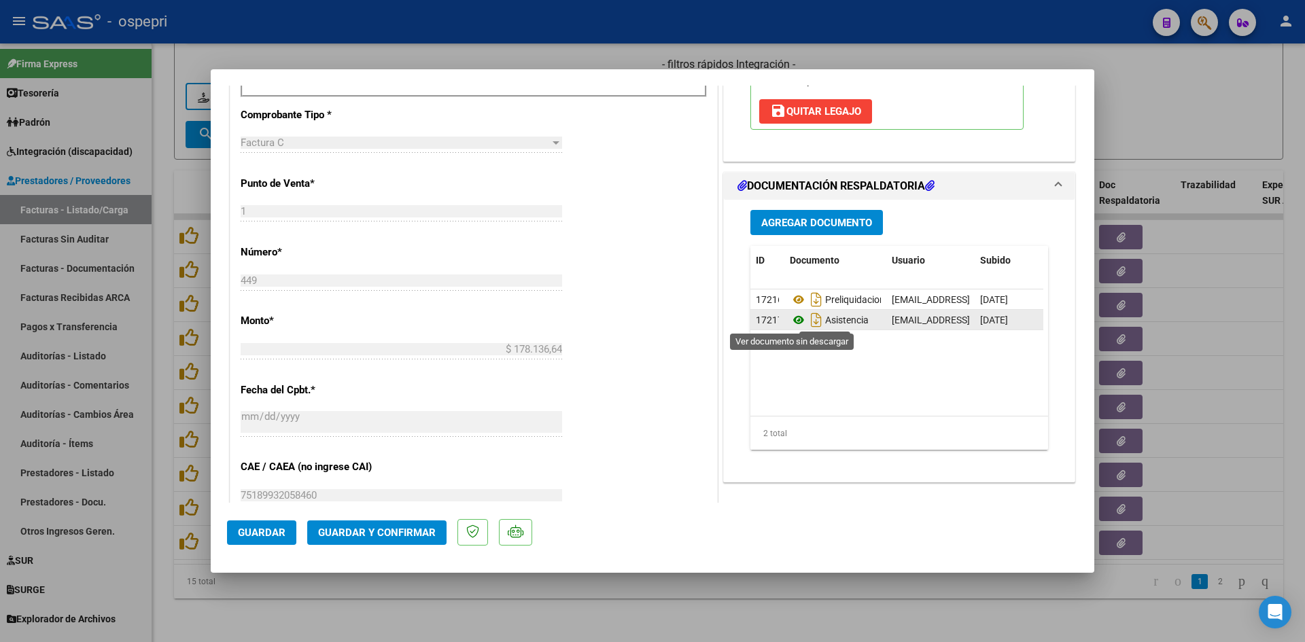
click at [793, 319] on icon at bounding box center [799, 320] width 18 height 16
click at [793, 299] on icon at bounding box center [799, 300] width 18 height 16
type input "$ 0,00"
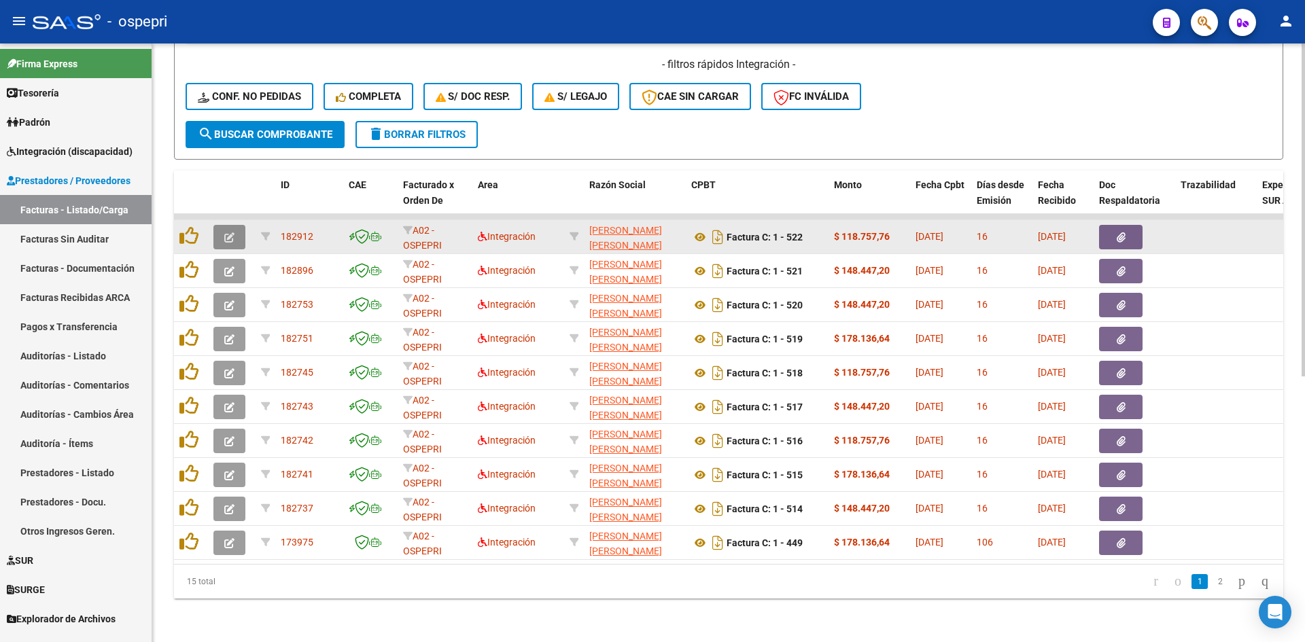
click at [234, 232] on icon "button" at bounding box center [229, 237] width 10 height 10
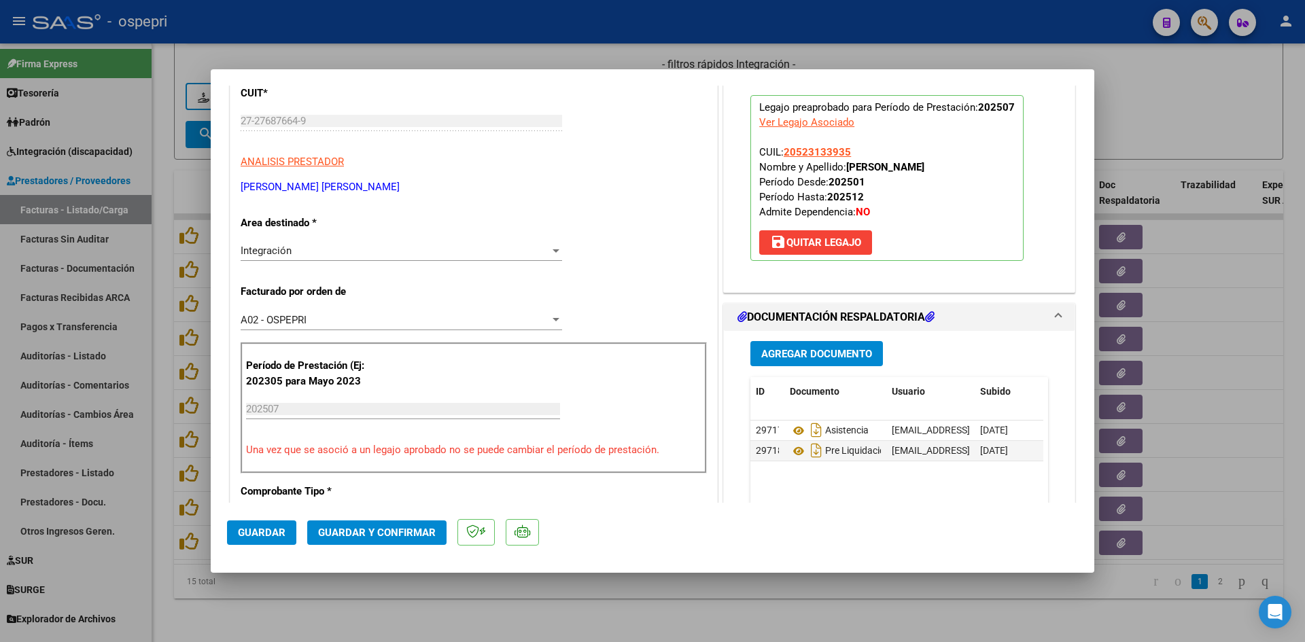
scroll to position [0, 0]
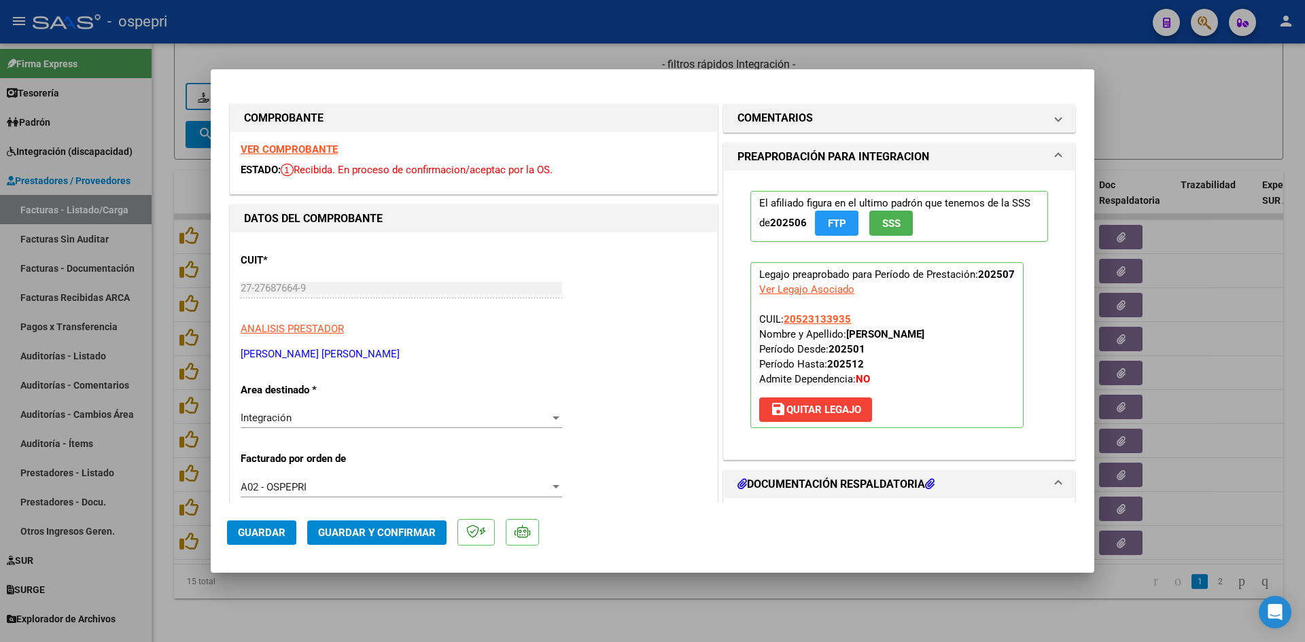
click at [308, 148] on strong "VER COMPROBANTE" at bounding box center [289, 149] width 97 height 12
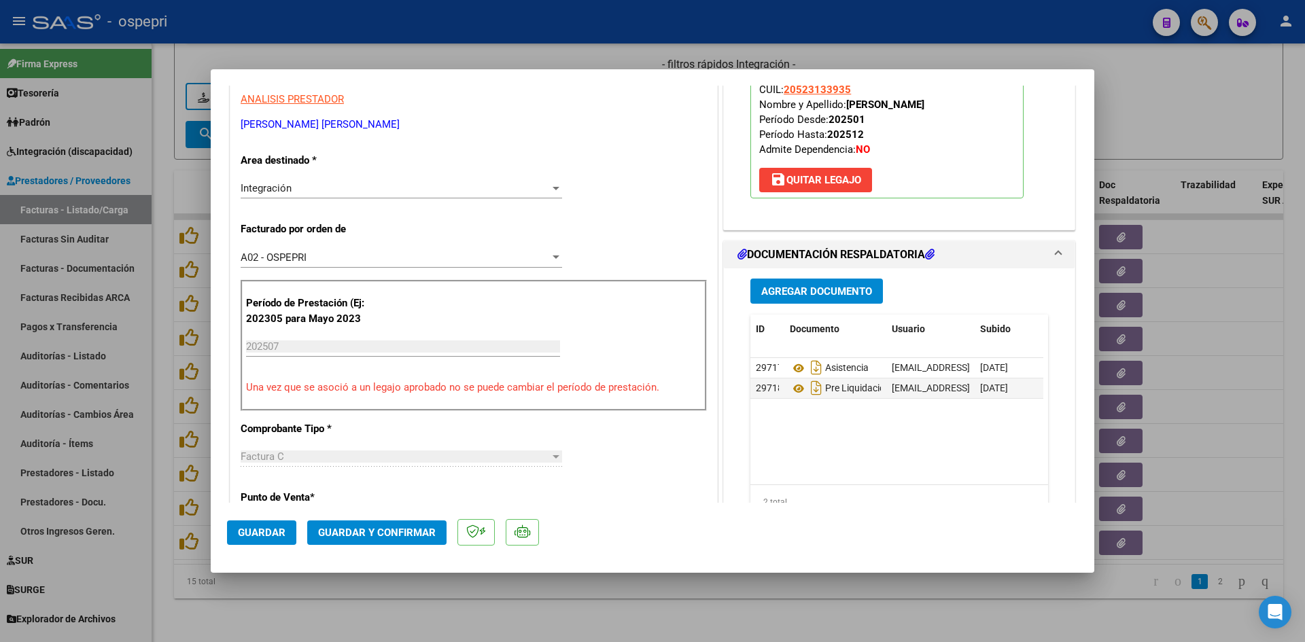
scroll to position [340, 0]
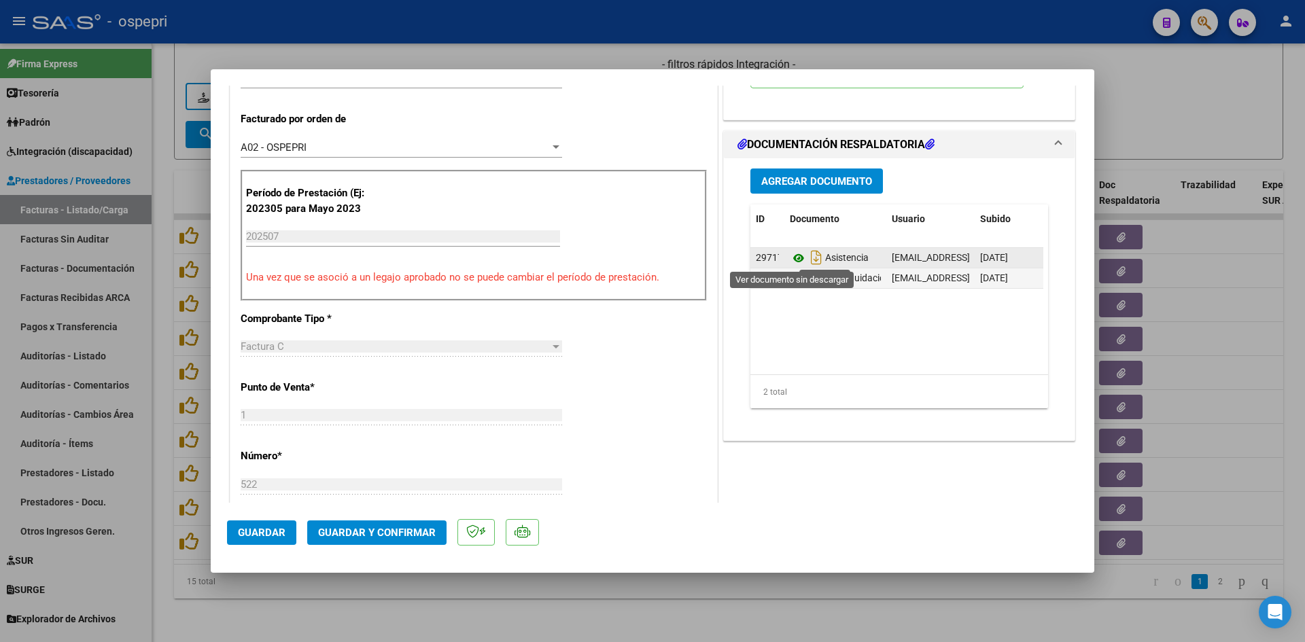
click at [792, 256] on icon at bounding box center [799, 258] width 18 height 16
click at [413, 533] on span "Guardar y Confirmar" at bounding box center [377, 533] width 118 height 12
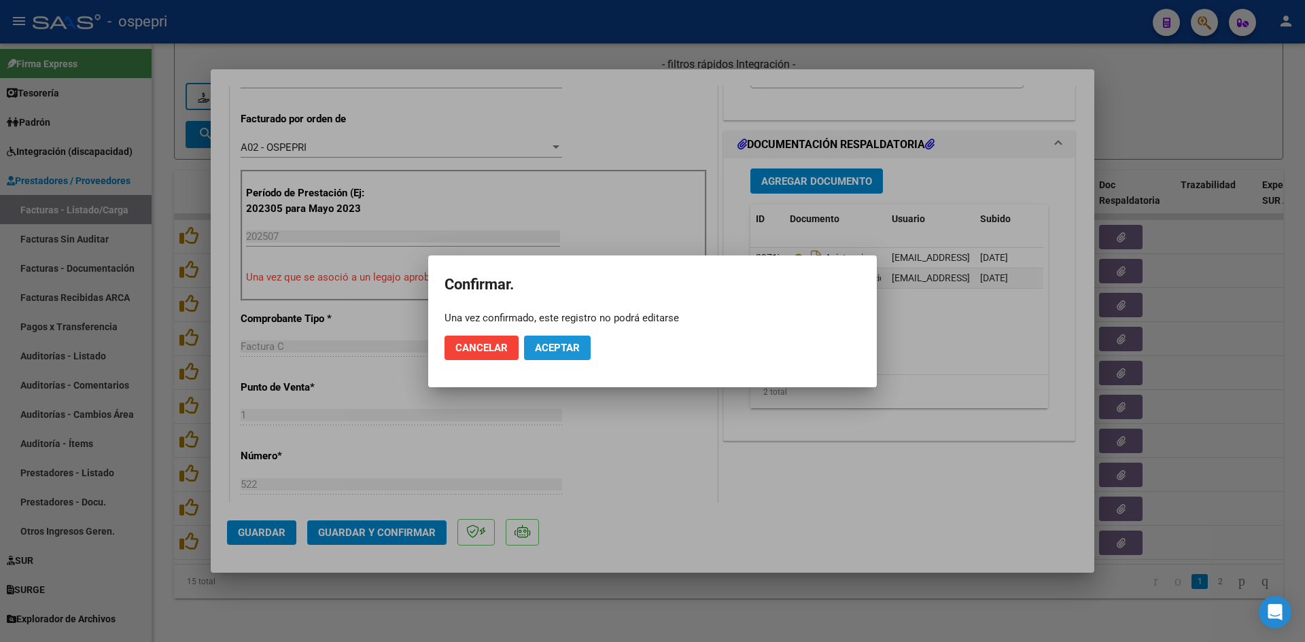
click at [566, 356] on button "Aceptar" at bounding box center [557, 348] width 67 height 24
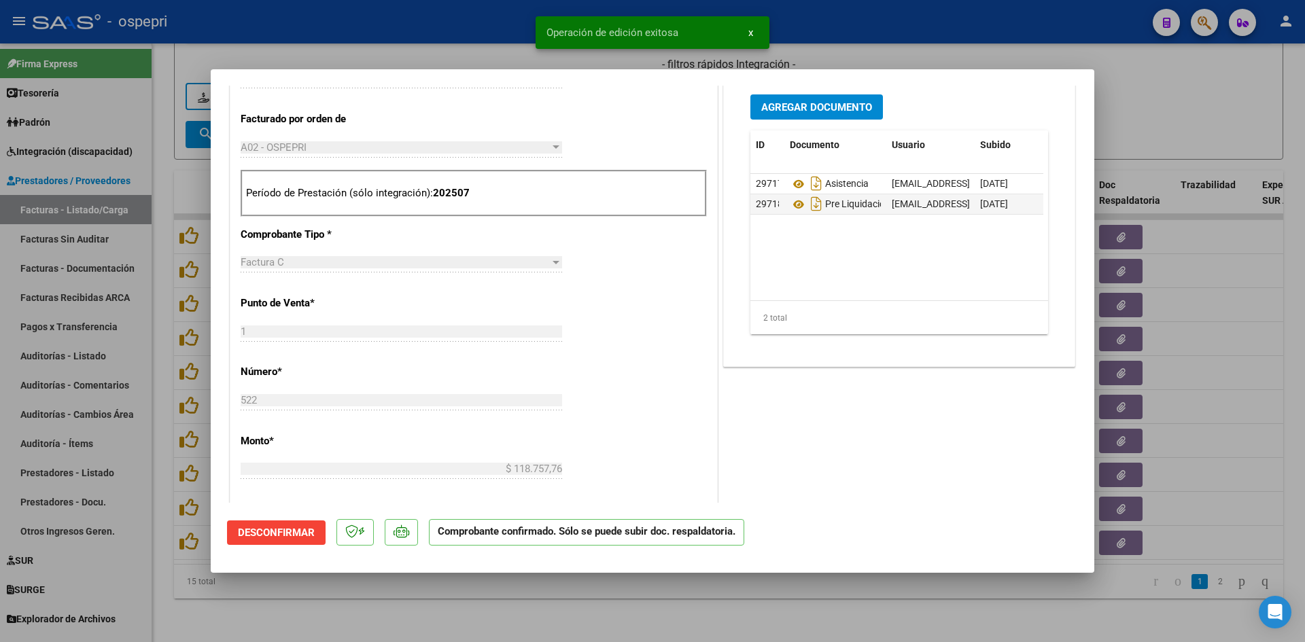
type input "$ 0,00"
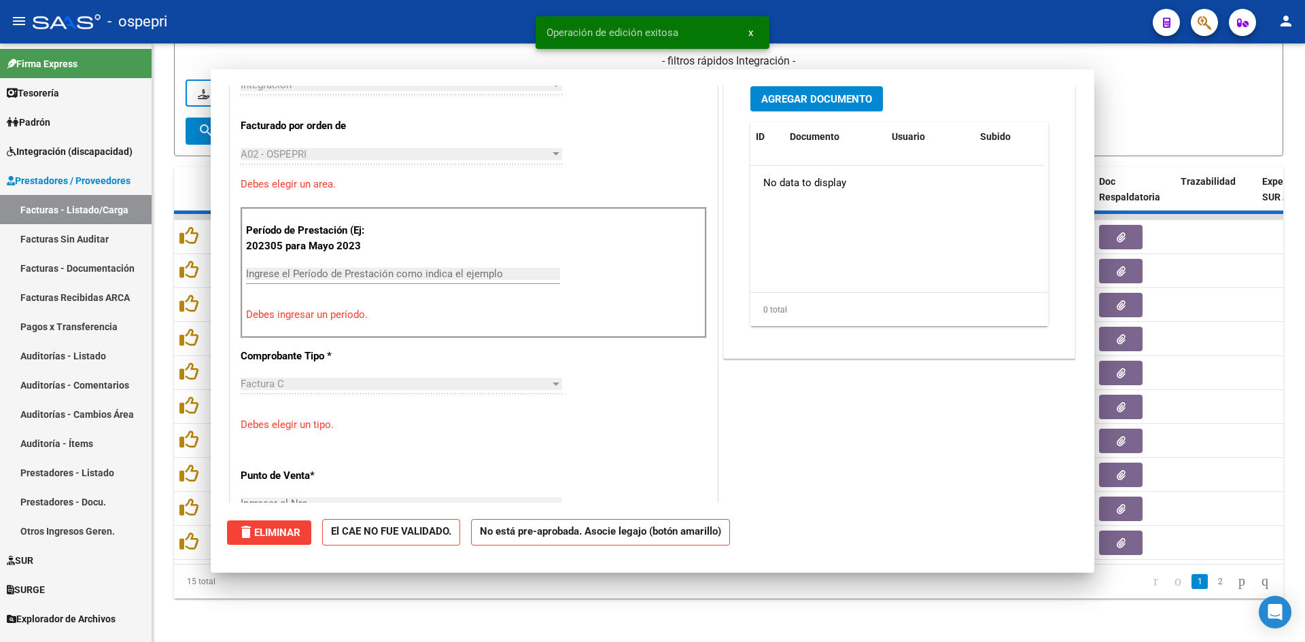
scroll to position [364, 0]
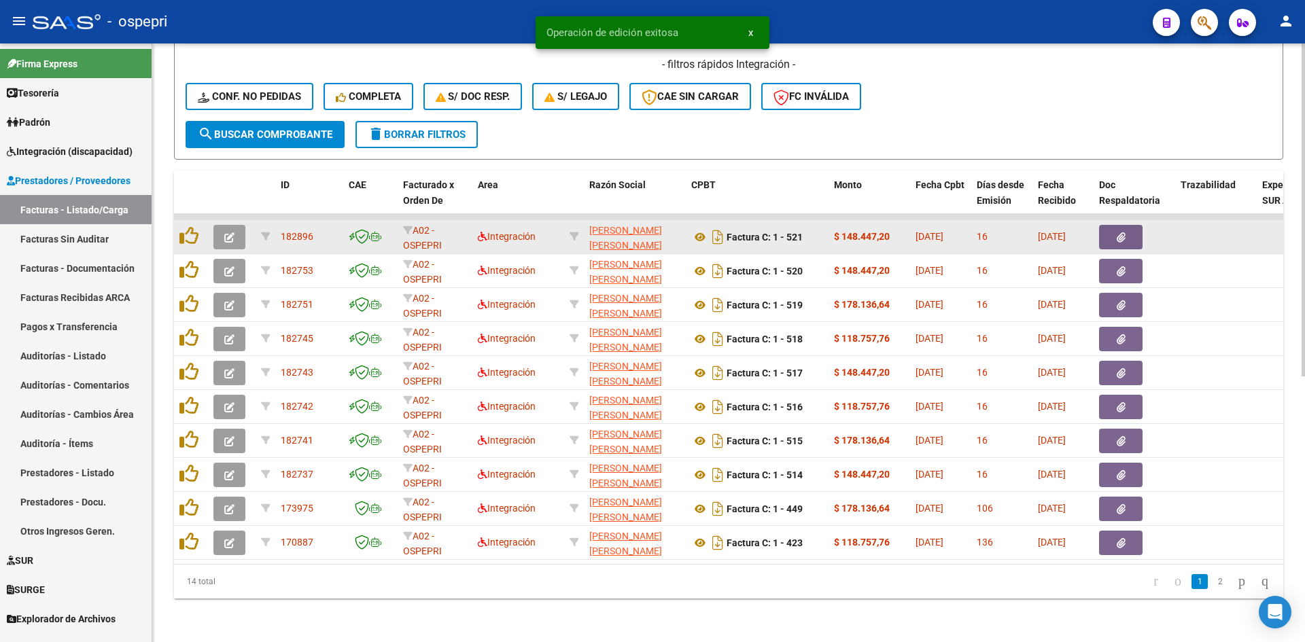
click at [228, 232] on icon "button" at bounding box center [229, 237] width 10 height 10
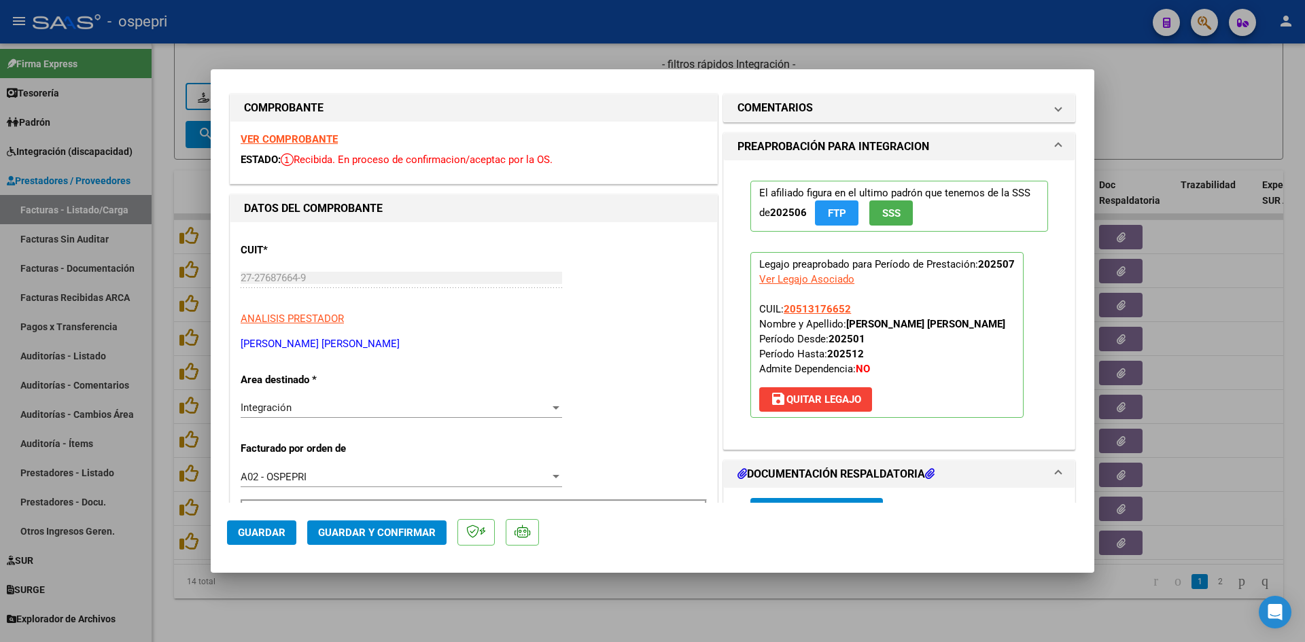
scroll to position [0, 0]
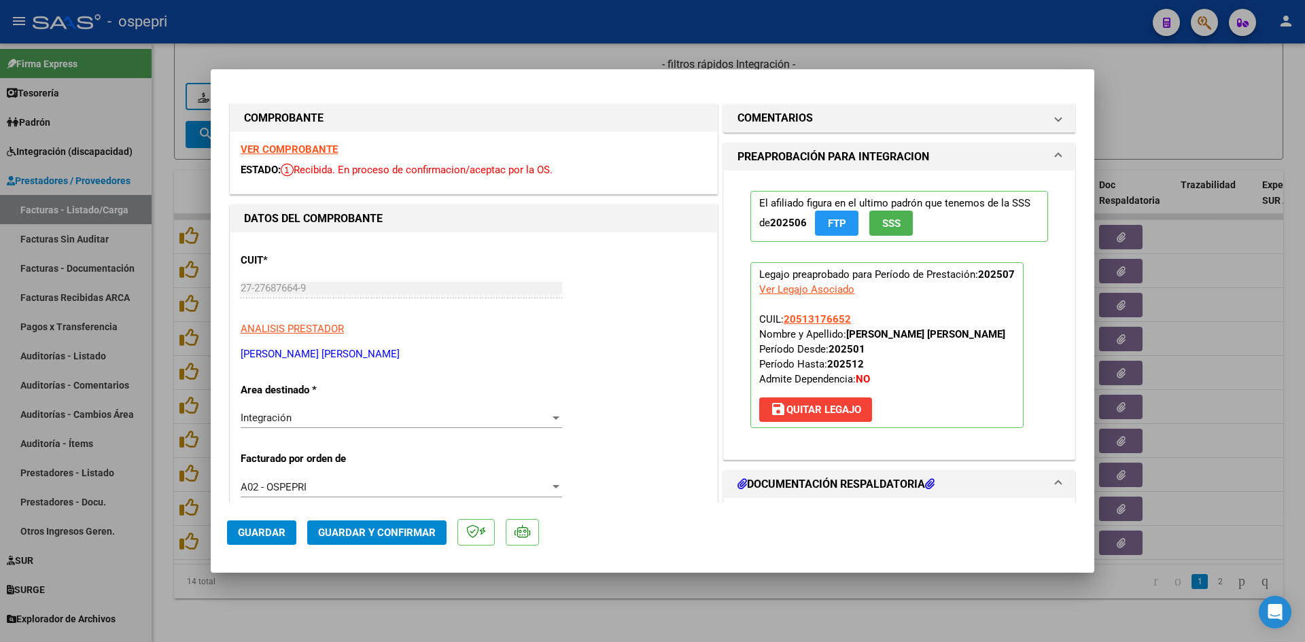
click at [300, 150] on strong "VER COMPROBANTE" at bounding box center [289, 149] width 97 height 12
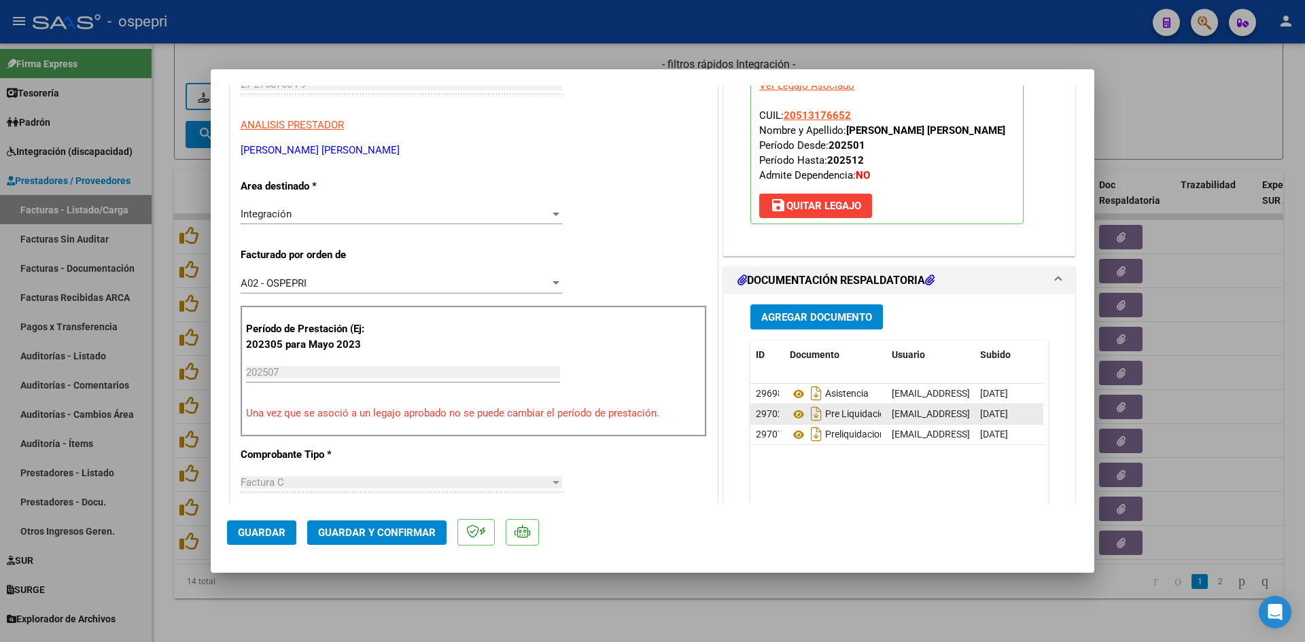
scroll to position [272, 0]
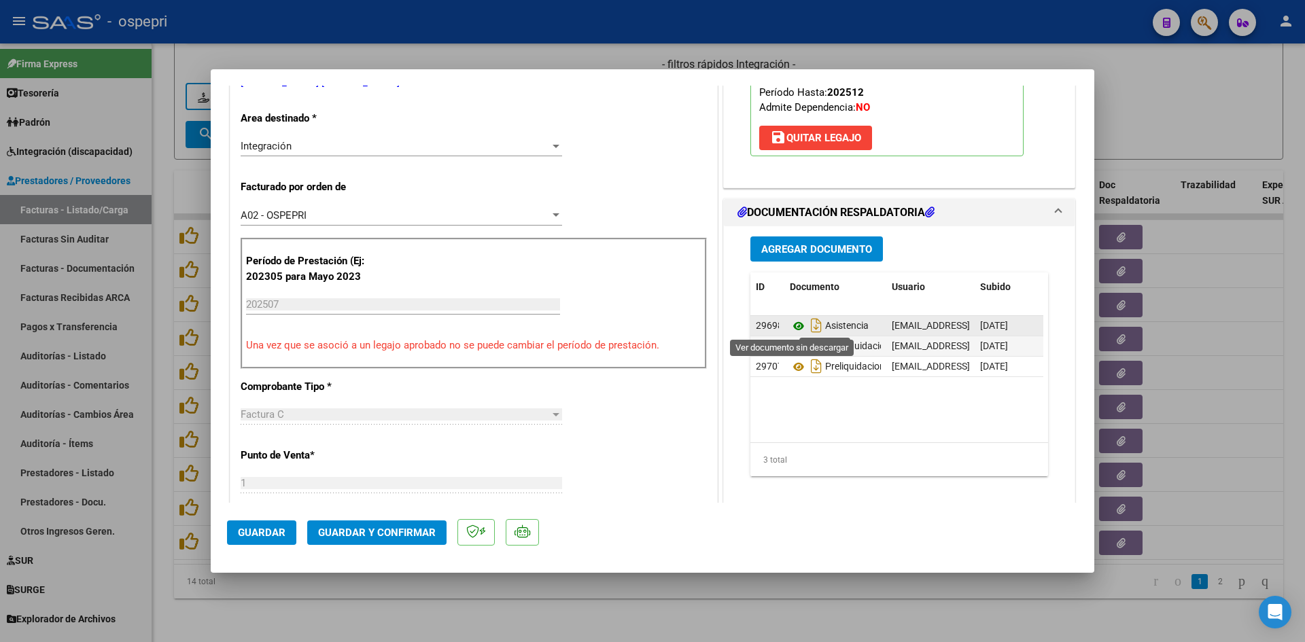
click at [791, 326] on icon at bounding box center [799, 326] width 18 height 16
click at [403, 533] on span "Guardar y Confirmar" at bounding box center [377, 533] width 118 height 12
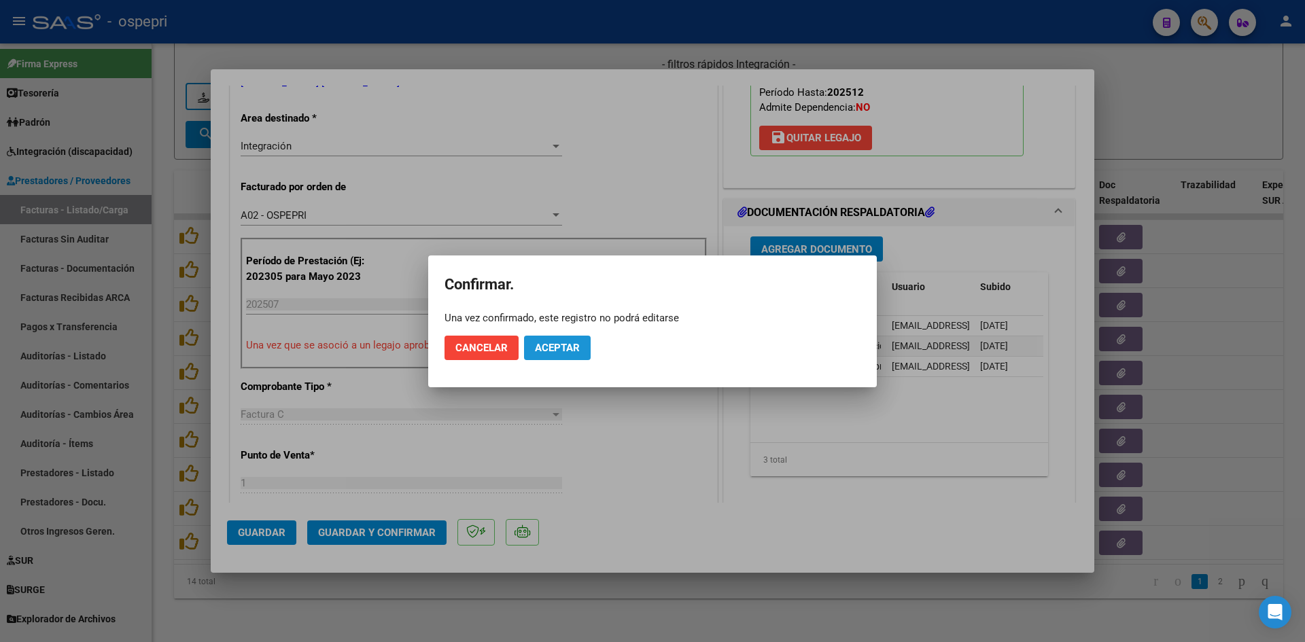
click at [562, 347] on span "Aceptar" at bounding box center [557, 348] width 45 height 12
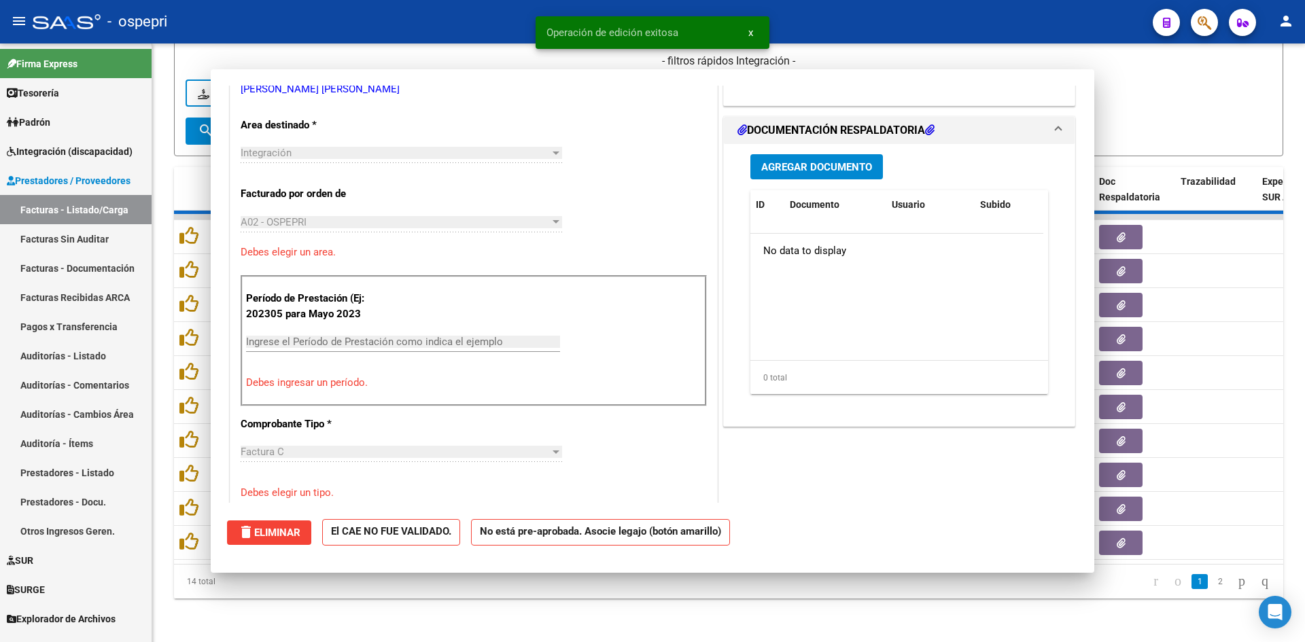
scroll to position [0, 0]
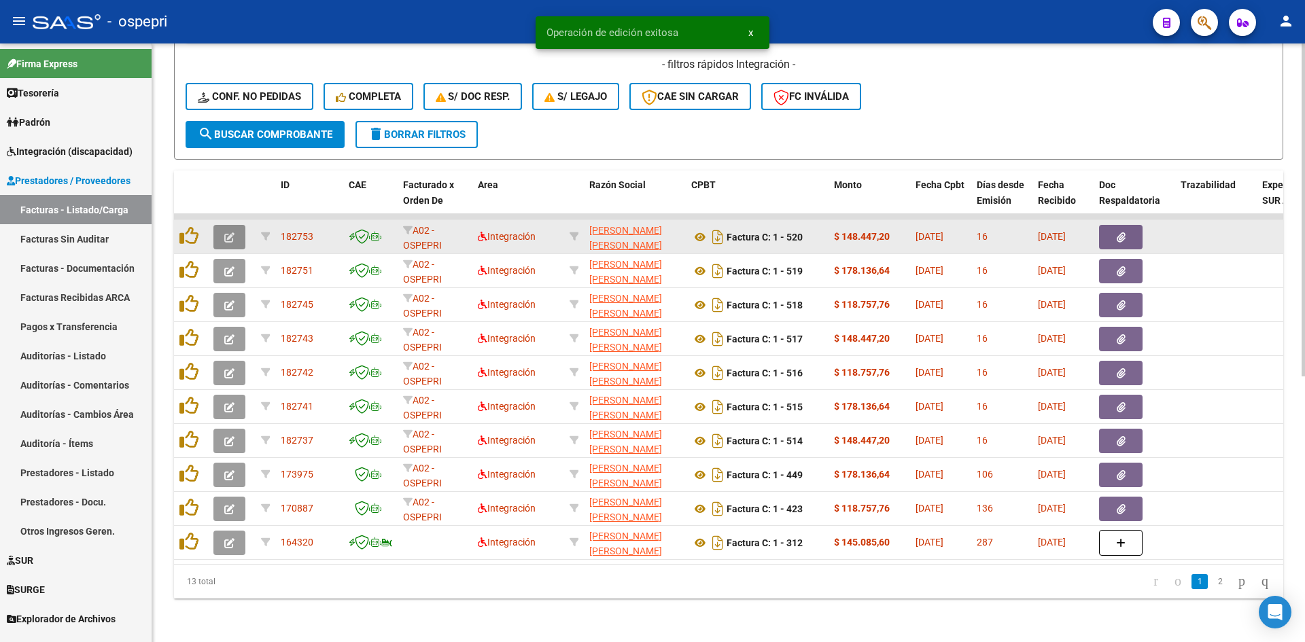
click at [222, 236] on button "button" at bounding box center [229, 237] width 32 height 24
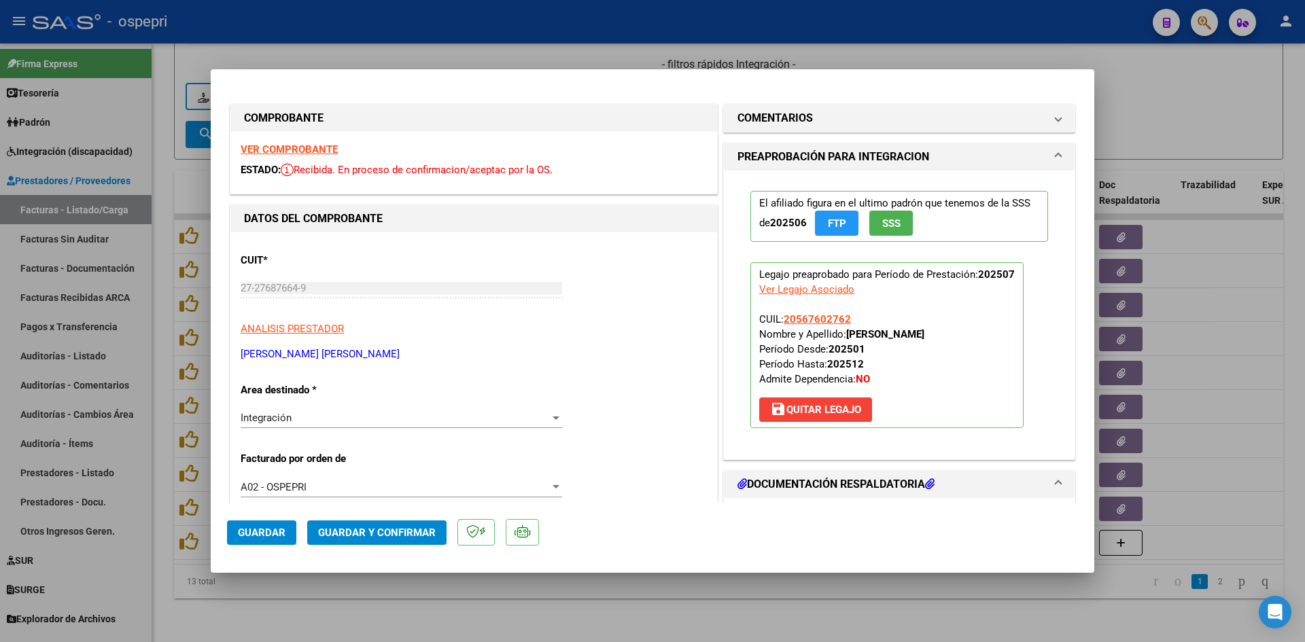
click at [326, 148] on strong "VER COMPROBANTE" at bounding box center [289, 149] width 97 height 12
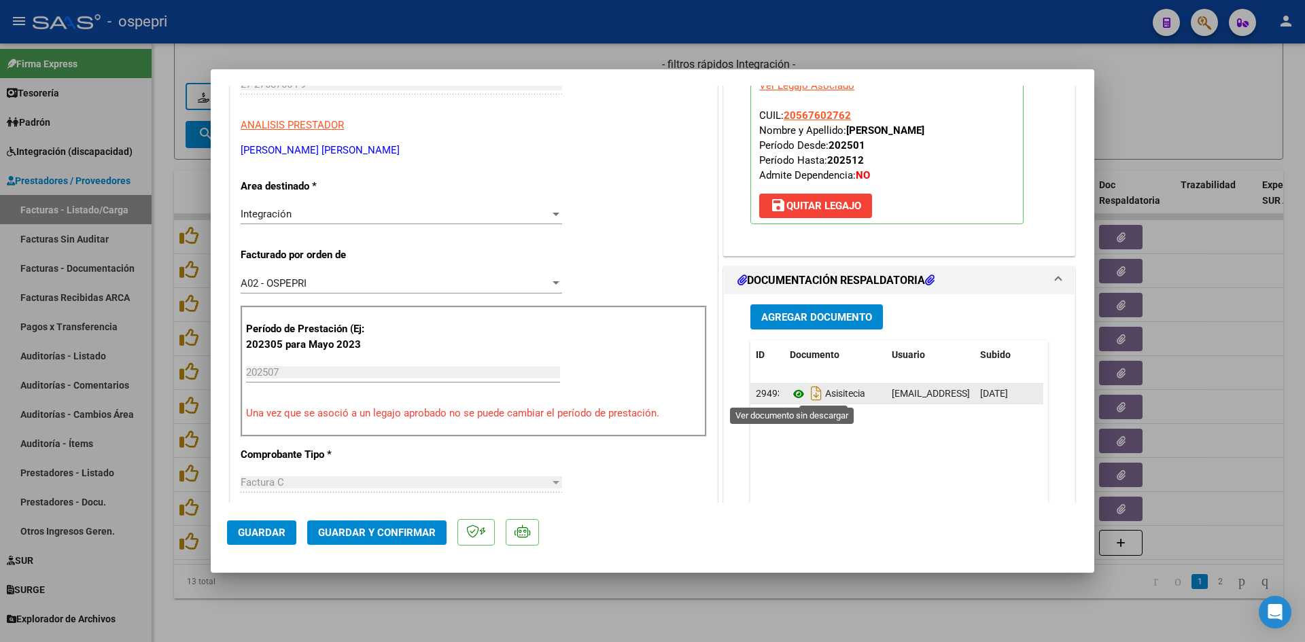
click at [792, 393] on icon at bounding box center [799, 394] width 18 height 16
click at [412, 527] on span "Guardar y Confirmar" at bounding box center [377, 533] width 118 height 12
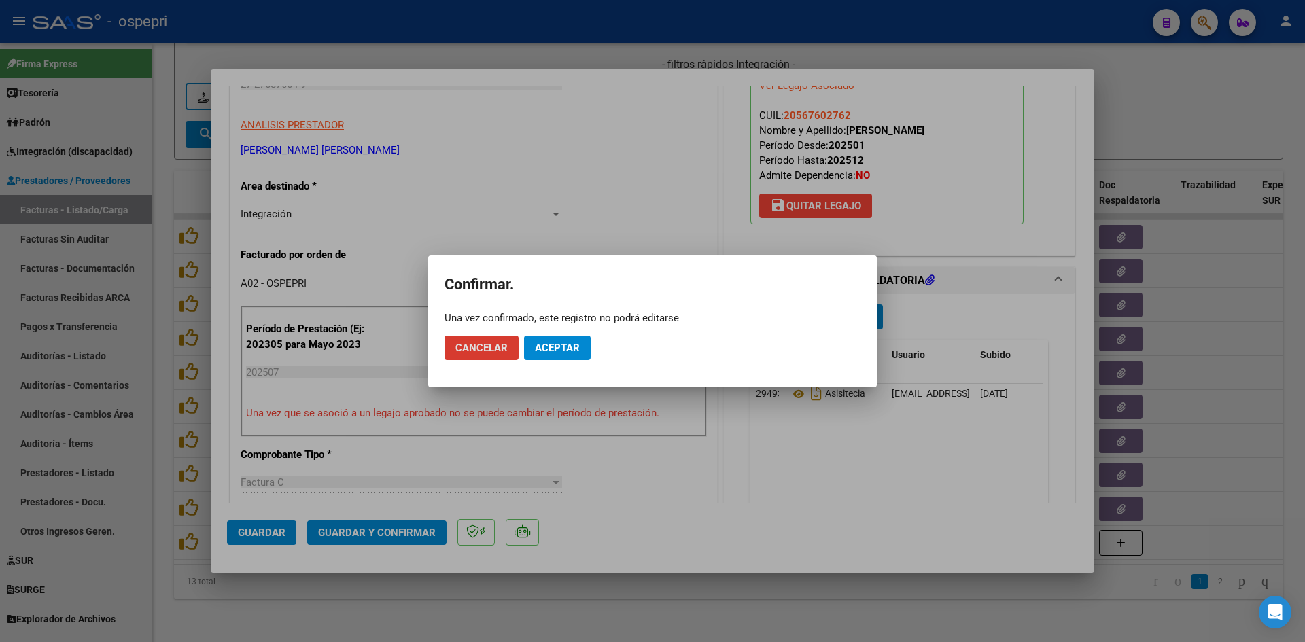
click at [574, 351] on span "Aceptar" at bounding box center [557, 348] width 45 height 12
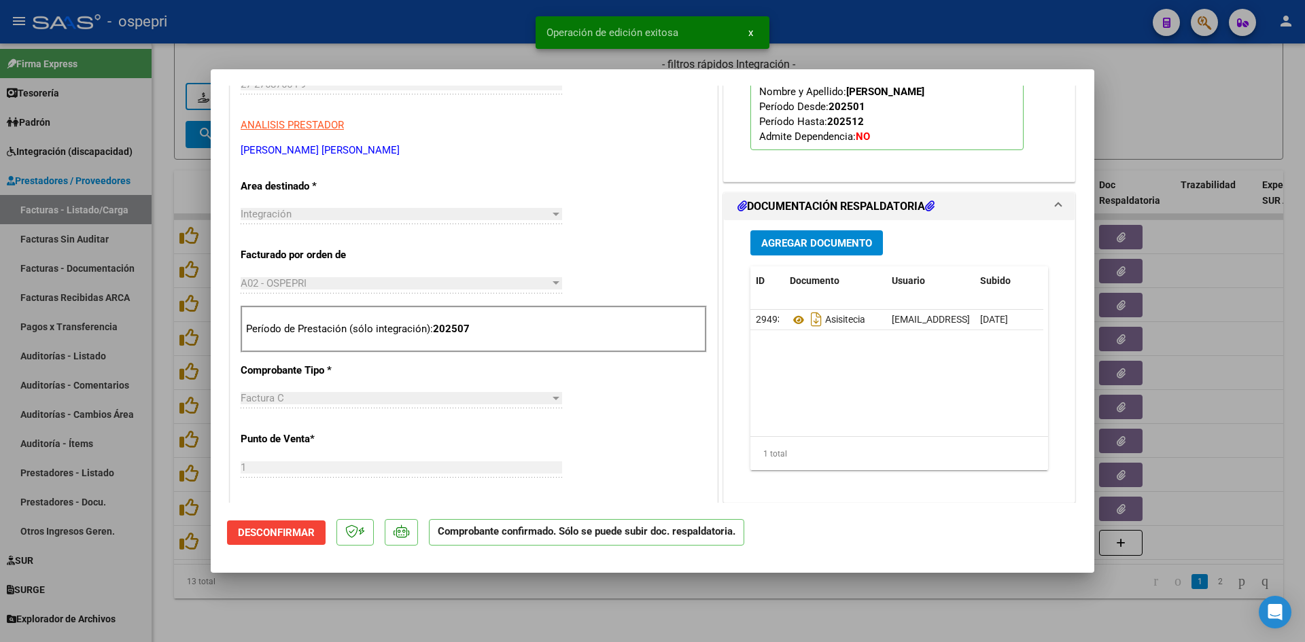
type input "$ 0,00"
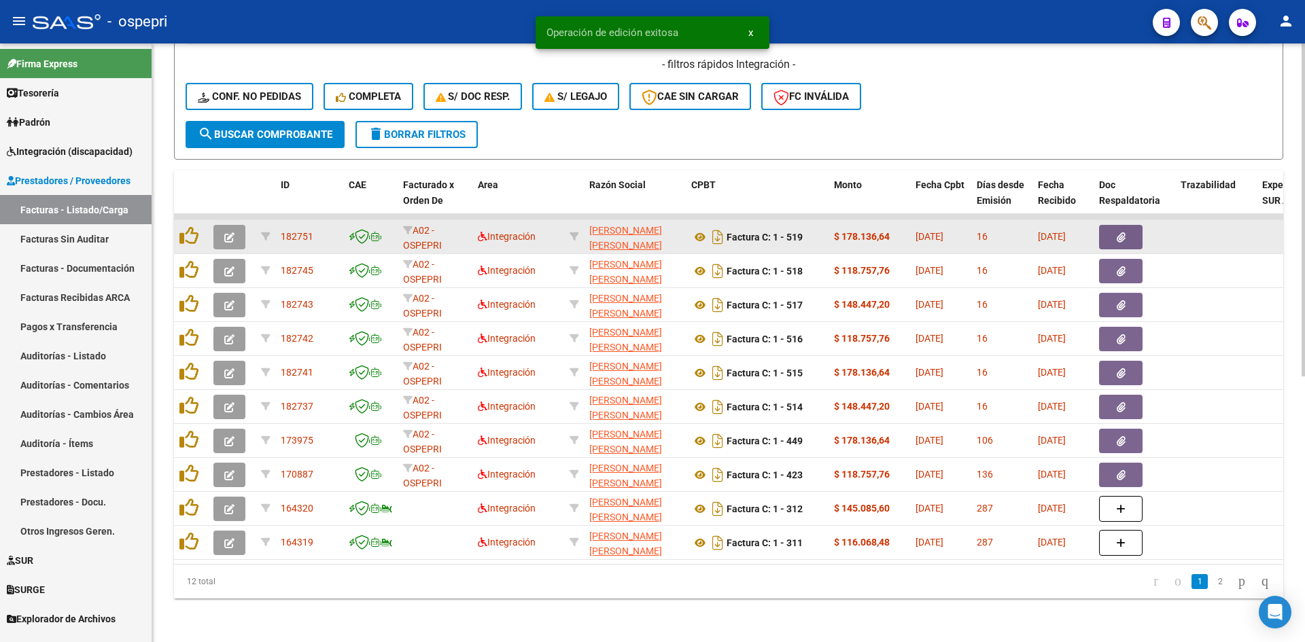
click at [226, 232] on icon "button" at bounding box center [229, 237] width 10 height 10
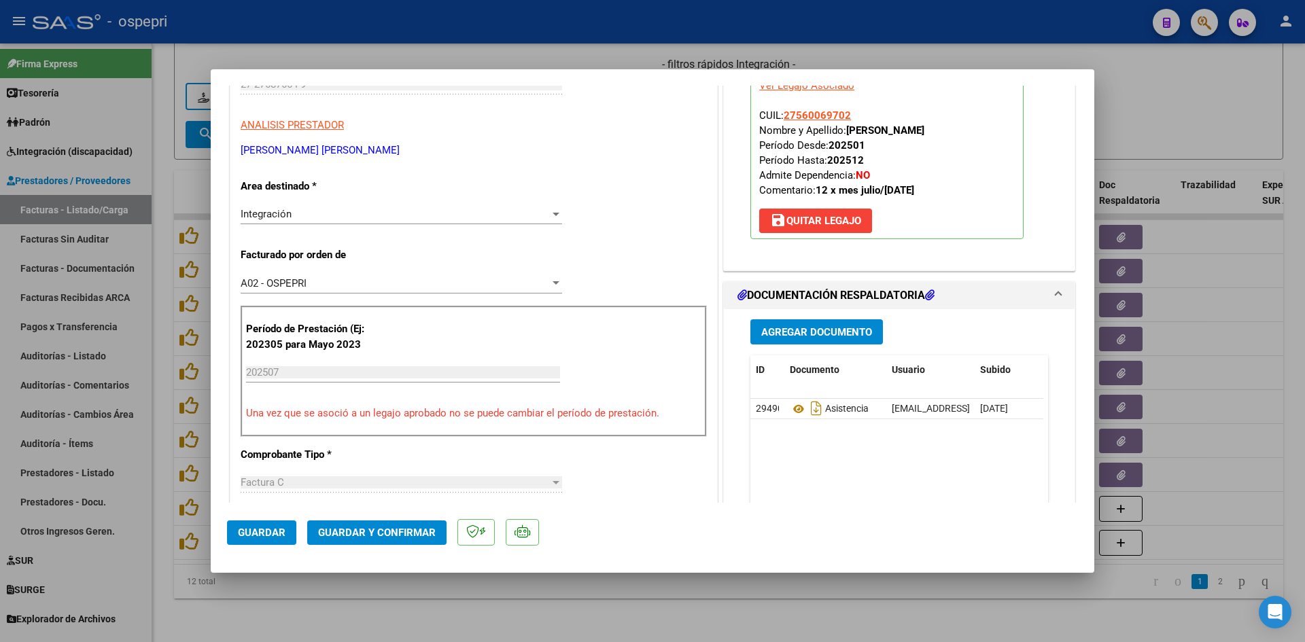
scroll to position [0, 0]
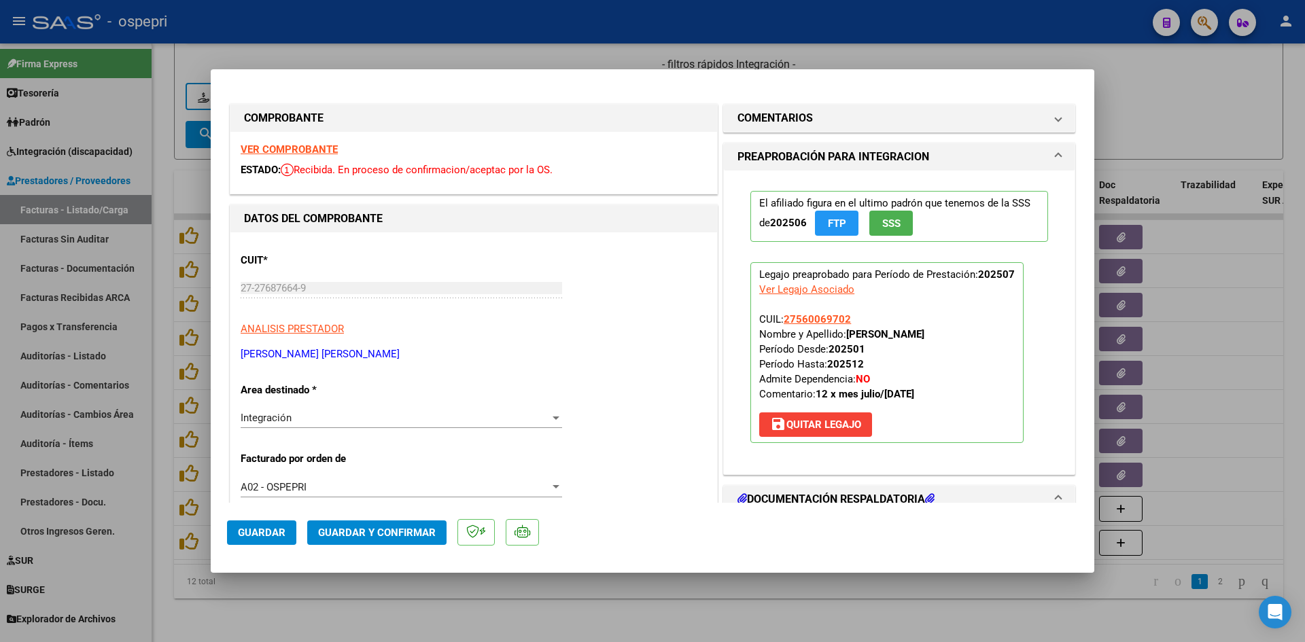
click at [281, 150] on strong "VER COMPROBANTE" at bounding box center [289, 149] width 97 height 12
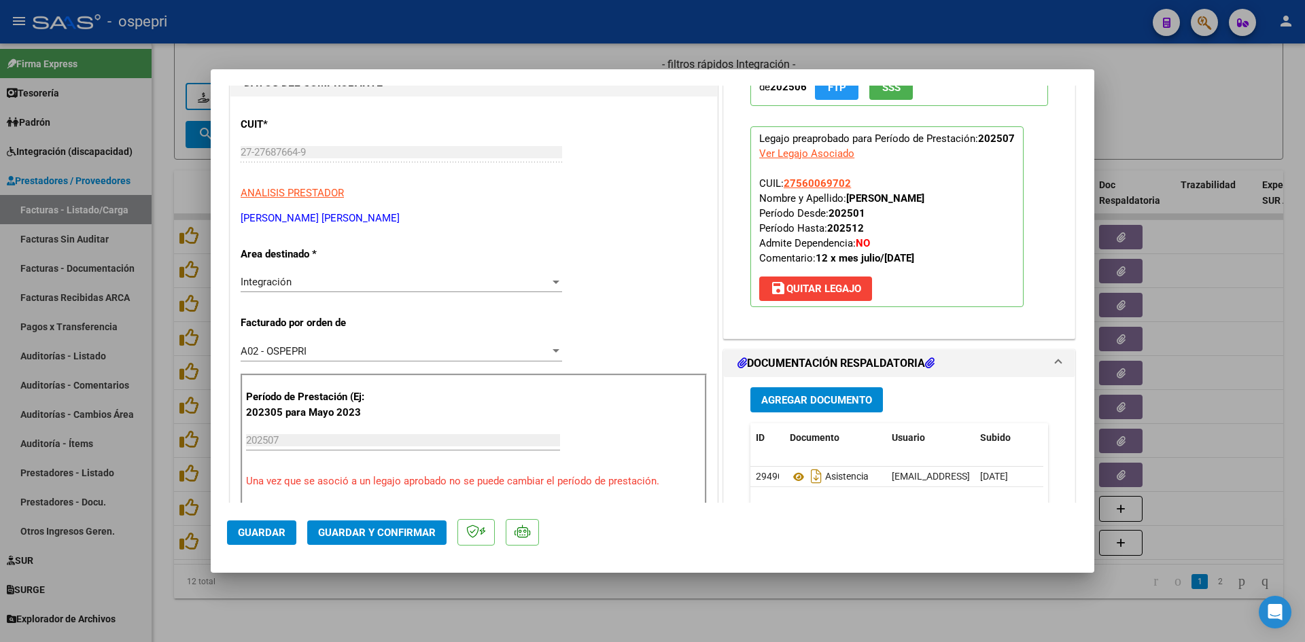
scroll to position [204, 0]
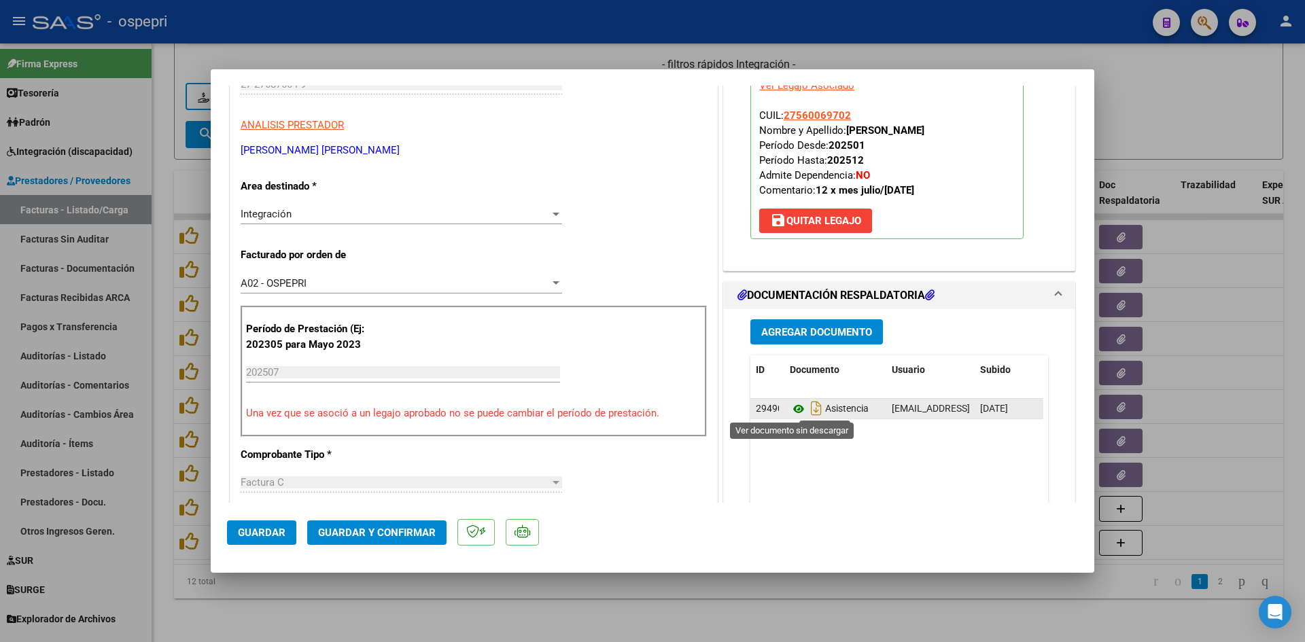
click at [792, 411] on icon at bounding box center [799, 409] width 18 height 16
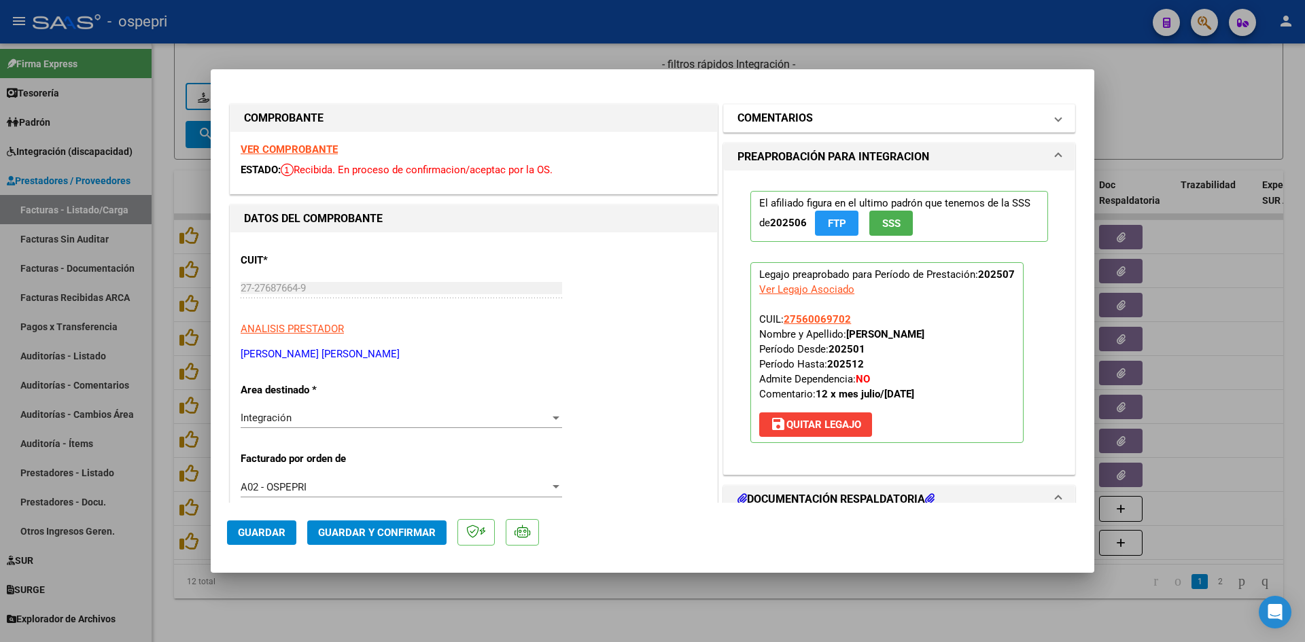
click at [806, 122] on h1 "COMENTARIOS" at bounding box center [775, 118] width 75 height 16
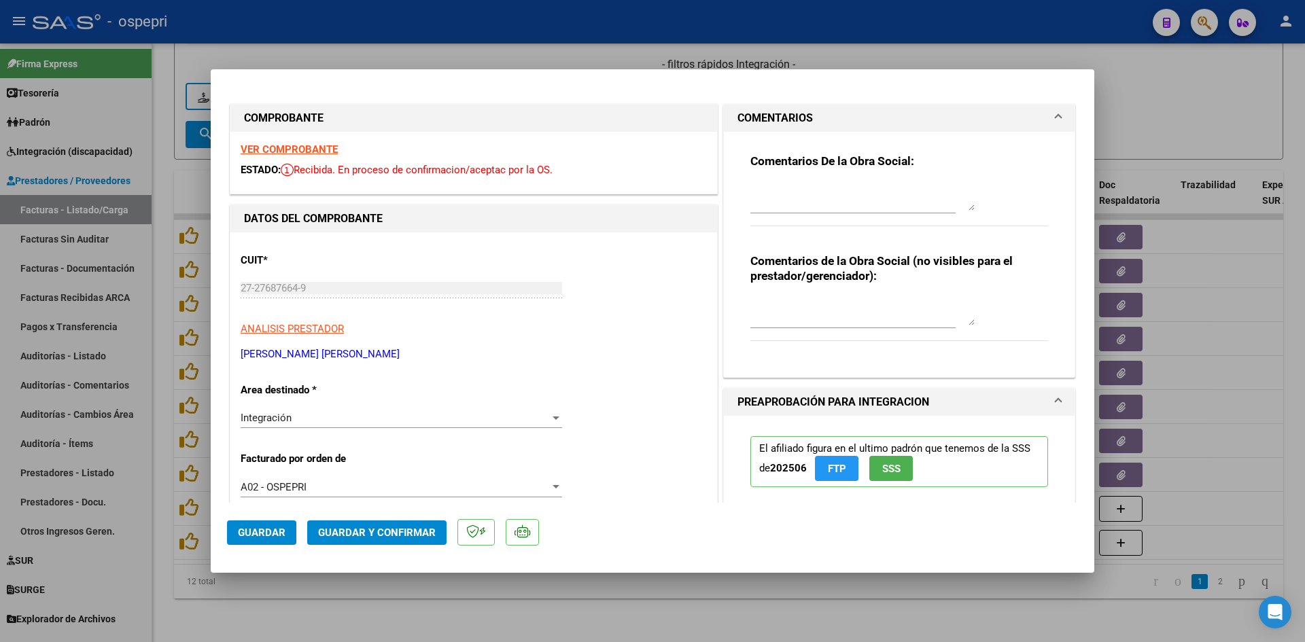
click at [760, 306] on textarea at bounding box center [862, 311] width 224 height 27
type textarea "FALTA LA PLANILLA DE ASISTENCIAS"
click at [765, 184] on textarea at bounding box center [862, 197] width 224 height 27
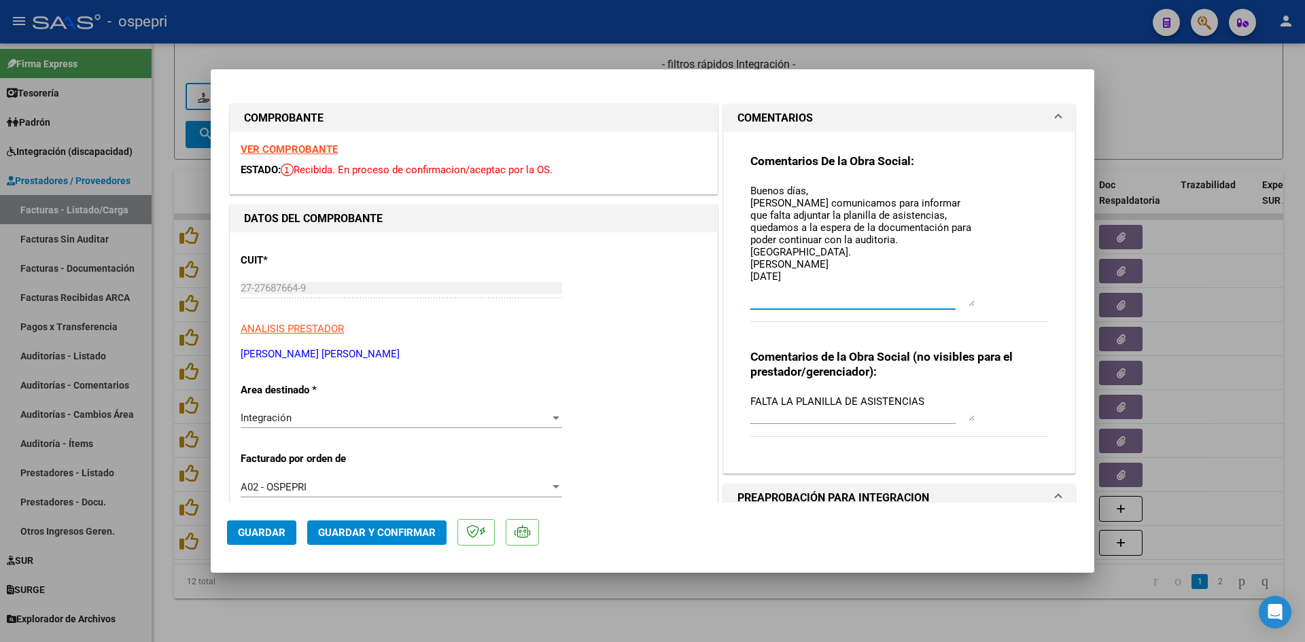
drag, startPoint x: 965, startPoint y: 208, endPoint x: 975, endPoint y: 300, distance: 93.1
click at [973, 302] on div "Comentarios De la Obra Social: Buenos días, Nos comunicamos para informar que f…" at bounding box center [899, 246] width 298 height 184
click at [869, 241] on textarea "Buenos días, Nos comunicamos para informar que falta adjuntar la planilla de as…" at bounding box center [862, 244] width 224 height 121
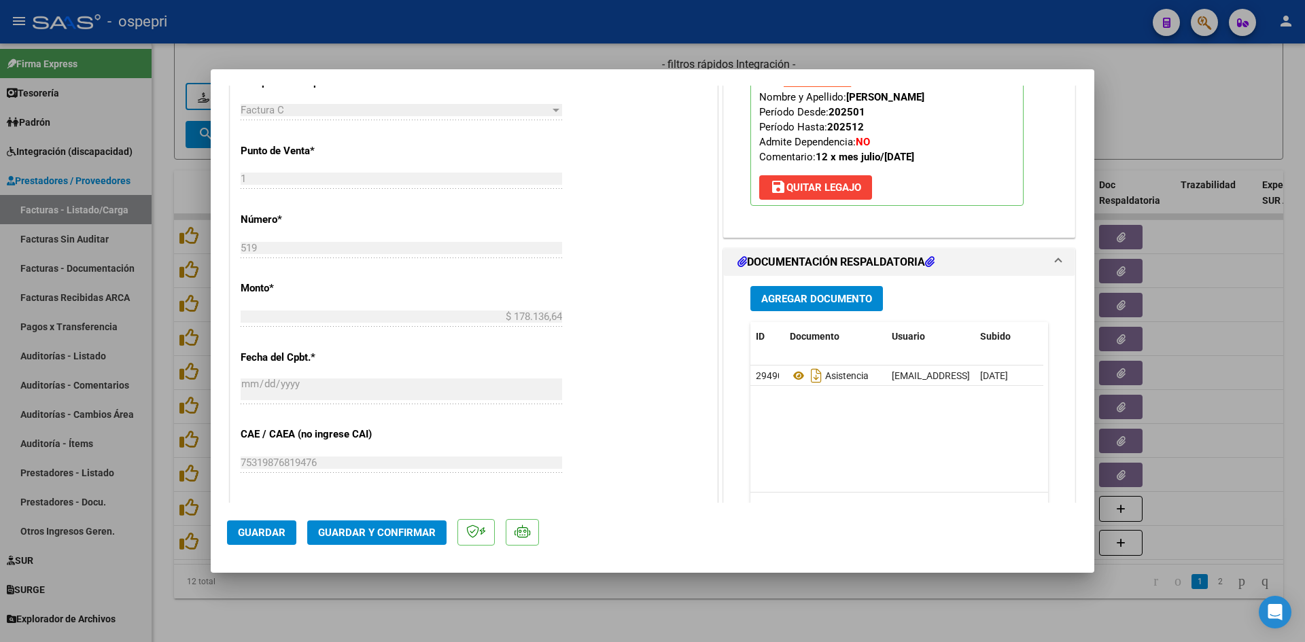
scroll to position [612, 0]
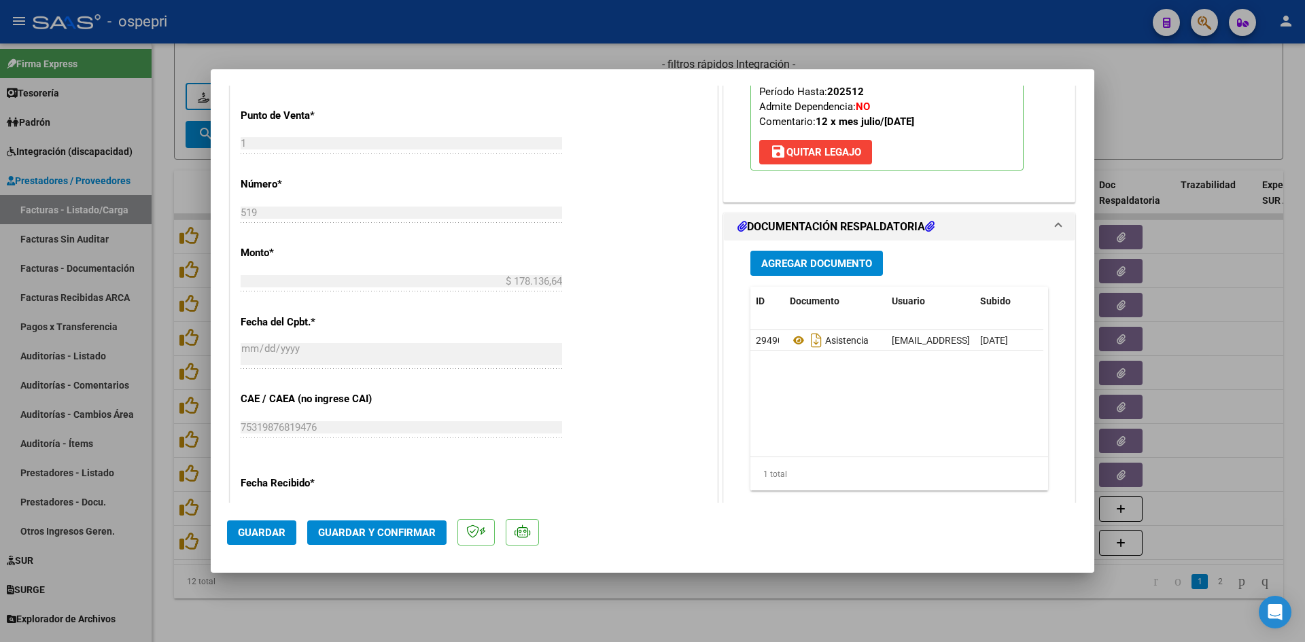
type textarea "Buenos días, Nos comunicamos para informar que falta adjuntar la planilla de as…"
click at [263, 533] on span "Guardar" at bounding box center [262, 533] width 48 height 12
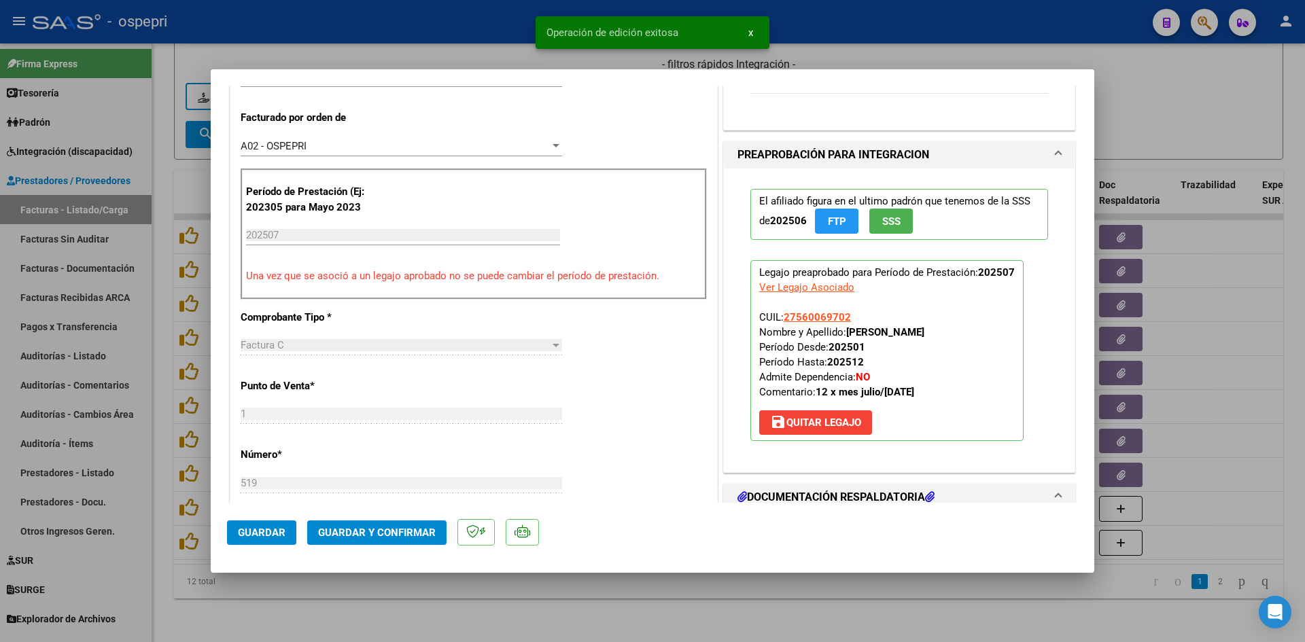
scroll to position [272, 0]
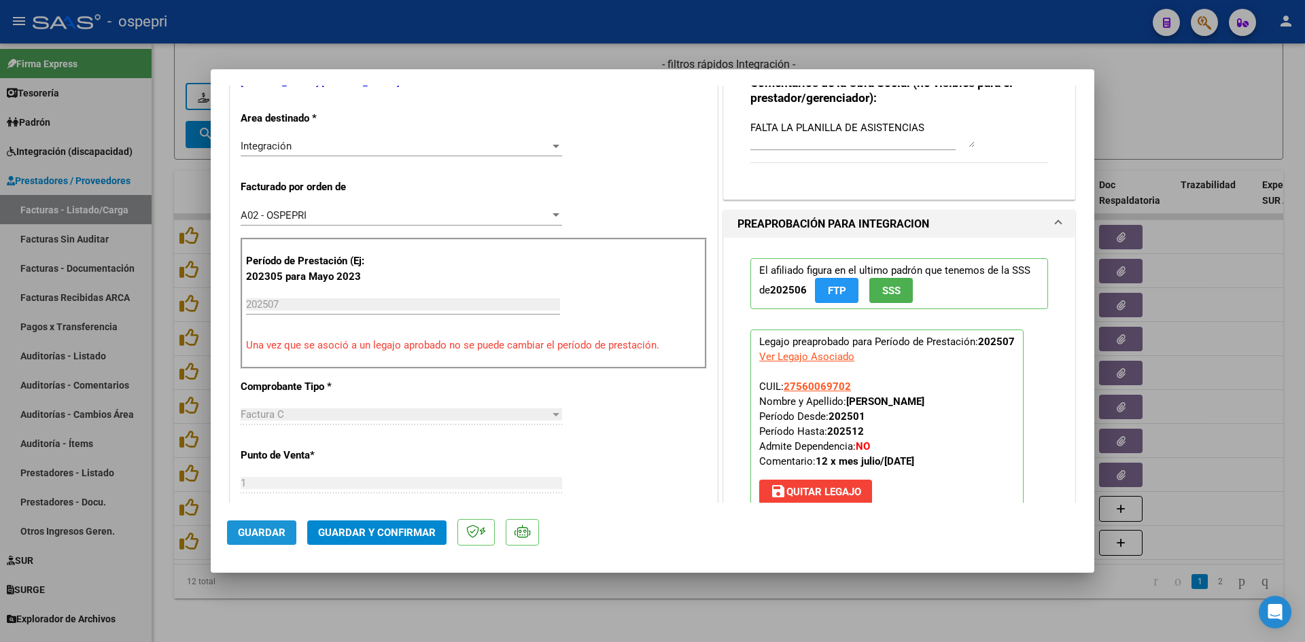
click at [247, 530] on span "Guardar" at bounding box center [262, 533] width 48 height 12
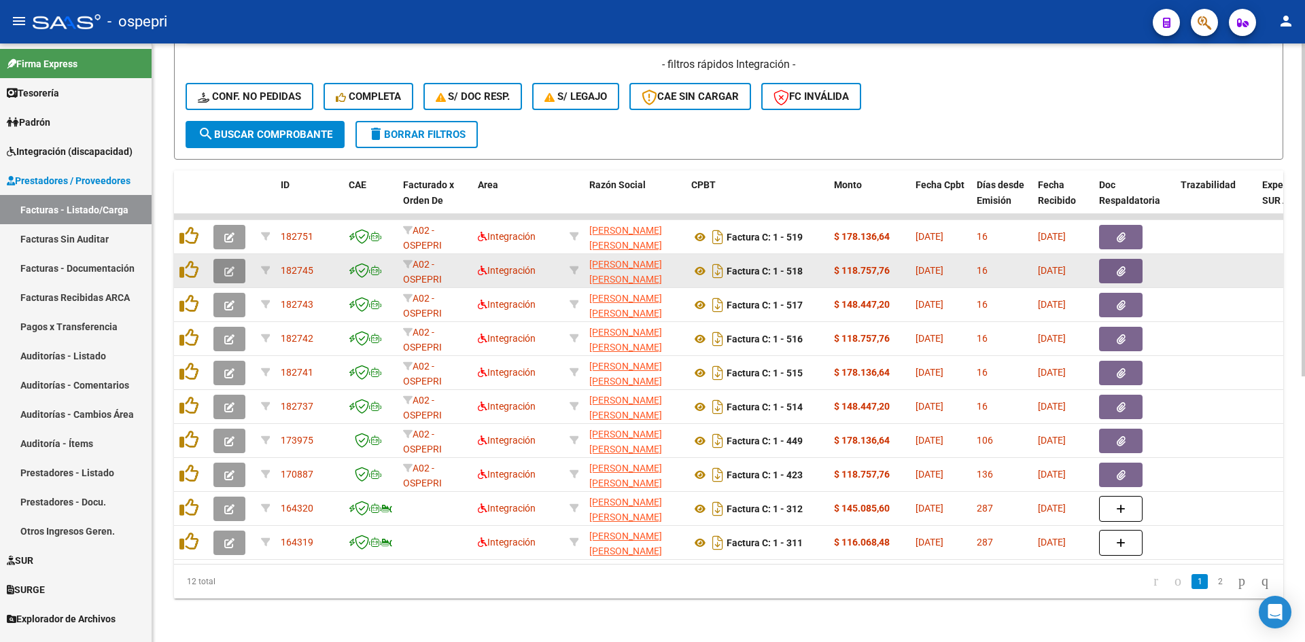
click at [222, 259] on button "button" at bounding box center [229, 271] width 32 height 24
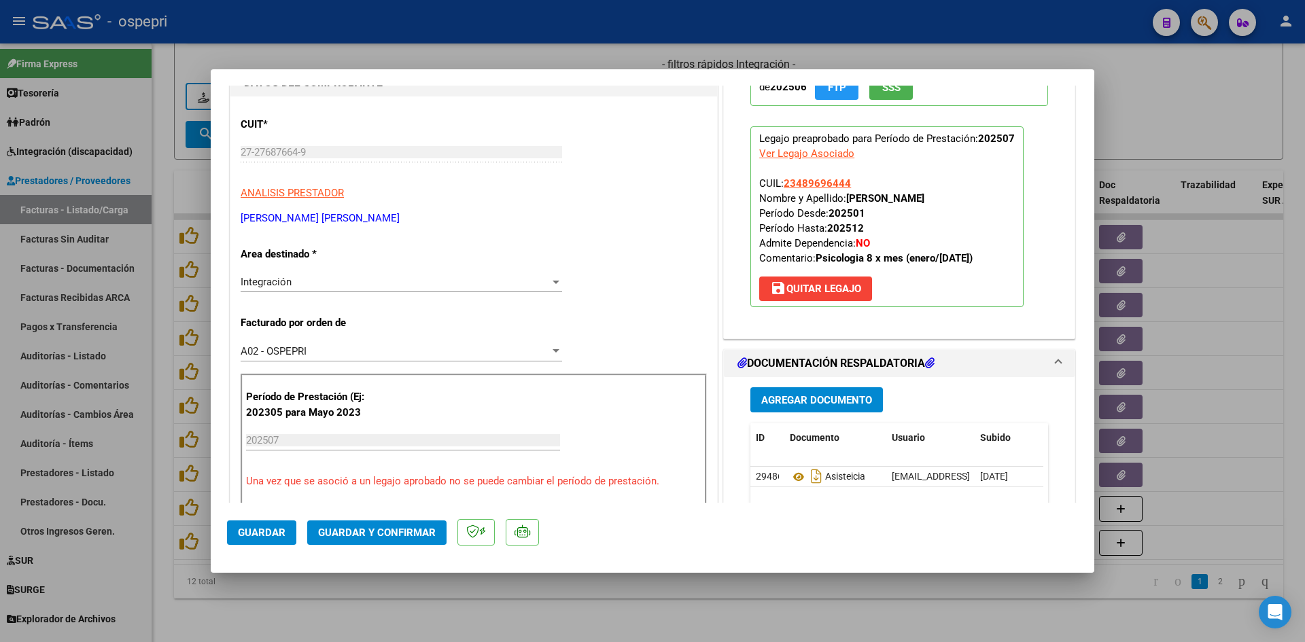
scroll to position [0, 0]
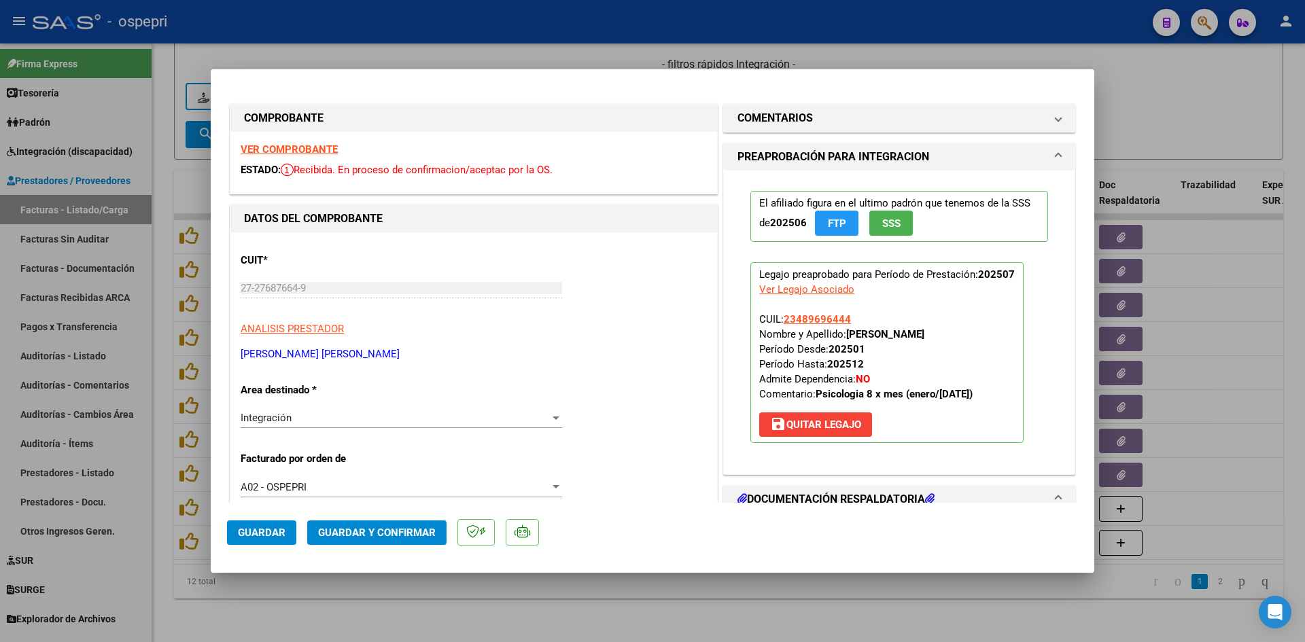
click at [315, 150] on strong "VER COMPROBANTE" at bounding box center [289, 149] width 97 height 12
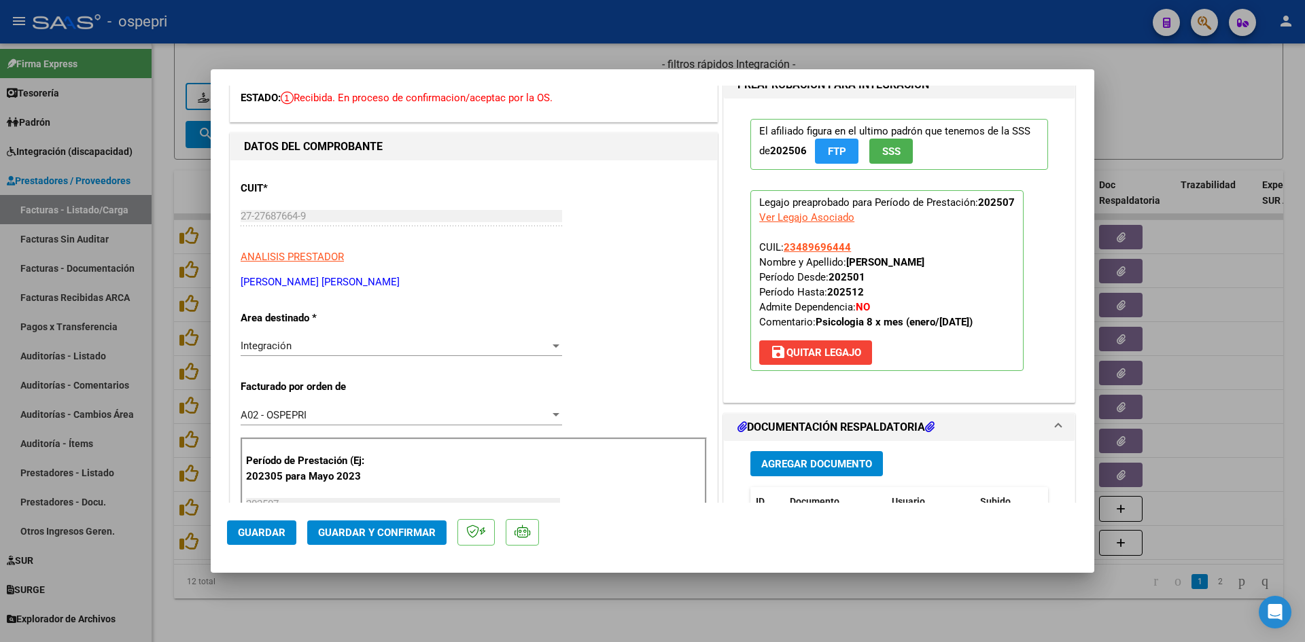
scroll to position [136, 0]
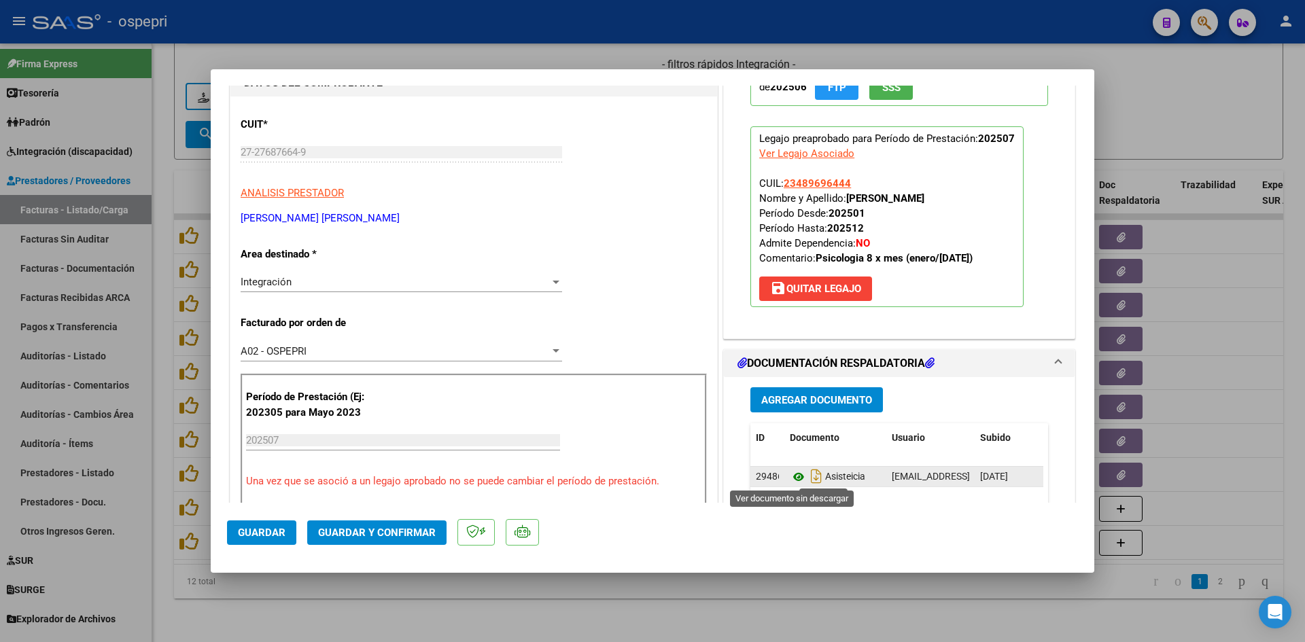
click at [793, 479] on icon at bounding box center [799, 477] width 18 height 16
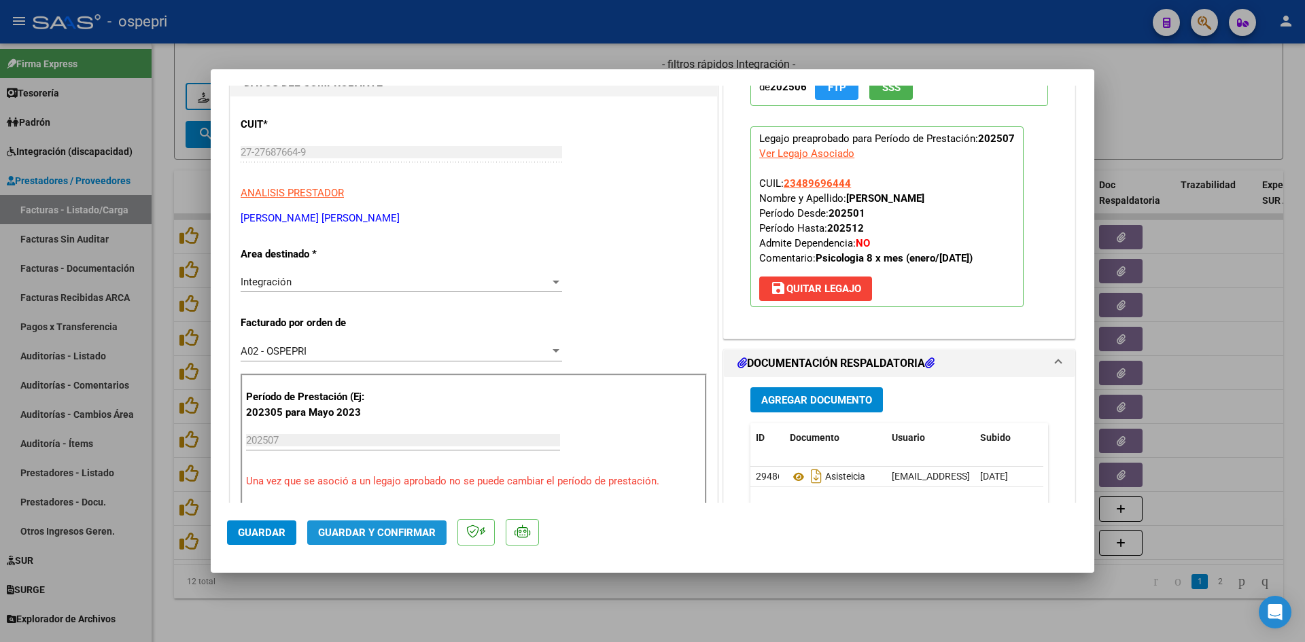
click at [398, 531] on span "Guardar y Confirmar" at bounding box center [377, 533] width 118 height 12
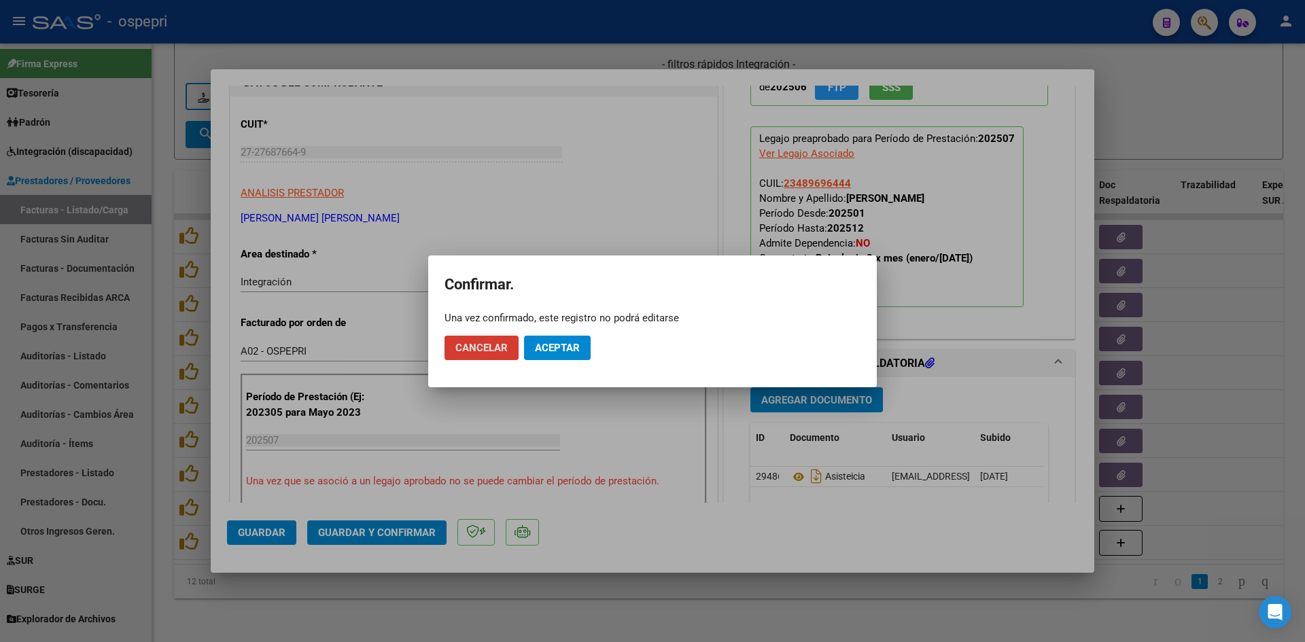
click at [537, 343] on span "Aceptar" at bounding box center [557, 348] width 45 height 12
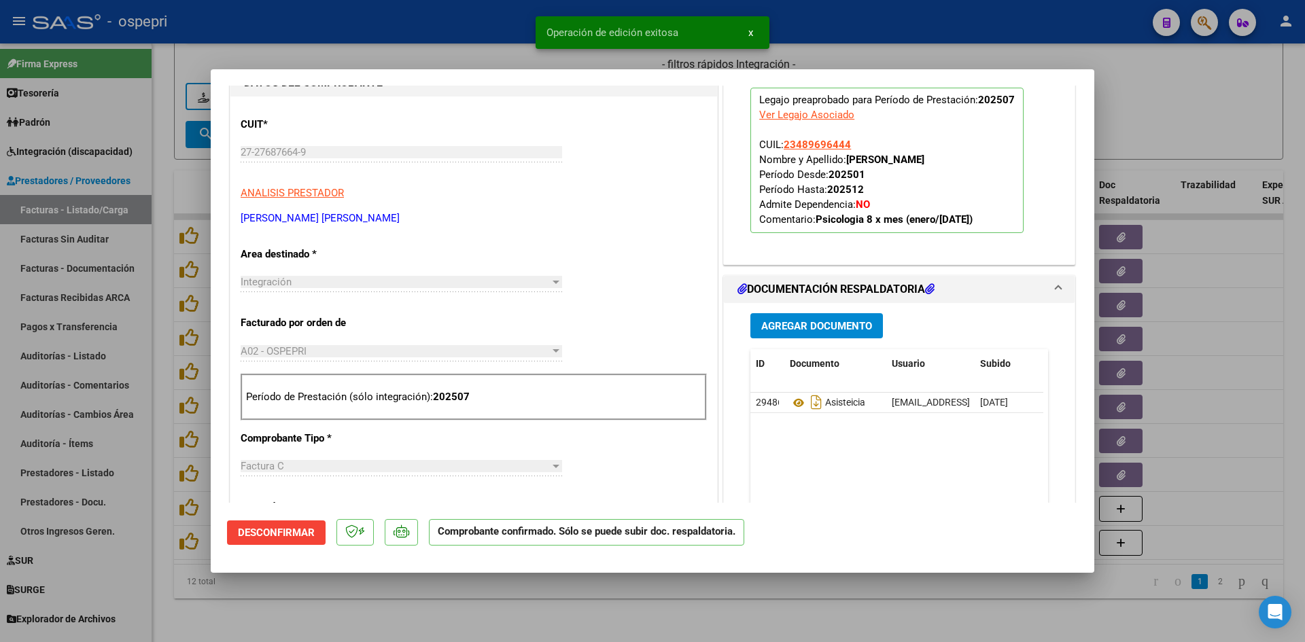
type input "$ 0,00"
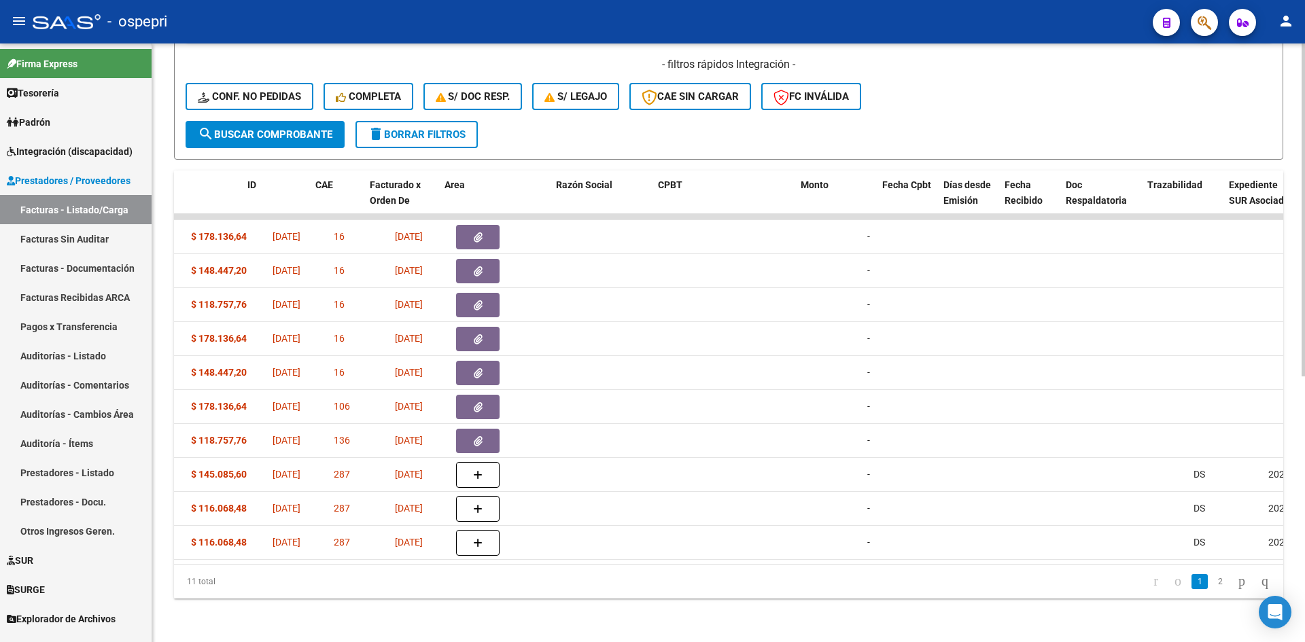
scroll to position [0, 0]
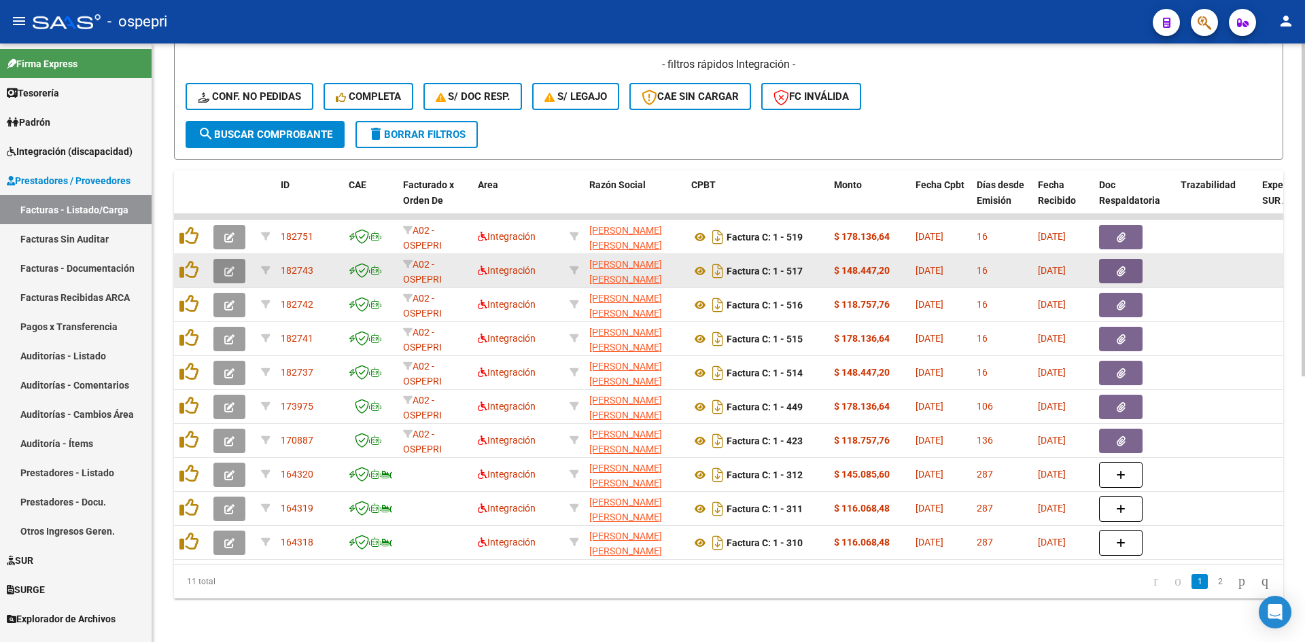
click at [232, 266] on icon "button" at bounding box center [229, 271] width 10 height 10
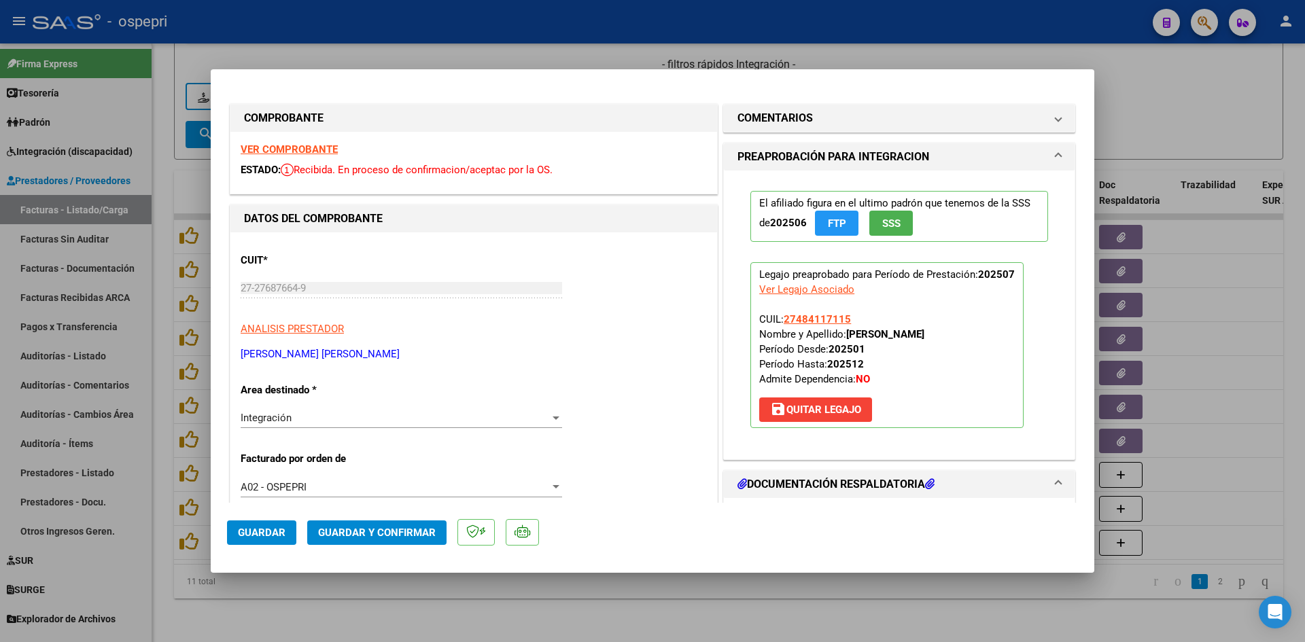
click at [317, 151] on strong "VER COMPROBANTE" at bounding box center [289, 149] width 97 height 12
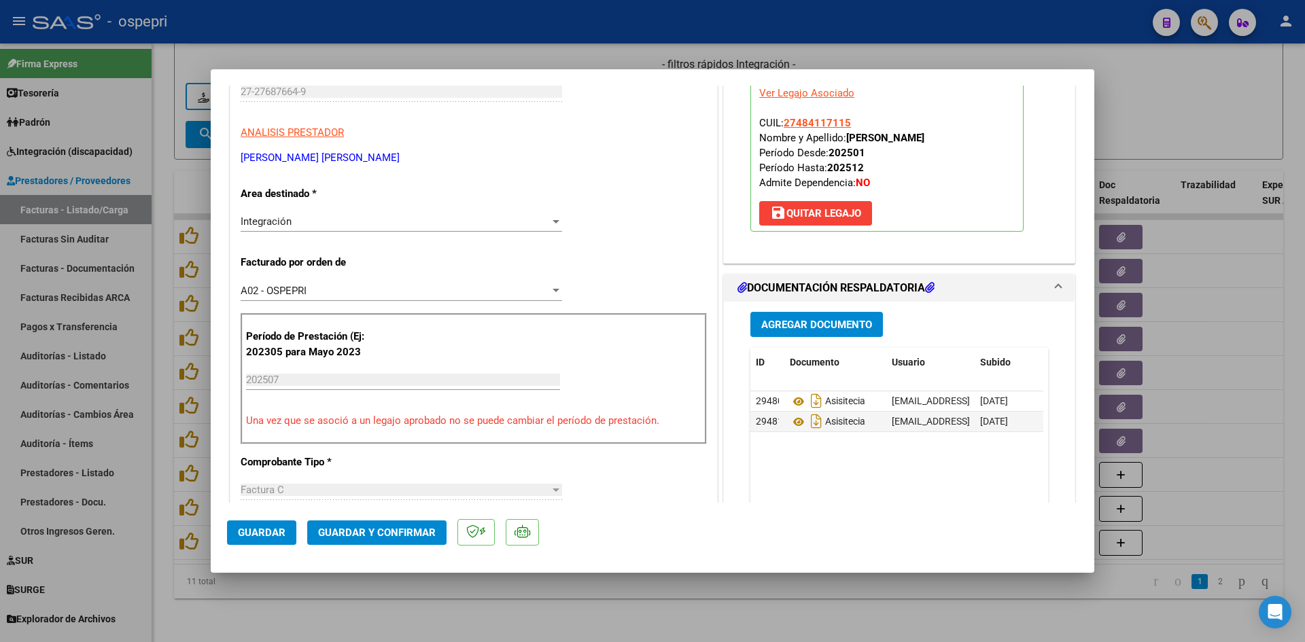
scroll to position [272, 0]
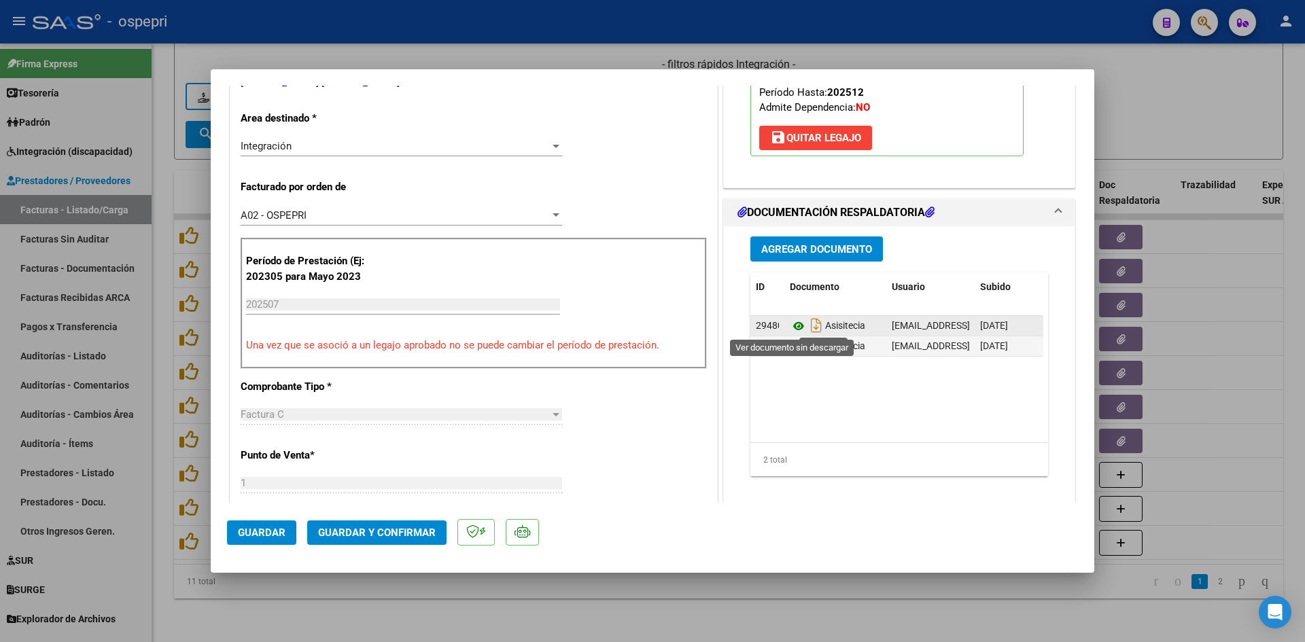
click at [792, 324] on icon at bounding box center [799, 326] width 18 height 16
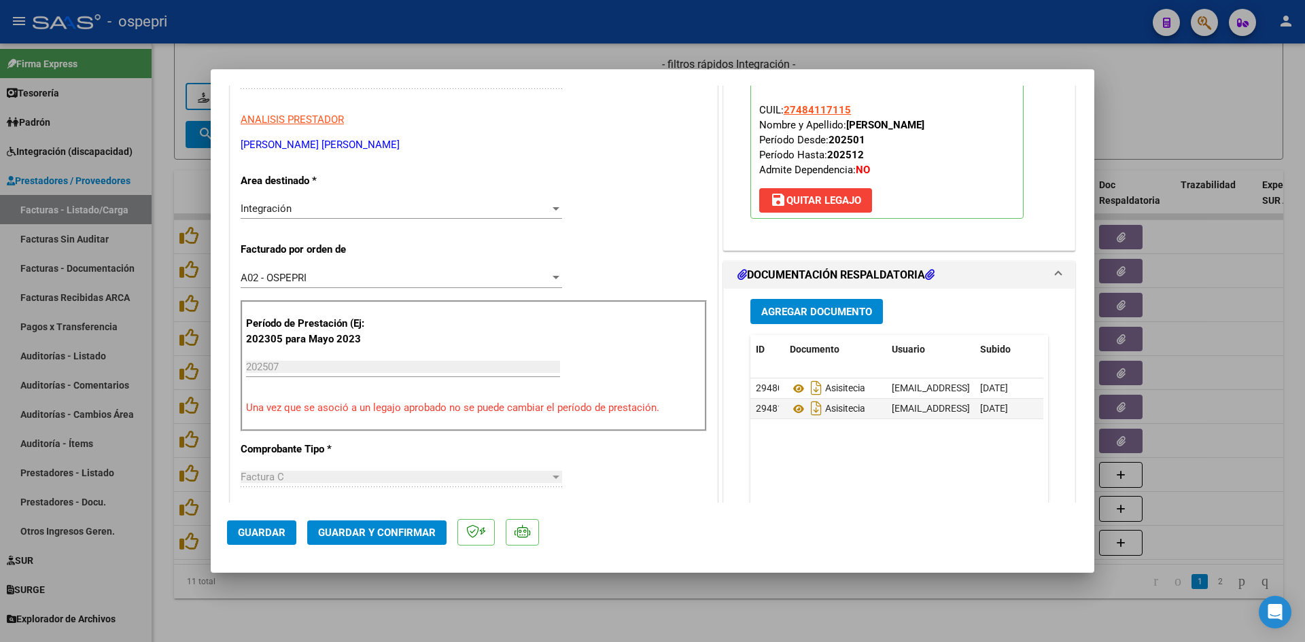
scroll to position [204, 0]
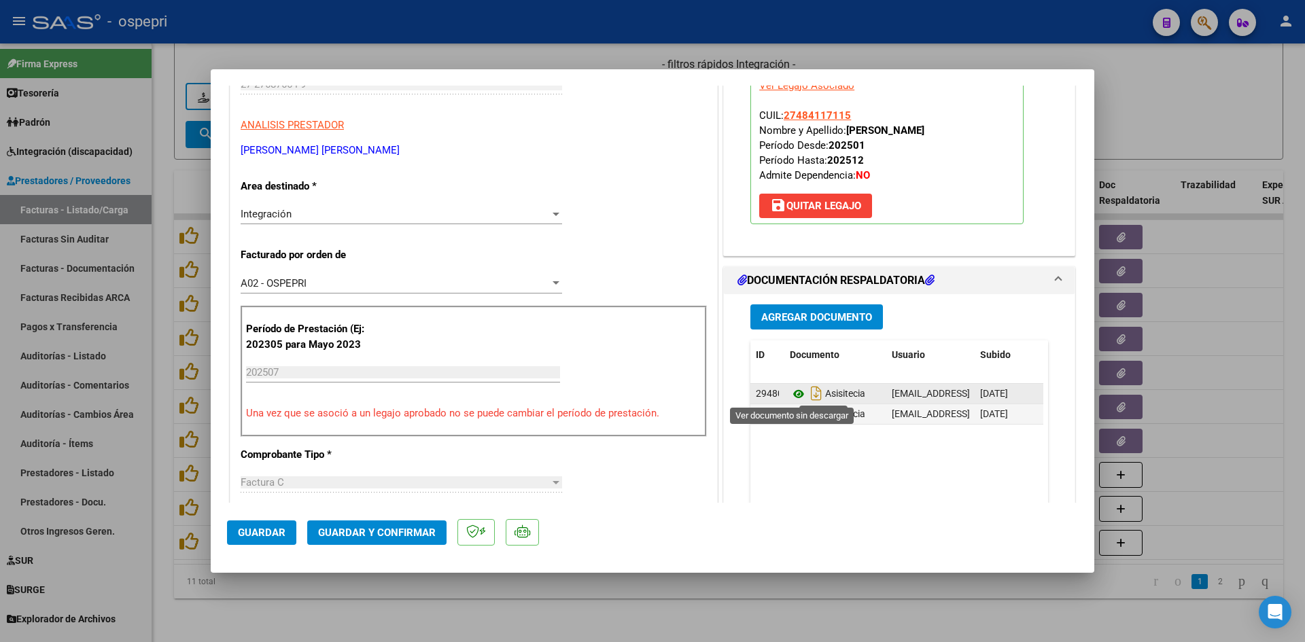
click at [794, 390] on icon at bounding box center [799, 394] width 18 height 16
click at [401, 527] on span "Guardar y Confirmar" at bounding box center [377, 533] width 118 height 12
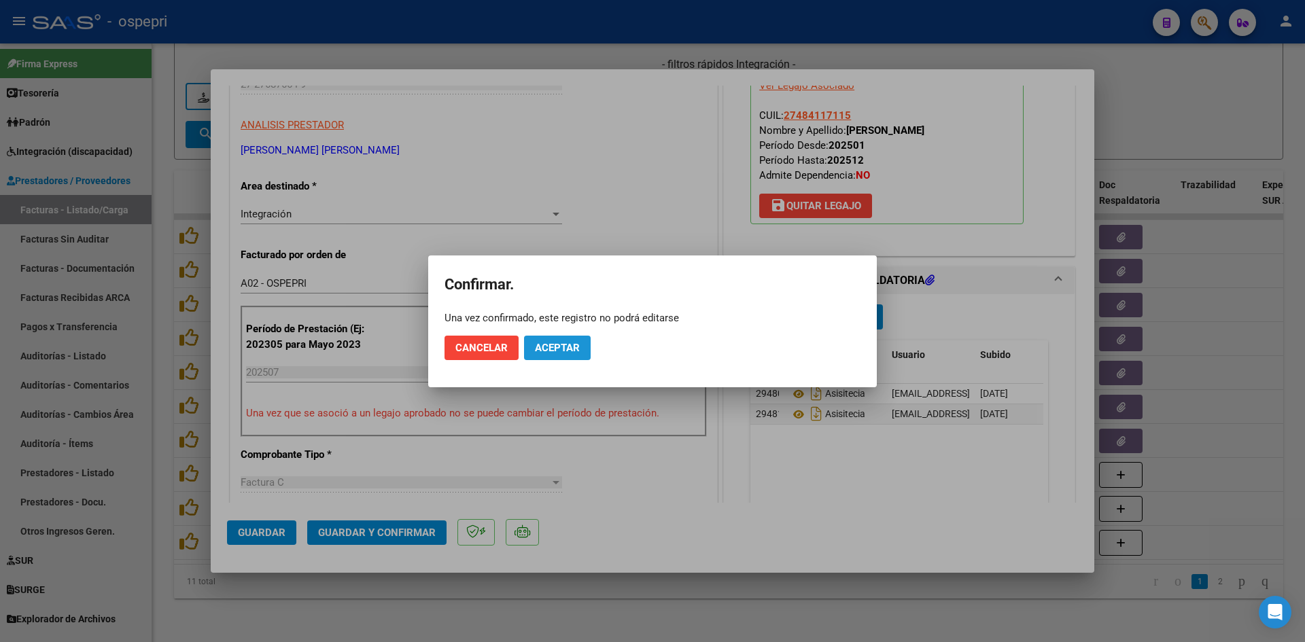
click at [549, 346] on span "Aceptar" at bounding box center [557, 348] width 45 height 12
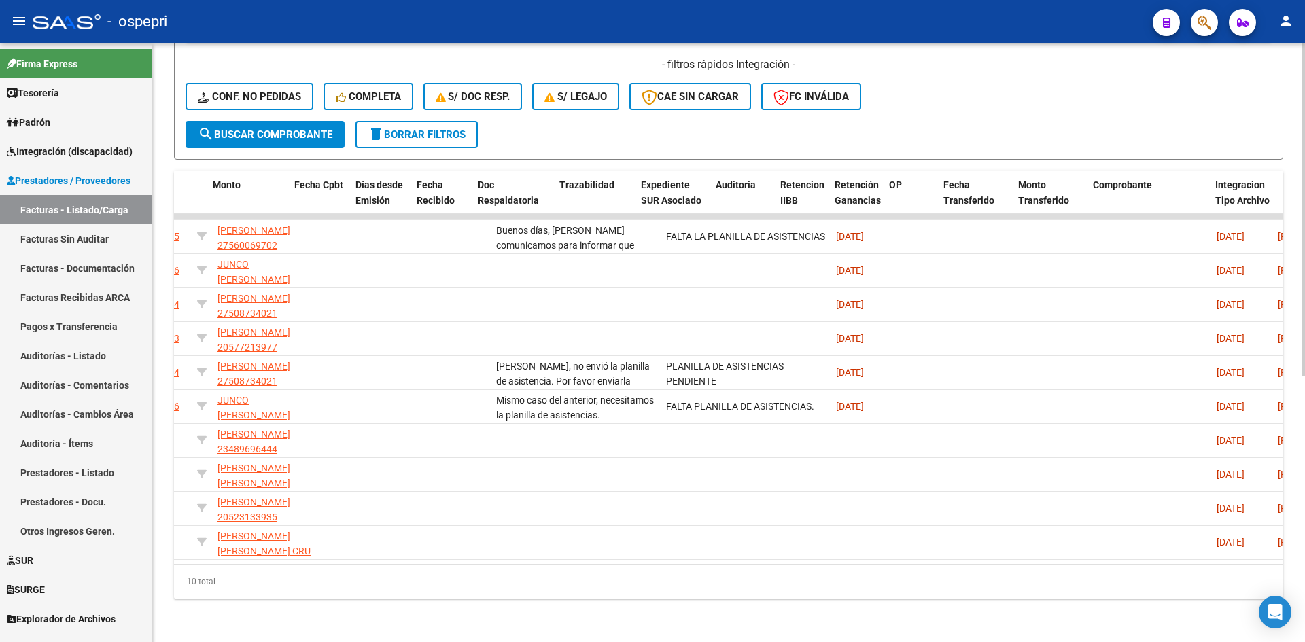
scroll to position [0, 0]
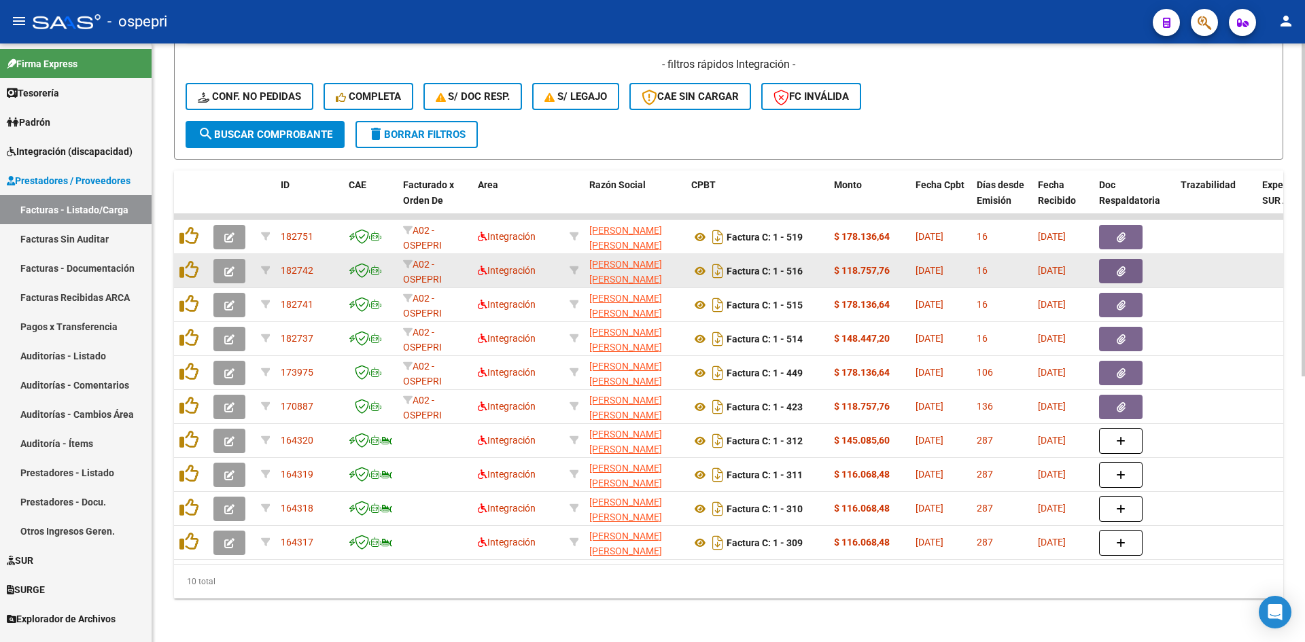
click at [222, 259] on button "button" at bounding box center [229, 271] width 32 height 24
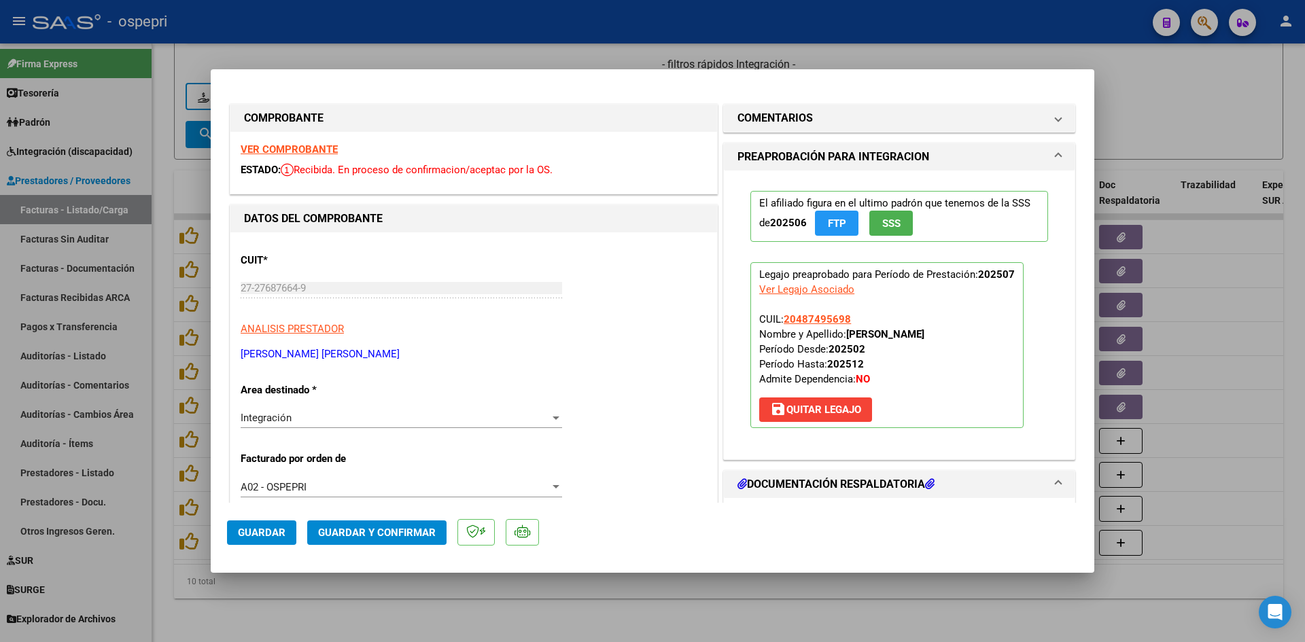
click at [325, 151] on strong "VER COMPROBANTE" at bounding box center [289, 149] width 97 height 12
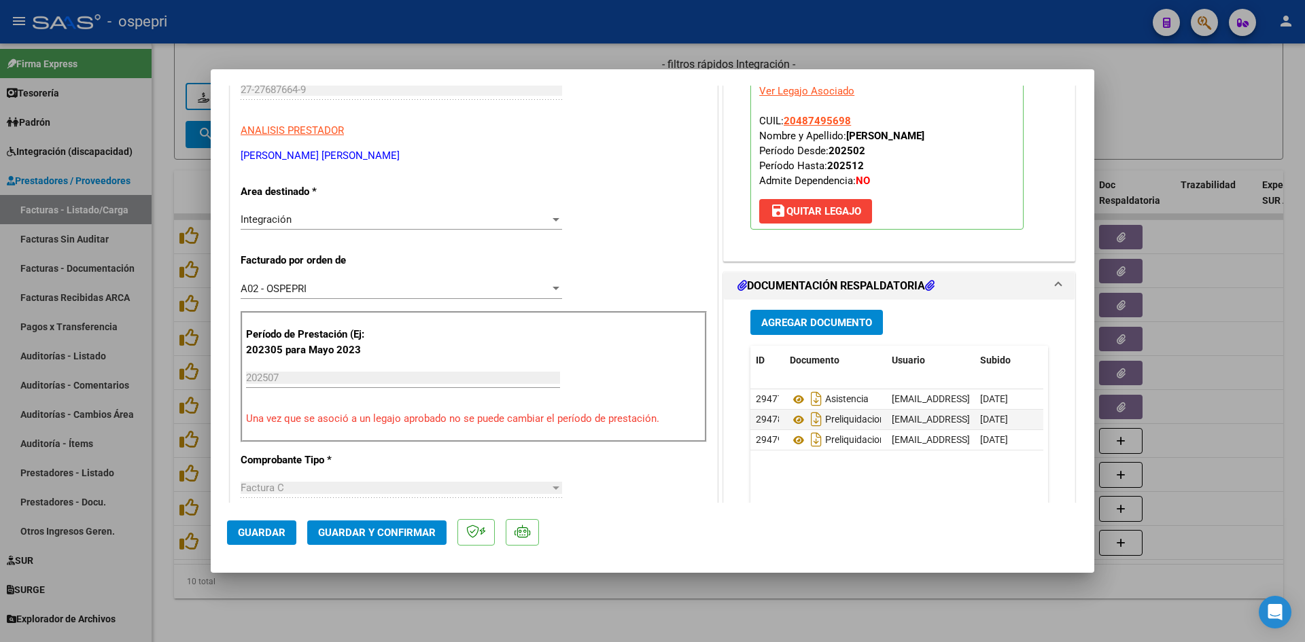
scroll to position [204, 0]
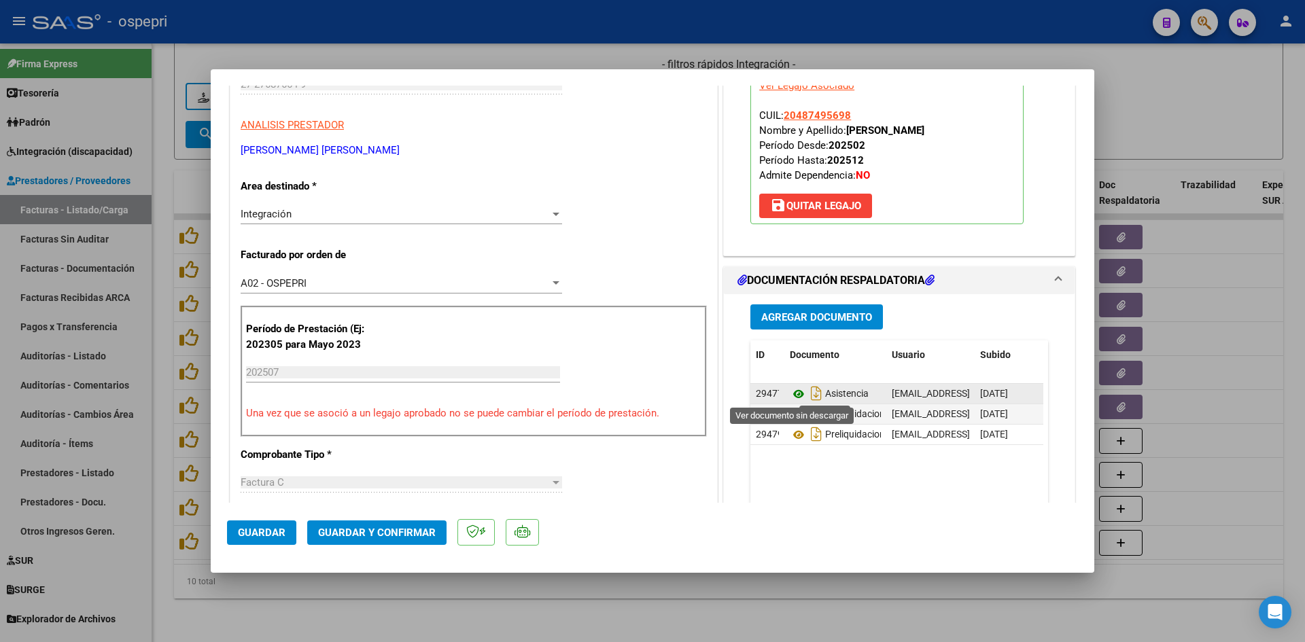
click at [791, 392] on icon at bounding box center [799, 394] width 18 height 16
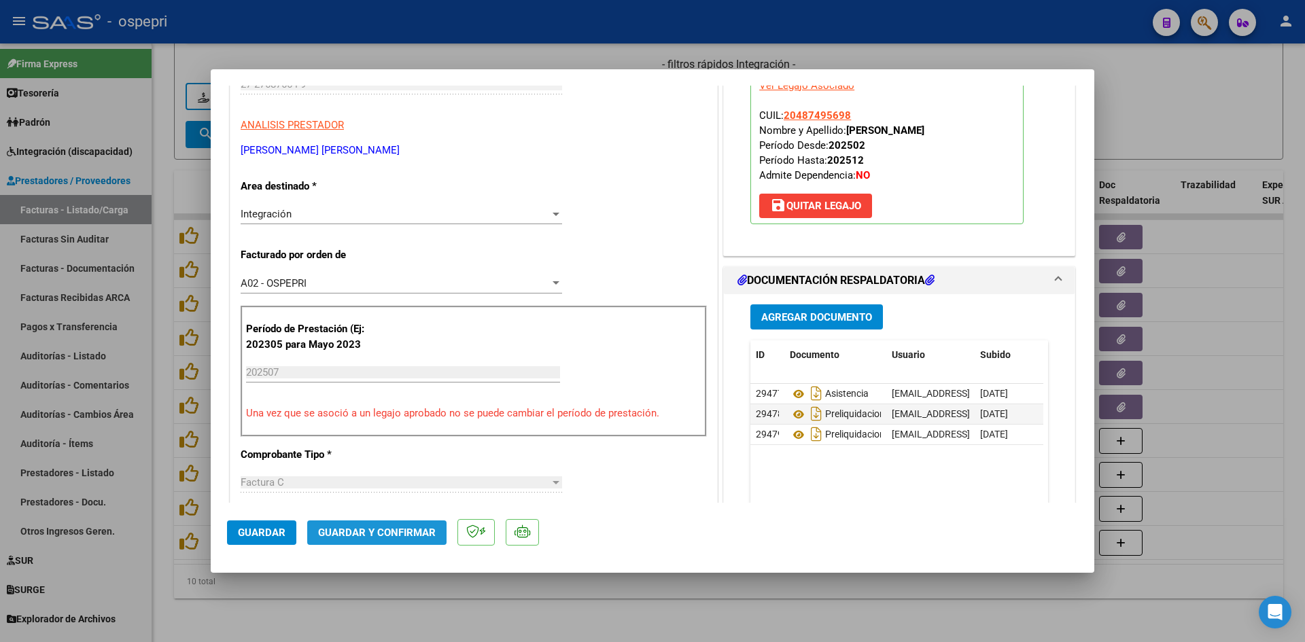
click at [424, 531] on span "Guardar y Confirmar" at bounding box center [377, 533] width 118 height 12
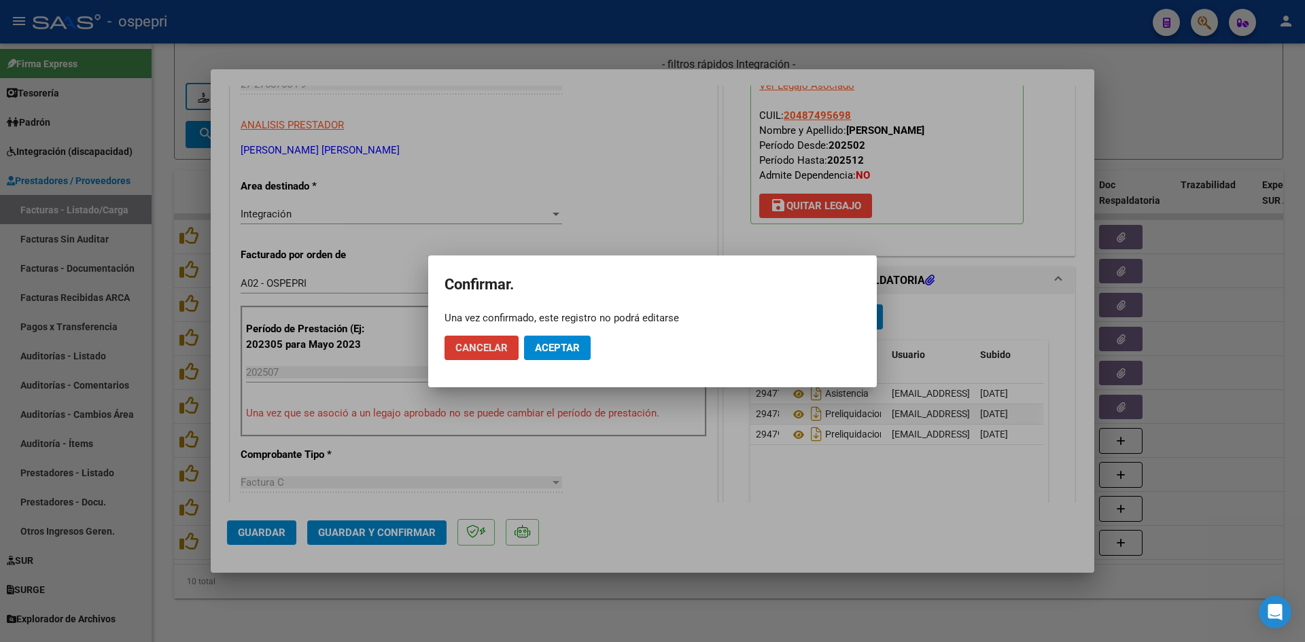
click at [561, 350] on span "Aceptar" at bounding box center [557, 348] width 45 height 12
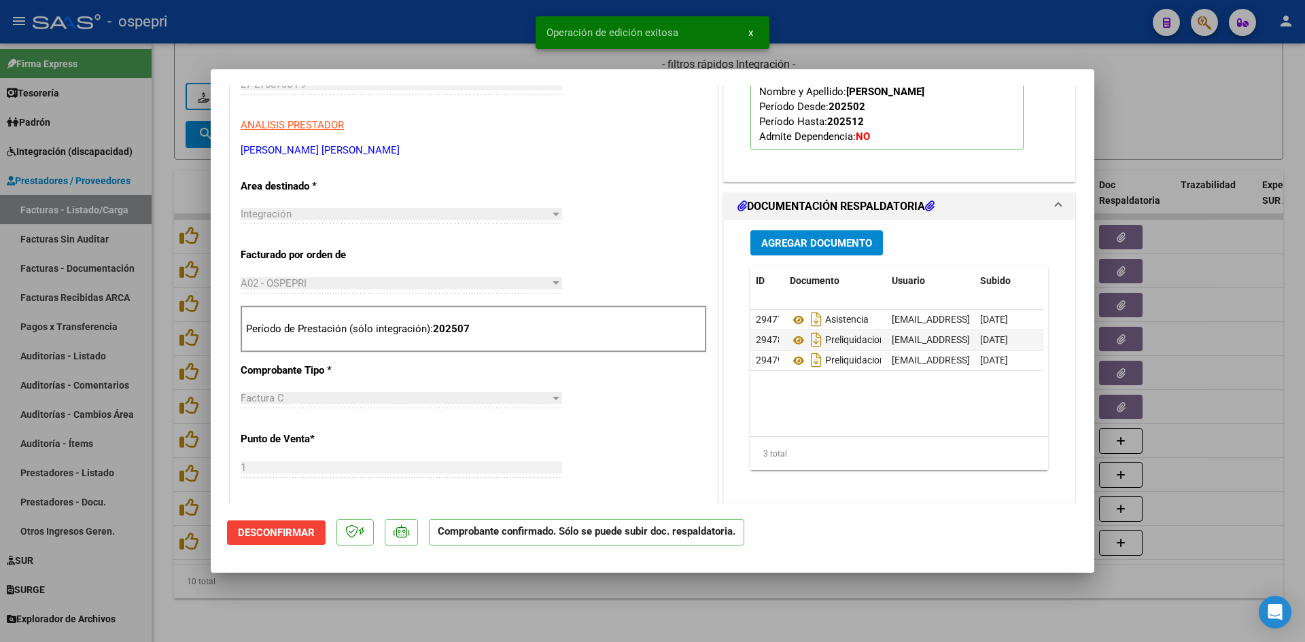
type input "$ 0,00"
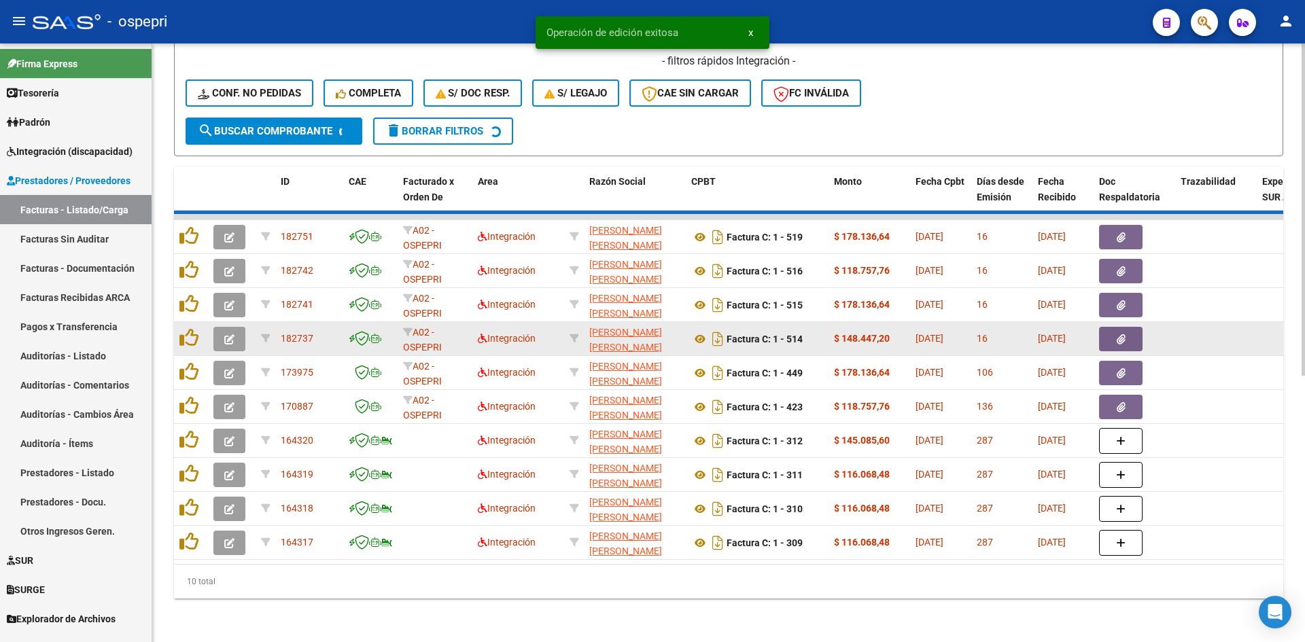
scroll to position [443, 0]
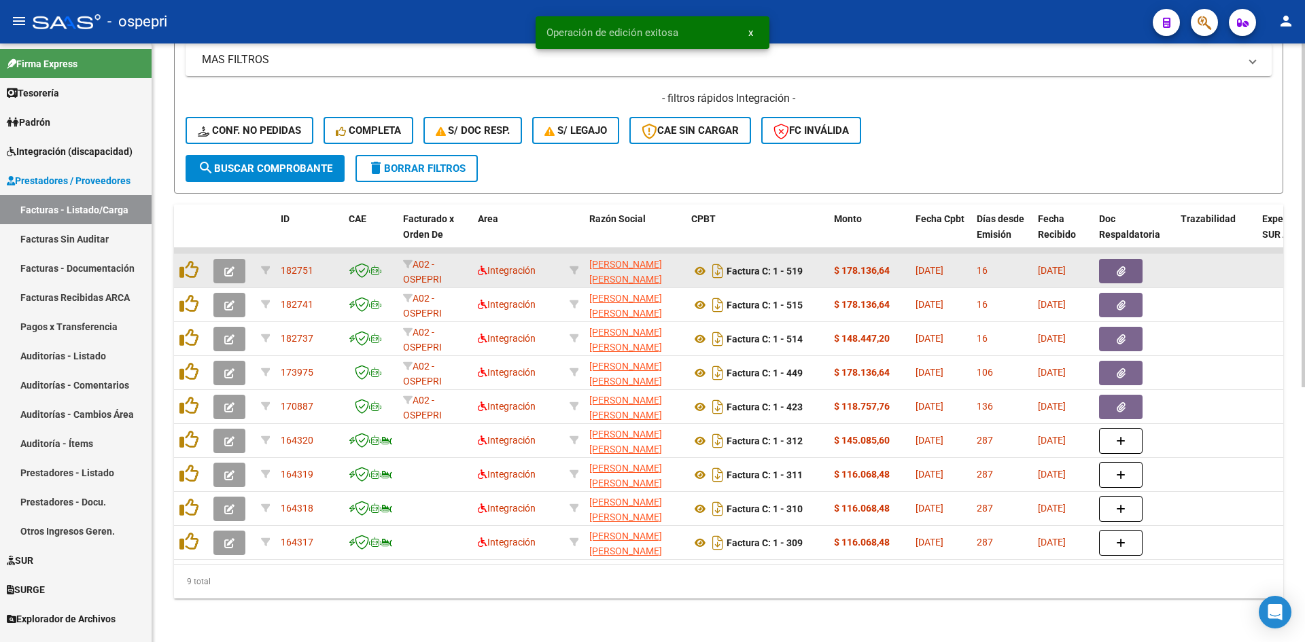
click at [232, 266] on icon "button" at bounding box center [229, 271] width 10 height 10
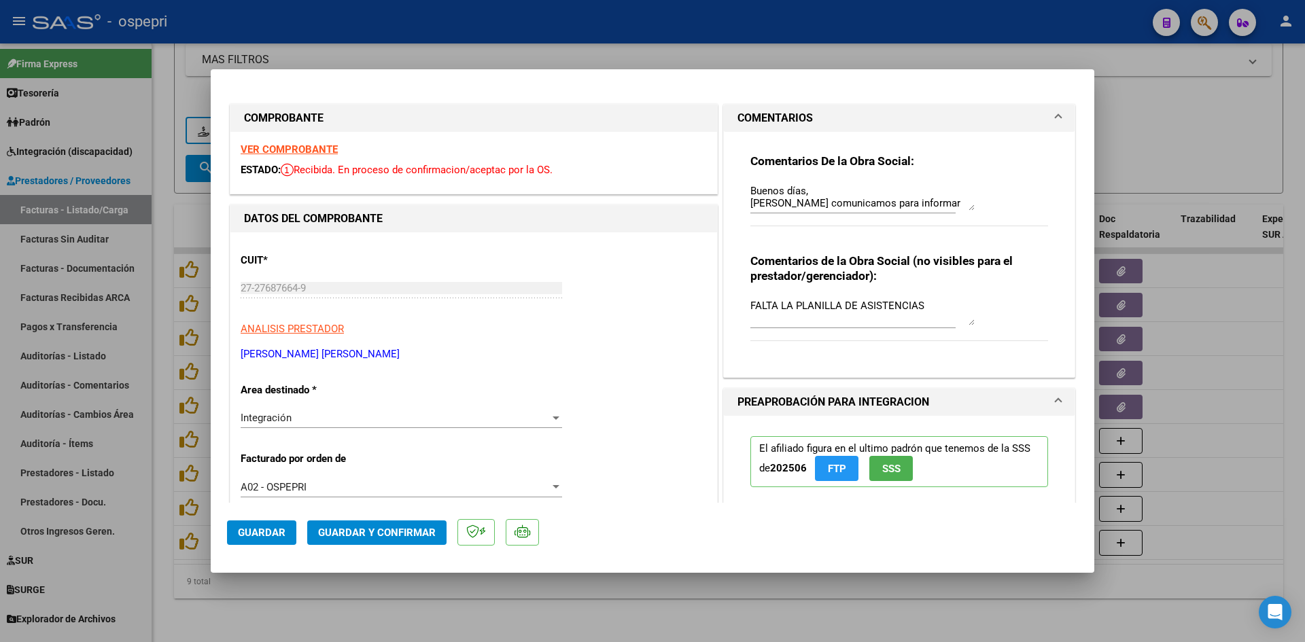
type input "$ 0,00"
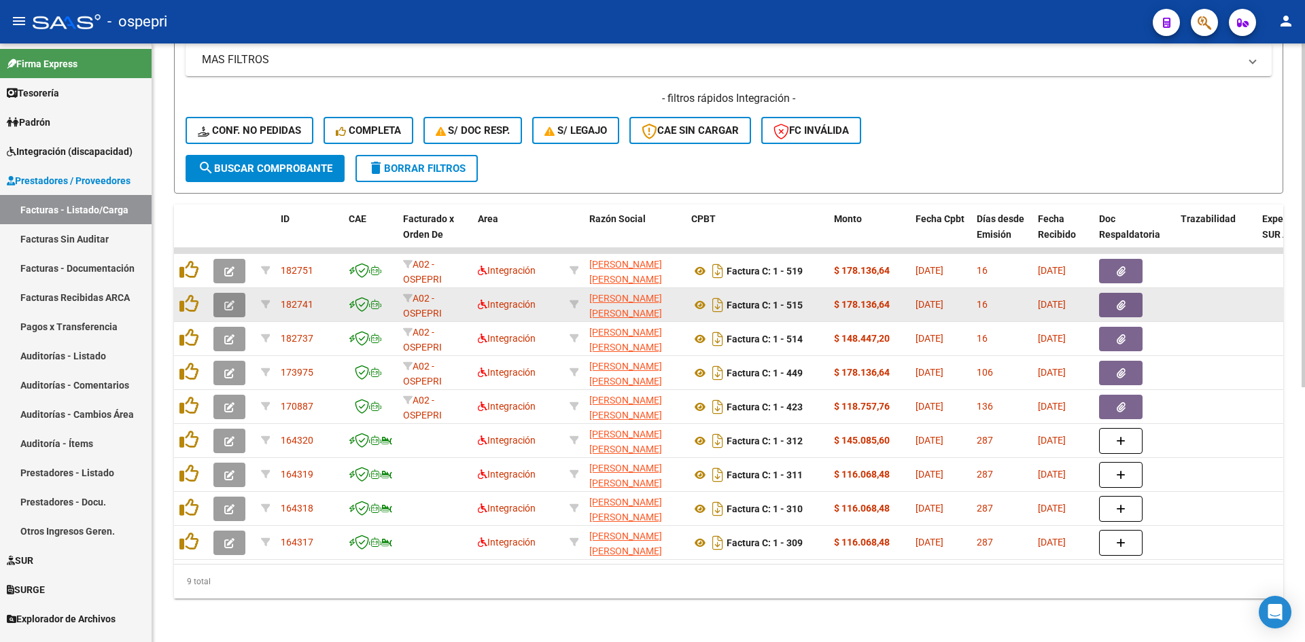
click at [225, 300] on icon "button" at bounding box center [229, 305] width 10 height 10
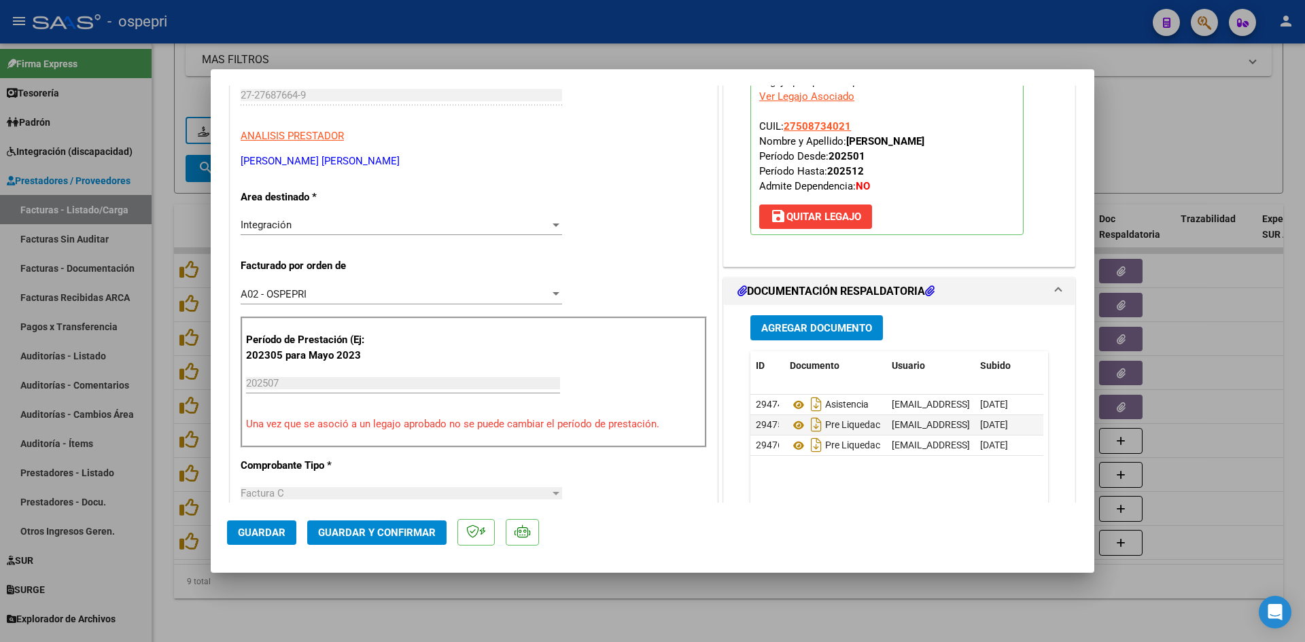
scroll to position [0, 0]
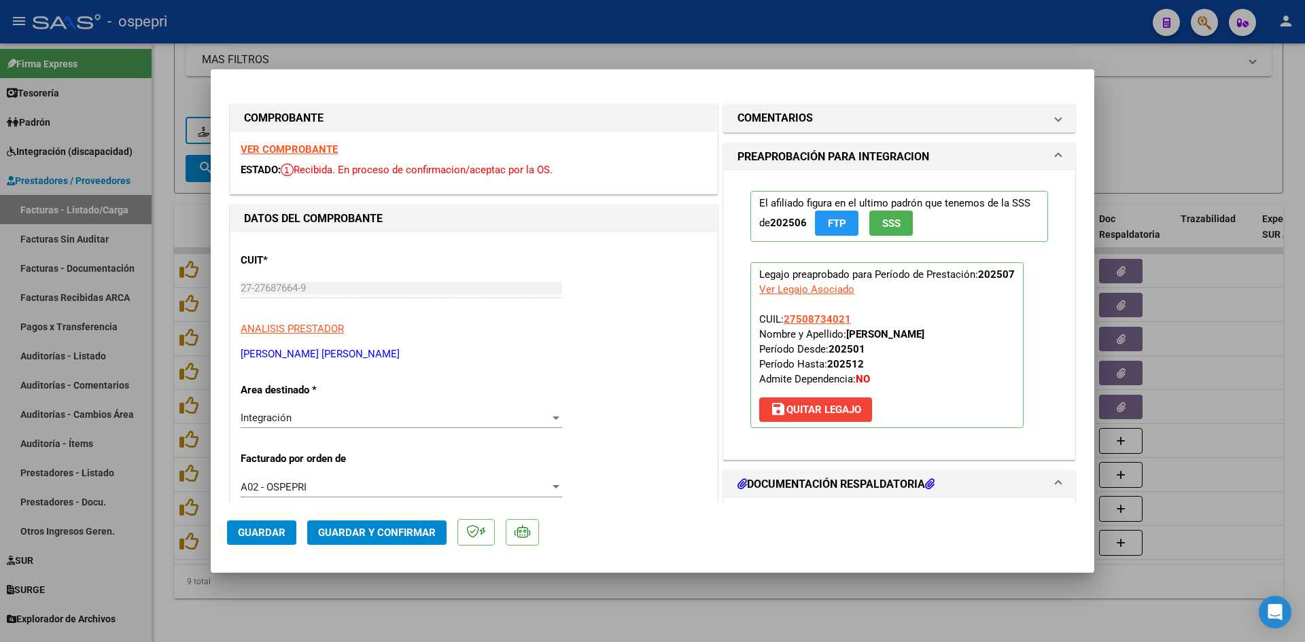
click at [307, 150] on strong "VER COMPROBANTE" at bounding box center [289, 149] width 97 height 12
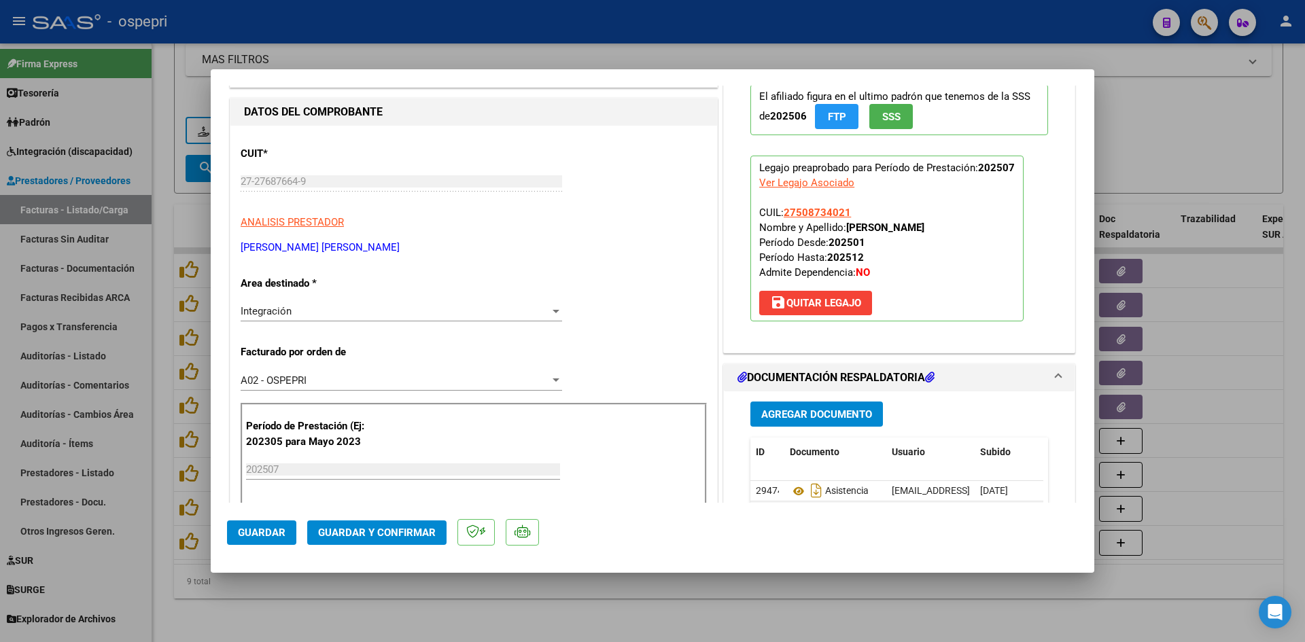
scroll to position [204, 0]
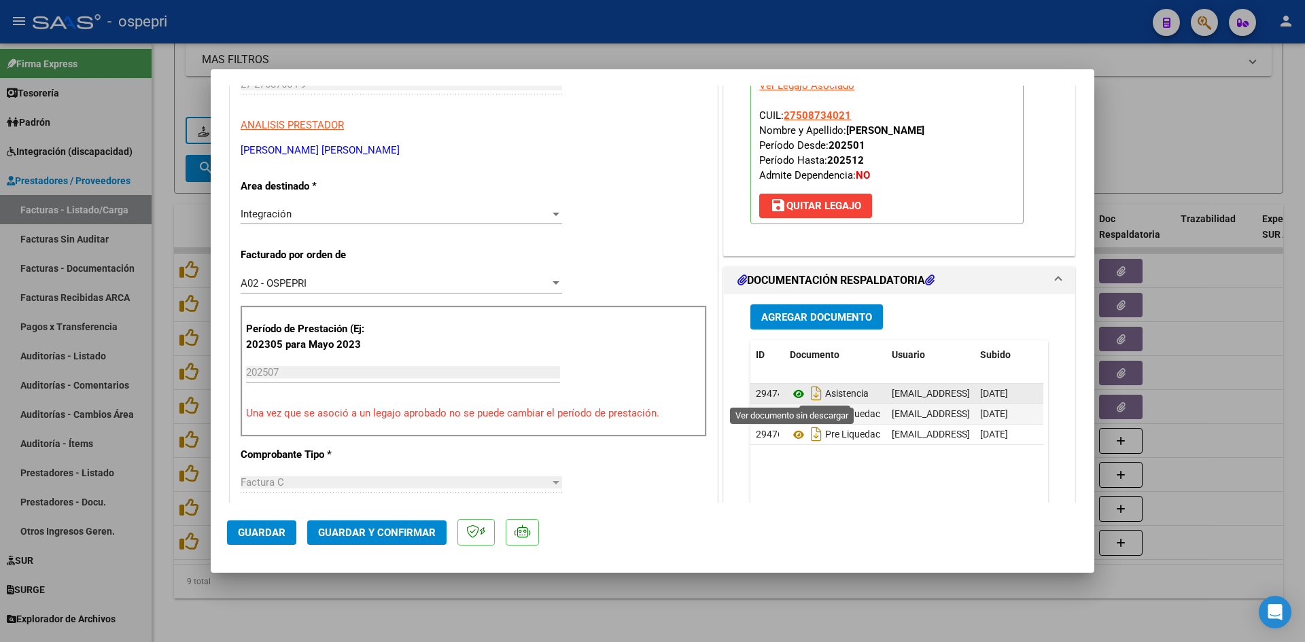
click at [792, 392] on icon at bounding box center [799, 394] width 18 height 16
click at [398, 531] on span "Guardar y Confirmar" at bounding box center [377, 533] width 118 height 12
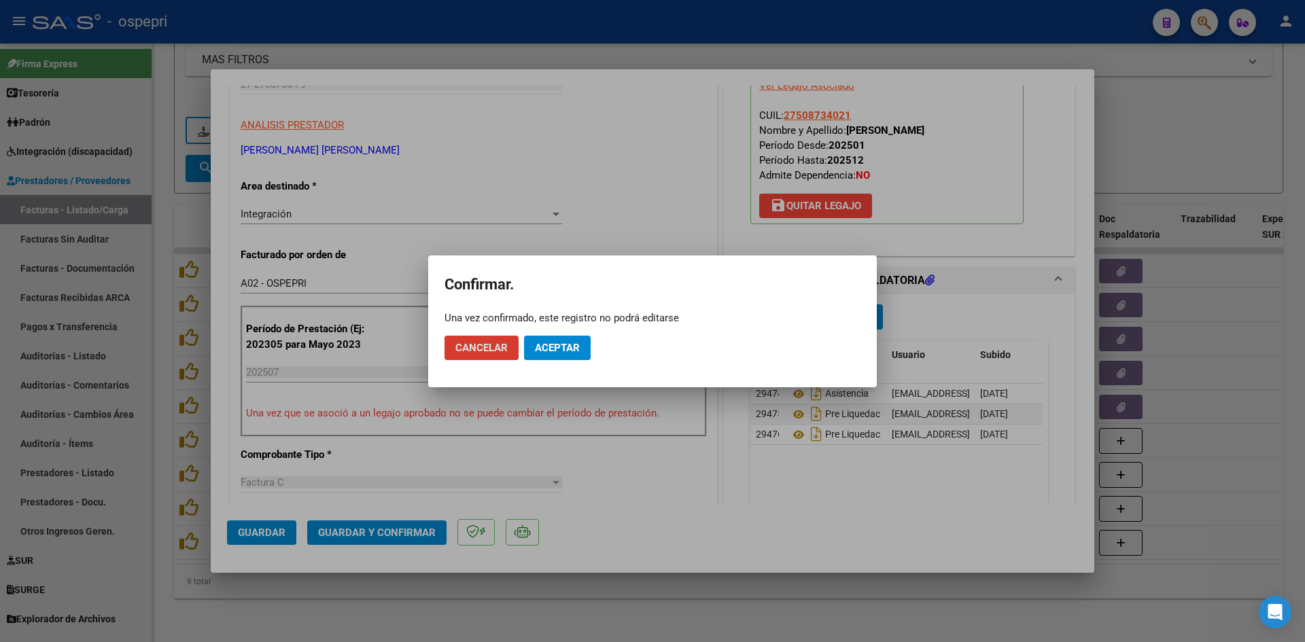
click at [564, 352] on span "Aceptar" at bounding box center [557, 348] width 45 height 12
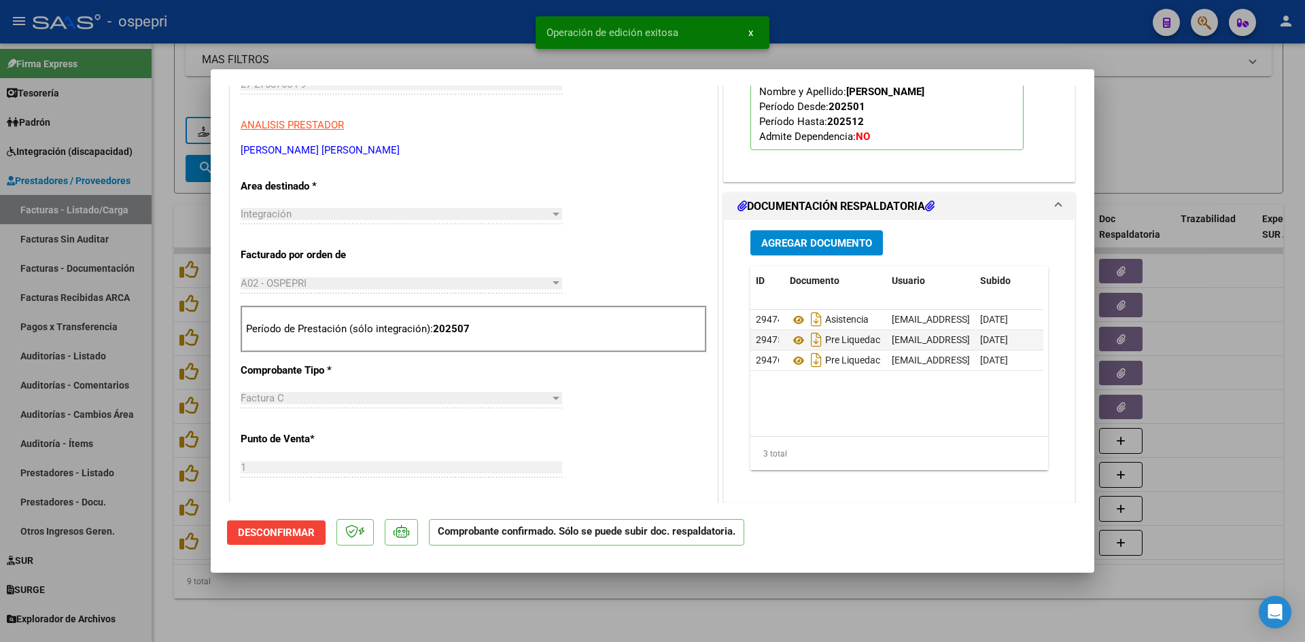
type input "$ 0,00"
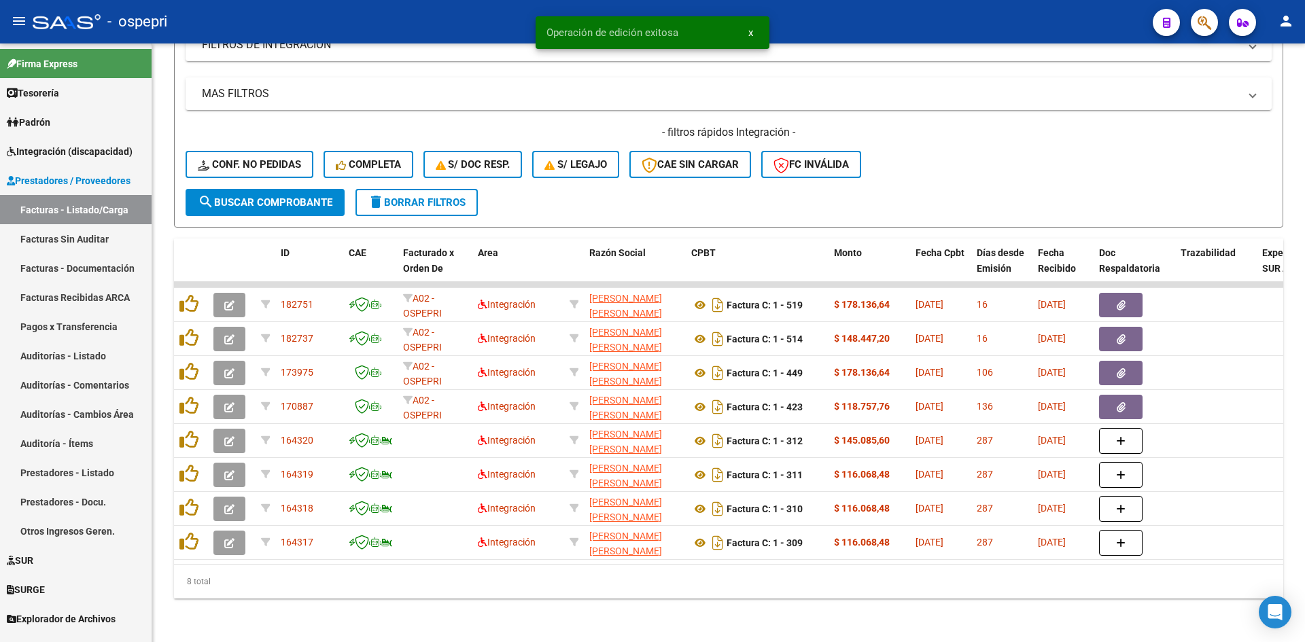
scroll to position [409, 0]
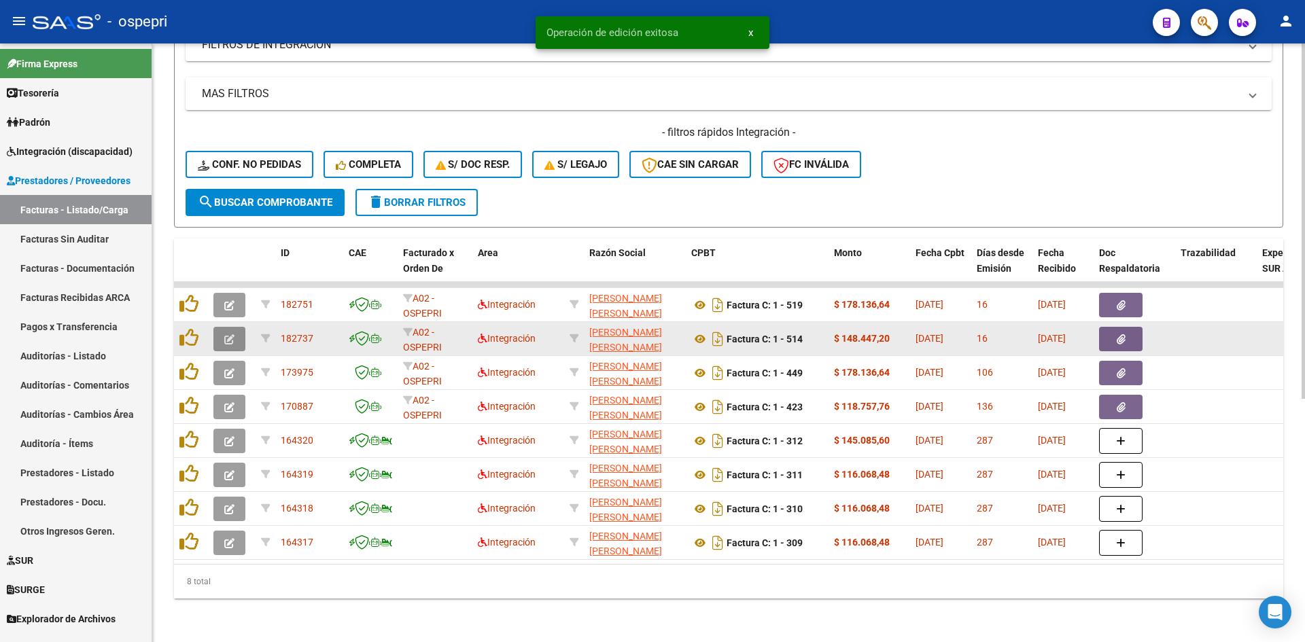
click at [226, 334] on icon "button" at bounding box center [229, 339] width 10 height 10
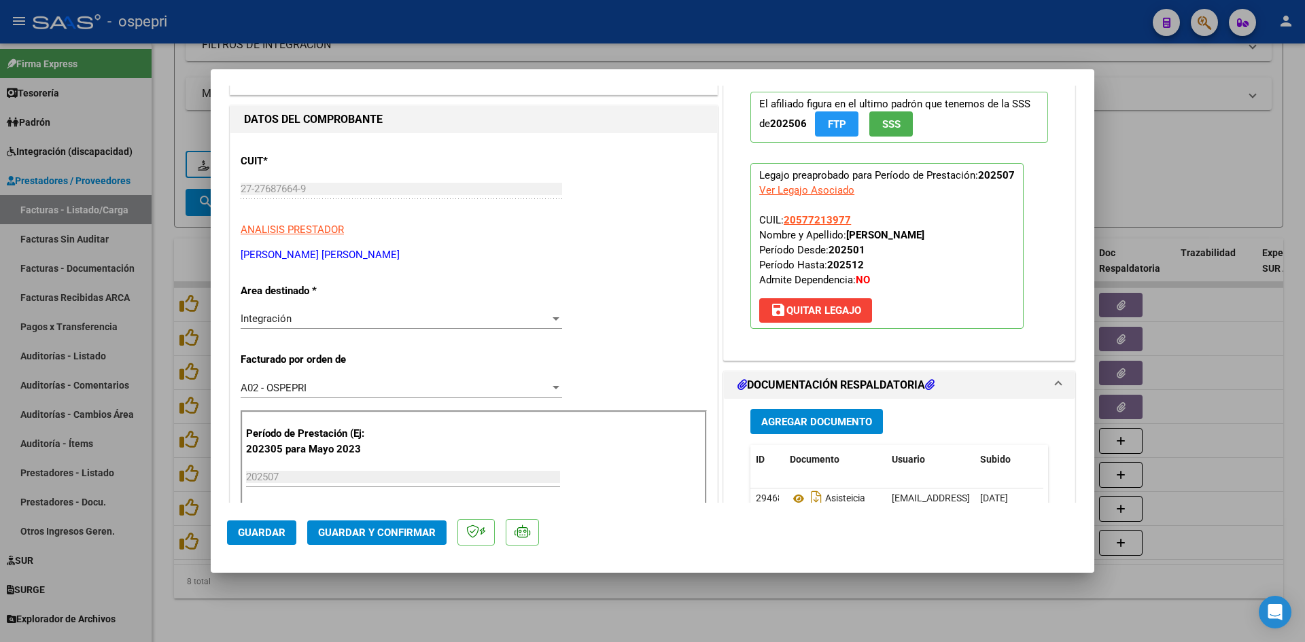
scroll to position [0, 0]
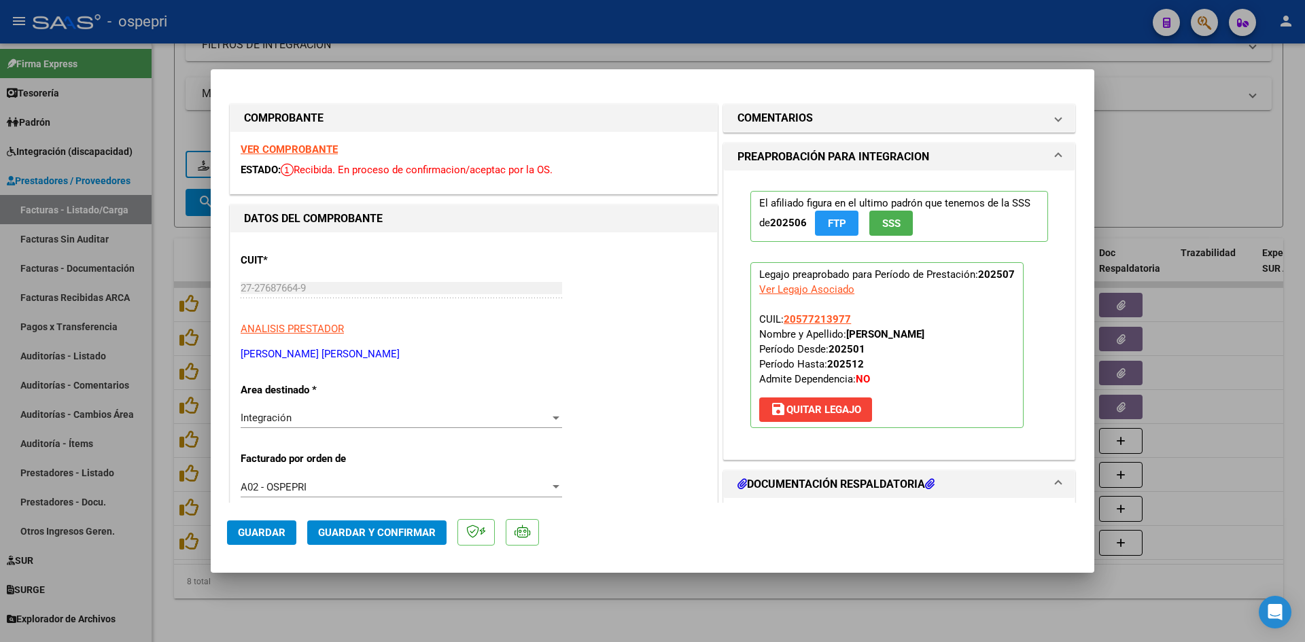
click at [315, 152] on strong "VER COMPROBANTE" at bounding box center [289, 149] width 97 height 12
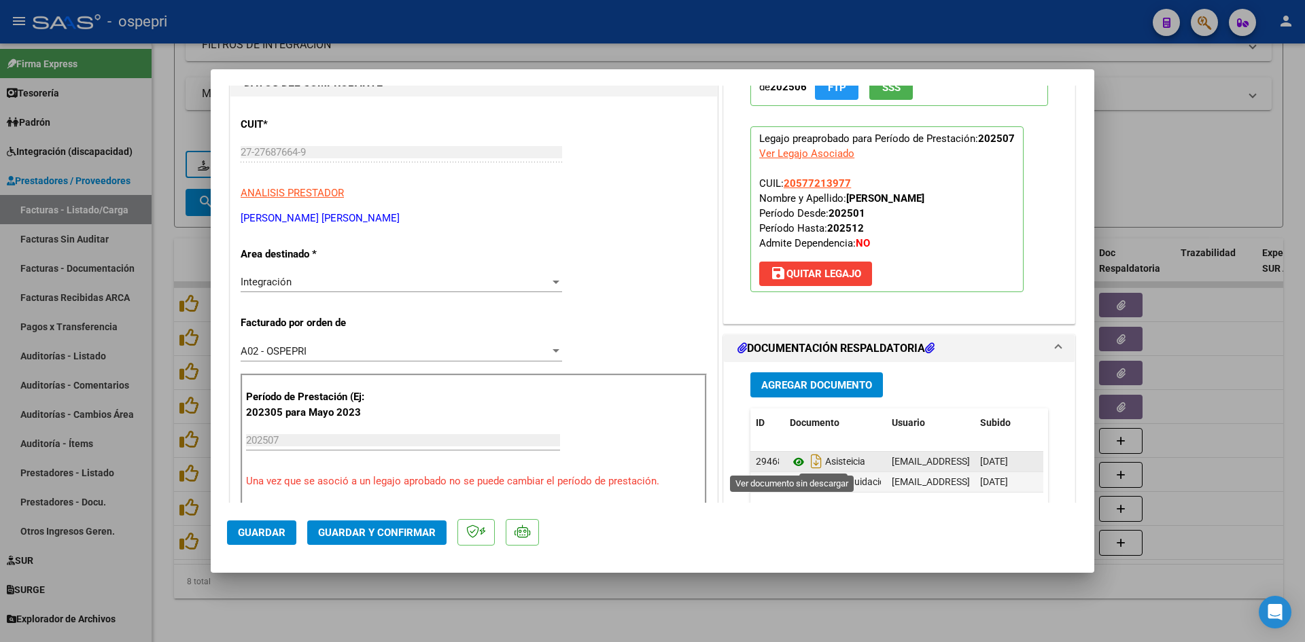
click at [793, 461] on icon at bounding box center [799, 462] width 18 height 16
click at [404, 530] on span "Guardar y Confirmar" at bounding box center [377, 533] width 118 height 12
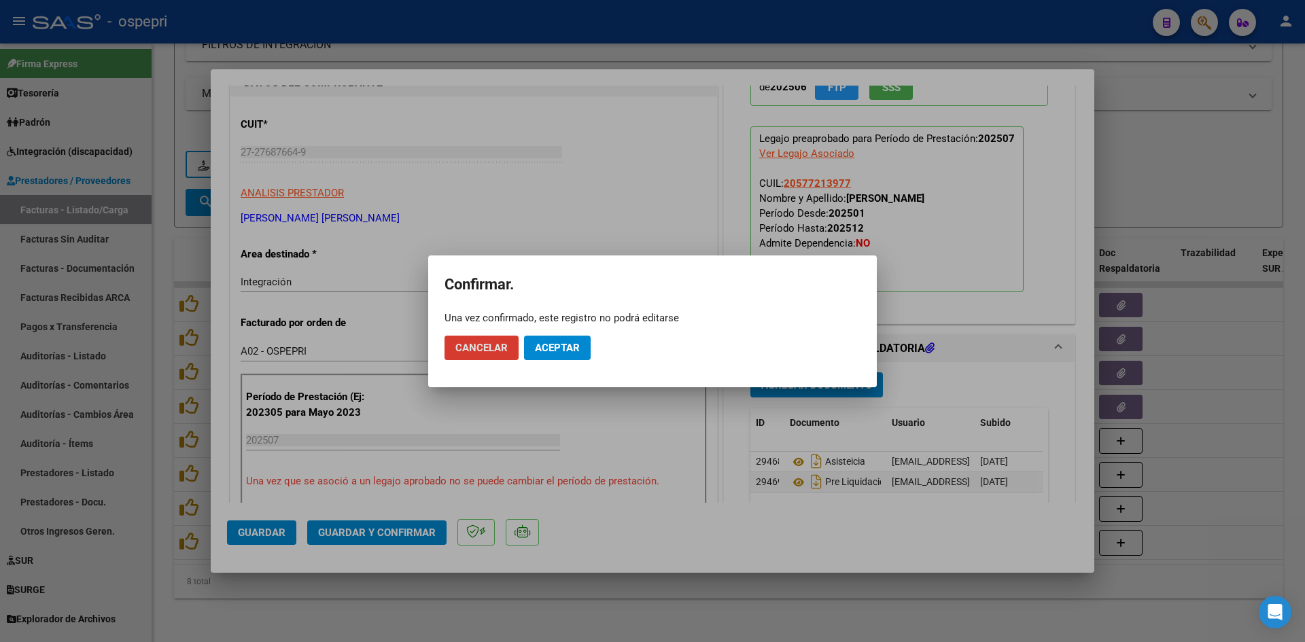
click at [565, 361] on mat-dialog-actions "Cancelar Aceptar" at bounding box center [653, 348] width 416 height 46
click at [565, 352] on span "Aceptar" at bounding box center [557, 348] width 45 height 12
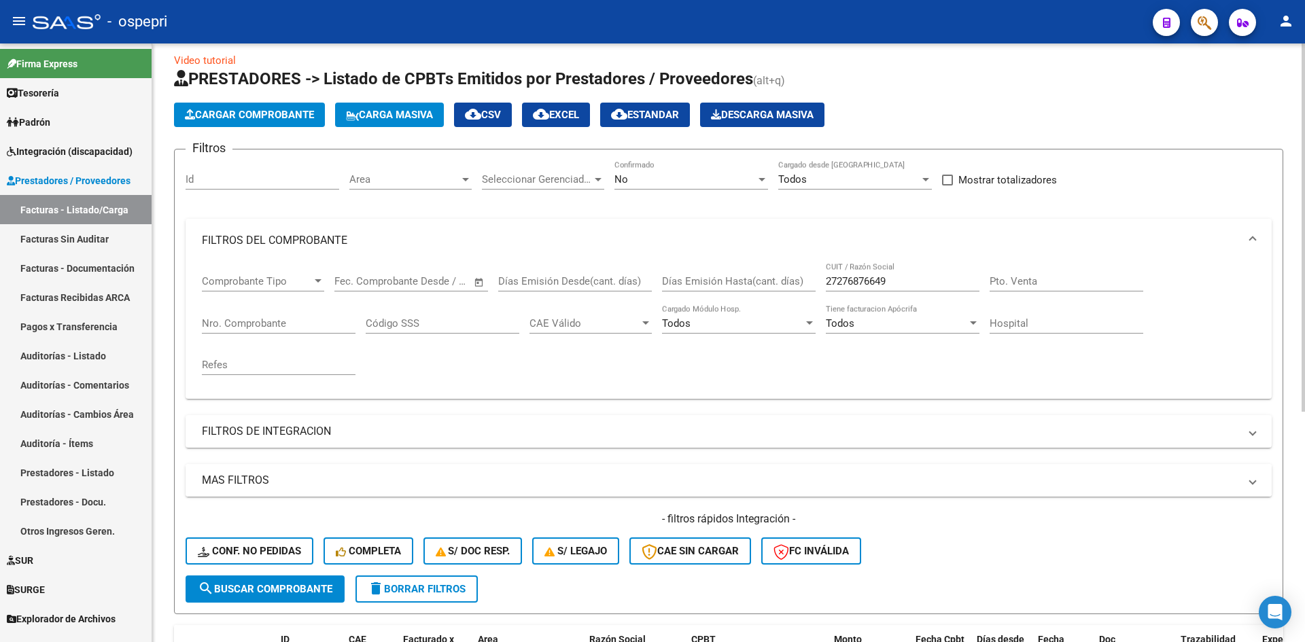
scroll to position [0, 0]
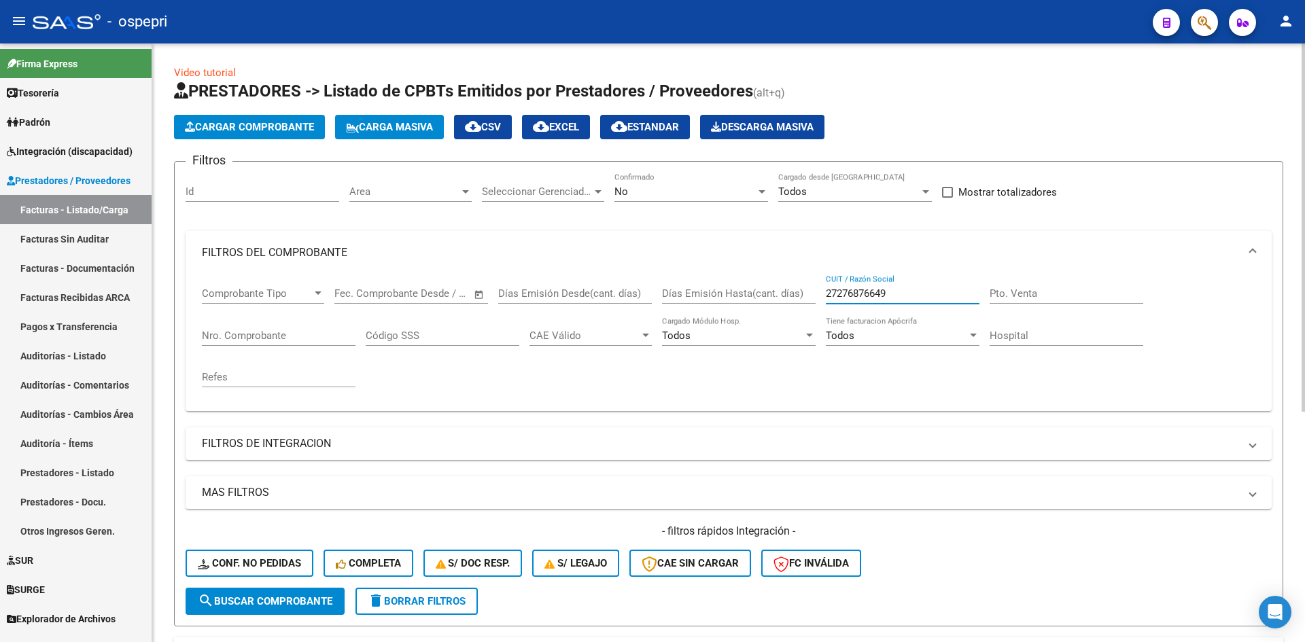
drag, startPoint x: 895, startPoint y: 291, endPoint x: 801, endPoint y: 310, distance: 95.7
click at [801, 310] on div "Comprobante Tipo Comprobante Tipo Start date – End date Fec. Comprobante Desde …" at bounding box center [729, 338] width 1054 height 126
click at [277, 563] on span "Conf. no pedidas" at bounding box center [249, 563] width 103 height 12
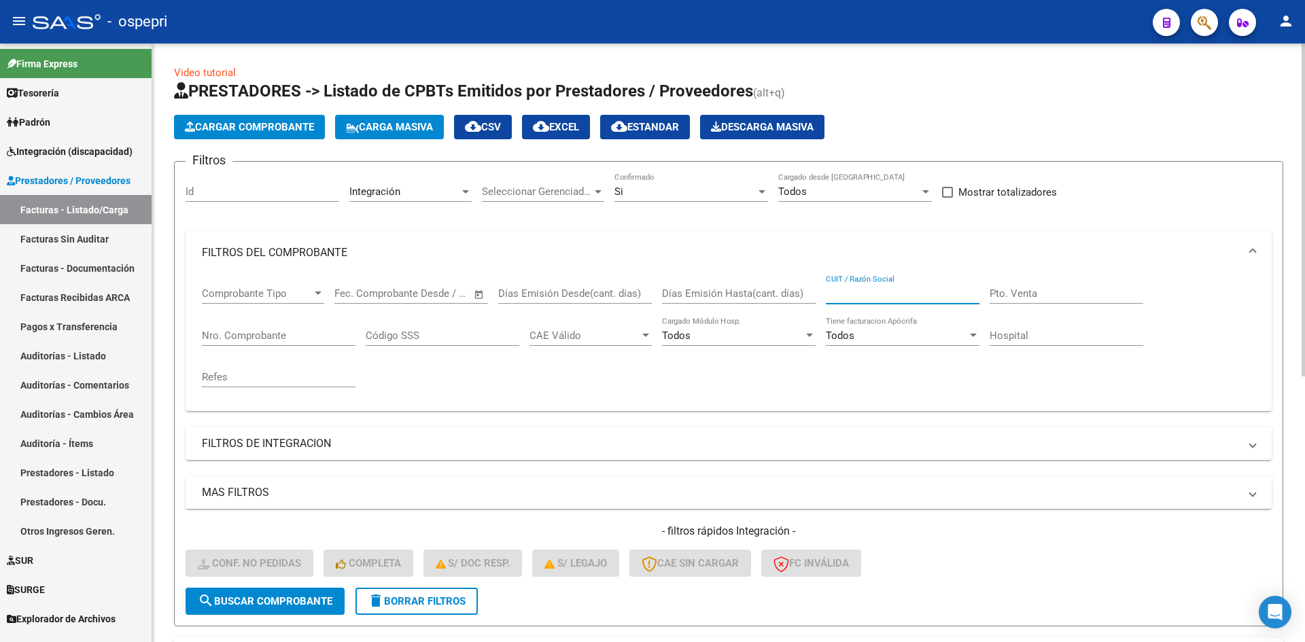
click at [848, 294] on input "CUIT / Razón Social" at bounding box center [903, 294] width 154 height 12
paste input "27276876649"
type input "27276876649"
click at [311, 606] on span "search Buscar Comprobante" at bounding box center [265, 601] width 135 height 12
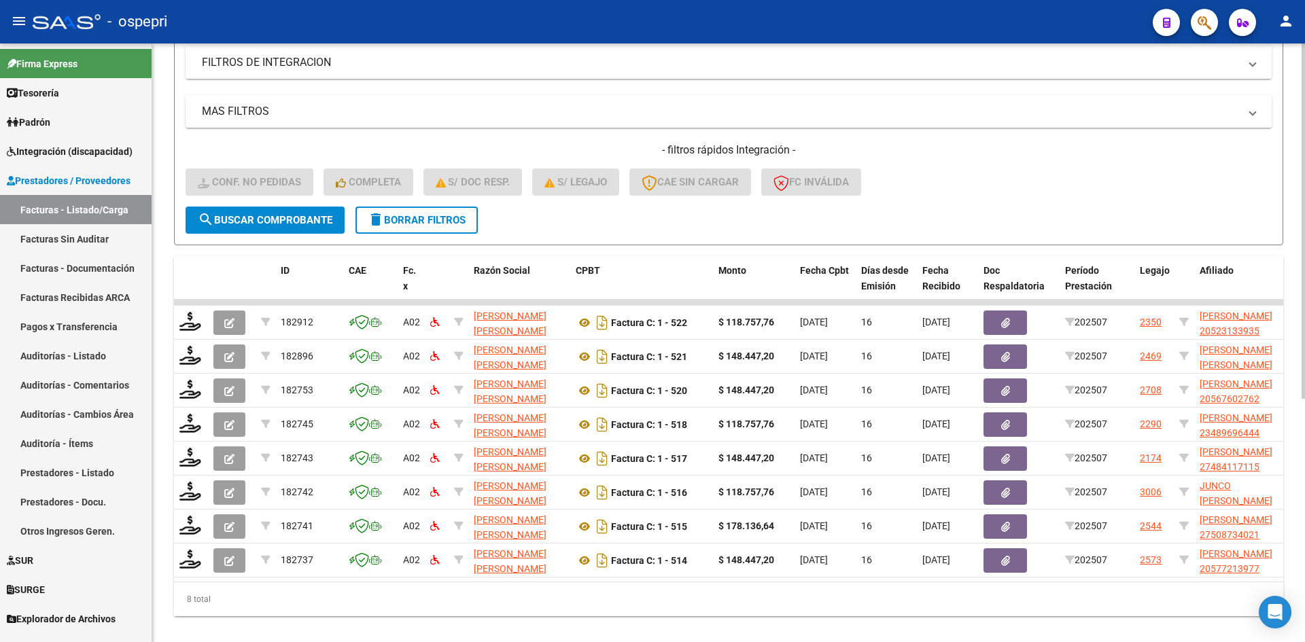
scroll to position [408, 0]
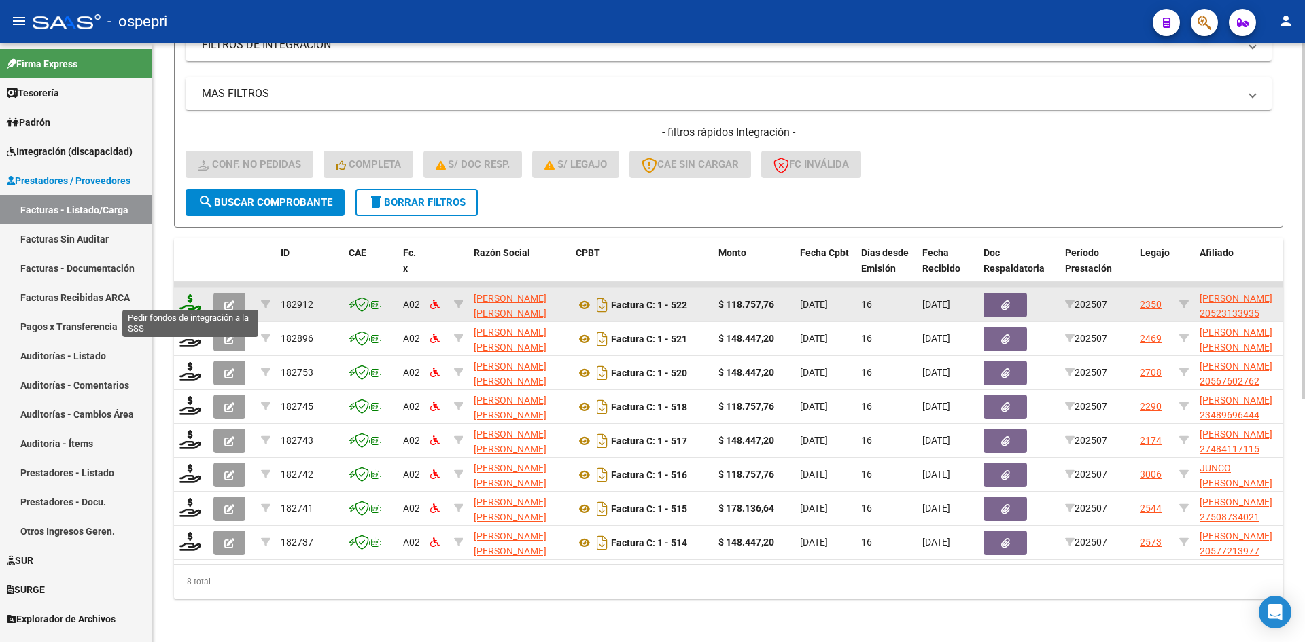
click at [188, 294] on icon at bounding box center [190, 303] width 22 height 19
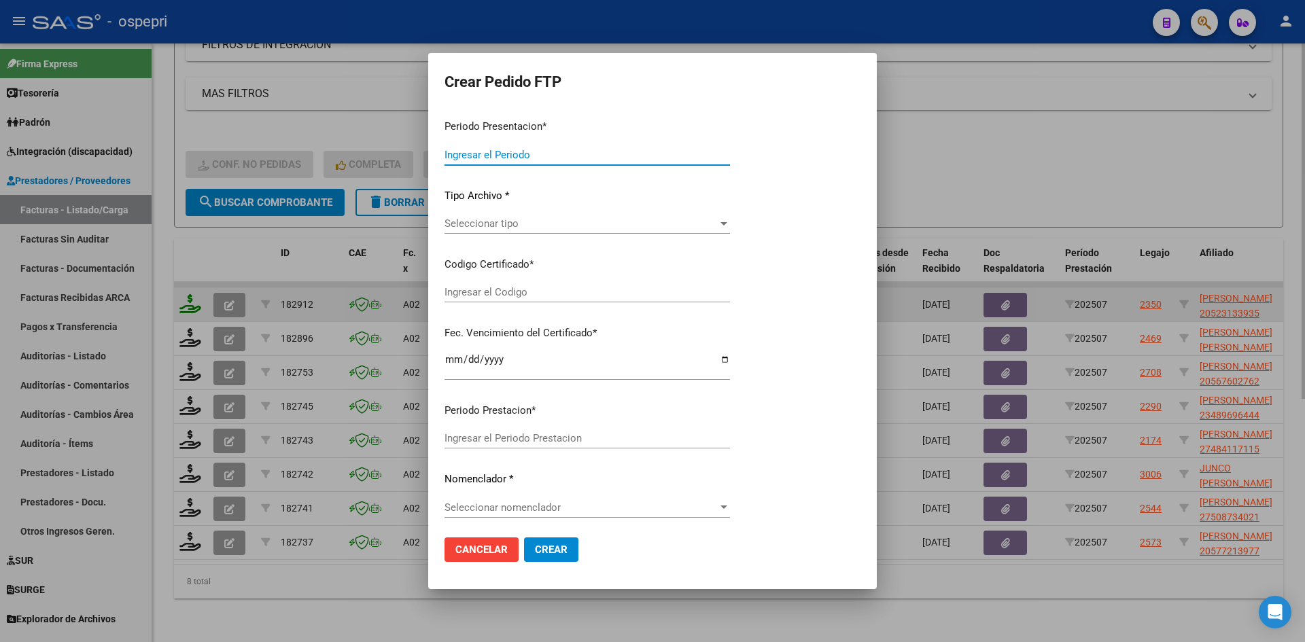
type input "202507"
type input "$ 118.757,76"
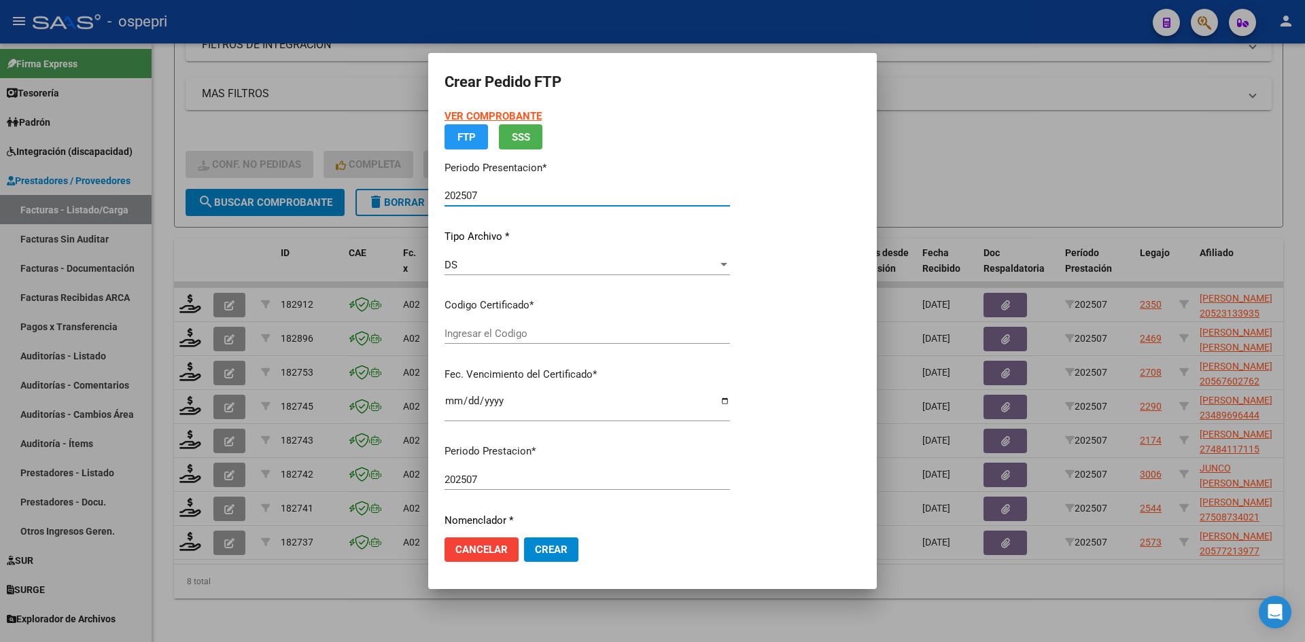
type input "20523133935"
type input "2028-02-23"
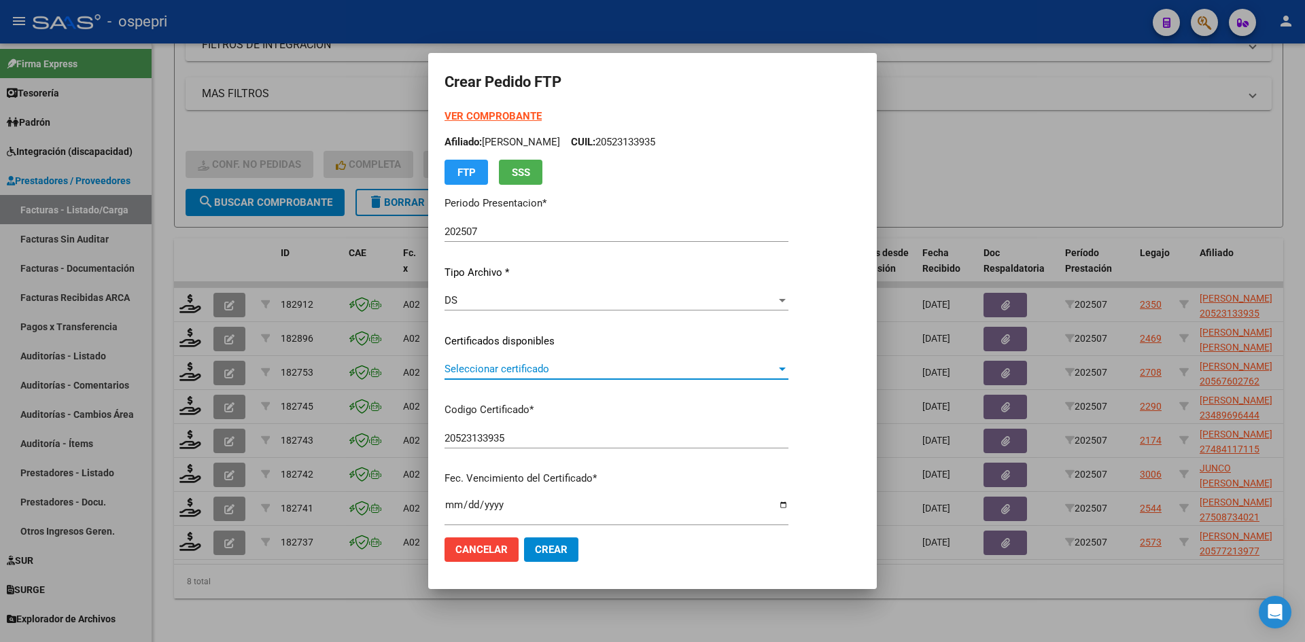
click at [509, 371] on span "Seleccionar certificado" at bounding box center [611, 369] width 332 height 12
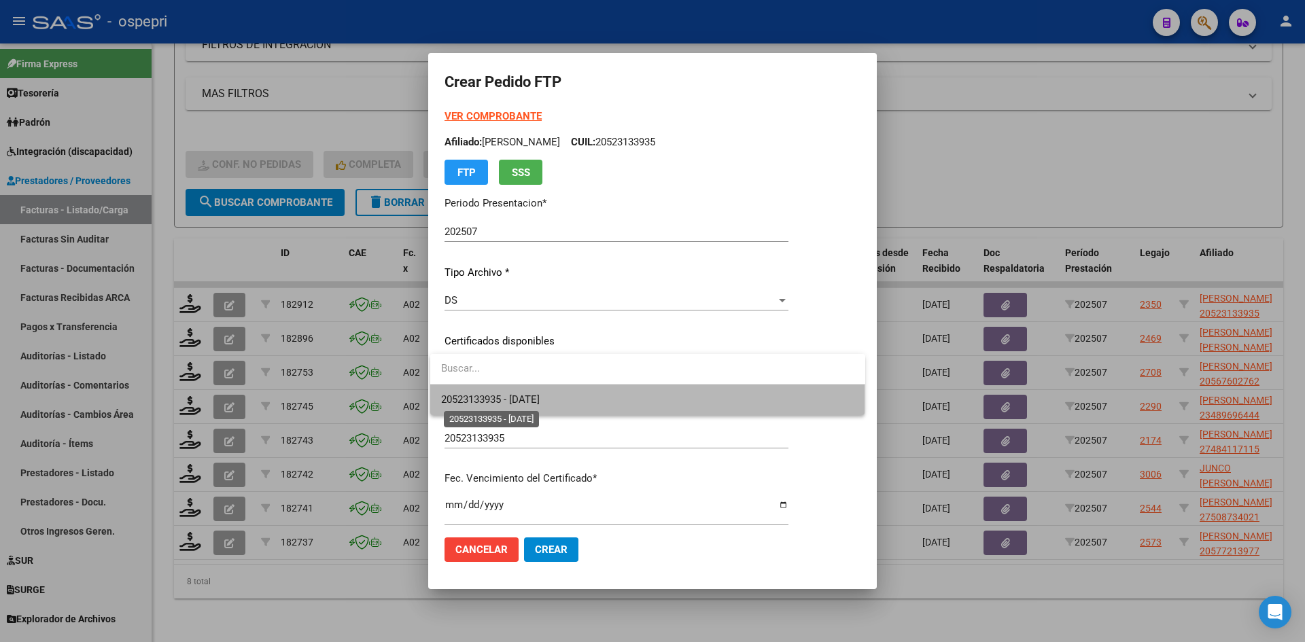
click at [513, 394] on span "20523133935 - 2028-02-23" at bounding box center [647, 400] width 413 height 31
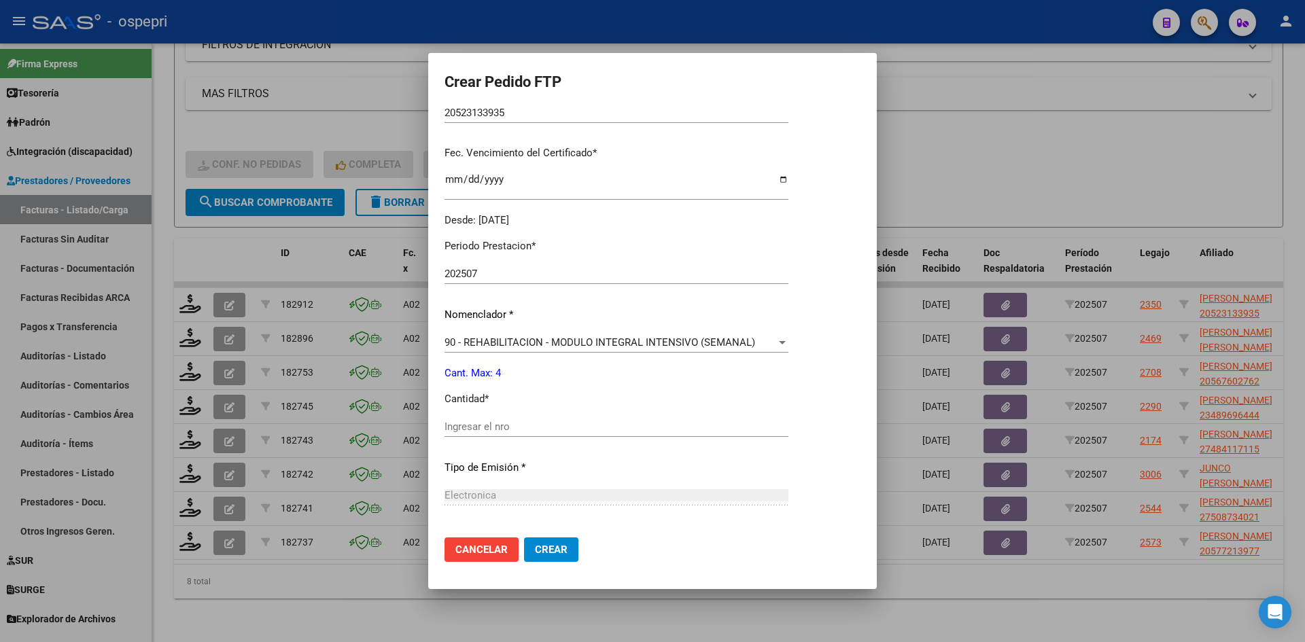
scroll to position [340, 0]
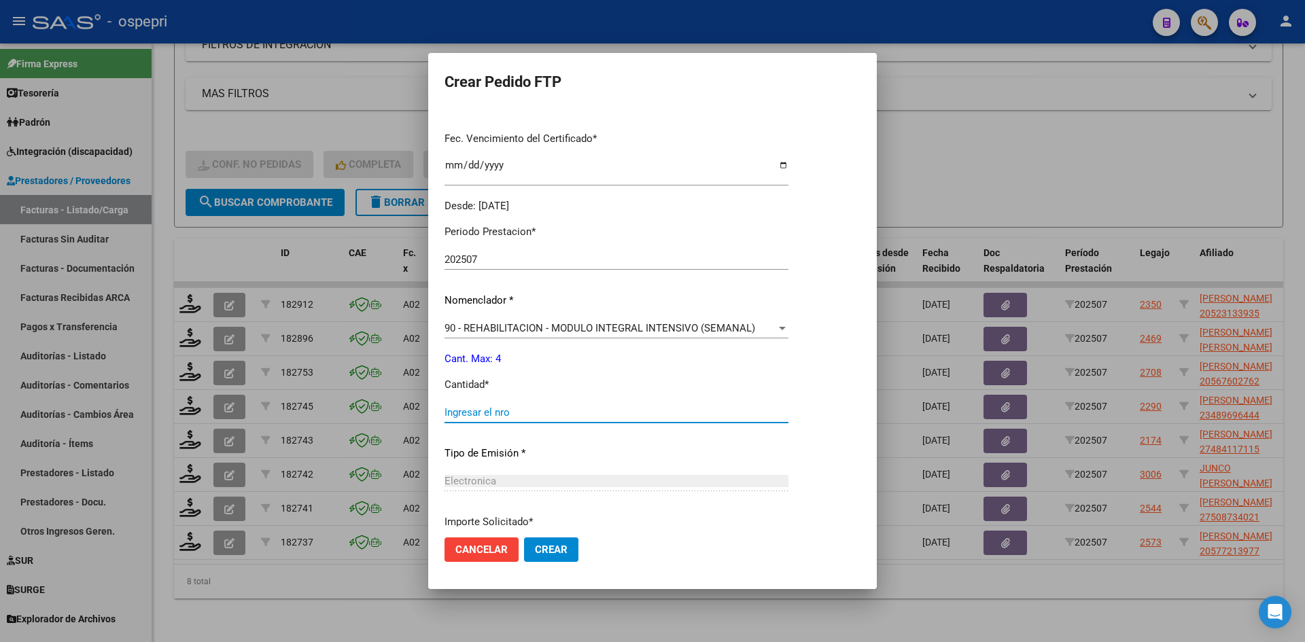
click at [506, 415] on input "Ingresar el nro" at bounding box center [617, 413] width 344 height 12
type input "4"
click at [552, 550] on span "Crear" at bounding box center [551, 550] width 33 height 12
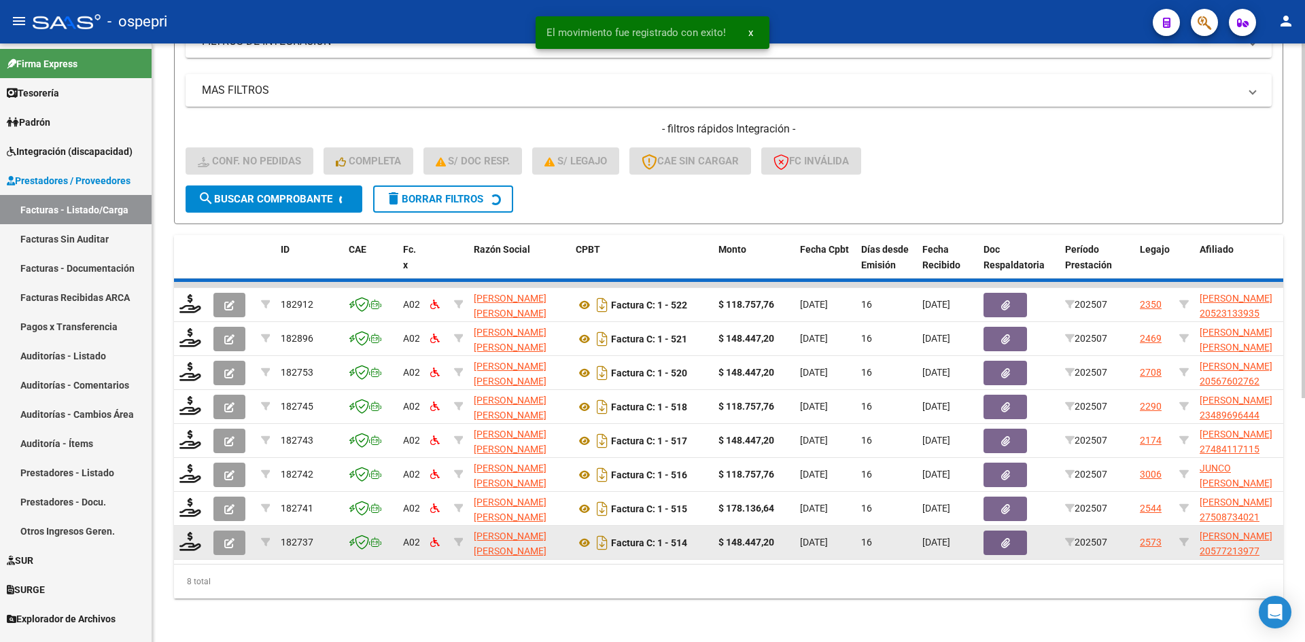
scroll to position [375, 0]
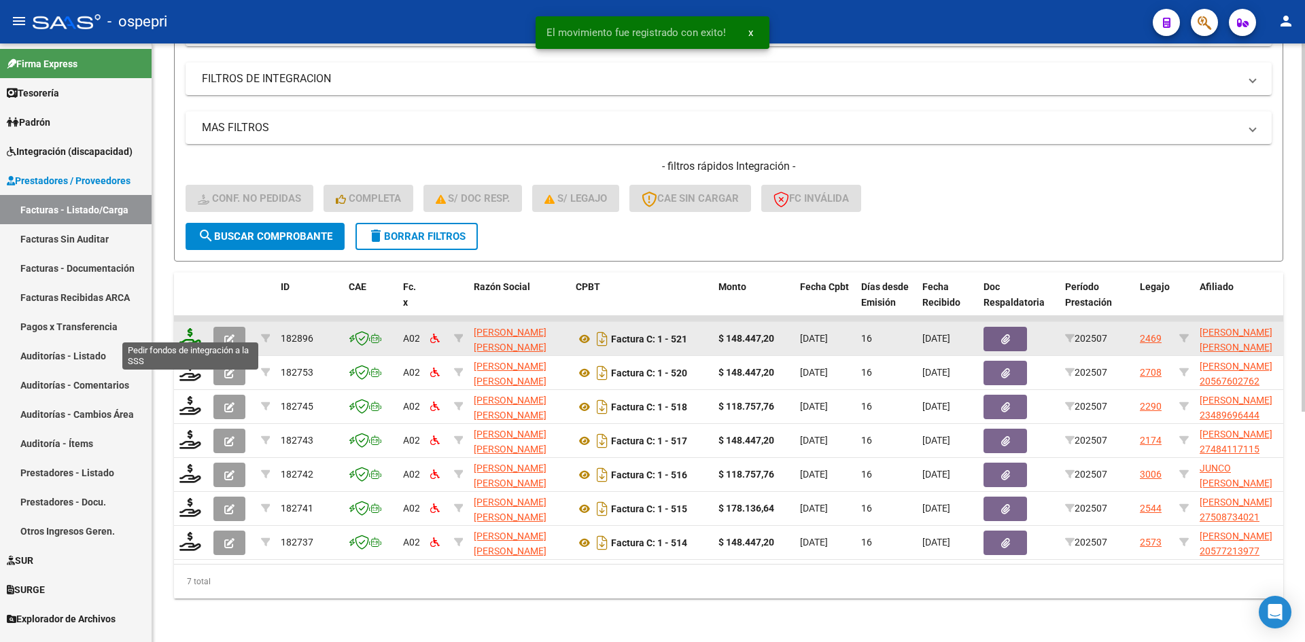
click at [187, 329] on icon at bounding box center [190, 337] width 22 height 19
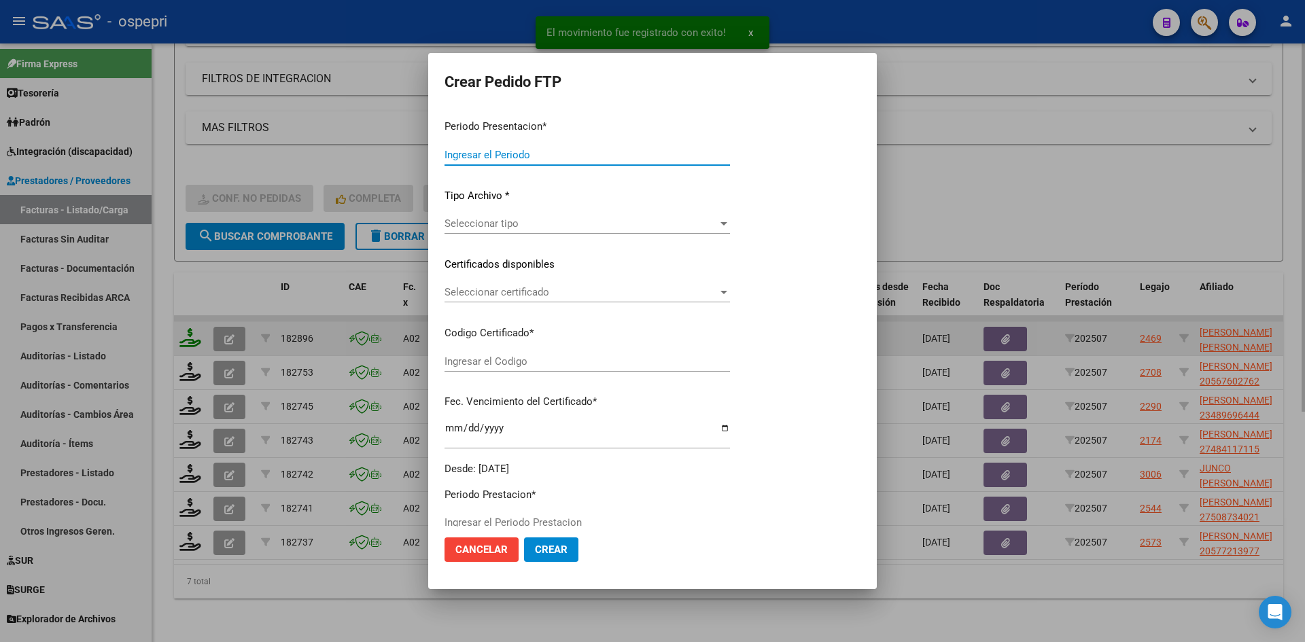
type input "202507"
type input "$ 148.447,20"
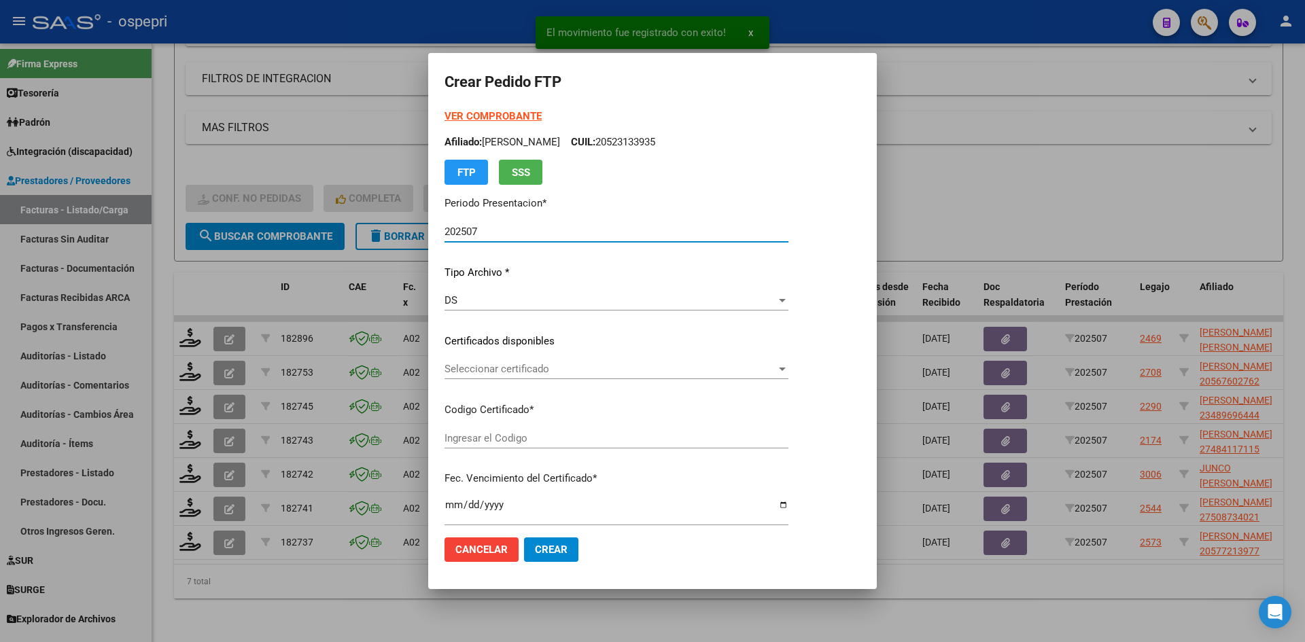
type input "2051317665-2"
type input "2032-02-01"
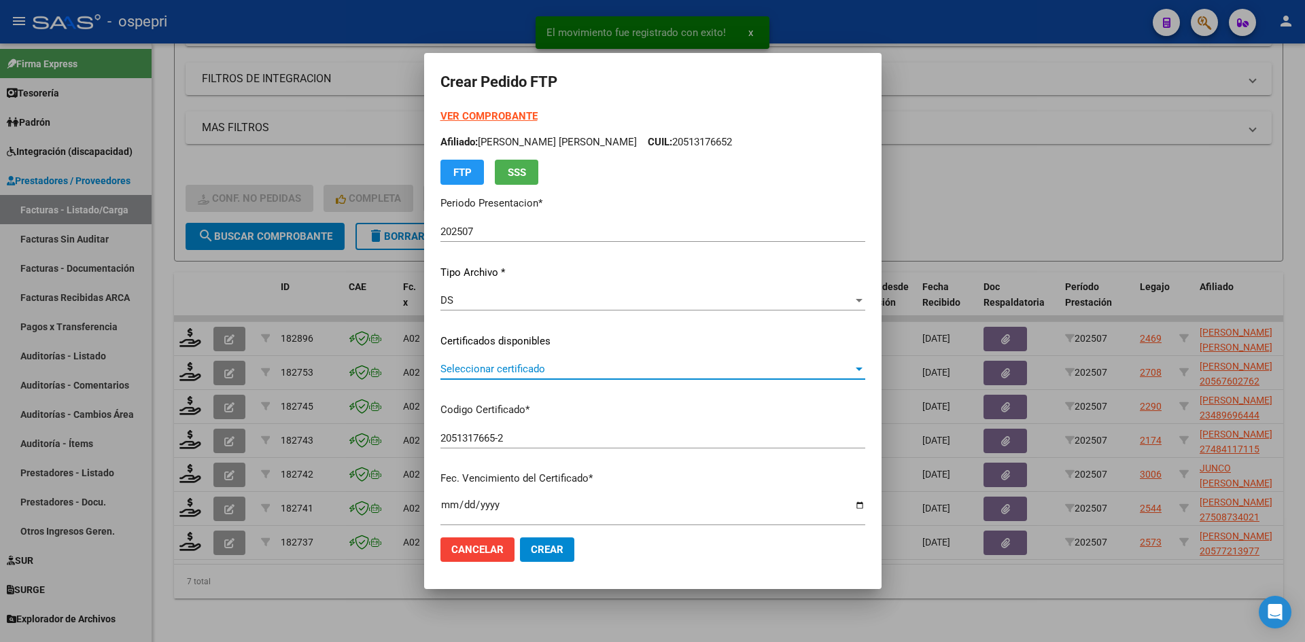
click at [549, 374] on span "Seleccionar certificado" at bounding box center [646, 369] width 413 height 12
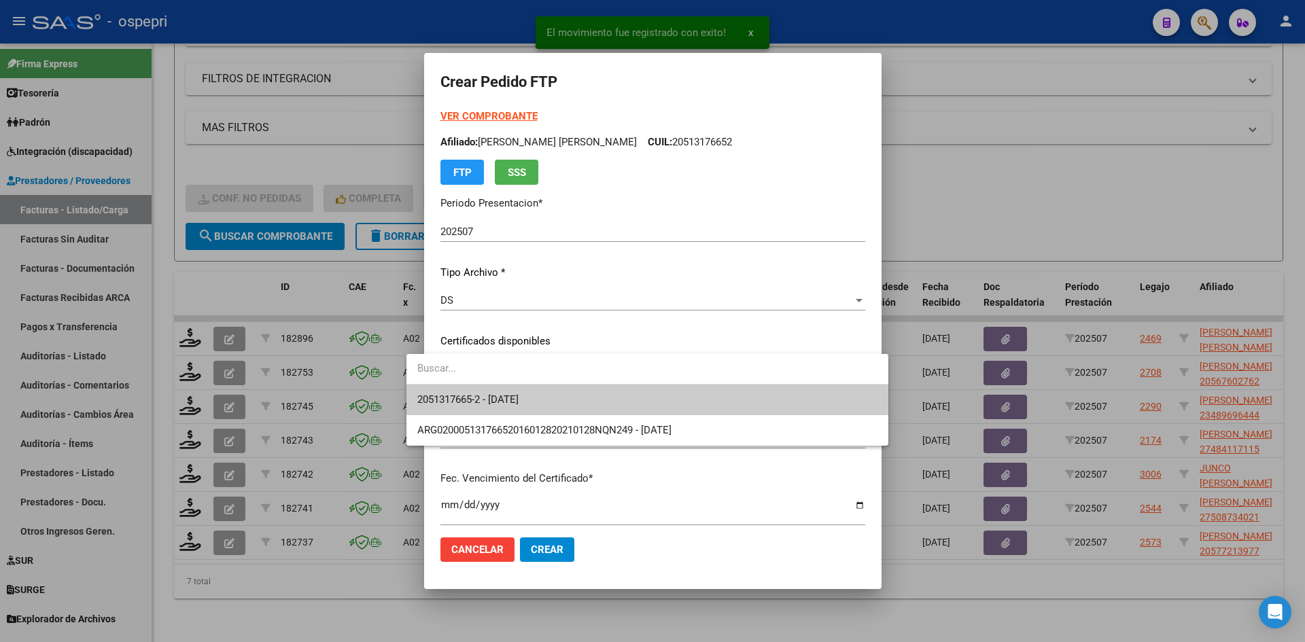
click at [549, 396] on span "2051317665-2 - 2032-02-01" at bounding box center [647, 400] width 460 height 31
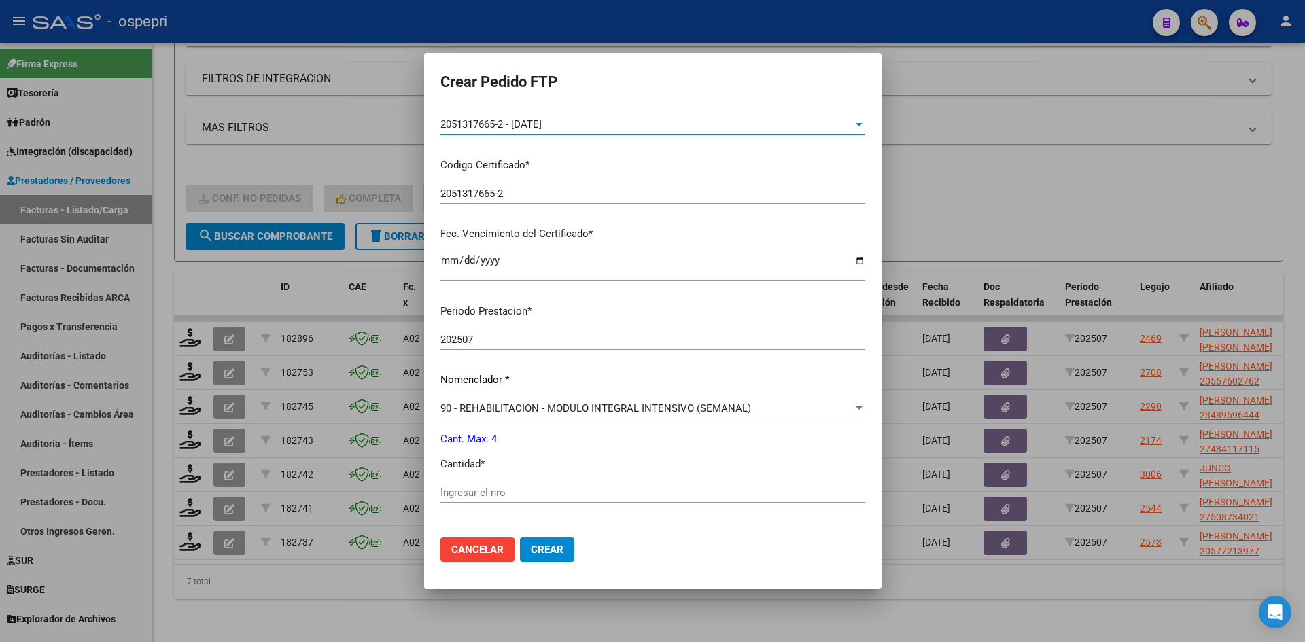
scroll to position [272, 0]
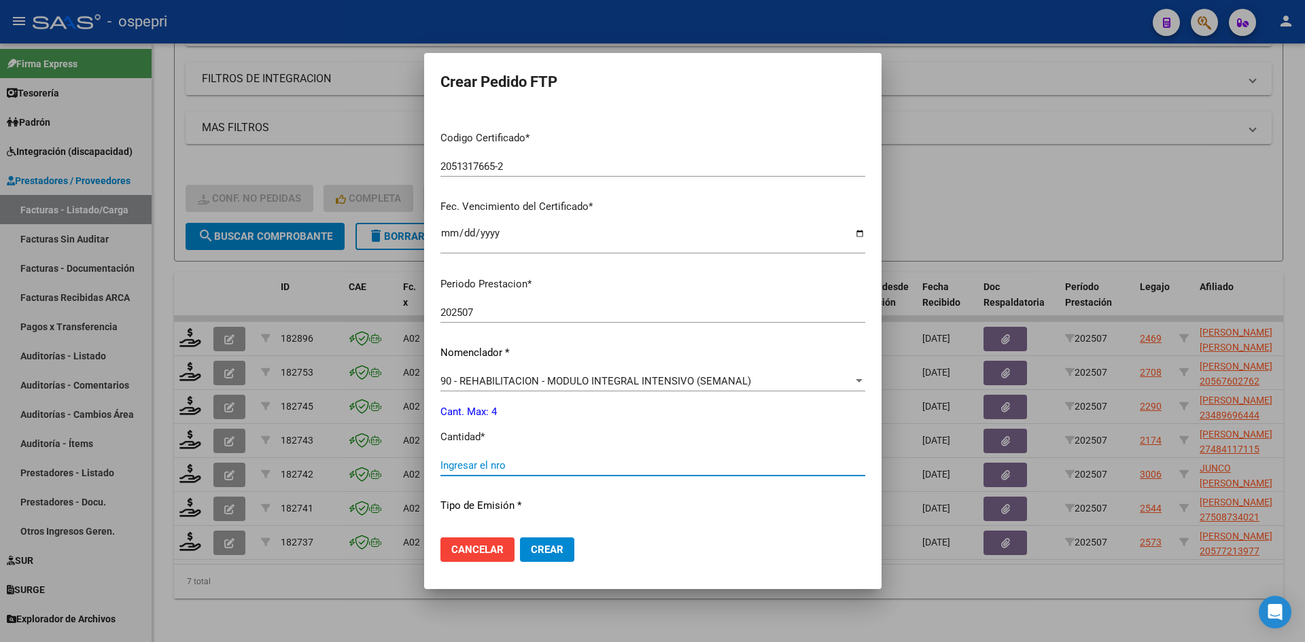
click at [457, 470] on input "Ingresar el nro" at bounding box center [652, 466] width 425 height 12
type input "4"
click at [531, 549] on span "Crear" at bounding box center [547, 550] width 33 height 12
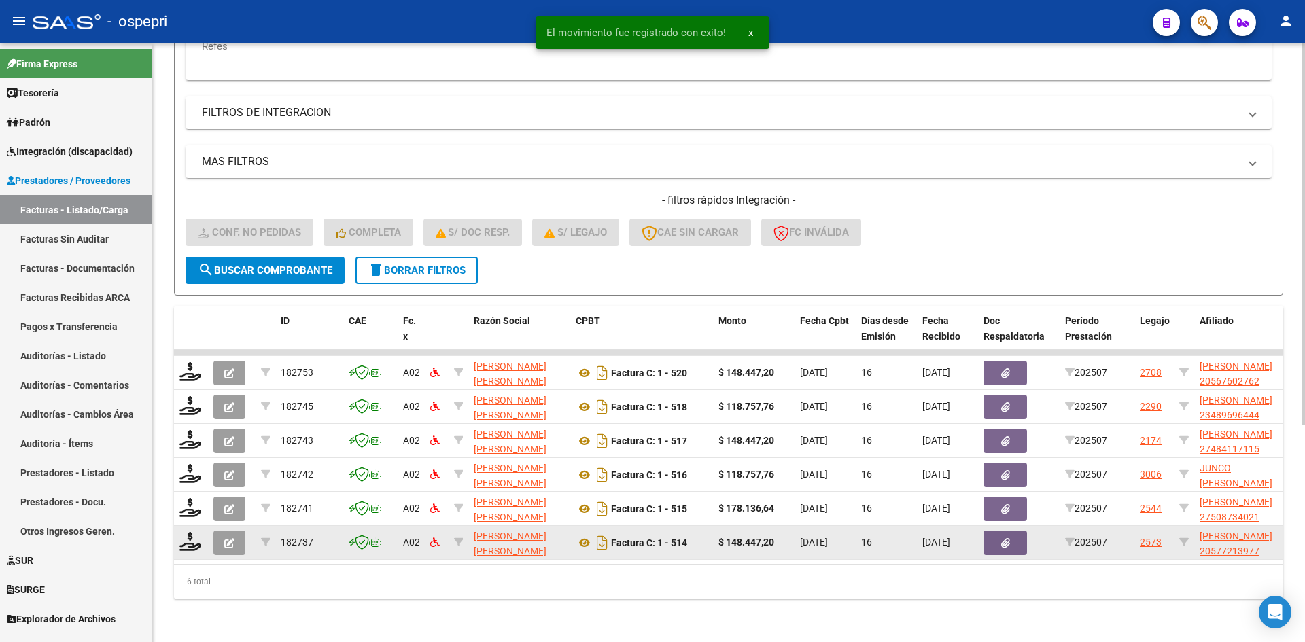
scroll to position [341, 0]
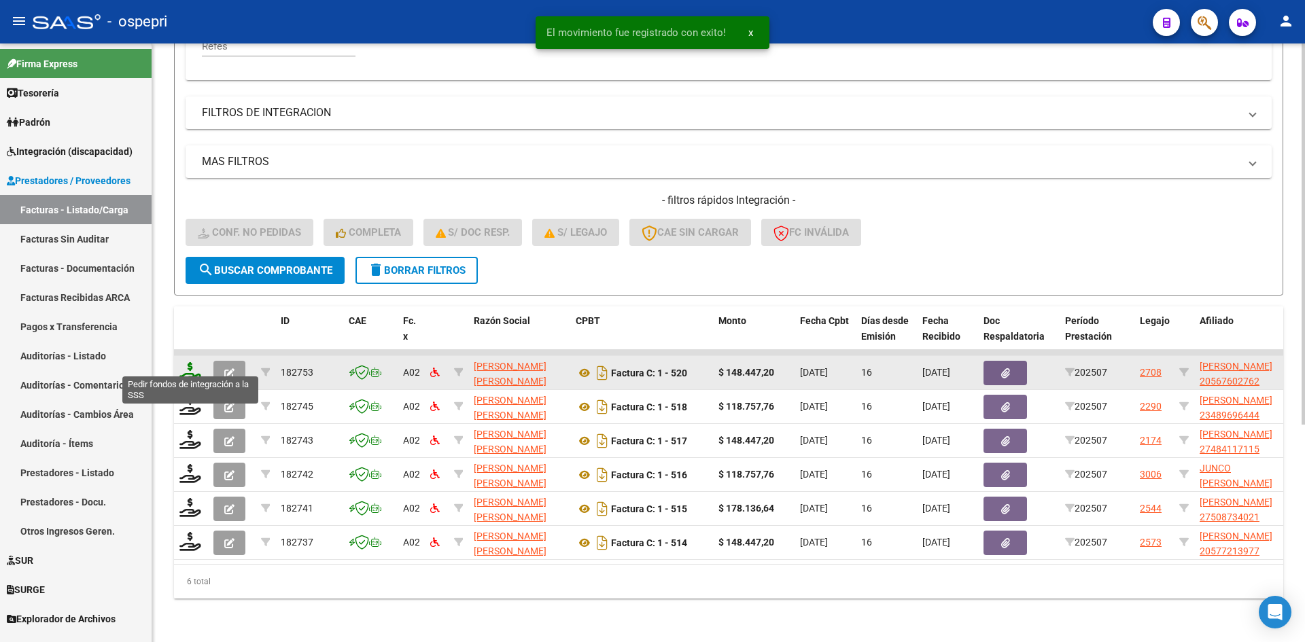
click at [190, 364] on icon at bounding box center [190, 371] width 22 height 19
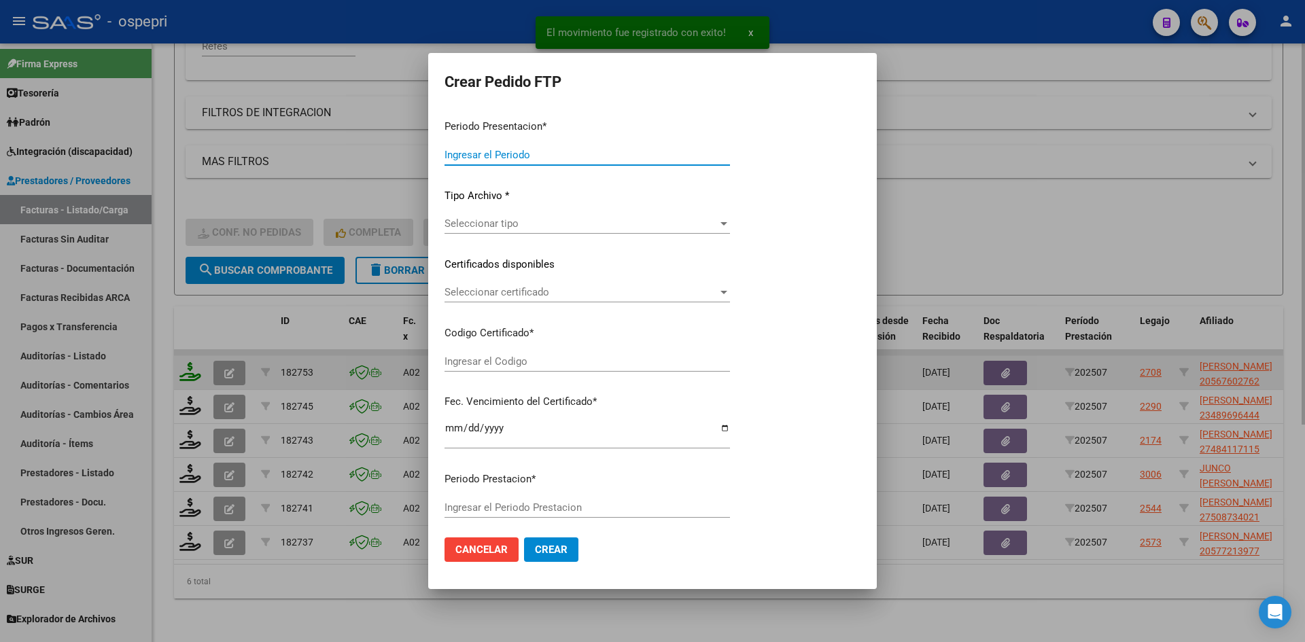
type input "202507"
type input "$ 148.447,20"
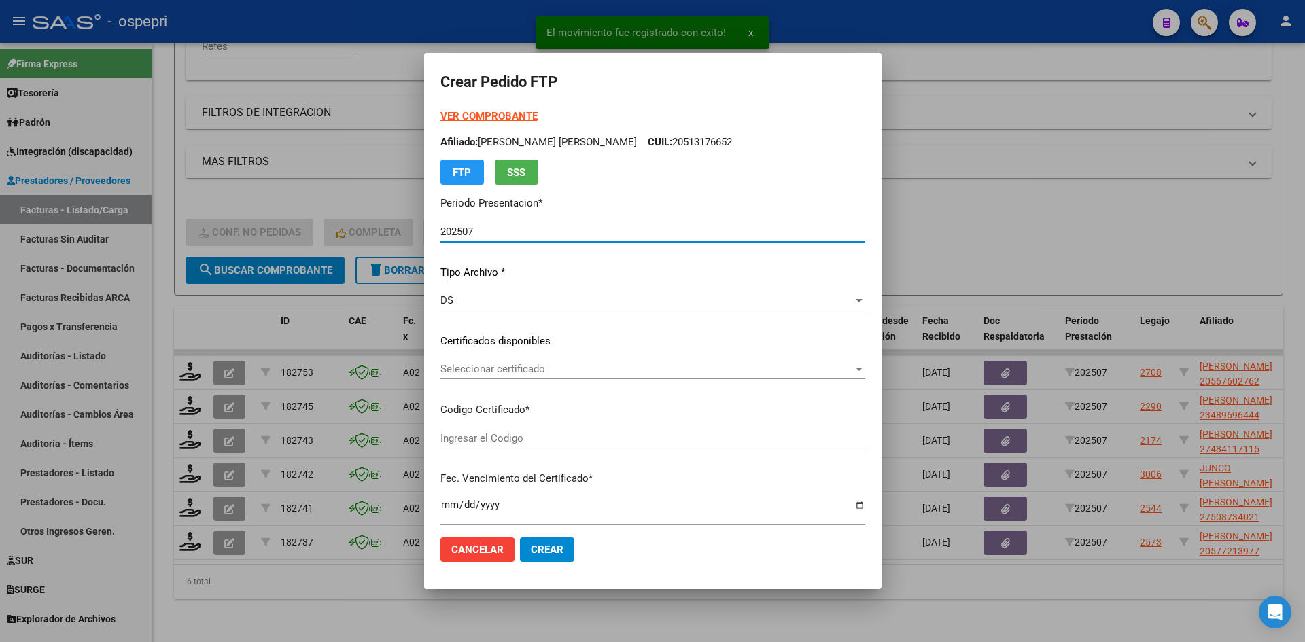
type input "2056760276-2"
type input "2027-03-05"
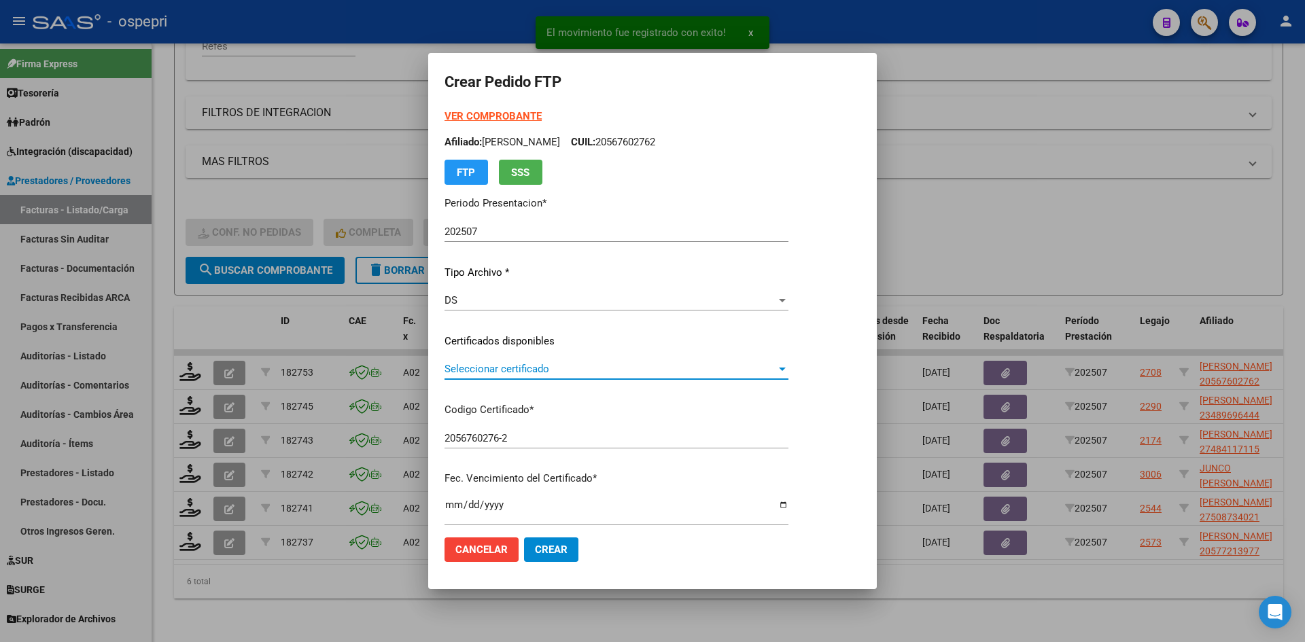
click at [561, 373] on span "Seleccionar certificado" at bounding box center [611, 369] width 332 height 12
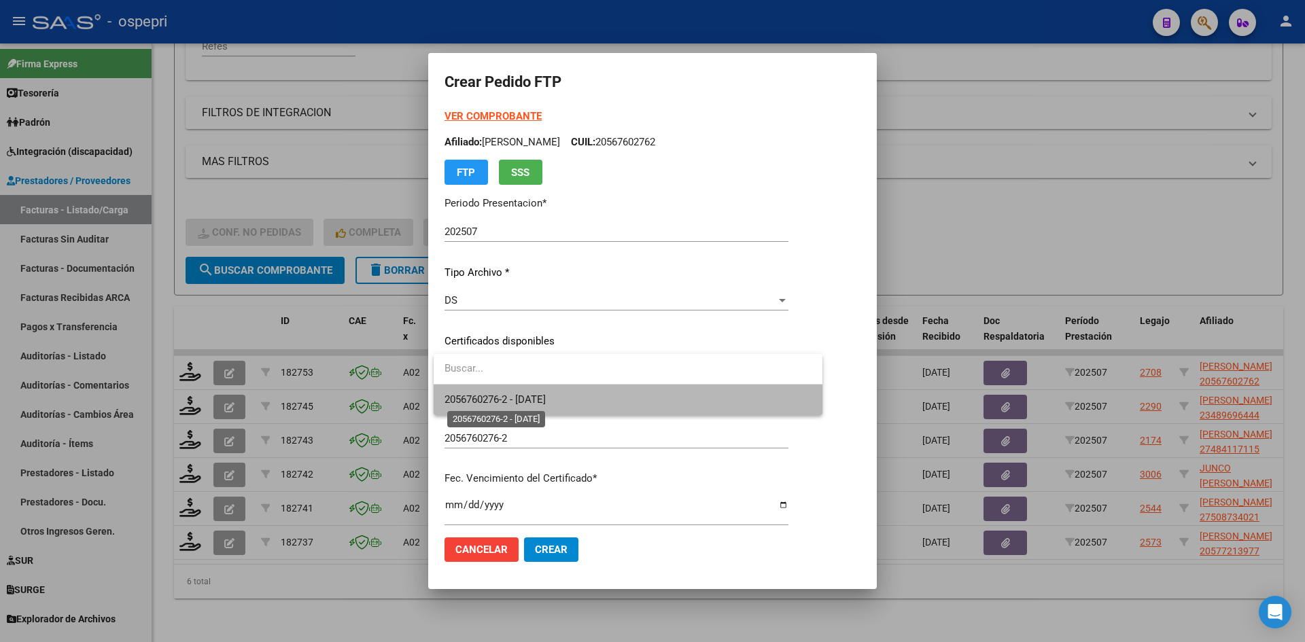
click at [546, 395] on span "2056760276-2 - 2027-03-05" at bounding box center [495, 400] width 101 height 12
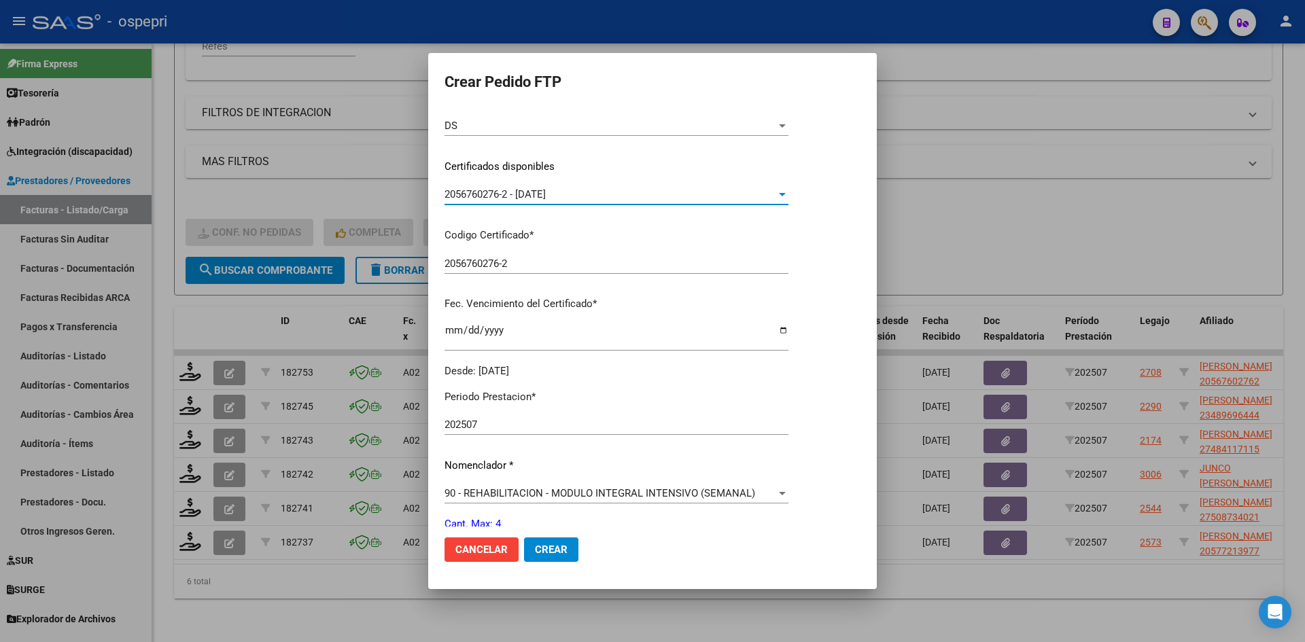
scroll to position [340, 0]
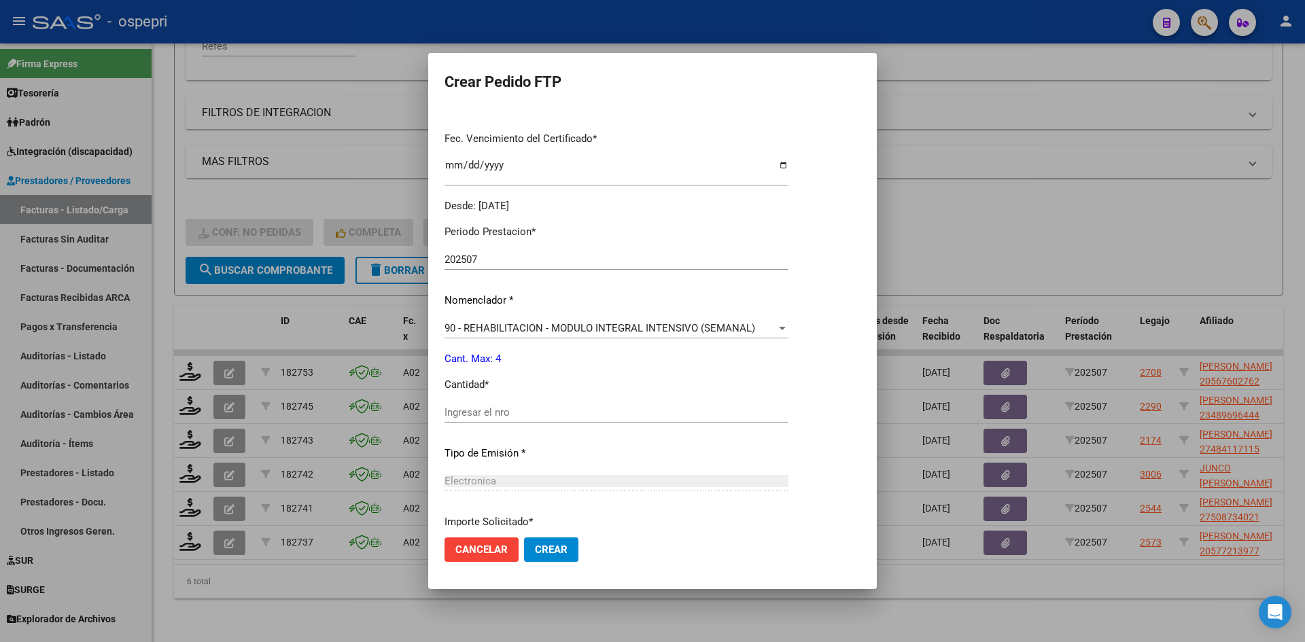
click at [549, 419] on input "Ingresar el nro" at bounding box center [617, 413] width 344 height 12
type input "4"
click at [566, 544] on span "Crear" at bounding box center [551, 550] width 33 height 12
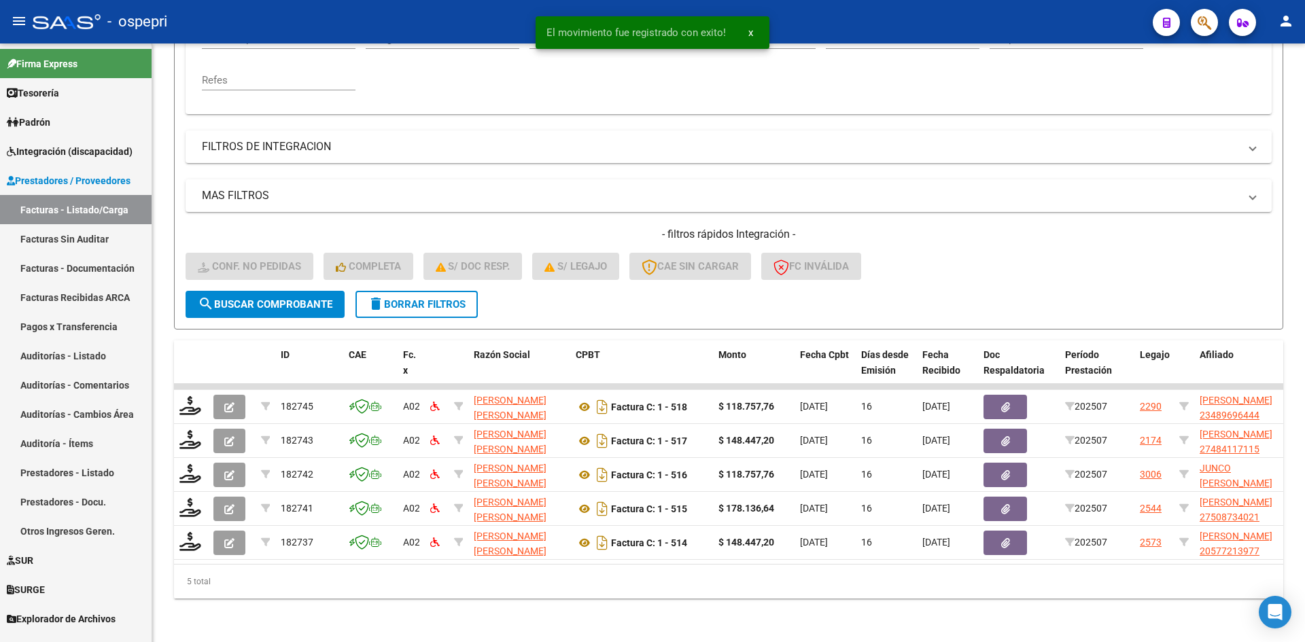
scroll to position [307, 0]
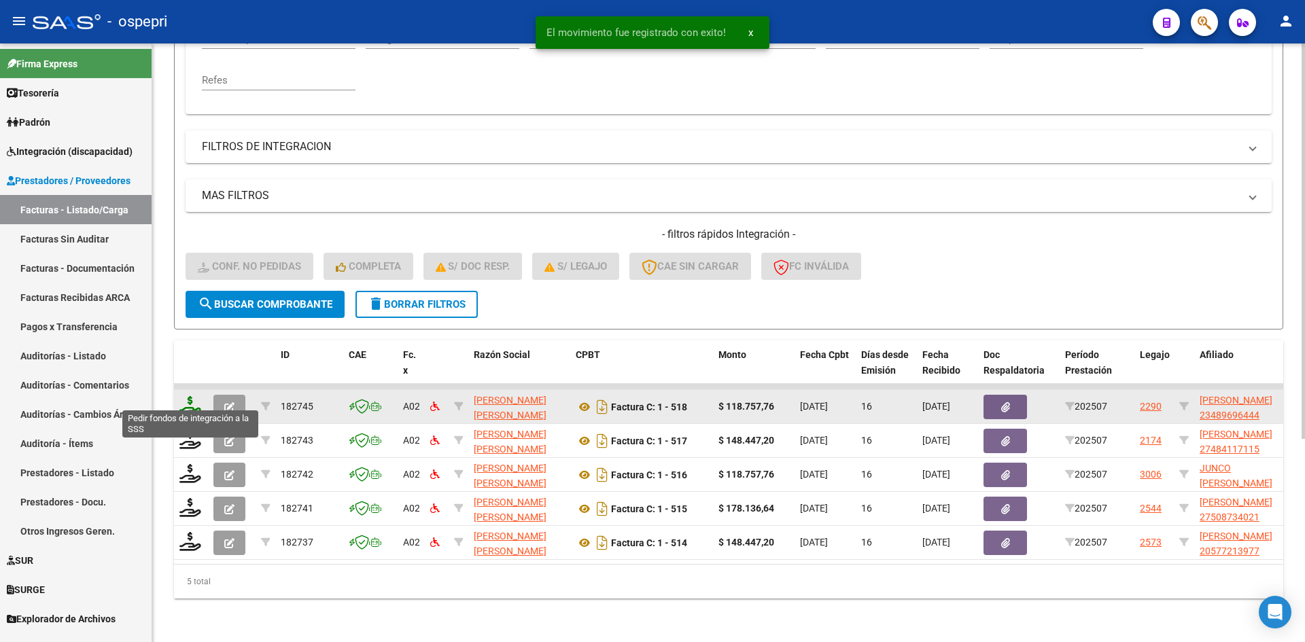
click at [188, 398] on icon at bounding box center [190, 405] width 22 height 19
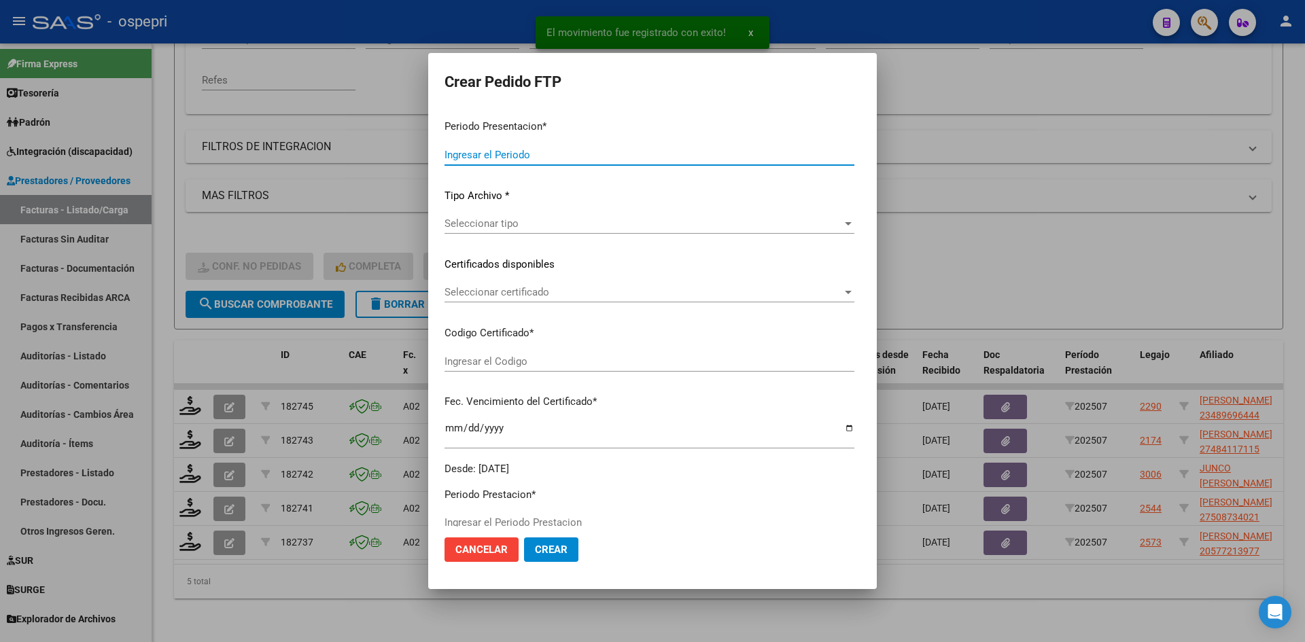
type input "202507"
type input "$ 118.757,76"
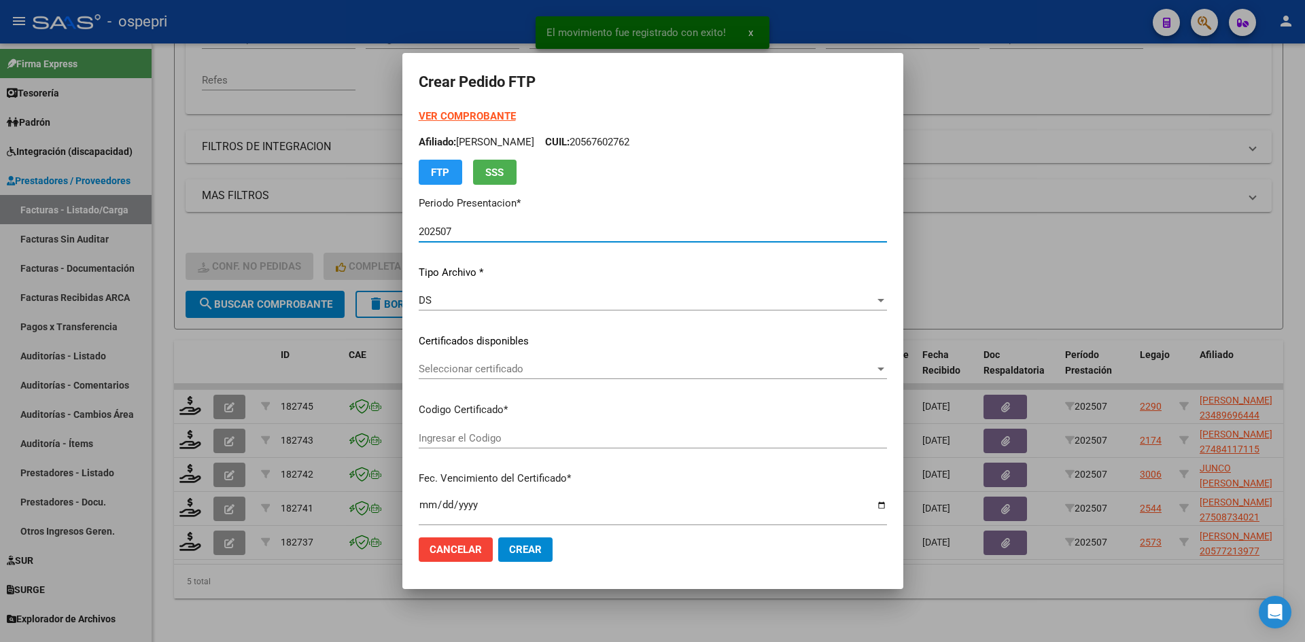
type input "23489696444"
type input "2026-03-10"
click at [519, 373] on span "Seleccionar certificado" at bounding box center [647, 369] width 456 height 12
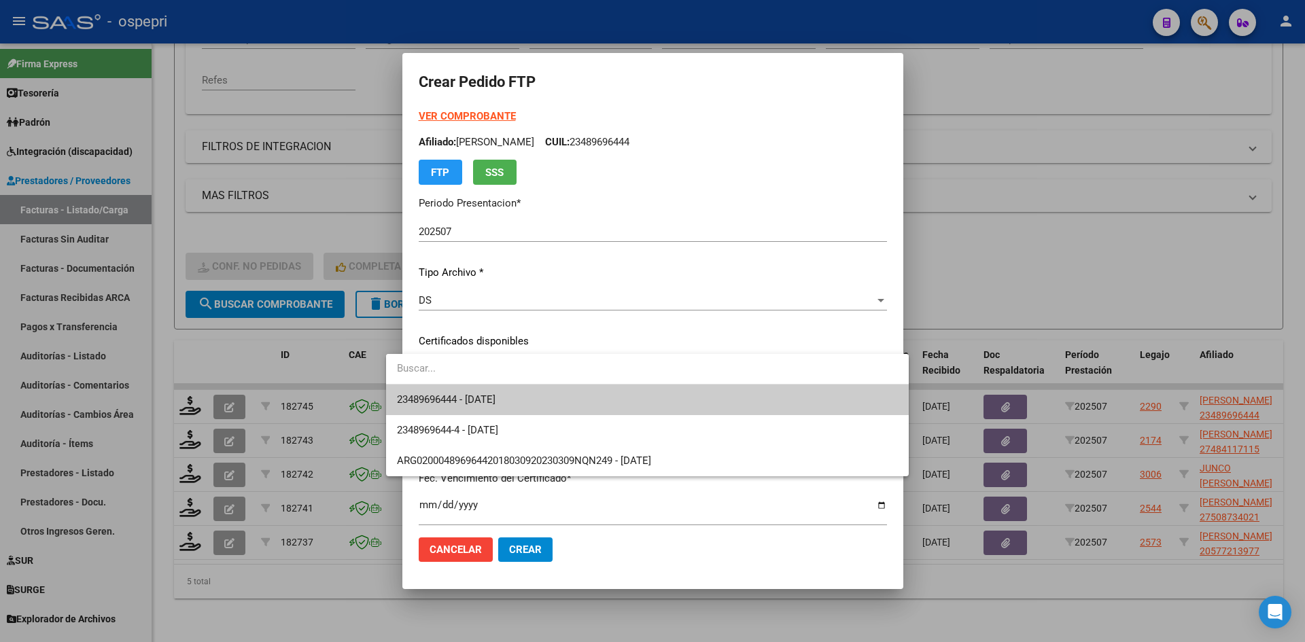
click at [529, 398] on span "23489696444 - 2026-03-10" at bounding box center [647, 400] width 501 height 31
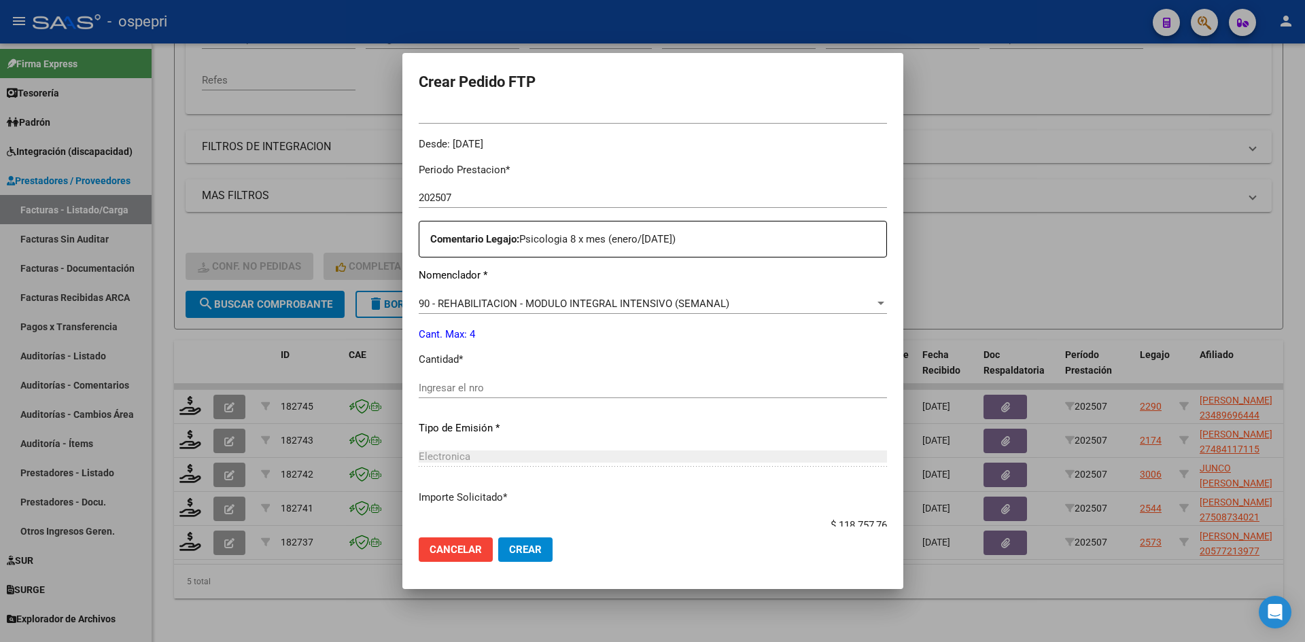
scroll to position [408, 0]
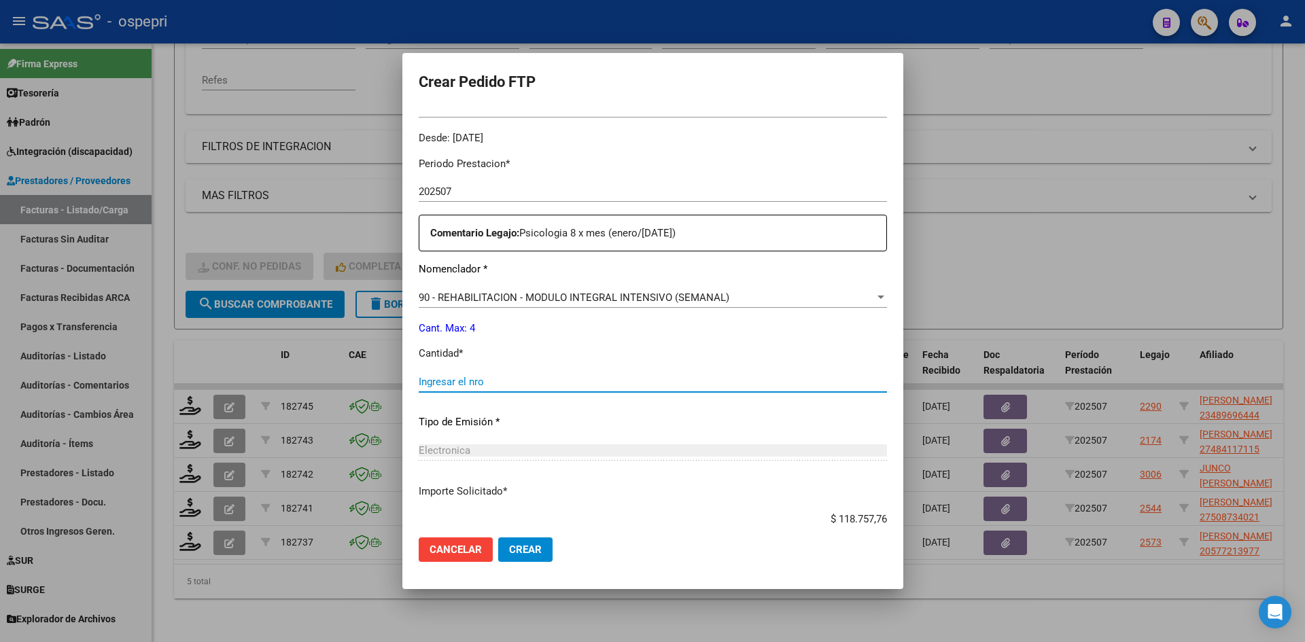
click at [485, 383] on input "Ingresar el nro" at bounding box center [653, 382] width 468 height 12
type input "4"
click at [509, 549] on span "Crear" at bounding box center [525, 550] width 33 height 12
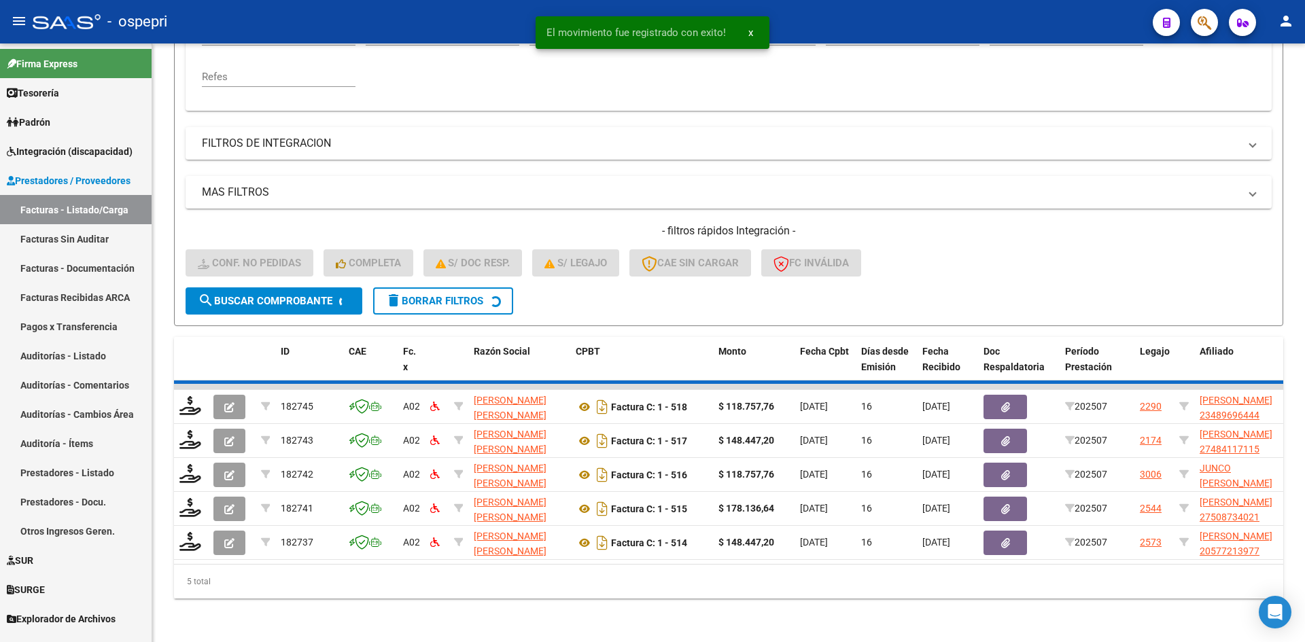
scroll to position [273, 0]
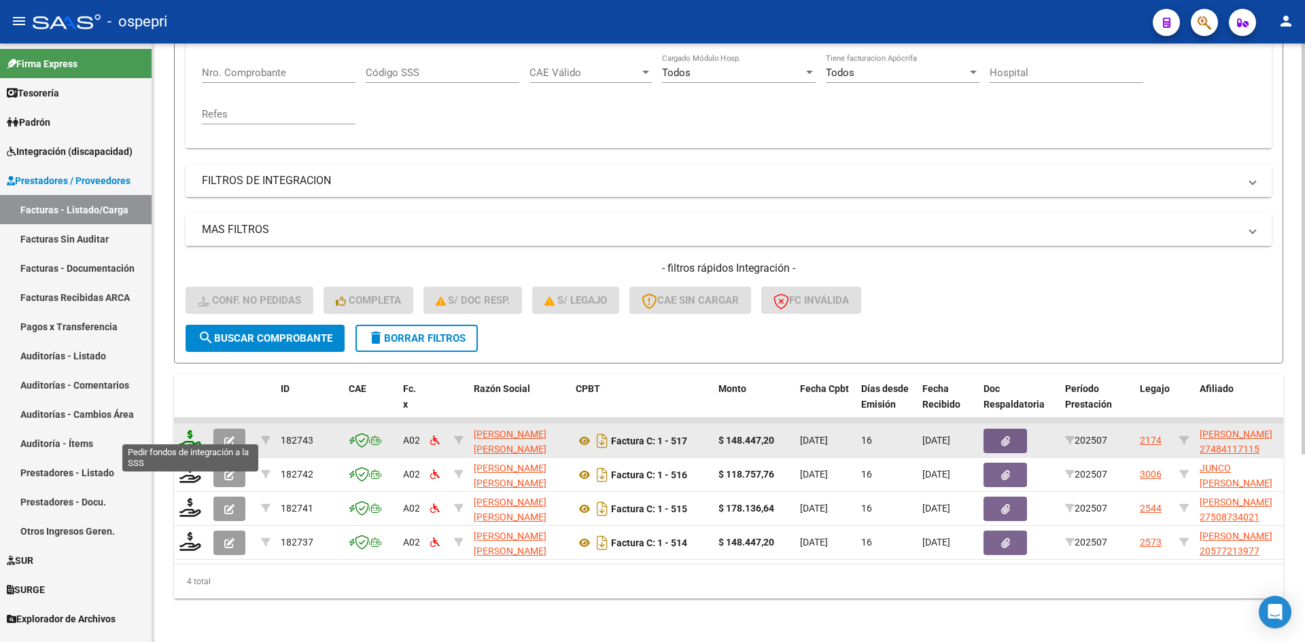
click at [190, 430] on icon at bounding box center [190, 439] width 22 height 19
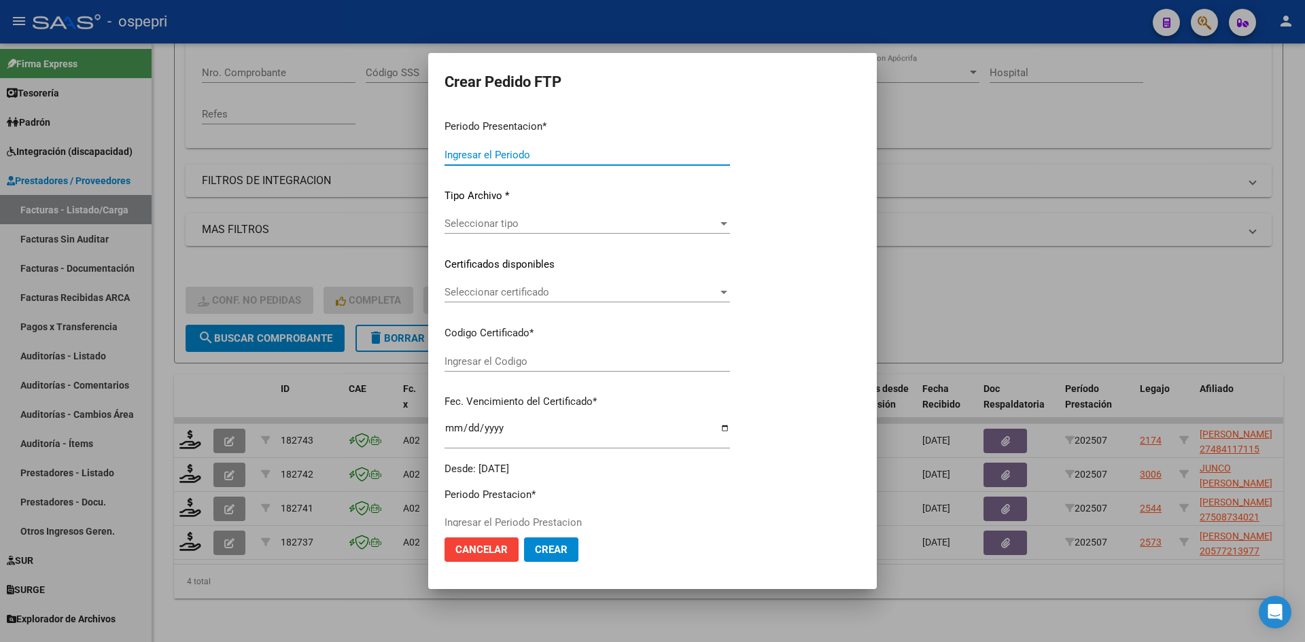
type input "202507"
type input "$ 148.447,20"
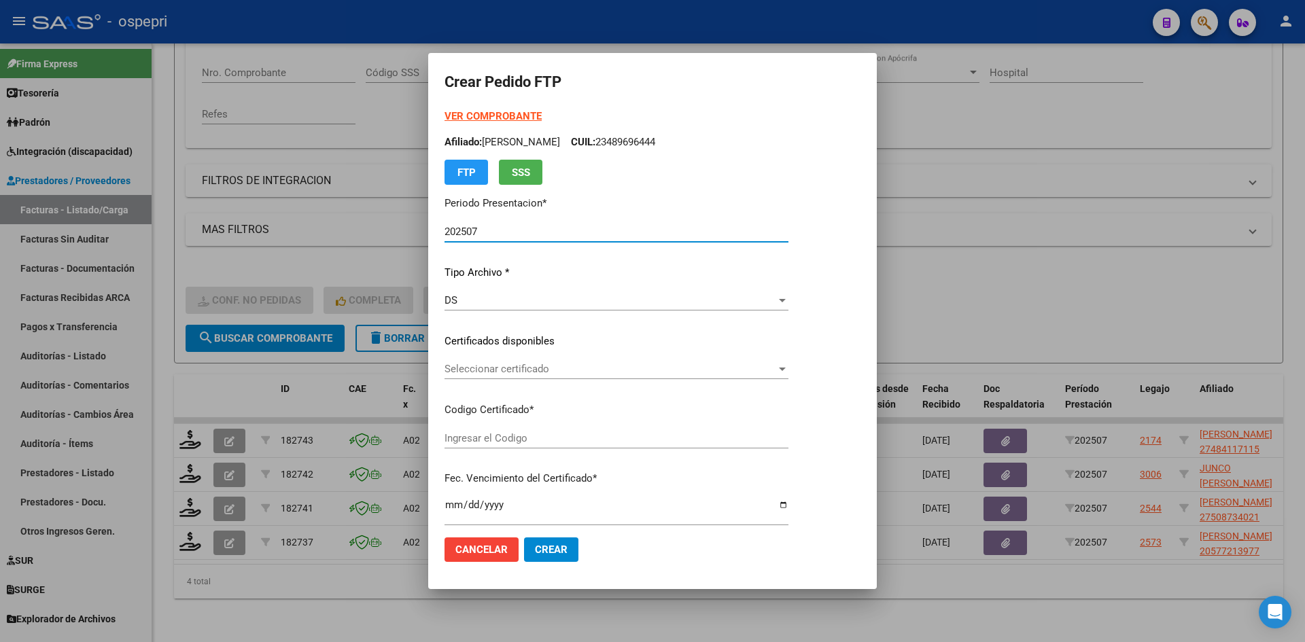
type input "27484117115"
type input "2027-10-30"
click at [568, 374] on span "Seleccionar certificado" at bounding box center [611, 369] width 332 height 12
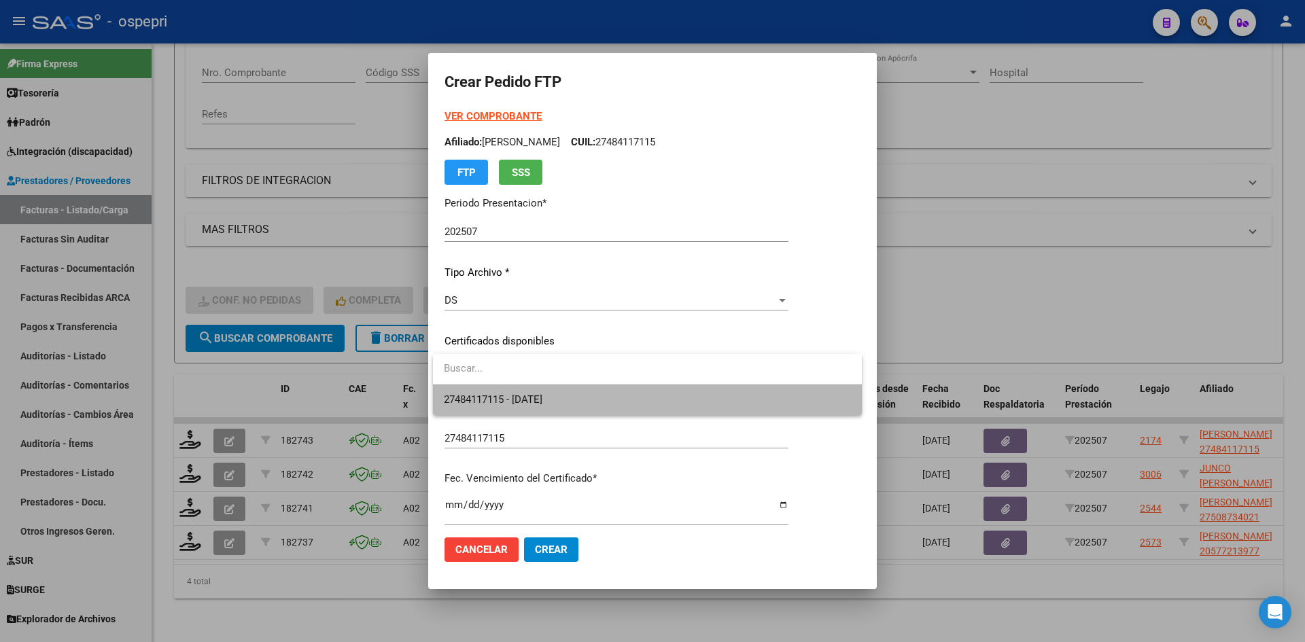
click at [572, 398] on span "27484117115 - 2027-10-30" at bounding box center [647, 400] width 407 height 31
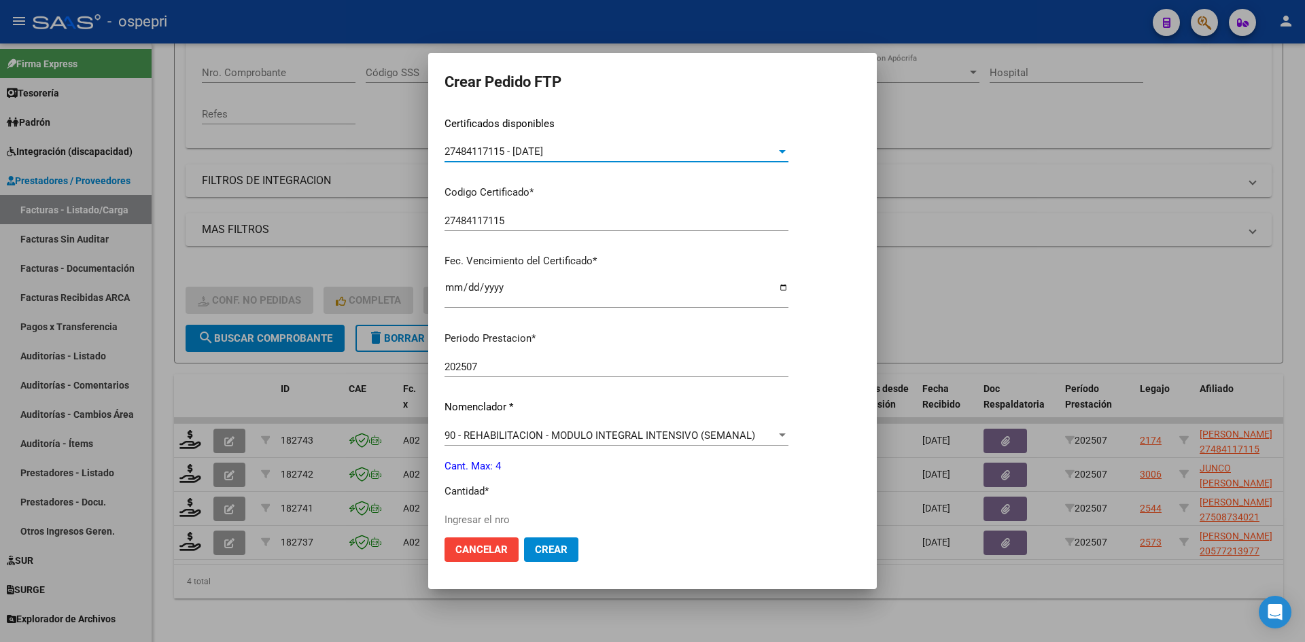
scroll to position [272, 0]
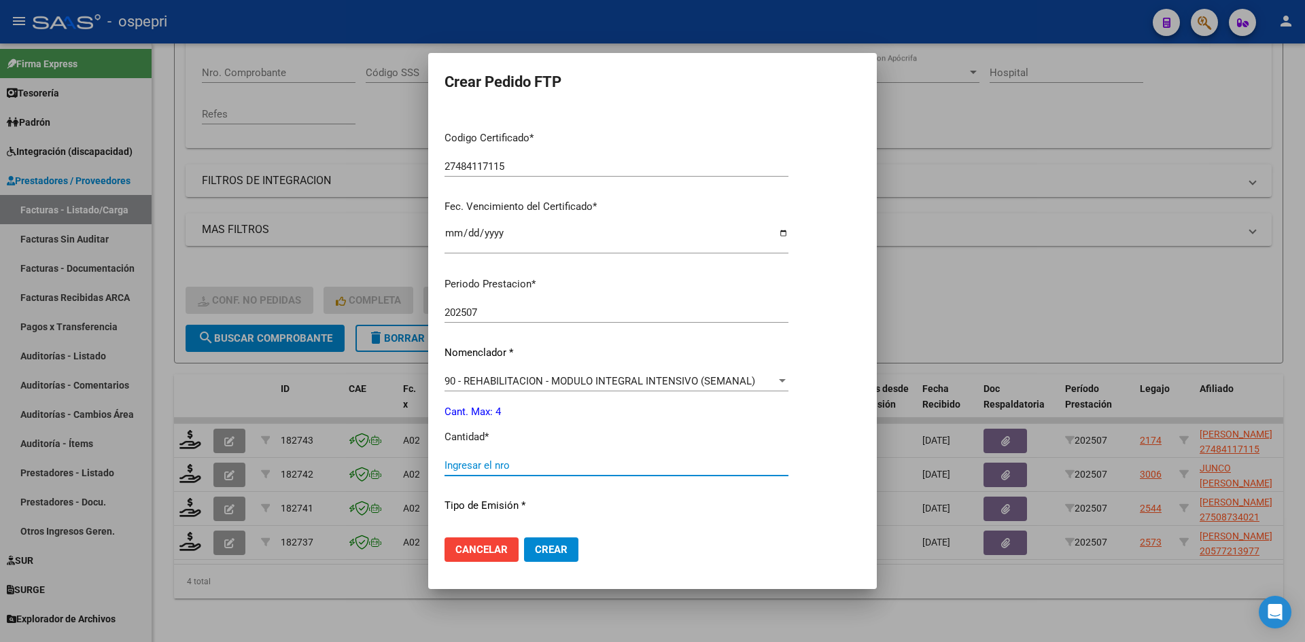
click at [499, 468] on input "Ingresar el nro" at bounding box center [617, 466] width 344 height 12
type input "4"
click at [560, 545] on span "Crear" at bounding box center [551, 550] width 33 height 12
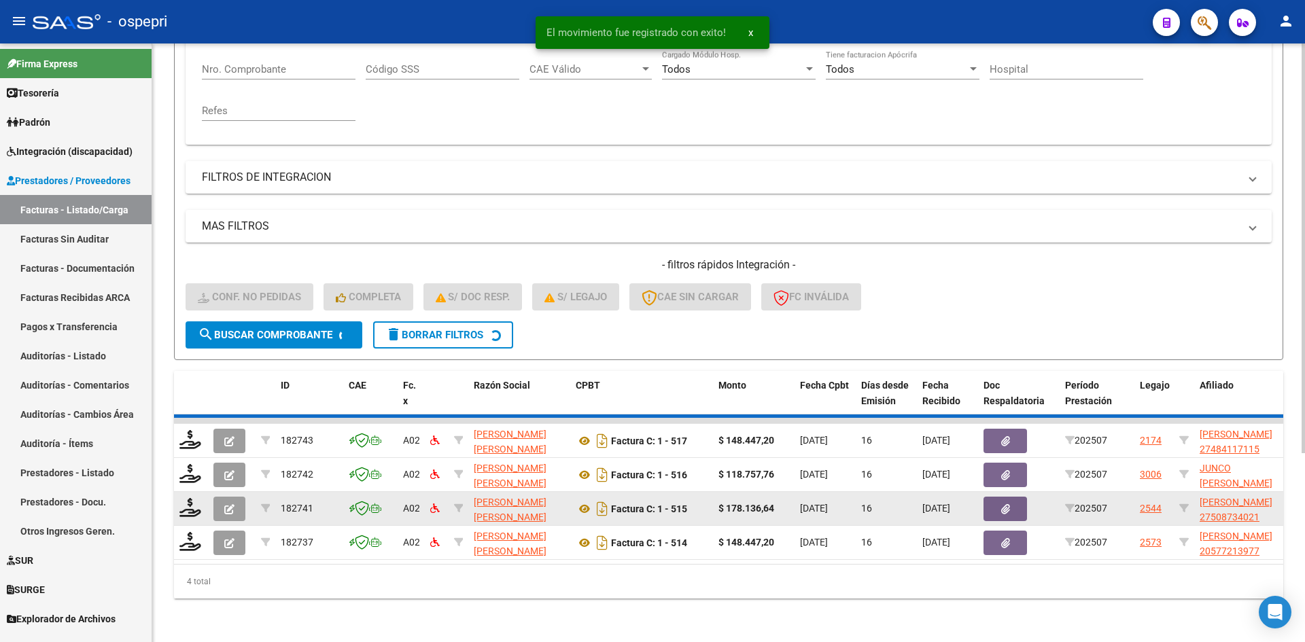
scroll to position [239, 0]
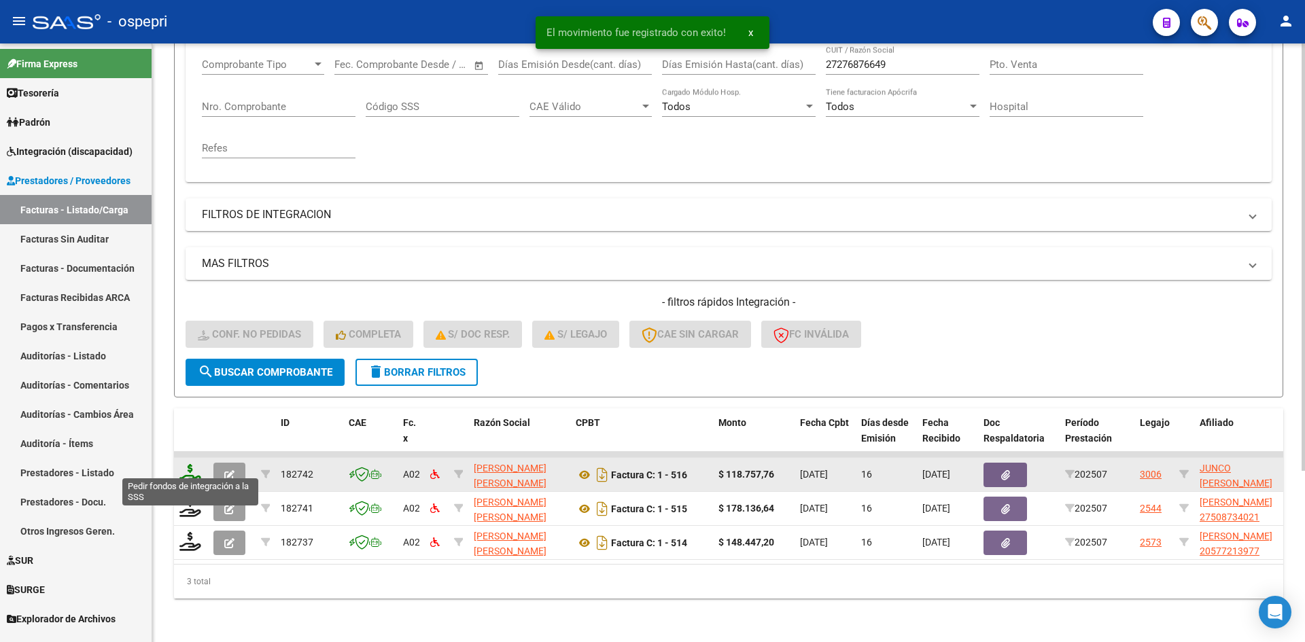
click at [189, 467] on icon at bounding box center [190, 473] width 22 height 19
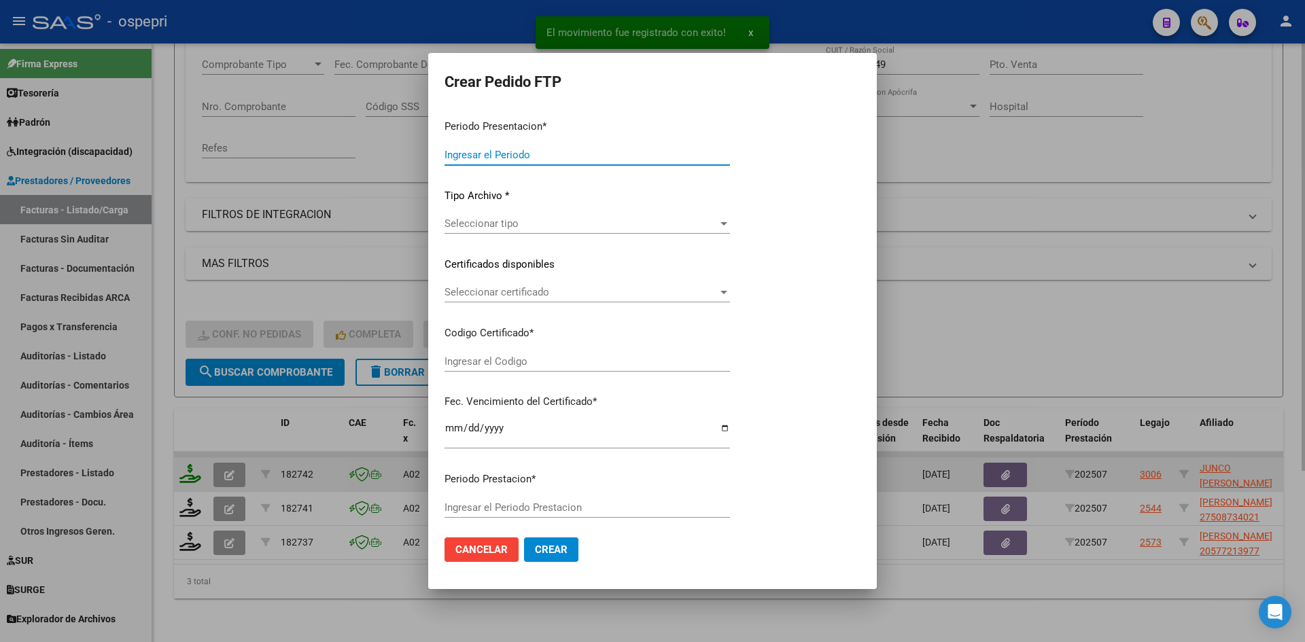
type input "202507"
type input "$ 118.757,76"
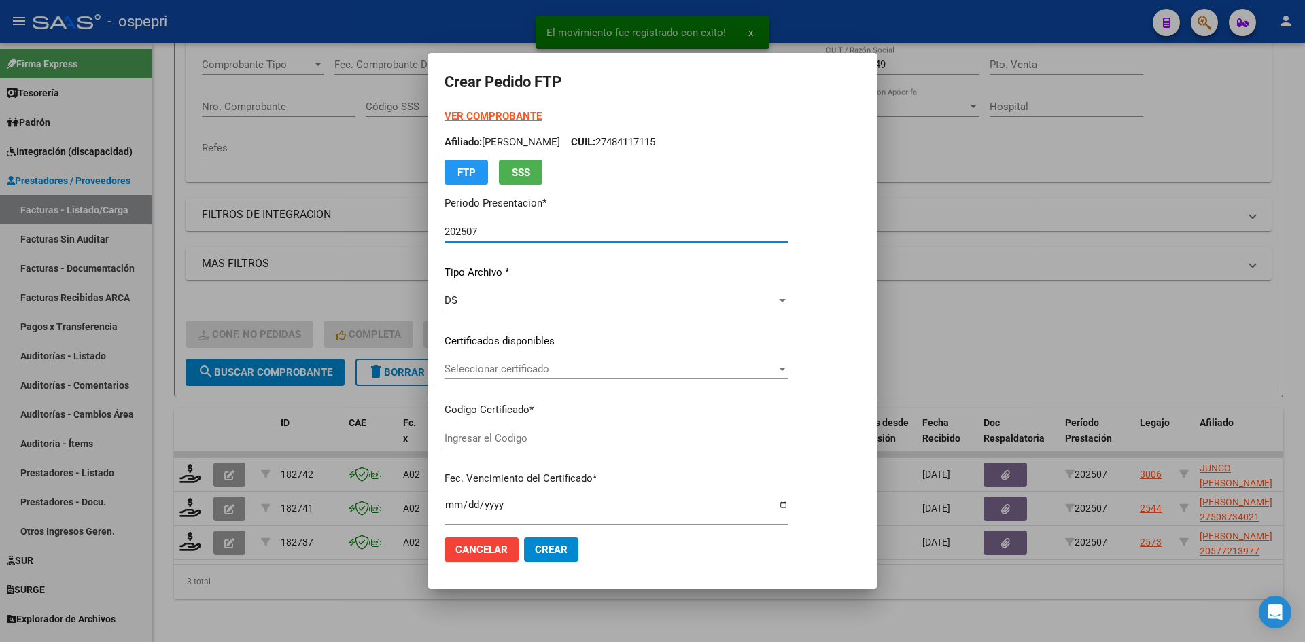
type input "ARG02000487495692018112620281126NQN249"
type input "2028-11-26"
click at [581, 370] on span "Seleccionar certificado" at bounding box center [611, 369] width 332 height 12
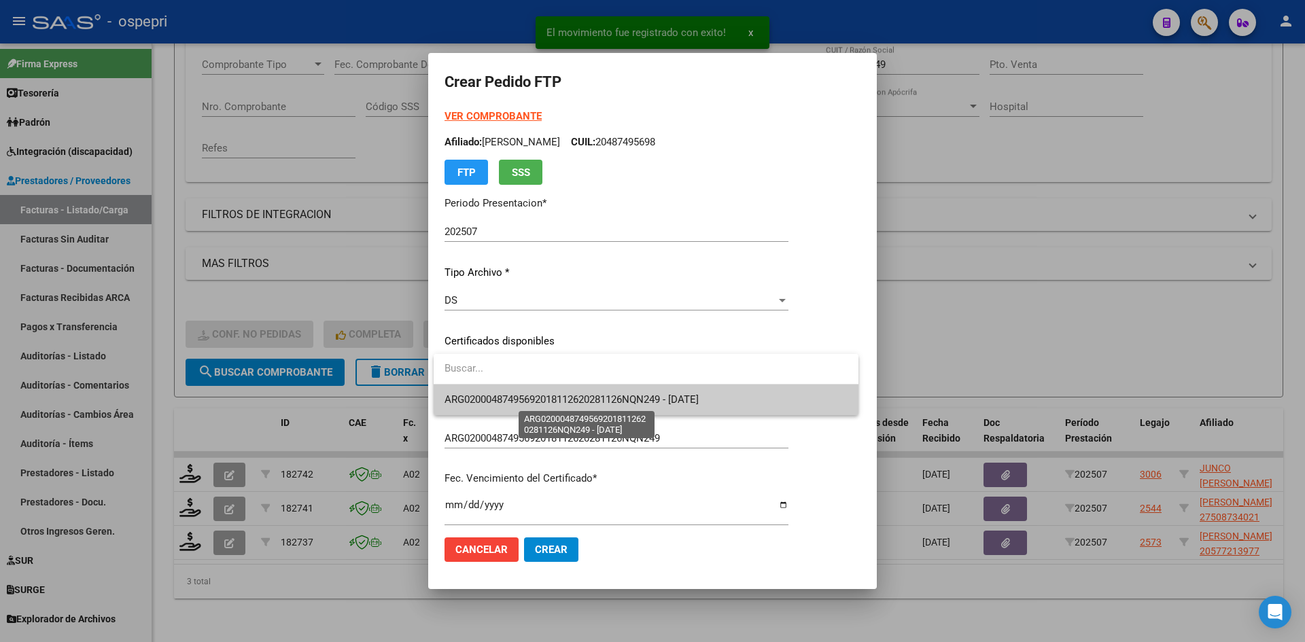
click at [580, 402] on span "ARG02000487495692018112620281126NQN249 - 2028-11-26" at bounding box center [572, 400] width 254 height 12
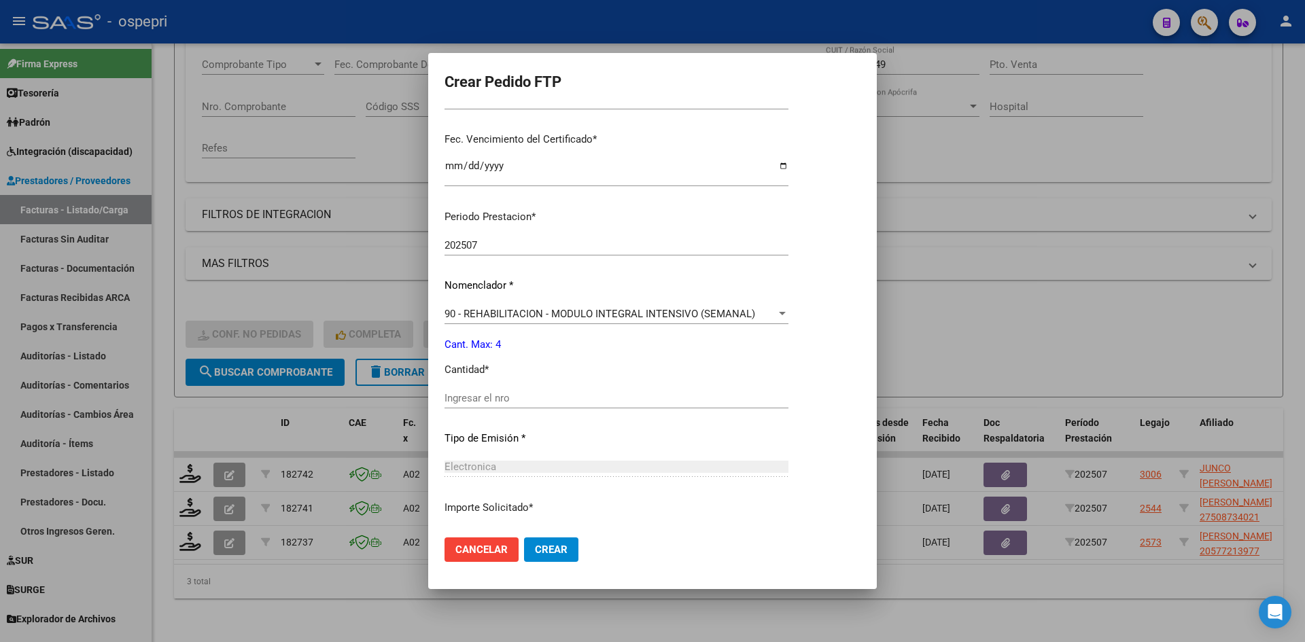
scroll to position [340, 0]
click at [516, 396] on input "Ingresar el nro" at bounding box center [617, 398] width 344 height 12
type input "4"
click at [550, 549] on span "Crear" at bounding box center [551, 550] width 33 height 12
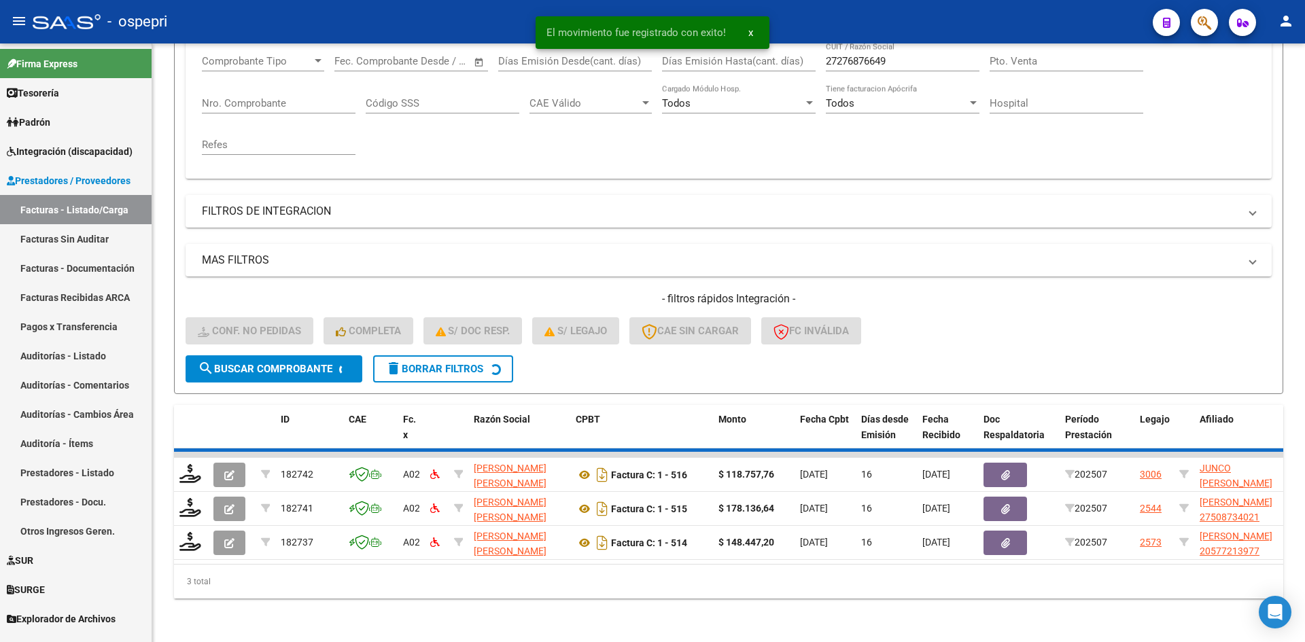
scroll to position [205, 0]
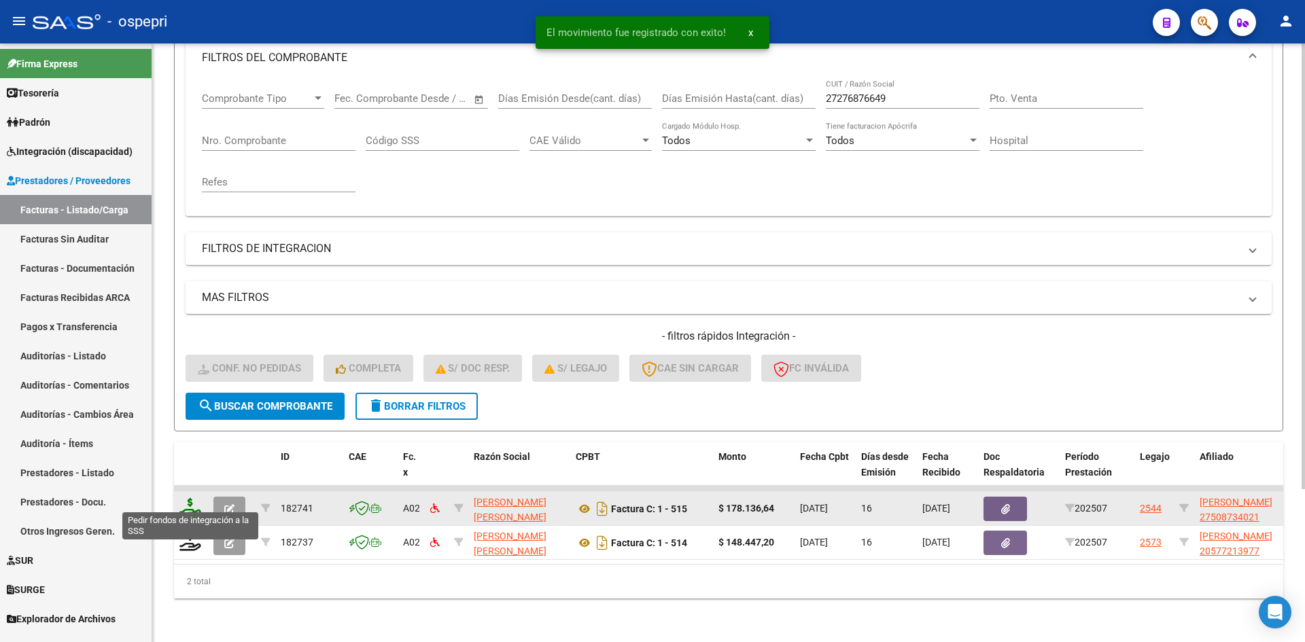
click at [190, 502] on icon at bounding box center [190, 507] width 22 height 19
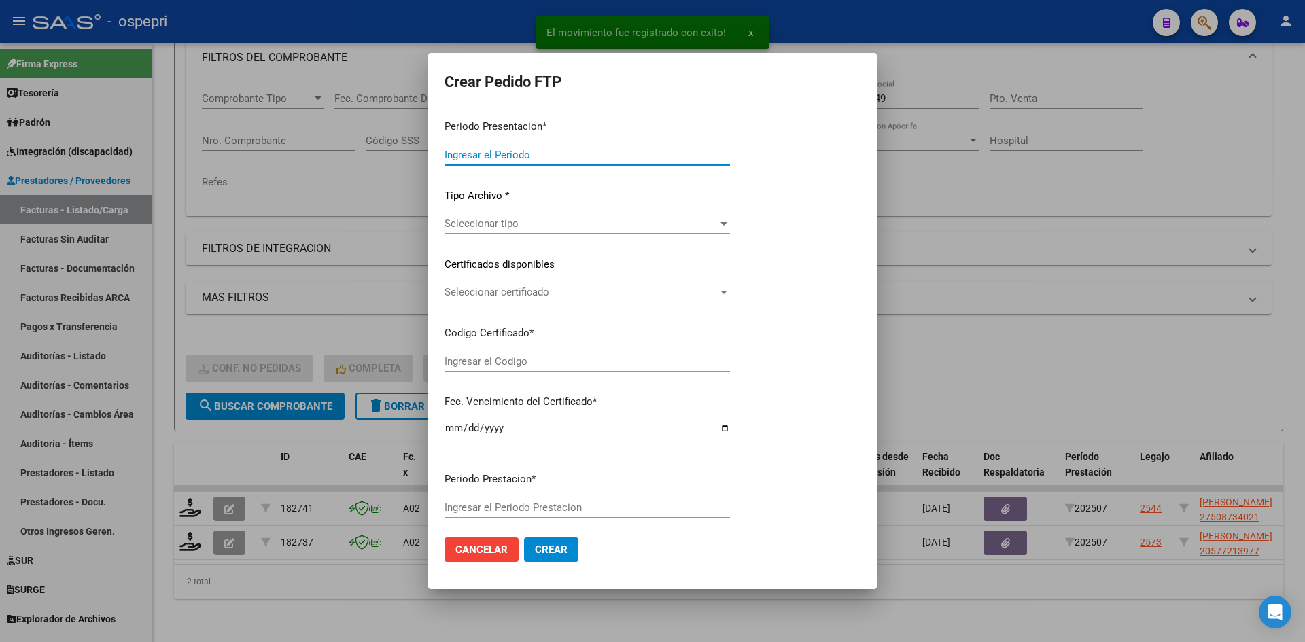
type input "202507"
type input "$ 178.136,64"
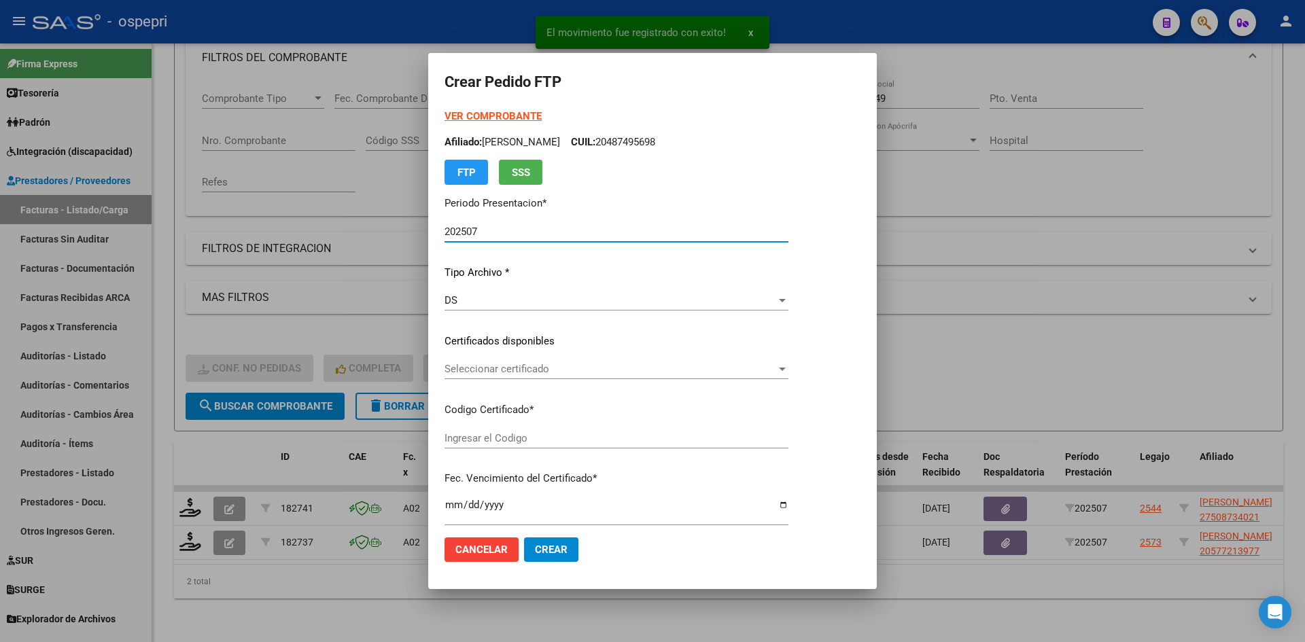
type input "2750873402-1"
type input "2026-09-01"
click at [553, 377] on div "Seleccionar certificado Seleccionar certificado" at bounding box center [617, 369] width 344 height 20
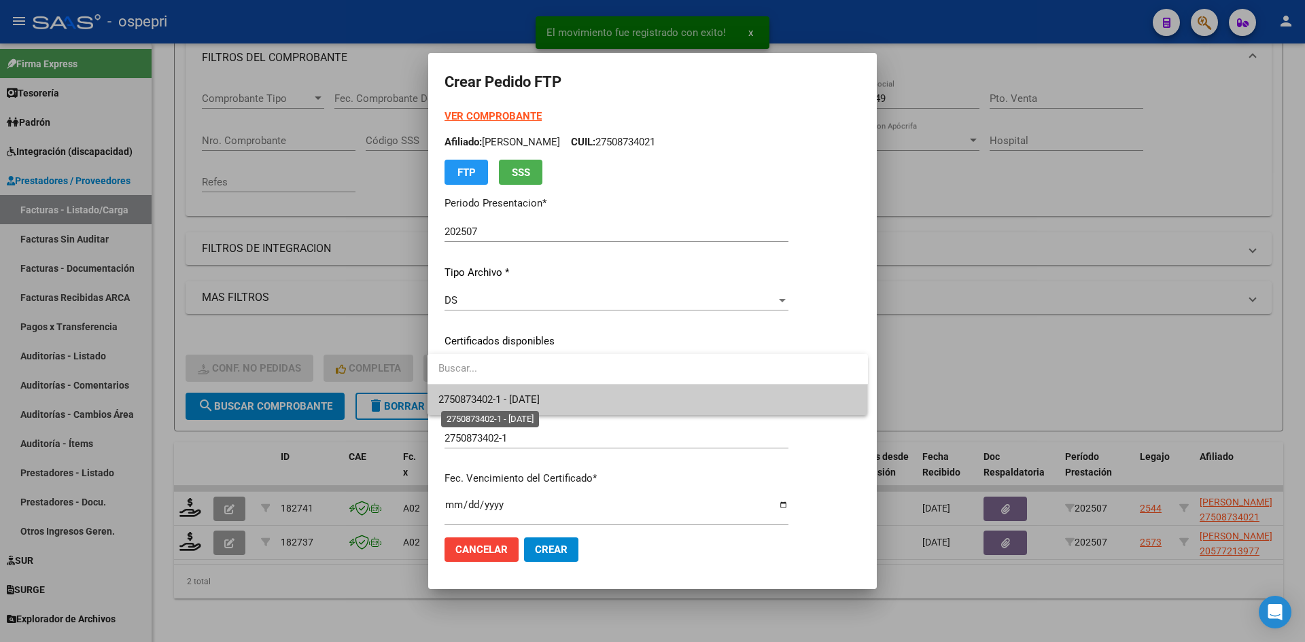
click at [540, 400] on span "2750873402-1 - 2026-09-01" at bounding box center [488, 400] width 101 height 12
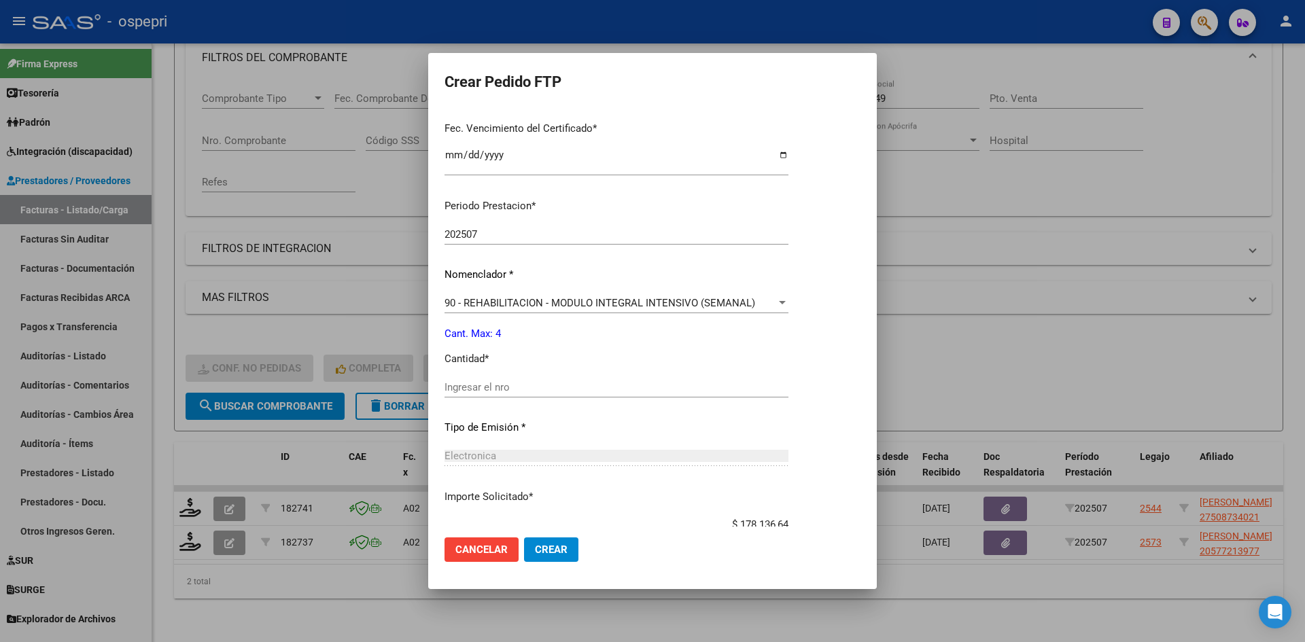
scroll to position [408, 0]
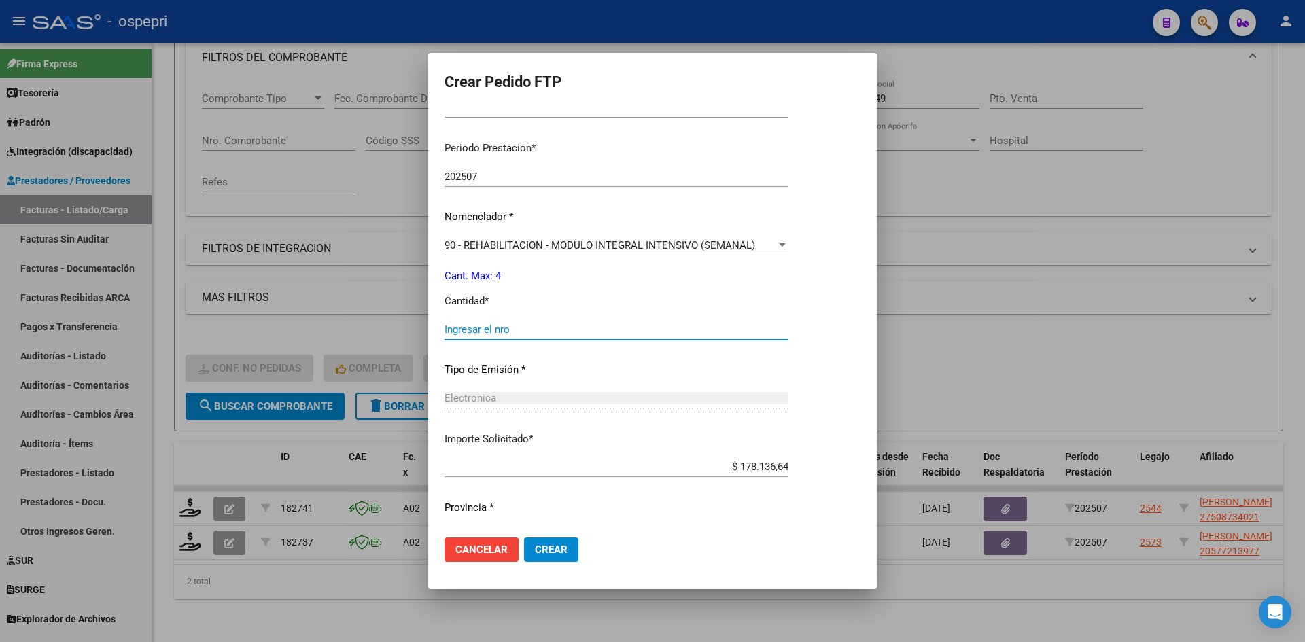
click at [504, 332] on input "Ingresar el nro" at bounding box center [617, 330] width 344 height 12
type input "4"
click at [558, 556] on button "Crear" at bounding box center [551, 550] width 54 height 24
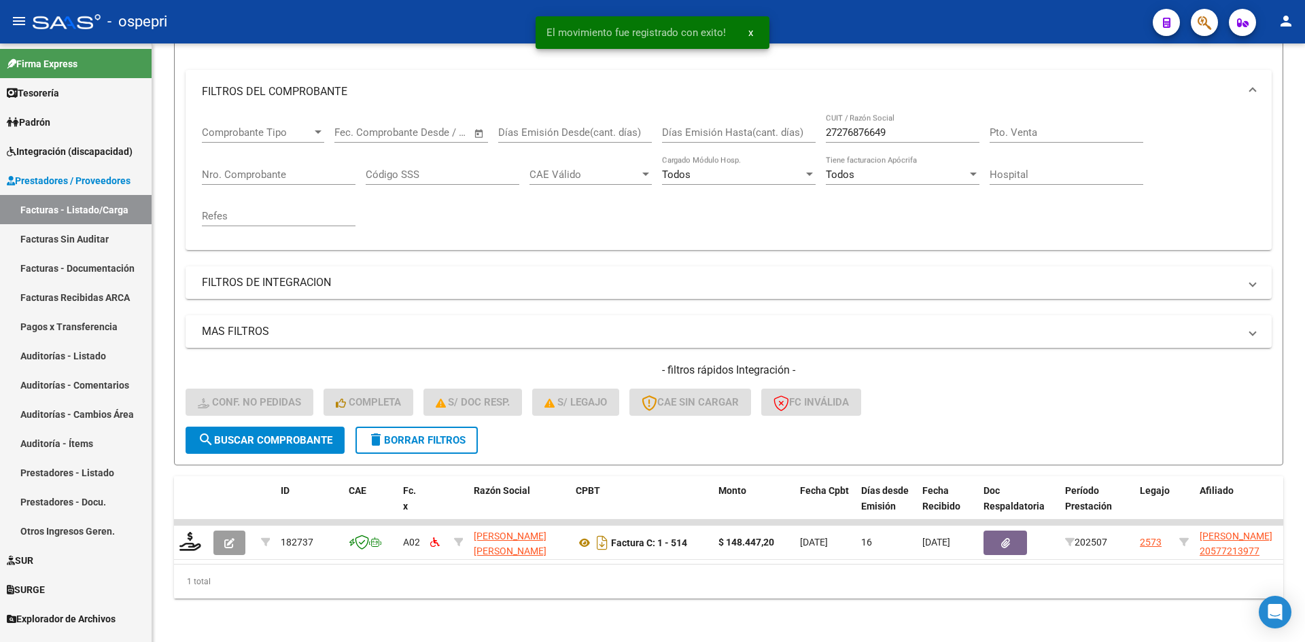
scroll to position [171, 0]
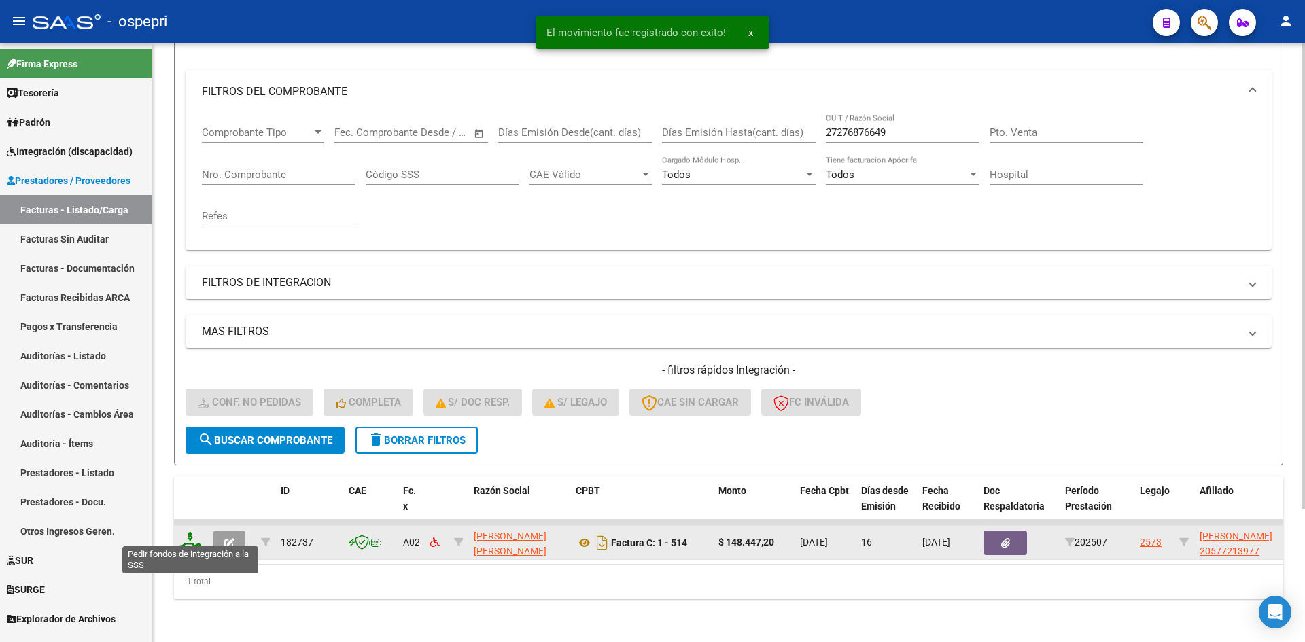
click at [187, 536] on icon at bounding box center [190, 541] width 22 height 19
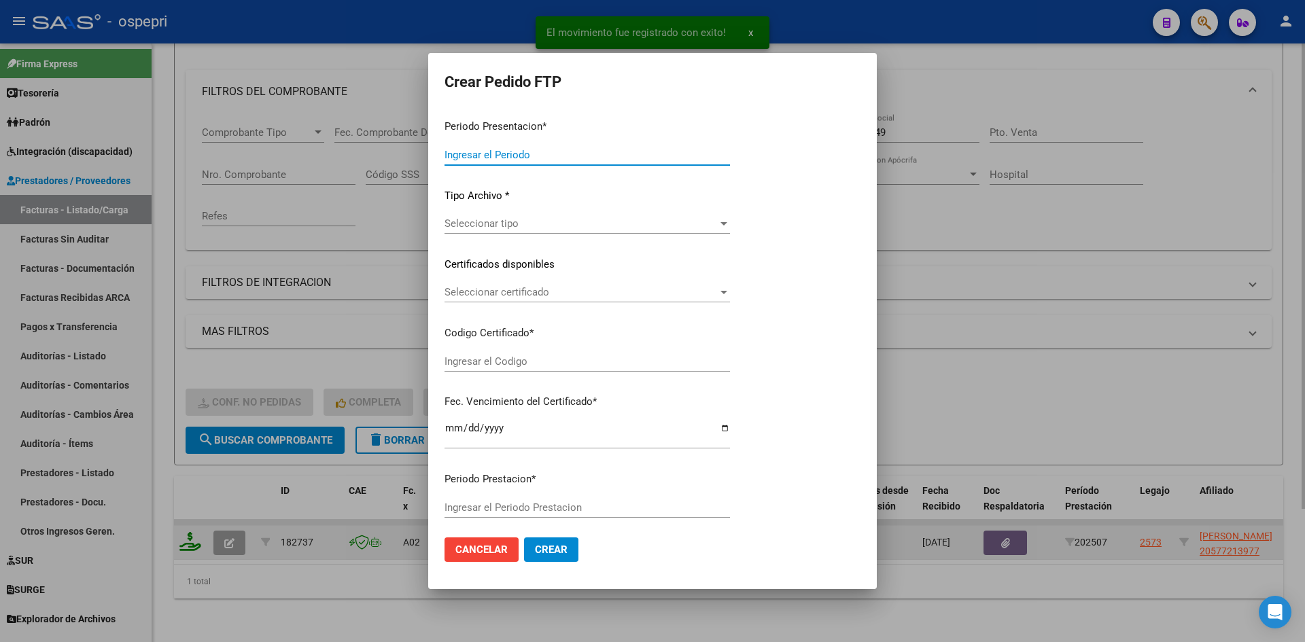
type input "202507"
type input "$ 148.447,20"
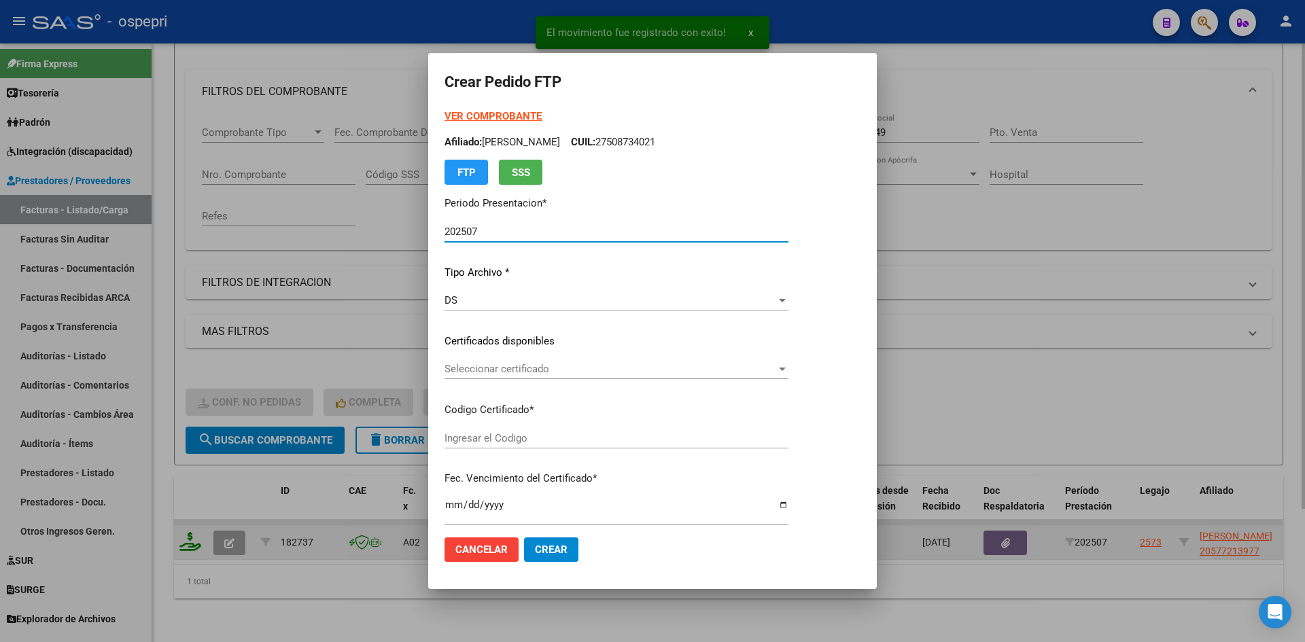
type input "20577213977"
type input "2026-03-01"
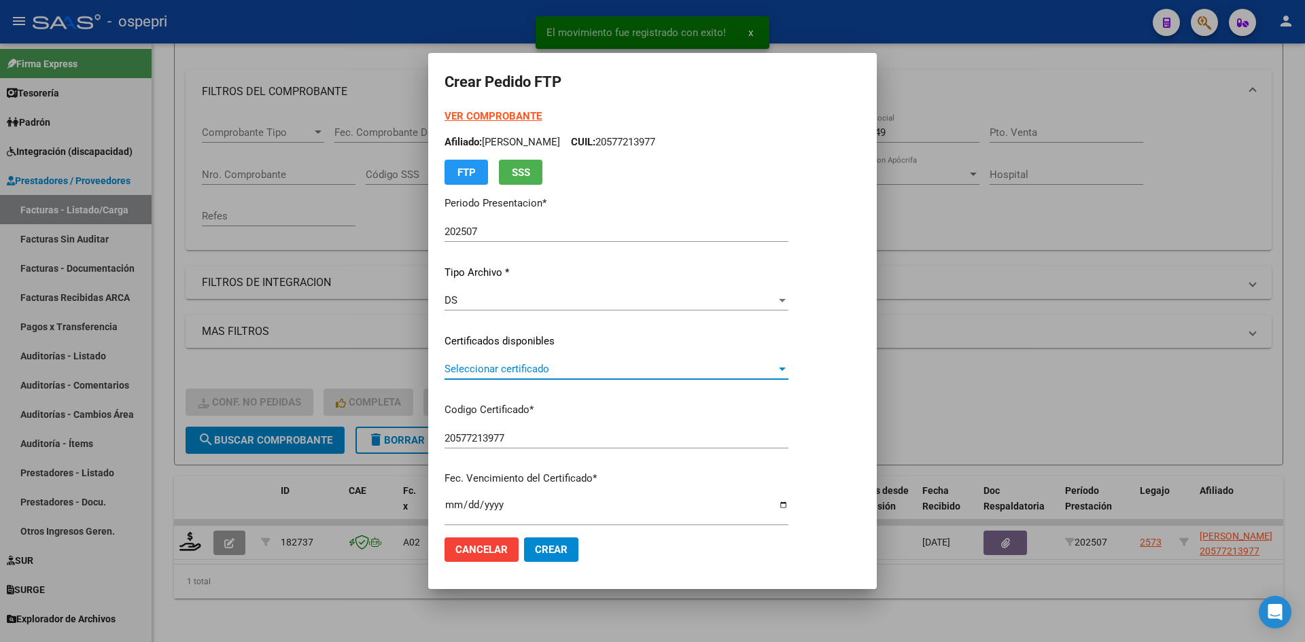
click at [605, 366] on span "Seleccionar certificado" at bounding box center [611, 369] width 332 height 12
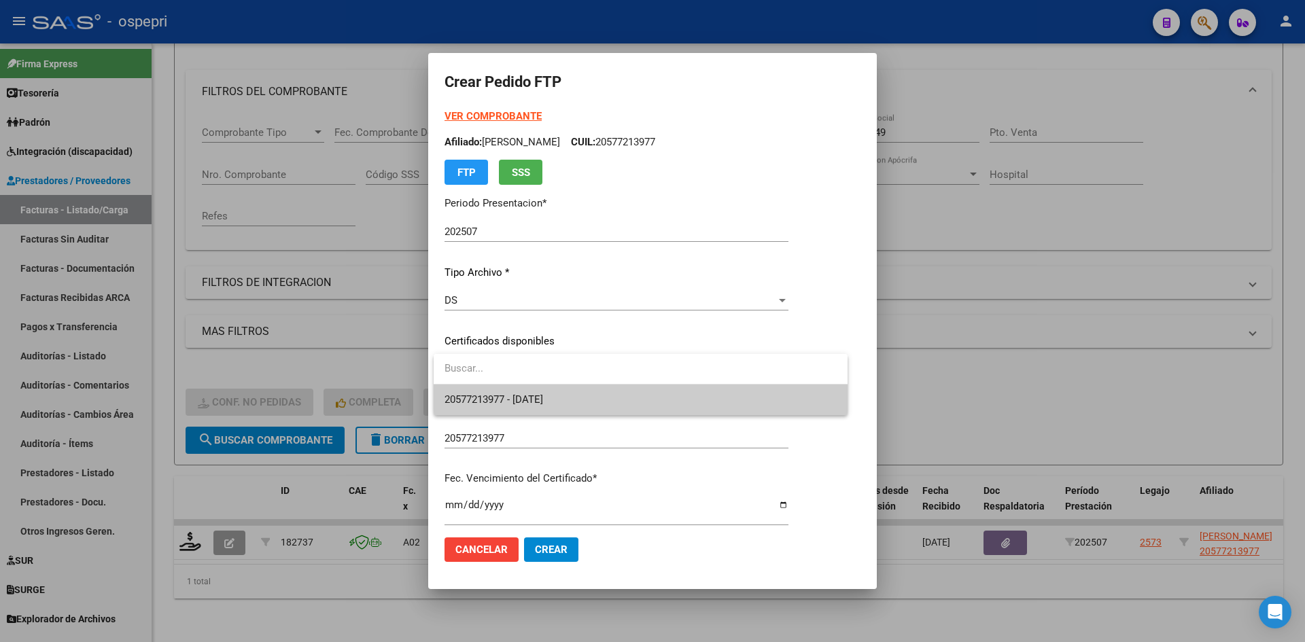
click at [595, 403] on span "20577213977 - 2026-03-01" at bounding box center [641, 400] width 392 height 31
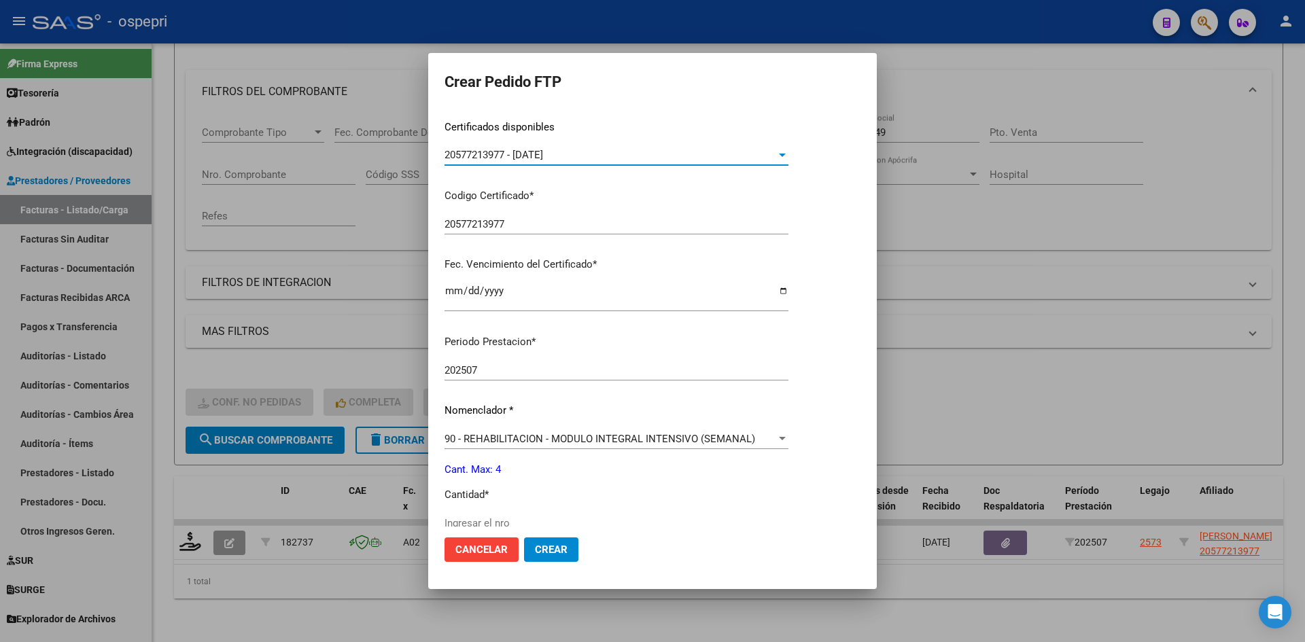
scroll to position [340, 0]
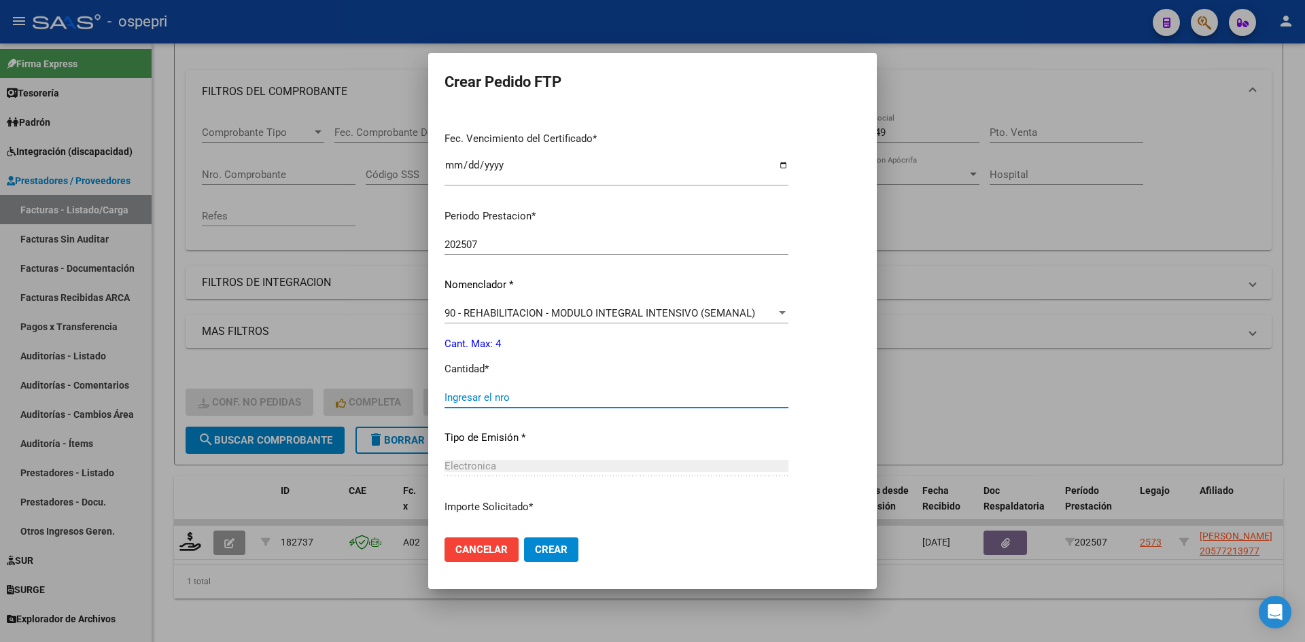
click at [590, 402] on input "Ingresar el nro" at bounding box center [617, 398] width 344 height 12
type input "4"
click at [555, 550] on span "Crear" at bounding box center [551, 550] width 33 height 12
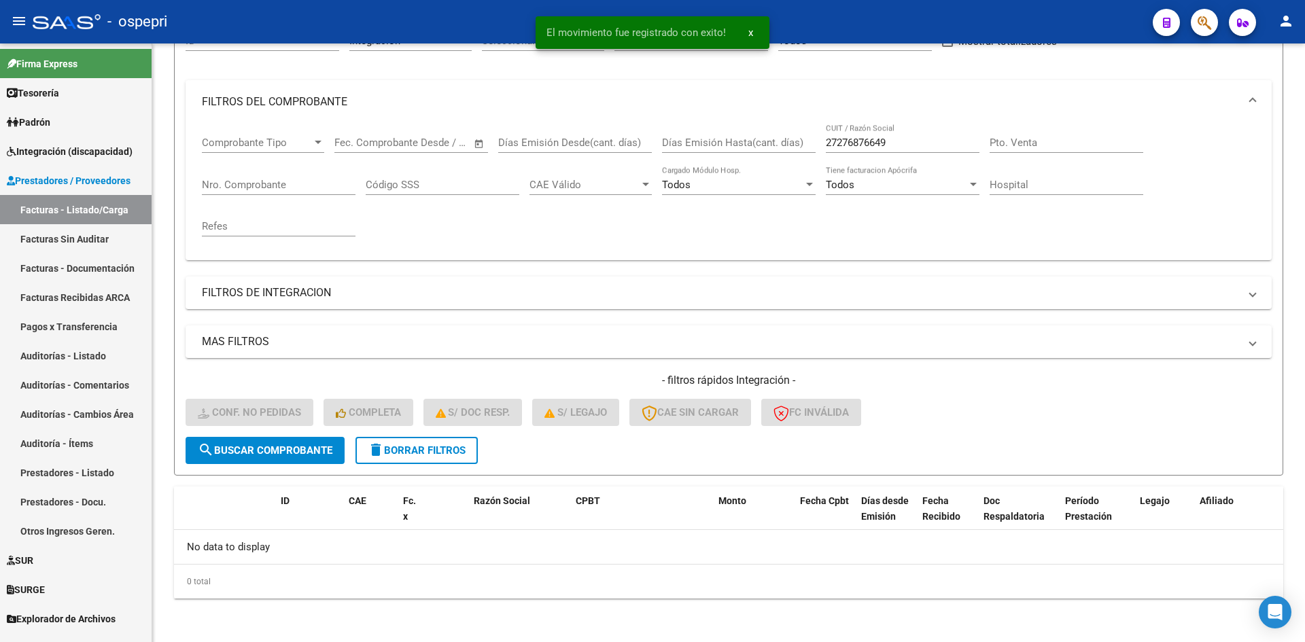
scroll to position [151, 0]
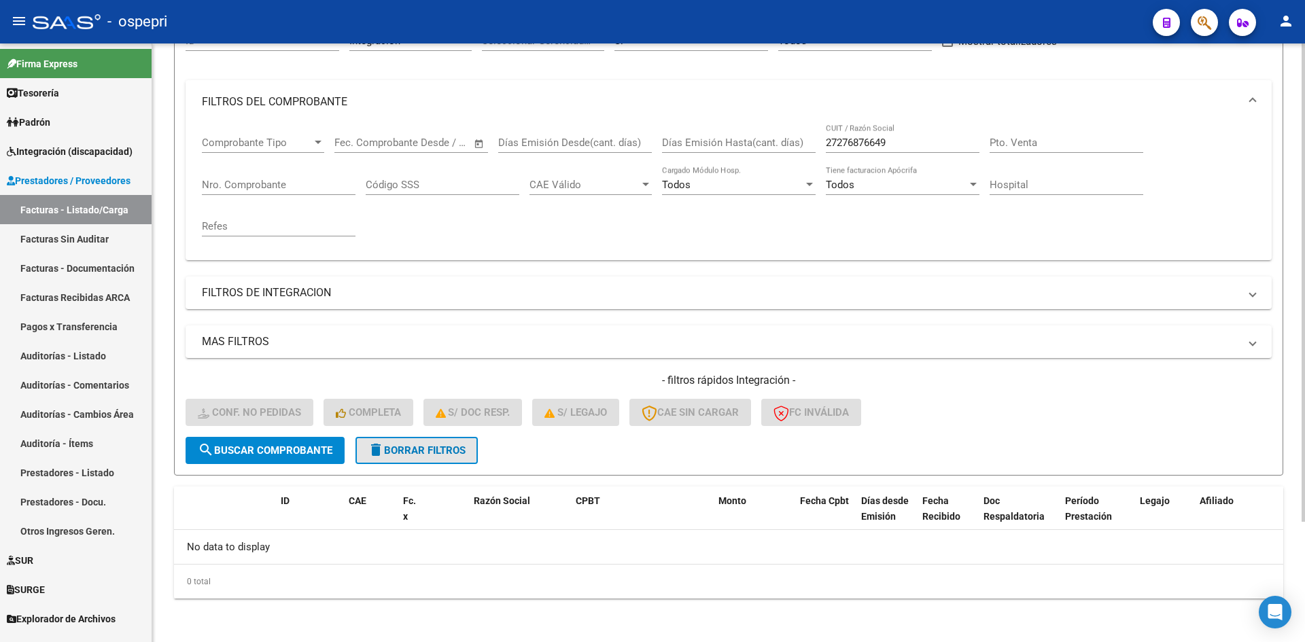
click at [408, 444] on button "delete Borrar Filtros" at bounding box center [417, 450] width 122 height 27
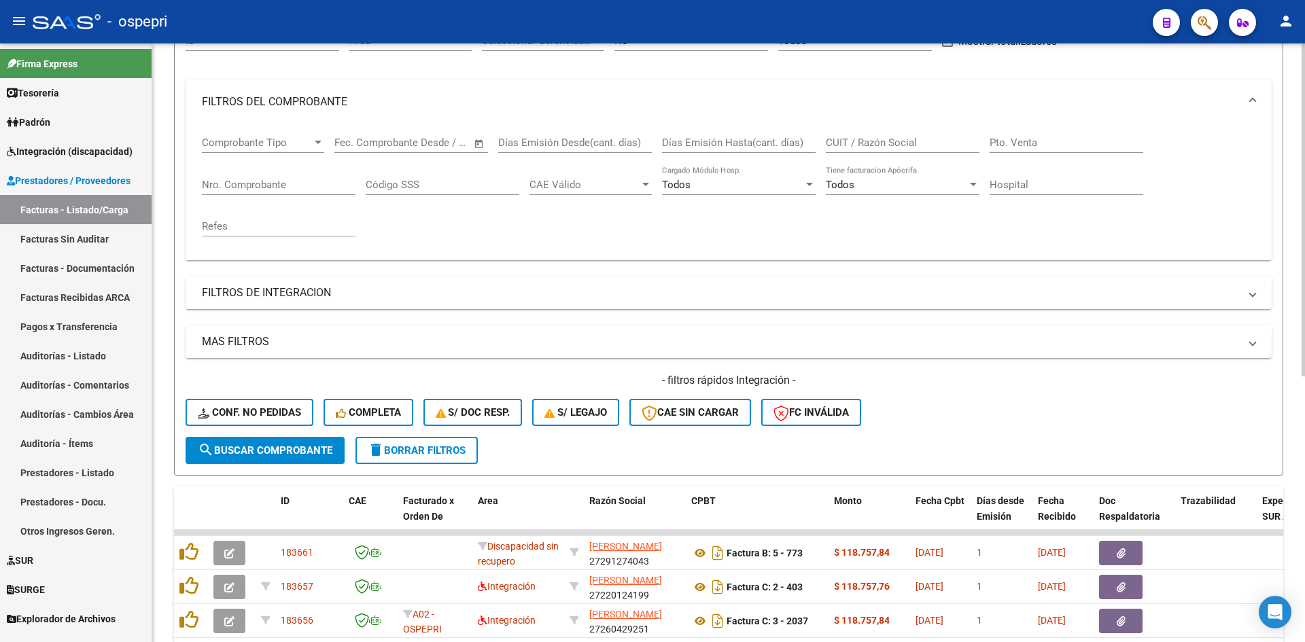
click at [853, 149] on div "CUIT / Razón Social" at bounding box center [903, 138] width 154 height 29
paste input "23315329574"
type input "23315329574"
click at [315, 441] on button "search Buscar Comprobante" at bounding box center [265, 450] width 159 height 27
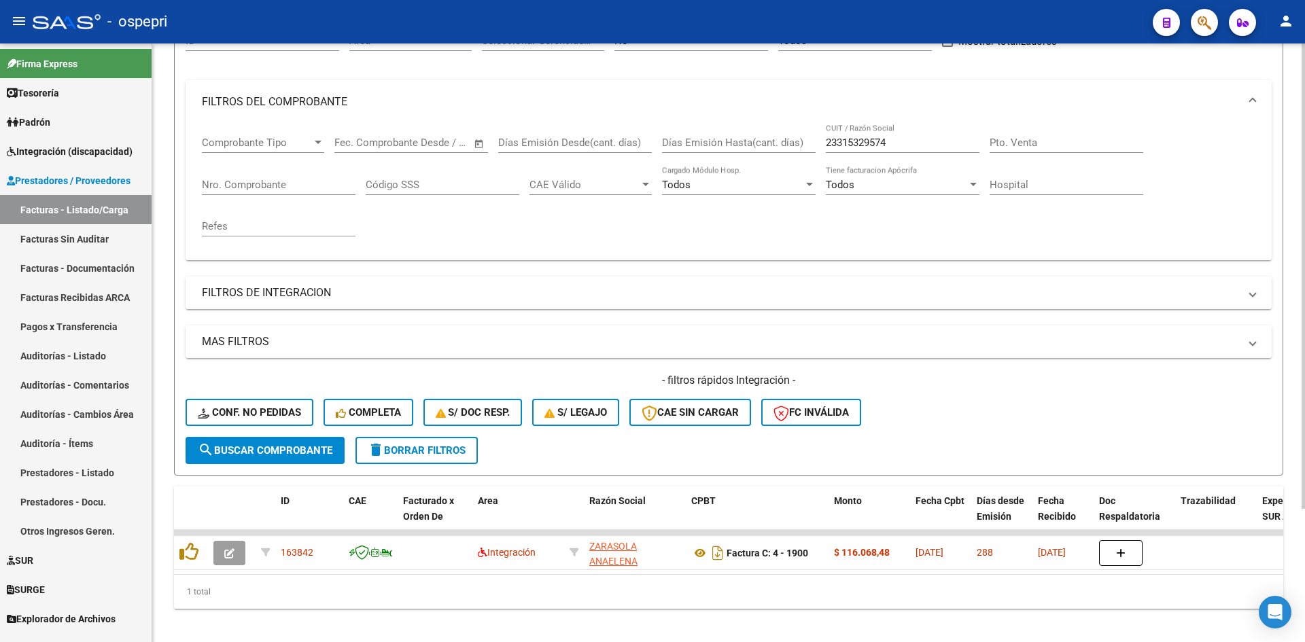
click at [456, 453] on span "delete Borrar Filtros" at bounding box center [417, 451] width 98 height 12
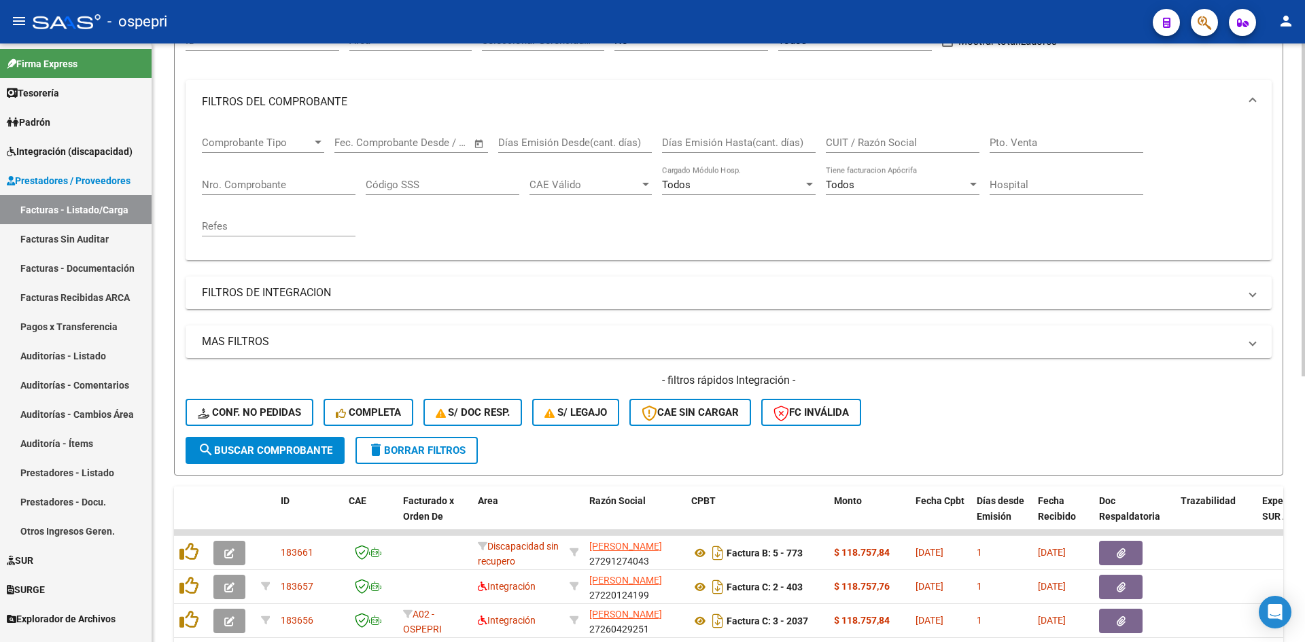
click at [1127, 424] on div "- filtros rápidos Integración - Conf. no pedidas Completa S/ Doc Resp. S/ legaj…" at bounding box center [729, 405] width 1086 height 64
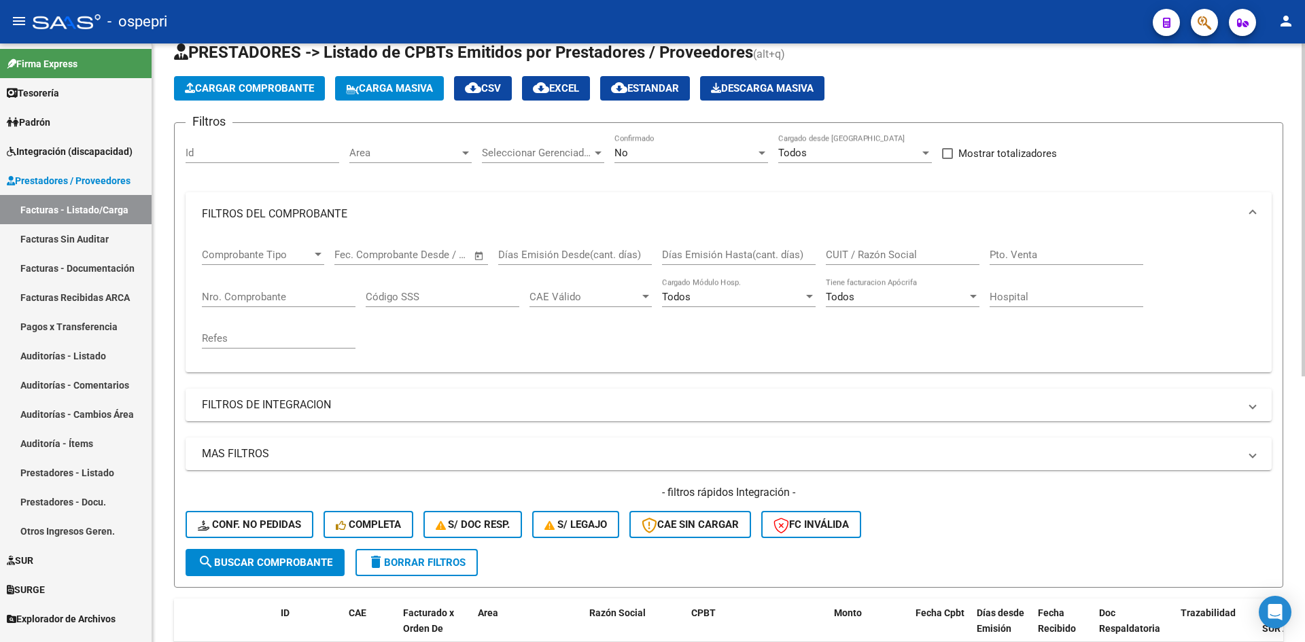
scroll to position [0, 0]
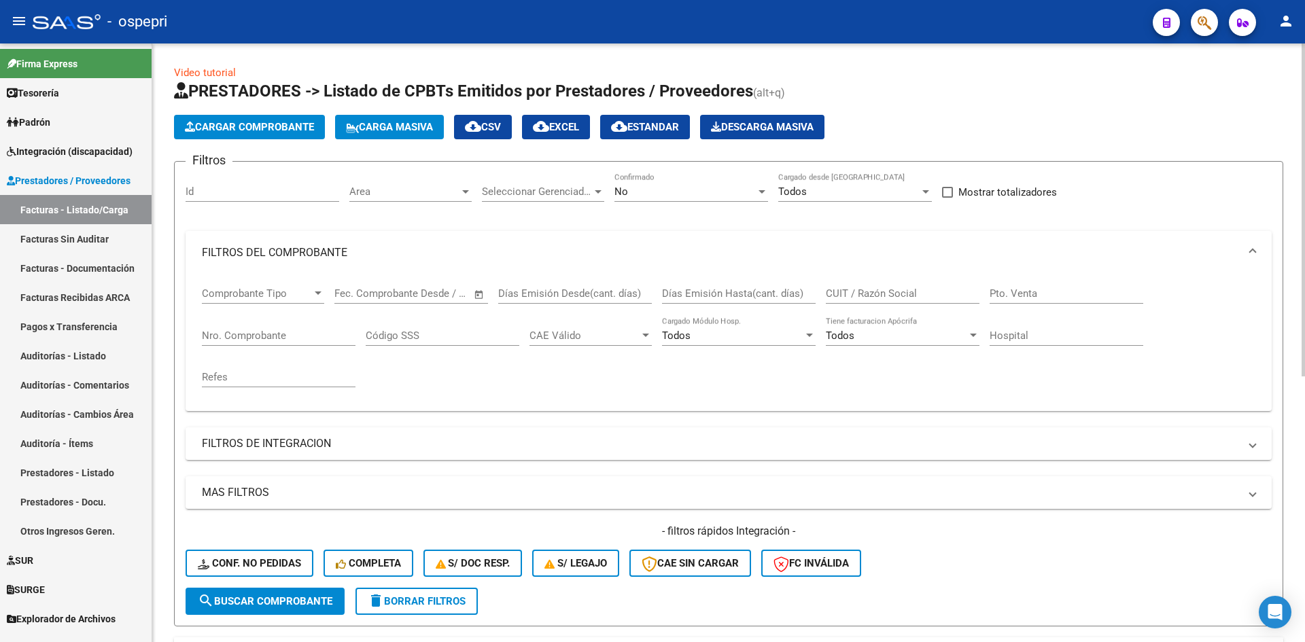
click at [859, 292] on input "CUIT / Razón Social" at bounding box center [903, 294] width 154 height 12
paste input "27211122426"
type input "27211122426"
click at [292, 589] on button "search Buscar Comprobante" at bounding box center [265, 601] width 159 height 27
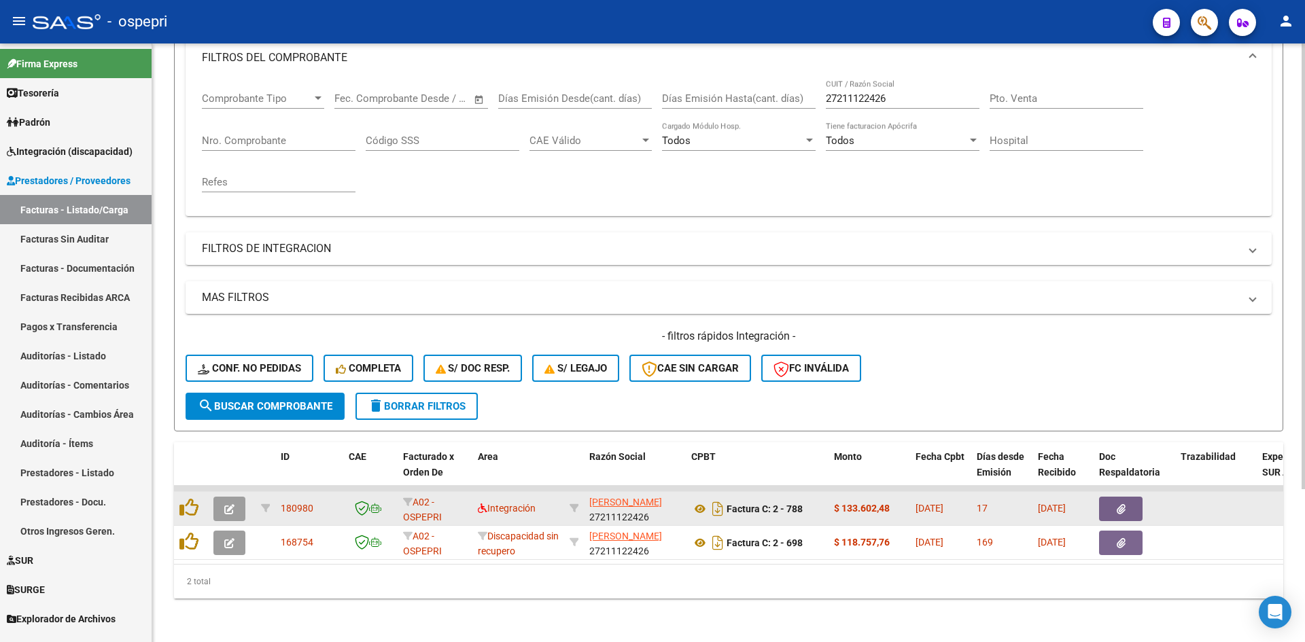
click at [236, 500] on button "button" at bounding box center [229, 509] width 32 height 24
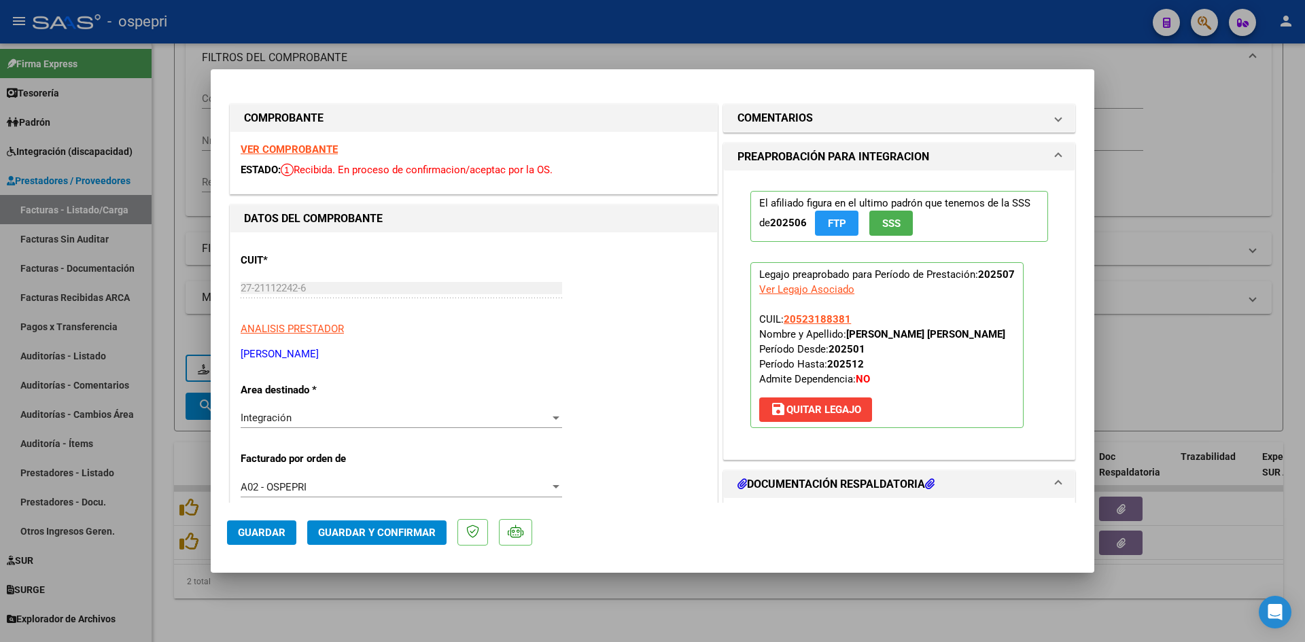
click at [286, 154] on strong "VER COMPROBANTE" at bounding box center [289, 149] width 97 height 12
click at [1024, 120] on mat-panel-title "COMENTARIOS" at bounding box center [891, 118] width 307 height 16
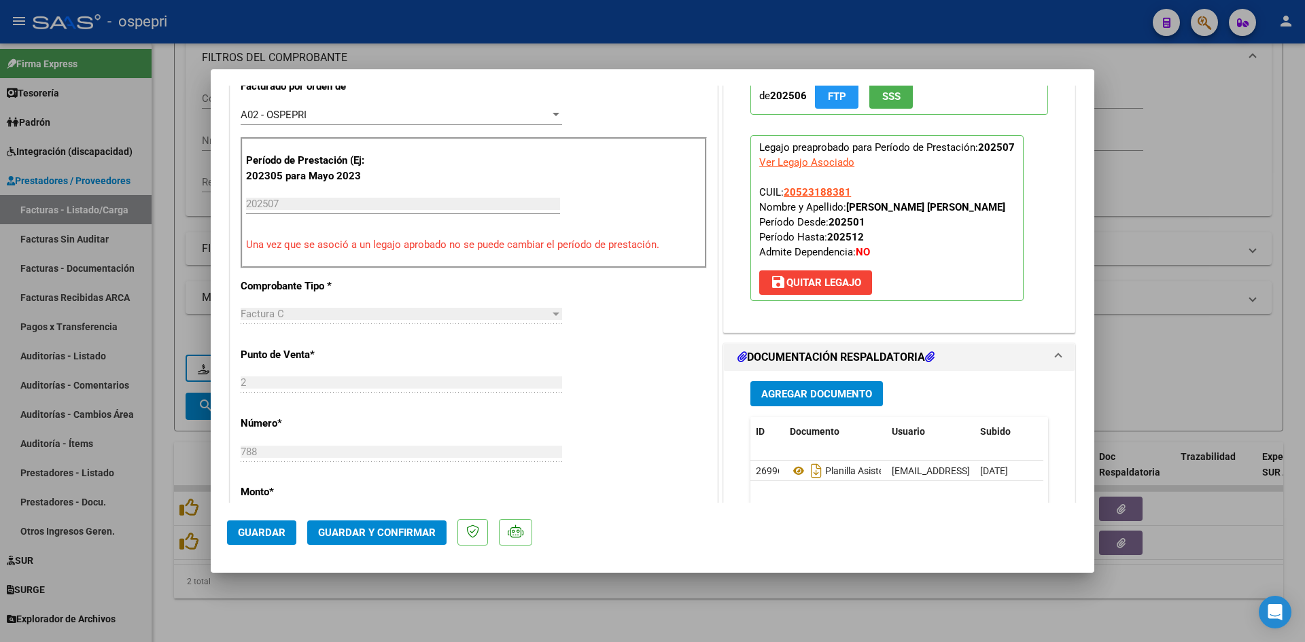
scroll to position [408, 0]
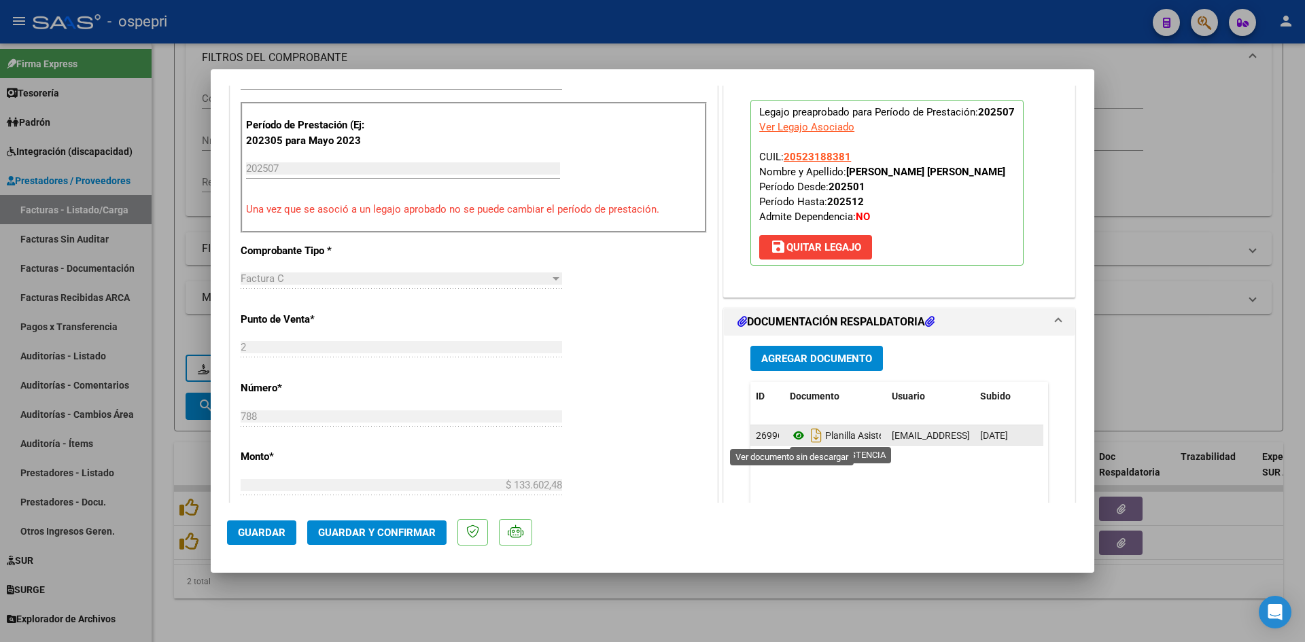
click at [793, 437] on icon at bounding box center [799, 436] width 18 height 16
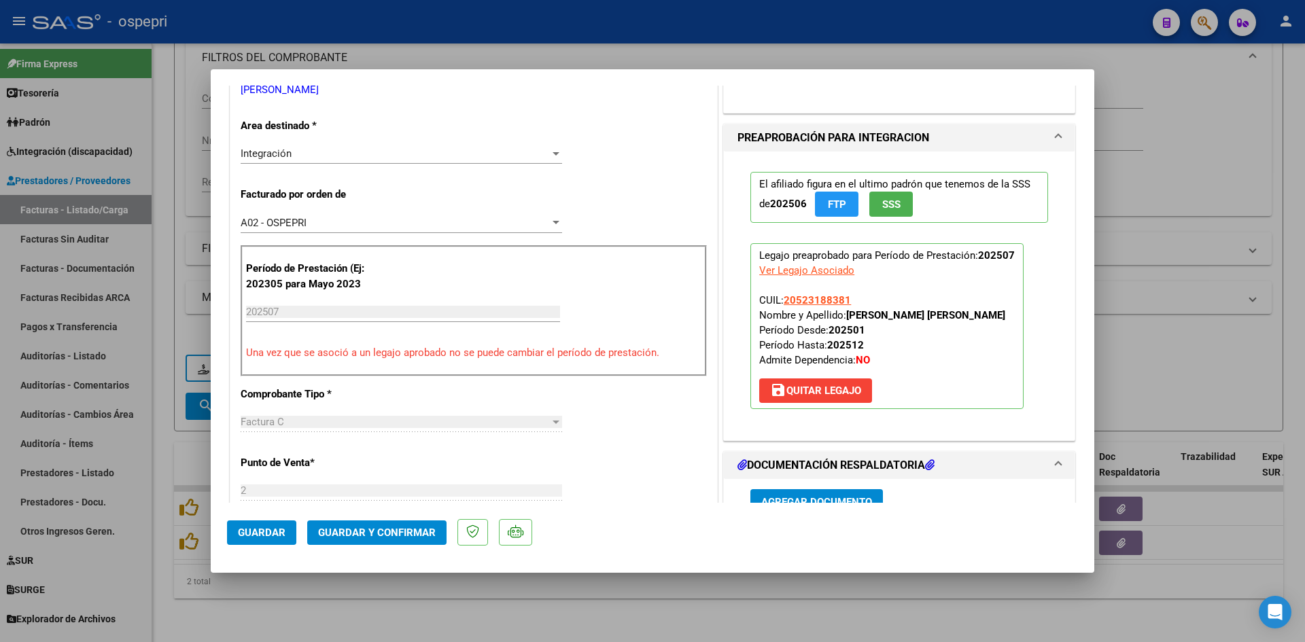
scroll to position [272, 0]
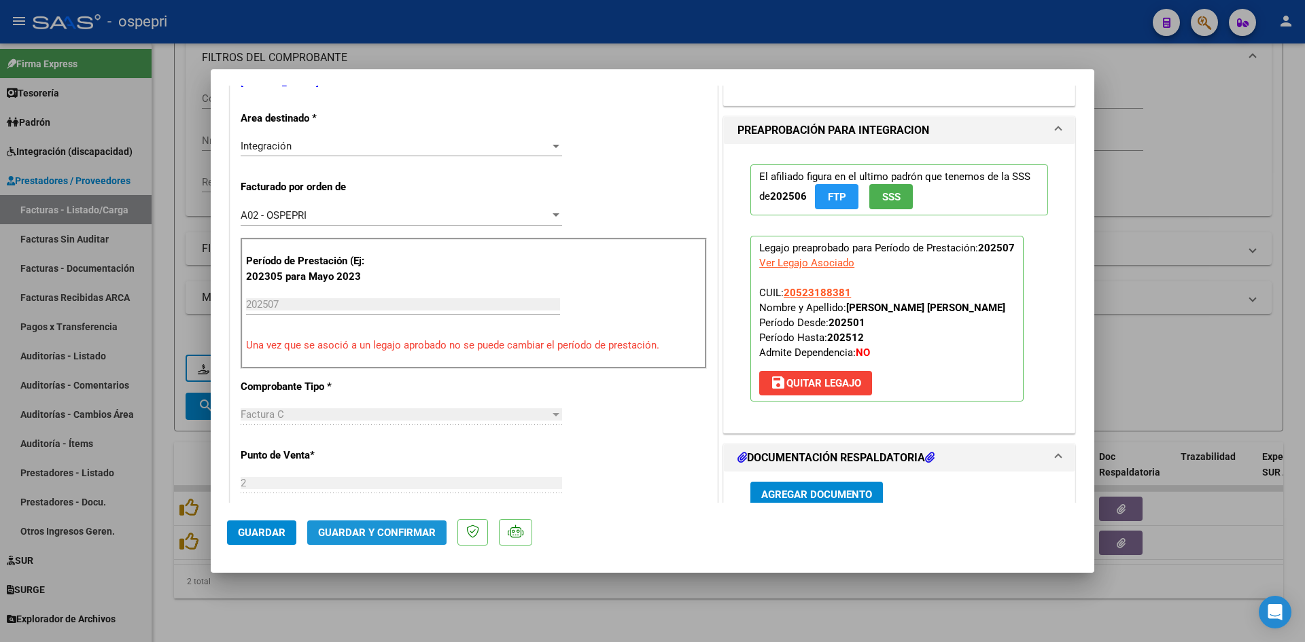
click at [388, 537] on span "Guardar y Confirmar" at bounding box center [377, 533] width 118 height 12
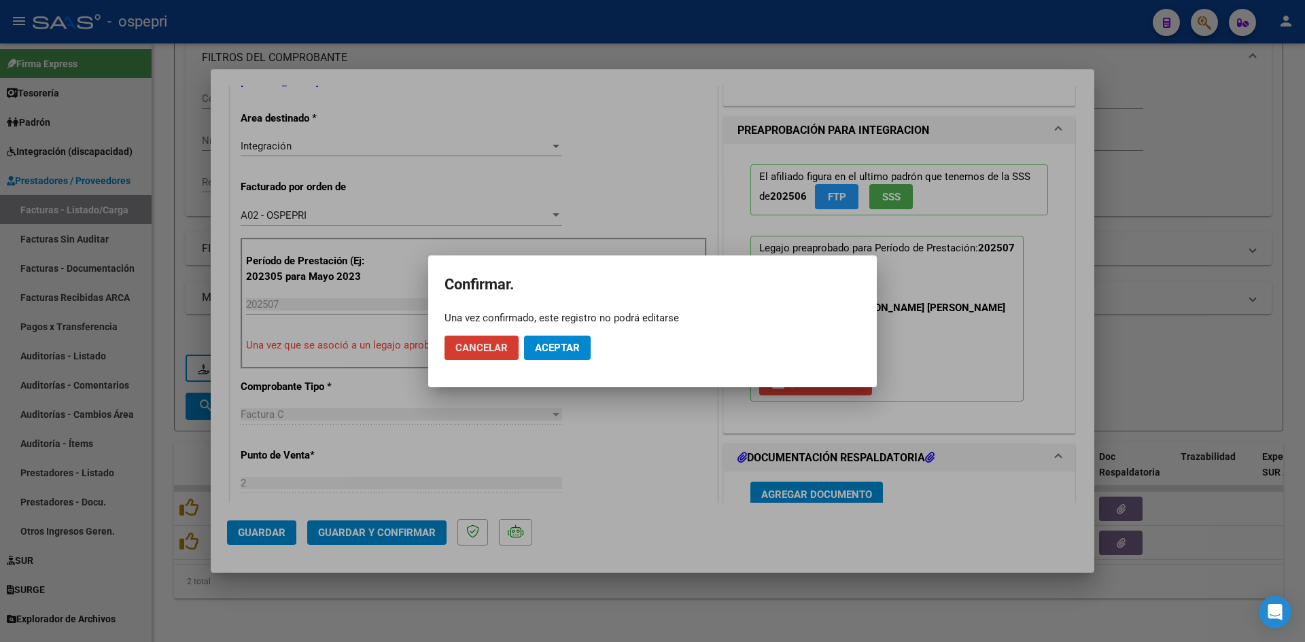
click at [575, 345] on span "Aceptar" at bounding box center [557, 348] width 45 height 12
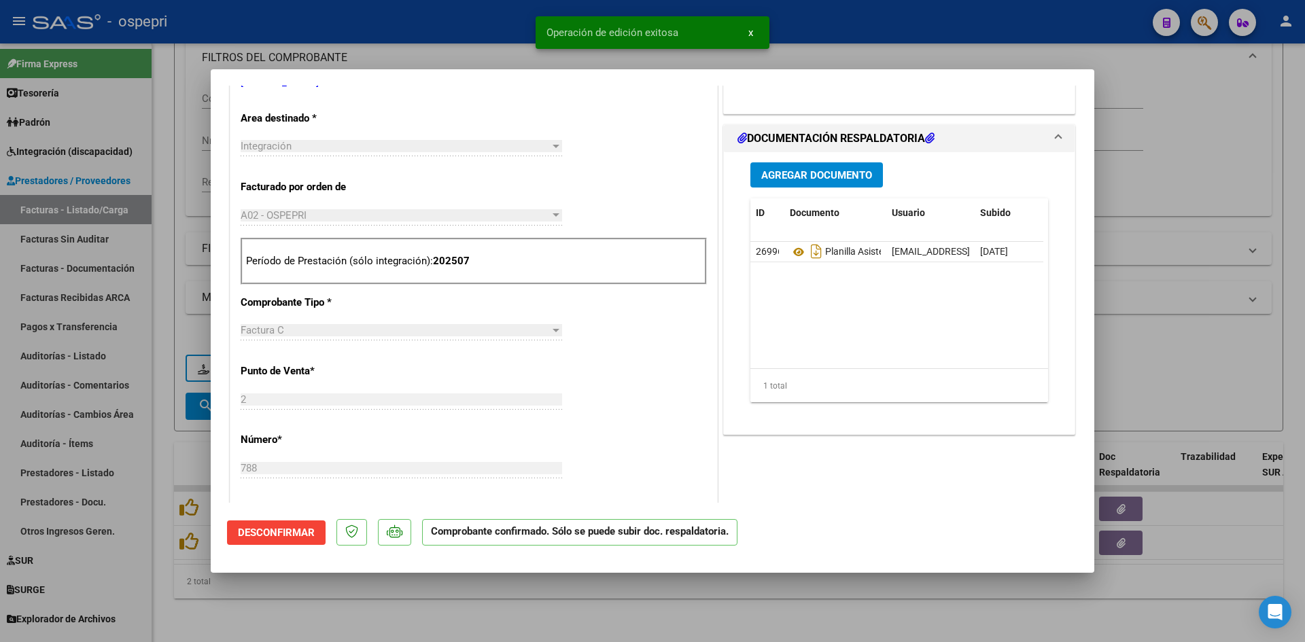
type input "$ 0,00"
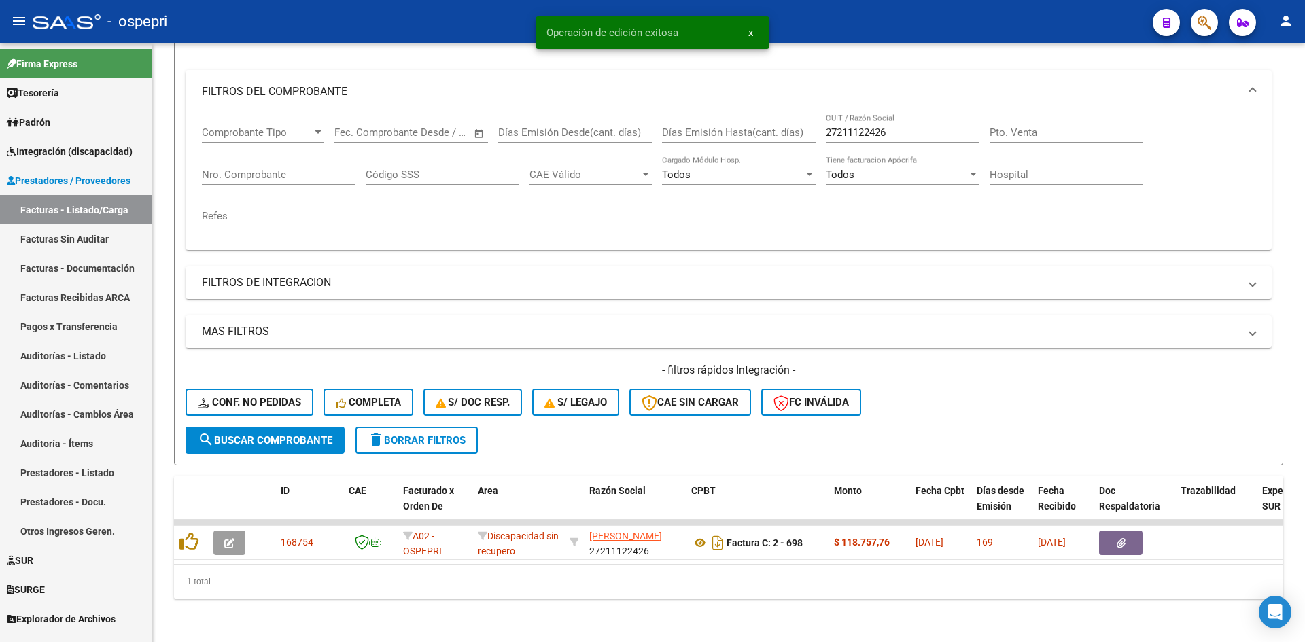
scroll to position [171, 0]
drag, startPoint x: 897, startPoint y: 120, endPoint x: 800, endPoint y: 135, distance: 97.7
click at [800, 135] on div "Comprobante Tipo Comprobante Tipo Start date – End date Fec. Comprobante Desde …" at bounding box center [729, 177] width 1054 height 126
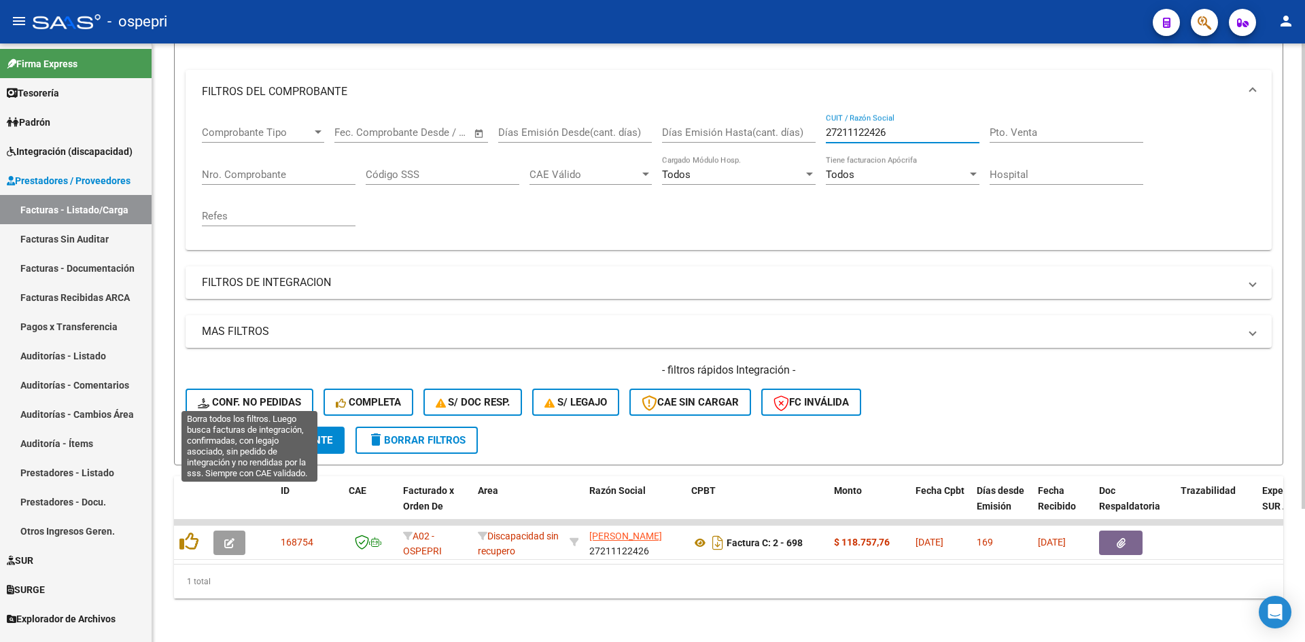
click at [277, 396] on span "Conf. no pedidas" at bounding box center [249, 402] width 103 height 12
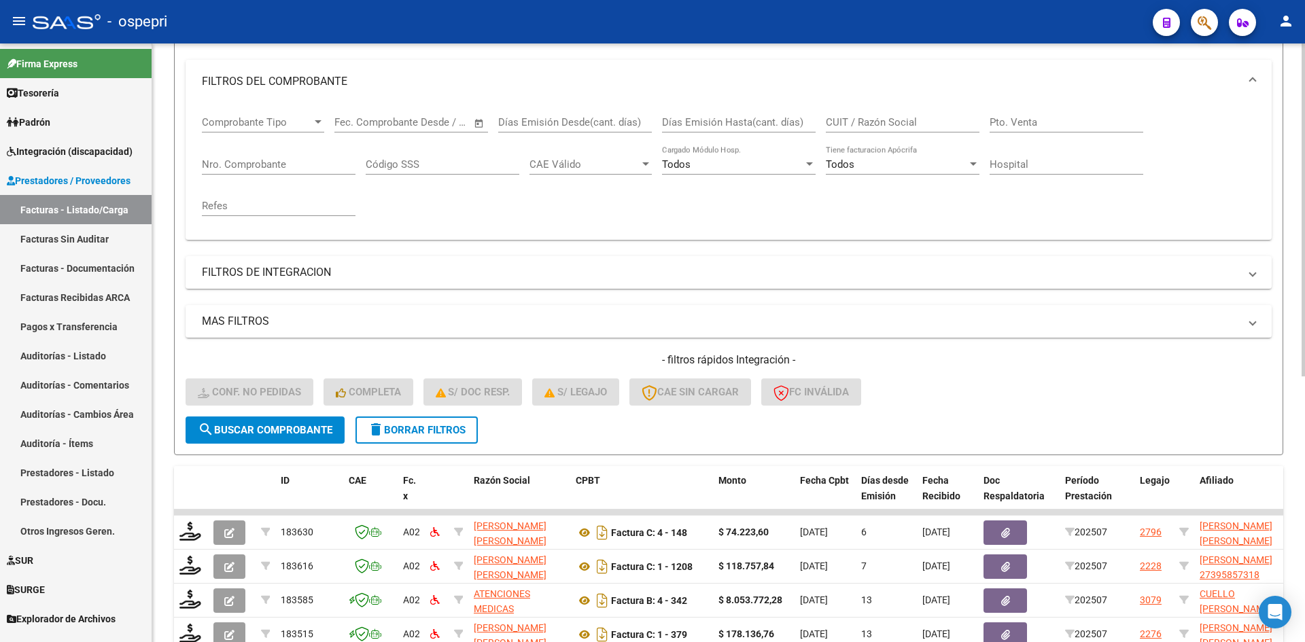
click at [848, 120] on input "CUIT / Razón Social" at bounding box center [903, 122] width 154 height 12
paste input "27211122426"
type input "27211122426"
click at [295, 423] on button "search Buscar Comprobante" at bounding box center [265, 430] width 159 height 27
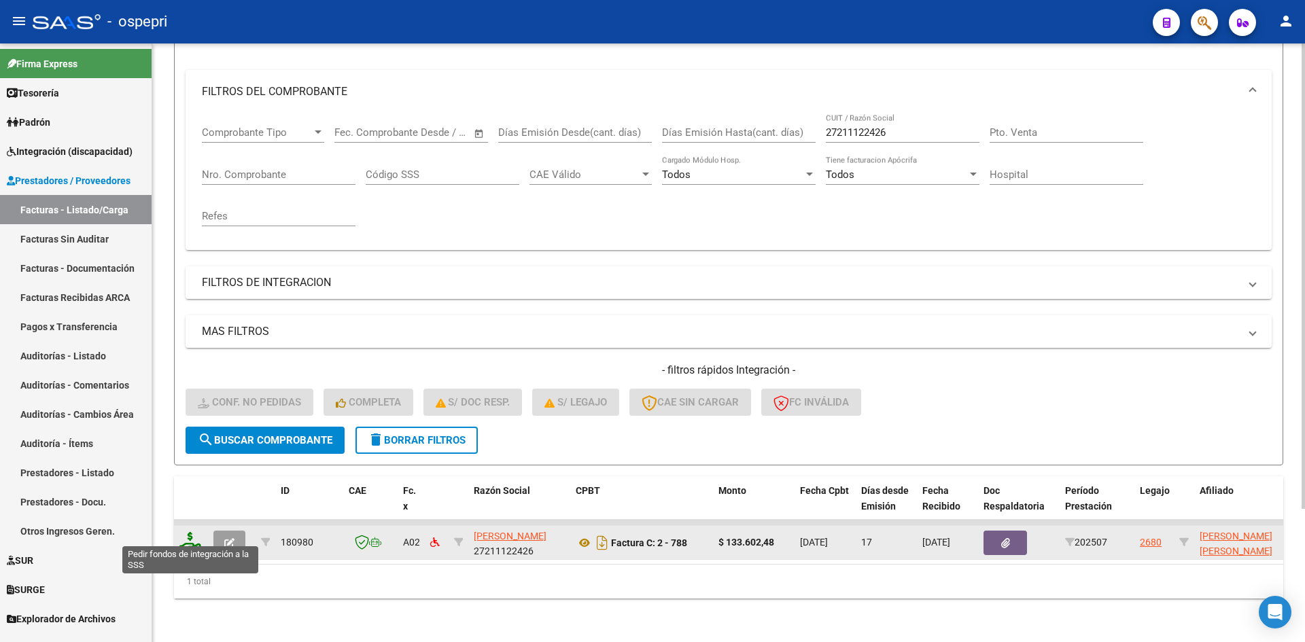
click at [186, 536] on icon at bounding box center [190, 541] width 22 height 19
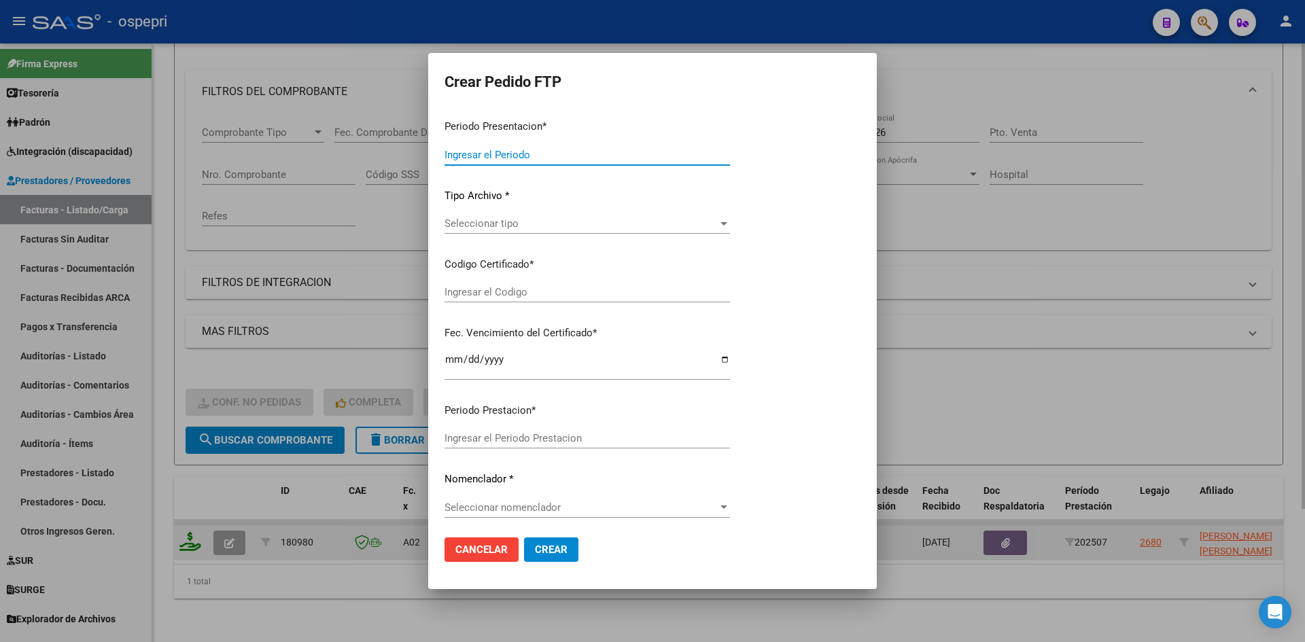
type input "202507"
type input "$ 133.602,48"
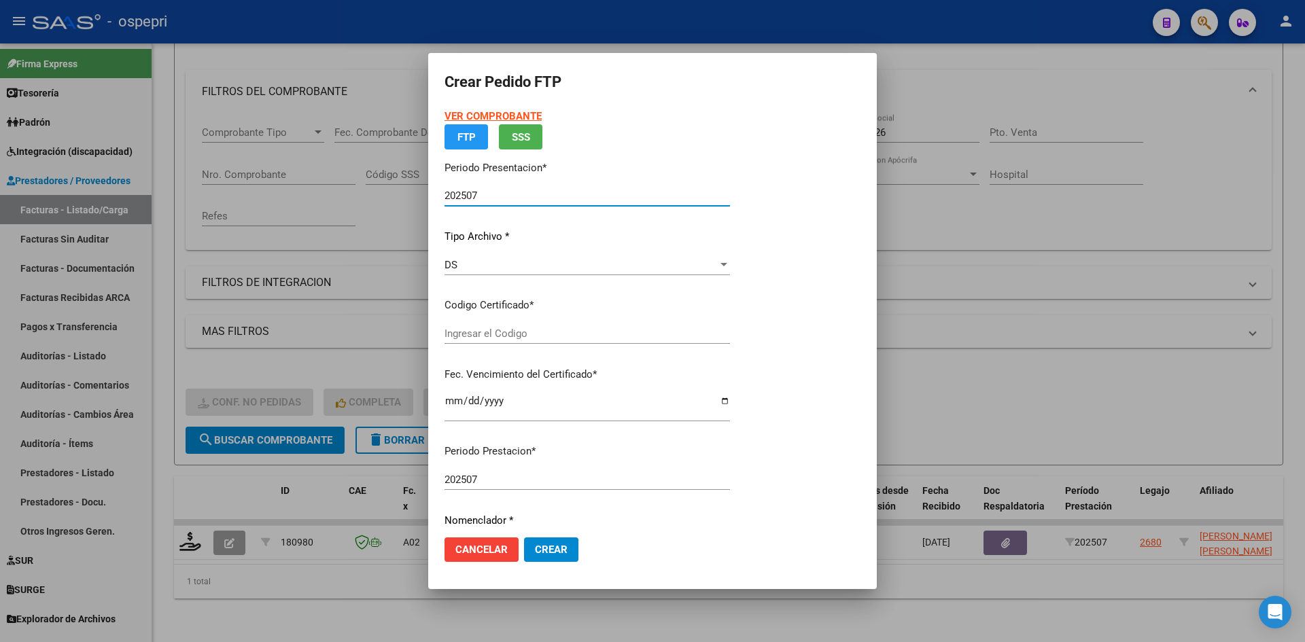
type input "20523188381"
type input "2026-02-28"
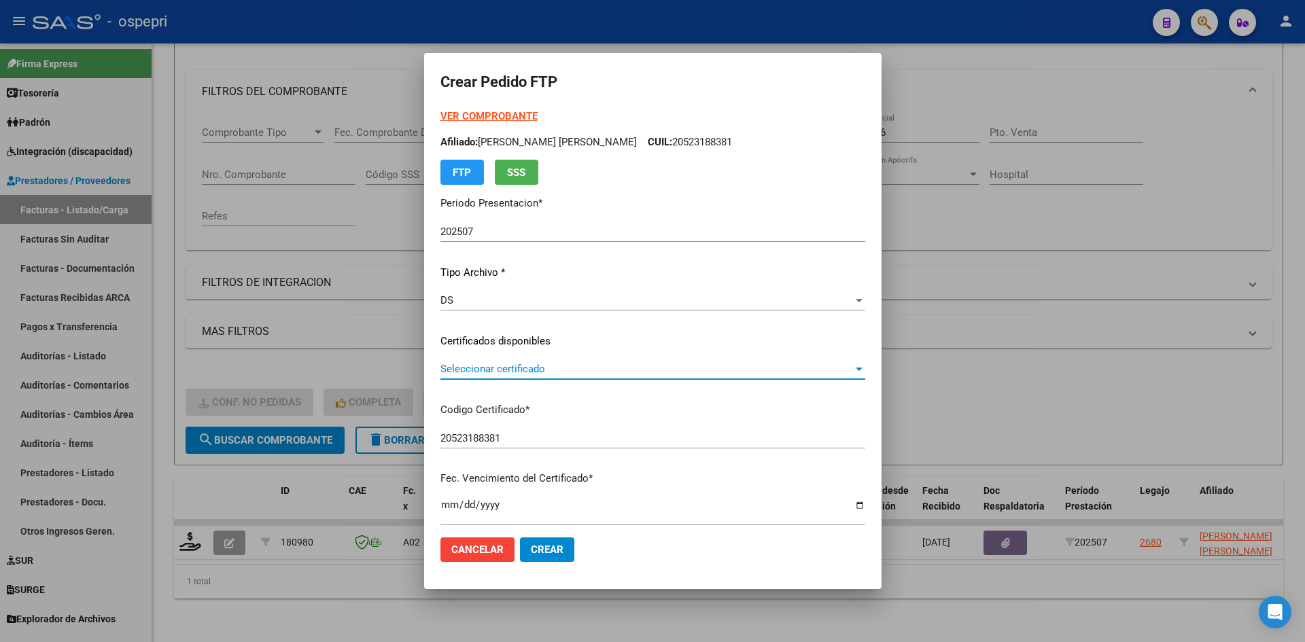
click at [557, 374] on span "Seleccionar certificado" at bounding box center [646, 369] width 413 height 12
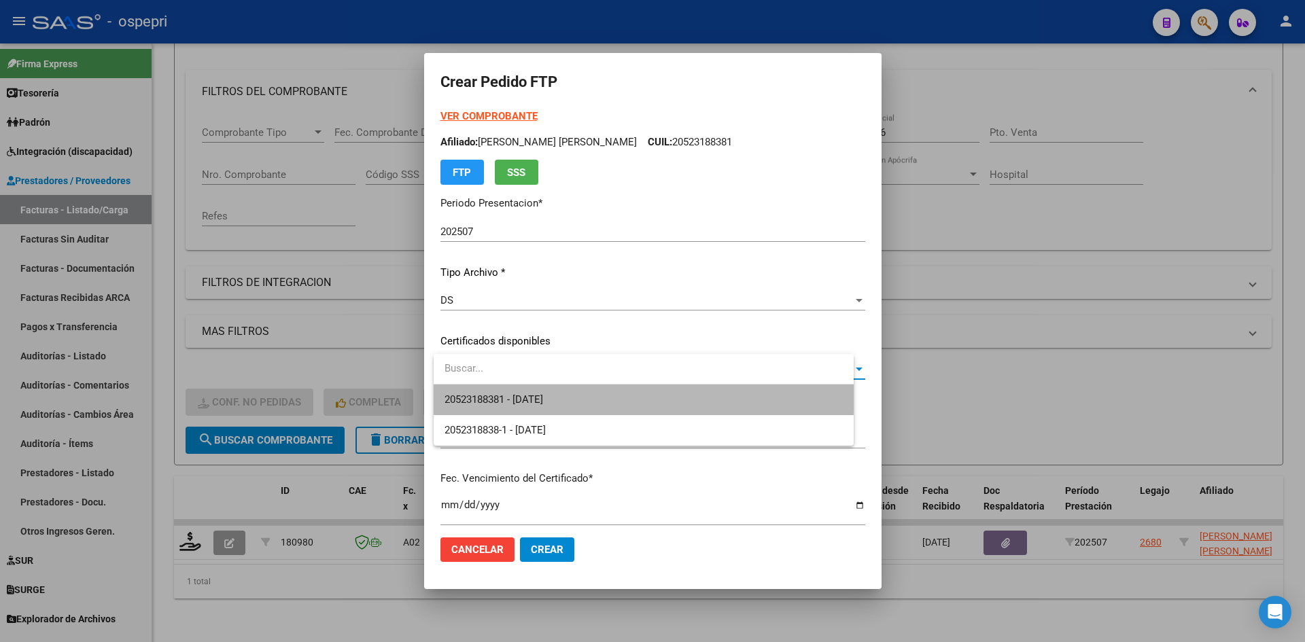
click at [557, 392] on span "20523188381 - 2026-02-28" at bounding box center [644, 400] width 398 height 31
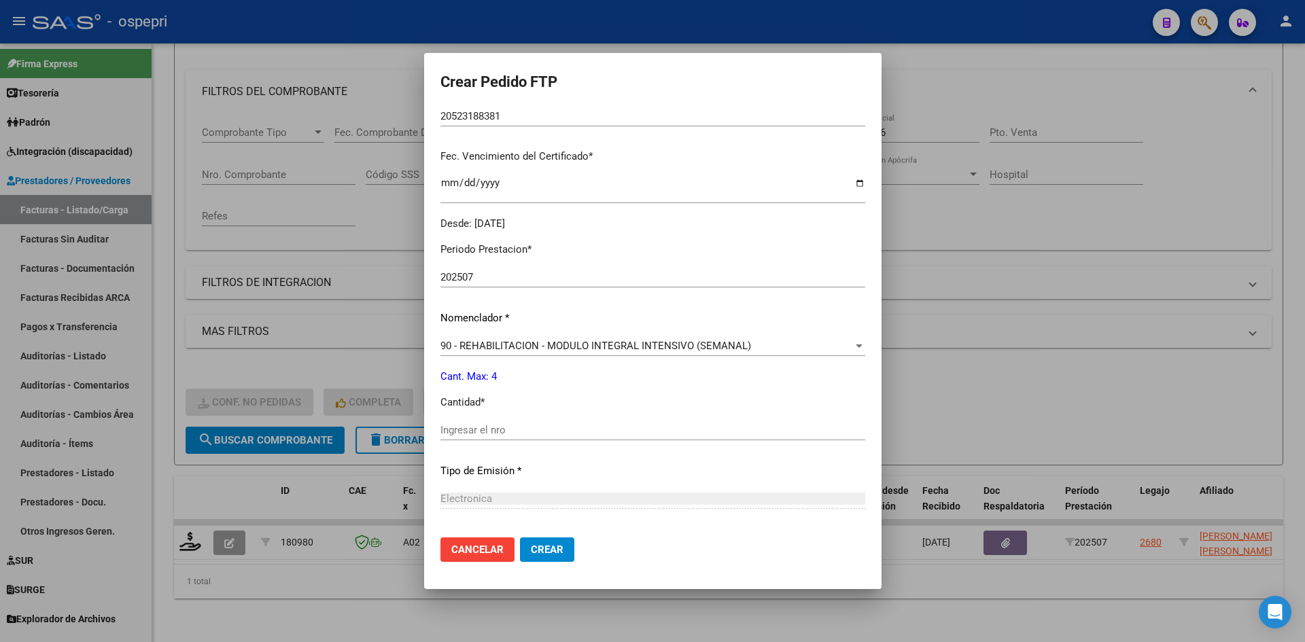
scroll to position [340, 0]
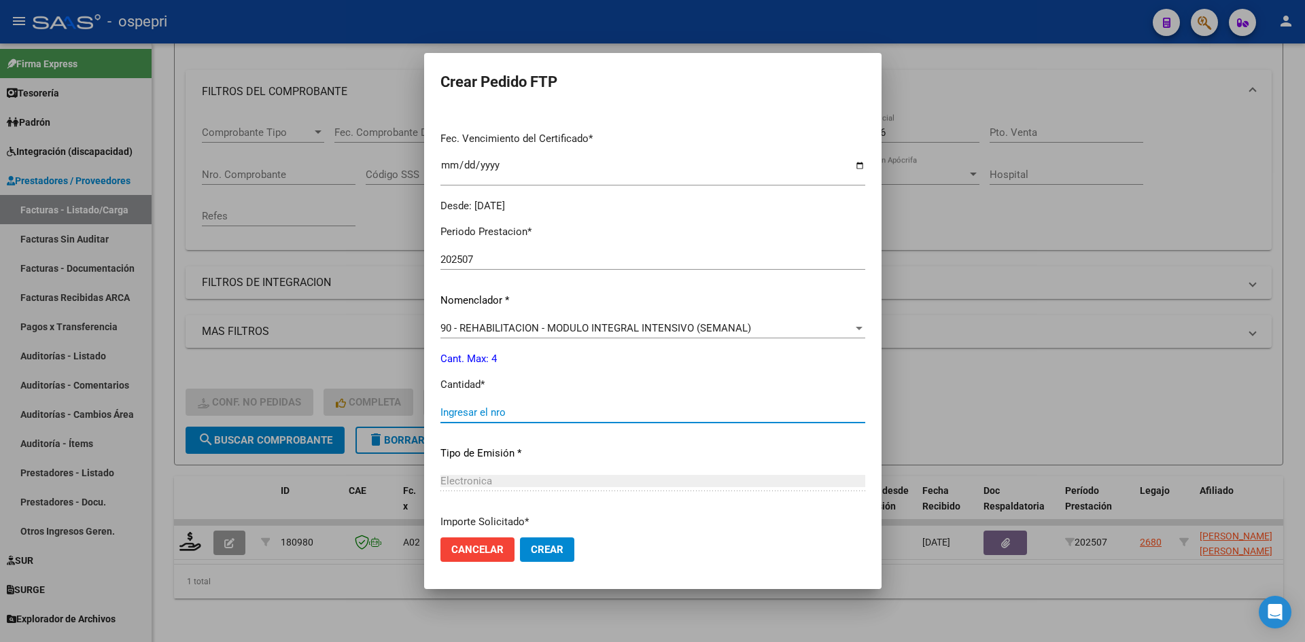
click at [518, 415] on input "Ingresar el nro" at bounding box center [652, 413] width 425 height 12
type input "4"
click at [557, 549] on span "Crear" at bounding box center [547, 550] width 33 height 12
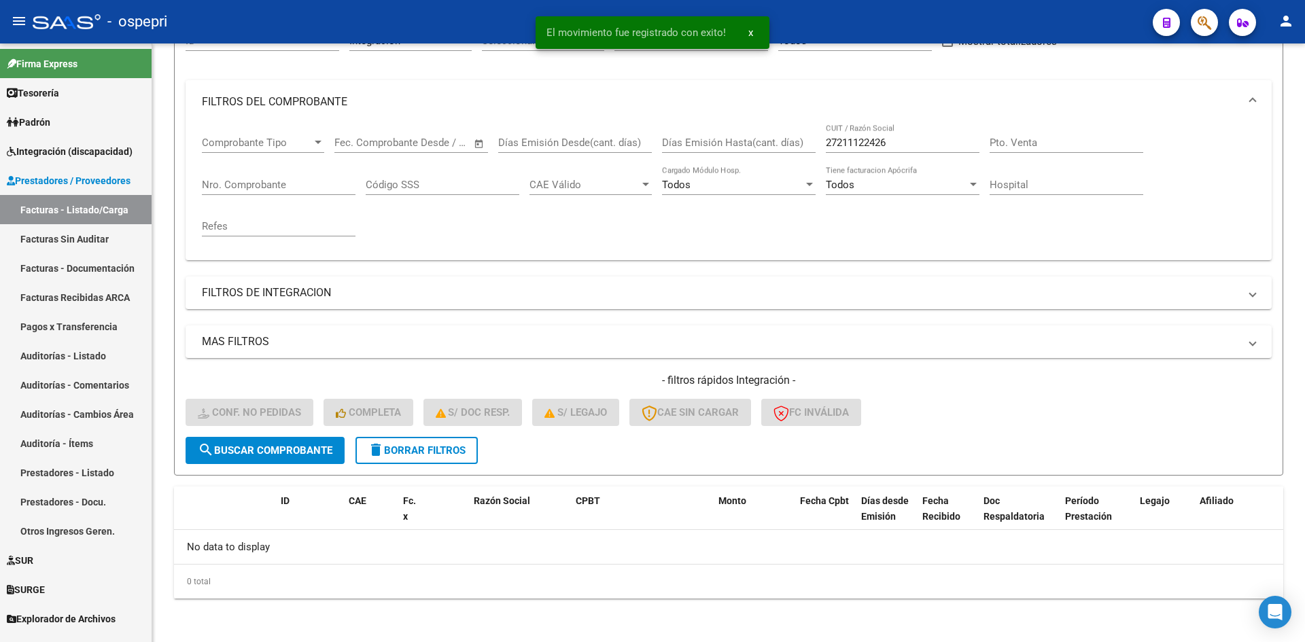
scroll to position [151, 0]
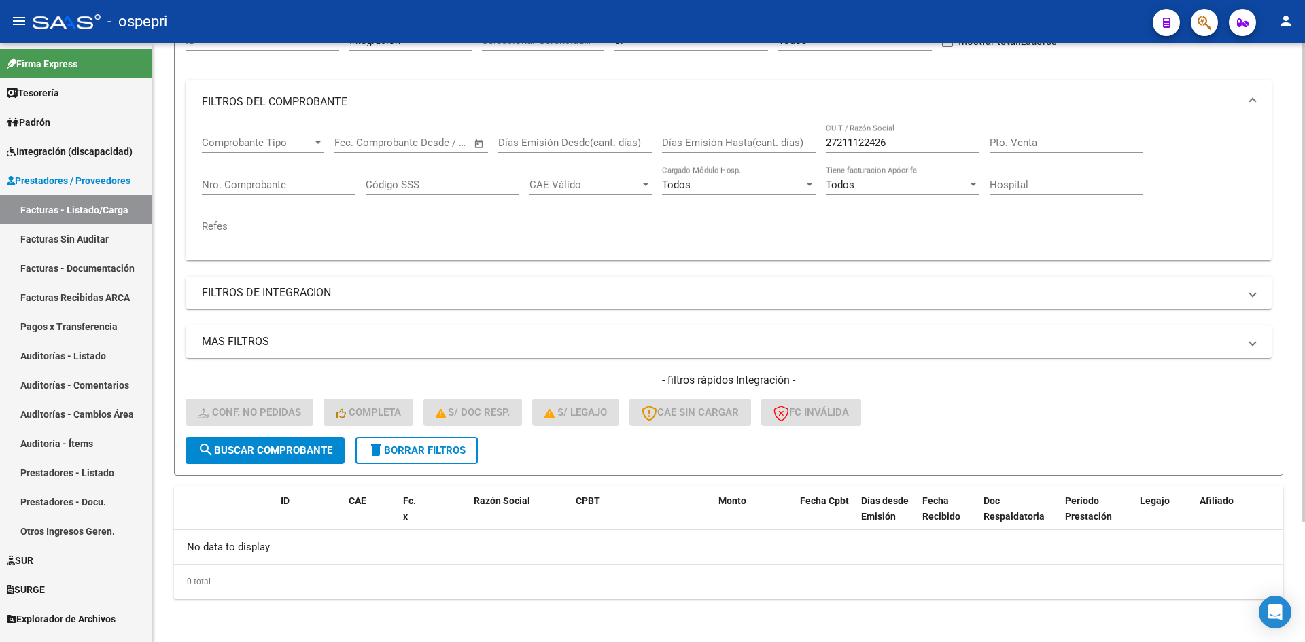
click at [435, 453] on span "delete Borrar Filtros" at bounding box center [417, 451] width 98 height 12
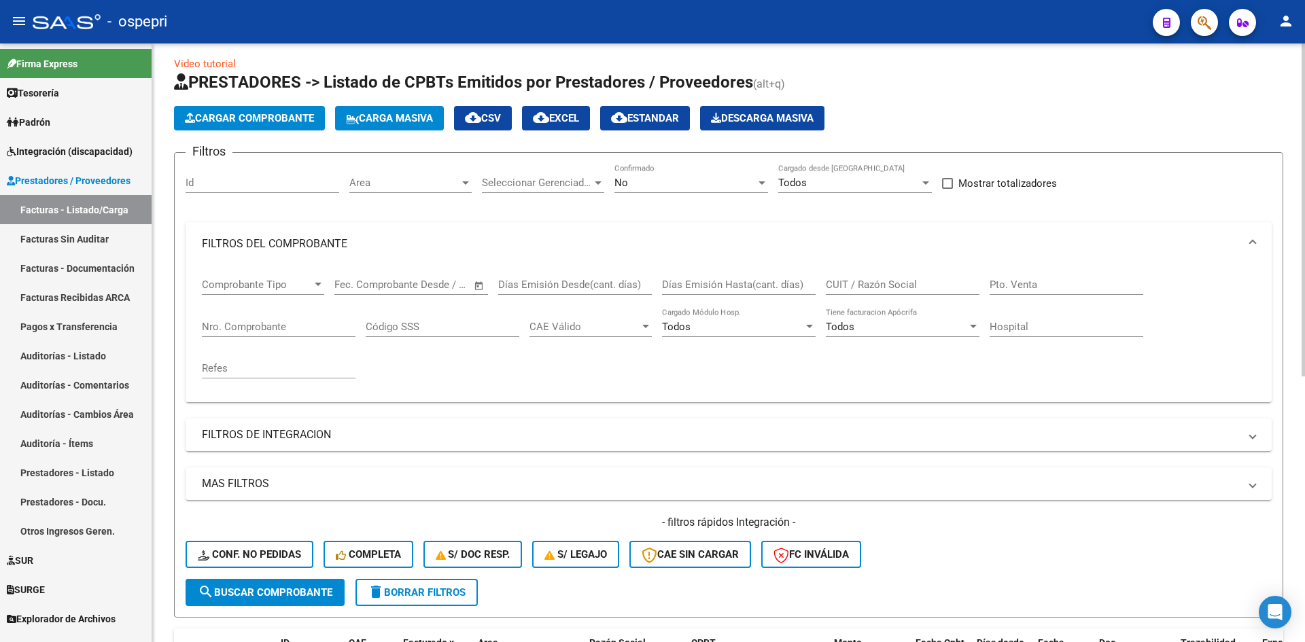
scroll to position [0, 0]
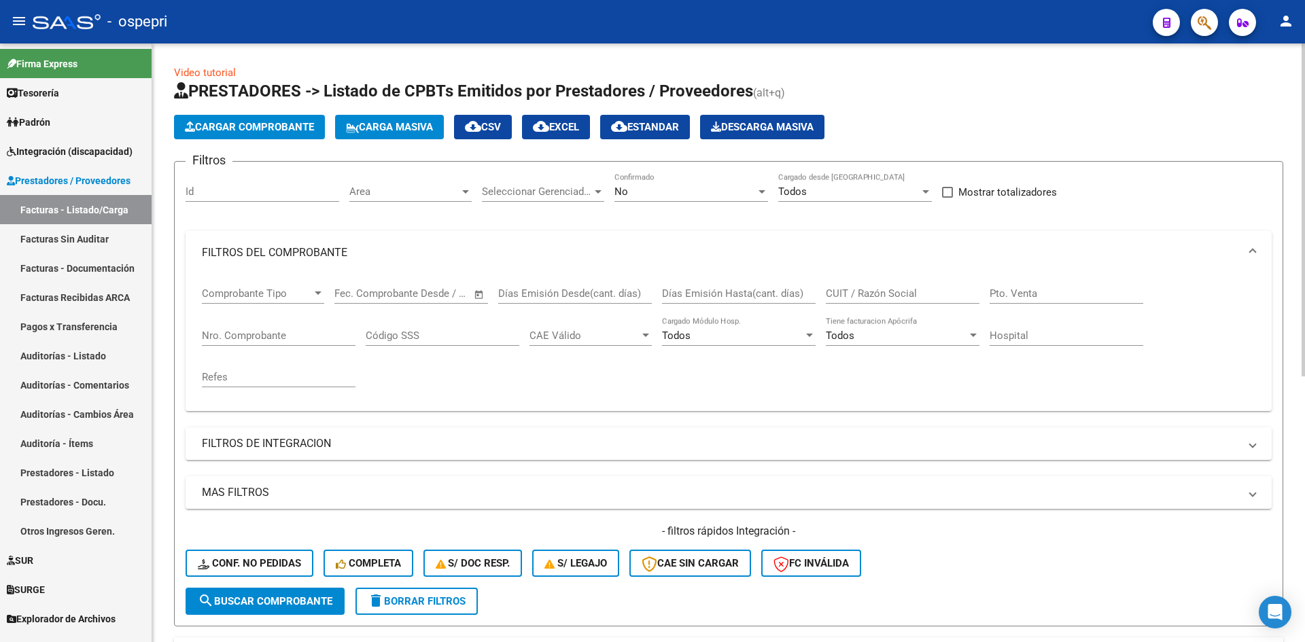
click at [852, 297] on input "CUIT / Razón Social" at bounding box center [903, 294] width 154 height 12
paste input "20116313635"
type input "20116313635"
click at [319, 598] on span "search Buscar Comprobante" at bounding box center [265, 601] width 135 height 12
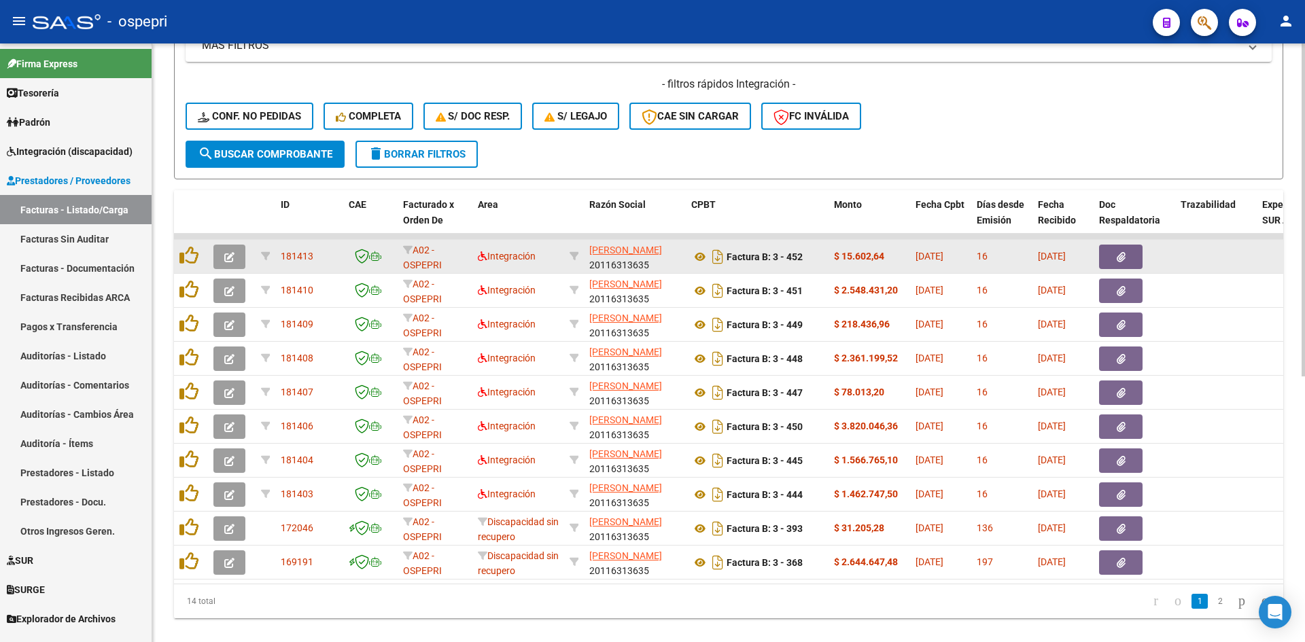
scroll to position [476, 0]
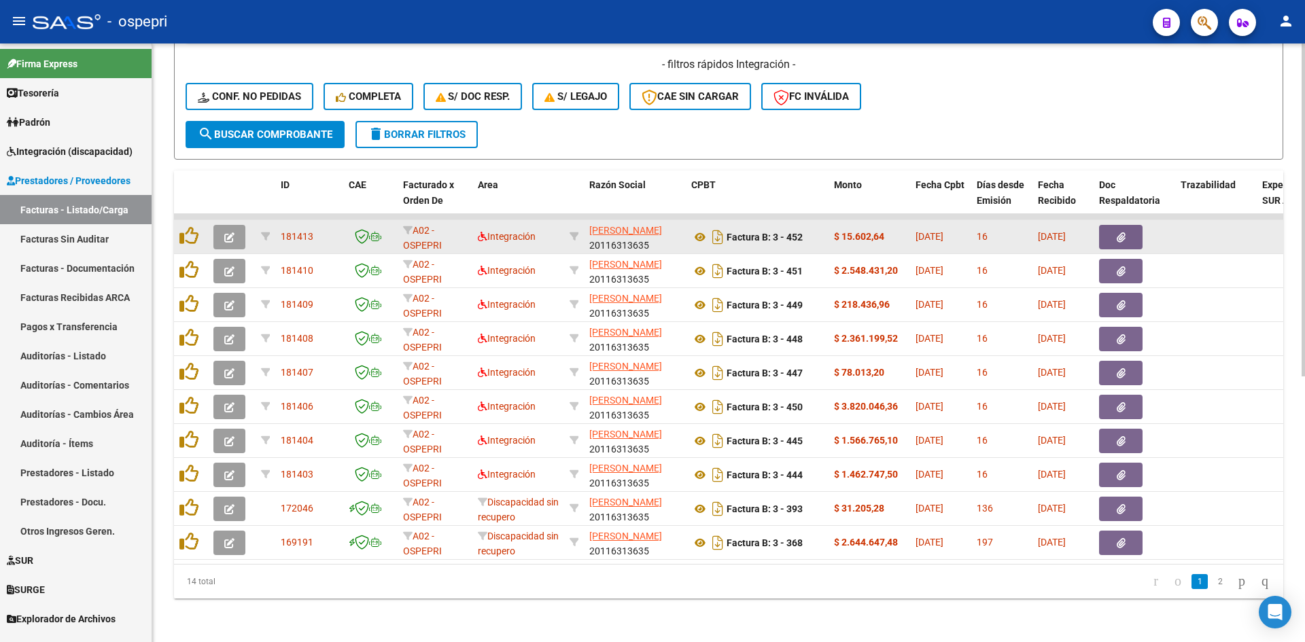
click at [232, 232] on icon "button" at bounding box center [229, 237] width 10 height 10
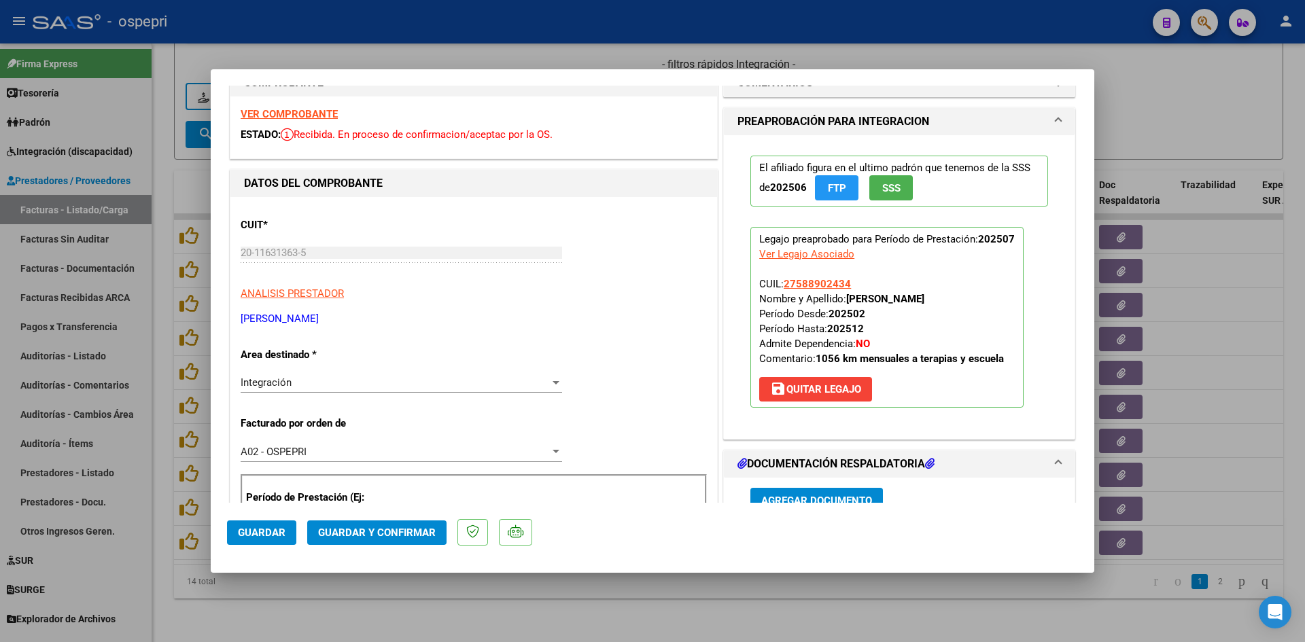
scroll to position [0, 0]
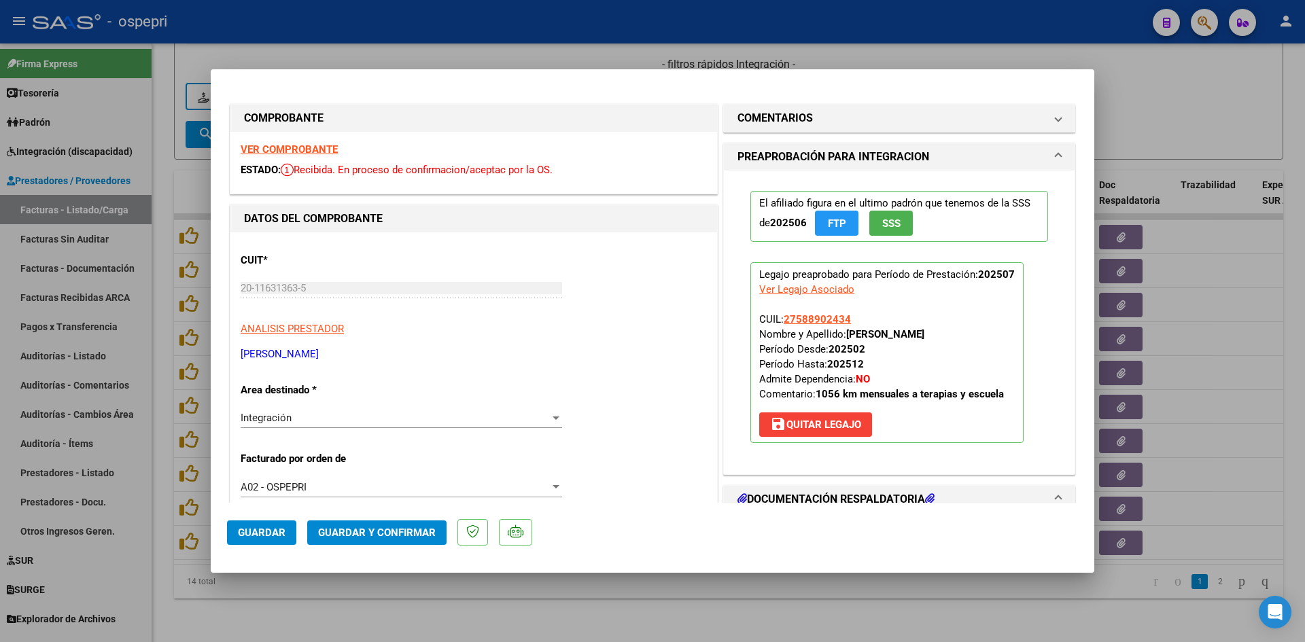
click at [286, 146] on strong "VER COMPROBANTE" at bounding box center [289, 149] width 97 height 12
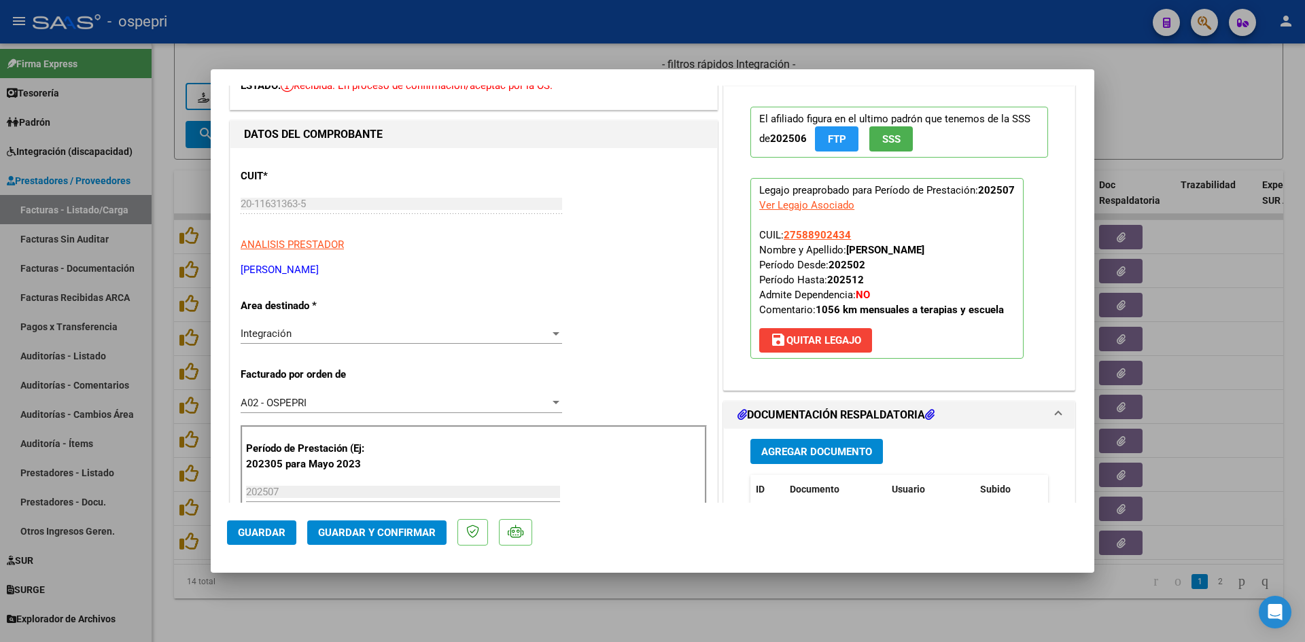
scroll to position [204, 0]
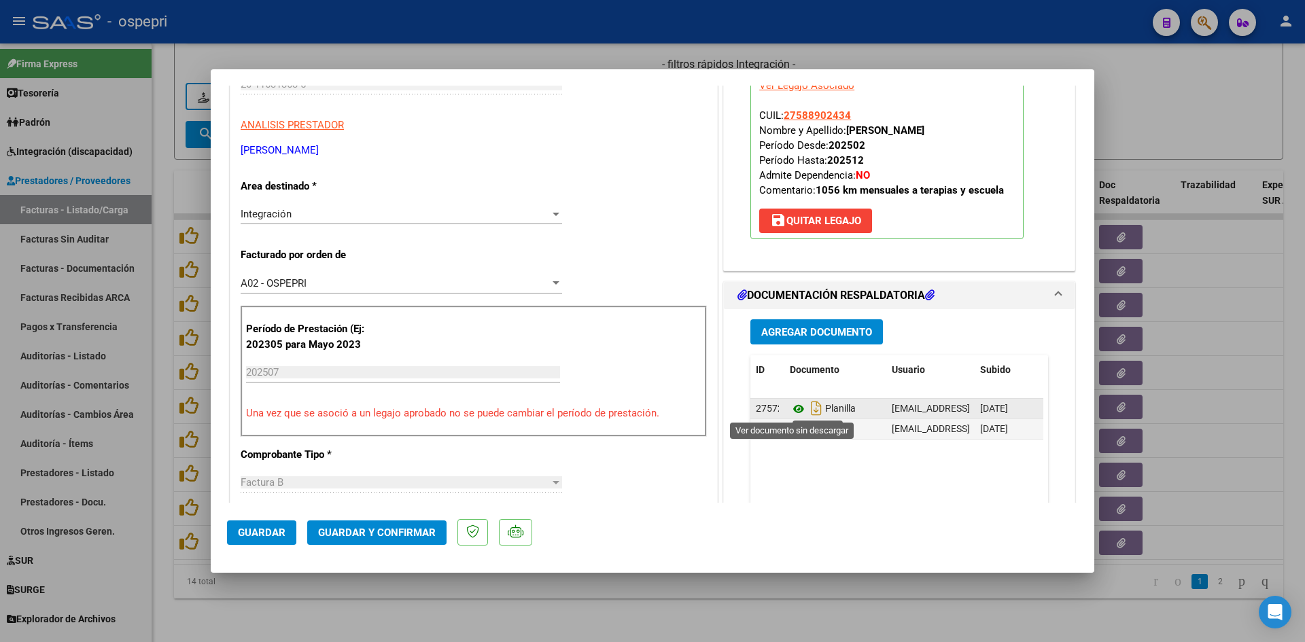
click at [791, 409] on icon at bounding box center [799, 409] width 18 height 16
click at [793, 427] on icon at bounding box center [799, 429] width 18 height 16
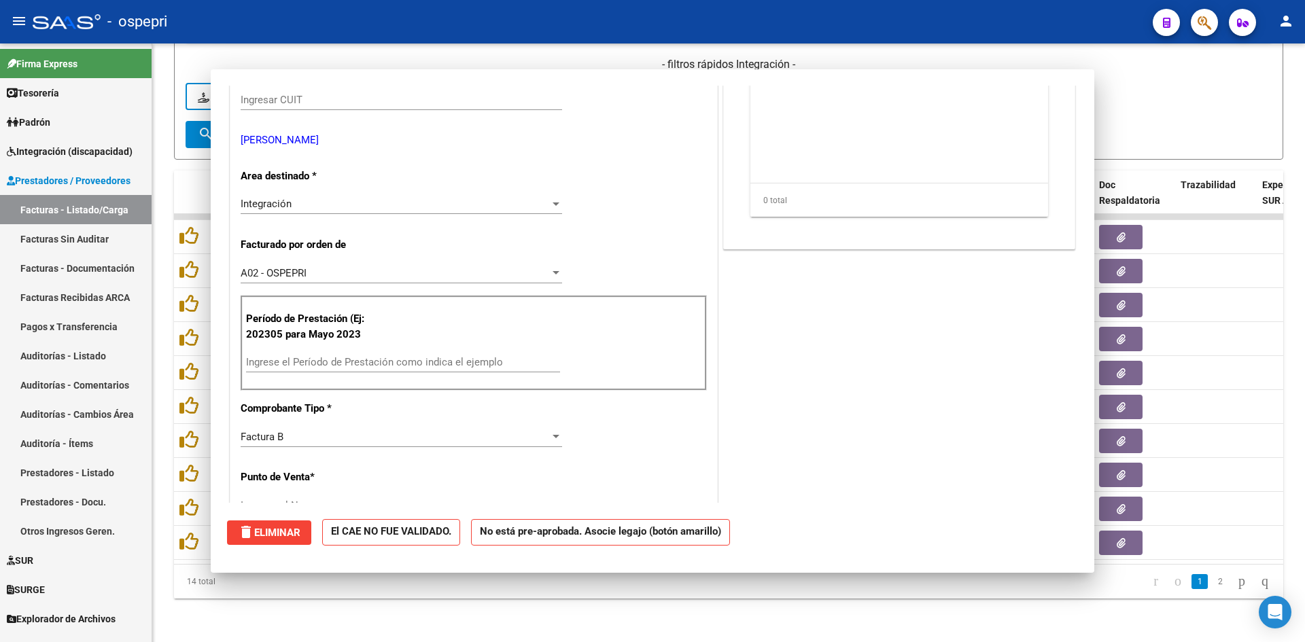
scroll to position [220, 0]
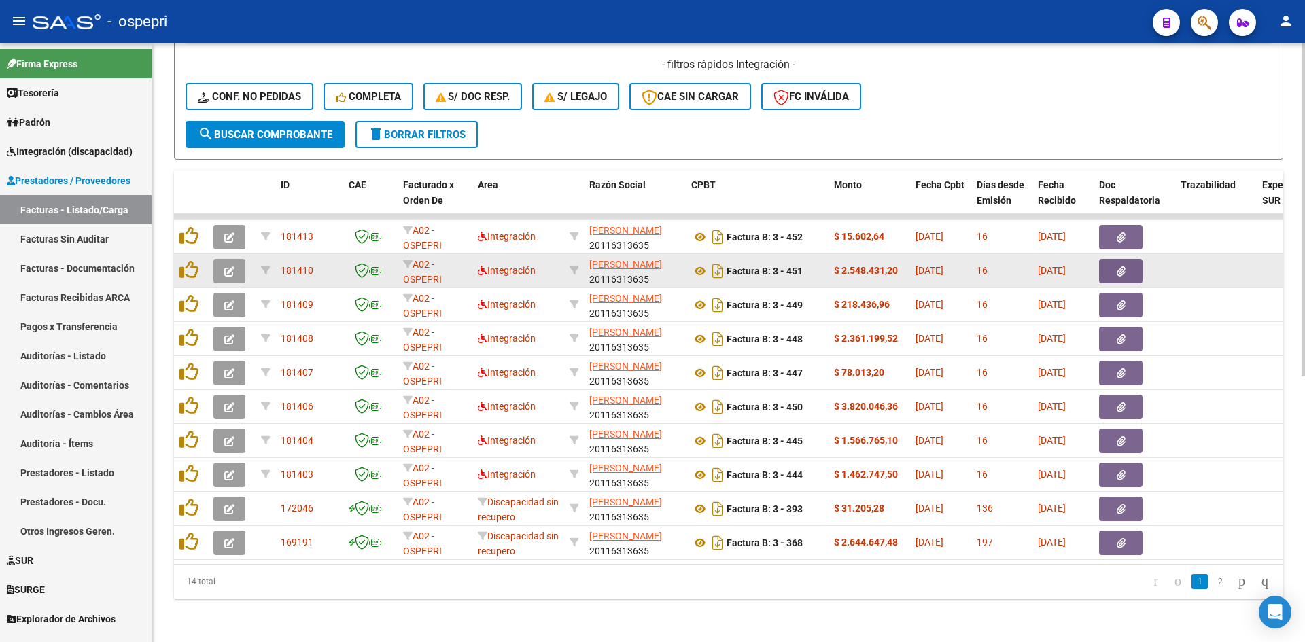
click at [224, 260] on button "button" at bounding box center [229, 271] width 32 height 24
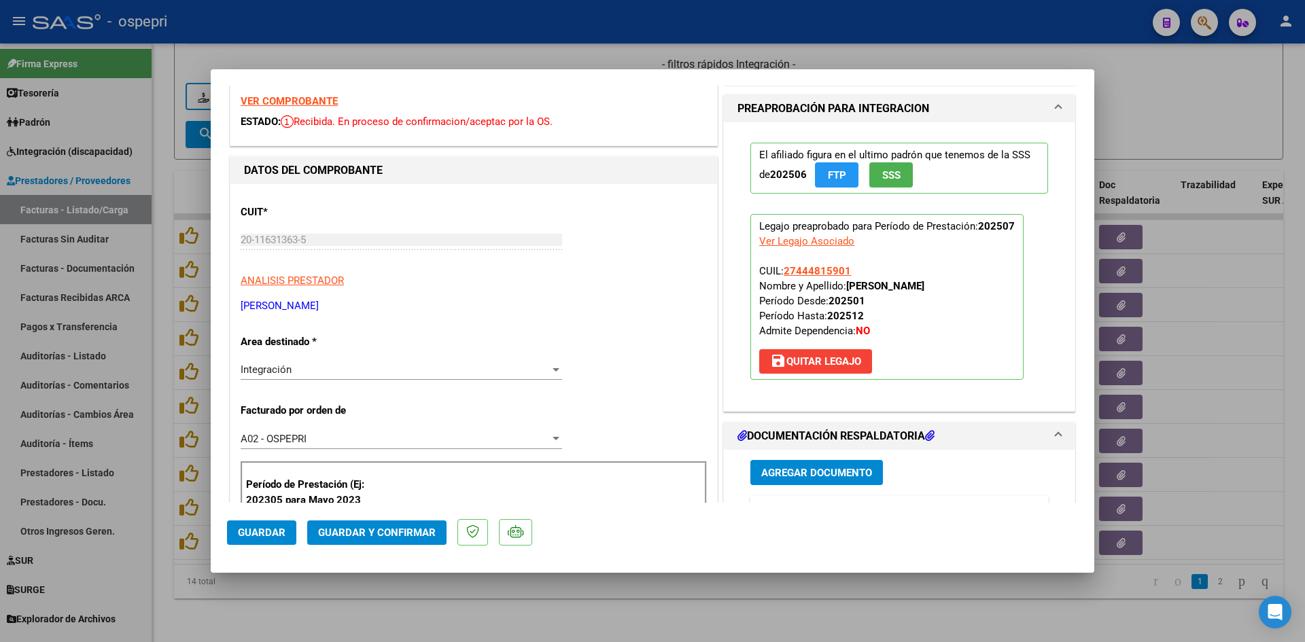
scroll to position [0, 0]
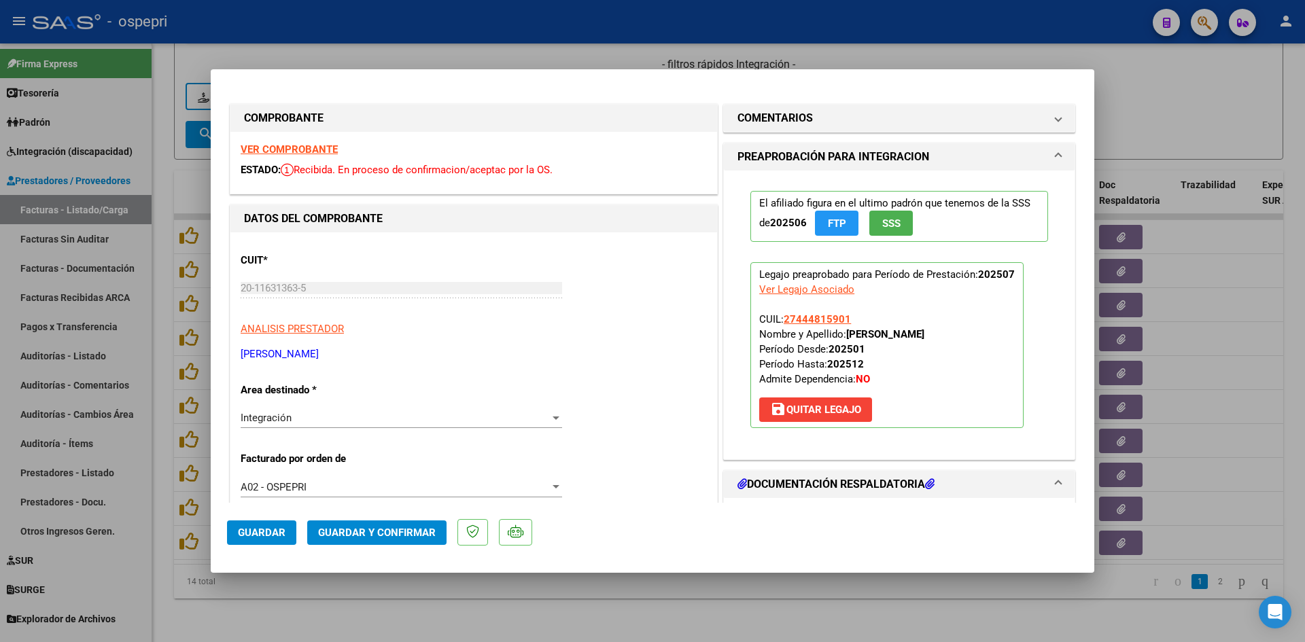
click at [320, 147] on strong "VER COMPROBANTE" at bounding box center [289, 149] width 97 height 12
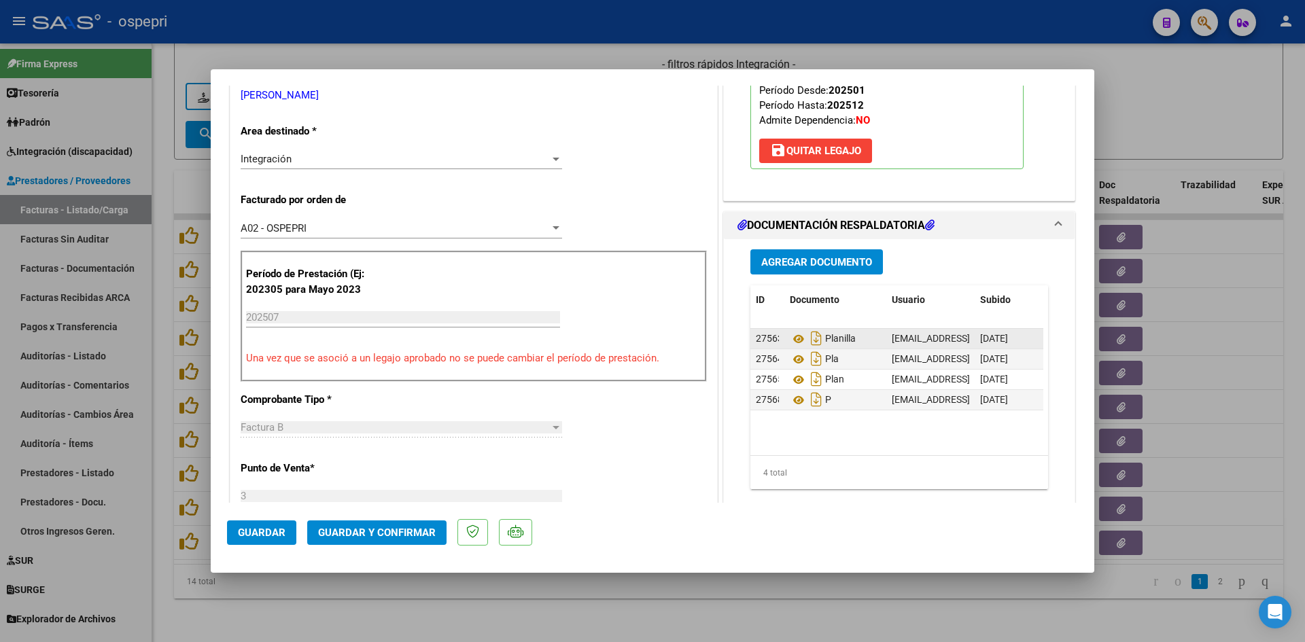
scroll to position [272, 0]
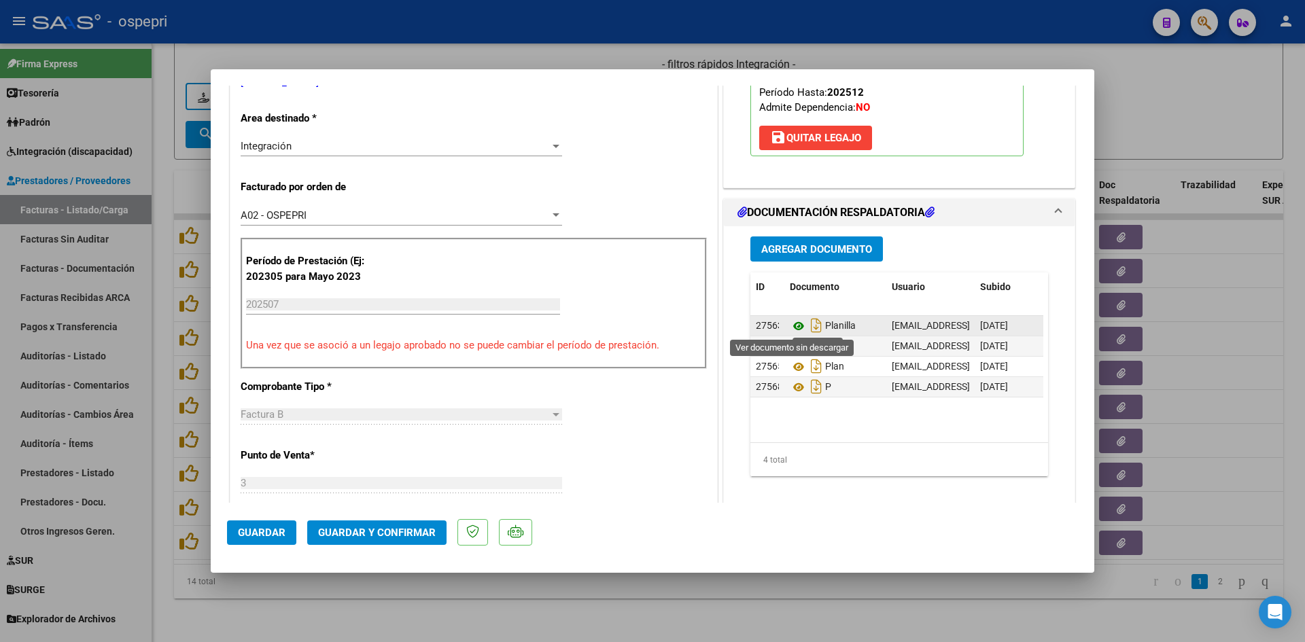
click at [793, 325] on icon at bounding box center [799, 326] width 18 height 16
click at [791, 343] on icon at bounding box center [799, 347] width 18 height 16
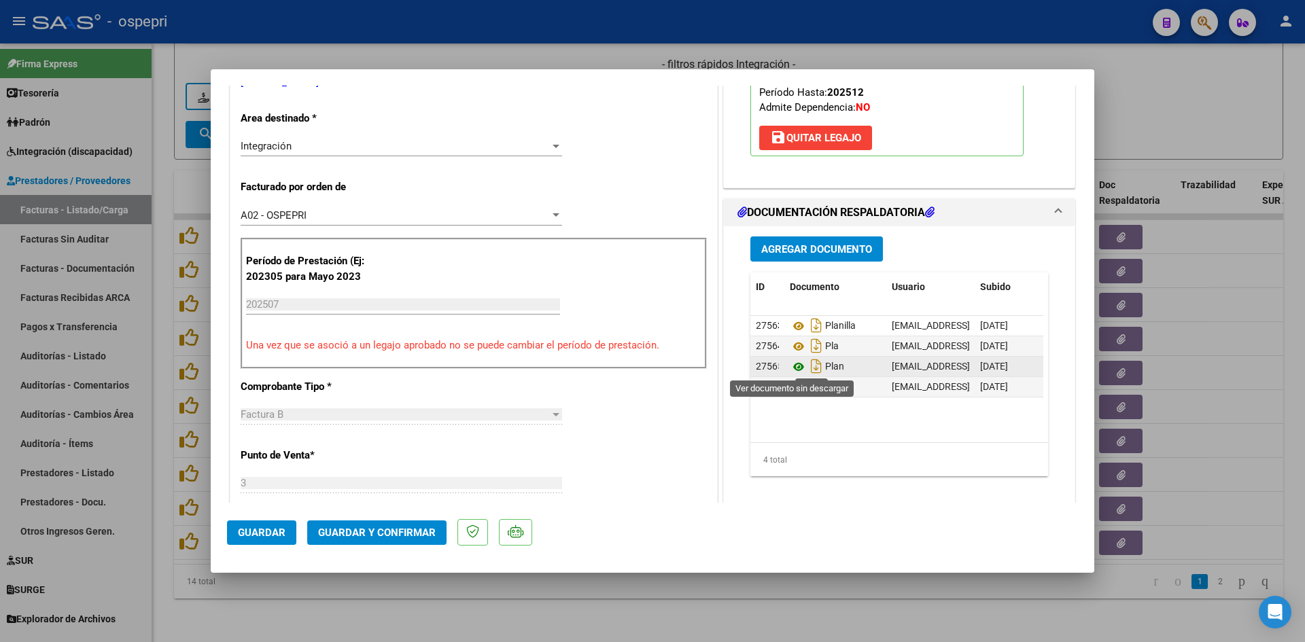
click at [793, 364] on icon at bounding box center [799, 367] width 18 height 16
click at [792, 365] on icon at bounding box center [799, 367] width 18 height 16
click at [795, 387] on icon at bounding box center [799, 387] width 18 height 16
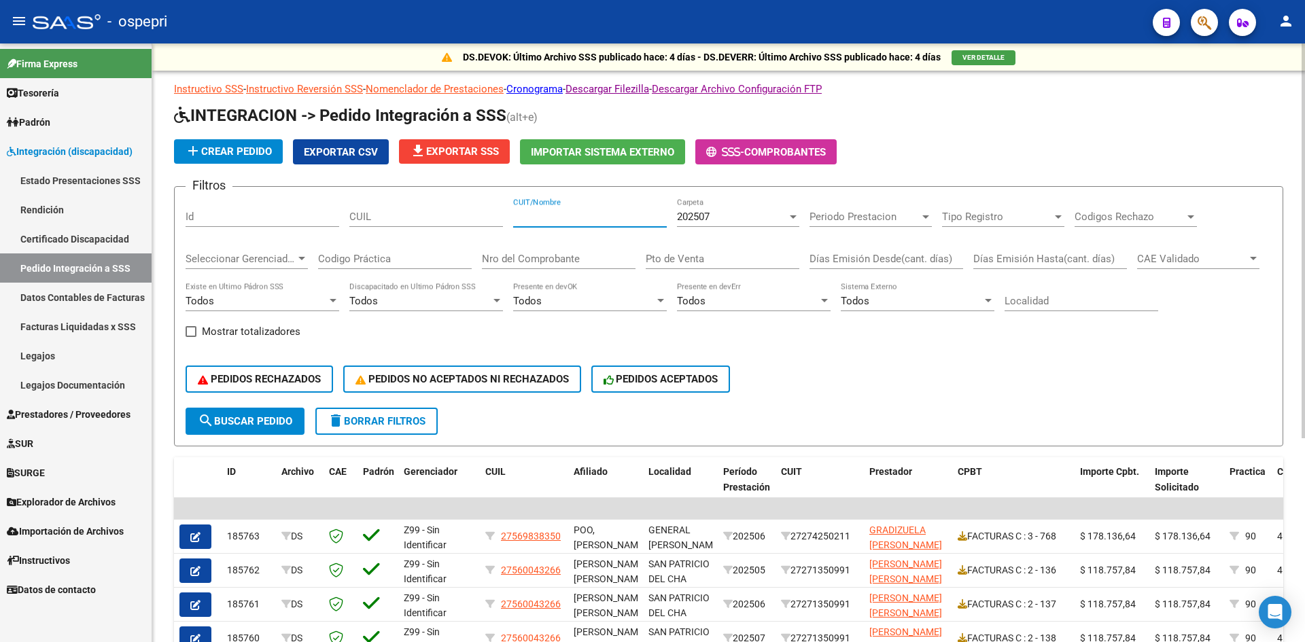
click at [564, 219] on input "CUIT/Nombre" at bounding box center [590, 217] width 154 height 12
paste input "27256888977"
type input "27256888977"
click at [275, 421] on span "search Buscar Pedido" at bounding box center [245, 421] width 94 height 12
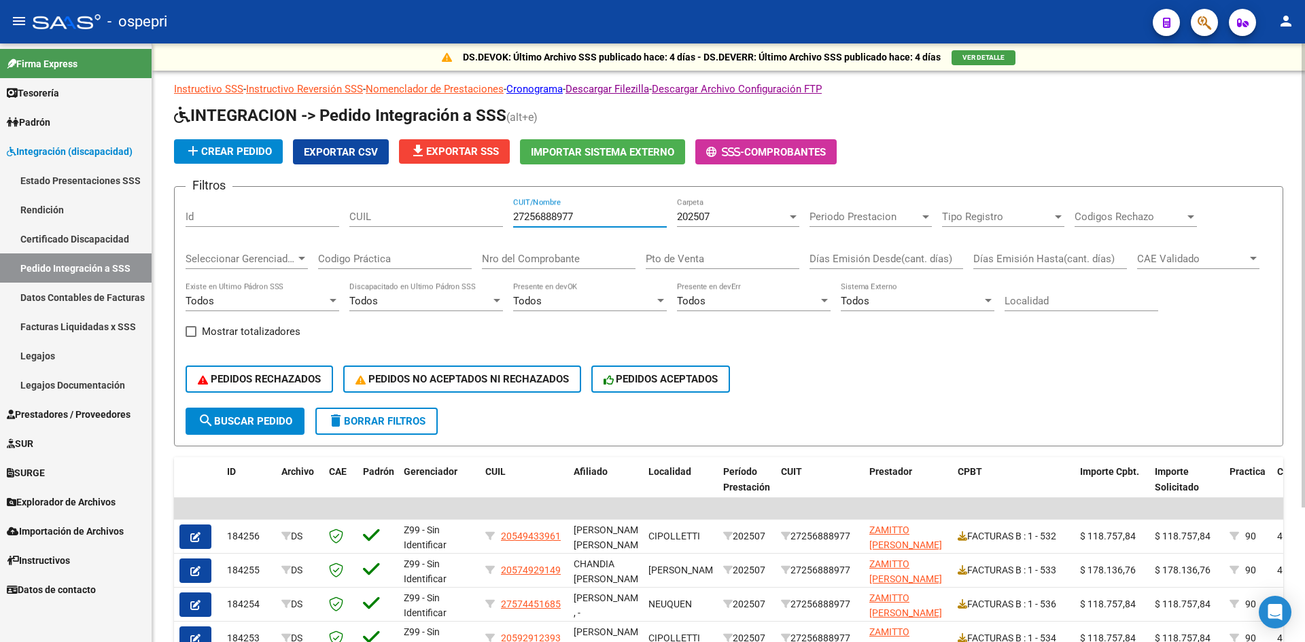
drag, startPoint x: 592, startPoint y: 211, endPoint x: 498, endPoint y: 222, distance: 94.4
click at [498, 222] on div "Filtros Id CUIL 27256888977 CUIT/Nombre 202507 Carpeta Periodo Prestacion Perio…" at bounding box center [729, 303] width 1086 height 210
paste input "23315329574"
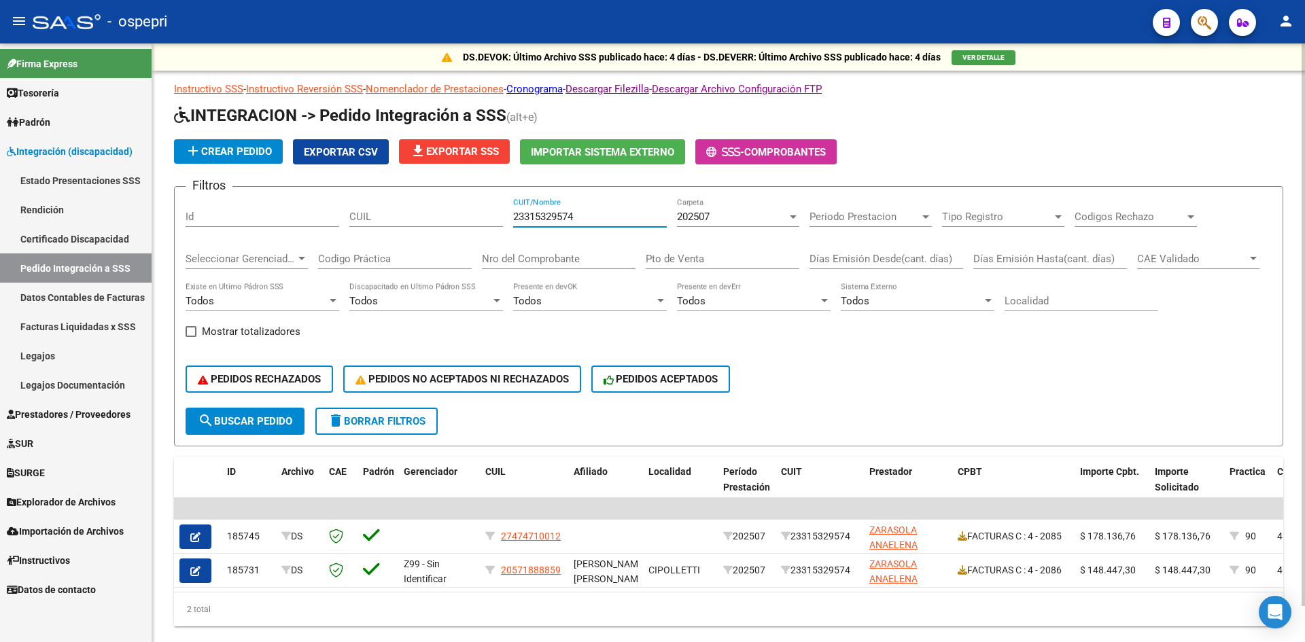
type input "23315329574"
drag, startPoint x: 595, startPoint y: 213, endPoint x: 470, endPoint y: 235, distance: 126.8
click at [471, 235] on div "Filtros Id CUIL 23315329574 CUIT/Nombre 202507 Carpeta Periodo Prestacion Perio…" at bounding box center [729, 303] width 1086 height 210
paste input "27247969336"
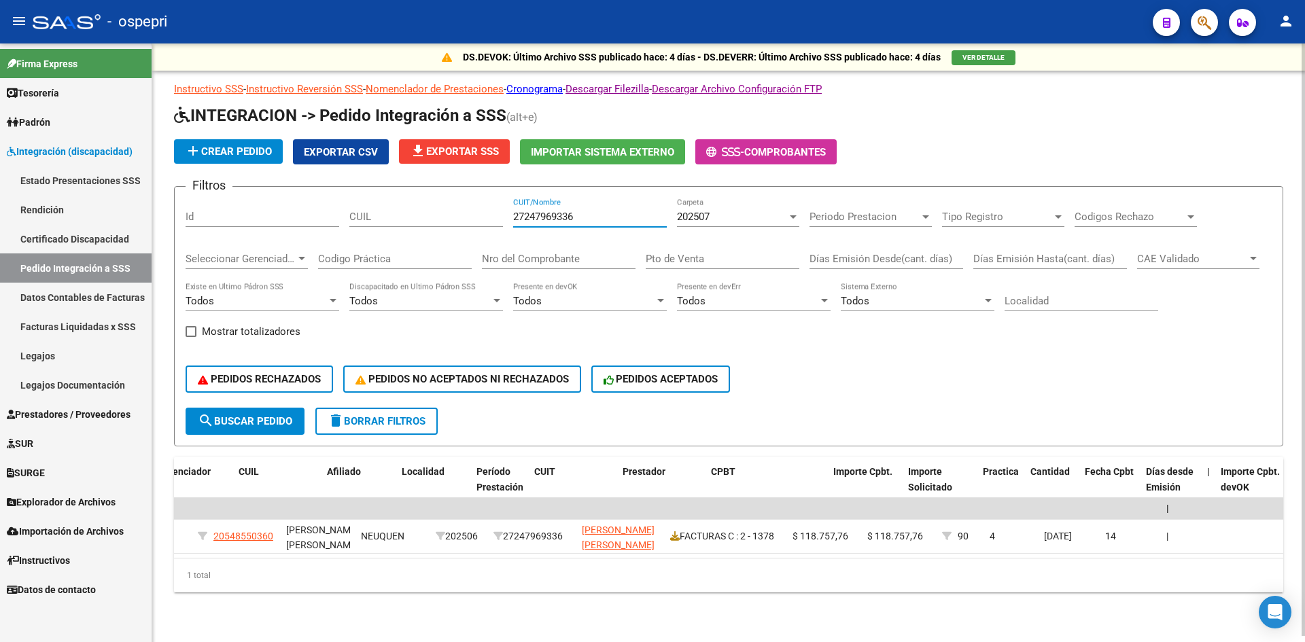
scroll to position [0, 185]
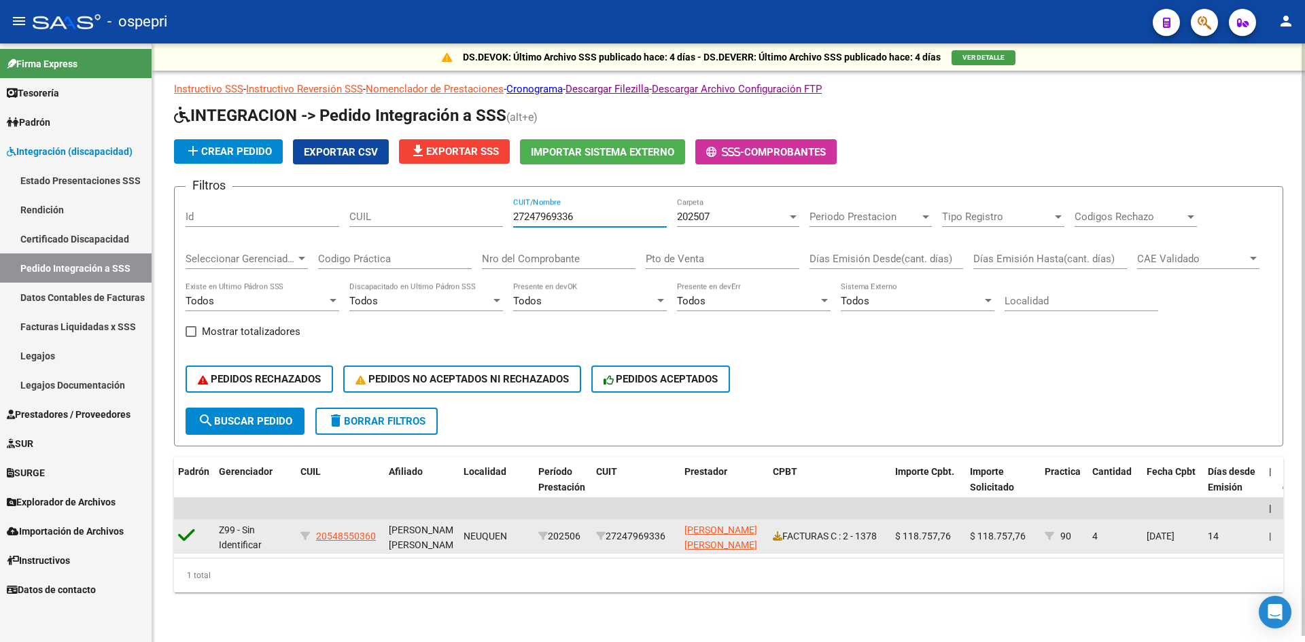
type input "27247969336"
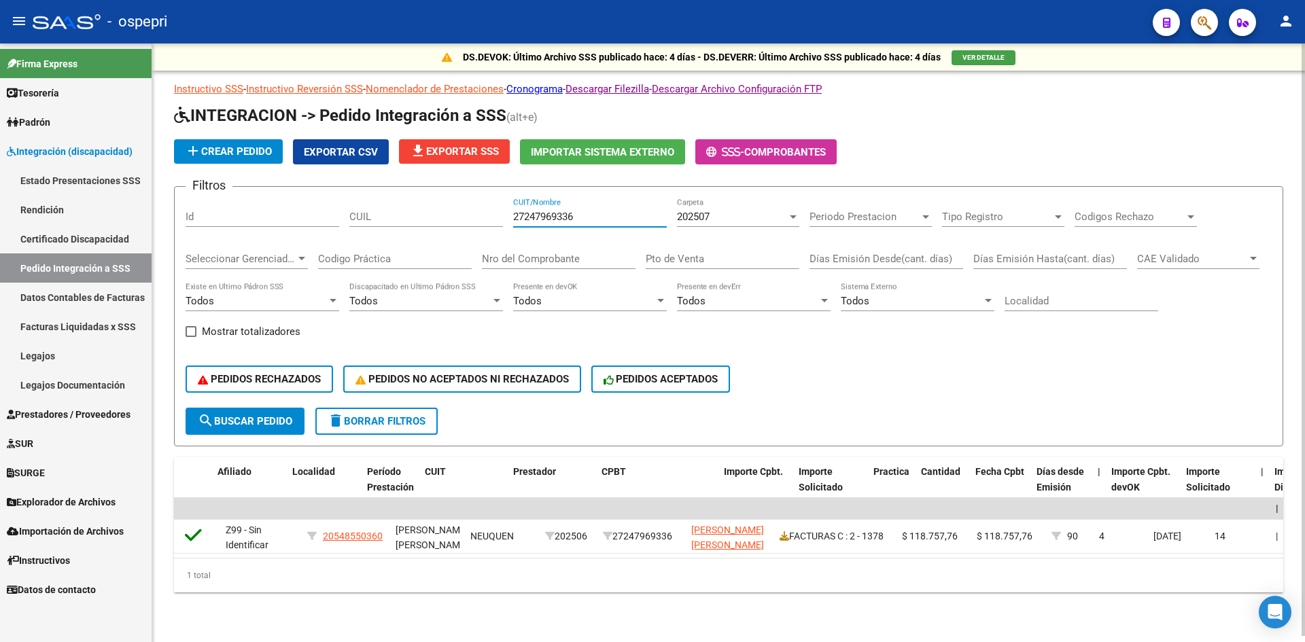
scroll to position [0, 108]
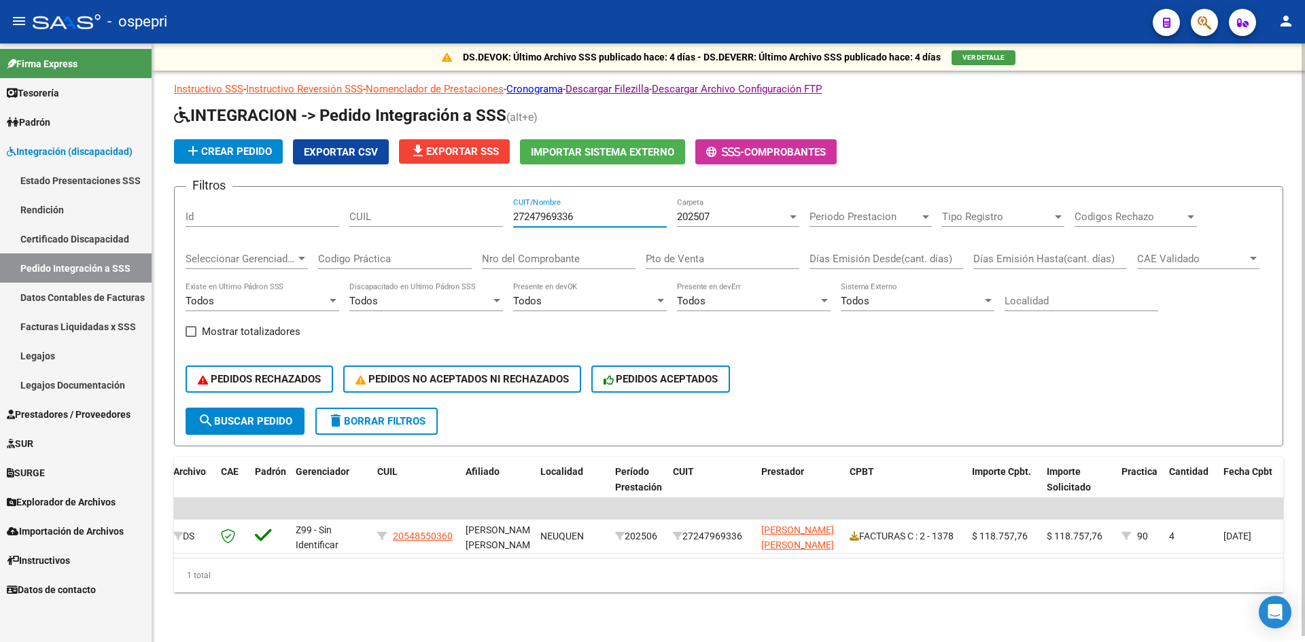
click at [404, 421] on span "delete Borrar Filtros" at bounding box center [377, 421] width 98 height 12
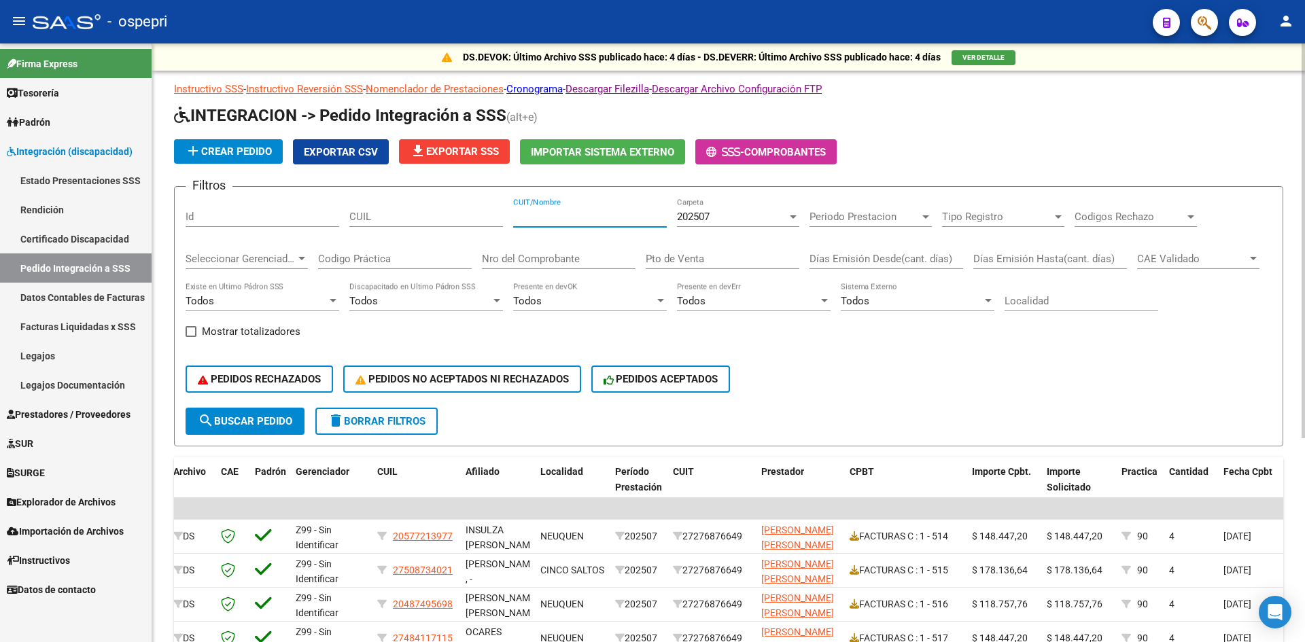
click at [545, 216] on input "CUIT/Nombre" at bounding box center [590, 217] width 154 height 12
paste input "27211122426"
type input "27211122426"
click at [710, 218] on span "202507" at bounding box center [693, 217] width 33 height 12
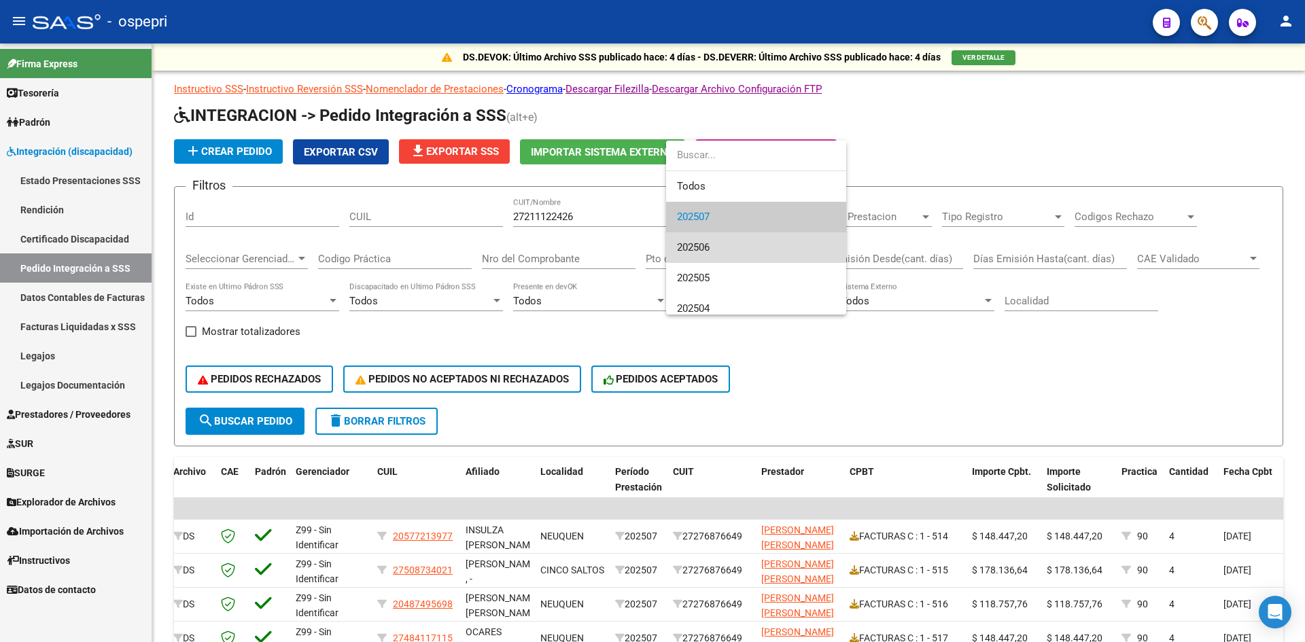
click at [719, 247] on span "202506" at bounding box center [756, 247] width 158 height 31
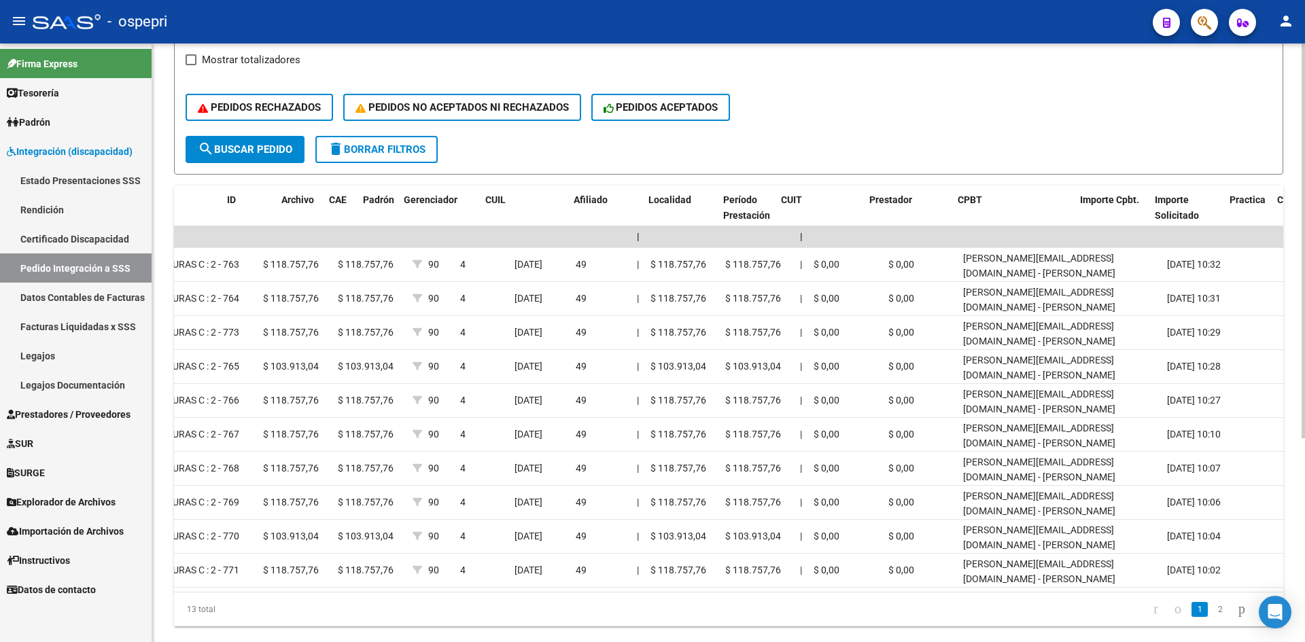
scroll to position [0, 0]
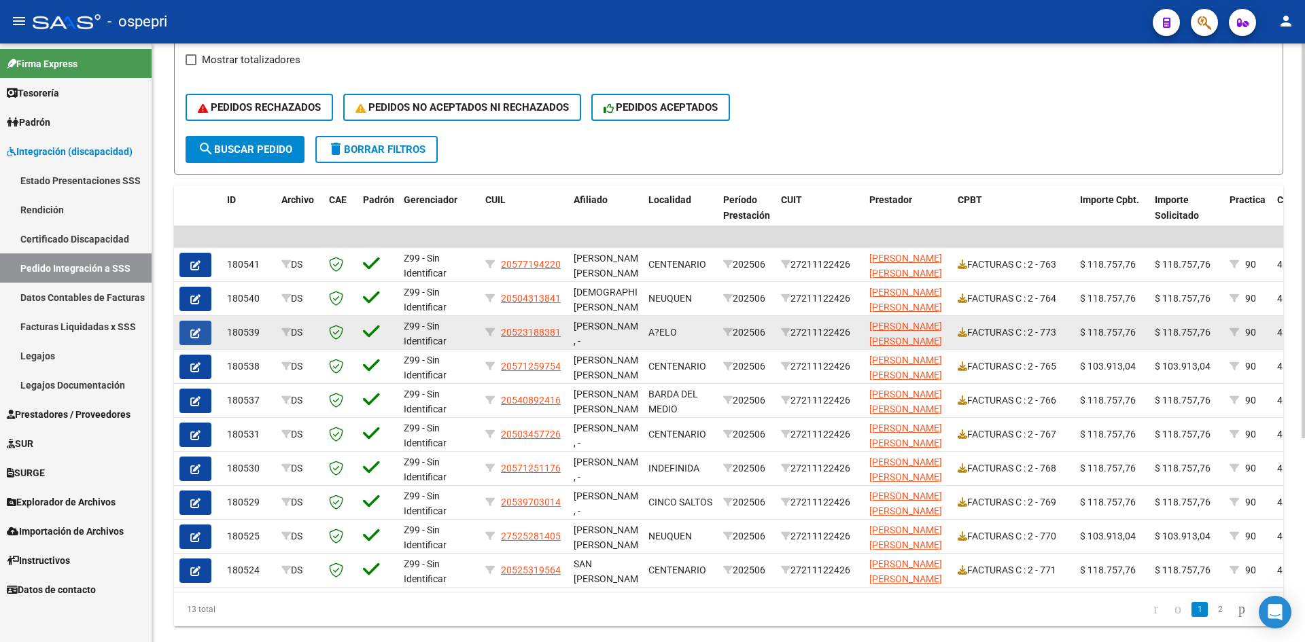
click at [193, 335] on icon "button" at bounding box center [195, 333] width 10 height 10
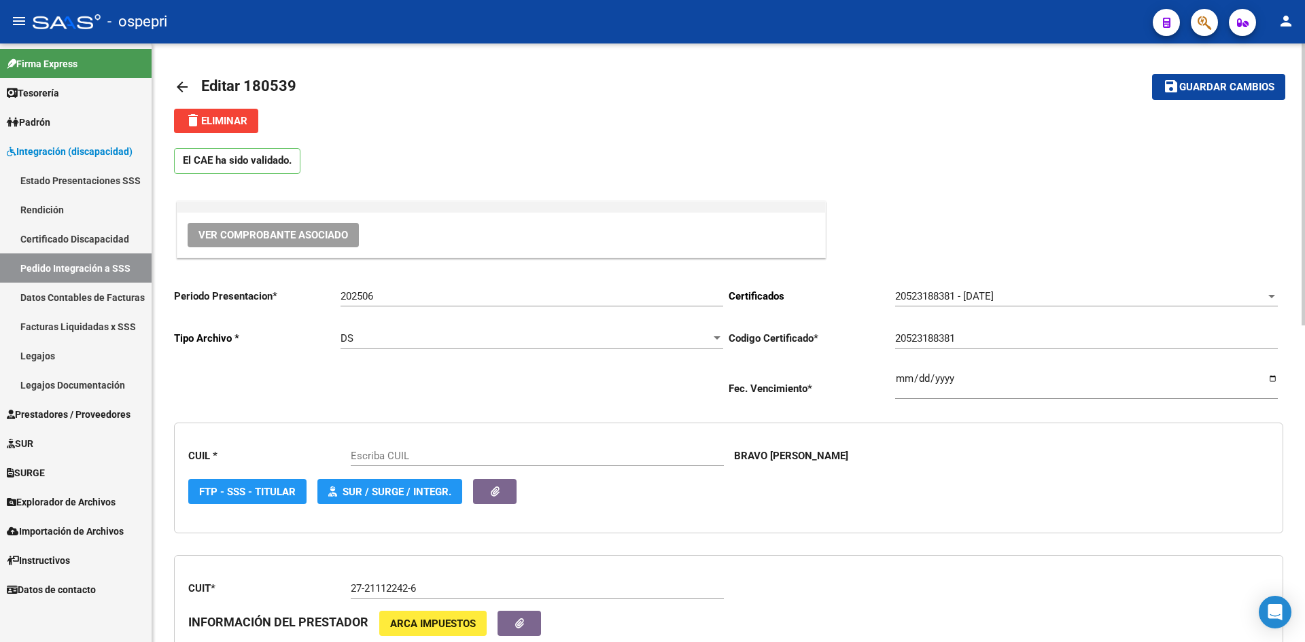
type input "20523188381"
click at [308, 232] on span "Ver Comprobante Asociado" at bounding box center [273, 235] width 150 height 12
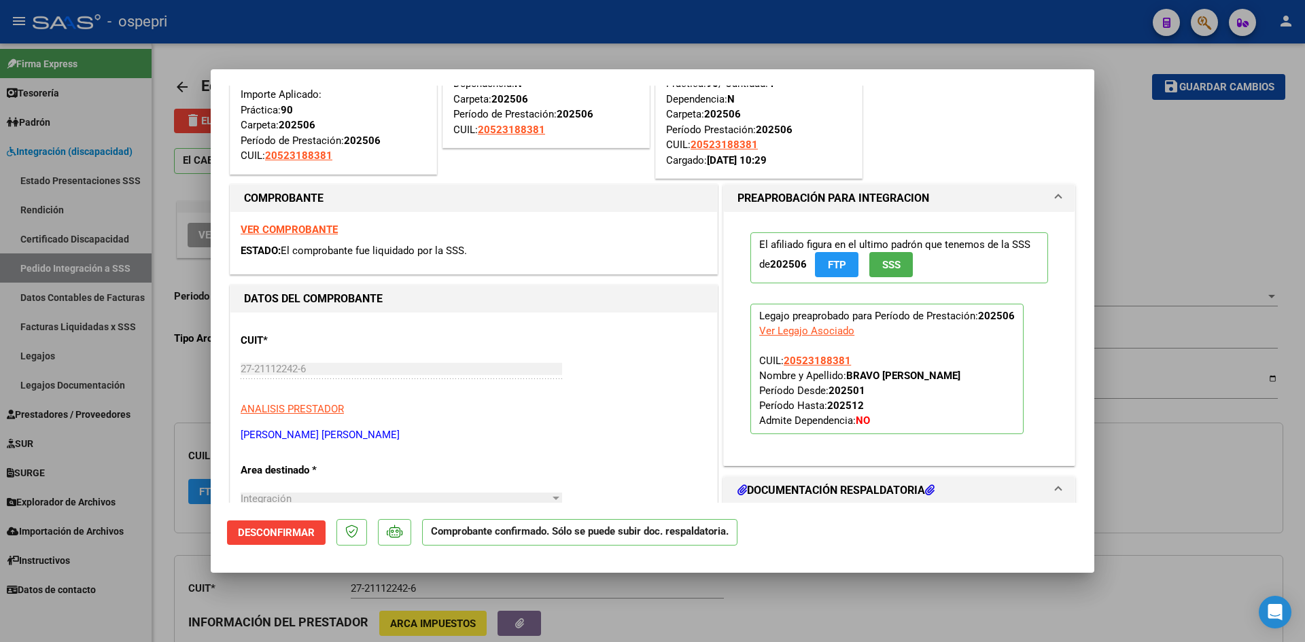
scroll to position [68, 0]
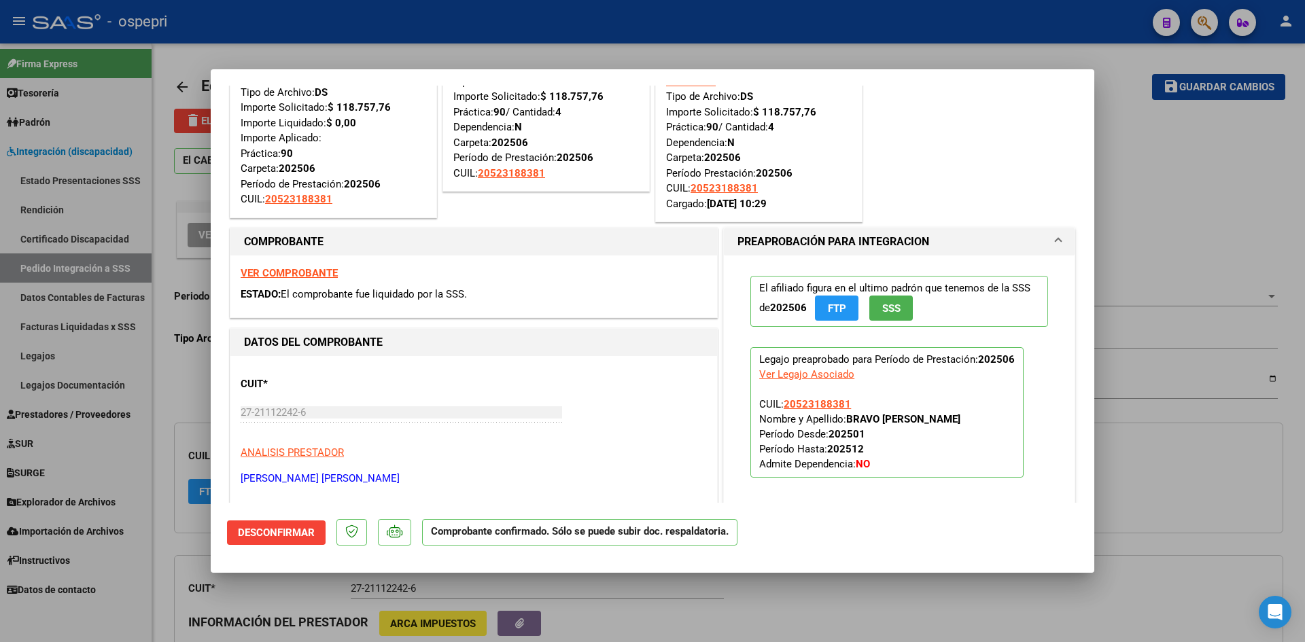
type input "$ 0,00"
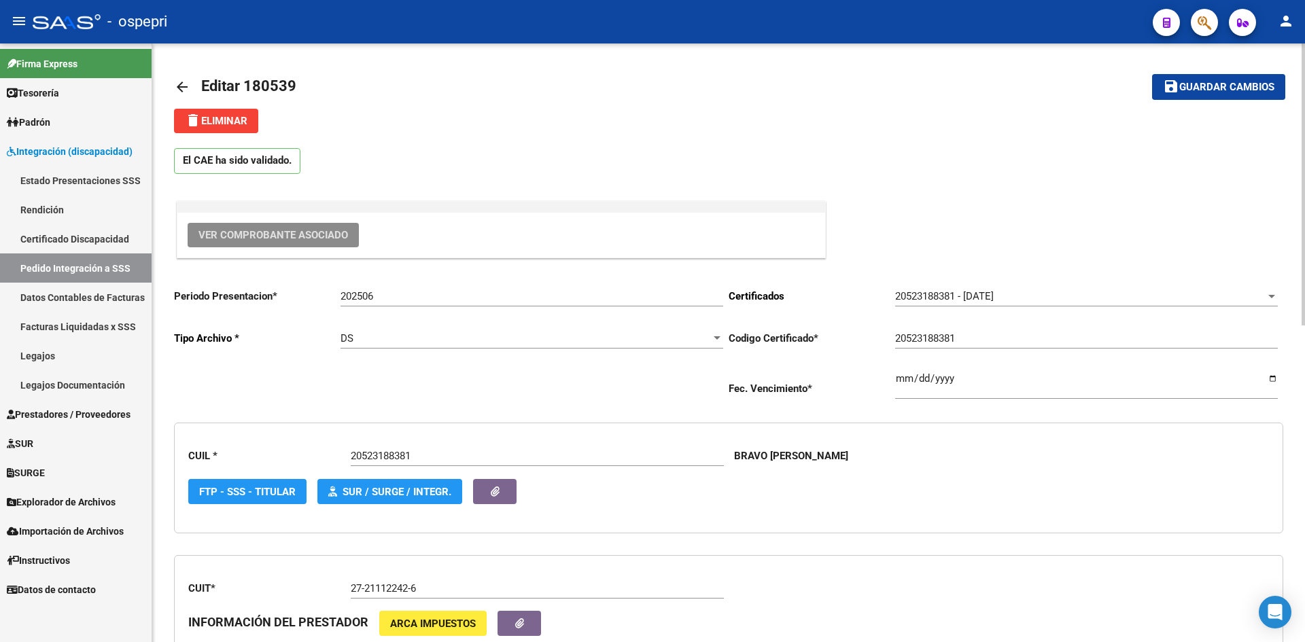
click at [181, 84] on mat-icon "arrow_back" at bounding box center [182, 87] width 16 height 16
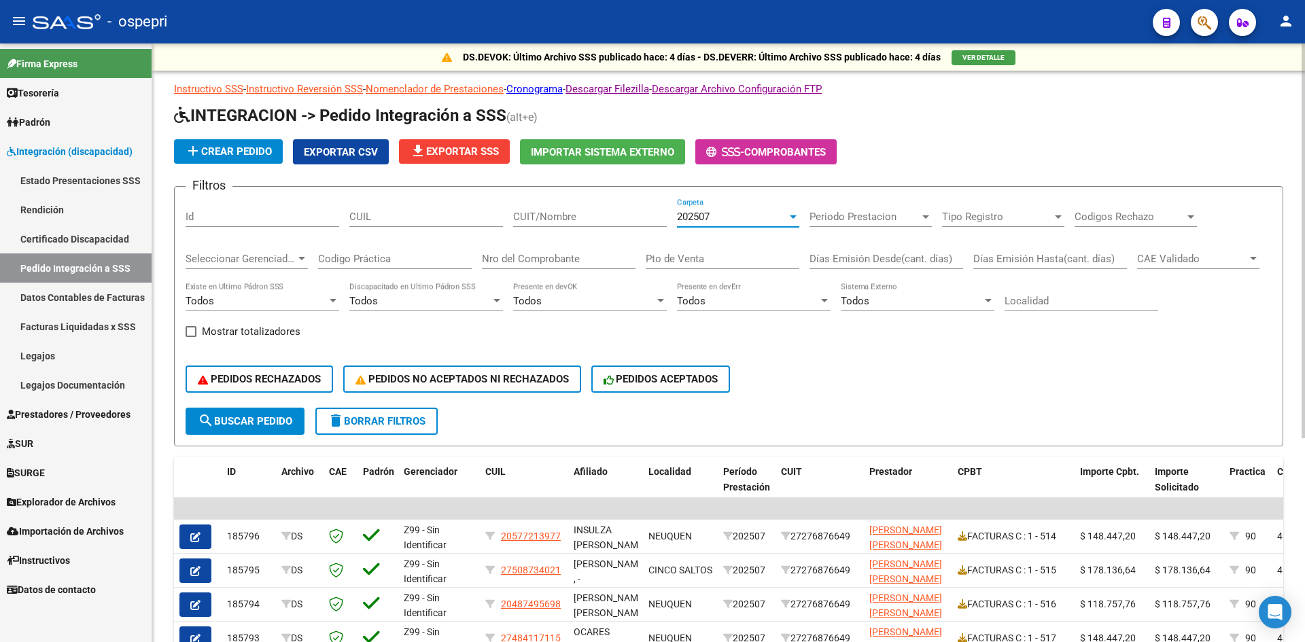
click at [712, 219] on div "202507" at bounding box center [732, 217] width 110 height 12
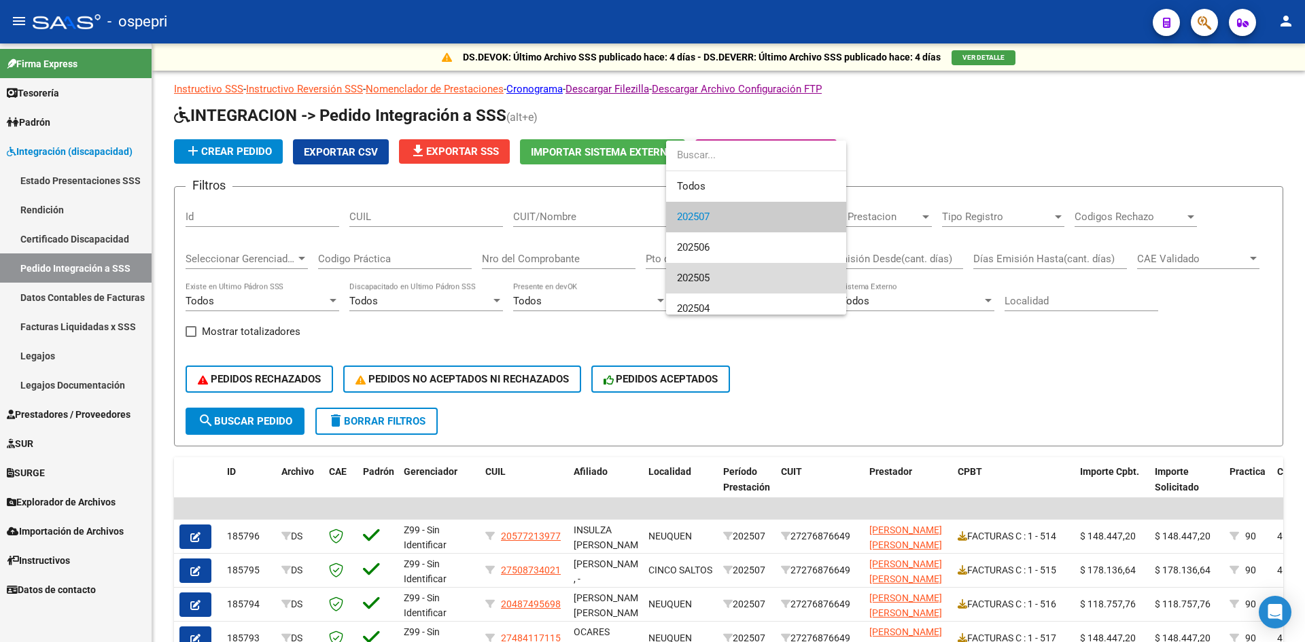
click at [719, 273] on span "202505" at bounding box center [756, 278] width 158 height 31
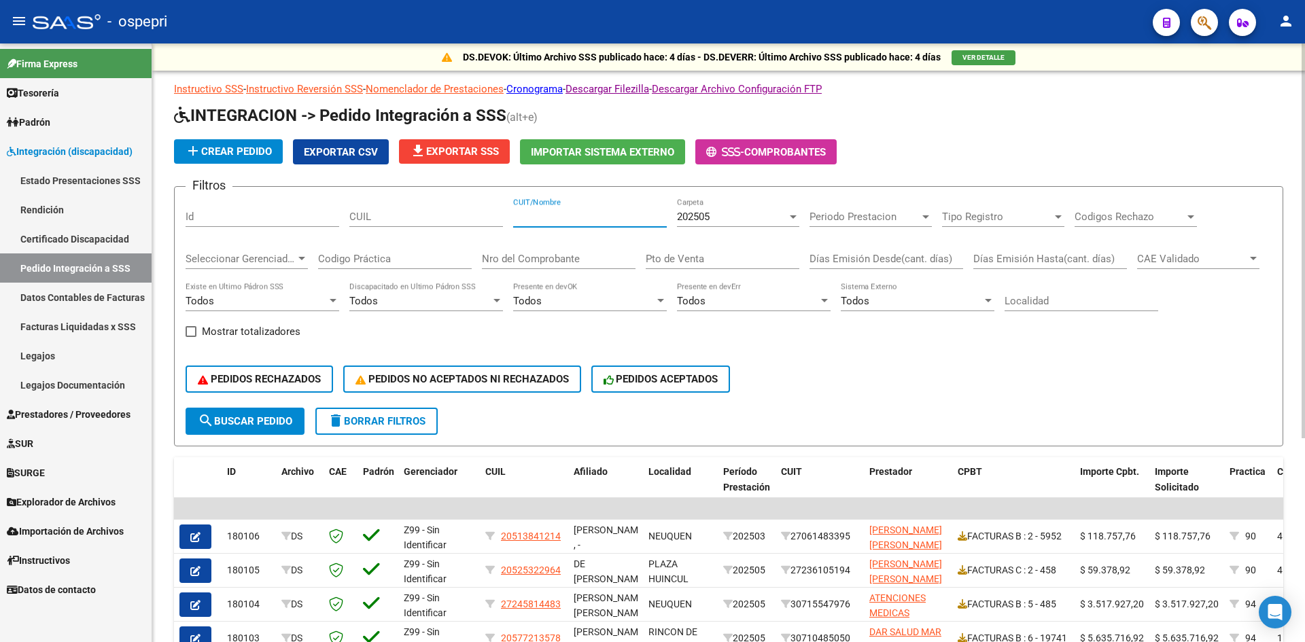
click at [528, 217] on input "CUIT/Nombre" at bounding box center [590, 217] width 154 height 12
paste input "27211122426"
type input "27211122426"
click at [266, 426] on span "search Buscar Pedido" at bounding box center [245, 421] width 94 height 12
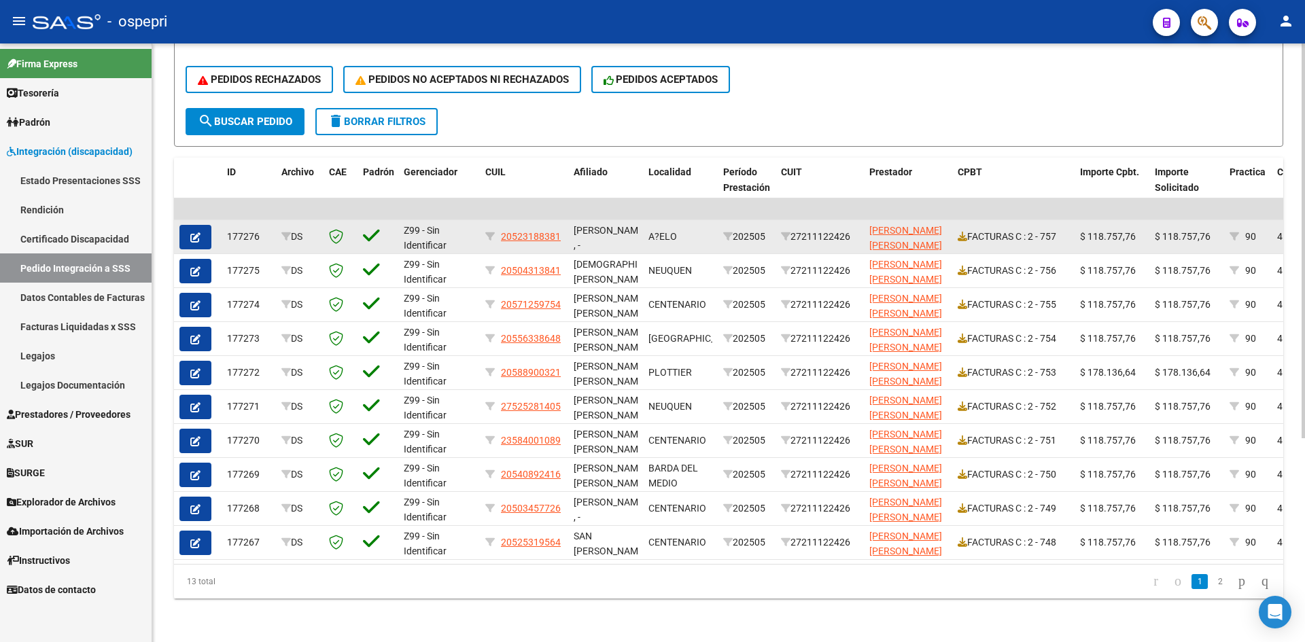
click at [200, 232] on icon "button" at bounding box center [195, 237] width 10 height 10
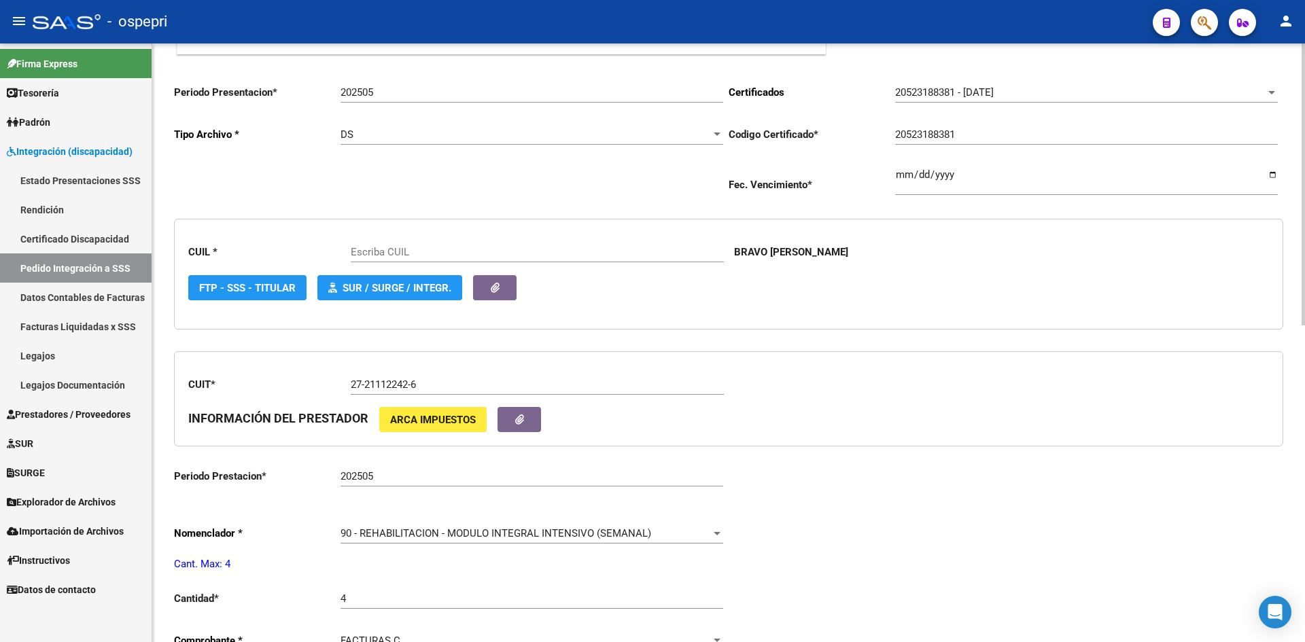
type input "20523188381"
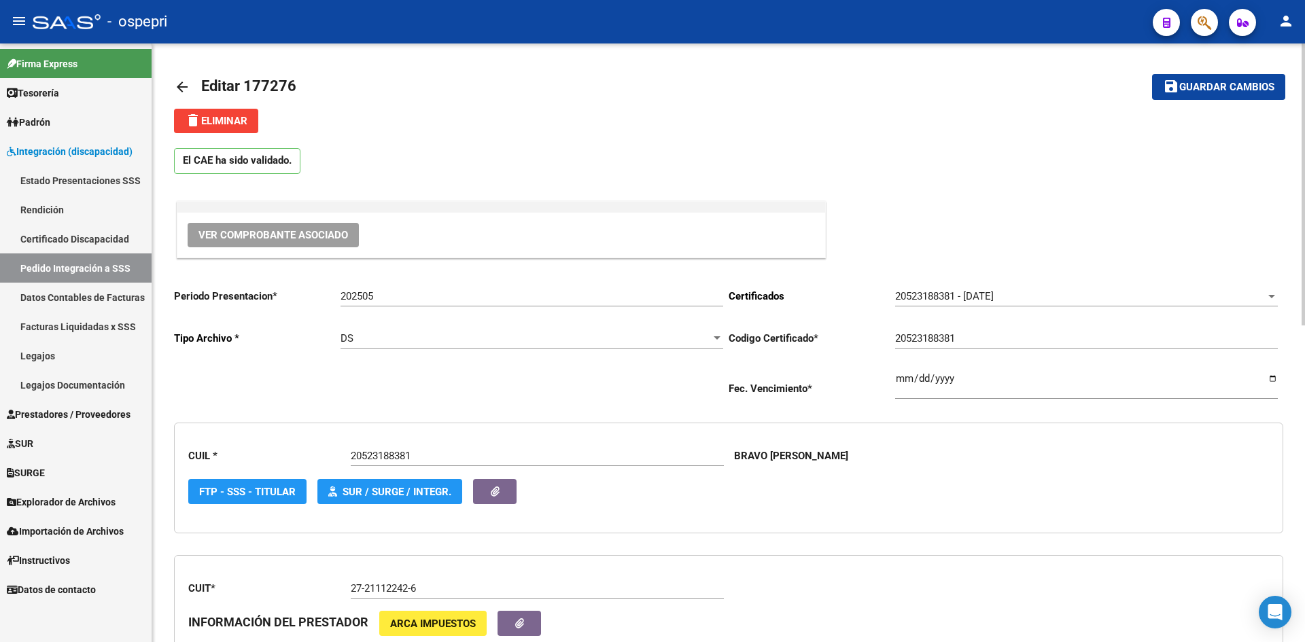
click at [321, 234] on span "Ver Comprobante Asociado" at bounding box center [273, 235] width 150 height 12
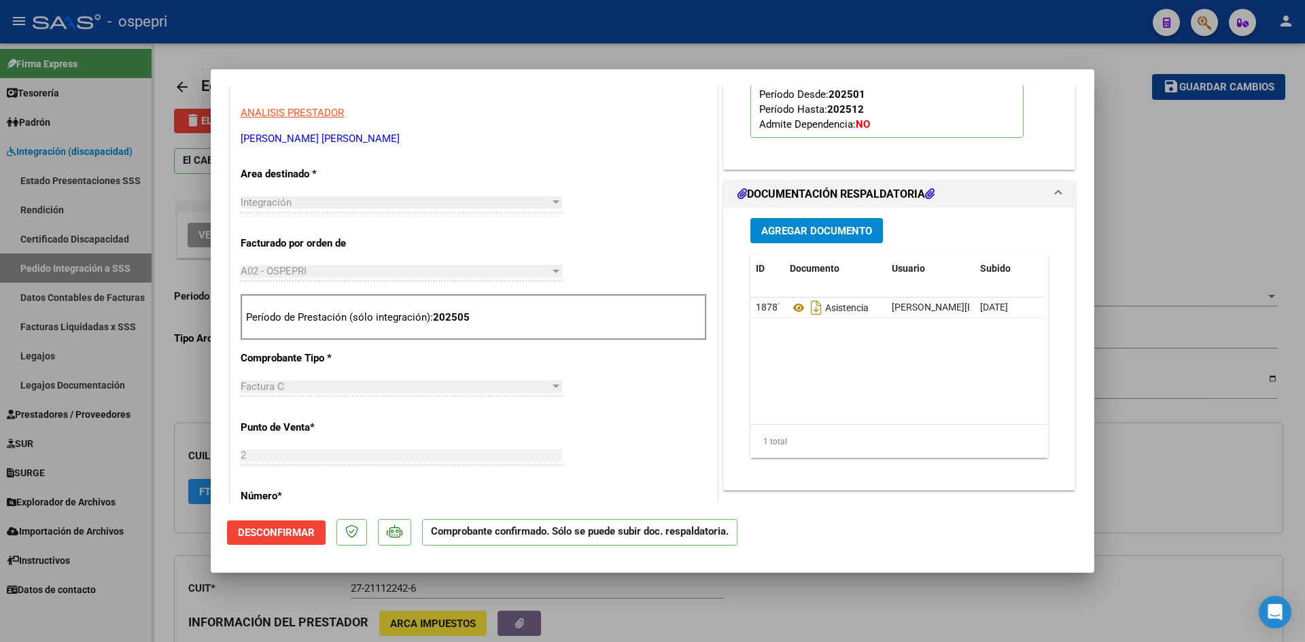
scroll to position [340, 0]
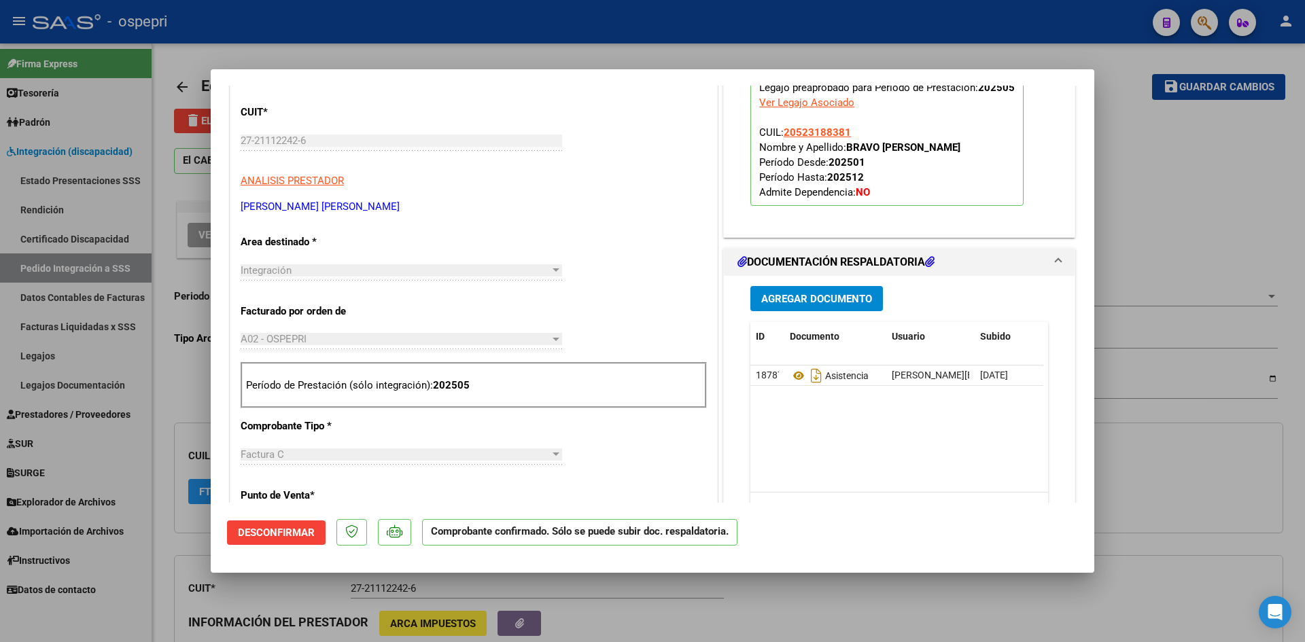
type input "$ 0,00"
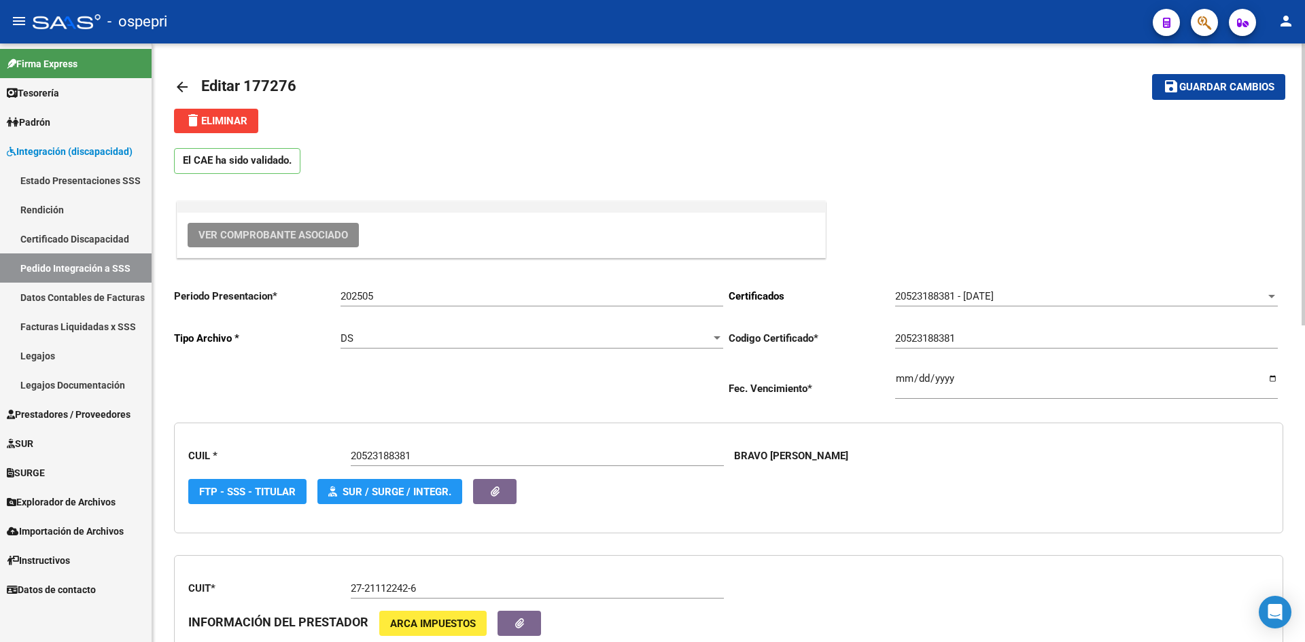
click at [179, 85] on mat-icon "arrow_back" at bounding box center [182, 87] width 16 height 16
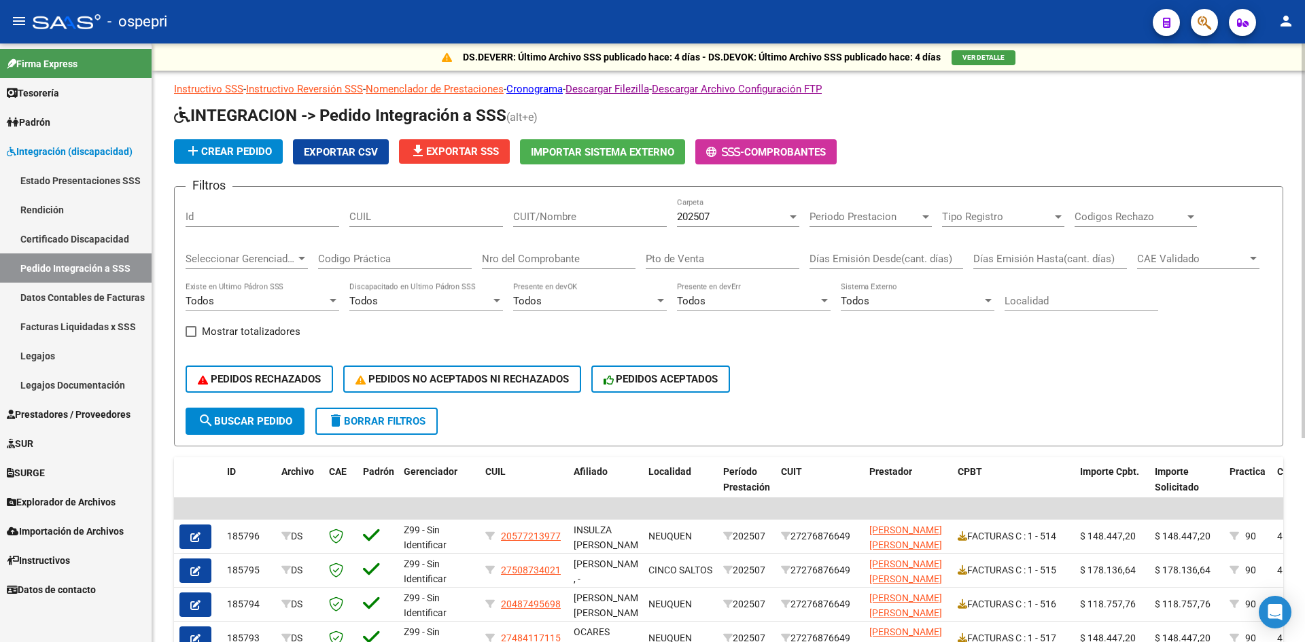
click at [708, 222] on span "202507" at bounding box center [693, 217] width 33 height 12
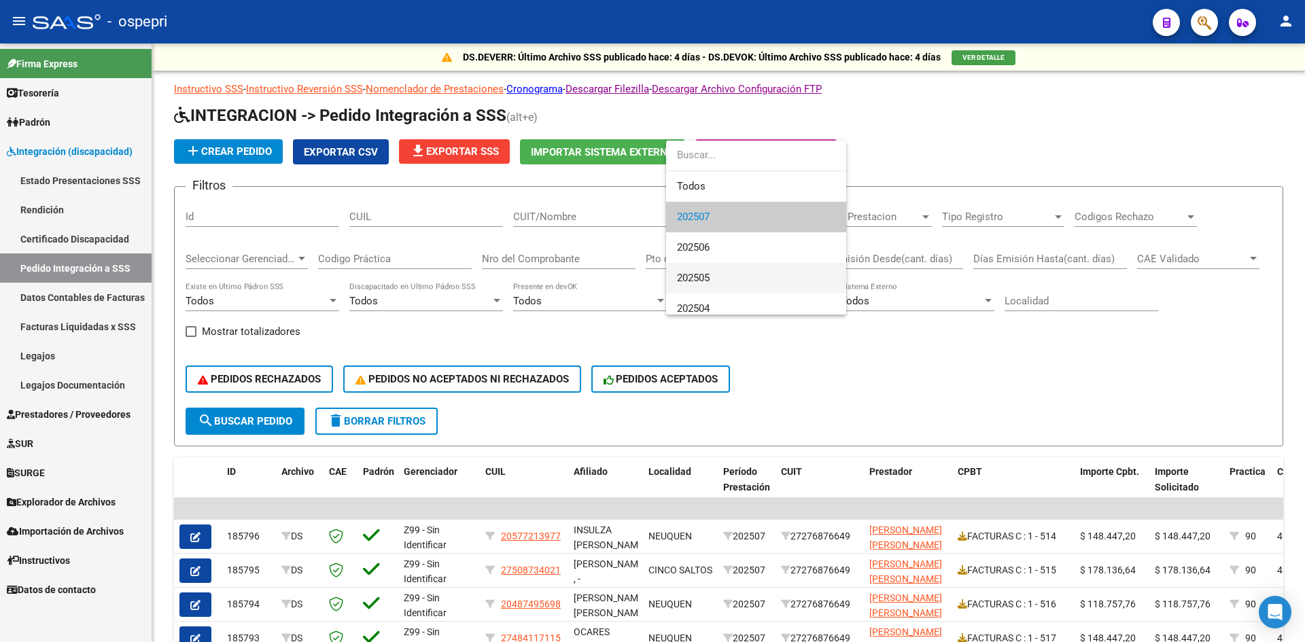
scroll to position [68, 0]
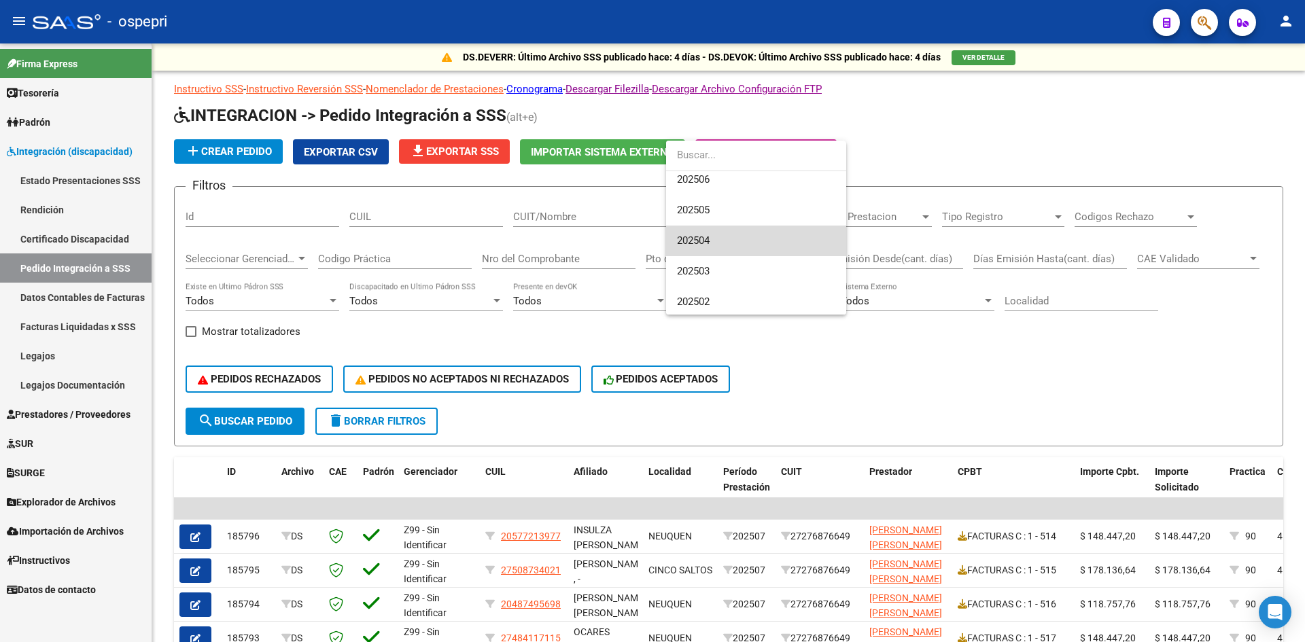
click at [719, 243] on span "202504" at bounding box center [756, 241] width 158 height 31
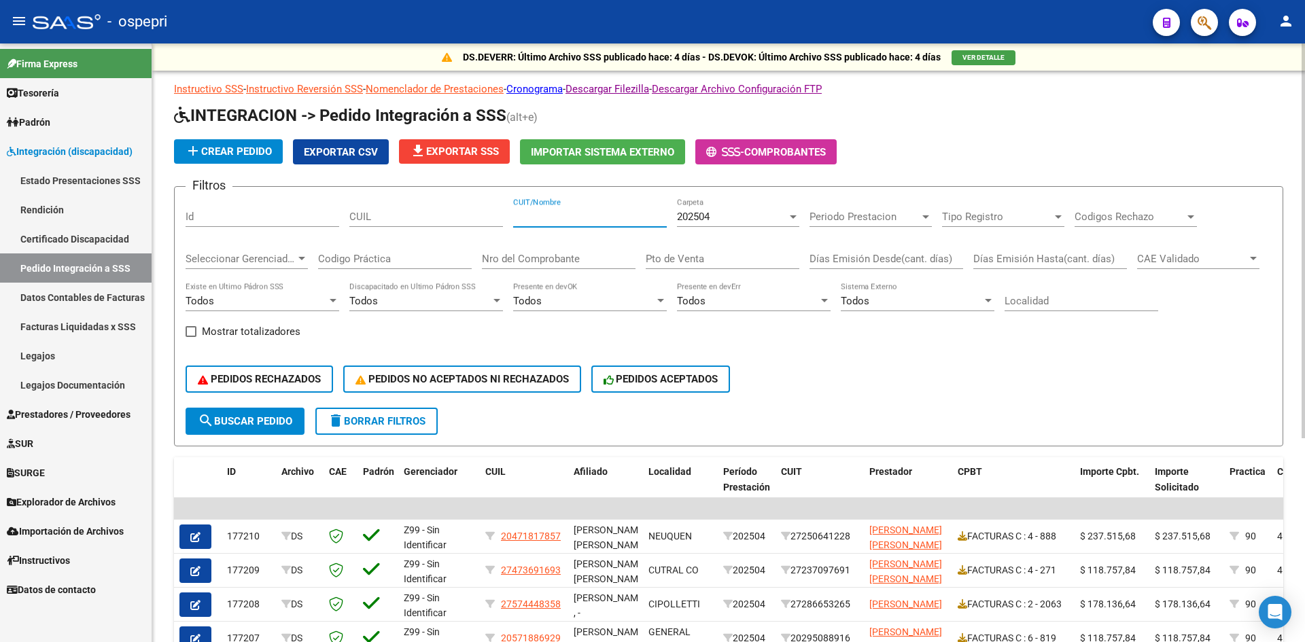
click at [551, 215] on input "CUIT/Nombre" at bounding box center [590, 217] width 154 height 12
paste input "27211122426"
type input "27211122426"
click at [269, 427] on span "search Buscar Pedido" at bounding box center [245, 421] width 94 height 12
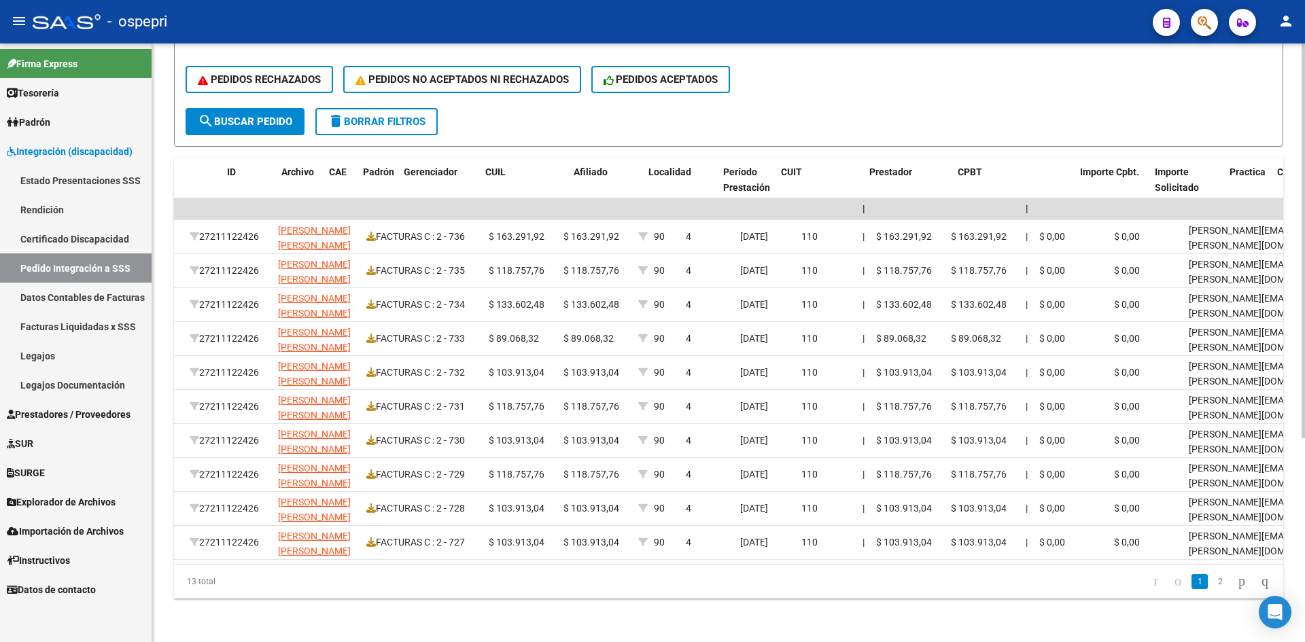
scroll to position [0, 0]
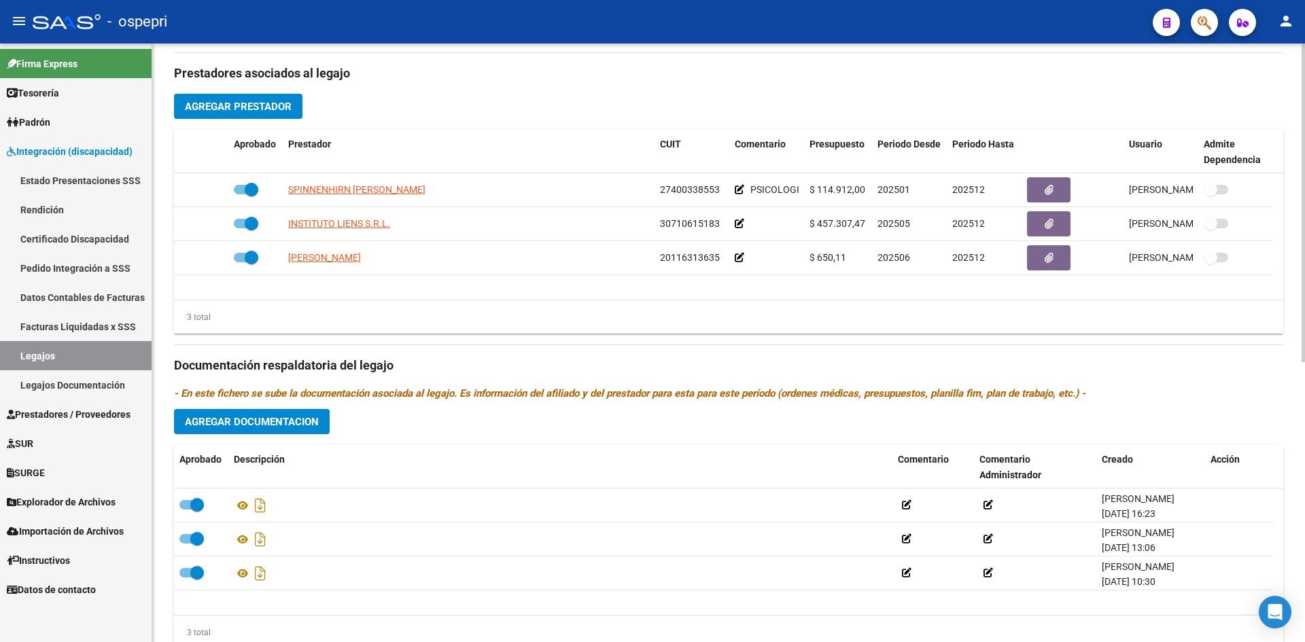
scroll to position [526, 0]
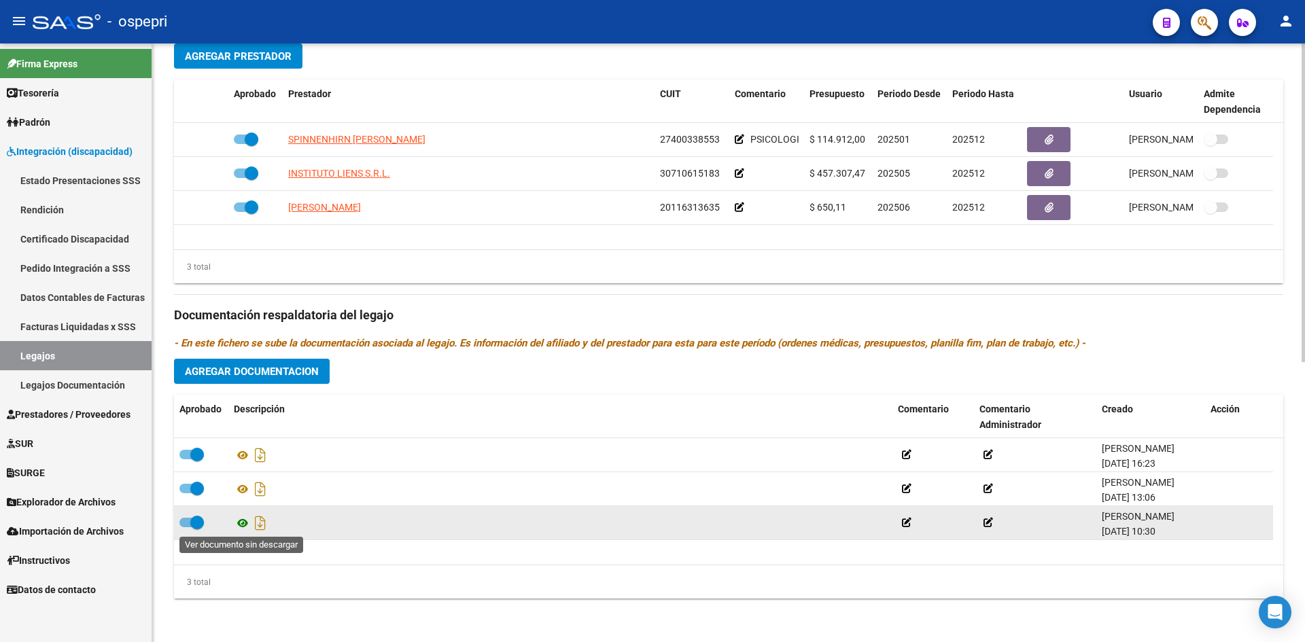
click at [241, 525] on icon at bounding box center [243, 523] width 18 height 16
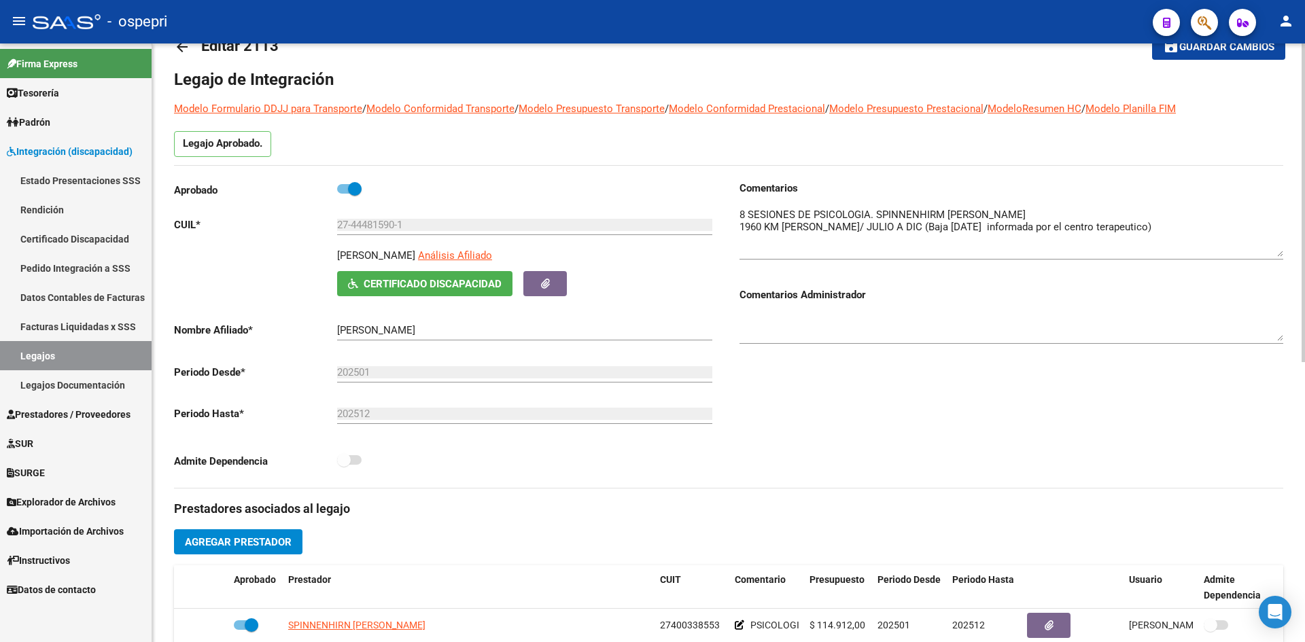
scroll to position [0, 0]
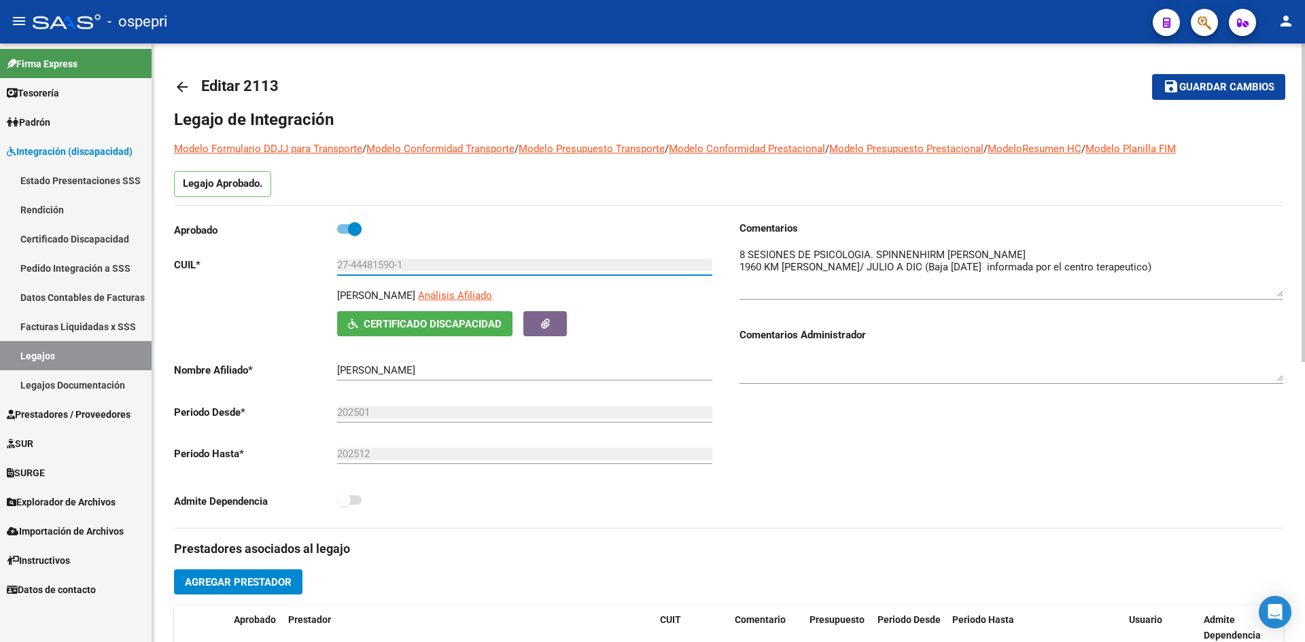
drag, startPoint x: 353, startPoint y: 269, endPoint x: 396, endPoint y: 272, distance: 42.3
click at [396, 272] on div "27-44481590-1 Ingresar CUIL" at bounding box center [524, 260] width 375 height 29
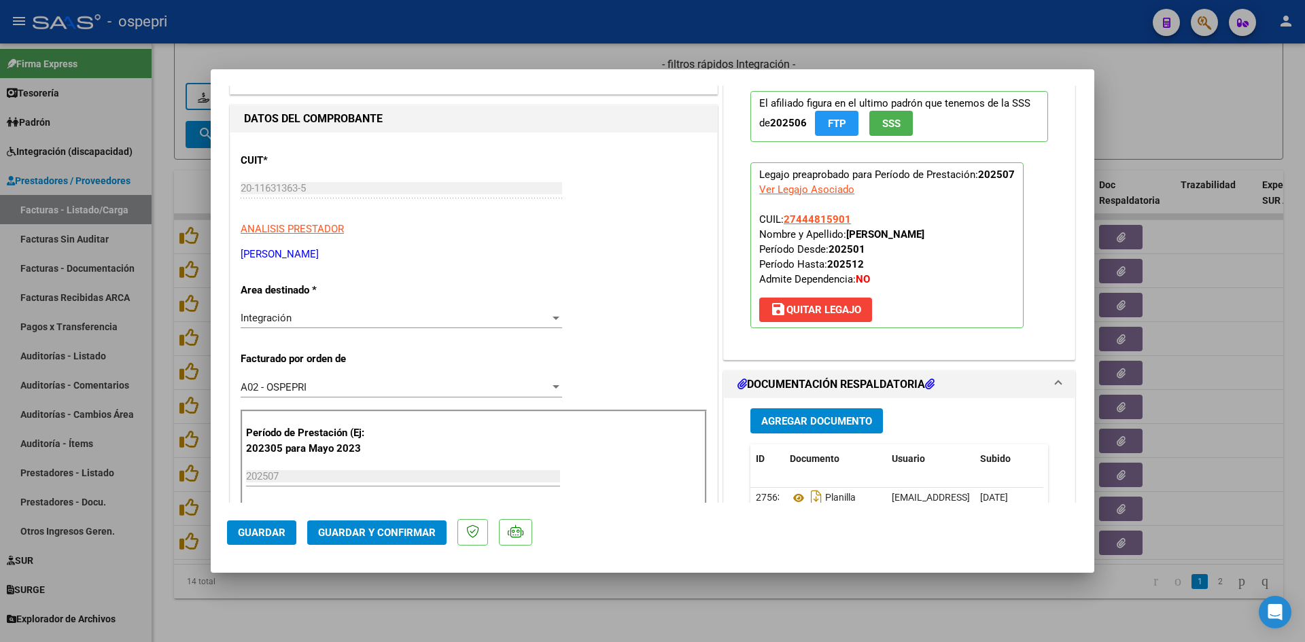
scroll to position [204, 0]
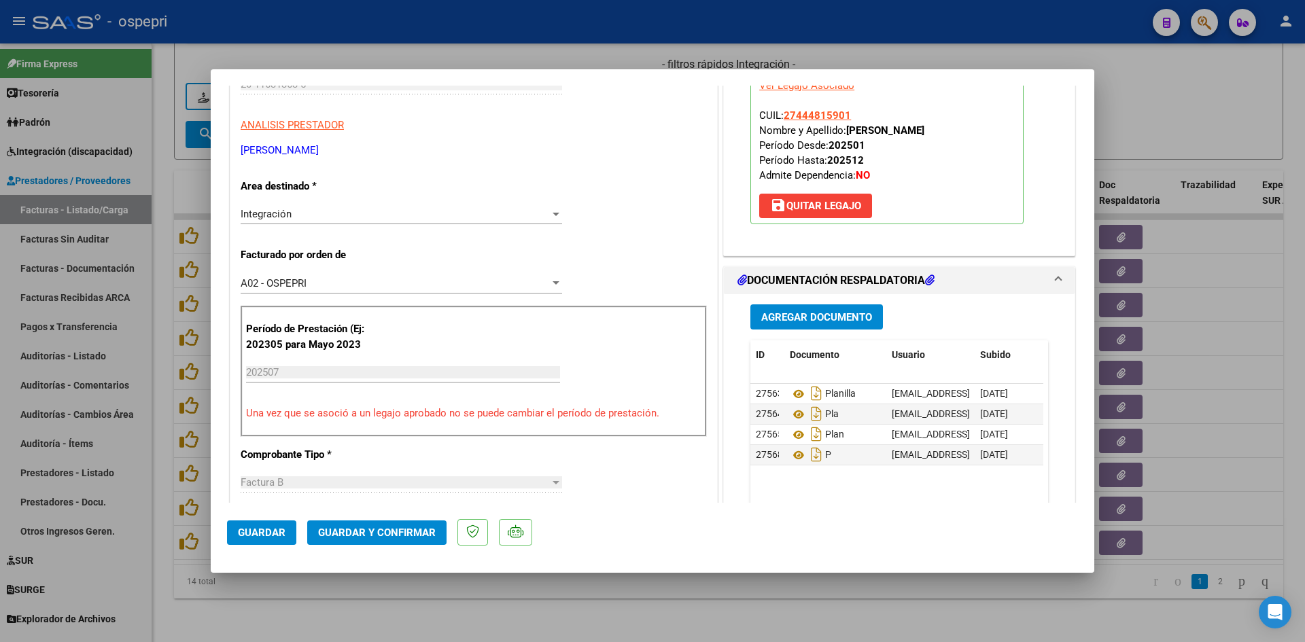
click at [409, 534] on span "Guardar y Confirmar" at bounding box center [377, 533] width 118 height 12
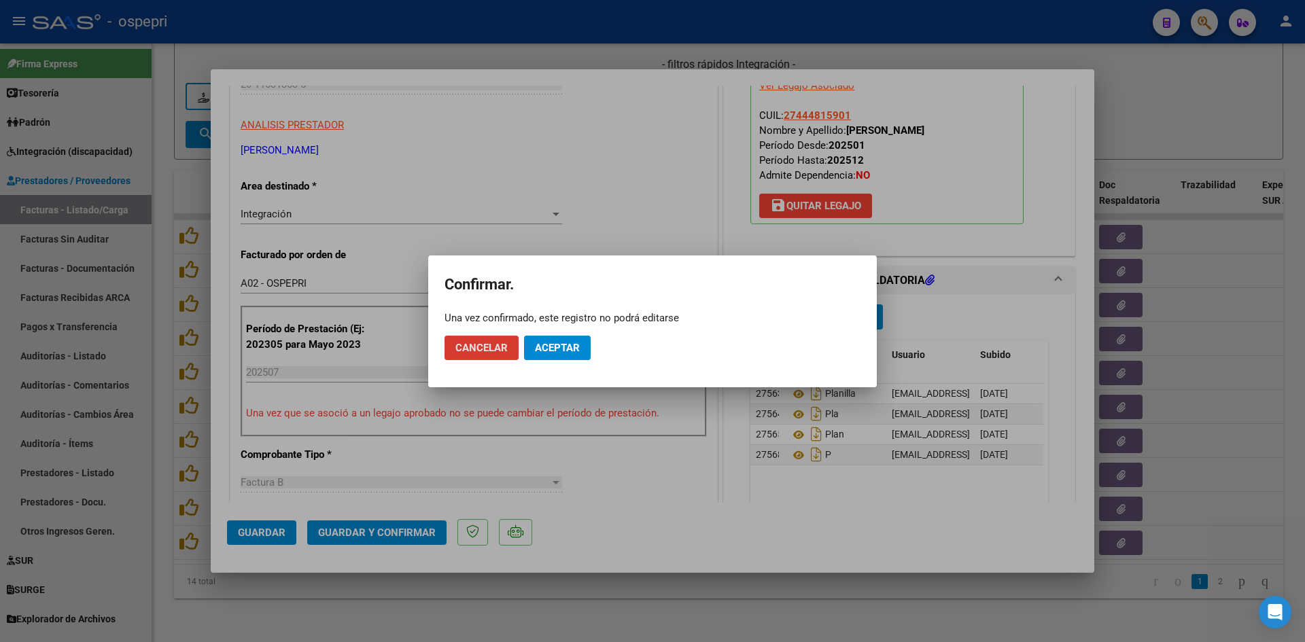
click at [576, 342] on span "Aceptar" at bounding box center [557, 348] width 45 height 12
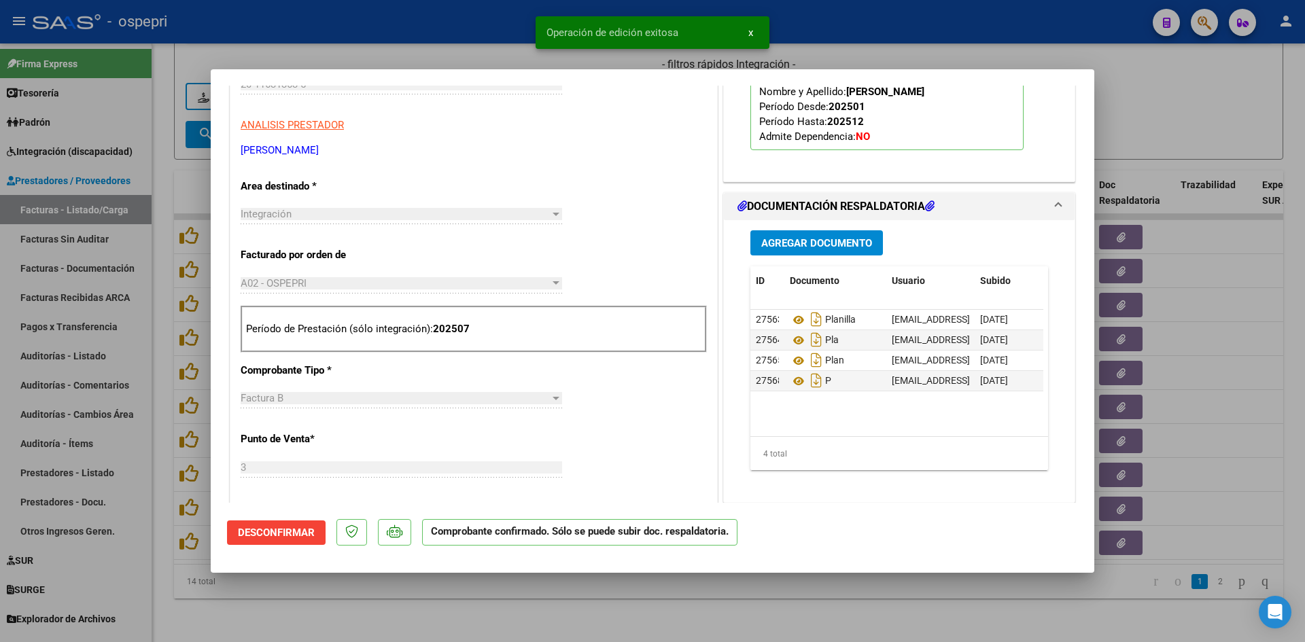
type input "$ 0,00"
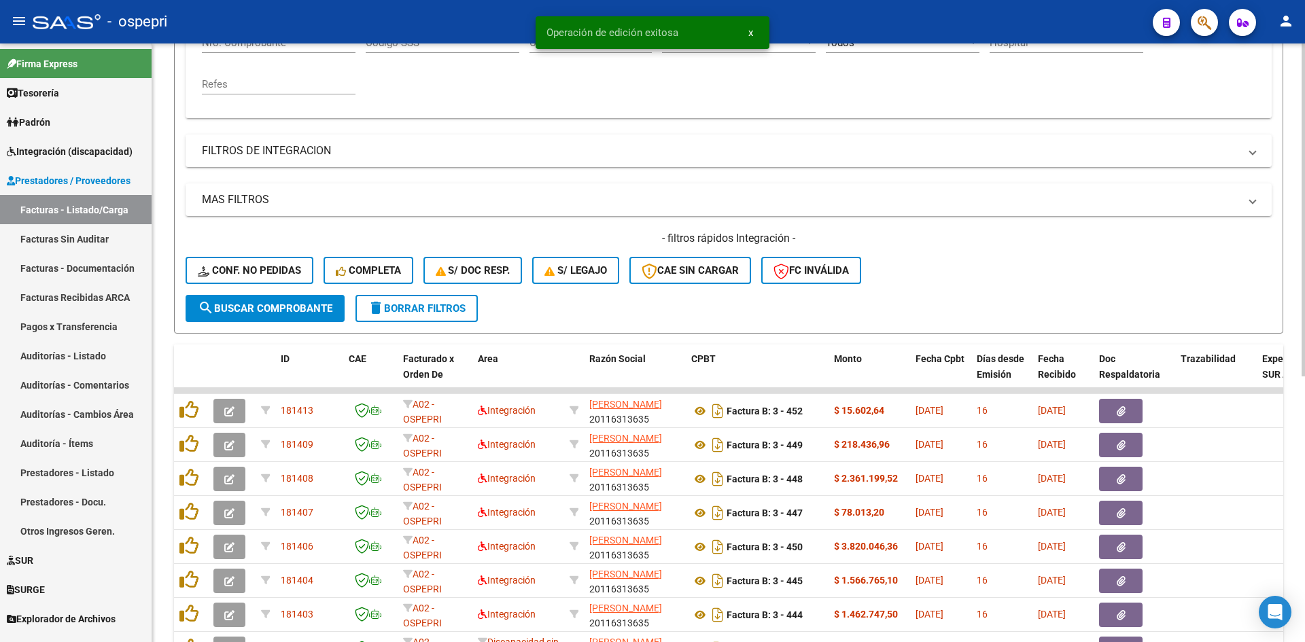
scroll to position [0, 0]
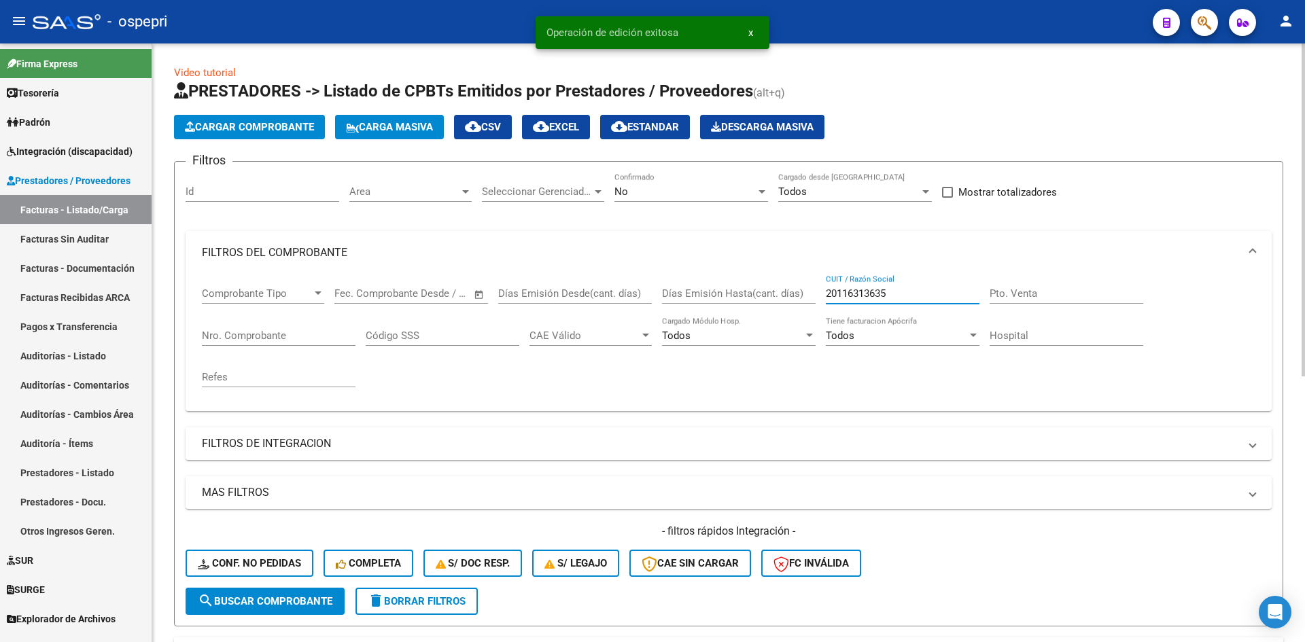
drag, startPoint x: 901, startPoint y: 292, endPoint x: 812, endPoint y: 319, distance: 93.8
click at [812, 319] on div "Comprobante Tipo Comprobante Tipo Start date – End date Fec. Comprobante Desde …" at bounding box center [729, 338] width 1054 height 126
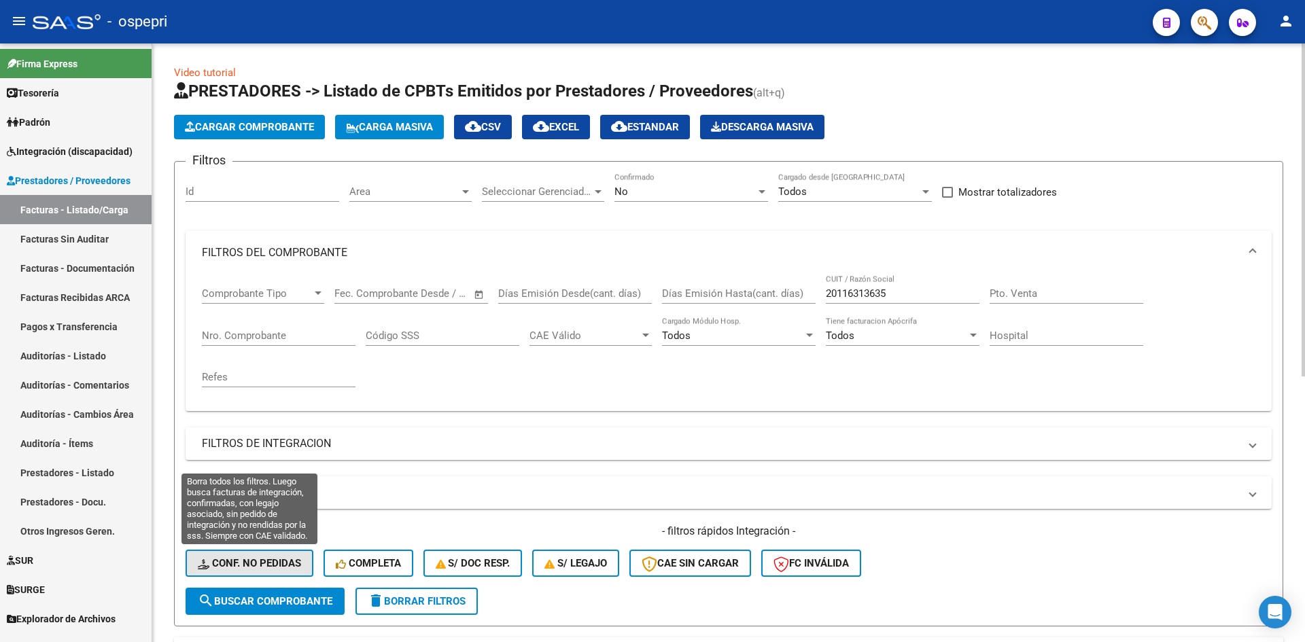
click at [256, 561] on span "Conf. no pedidas" at bounding box center [249, 563] width 103 height 12
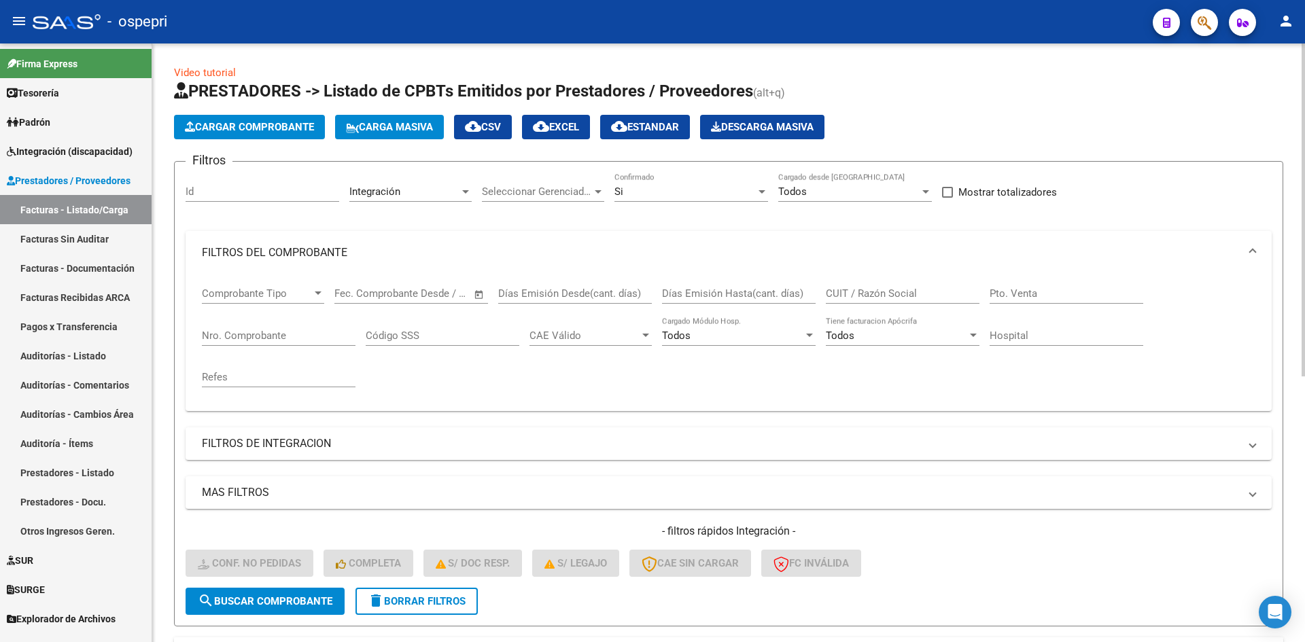
click at [880, 286] on div "CUIT / Razón Social" at bounding box center [903, 289] width 154 height 29
paste input "20116313635"
type input "20116313635"
click at [277, 591] on button "search Buscar Comprobante" at bounding box center [265, 601] width 159 height 27
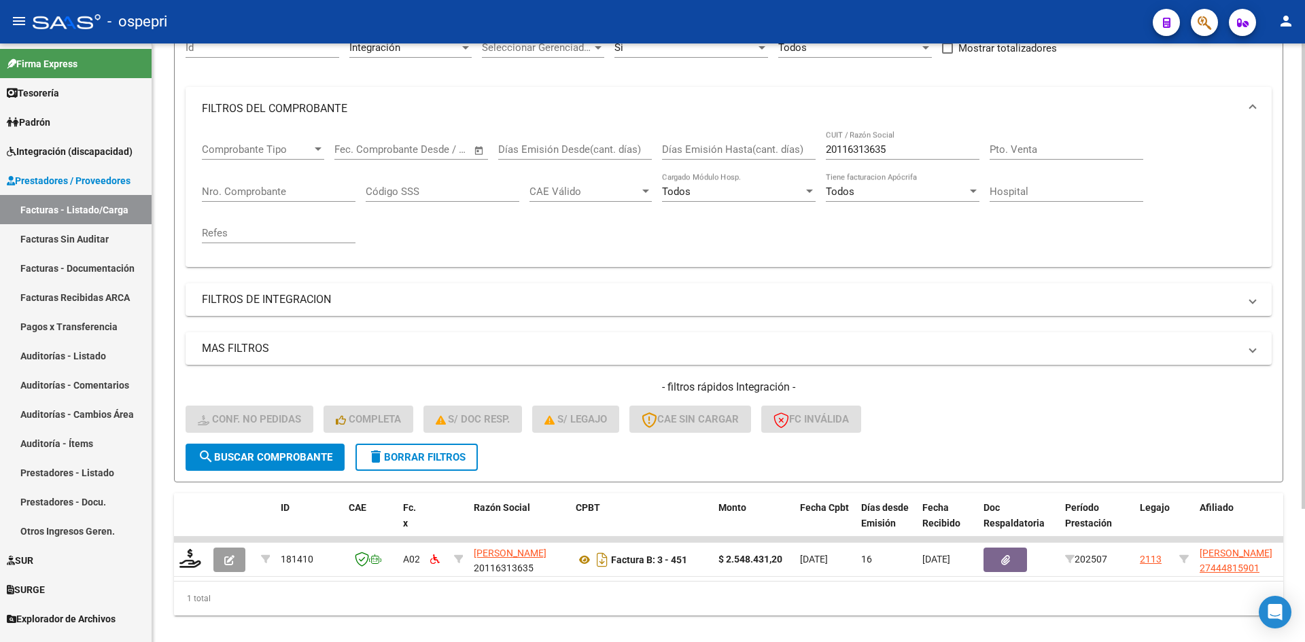
scroll to position [171, 0]
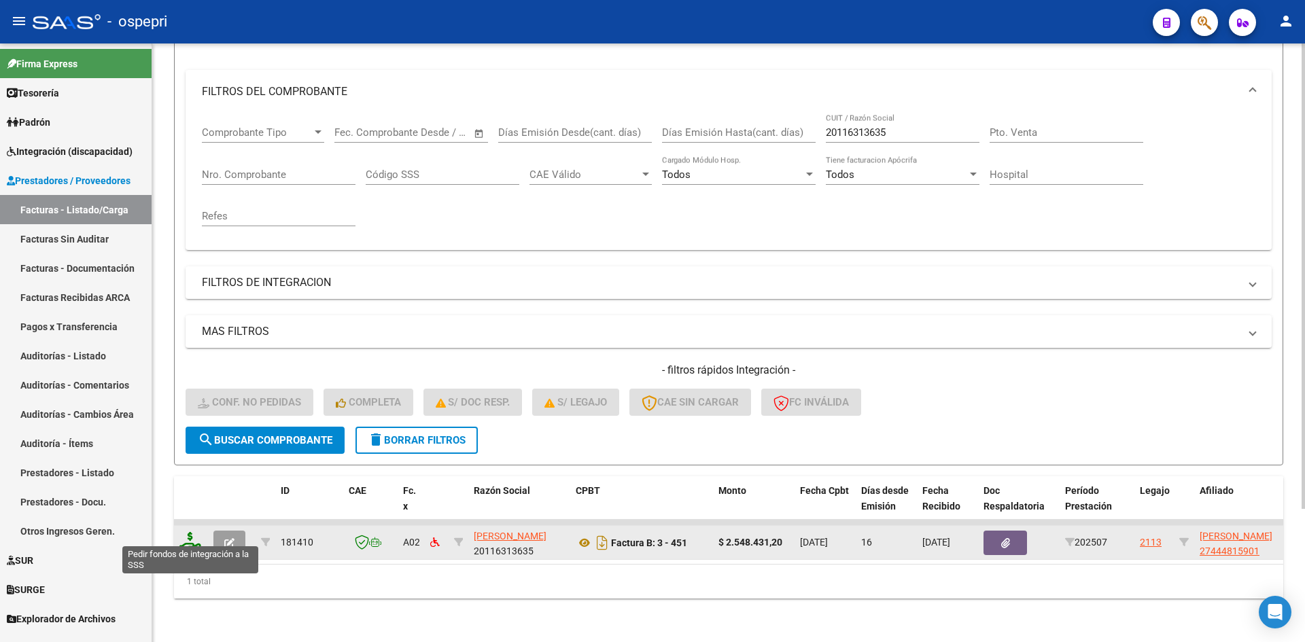
click at [190, 540] on icon at bounding box center [190, 541] width 22 height 19
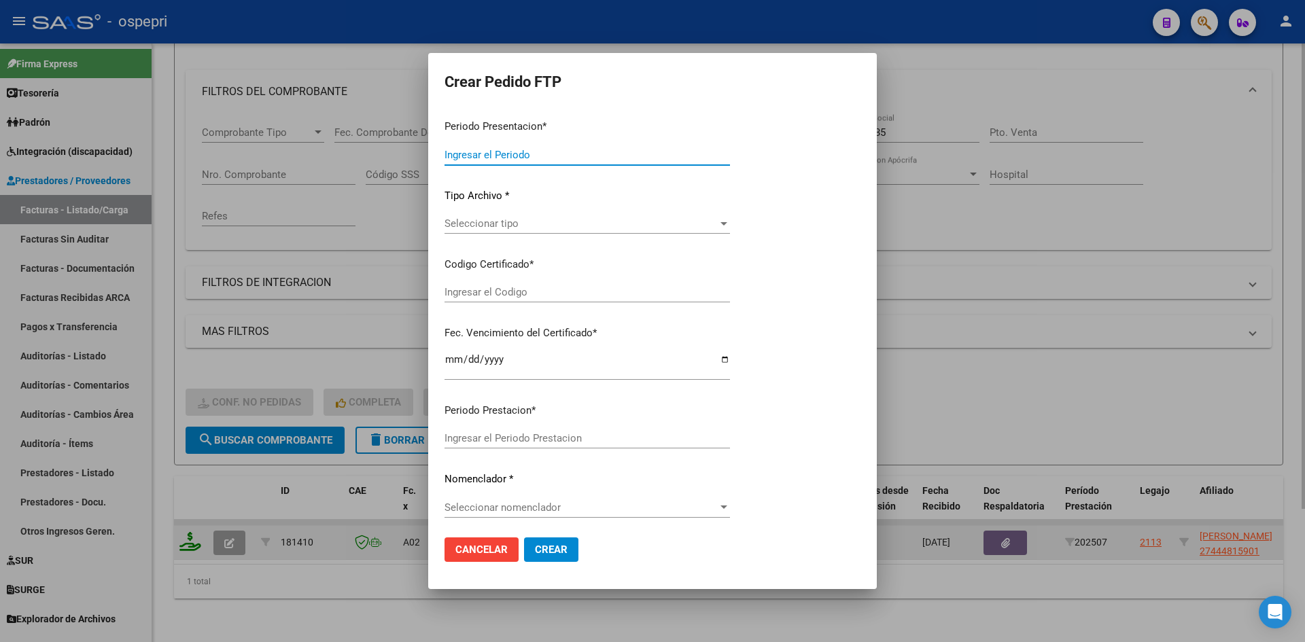
type input "202507"
type input "$ 2.548.431,20"
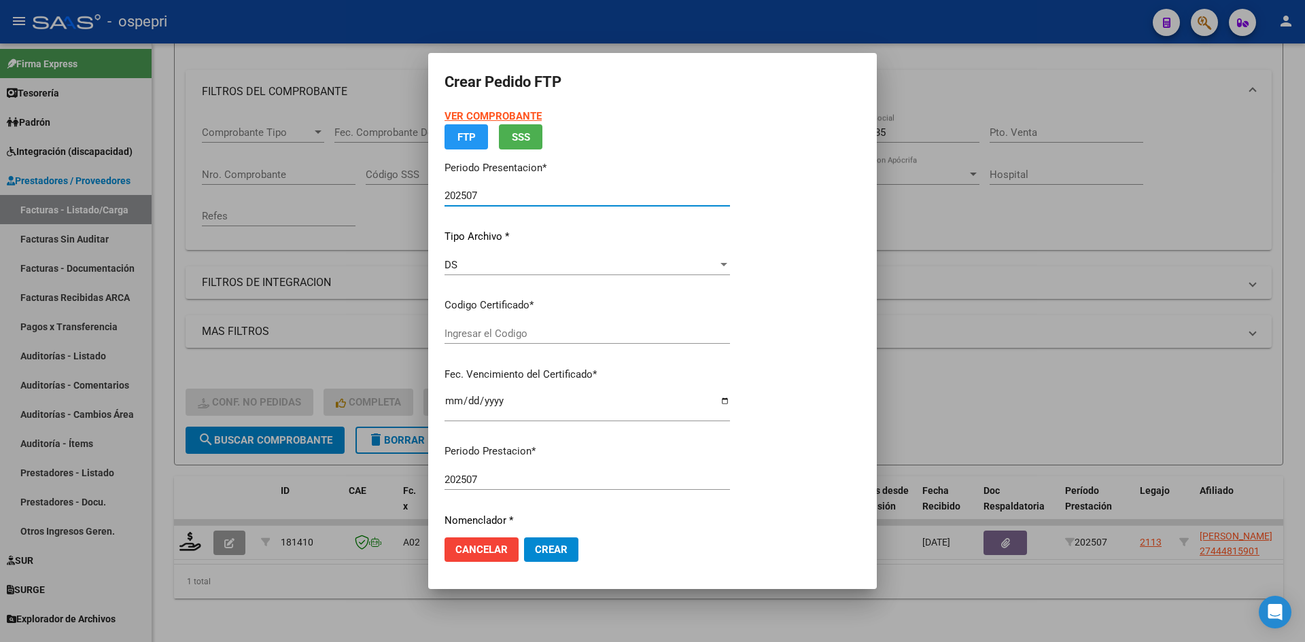
type input "2744481590-1"
type input "[DATE]"
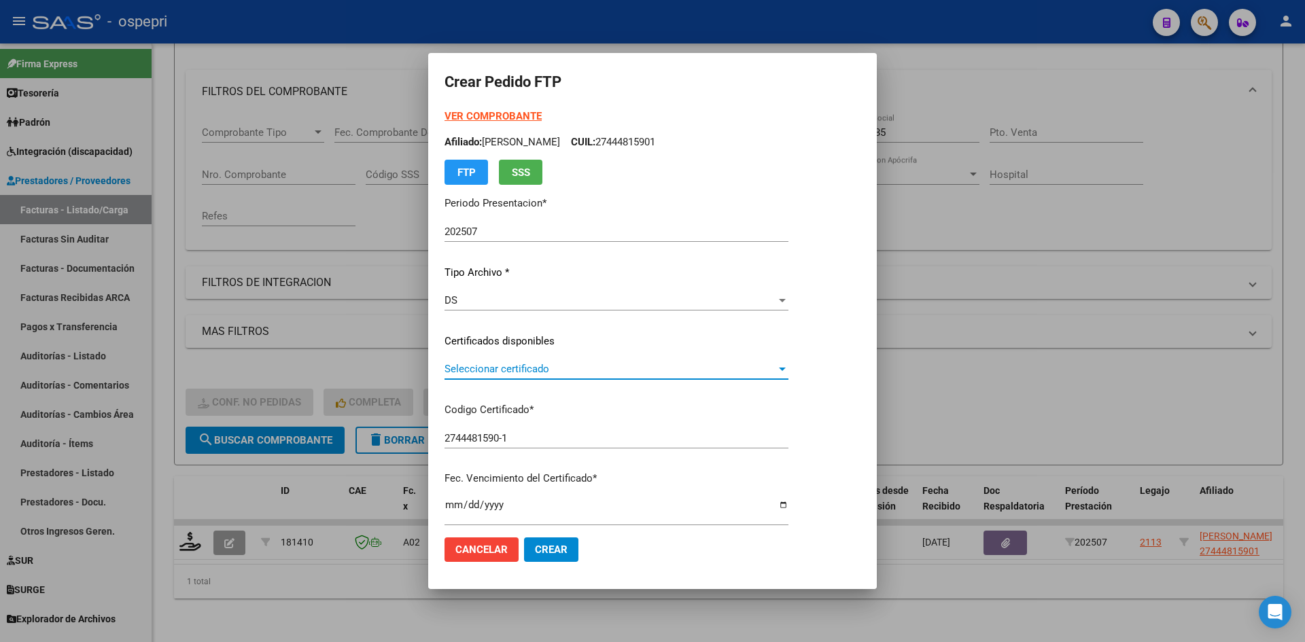
click at [549, 367] on span "Seleccionar certificado" at bounding box center [611, 369] width 332 height 12
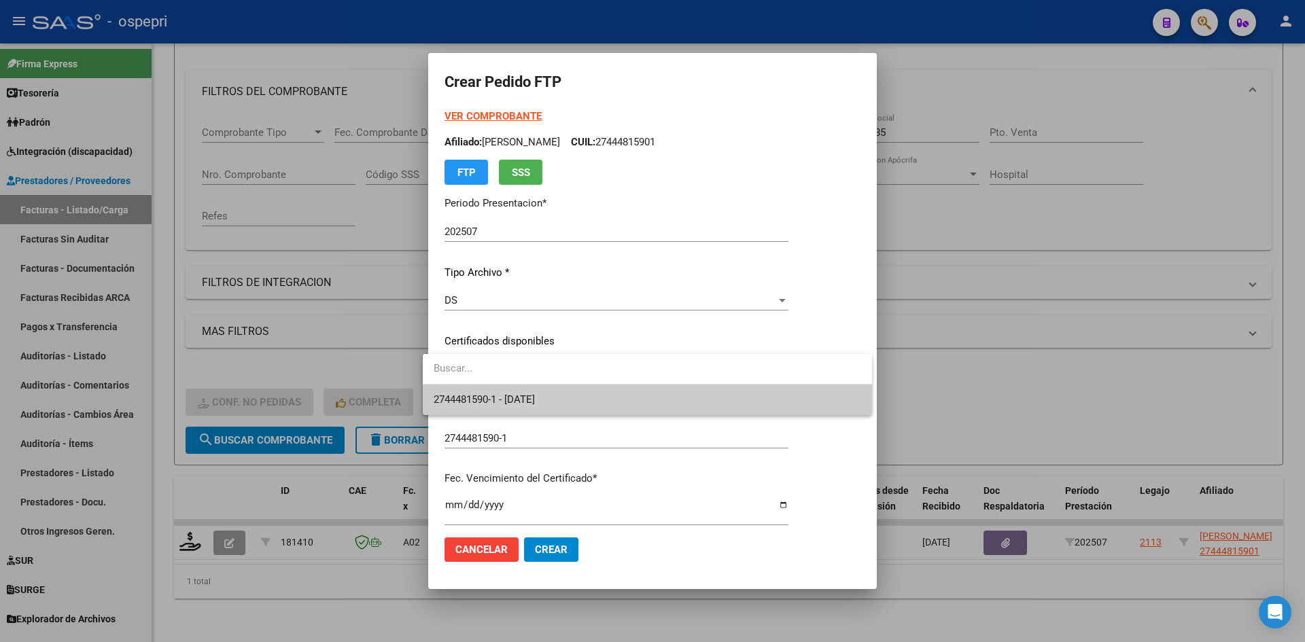
click at [547, 392] on span "2744481590-1 - [DATE]" at bounding box center [648, 400] width 428 height 31
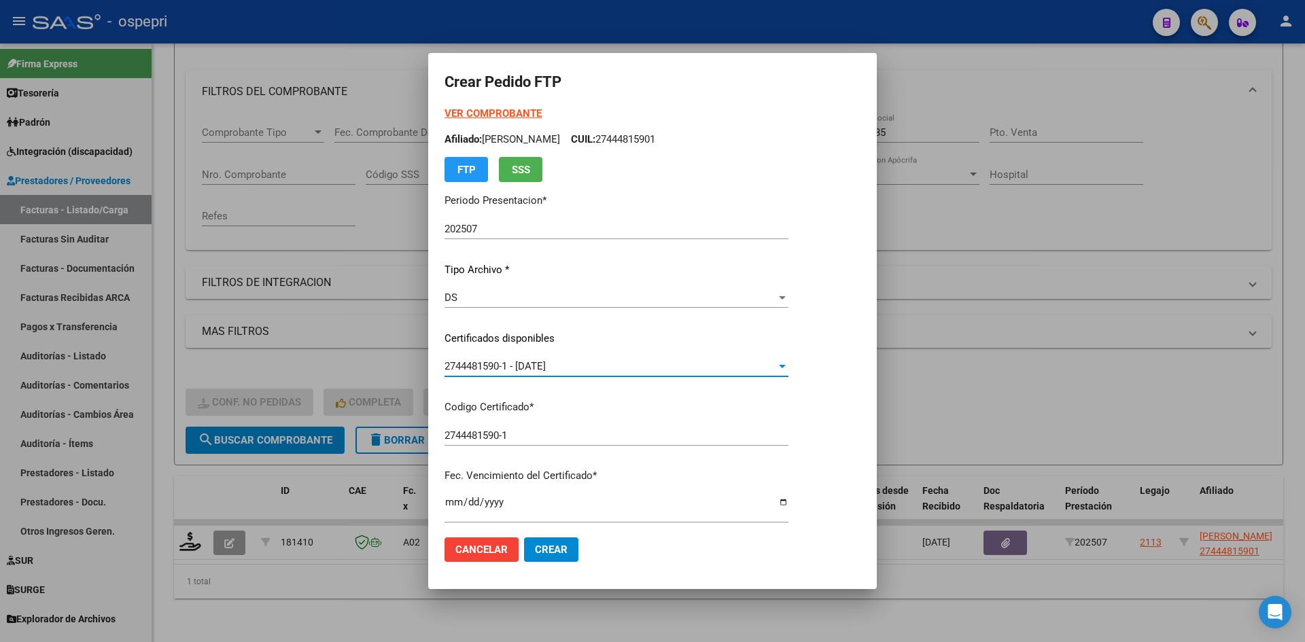
scroll to position [0, 0]
click at [521, 114] on strong "VER COMPROBANTE" at bounding box center [493, 116] width 97 height 12
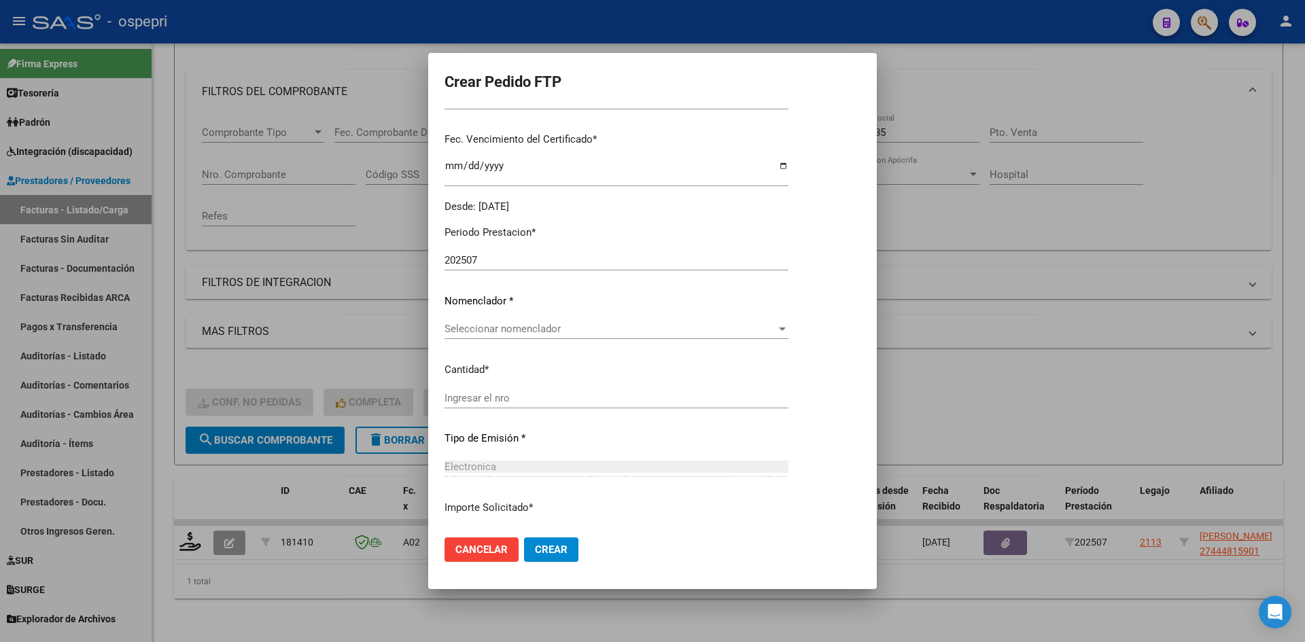
scroll to position [340, 0]
click at [568, 332] on span "Seleccionar nomenclador" at bounding box center [611, 328] width 332 height 12
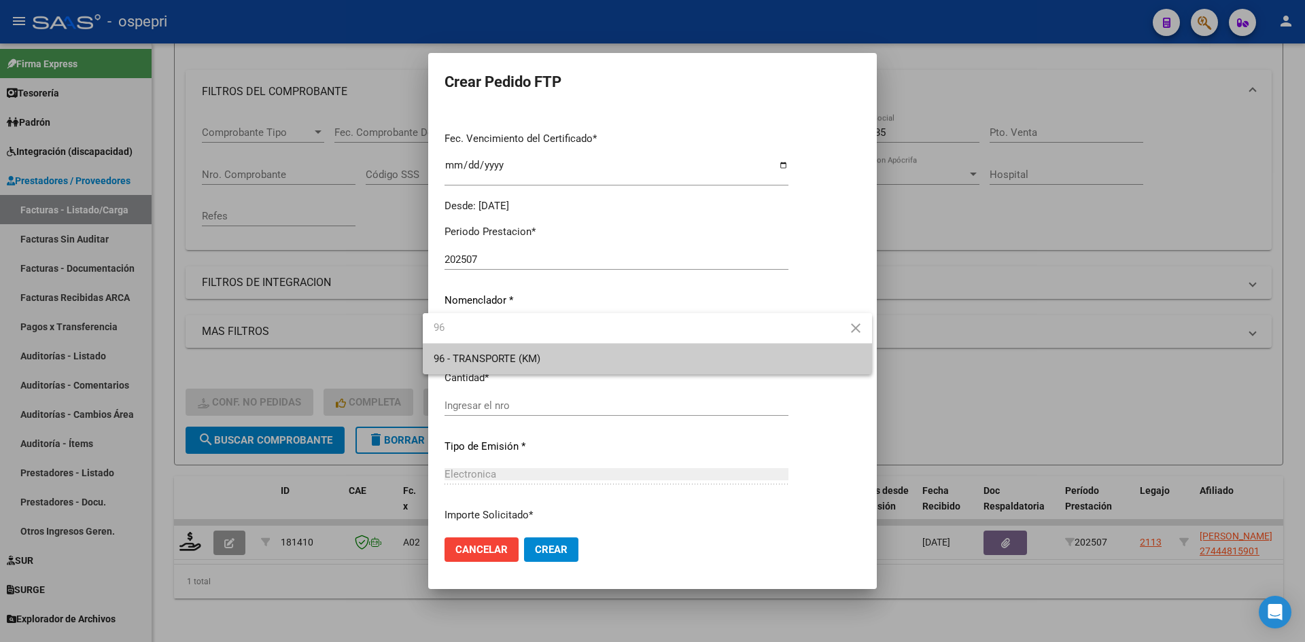
type input "96"
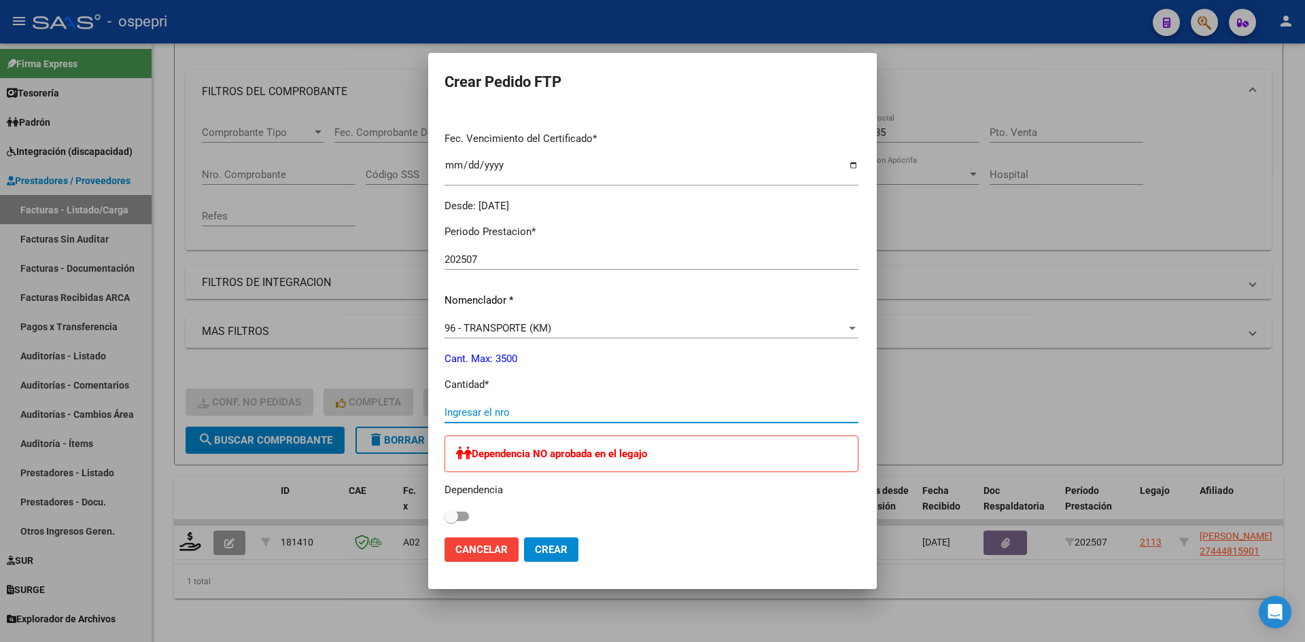
click at [445, 414] on input "Ingresar el nro" at bounding box center [652, 413] width 414 height 12
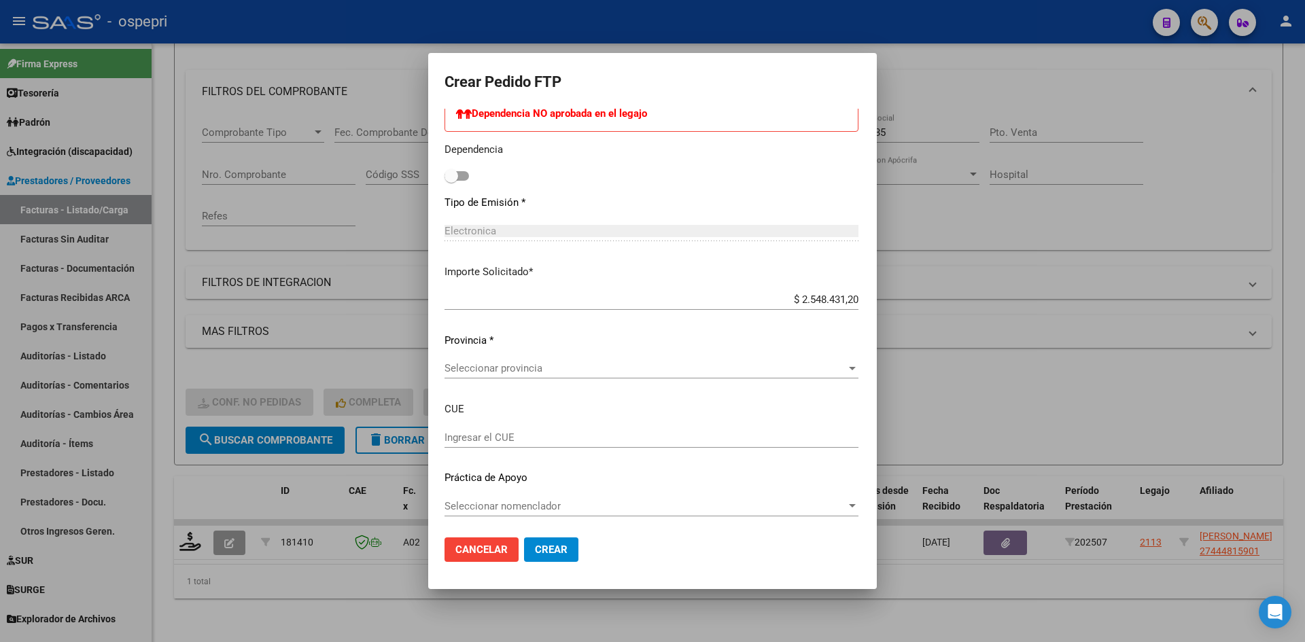
scroll to position [683, 0]
type input "3500"
click at [476, 367] on span "Seleccionar provincia" at bounding box center [646, 366] width 402 height 12
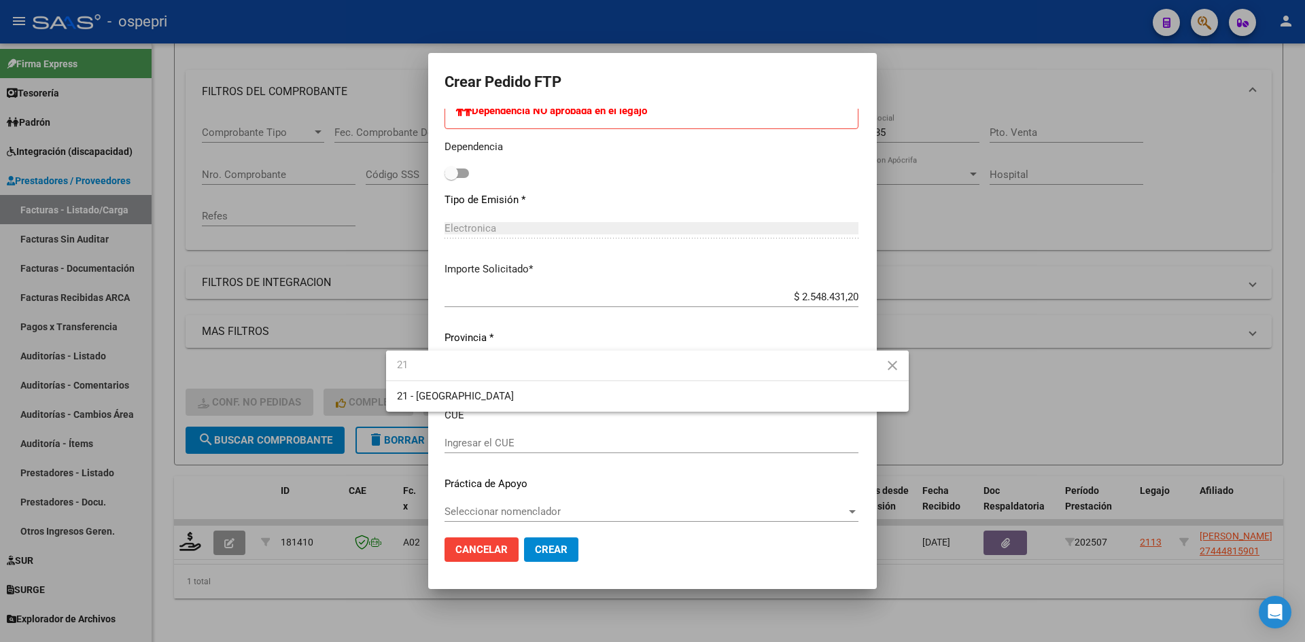
type input "21"
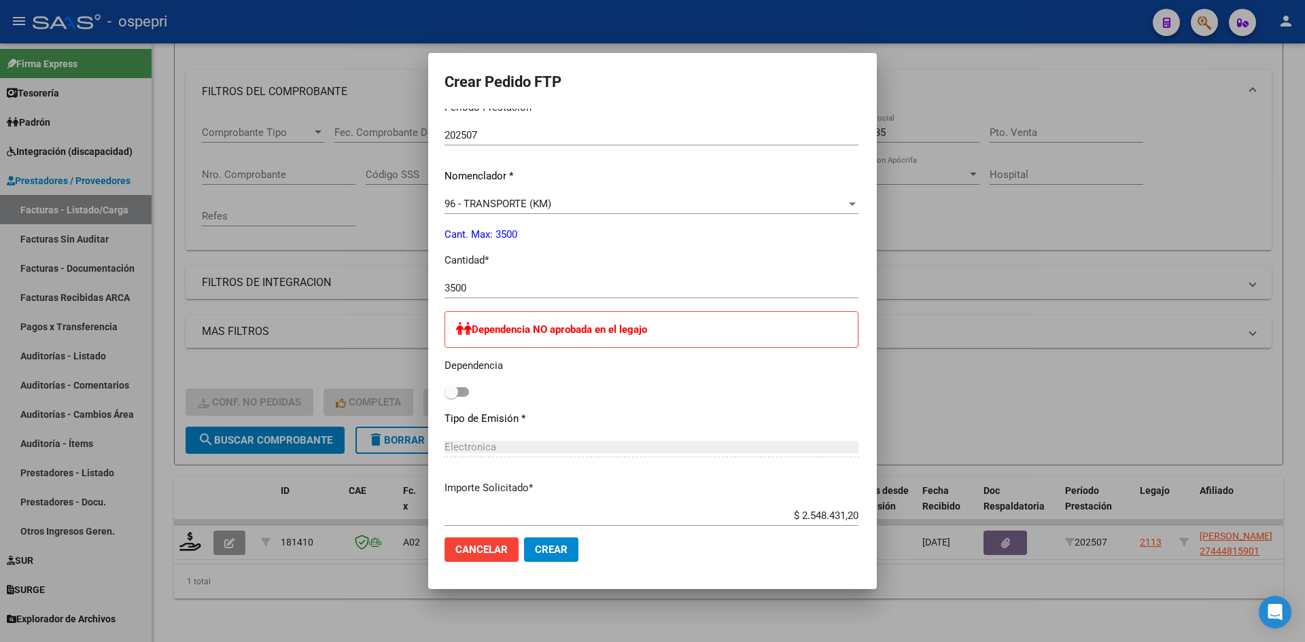
scroll to position [476, 0]
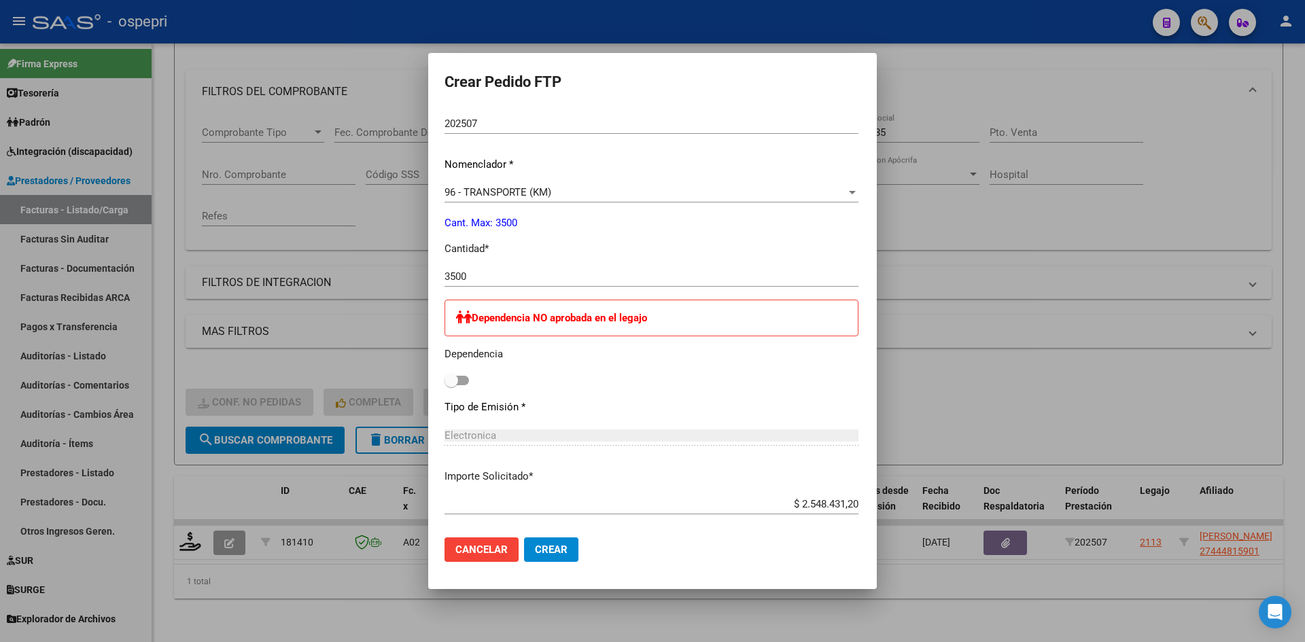
click at [535, 554] on span "Crear" at bounding box center [551, 550] width 33 height 12
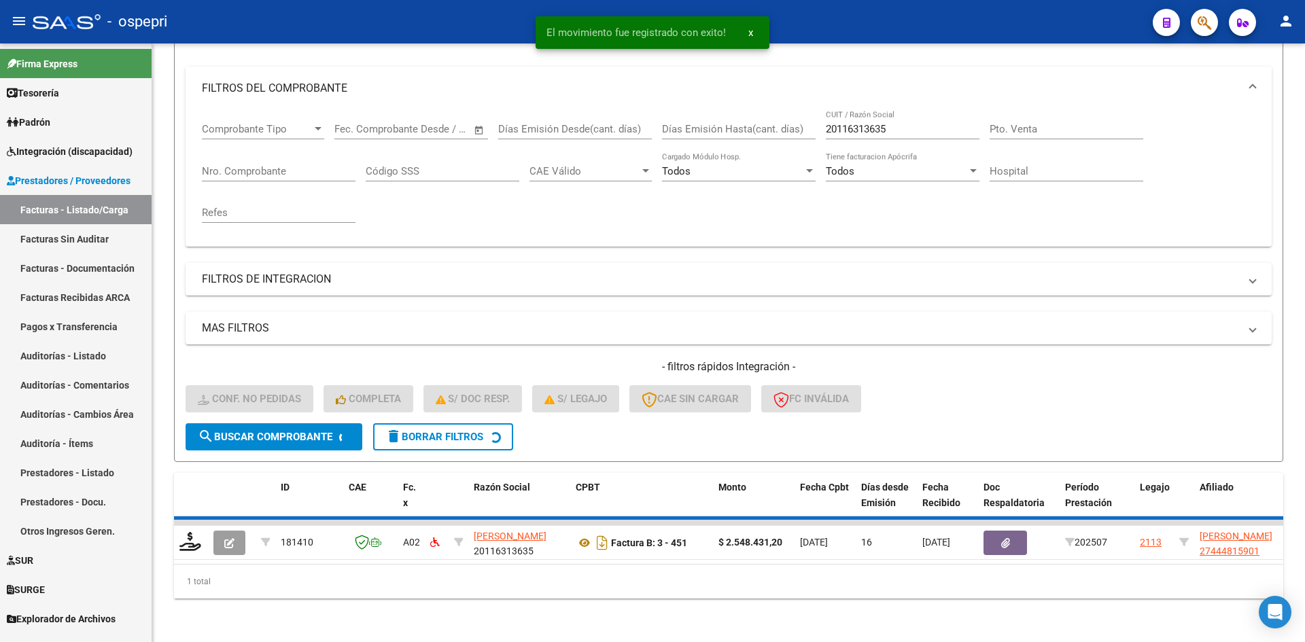
scroll to position [151, 0]
